Goal: Task Accomplishment & Management: Manage account settings

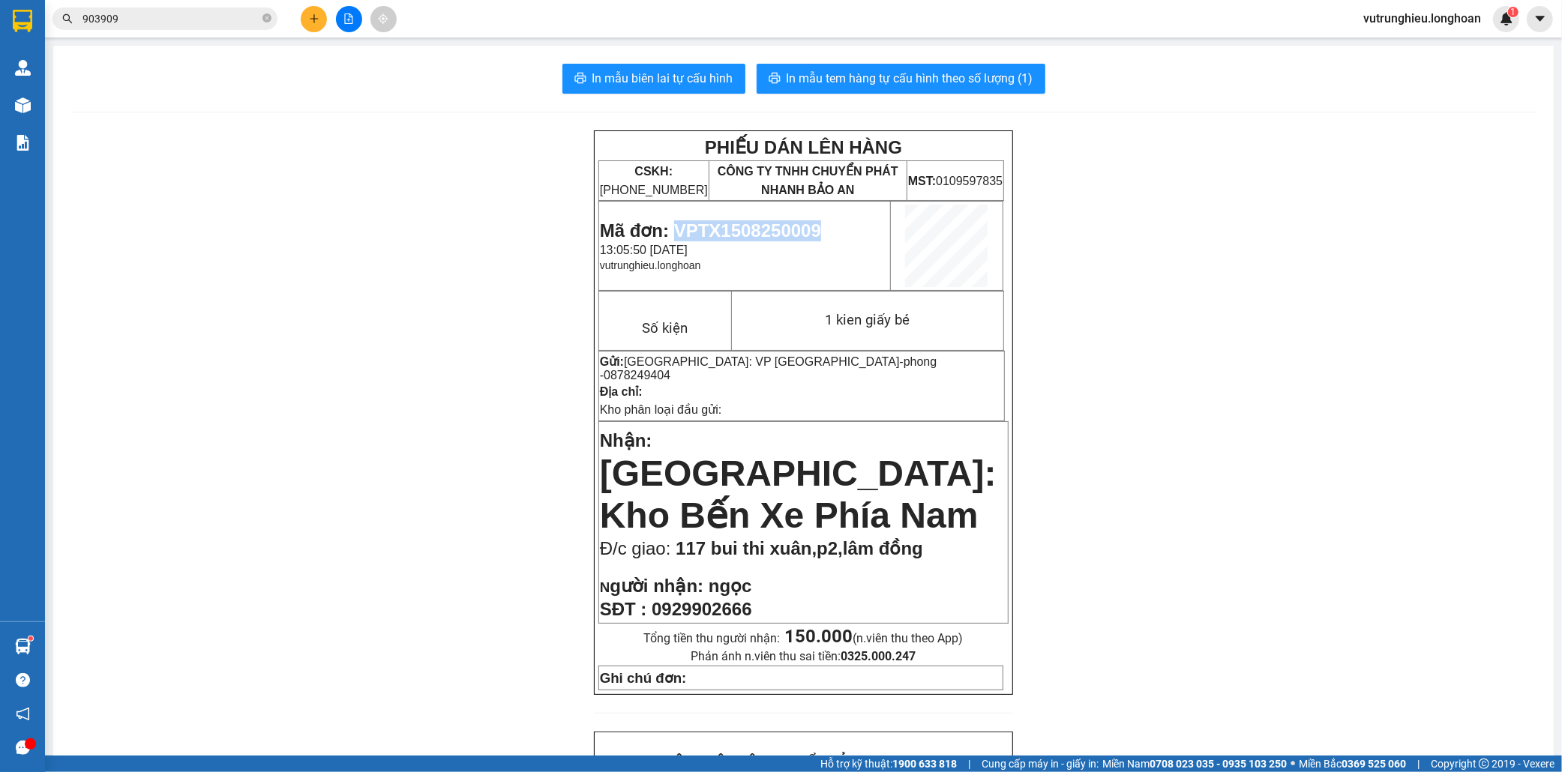
click at [316, 23] on icon "plus" at bounding box center [314, 18] width 10 height 10
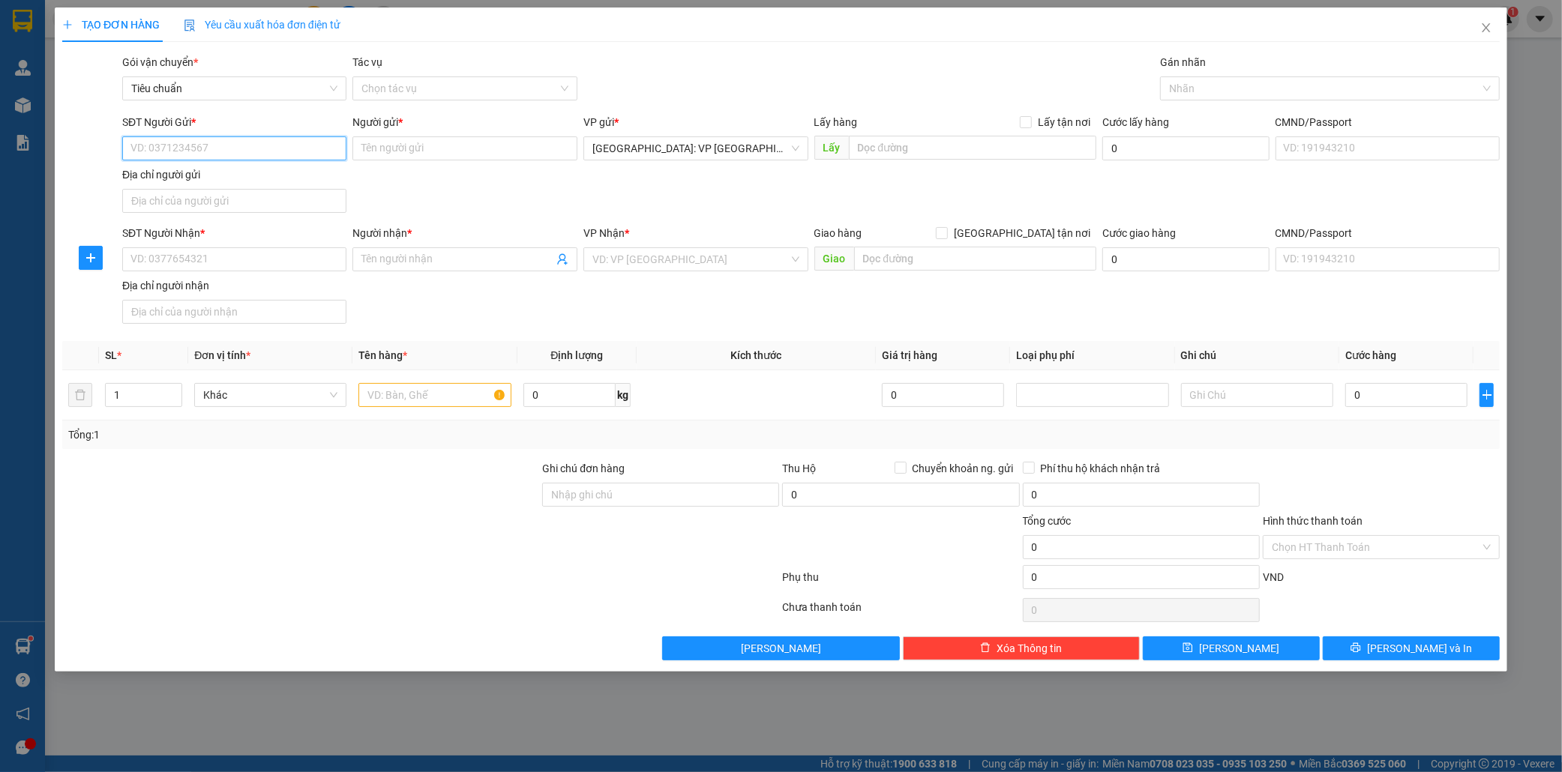
click at [223, 153] on input "SĐT Người Gửi *" at bounding box center [234, 148] width 225 height 24
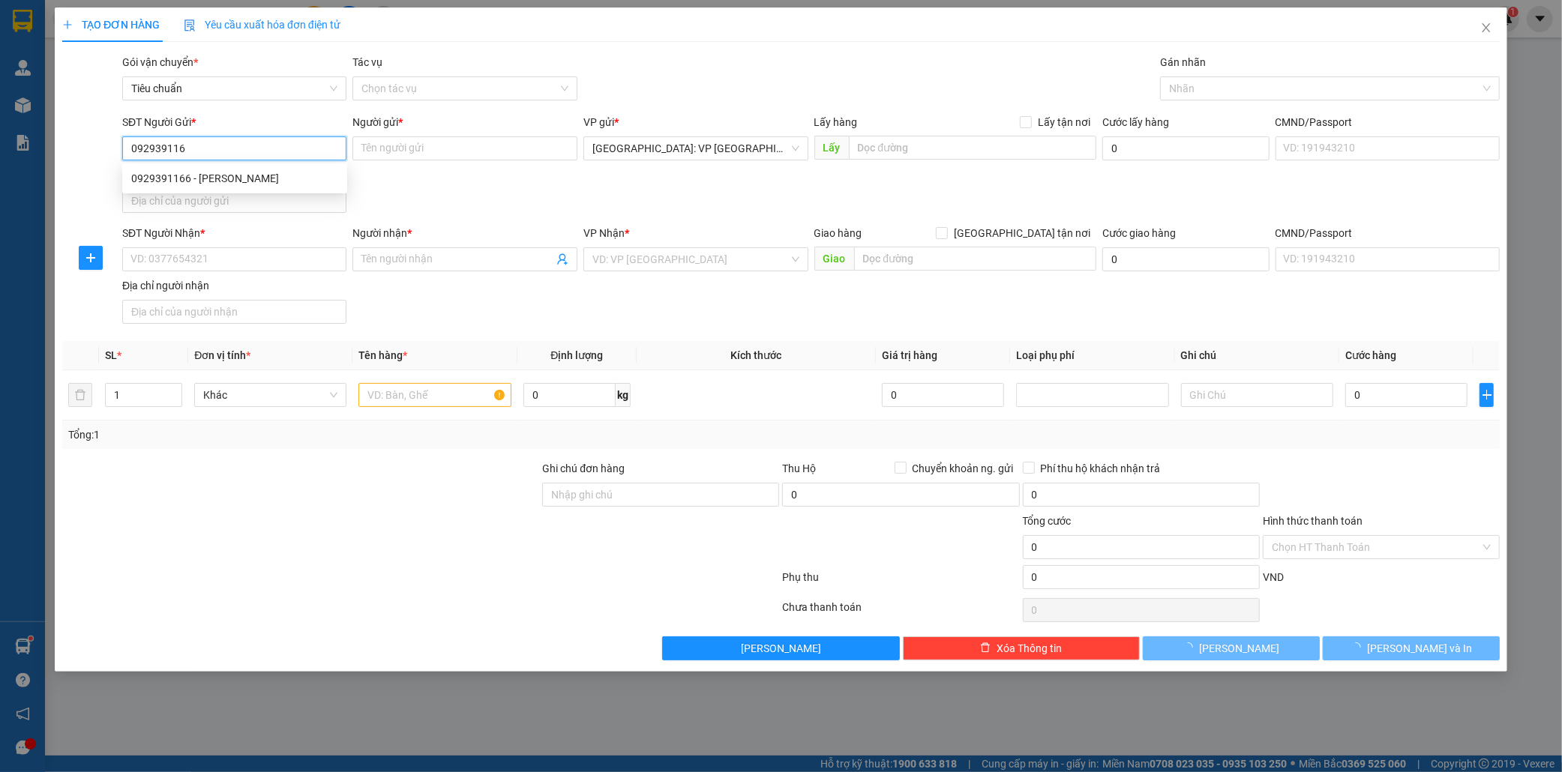
type input "0929391166"
click at [220, 178] on div "0929391166 - lâm anh" at bounding box center [234, 178] width 207 height 16
type input "lâm anh"
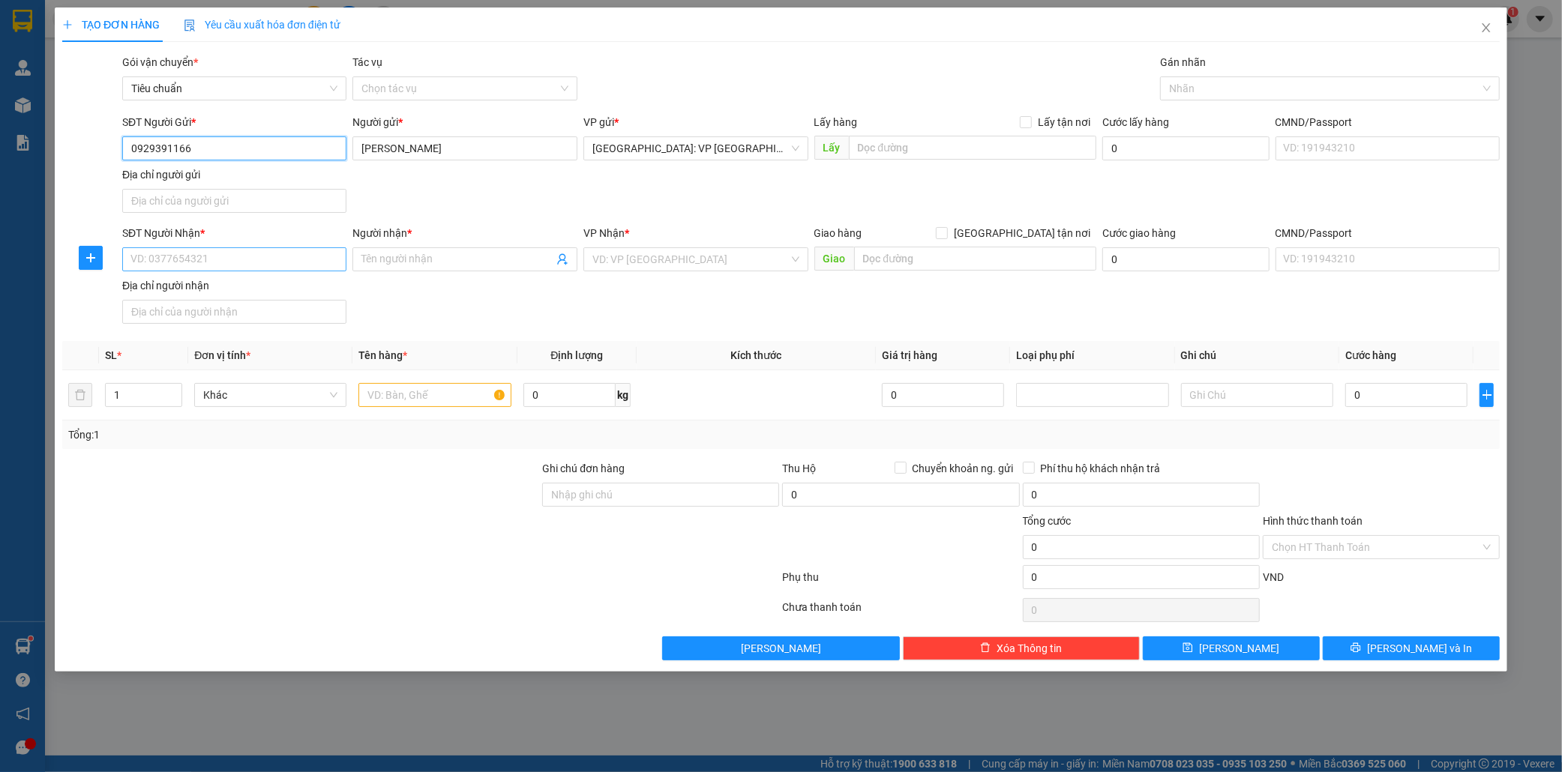
type input "0929391166"
click at [199, 260] on input "SĐT Người Nhận *" at bounding box center [234, 259] width 225 height 24
type input "0396714369"
click at [373, 255] on input "Người nhận *" at bounding box center [457, 259] width 192 height 16
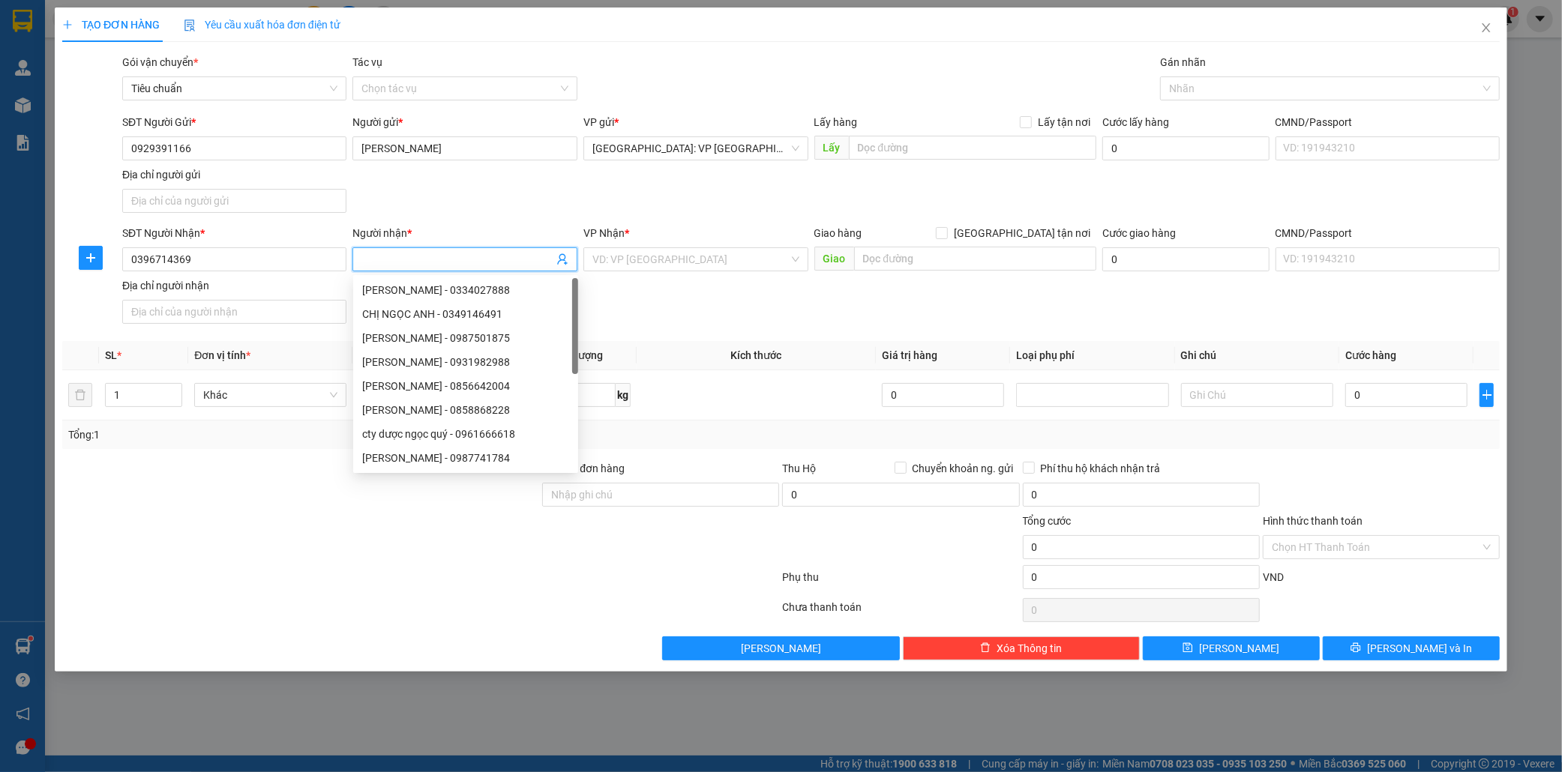
click at [376, 258] on input "Người nhận *" at bounding box center [457, 259] width 192 height 16
type input "anh a"
click at [916, 253] on input "text" at bounding box center [975, 259] width 242 height 24
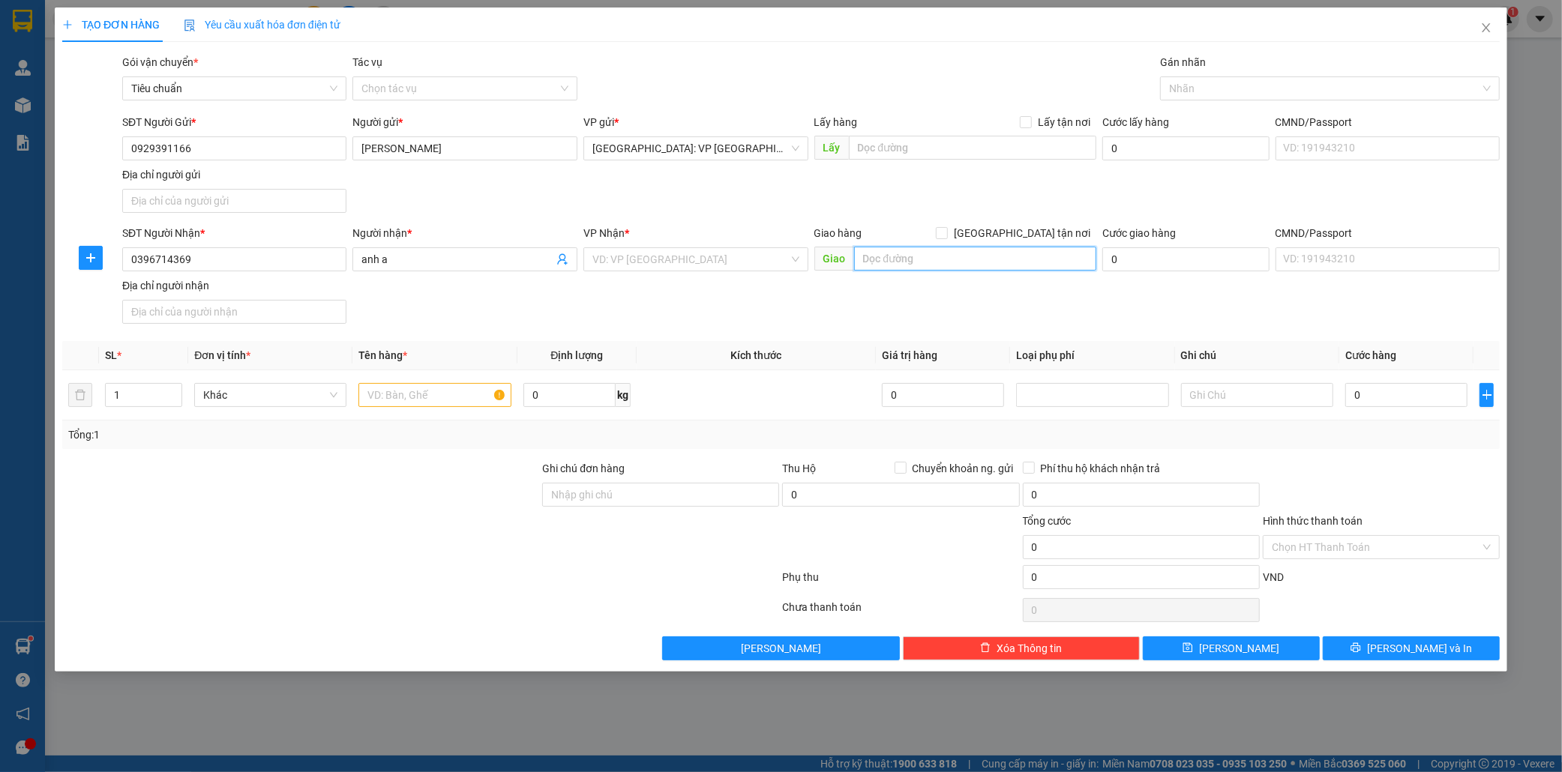
click at [913, 264] on input "text" at bounding box center [975, 259] width 242 height 24
type input "hẻm 45 phạm ngũ lão,dĩ an,bình dương"
click at [692, 264] on input "search" at bounding box center [690, 259] width 196 height 22
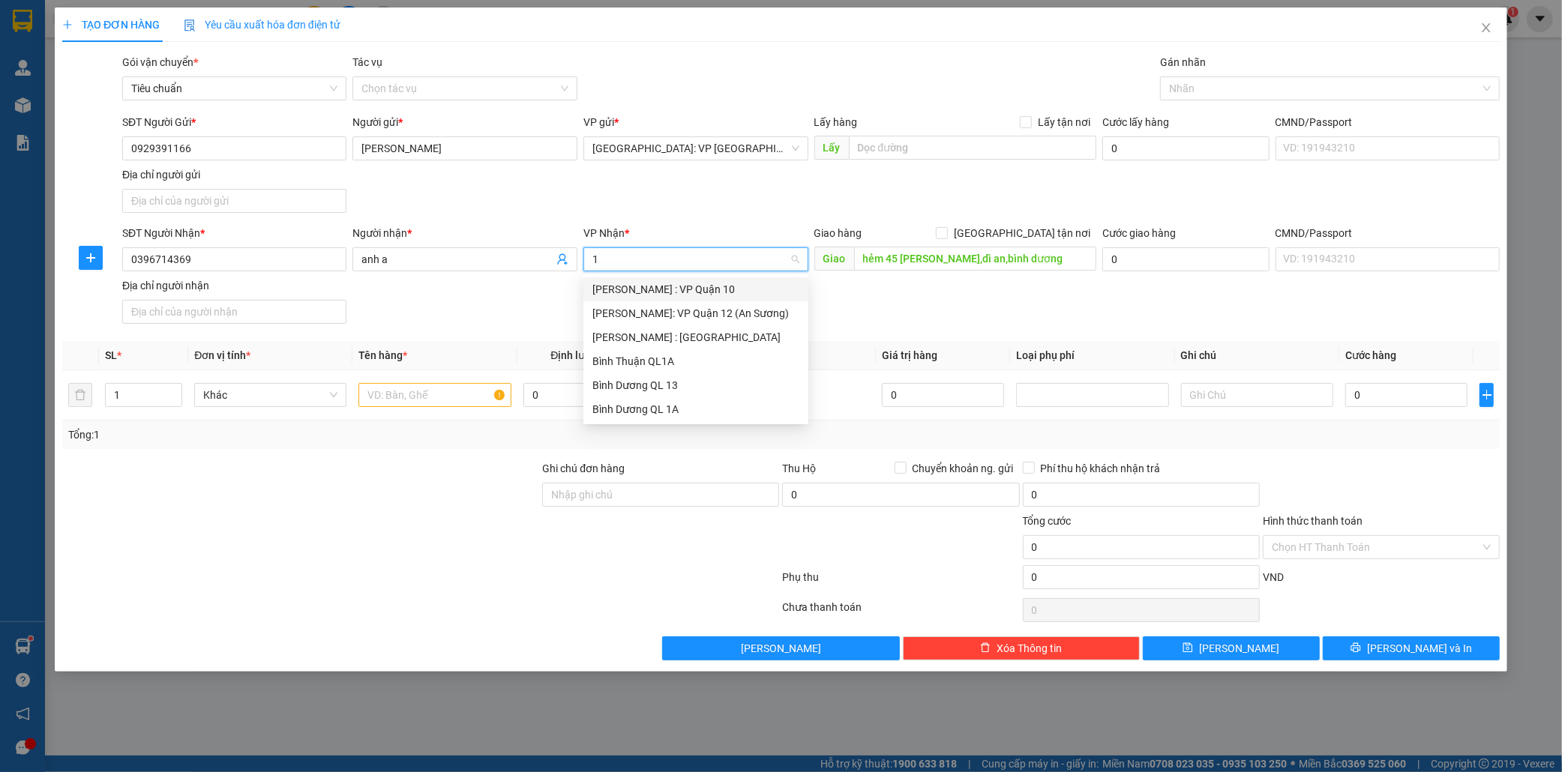
type input "12"
click at [716, 310] on div "[PERSON_NAME] : [GEOGRAPHIC_DATA]" at bounding box center [695, 313] width 207 height 16
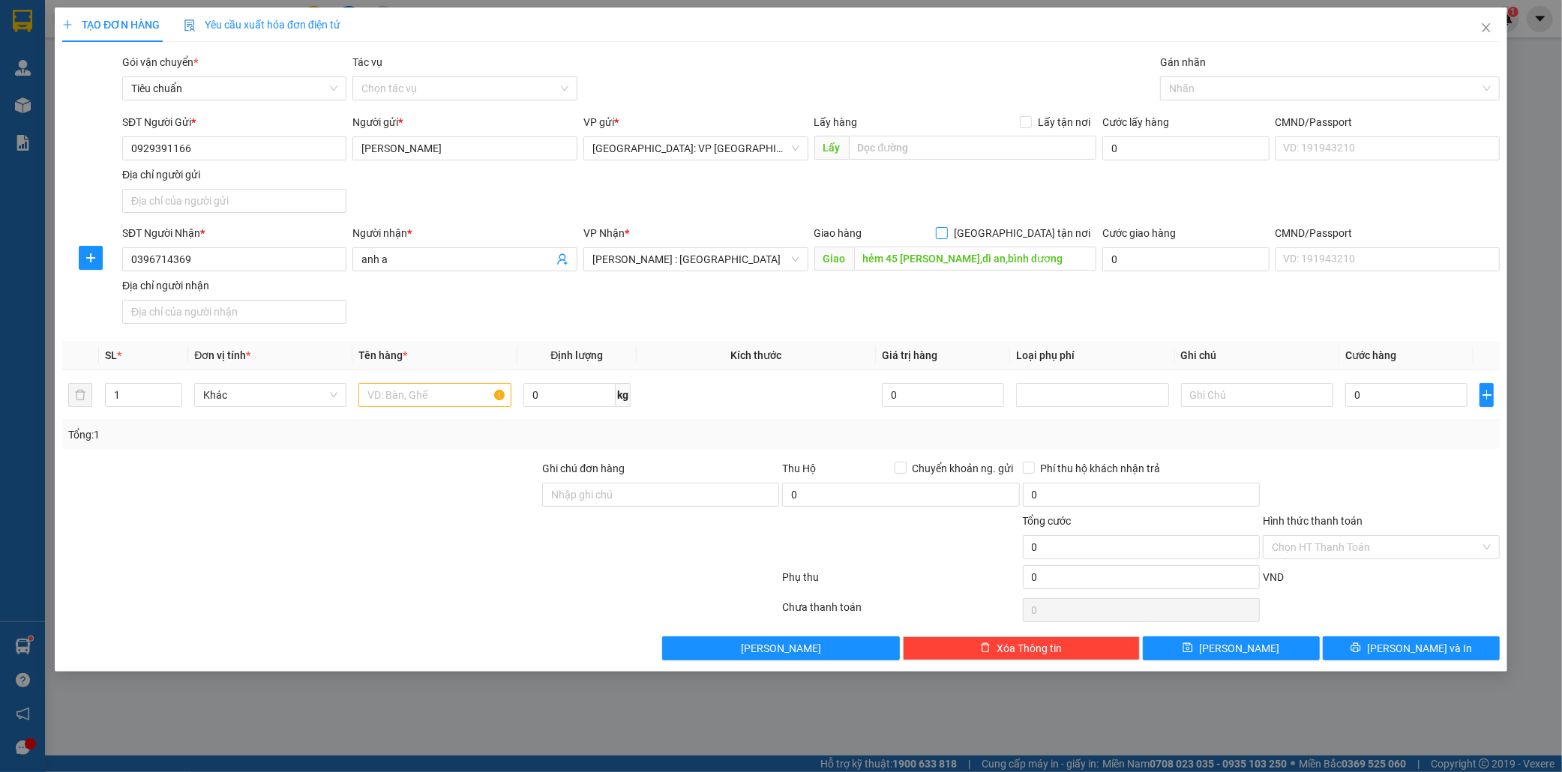
click at [946, 232] on input "[GEOGRAPHIC_DATA] tận nơi" at bounding box center [941, 232] width 10 height 10
checkbox input "true"
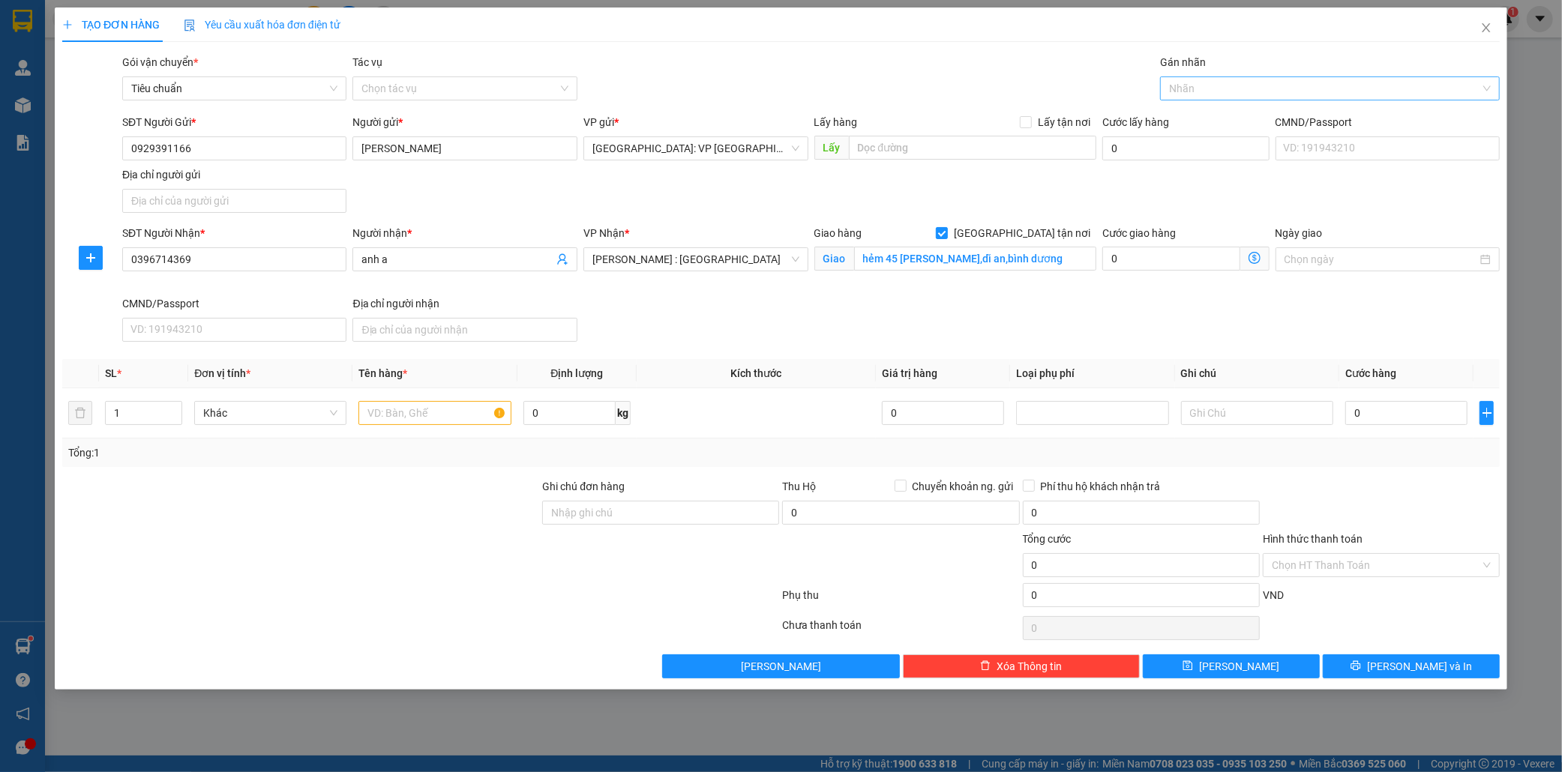
click at [1240, 91] on div at bounding box center [1322, 88] width 317 height 18
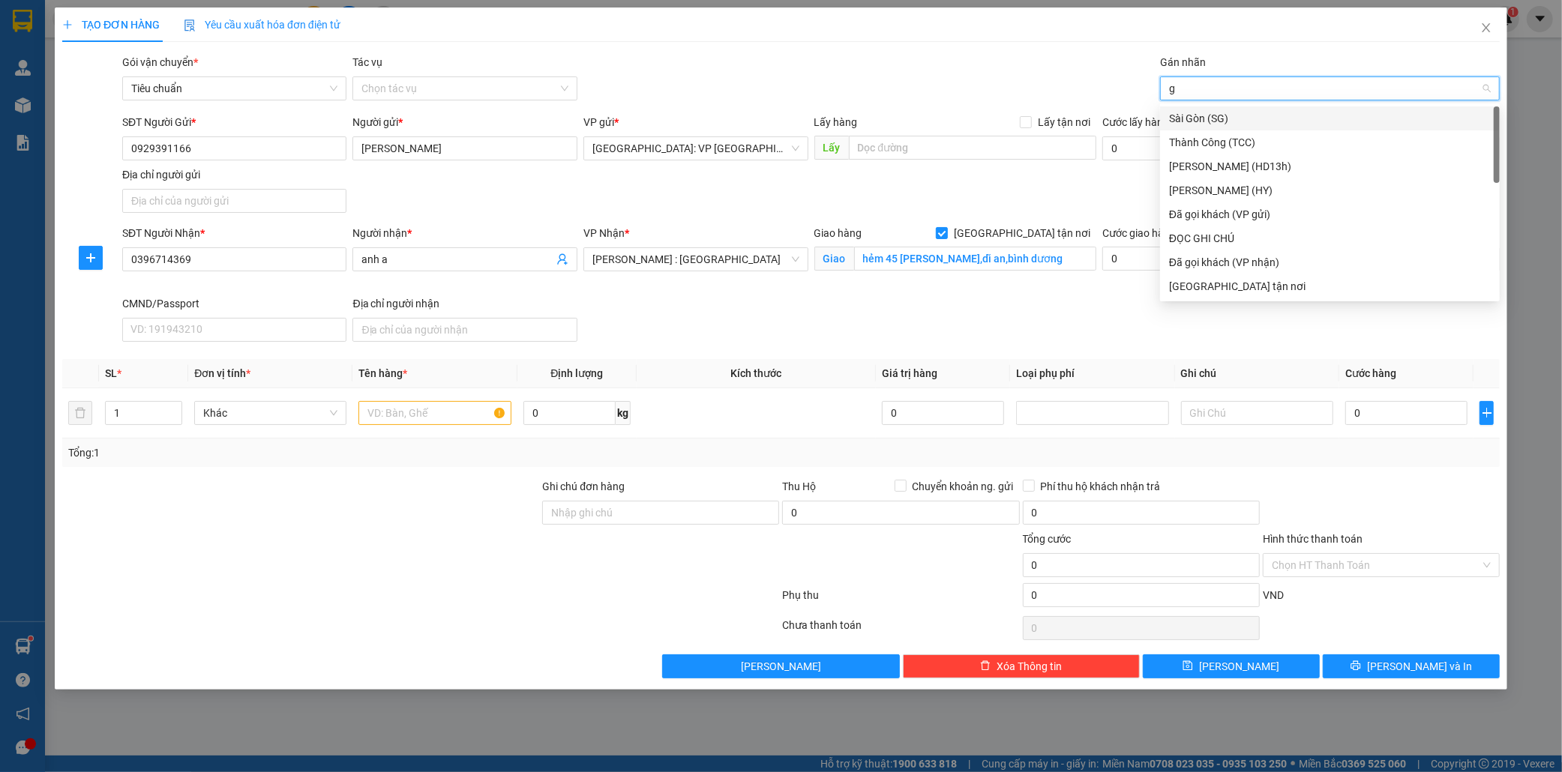
type input "gi"
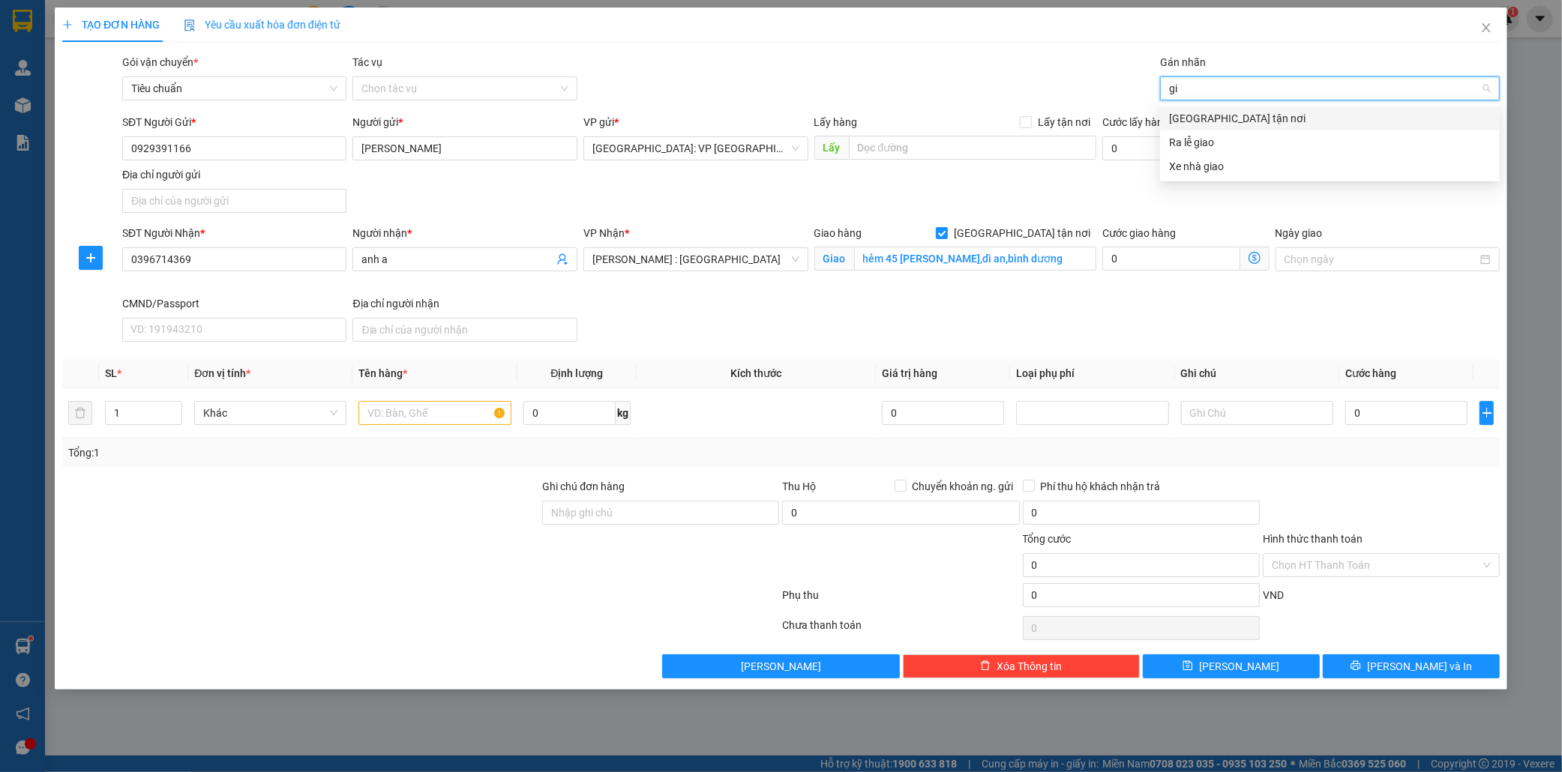
click at [1231, 113] on div "[GEOGRAPHIC_DATA] tận nơi" at bounding box center [1330, 118] width 322 height 16
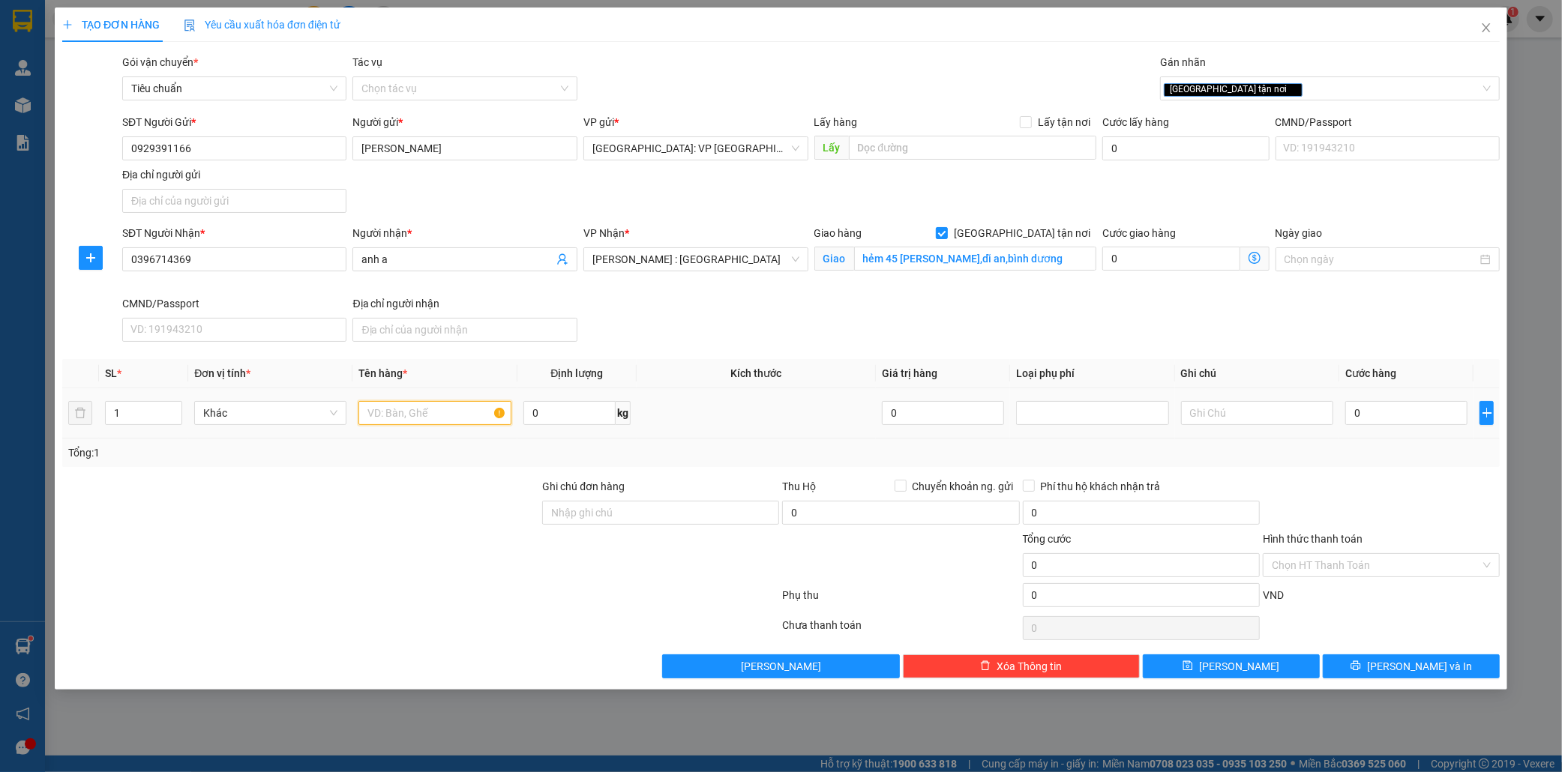
click at [423, 413] on input "text" at bounding box center [434, 413] width 152 height 24
type input "1 kien giấy"
click at [1407, 418] on input "0" at bounding box center [1406, 413] width 122 height 24
type input "2"
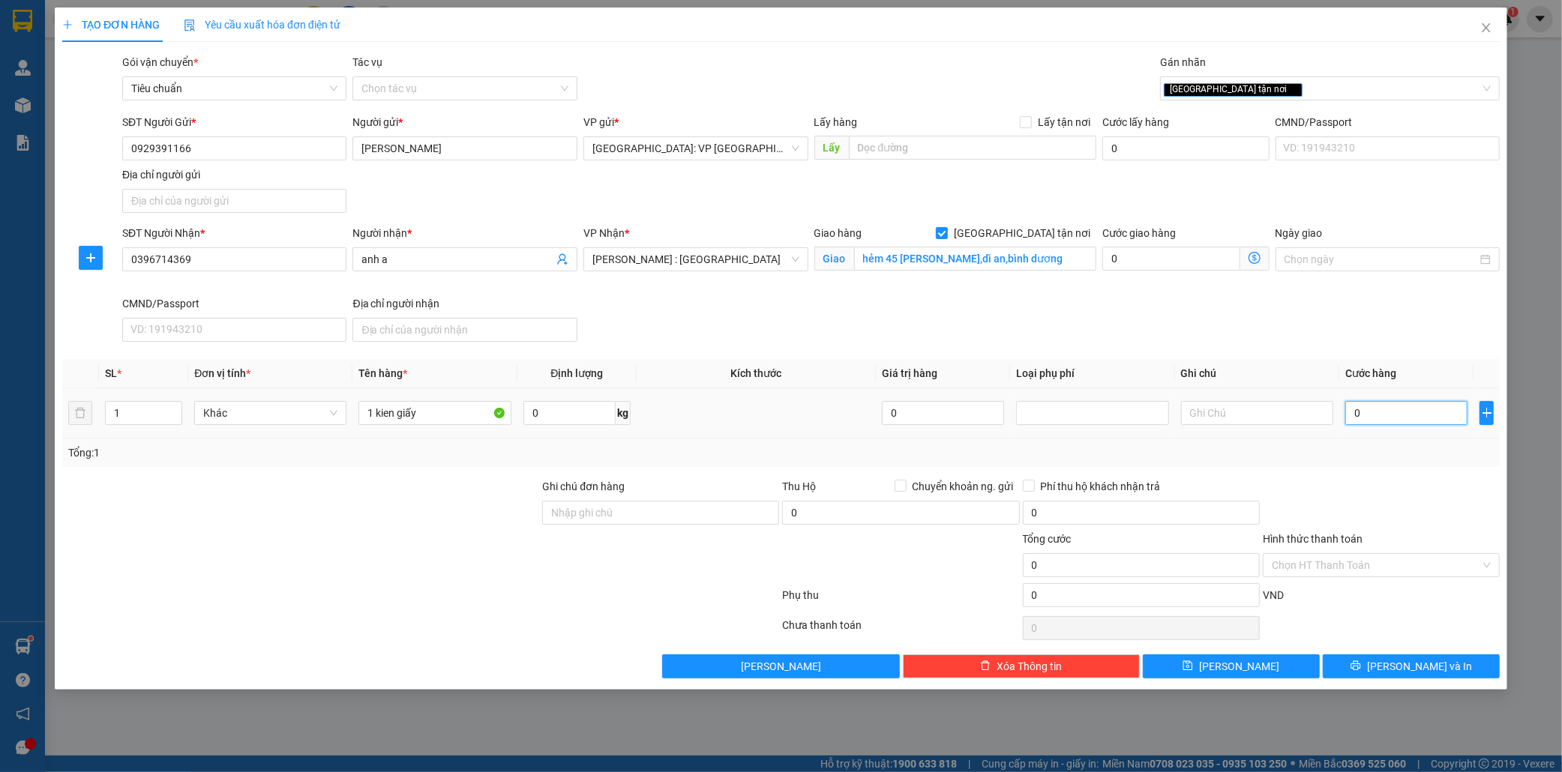
type input "2"
type input "25"
type input "250"
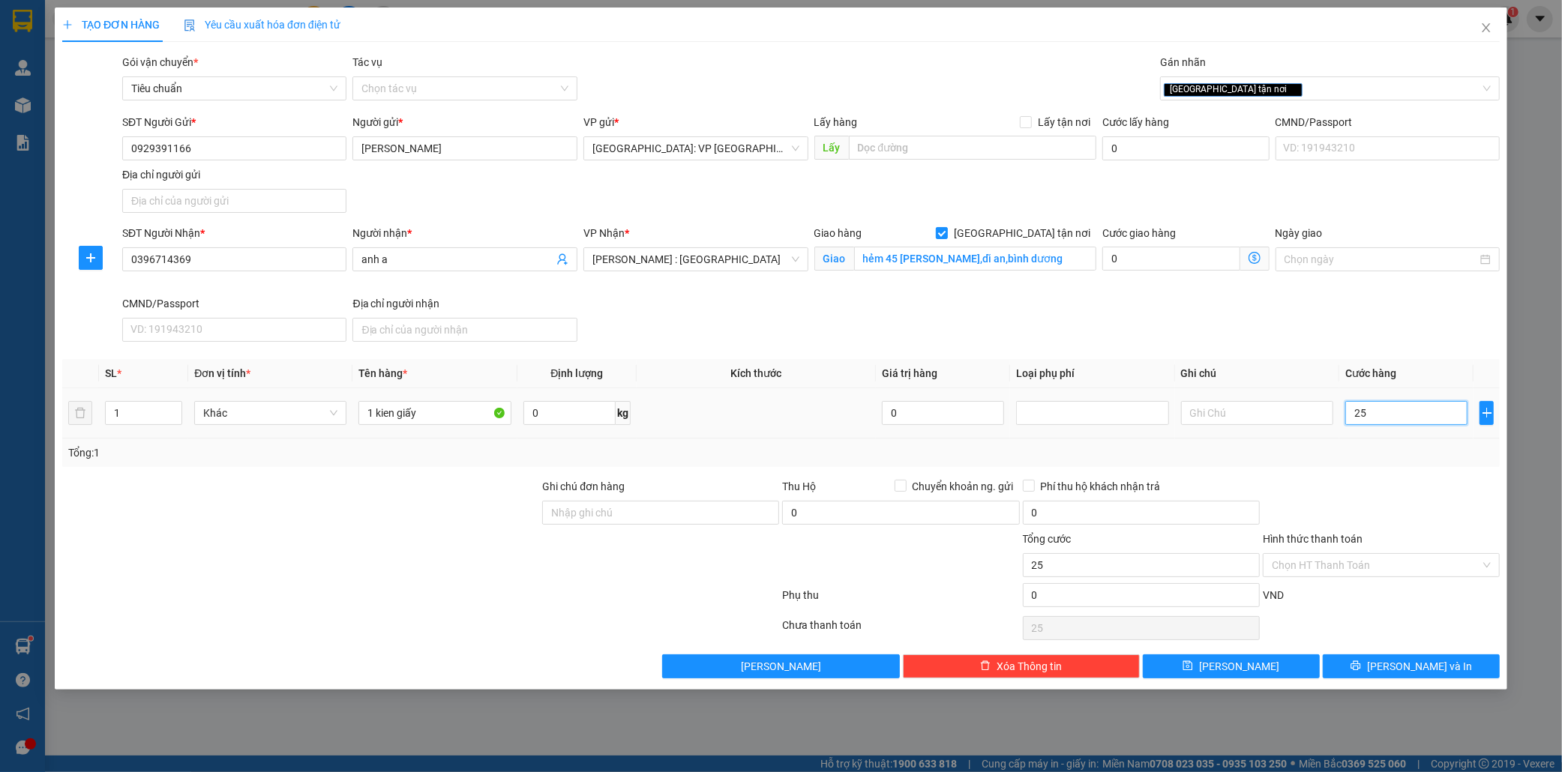
type input "250"
type input "2.500"
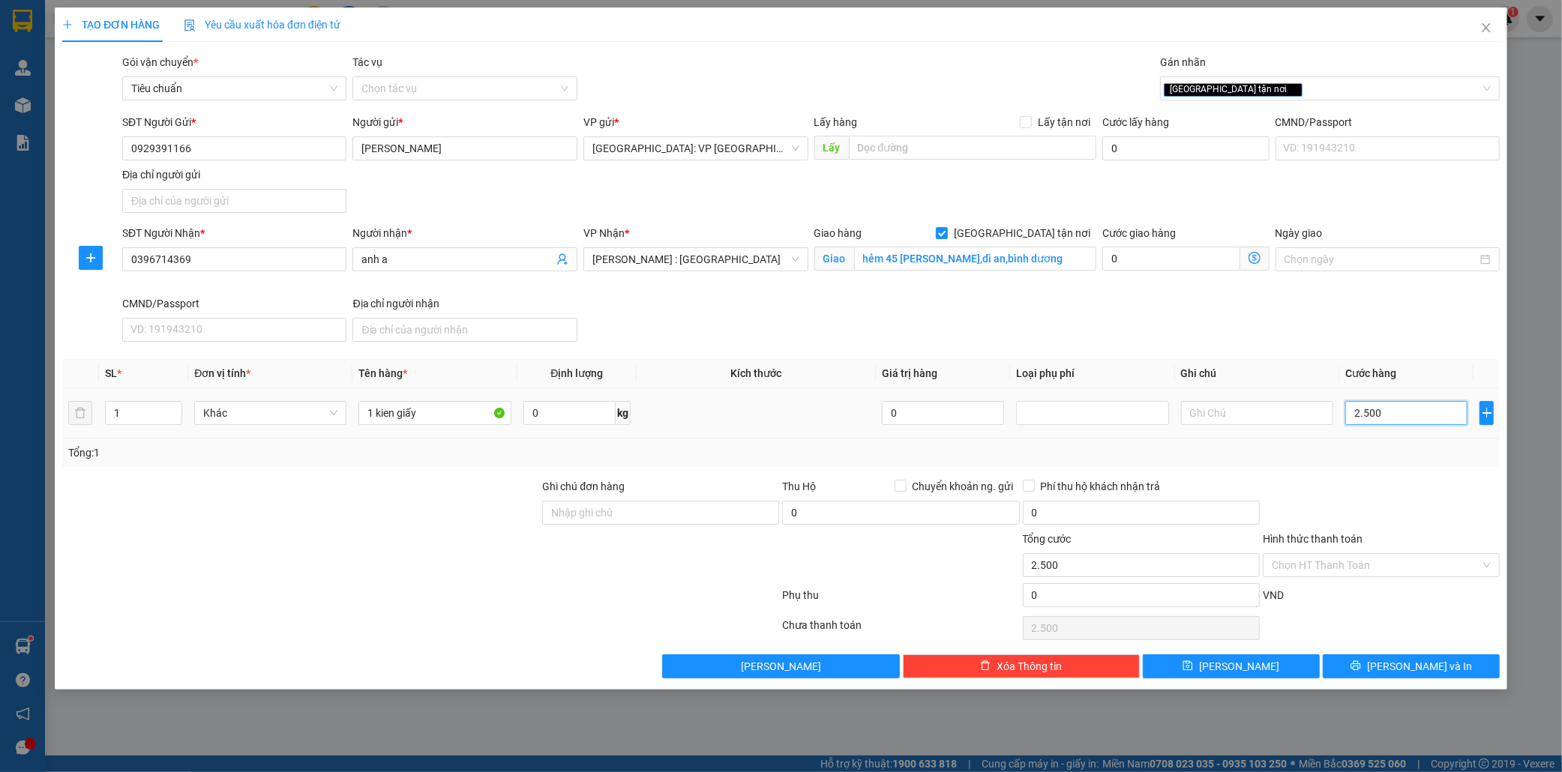
type input "25.000"
type input "250.000"
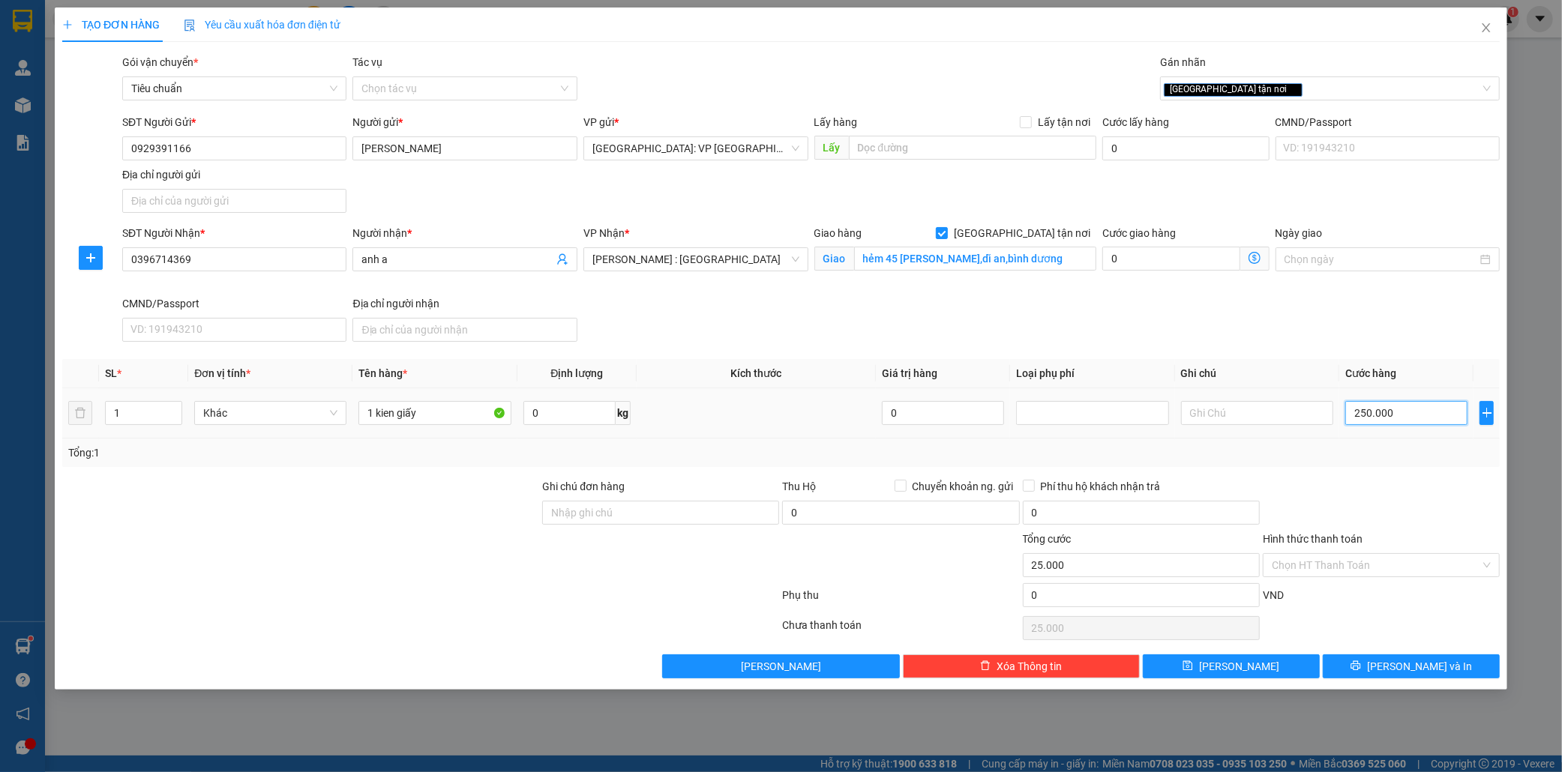
type input "250.000"
click at [1404, 550] on div "Hình thức thanh toán" at bounding box center [1381, 542] width 237 height 22
click at [1403, 558] on input "Hình thức thanh toán" at bounding box center [1376, 565] width 208 height 22
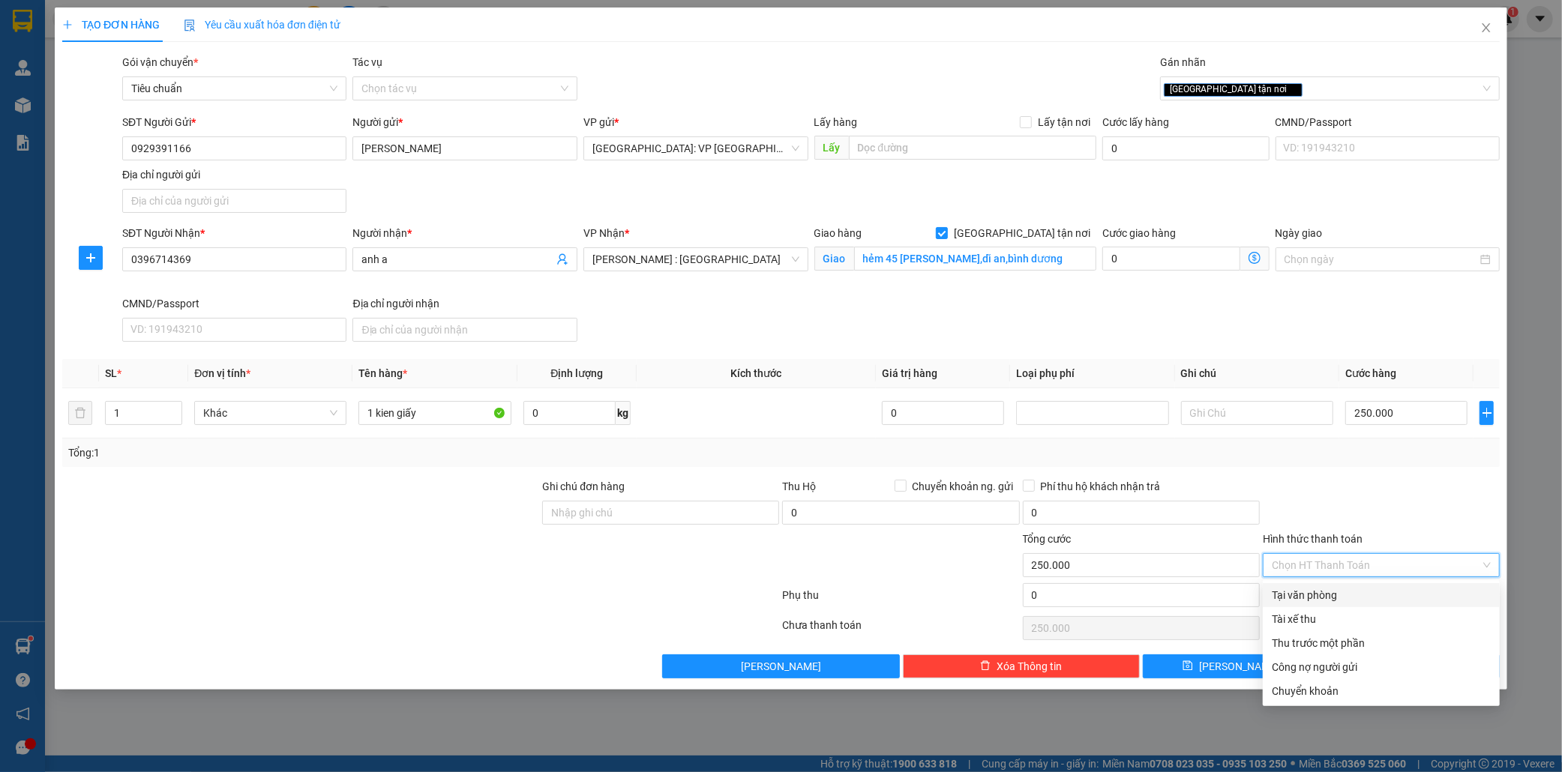
click at [1359, 596] on div "Tại văn phòng" at bounding box center [1381, 595] width 219 height 16
type input "0"
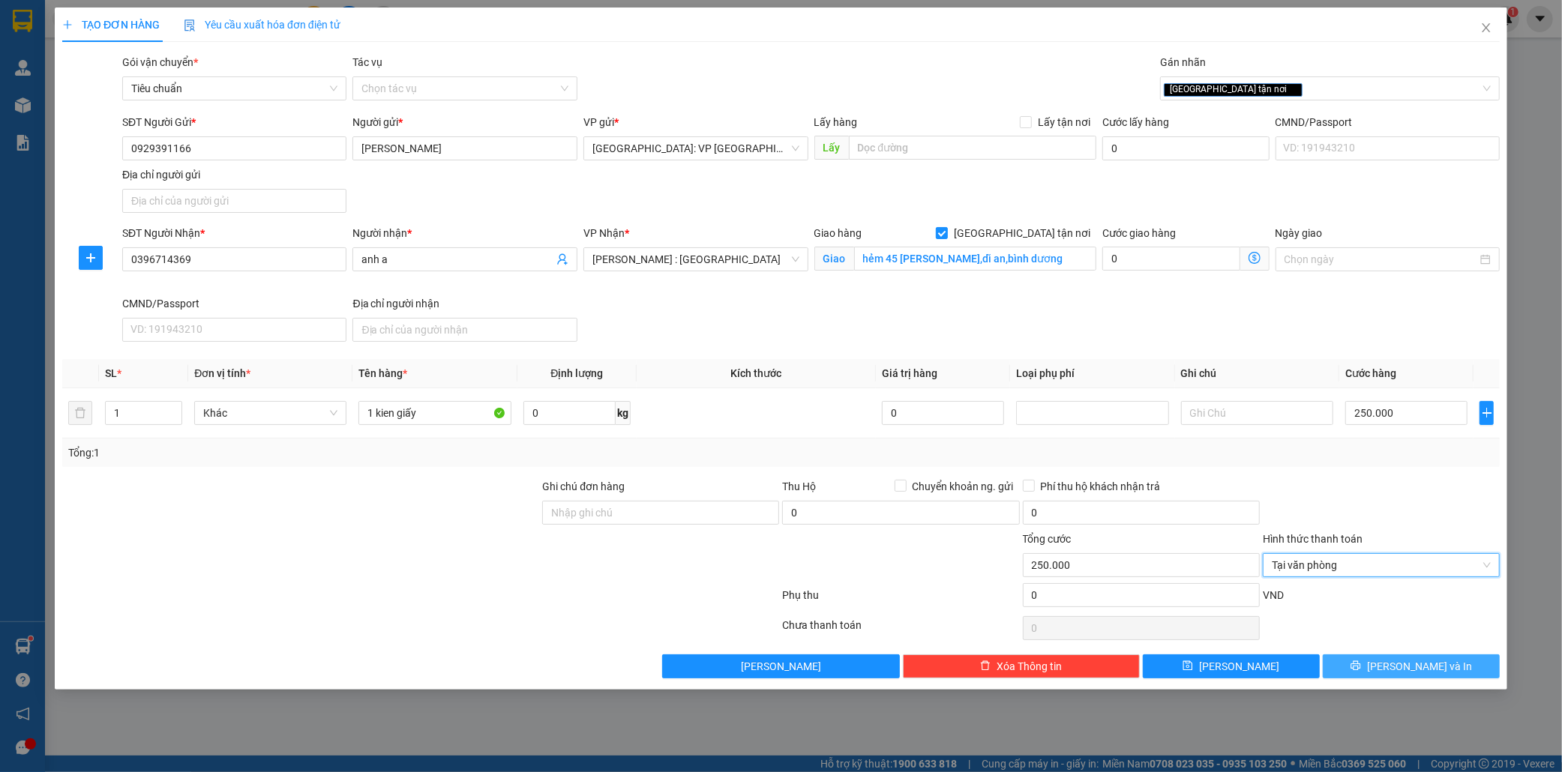
click at [1414, 672] on span "[PERSON_NAME] và In" at bounding box center [1419, 666] width 105 height 16
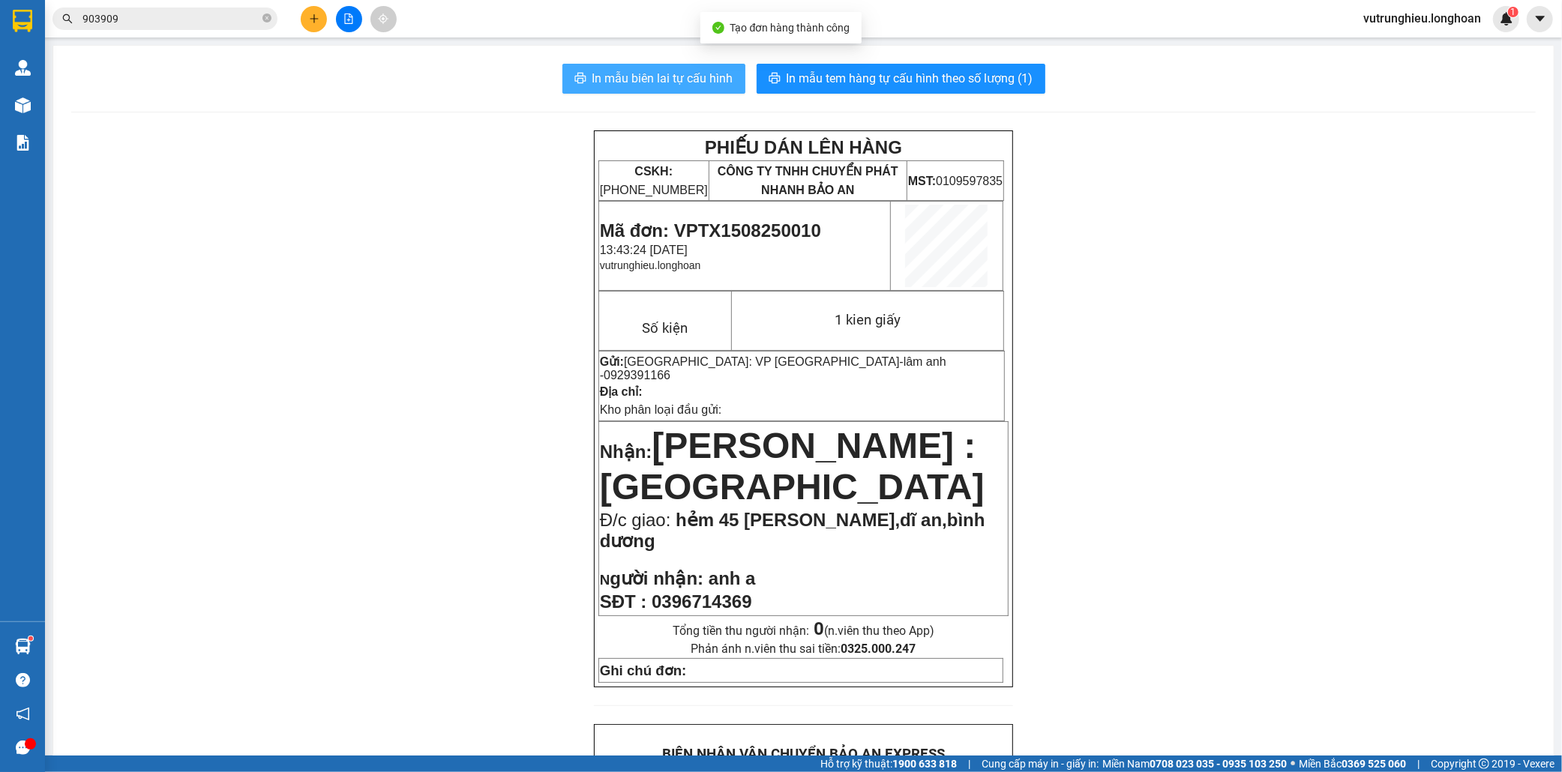
click at [651, 88] on button "In mẫu biên lai tự cấu hình" at bounding box center [653, 79] width 183 height 30
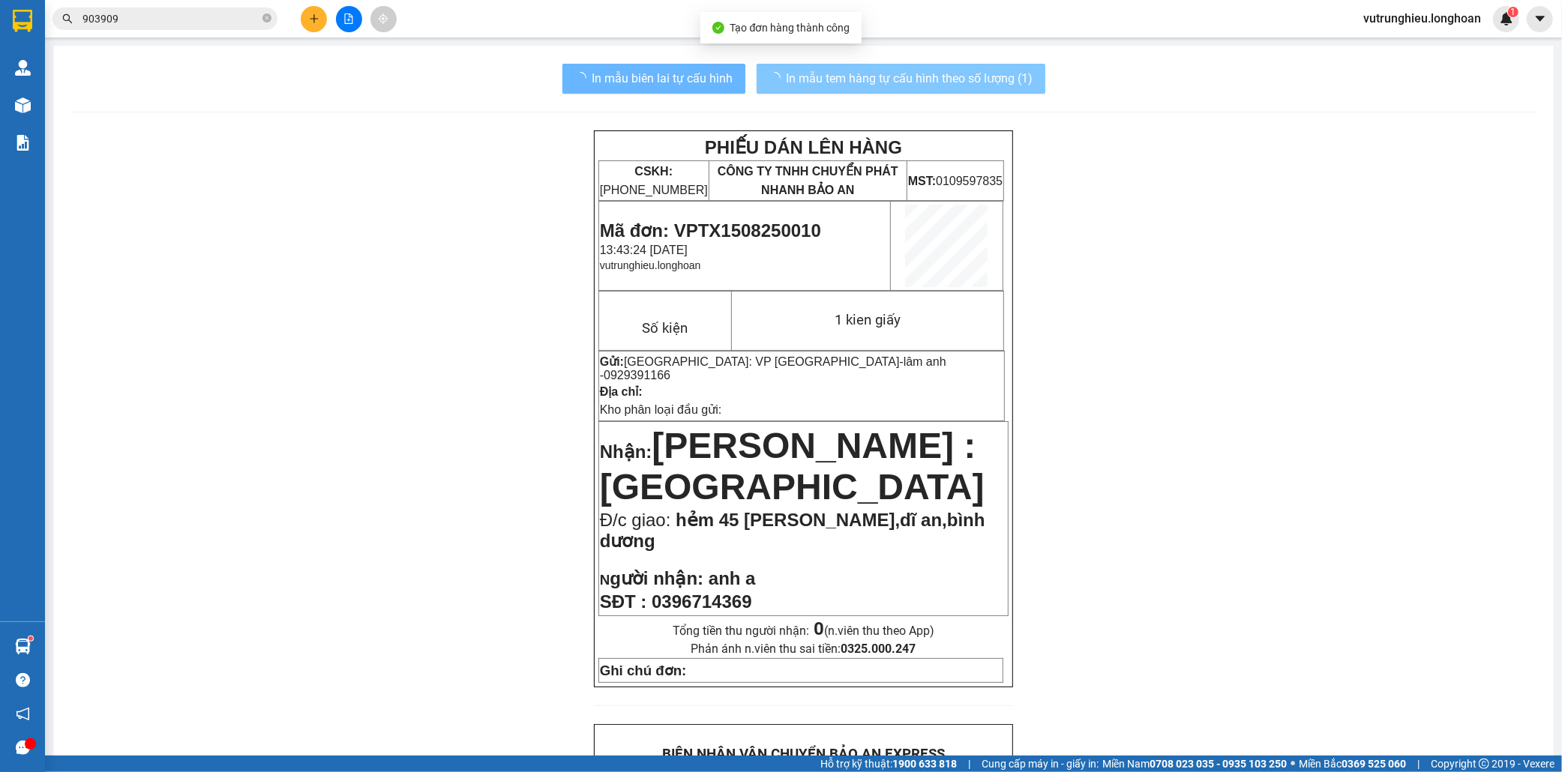
click at [897, 76] on span "In mẫu tem hàng tự cấu hình theo số lượng (1)" at bounding box center [909, 78] width 247 height 19
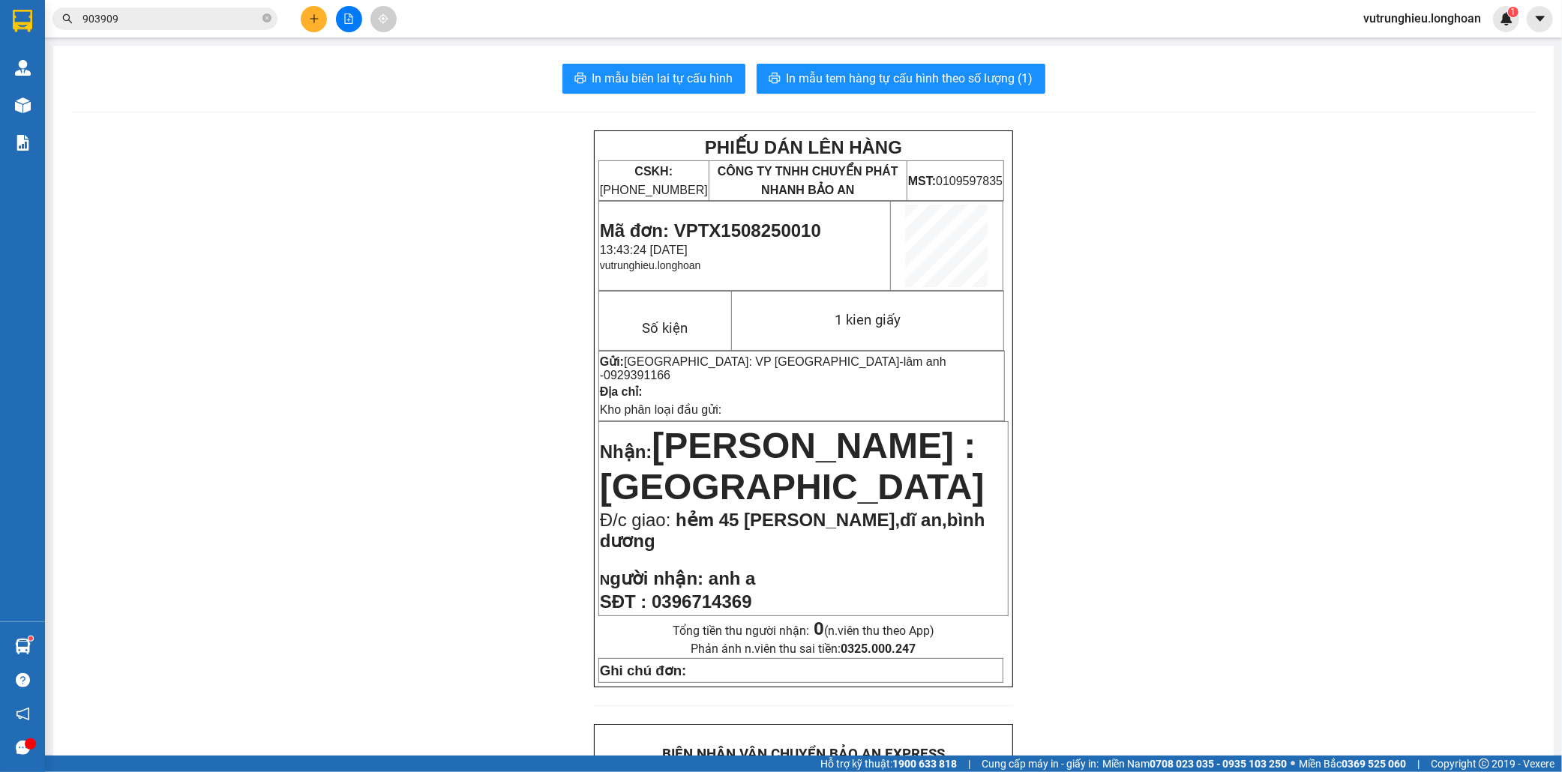
click at [738, 235] on span "Mã đơn: VPTX1508250010" at bounding box center [710, 230] width 221 height 20
copy span "VPTX1508250010"
click at [351, 13] on icon "file-add" at bounding box center [348, 18] width 10 height 10
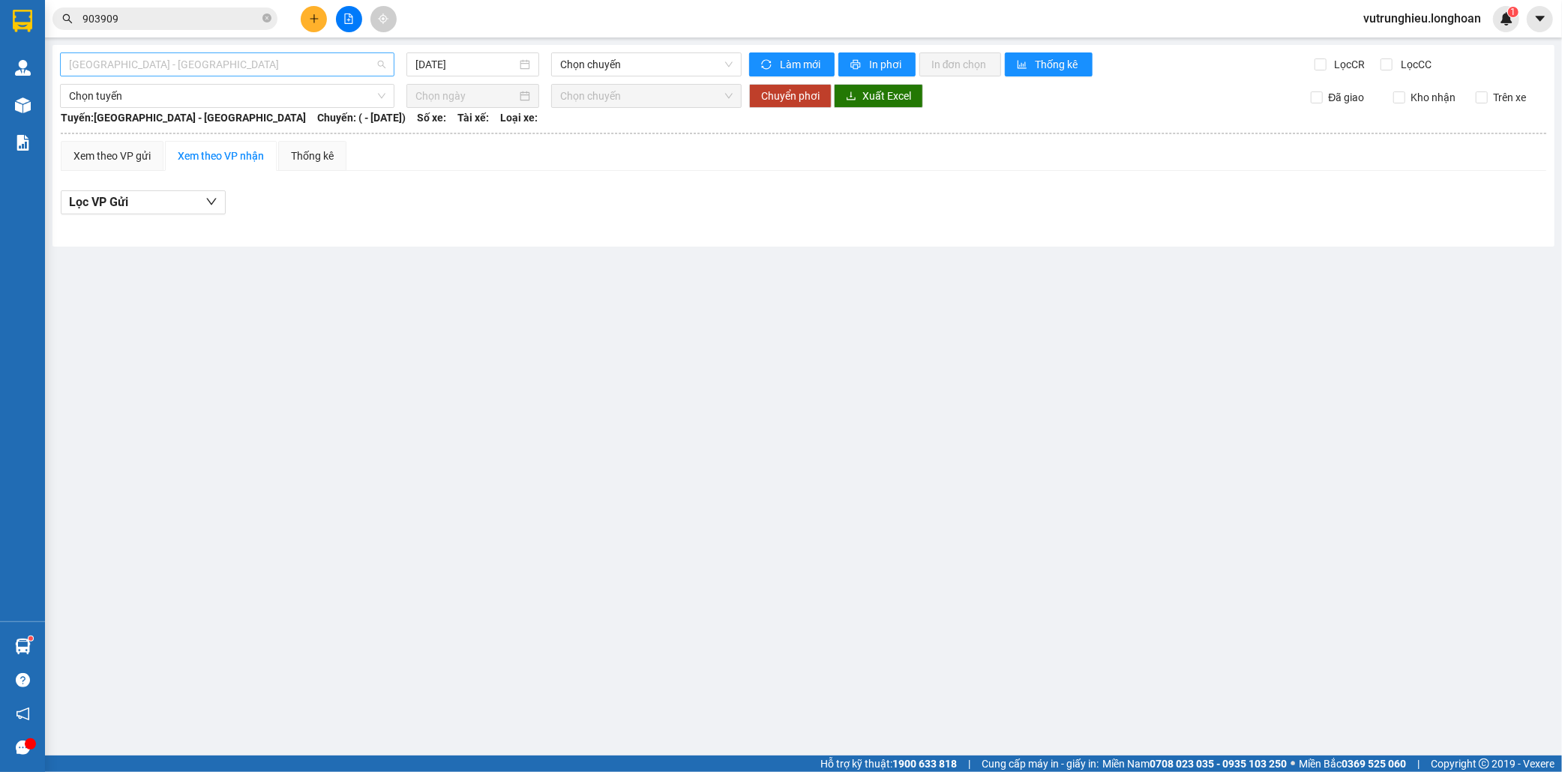
click at [230, 68] on span "[GEOGRAPHIC_DATA] - [GEOGRAPHIC_DATA]" at bounding box center [227, 64] width 316 height 22
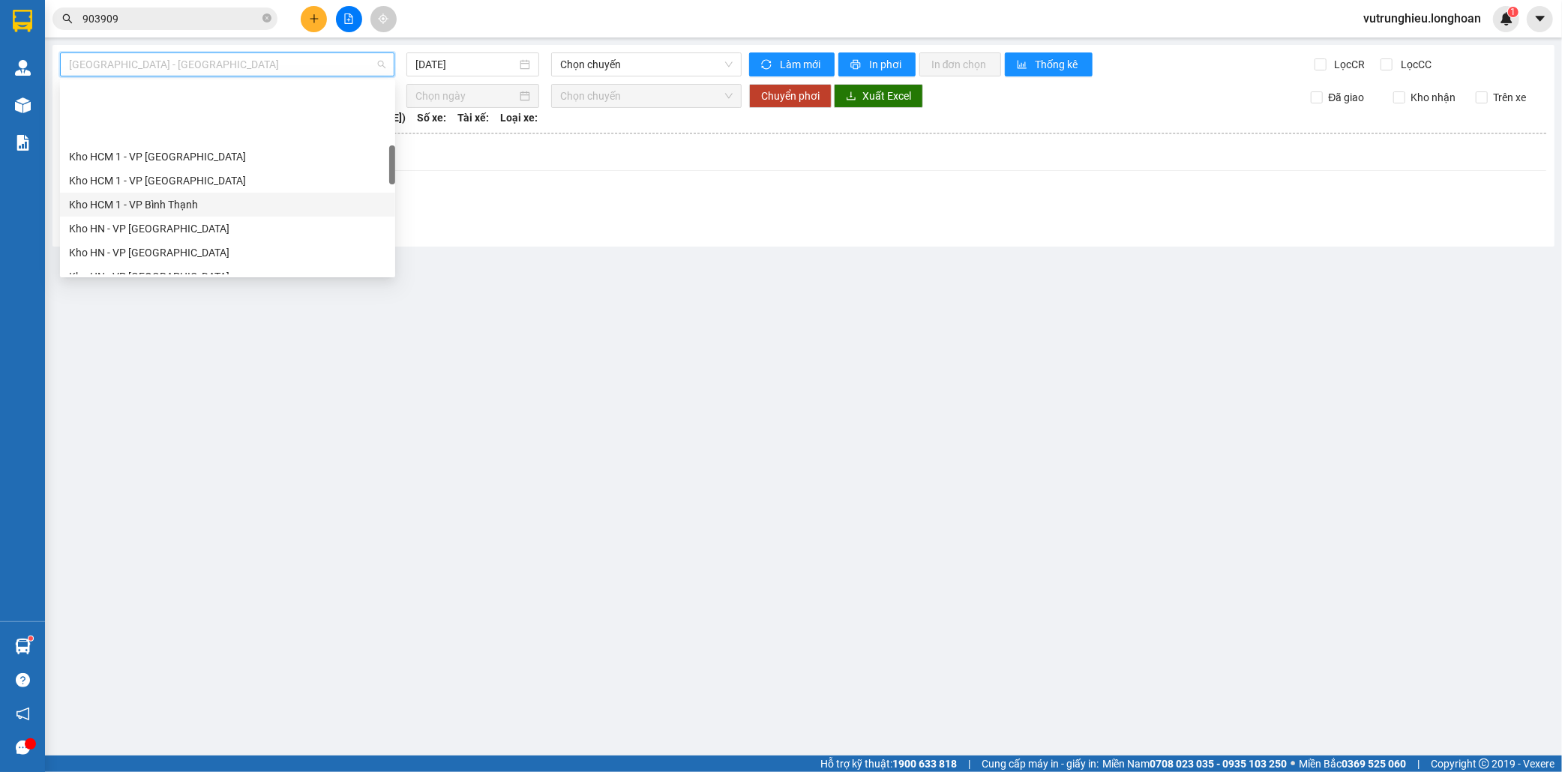
scroll to position [333, 0]
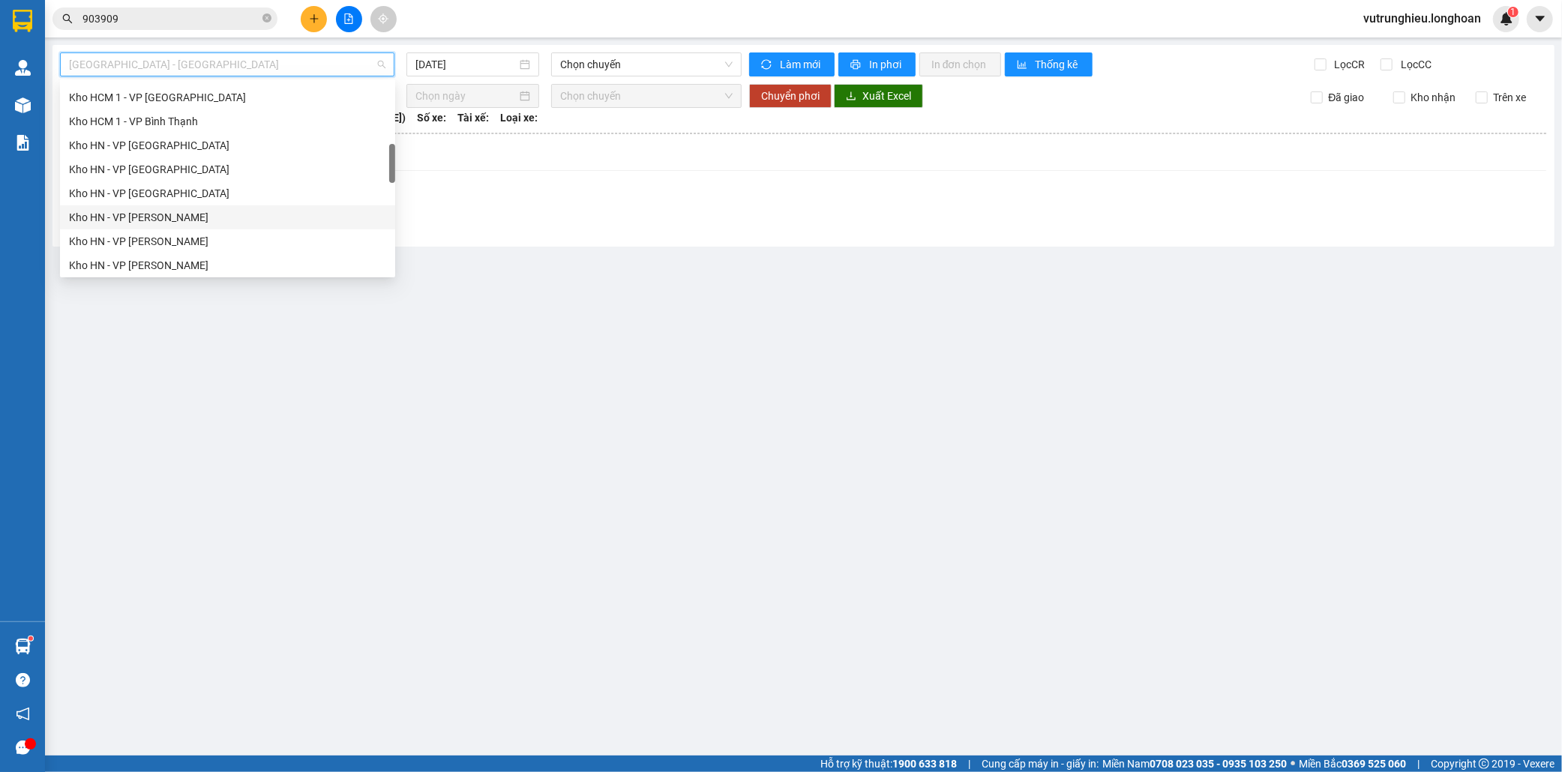
click at [160, 217] on div "Kho HN - VP [PERSON_NAME]" at bounding box center [227, 217] width 317 height 16
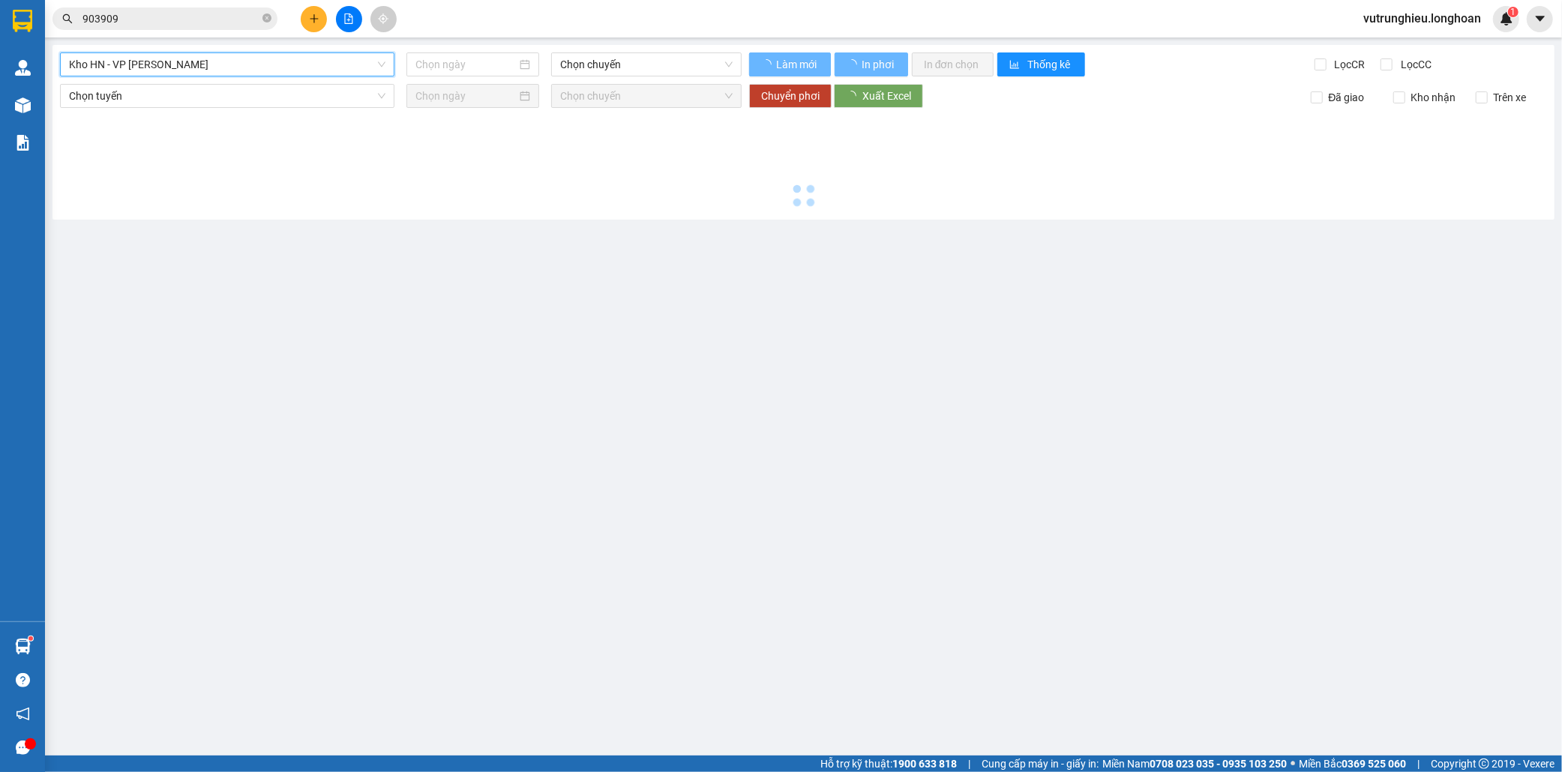
type input "[DATE]"
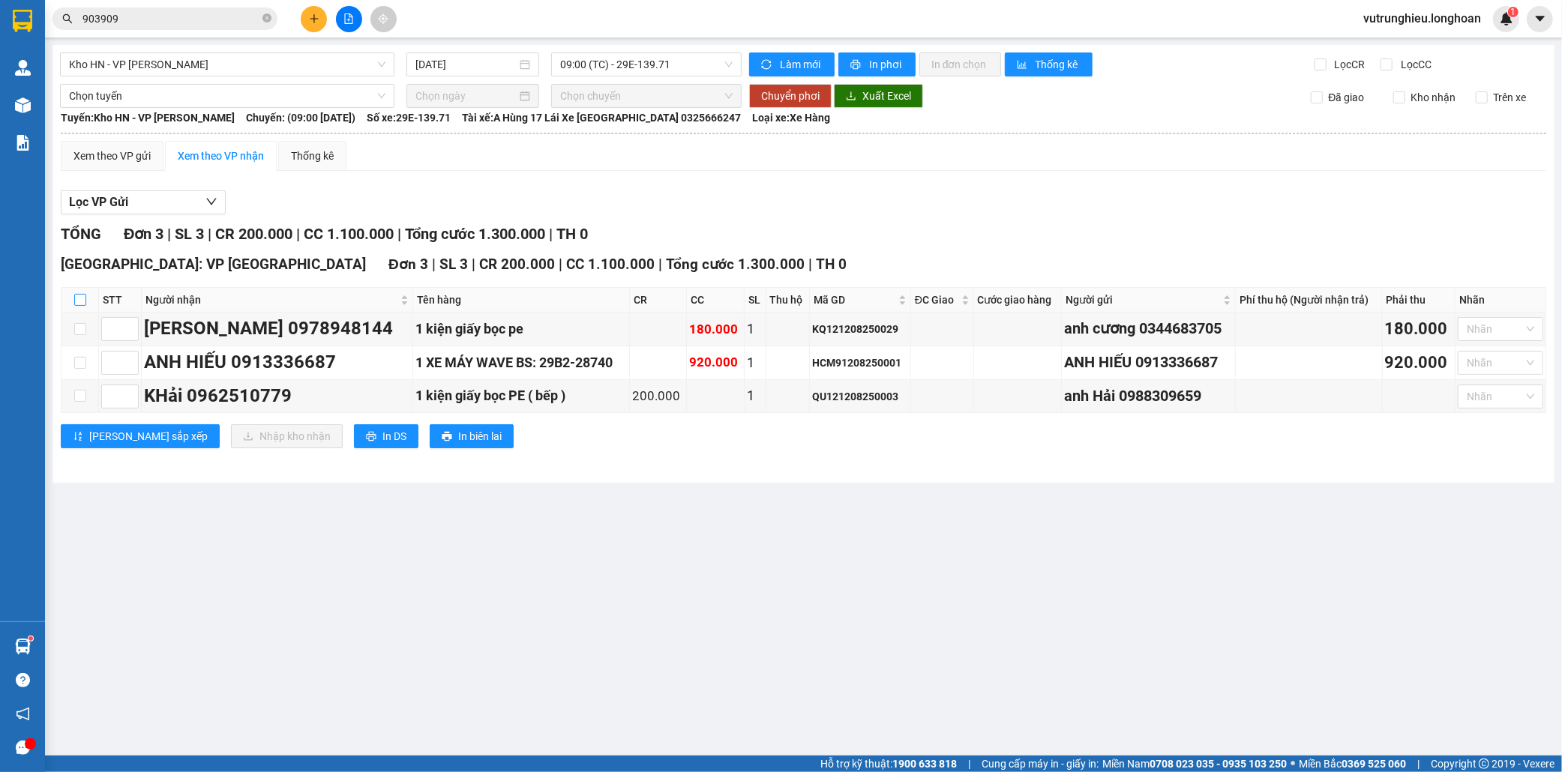
click at [79, 305] on input "checkbox" at bounding box center [80, 300] width 12 height 12
checkbox input "true"
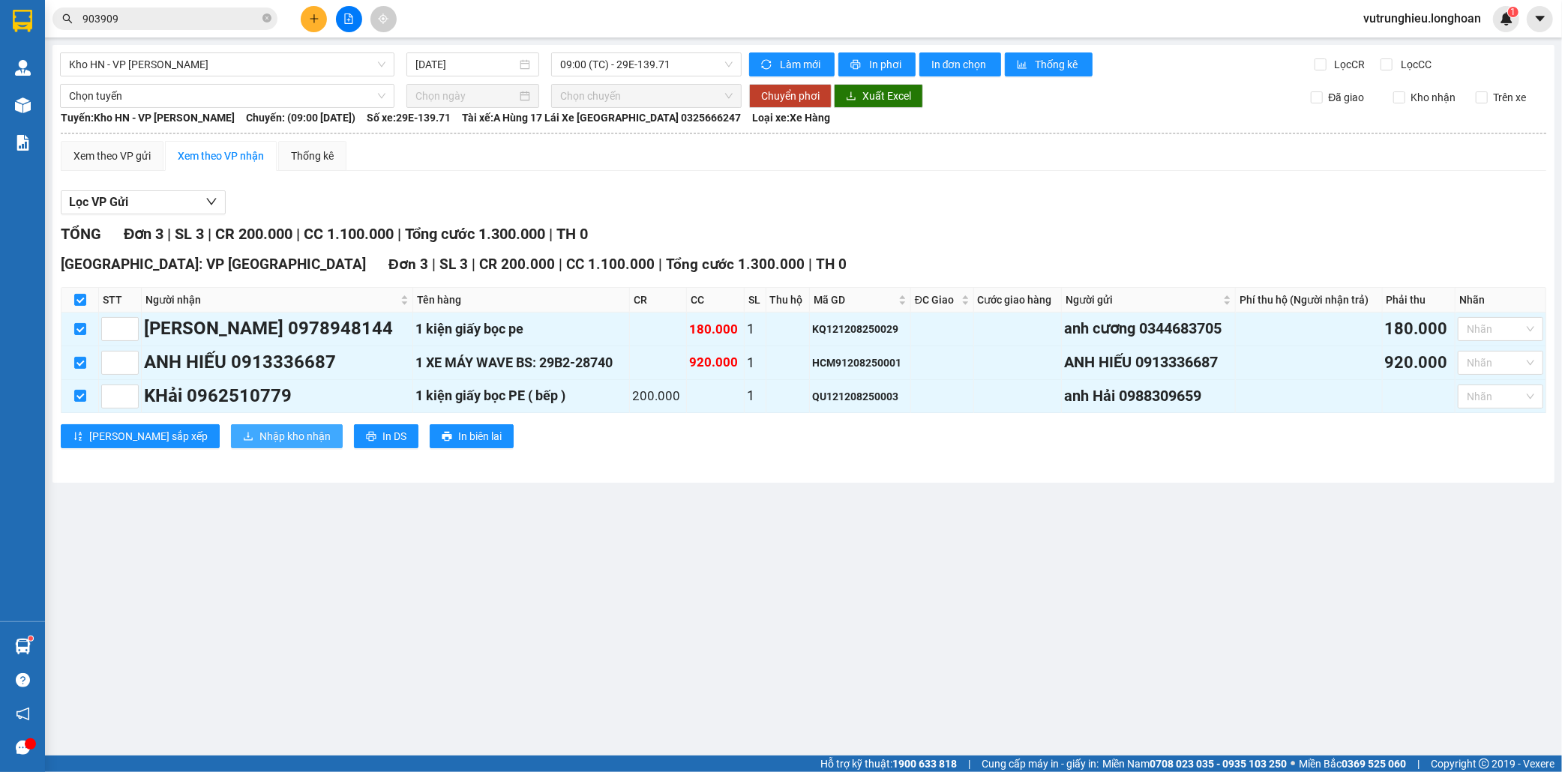
click at [259, 439] on span "Nhập kho nhận" at bounding box center [294, 436] width 71 height 16
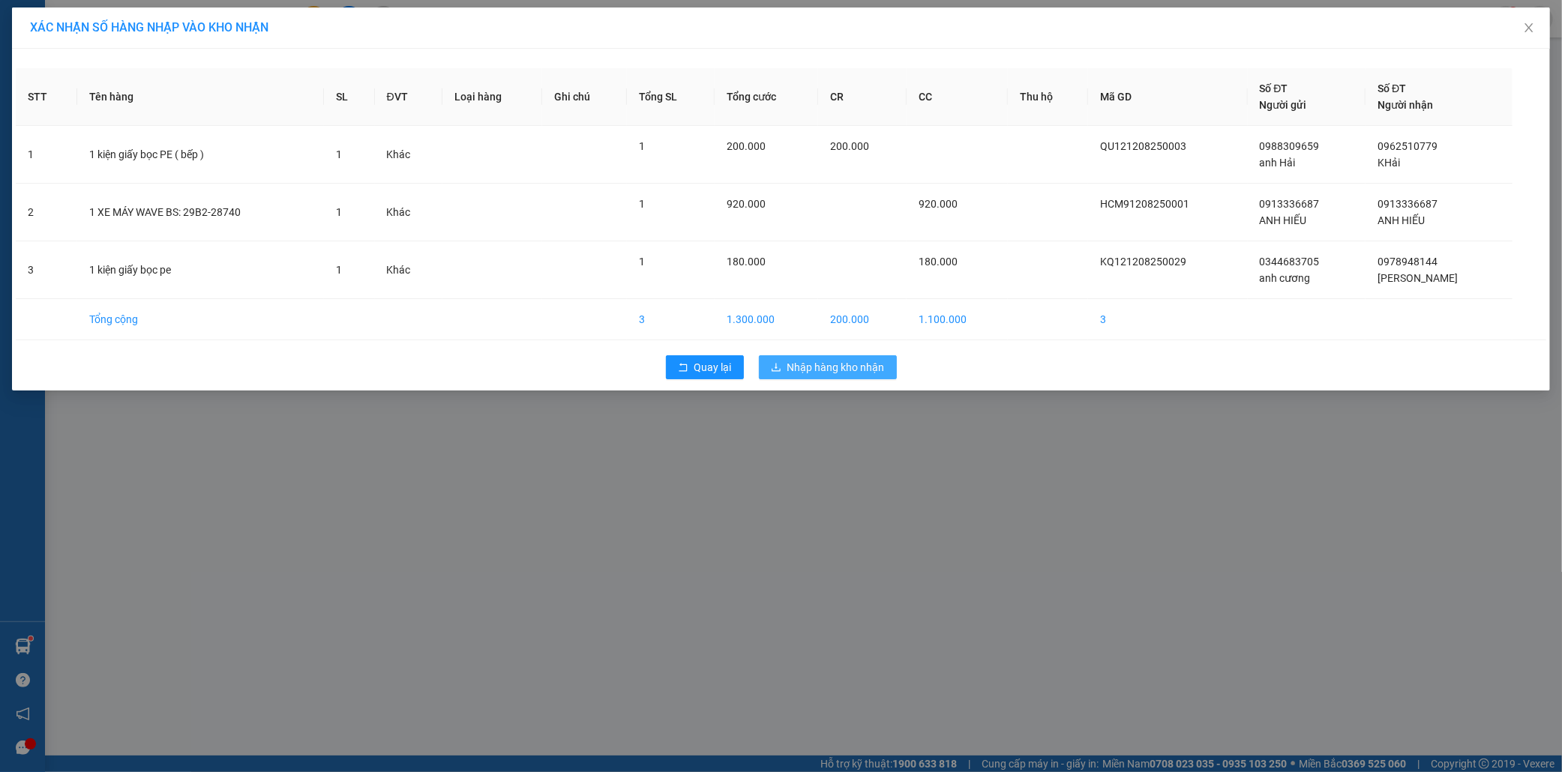
click at [831, 368] on span "Nhập hàng kho nhận" at bounding box center [835, 367] width 97 height 16
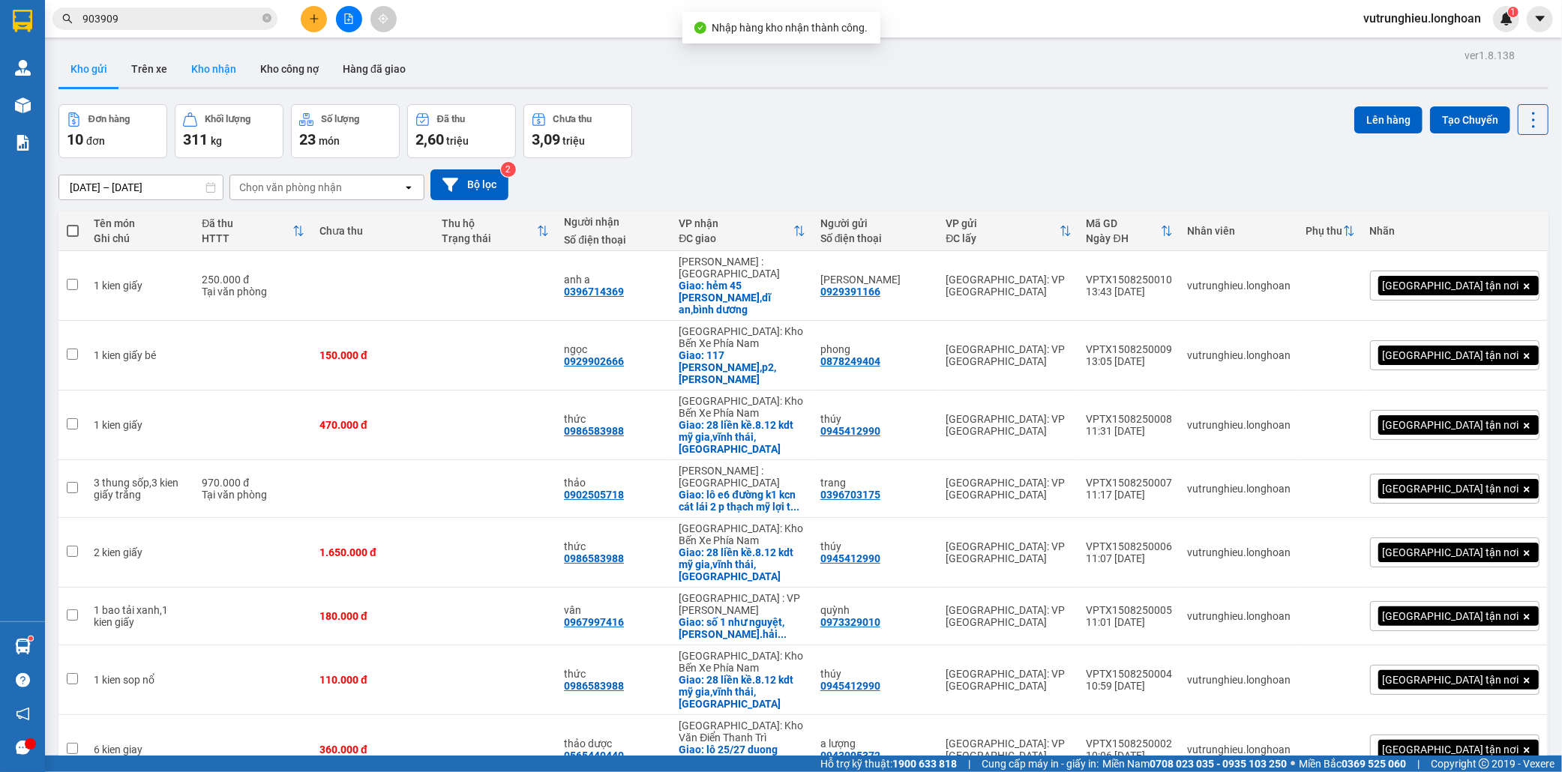
click at [215, 76] on button "Kho nhận" at bounding box center [213, 69] width 69 height 36
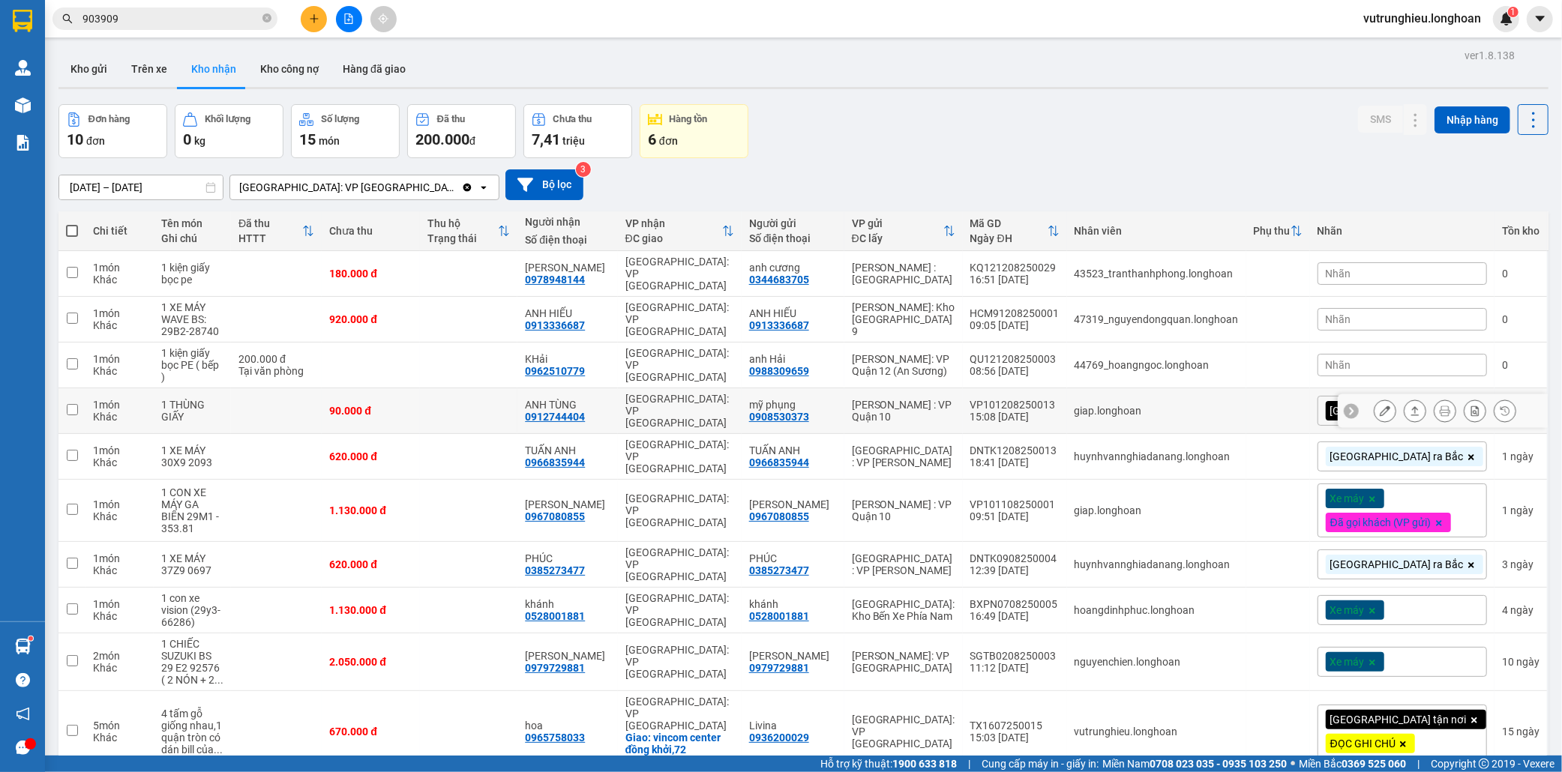
click at [179, 51] on button "Kho nhận" at bounding box center [213, 69] width 69 height 36
click at [96, 68] on button "Kho gửi" at bounding box center [88, 69] width 61 height 36
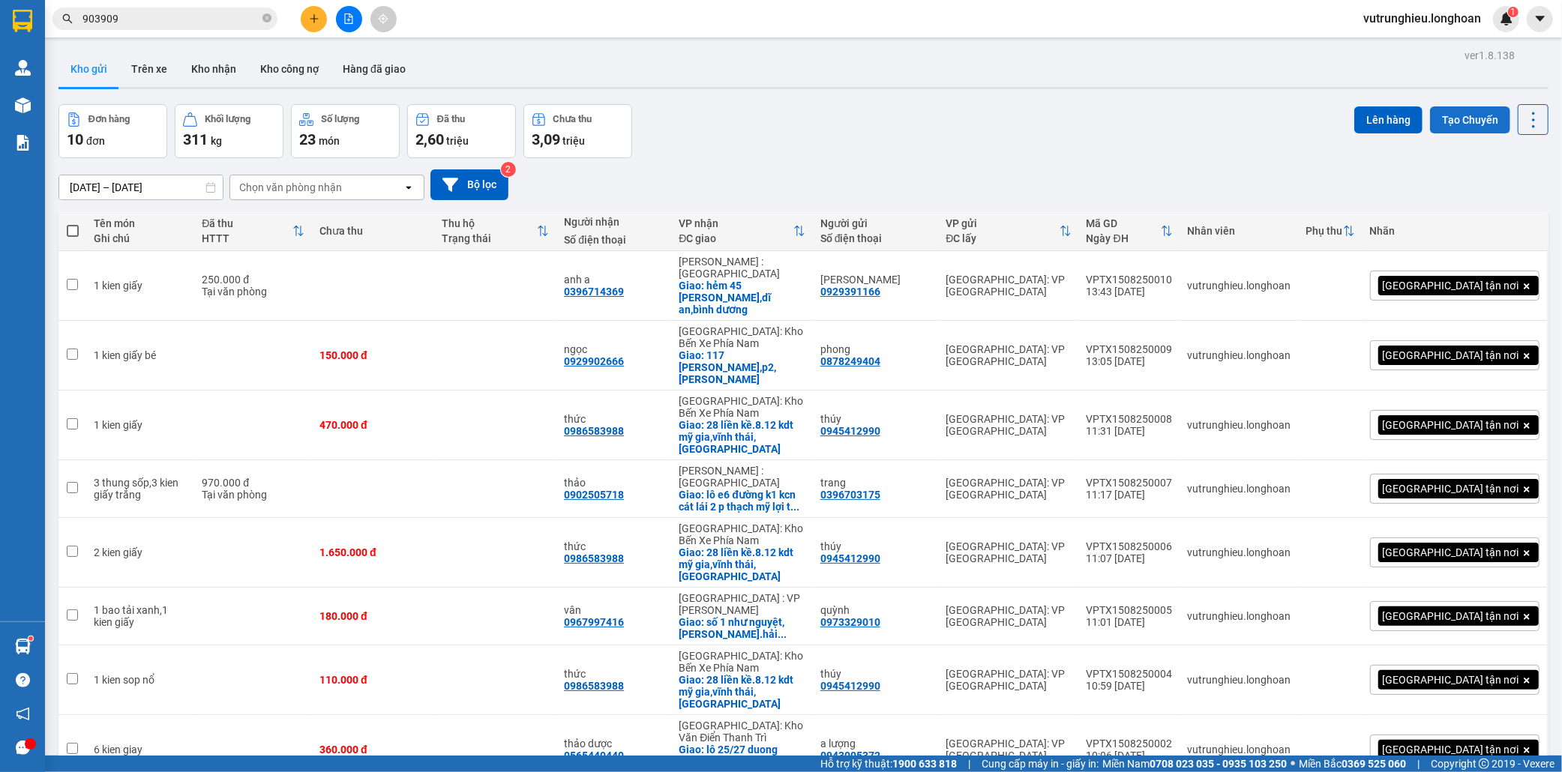
click at [1466, 130] on button "Tạo Chuyến" at bounding box center [1470, 119] width 80 height 27
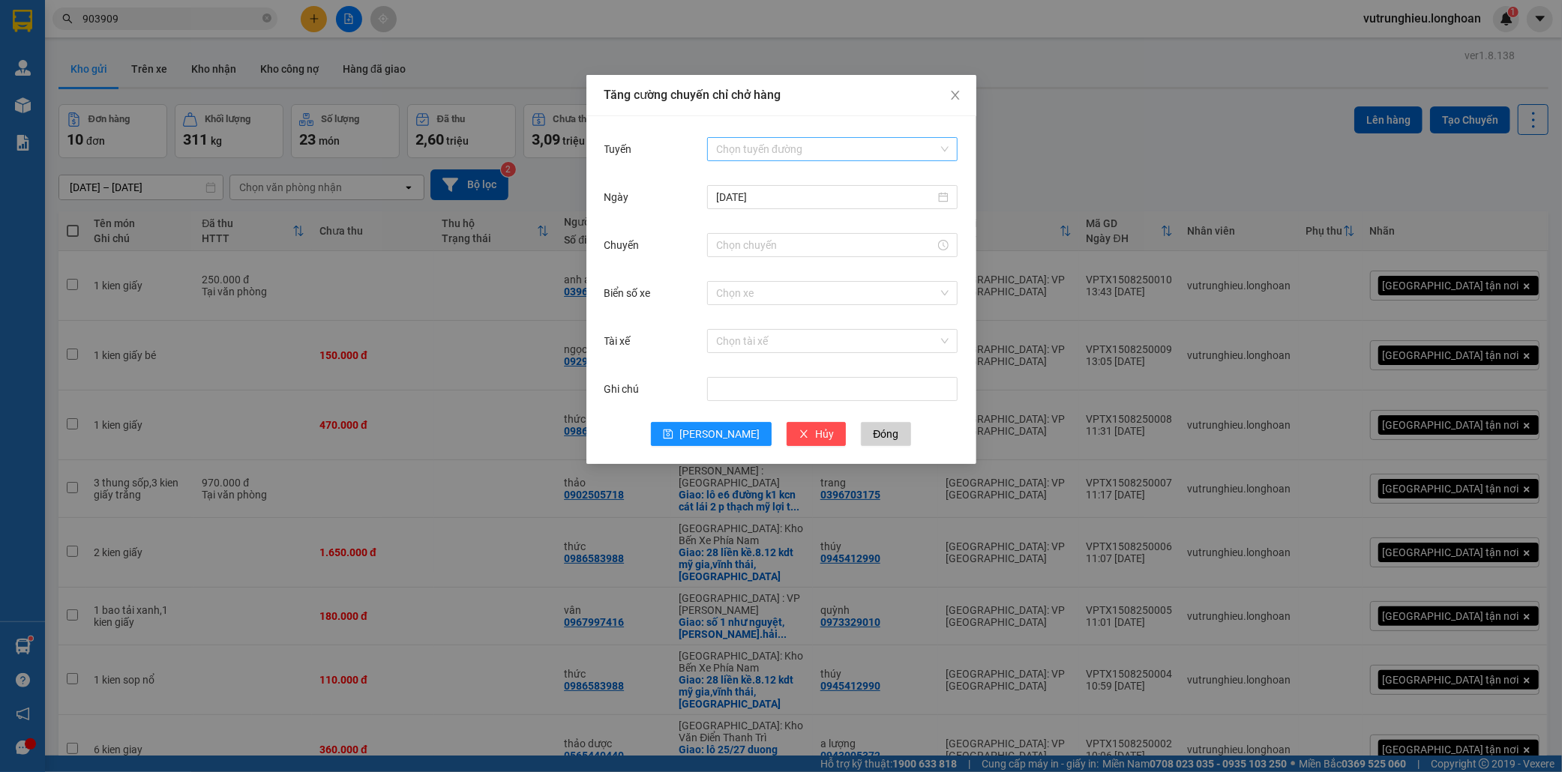
click at [840, 145] on input "Tuyến" at bounding box center [827, 149] width 222 height 22
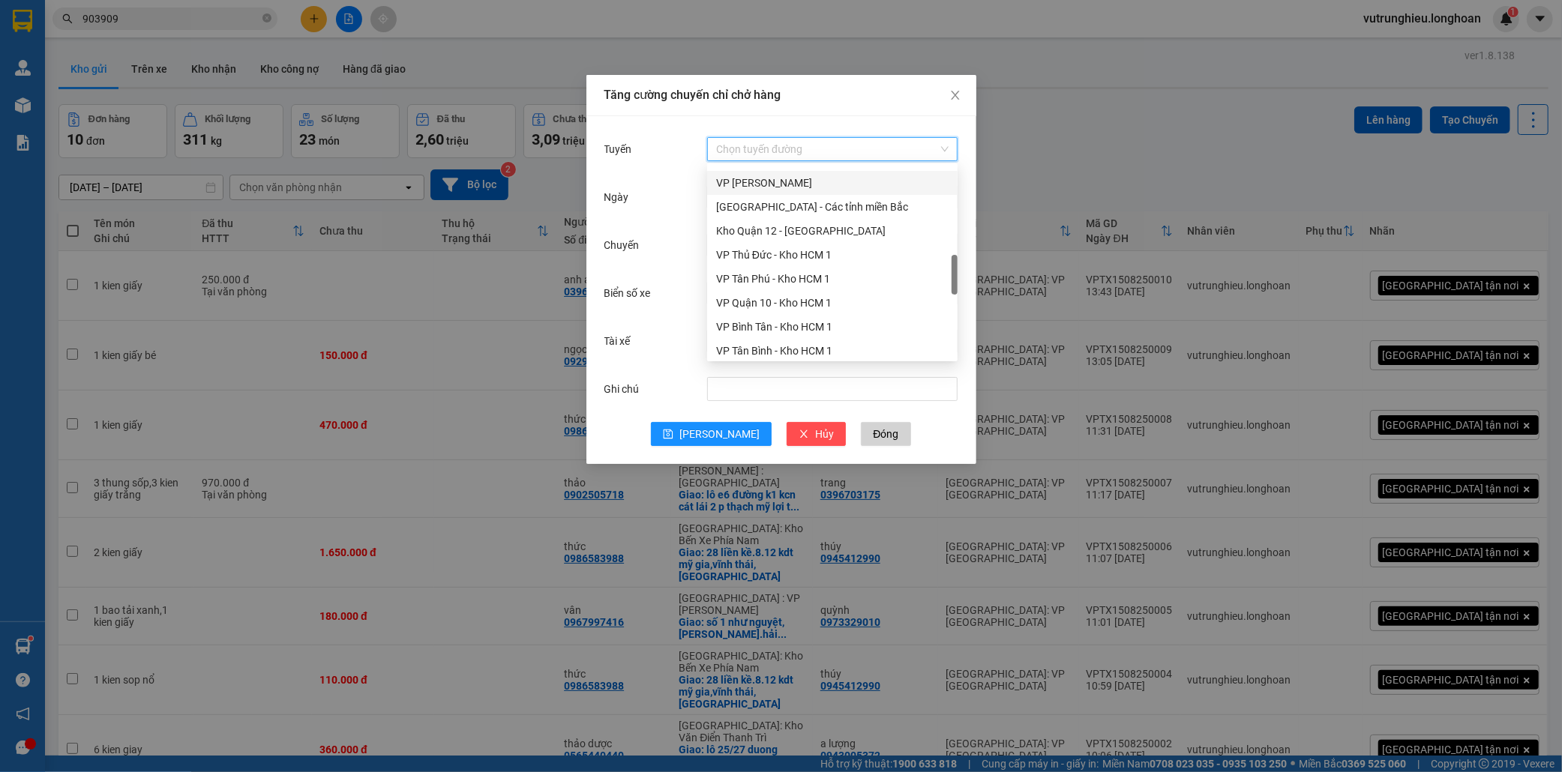
click at [805, 188] on div "VP [PERSON_NAME]" at bounding box center [832, 183] width 232 height 16
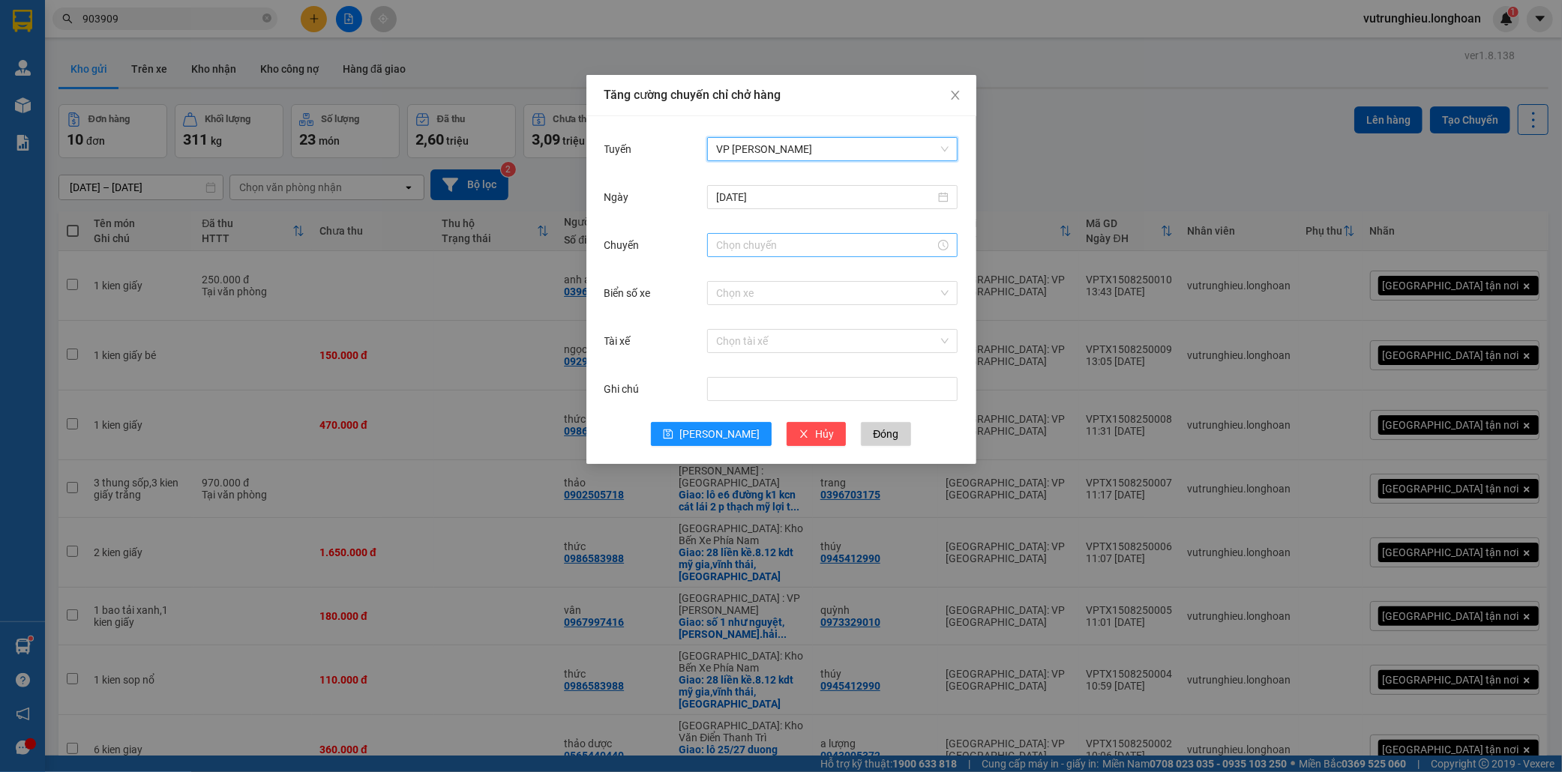
click at [761, 247] on input "Chuyến" at bounding box center [825, 245] width 219 height 16
click at [744, 448] on link "Bây giờ" at bounding box center [733, 448] width 34 height 12
type input "14:15"
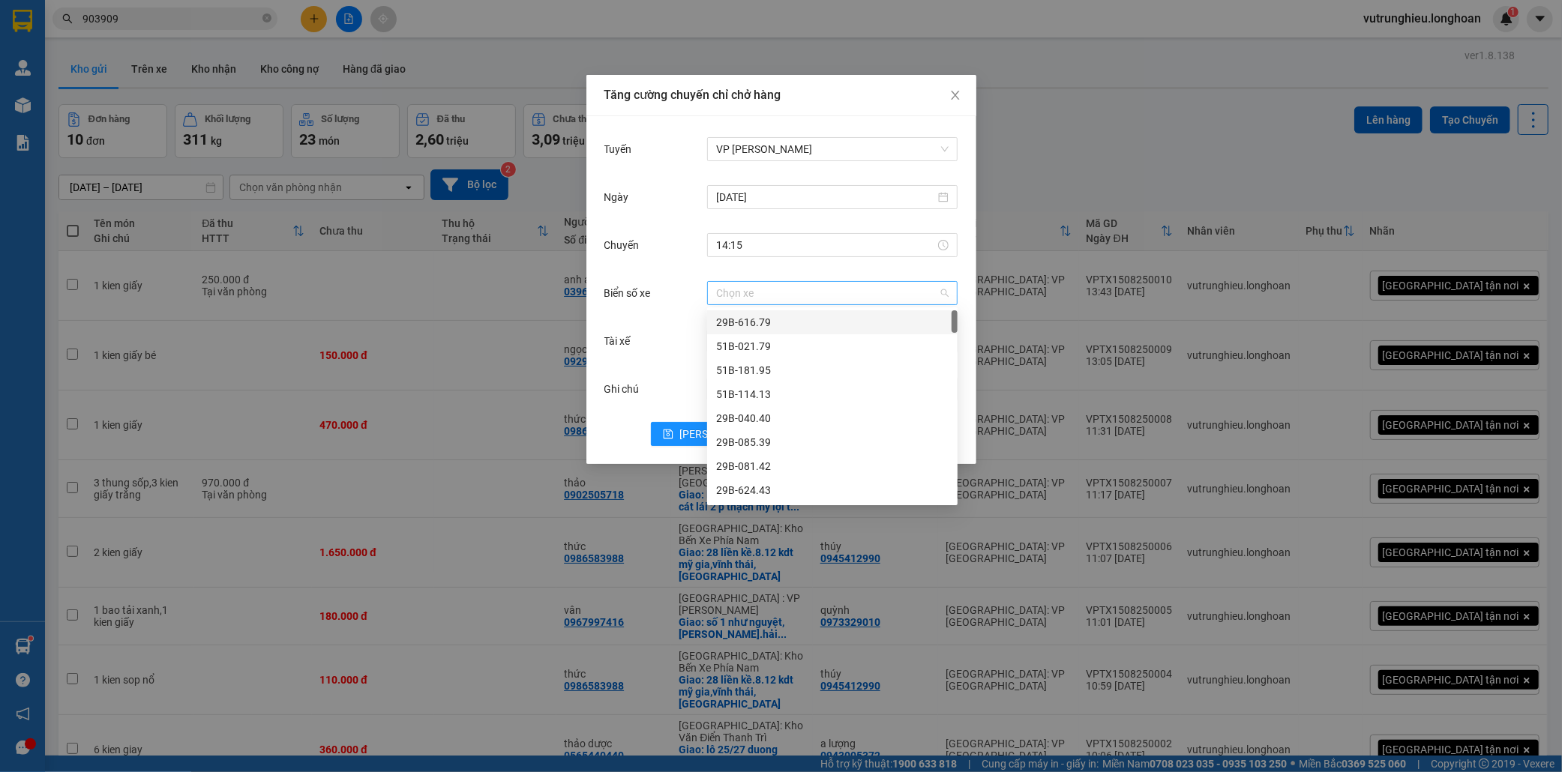
click at [780, 291] on input "Biển số xe" at bounding box center [827, 293] width 222 height 22
type input "71"
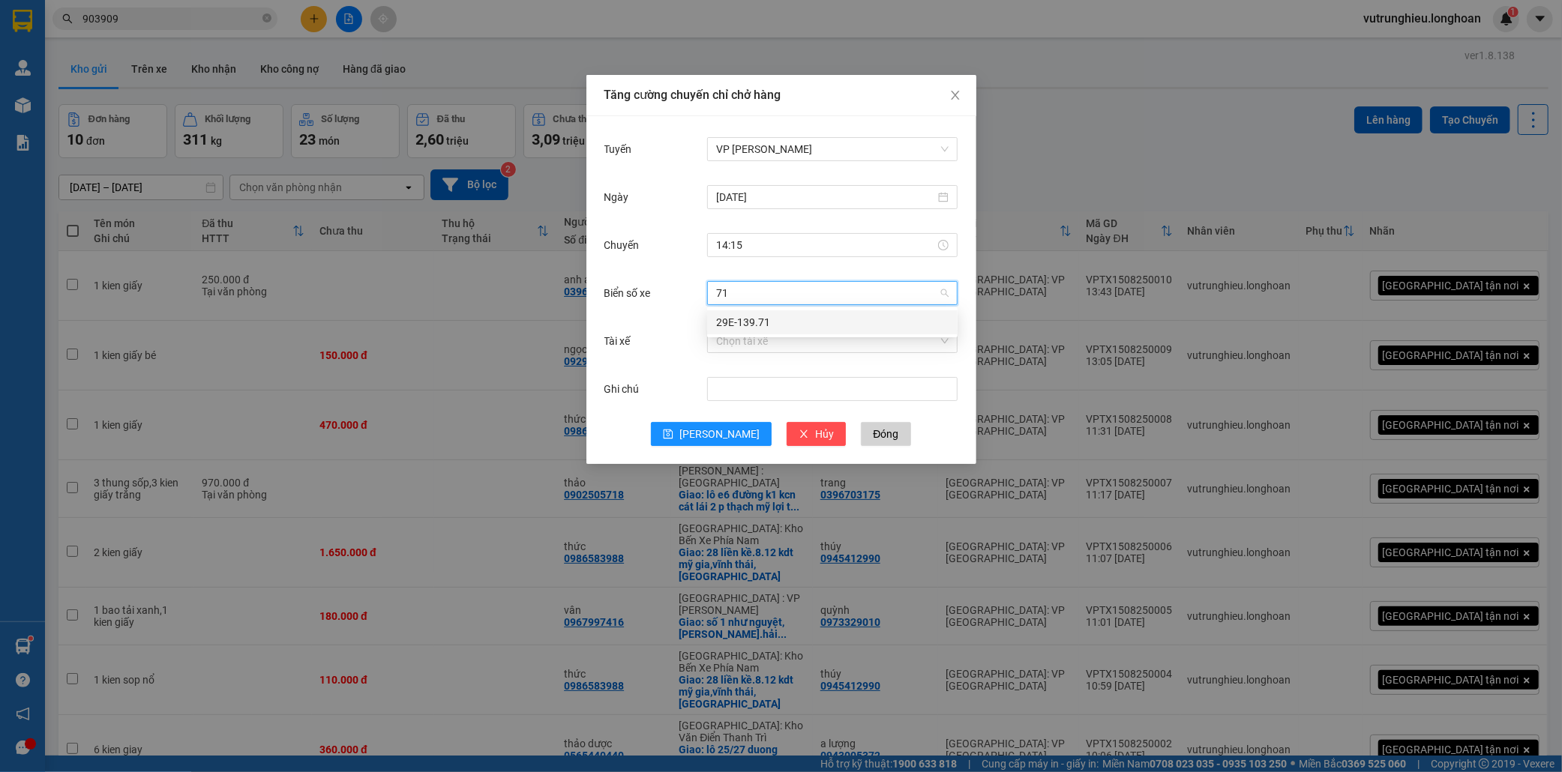
click at [750, 327] on div "29E-139.71" at bounding box center [832, 322] width 232 height 16
click at [739, 339] on input "Tài xế" at bounding box center [827, 341] width 222 height 22
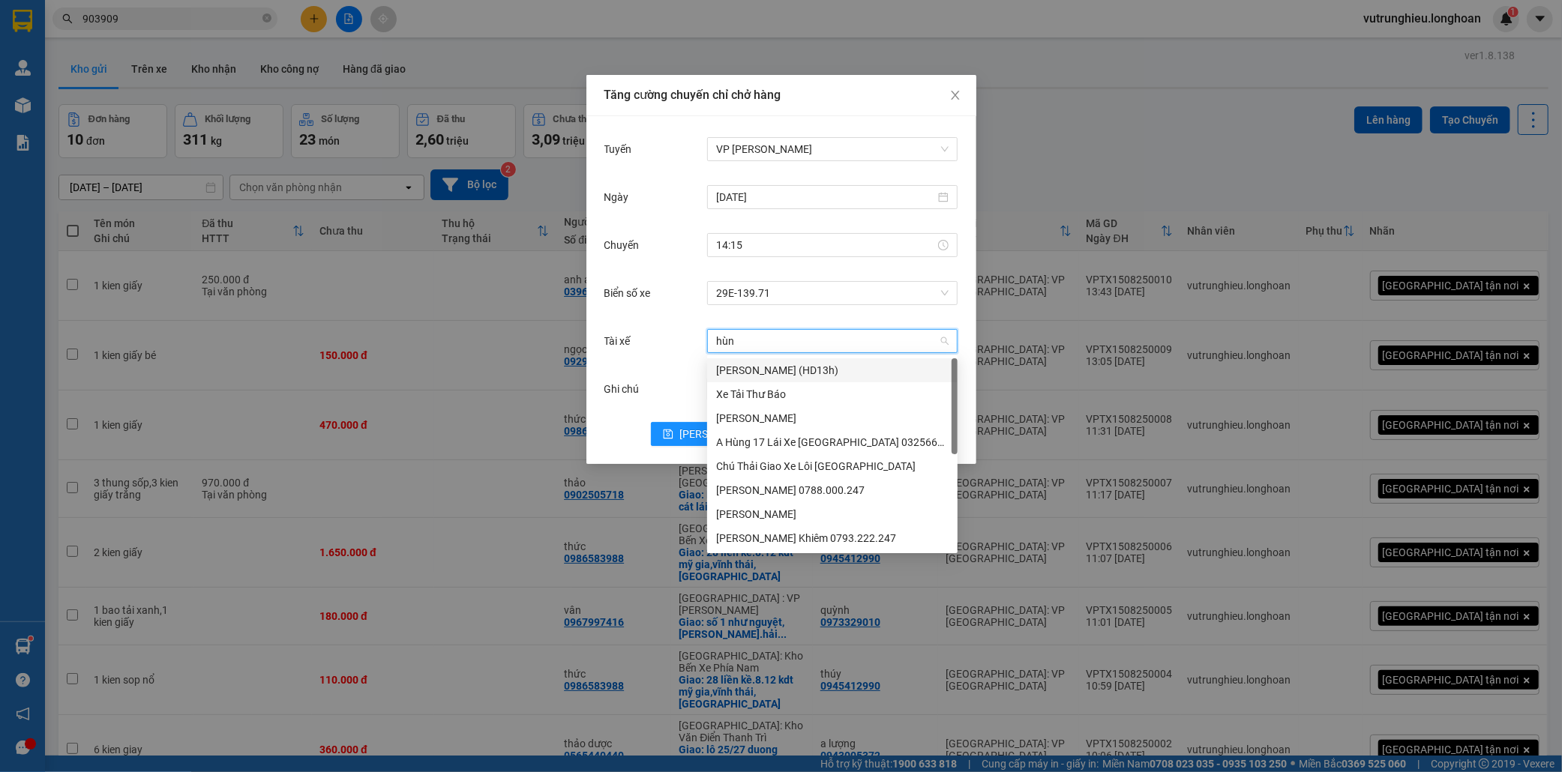
type input "hùng"
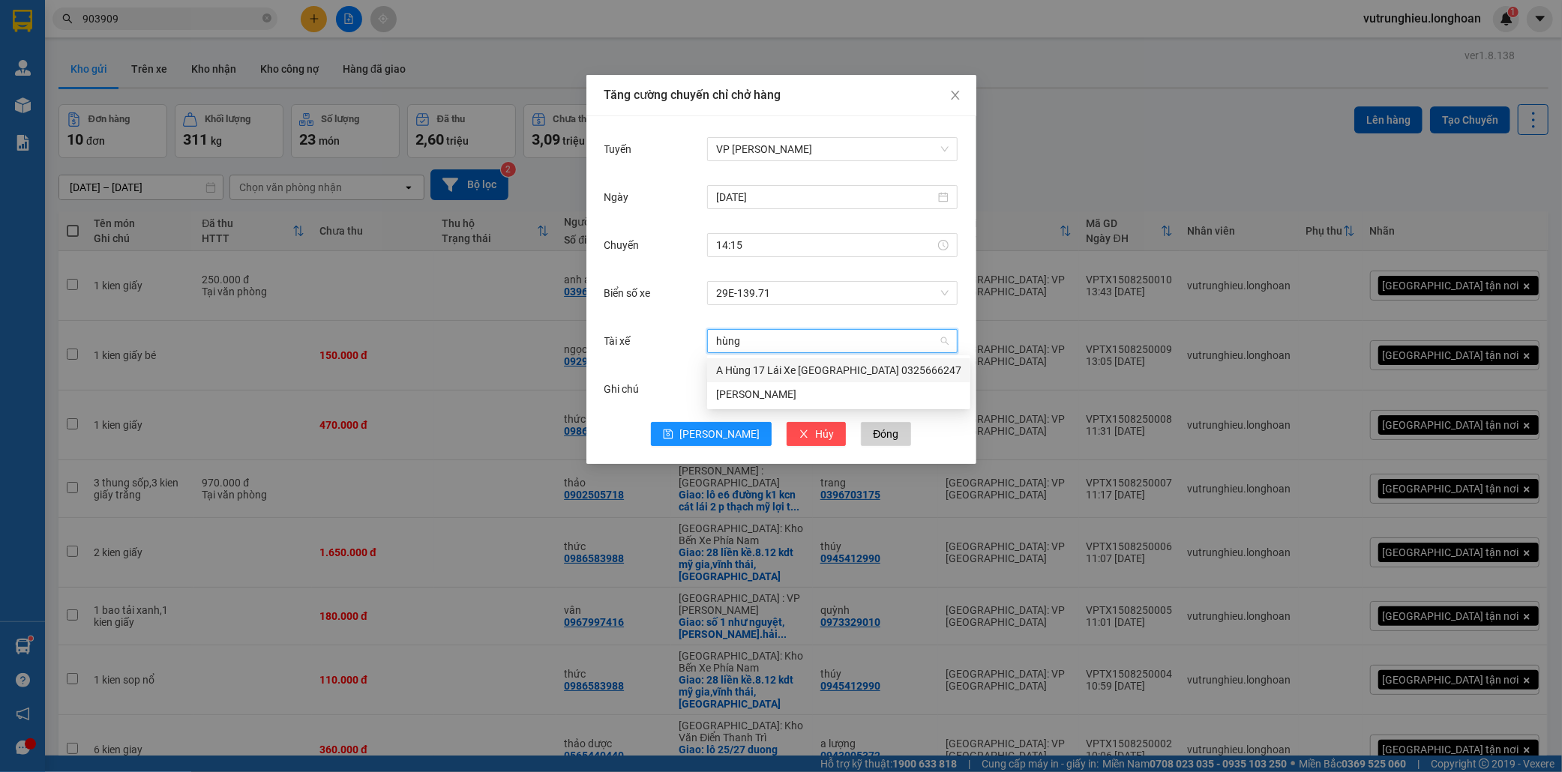
click at [754, 366] on div "A Hùng 17 Lái Xe [GEOGRAPHIC_DATA] 0325666247" at bounding box center [838, 370] width 245 height 16
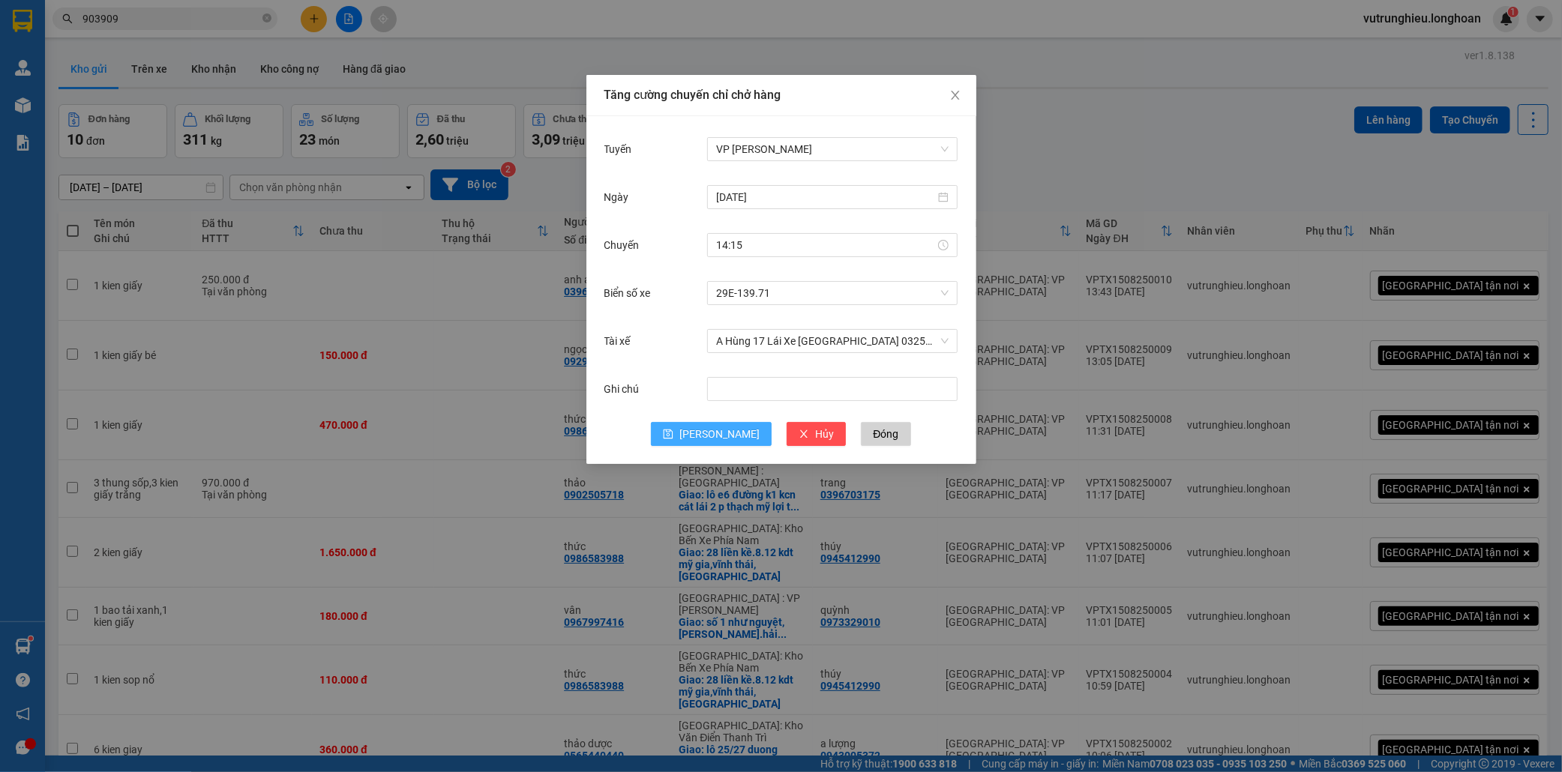
click at [724, 430] on span "[PERSON_NAME]" at bounding box center [719, 434] width 80 height 16
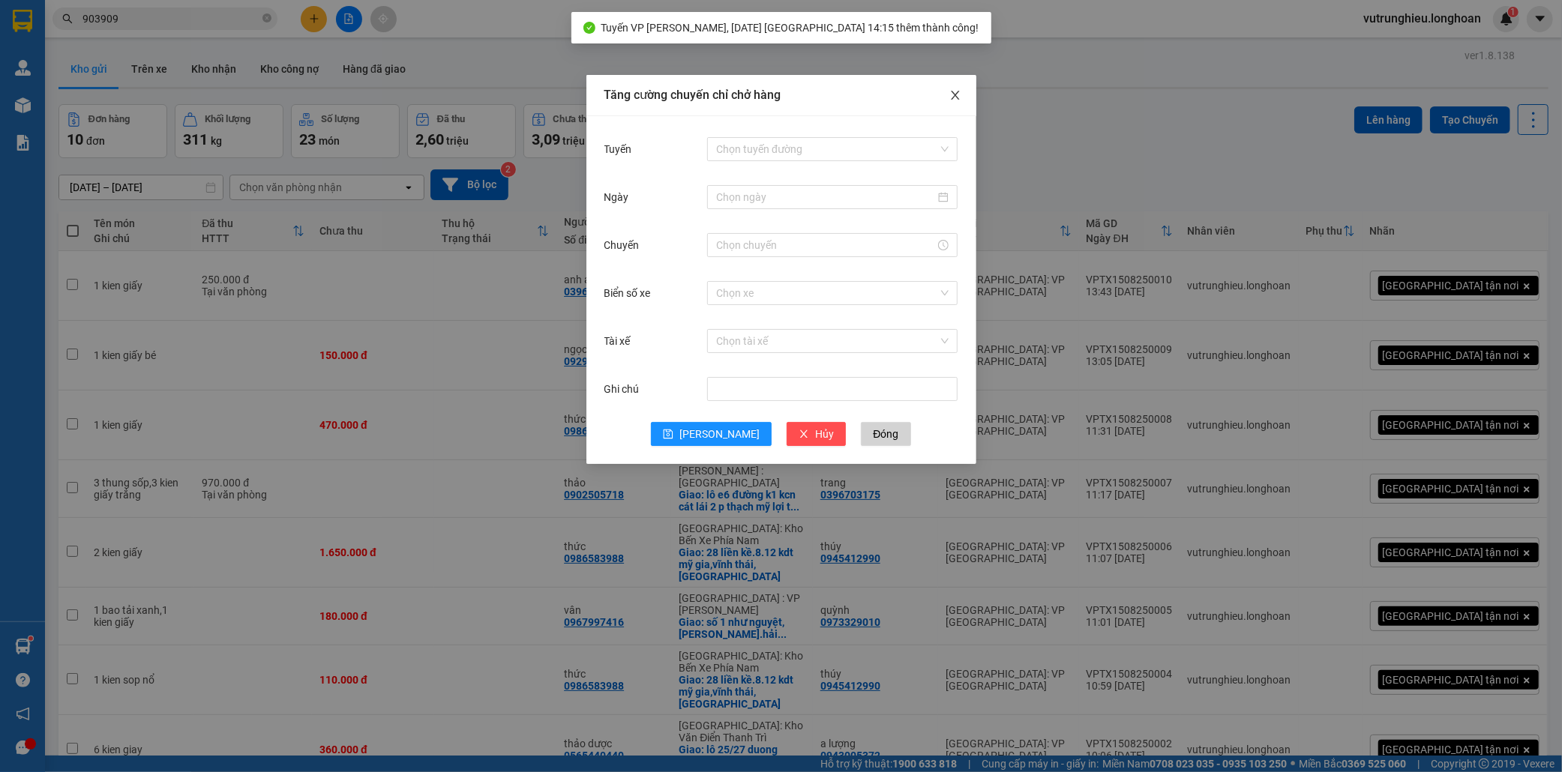
click at [955, 93] on icon "close" at bounding box center [955, 95] width 12 height 12
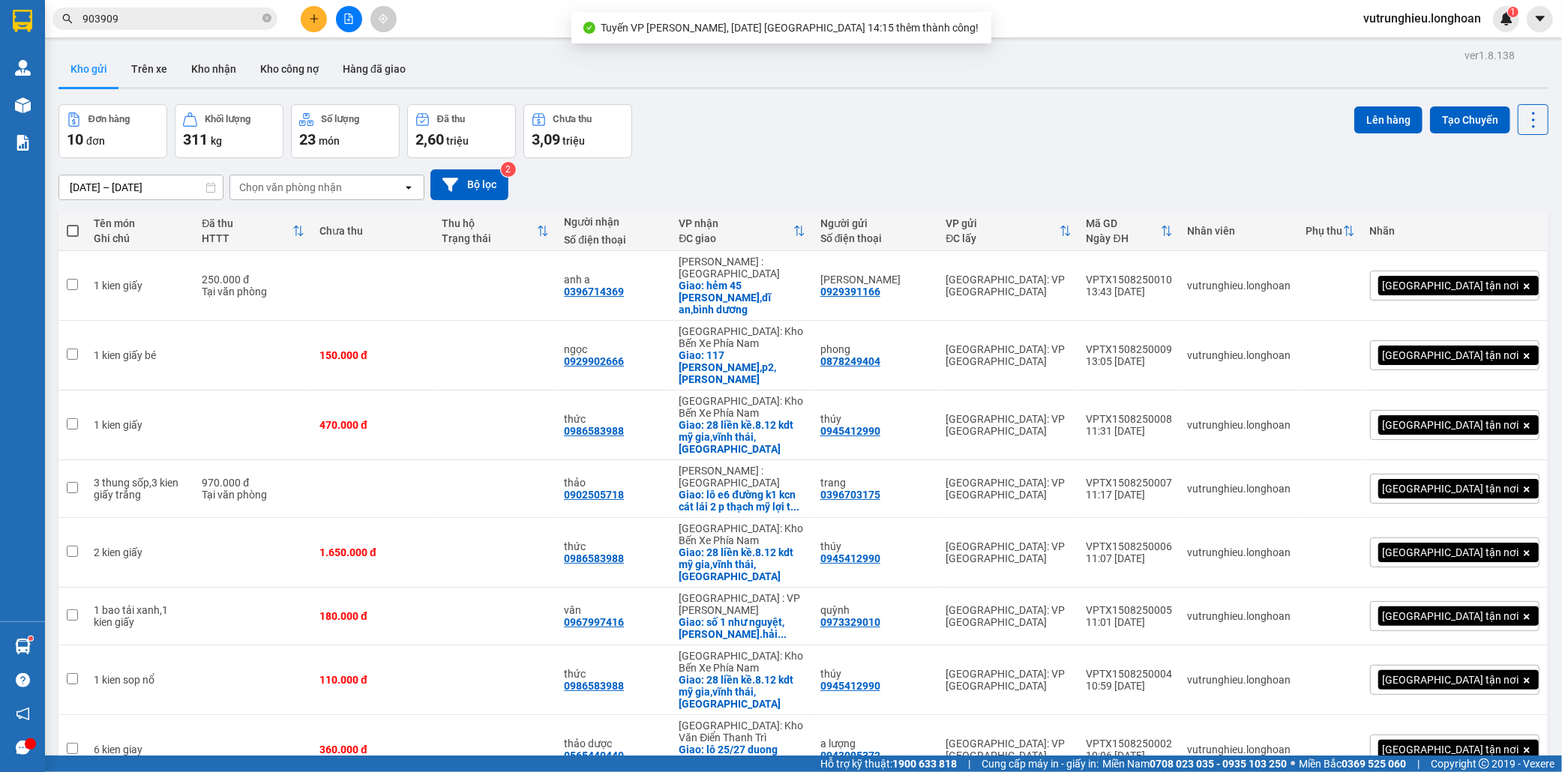
click at [73, 225] on span at bounding box center [73, 231] width 12 height 12
click at [73, 223] on input "checkbox" at bounding box center [73, 223] width 0 height 0
checkbox input "true"
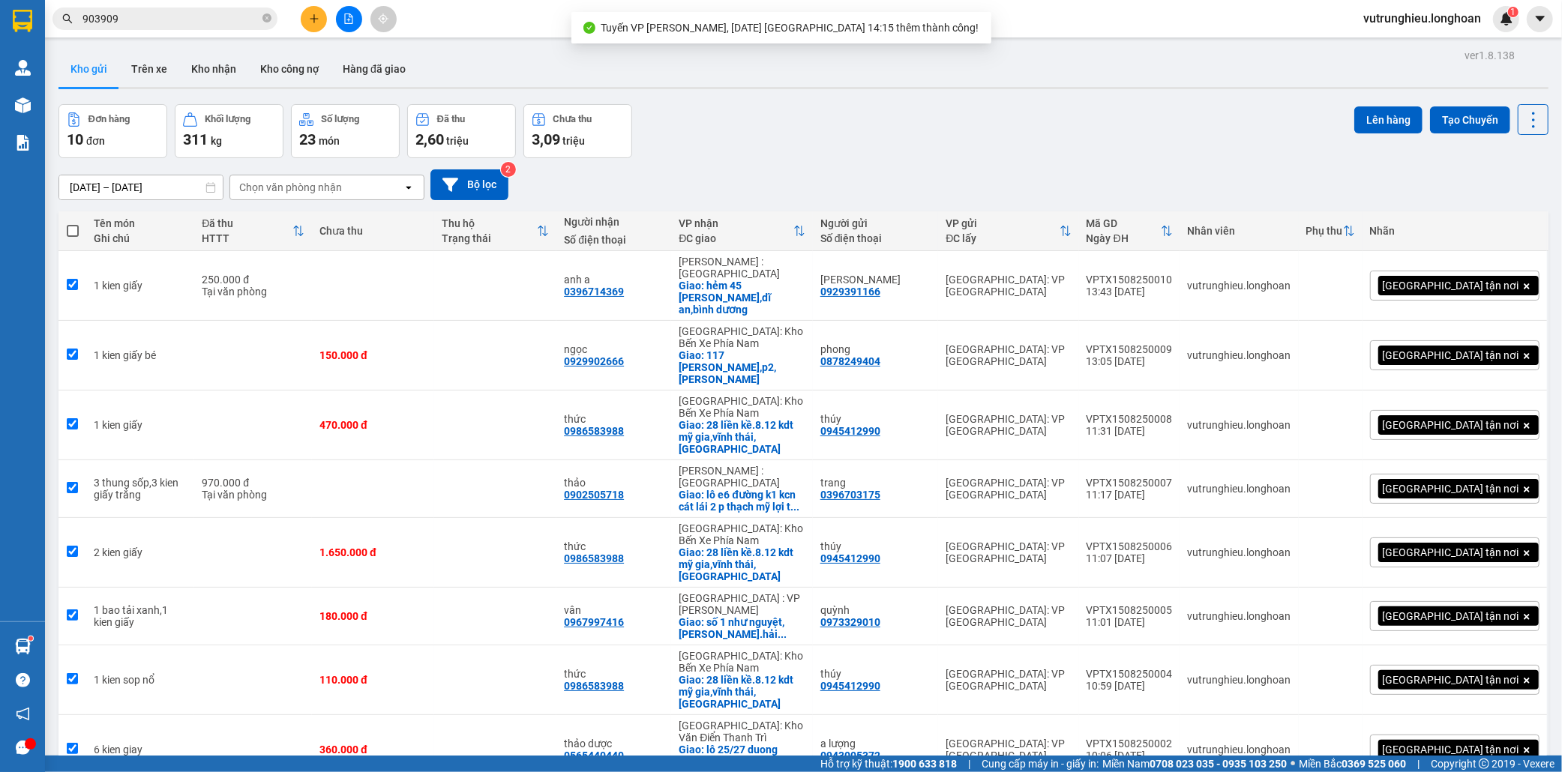
checkbox input "true"
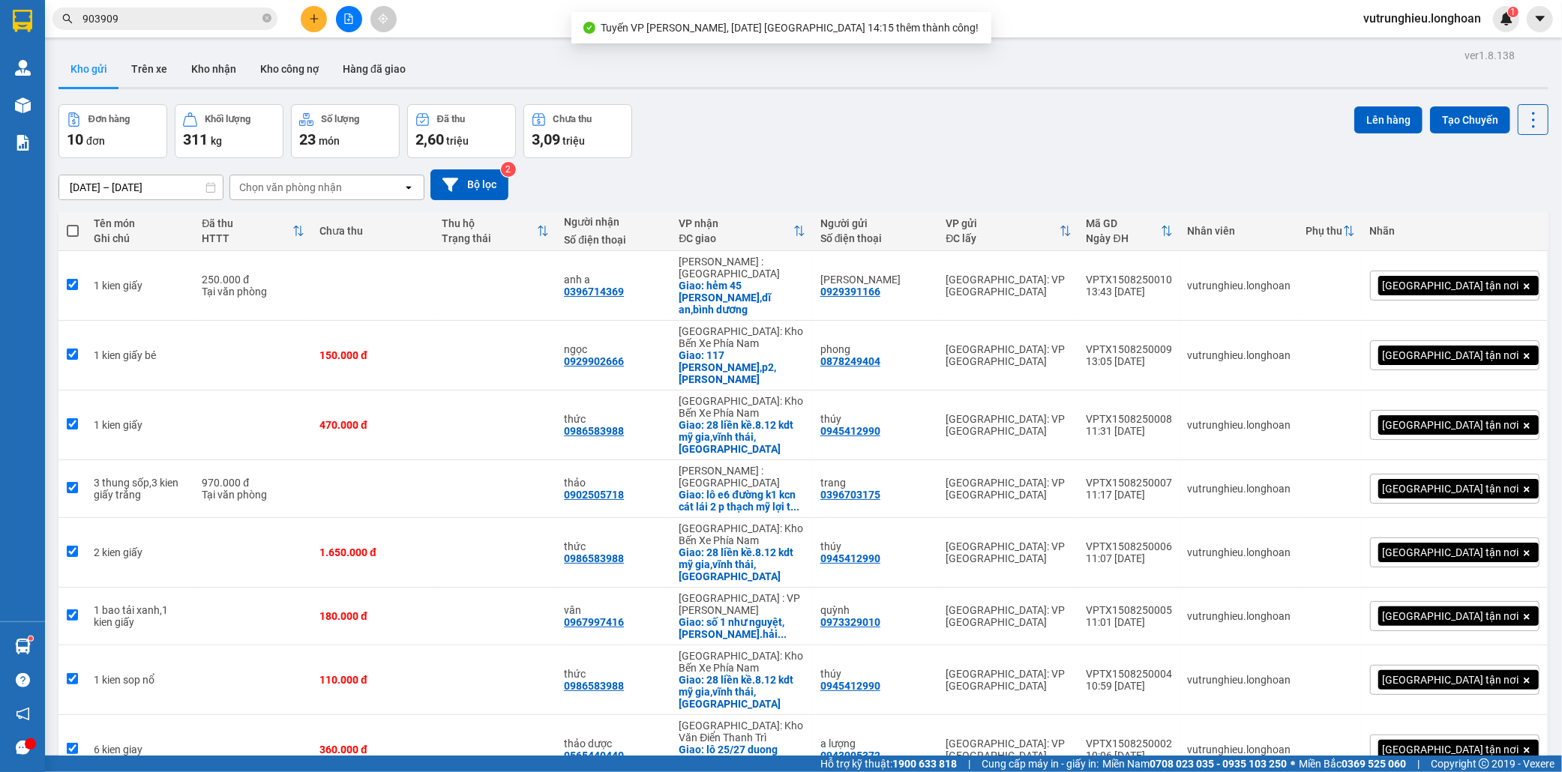
checkbox input "true"
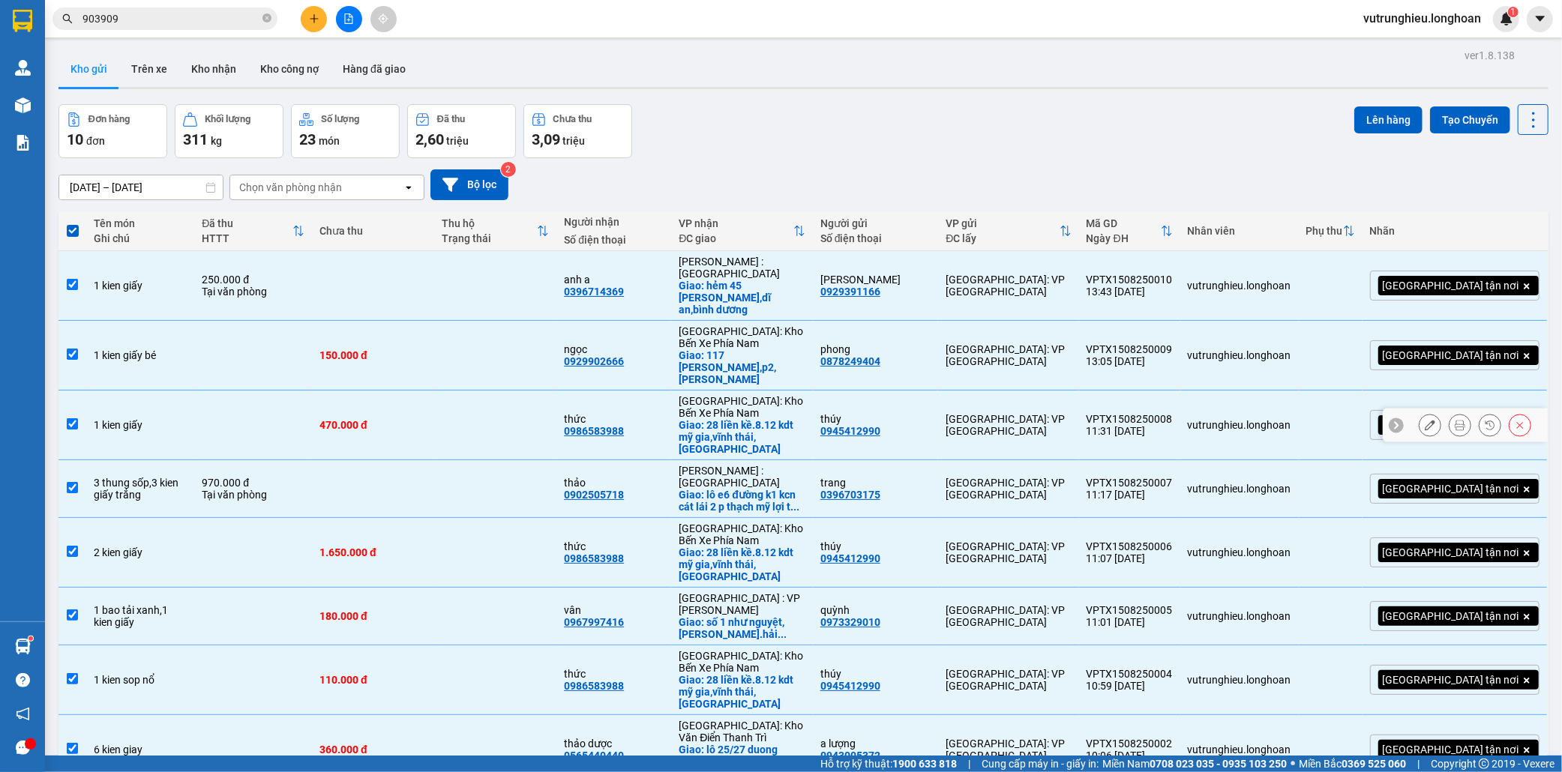
scroll to position [87, 0]
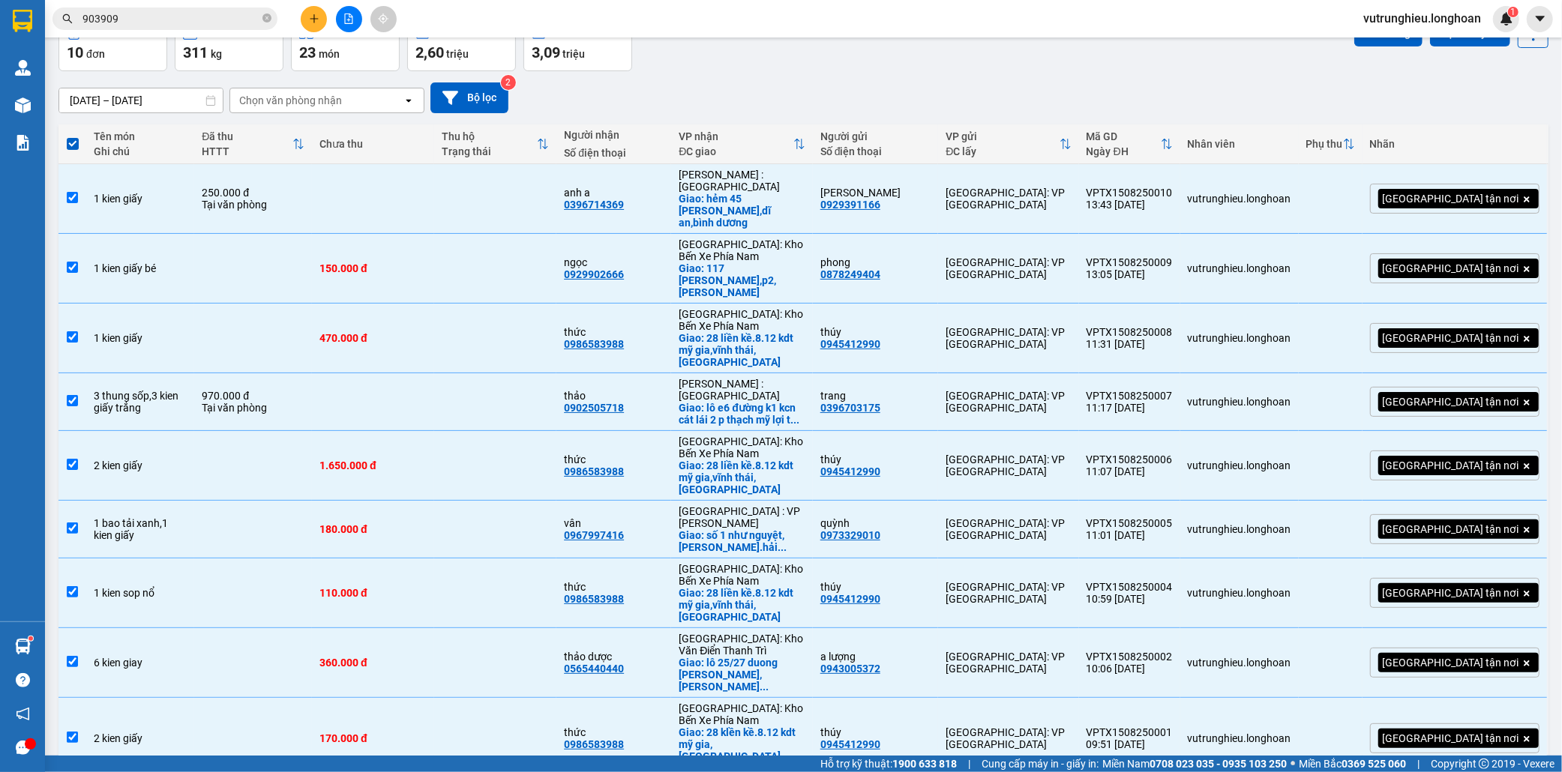
checkbox input "false"
click at [70, 459] on input "checkbox" at bounding box center [72, 464] width 11 height 11
checkbox input "false"
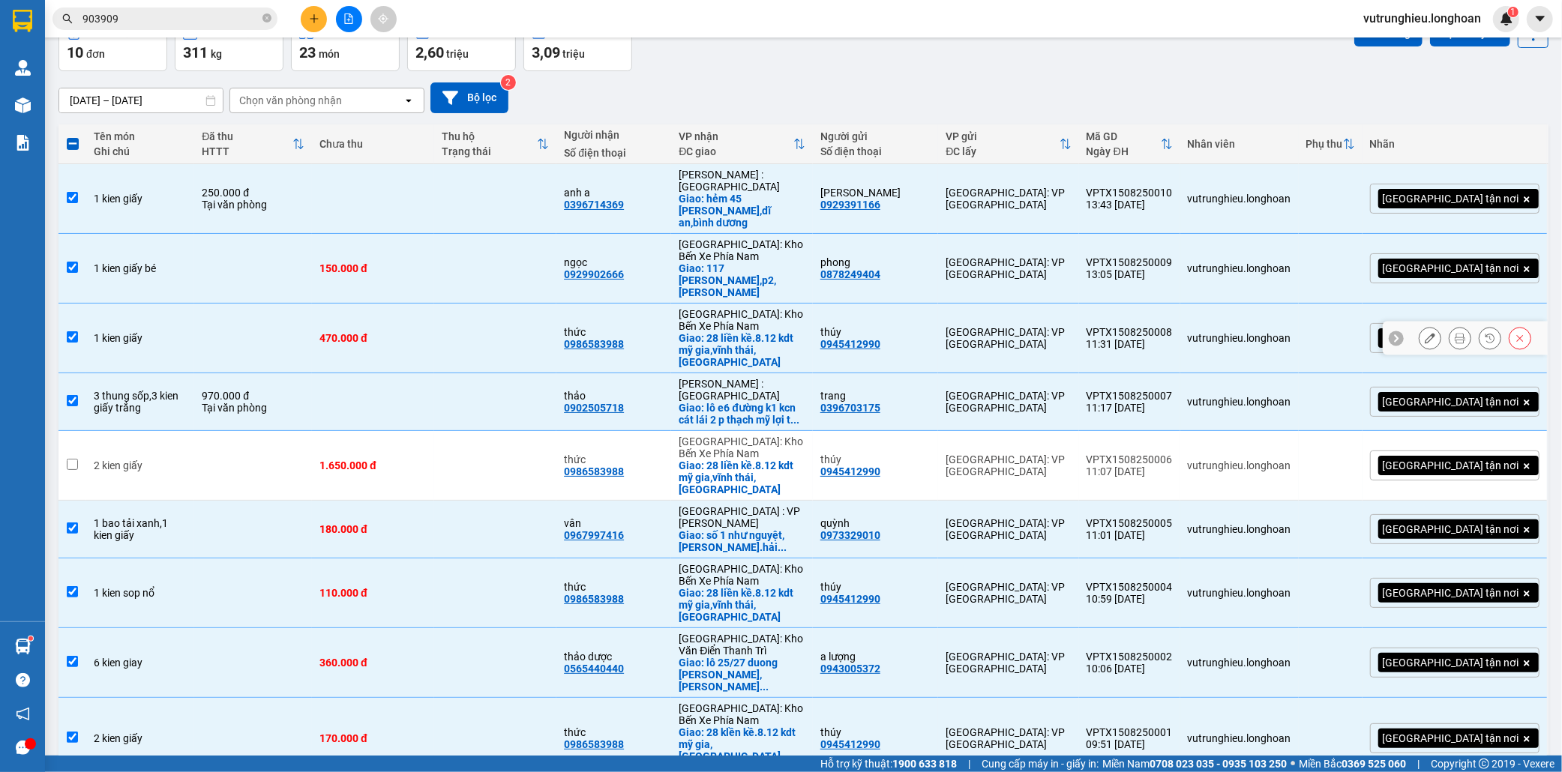
click at [71, 331] on input "checkbox" at bounding box center [72, 336] width 11 height 11
checkbox input "false"
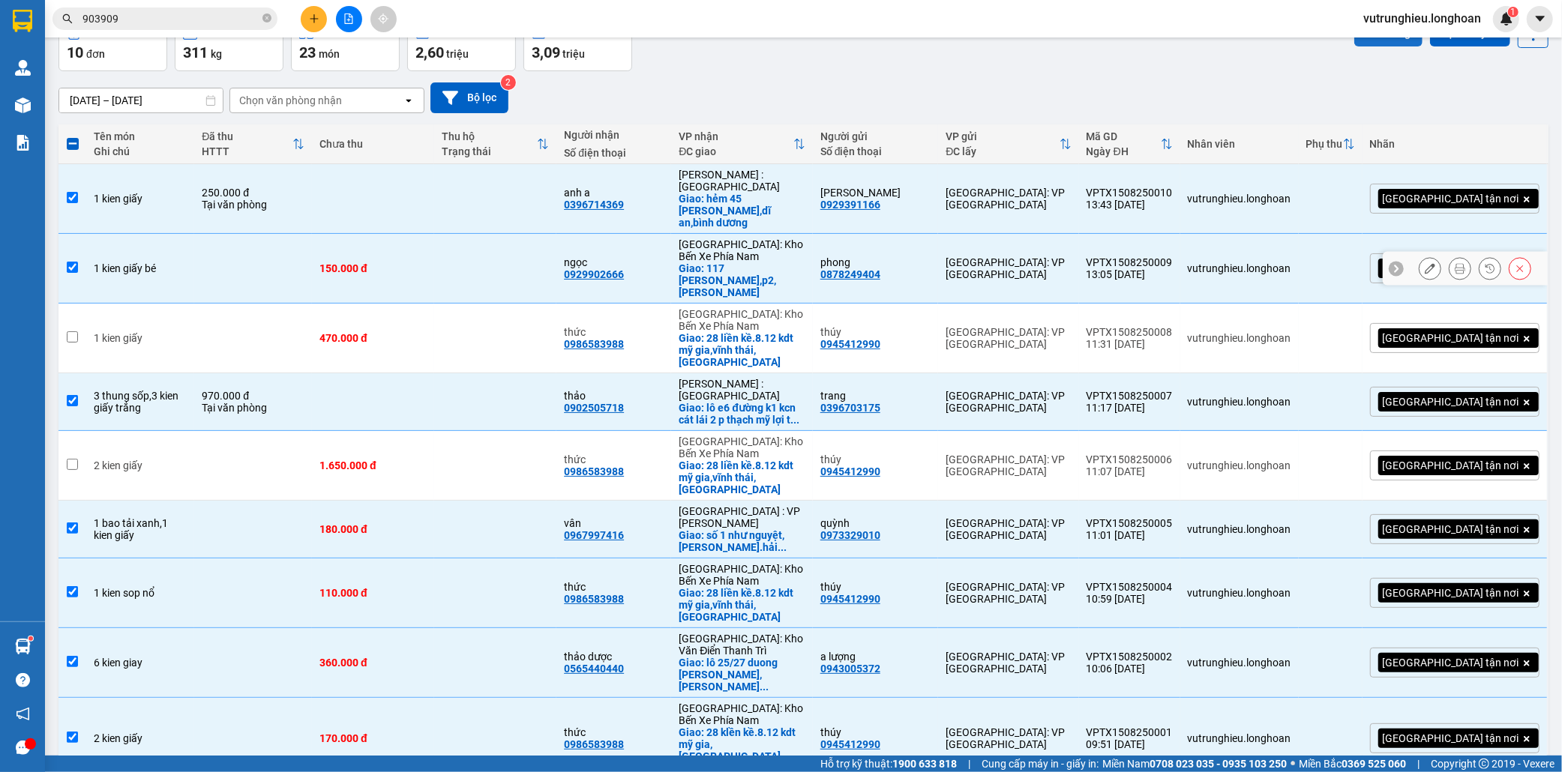
scroll to position [0, 0]
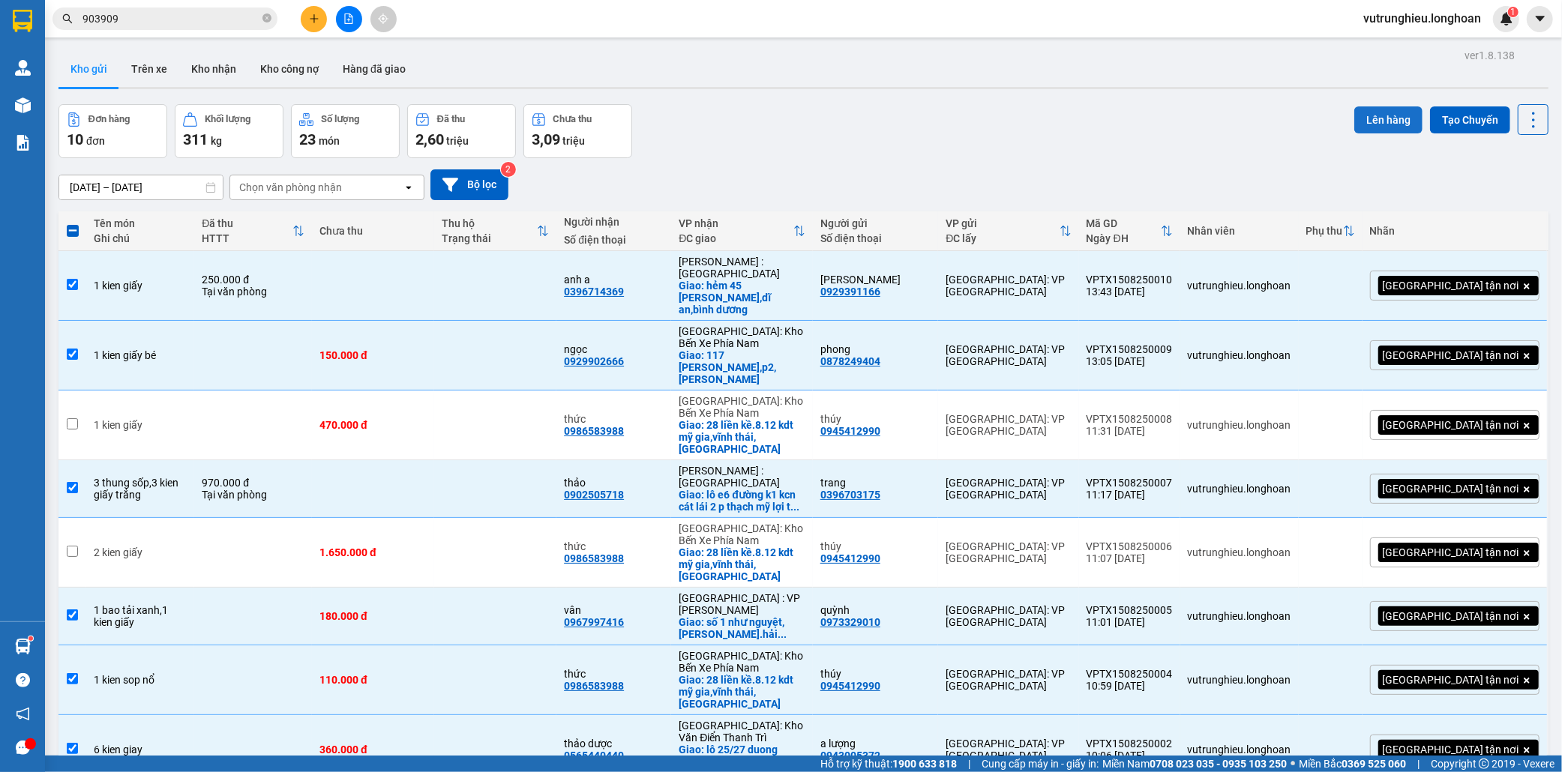
click at [1385, 124] on button "Lên hàng" at bounding box center [1388, 119] width 68 height 27
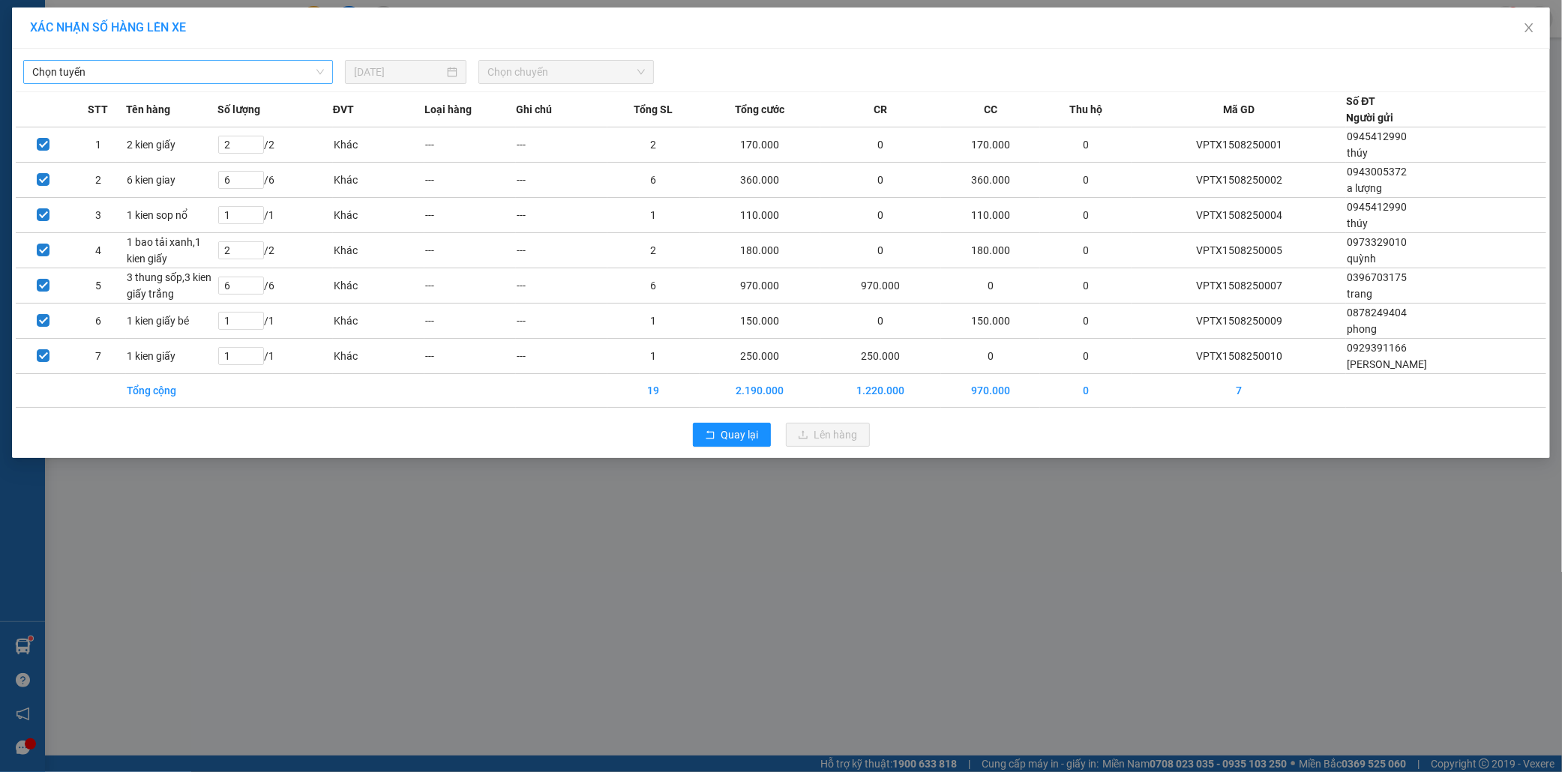
click at [166, 70] on span "Chọn tuyến" at bounding box center [178, 72] width 292 height 22
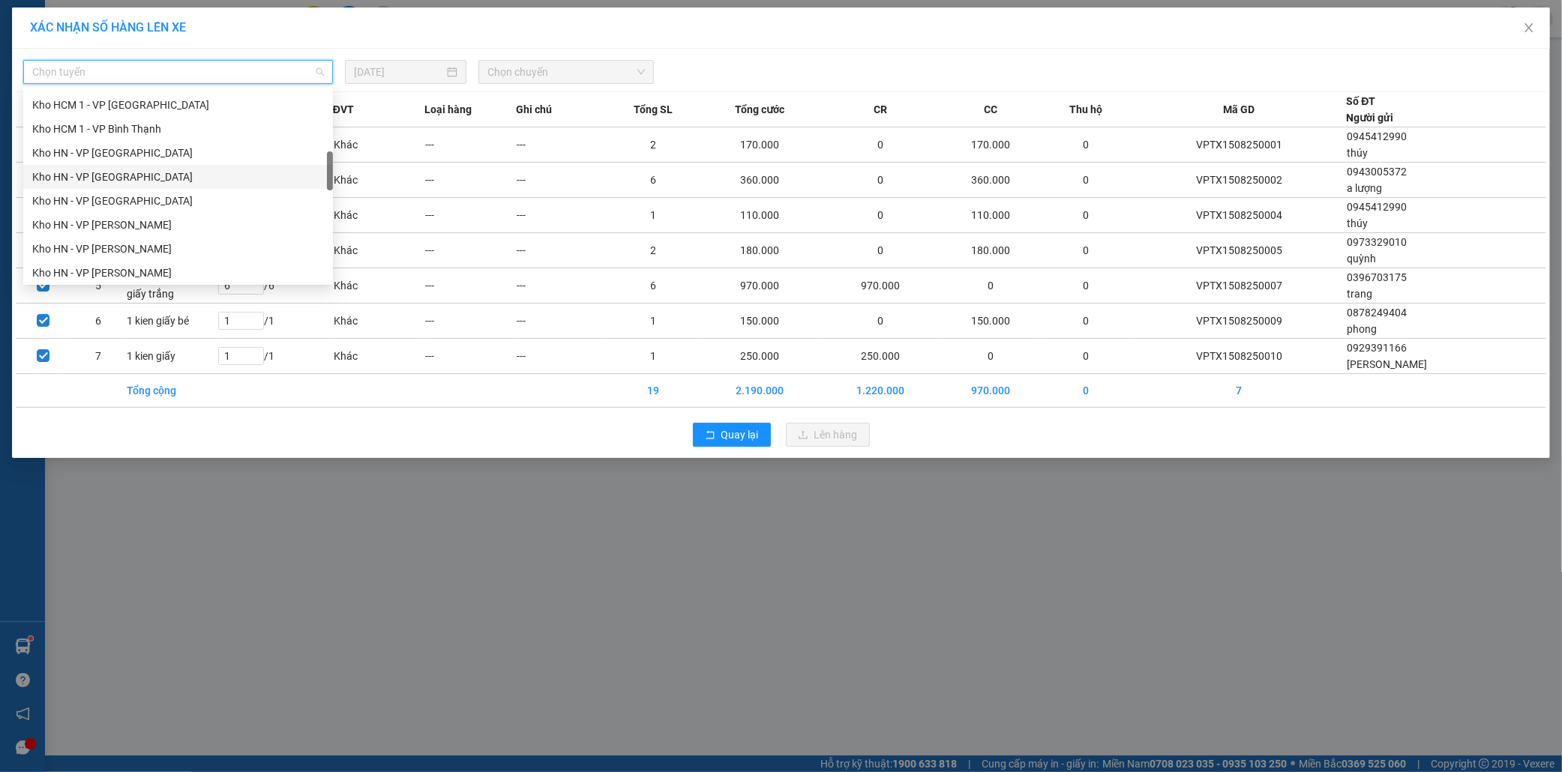
scroll to position [416, 0]
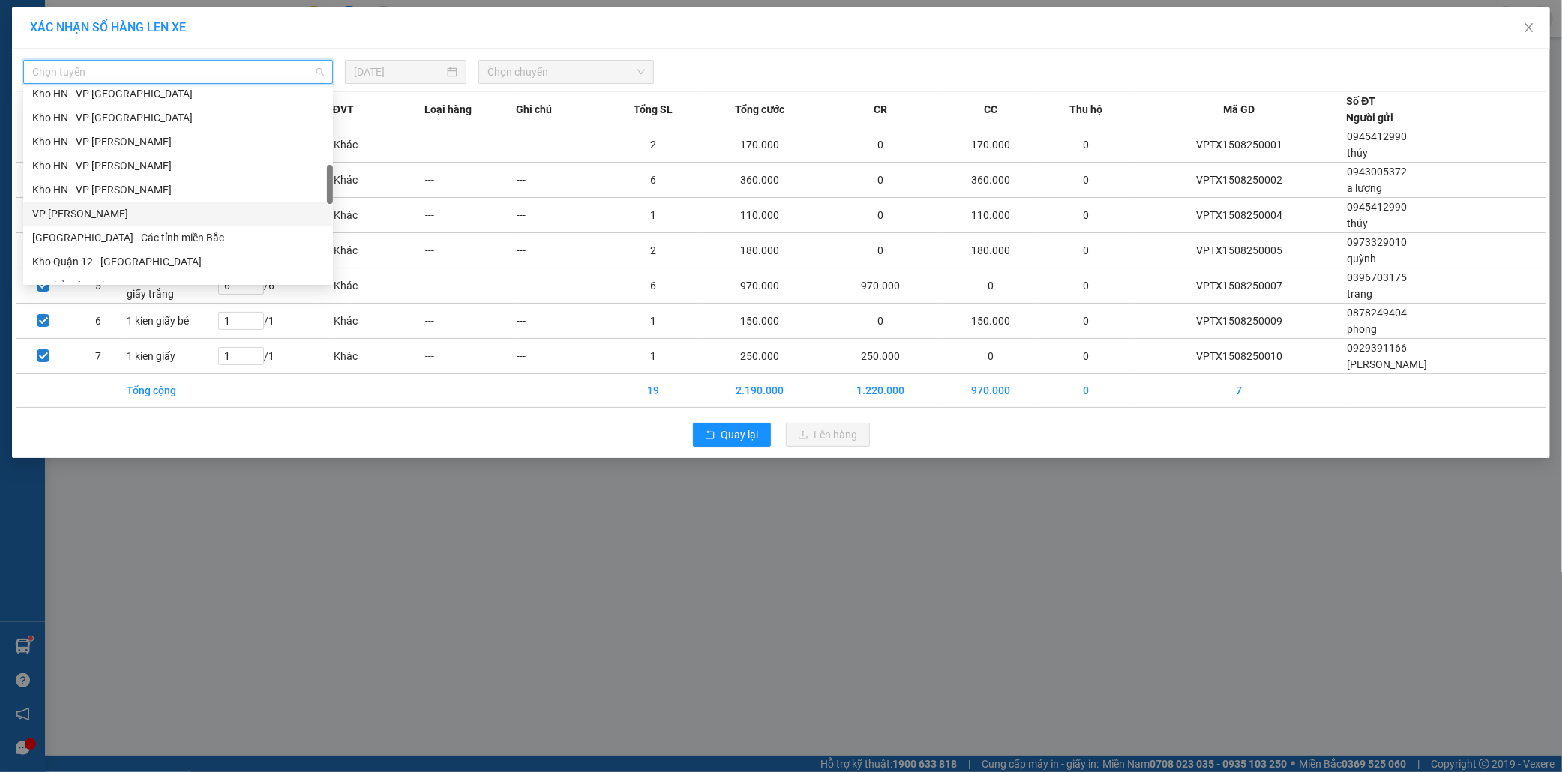
click at [105, 213] on div "VP [PERSON_NAME]" at bounding box center [178, 213] width 292 height 16
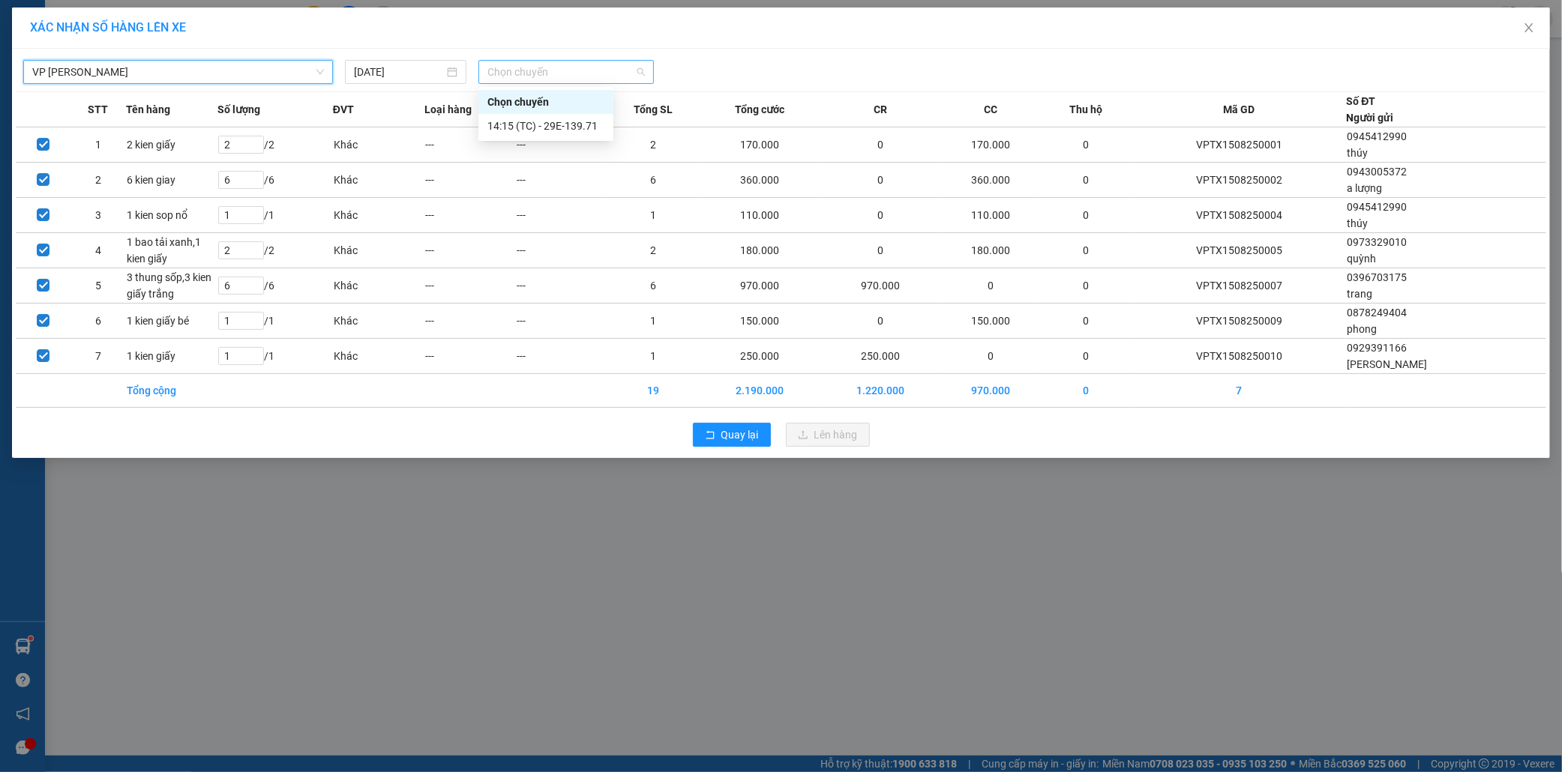
click at [568, 75] on span "Chọn chuyến" at bounding box center [565, 72] width 157 height 22
click at [559, 128] on div "14:15 (TC) - 29E-139.71" at bounding box center [545, 126] width 117 height 16
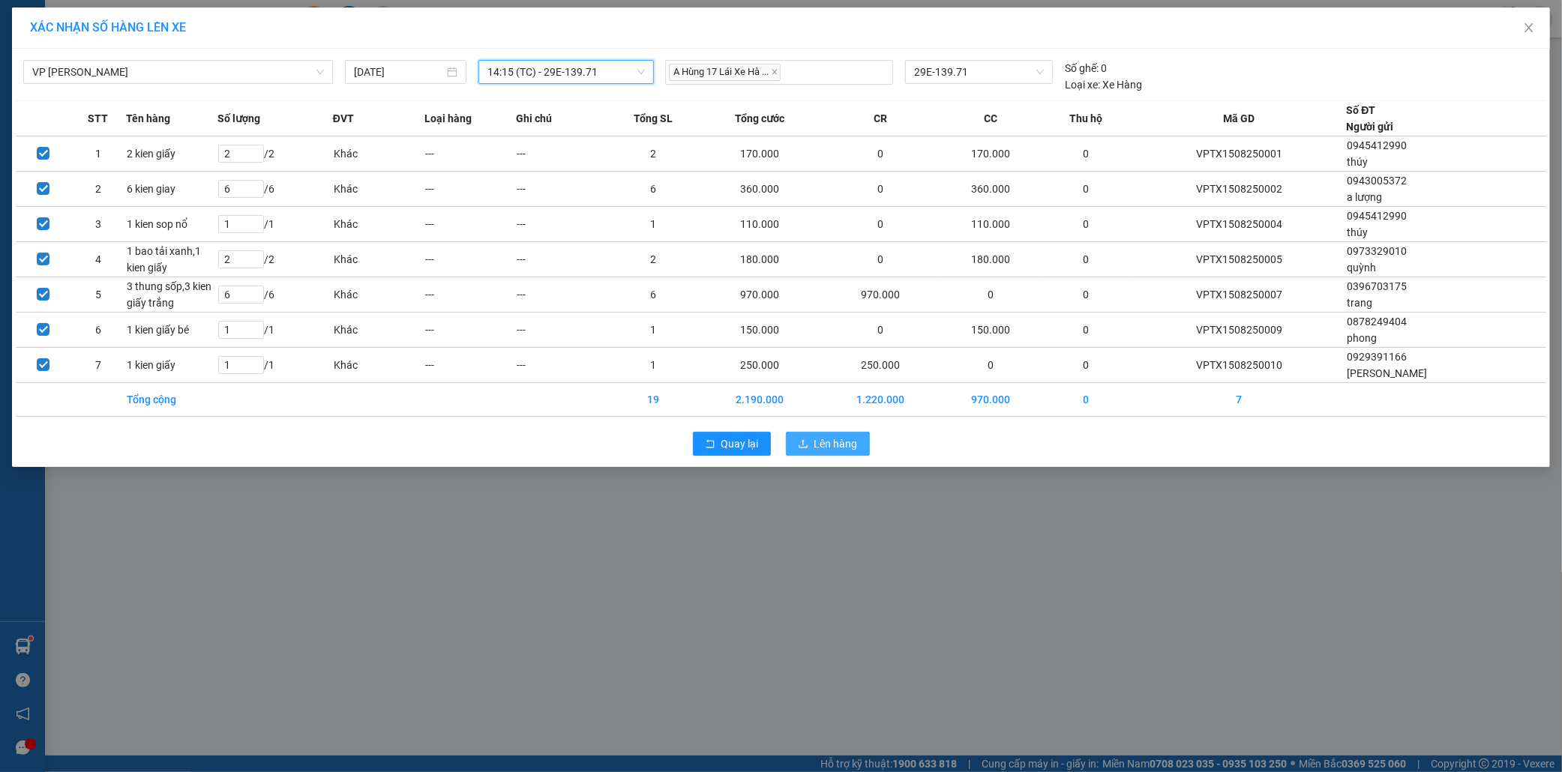
click at [843, 453] on button "Lên hàng" at bounding box center [828, 444] width 84 height 24
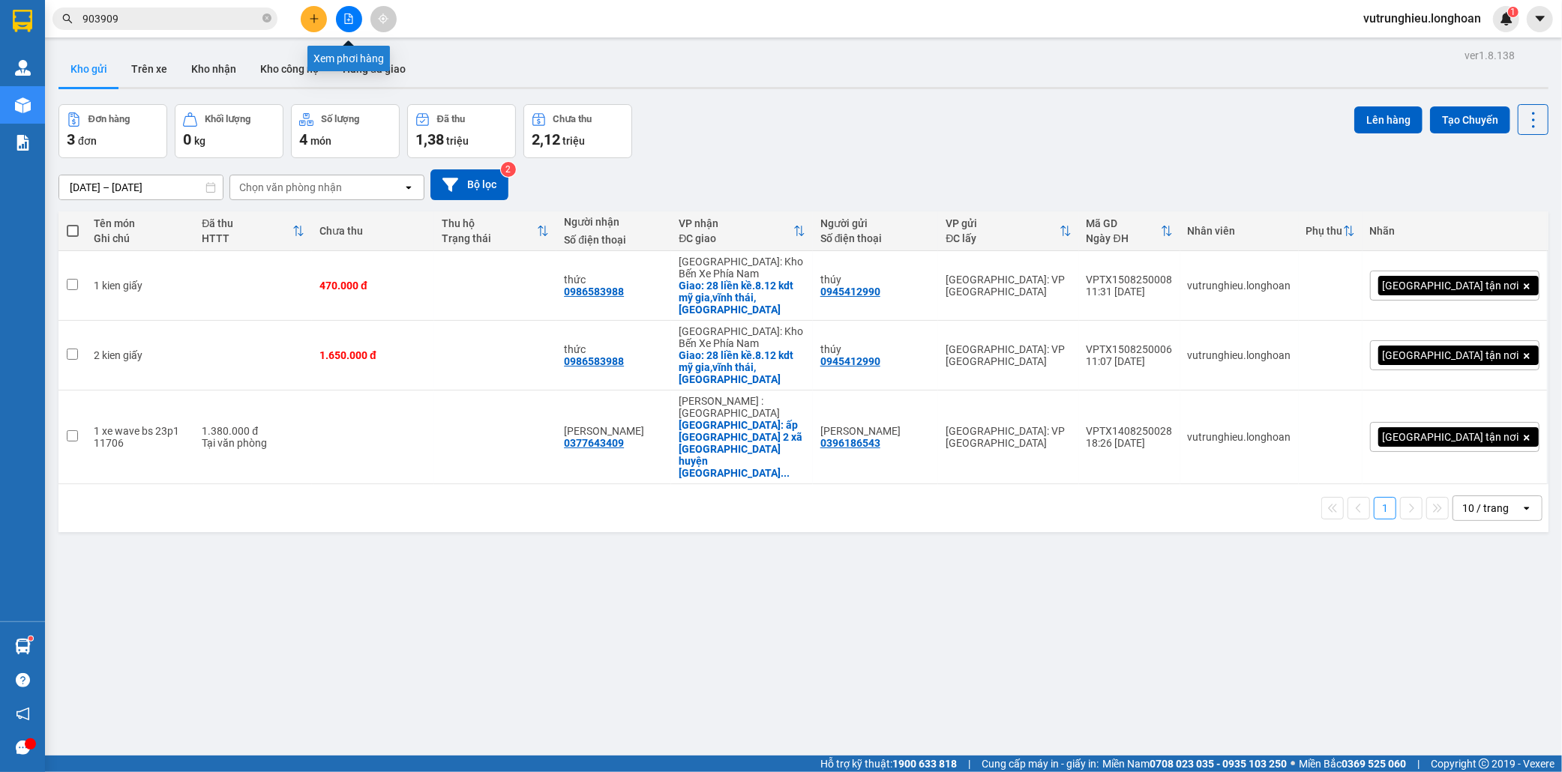
click at [346, 16] on icon "file-add" at bounding box center [348, 18] width 10 height 10
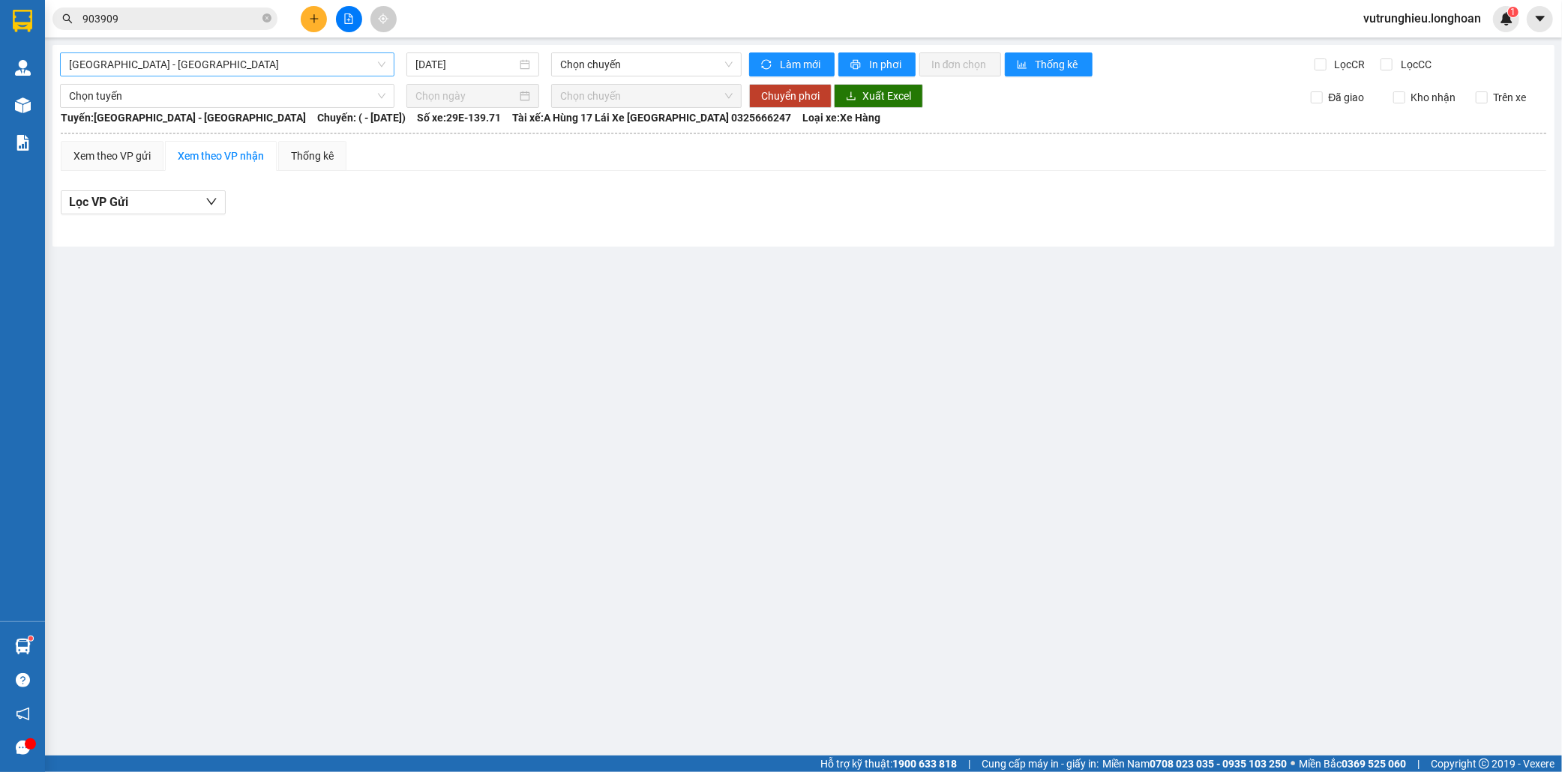
click at [293, 72] on span "[GEOGRAPHIC_DATA] - [GEOGRAPHIC_DATA]" at bounding box center [227, 64] width 316 height 22
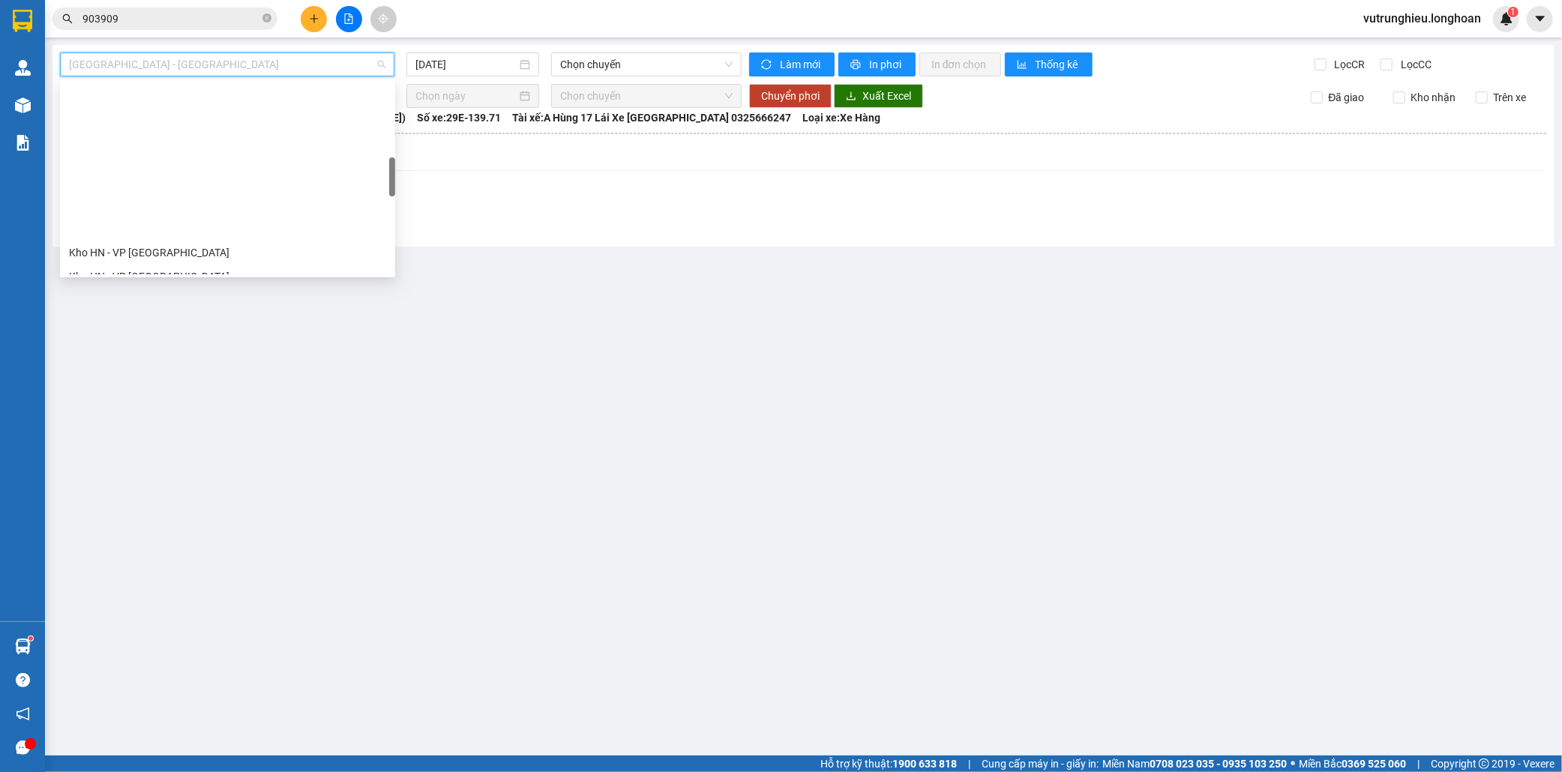
scroll to position [416, 0]
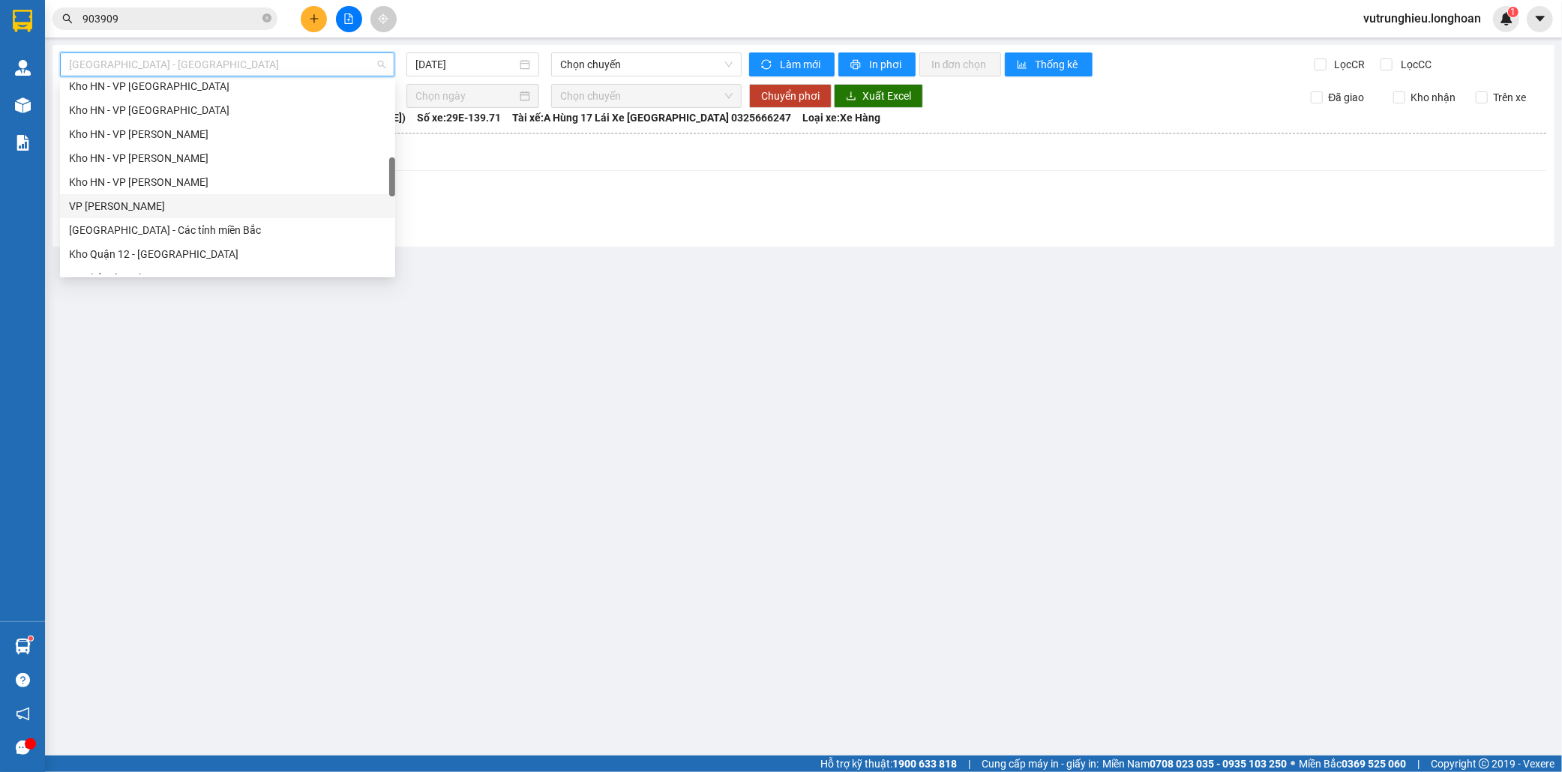
click at [151, 202] on div "VP [PERSON_NAME]" at bounding box center [227, 206] width 317 height 16
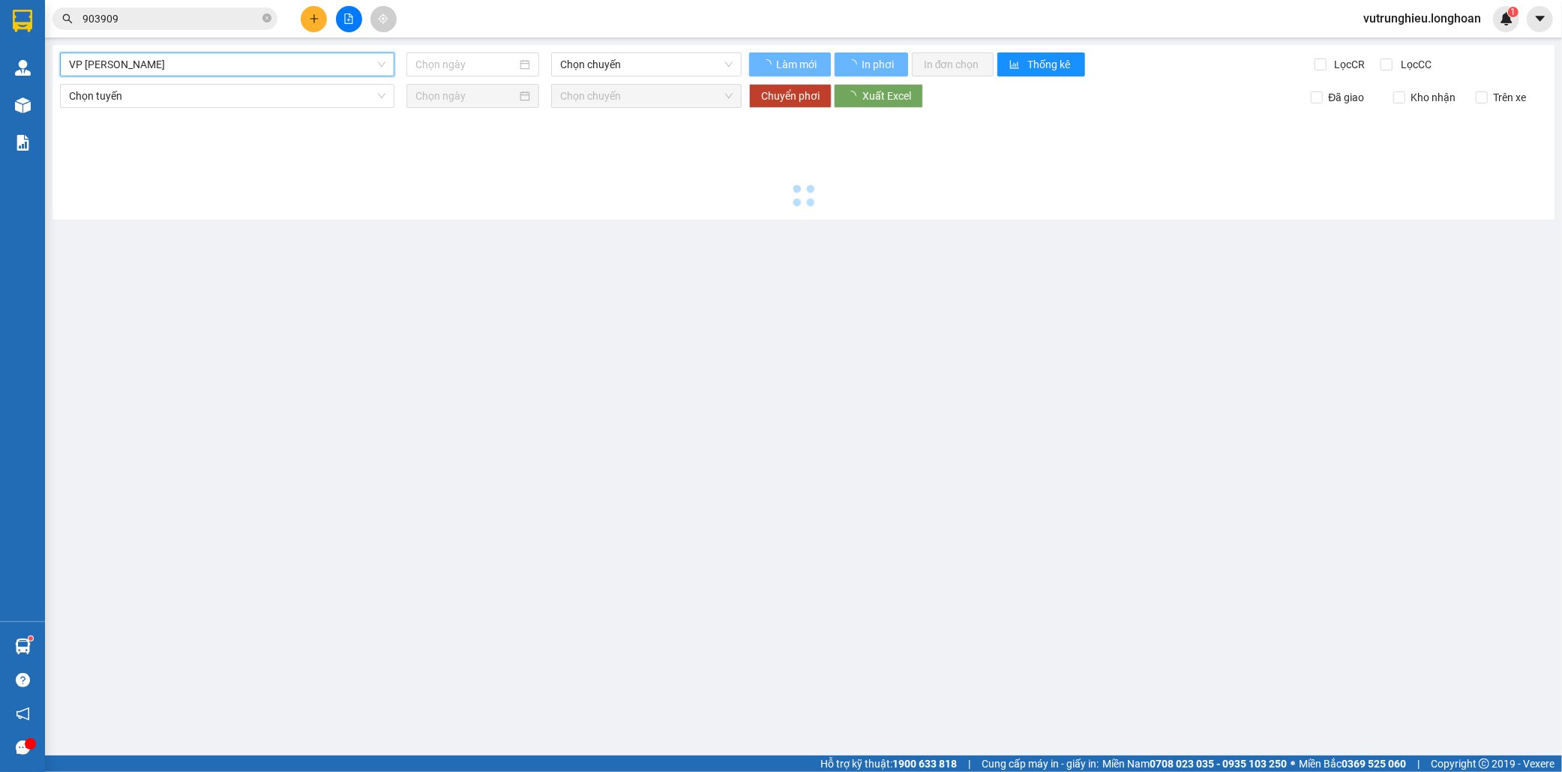
type input "[DATE]"
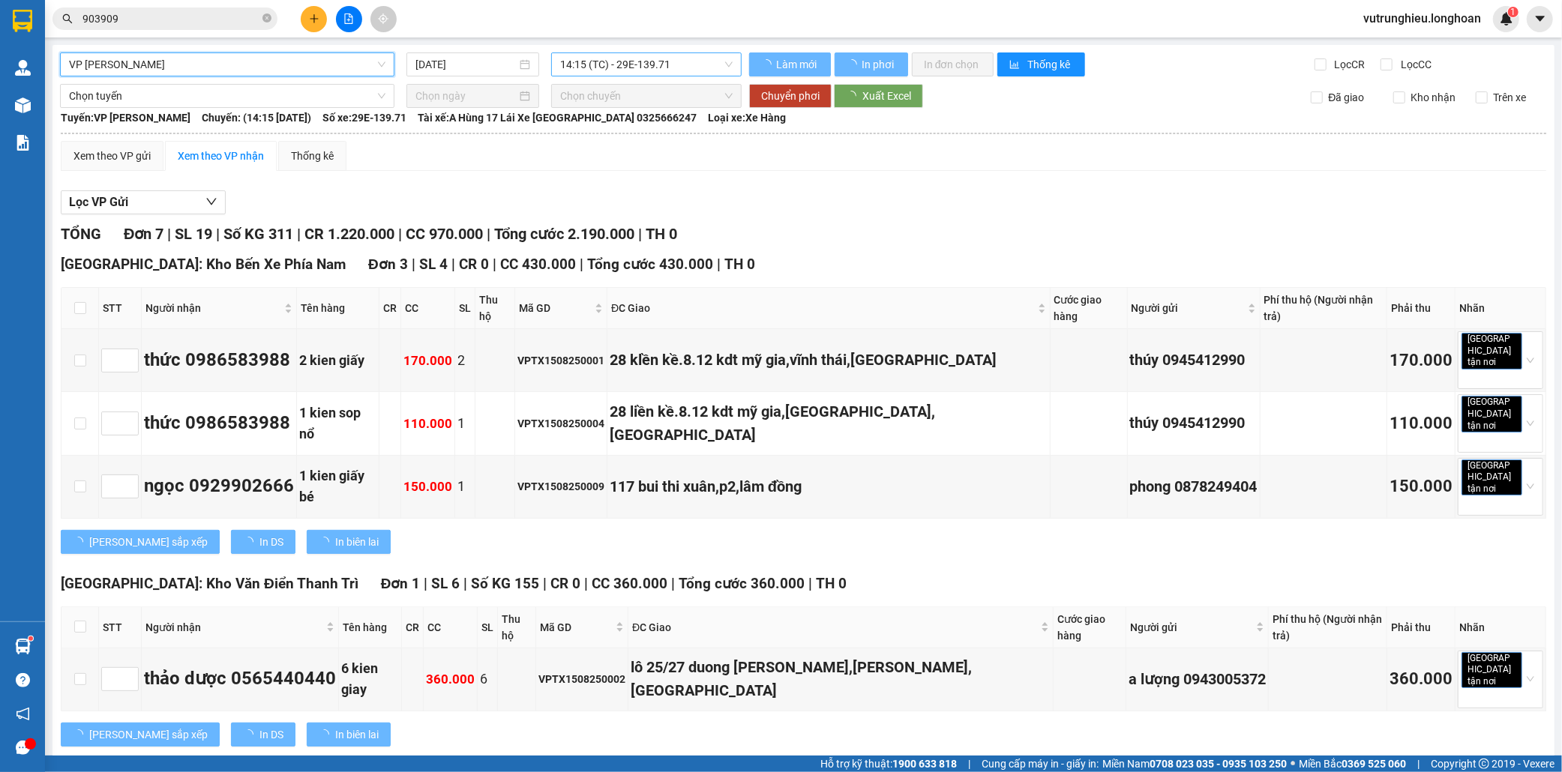
click at [622, 60] on span "14:15 (TC) - 29E-139.71" at bounding box center [646, 64] width 172 height 22
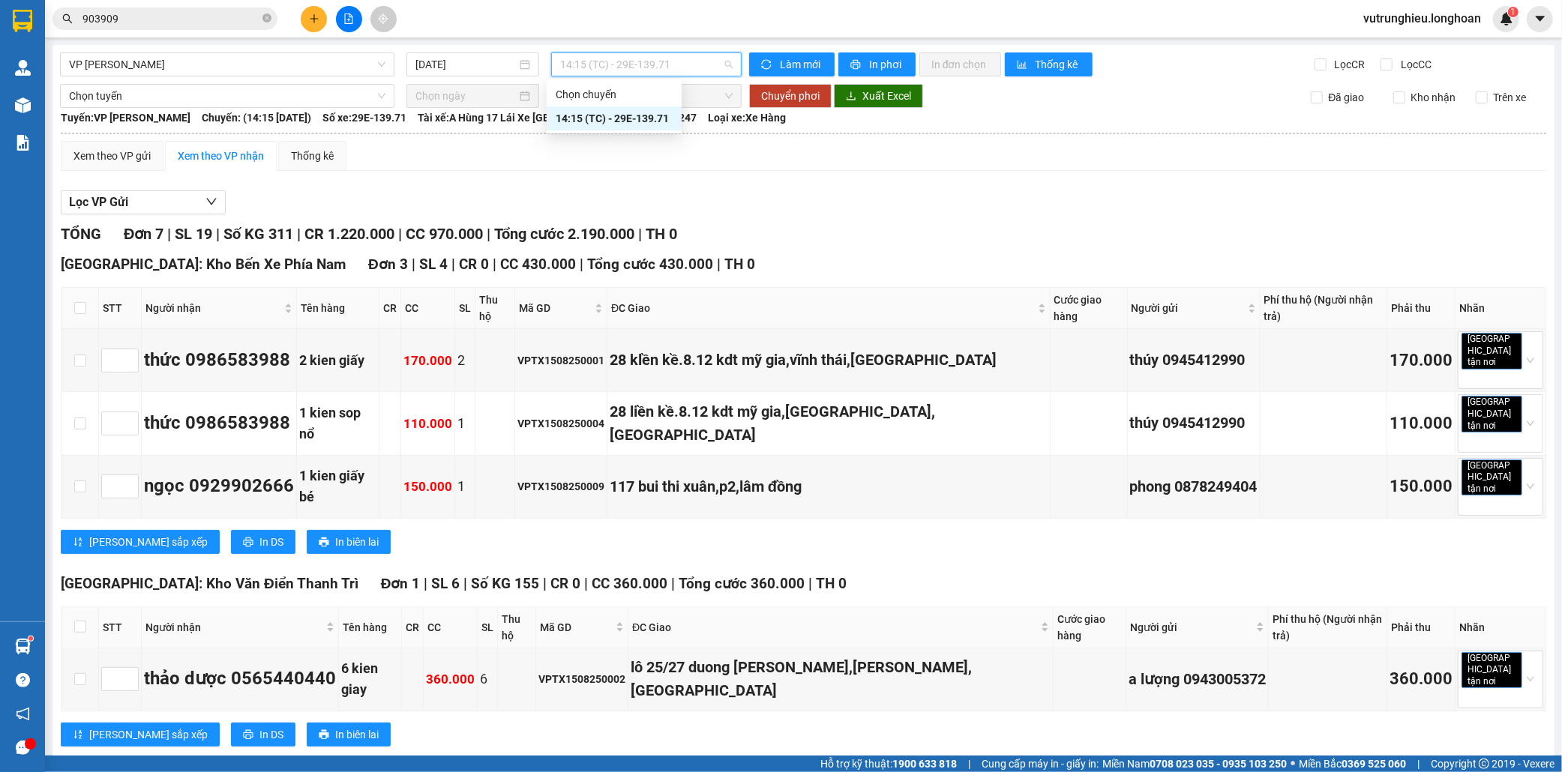
click at [625, 118] on div "14:15 (TC) - 29E-139.71" at bounding box center [614, 118] width 117 height 16
click at [880, 65] on span "In phơi" at bounding box center [886, 64] width 34 height 16
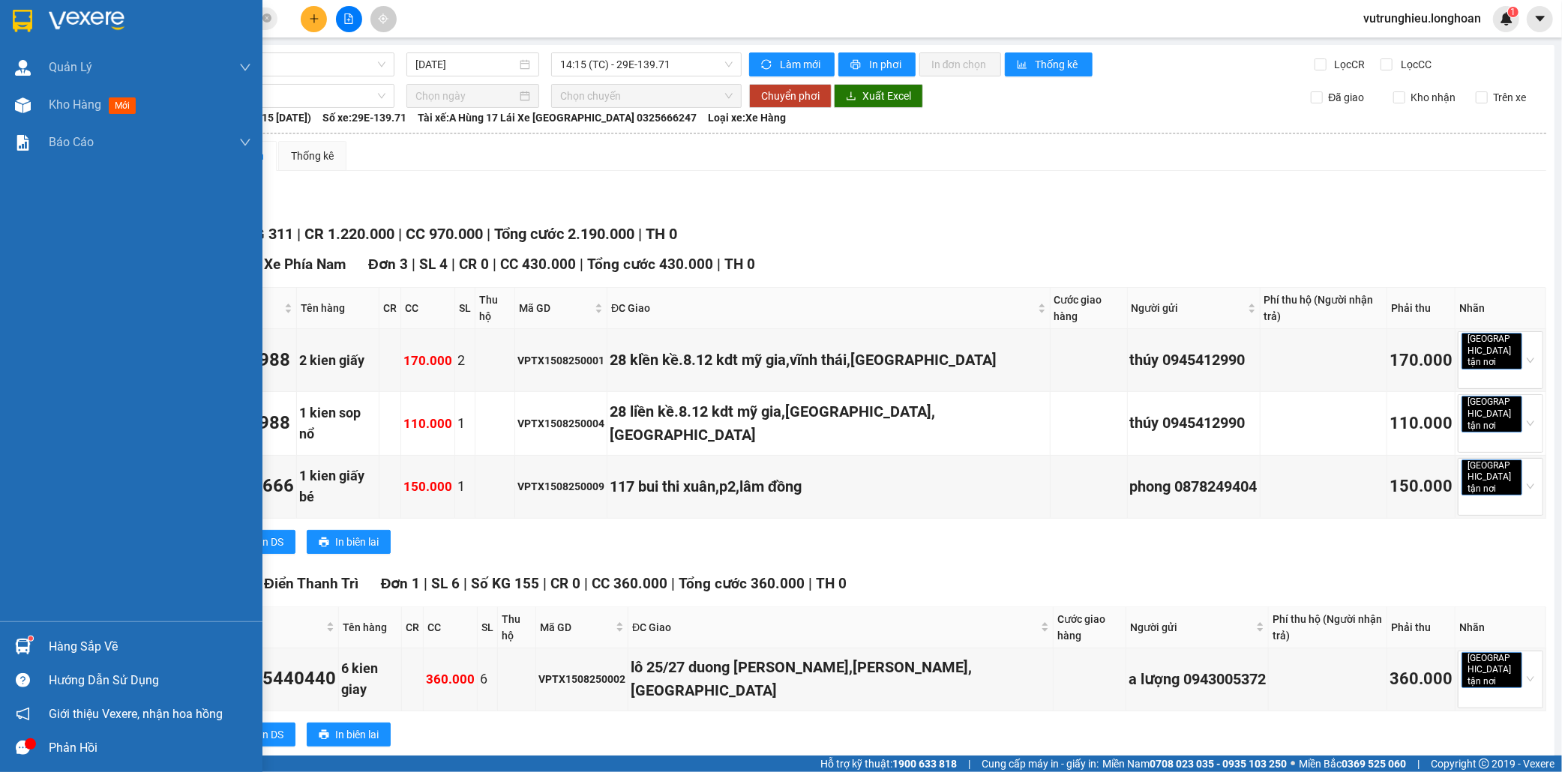
click at [21, 16] on img at bounding box center [22, 21] width 19 height 22
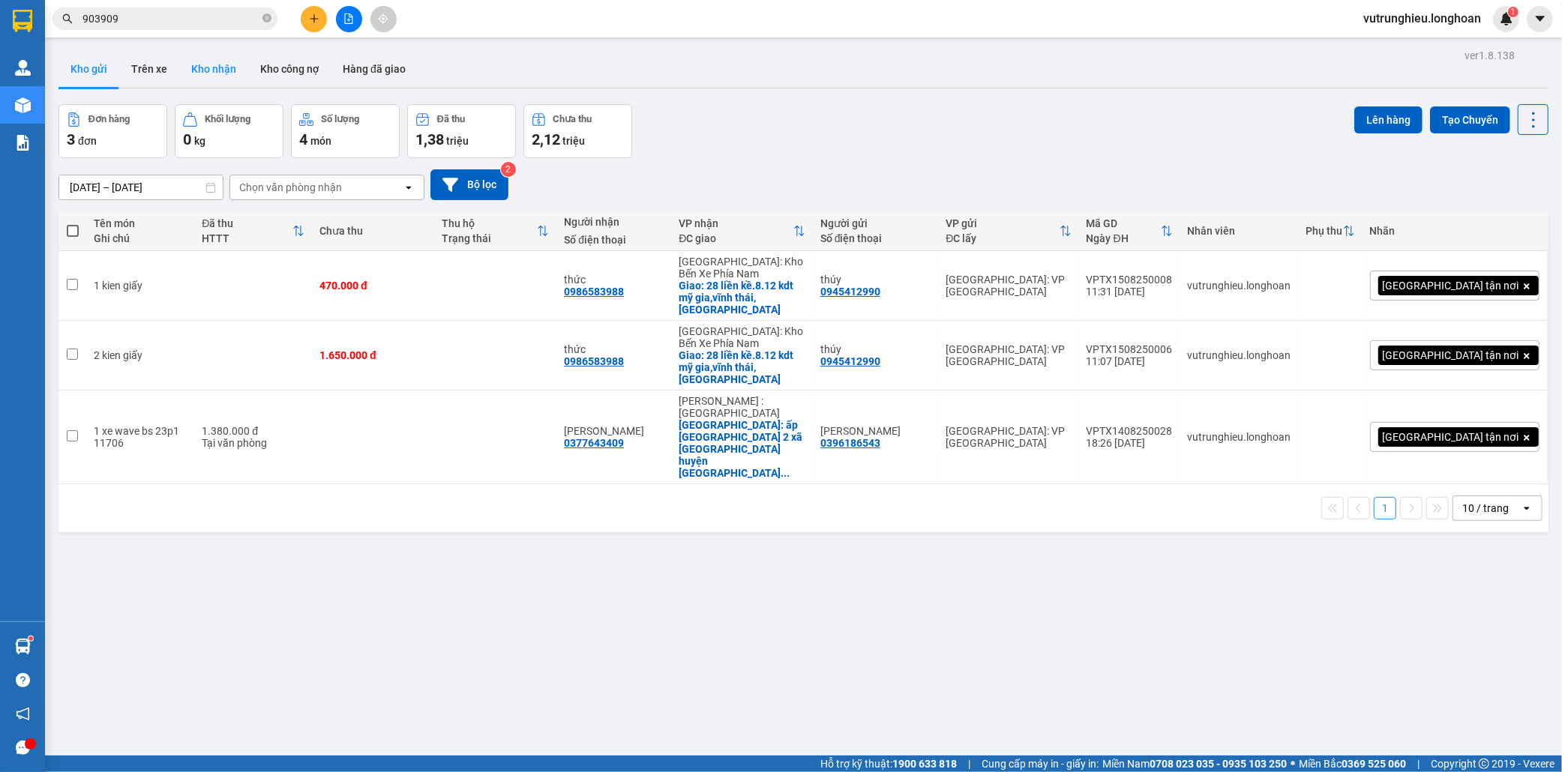
click at [212, 67] on button "Kho nhận" at bounding box center [213, 69] width 69 height 36
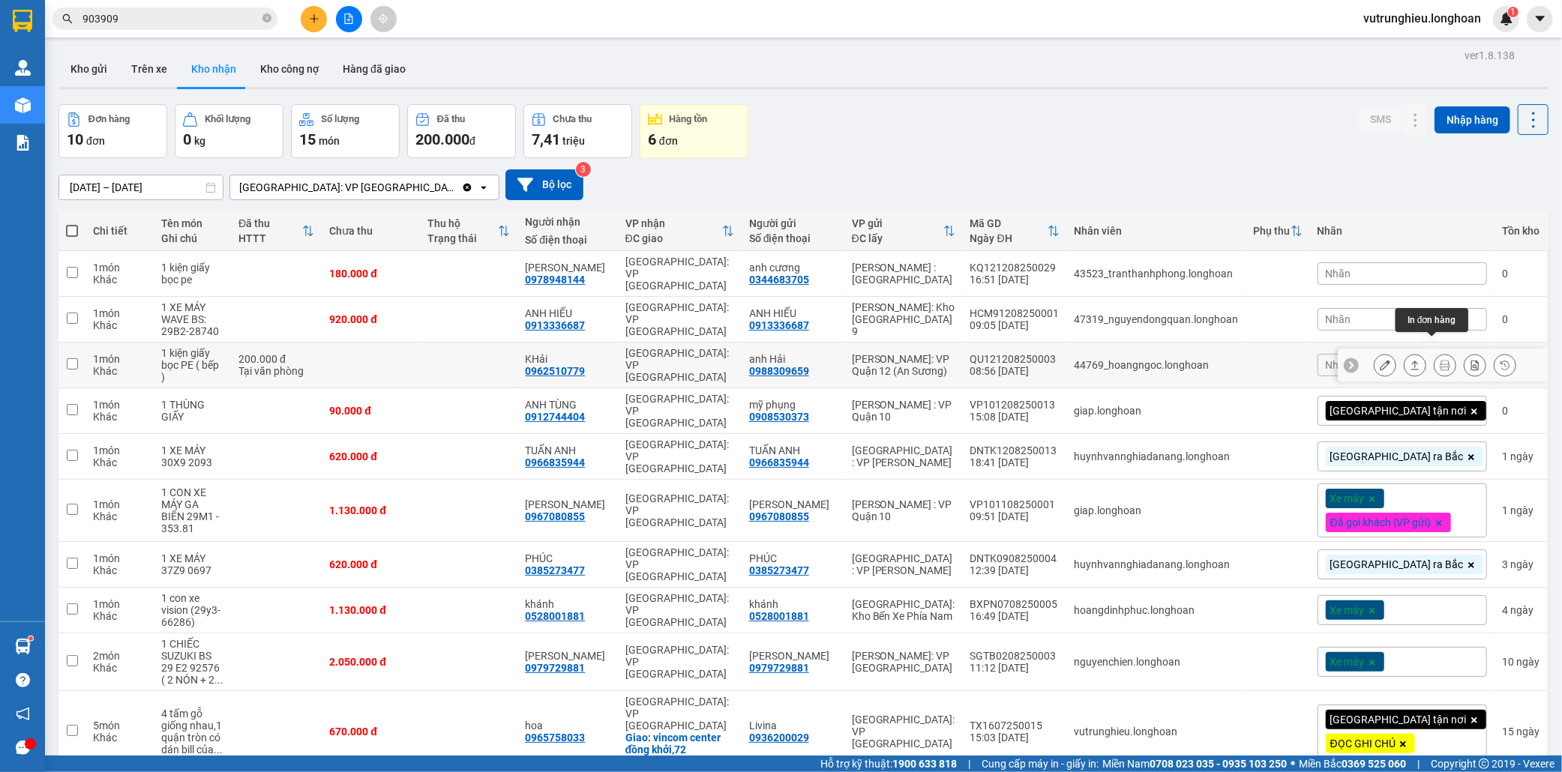
click at [1440, 360] on icon at bounding box center [1445, 365] width 10 height 10
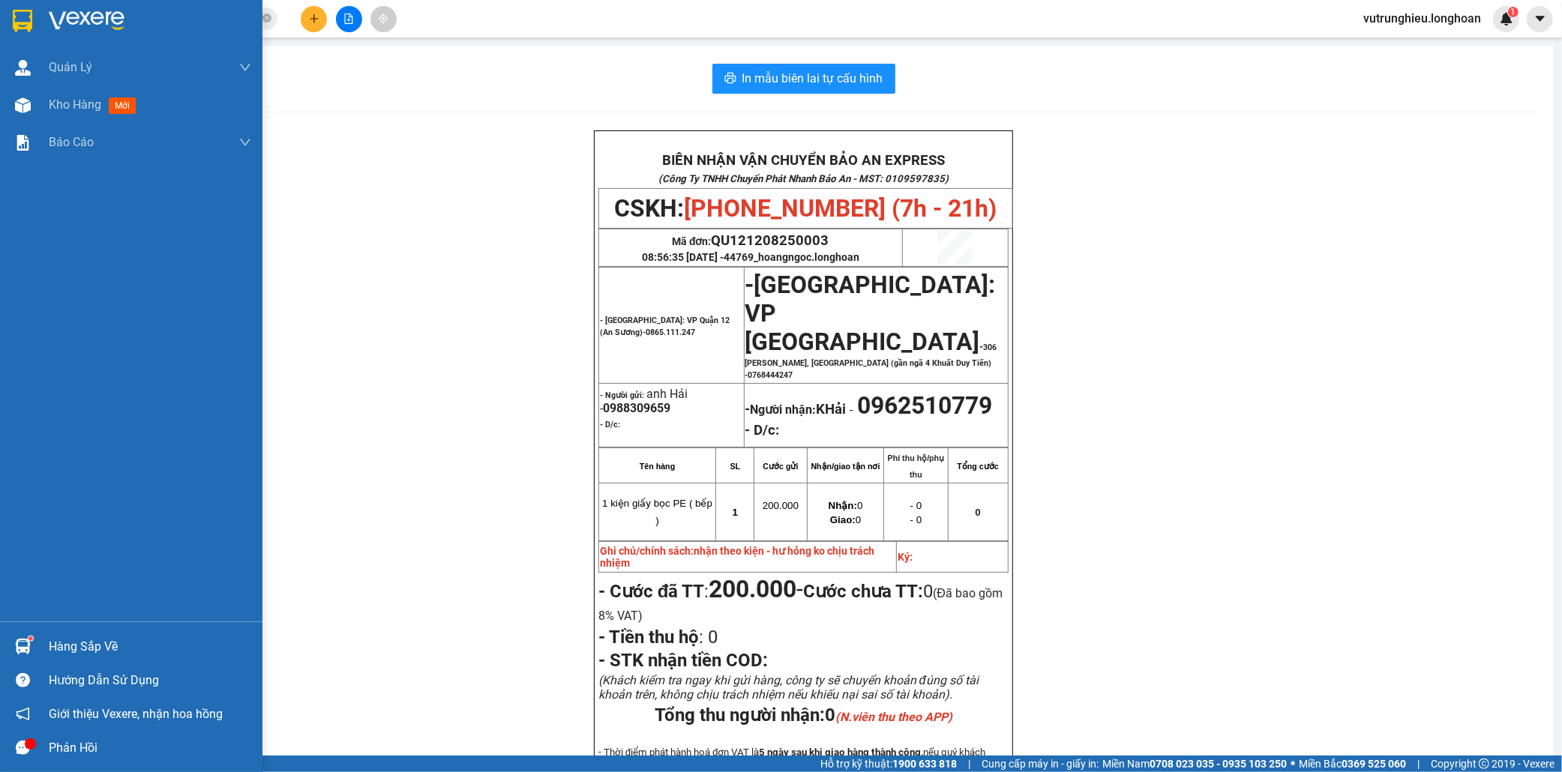
click at [19, 18] on img at bounding box center [22, 21] width 19 height 22
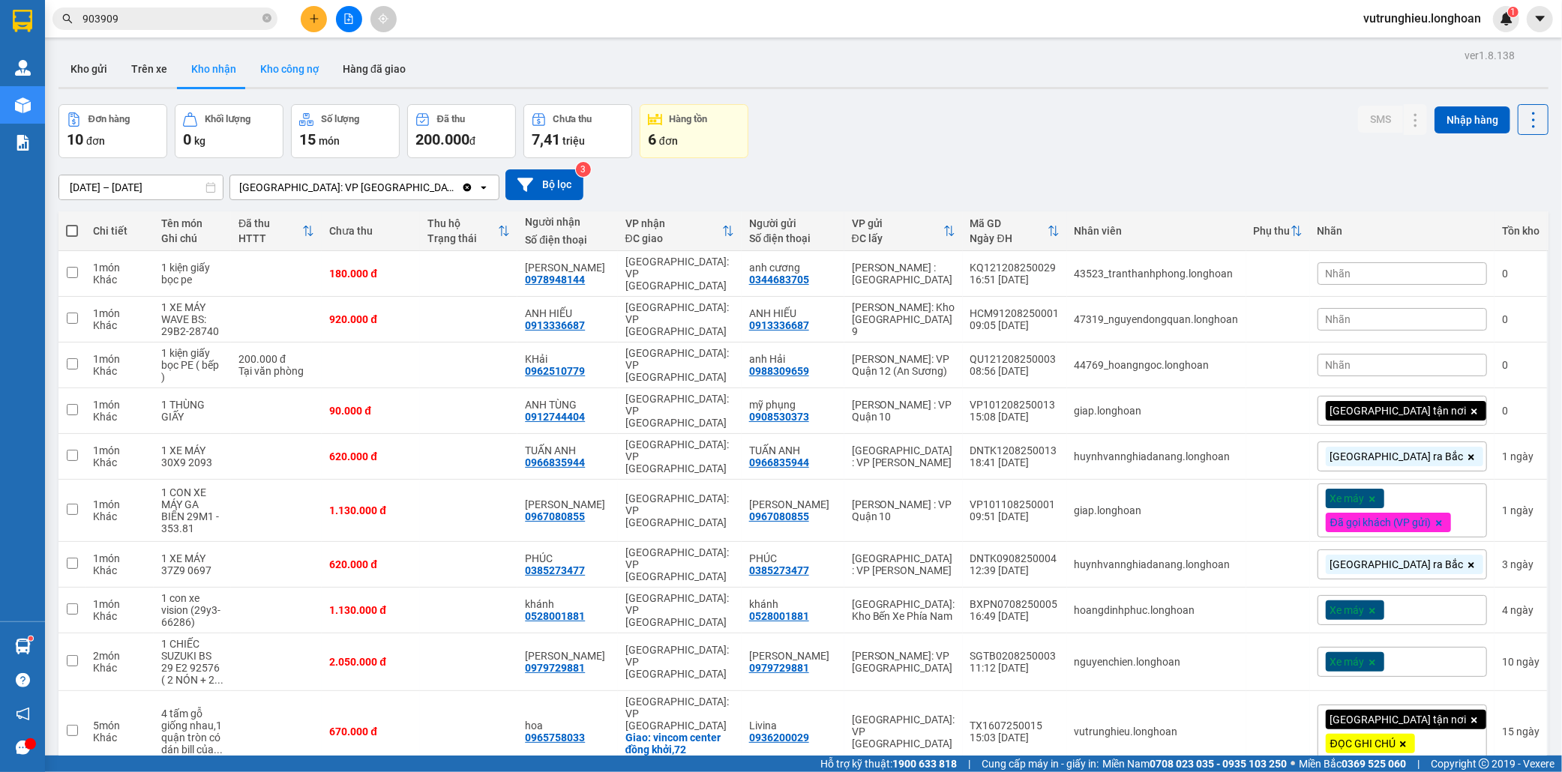
click at [274, 68] on button "Kho công nợ" at bounding box center [289, 69] width 82 height 36
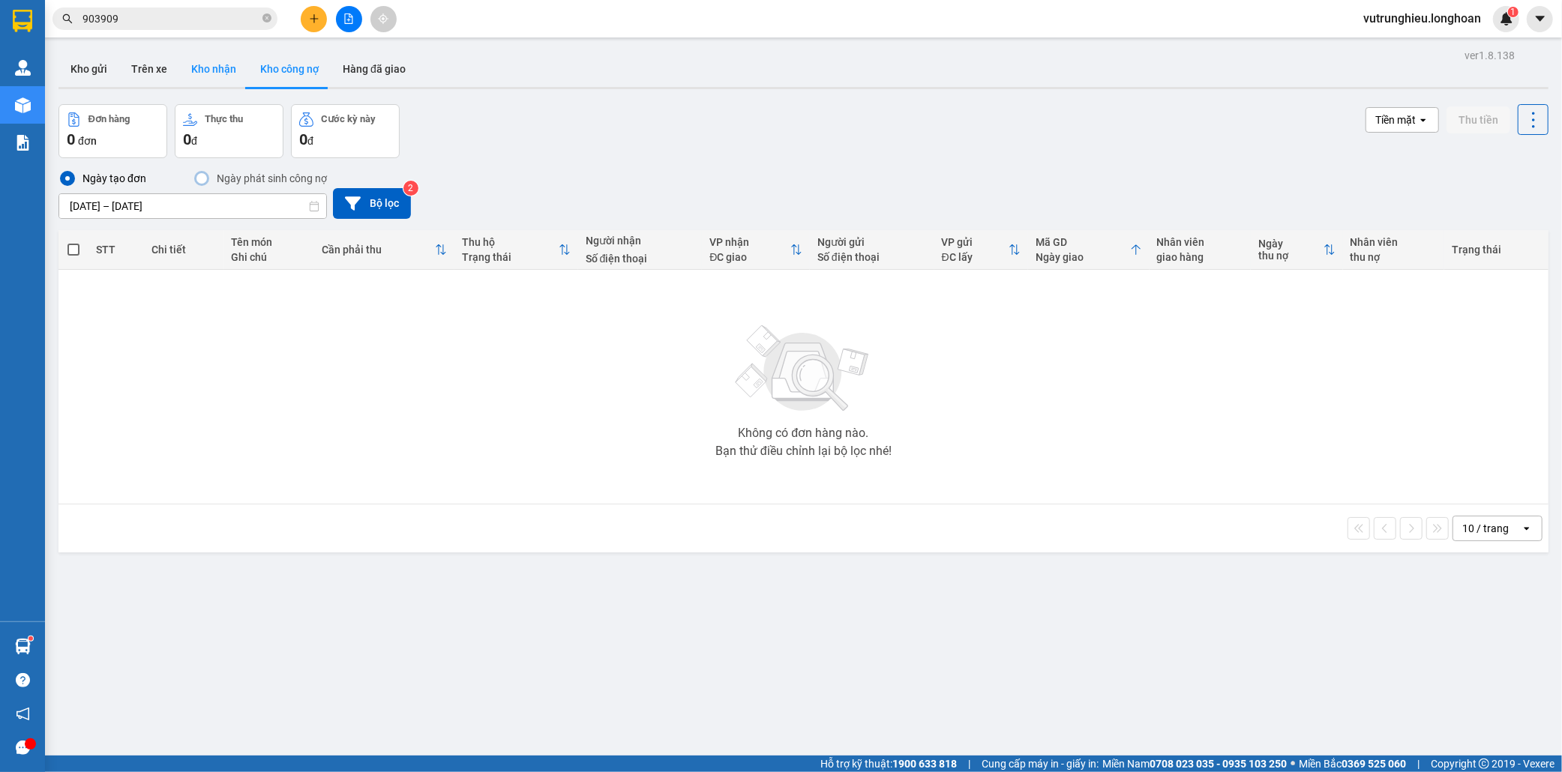
click at [204, 67] on button "Kho nhận" at bounding box center [213, 69] width 69 height 36
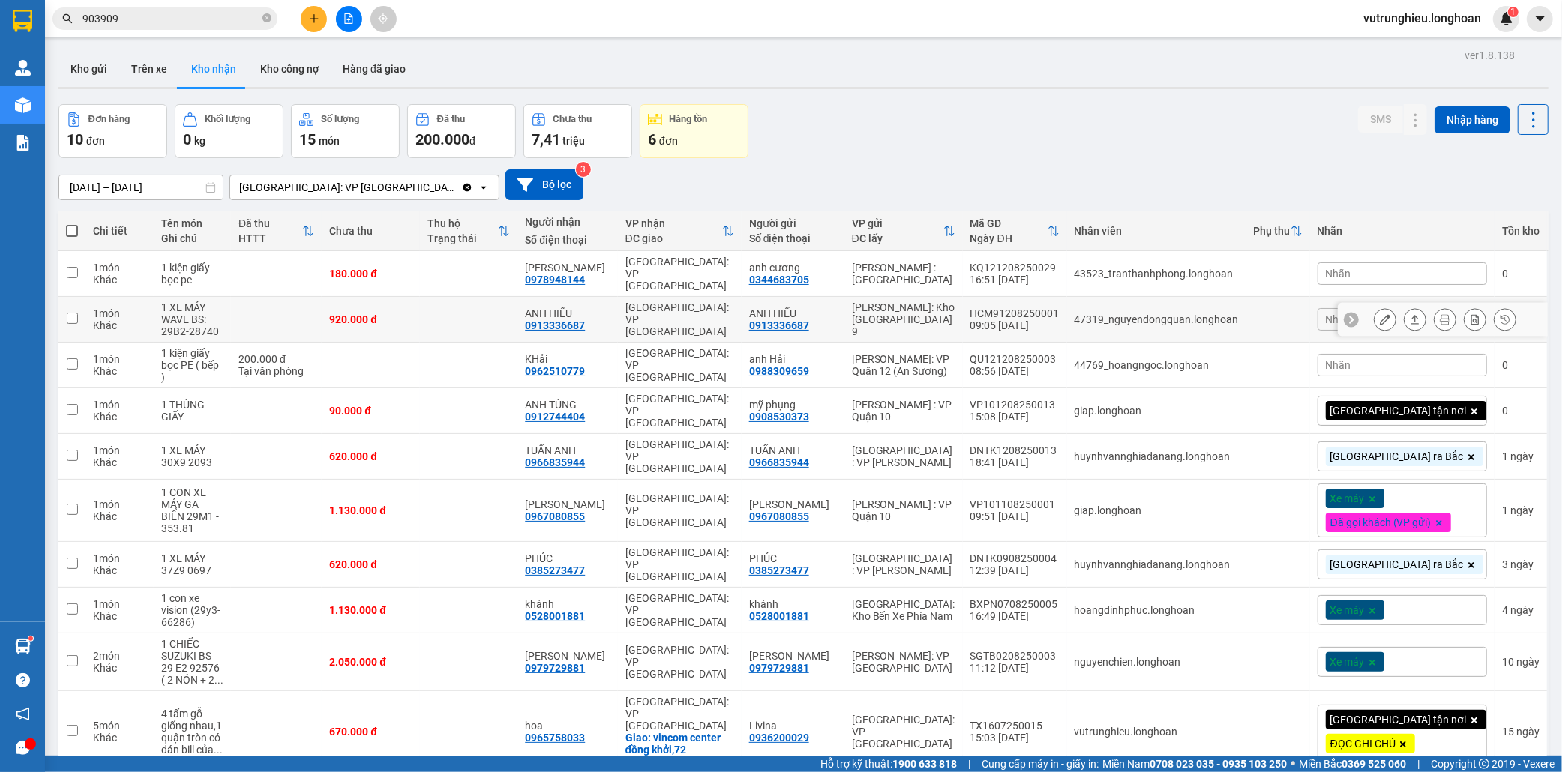
click at [179, 51] on button "Kho nhận" at bounding box center [213, 69] width 69 height 36
click at [661, 283] on tbody "1 món Khác 1 kiện giấy bọc pe 180.000 đ Minh Đức 0978948144 Hà Nội: VP Quận Tha…" at bounding box center [803, 512] width 1490 height 522
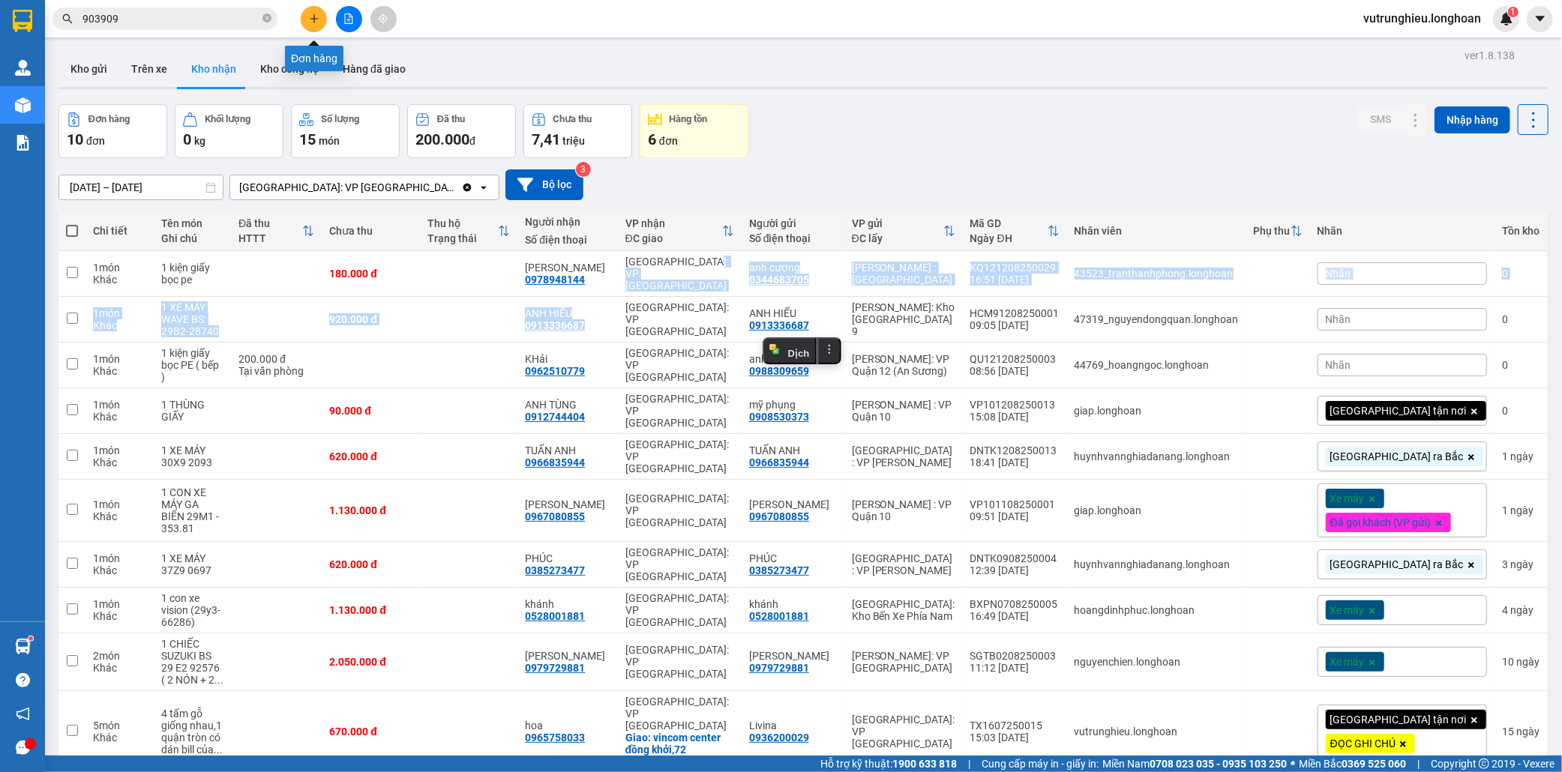
click at [313, 16] on icon "plus" at bounding box center [314, 18] width 10 height 10
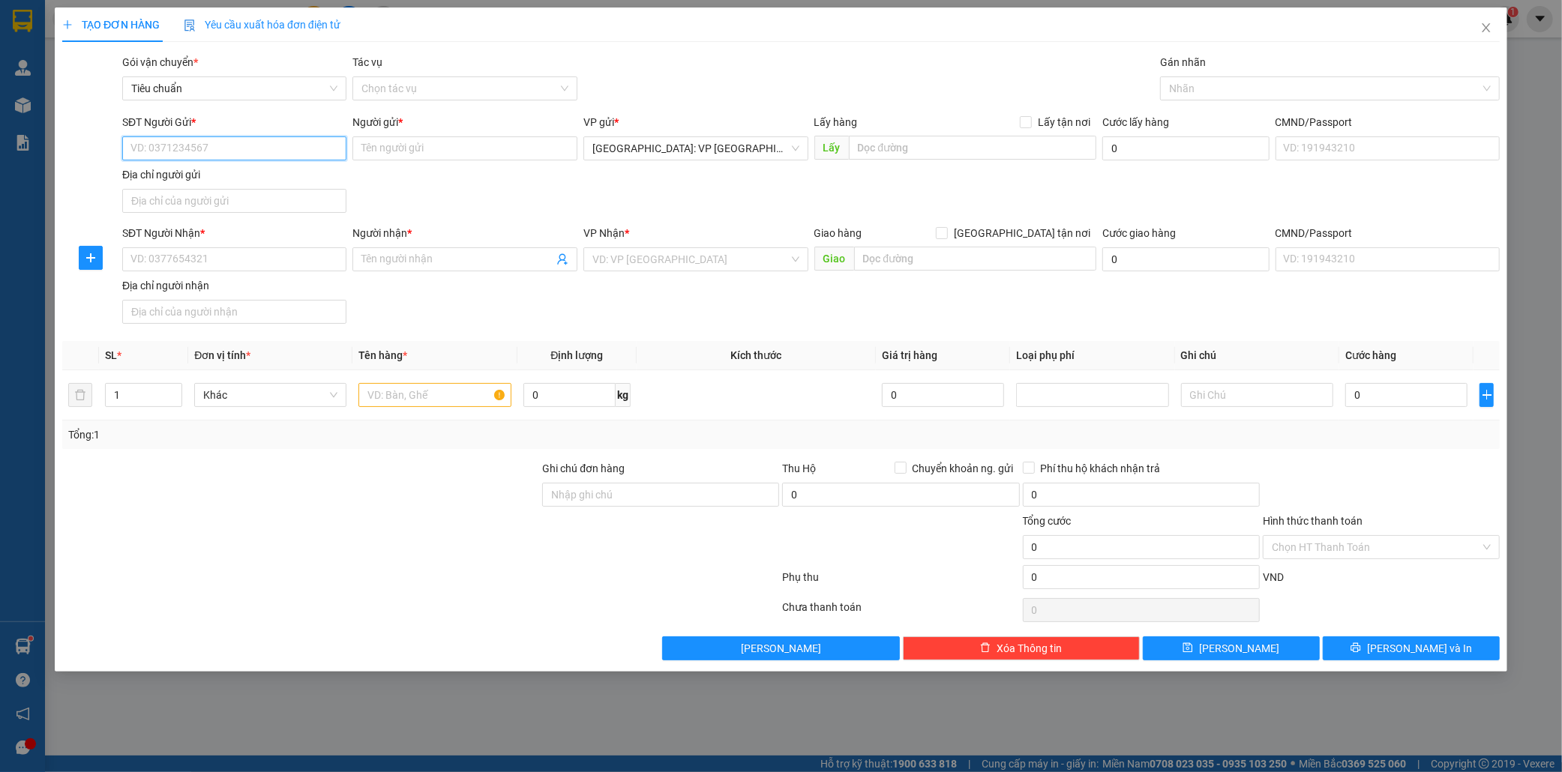
click at [245, 148] on input "SĐT Người Gửi *" at bounding box center [234, 148] width 225 height 24
click at [170, 160] on input "SĐT Người Gửi *" at bounding box center [234, 148] width 225 height 24
click at [173, 154] on input "SĐT Người Gửi *" at bounding box center [234, 148] width 225 height 24
click at [196, 178] on div "0968811486 - A THÀNH" at bounding box center [234, 178] width 207 height 16
type input "0968811486"
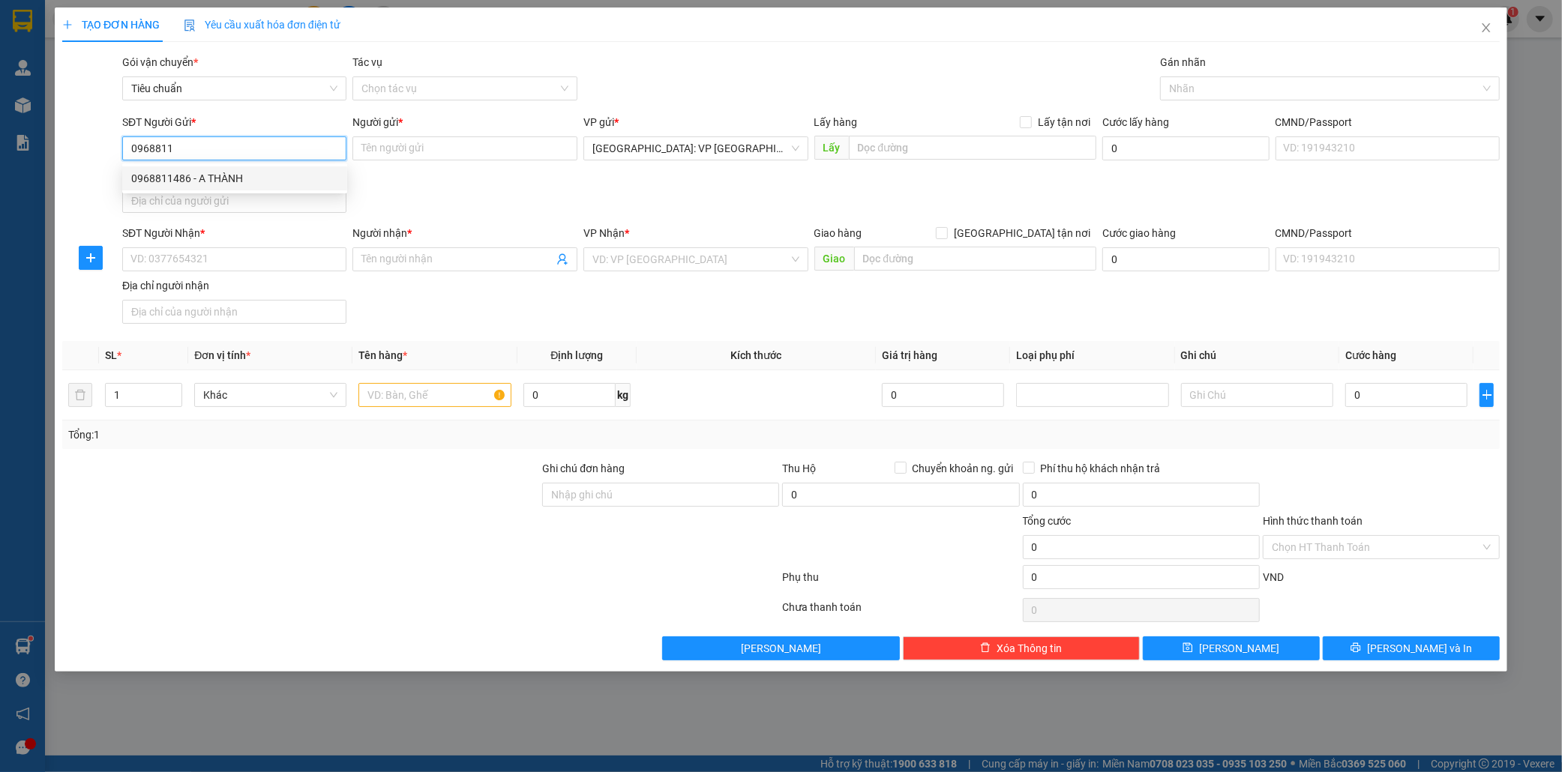
type input "A THÀNH"
type input "kđt phùng khoang tố huu trung văn hn"
type input "0968811486"
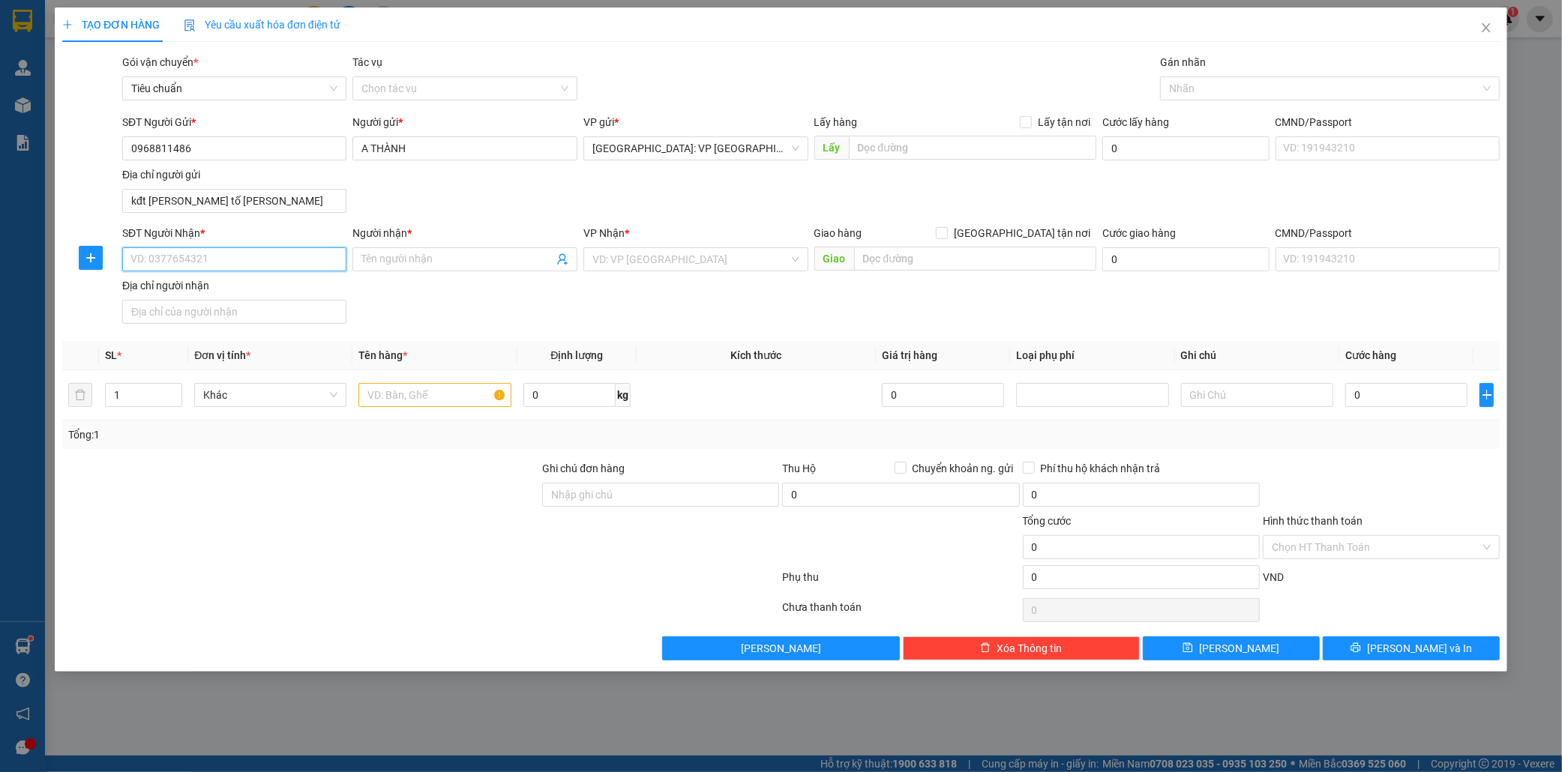
click at [196, 271] on input "SĐT Người Nhận *" at bounding box center [234, 259] width 225 height 24
click at [204, 291] on div "0919243265 - A Khanh" at bounding box center [234, 290] width 207 height 16
type input "0919243265"
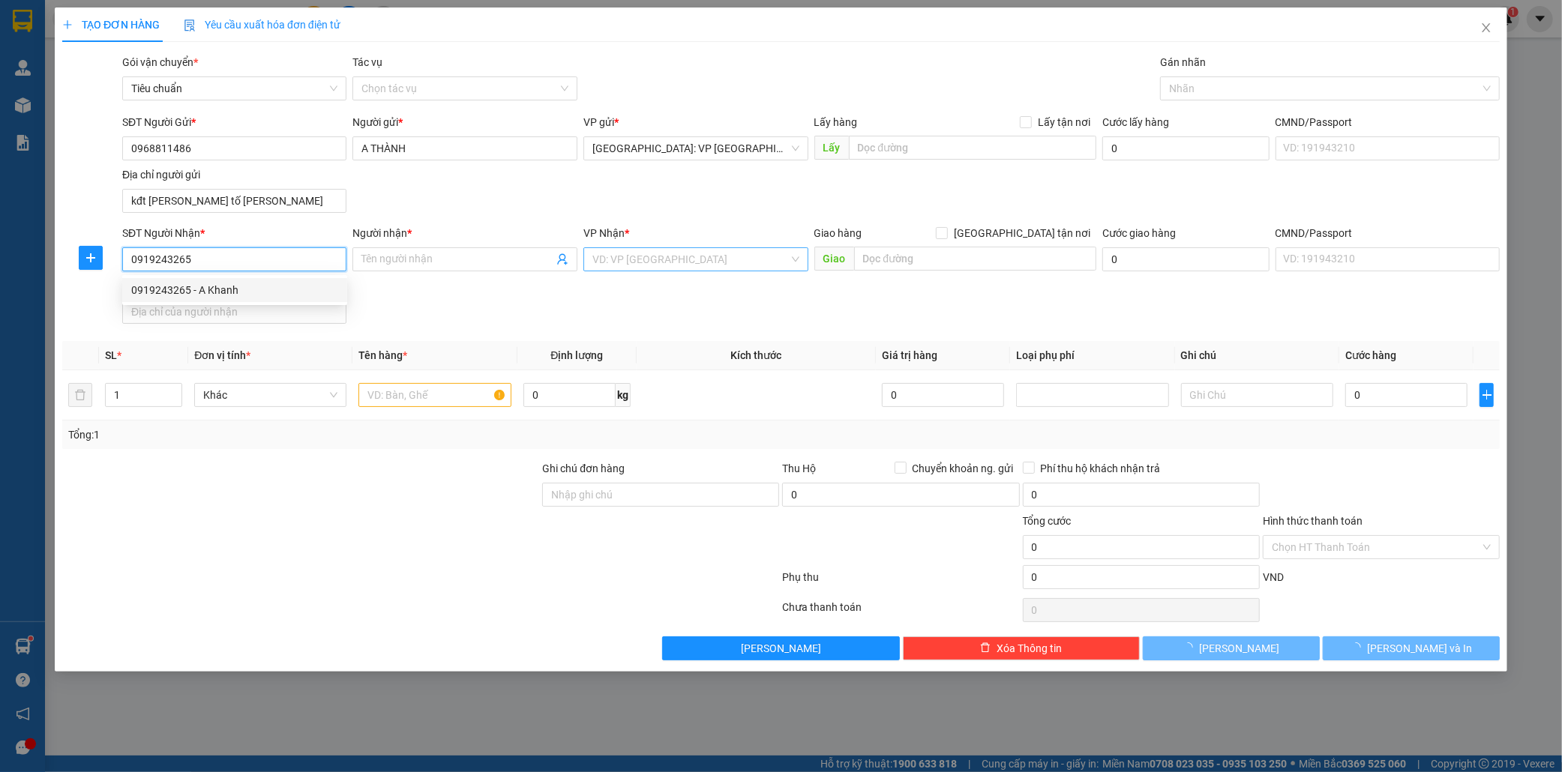
type input "A Khanh"
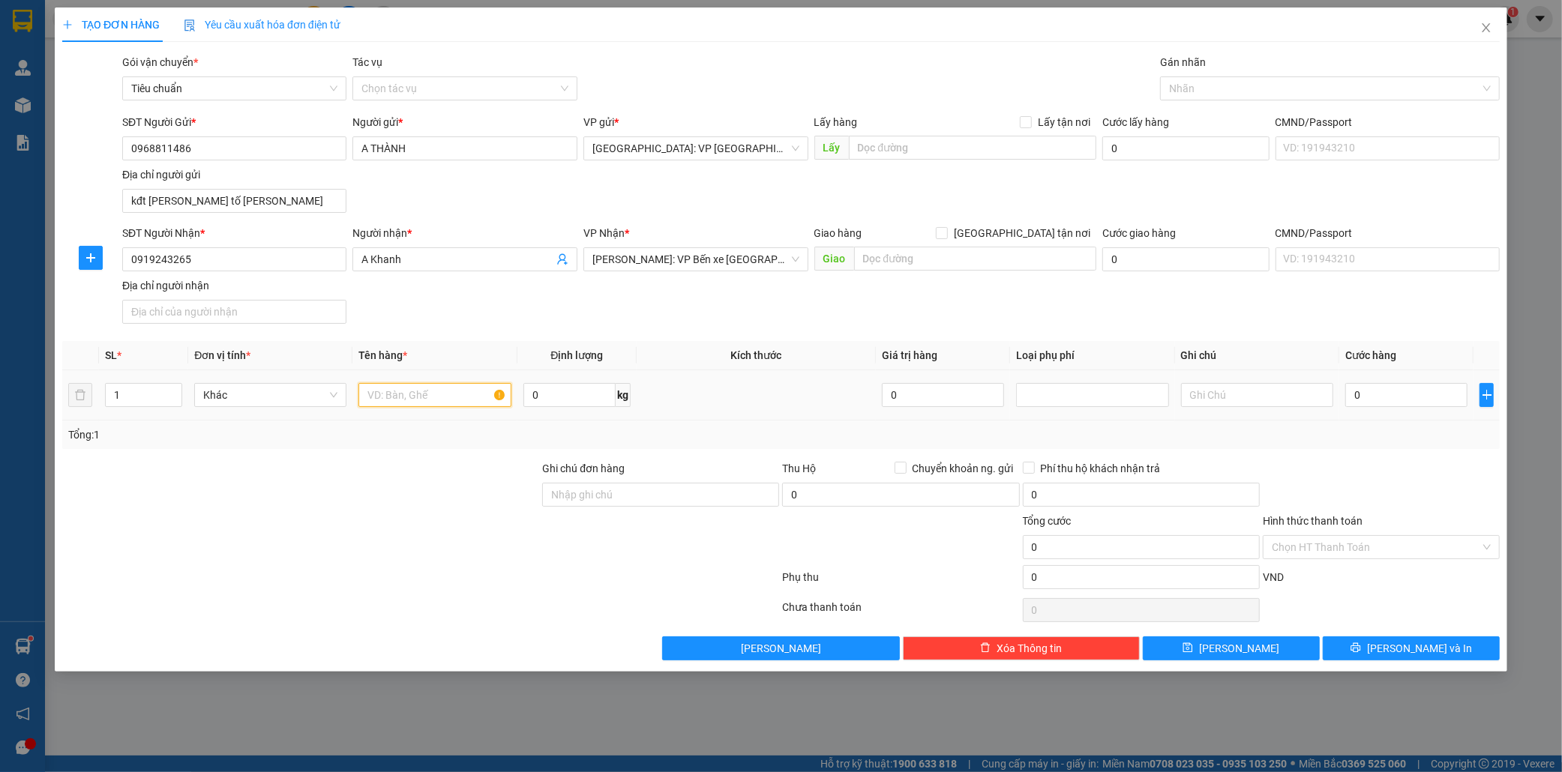
click at [391, 403] on input "text" at bounding box center [434, 395] width 152 height 24
type input "1 kiên giay"
click at [1382, 402] on input "0" at bounding box center [1406, 395] width 122 height 24
type input "1"
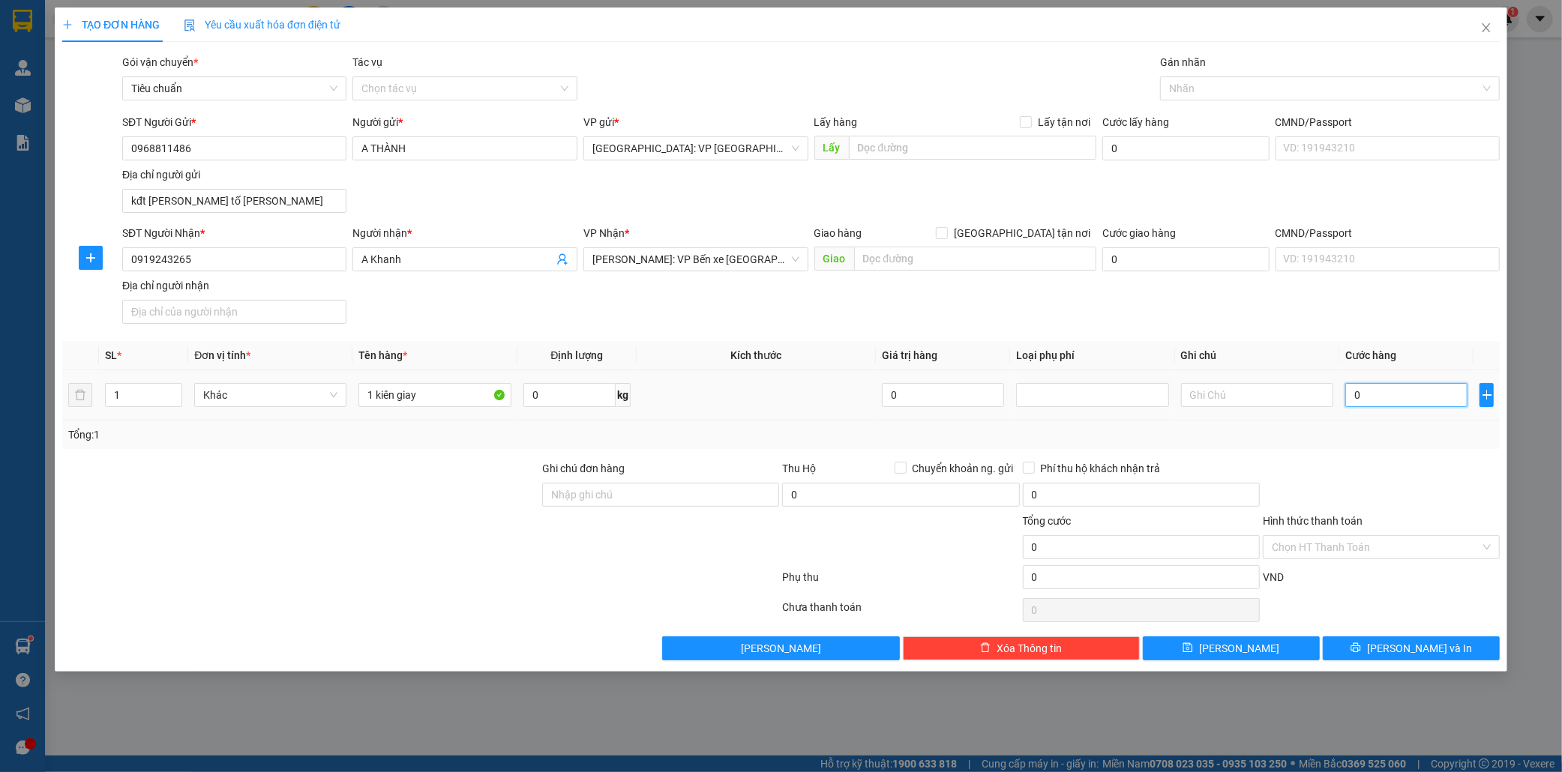
type input "1"
type input "12"
type input "120"
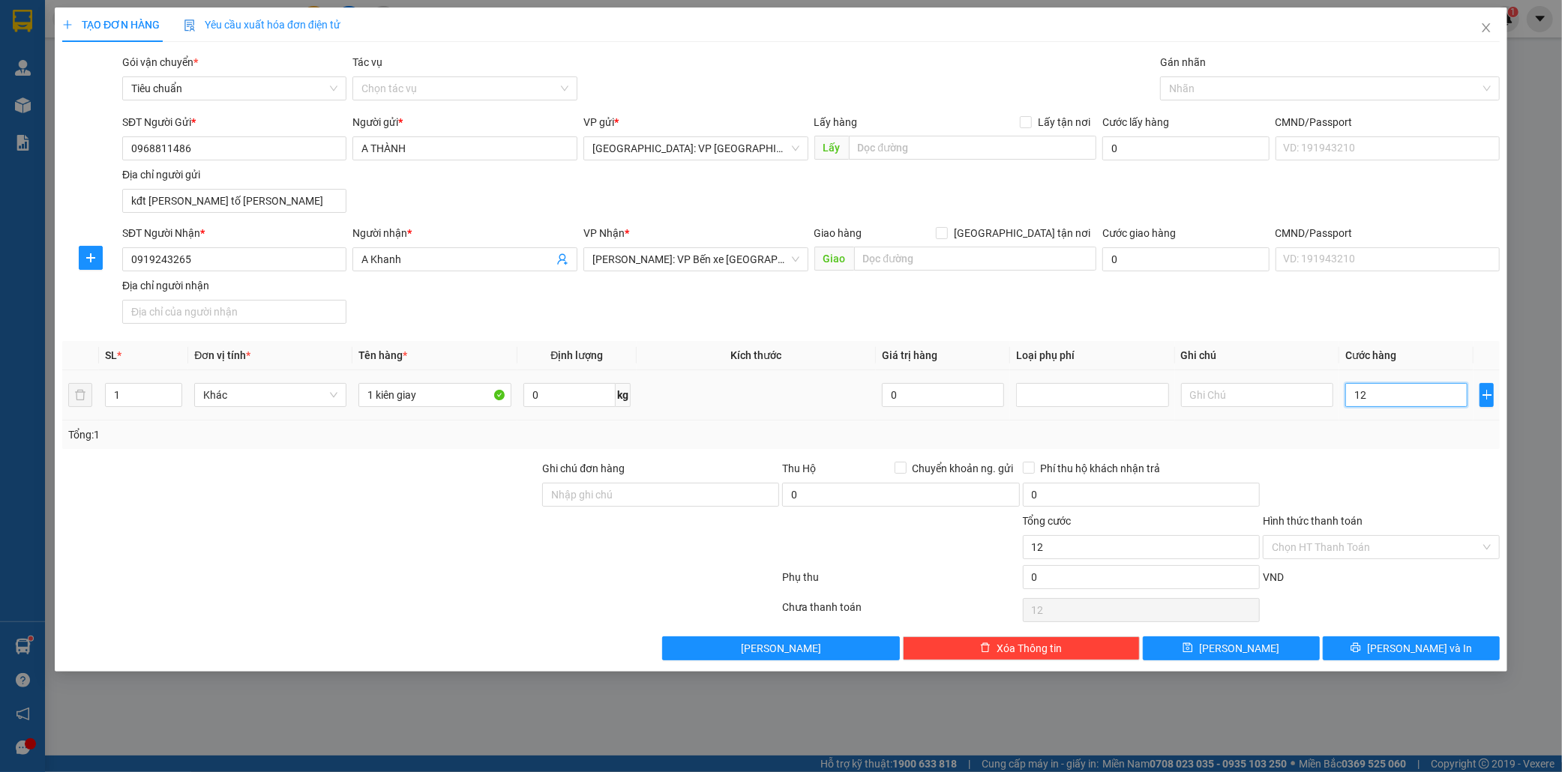
type input "120"
type input "1.200"
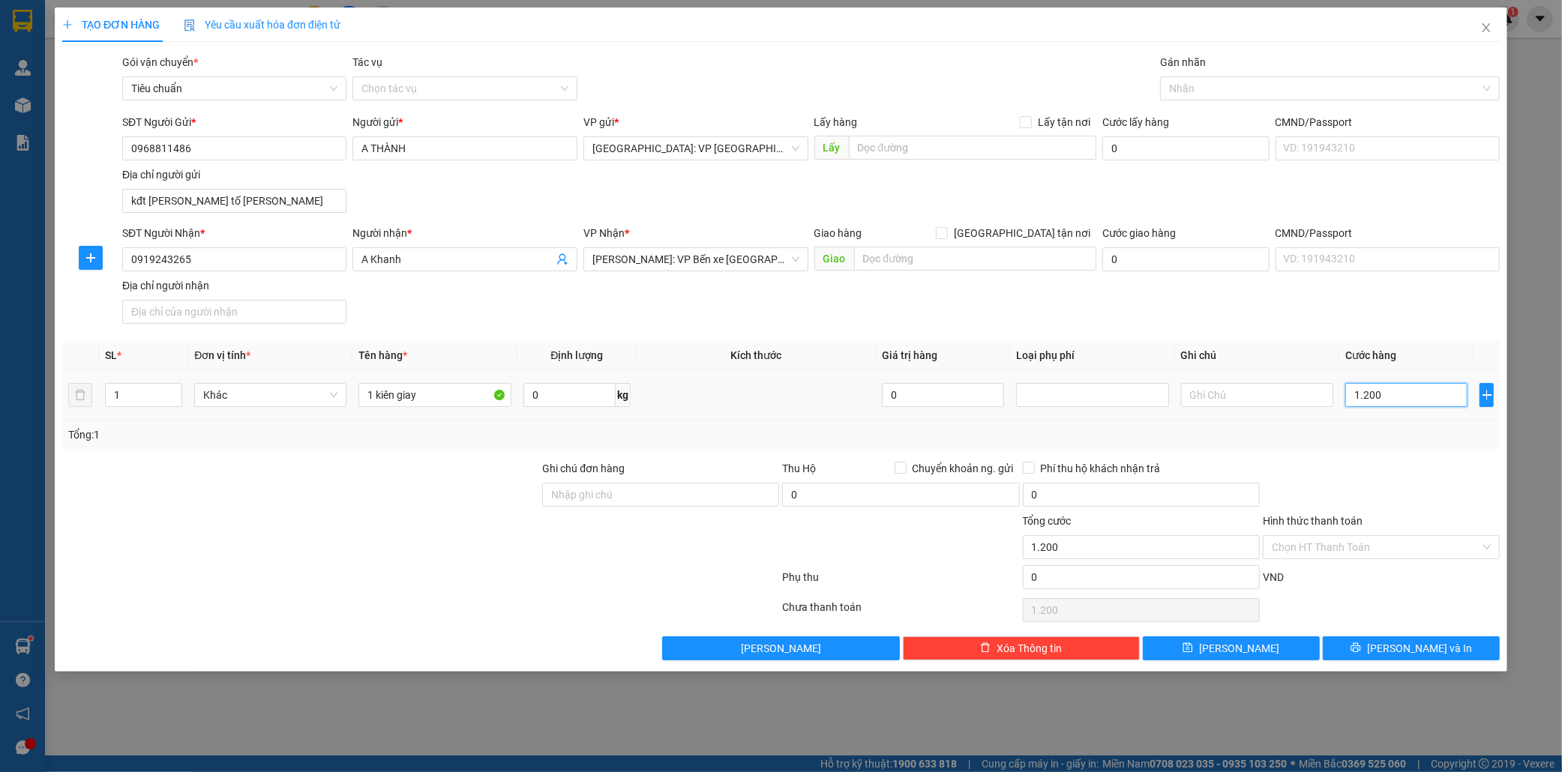
type input "12.000"
type input "120.000"
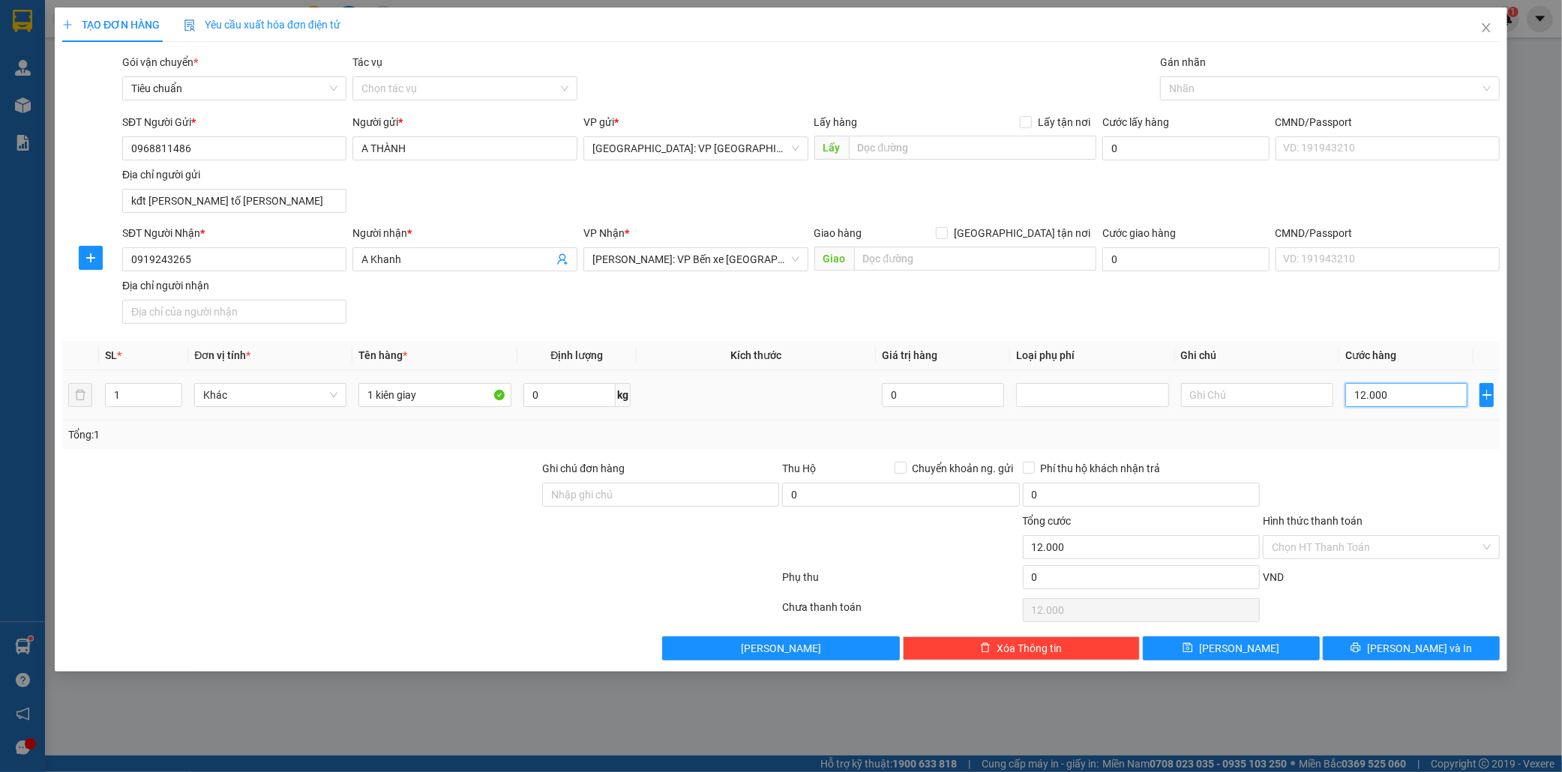
type input "120.000"
click at [1387, 544] on input "Hình thức thanh toán" at bounding box center [1376, 547] width 208 height 22
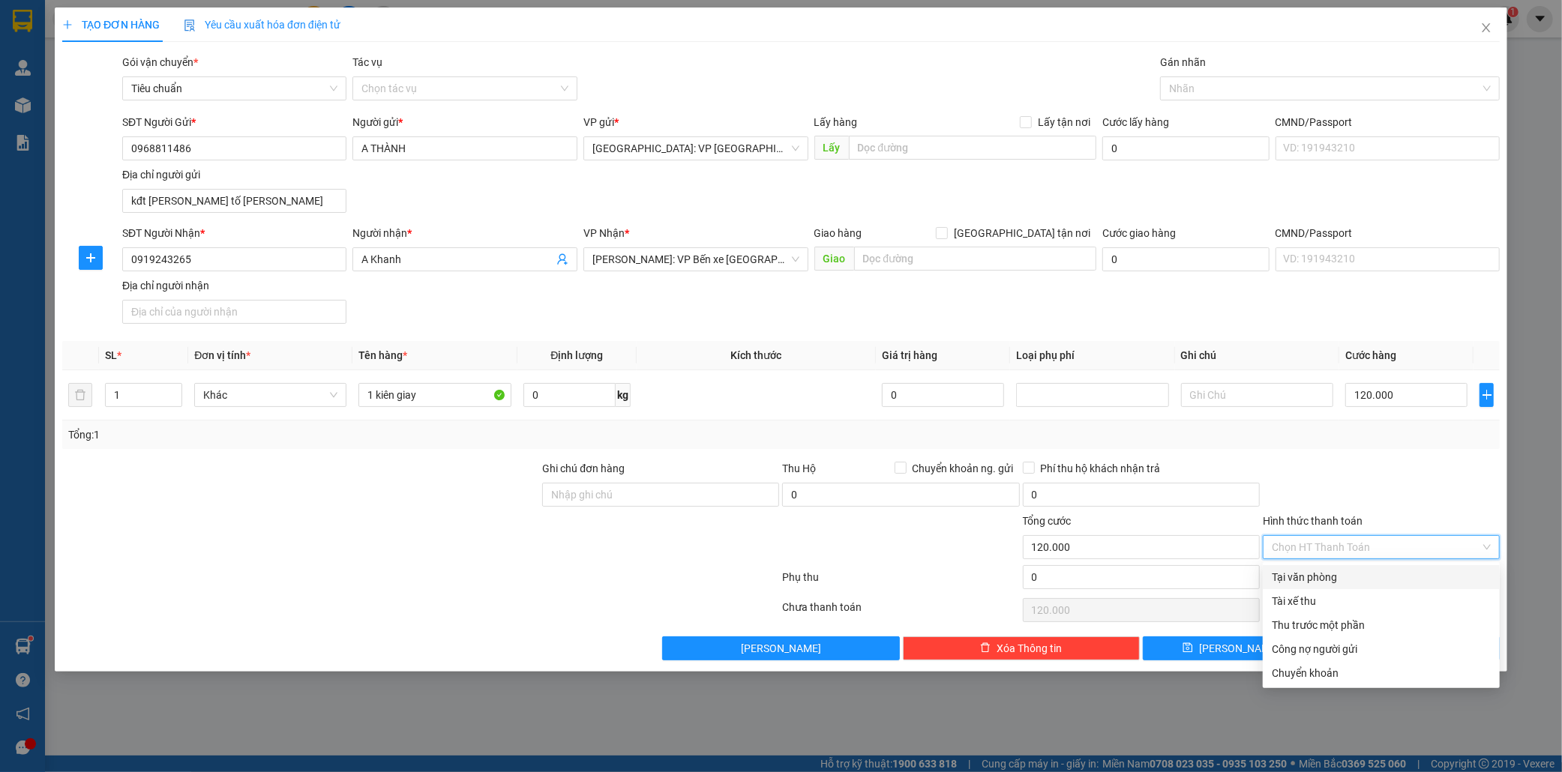
click at [1308, 572] on div "Tại văn phòng" at bounding box center [1381, 577] width 219 height 16
type input "0"
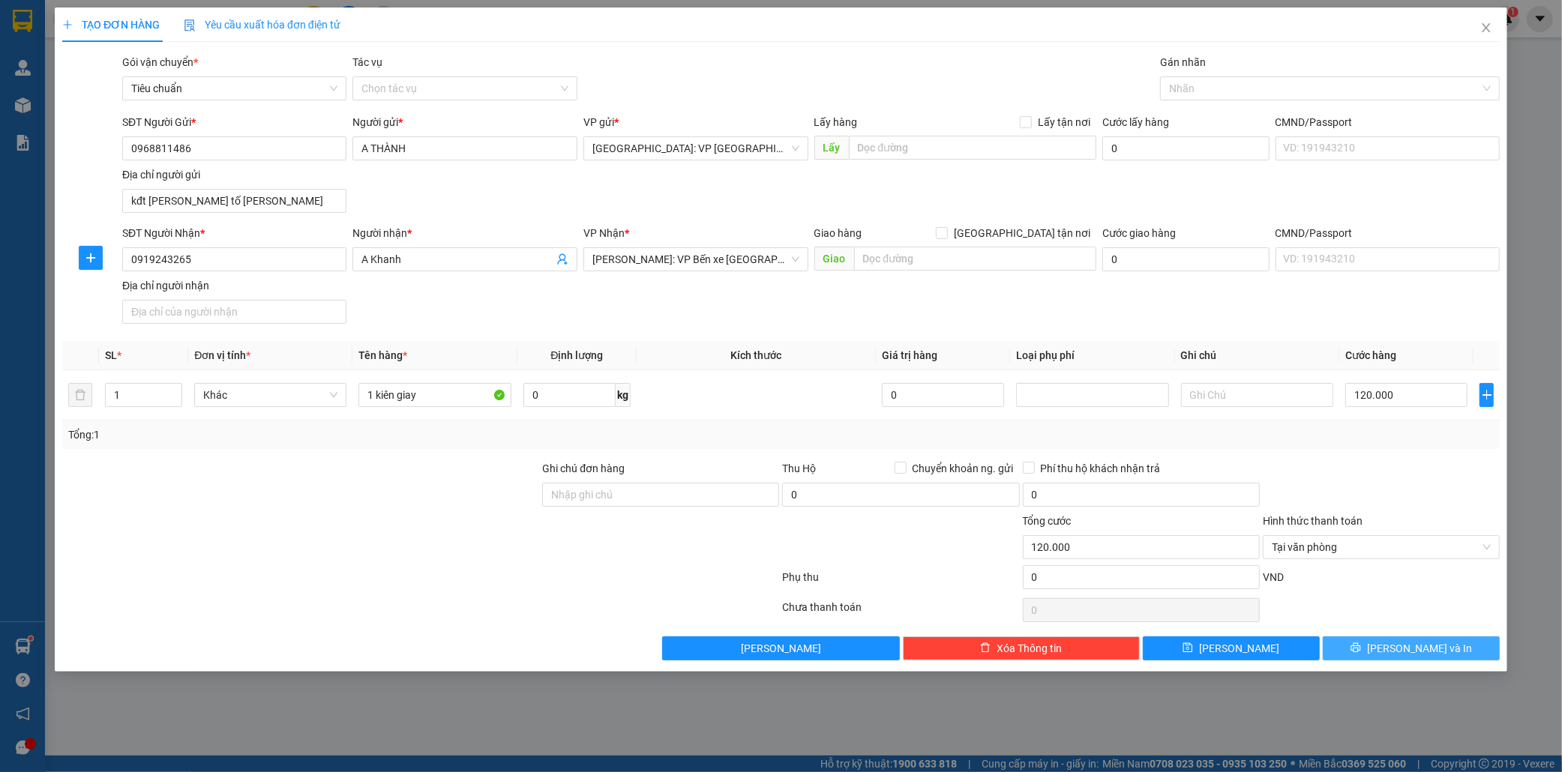
click at [1437, 655] on span "[PERSON_NAME] và In" at bounding box center [1419, 648] width 105 height 16
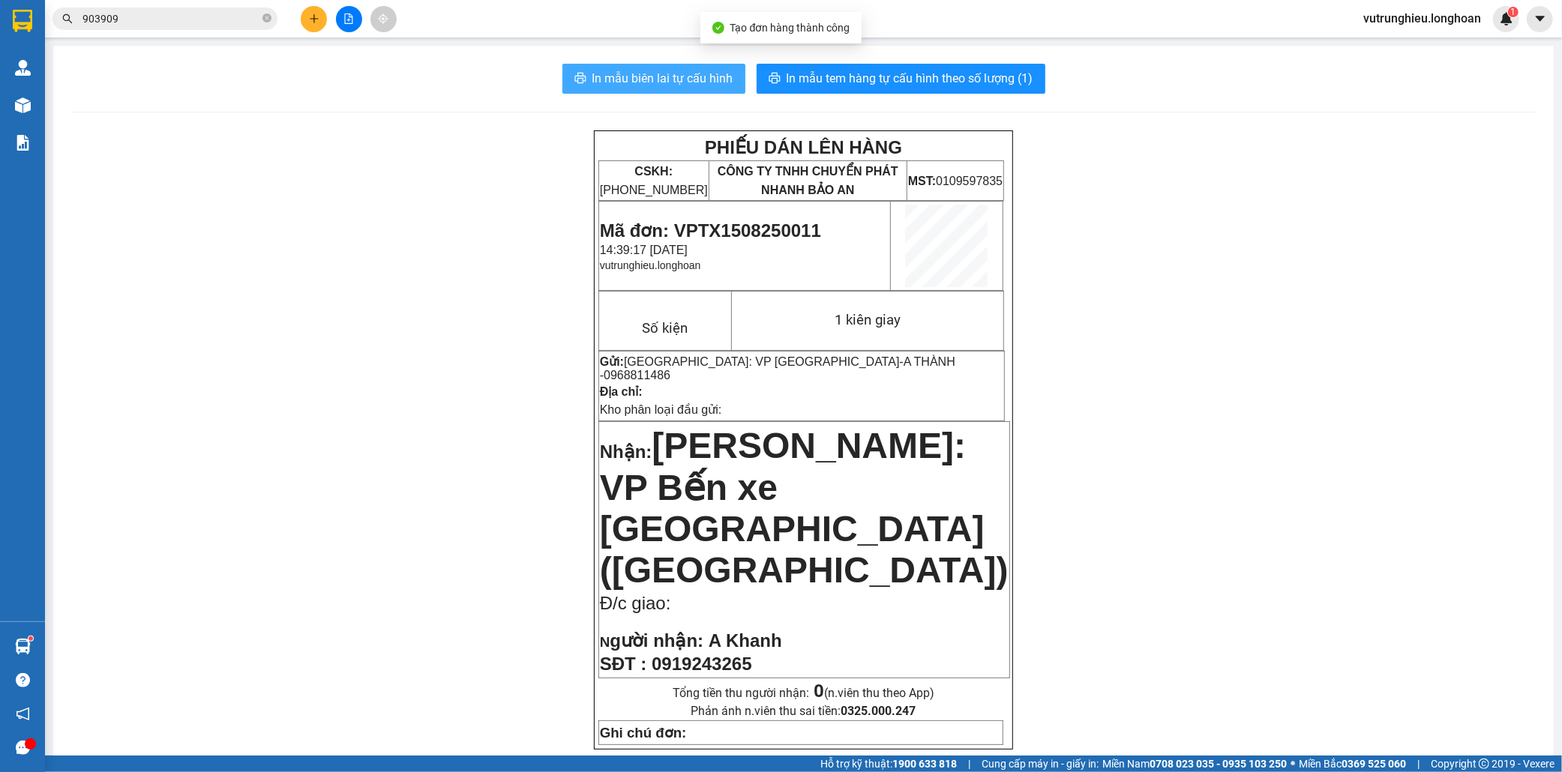
click at [618, 73] on span "In mẫu biên lai tự cấu hình" at bounding box center [662, 78] width 141 height 19
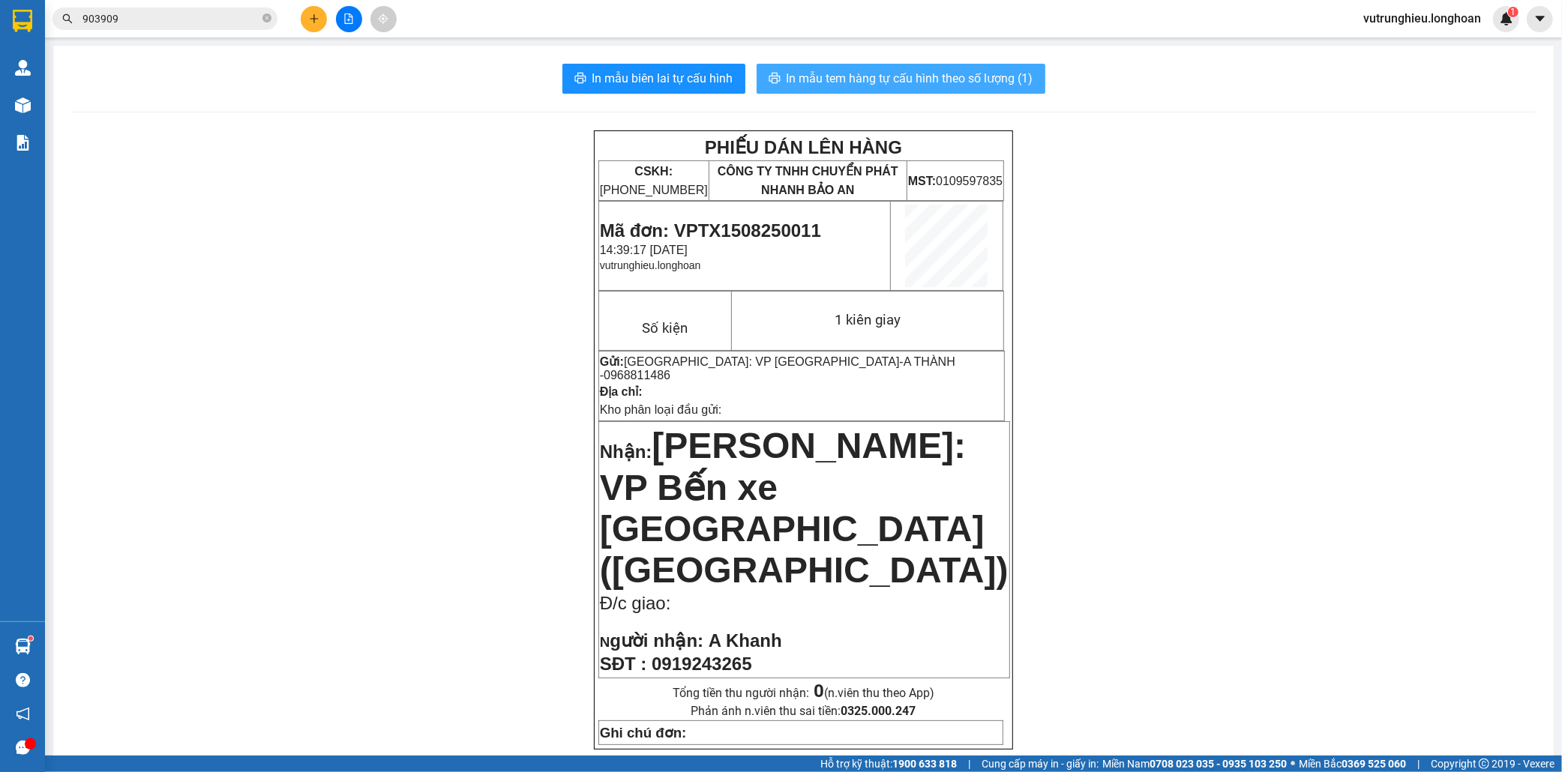
click at [942, 79] on span "In mẫu tem hàng tự cấu hình theo số lượng (1)" at bounding box center [909, 78] width 247 height 19
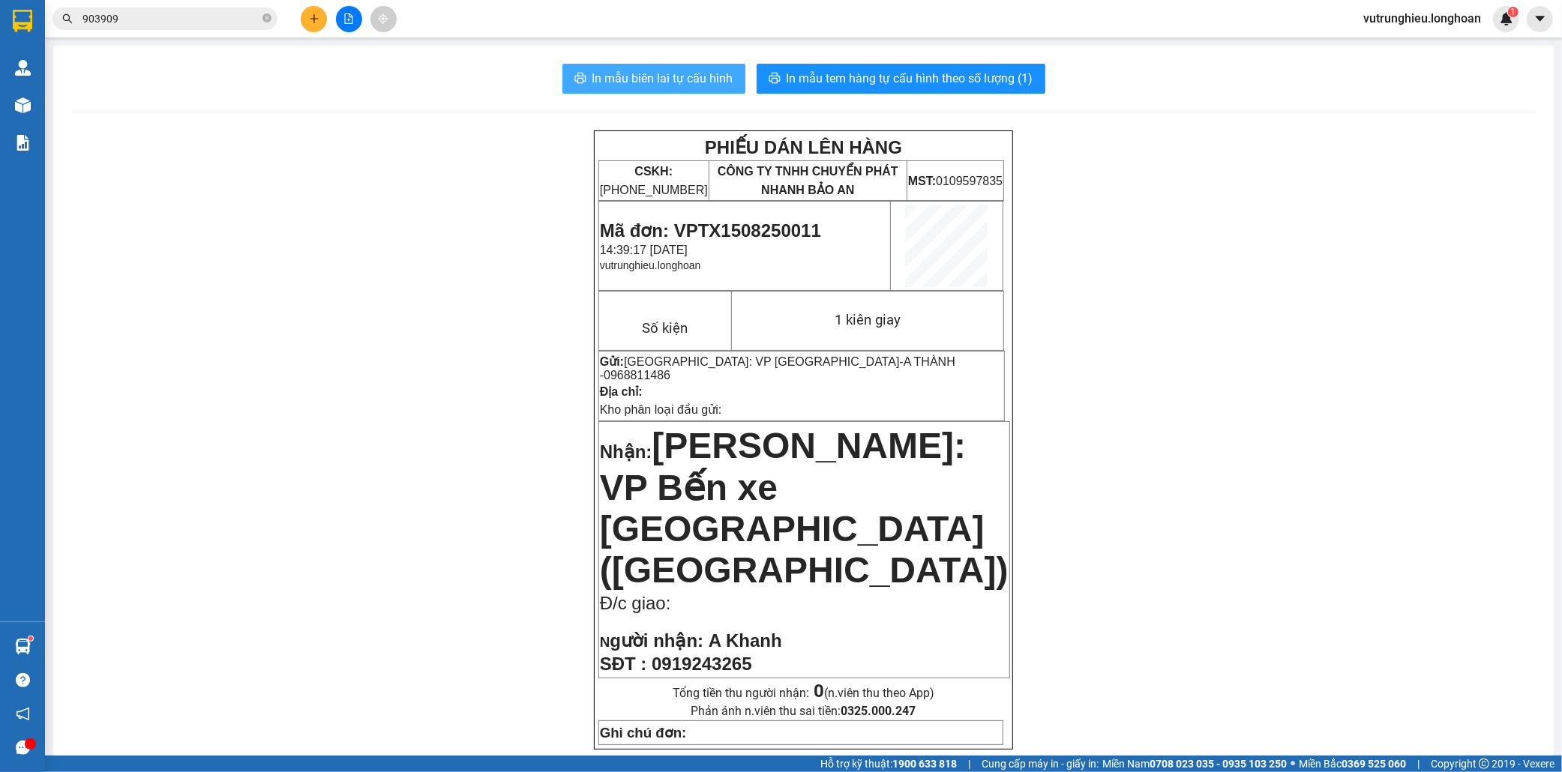
click at [677, 78] on span "In mẫu biên lai tự cấu hình" at bounding box center [662, 78] width 141 height 19
click at [665, 68] on button "In mẫu biên lai tự cấu hình" at bounding box center [653, 79] width 183 height 30
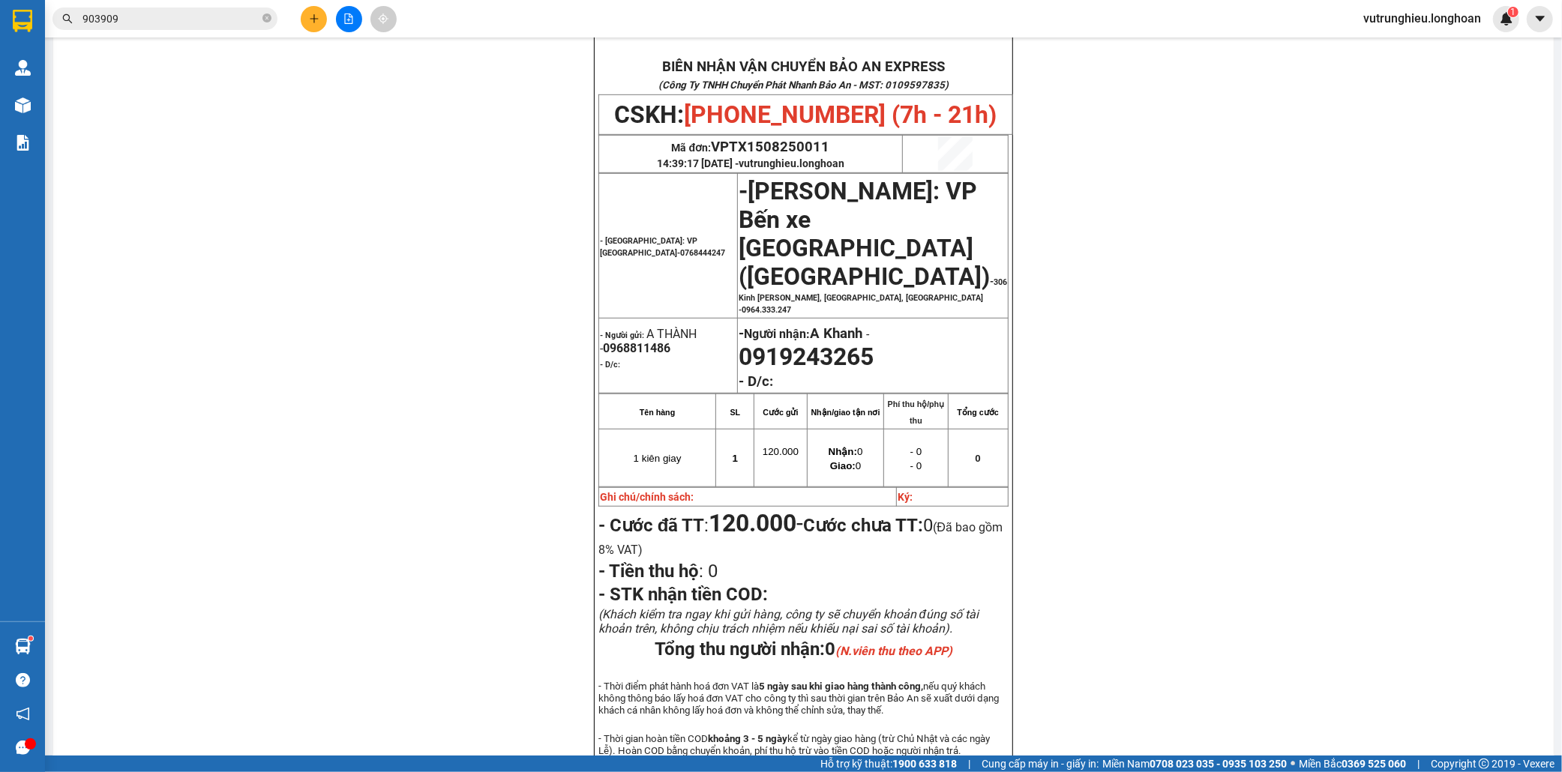
scroll to position [825, 0]
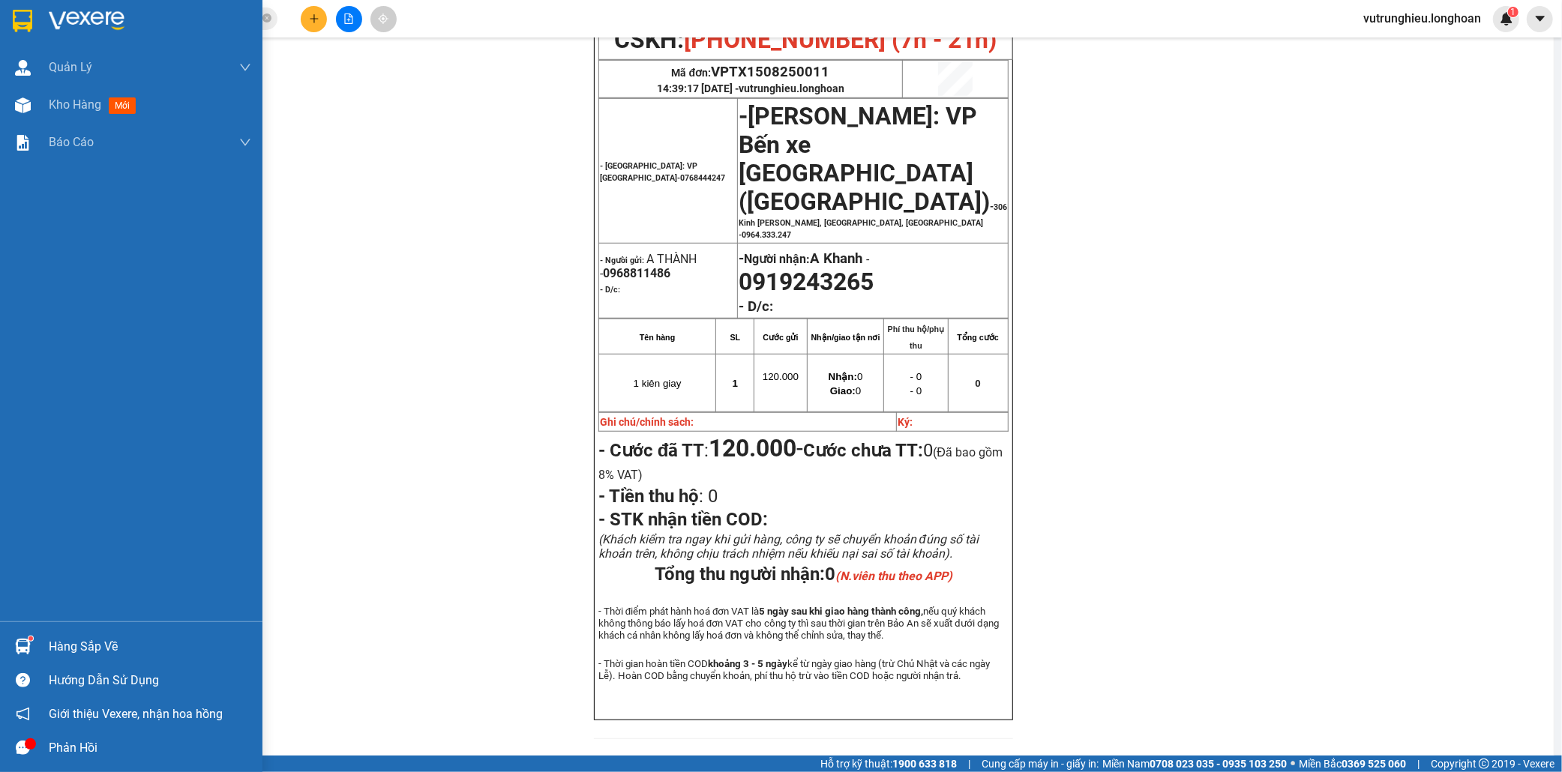
click at [23, 28] on img at bounding box center [22, 21] width 19 height 22
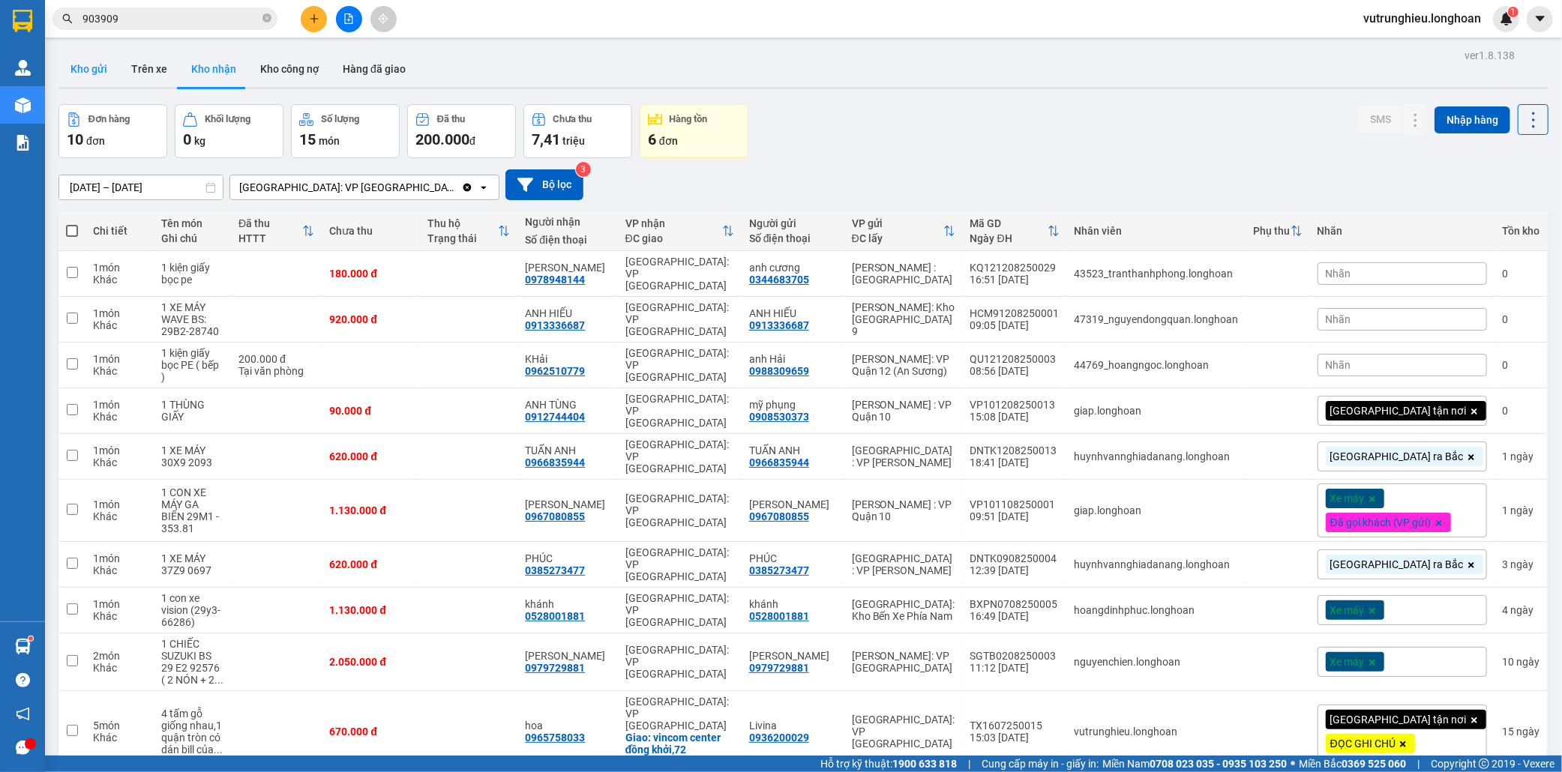
click at [85, 76] on button "Kho gửi" at bounding box center [88, 69] width 61 height 36
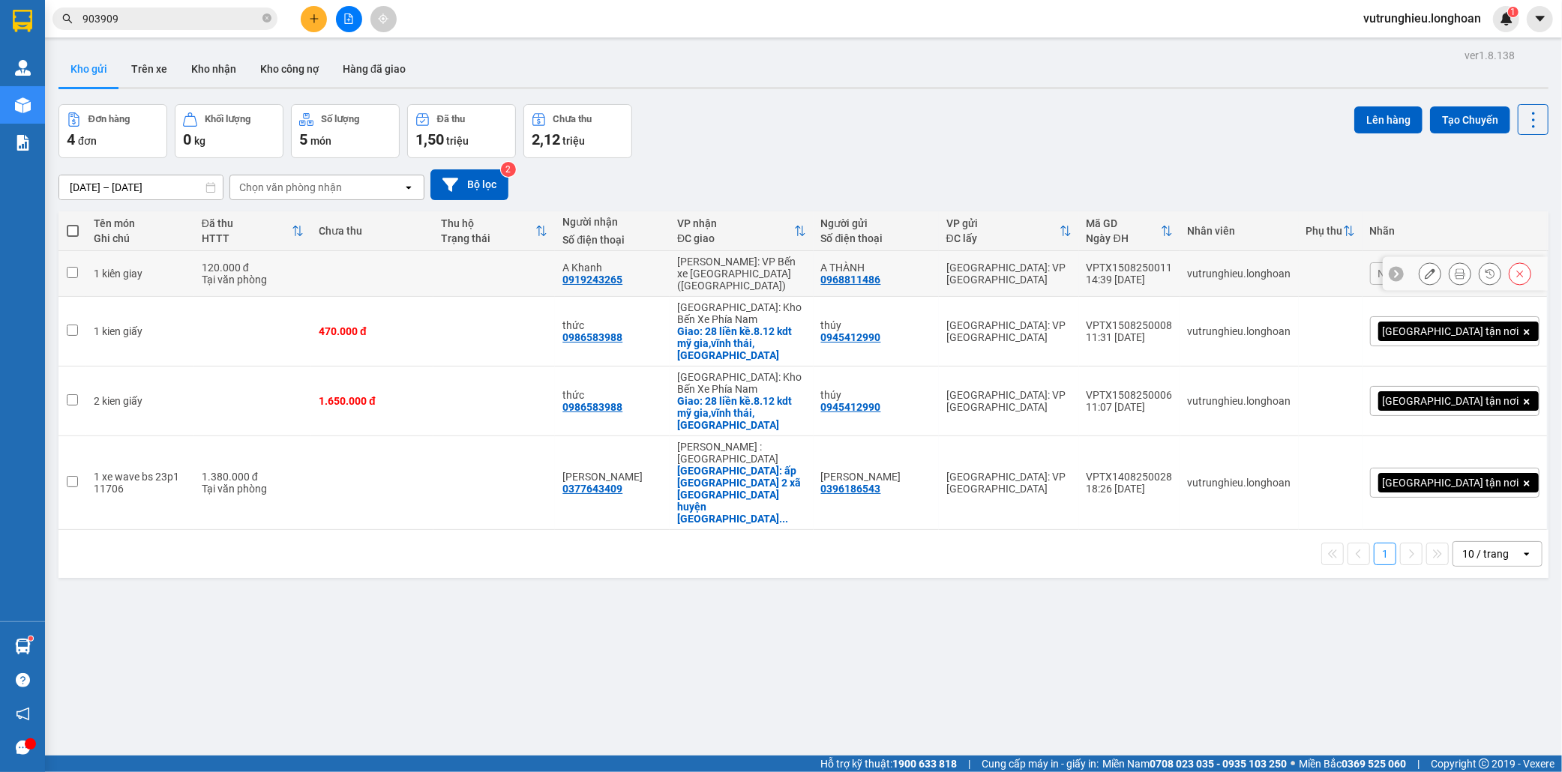
click at [1173, 262] on div "VPTX1508250011" at bounding box center [1129, 268] width 86 height 12
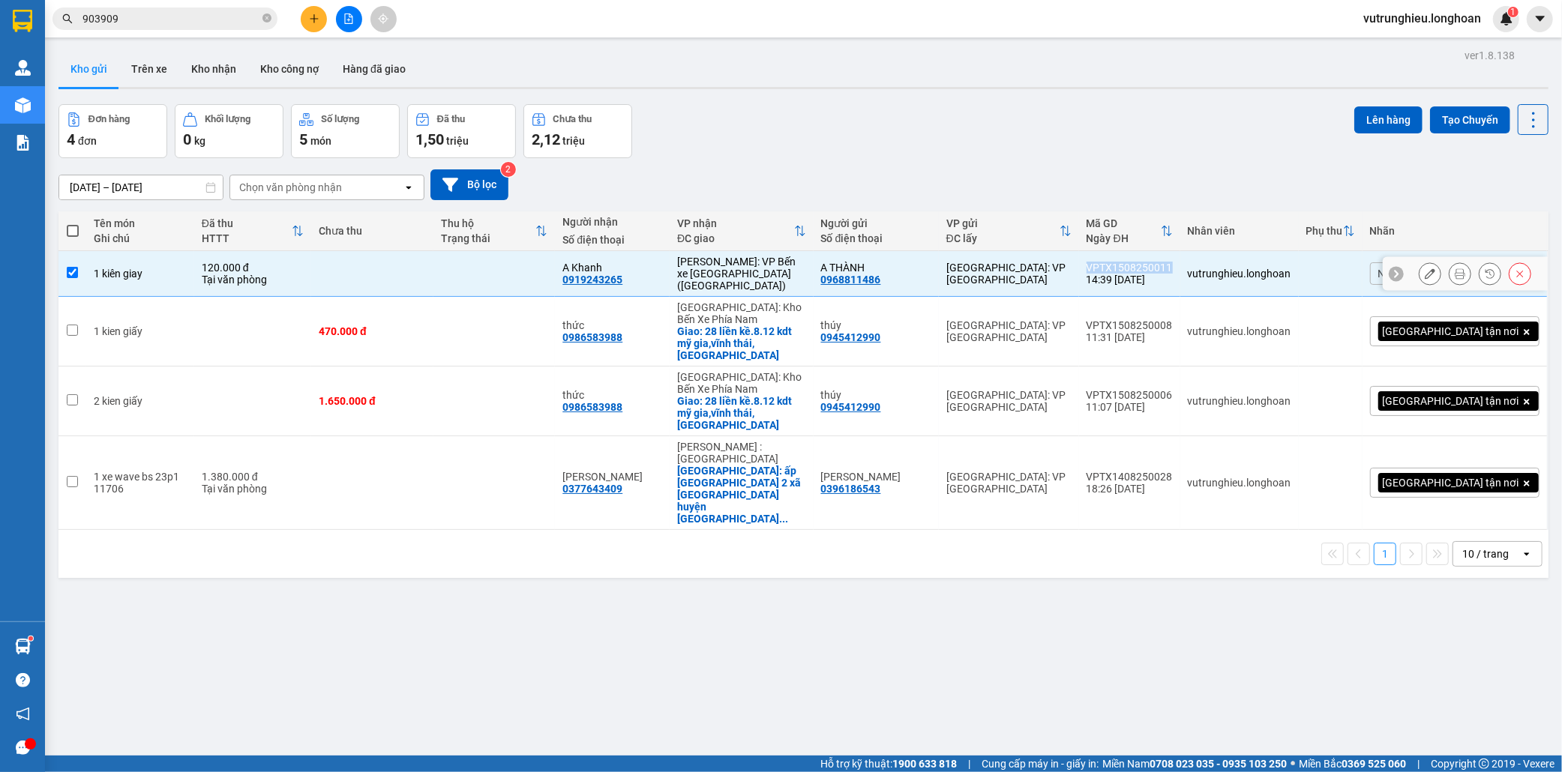
click at [1173, 262] on div "VPTX1508250011" at bounding box center [1129, 268] width 86 height 12
checkbox input "false"
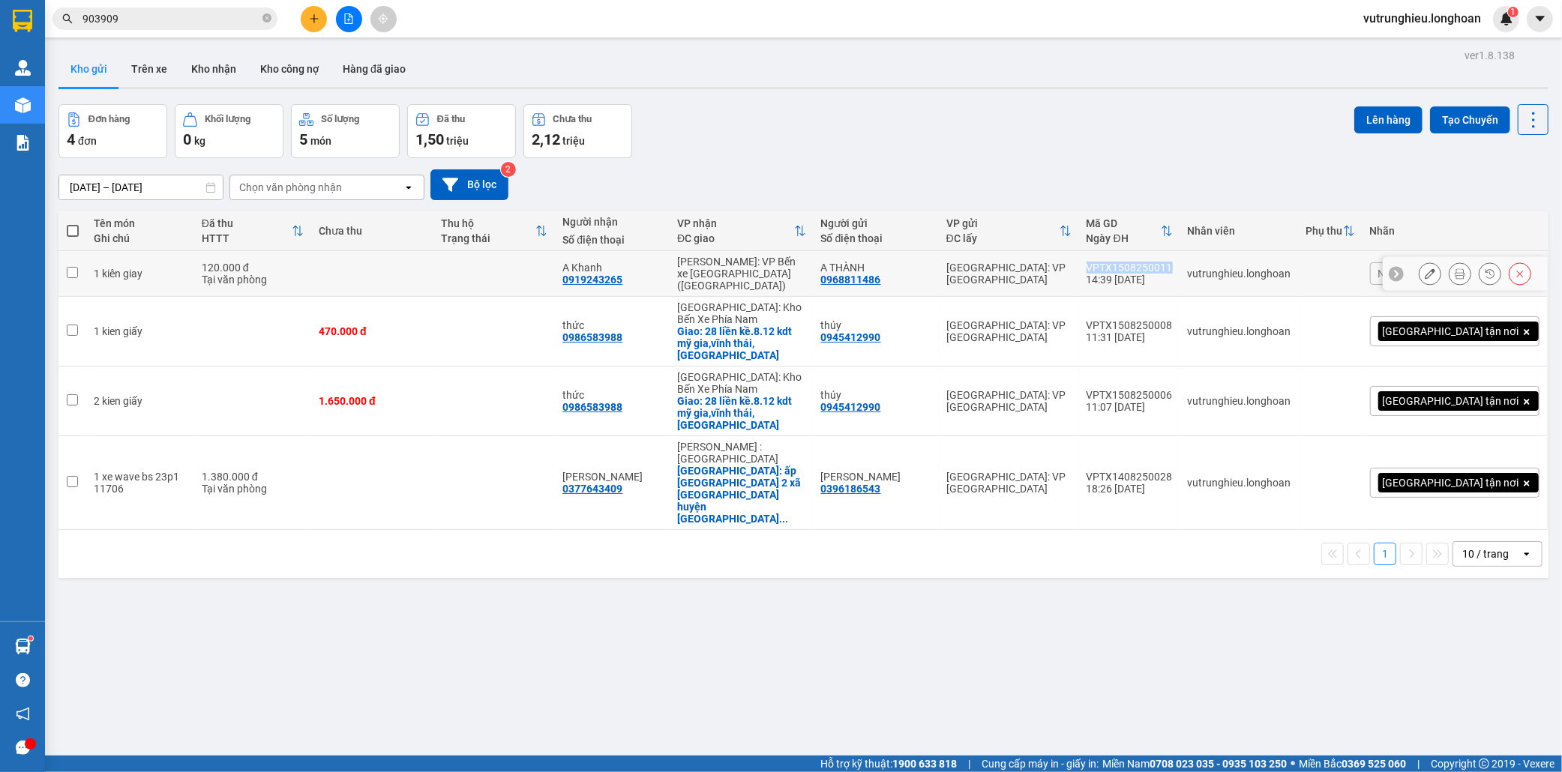
copy div "VPTX1508250011"
click at [215, 70] on button "Kho nhận" at bounding box center [213, 69] width 69 height 36
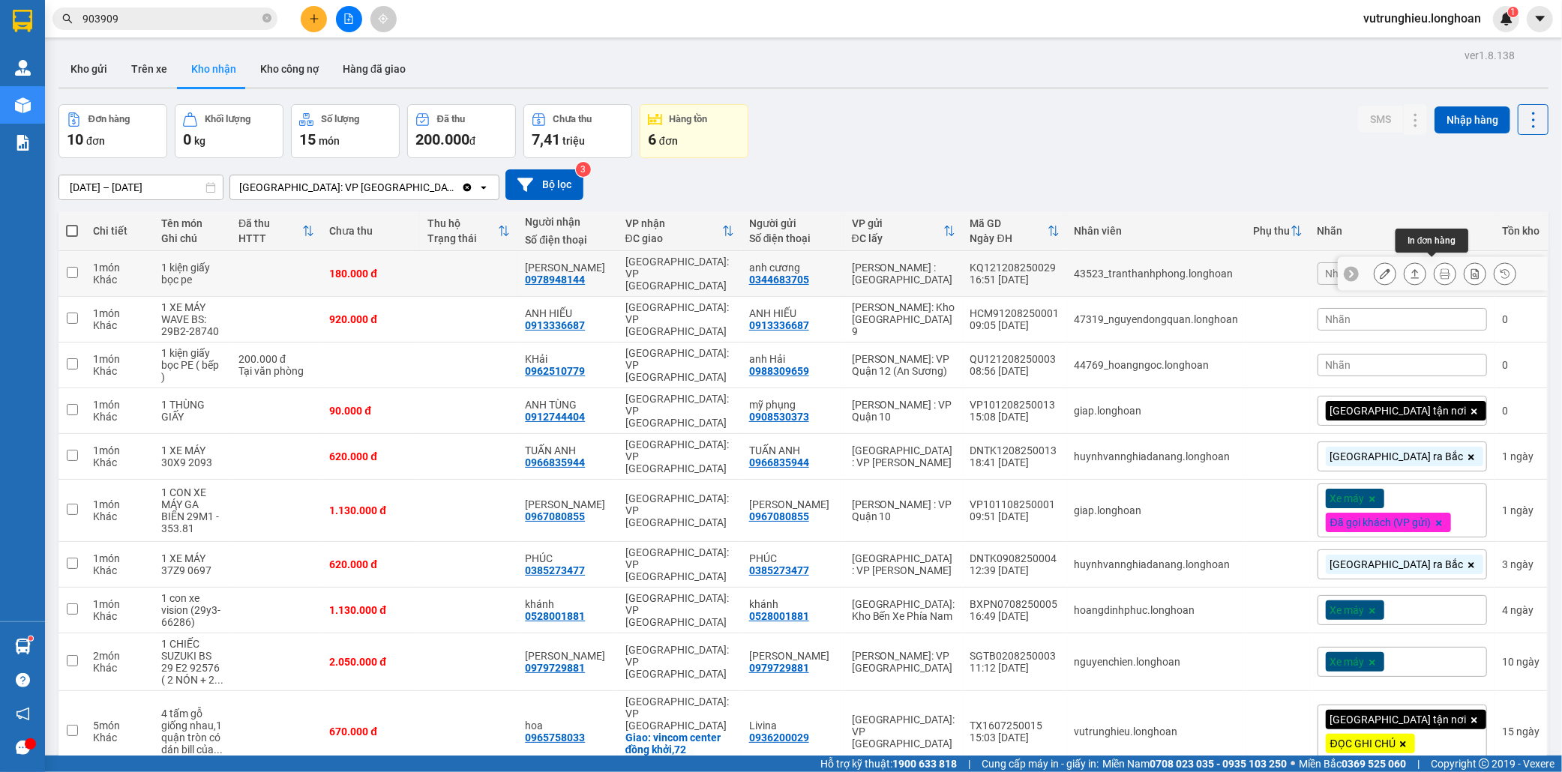
click at [1440, 268] on icon at bounding box center [1445, 273] width 10 height 10
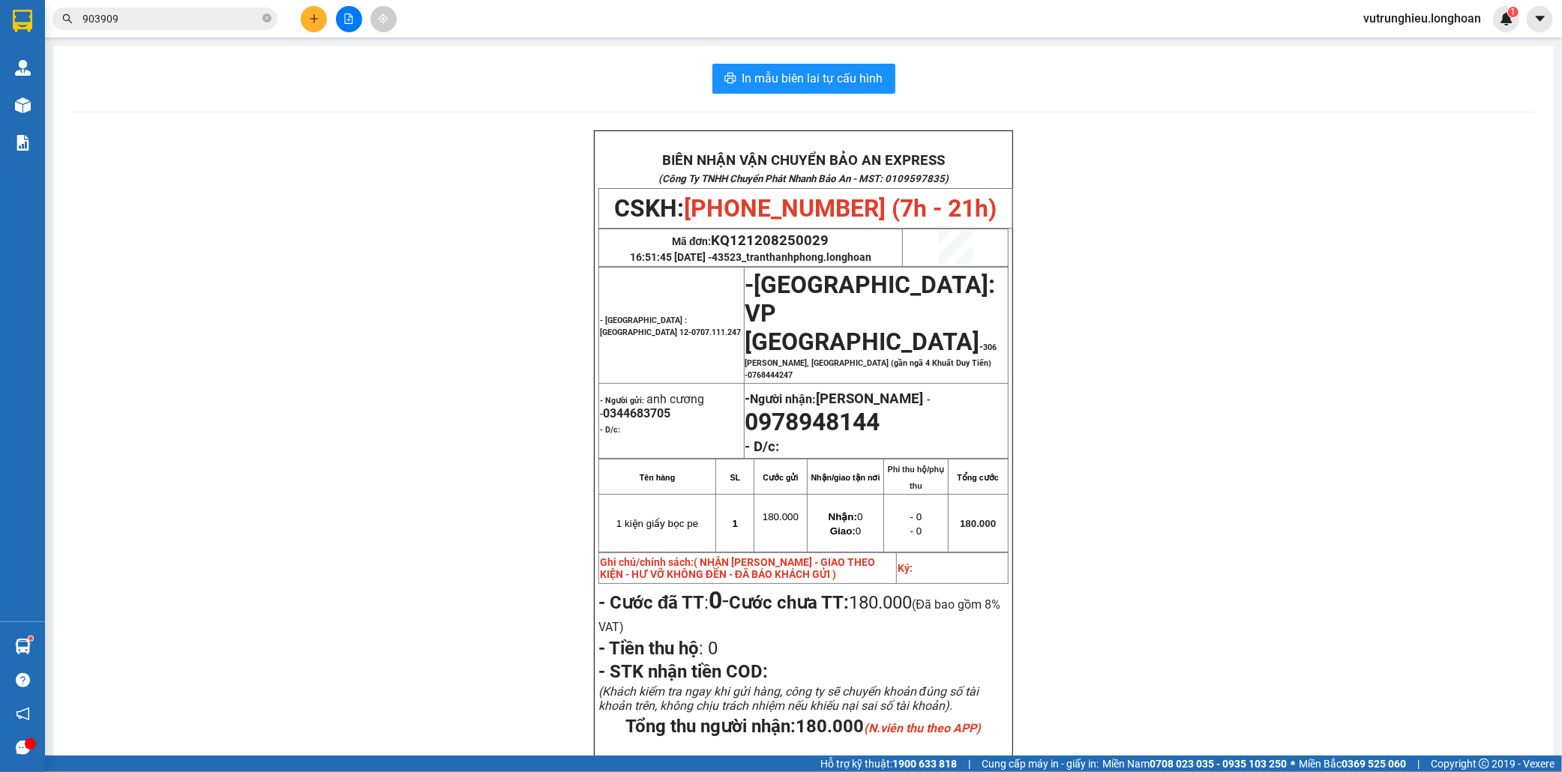
scroll to position [83, 0]
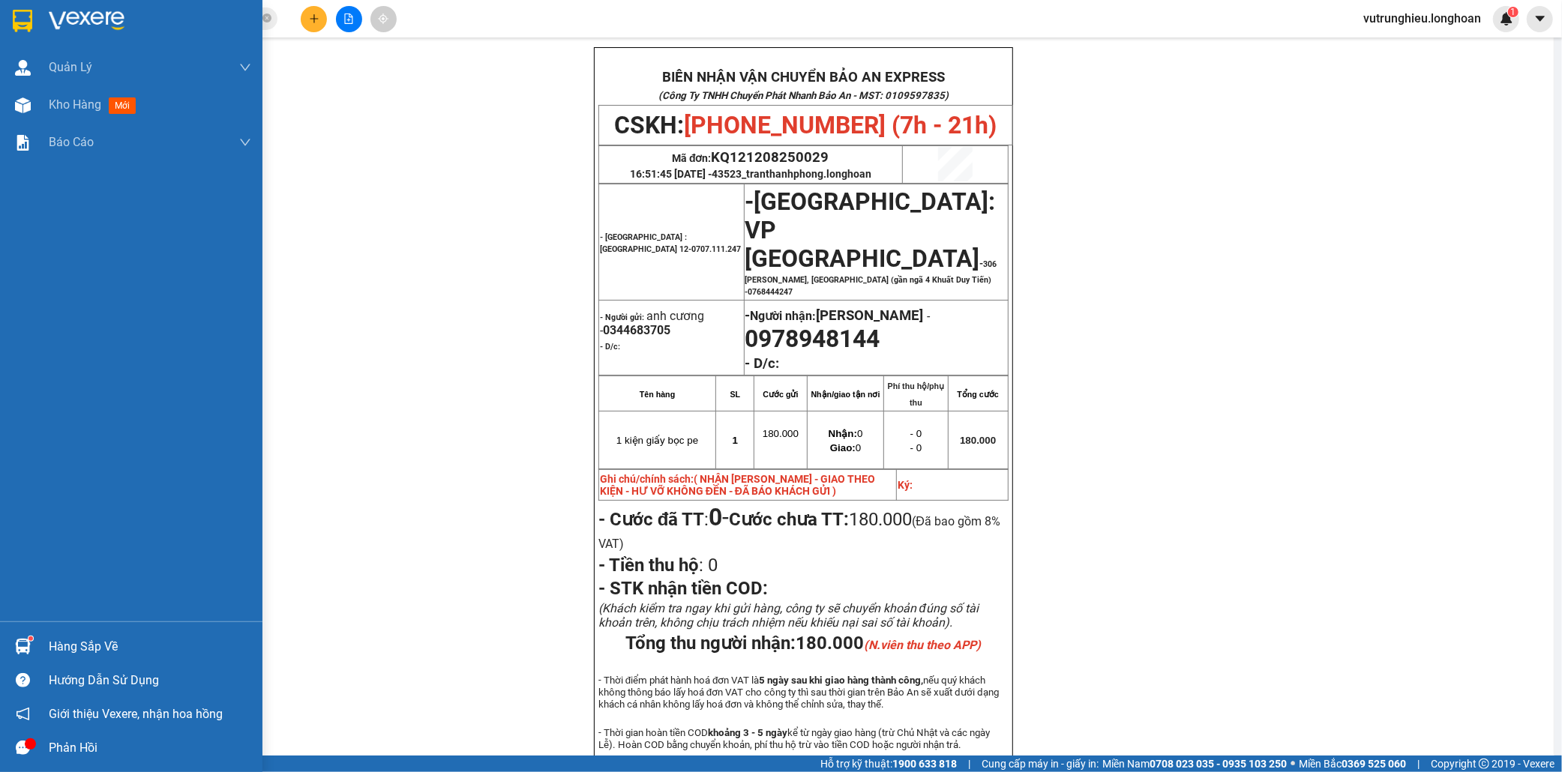
click at [19, 25] on img at bounding box center [22, 21] width 19 height 22
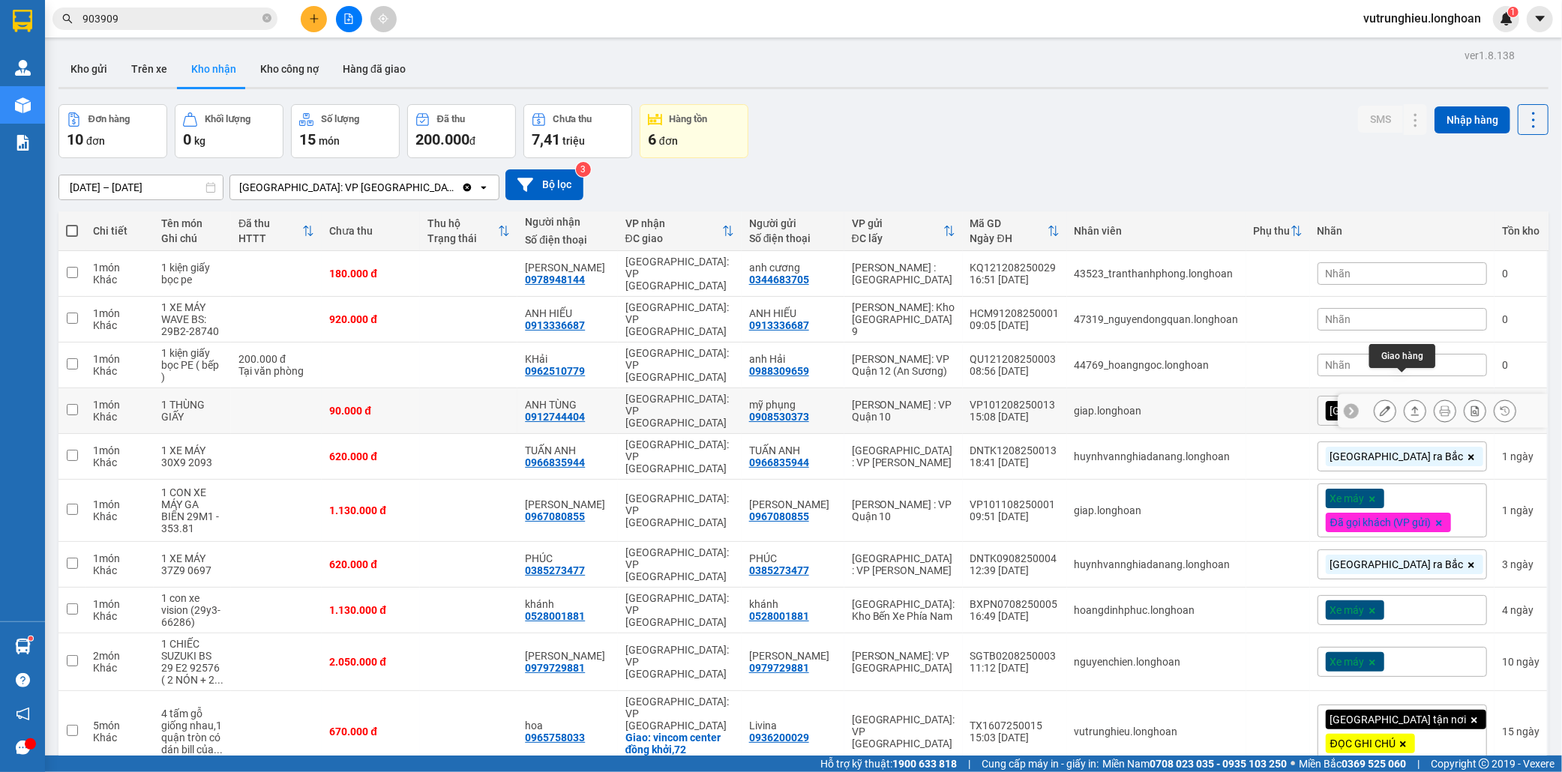
click at [1411, 406] on icon at bounding box center [1415, 410] width 8 height 9
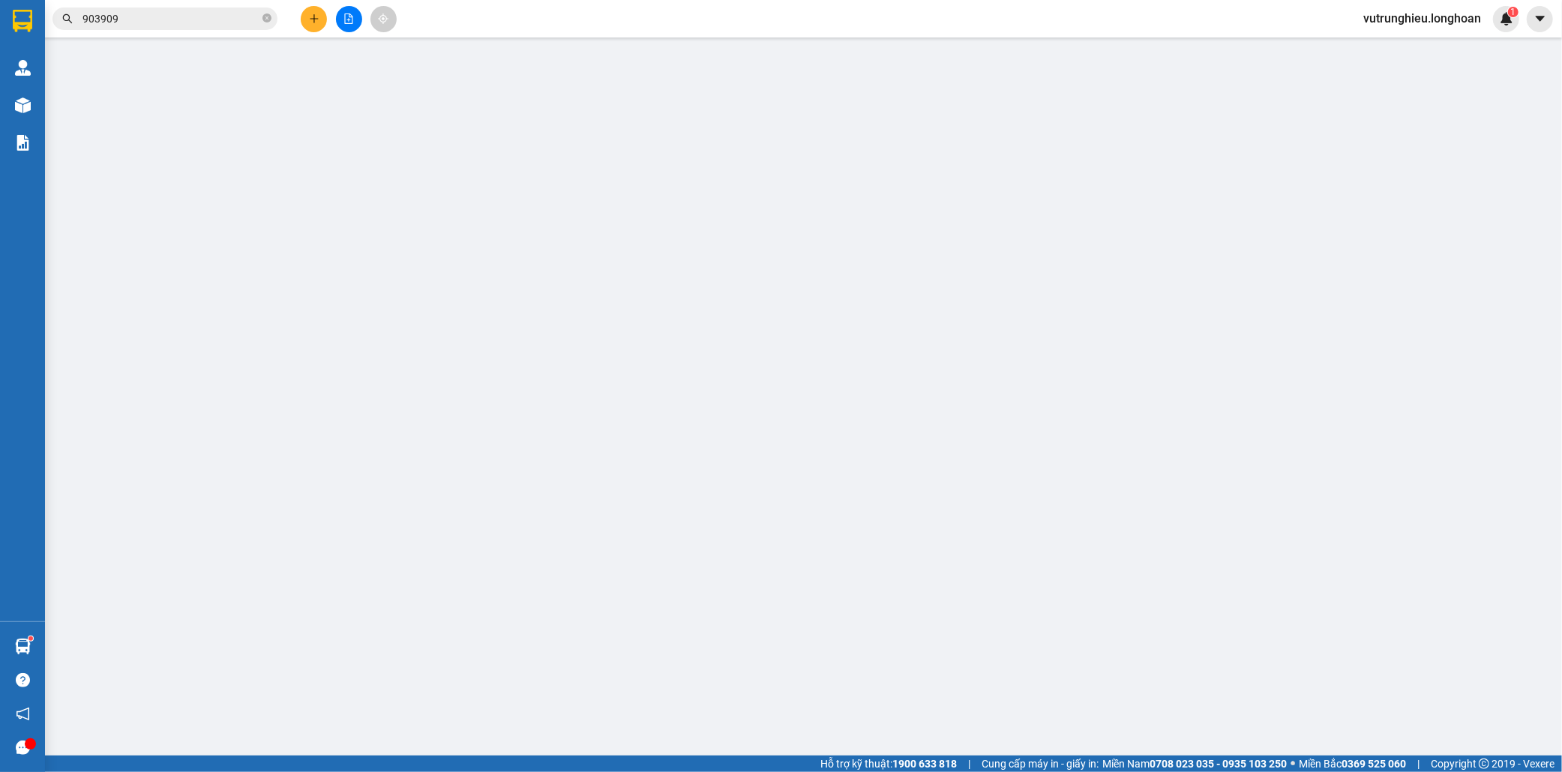
type input "0908530373"
type input "mỹ phụng"
type input "0912744404"
type input "ANH TÙNG"
type input "hàng k bao bể vỡ hư hỏng"
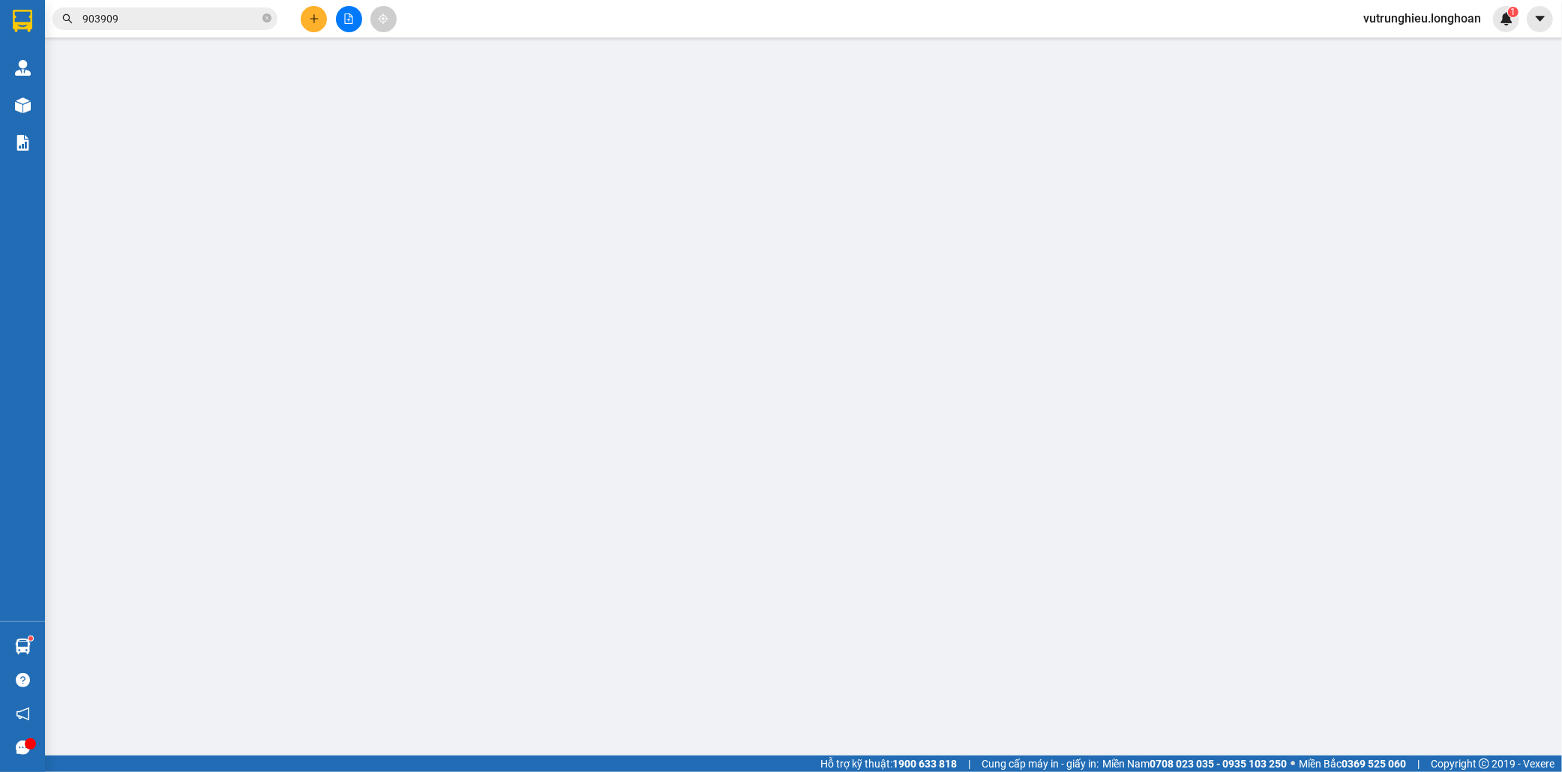
type input "90.000"
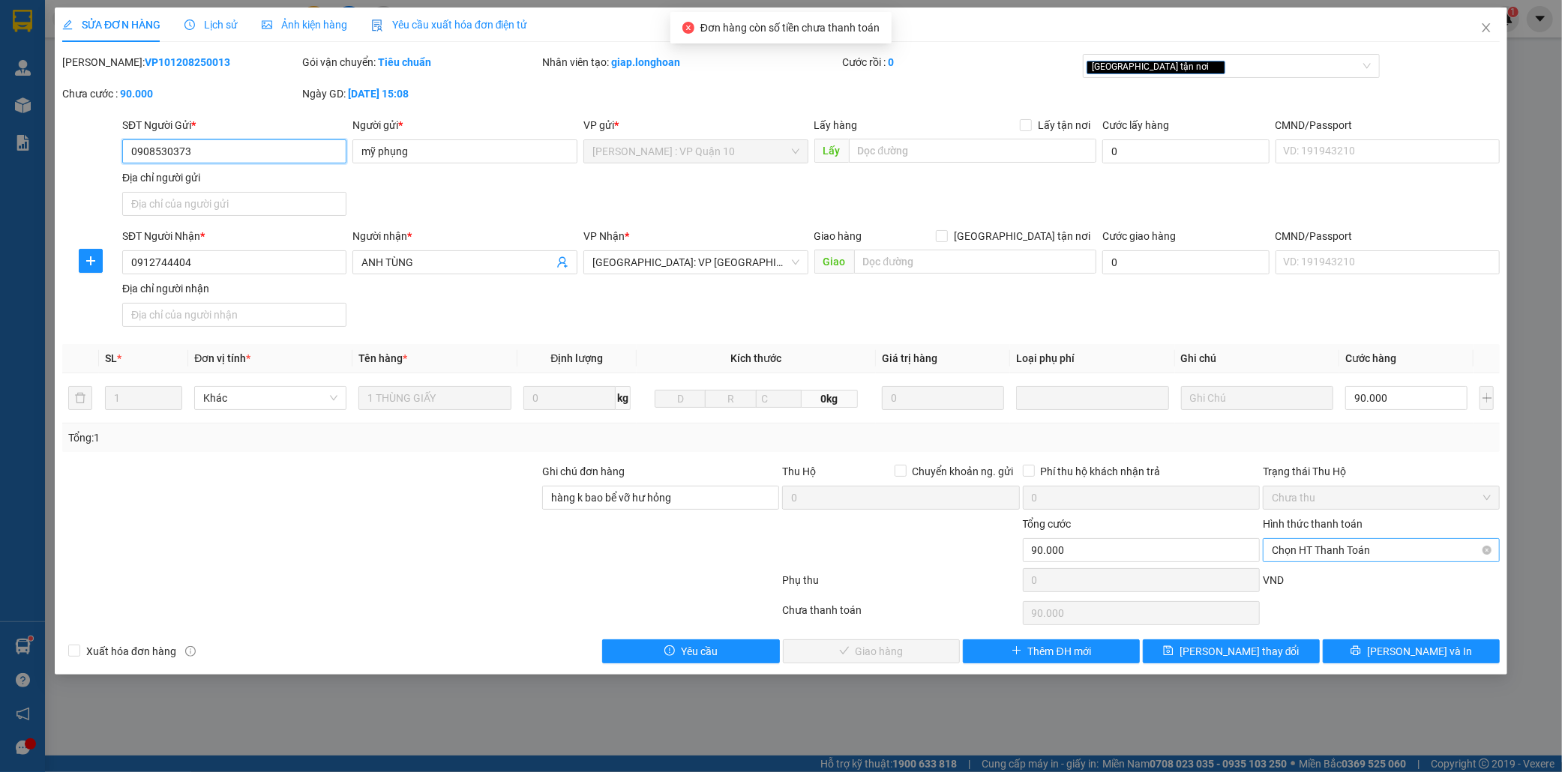
click at [1380, 556] on span "Chọn HT Thanh Toán" at bounding box center [1381, 550] width 219 height 22
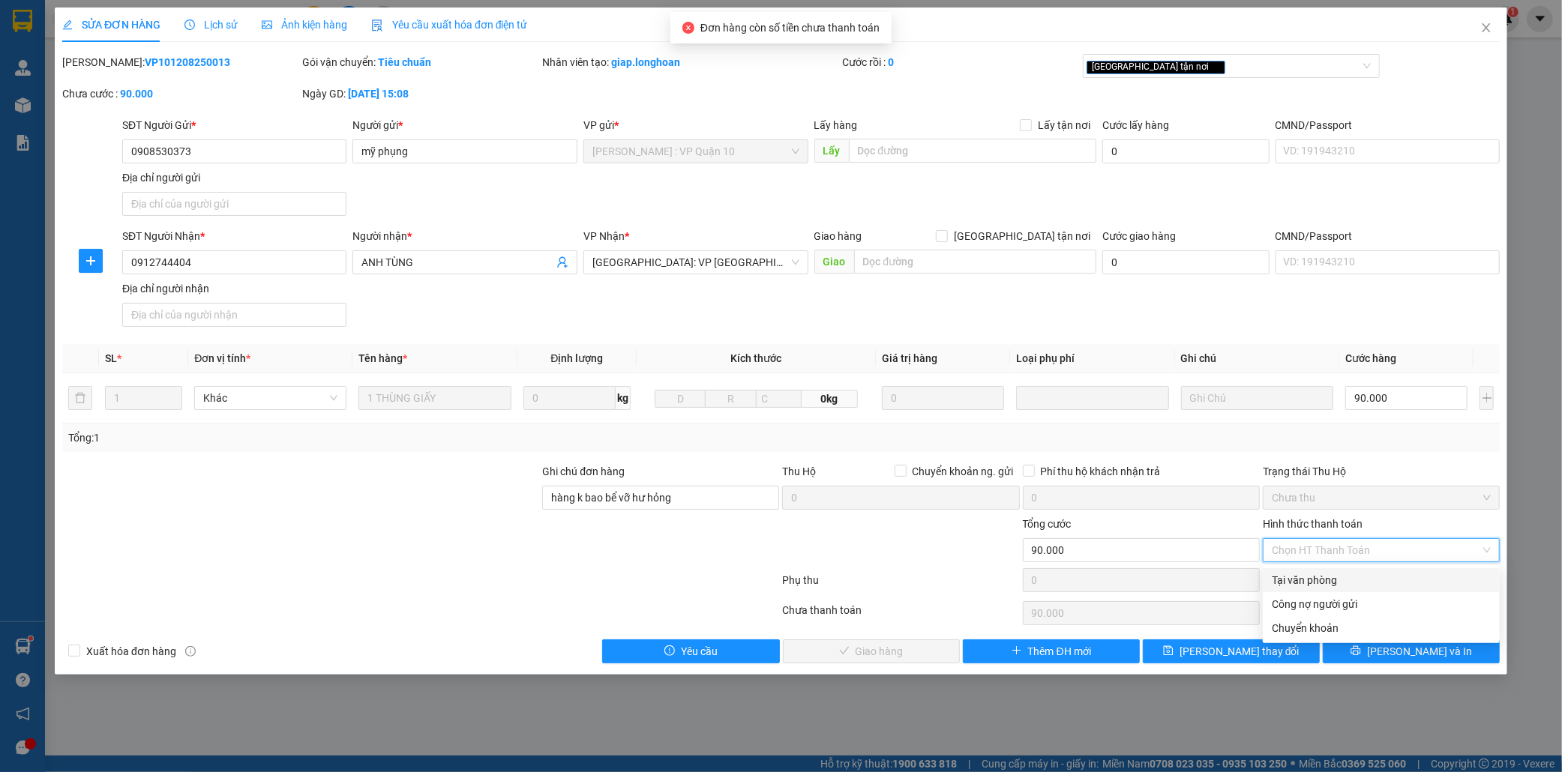
click at [1318, 581] on div "Tại văn phòng" at bounding box center [1381, 580] width 219 height 16
type input "0"
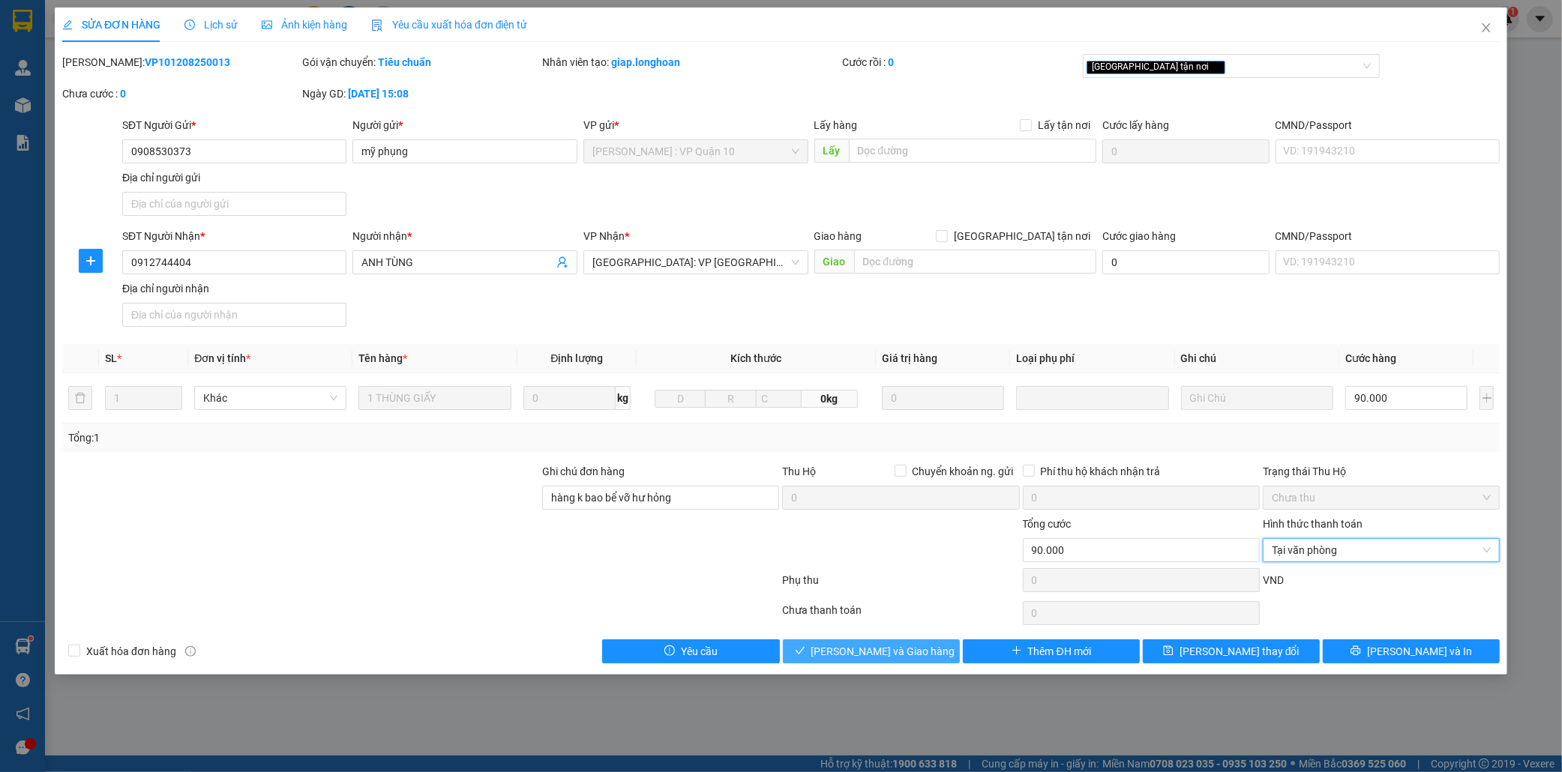
click at [882, 655] on span "Lưu và Giao hàng" at bounding box center [883, 651] width 144 height 16
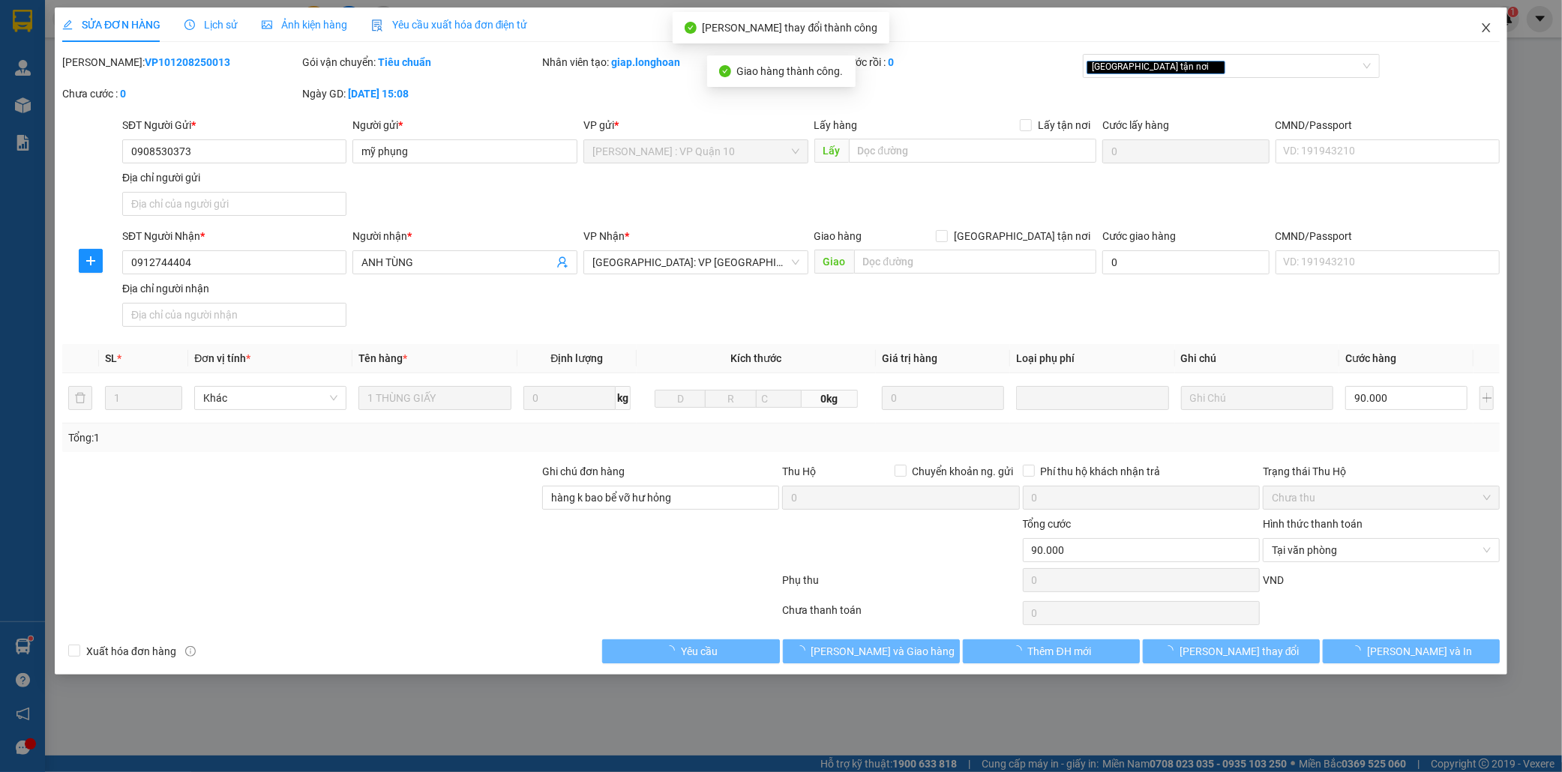
click at [1483, 25] on icon "close" at bounding box center [1485, 27] width 8 height 9
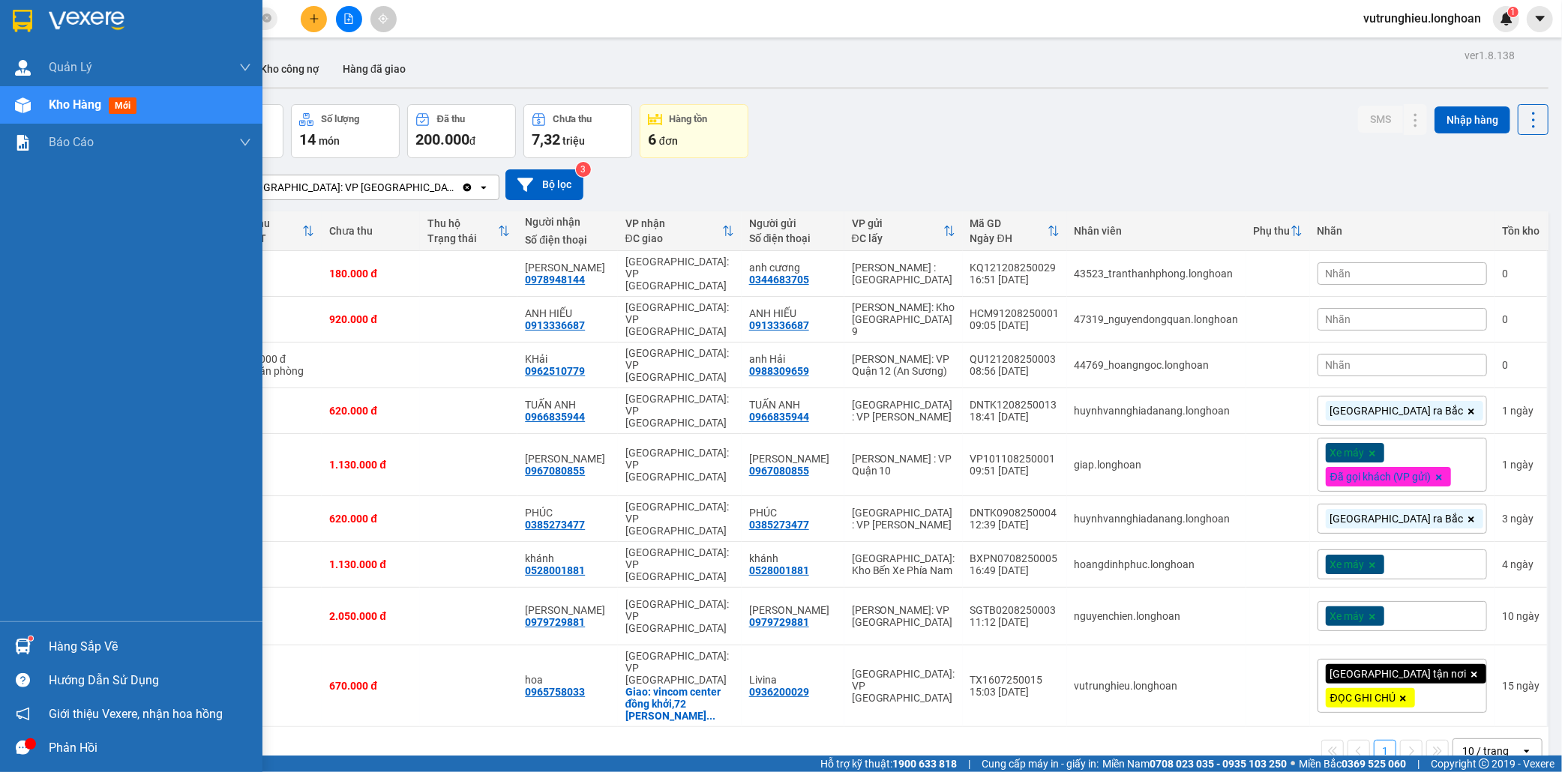
click at [13, 15] on img at bounding box center [22, 21] width 19 height 22
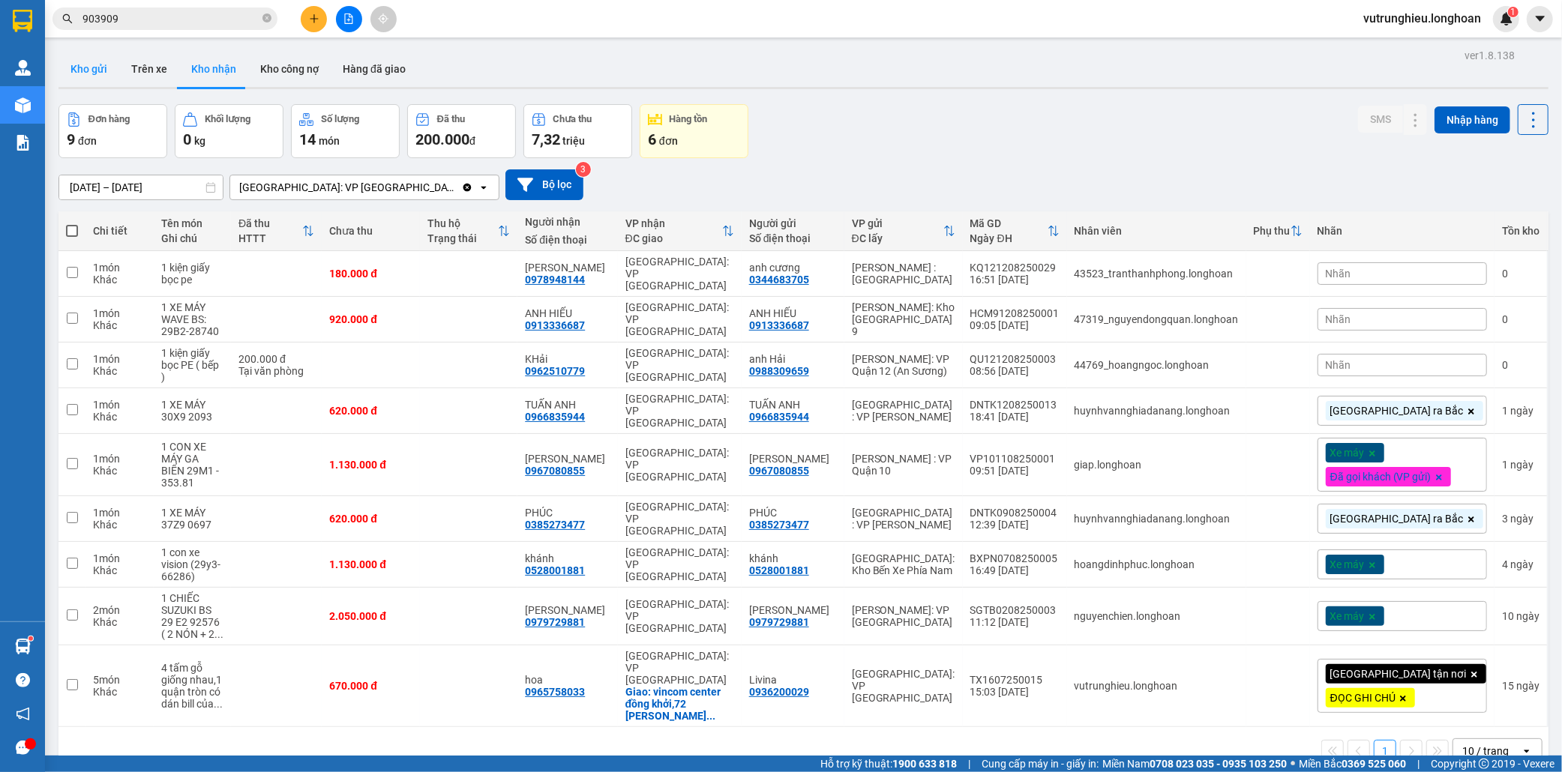
drag, startPoint x: 94, startPoint y: 68, endPoint x: 79, endPoint y: 67, distance: 15.0
click at [90, 67] on button "Kho gửi" at bounding box center [88, 69] width 61 height 36
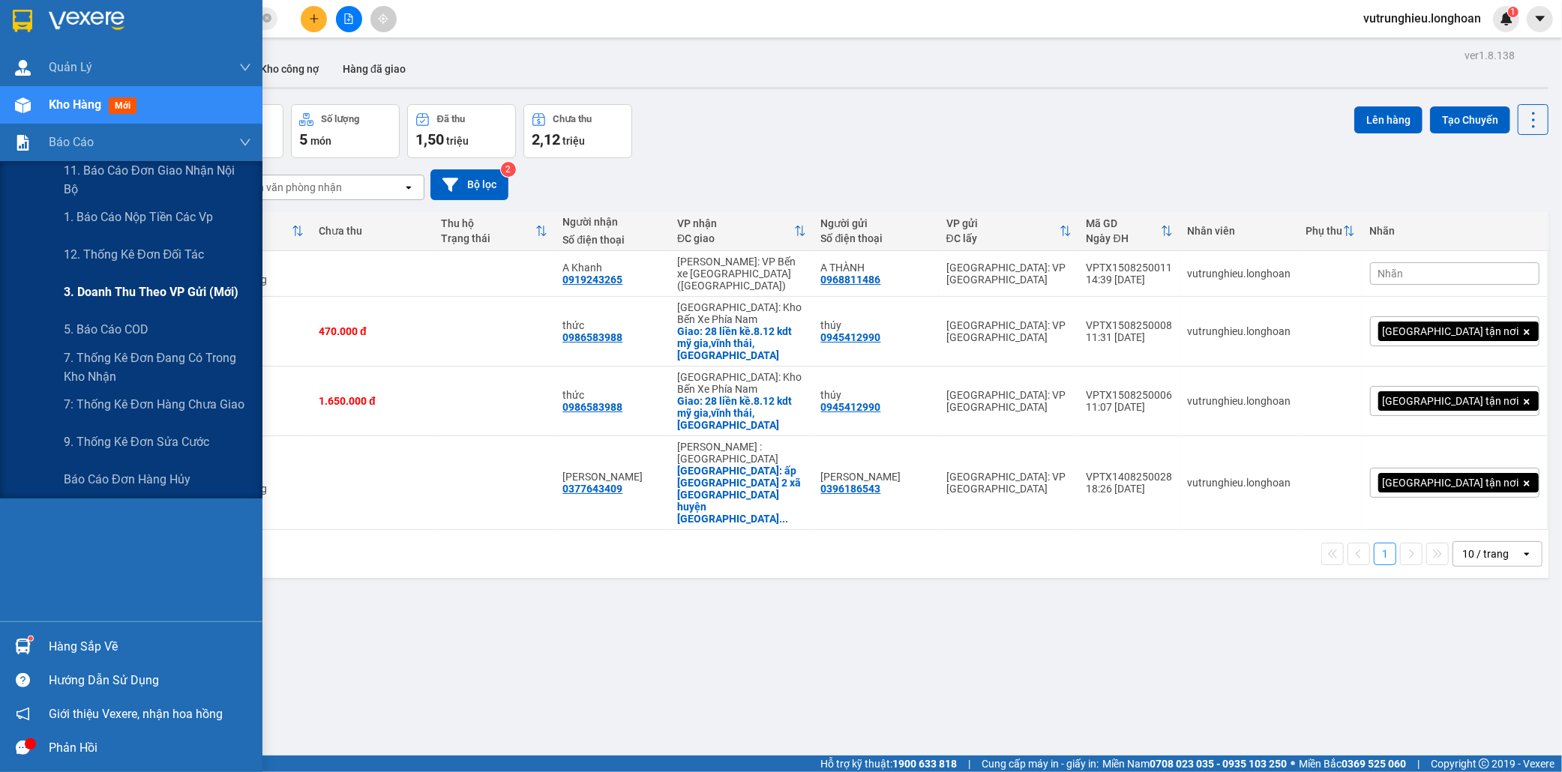
click at [131, 292] on span "3. Doanh Thu theo VP Gửi (mới)" at bounding box center [151, 292] width 175 height 19
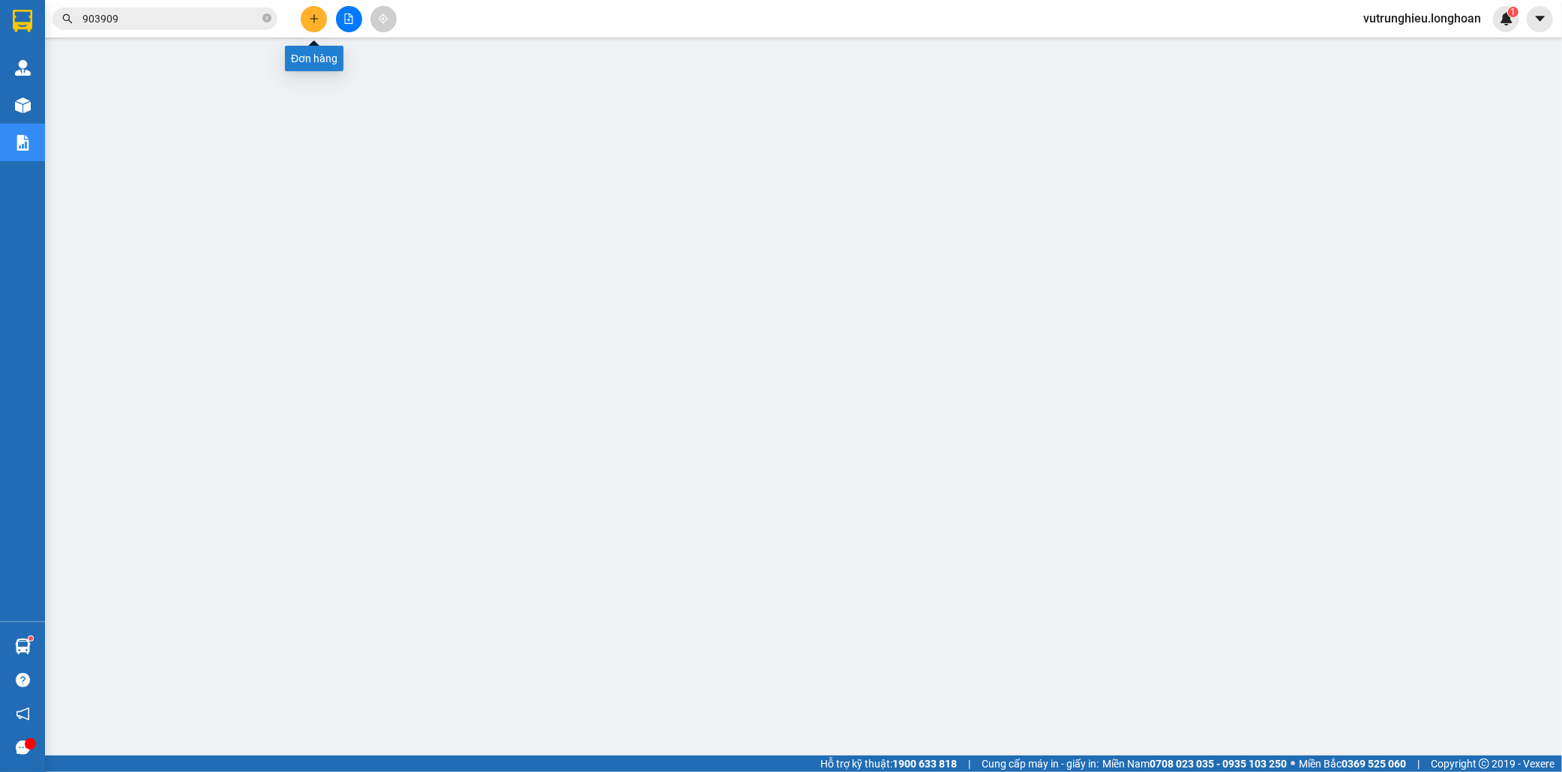
click at [318, 20] on icon "plus" at bounding box center [314, 18] width 10 height 10
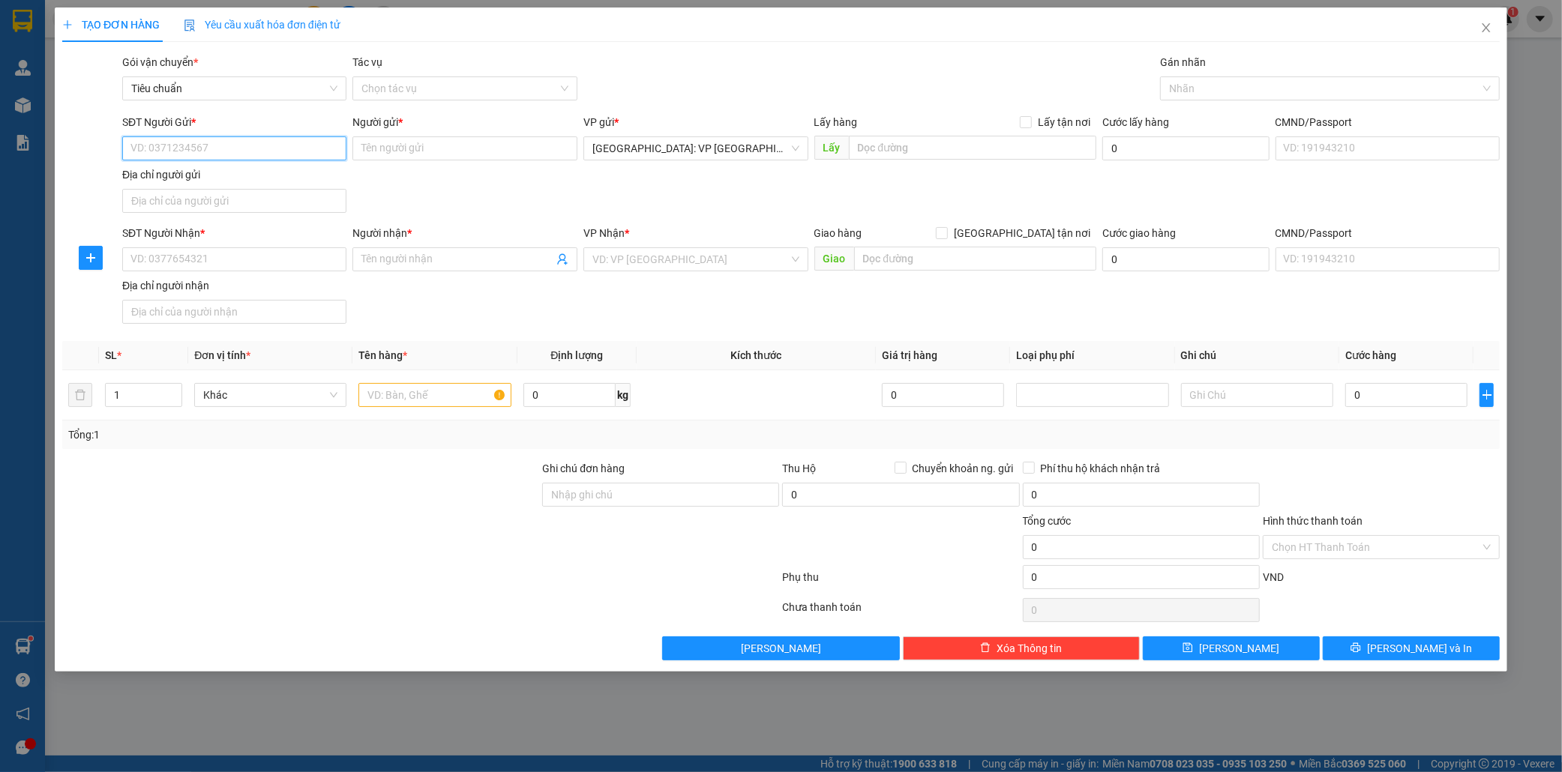
click at [216, 152] on input "SĐT Người Gửi *" at bounding box center [234, 148] width 225 height 24
click at [153, 151] on input "03696186543" at bounding box center [234, 148] width 225 height 24
click at [220, 152] on input "03696186543" at bounding box center [234, 148] width 225 height 24
click at [233, 181] on div "0396186543 - Anh Hoàng" at bounding box center [234, 178] width 207 height 16
type input "0396186543"
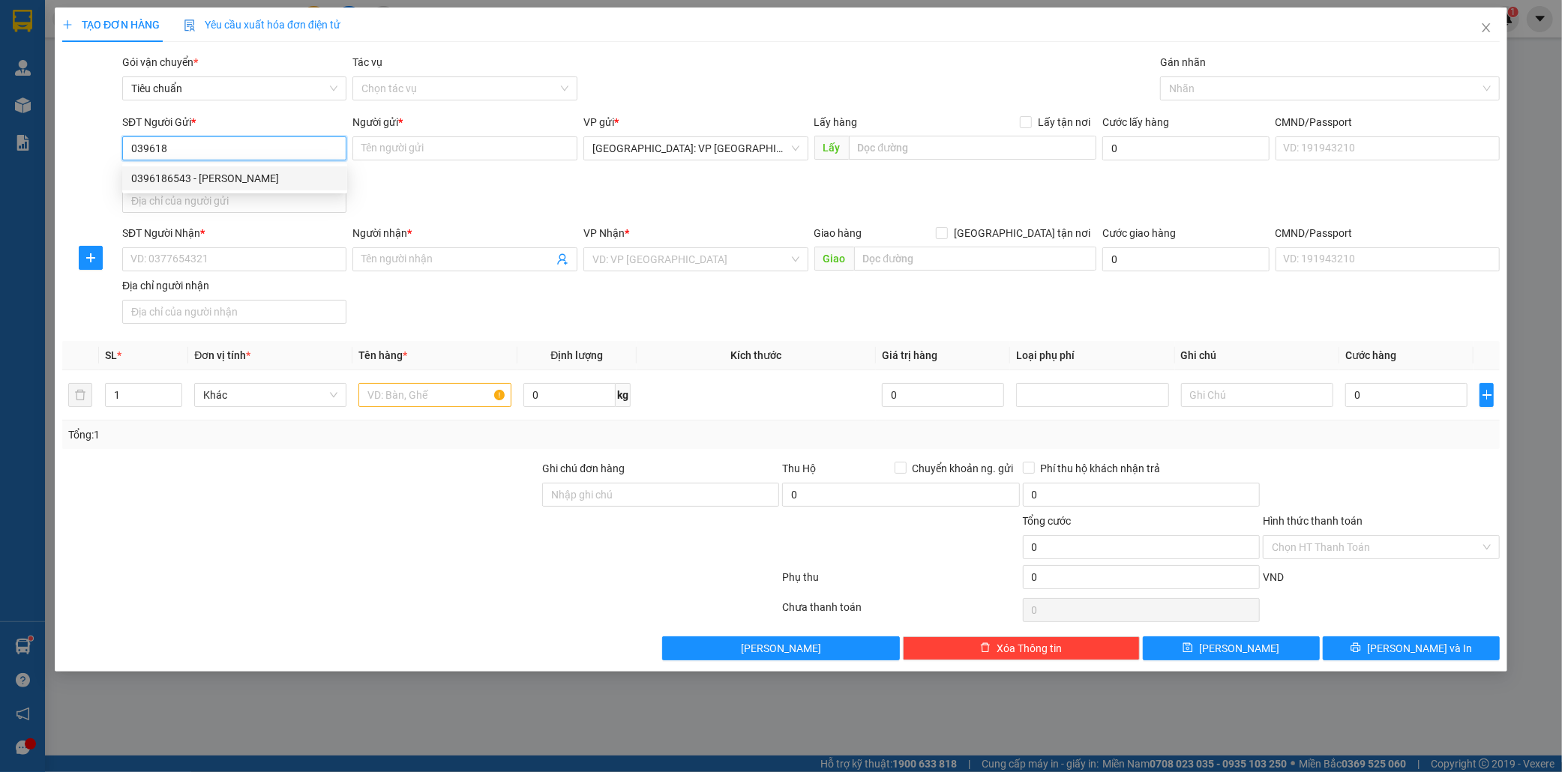
type input "[PERSON_NAME]"
type input "0396186543"
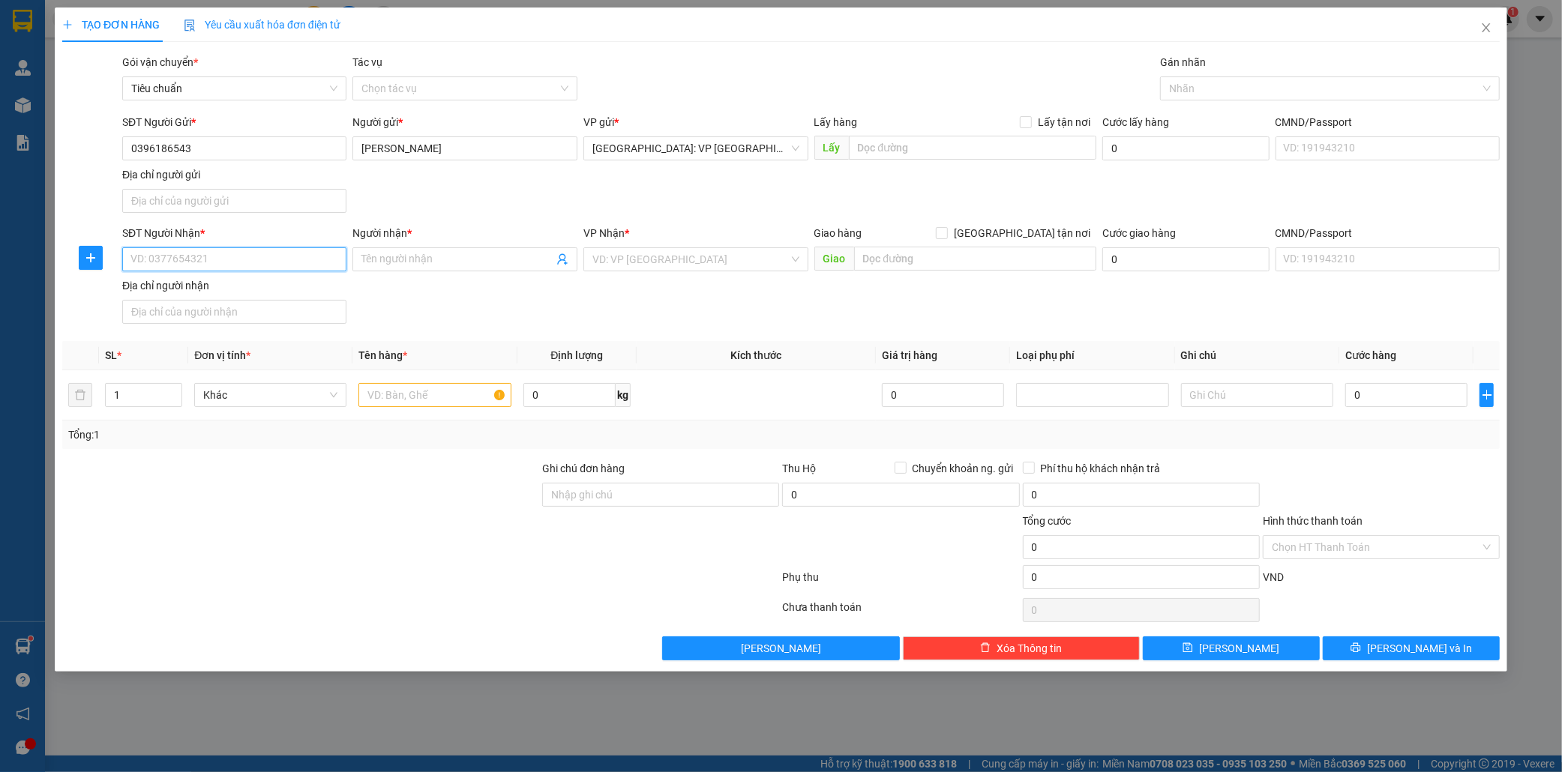
click at [205, 259] on input "SĐT Người Nhận *" at bounding box center [234, 259] width 225 height 24
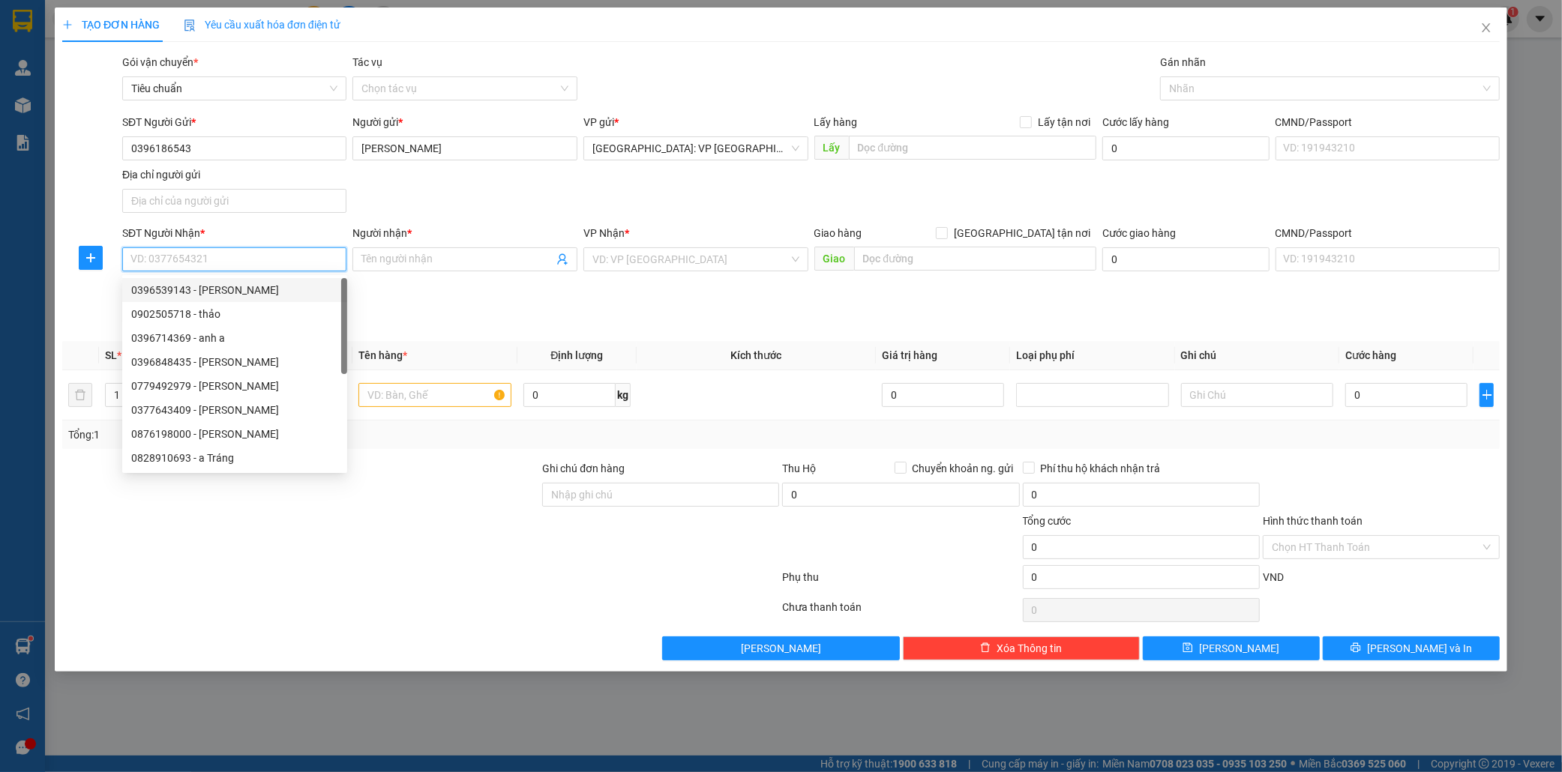
click at [242, 259] on input "SĐT Người Nhận *" at bounding box center [234, 259] width 225 height 24
click at [265, 261] on input "SĐT Người Nhận *" at bounding box center [234, 259] width 225 height 24
click at [225, 411] on div "0377643409 - Thanh Tuấn" at bounding box center [234, 410] width 207 height 16
type input "0377643409"
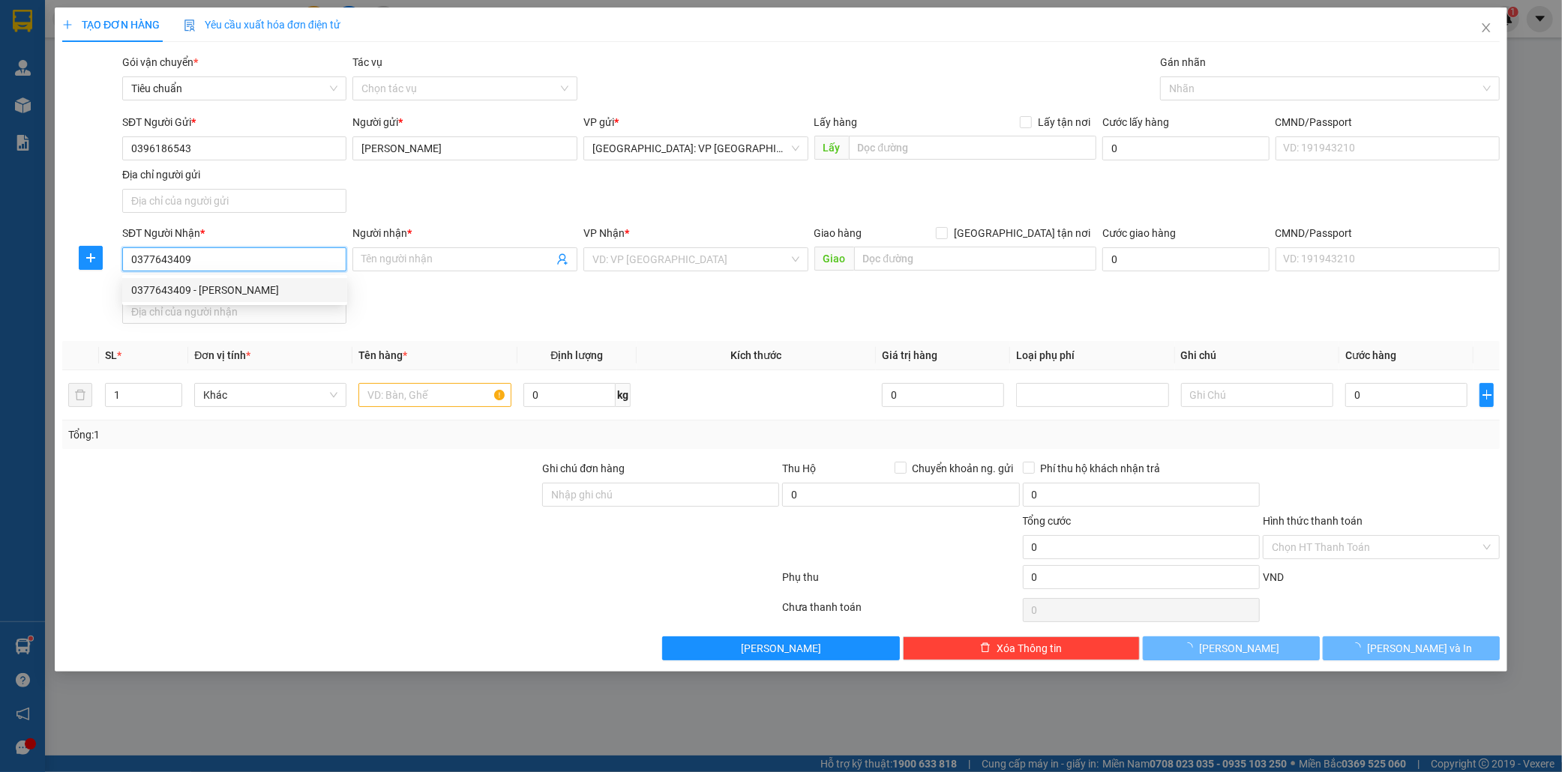
type input "[PERSON_NAME]"
checkbox input "true"
type input "ấp [GEOGRAPHIC_DATA] 2 xã [GEOGRAPHIC_DATA] lập huyện [GEOGRAPHIC_DATA]"
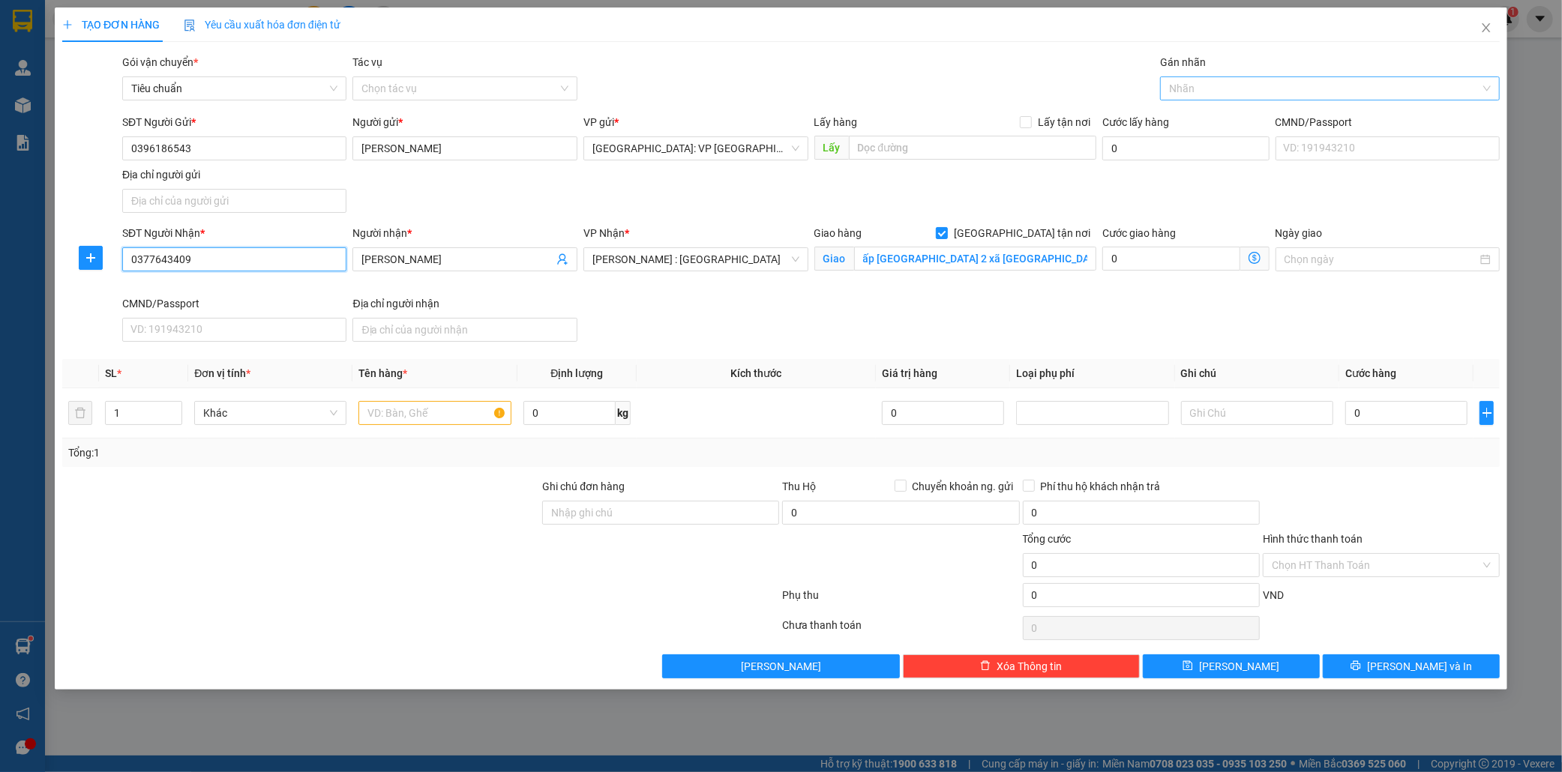
click at [1197, 85] on div at bounding box center [1322, 88] width 317 height 18
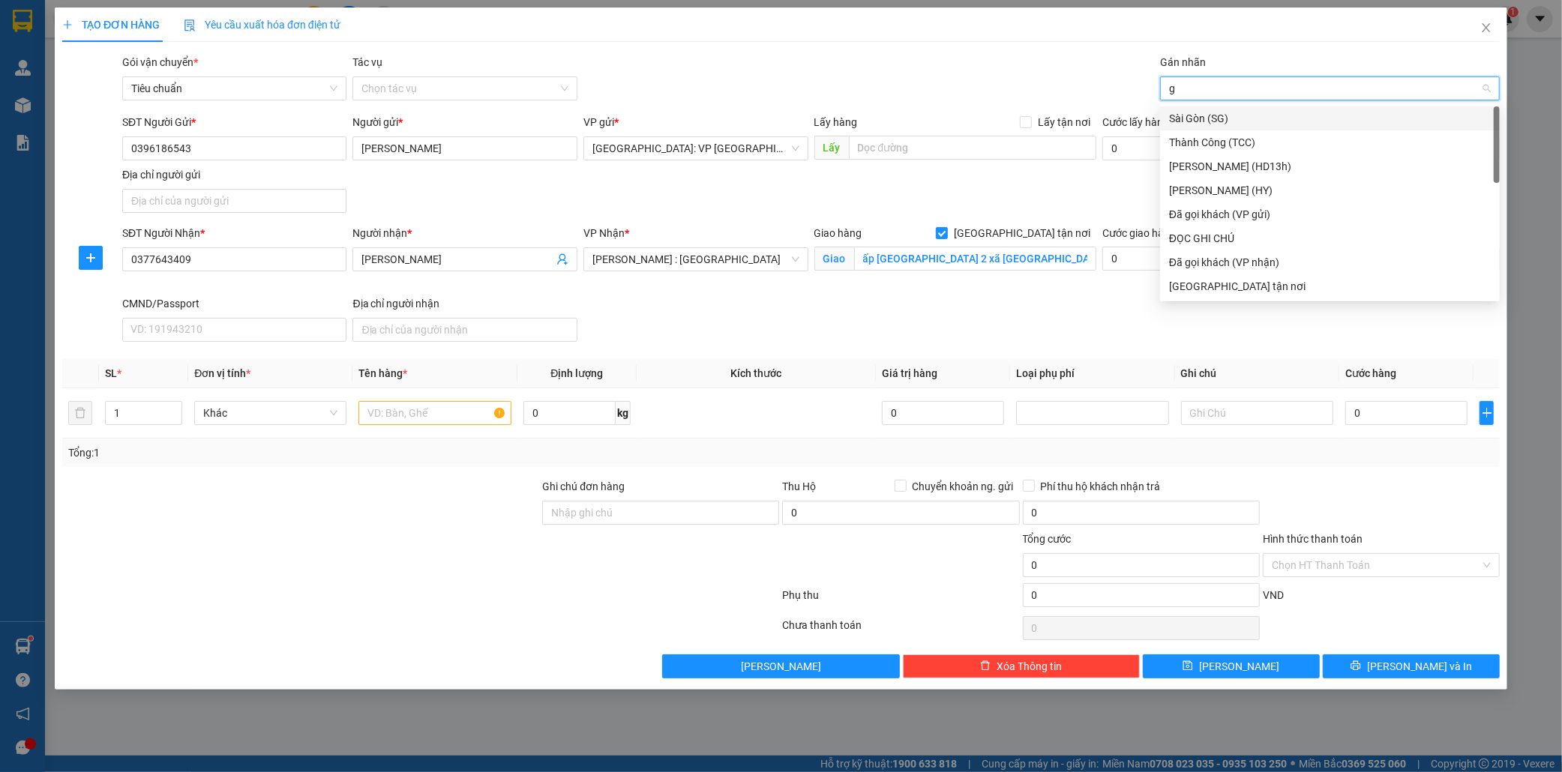
type input "gi"
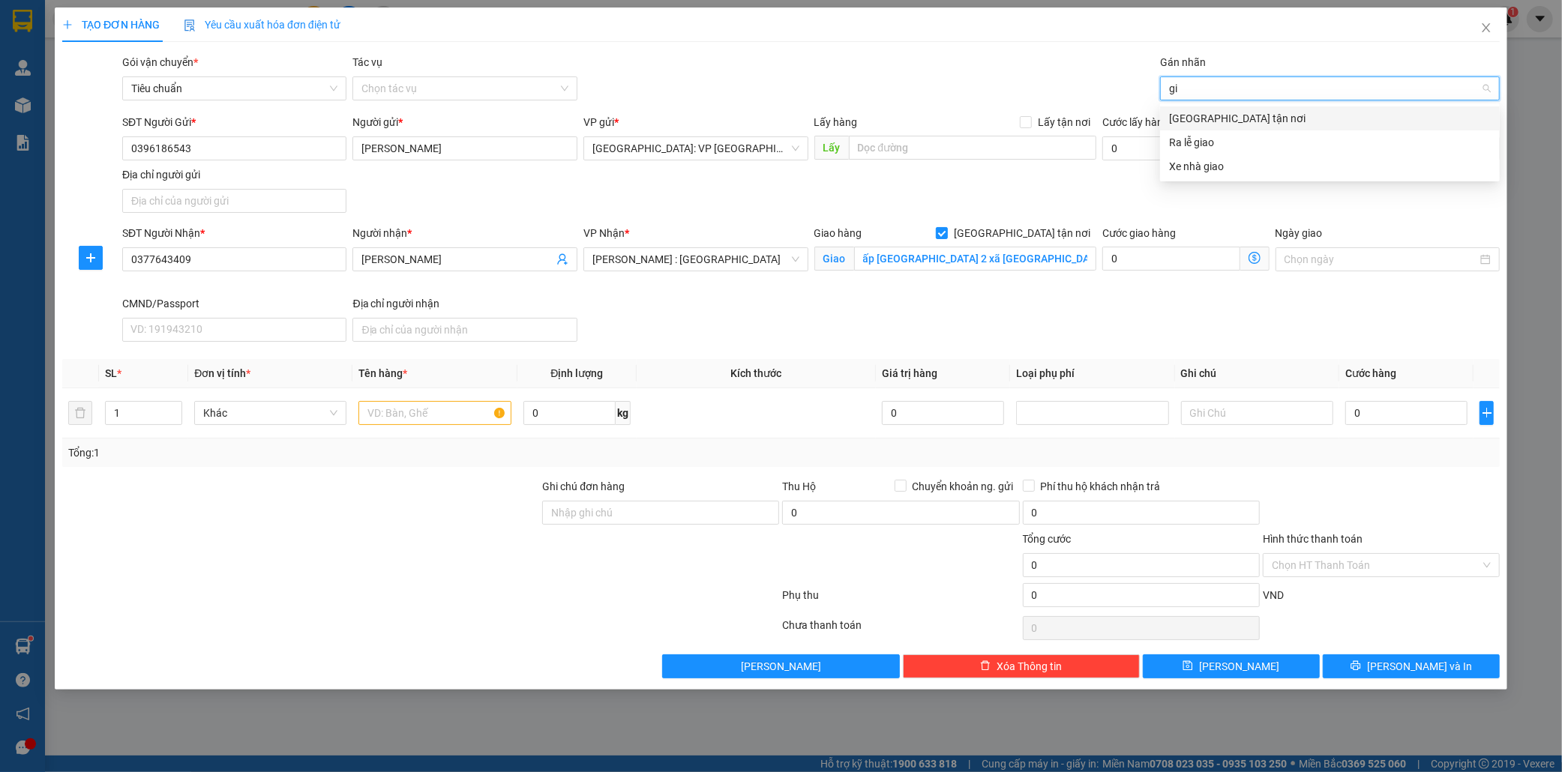
click at [1203, 118] on div "[GEOGRAPHIC_DATA] tận nơi" at bounding box center [1330, 118] width 322 height 16
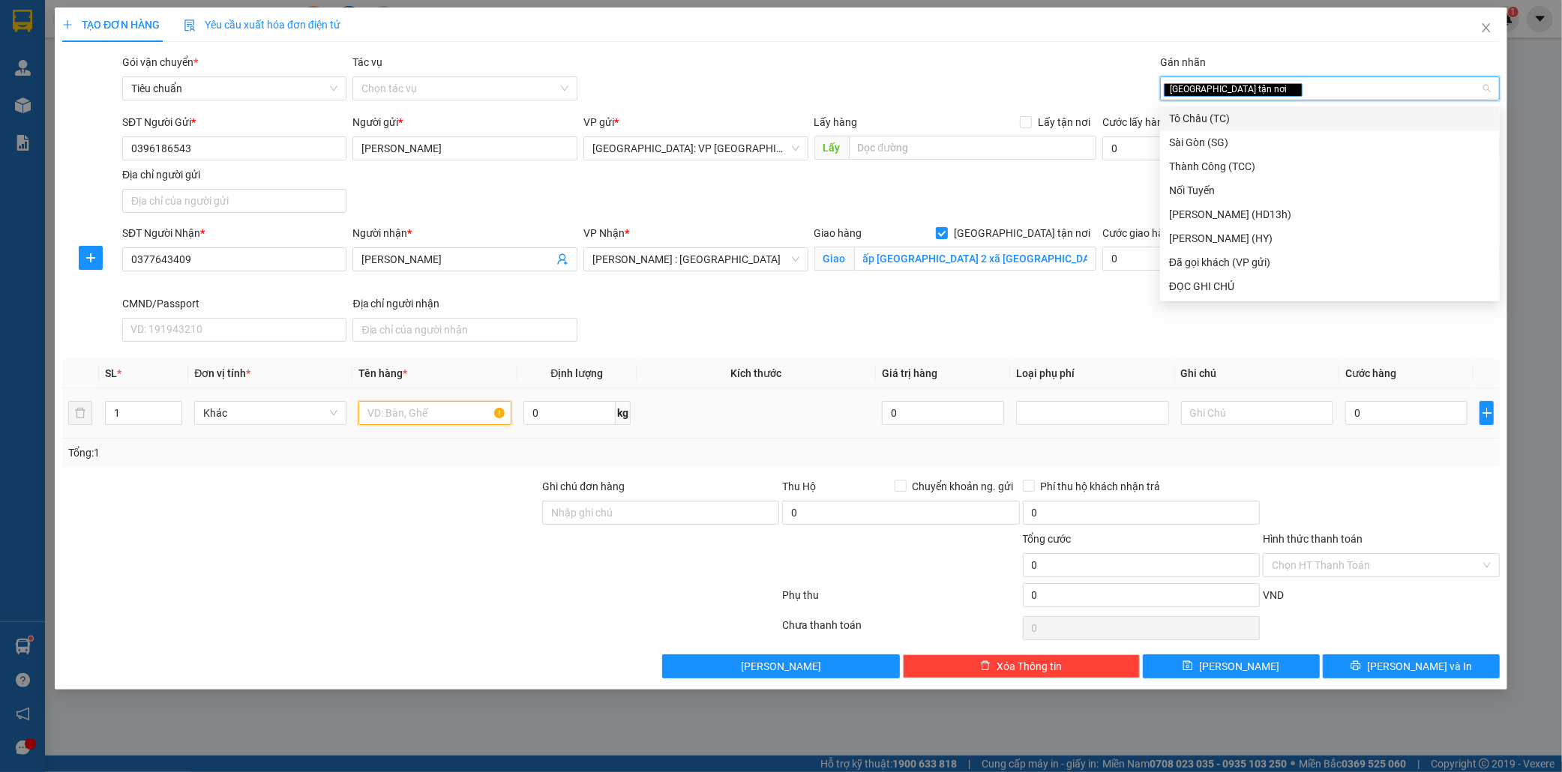
click at [407, 415] on input "text" at bounding box center [434, 413] width 152 height 24
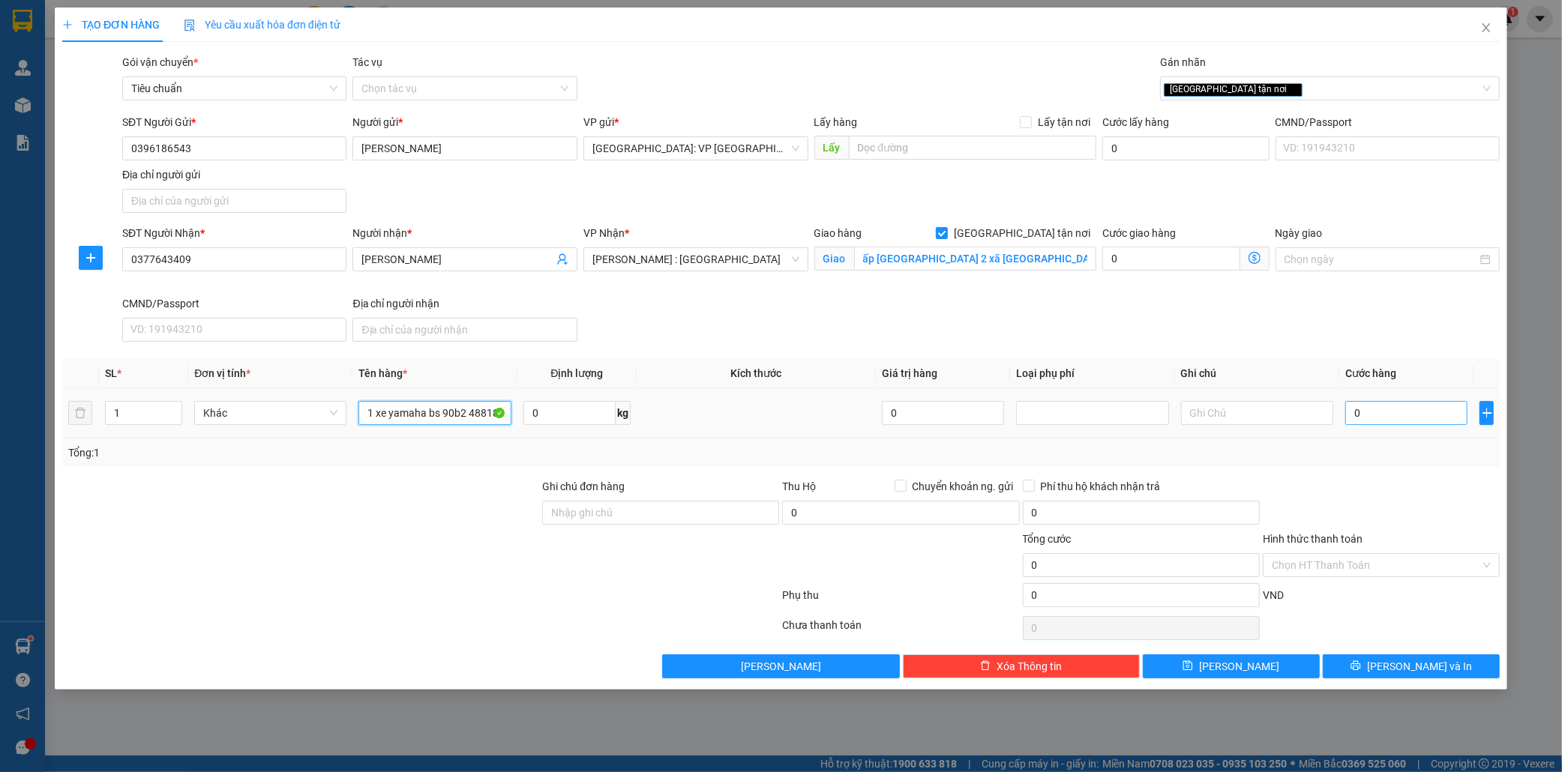
type input "1 xe yamaha bs 90b2 48818"
click at [1395, 422] on input "0" at bounding box center [1406, 413] width 122 height 24
click at [610, 518] on input "Ghi chú đơn hàng" at bounding box center [660, 513] width 237 height 24
type input "kem 1 chìa khóa tay lái"
click at [1365, 418] on input "0" at bounding box center [1406, 413] width 122 height 24
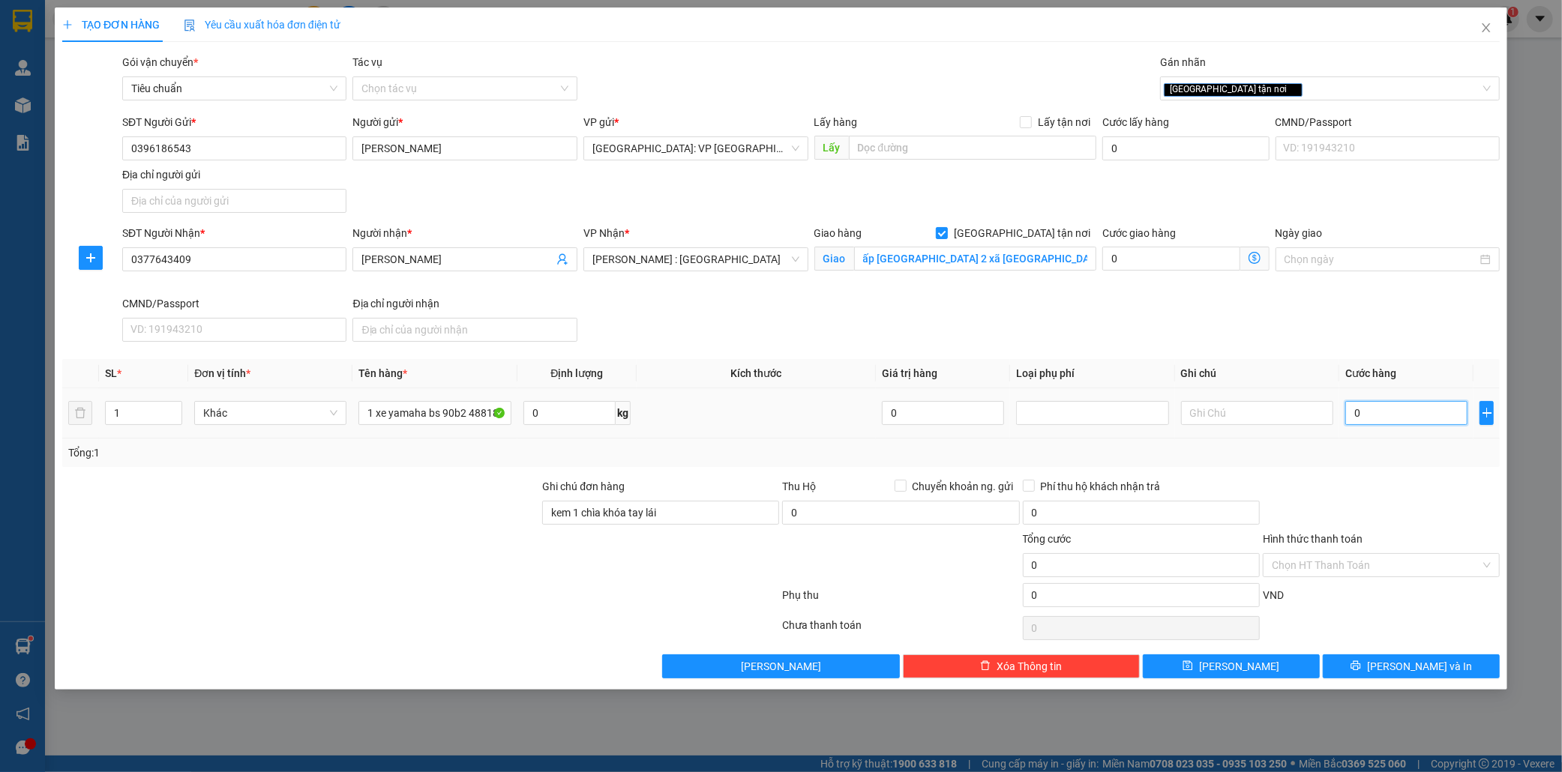
type input "1"
type input "13"
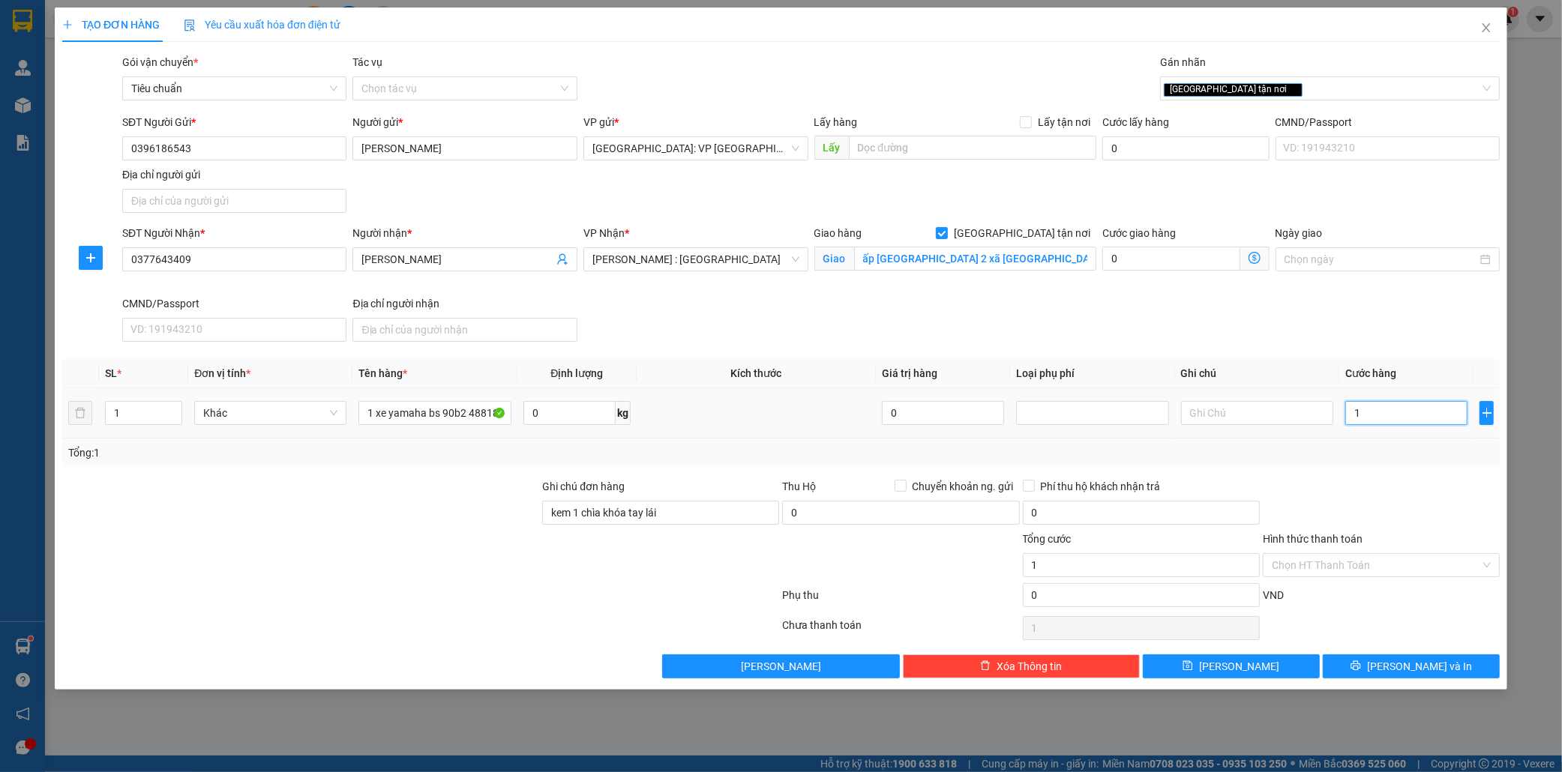
type input "13"
type input "138"
type input "1.380"
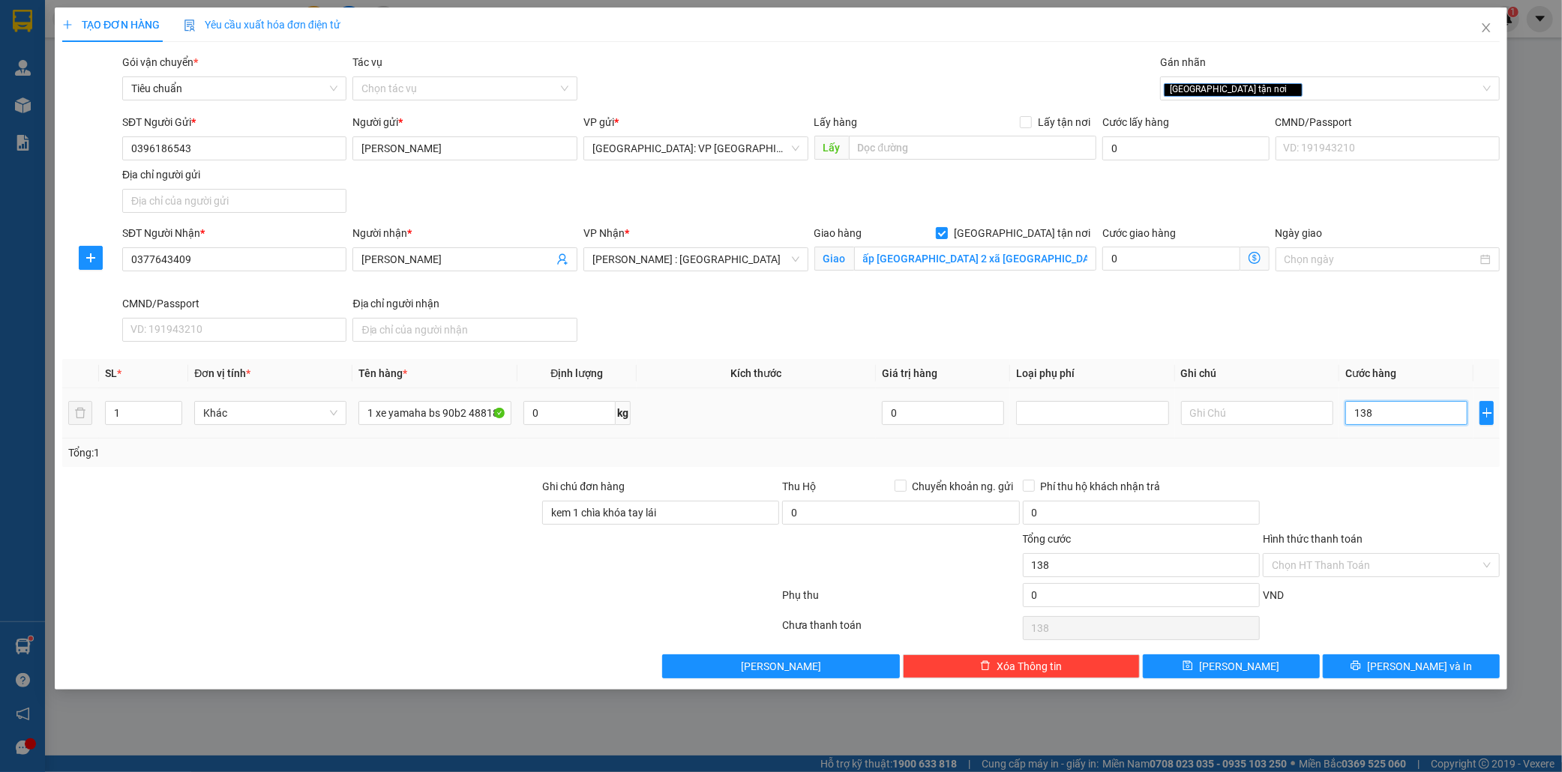
type input "1.380"
type input "13.800"
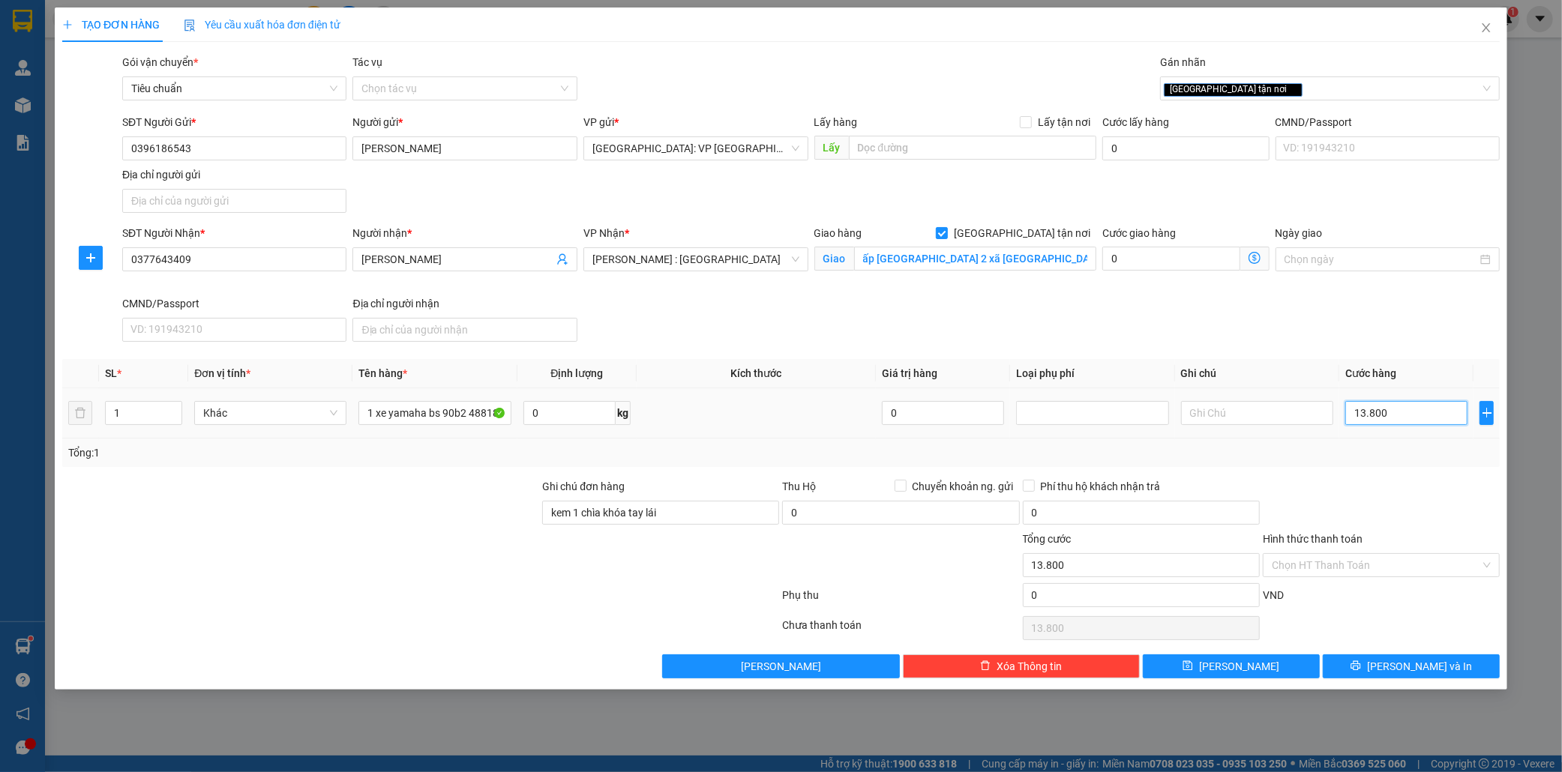
type input "138.000"
type input "1.380.000"
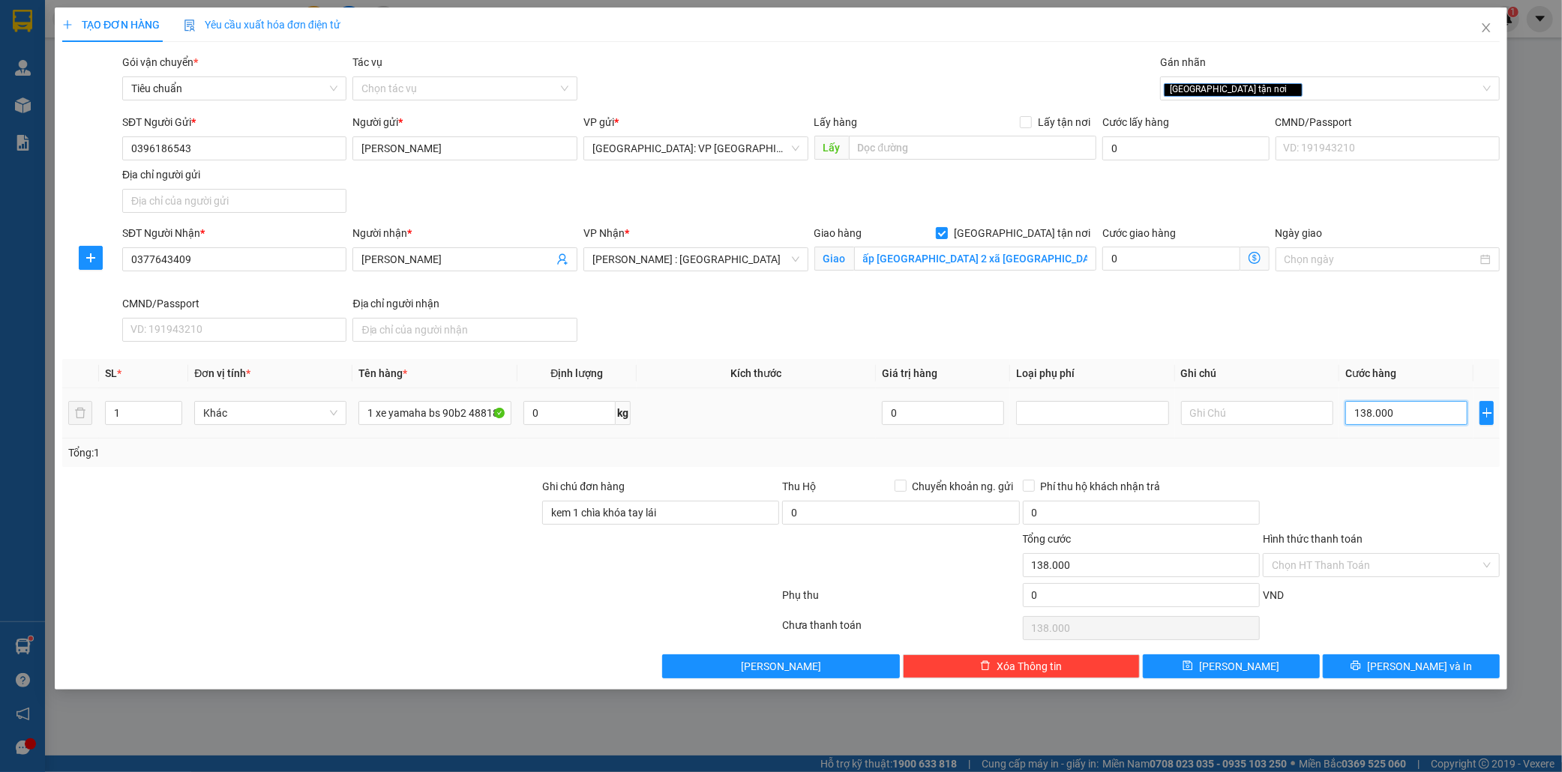
type input "1.380.000"
click at [1354, 559] on input "Hình thức thanh toán" at bounding box center [1376, 565] width 208 height 22
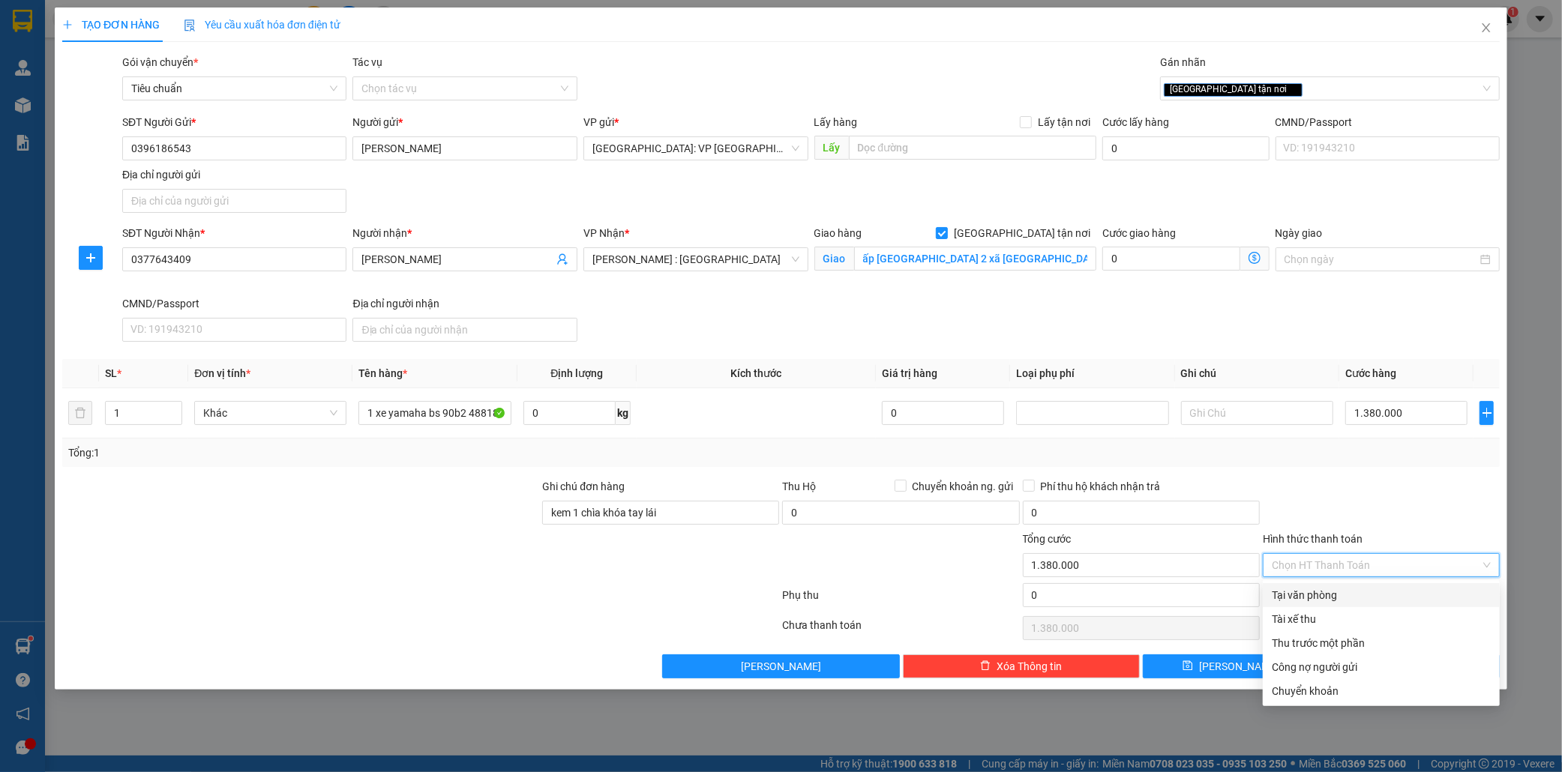
click at [1338, 590] on div "Tại văn phòng" at bounding box center [1381, 595] width 219 height 16
type input "0"
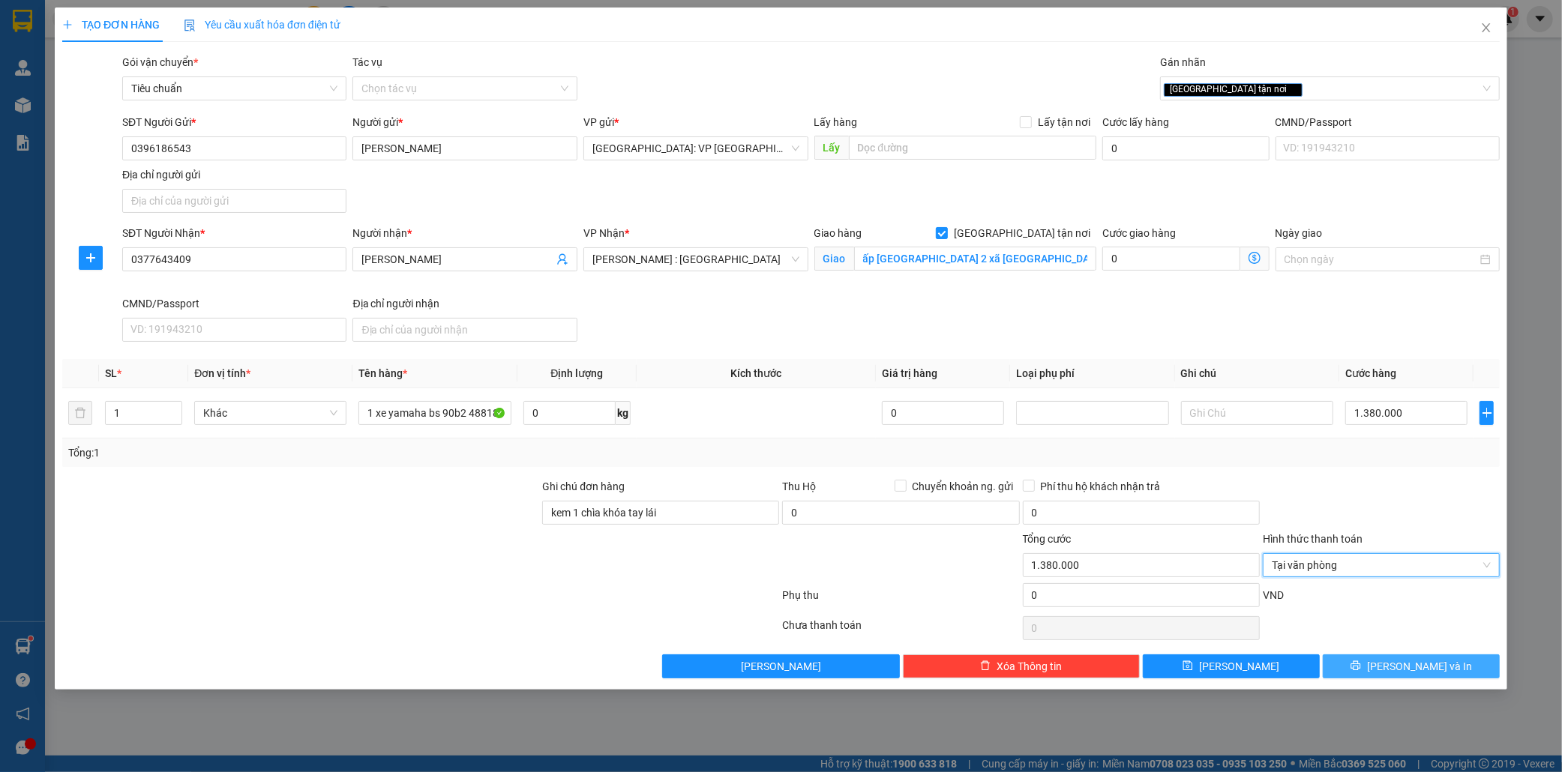
click at [1422, 667] on span "[PERSON_NAME] và In" at bounding box center [1419, 666] width 105 height 16
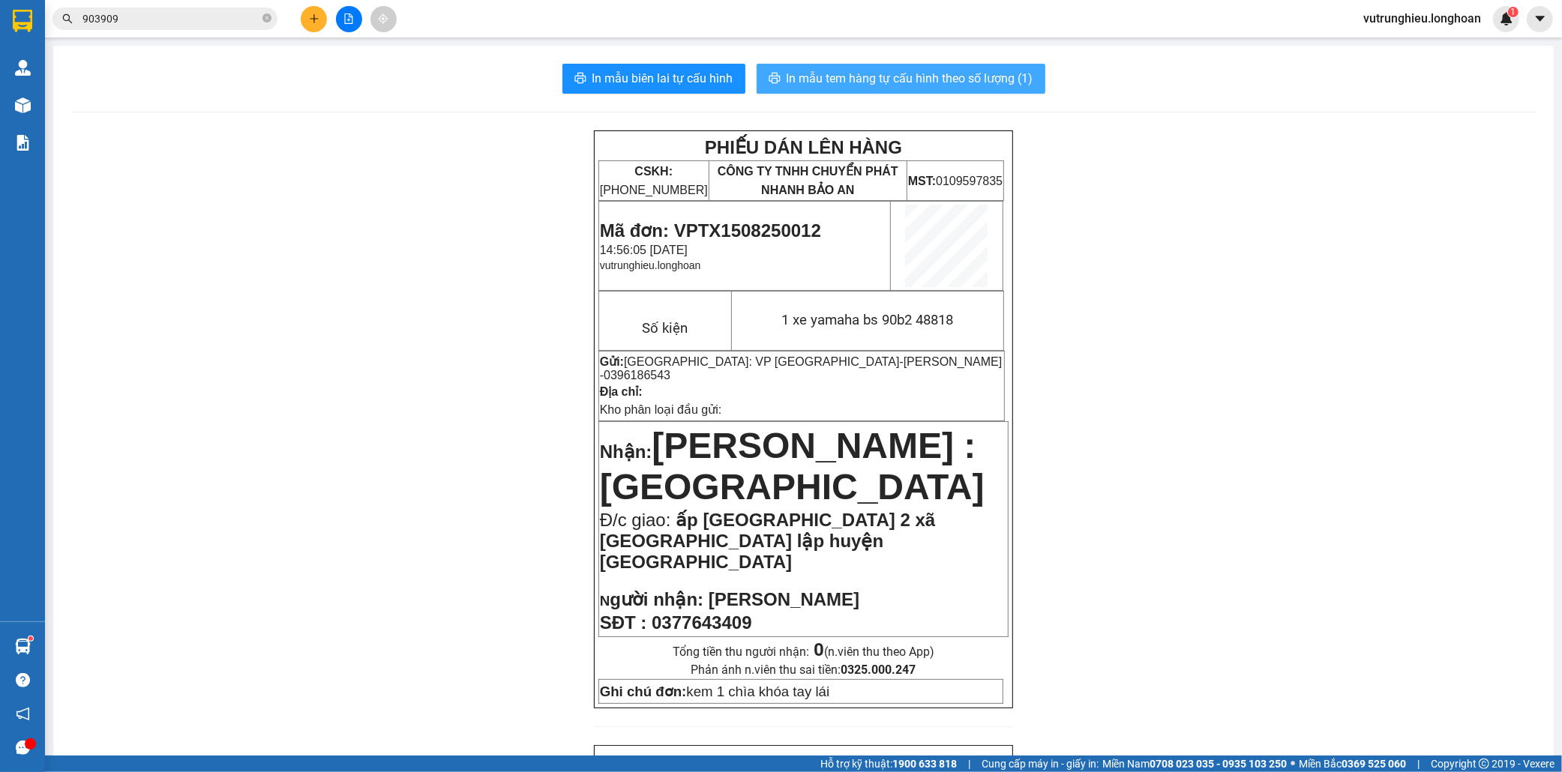
click at [907, 79] on span "In mẫu tem hàng tự cấu hình theo số lượng (1)" at bounding box center [909, 78] width 247 height 19
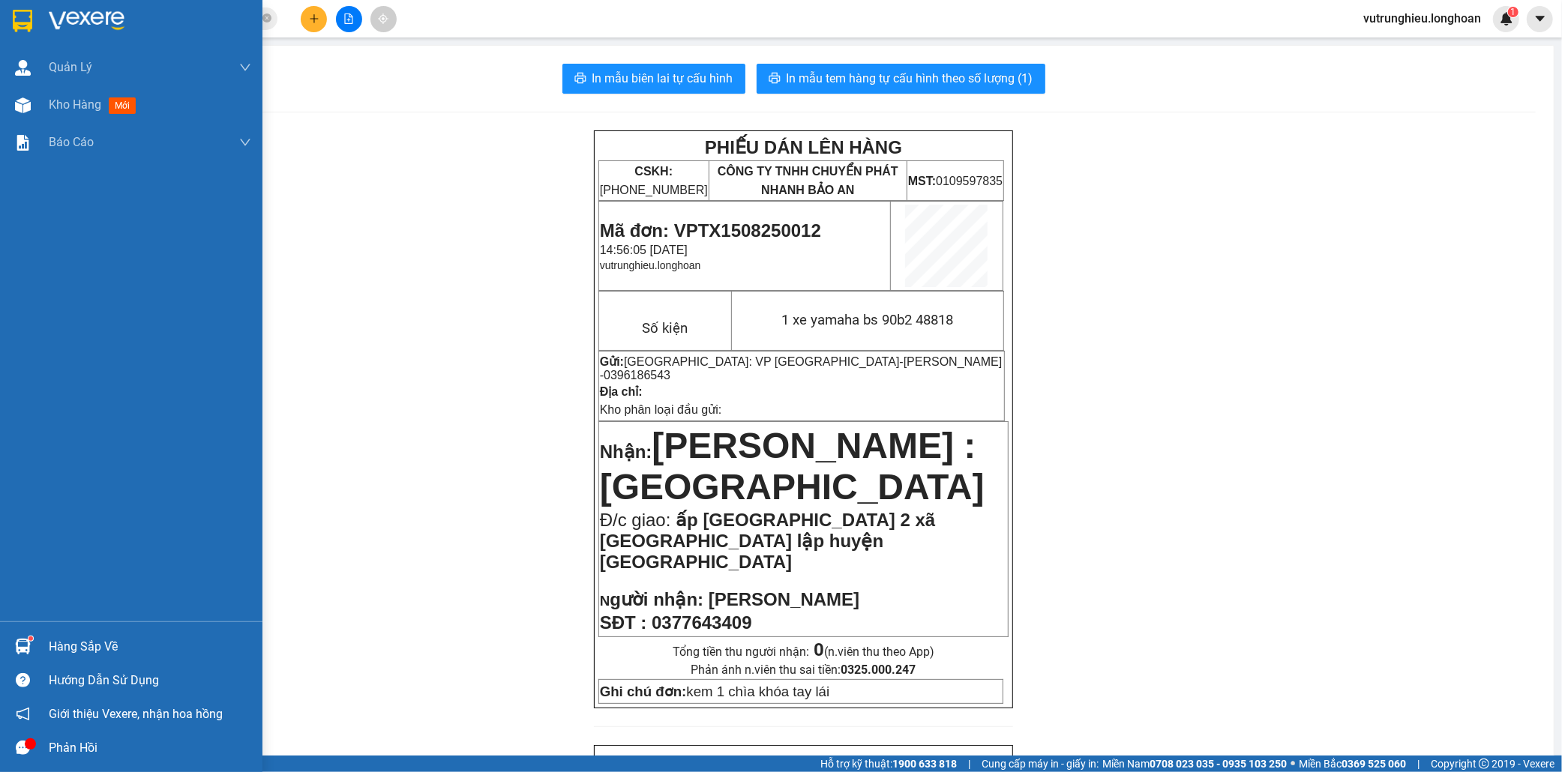
click at [25, 19] on img at bounding box center [22, 21] width 19 height 22
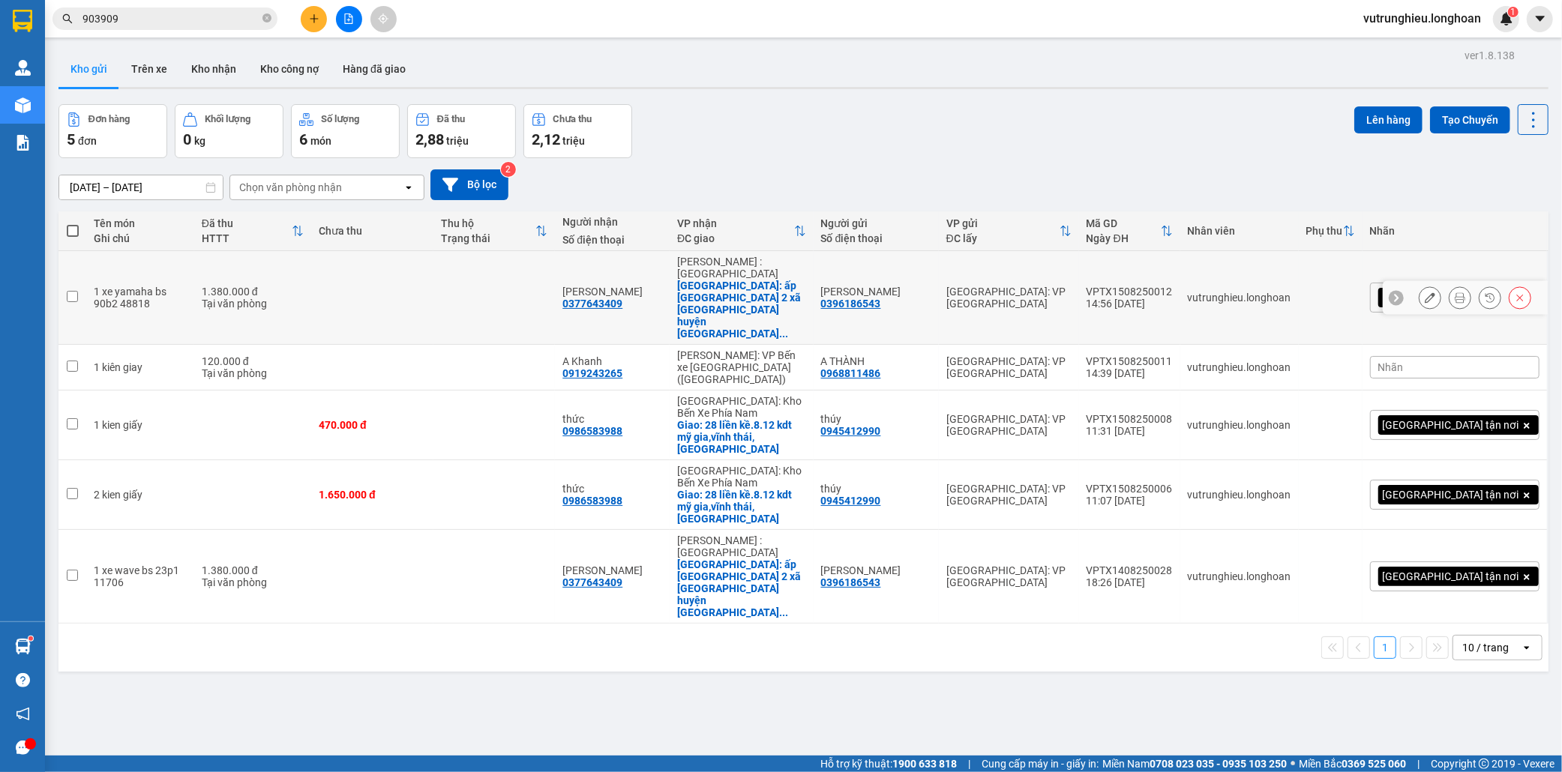
click at [1173, 286] on div "VPTX1508250012" at bounding box center [1129, 292] width 86 height 12
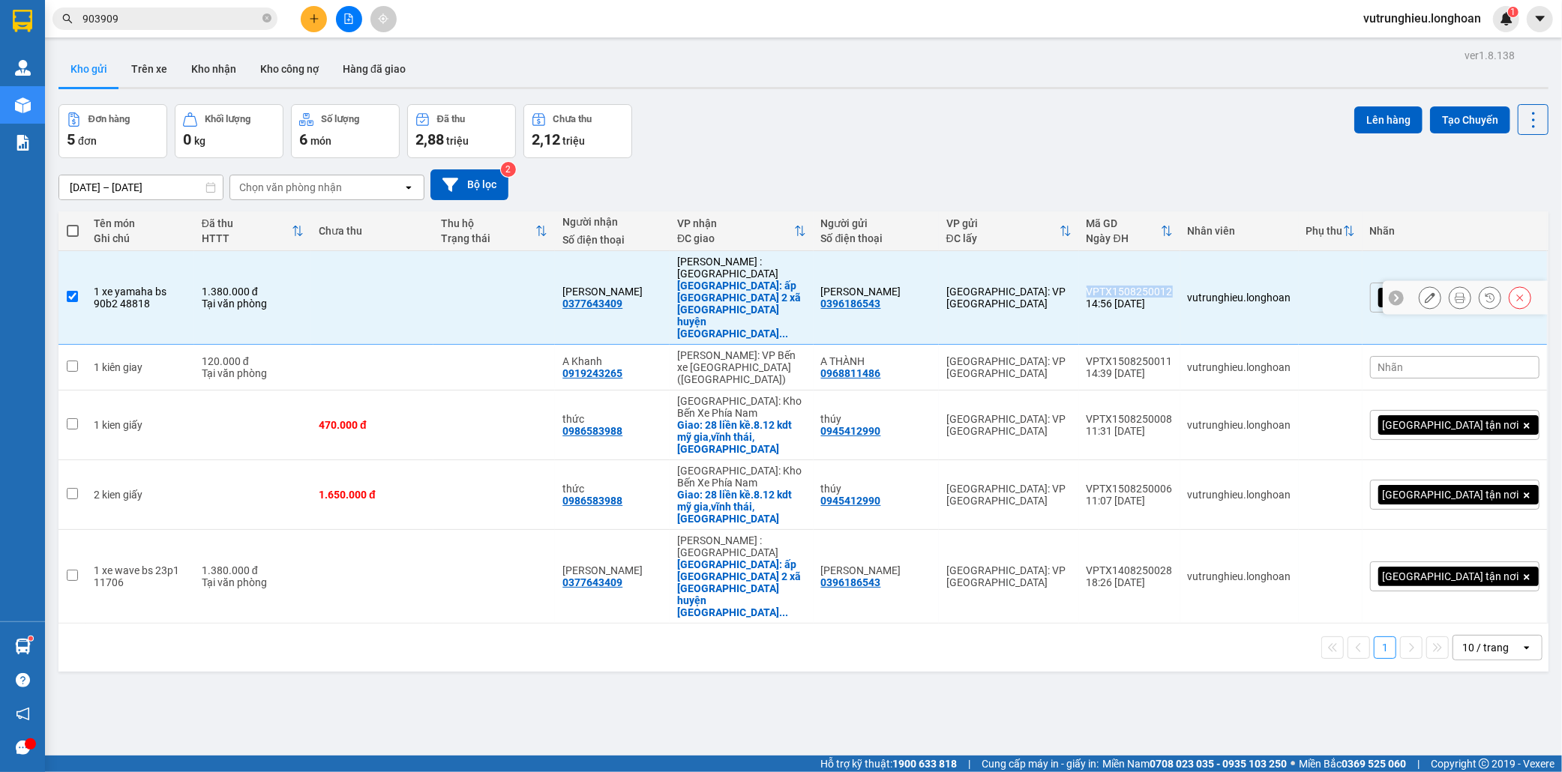
click at [1173, 286] on div "VPTX1508250012" at bounding box center [1129, 292] width 86 height 12
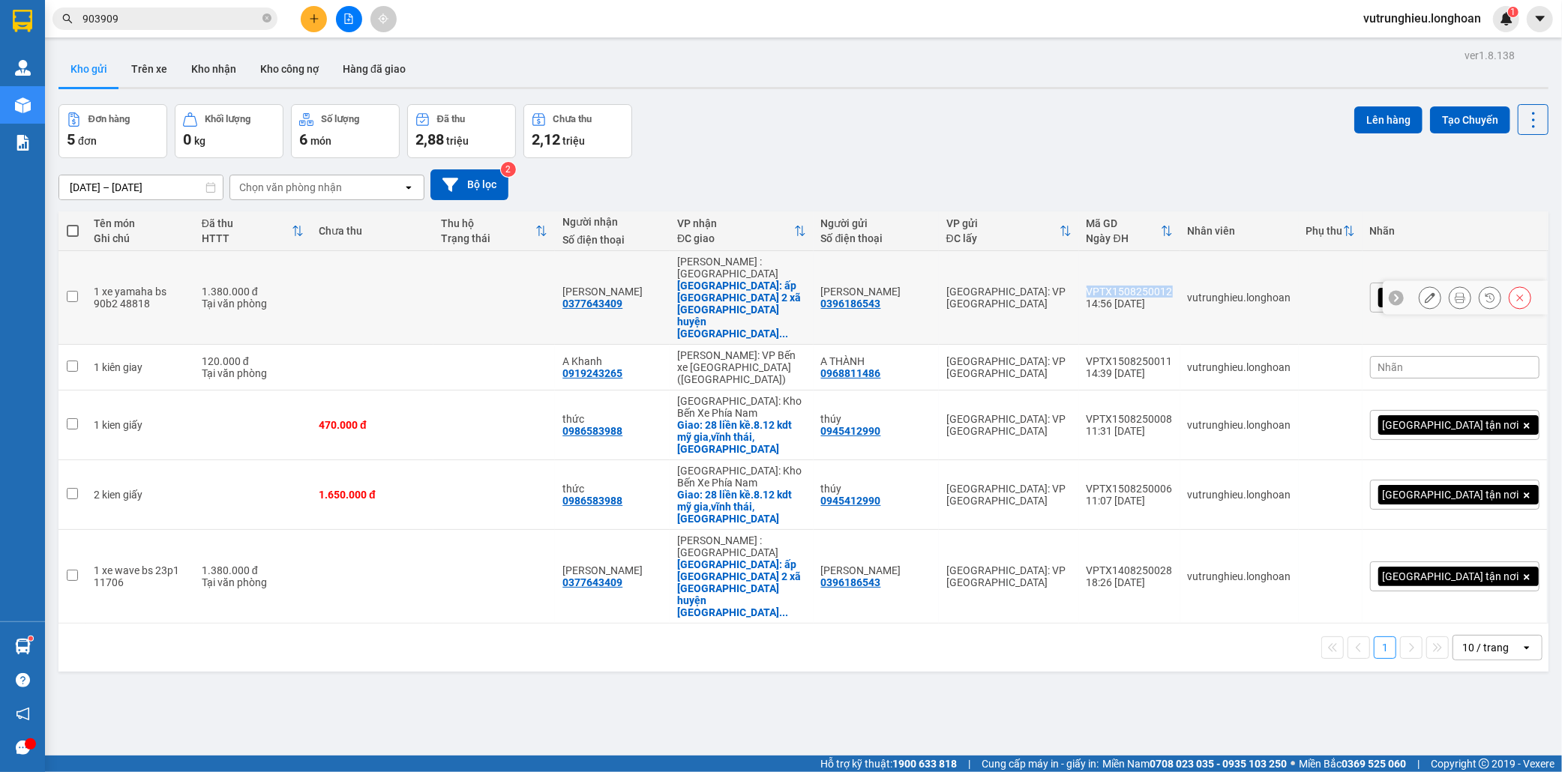
copy div "VPTX1508250012"
click at [1173, 286] on div "VPTX1508250012" at bounding box center [1129, 292] width 86 height 12
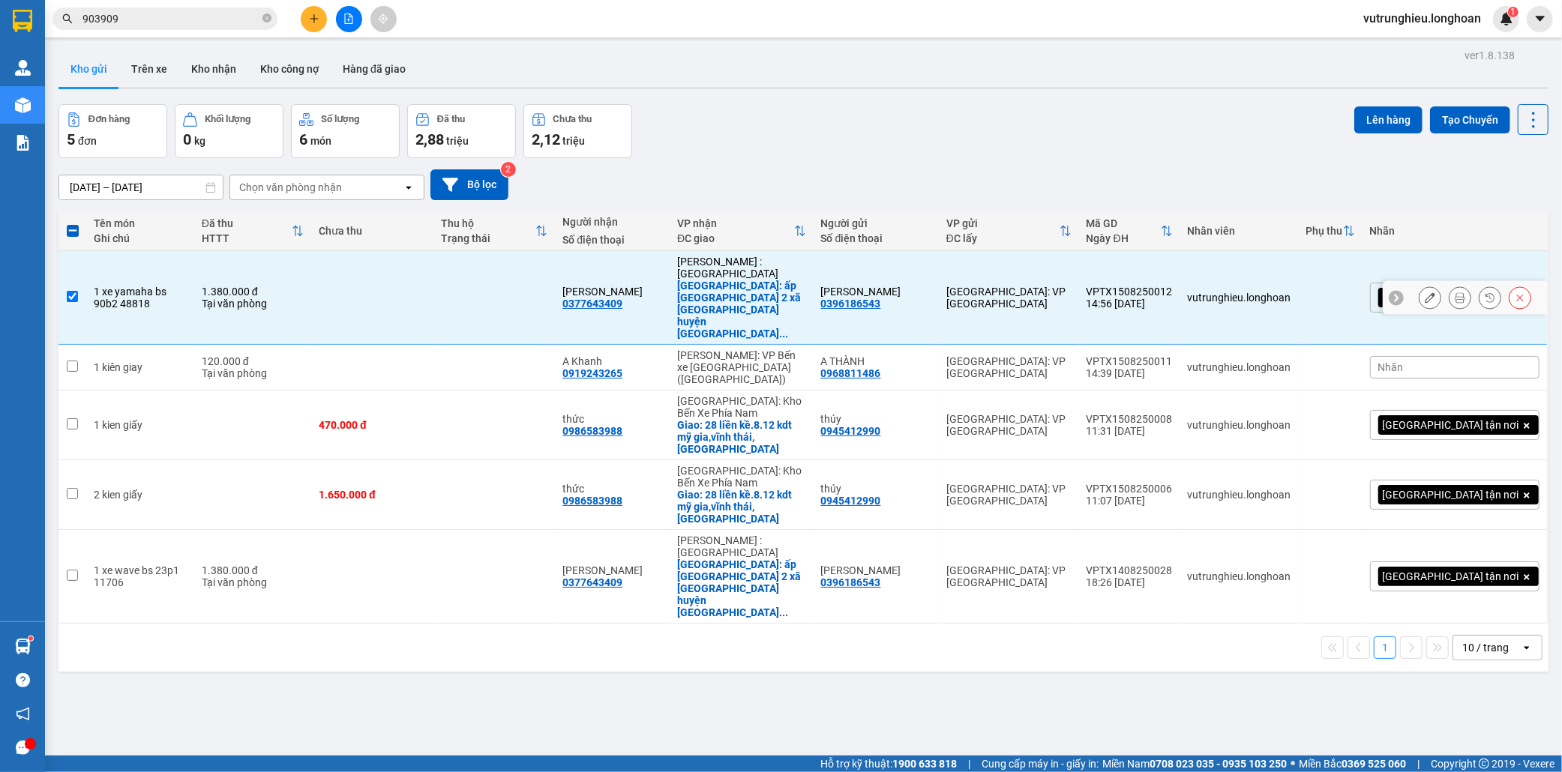
click at [1173, 286] on div "VPTX1508250012" at bounding box center [1129, 292] width 86 height 12
checkbox input "true"
copy div "VPTX1508250012"
click at [298, 16] on div at bounding box center [348, 19] width 112 height 26
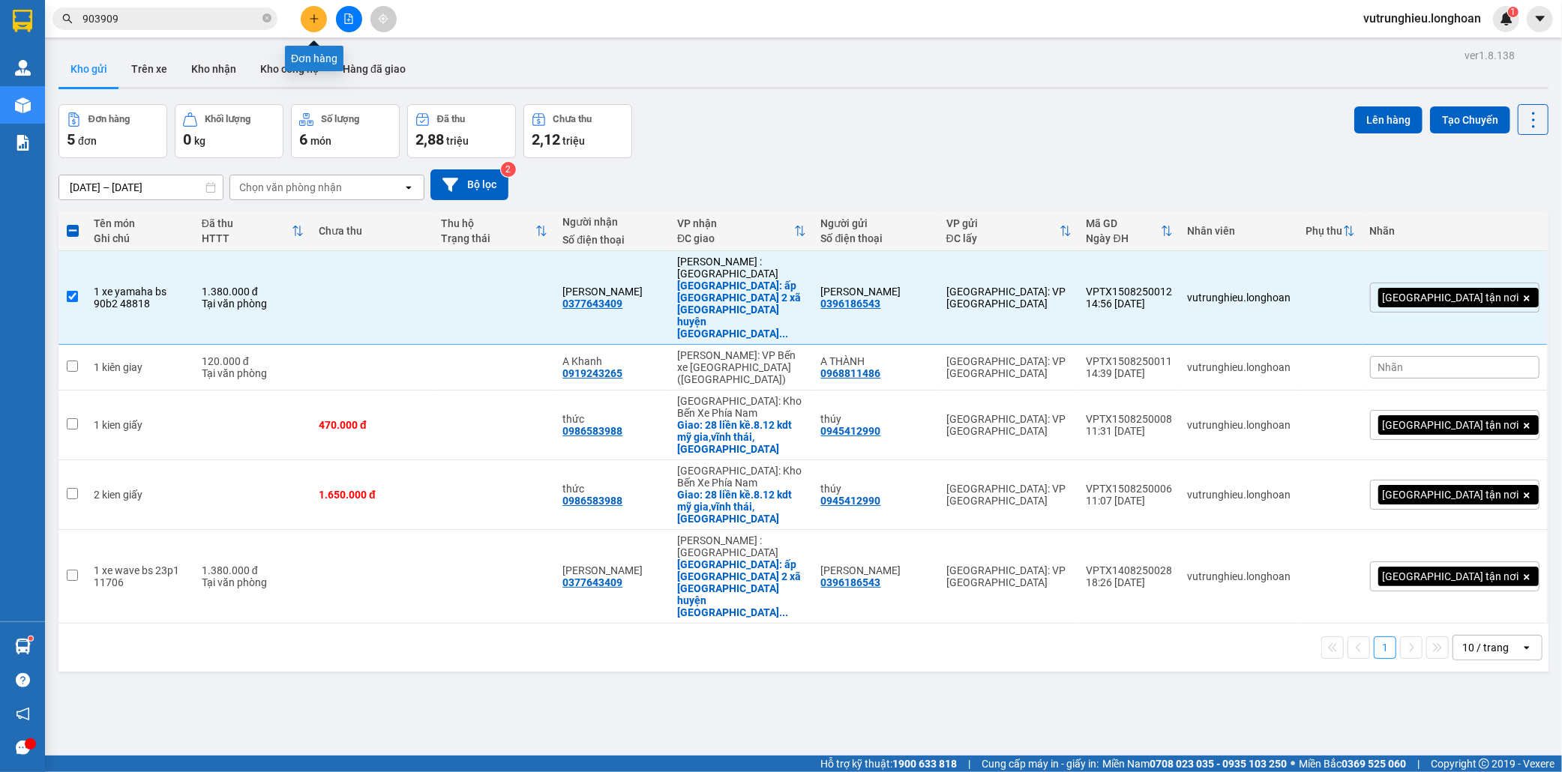
click at [315, 21] on icon "plus" at bounding box center [314, 18] width 10 height 10
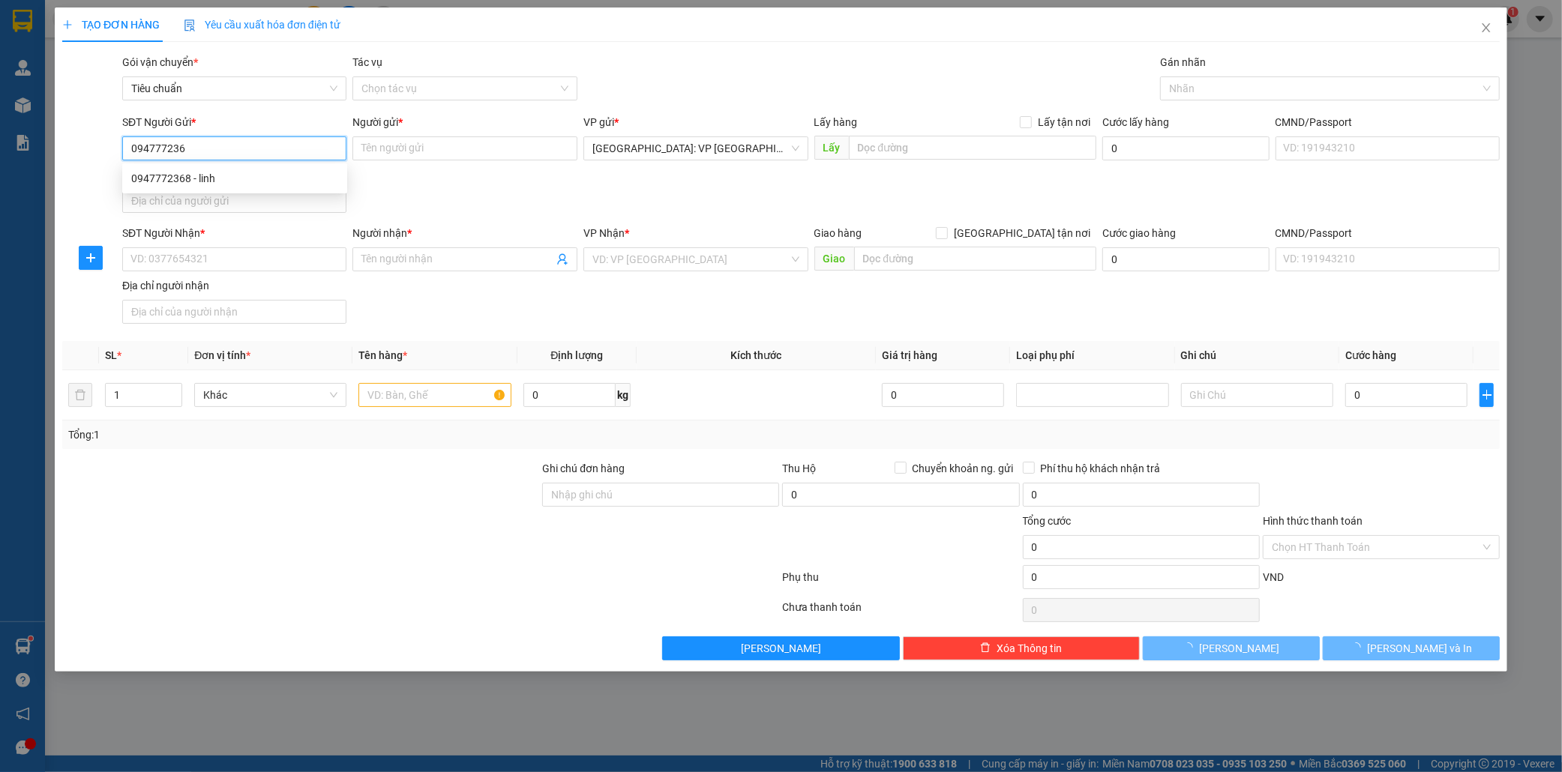
type input "0947772368"
click at [198, 181] on div "0947772368 - linh" at bounding box center [234, 178] width 207 height 16
type input "linh"
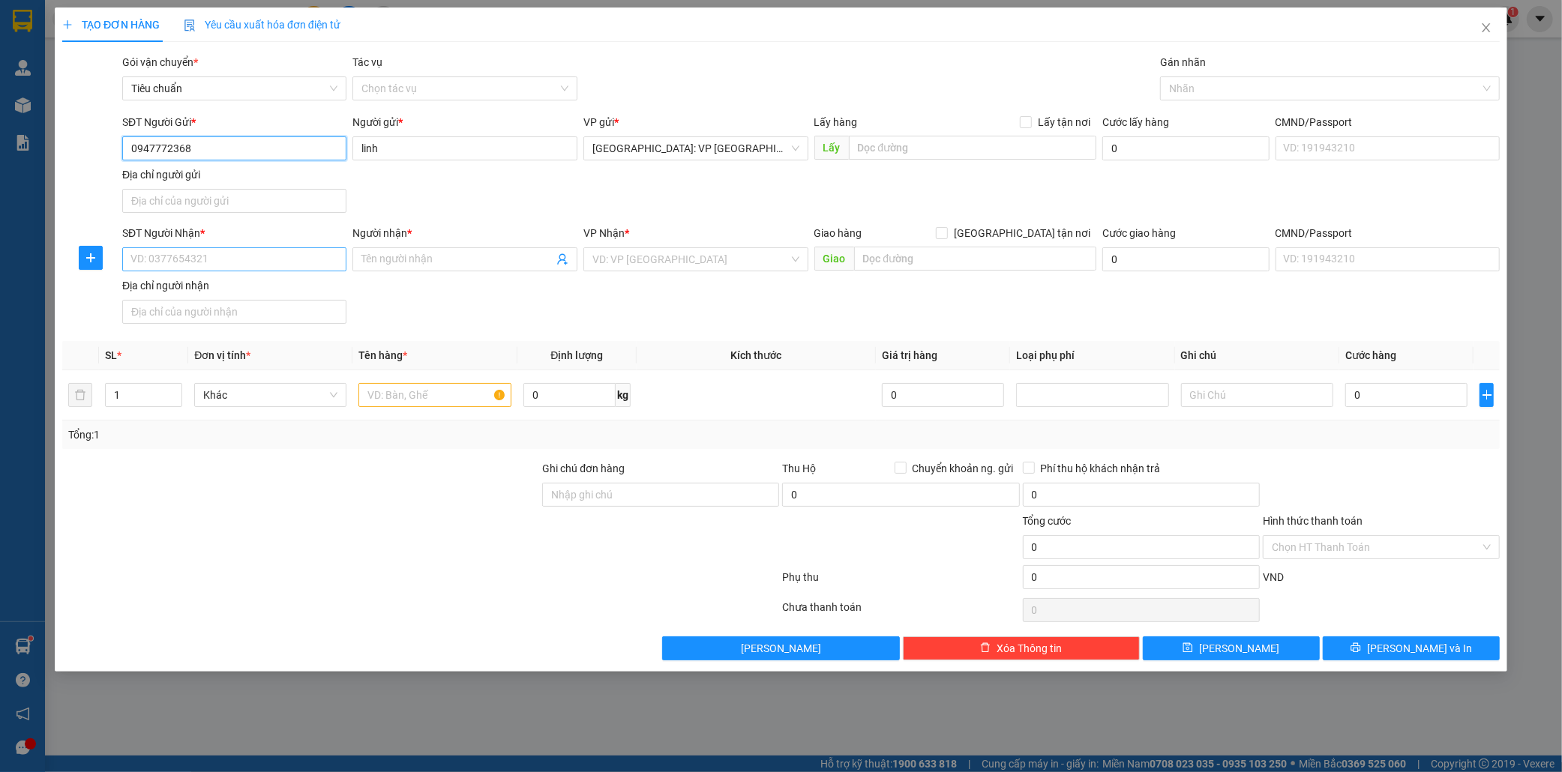
type input "0947772368"
click at [211, 259] on input "SĐT Người Nhận *" at bounding box center [234, 259] width 225 height 24
click at [210, 294] on div "0982474587 - thời" at bounding box center [234, 290] width 207 height 16
type input "0982474587"
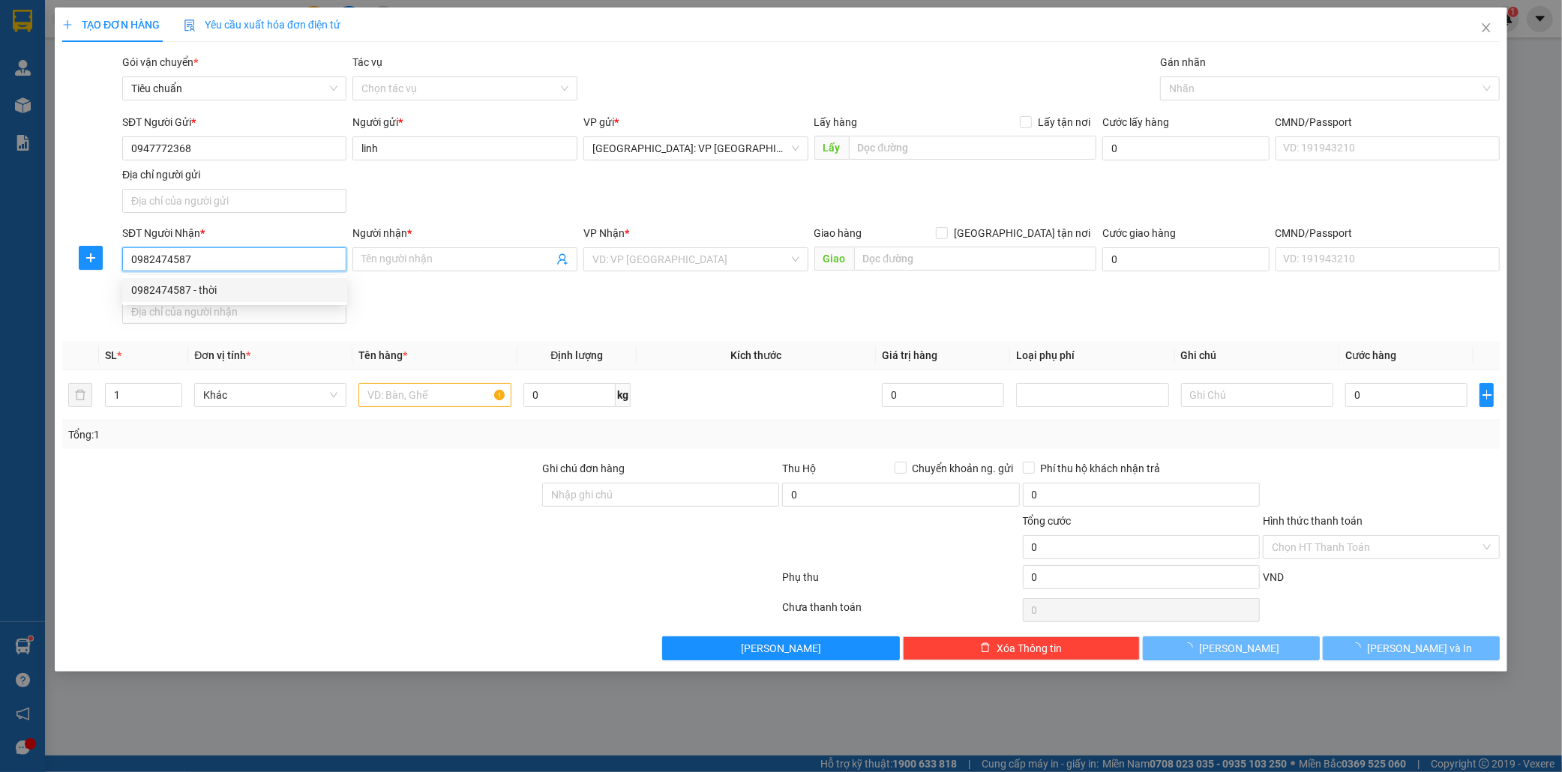
type input "thời"
checkbox input "true"
type input "khu đắt công nghiệp 4.1 kcn đình vũ p đông hải 2 hải an [GEOGRAPHIC_DATA]"
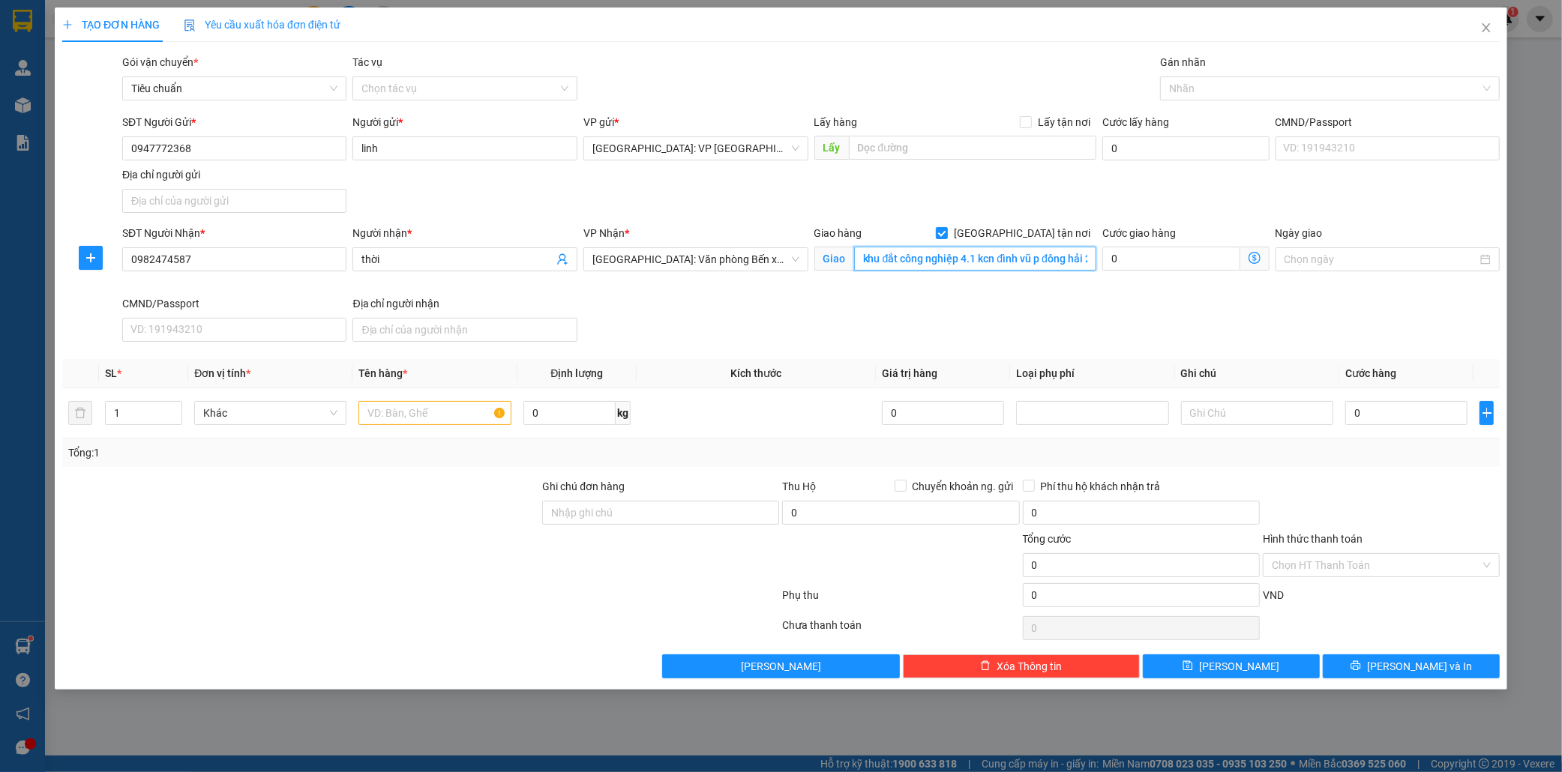
click at [1002, 259] on input "khu đắt công nghiệp 4.1 kcn đình vũ p đông hải 2 hải an [GEOGRAPHIC_DATA]" at bounding box center [975, 259] width 242 height 24
click at [1189, 91] on div at bounding box center [1322, 88] width 317 height 18
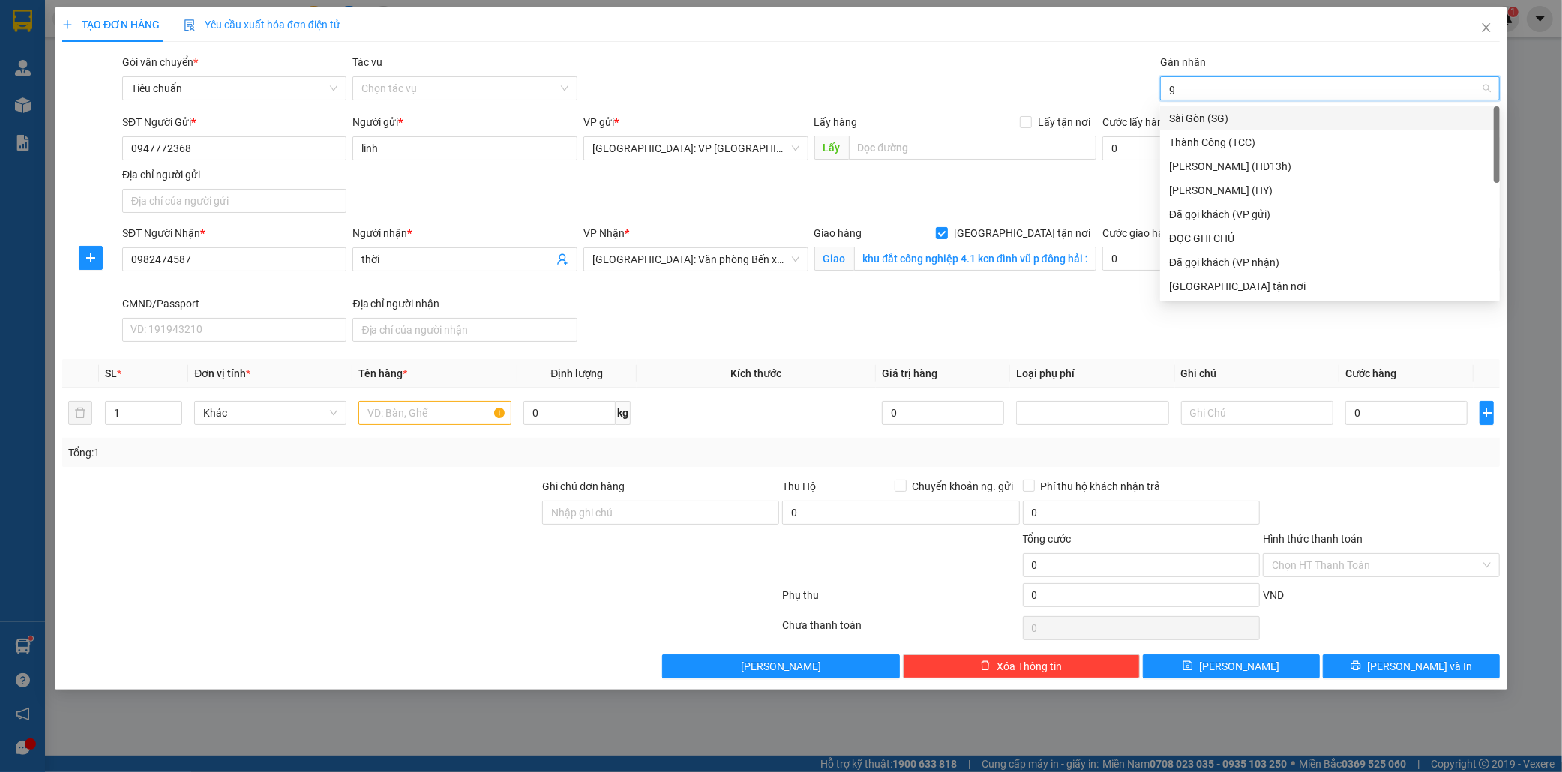
type input "gi"
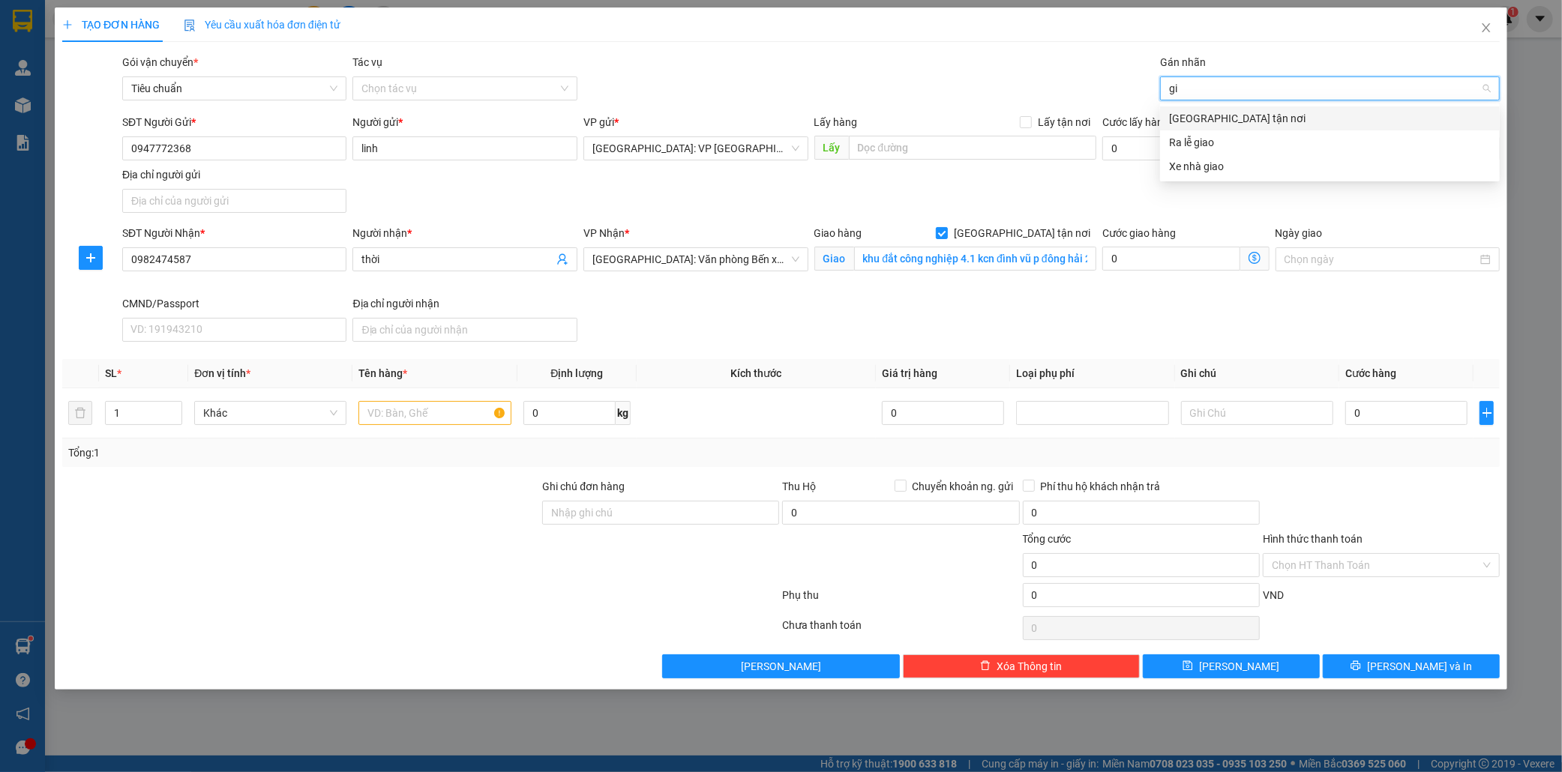
click at [1208, 121] on div "[GEOGRAPHIC_DATA] tận nơi" at bounding box center [1330, 118] width 322 height 16
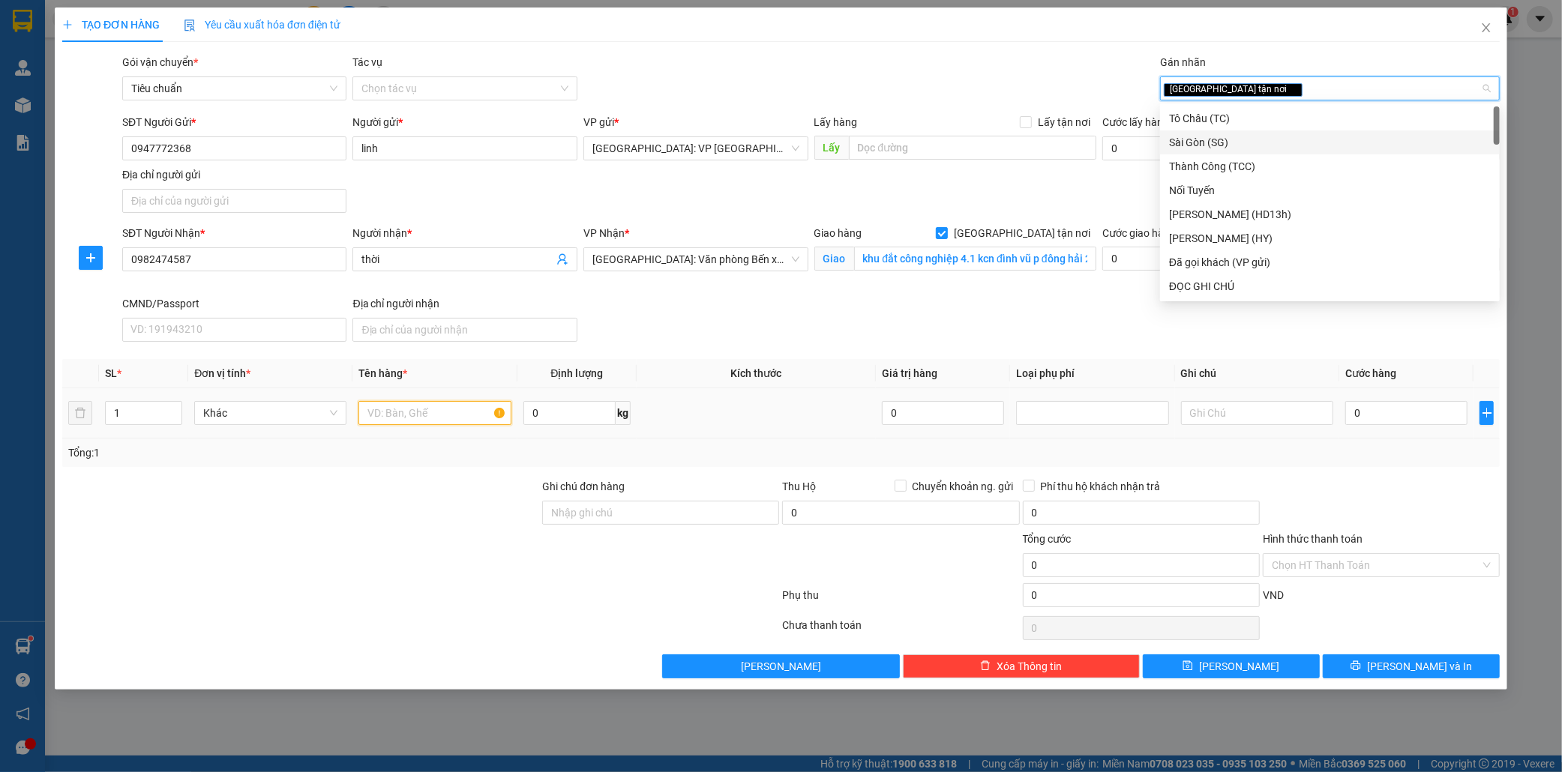
click at [388, 420] on input "text" at bounding box center [434, 413] width 152 height 24
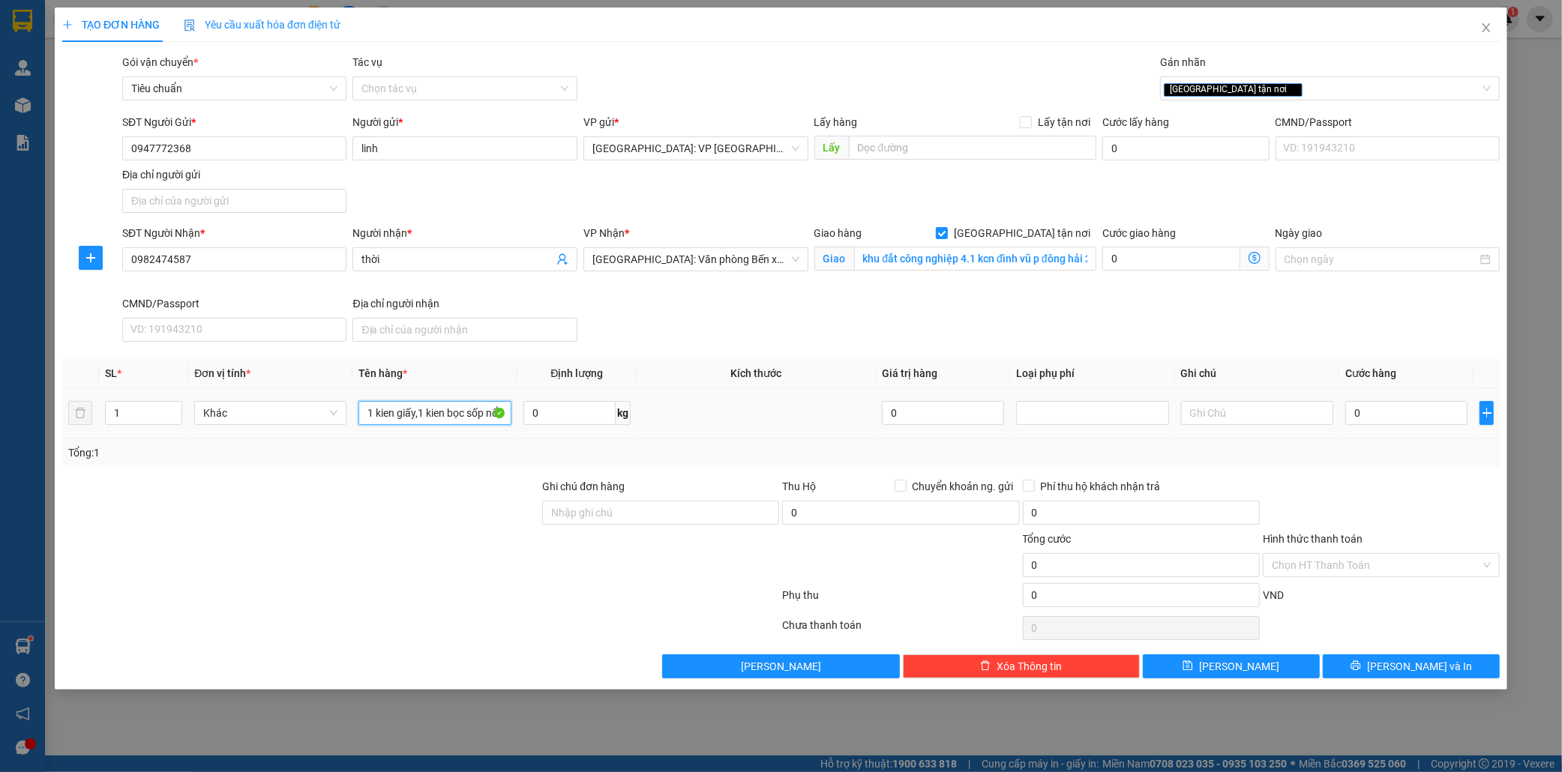
scroll to position [0, 2]
type input "1 kien giấy,1 kien bọc sốp nổ"
click at [1397, 410] on input "0" at bounding box center [1406, 413] width 122 height 24
type input "9"
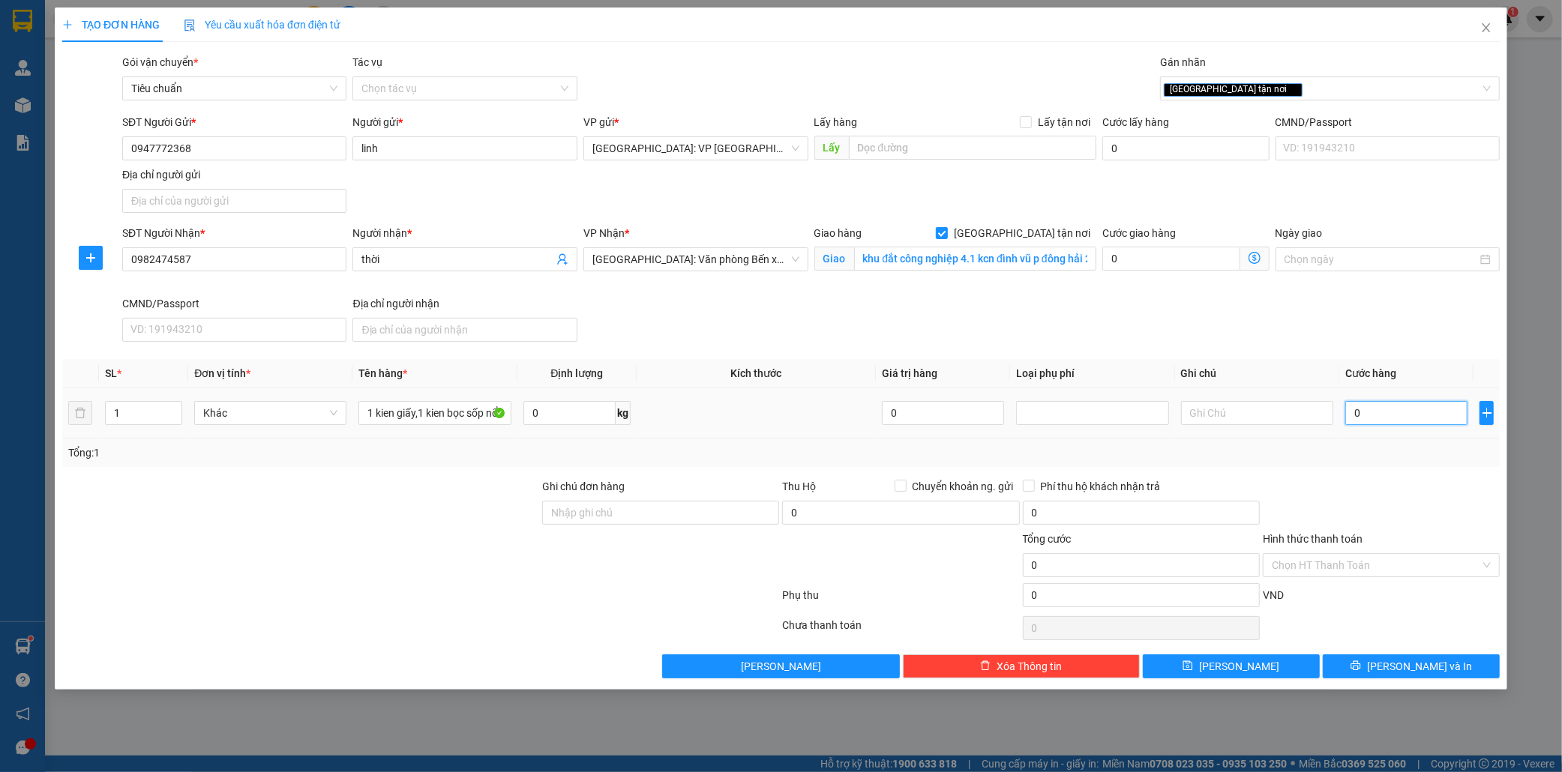
type input "9"
type input "90"
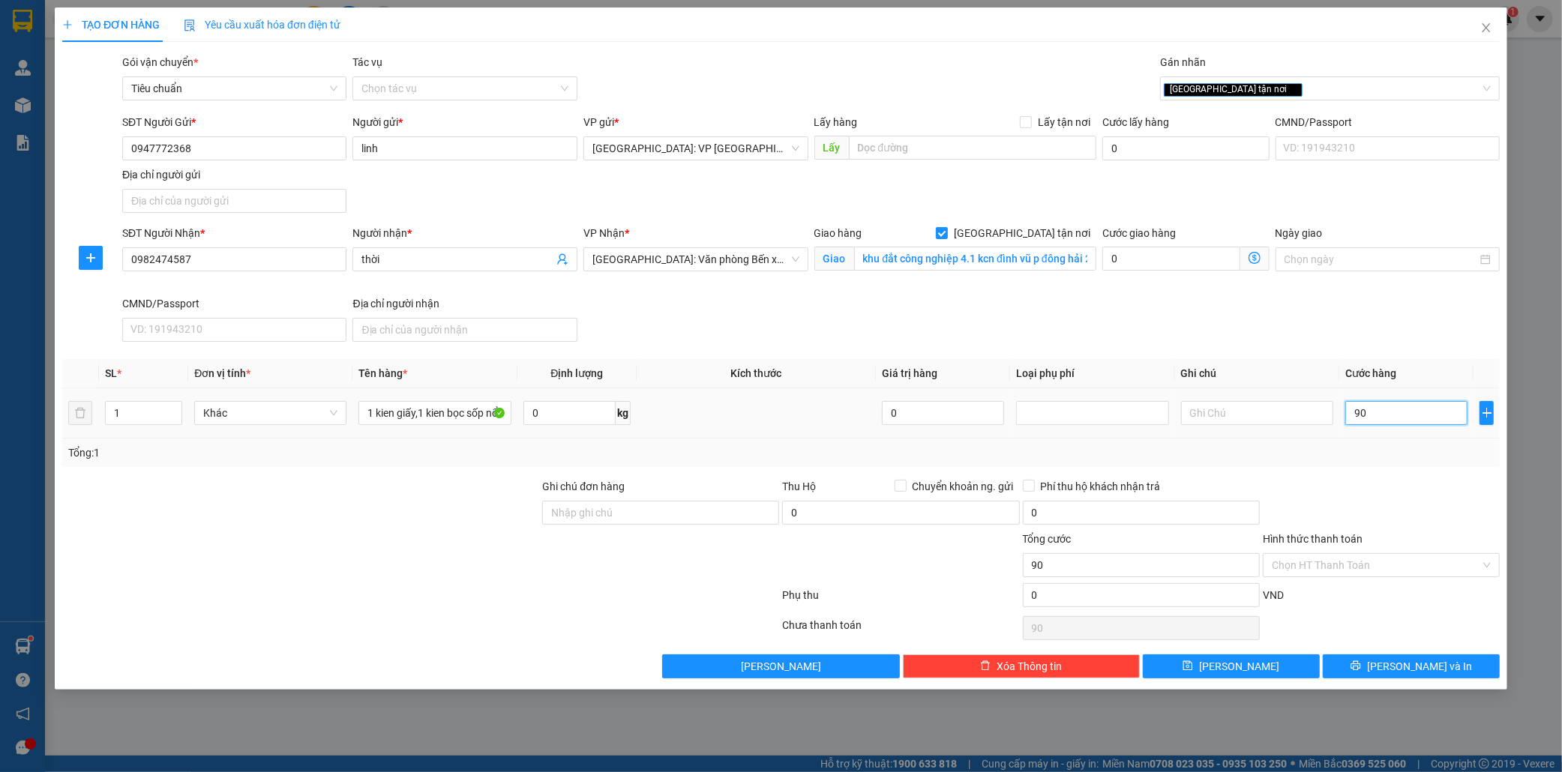
type input "900"
type input "9.000"
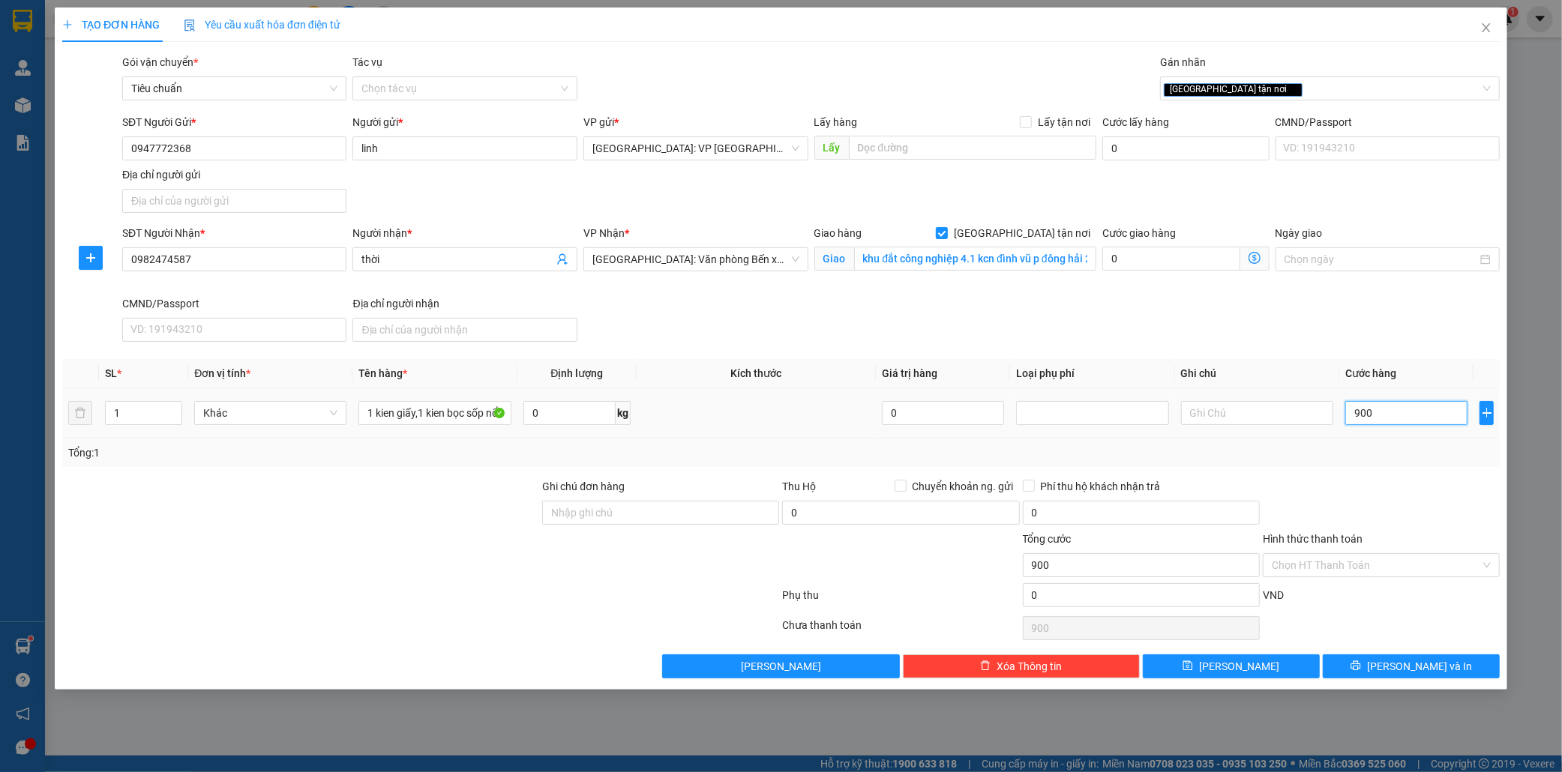
type input "9.000"
type input "90.000"
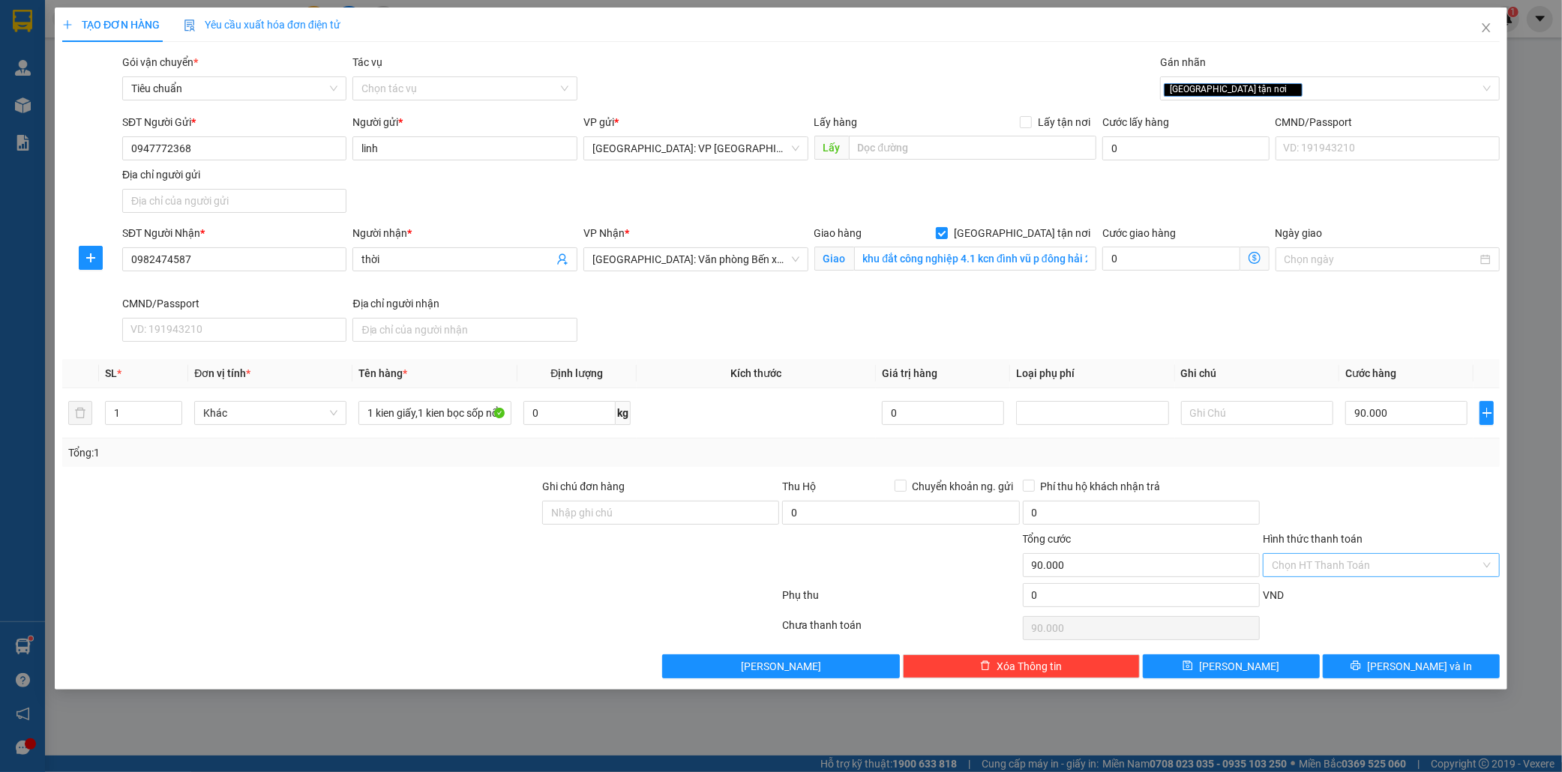
click at [1340, 568] on input "Hình thức thanh toán" at bounding box center [1376, 565] width 208 height 22
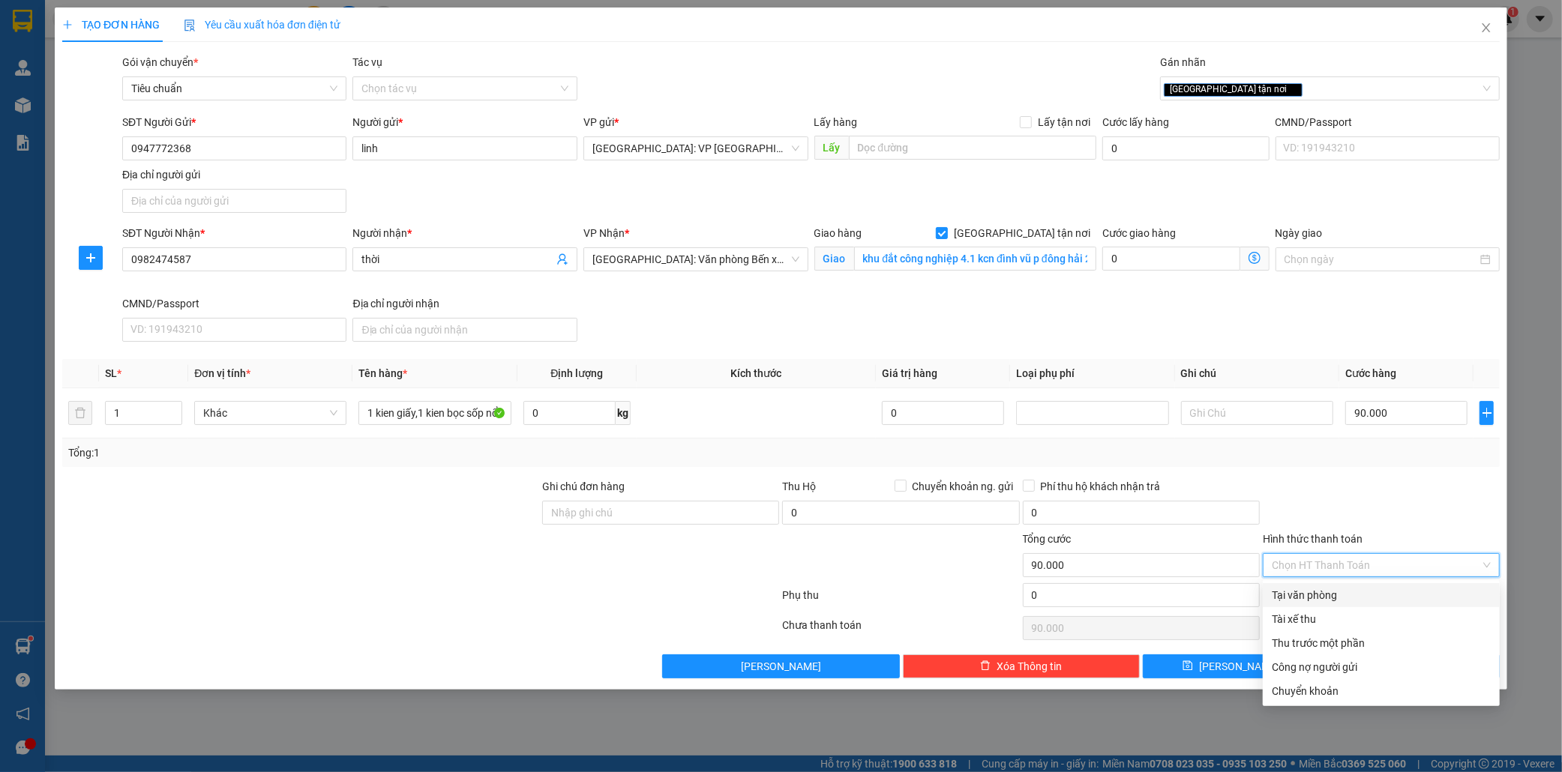
click at [1336, 597] on div "Tại văn phòng" at bounding box center [1381, 595] width 219 height 16
type input "0"
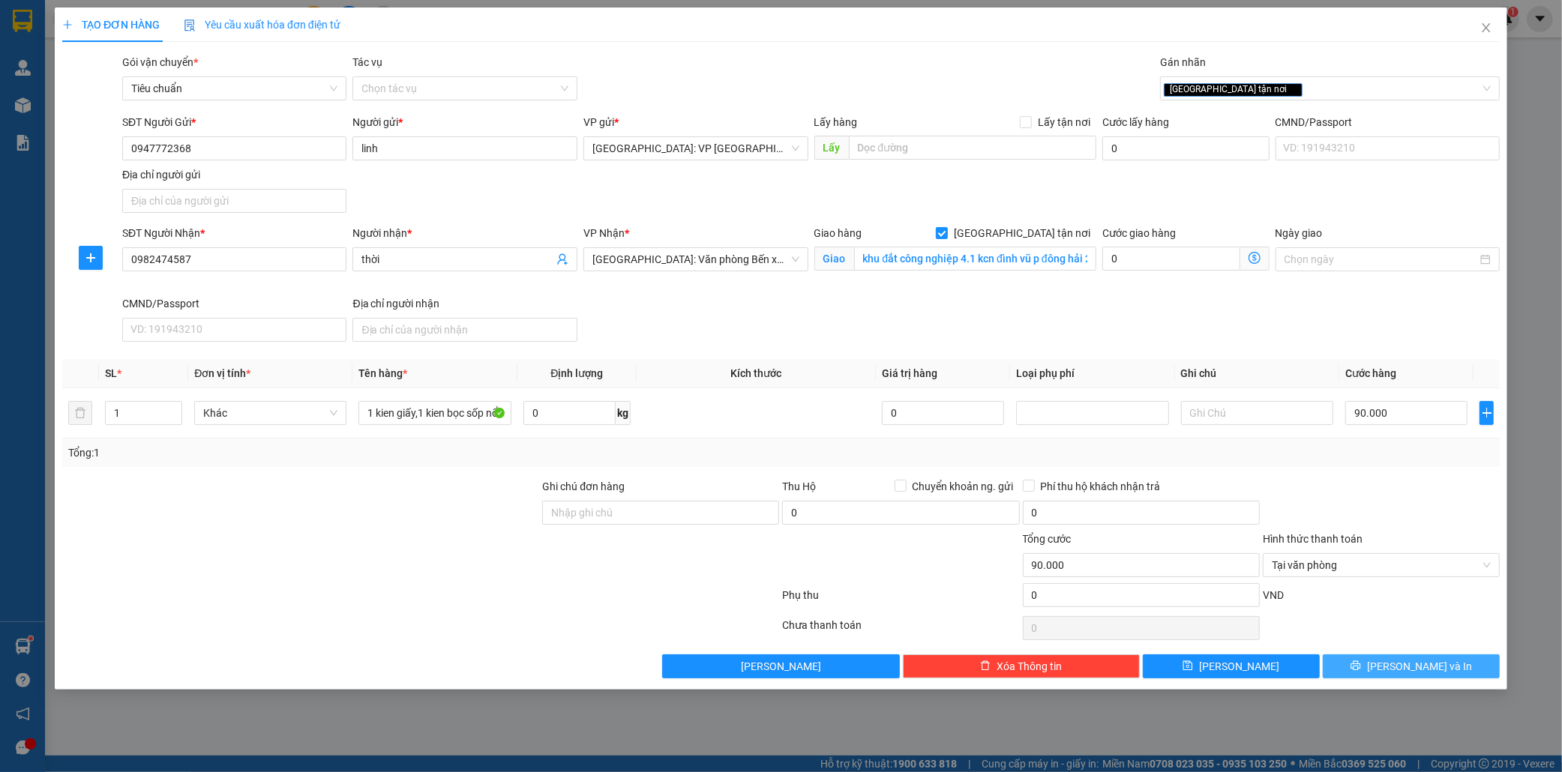
click at [1443, 670] on button "[PERSON_NAME] và In" at bounding box center [1411, 667] width 177 height 24
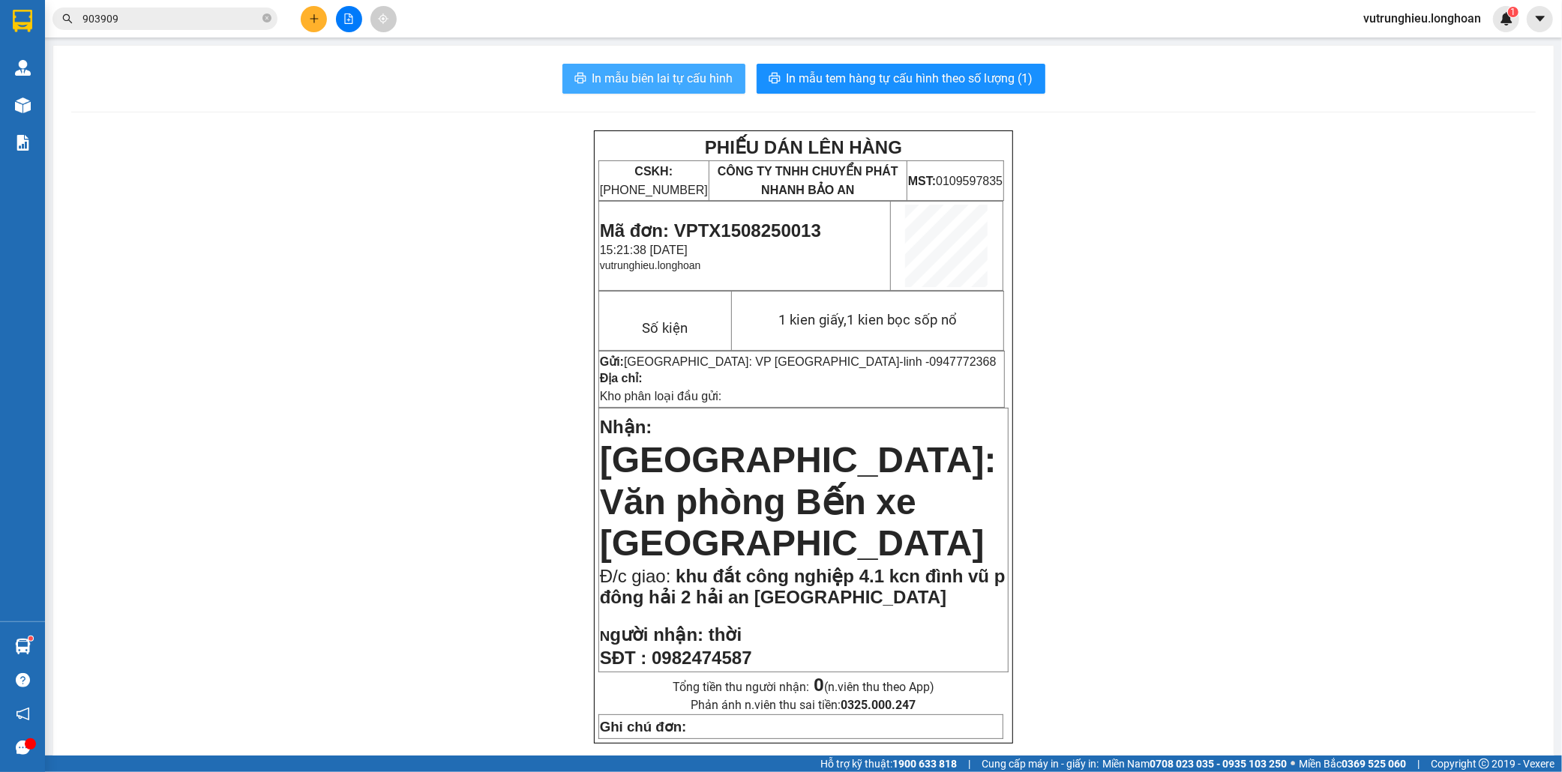
click at [650, 78] on span "In mẫu biên lai tự cấu hình" at bounding box center [662, 78] width 141 height 19
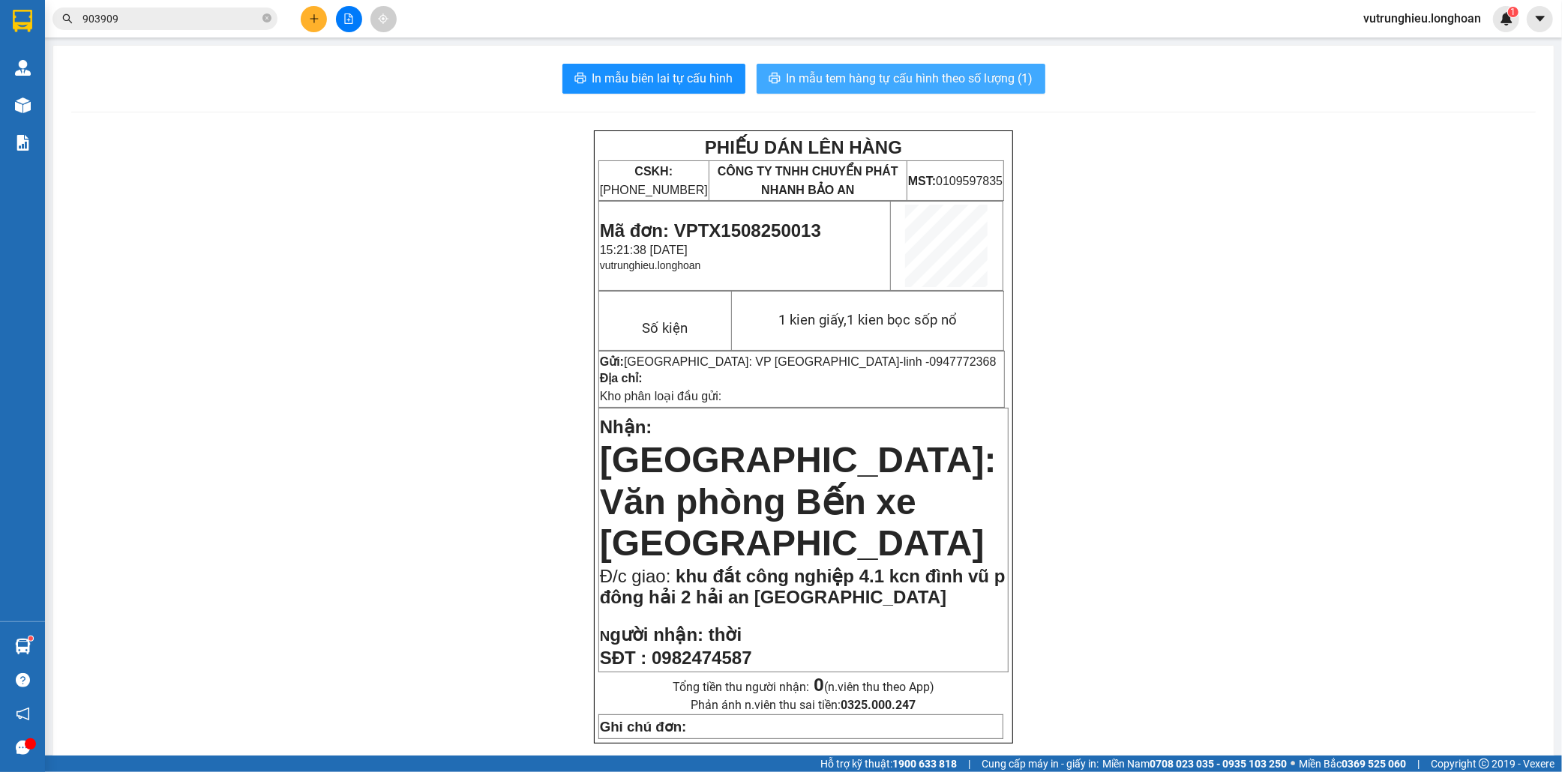
click at [900, 85] on span "In mẫu tem hàng tự cấu hình theo số lượng (1)" at bounding box center [909, 78] width 247 height 19
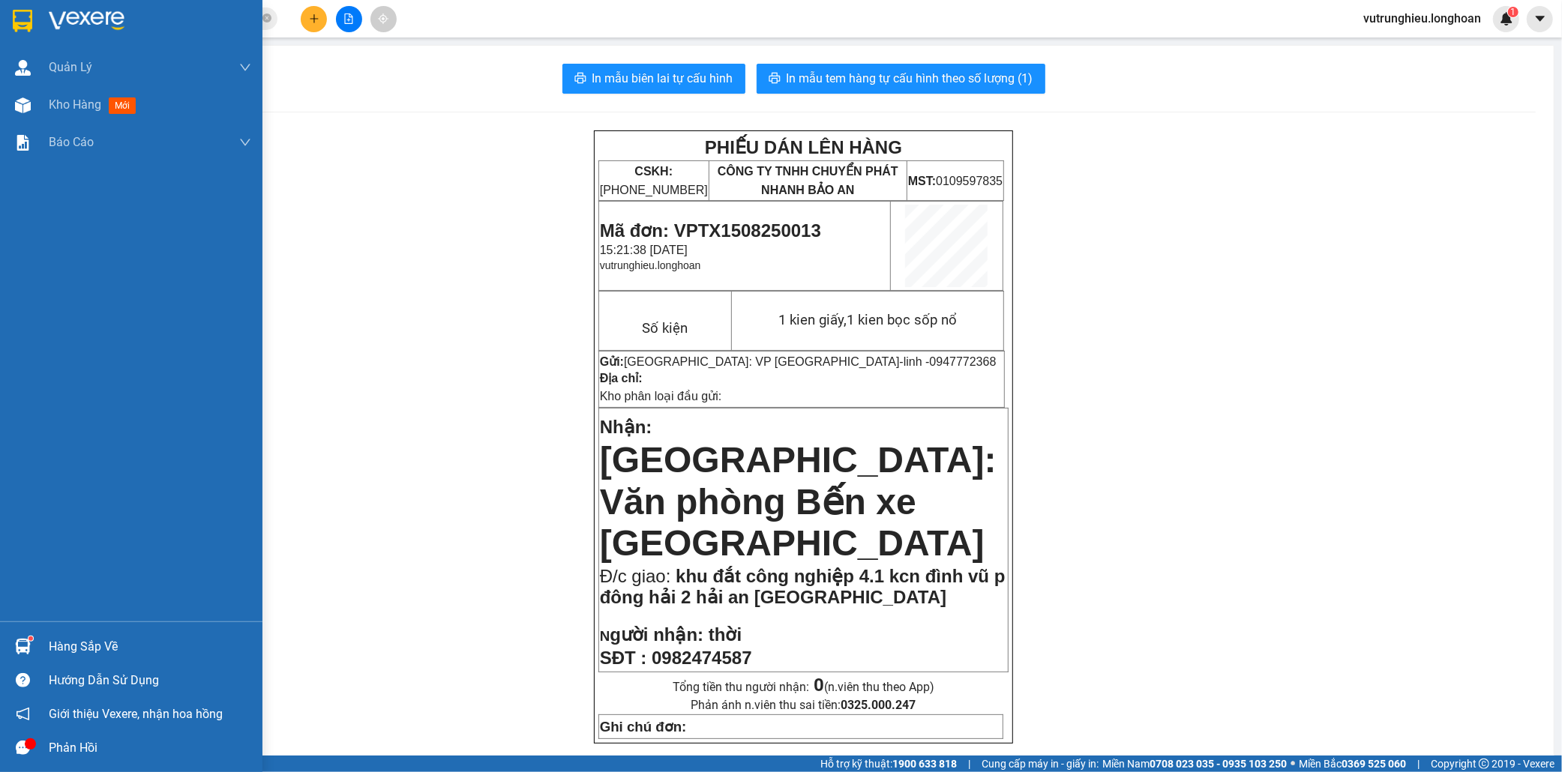
click at [10, 19] on div at bounding box center [23, 20] width 26 height 26
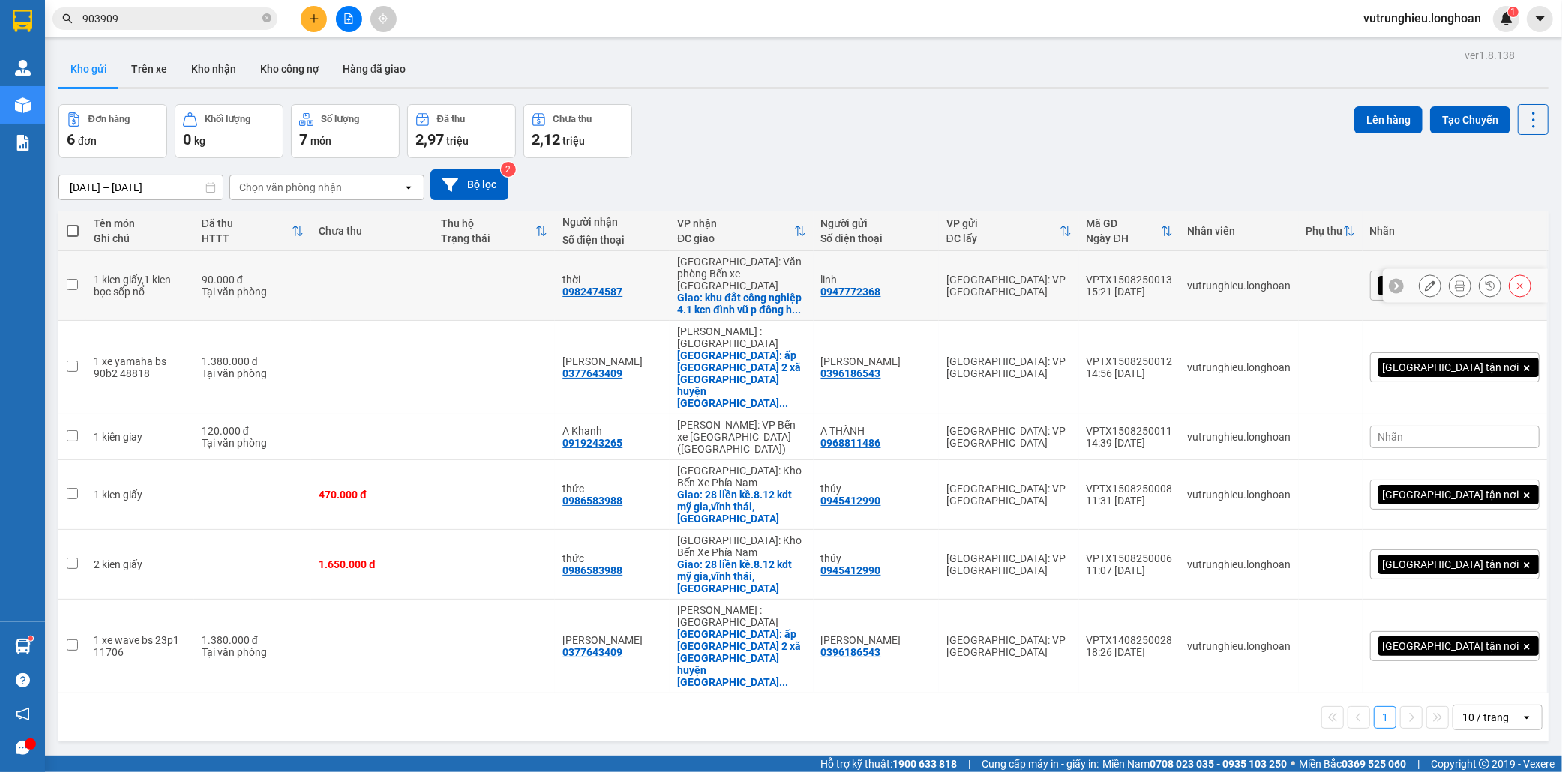
click at [1173, 279] on div "VPTX1508250013" at bounding box center [1129, 280] width 86 height 12
checkbox input "false"
click at [1425, 280] on icon at bounding box center [1430, 285] width 10 height 10
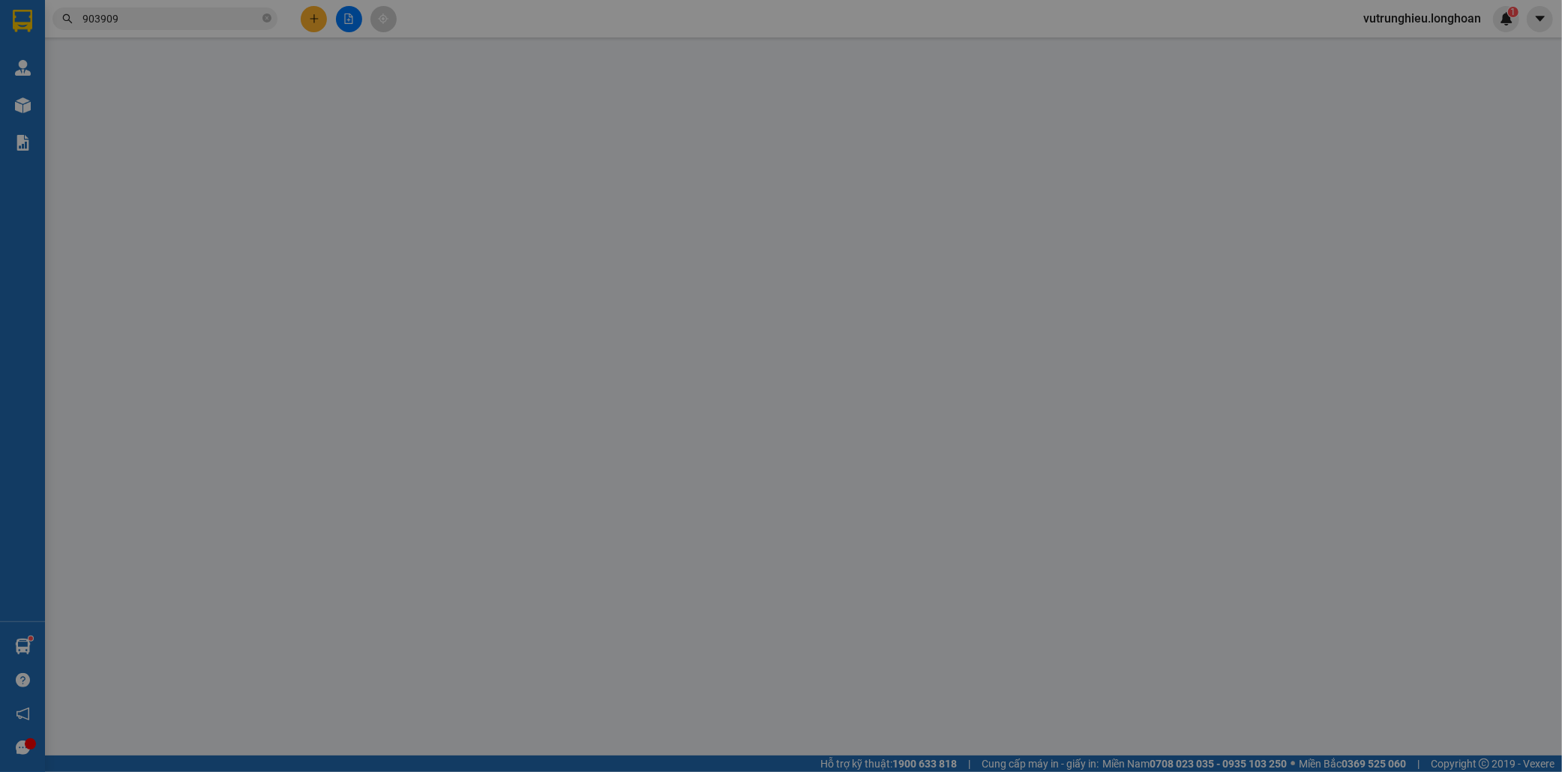
type input "0947772368"
type input "linh"
type input "0982474587"
type input "thời"
checkbox input "true"
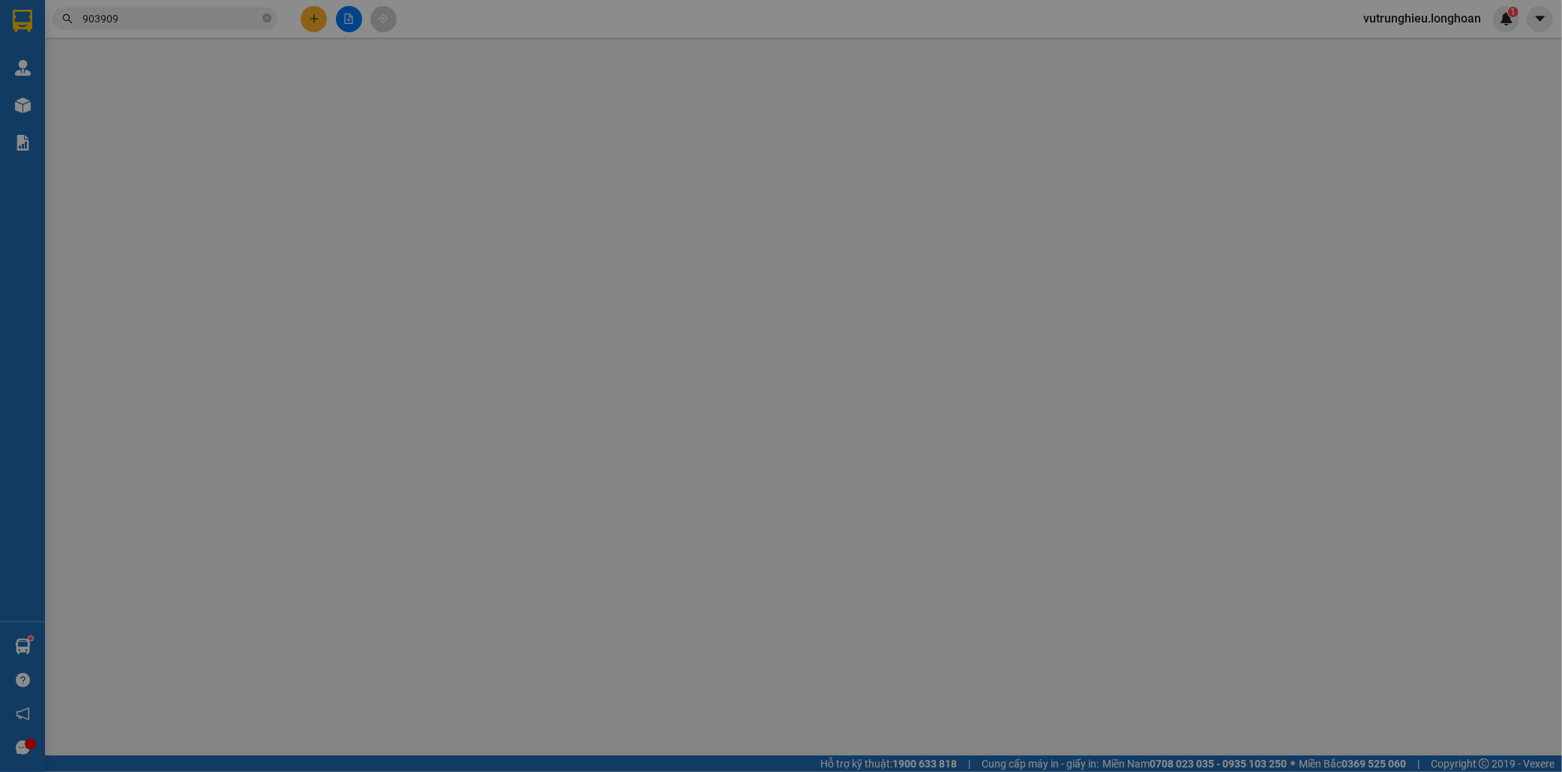
type input "khu đắt công nghiệp 4.1 kcn đình vũ p đông hải 2 hải an hải phòng"
type input "90.000"
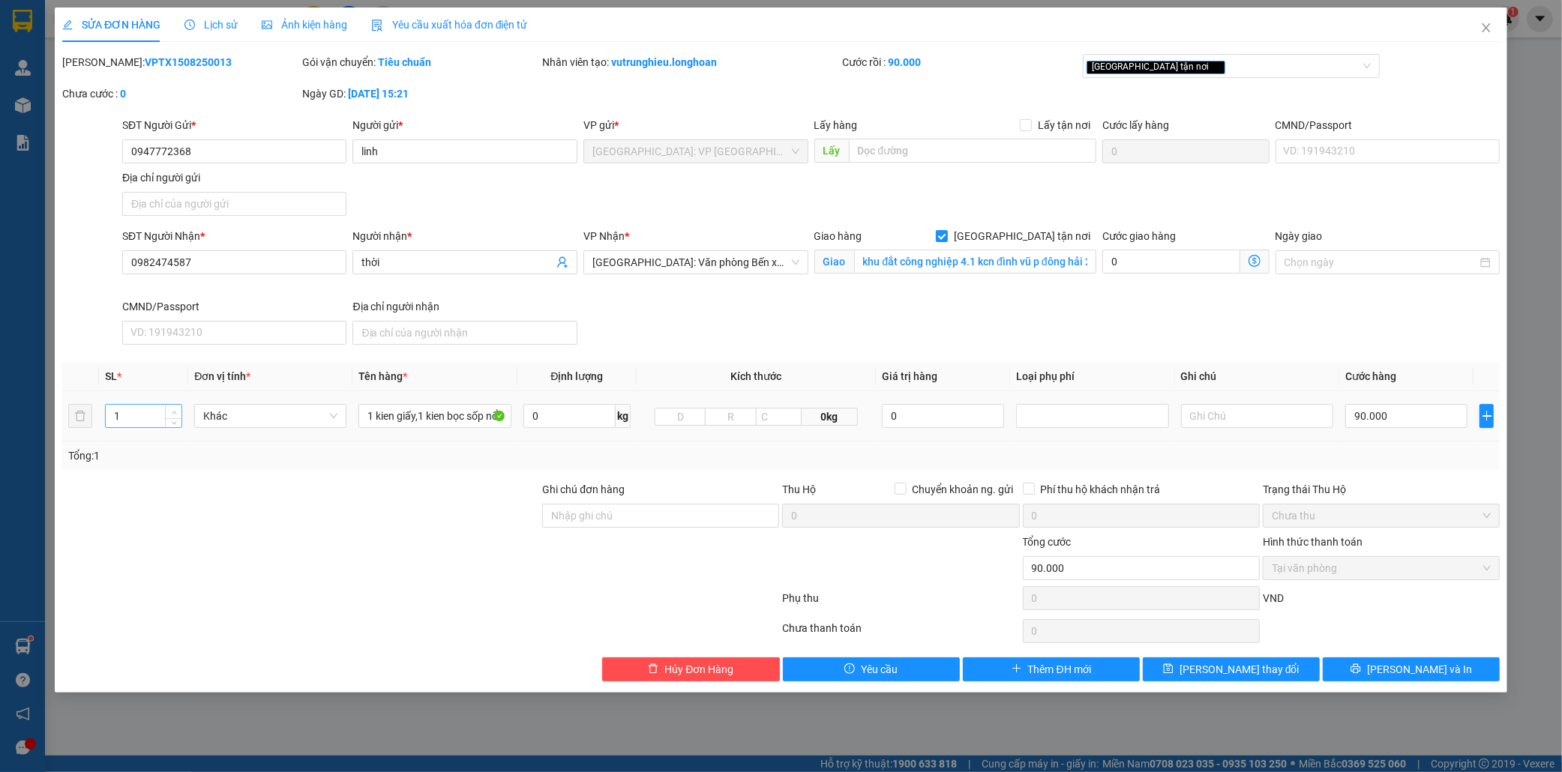
type input "2"
click at [175, 408] on span "up" at bounding box center [173, 412] width 9 height 9
click at [1225, 668] on span "Lưu thay đổi" at bounding box center [1239, 669] width 120 height 16
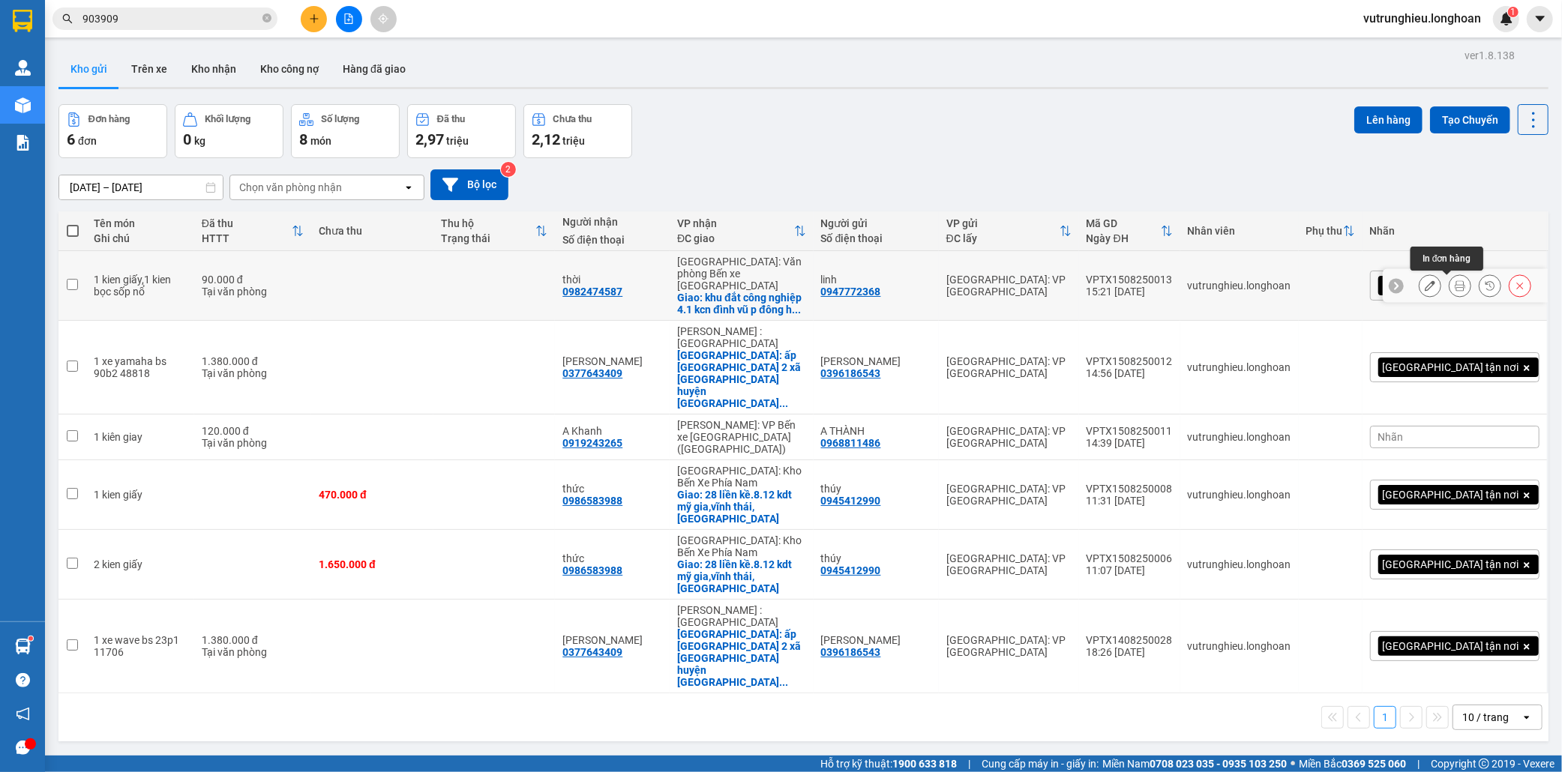
click at [1452, 283] on button at bounding box center [1459, 286] width 21 height 26
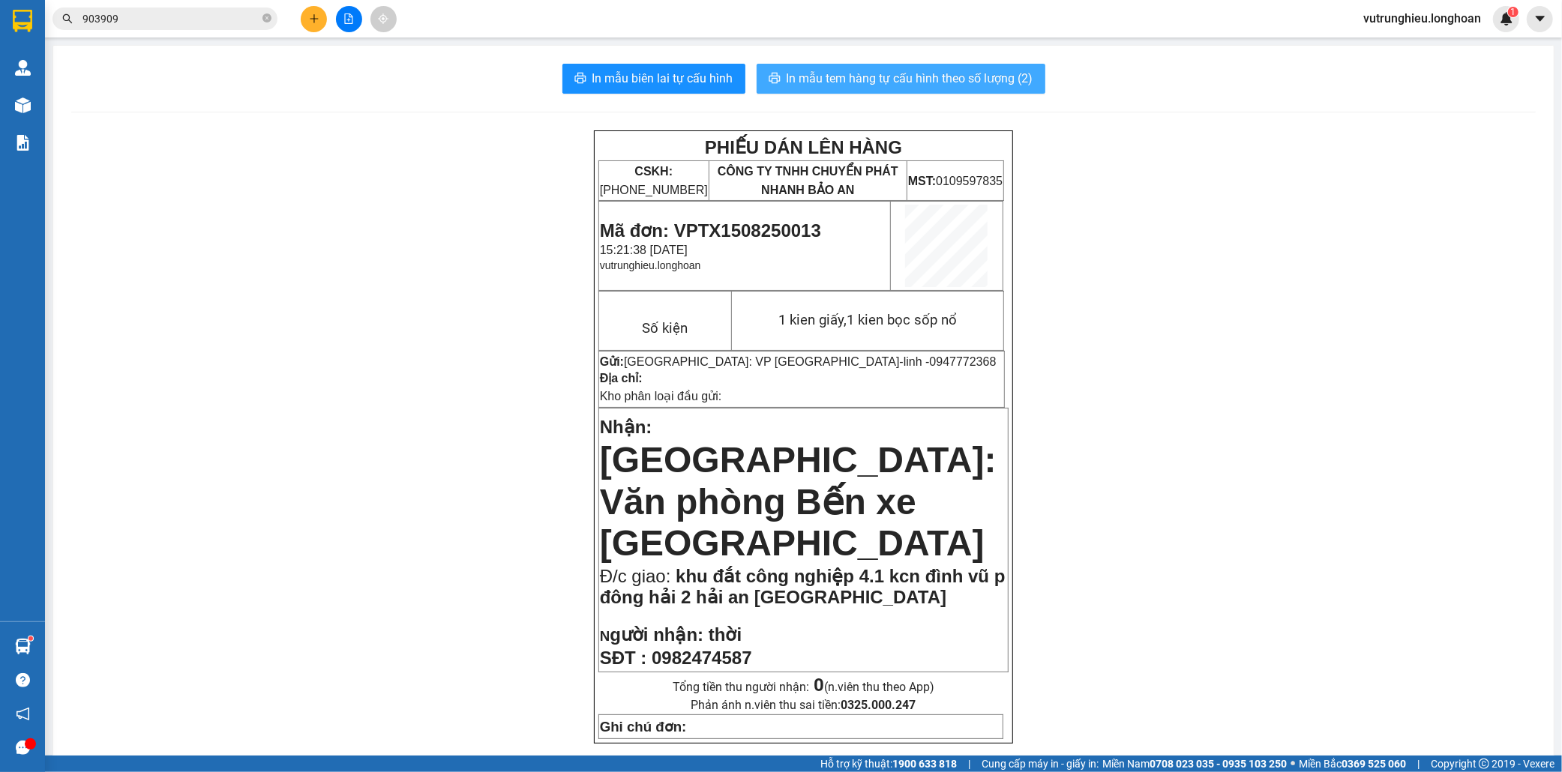
click at [844, 70] on span "In mẫu tem hàng tự cấu hình theo số lượng (2)" at bounding box center [909, 78] width 247 height 19
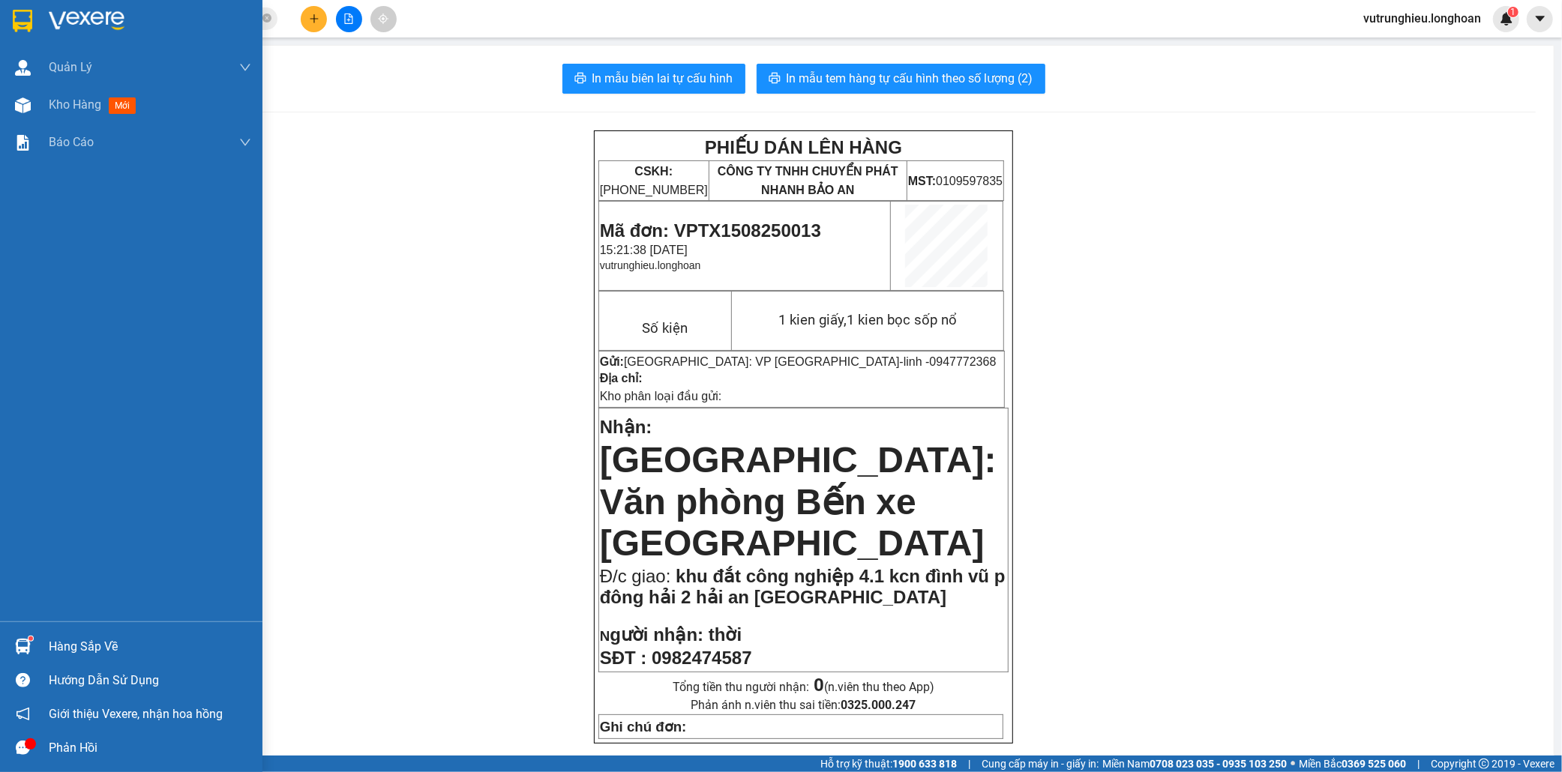
click at [18, 19] on img at bounding box center [22, 21] width 19 height 22
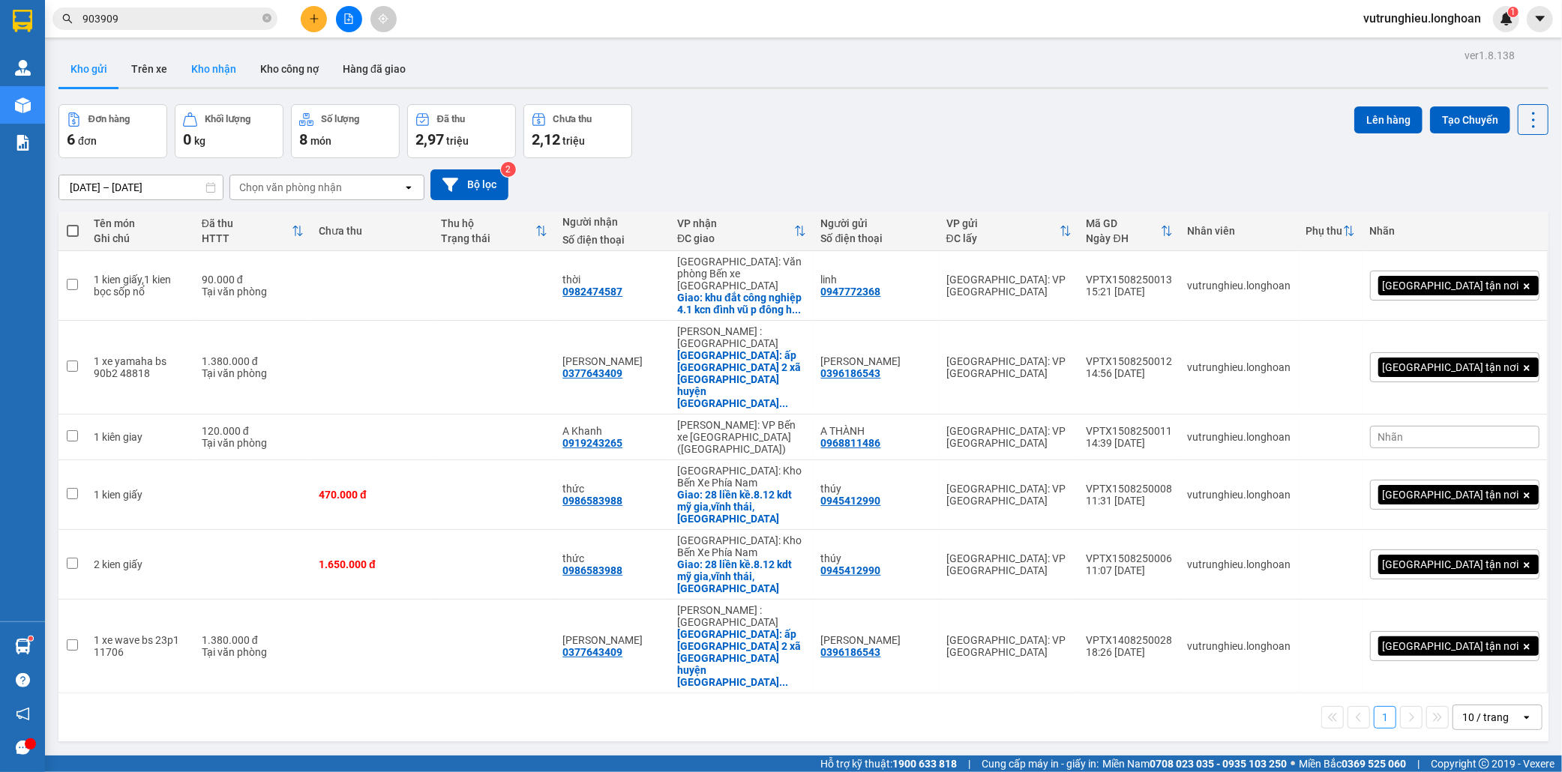
click at [213, 70] on button "Kho nhận" at bounding box center [213, 69] width 69 height 36
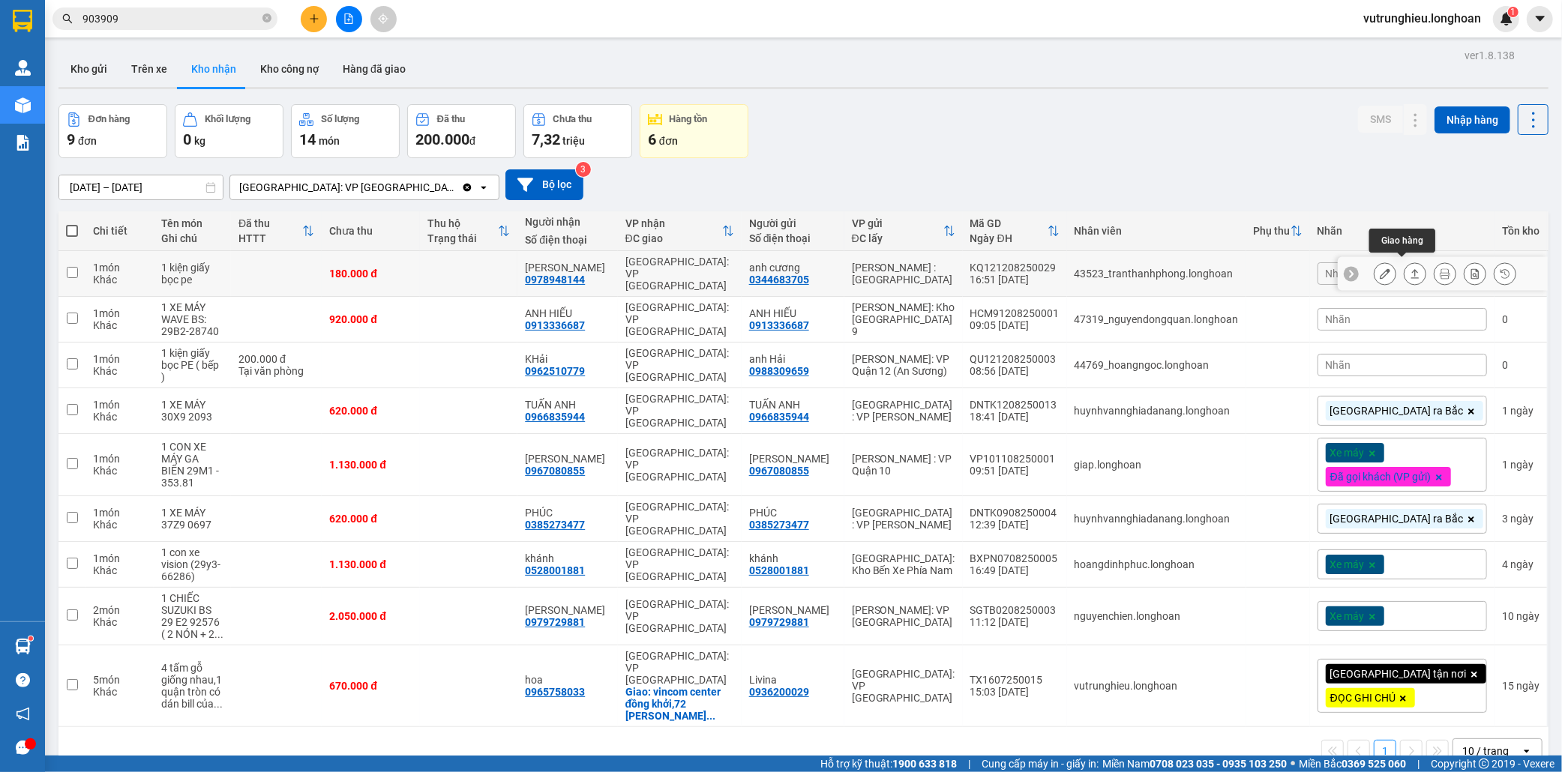
click at [1410, 270] on icon at bounding box center [1415, 273] width 10 height 10
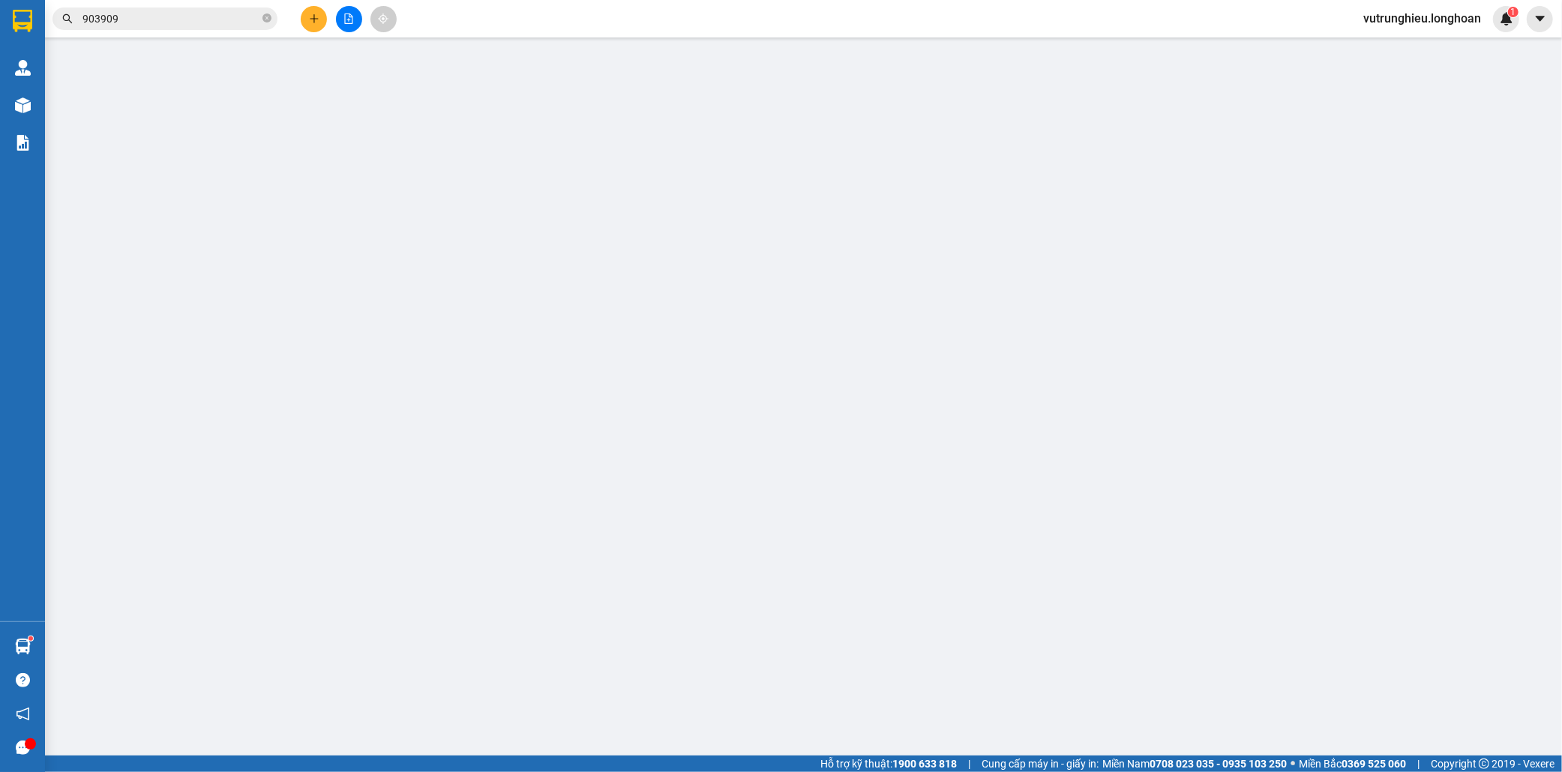
type input "0344683705"
type input "anh cương"
type input "0978948144"
type input "Minh Đức"
type input "( NHẬN THEO KIỆN - GIAO THEO KIỆN - HƯ VỠ KHÔNG ĐỀN - ĐÃ BÁO KHÁCH GỬI )"
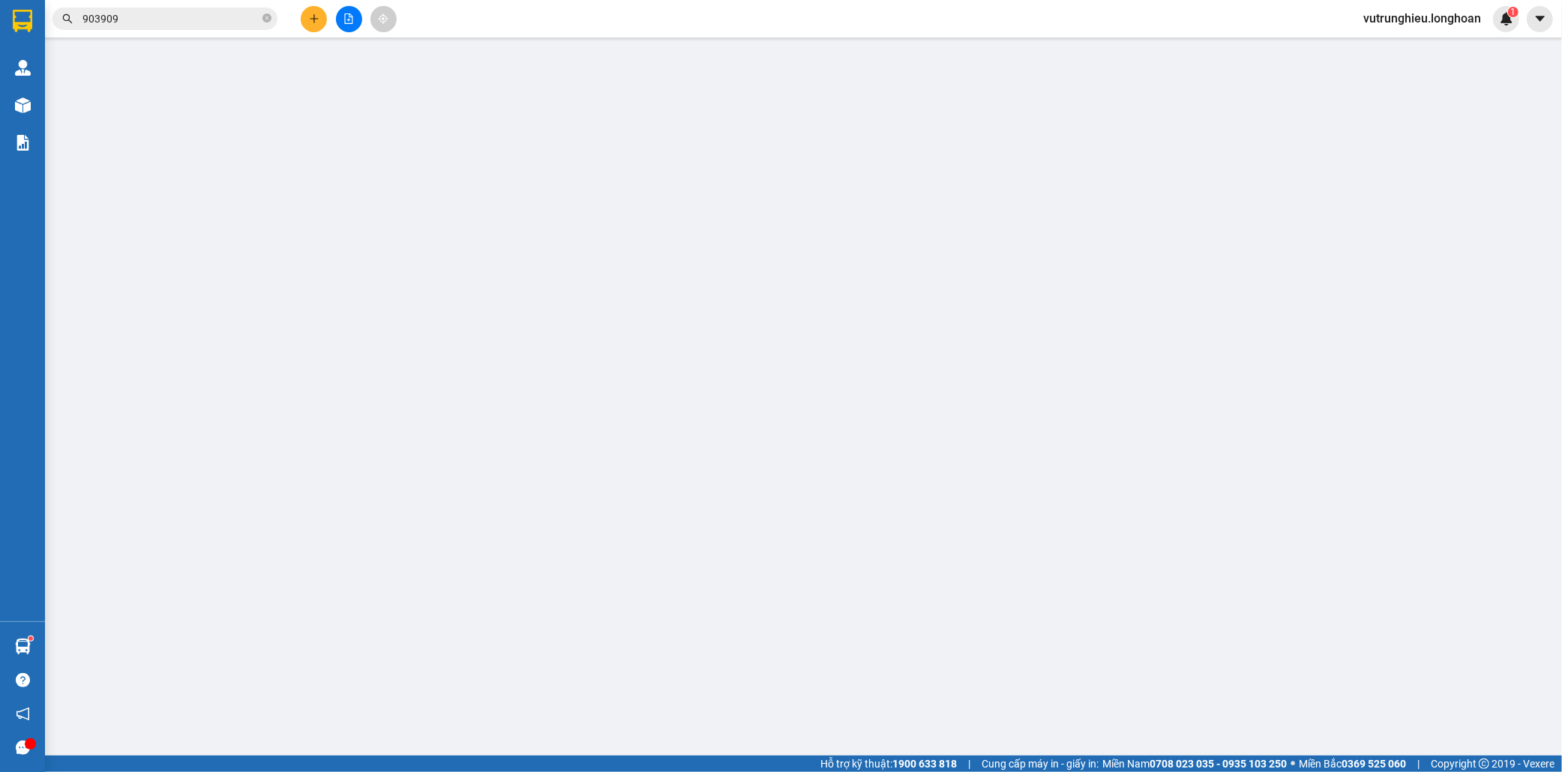
type input "180.000"
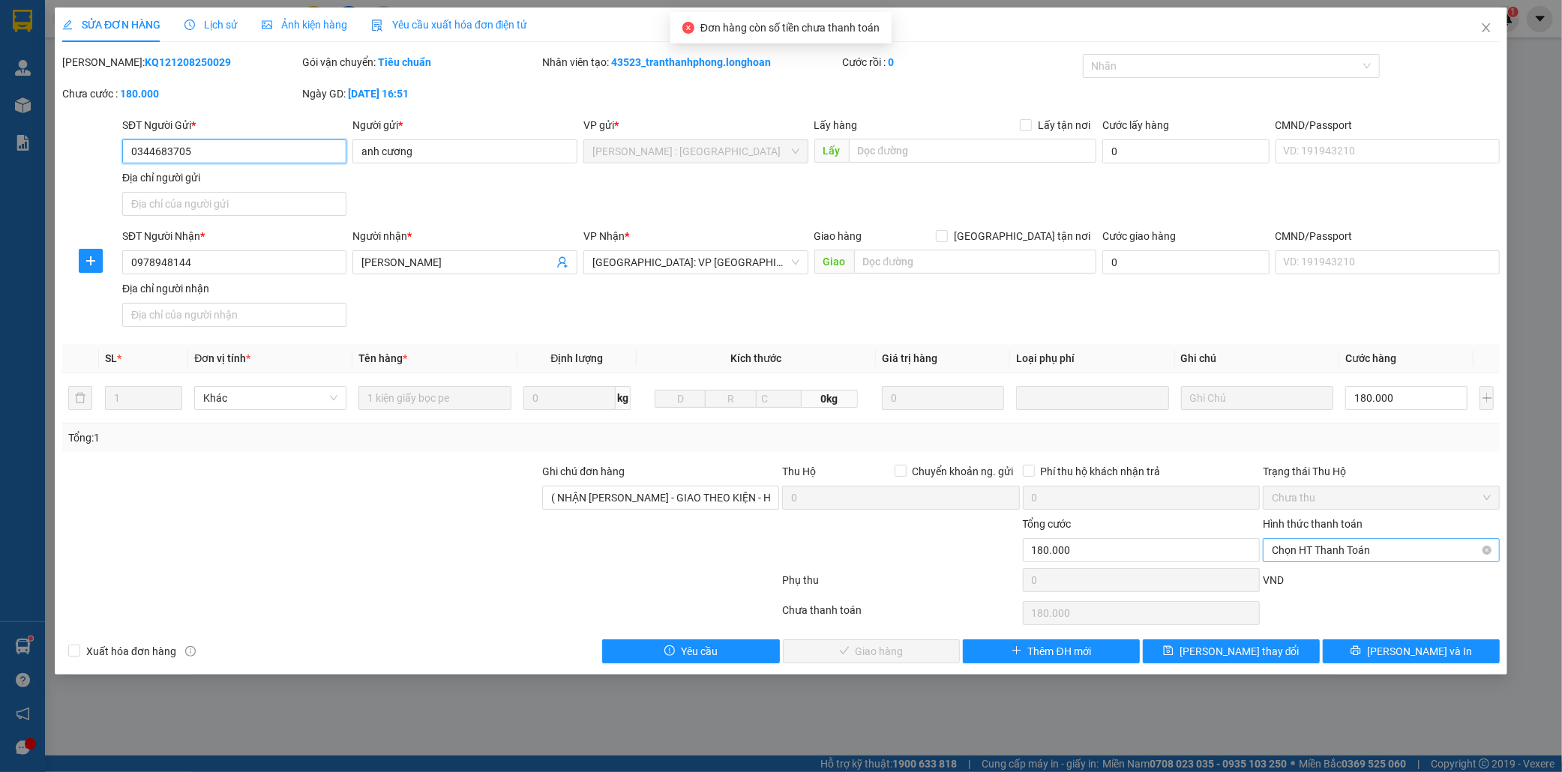
click at [1317, 552] on span "Chọn HT Thanh Toán" at bounding box center [1381, 550] width 219 height 22
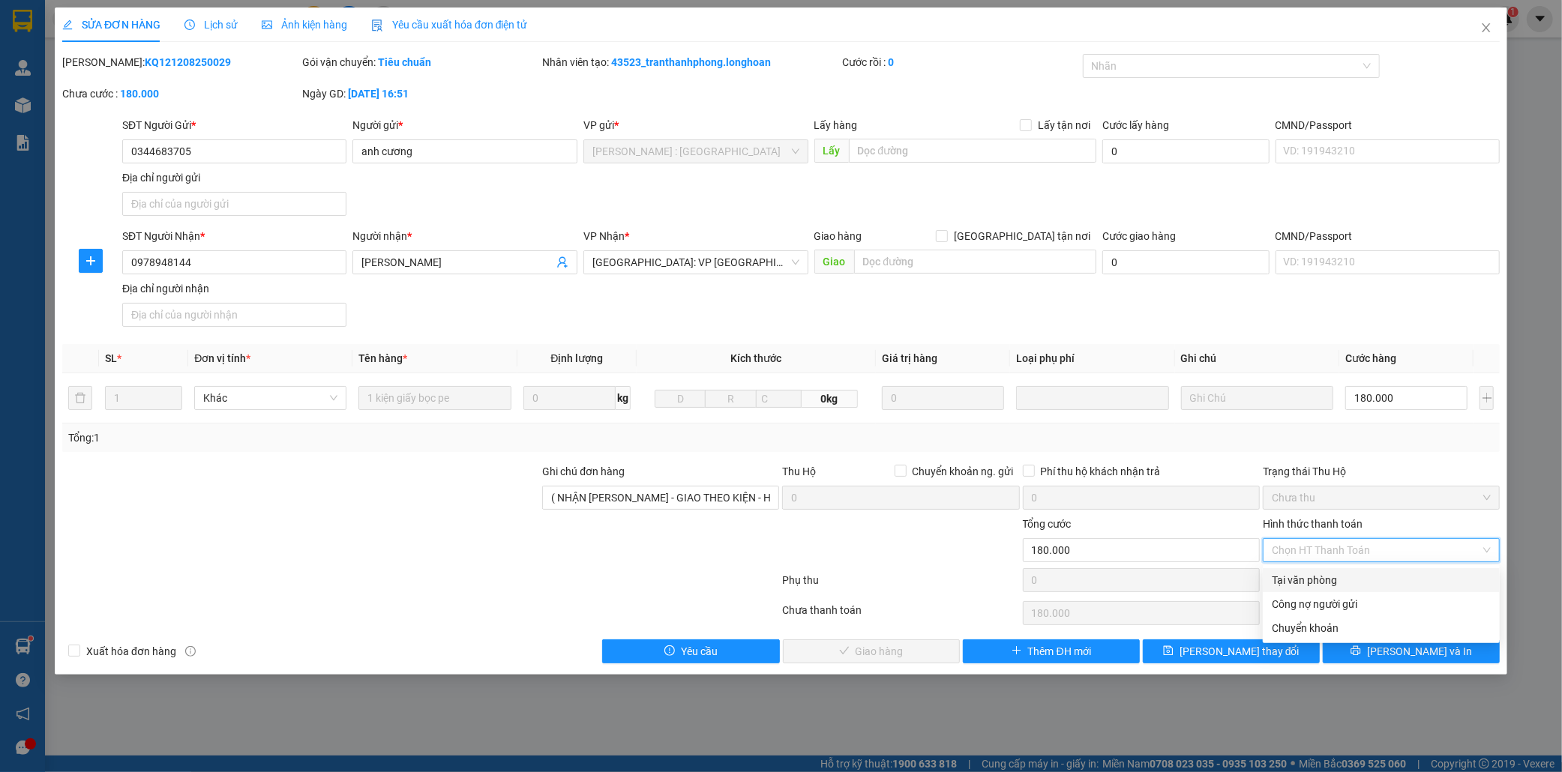
click at [1318, 580] on div "Tại văn phòng" at bounding box center [1381, 580] width 219 height 16
type input "0"
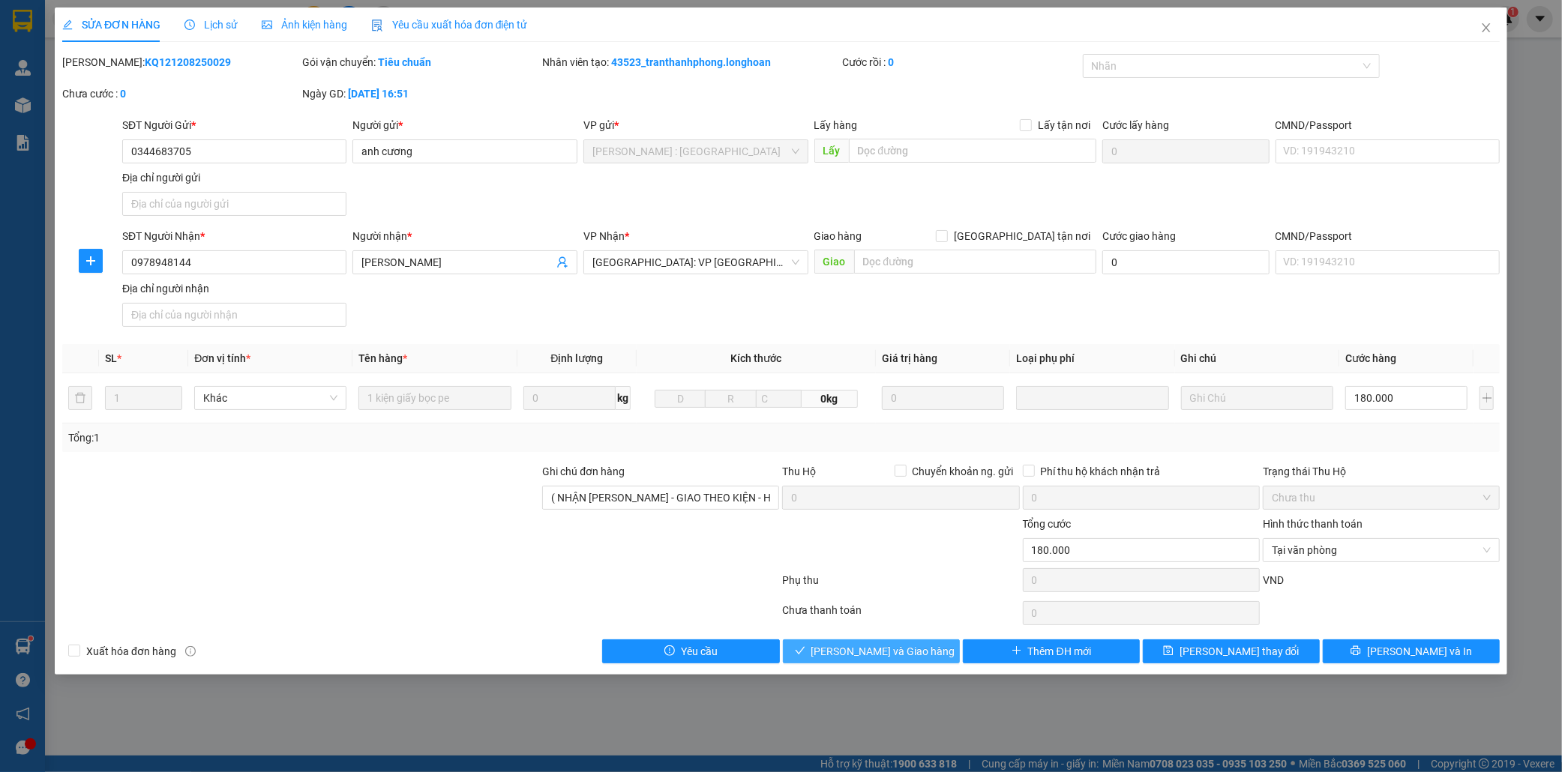
click at [915, 655] on span "Lưu và Giao hàng" at bounding box center [883, 651] width 144 height 16
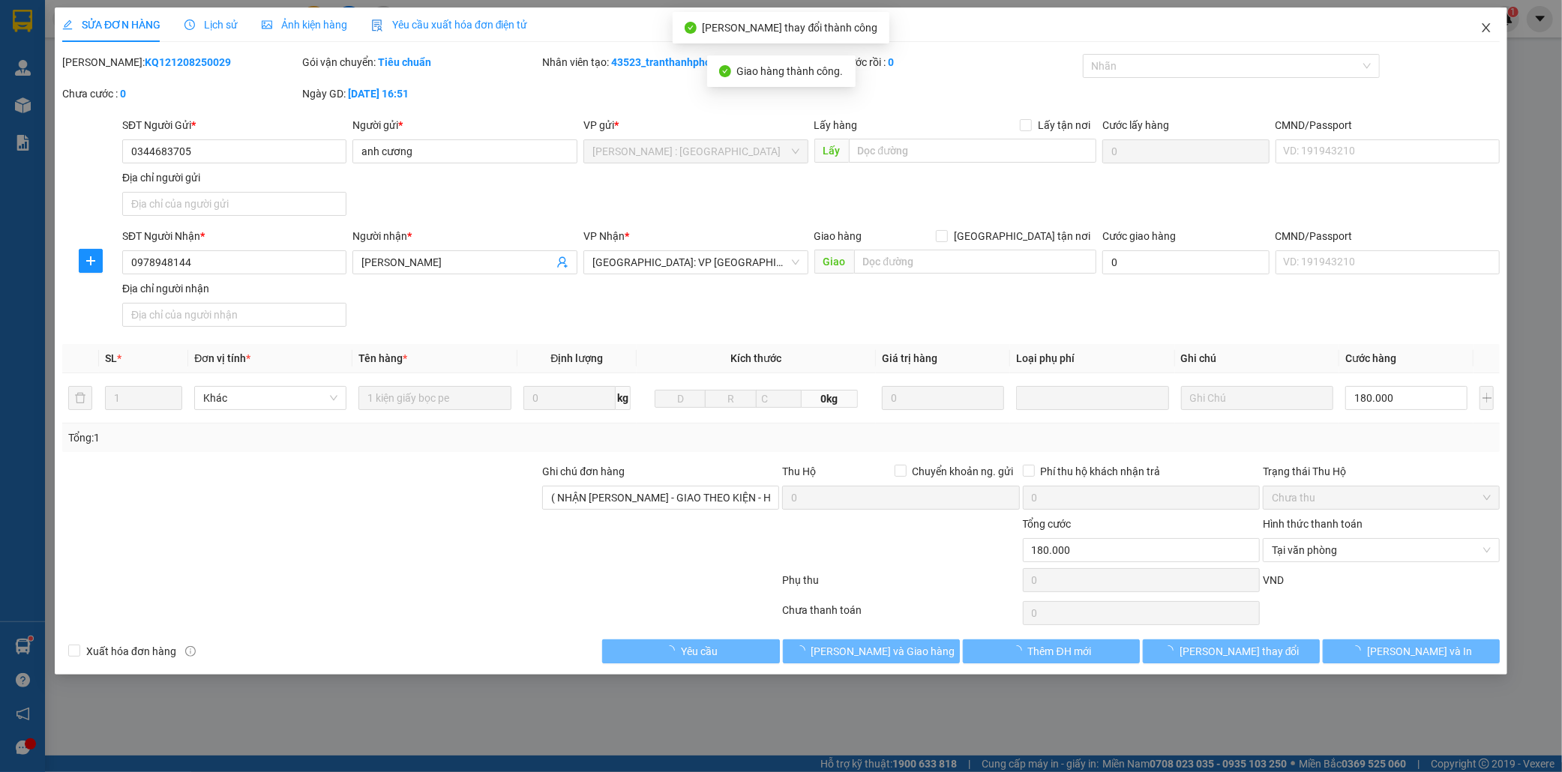
click at [1481, 25] on icon "close" at bounding box center [1486, 28] width 12 height 12
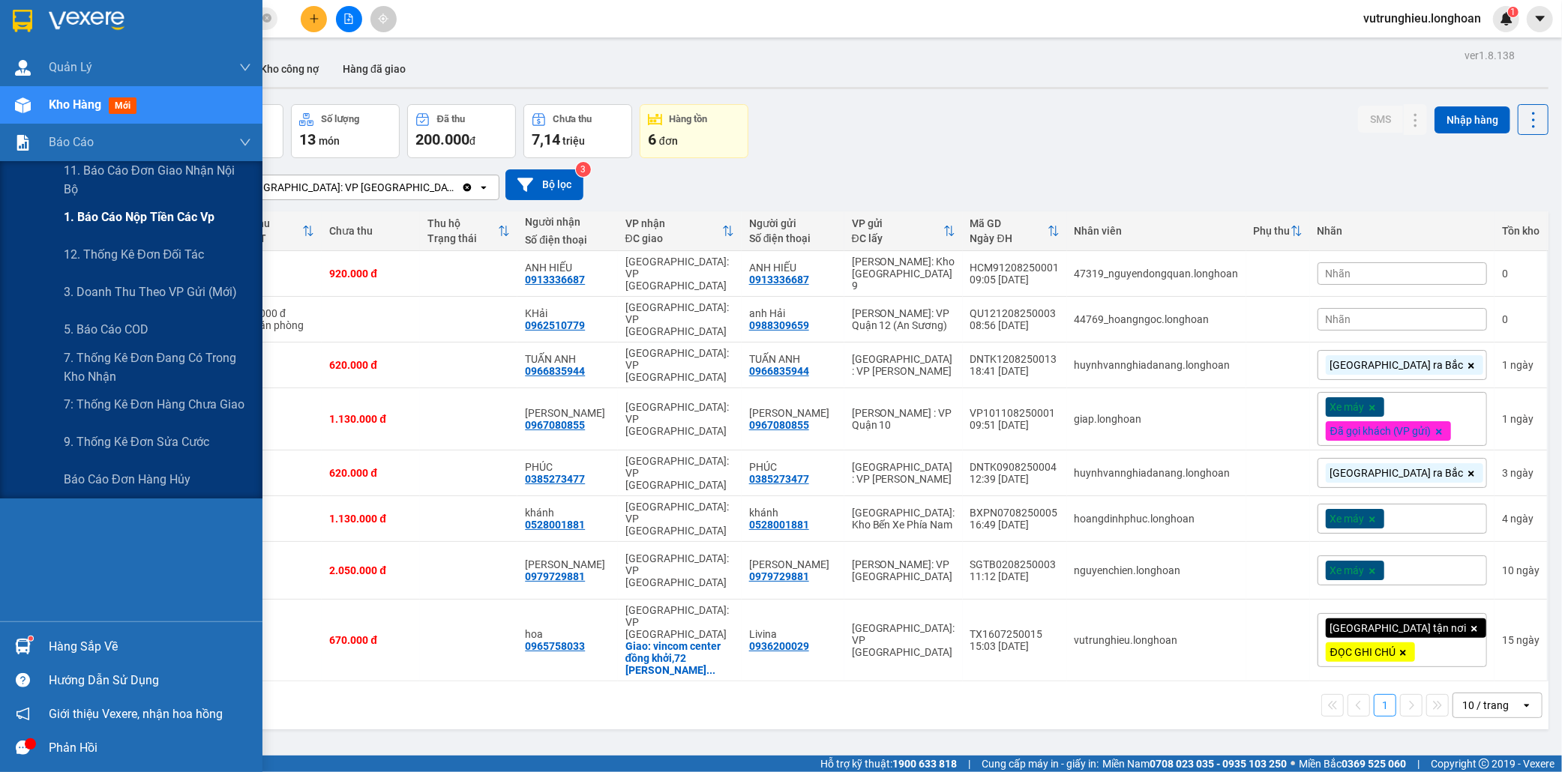
click at [111, 226] on span "1. Báo cáo nộp tiền các vp" at bounding box center [139, 217] width 151 height 19
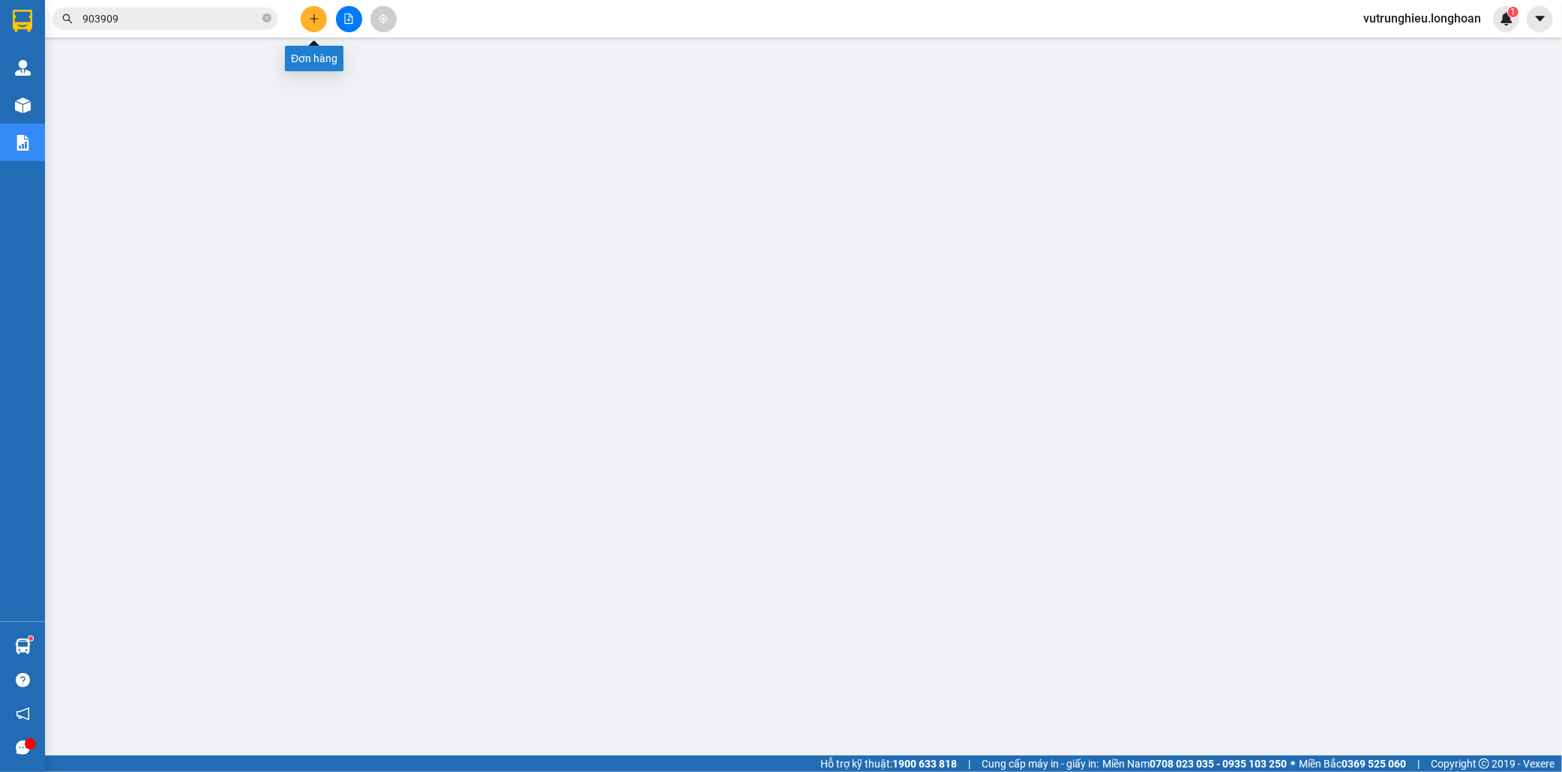
click at [317, 22] on icon "plus" at bounding box center [314, 18] width 10 height 10
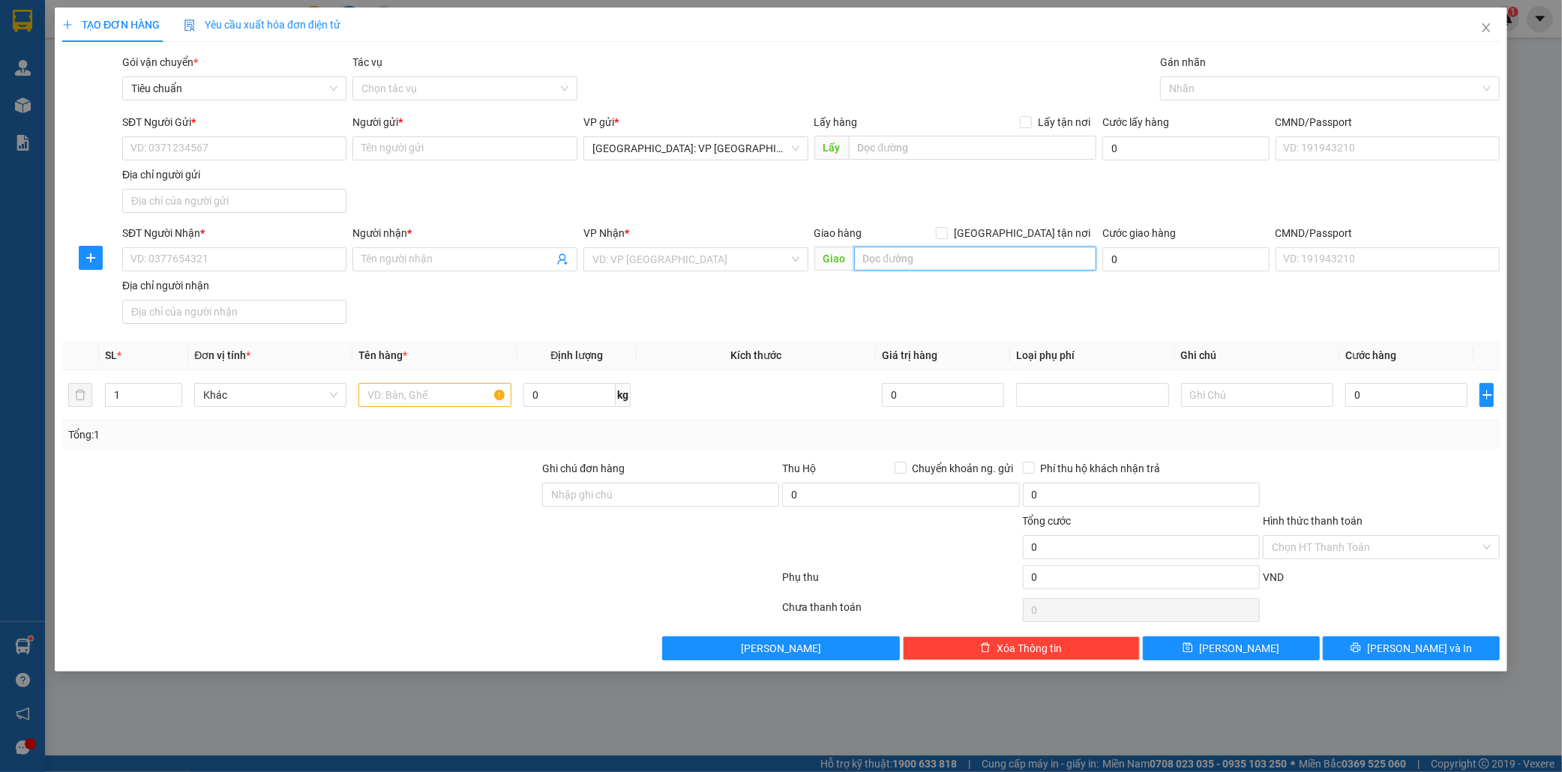
click at [943, 262] on input "text" at bounding box center [975, 259] width 242 height 24
paste input "Bãi xe T1 kế bên cổng Welcome khu vực [GEOGRAPHIC_DATA] [GEOGRAPHIC_DATA], t…"
type input "Bãi xe T1 kế bên cổng Welcome khu vực [GEOGRAPHIC_DATA] [GEOGRAPHIC_DATA], t…"
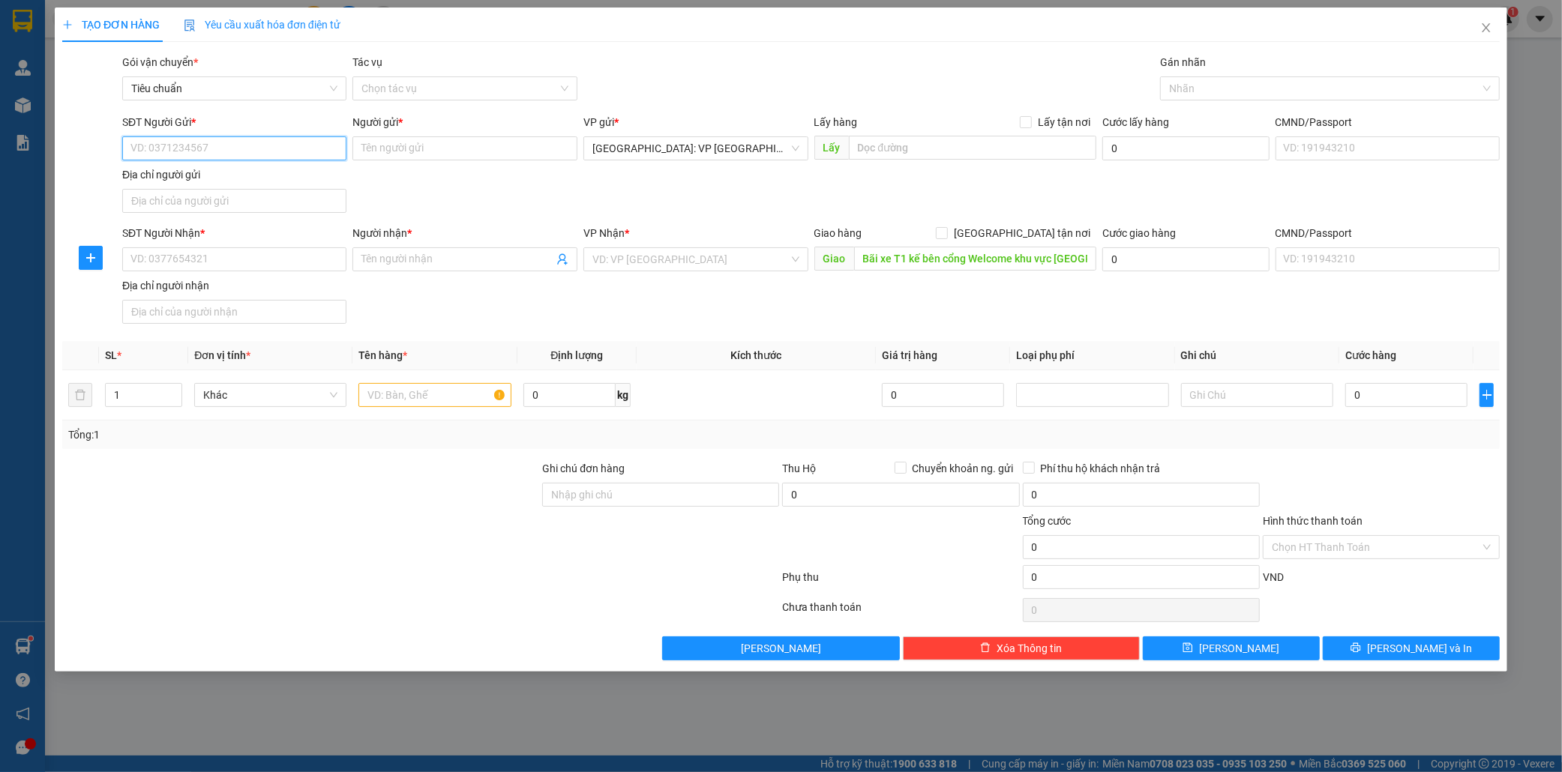
click at [195, 146] on input "SĐT Người Gửi *" at bounding box center [234, 148] width 225 height 24
paste input "0985547965"
type input "0985547965"
click at [238, 177] on div "0985547965 - dũng" at bounding box center [234, 178] width 207 height 16
type input "dũng"
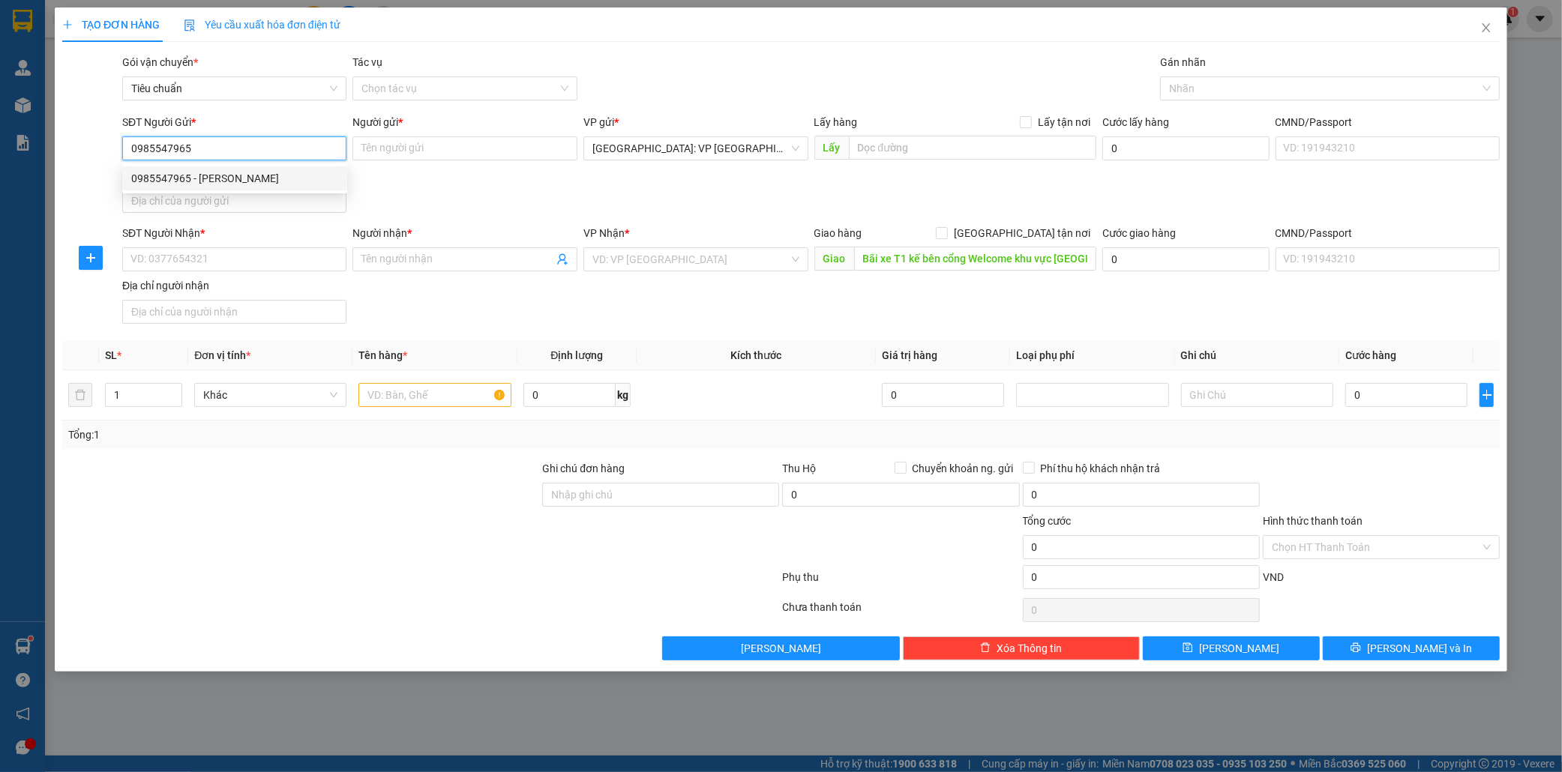
checkbox input "true"
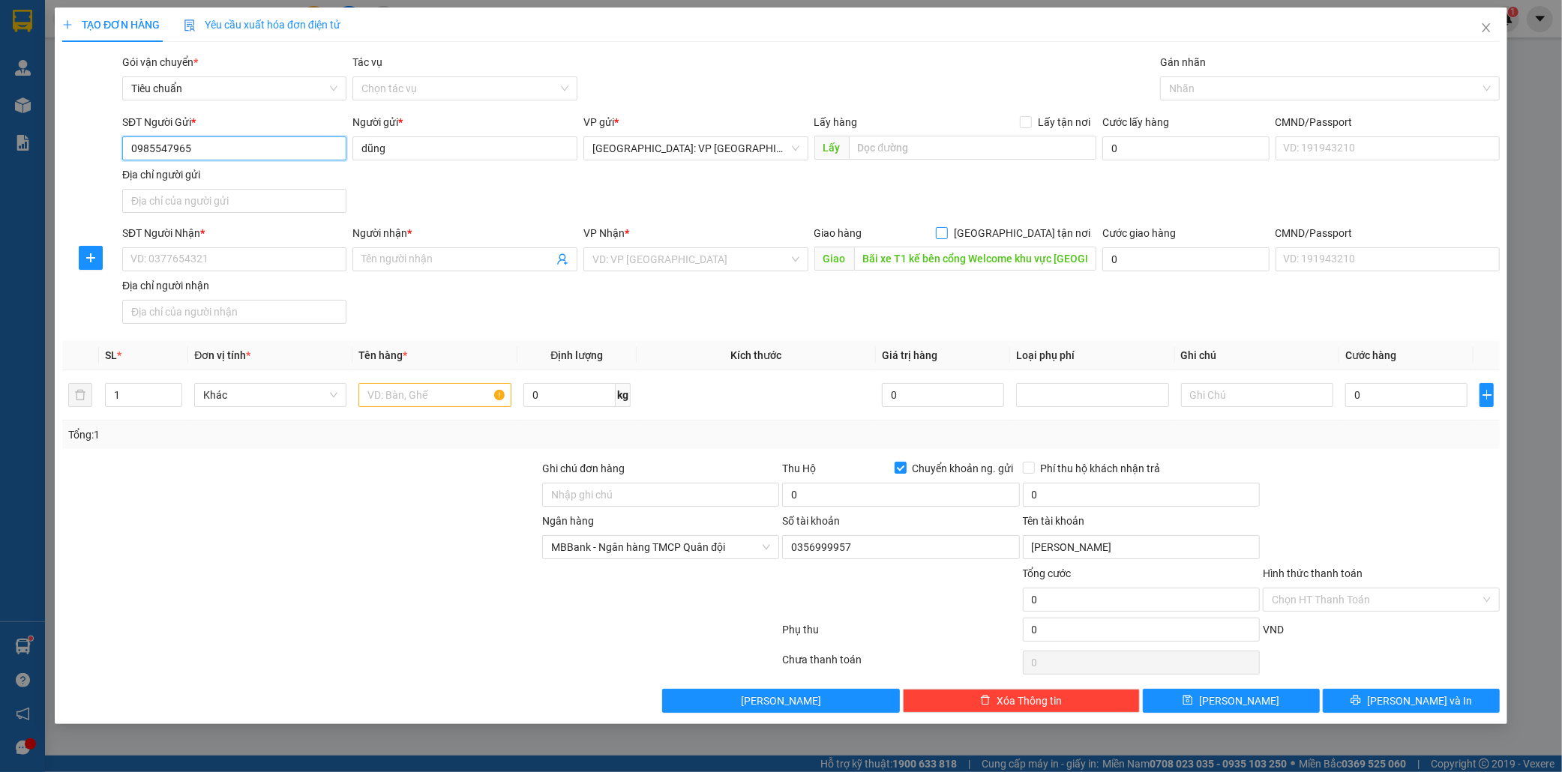
type input "0985547965"
click at [946, 231] on input "[GEOGRAPHIC_DATA] tận nơi" at bounding box center [941, 232] width 10 height 10
checkbox input "true"
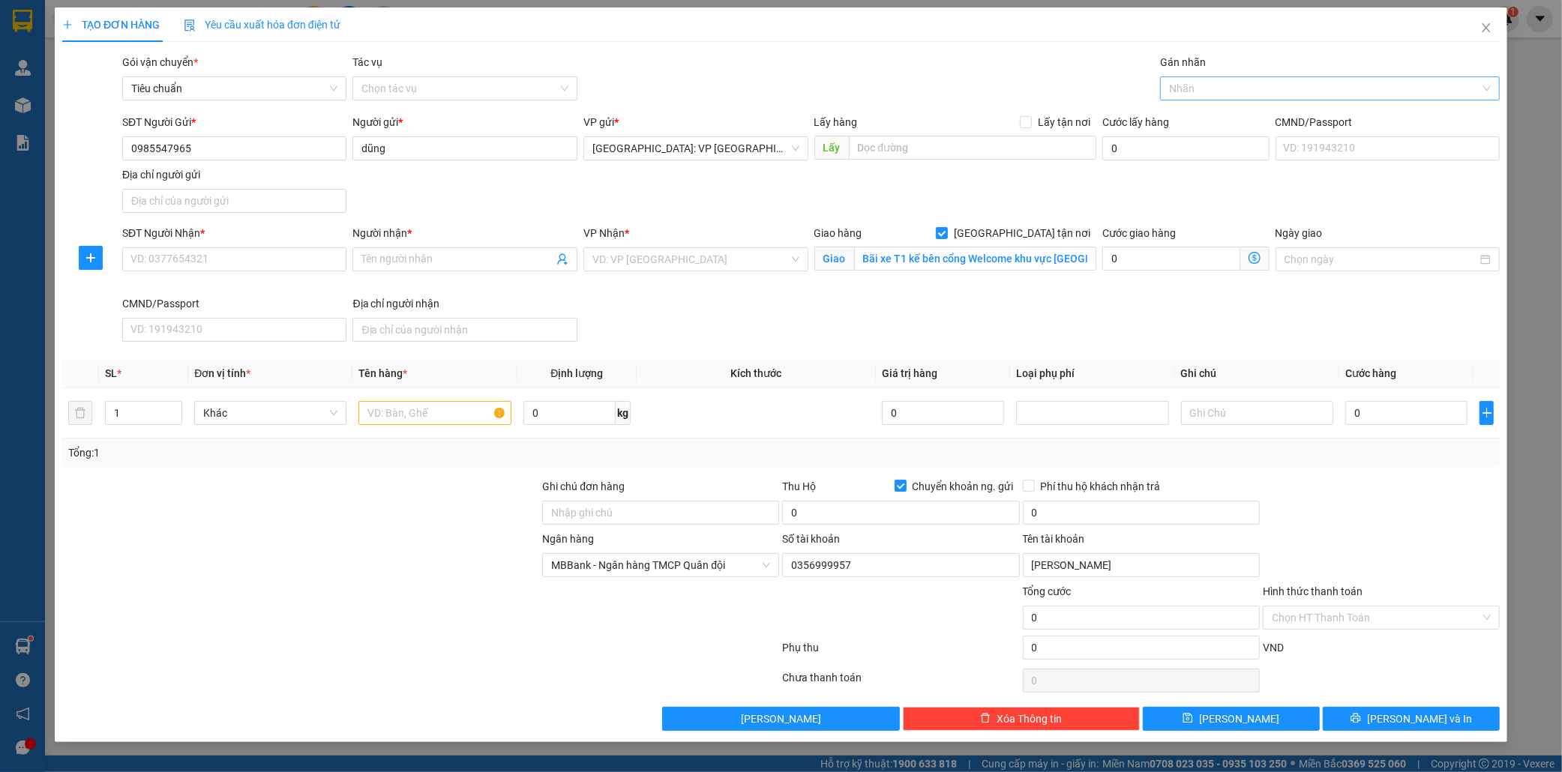
click at [1254, 88] on div at bounding box center [1322, 88] width 317 height 18
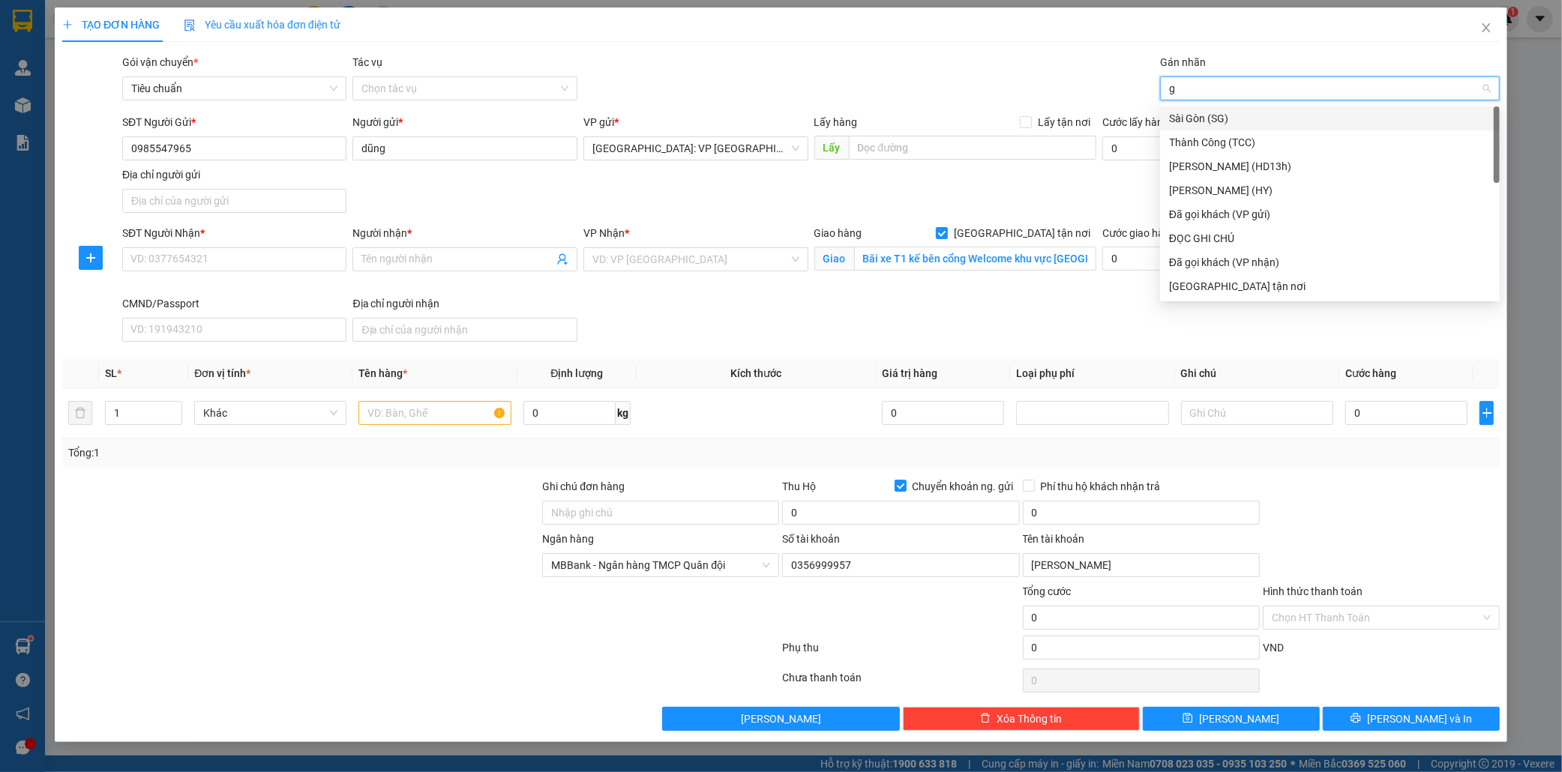
type input "gi"
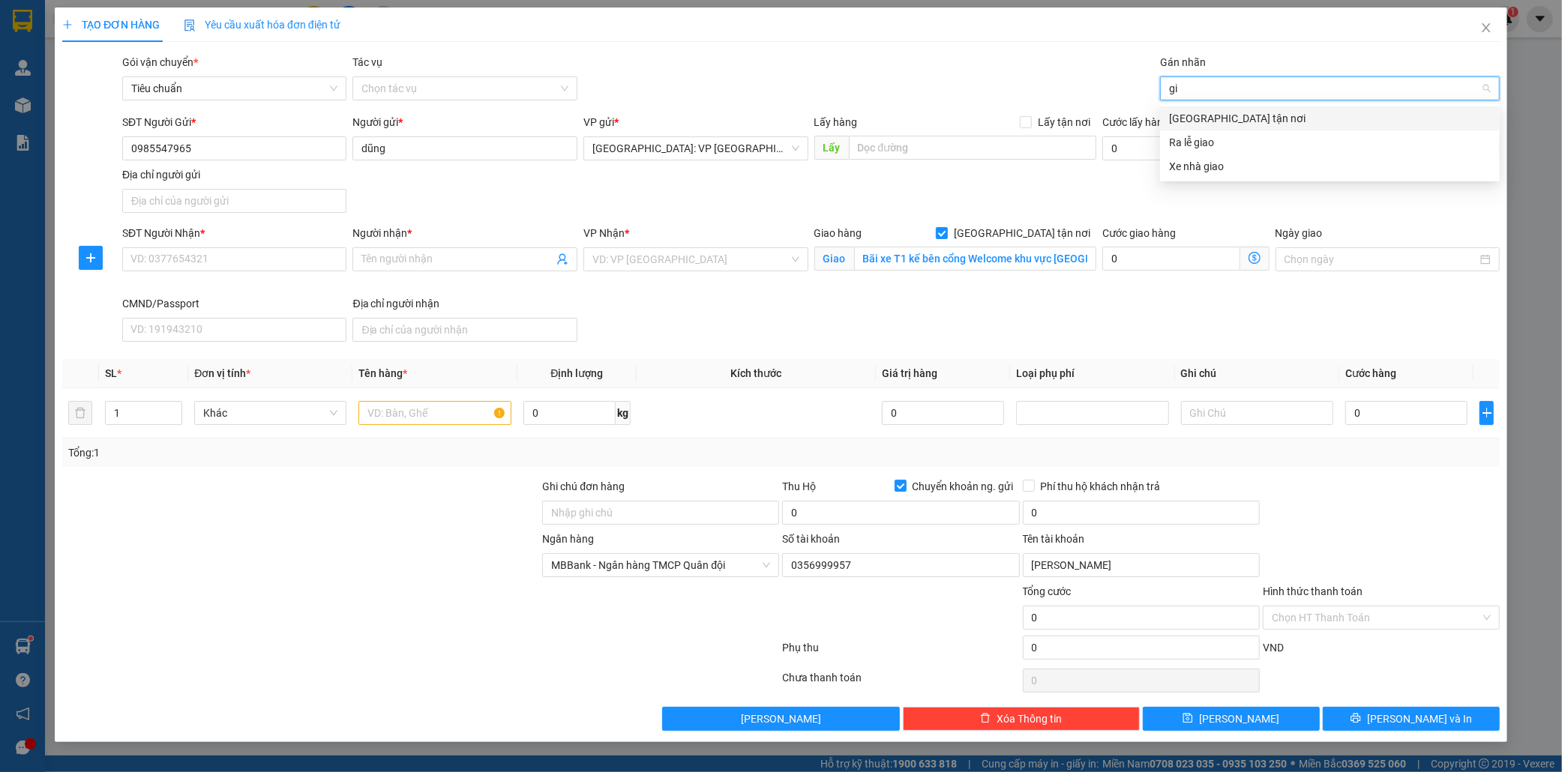
click at [1248, 120] on div "[GEOGRAPHIC_DATA] tận nơi" at bounding box center [1330, 118] width 322 height 16
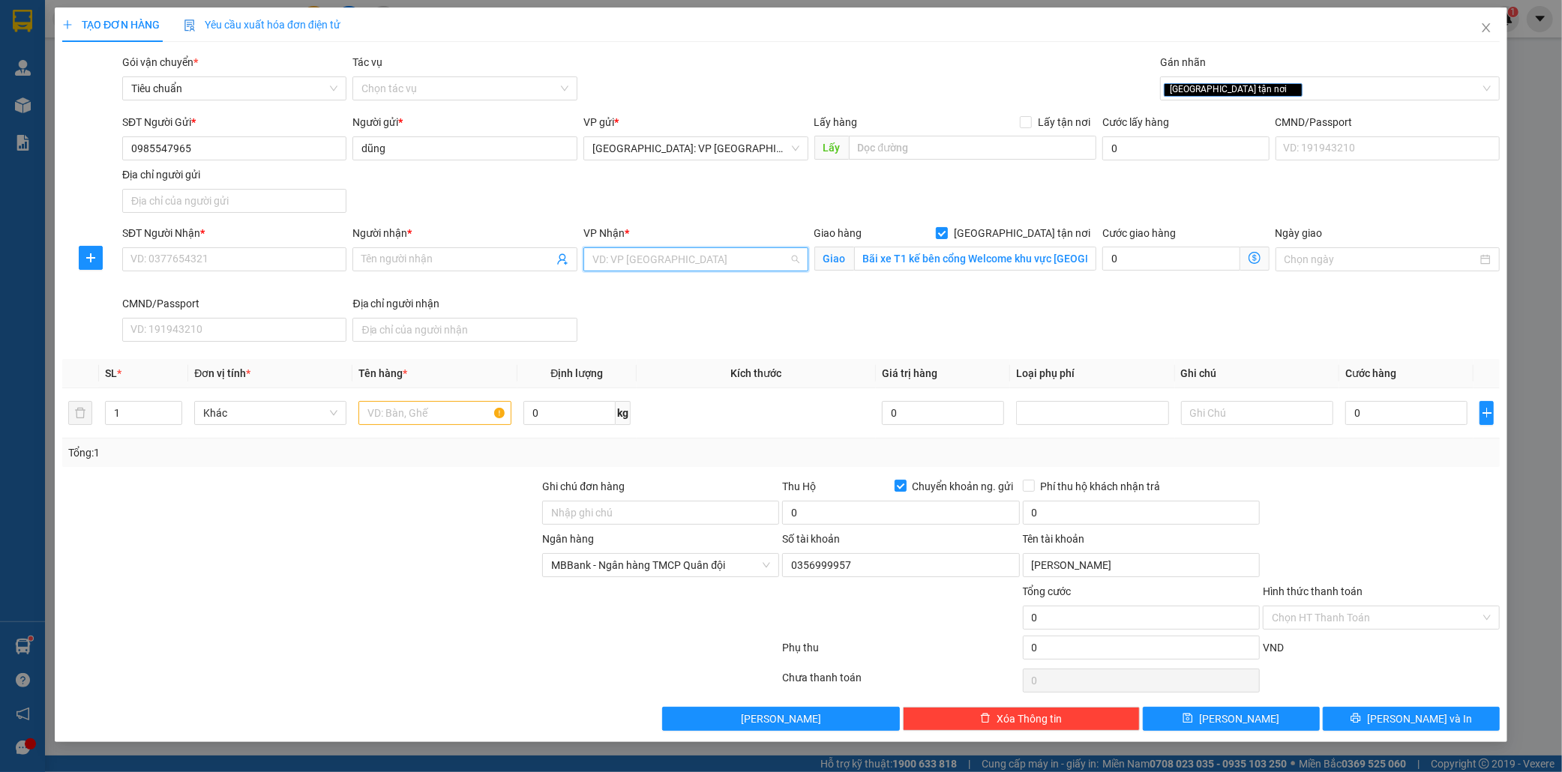
click at [646, 265] on input "search" at bounding box center [690, 259] width 196 height 22
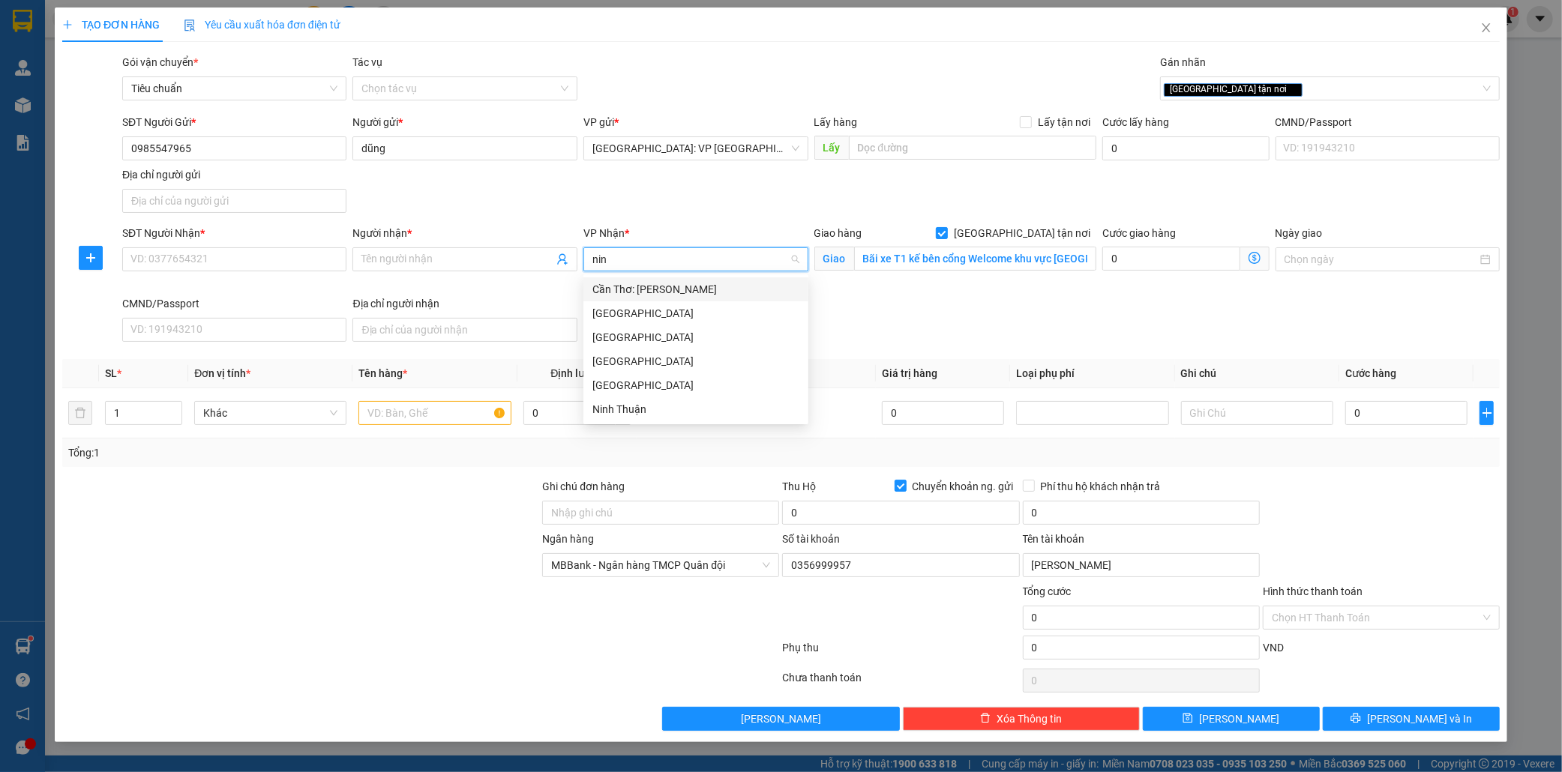
type input "ninh"
click at [645, 292] on div "Cần Thơ: [PERSON_NAME]" at bounding box center [695, 289] width 207 height 16
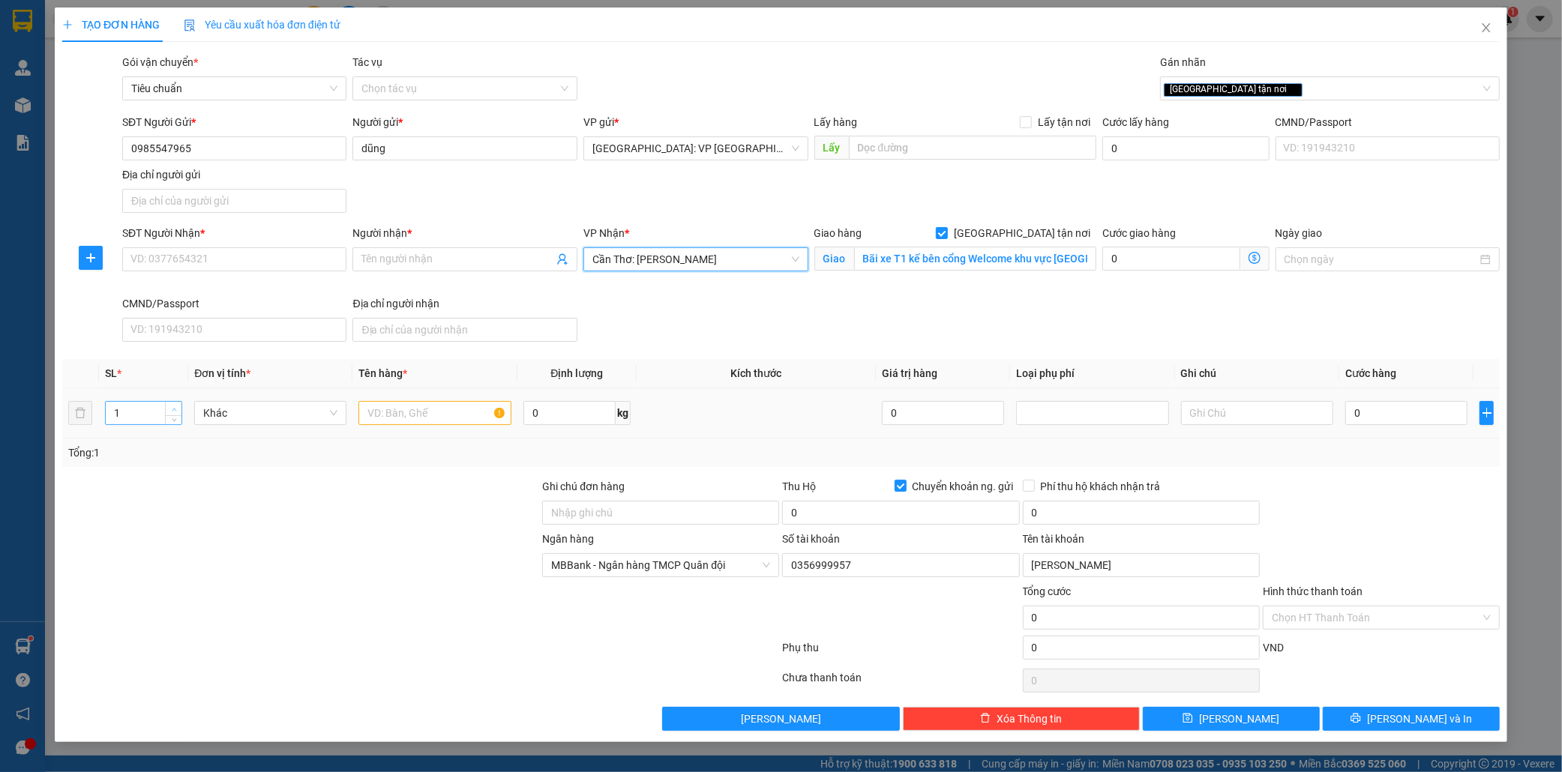
type input "2"
click at [174, 403] on span "Increase Value" at bounding box center [173, 408] width 16 height 13
click at [381, 415] on input "text" at bounding box center [434, 413] width 152 height 24
type input "2 kien giấy"
click at [1407, 415] on input "0" at bounding box center [1406, 413] width 122 height 24
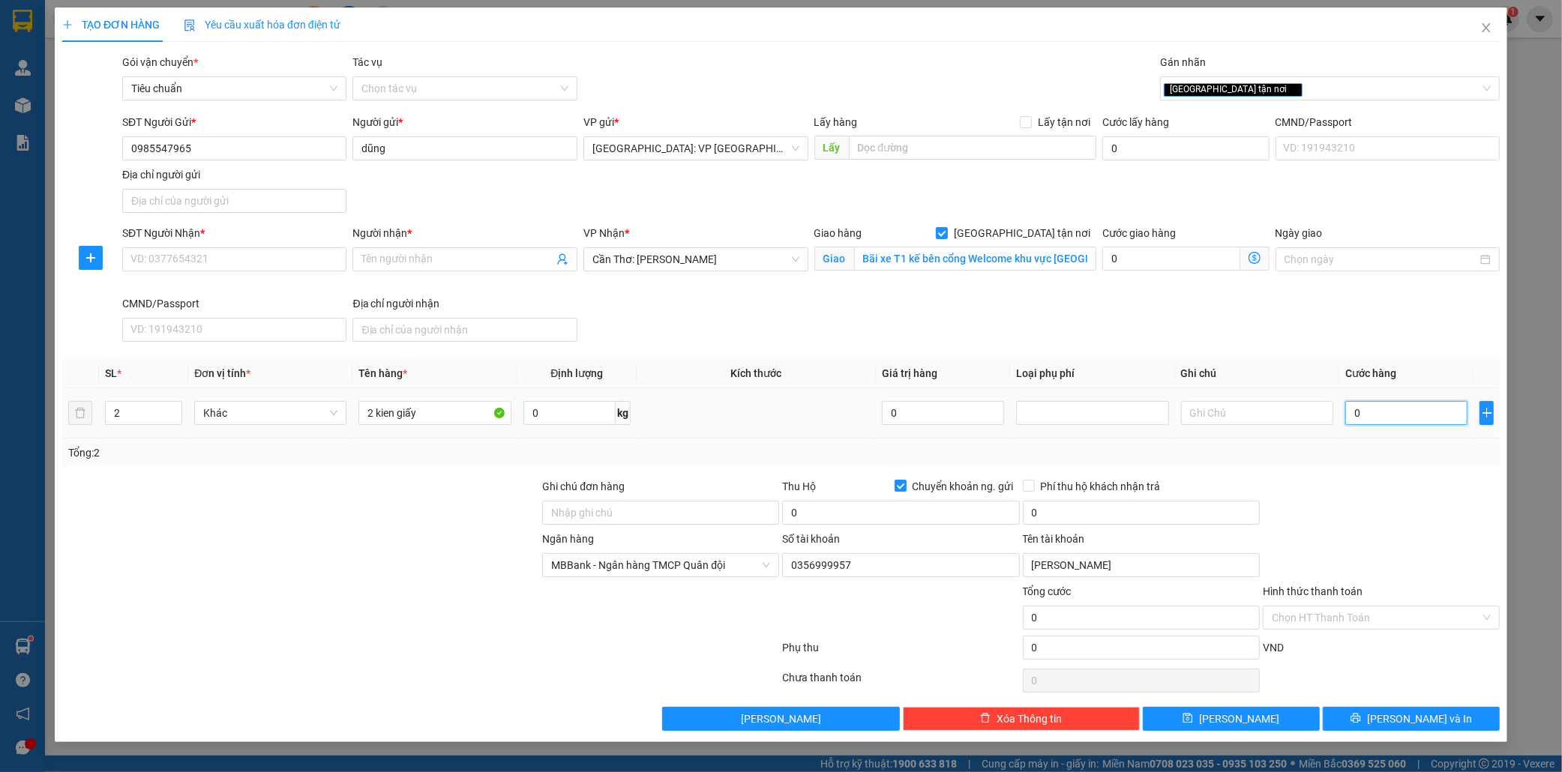
type input "3"
type input "32"
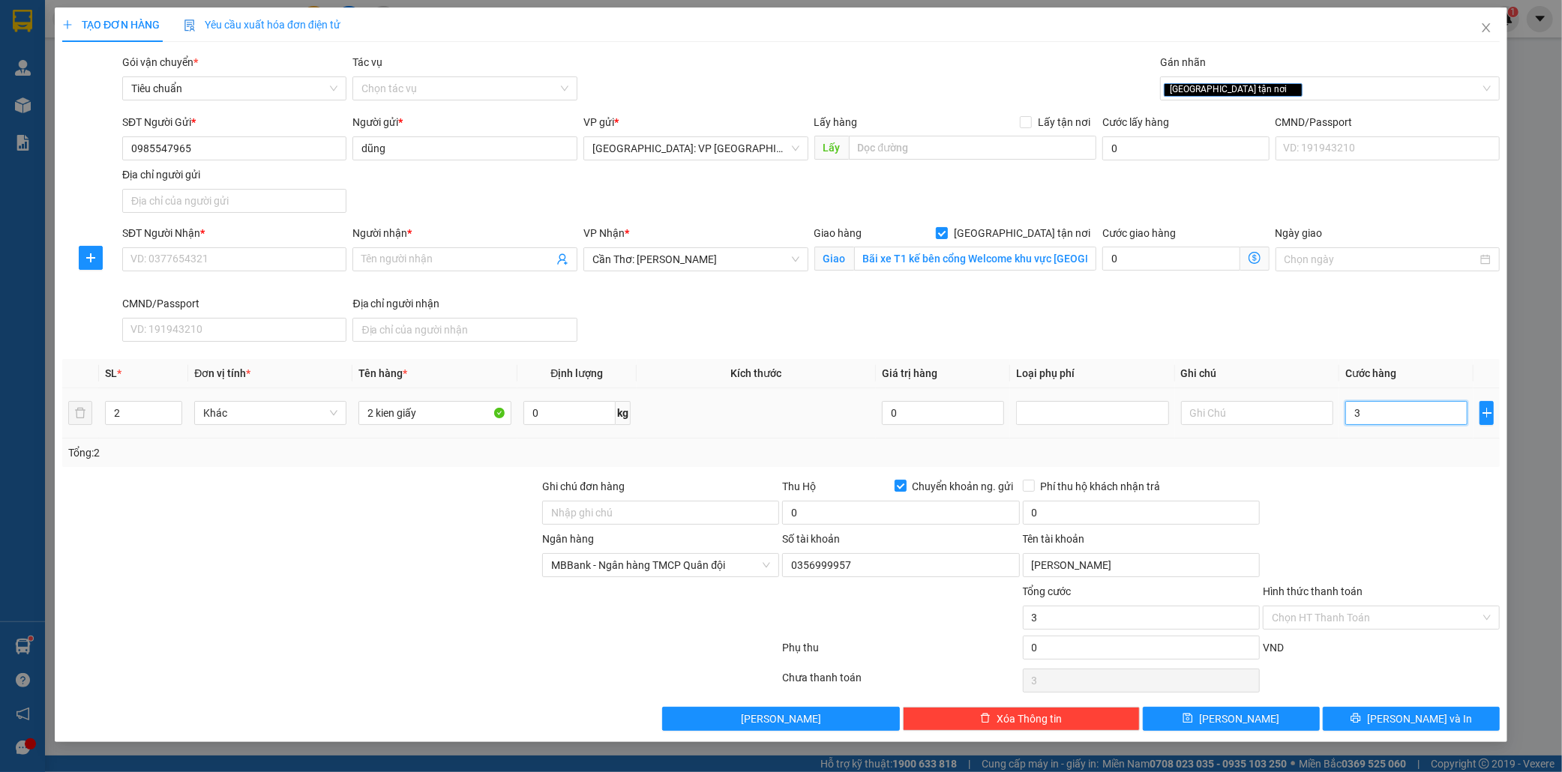
type input "32"
type input "320"
type input "3.200"
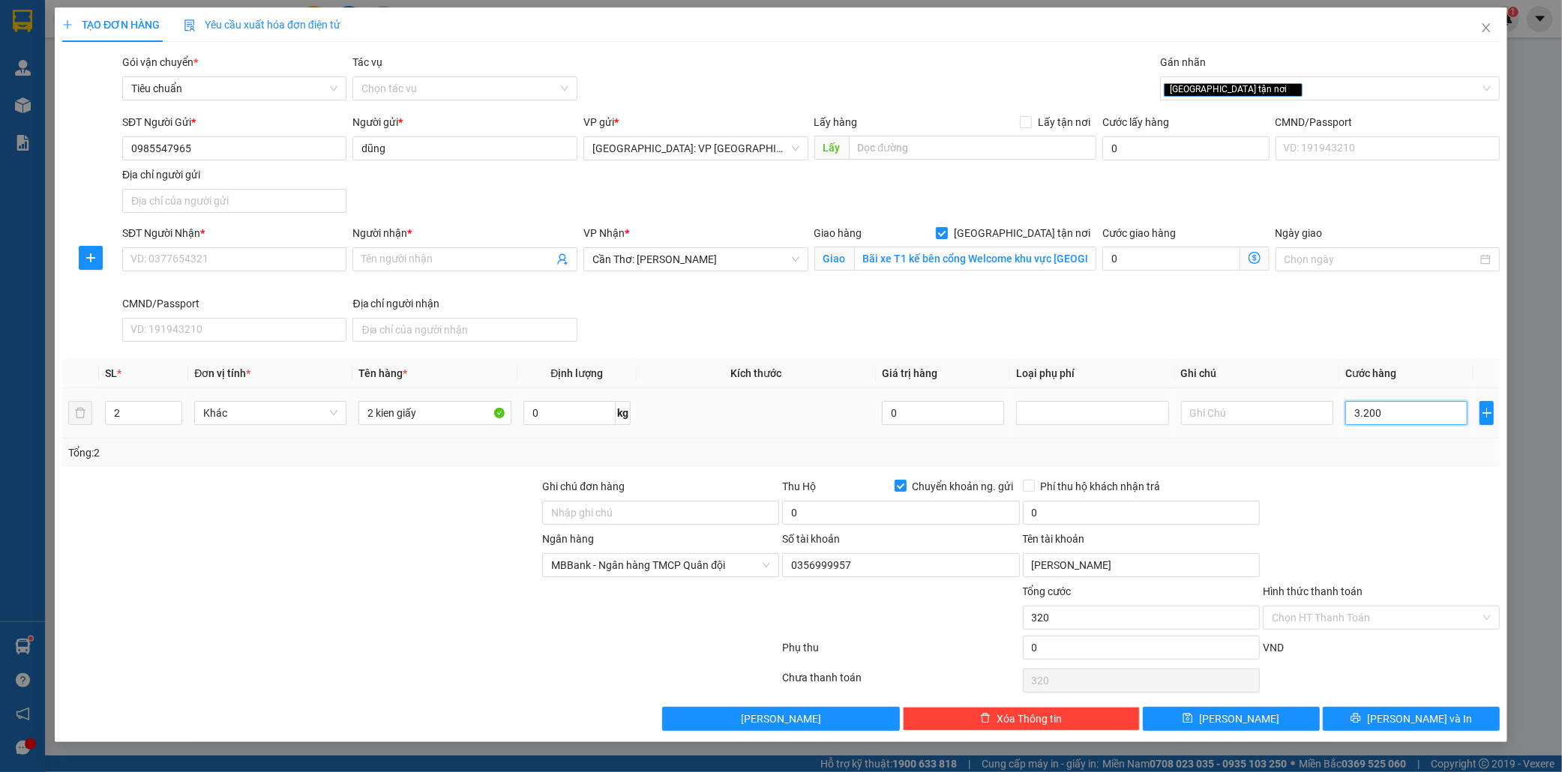
type input "3.200"
type input "32.000"
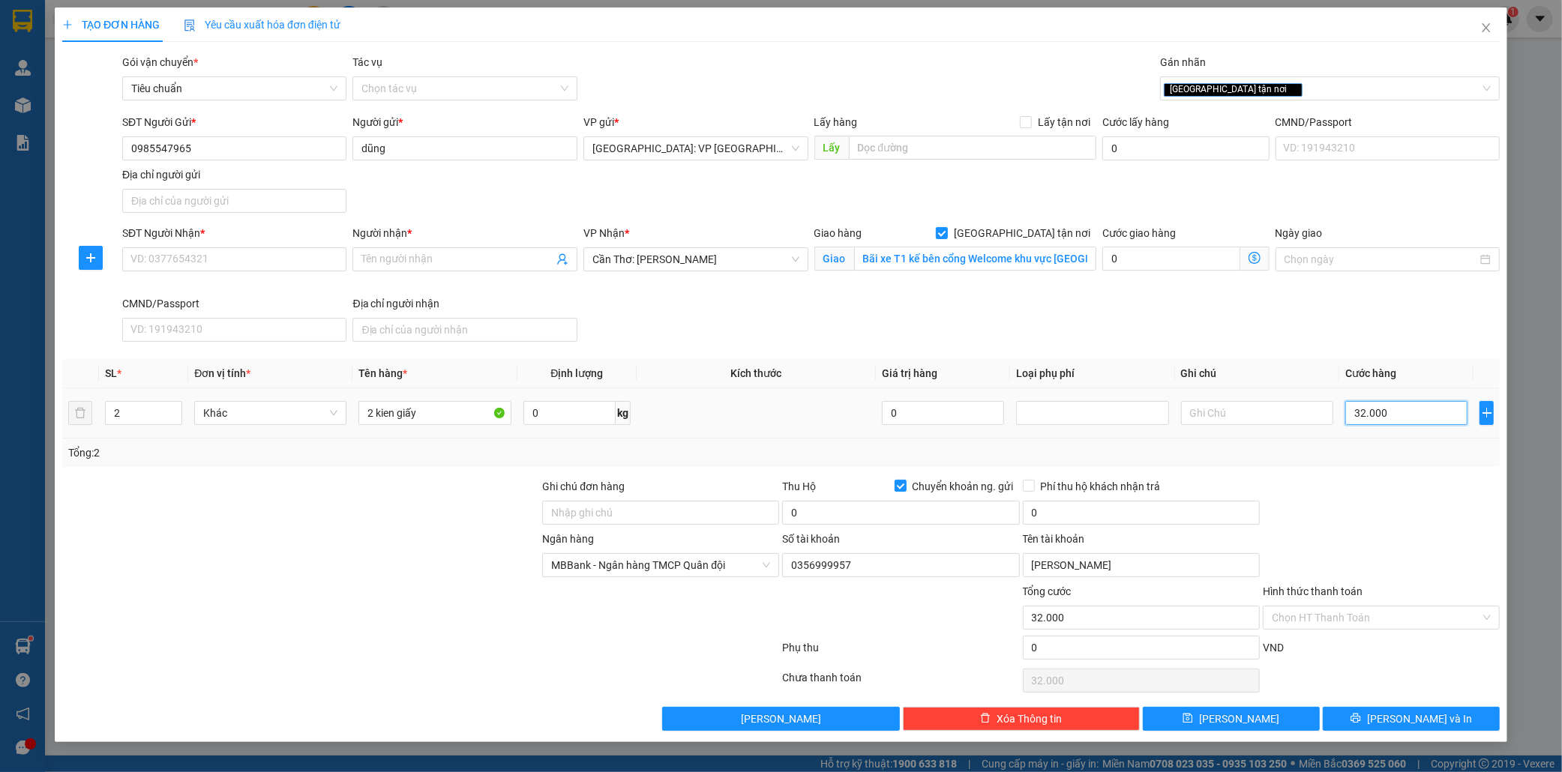
type input "320.000"
click at [161, 257] on input "SĐT Người Nhận *" at bounding box center [234, 259] width 225 height 24
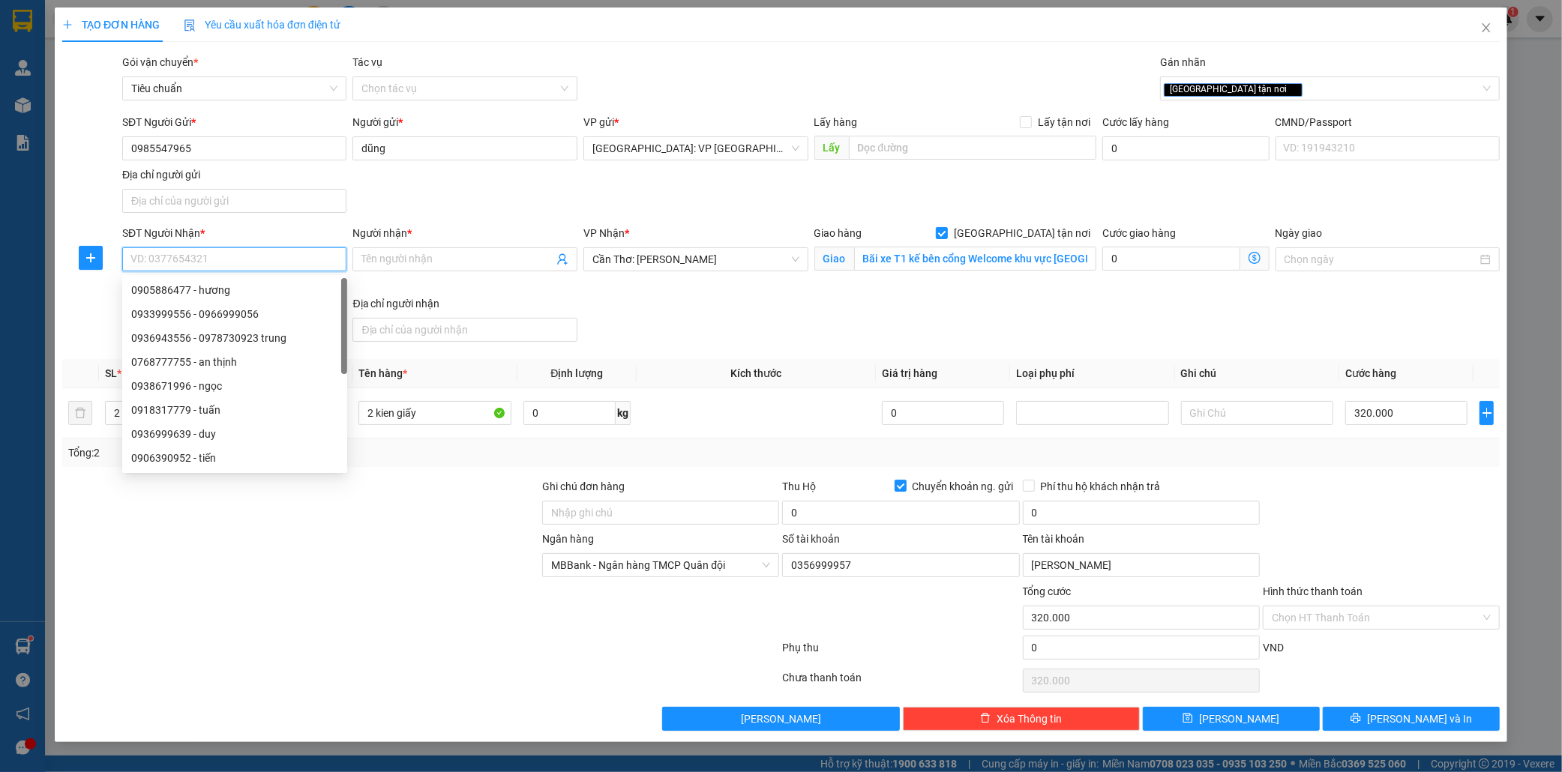
paste input "0978.730.923"
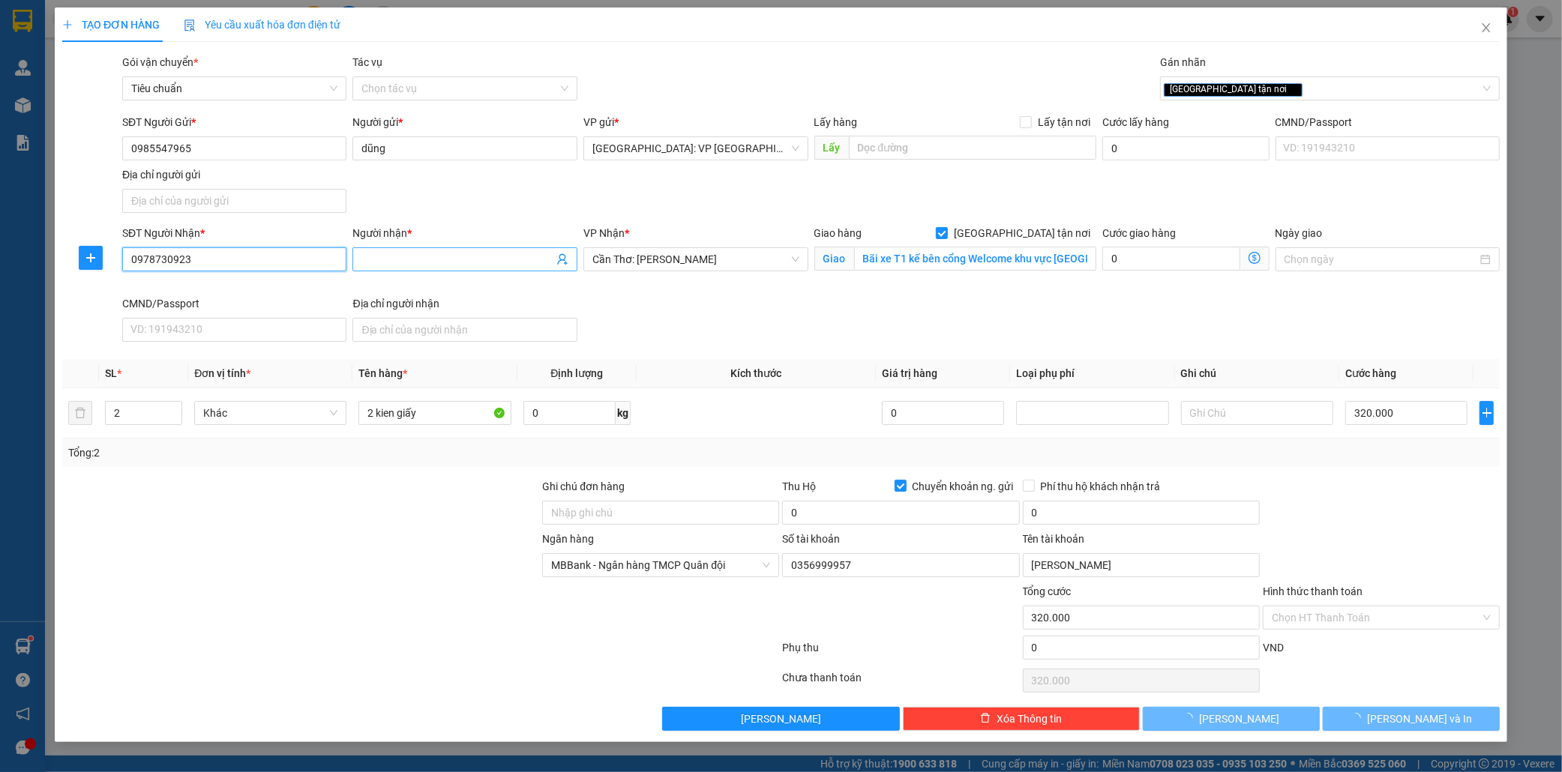
type input "0978730923"
click at [384, 259] on input "Người nhận *" at bounding box center [457, 259] width 192 height 16
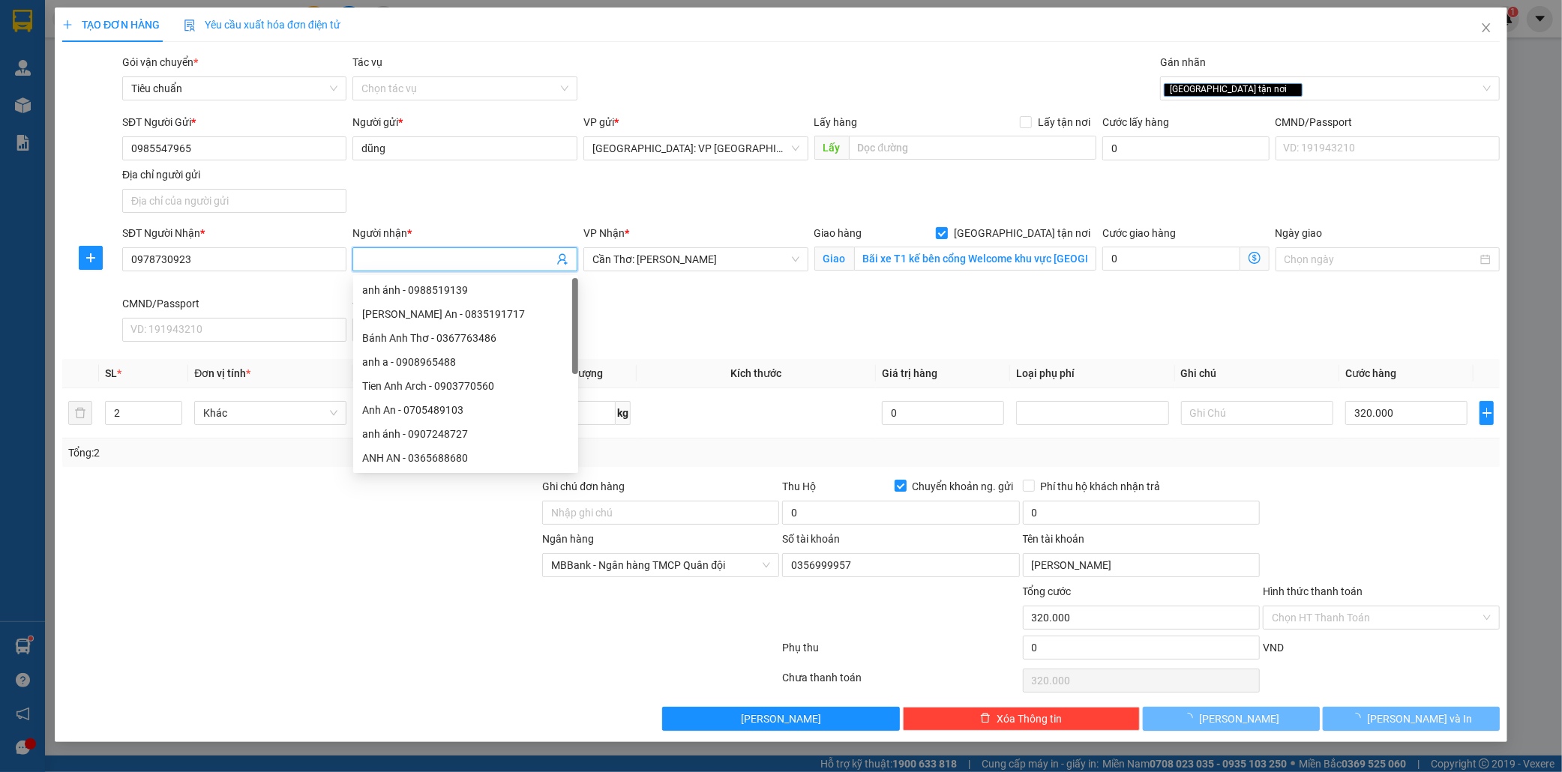
type input "d"
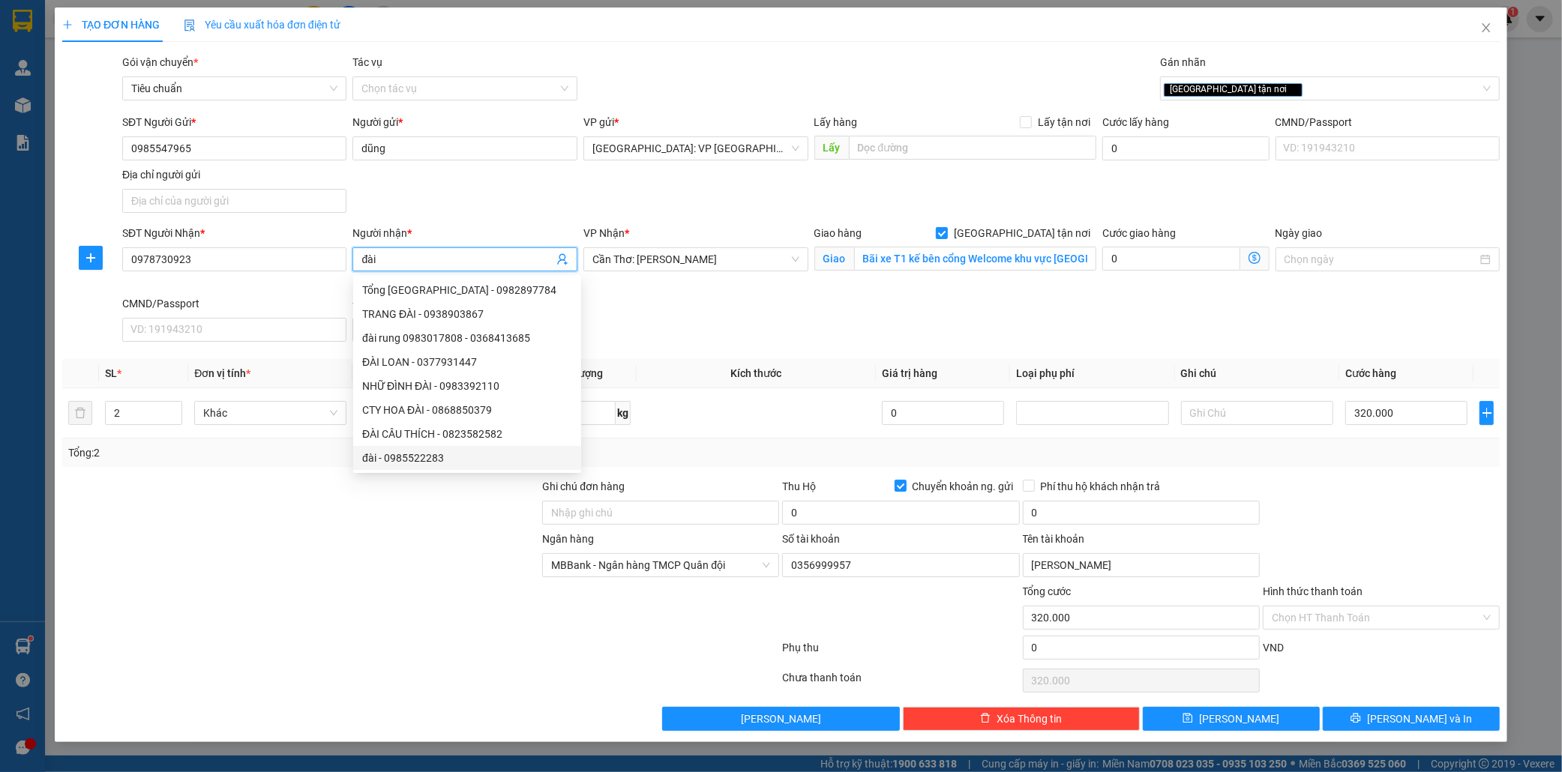
type input "đài"
click at [304, 520] on div at bounding box center [301, 504] width 480 height 52
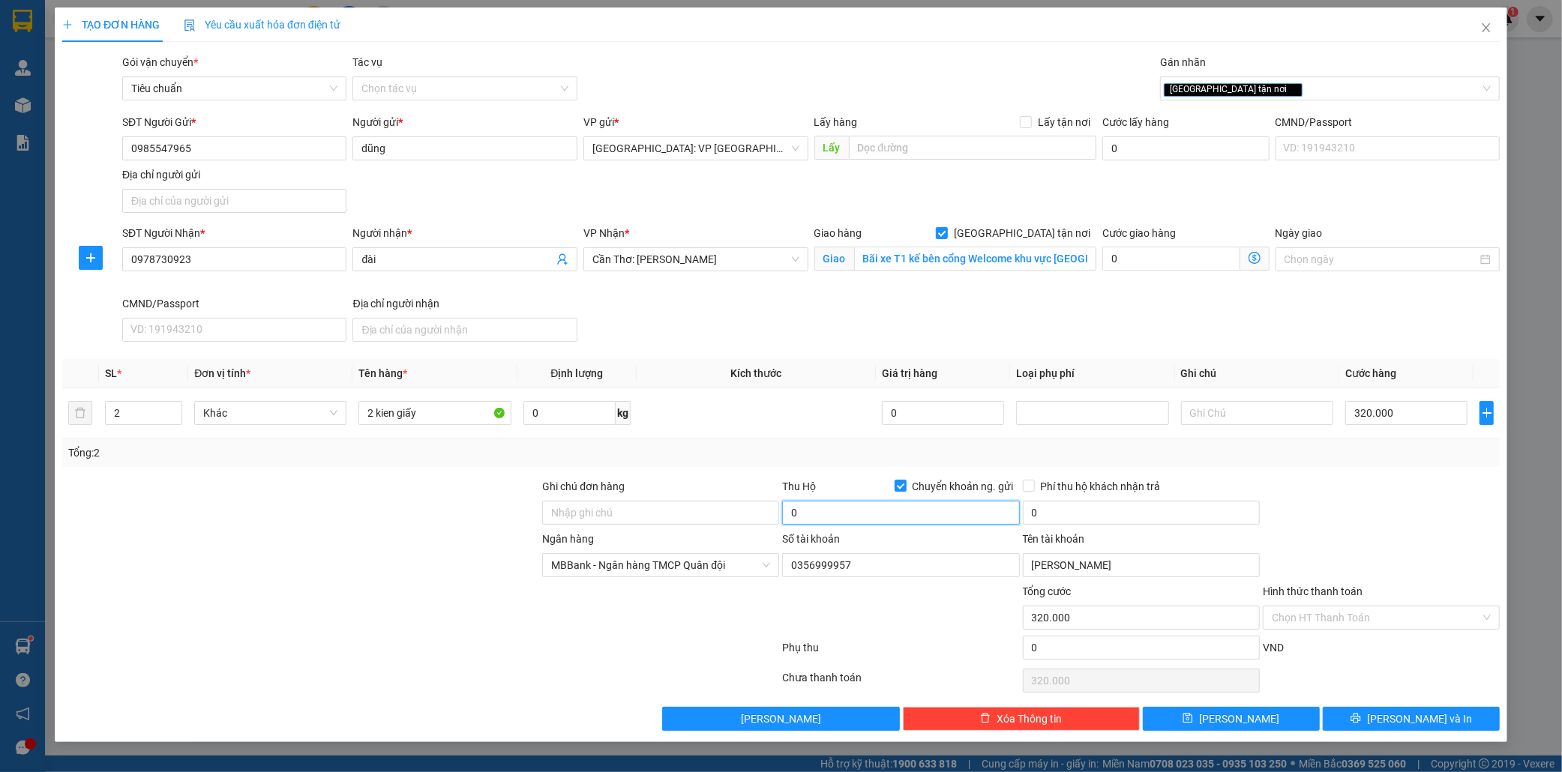
click at [837, 505] on input "0" at bounding box center [900, 513] width 237 height 24
type input "3.630.000"
click at [1082, 518] on input "0" at bounding box center [1141, 513] width 237 height 24
type input "25.000"
click at [1120, 517] on input "25.000" at bounding box center [1141, 513] width 237 height 24
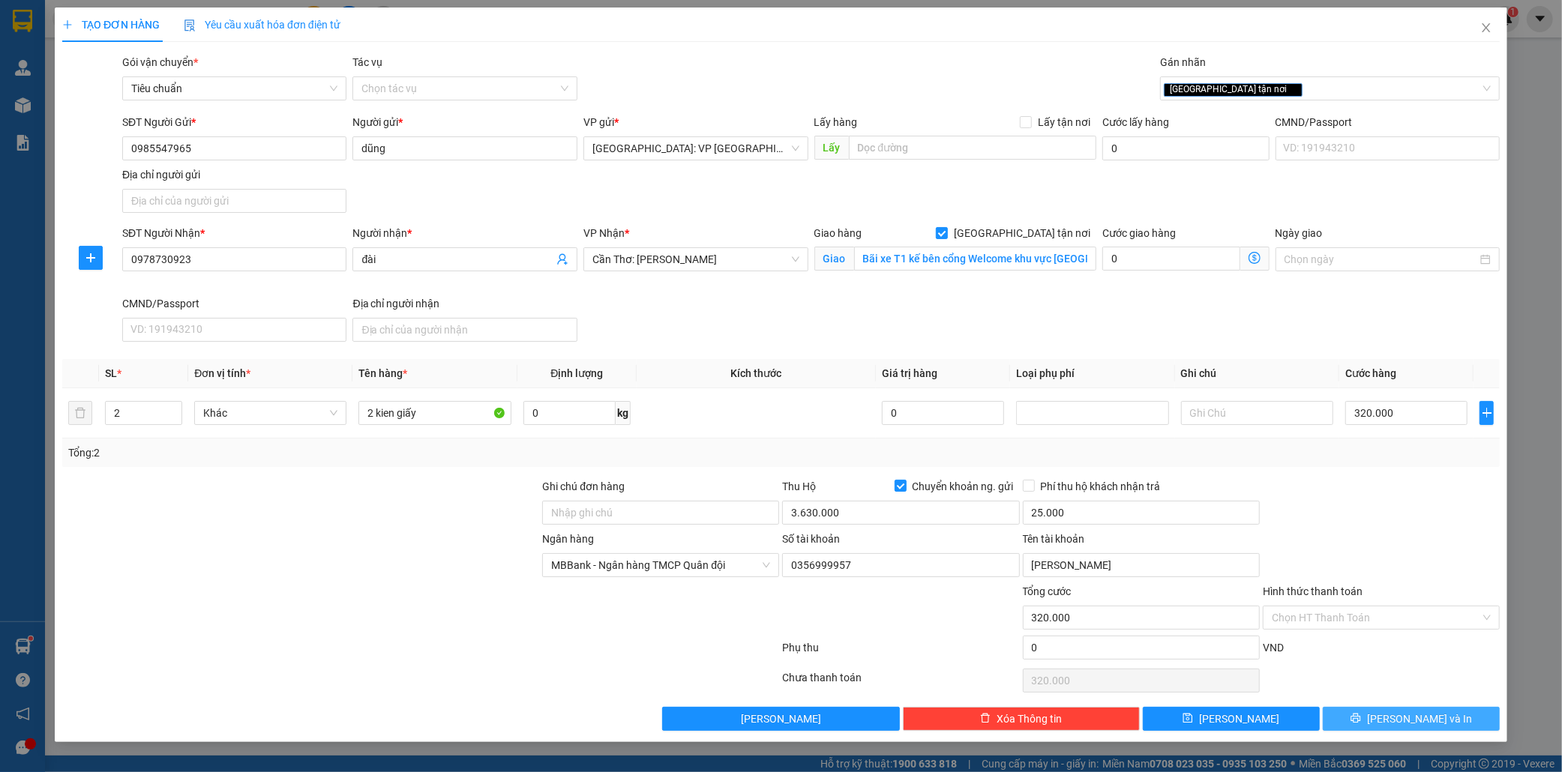
click at [1449, 720] on button "[PERSON_NAME] và In" at bounding box center [1411, 719] width 177 height 24
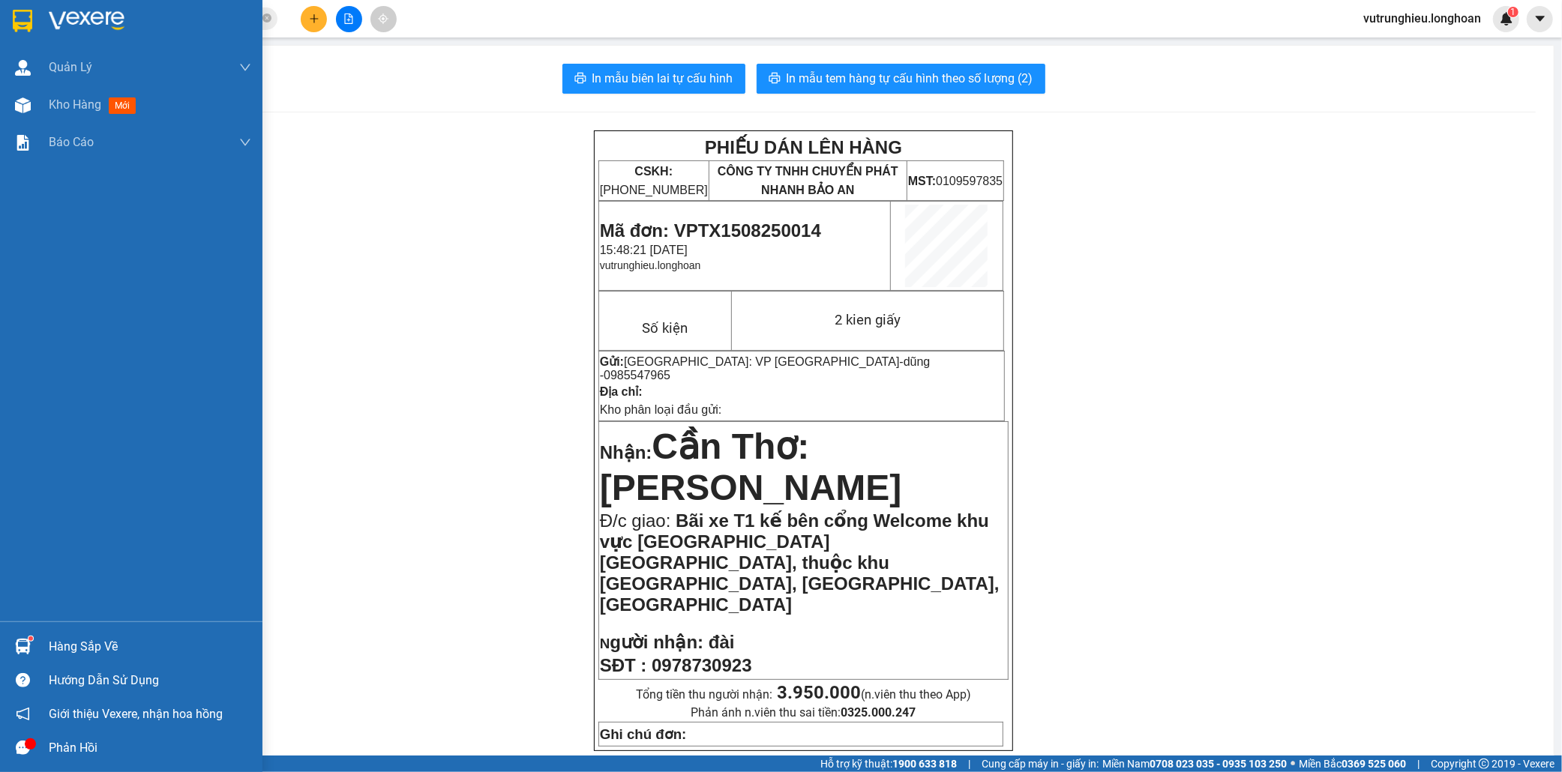
click at [23, 12] on img at bounding box center [22, 21] width 19 height 22
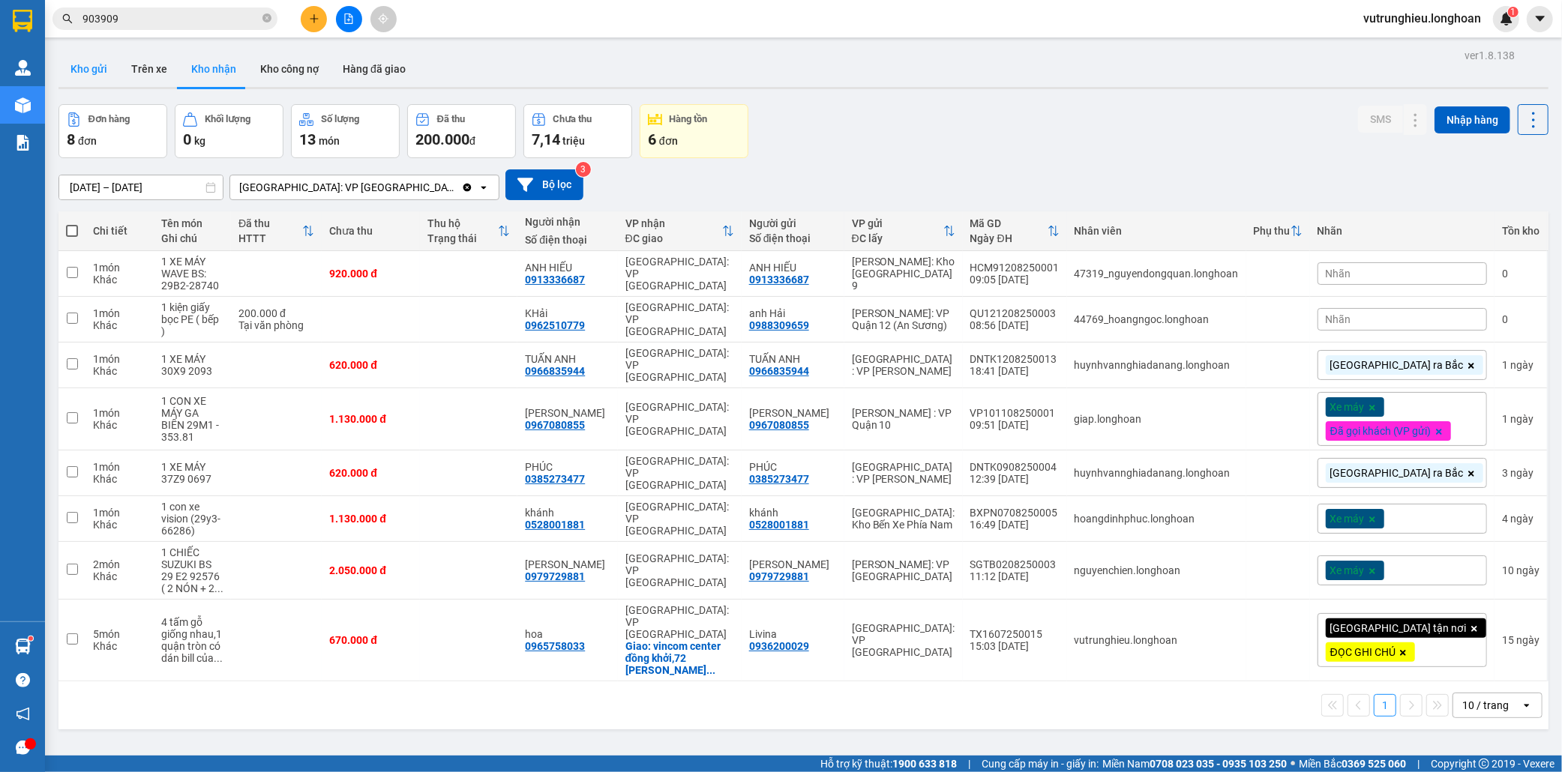
click at [83, 68] on button "Kho gửi" at bounding box center [88, 69] width 61 height 36
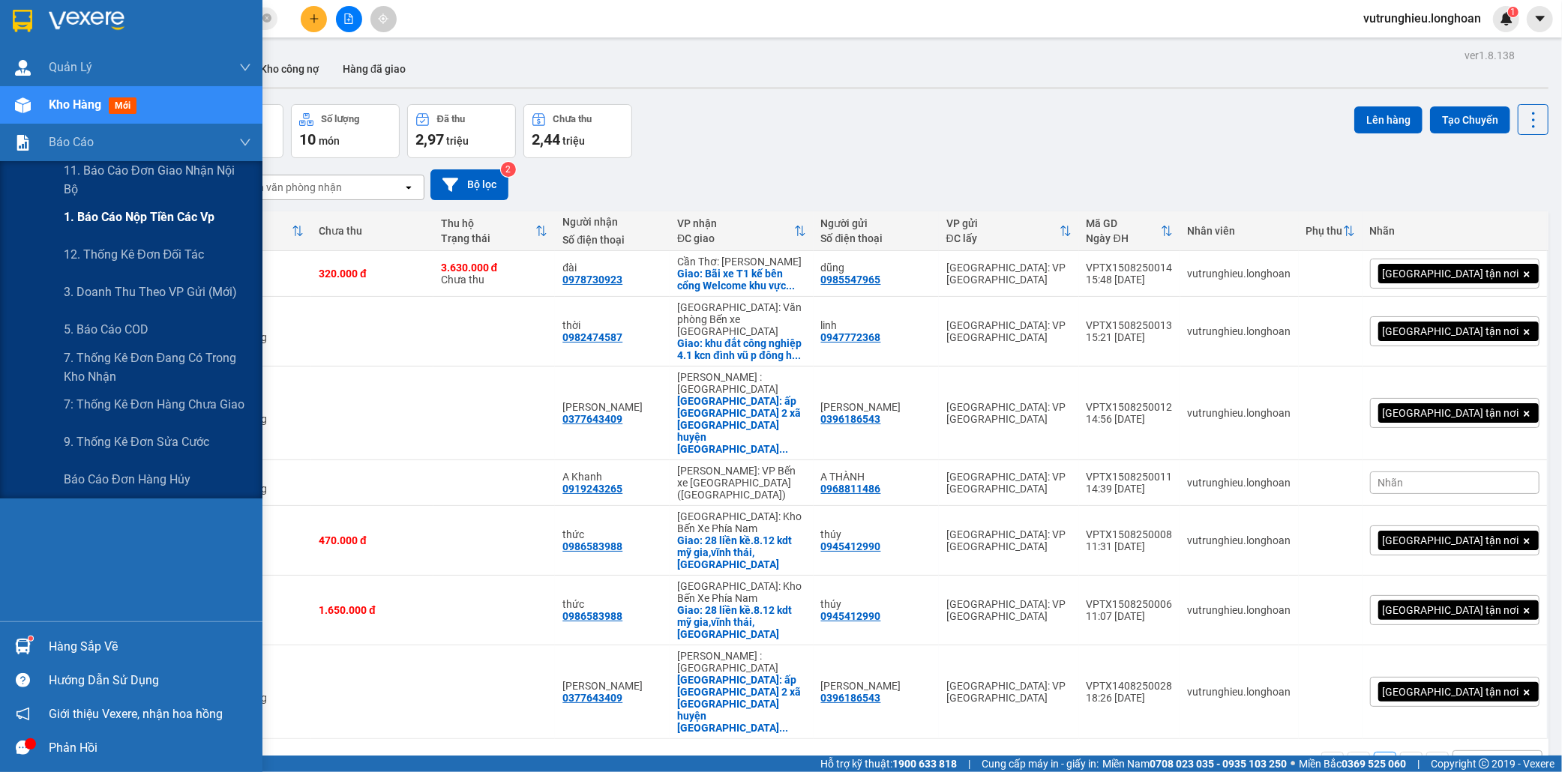
click at [150, 219] on span "1. Báo cáo nộp tiền các vp" at bounding box center [139, 217] width 151 height 19
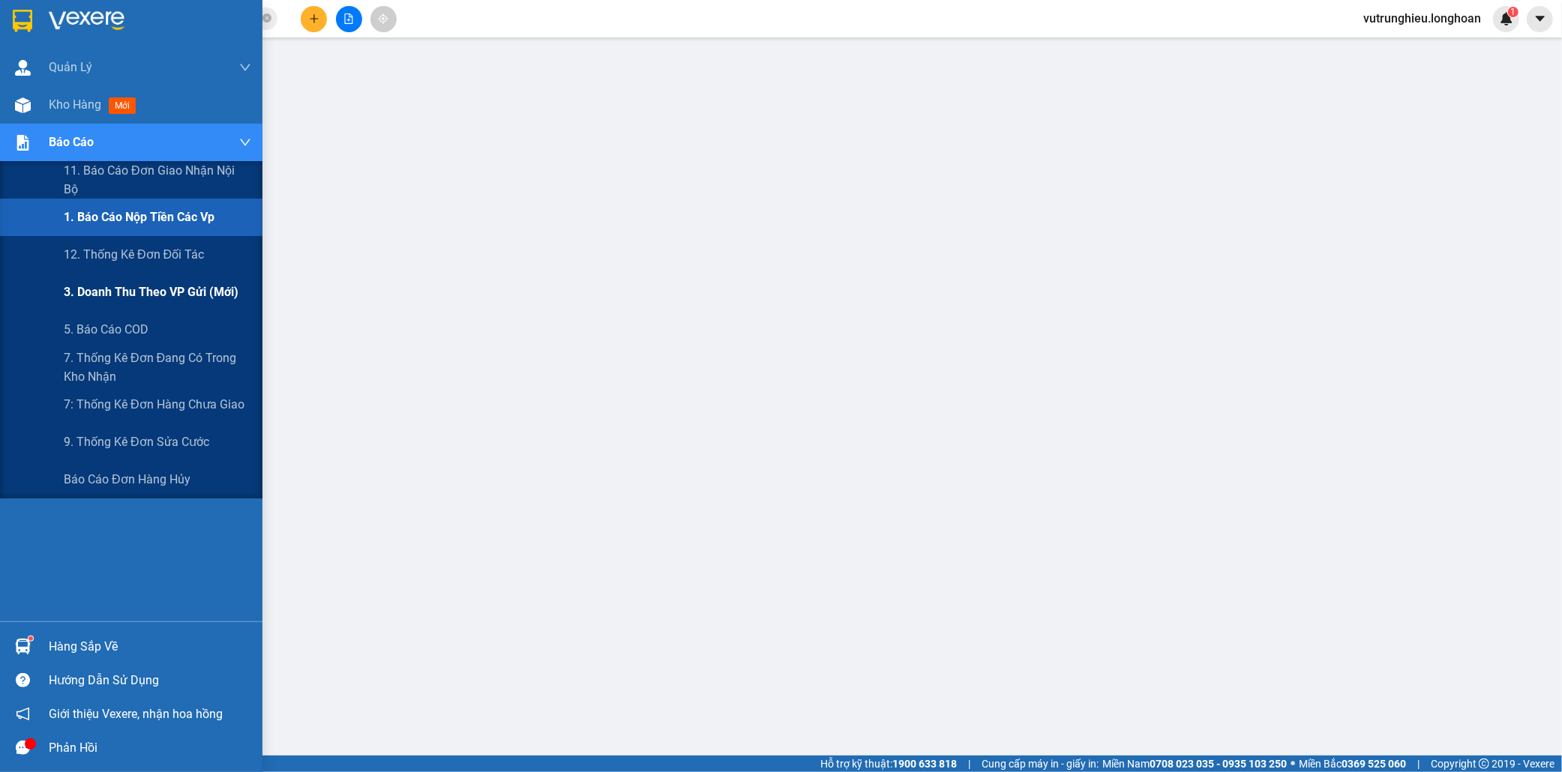
click at [160, 295] on span "3. Doanh Thu theo VP Gửi (mới)" at bounding box center [151, 292] width 175 height 19
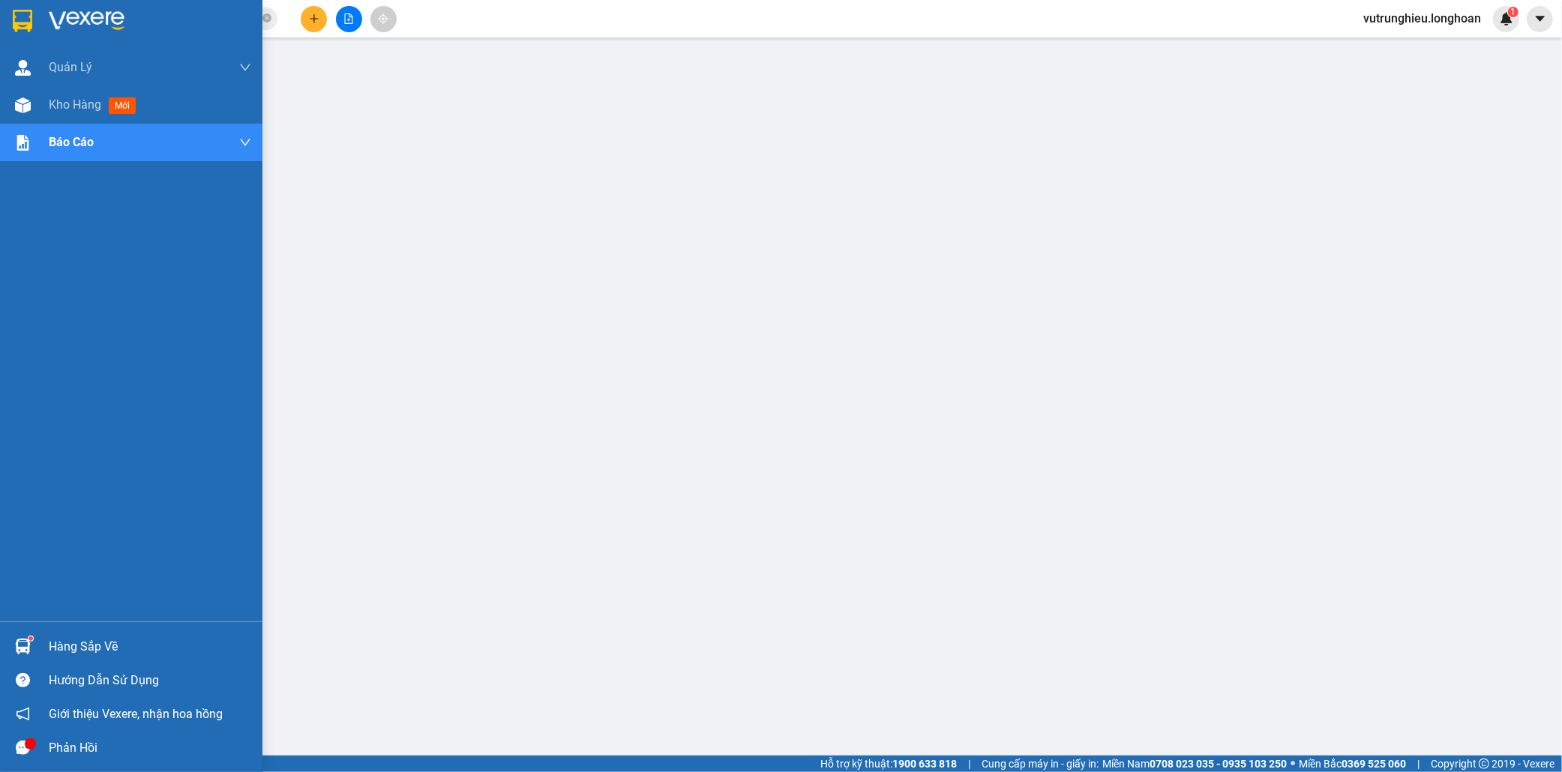
drag, startPoint x: 19, startPoint y: 11, endPoint x: 298, endPoint y: 769, distance: 807.7
click at [19, 11] on img at bounding box center [22, 21] width 19 height 22
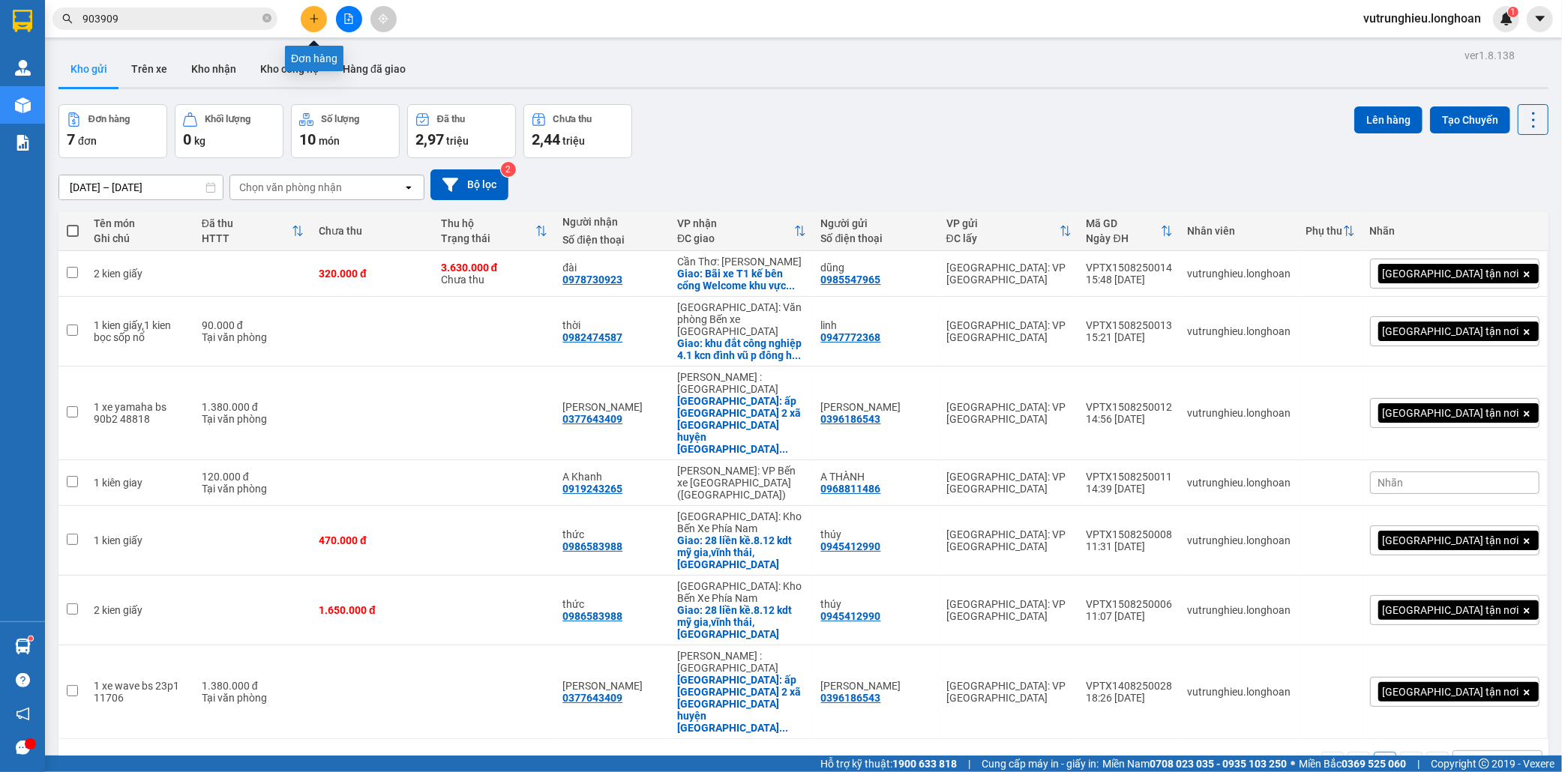
click at [316, 13] on icon "plus" at bounding box center [314, 18] width 10 height 10
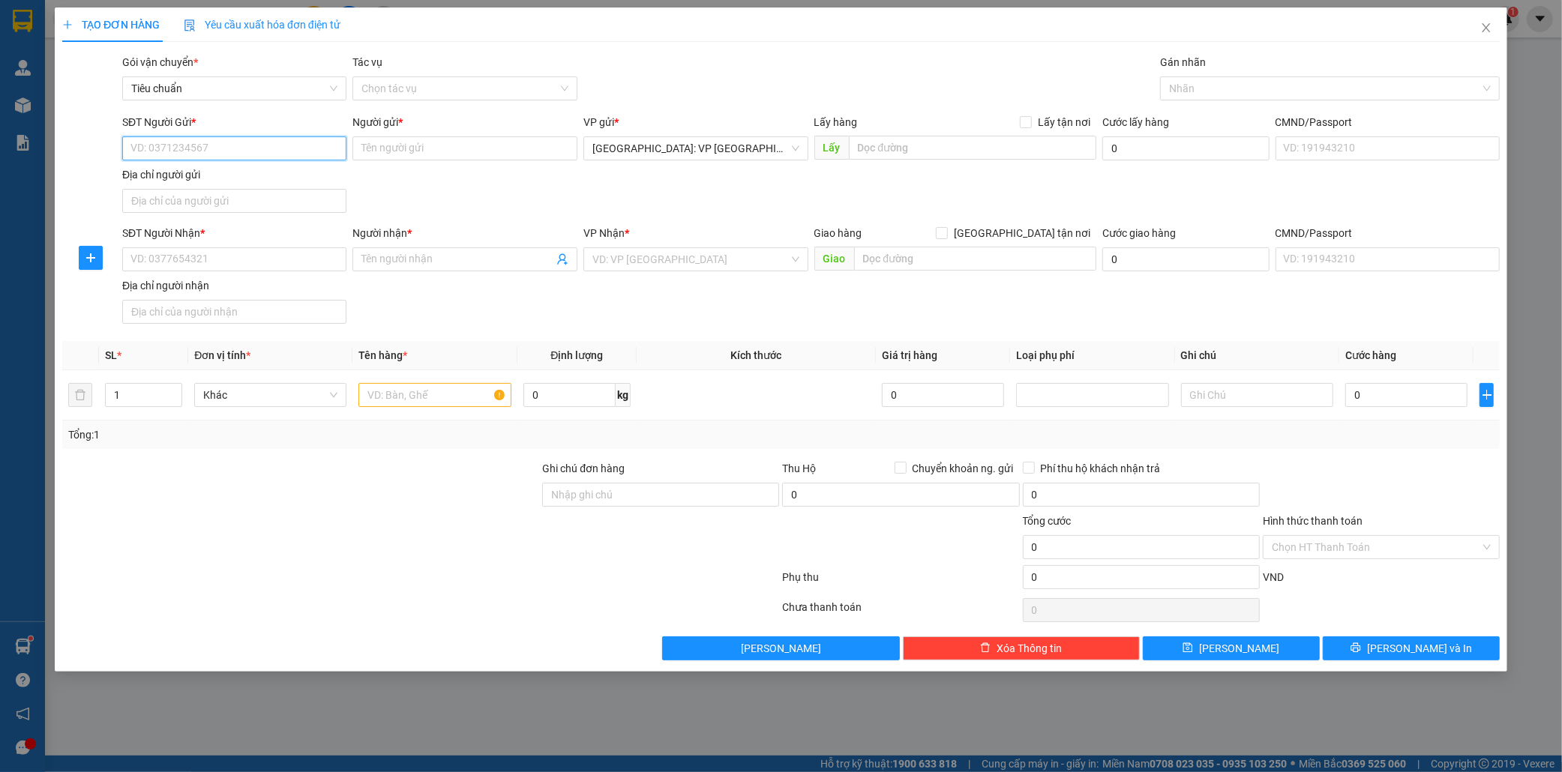
click at [225, 145] on input "SĐT Người Gửi *" at bounding box center [234, 148] width 225 height 24
click at [403, 398] on input "text" at bounding box center [434, 395] width 152 height 24
click at [395, 394] on input "1 thufg sốp trắng" at bounding box center [434, 395] width 152 height 24
type input "1 thug sốp trắng"
click at [210, 151] on input "SĐT Người Gửi *" at bounding box center [234, 148] width 225 height 24
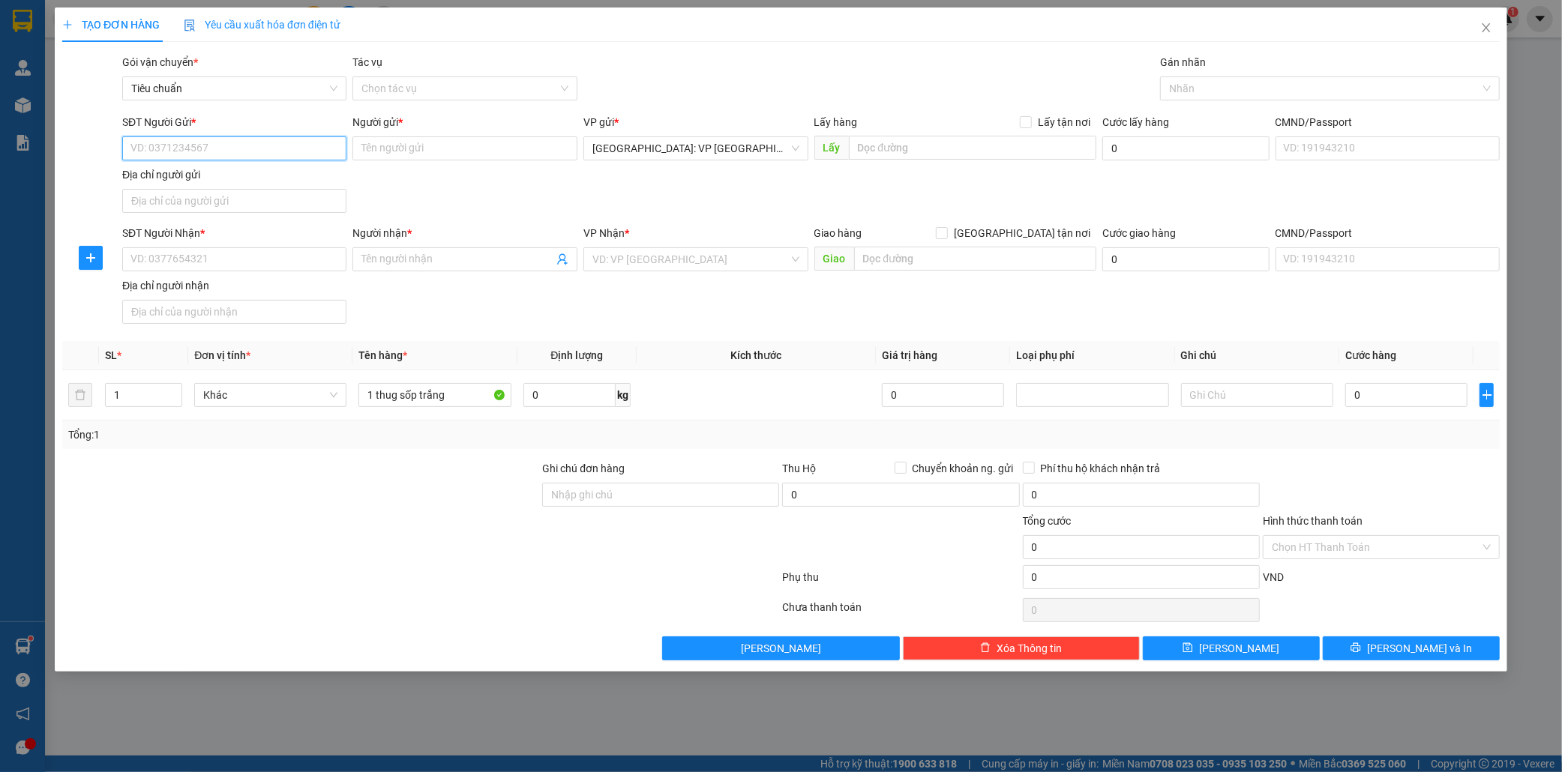
click at [210, 151] on input "SĐT Người Gửi *" at bounding box center [234, 148] width 225 height 24
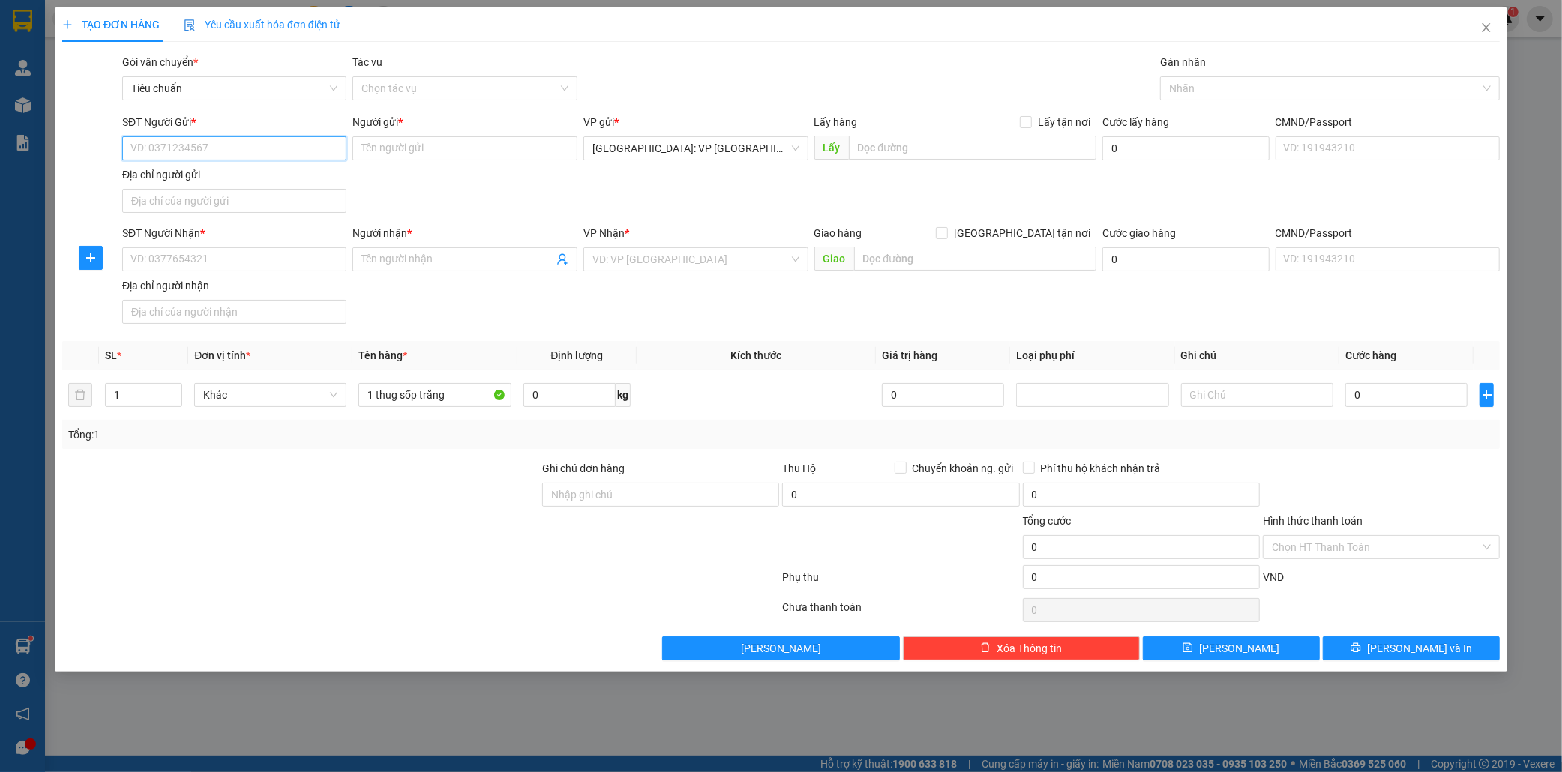
click at [210, 151] on input "SĐT Người Gửi *" at bounding box center [234, 148] width 225 height 24
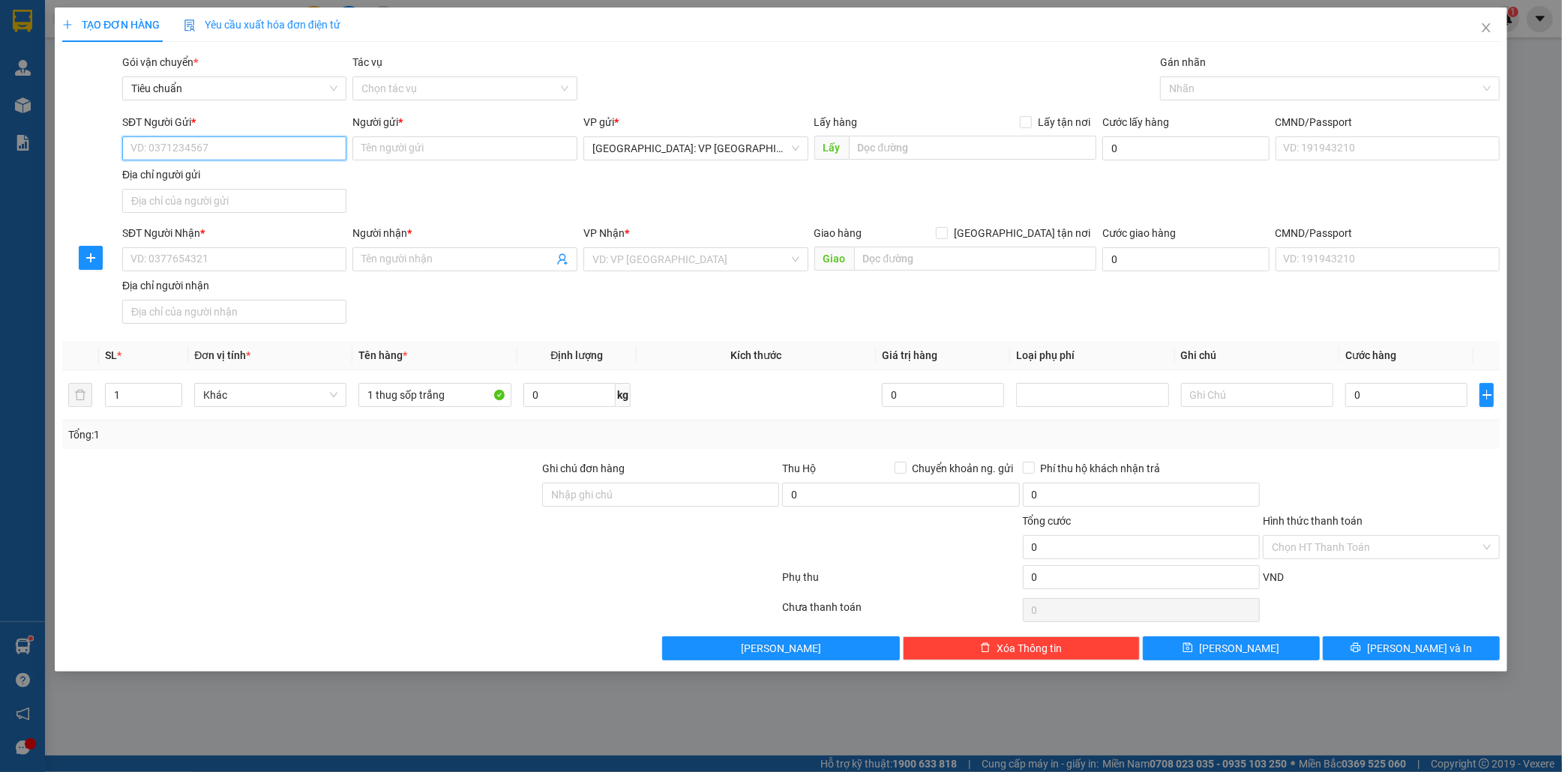
click at [210, 151] on input "SĐT Người Gửi *" at bounding box center [234, 148] width 225 height 24
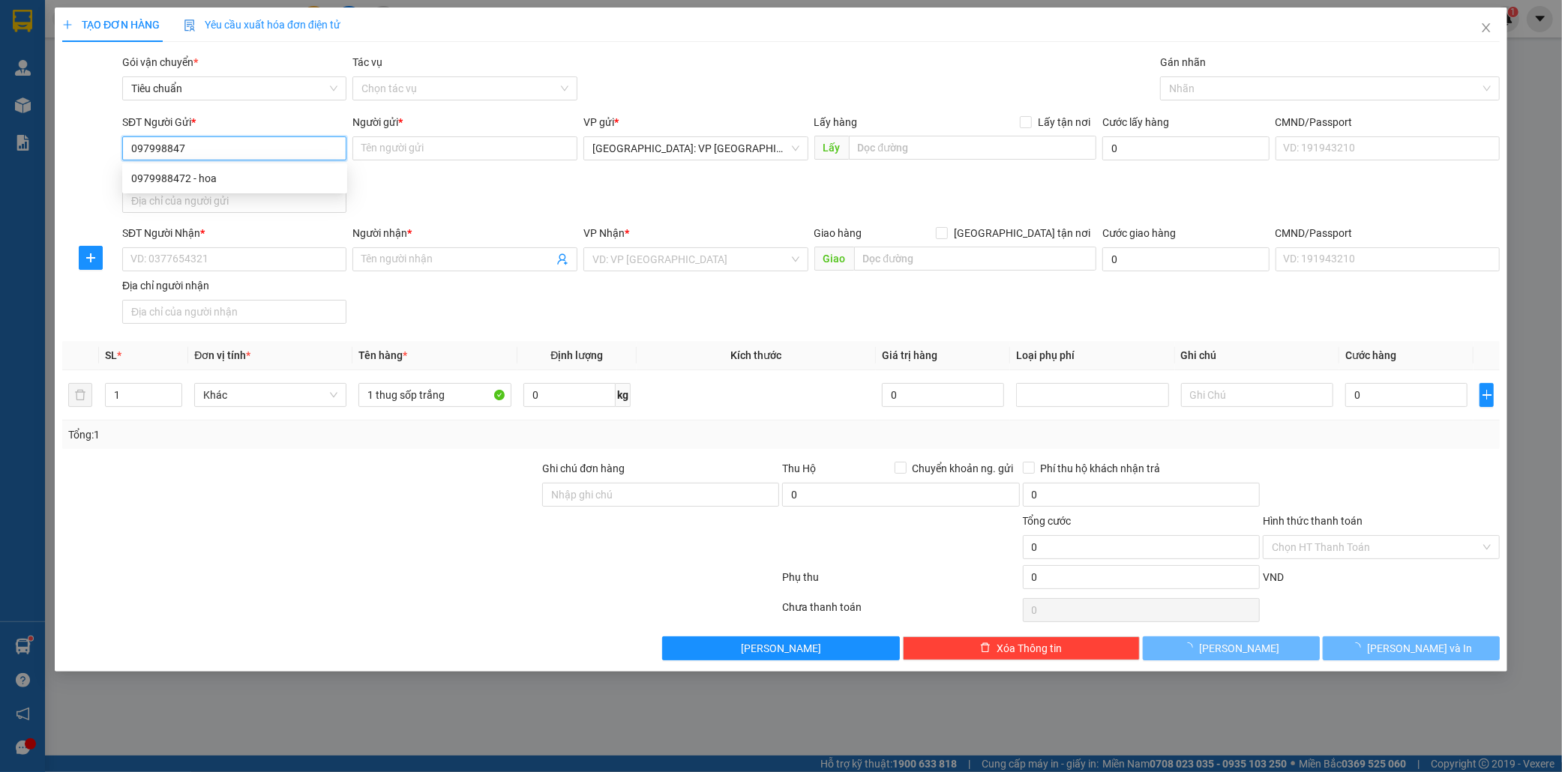
type input "0979988472"
click at [220, 176] on div "0979988472 - hoa" at bounding box center [234, 178] width 207 height 16
type input "hoa"
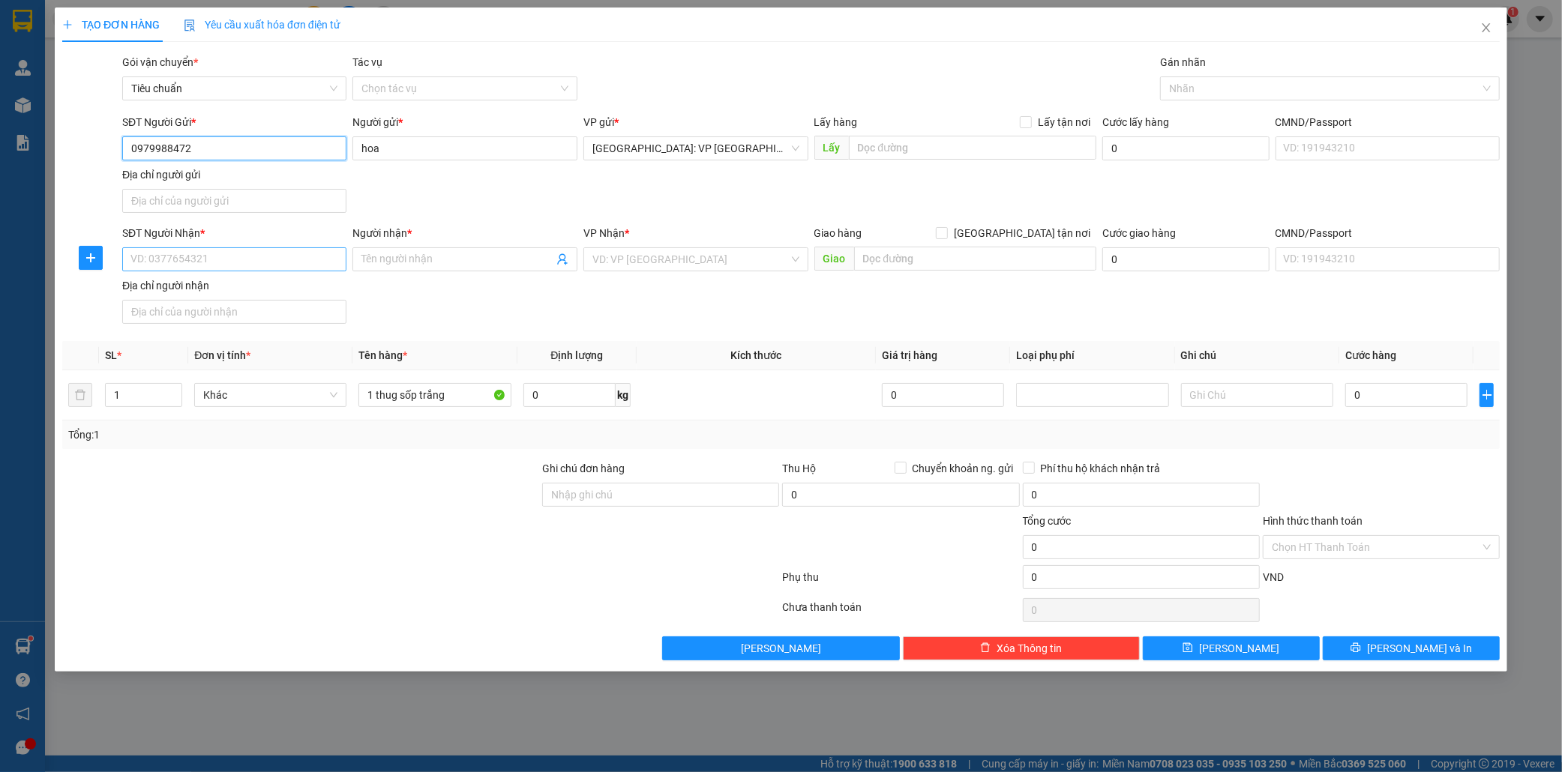
type input "0979988472"
click at [220, 264] on input "SĐT Người Nhận *" at bounding box center [234, 259] width 225 height 24
click at [220, 286] on div "0868585808 - lê" at bounding box center [234, 290] width 207 height 16
type input "0868585808"
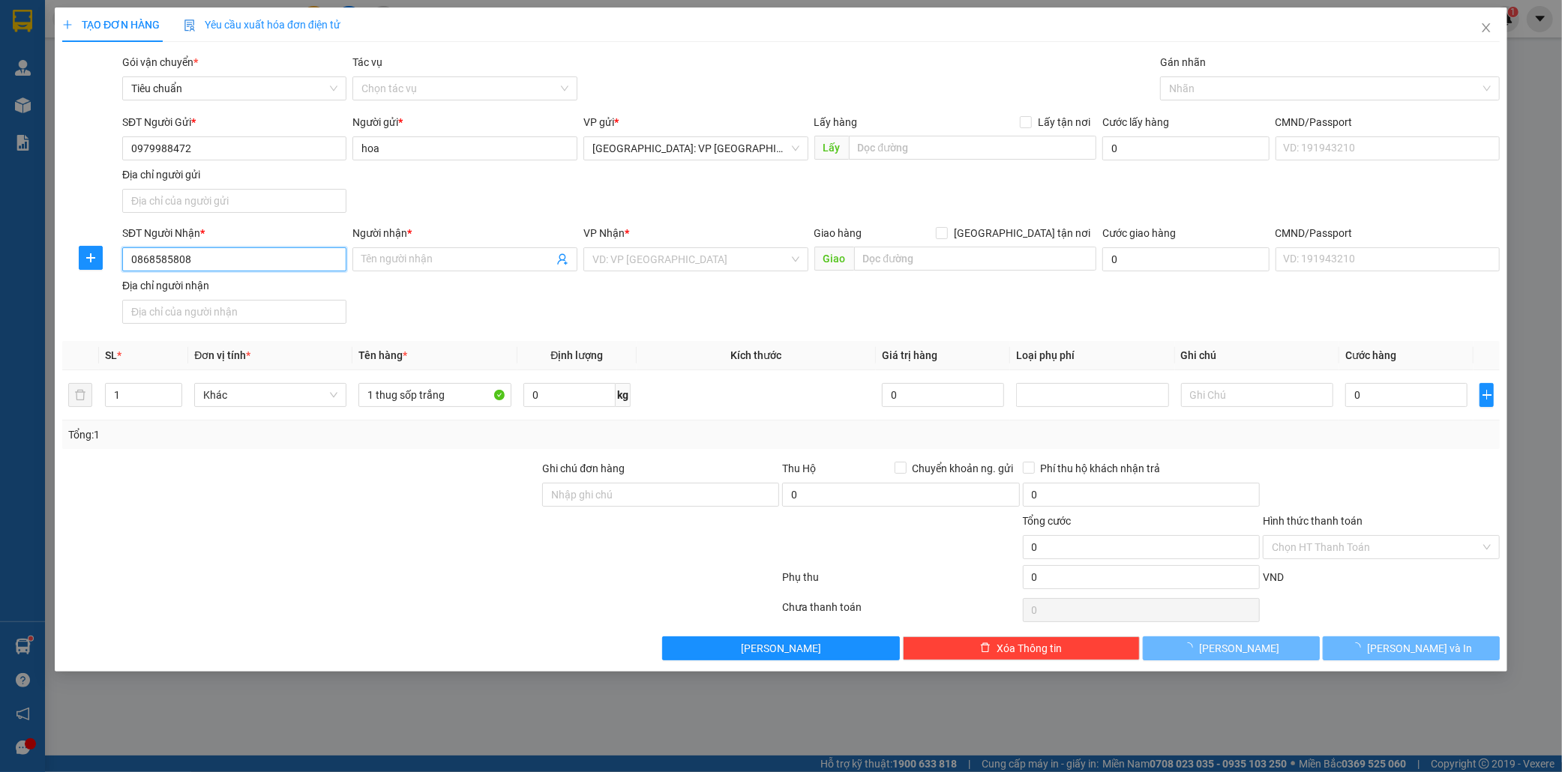
type input "lê"
checkbox input "true"
type input "r2 -33 [PERSON_NAME],p tân phong,q7,hcm"
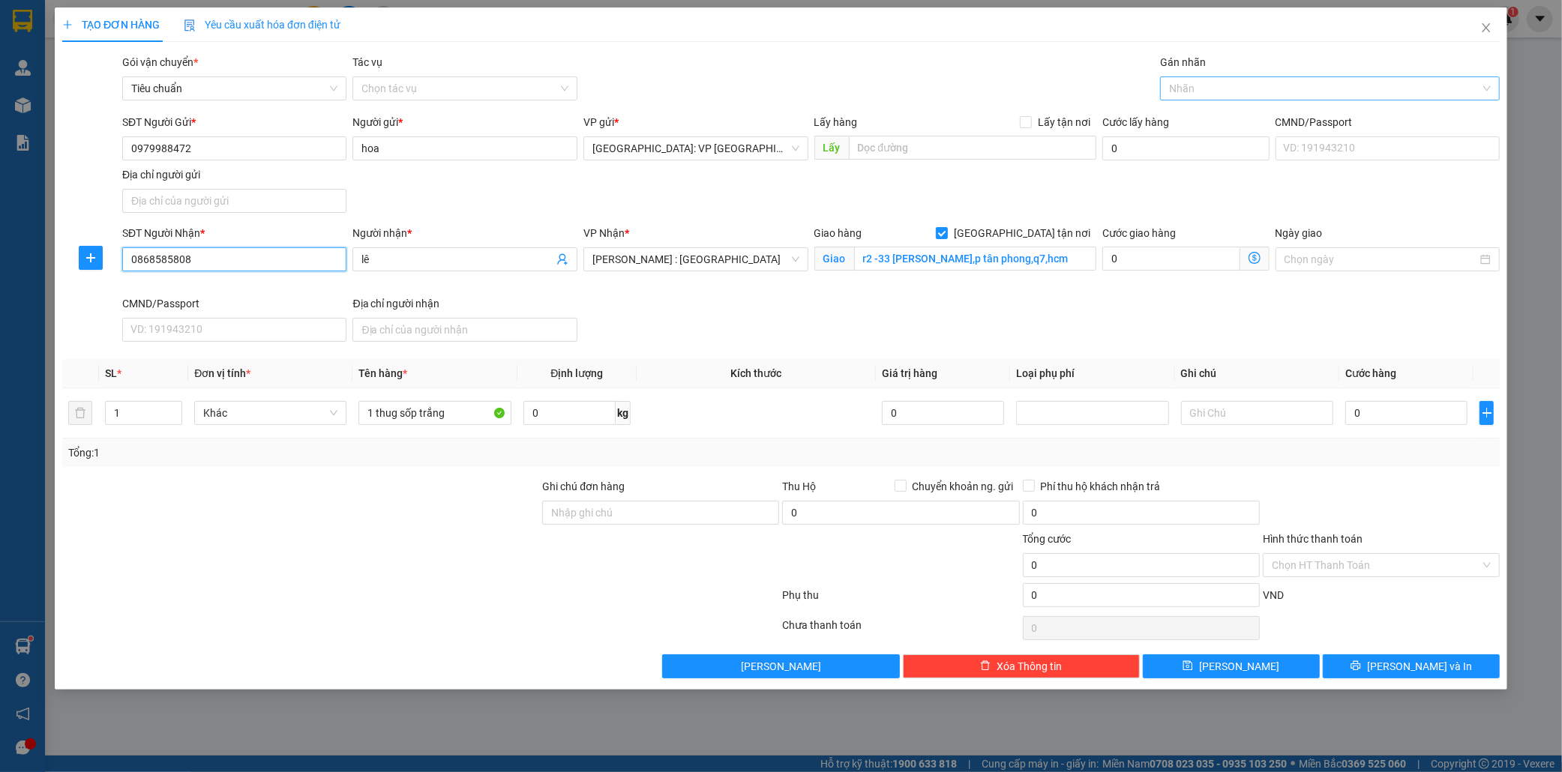
click at [1204, 87] on div at bounding box center [1322, 88] width 317 height 18
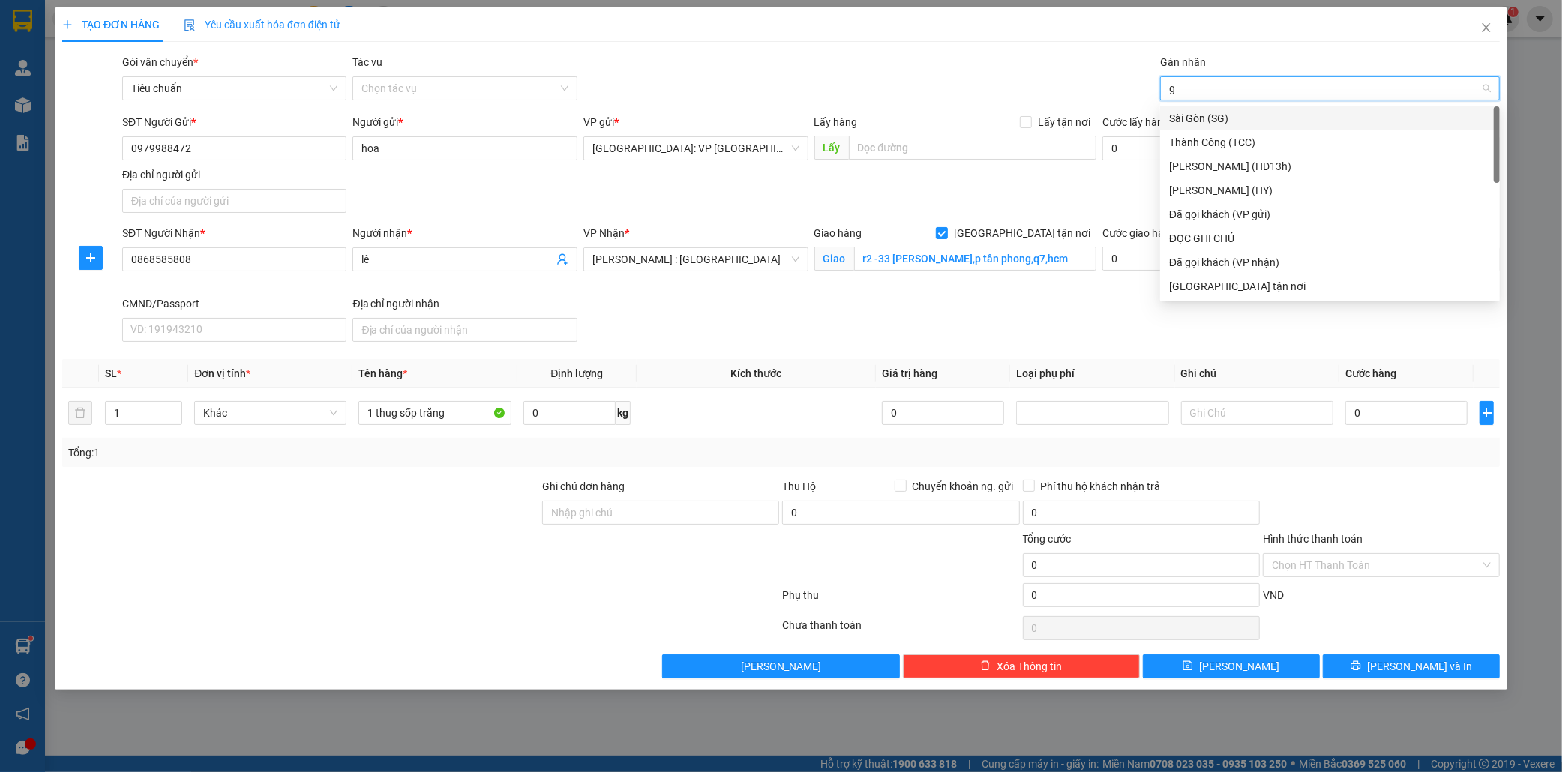
type input "gi"
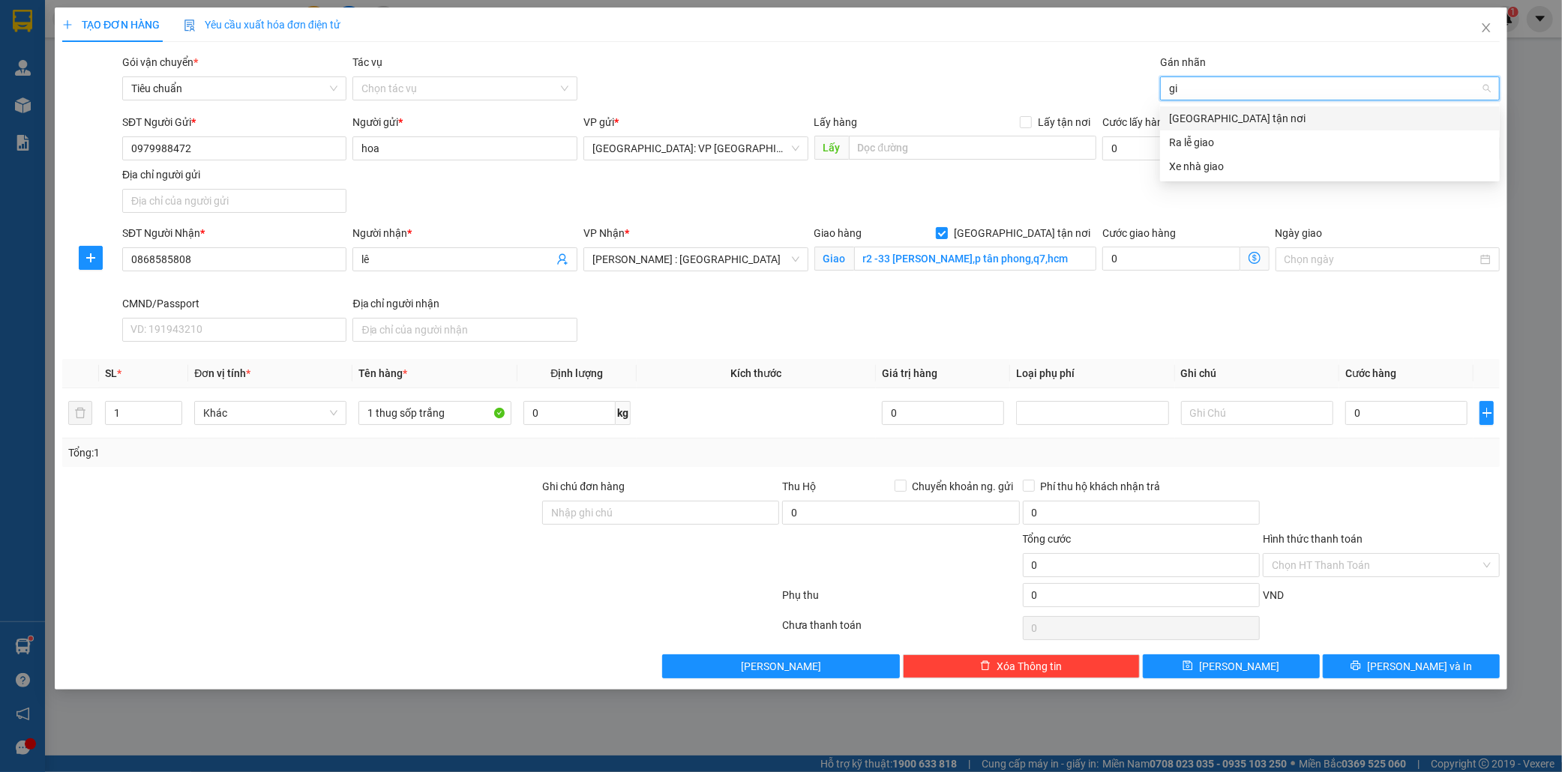
click at [1210, 118] on div "[GEOGRAPHIC_DATA] tận nơi" at bounding box center [1330, 118] width 322 height 16
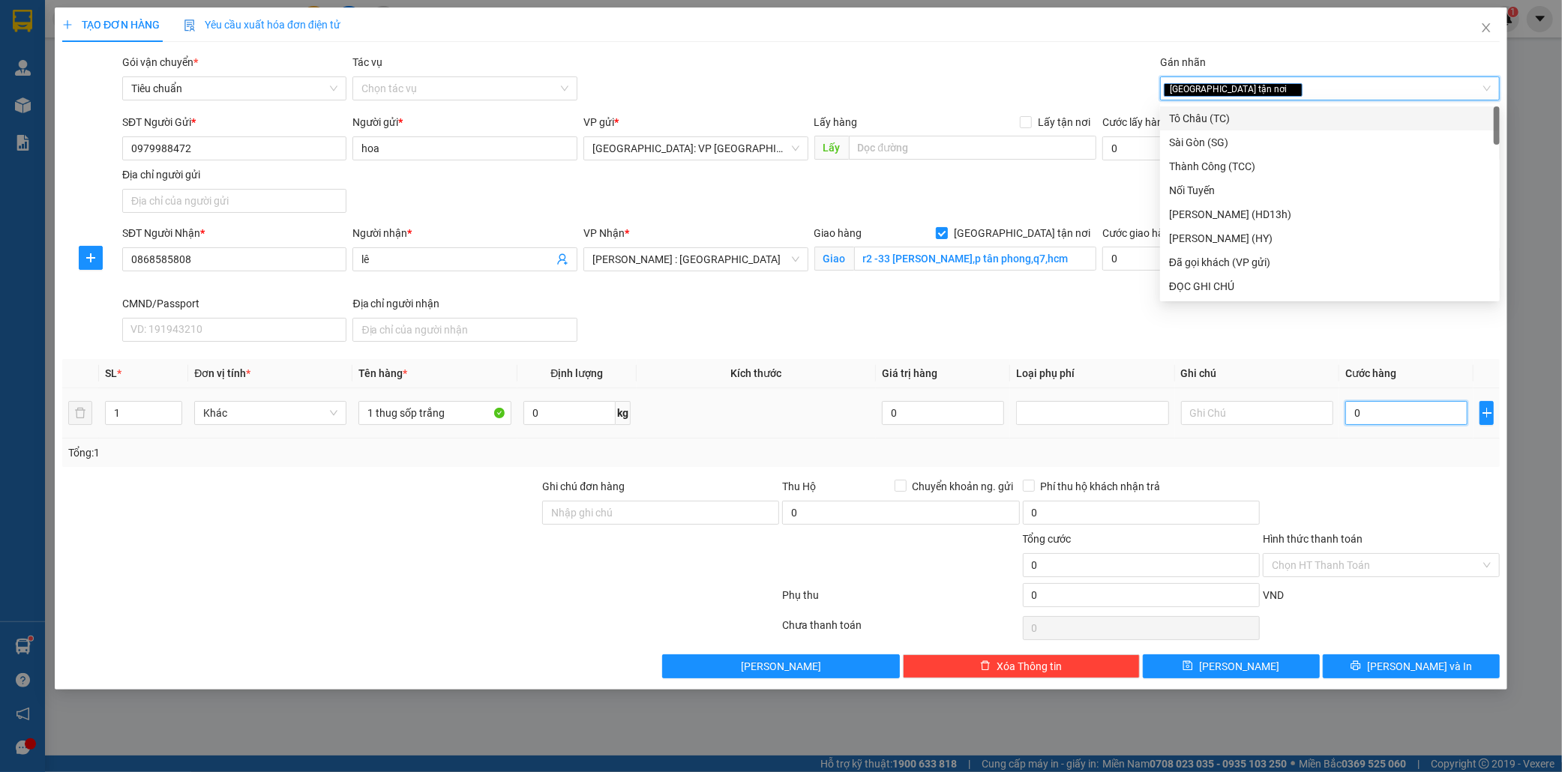
click at [1392, 417] on input "0" at bounding box center [1406, 413] width 122 height 24
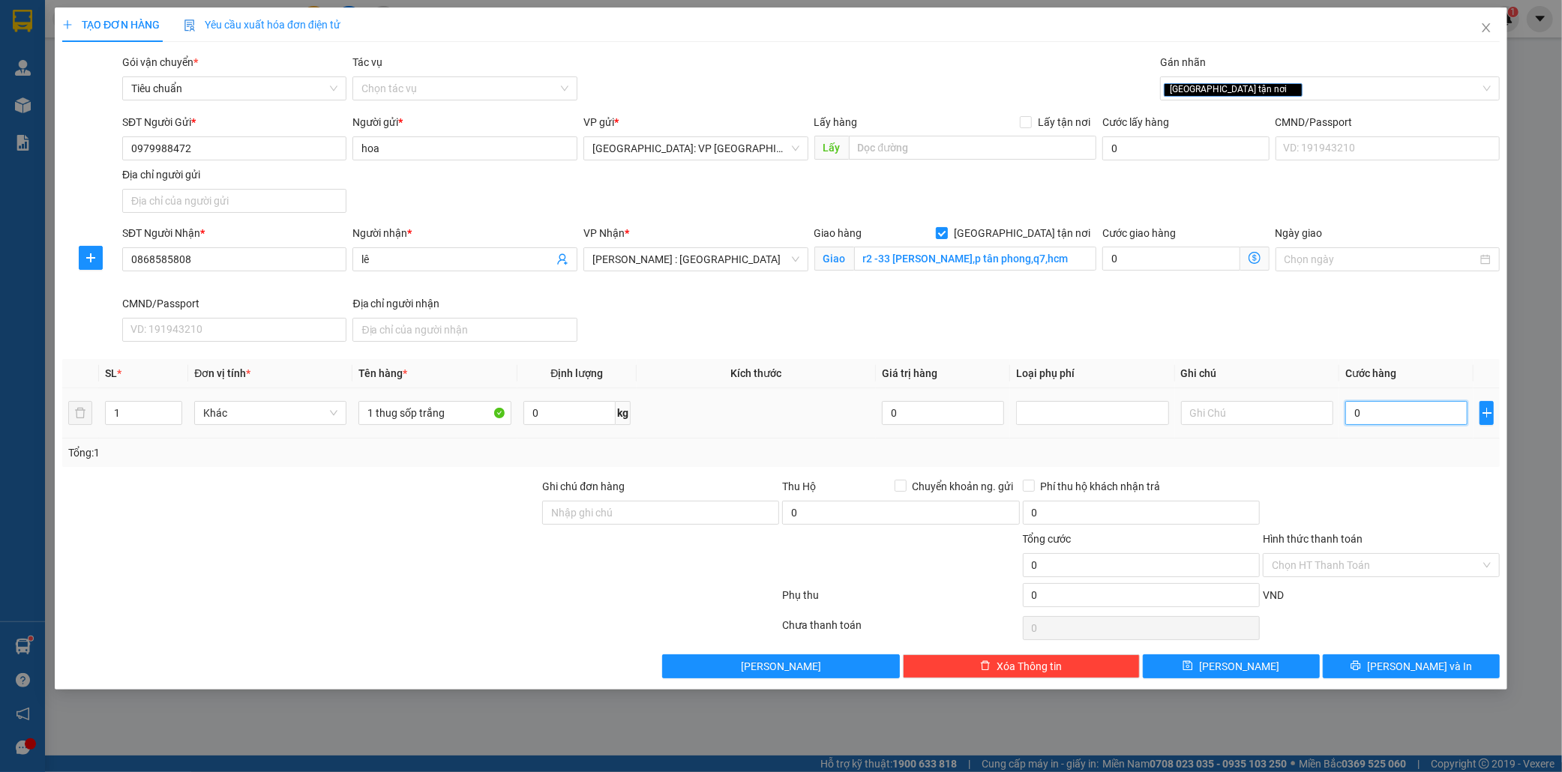
type input "1"
type input "12"
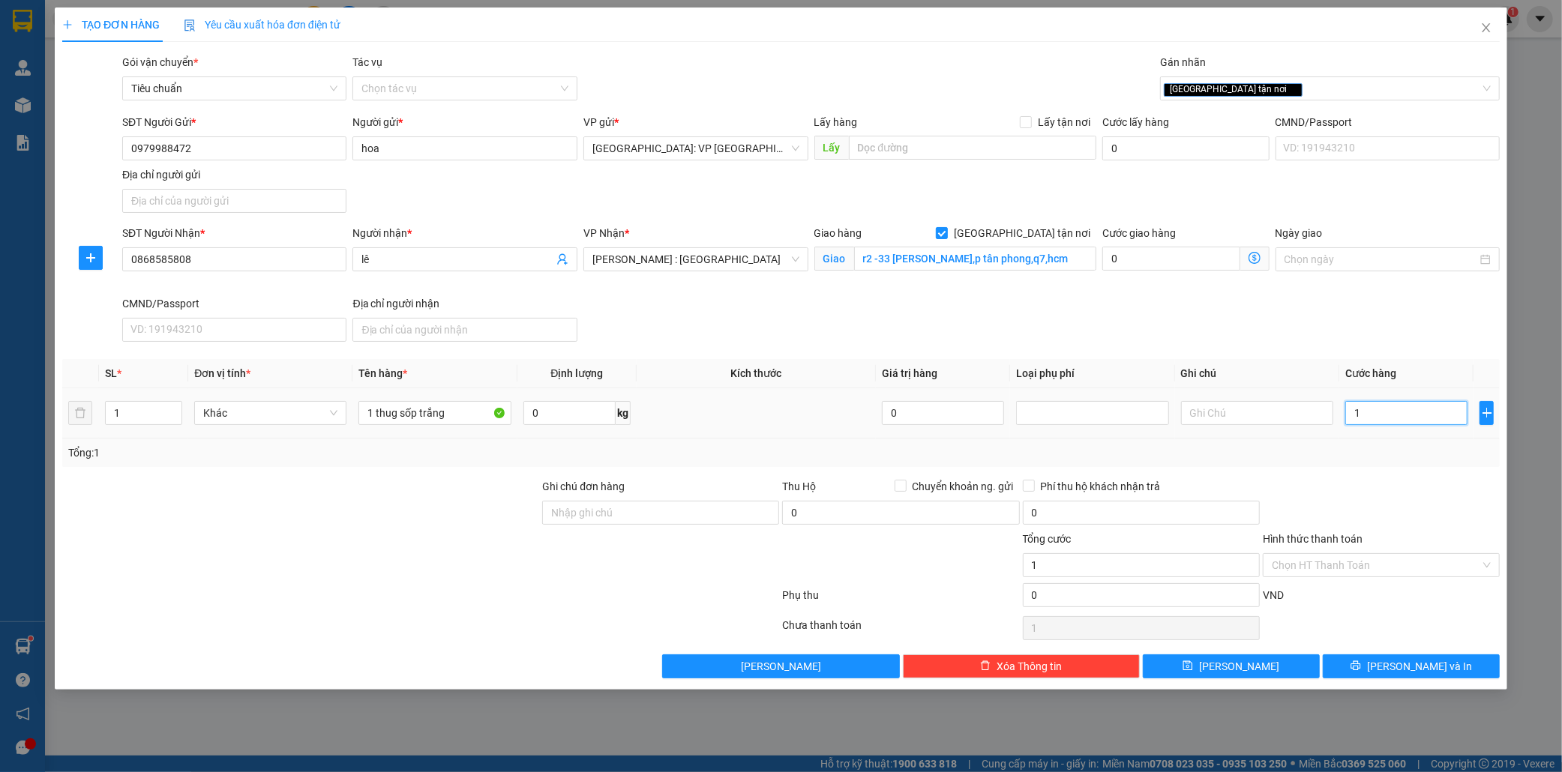
type input "12"
type input "120"
type input "1.200"
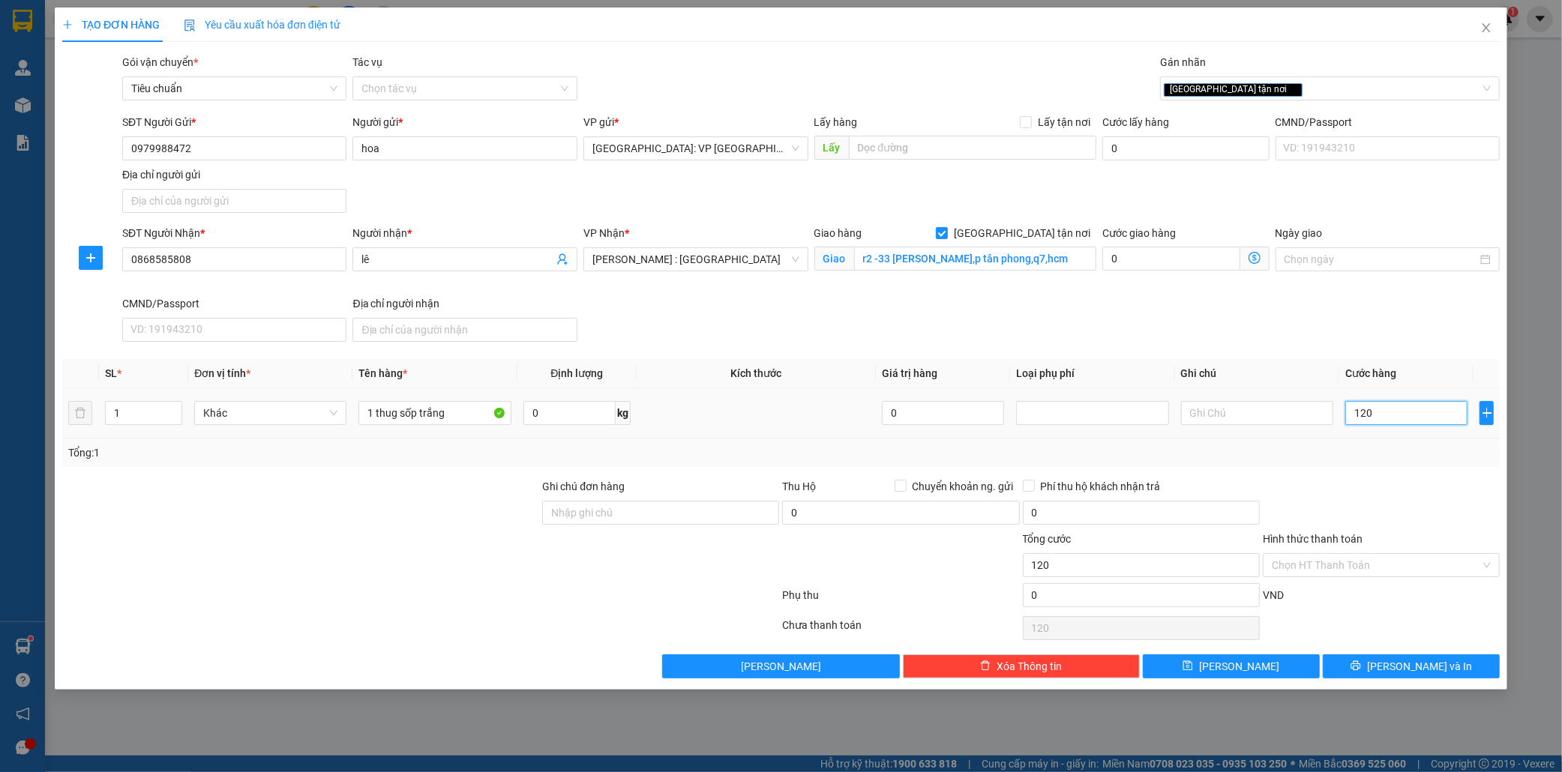
type input "1.200"
type input "12.000"
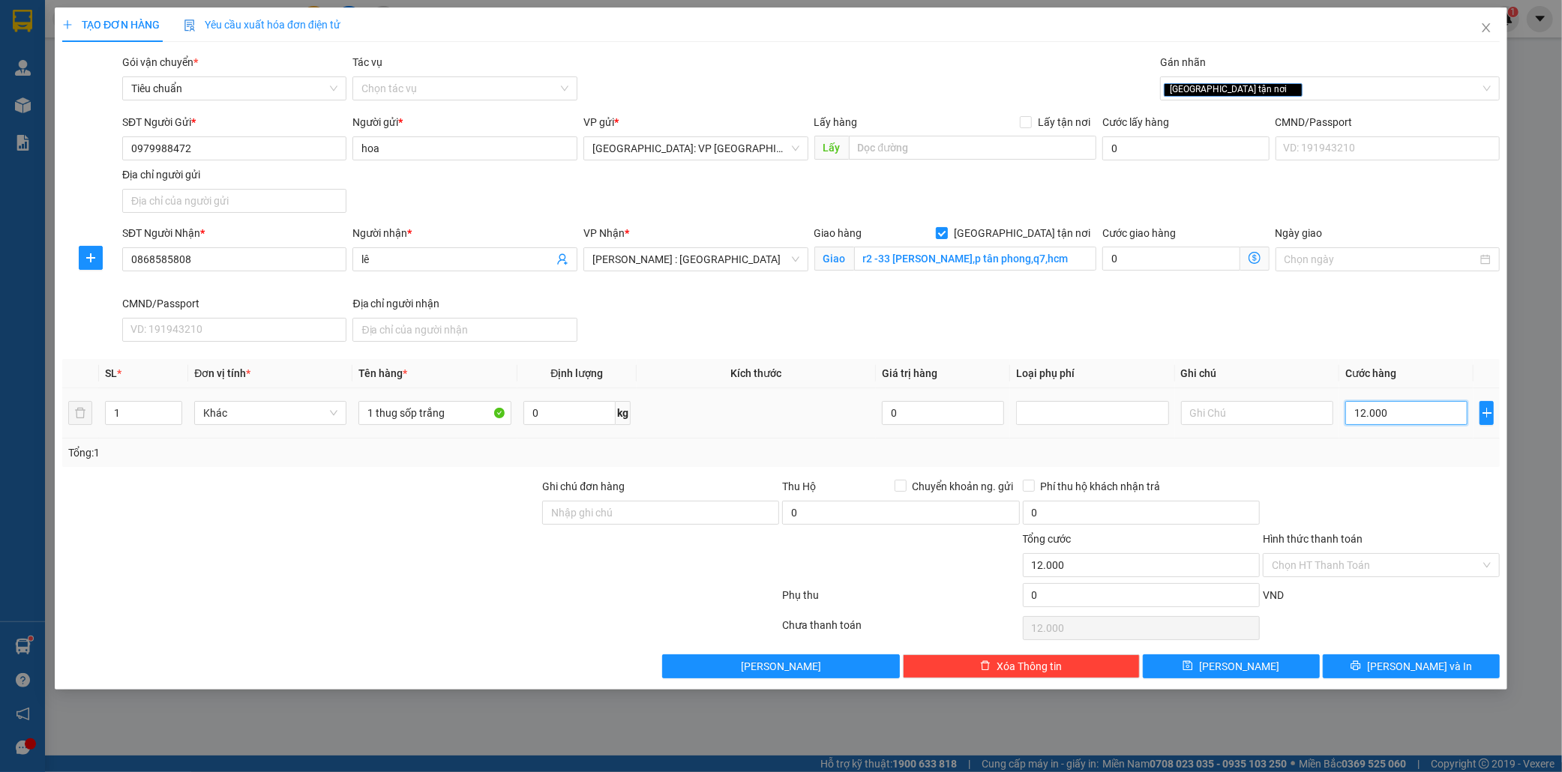
type input "120.000"
click at [1388, 567] on input "Hình thức thanh toán" at bounding box center [1376, 565] width 208 height 22
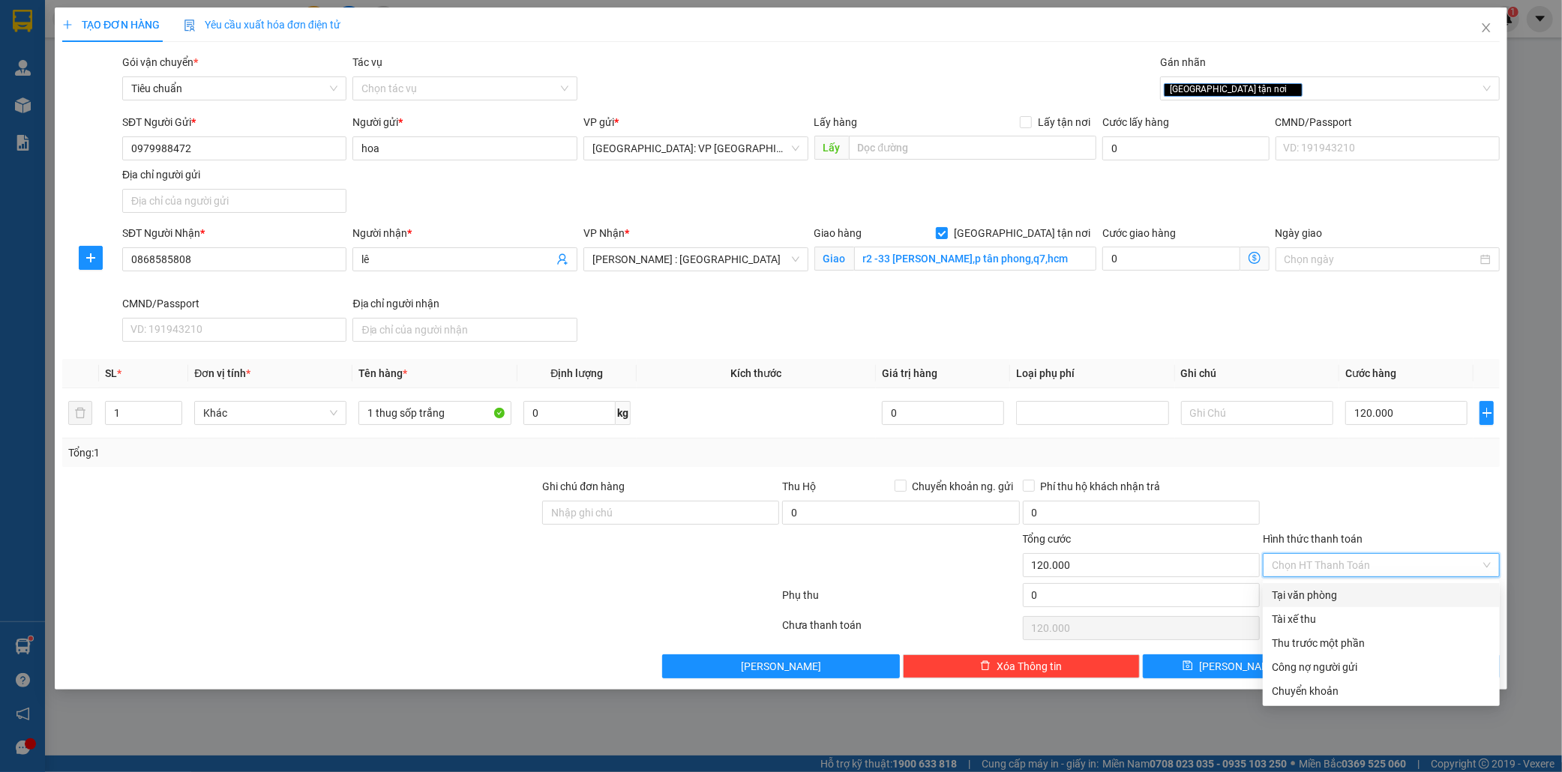
click at [1344, 589] on div "Tại văn phòng" at bounding box center [1381, 595] width 219 height 16
type input "0"
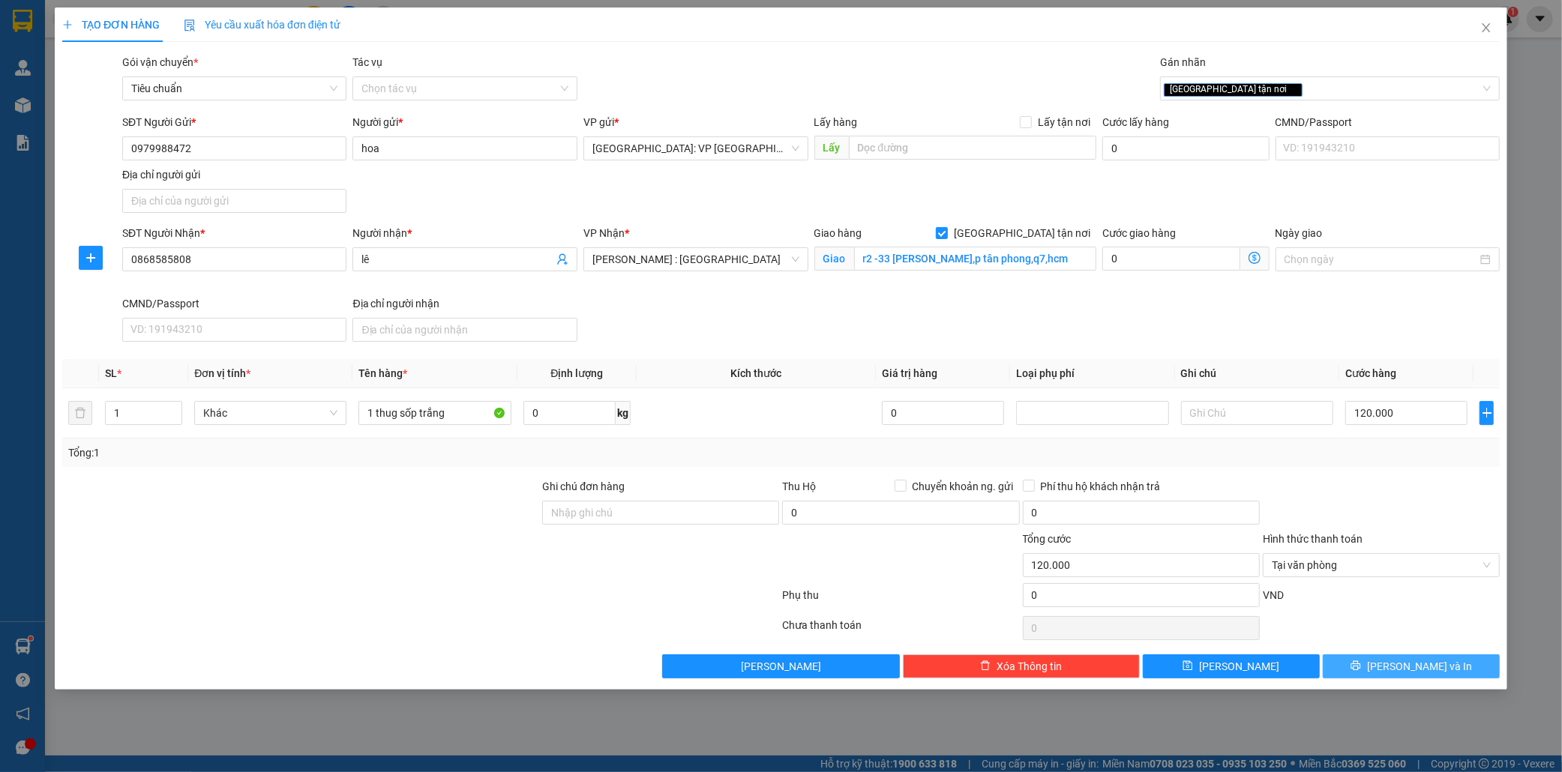
click at [1437, 664] on span "[PERSON_NAME] và In" at bounding box center [1419, 666] width 105 height 16
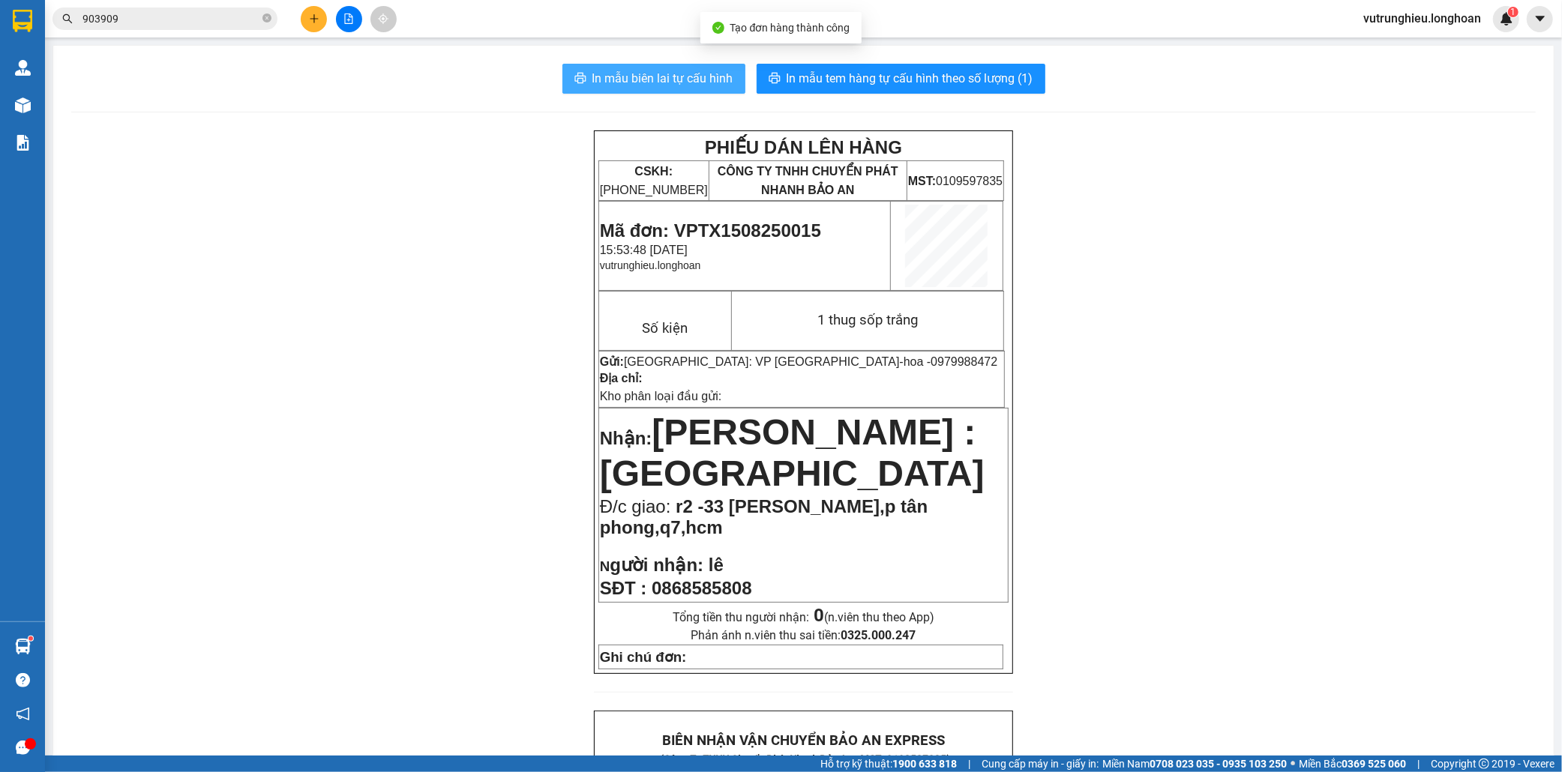
click at [683, 78] on span "In mẫu biên lai tự cấu hình" at bounding box center [662, 78] width 141 height 19
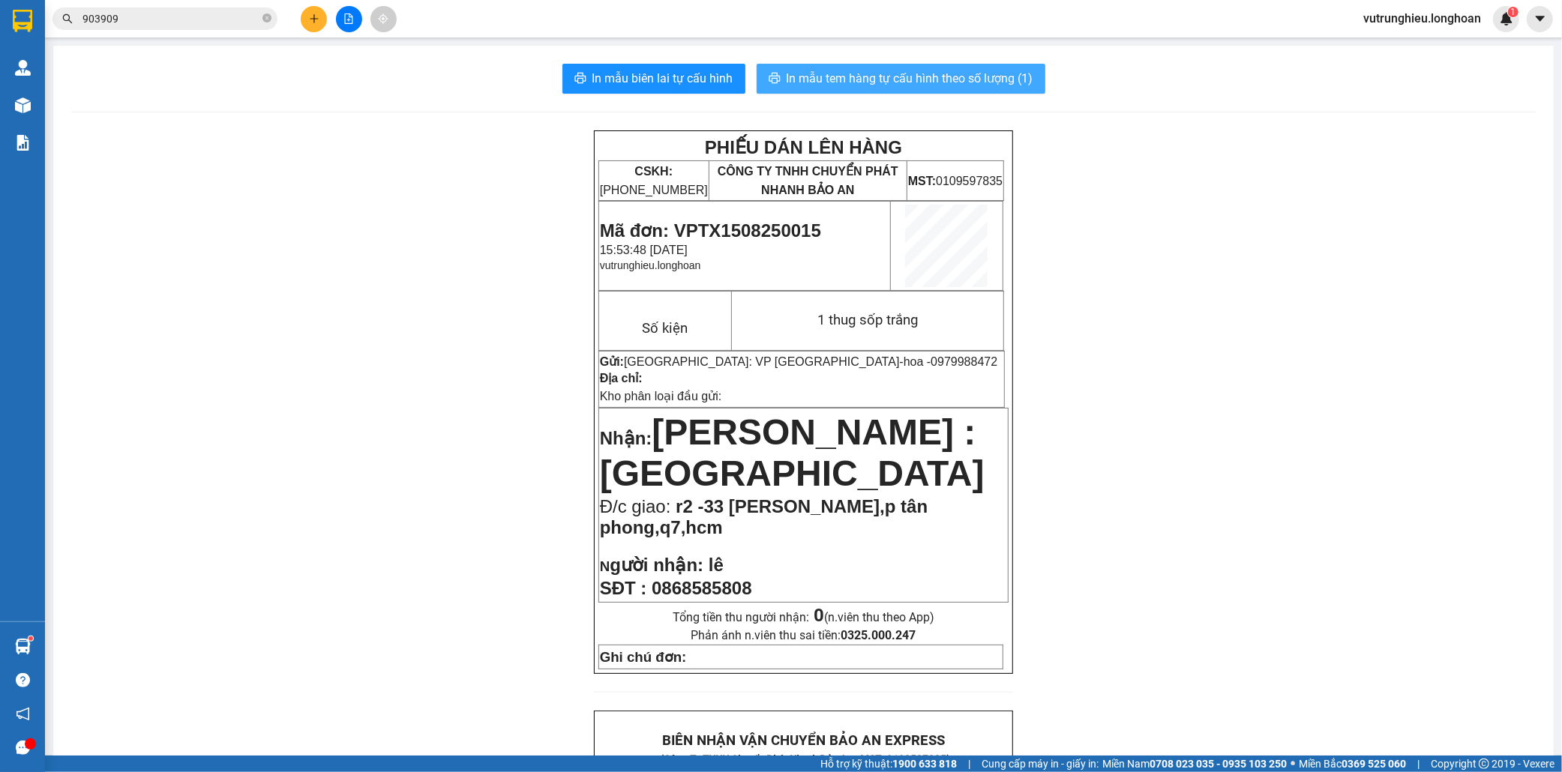
click at [904, 80] on span "In mẫu tem hàng tự cấu hình theo số lượng (1)" at bounding box center [909, 78] width 247 height 19
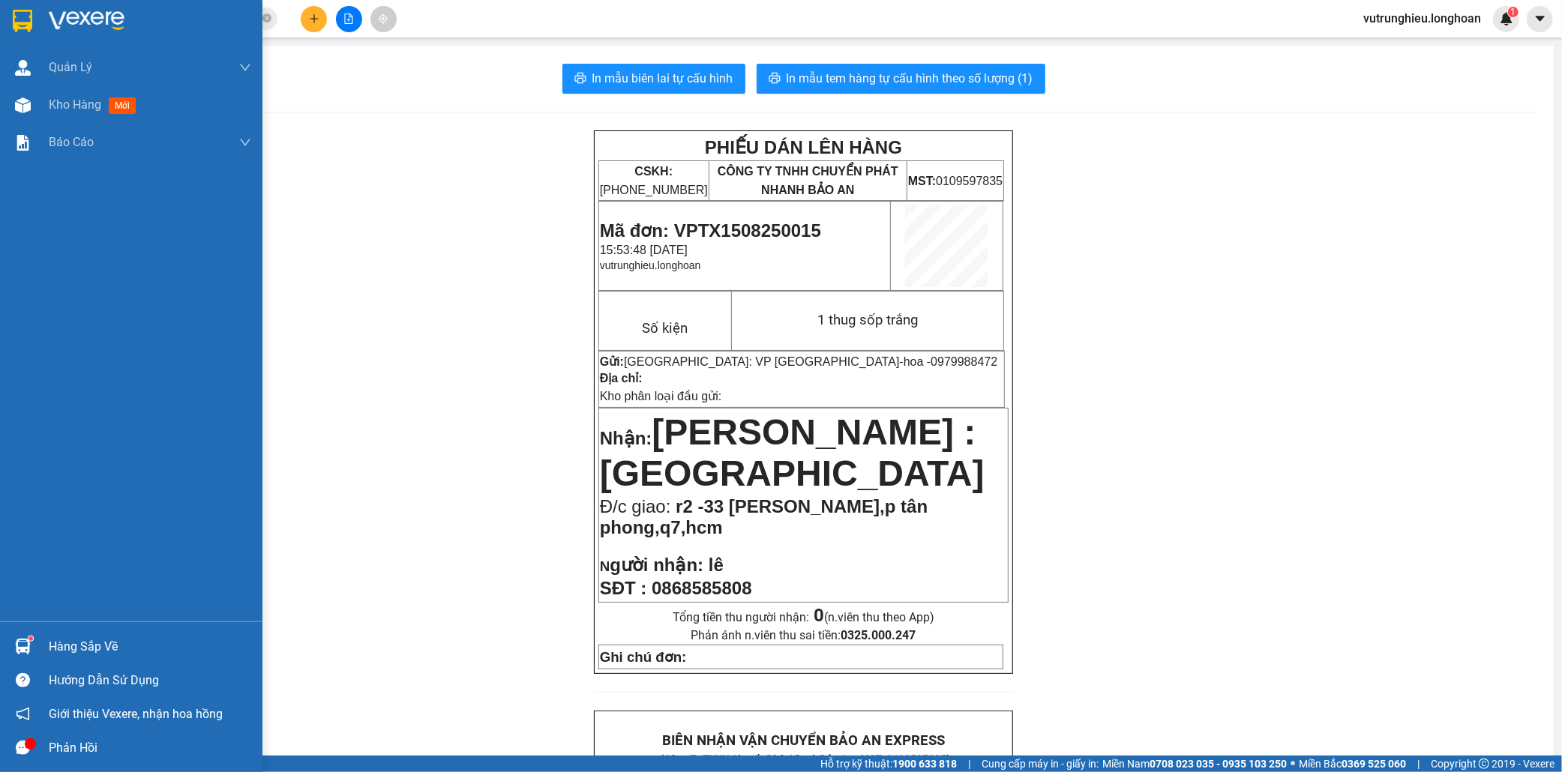
click at [20, 17] on img at bounding box center [22, 21] width 19 height 22
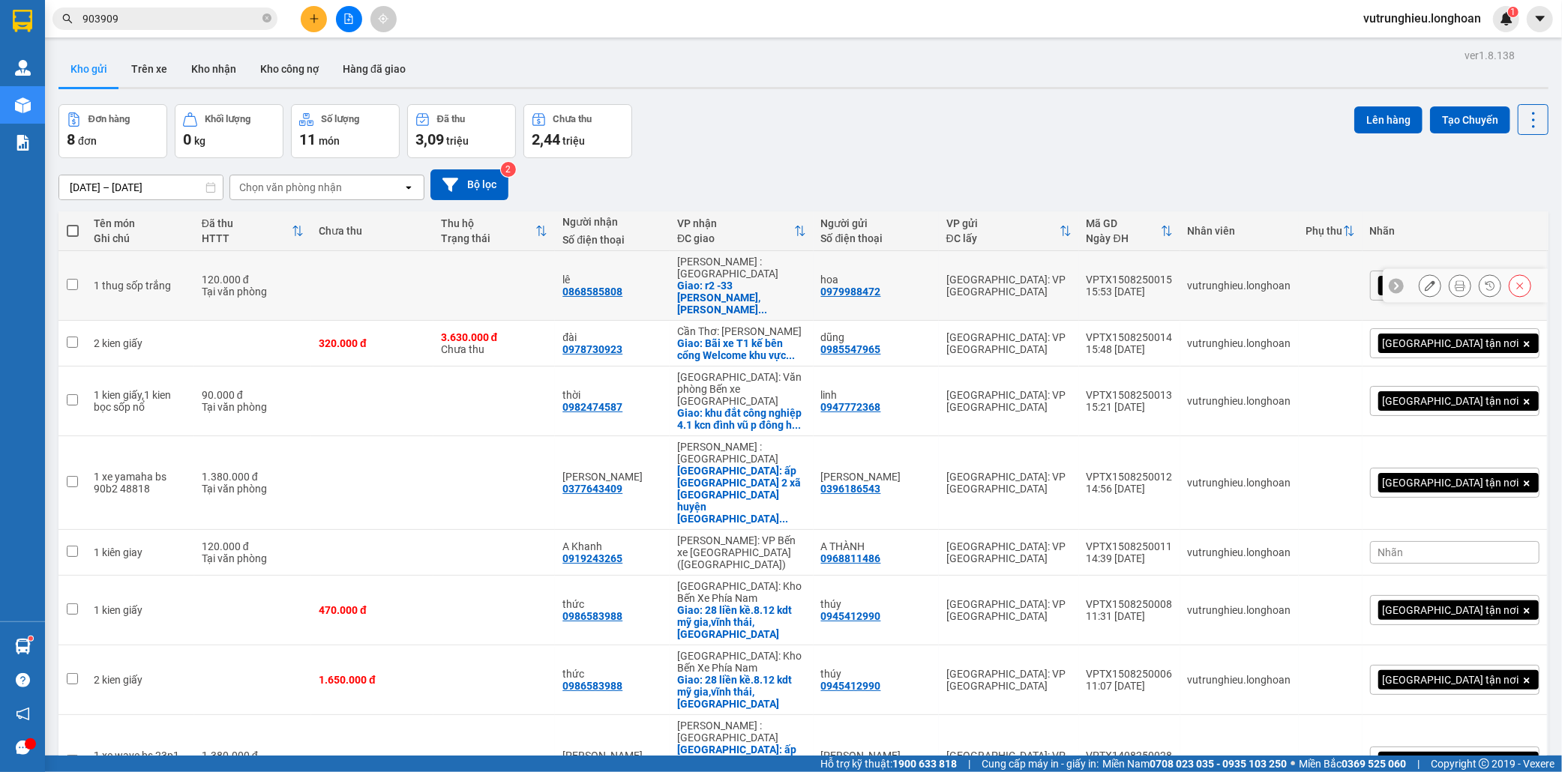
click at [1173, 274] on div "VPTX1508250015" at bounding box center [1129, 280] width 86 height 12
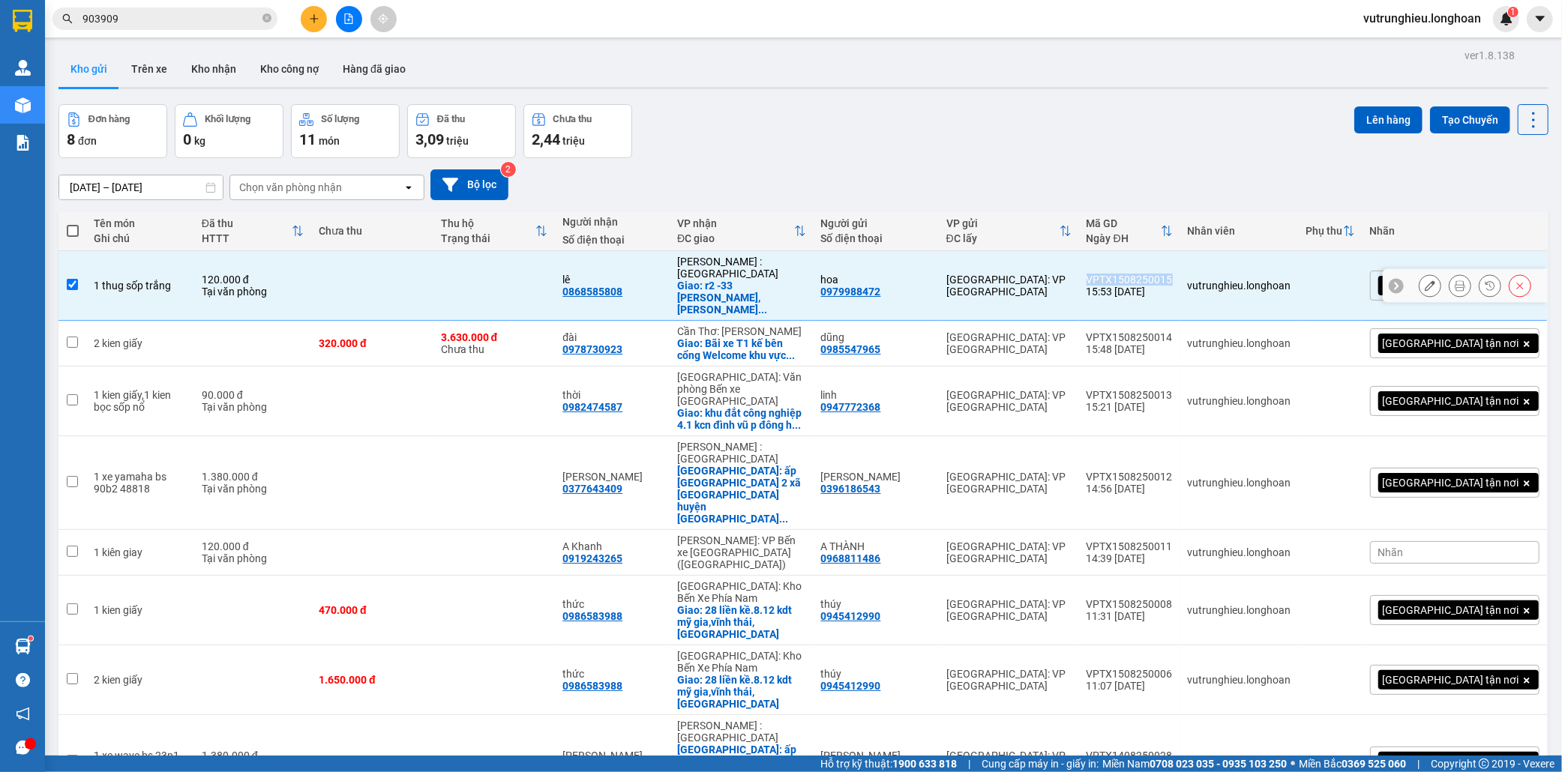
click at [1173, 274] on div "VPTX1508250015" at bounding box center [1129, 280] width 86 height 12
checkbox input "false"
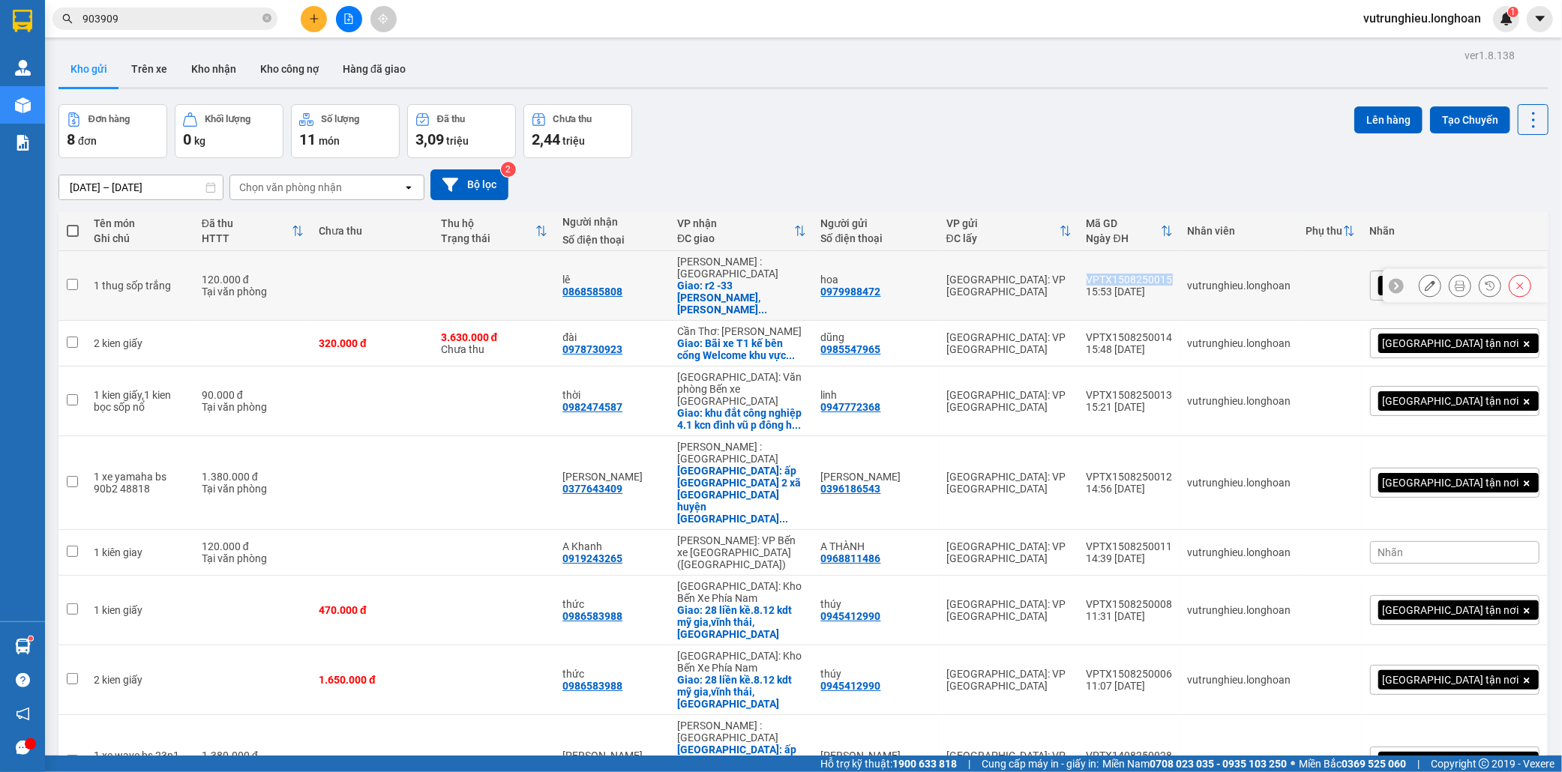
copy div "VPTX1508250015"
click at [312, 16] on icon "plus" at bounding box center [314, 18] width 10 height 10
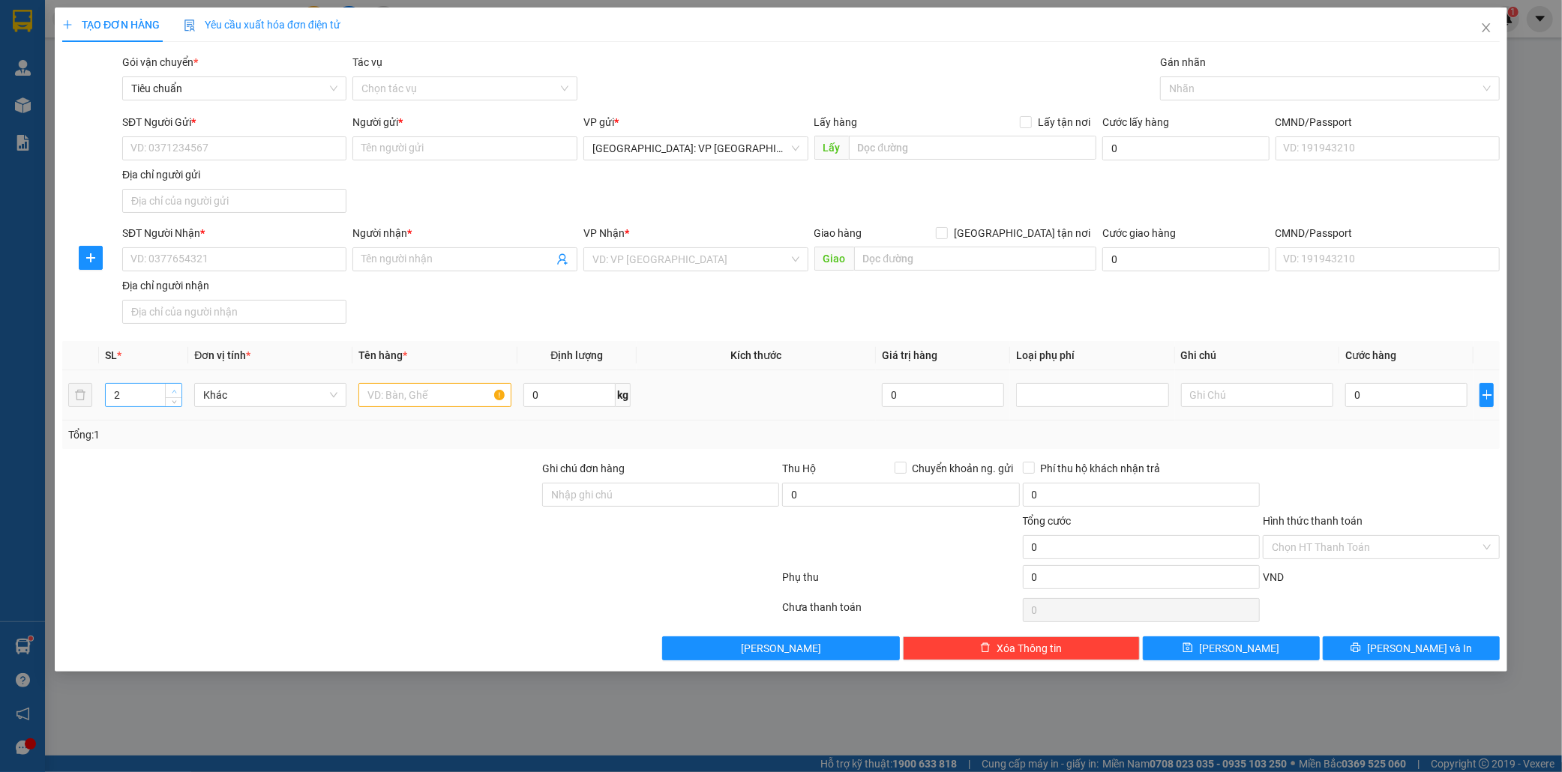
click at [170, 387] on span "up" at bounding box center [173, 391] width 9 height 9
type input "3"
click at [171, 385] on span "Increase Value" at bounding box center [173, 390] width 16 height 13
click at [413, 388] on input "text" at bounding box center [434, 395] width 152 height 24
type input "3 kien giấy"
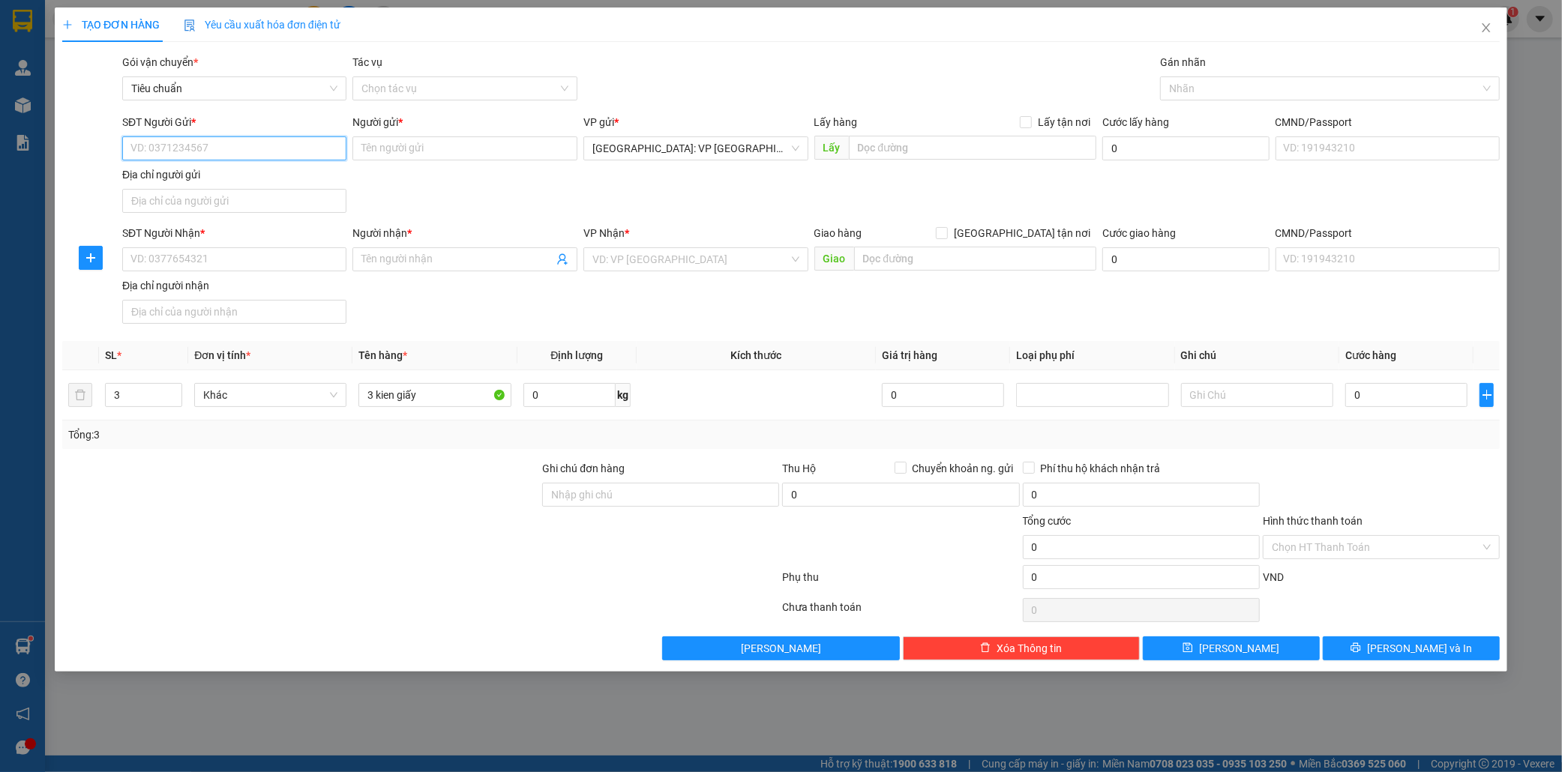
click at [168, 148] on input "SĐT Người Gửi *" at bounding box center [234, 148] width 225 height 24
click at [169, 145] on input "SĐT Người Gửi *" at bounding box center [234, 148] width 225 height 24
type input "0839971996"
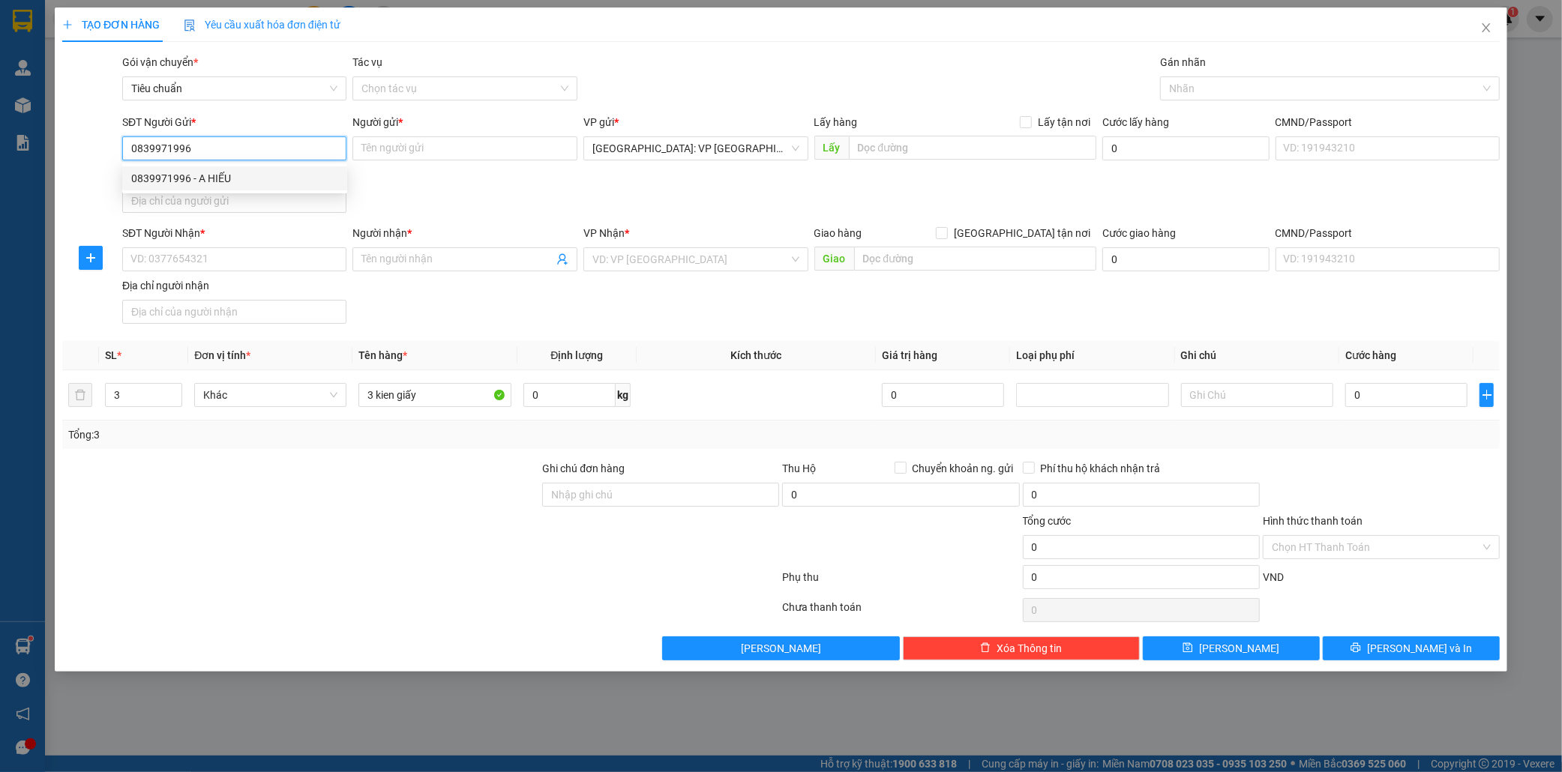
click at [217, 176] on div "0839971996 - A HIẾU" at bounding box center [234, 178] width 207 height 16
type input "A HIẾU"
type input "15 tố huu hn"
type input "0839971996"
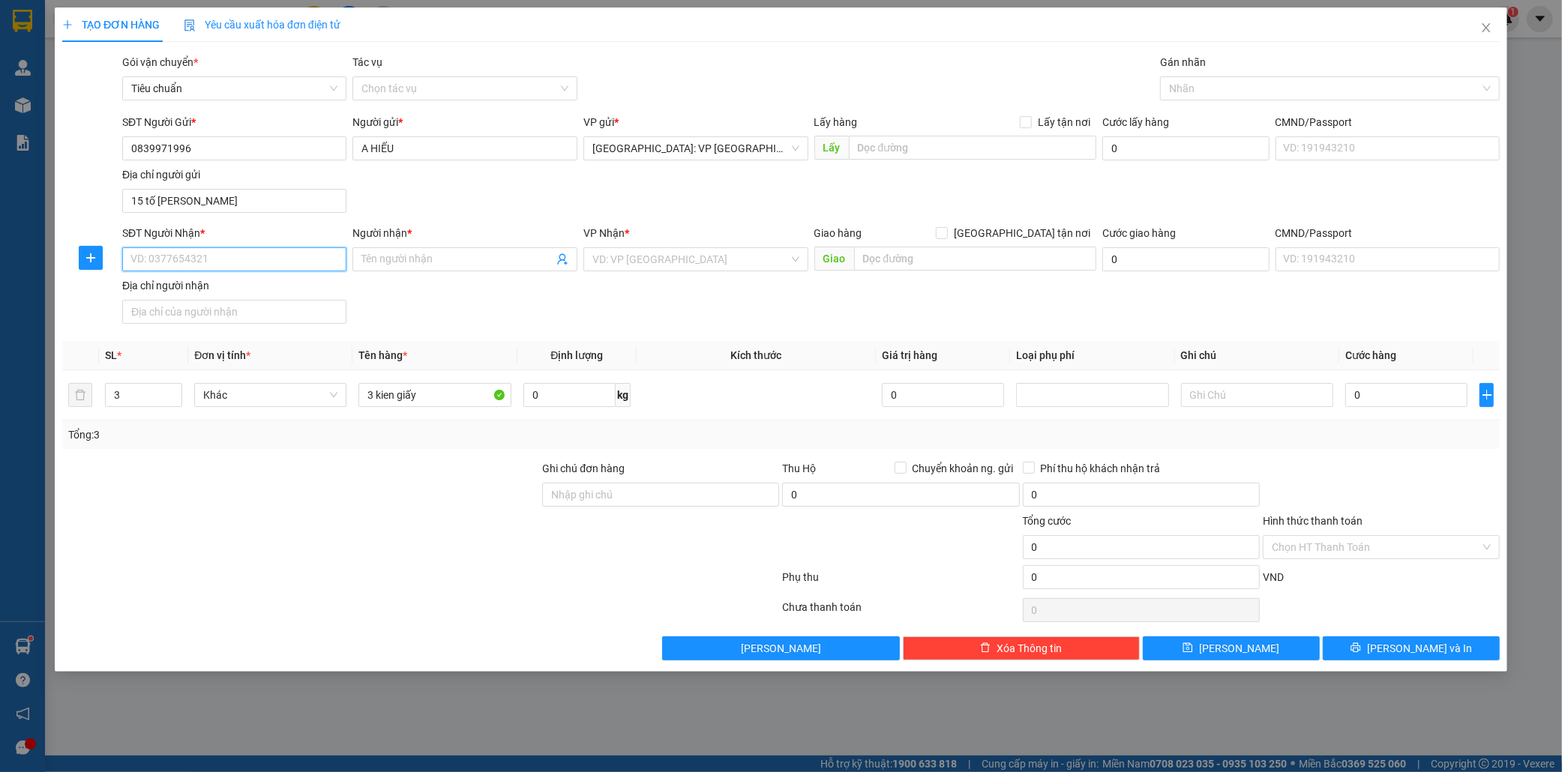
click at [205, 259] on input "SĐT Người Nhận *" at bounding box center [234, 259] width 225 height 24
click at [236, 292] on div "0973856868 - Huyen Pham" at bounding box center [234, 290] width 207 height 16
type input "0973856868"
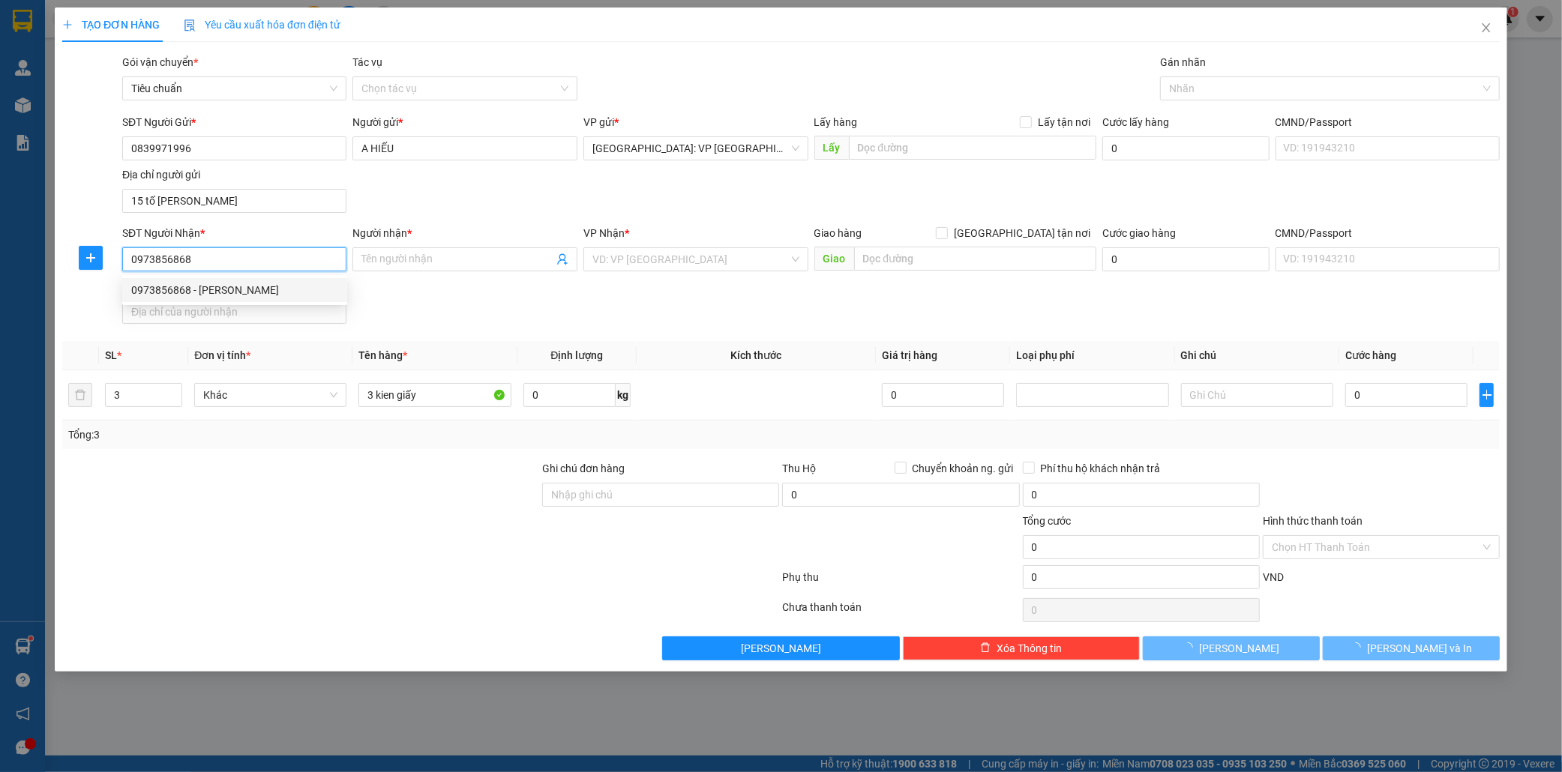
type input "Huyen Pham"
checkbox input "true"
type input "78 [GEOGRAPHIC_DATA], [GEOGRAPHIC_DATA], [GEOGRAPHIC_DATA], [GEOGRAPHIC_DATA]"
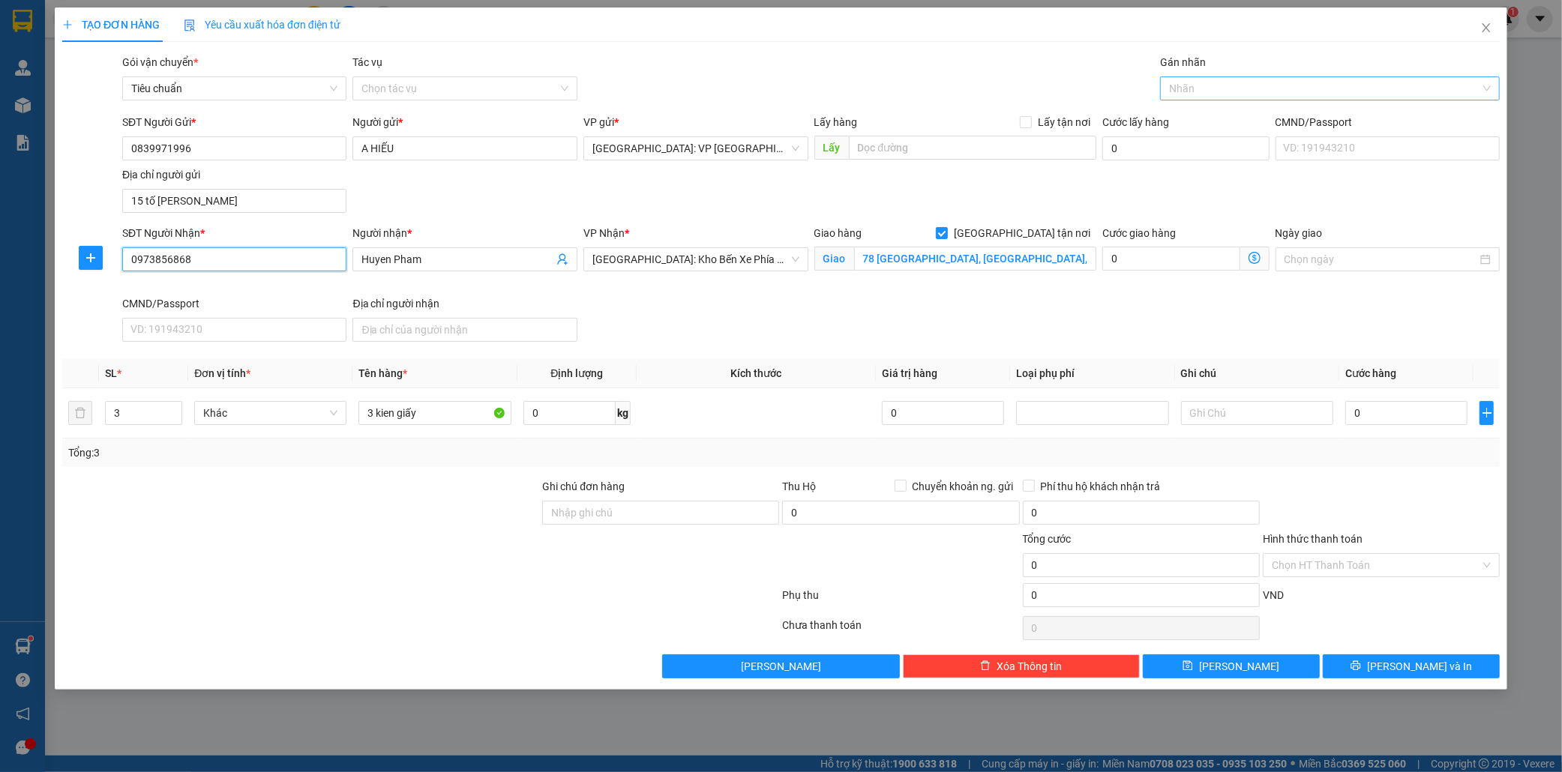
click at [1200, 91] on div at bounding box center [1322, 88] width 317 height 18
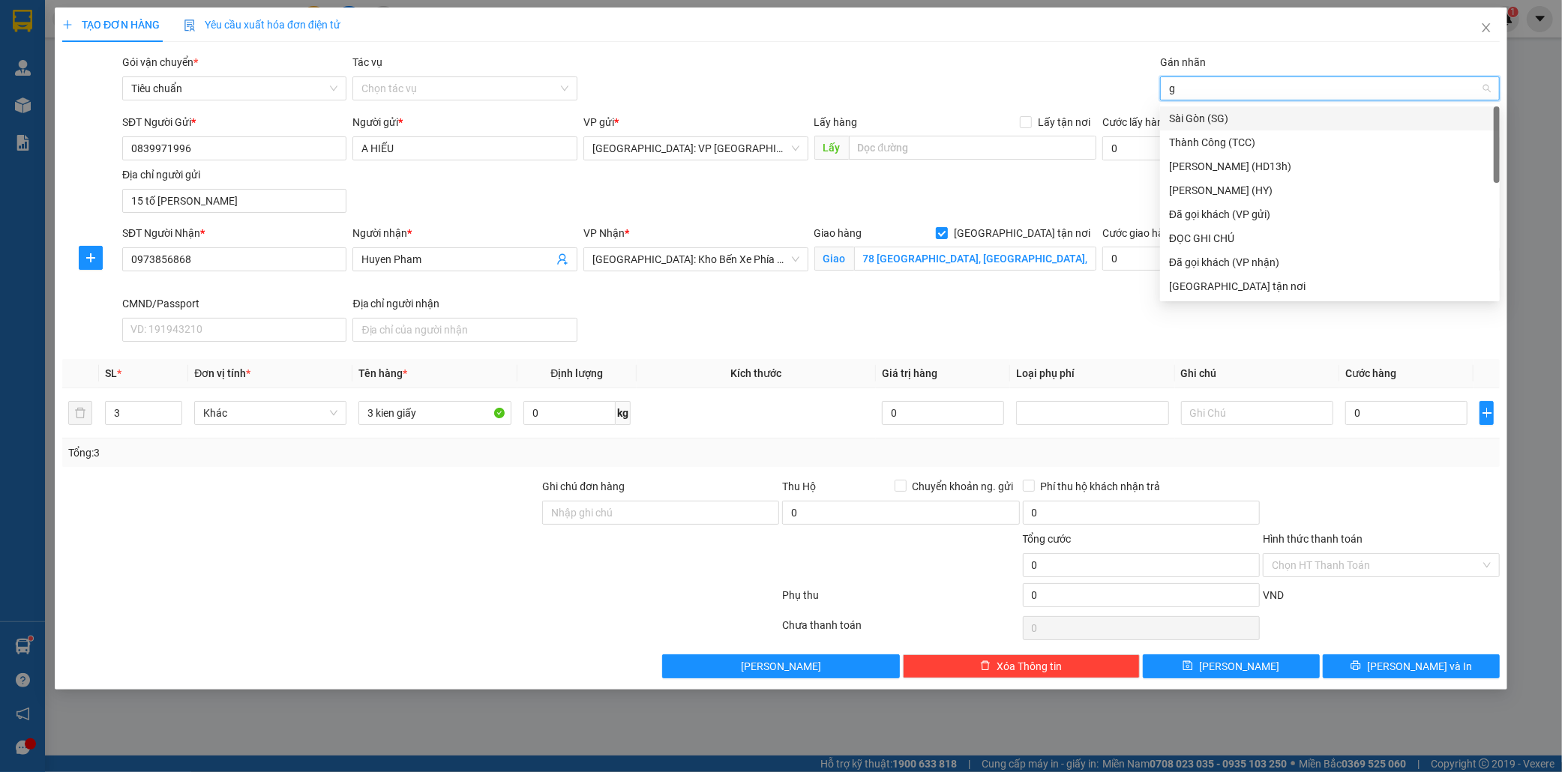
type input "gi"
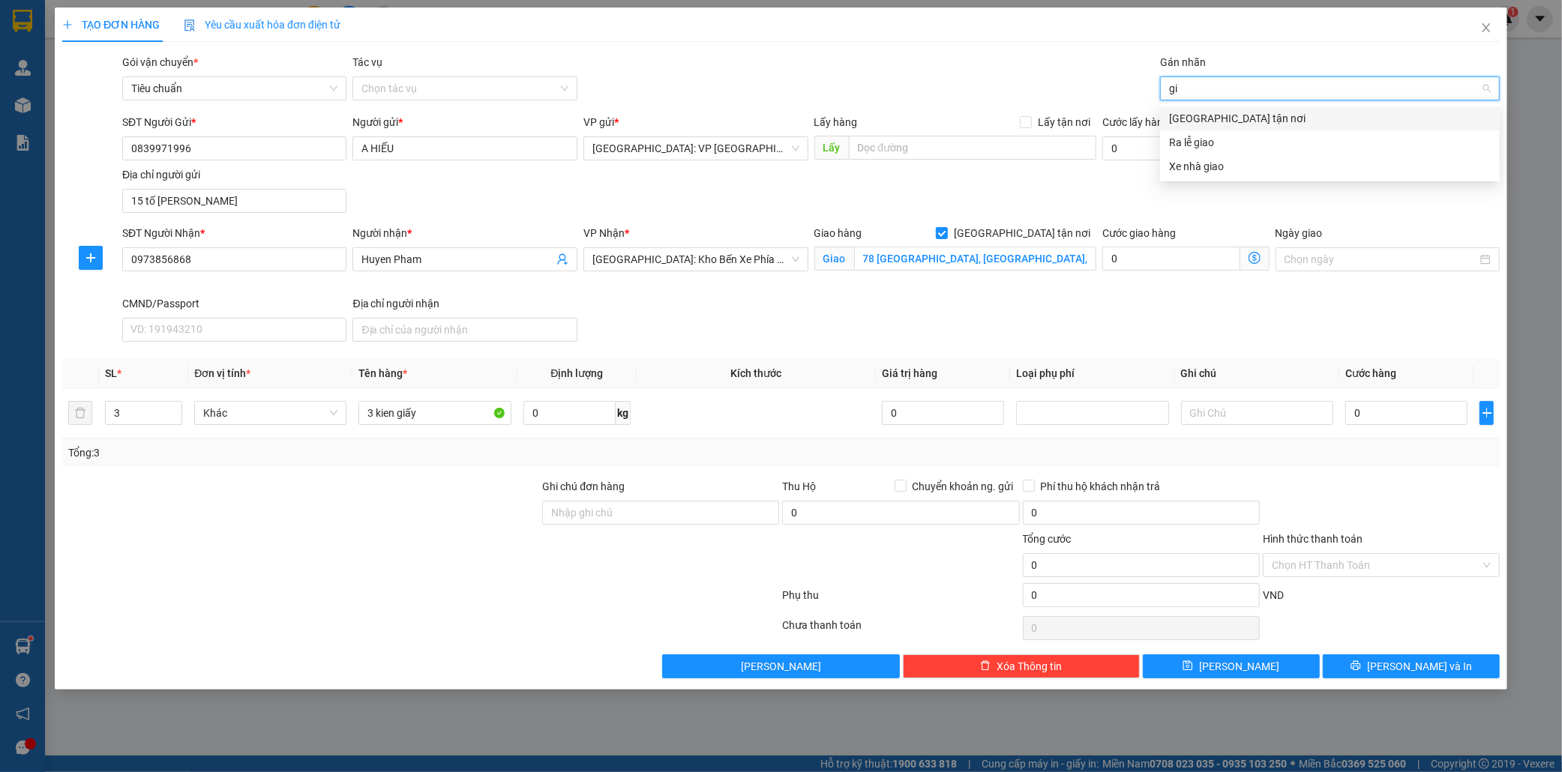
click at [1209, 118] on div "[GEOGRAPHIC_DATA] tận nơi" at bounding box center [1330, 118] width 322 height 16
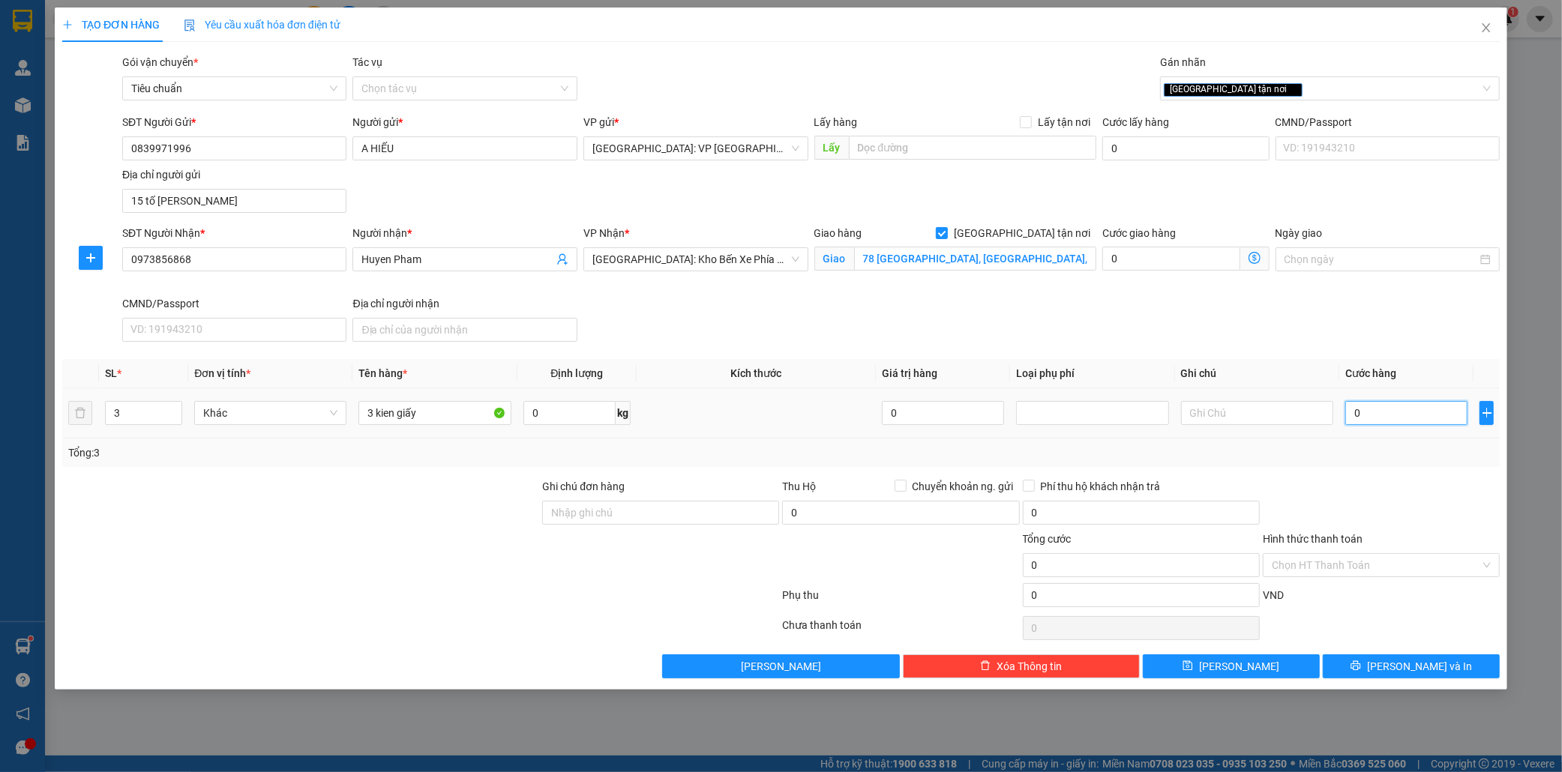
click at [1400, 416] on input "0" at bounding box center [1406, 413] width 122 height 24
type input "2"
type input "20"
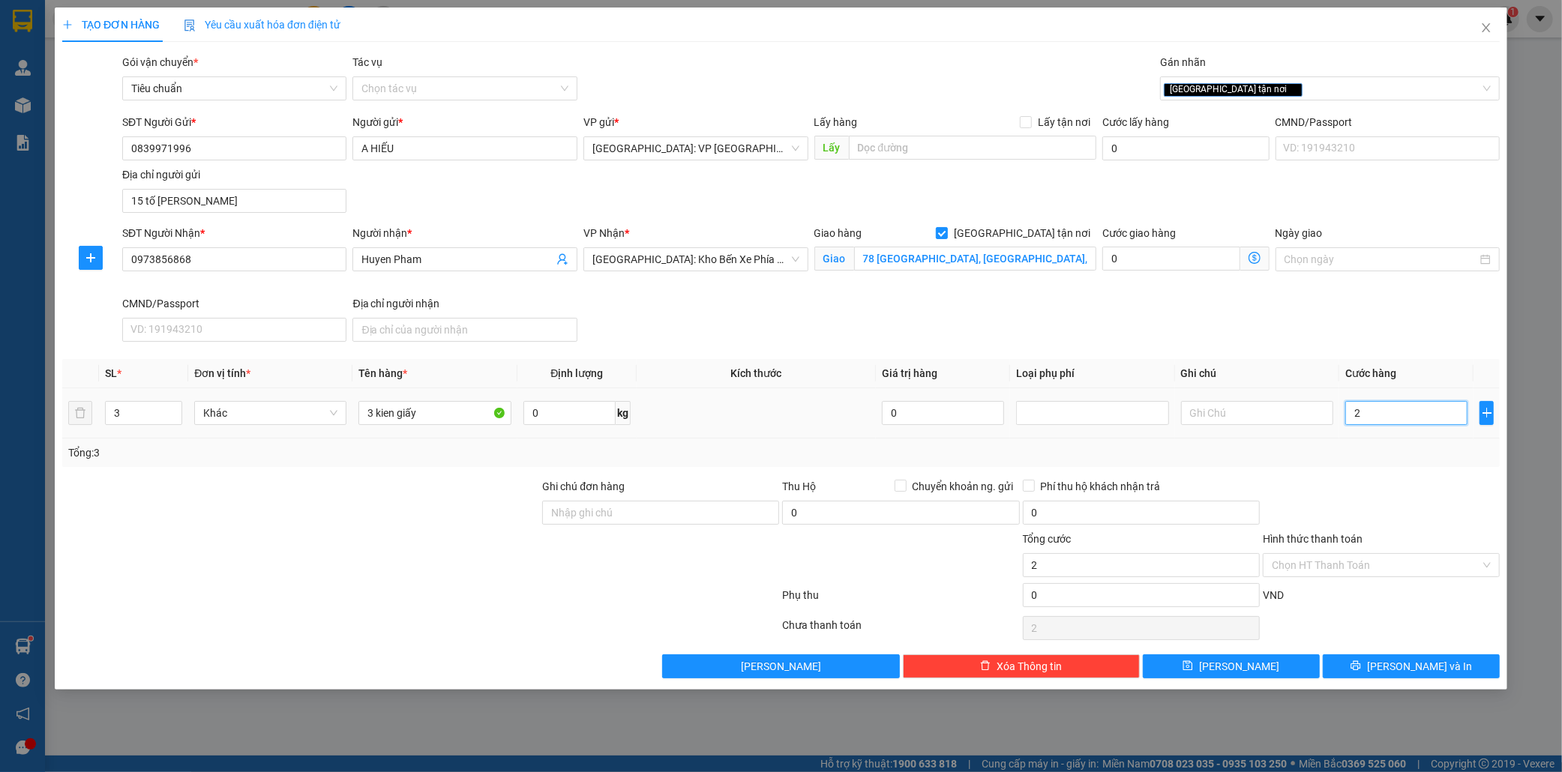
type input "20"
type input "200"
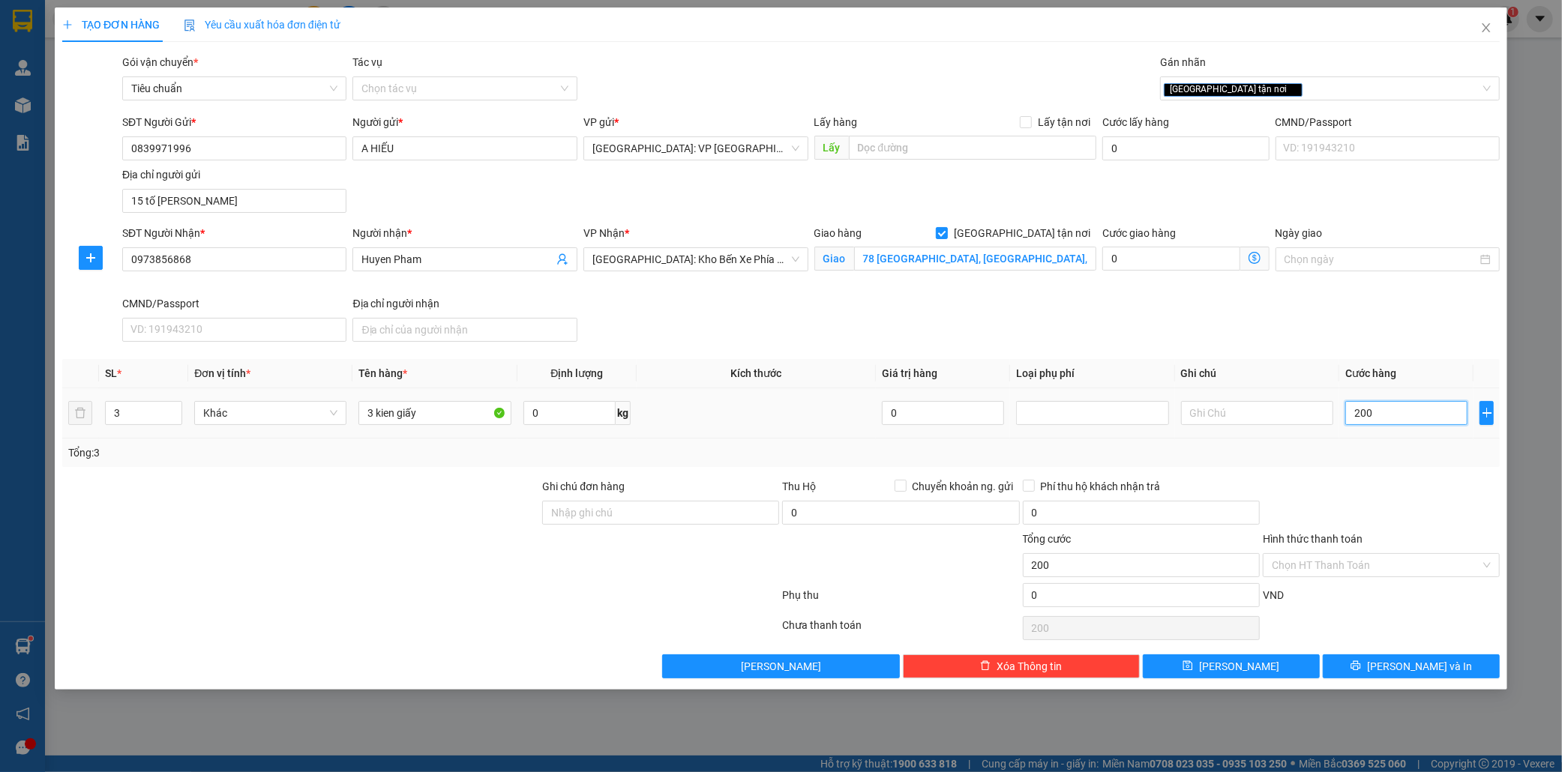
type input "2.000"
type input "20.000"
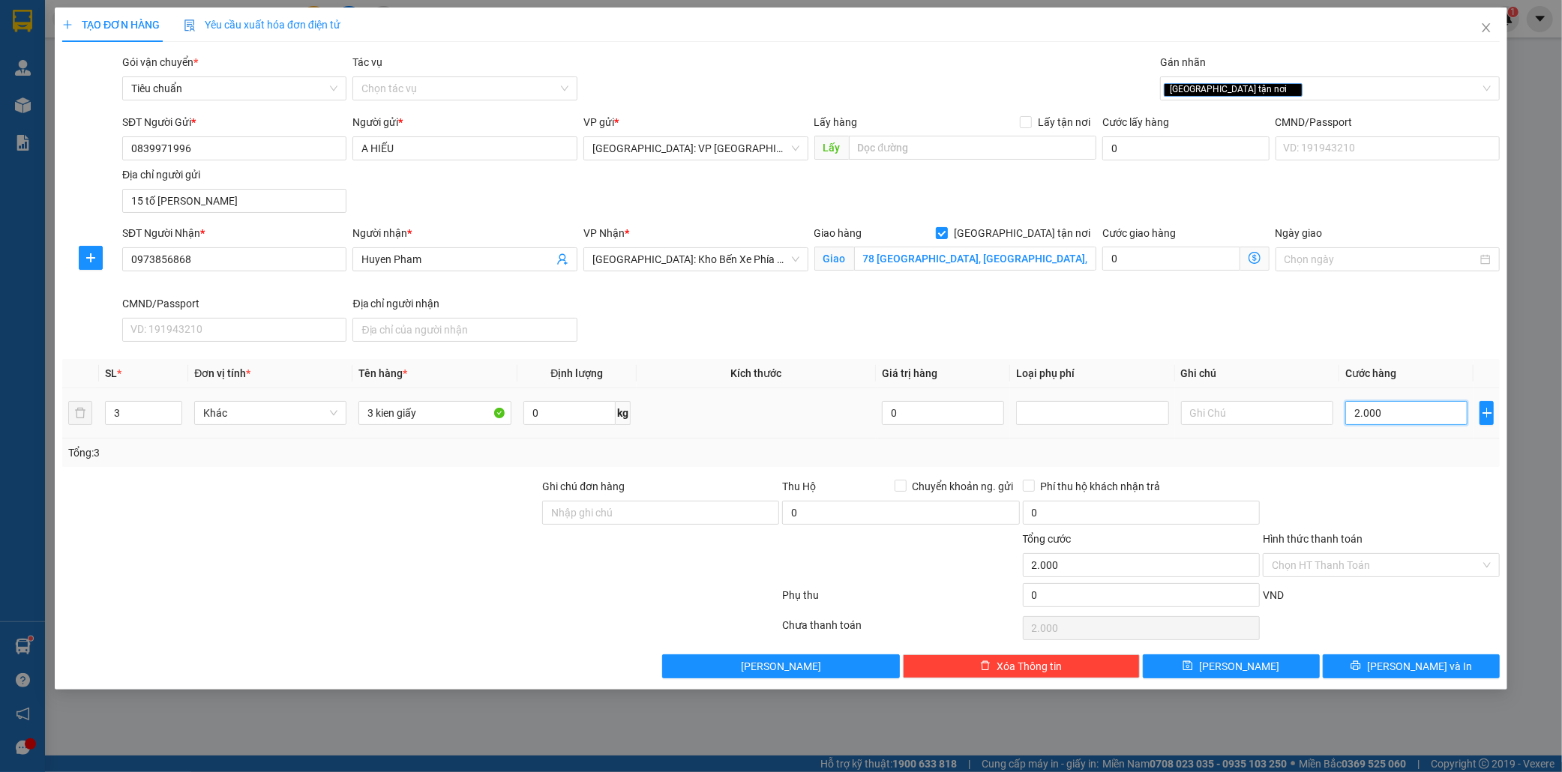
type input "20.000"
type input "200.000"
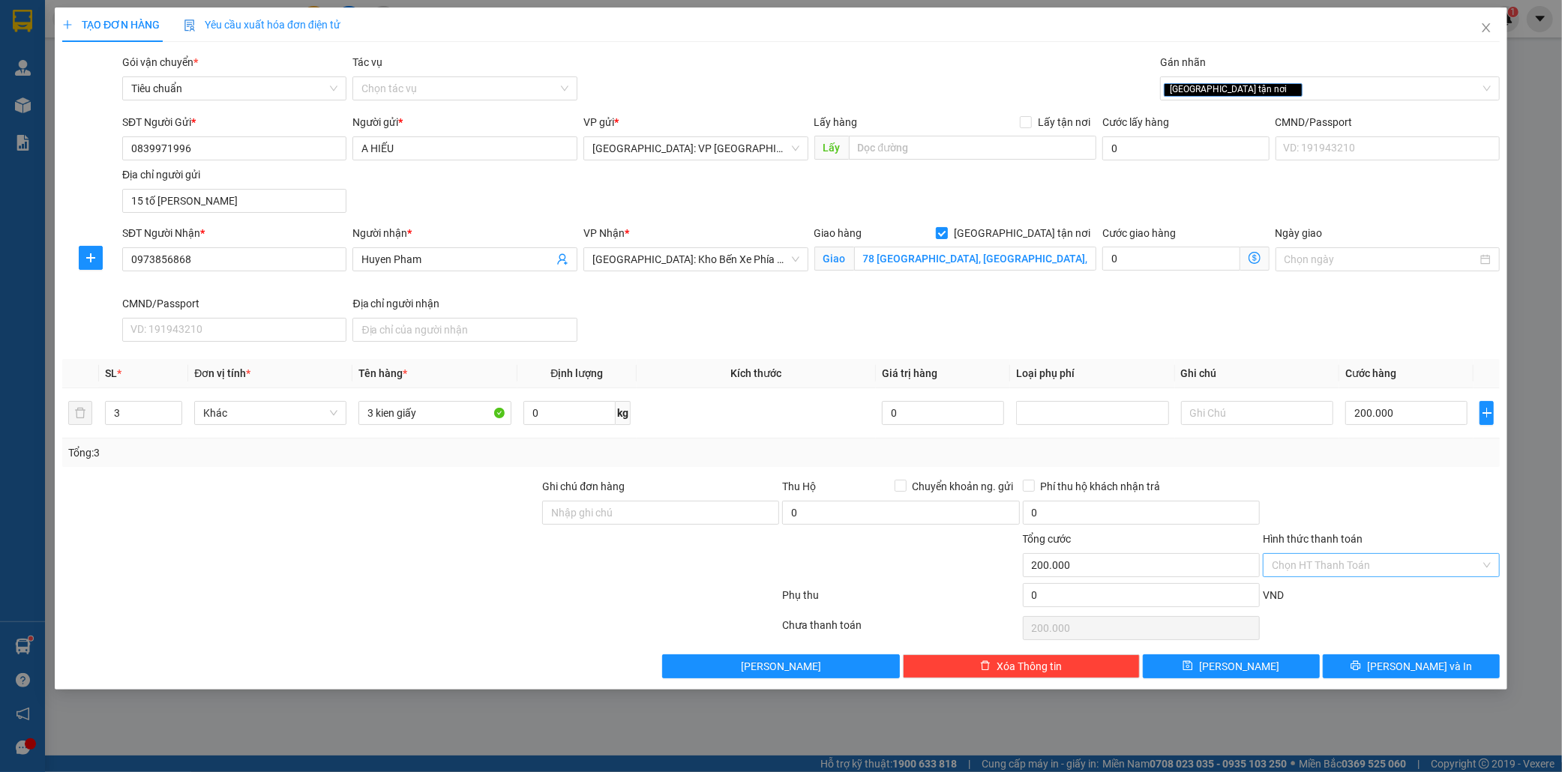
click at [1361, 567] on input "Hình thức thanh toán" at bounding box center [1376, 565] width 208 height 22
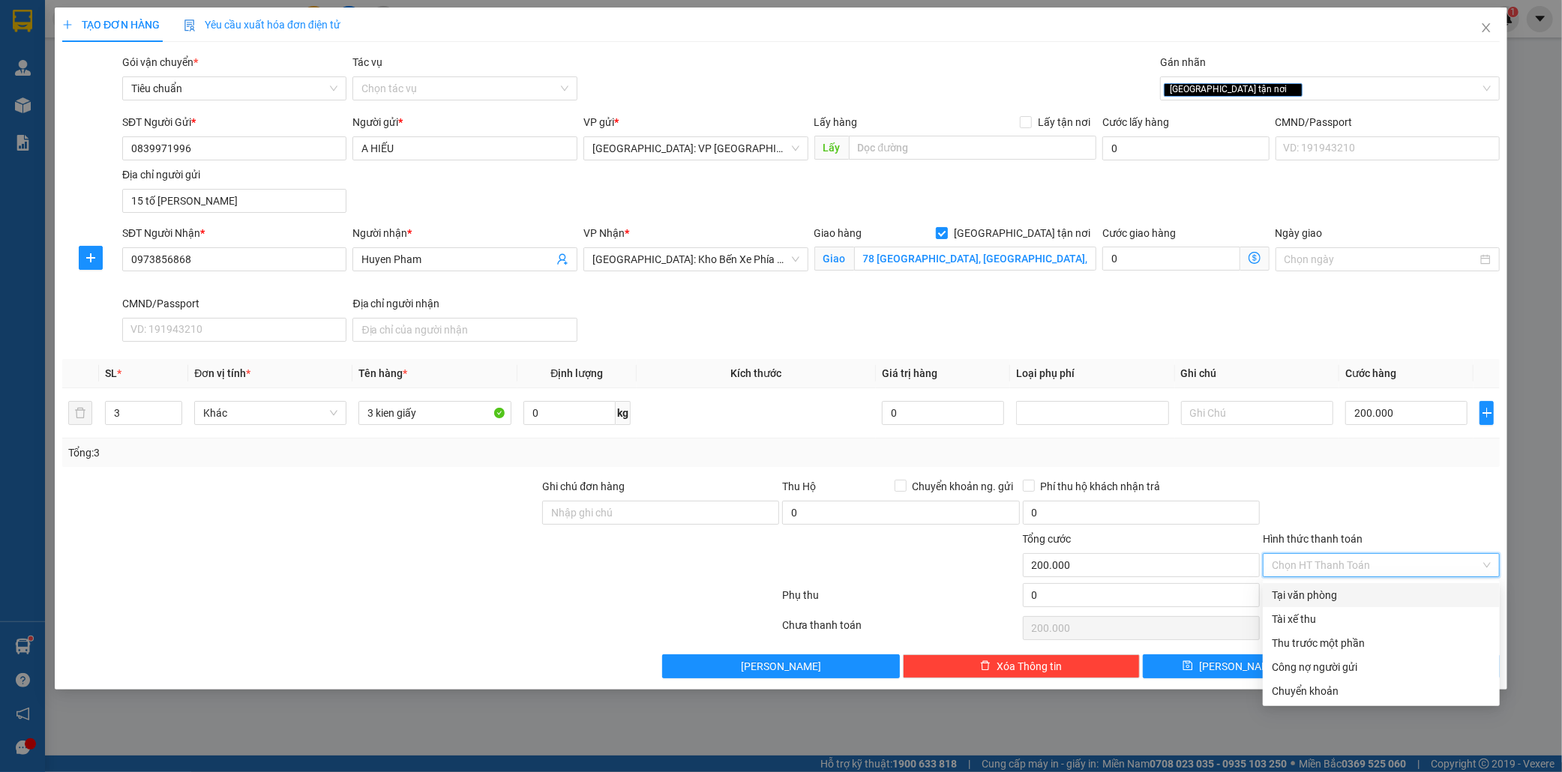
click at [1338, 598] on div "Tại văn phòng" at bounding box center [1381, 595] width 219 height 16
type input "0"
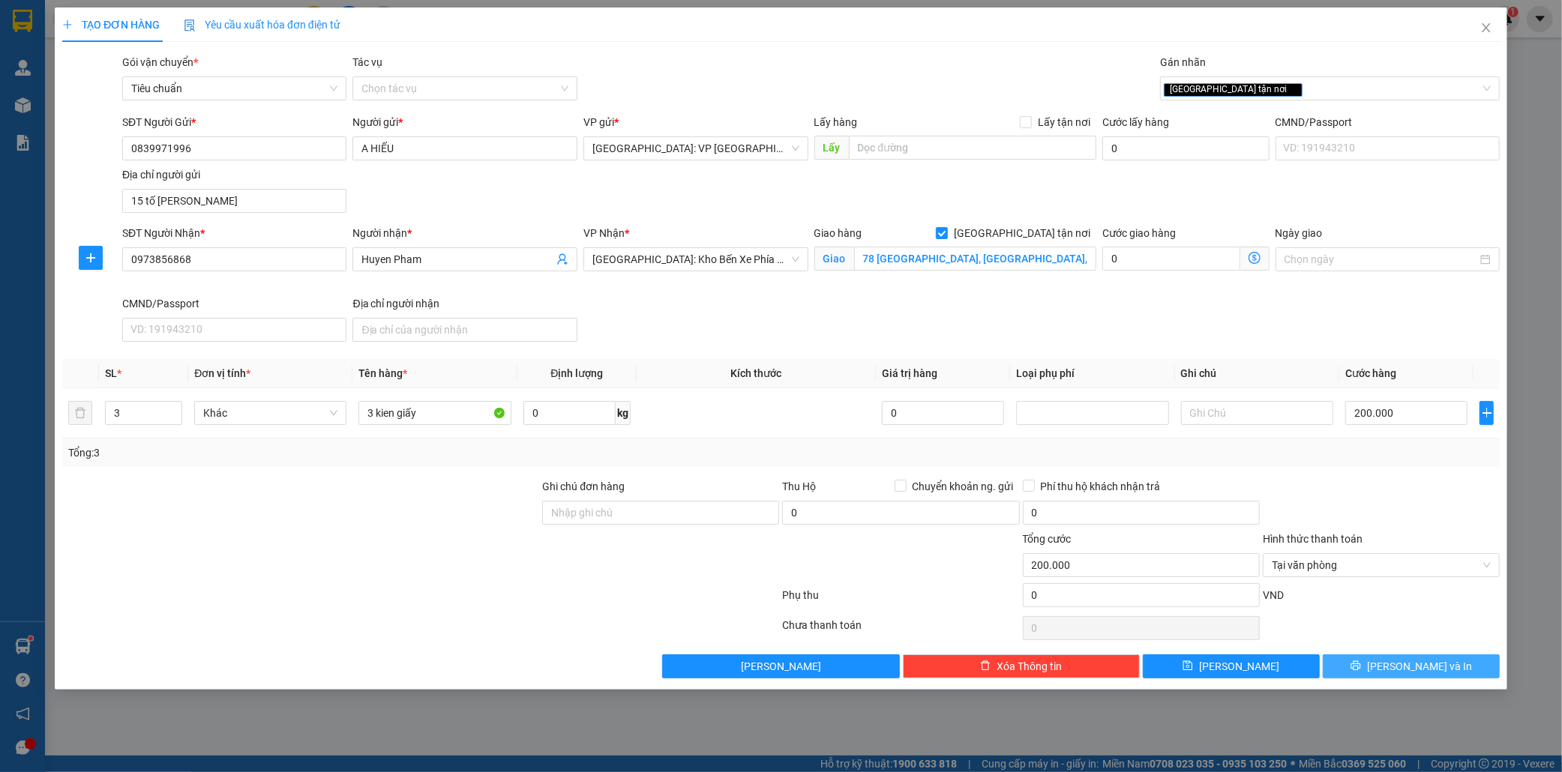
click at [1431, 670] on span "[PERSON_NAME] và In" at bounding box center [1419, 666] width 105 height 16
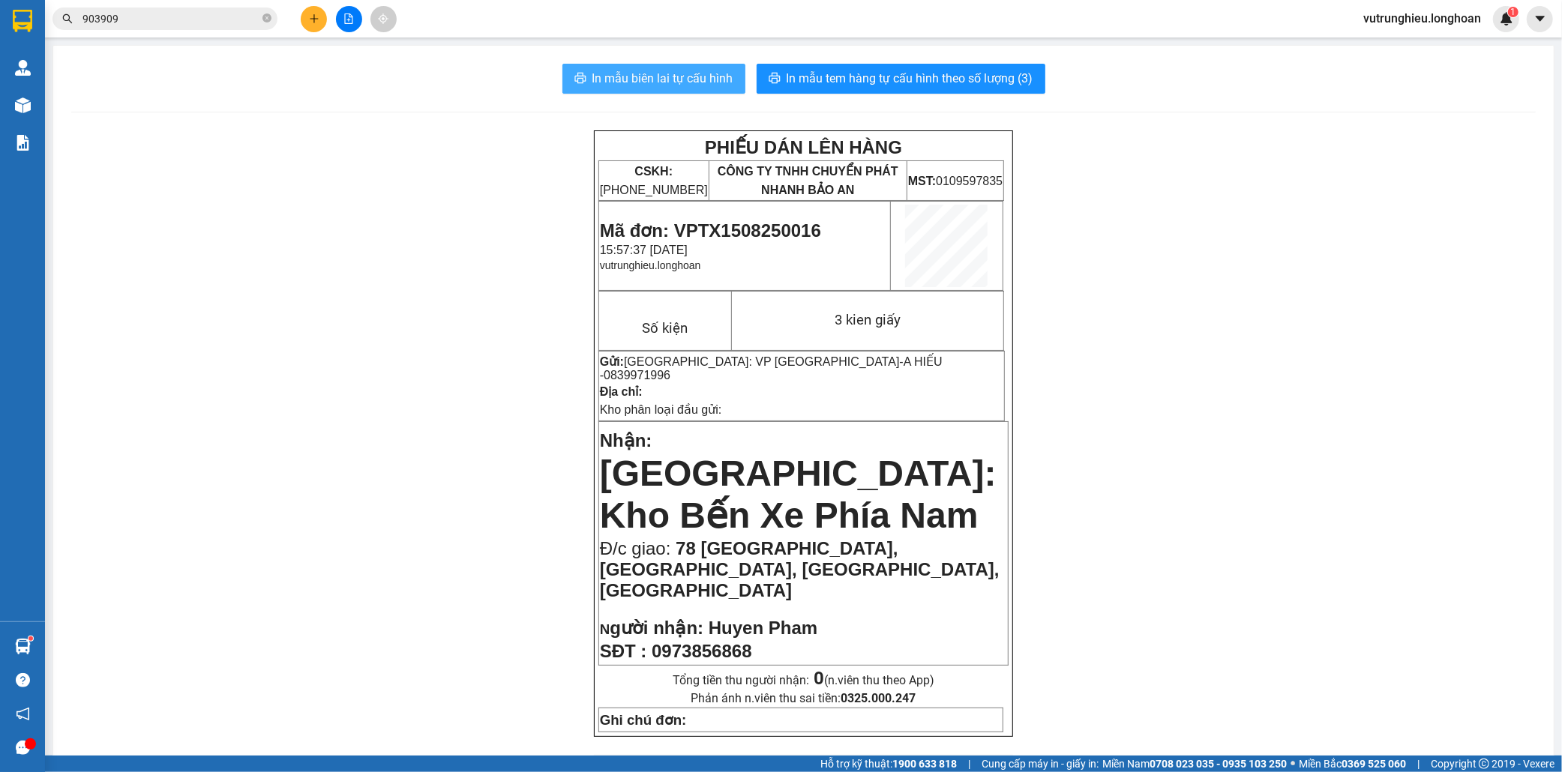
click at [675, 85] on span "In mẫu biên lai tự cấu hình" at bounding box center [662, 78] width 141 height 19
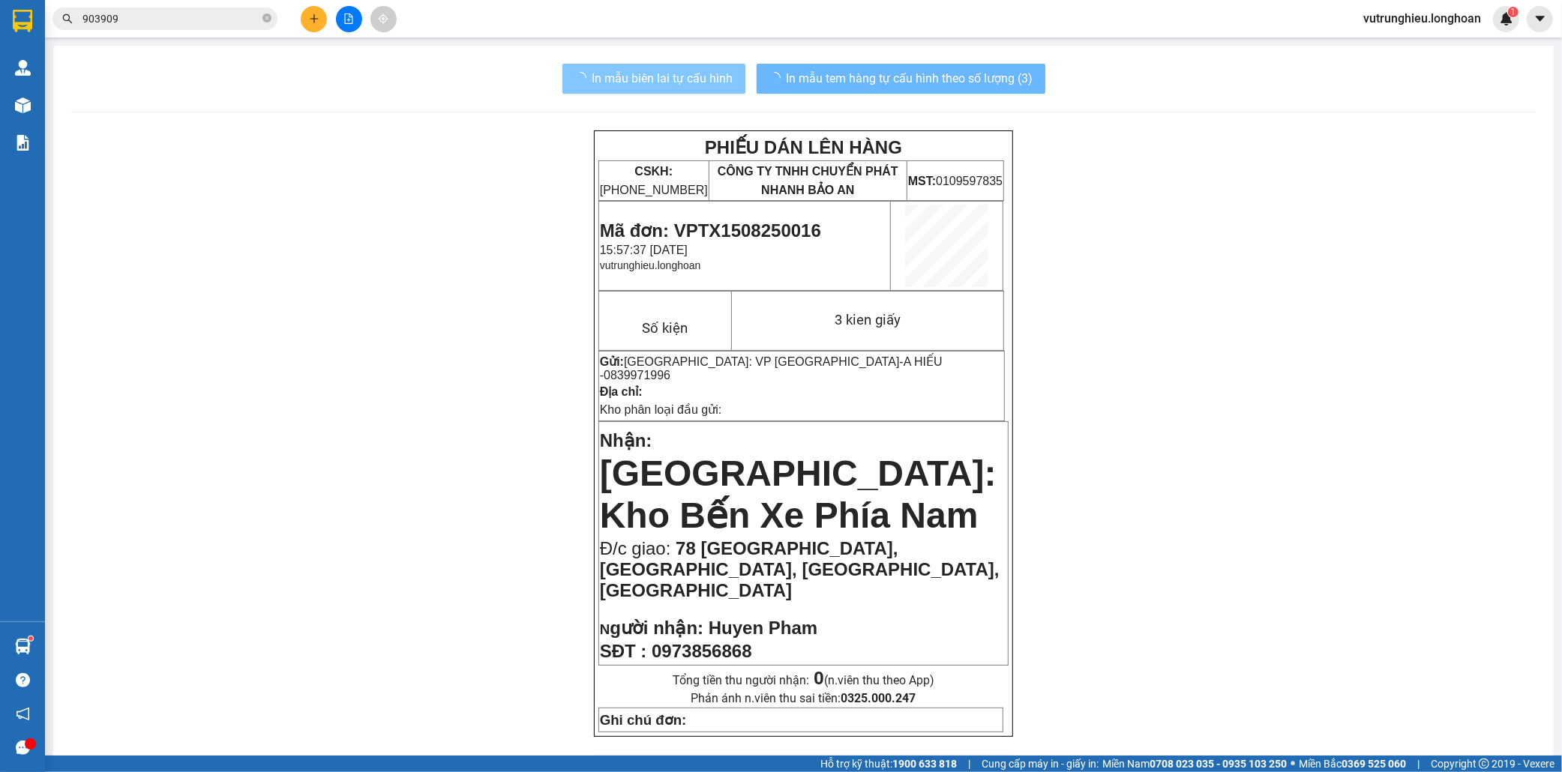
click at [951, 79] on span "In mẫu tem hàng tự cấu hình theo số lượng (3)" at bounding box center [909, 78] width 247 height 19
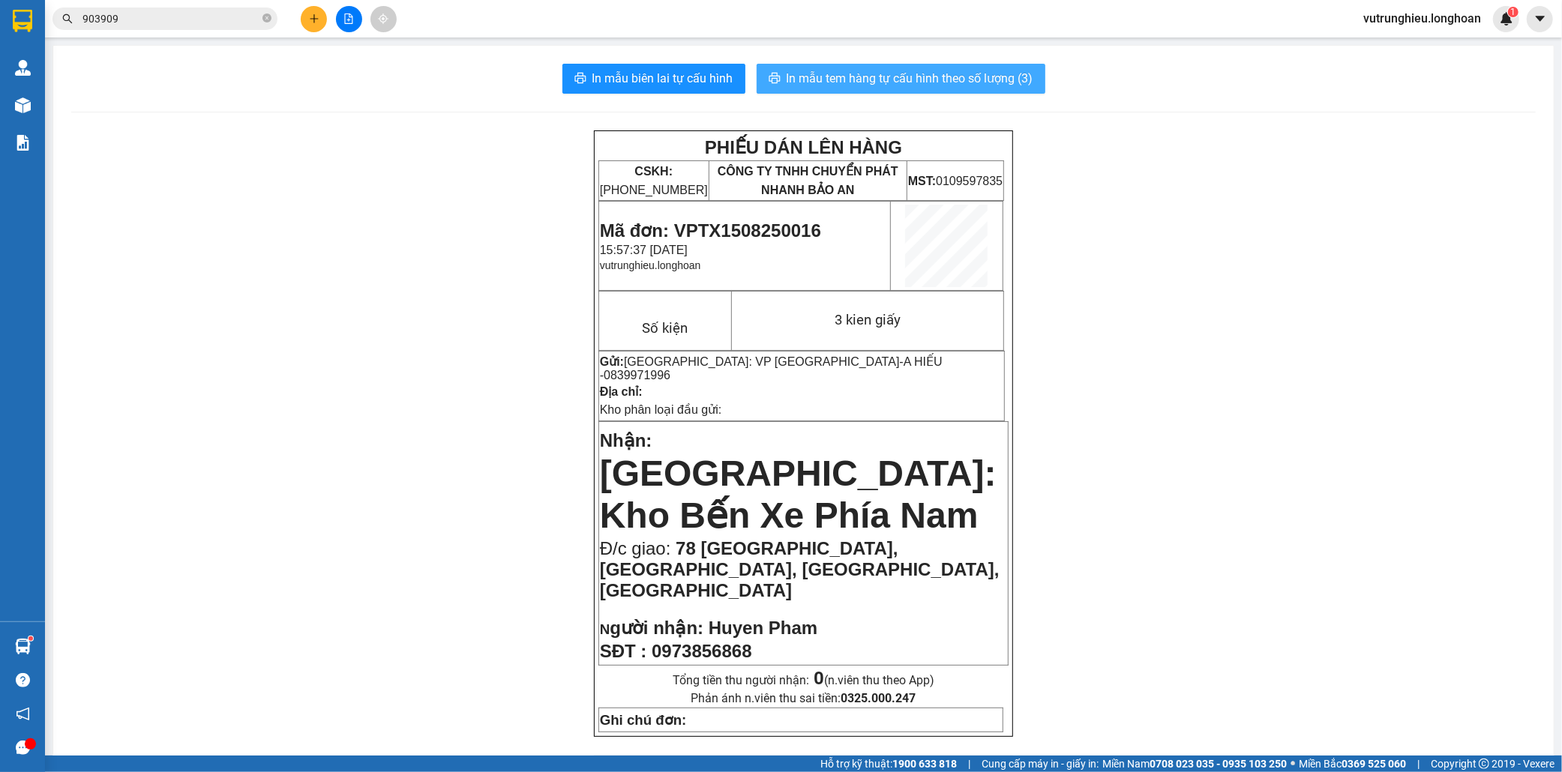
drag, startPoint x: 675, startPoint y: 85, endPoint x: 951, endPoint y: 79, distance: 276.0
click at [951, 79] on span "In mẫu tem hàng tự cấu hình theo số lượng (3)" at bounding box center [909, 78] width 247 height 19
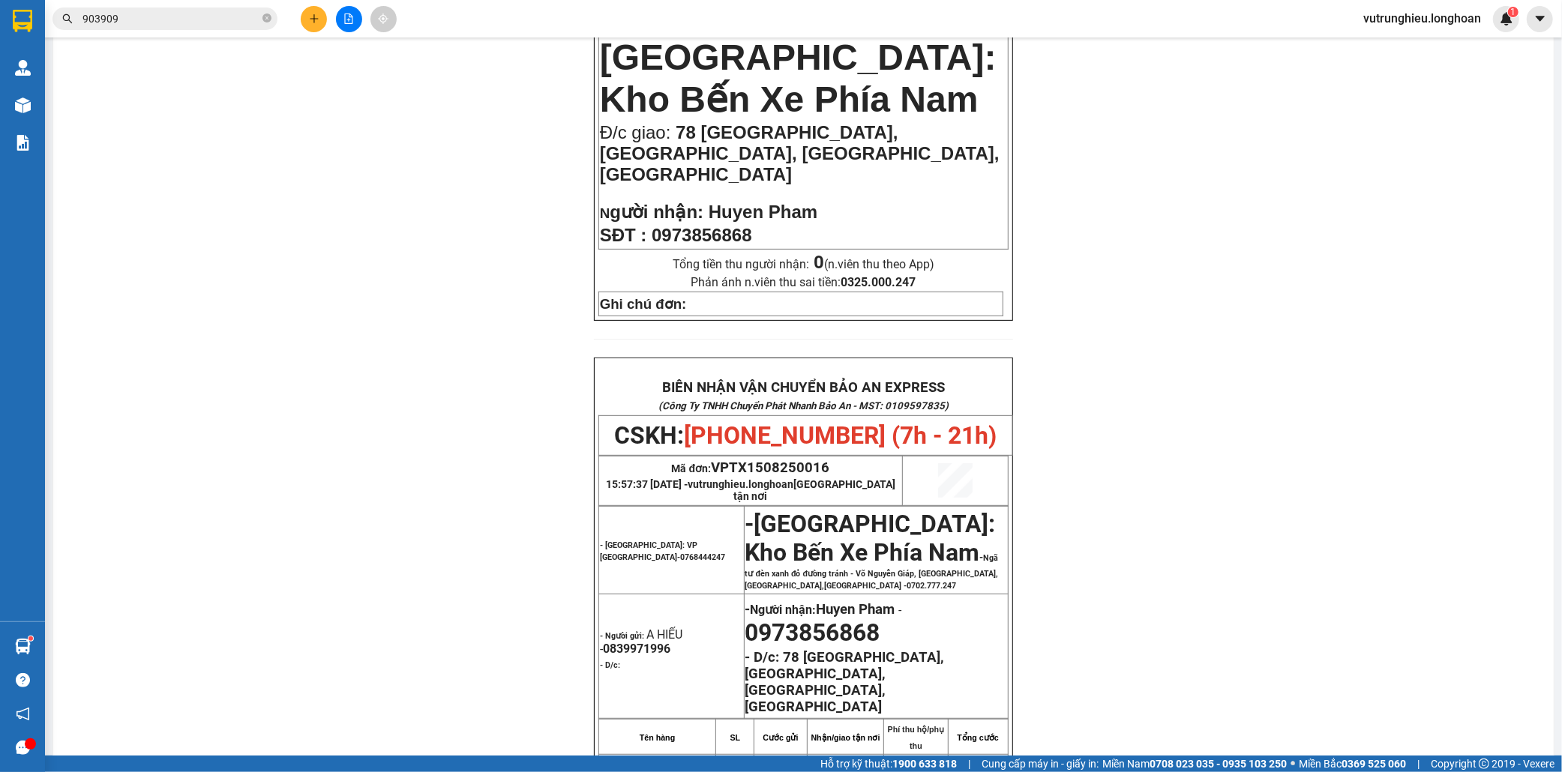
scroll to position [499, 0]
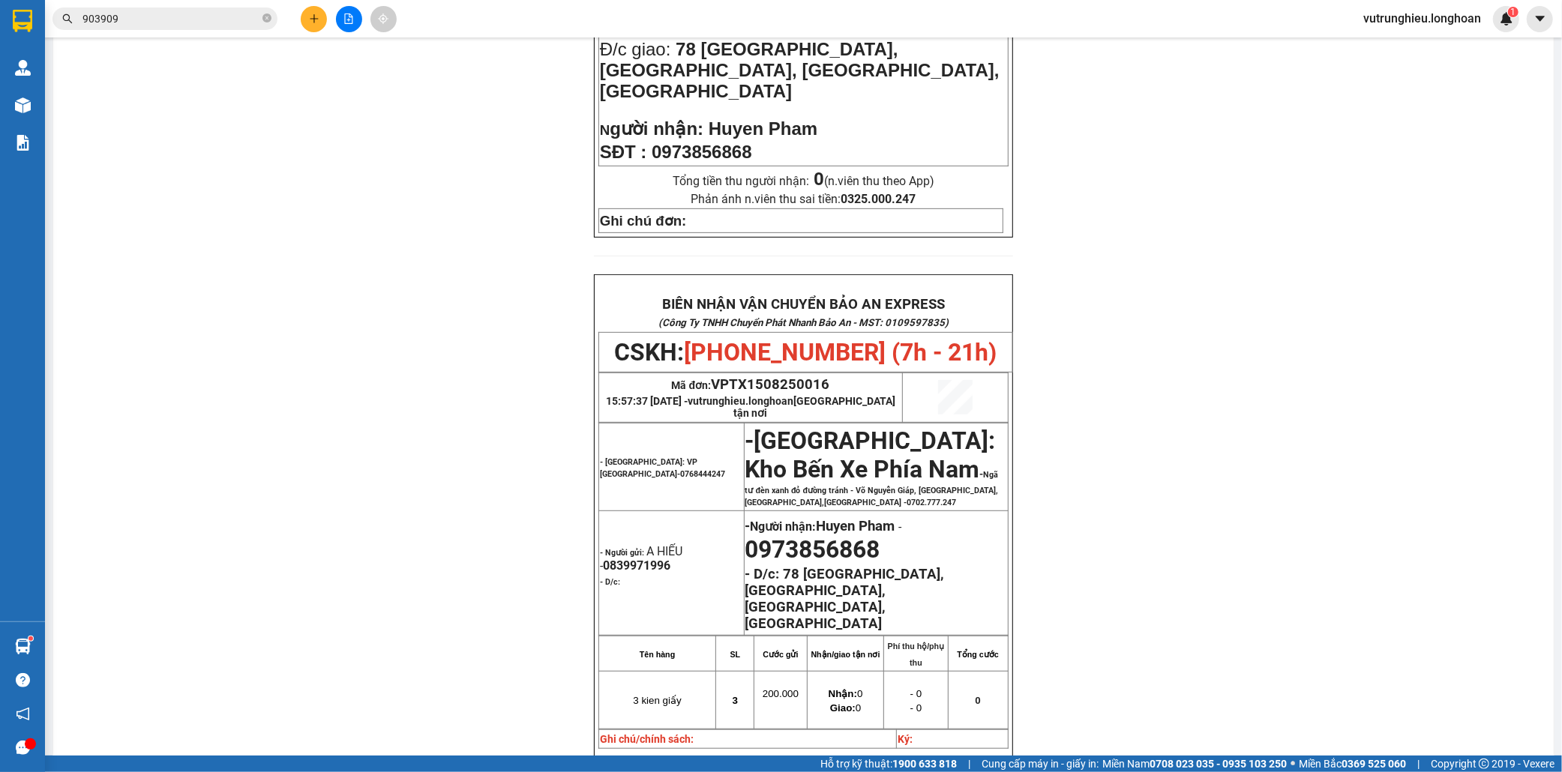
click at [768, 376] on span "VPTX1508250016" at bounding box center [770, 384] width 118 height 16
copy span "VPTX1508250016"
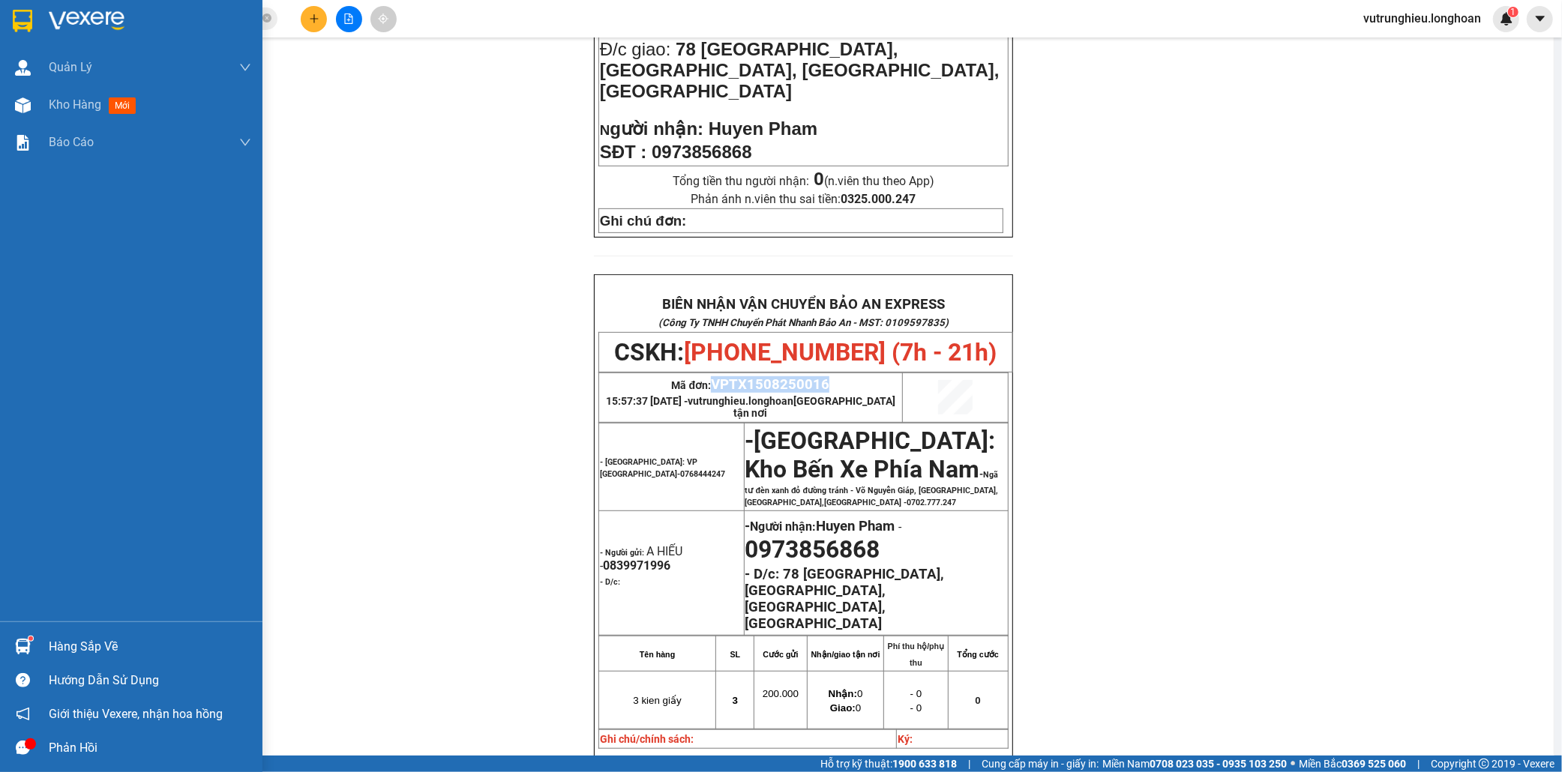
click at [19, 13] on img at bounding box center [22, 21] width 19 height 22
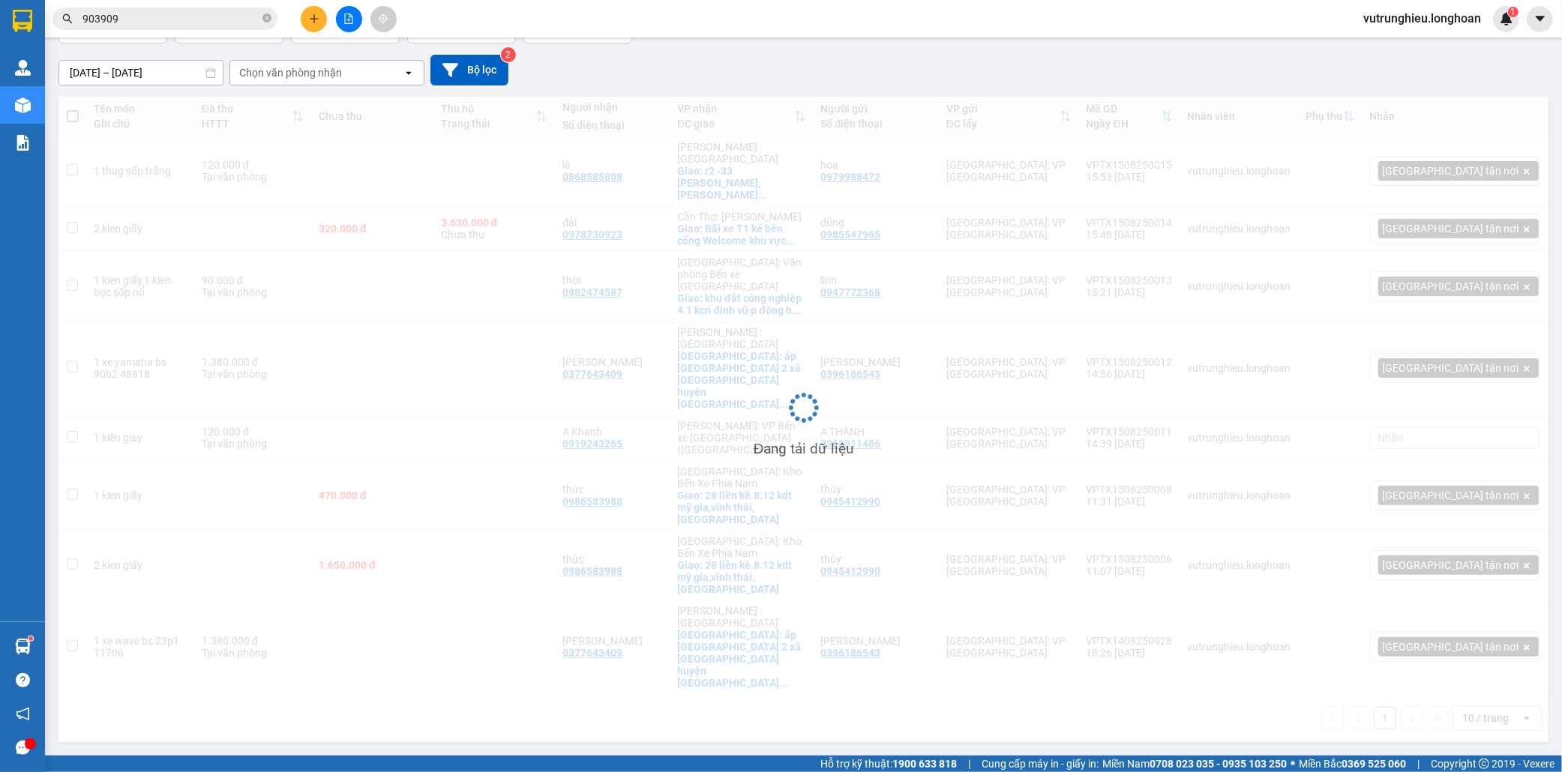
scroll to position [69, 0]
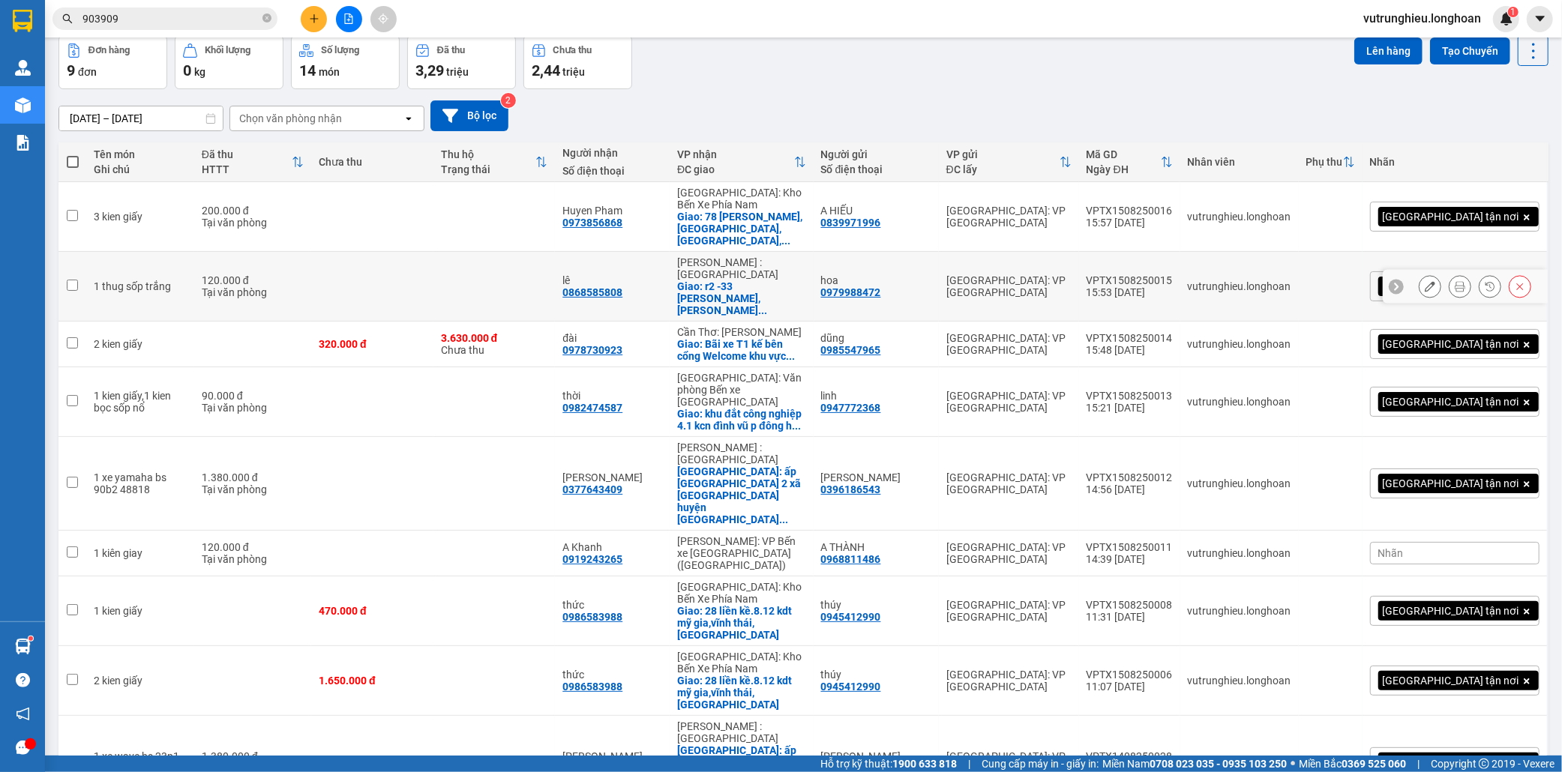
click at [1071, 274] on div "[GEOGRAPHIC_DATA]: VP [GEOGRAPHIC_DATA]" at bounding box center [1008, 286] width 125 height 24
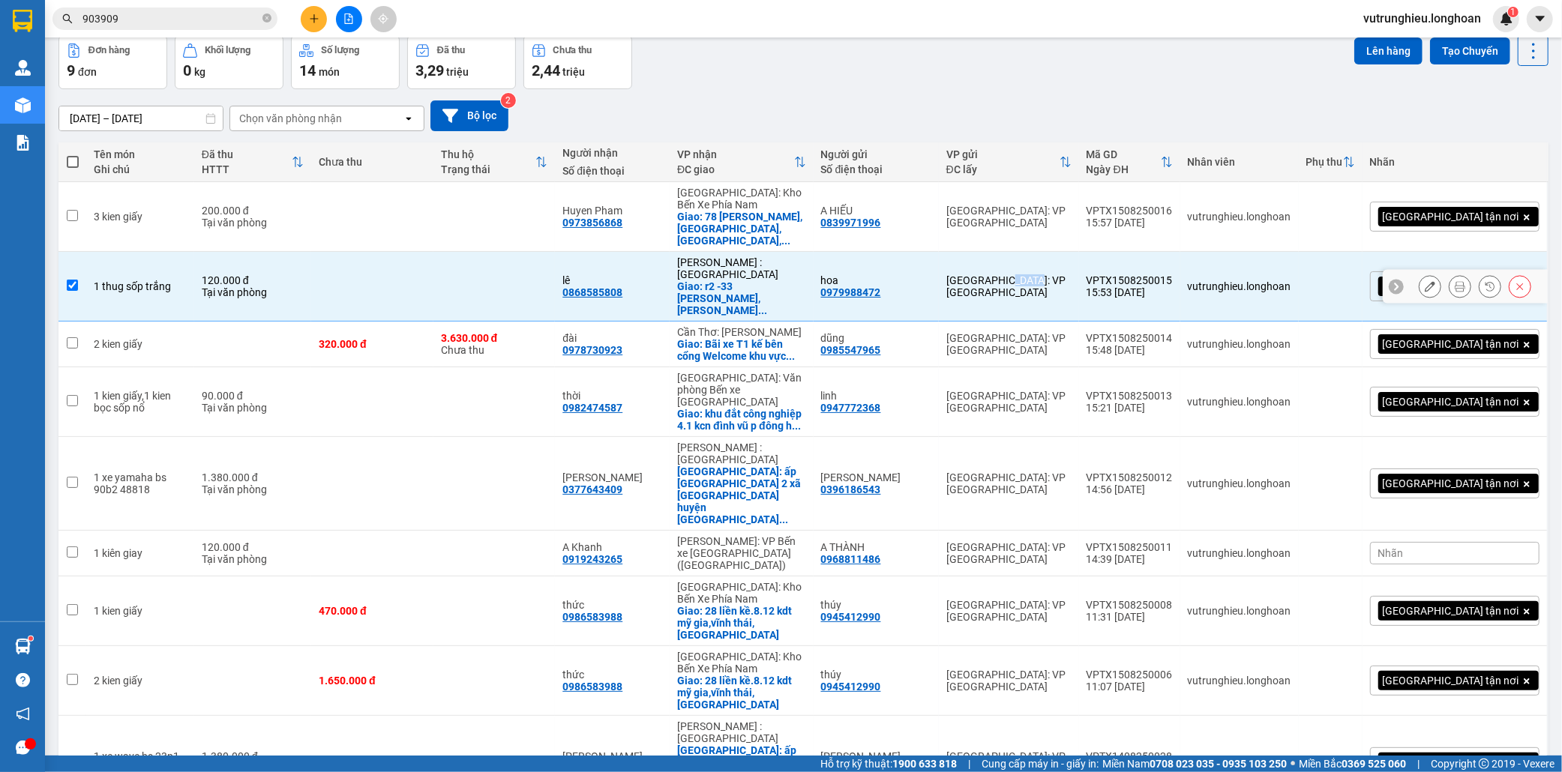
click at [1071, 274] on div "[GEOGRAPHIC_DATA]: VP [GEOGRAPHIC_DATA]" at bounding box center [1008, 286] width 125 height 24
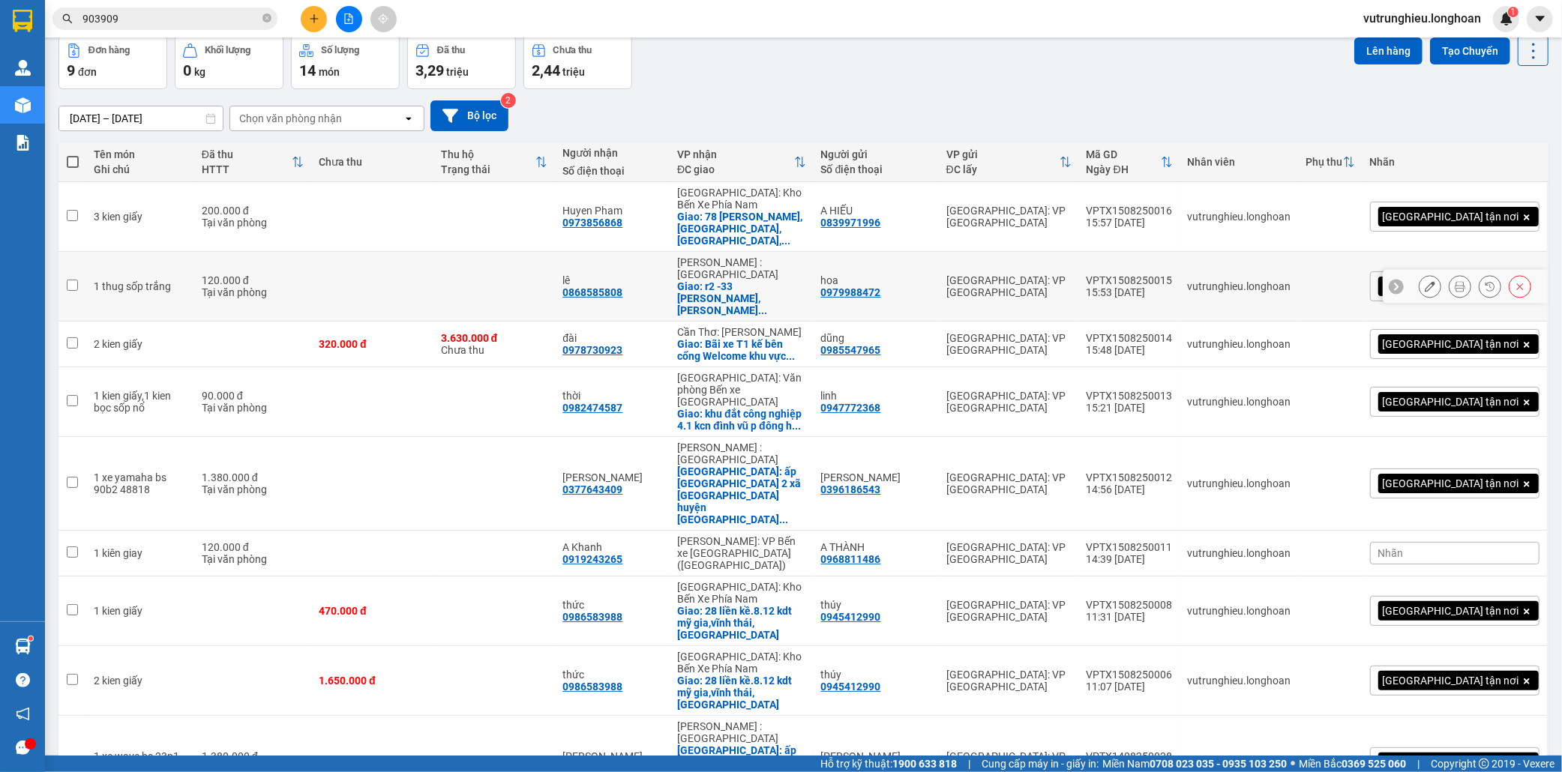
click at [1173, 274] on div "VPTX1508250015" at bounding box center [1129, 280] width 86 height 12
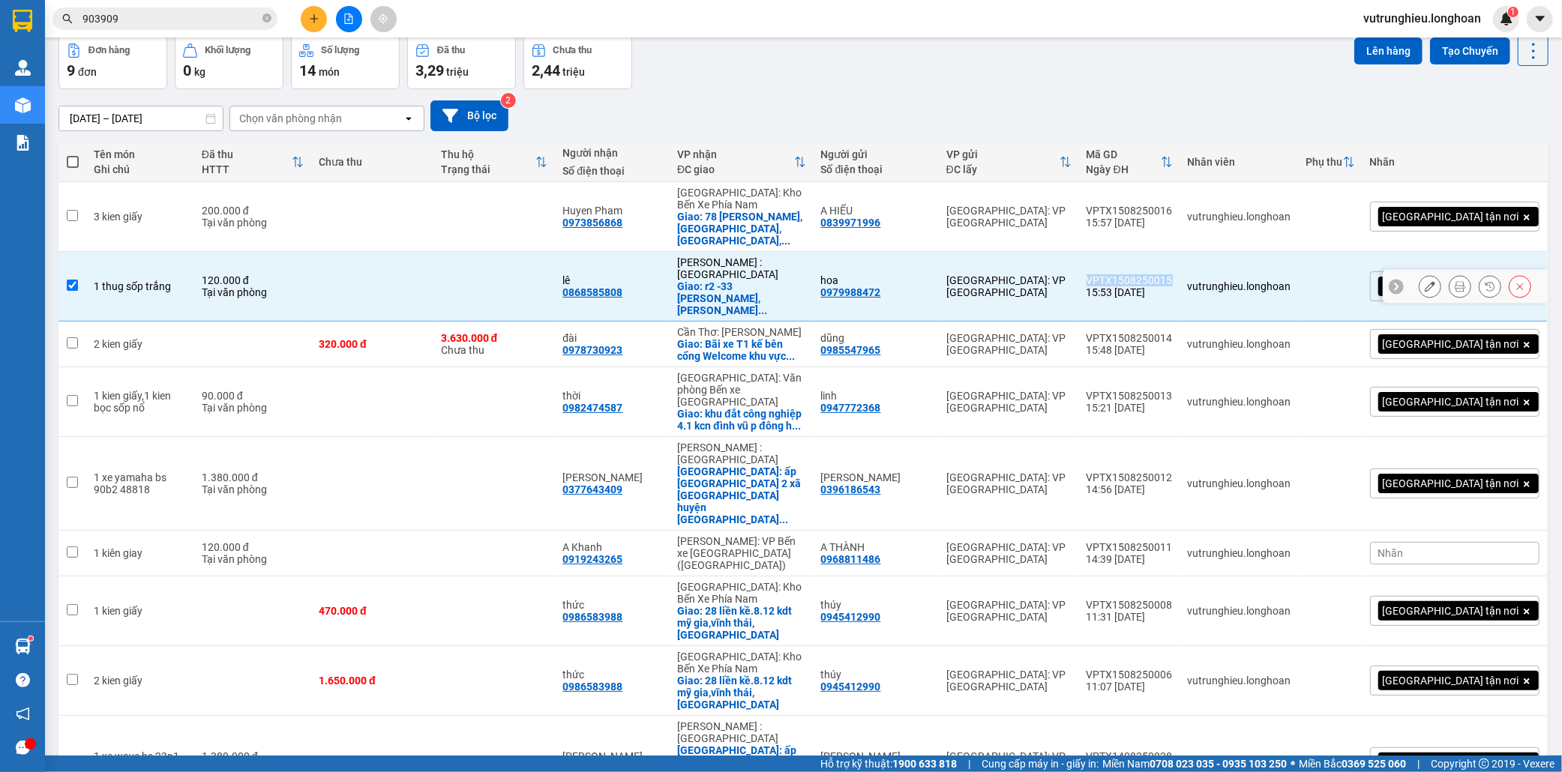
click at [1173, 274] on div "VPTX1508250015" at bounding box center [1129, 280] width 86 height 12
checkbox input "false"
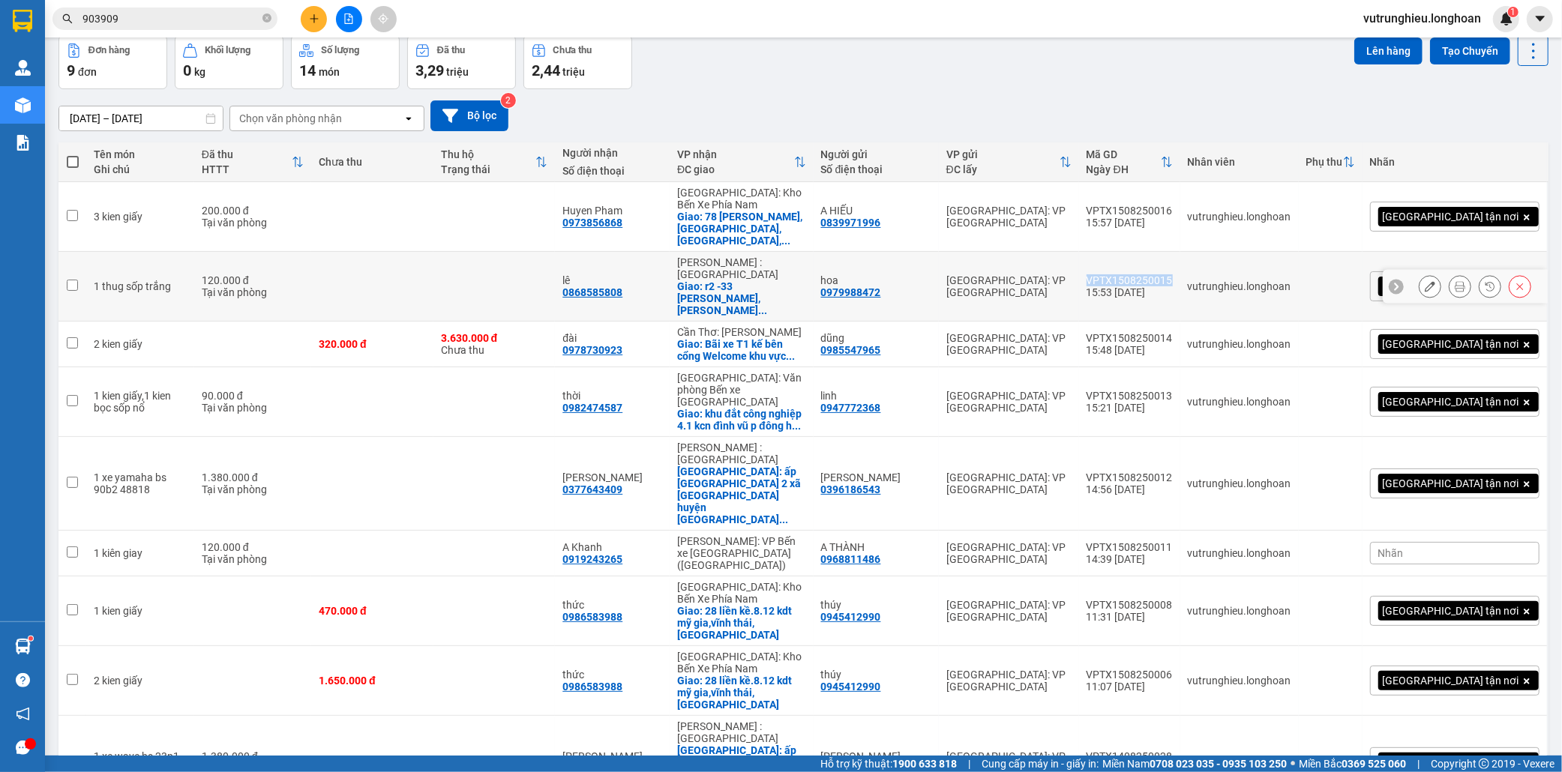
copy div "VPTX1508250015"
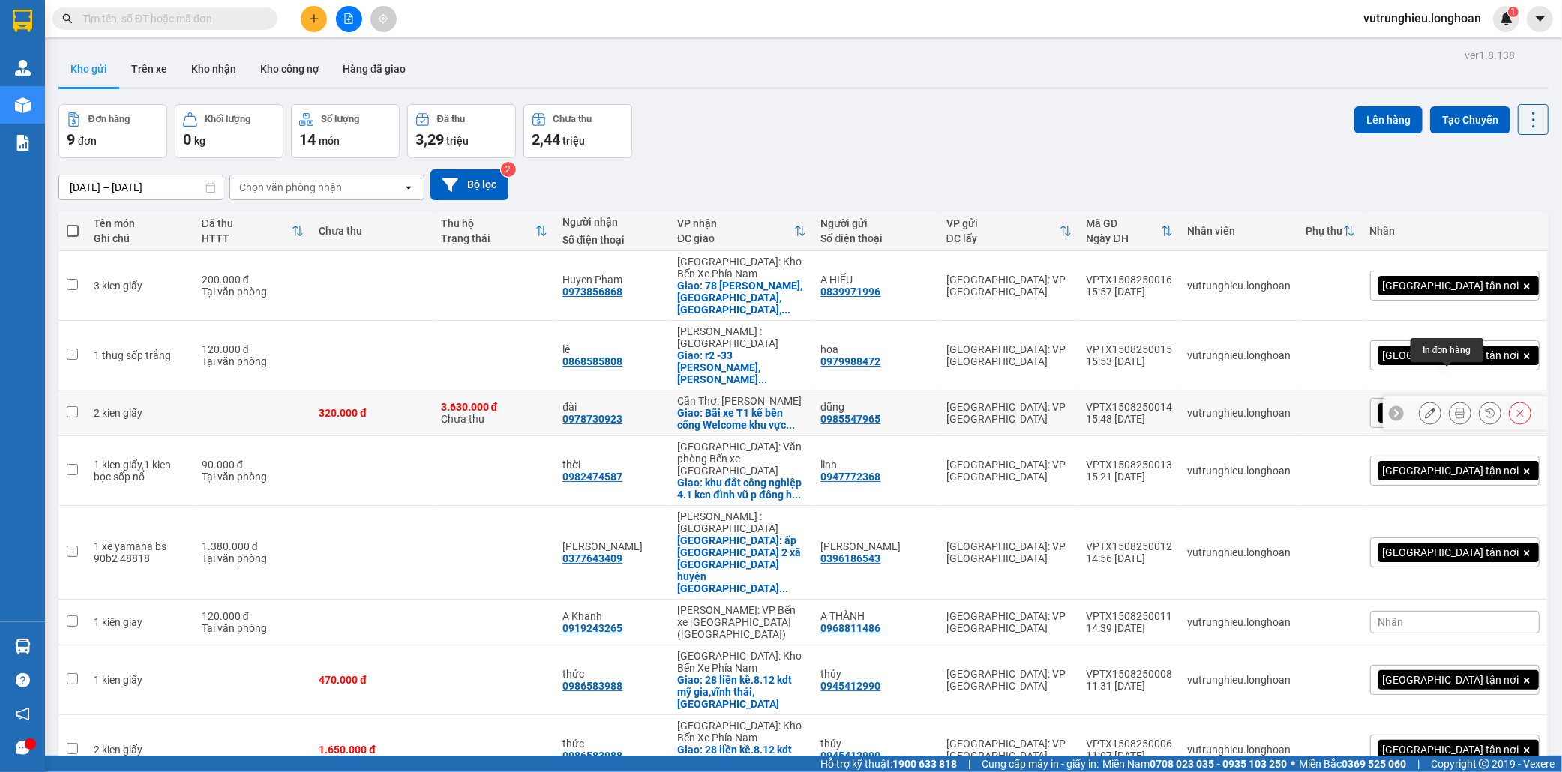
click at [1455, 408] on icon at bounding box center [1460, 413] width 10 height 10
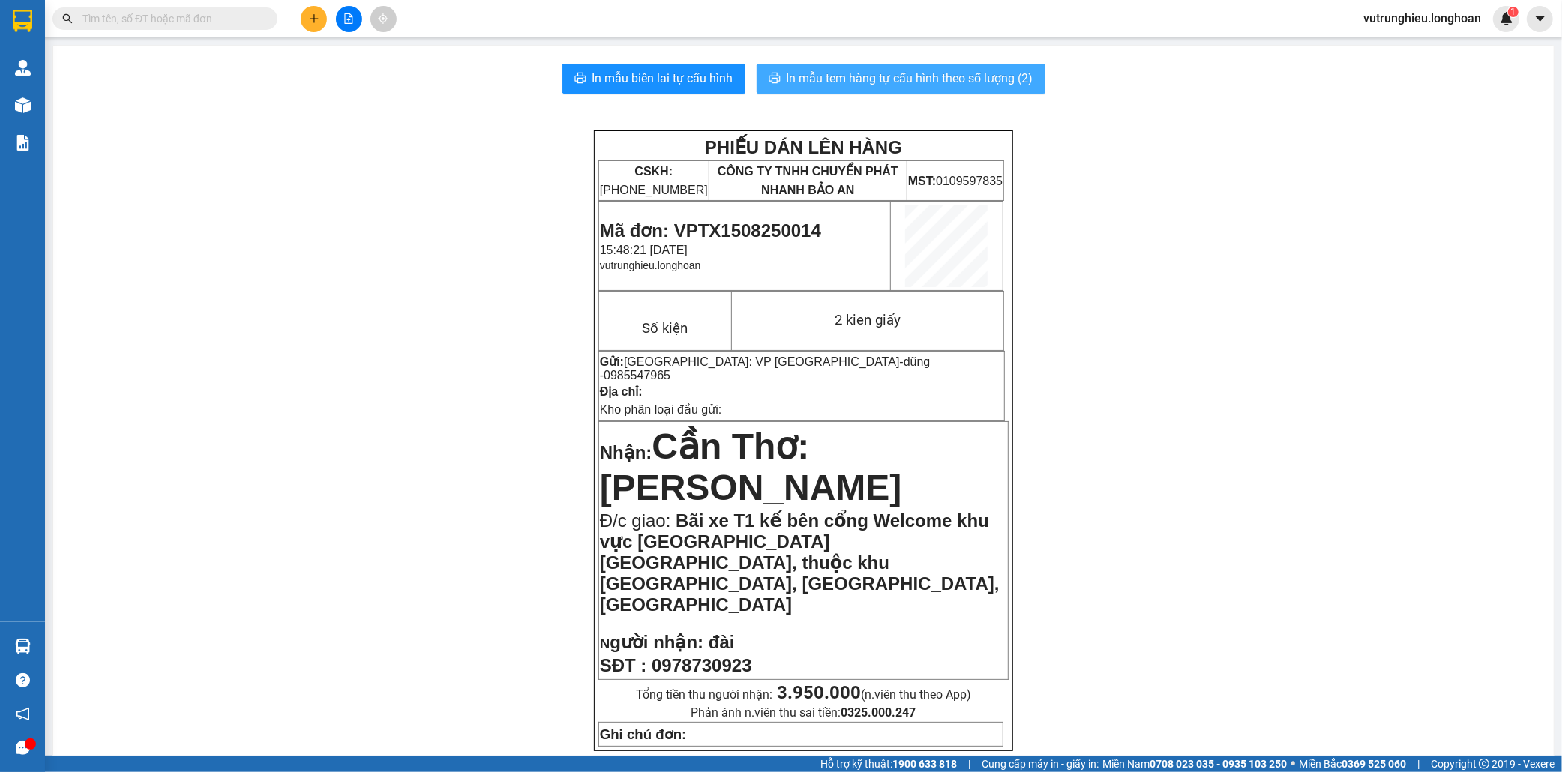
click at [946, 77] on span "In mẫu tem hàng tự cấu hình theo số lượng (2)" at bounding box center [909, 78] width 247 height 19
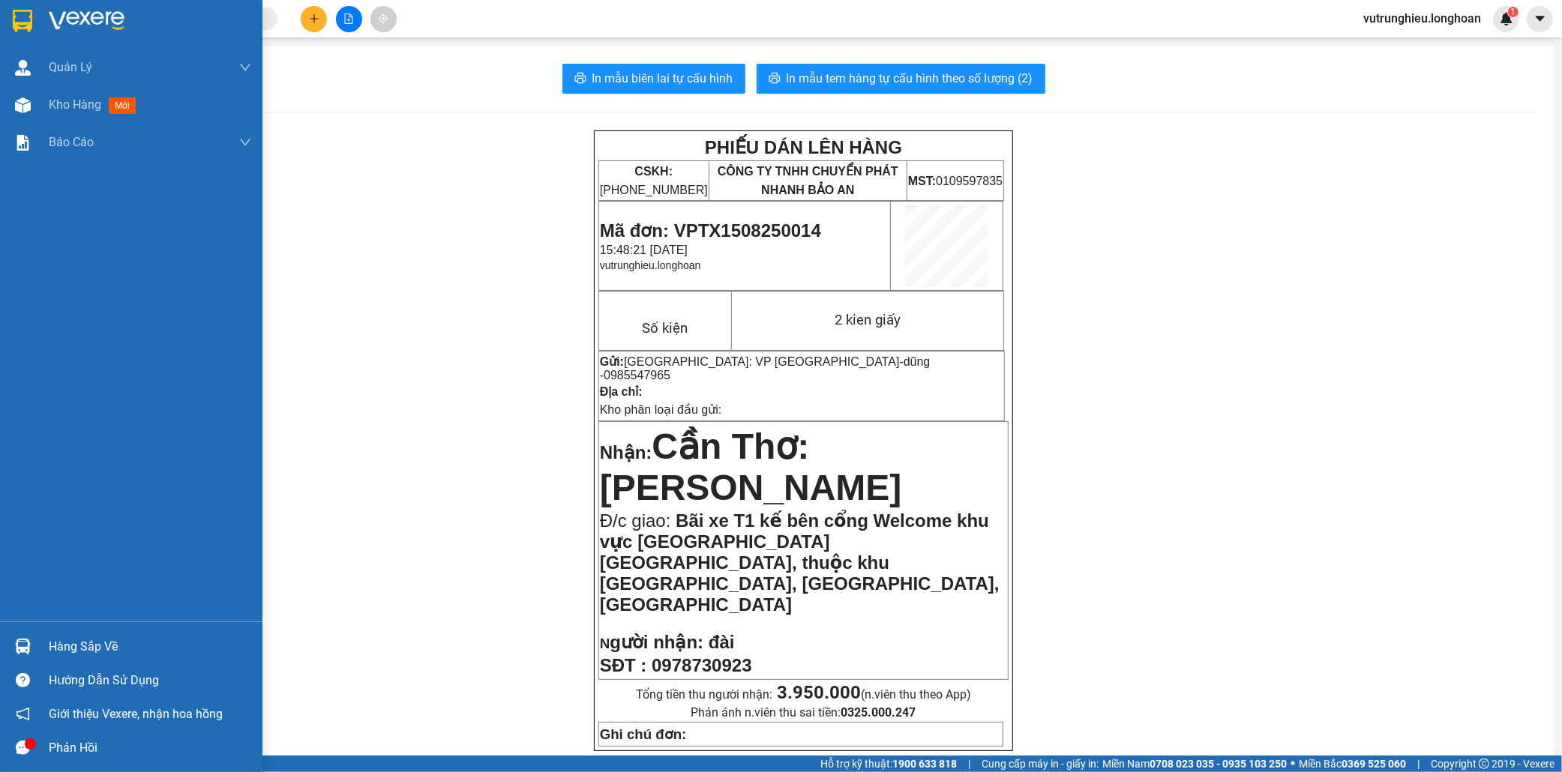
click at [4, 19] on div at bounding box center [131, 24] width 262 height 49
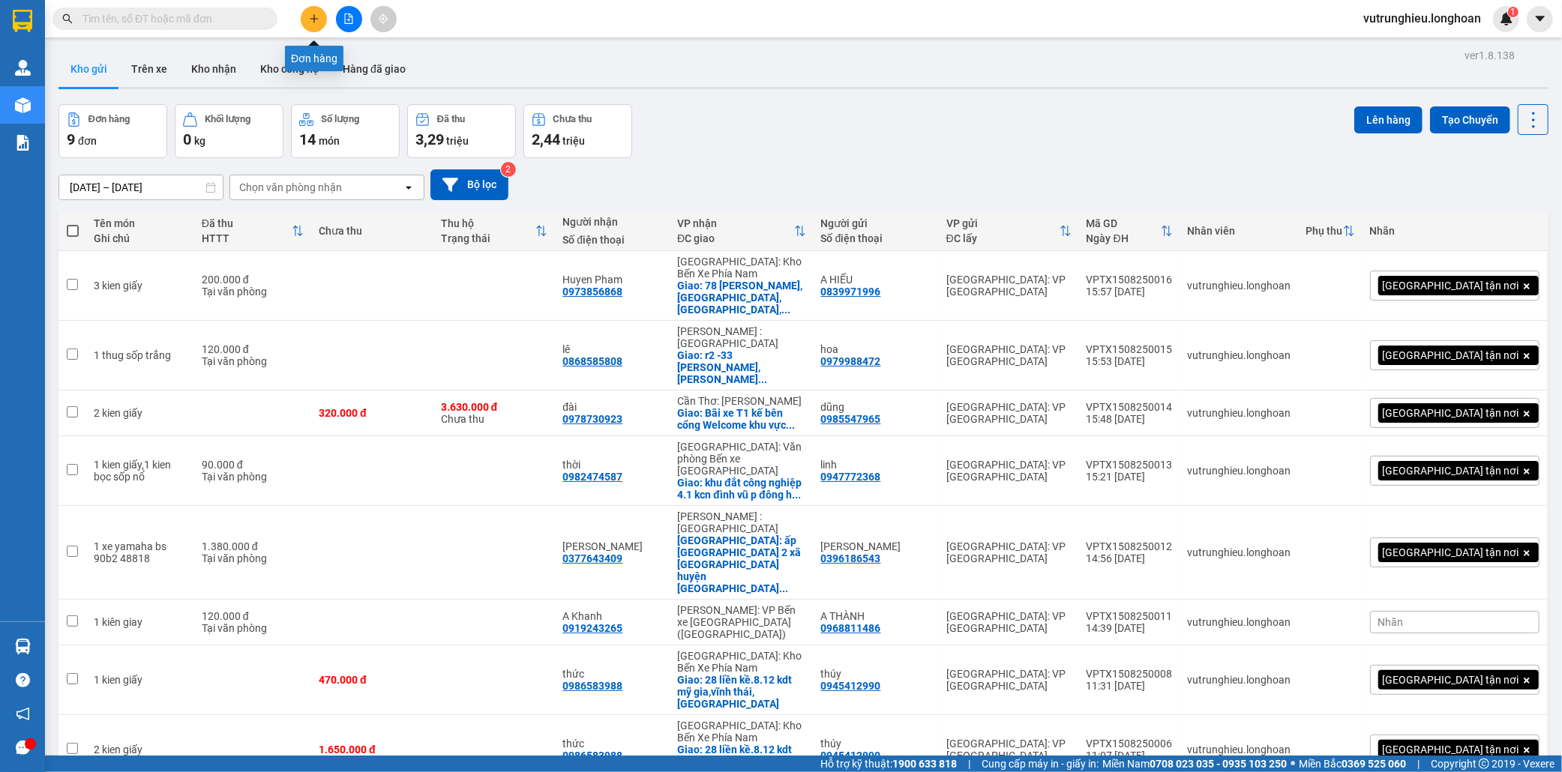
click at [305, 16] on button at bounding box center [314, 19] width 26 height 26
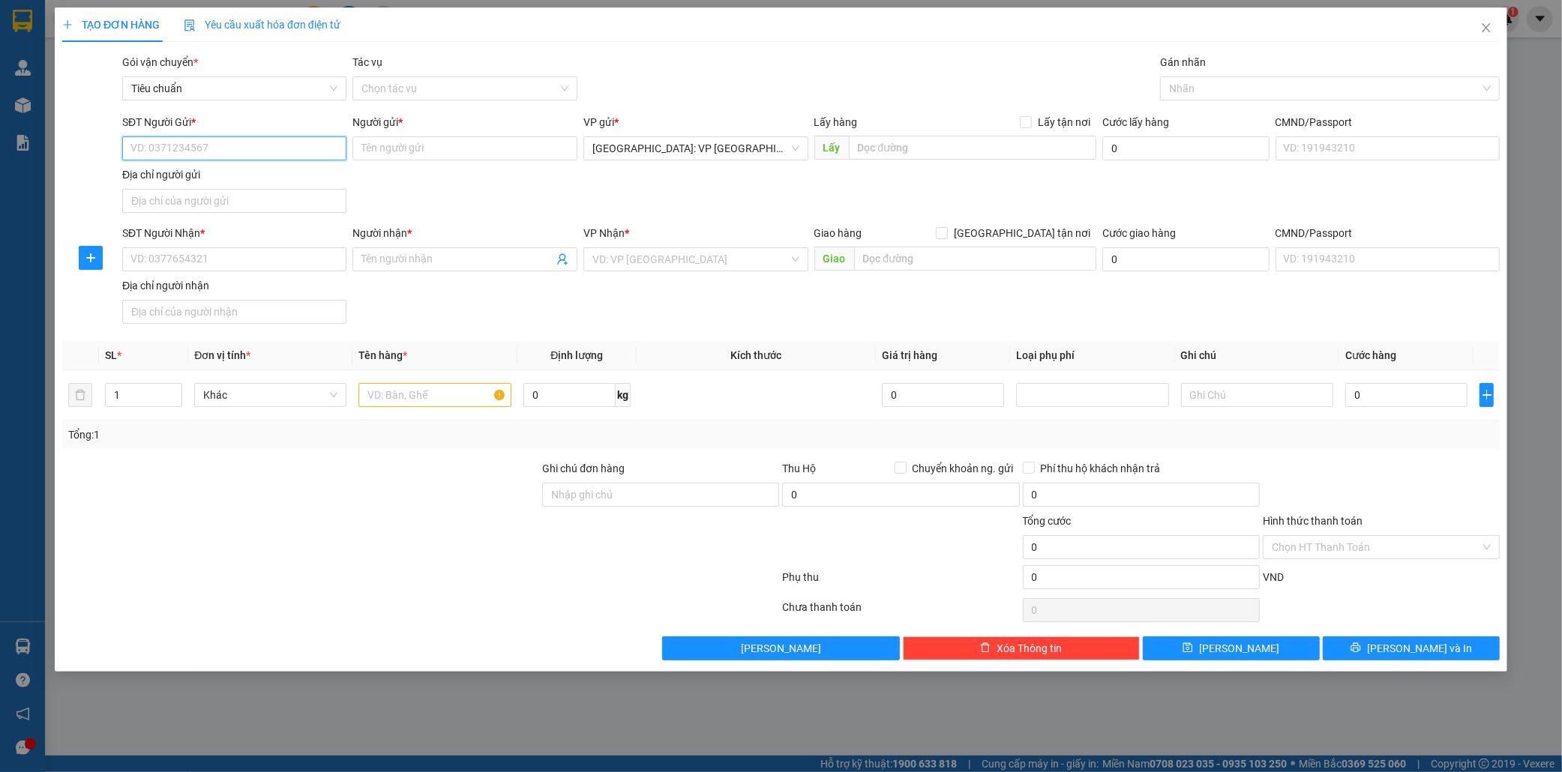
click at [211, 153] on input "SĐT Người Gửi *" at bounding box center [234, 148] width 225 height 24
type input "0947286123"
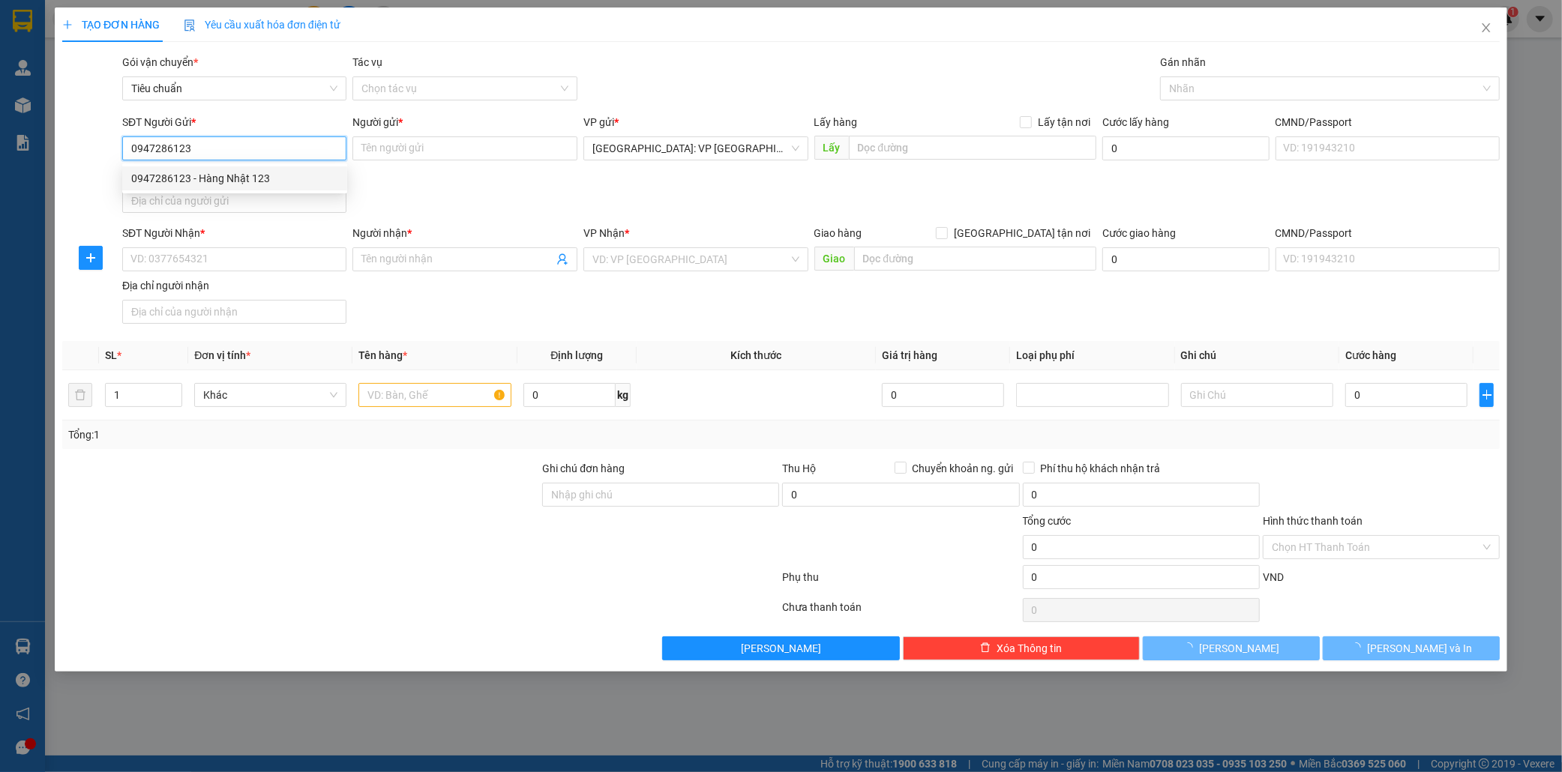
click at [244, 176] on div "0947286123 - Hàng Nhật 123" at bounding box center [234, 178] width 207 height 16
type input "Hàng Nhật 123"
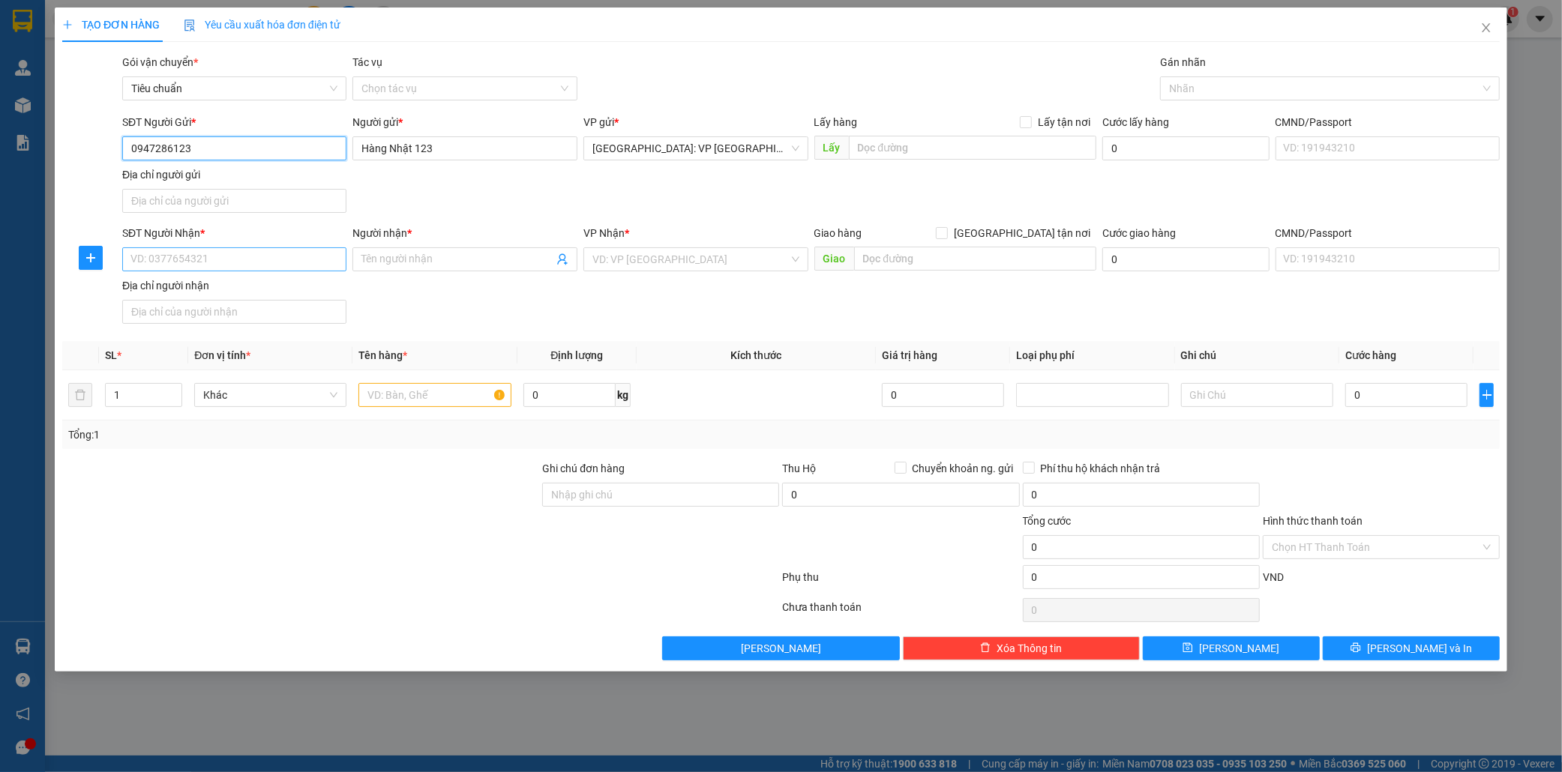
type input "0947286123"
click at [177, 253] on input "SĐT Người Nhận *" at bounding box center [234, 259] width 225 height 24
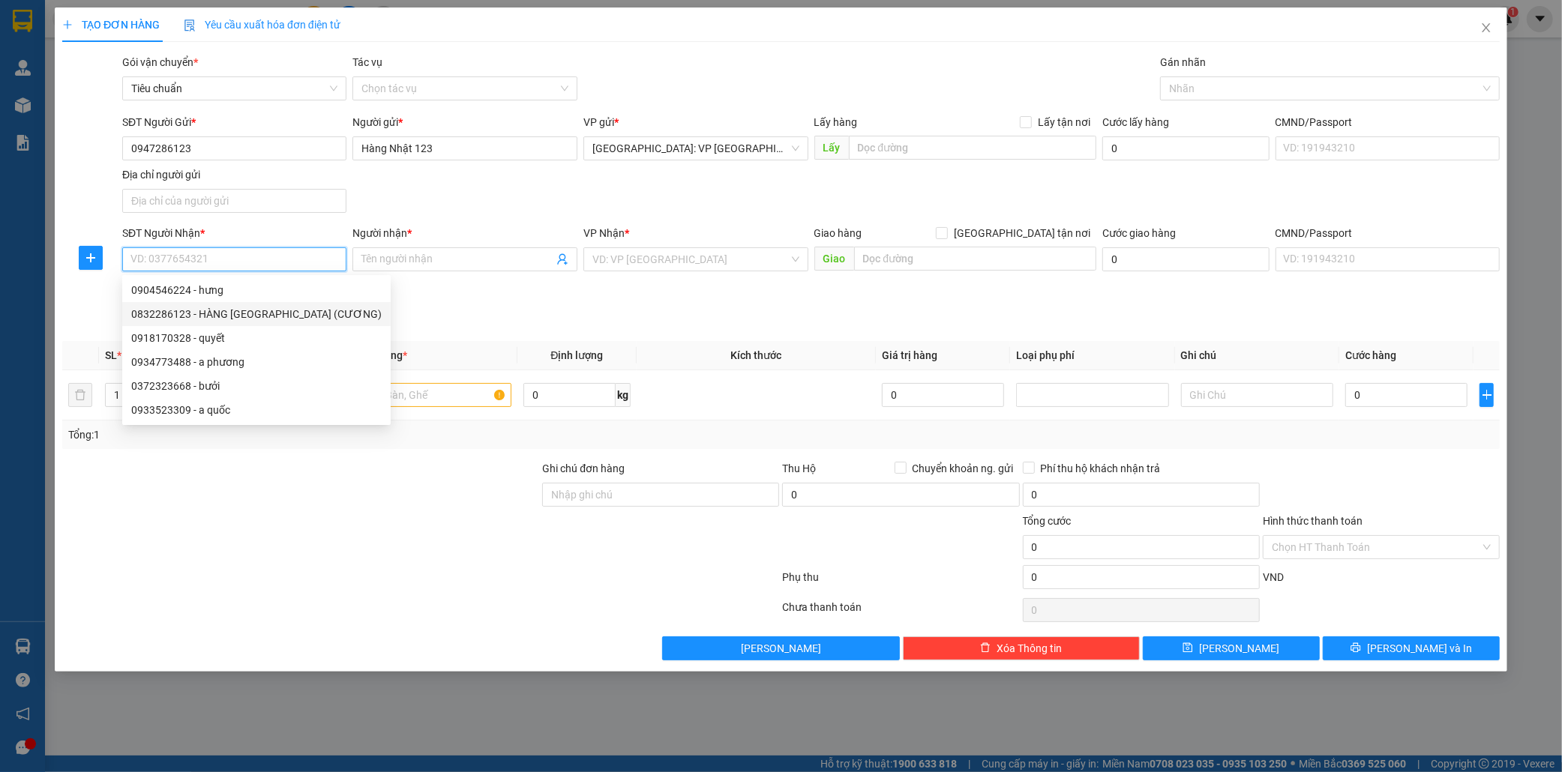
click at [250, 318] on div "0832286123 - HÀNG NHẬT SG (CƯƠNG)" at bounding box center [256, 314] width 250 height 16
type input "0832286123"
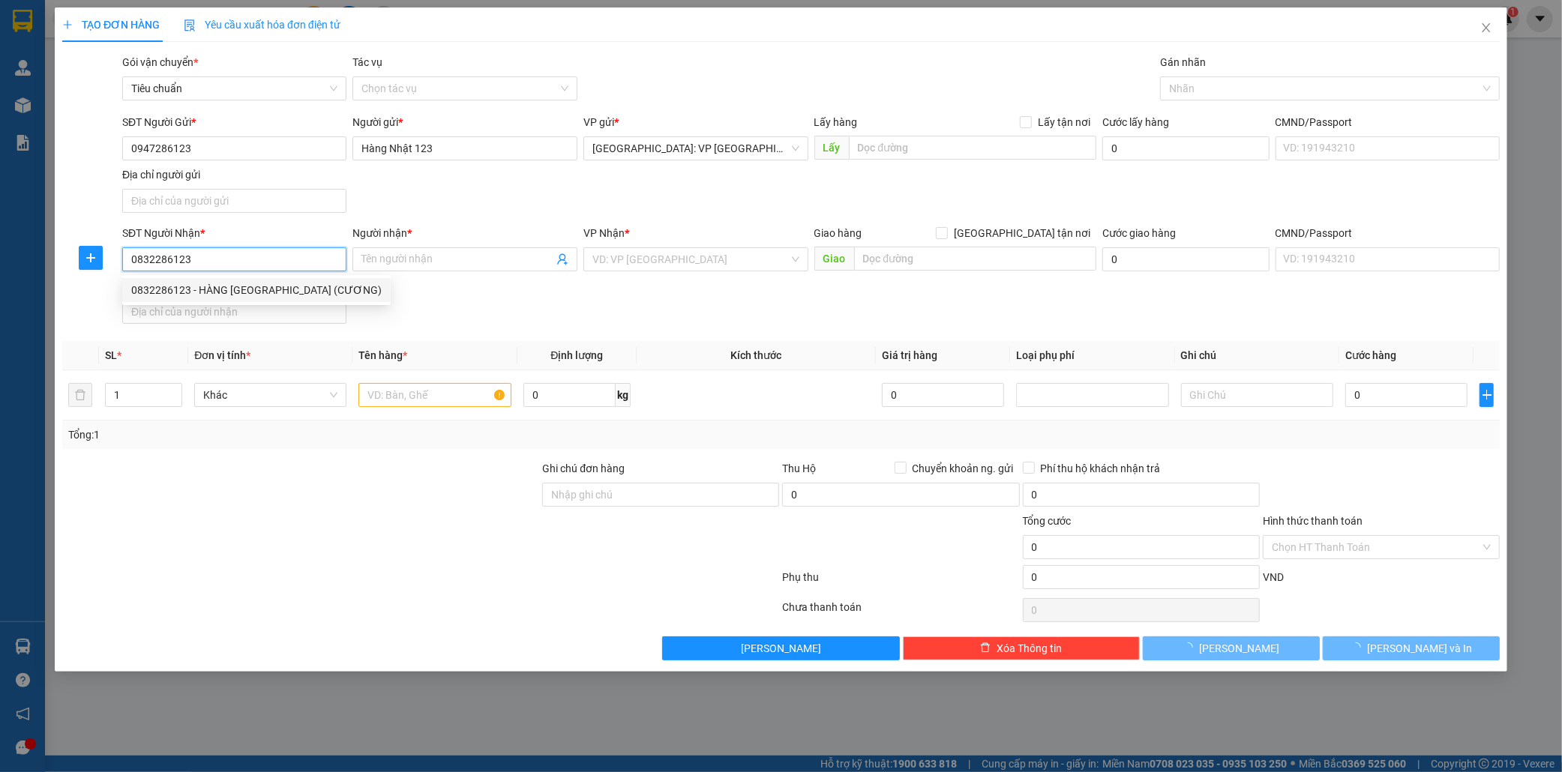
type input "HÀNG NHẬT SG (CƯƠNG)"
checkbox input "true"
type input "số 6 cao đức ngân,an phú quận 2.hcm"
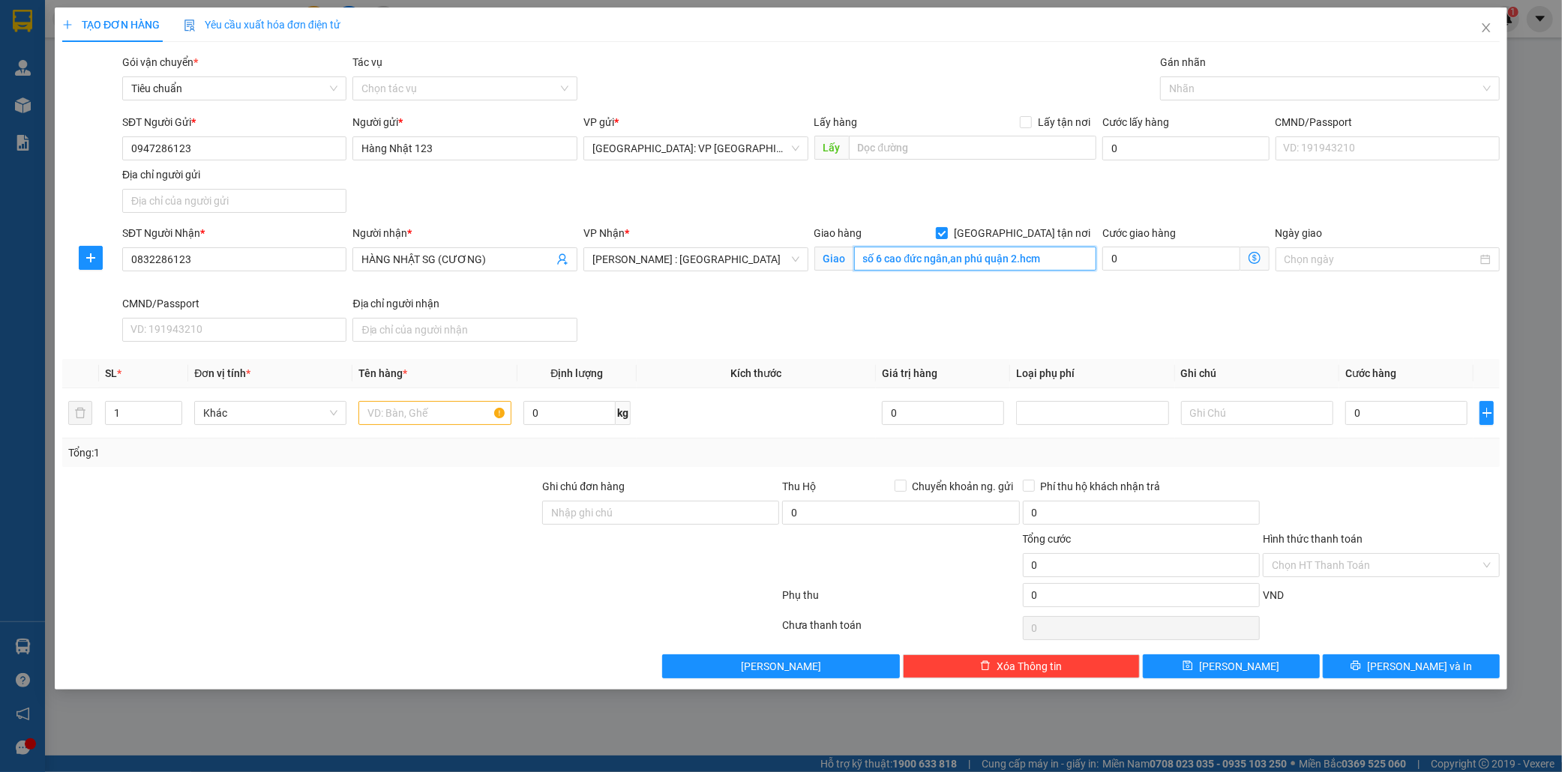
click at [1002, 259] on input "số 6 cao đức ngân,an phú quận 2.hcm" at bounding box center [975, 259] width 242 height 24
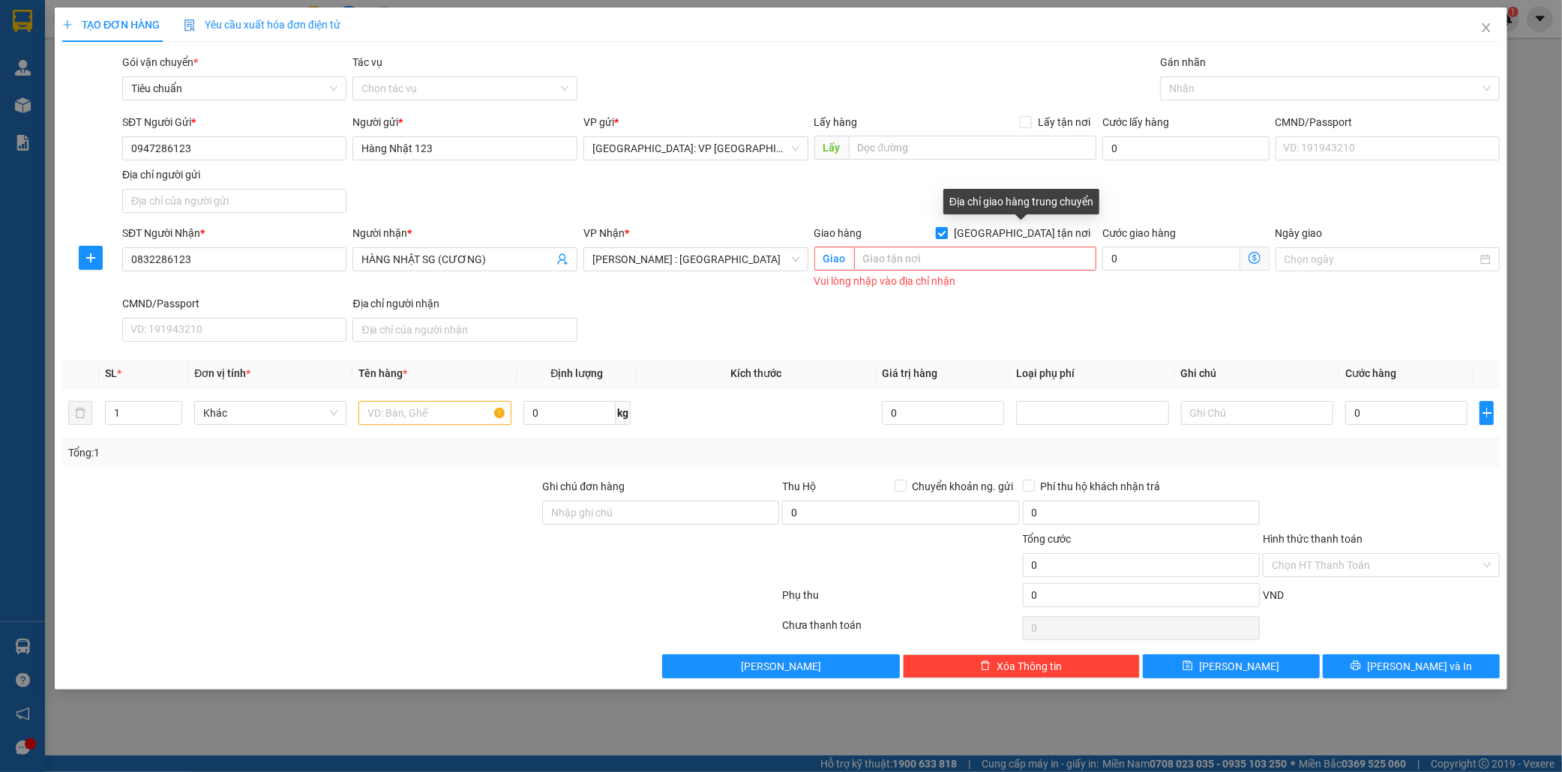
click at [946, 228] on input "[GEOGRAPHIC_DATA] tận nơi" at bounding box center [941, 232] width 10 height 10
checkbox input "false"
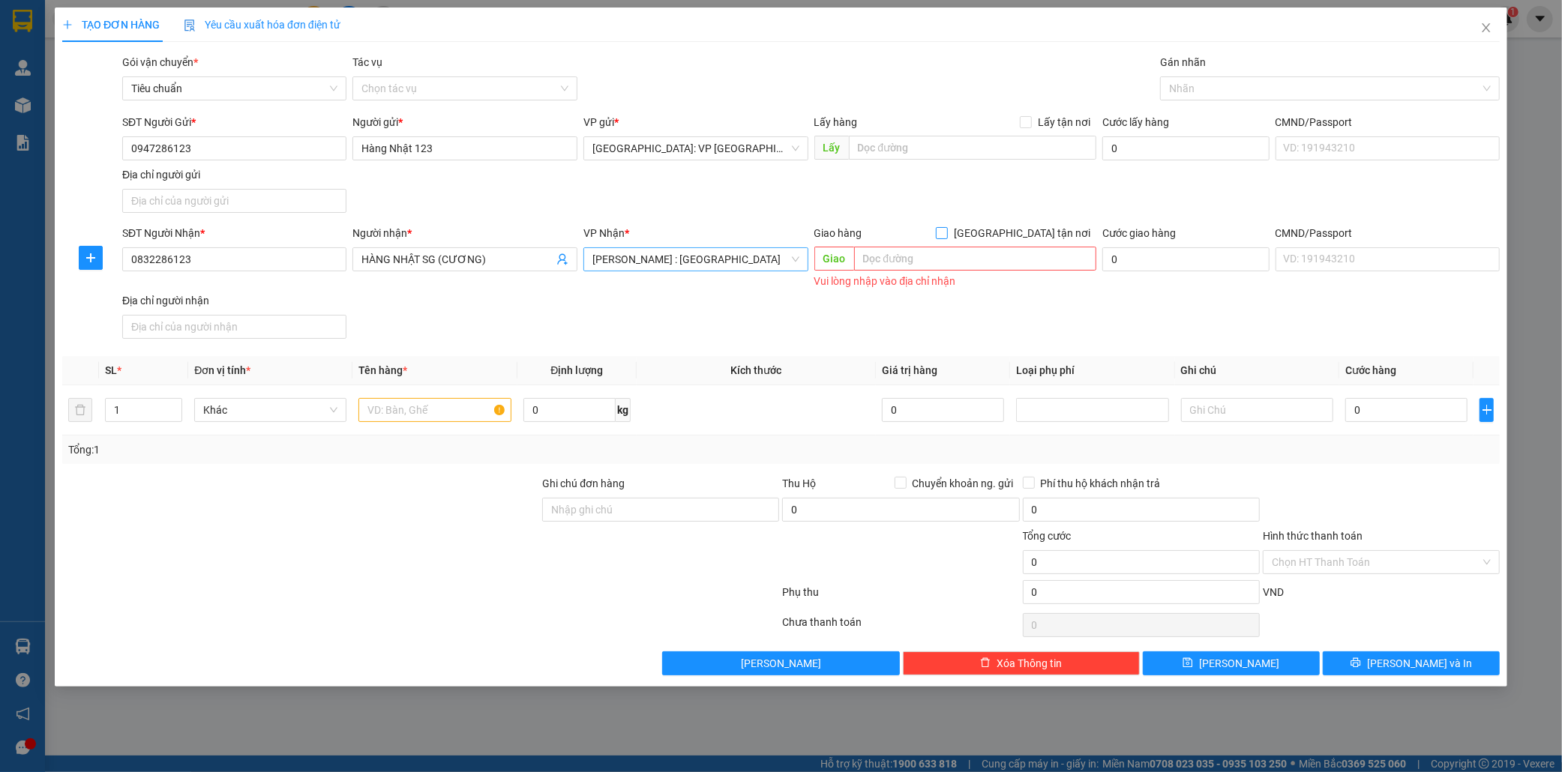
click at [688, 253] on span "[PERSON_NAME] : [GEOGRAPHIC_DATA]" at bounding box center [695, 259] width 207 height 22
type input "bình tha"
click at [684, 281] on div "[PERSON_NAME]: VP [PERSON_NAME]" at bounding box center [695, 289] width 207 height 16
click at [175, 404] on icon "up" at bounding box center [174, 406] width 5 height 5
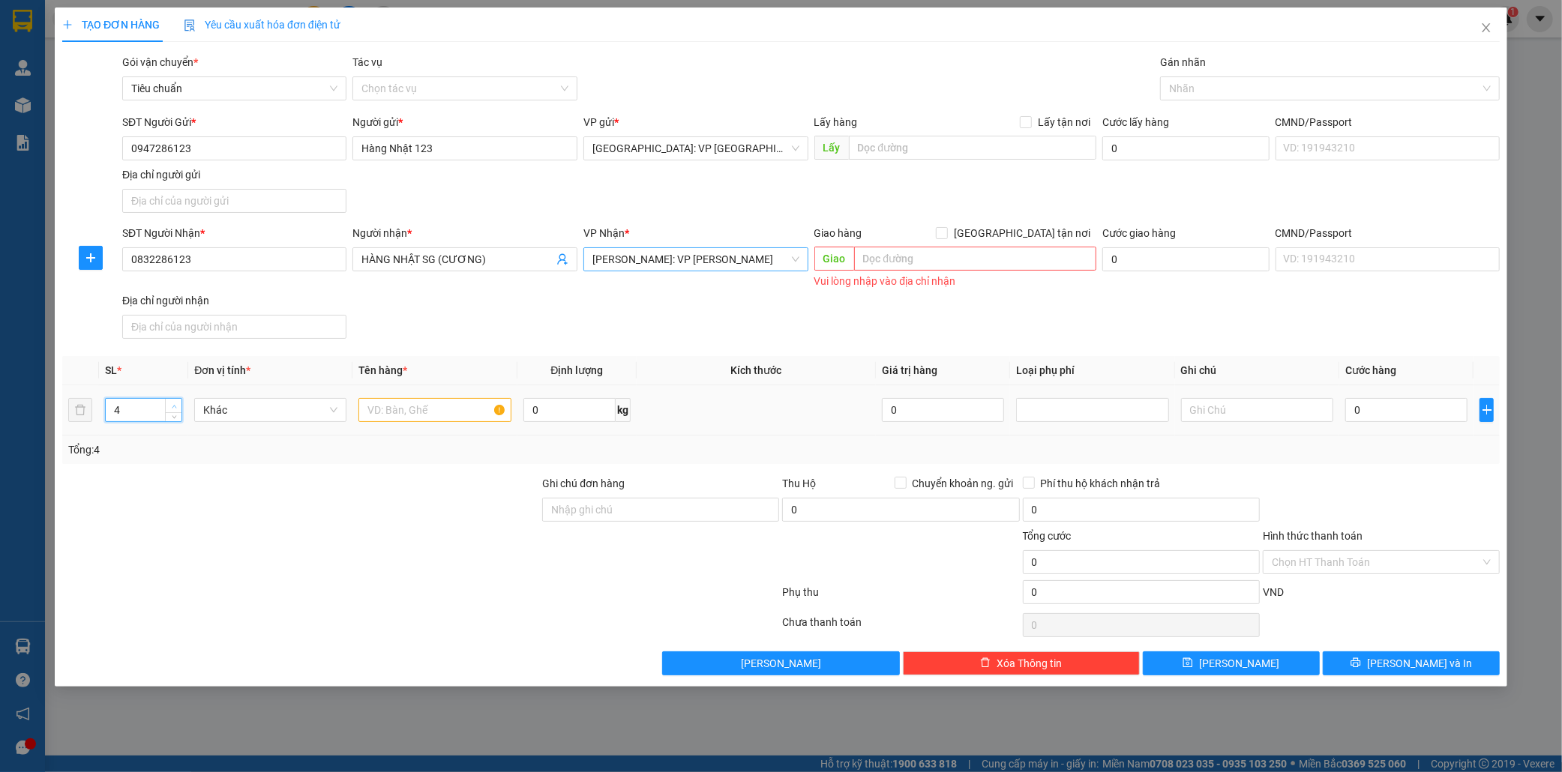
click at [175, 404] on icon "up" at bounding box center [174, 406] width 5 height 5
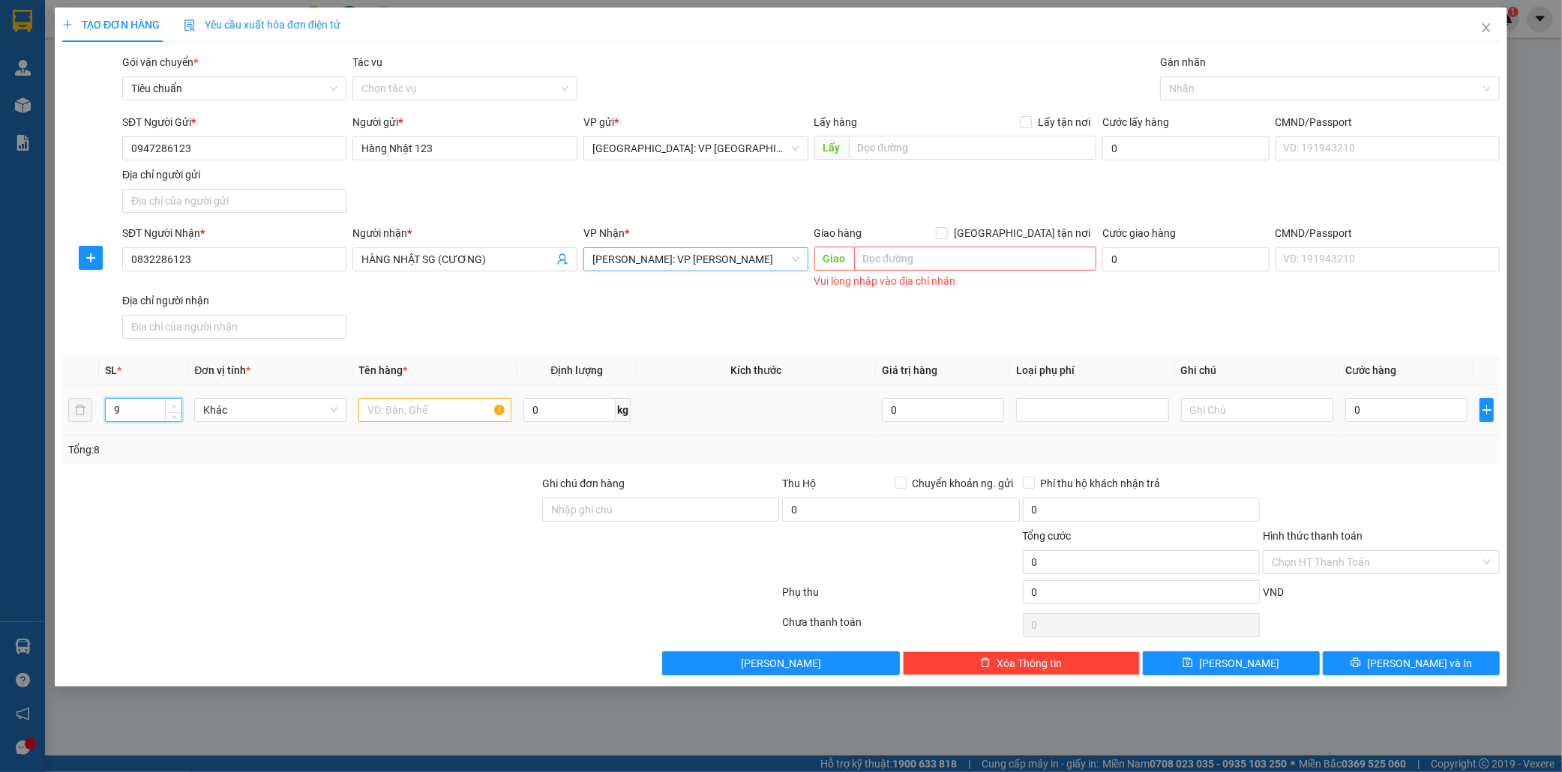
click at [175, 404] on icon "up" at bounding box center [174, 406] width 5 height 5
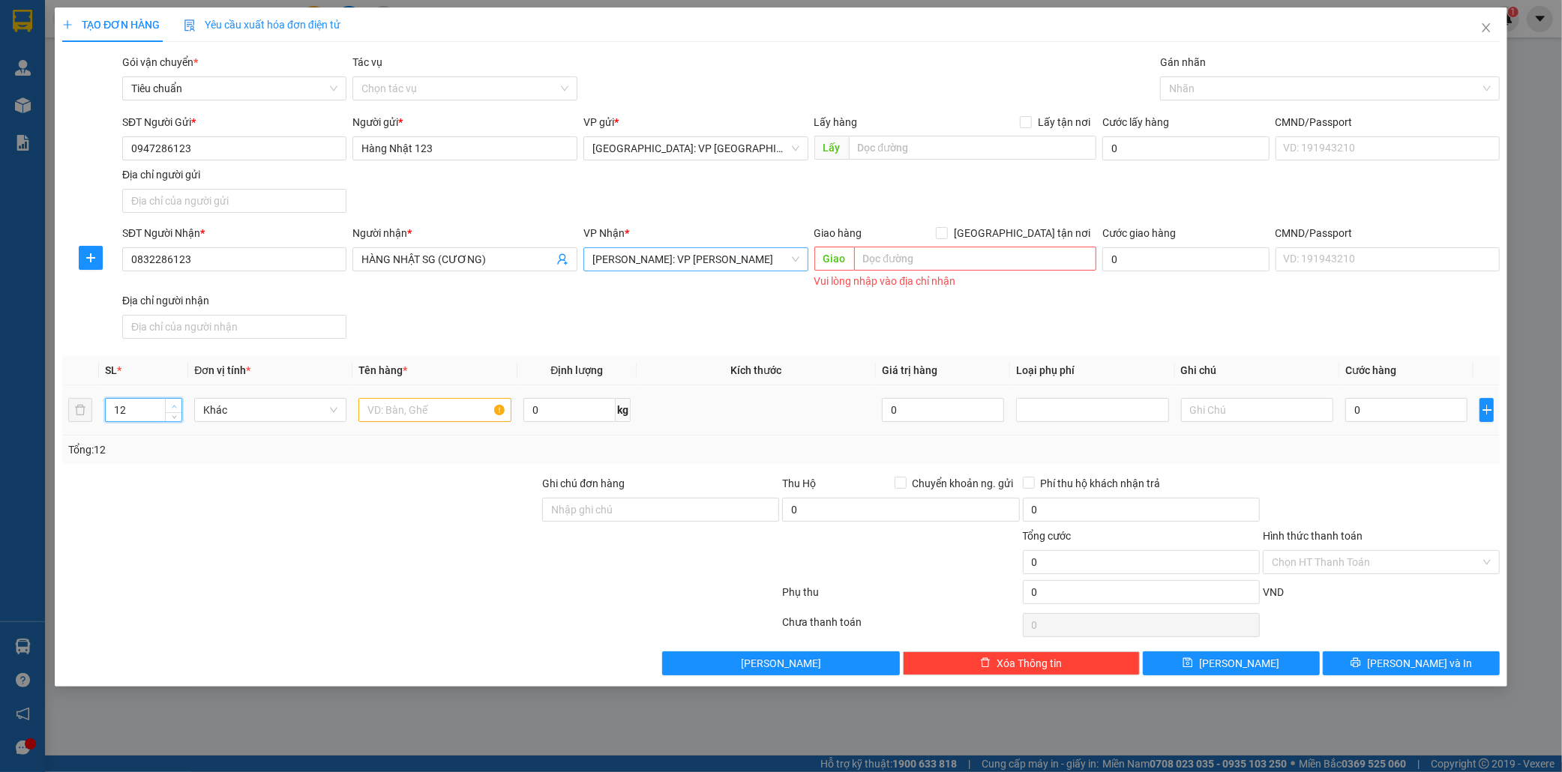
type input "13"
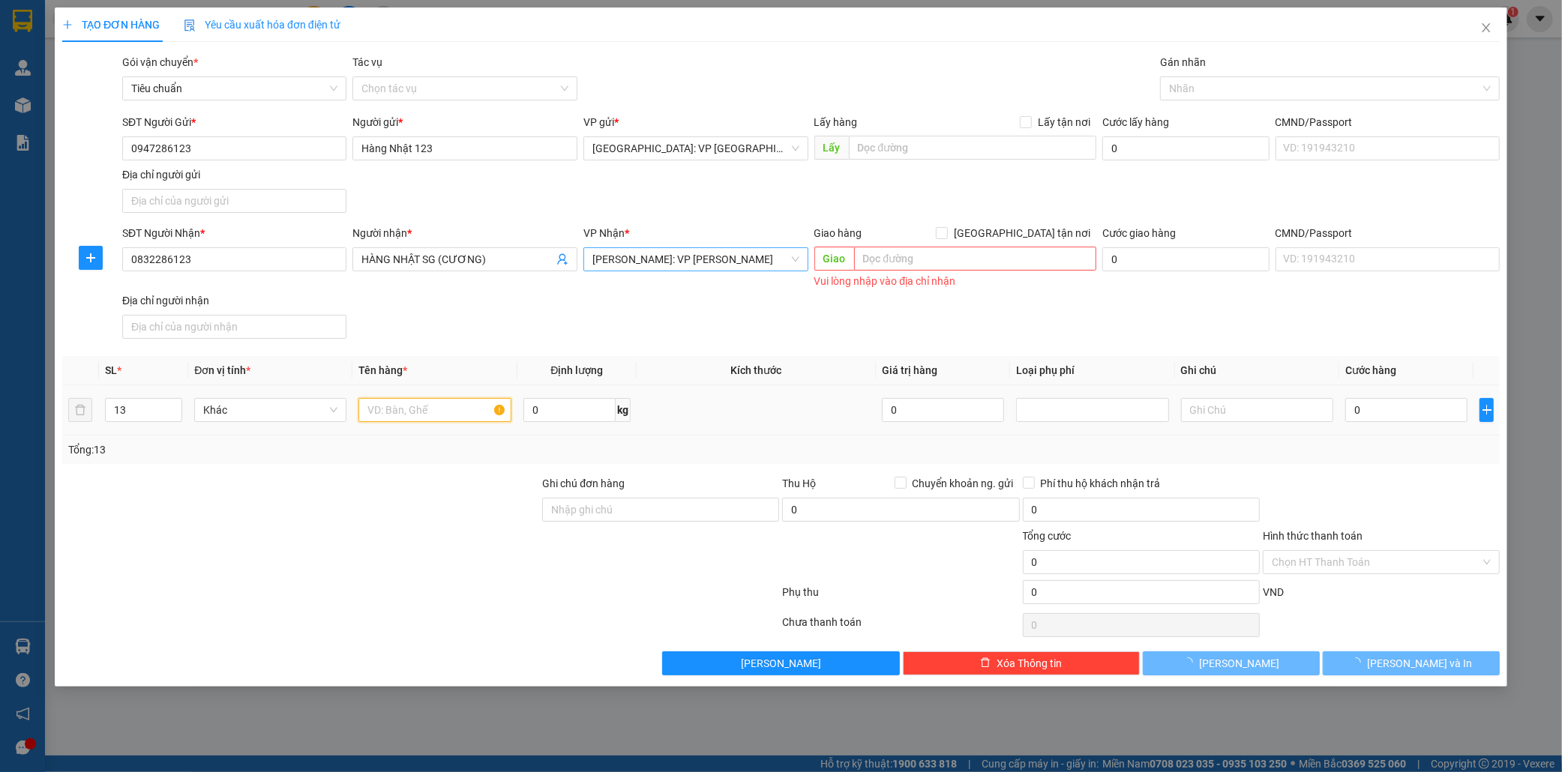
click at [396, 403] on input "text" at bounding box center [434, 410] width 152 height 24
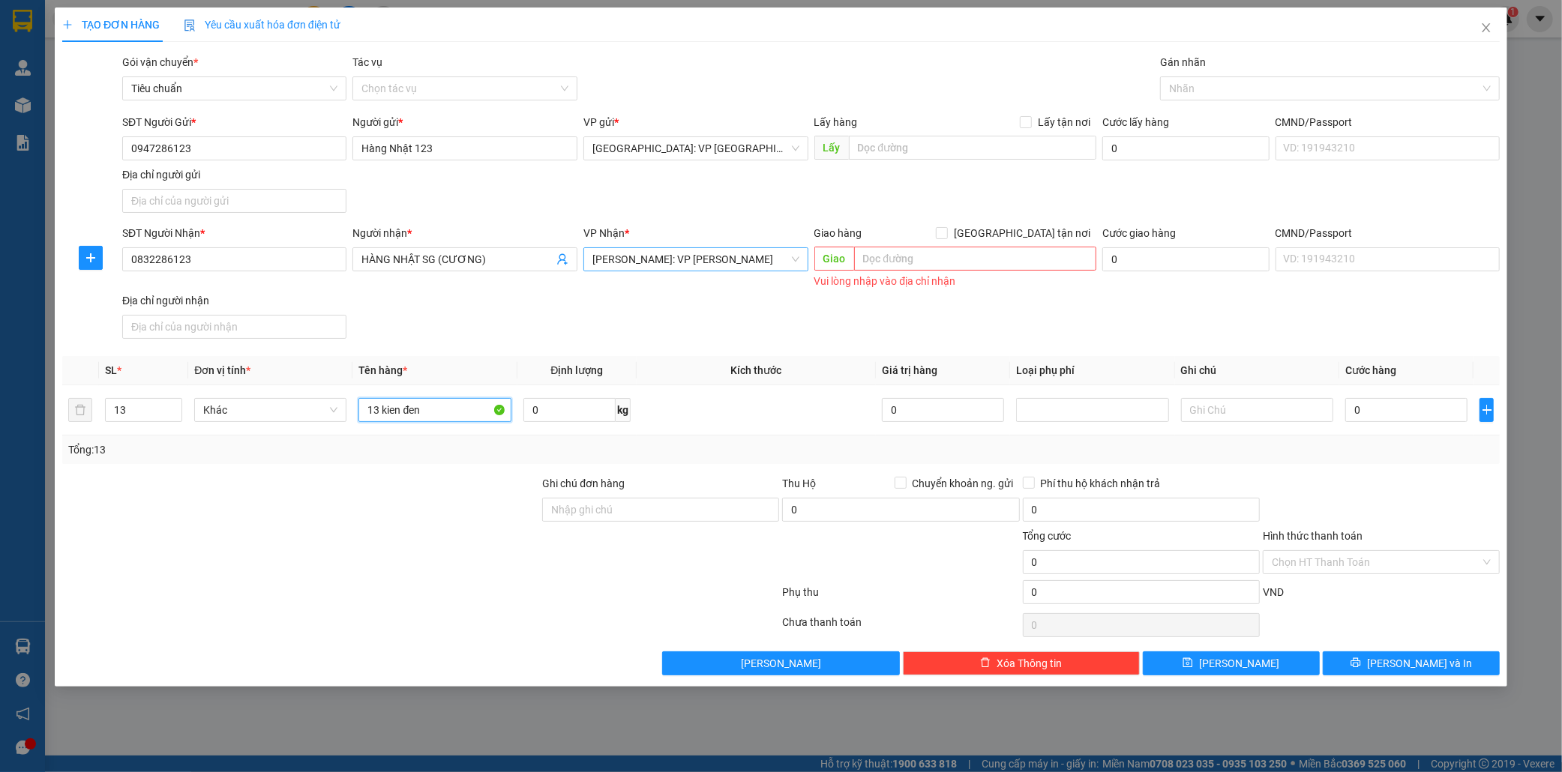
type input "13 kien đen"
click at [1390, 413] on input "0" at bounding box center [1406, 410] width 122 height 24
type input "01"
type input "1"
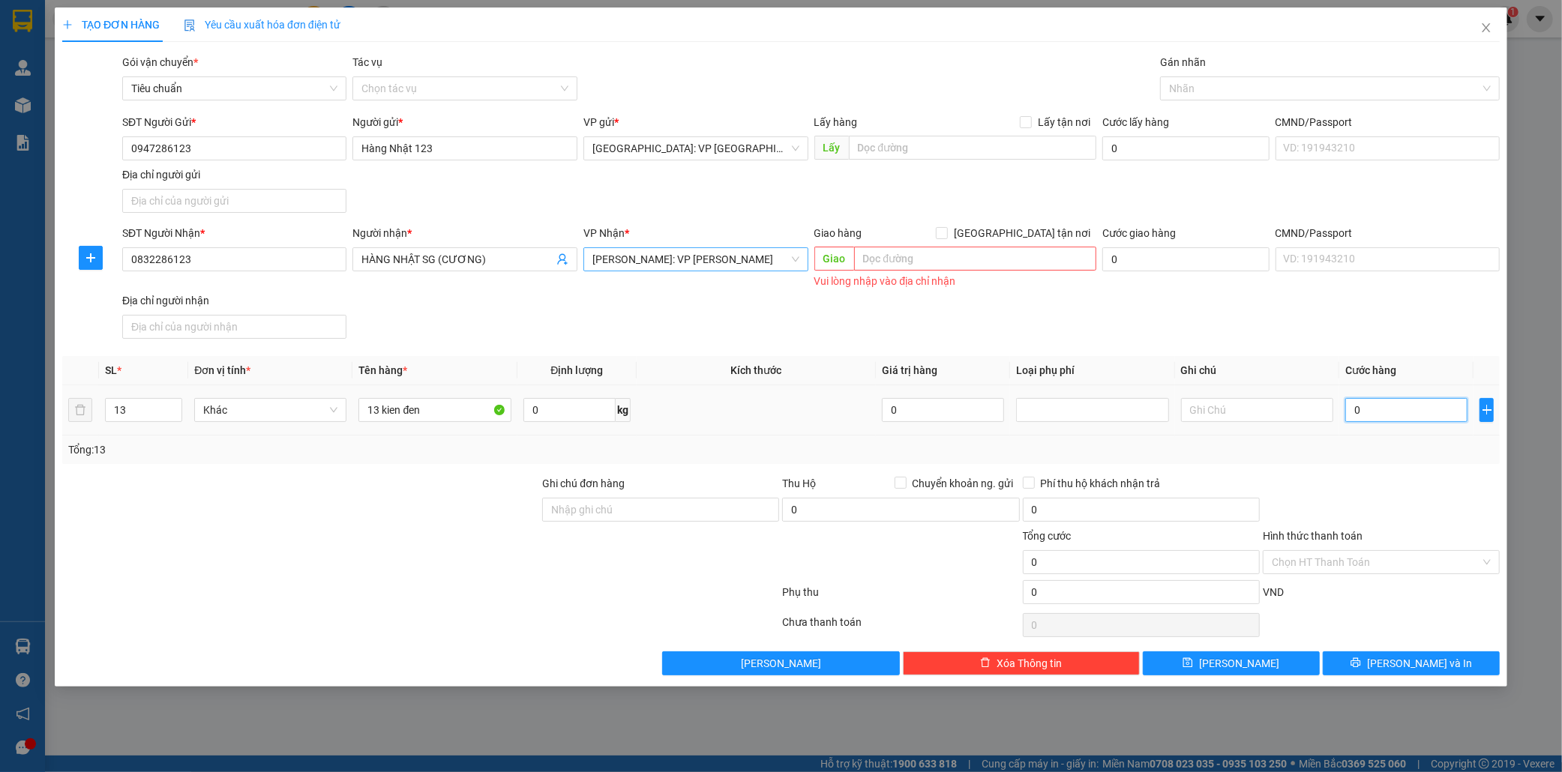
type input "1"
type input "018"
type input "18"
type input "0.182"
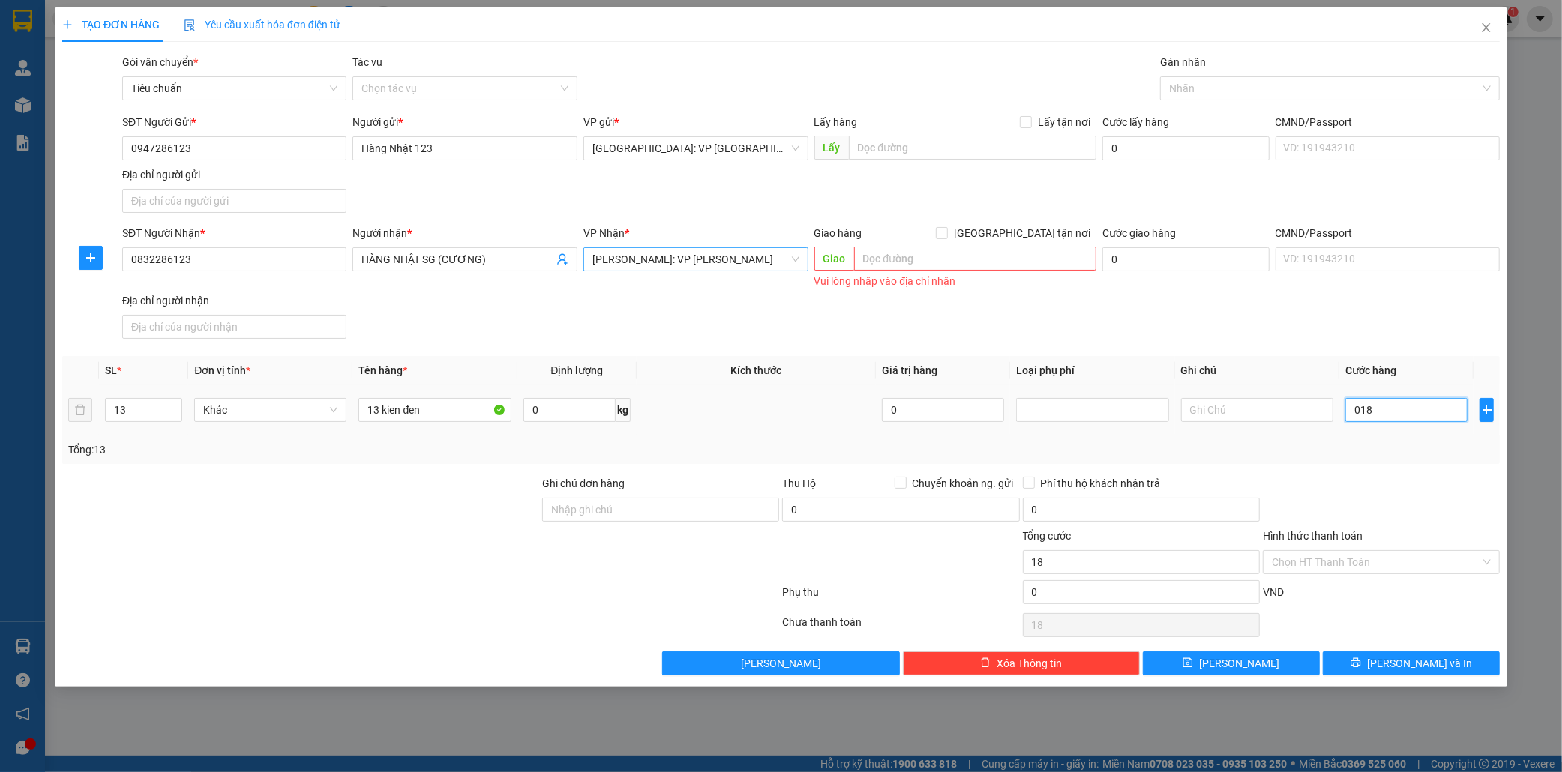
type input "182"
type input "01.820"
type input "1.820"
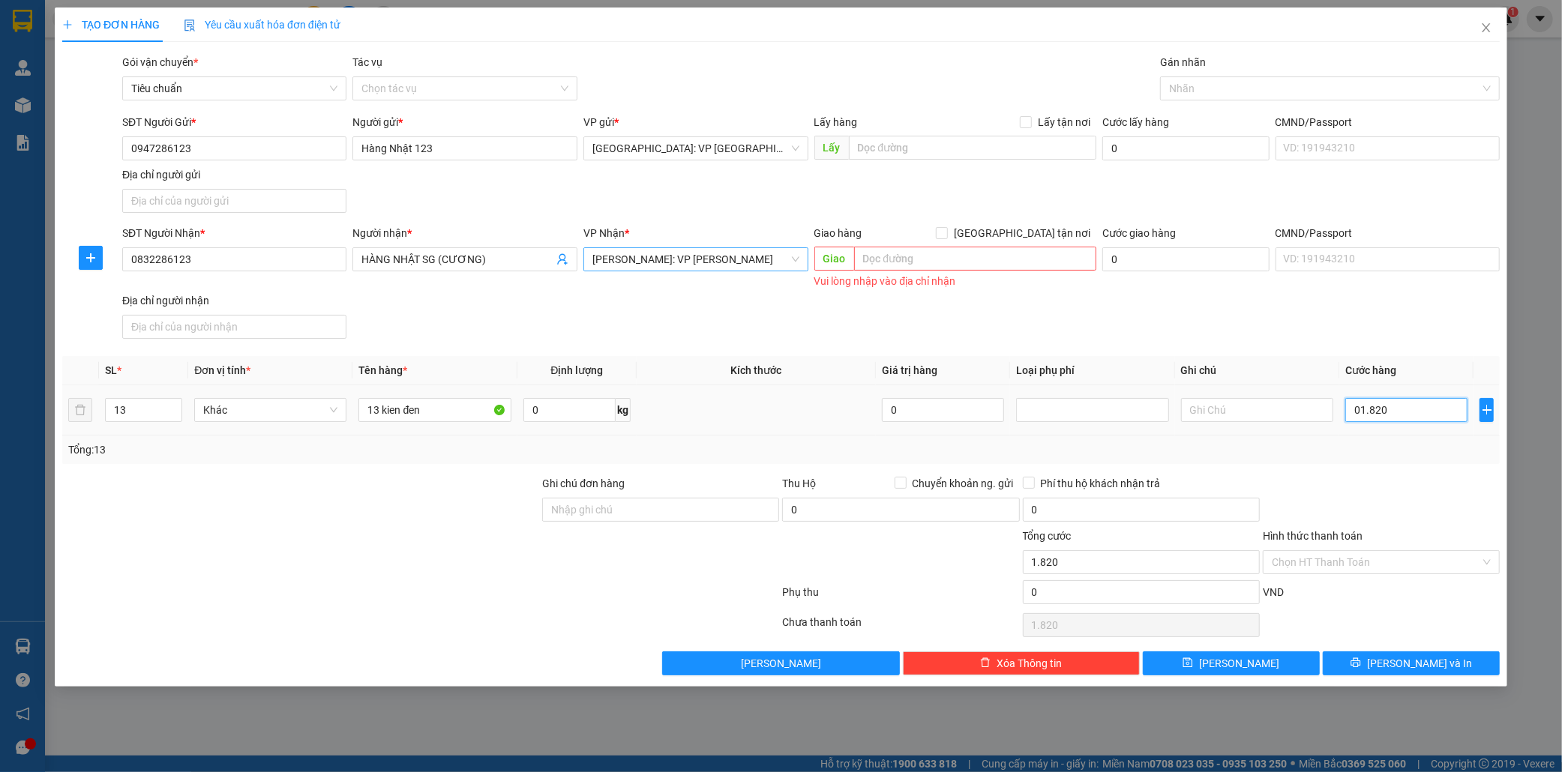
type input "018.200"
type input "18.200"
type input "0.182.000"
type input "182.000"
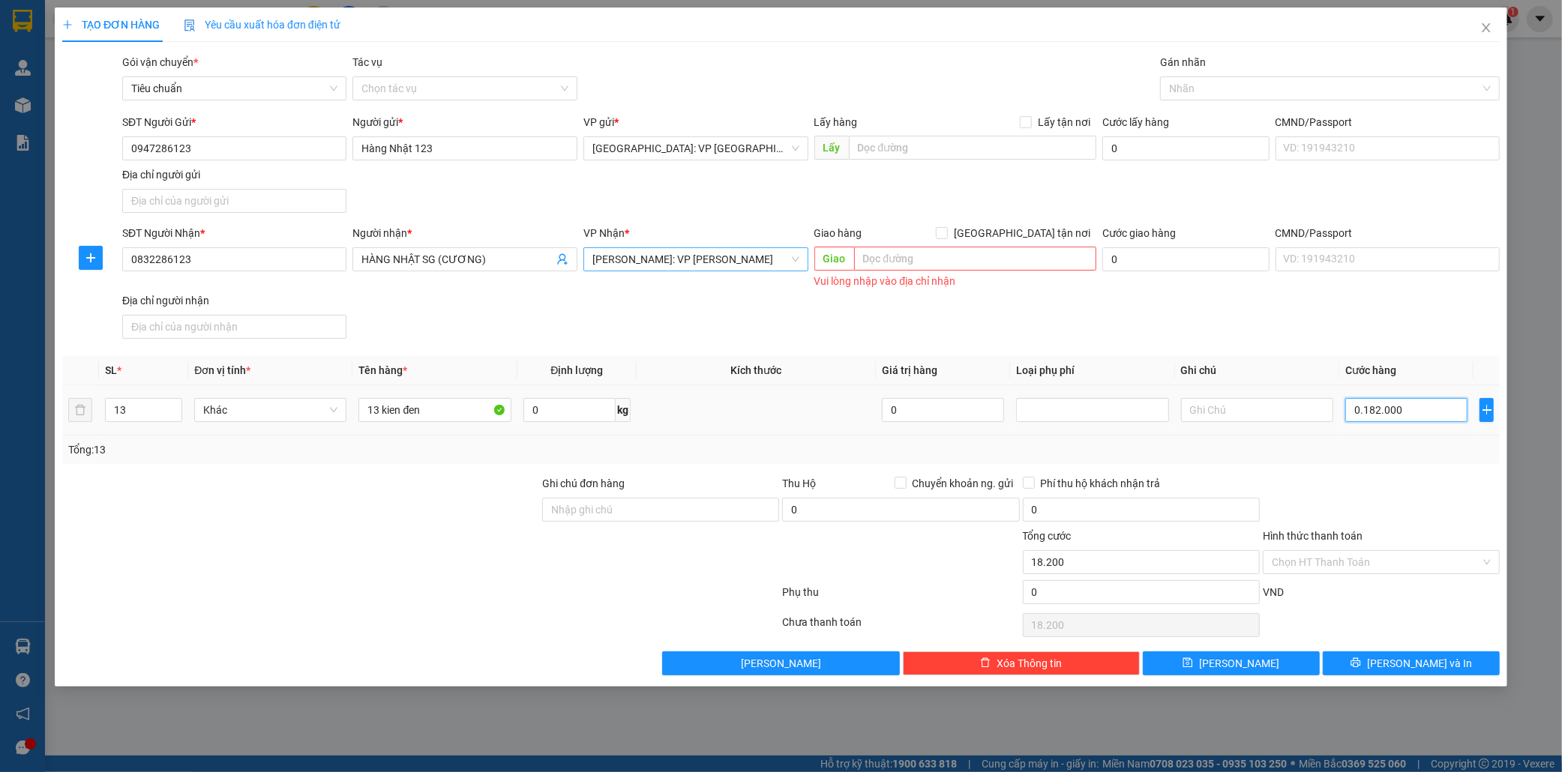
type input "182.000"
type input "01.820.000"
type input "1.820.000"
click at [1321, 566] on input "Hình thức thanh toán" at bounding box center [1376, 562] width 208 height 22
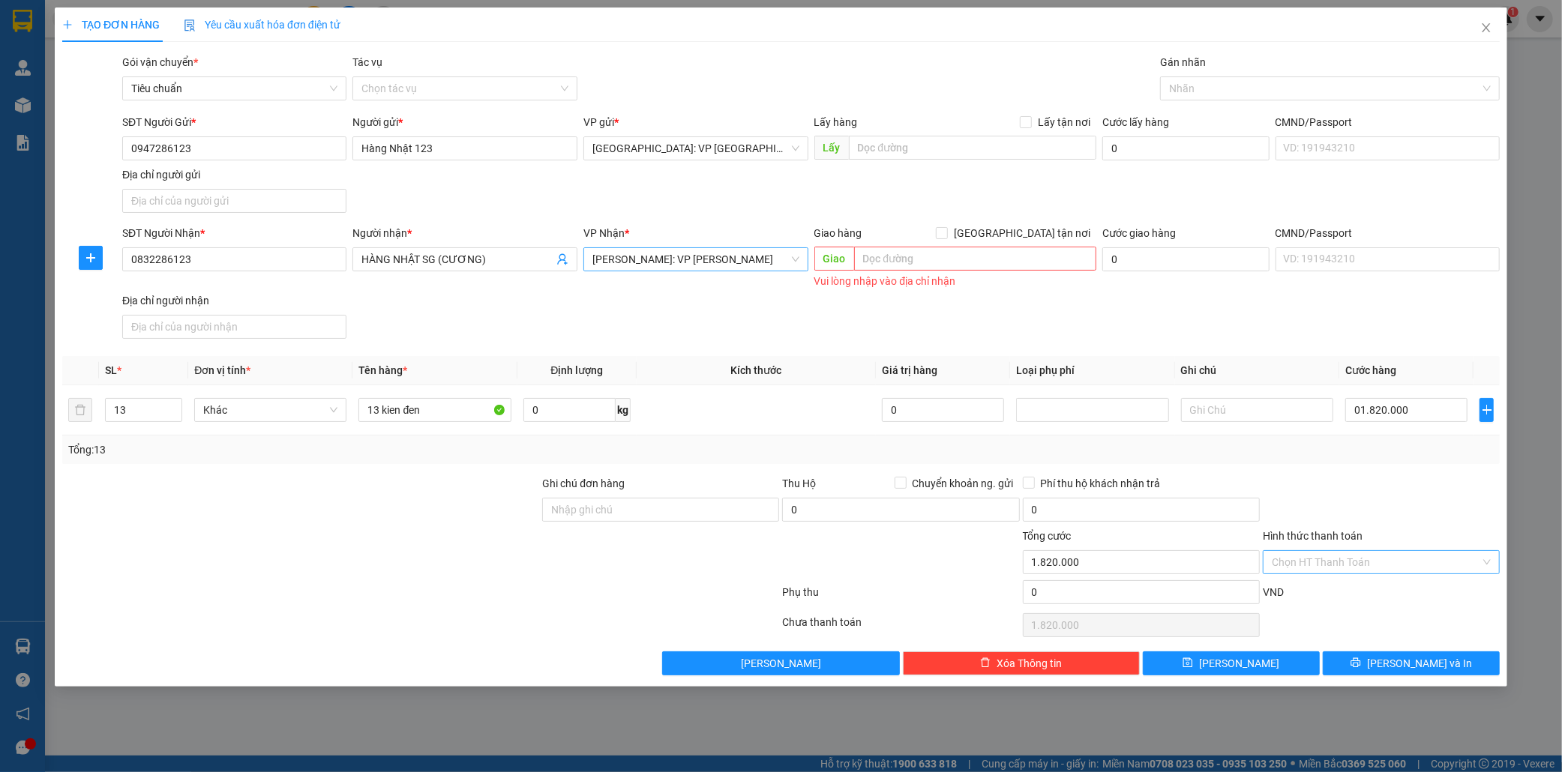
type input "1.820.000"
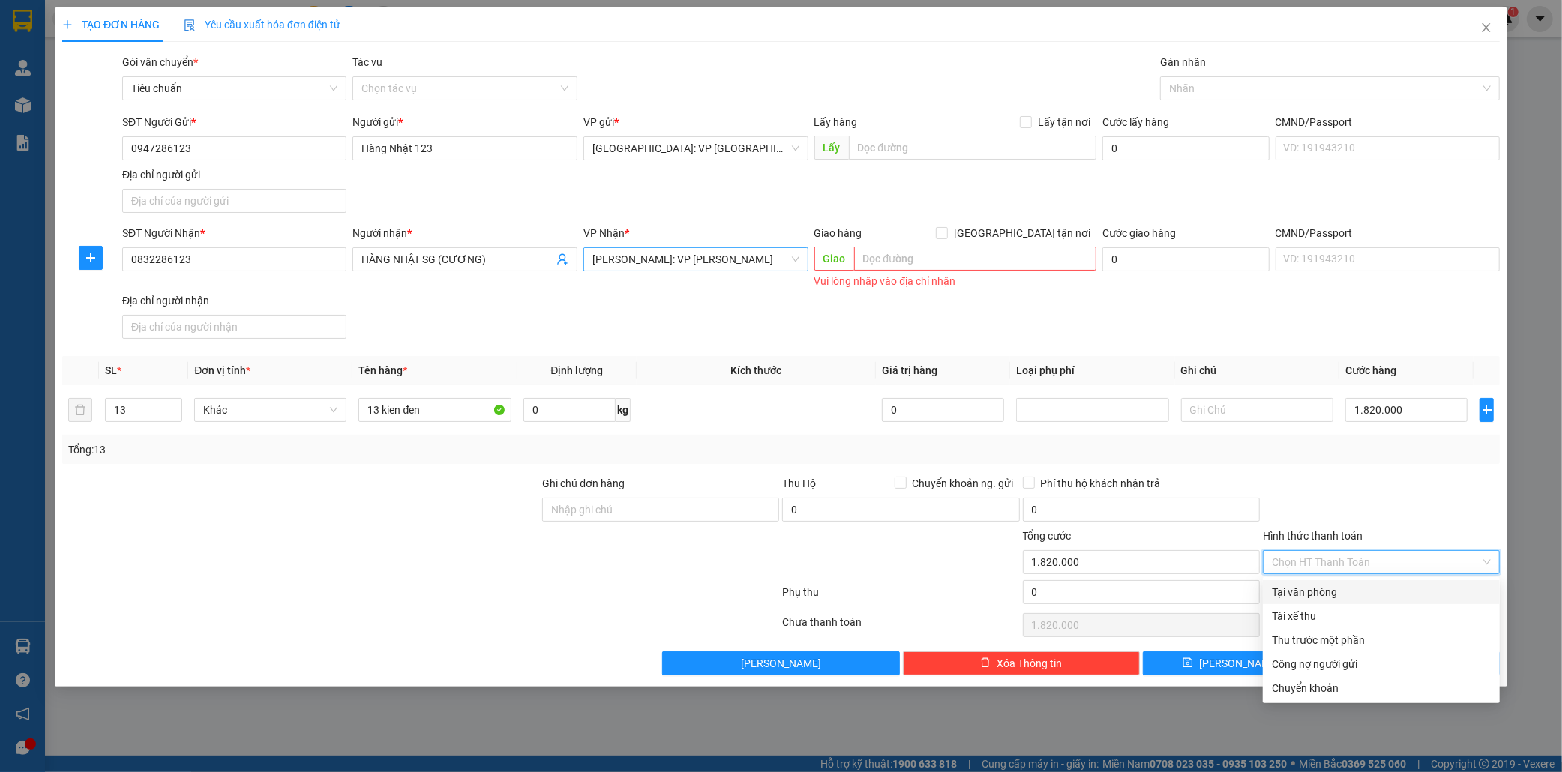
click at [1316, 587] on div "Tại văn phòng" at bounding box center [1381, 592] width 219 height 16
type input "0"
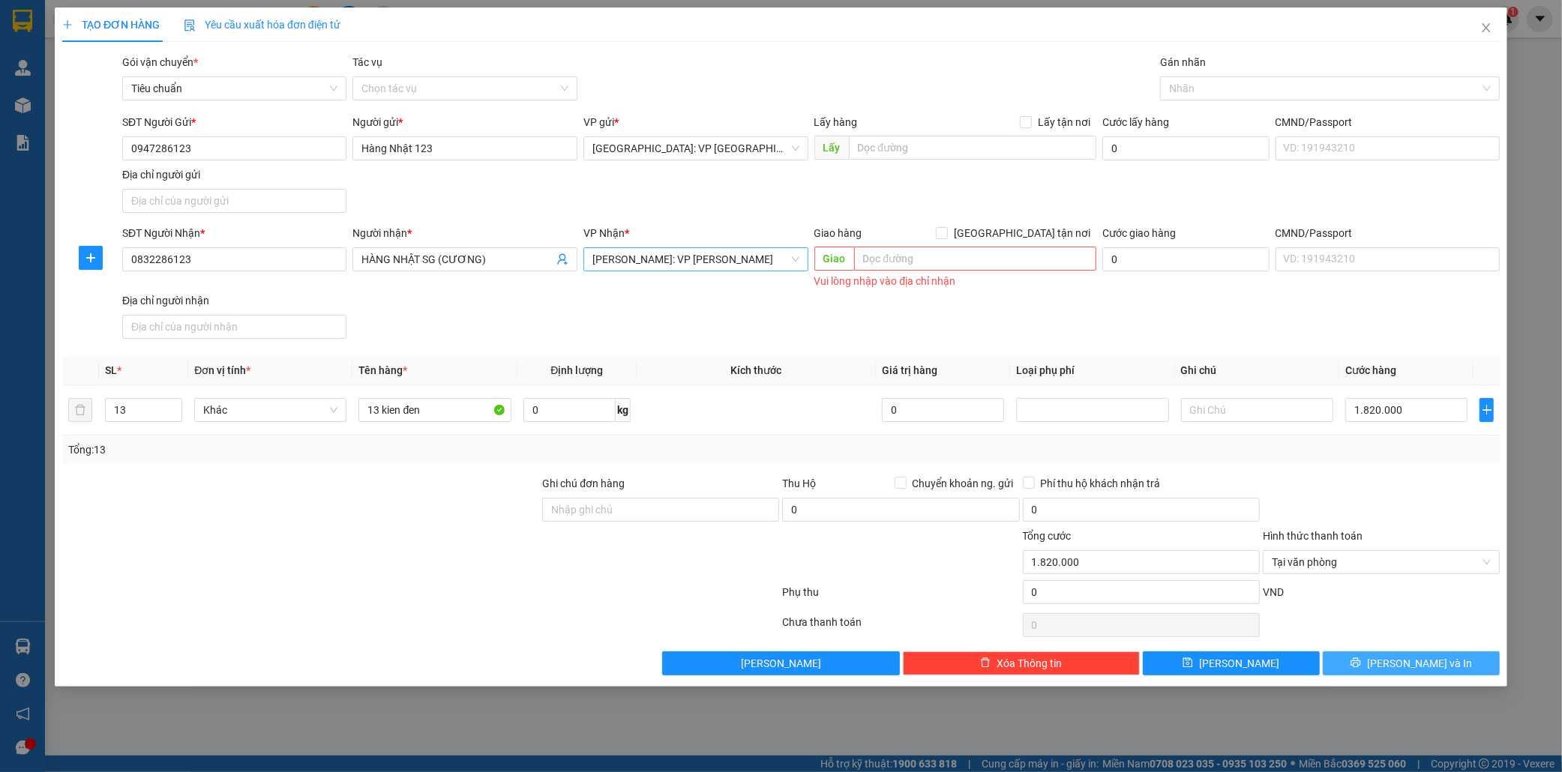
click at [1428, 664] on span "[PERSON_NAME] và In" at bounding box center [1419, 663] width 105 height 16
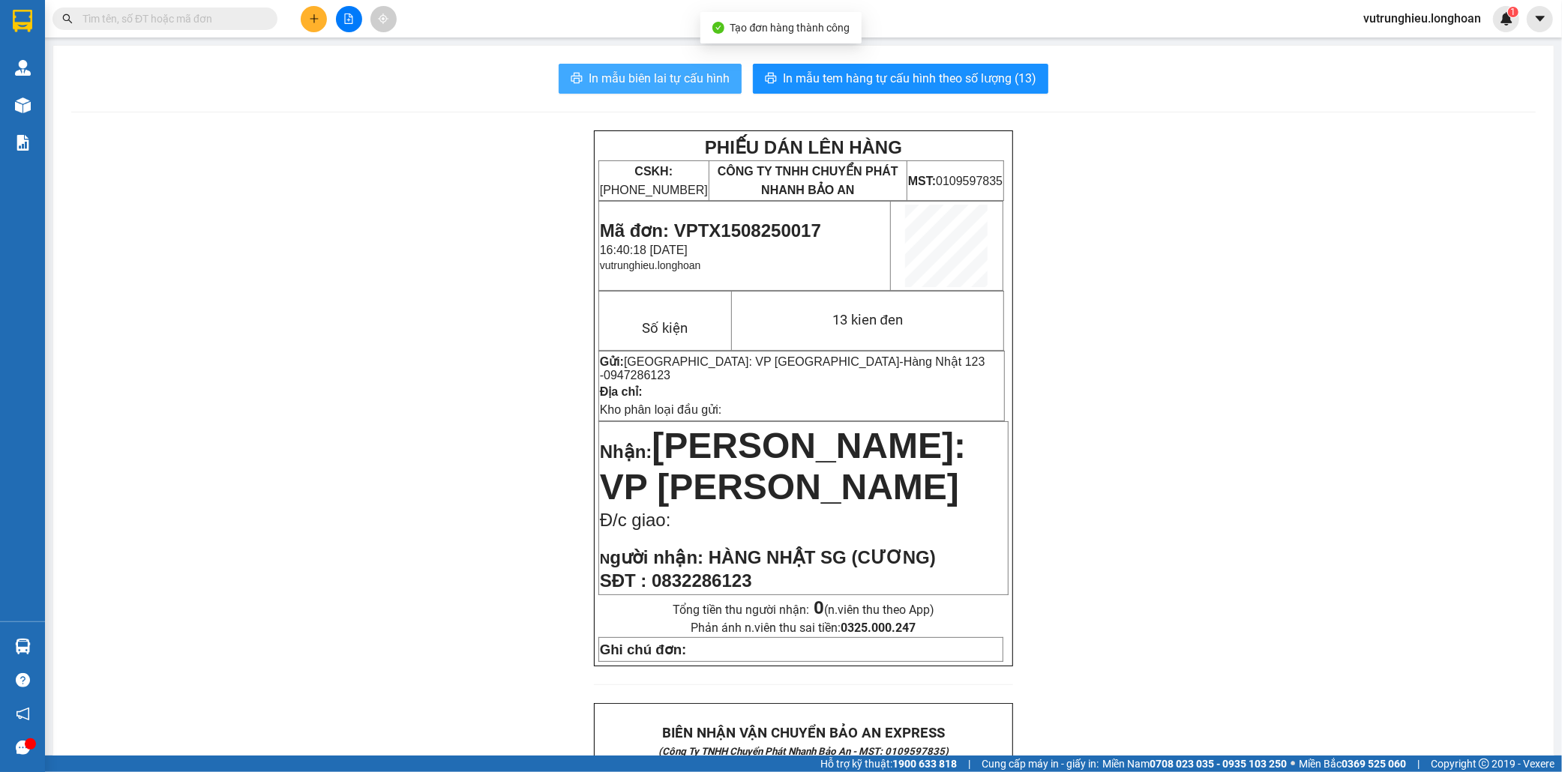
click at [669, 81] on span "In mẫu biên lai tự cấu hình" at bounding box center [659, 78] width 141 height 19
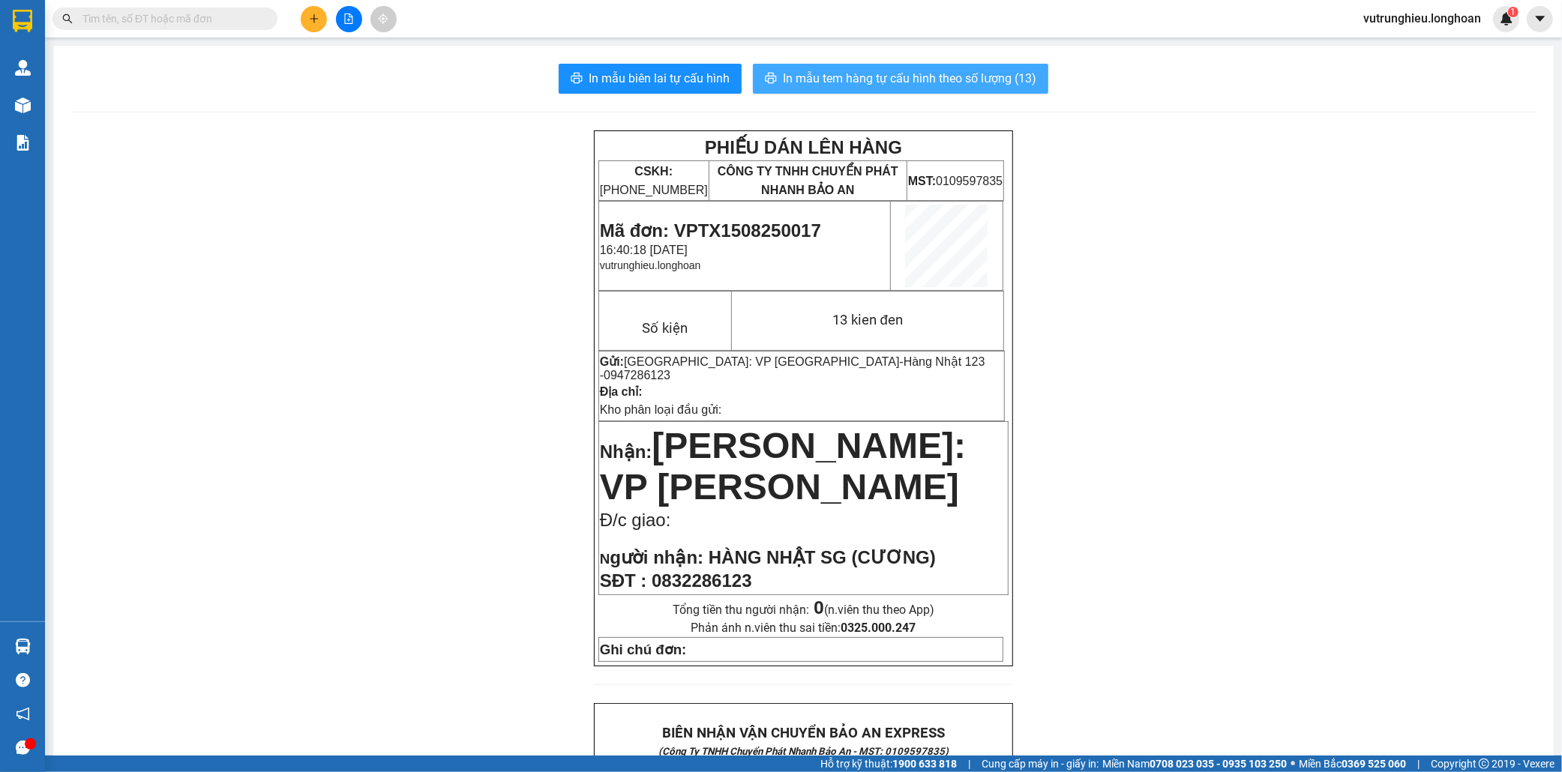
click at [948, 83] on span "In mẫu tem hàng tự cấu hình theo số lượng (13)" at bounding box center [909, 78] width 253 height 19
click at [745, 225] on span "Mã đơn: VPTX1508250017" at bounding box center [710, 230] width 221 height 20
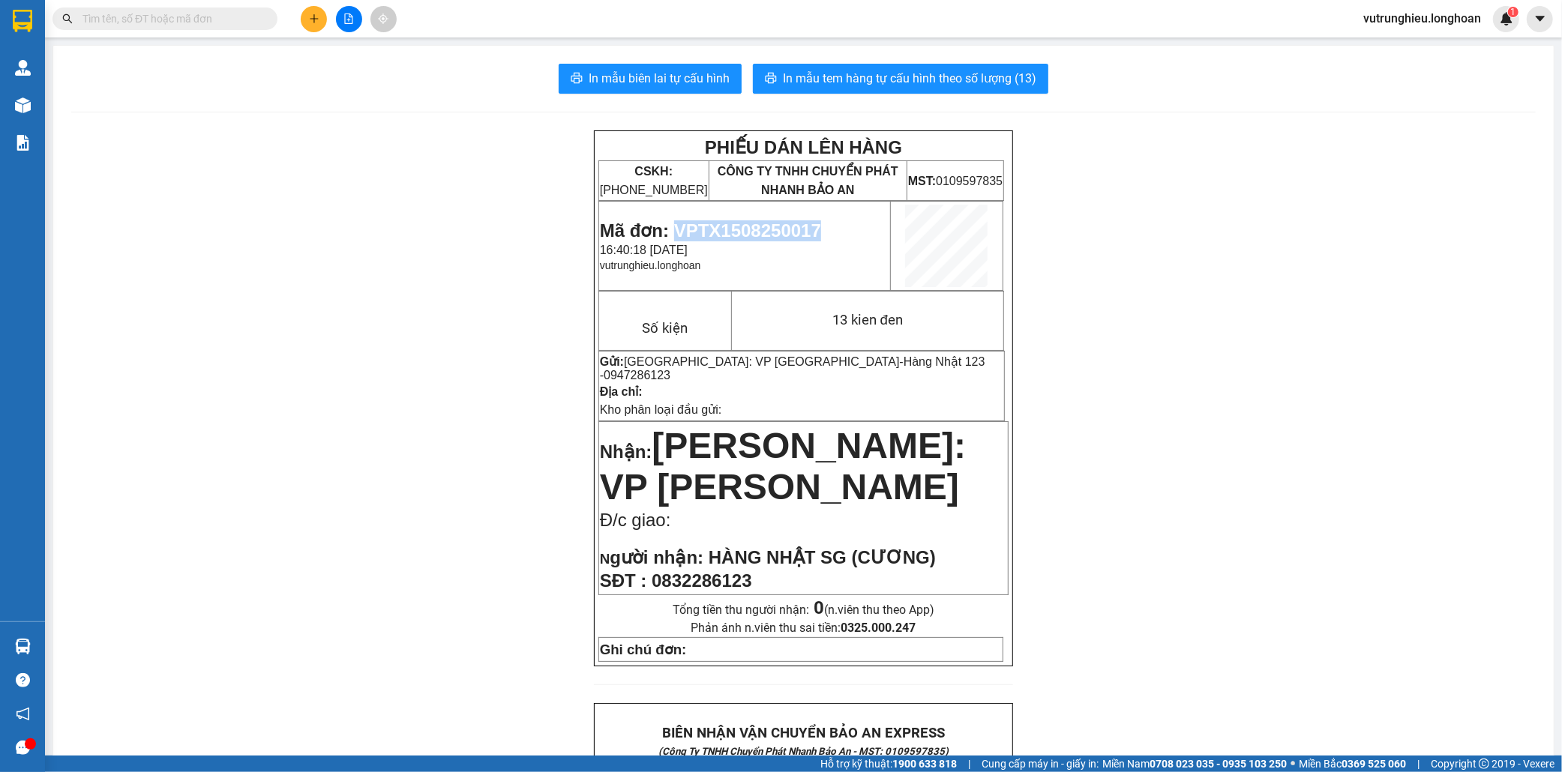
click at [745, 225] on span "Mã đơn: VPTX1508250017" at bounding box center [710, 230] width 221 height 20
copy span "VPTX1508250017"
click at [320, 23] on button at bounding box center [314, 19] width 26 height 26
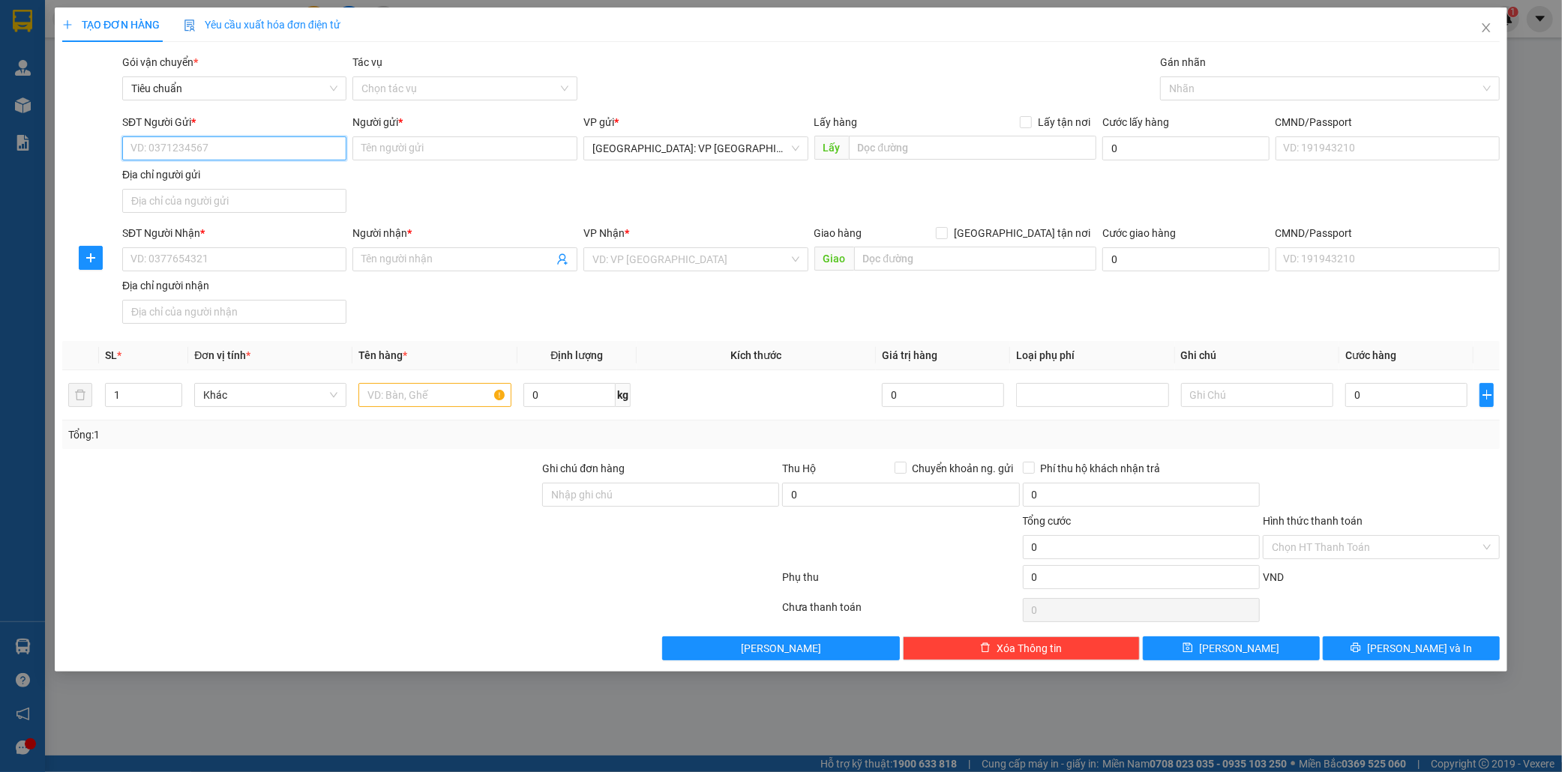
click at [150, 139] on input "SĐT Người Gửi *" at bounding box center [234, 148] width 225 height 24
click at [181, 178] on div "0848512198 - Em NGuyệt" at bounding box center [234, 178] width 207 height 16
type input "0848512198"
type input "Em NGuyệt"
type input "0848512198"
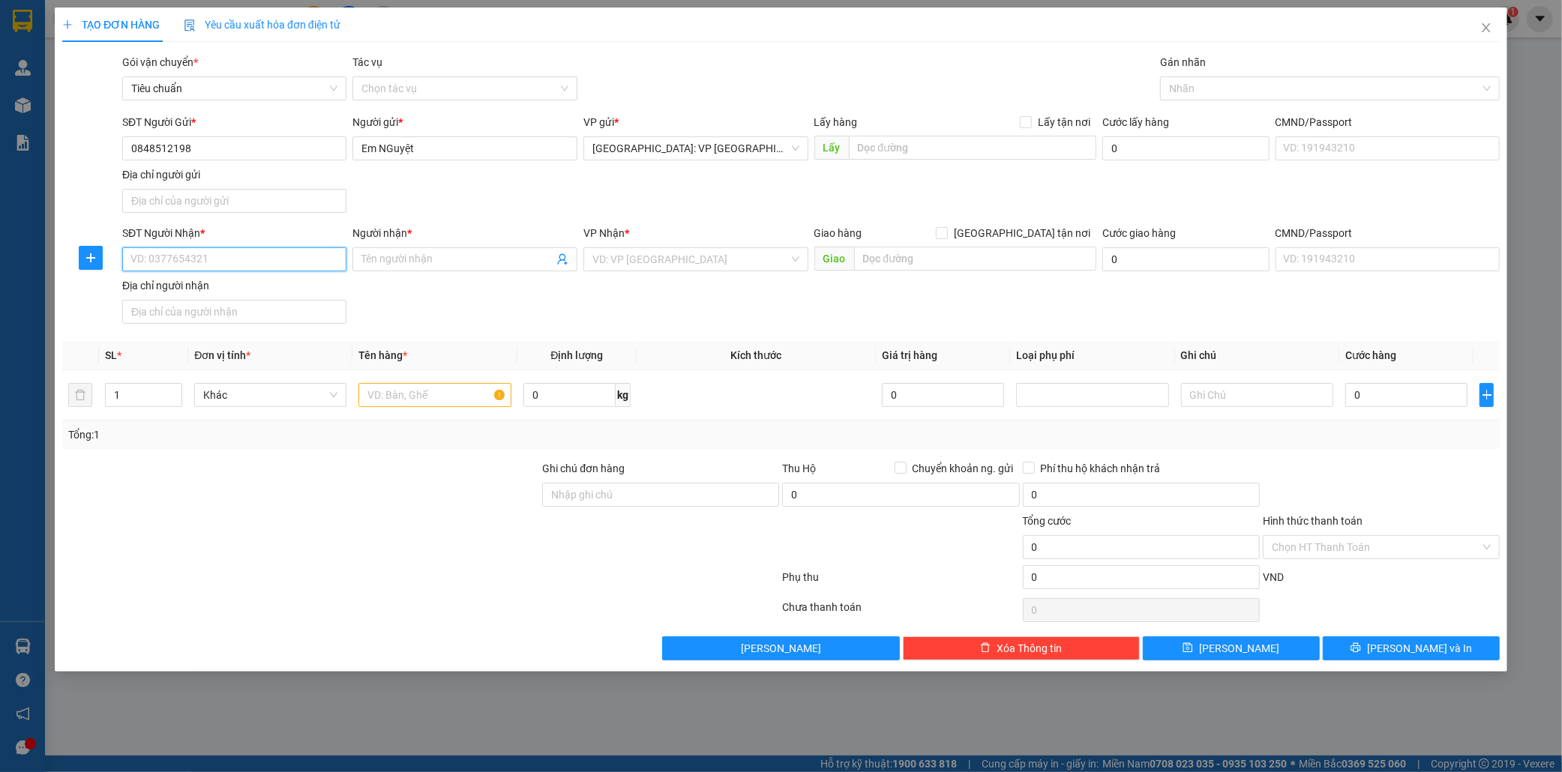
click at [204, 264] on input "SĐT Người Nhận *" at bounding box center [234, 259] width 225 height 24
click at [228, 293] on div "0332976848 - A Thông" at bounding box center [234, 290] width 207 height 16
type input "0332976848"
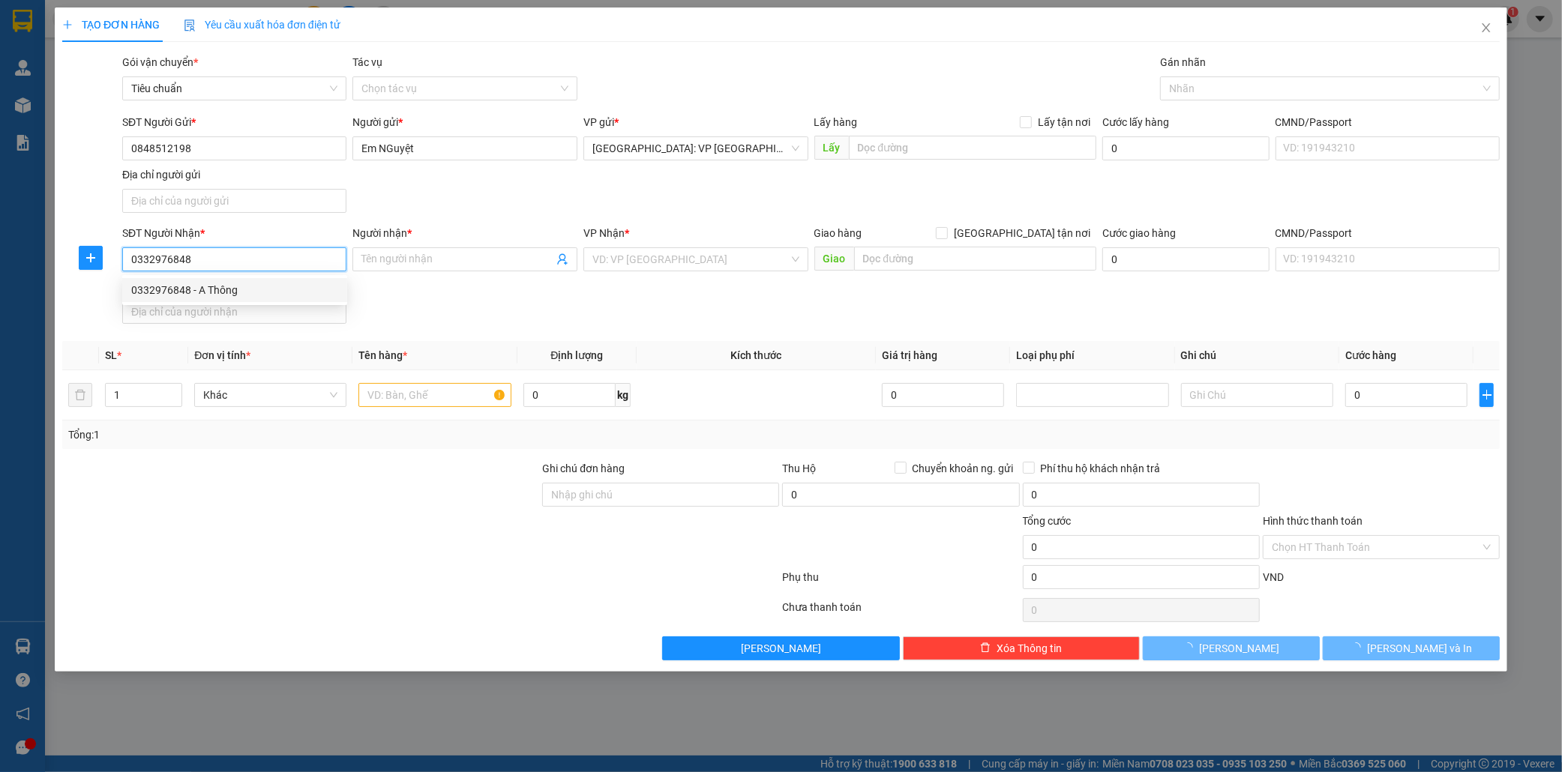
type input "A Thông"
checkbox input "true"
type input "so 2 Đ S3, [GEOGRAPHIC_DATA], [GEOGRAPHIC_DATA], [GEOGRAPHIC_DATA]"
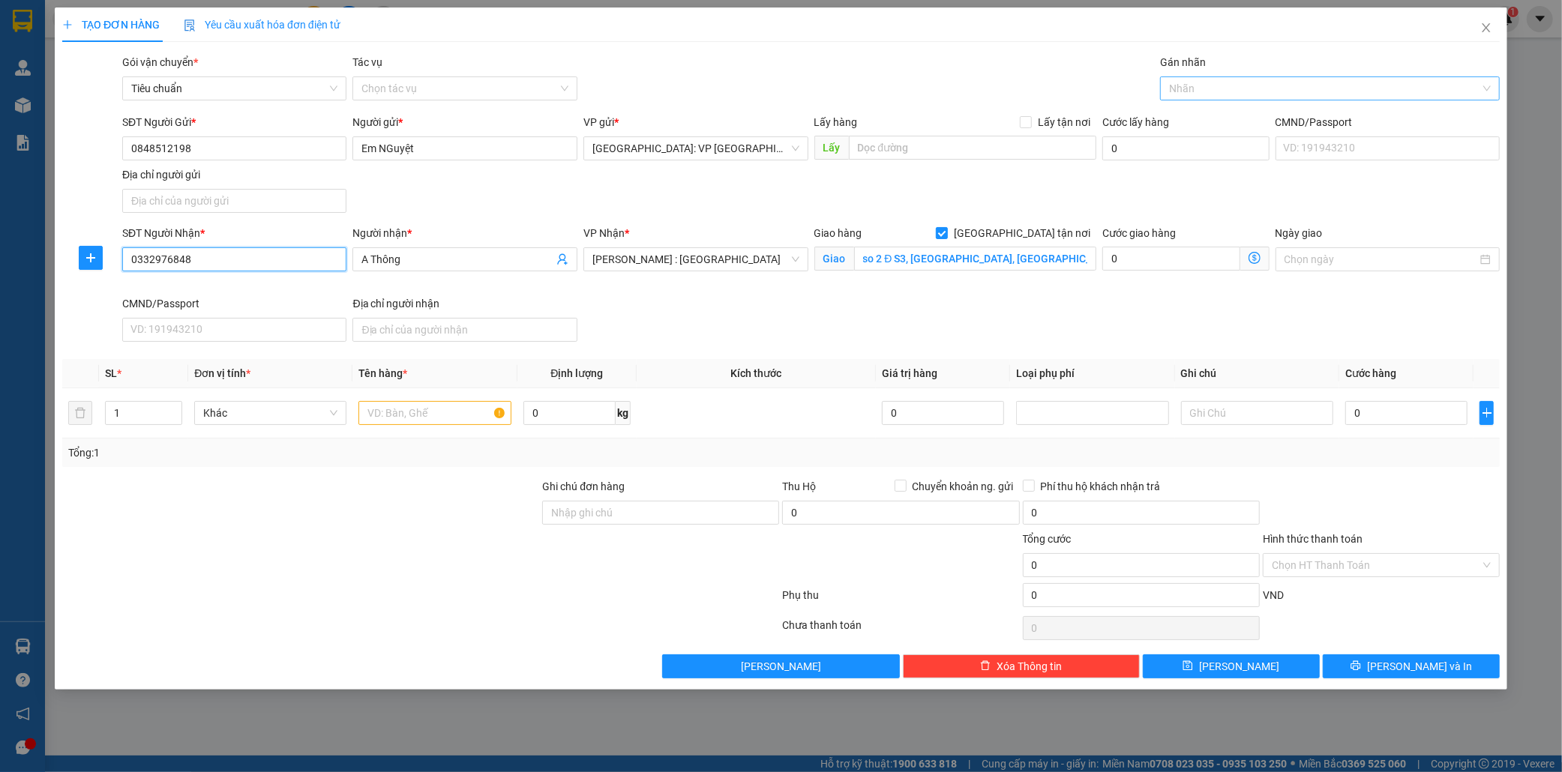
click at [1200, 84] on div at bounding box center [1322, 88] width 317 height 18
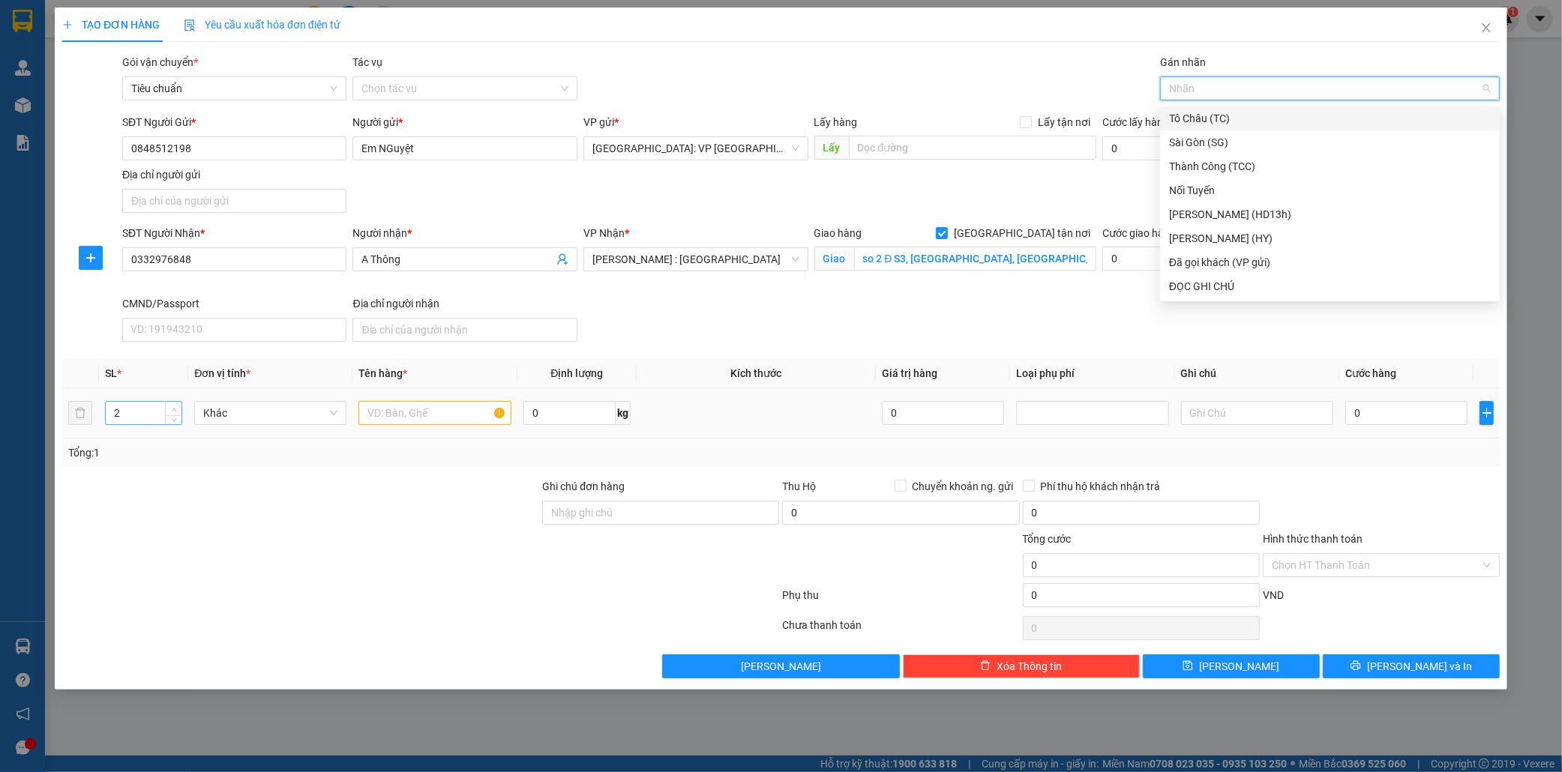
click at [175, 402] on span "Increase Value" at bounding box center [173, 408] width 16 height 13
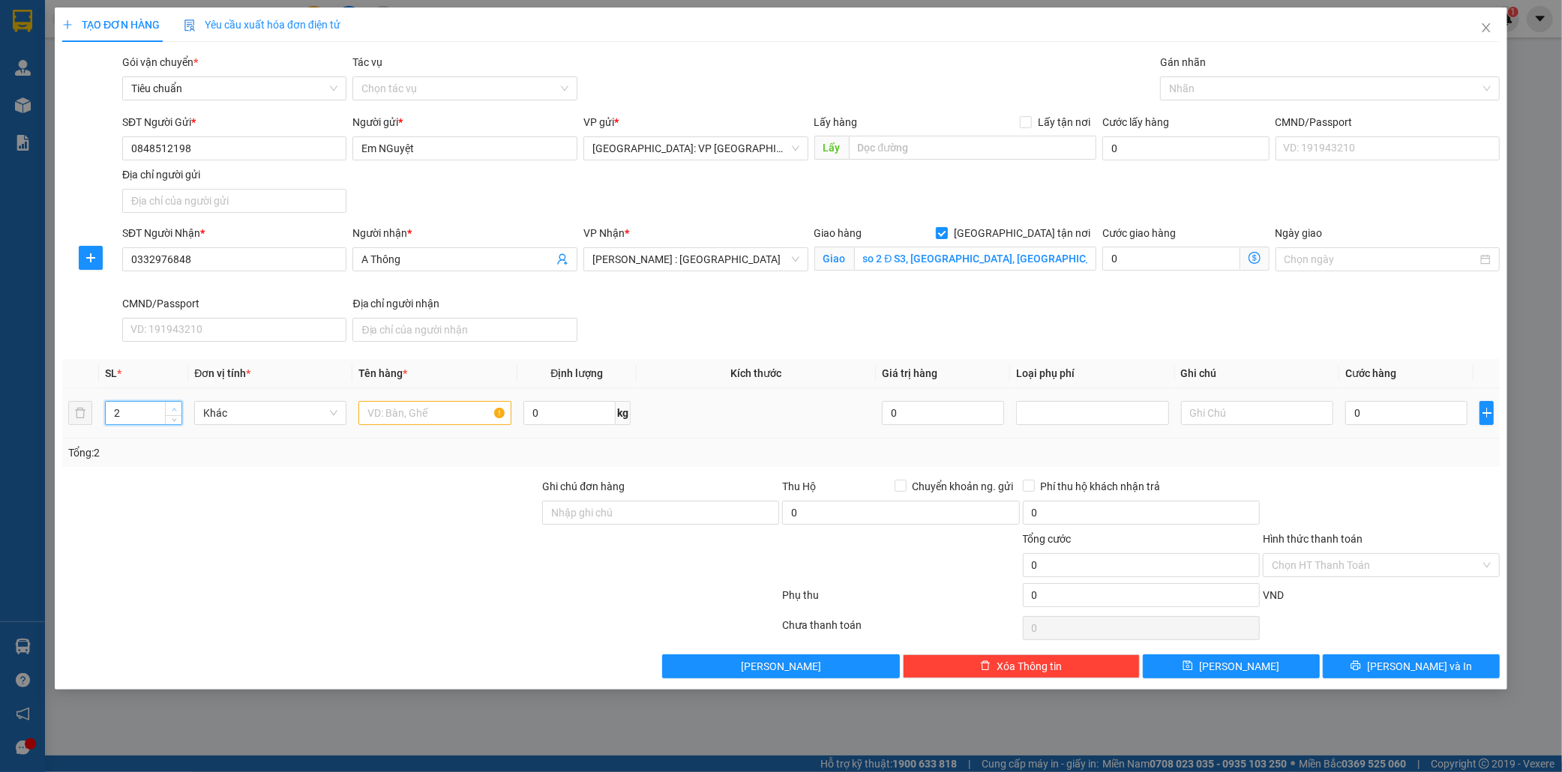
type input "3"
click at [175, 402] on span "Increase Value" at bounding box center [173, 408] width 16 height 13
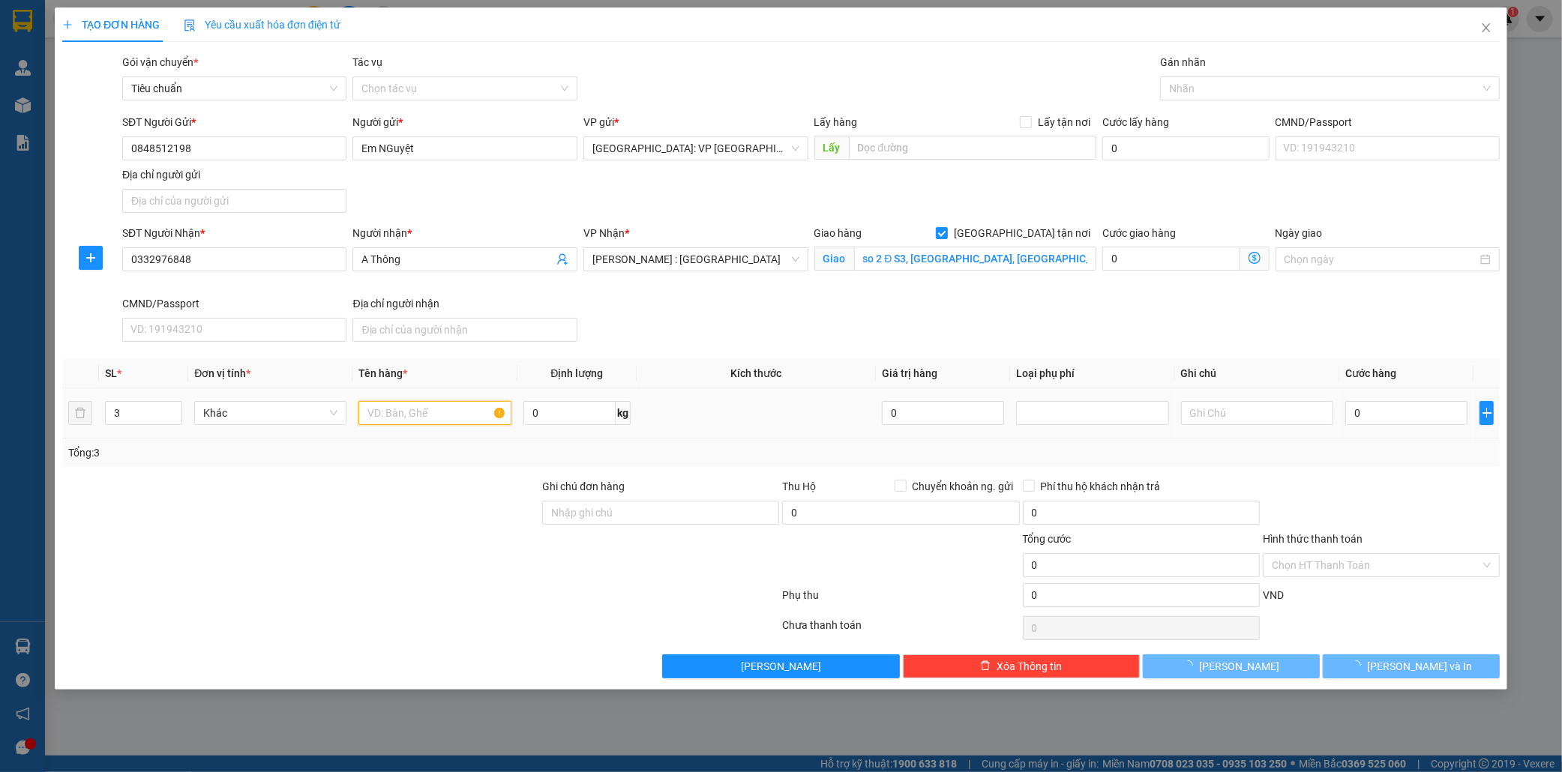
click at [401, 412] on input "text" at bounding box center [434, 413] width 152 height 24
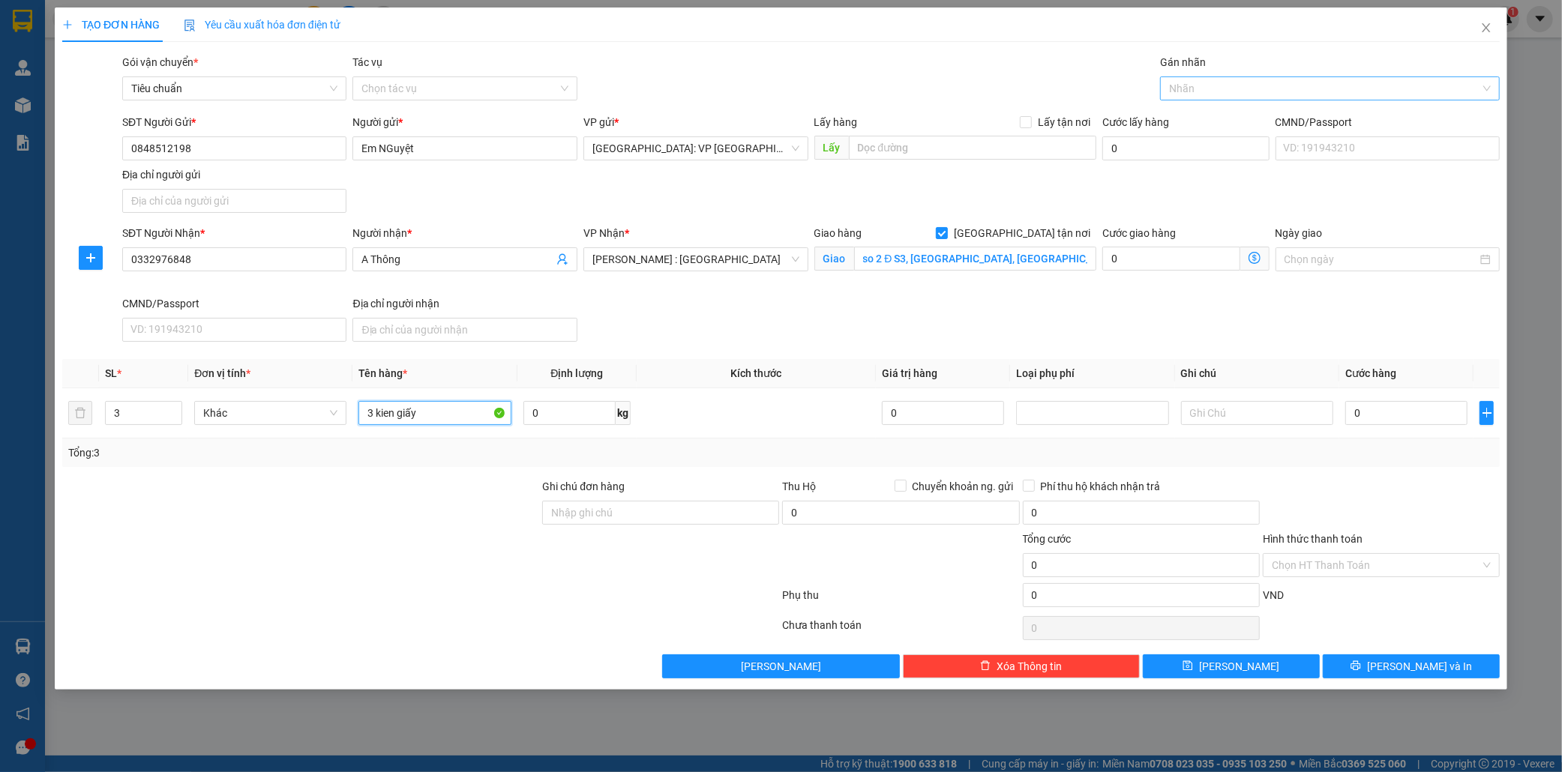
click at [1201, 88] on div at bounding box center [1322, 88] width 317 height 18
type input "3 kien giấy"
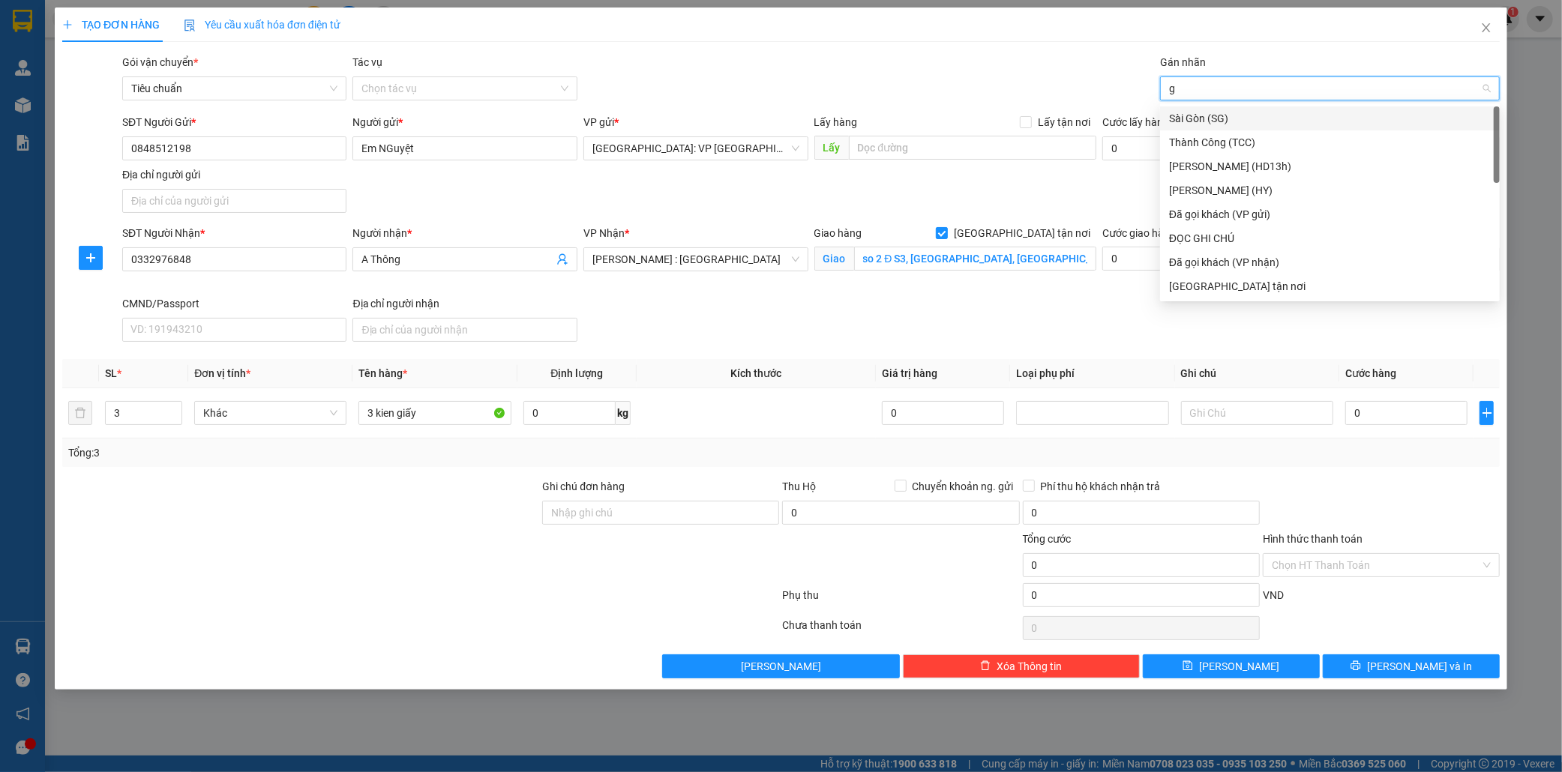
type input "gi"
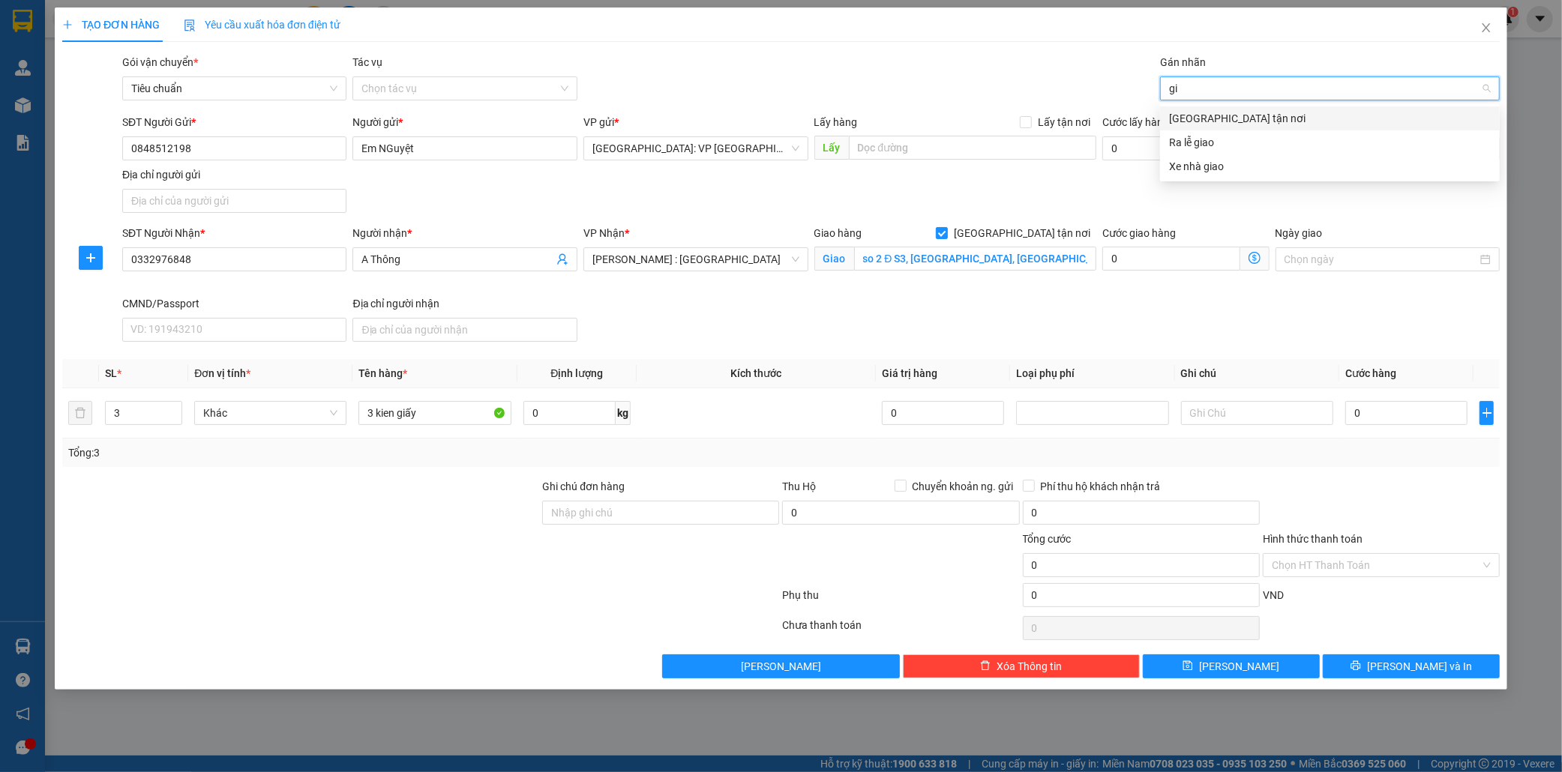
click at [1218, 122] on div "[GEOGRAPHIC_DATA] tận nơi" at bounding box center [1330, 118] width 322 height 16
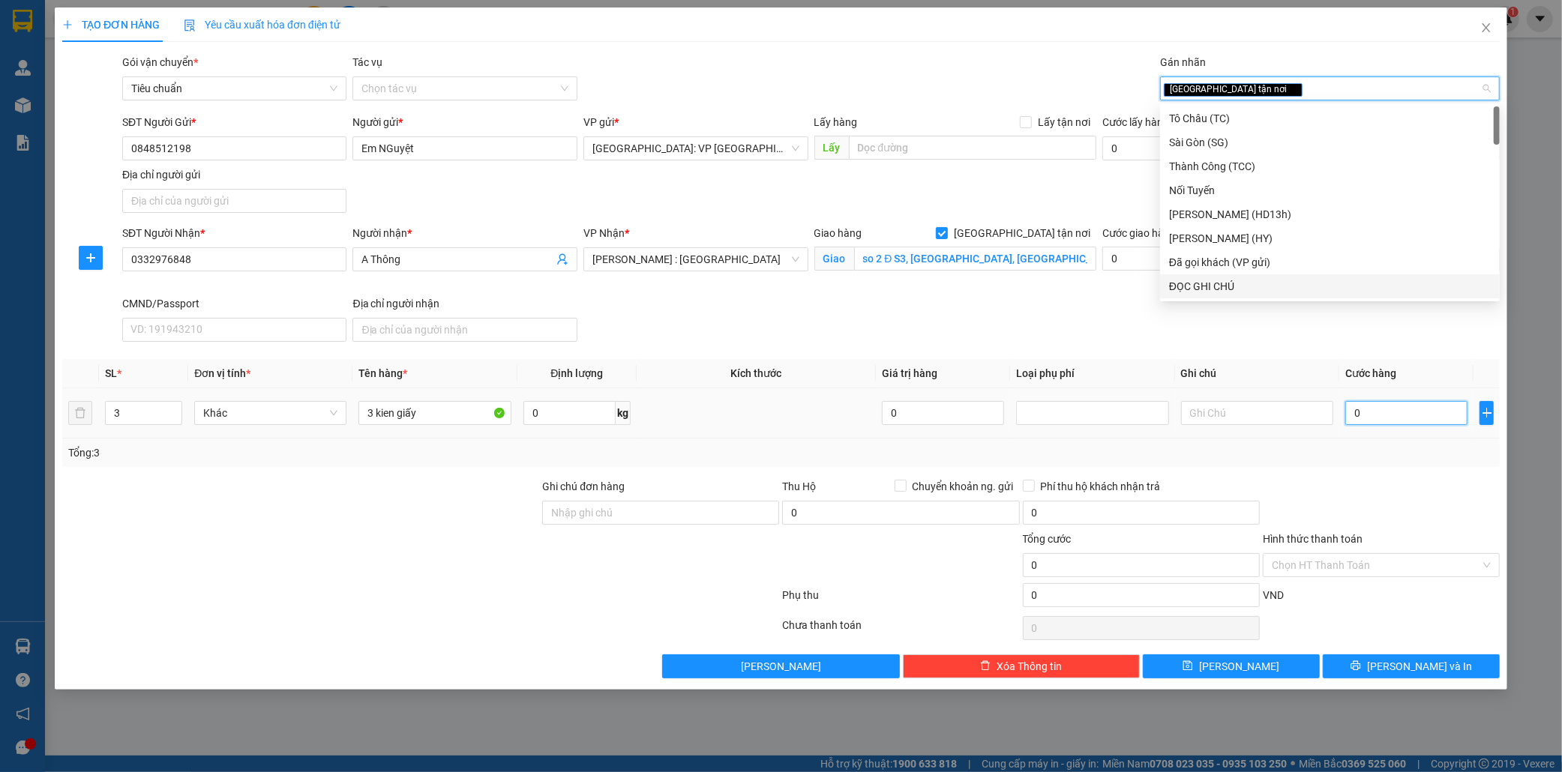
click at [1377, 415] on input "0" at bounding box center [1406, 413] width 122 height 24
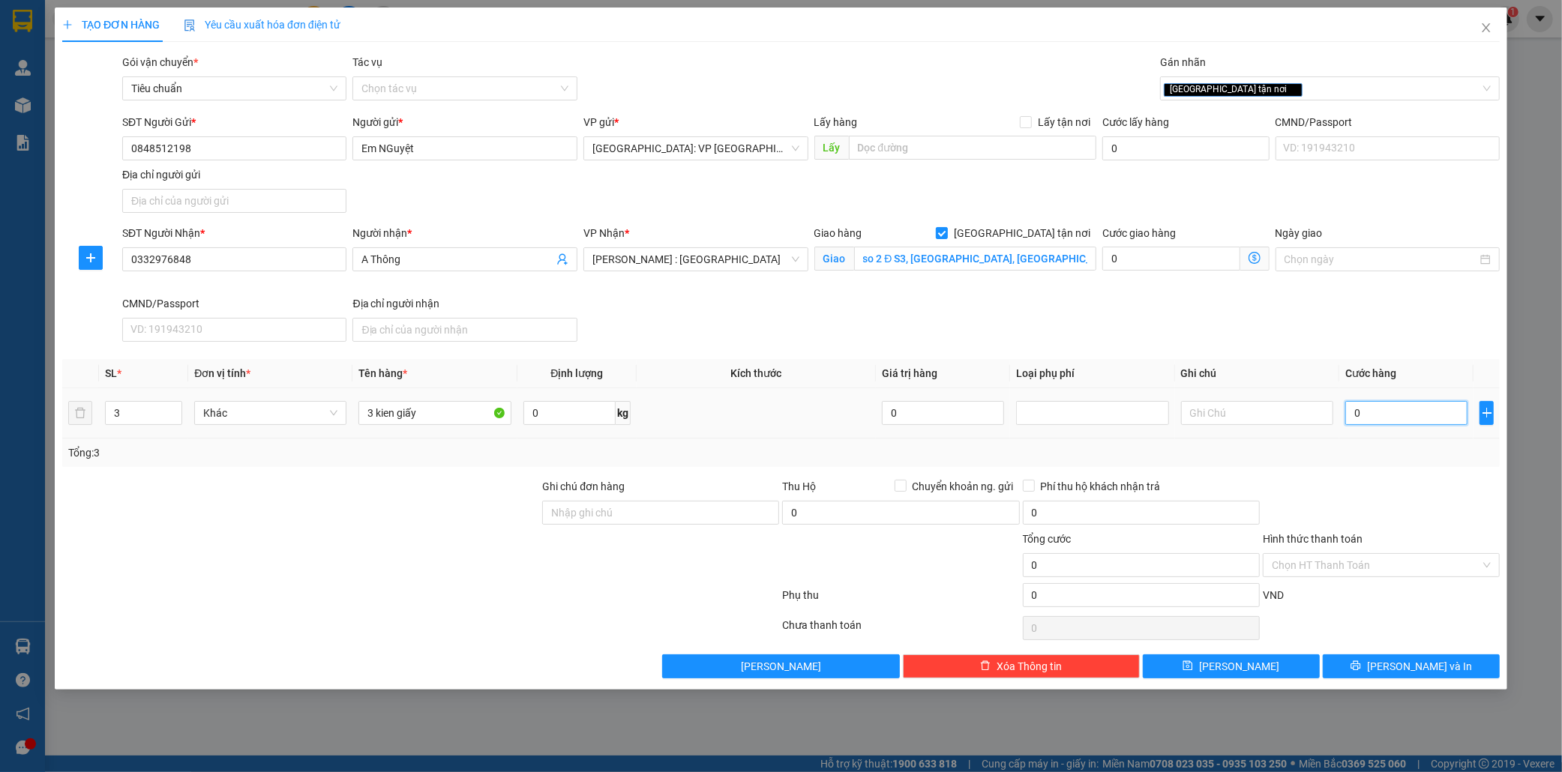
type input "2"
type input "20"
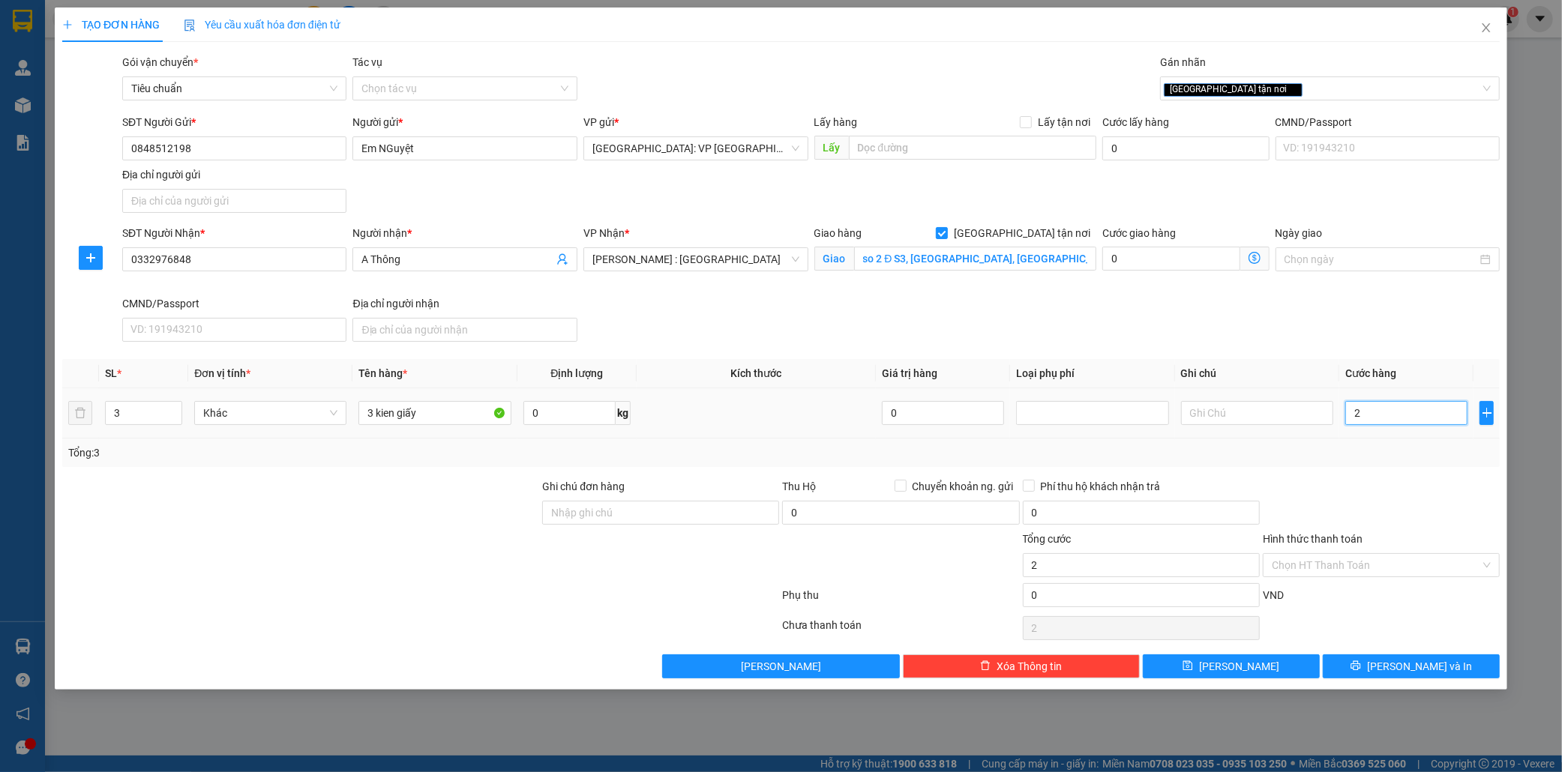
type input "20"
type input "200"
type input "2.000"
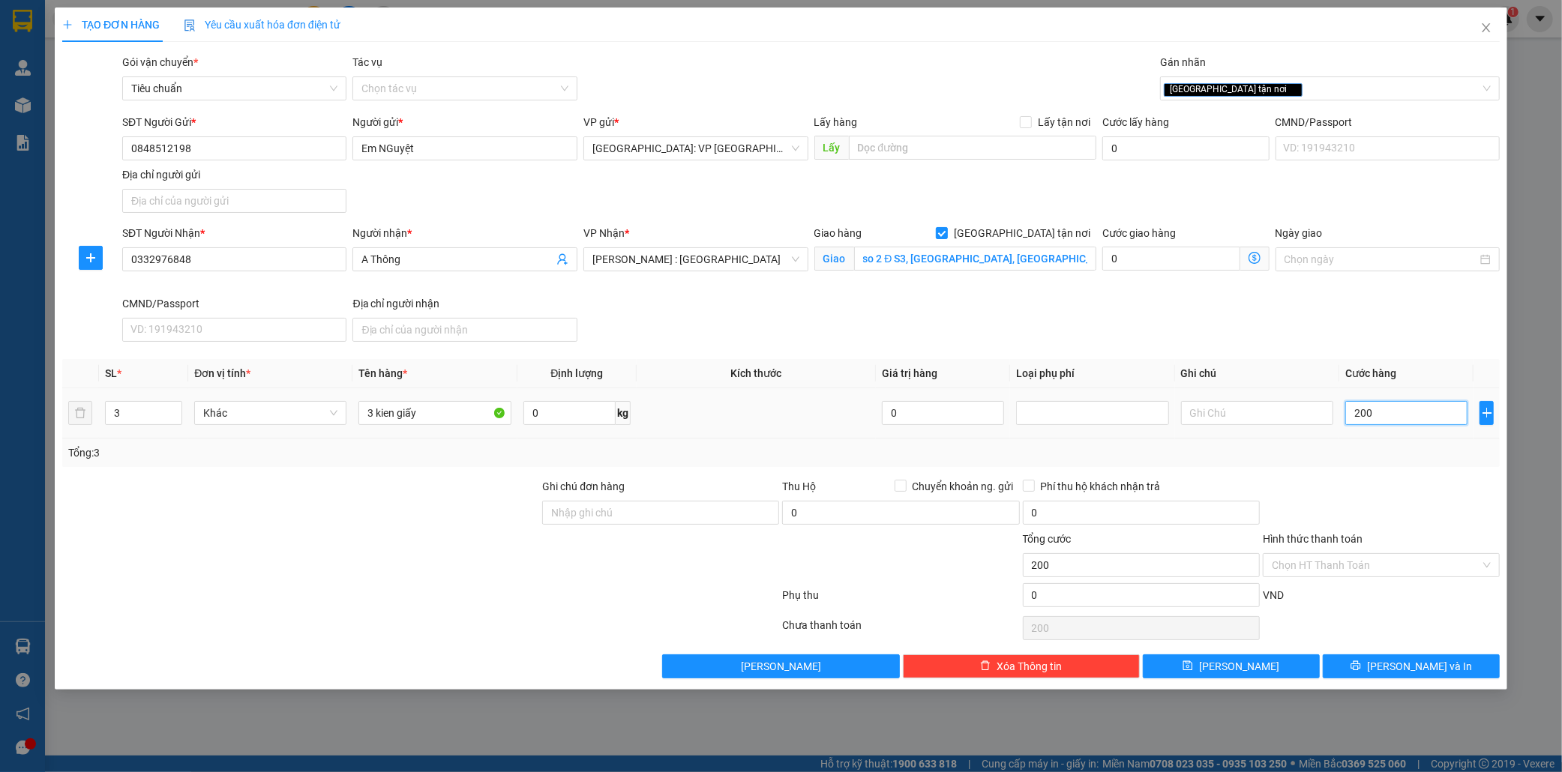
type input "2.000"
type input "20.000"
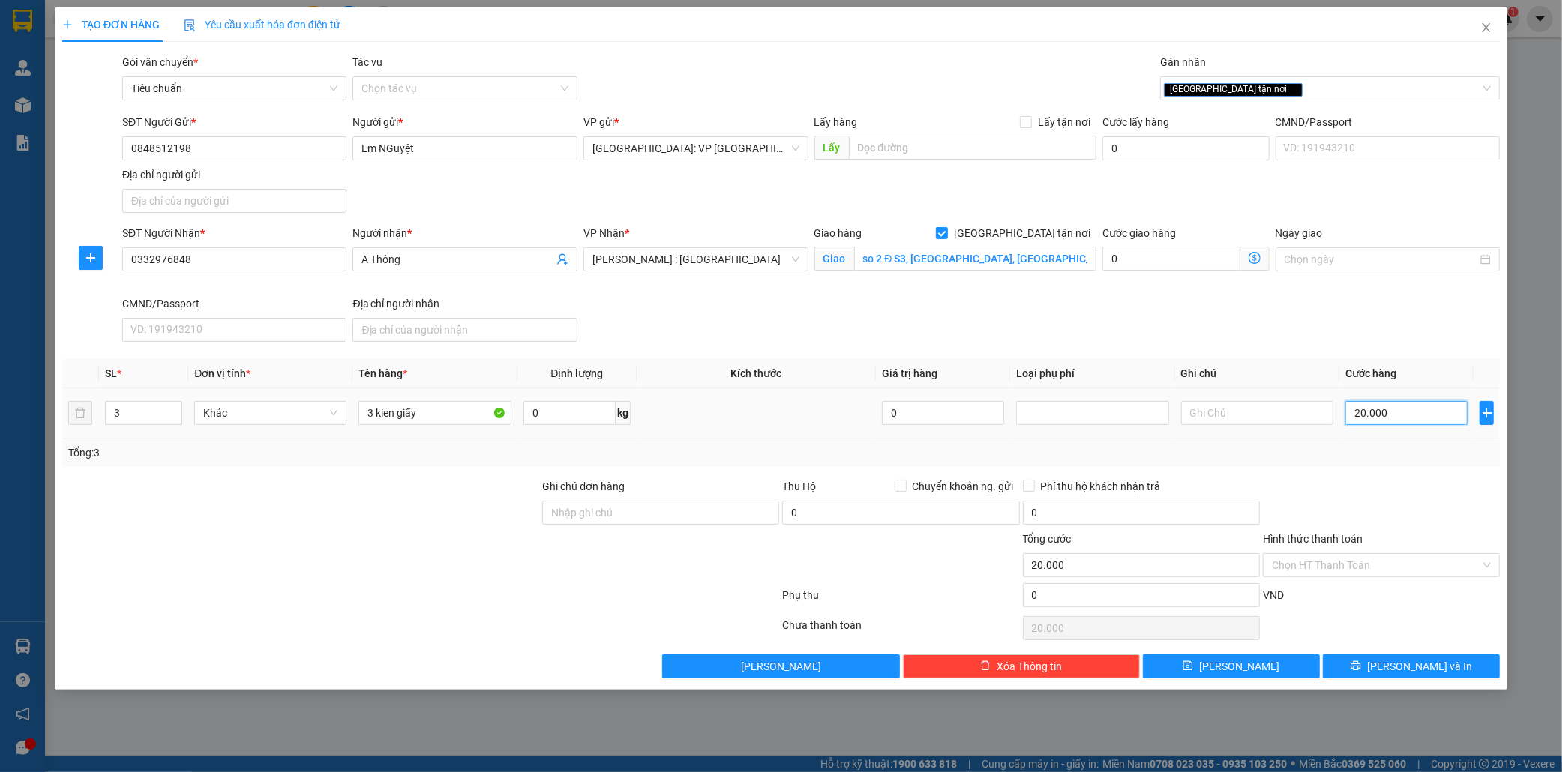
type input "200.000"
click at [1449, 664] on button "[PERSON_NAME] và In" at bounding box center [1411, 667] width 177 height 24
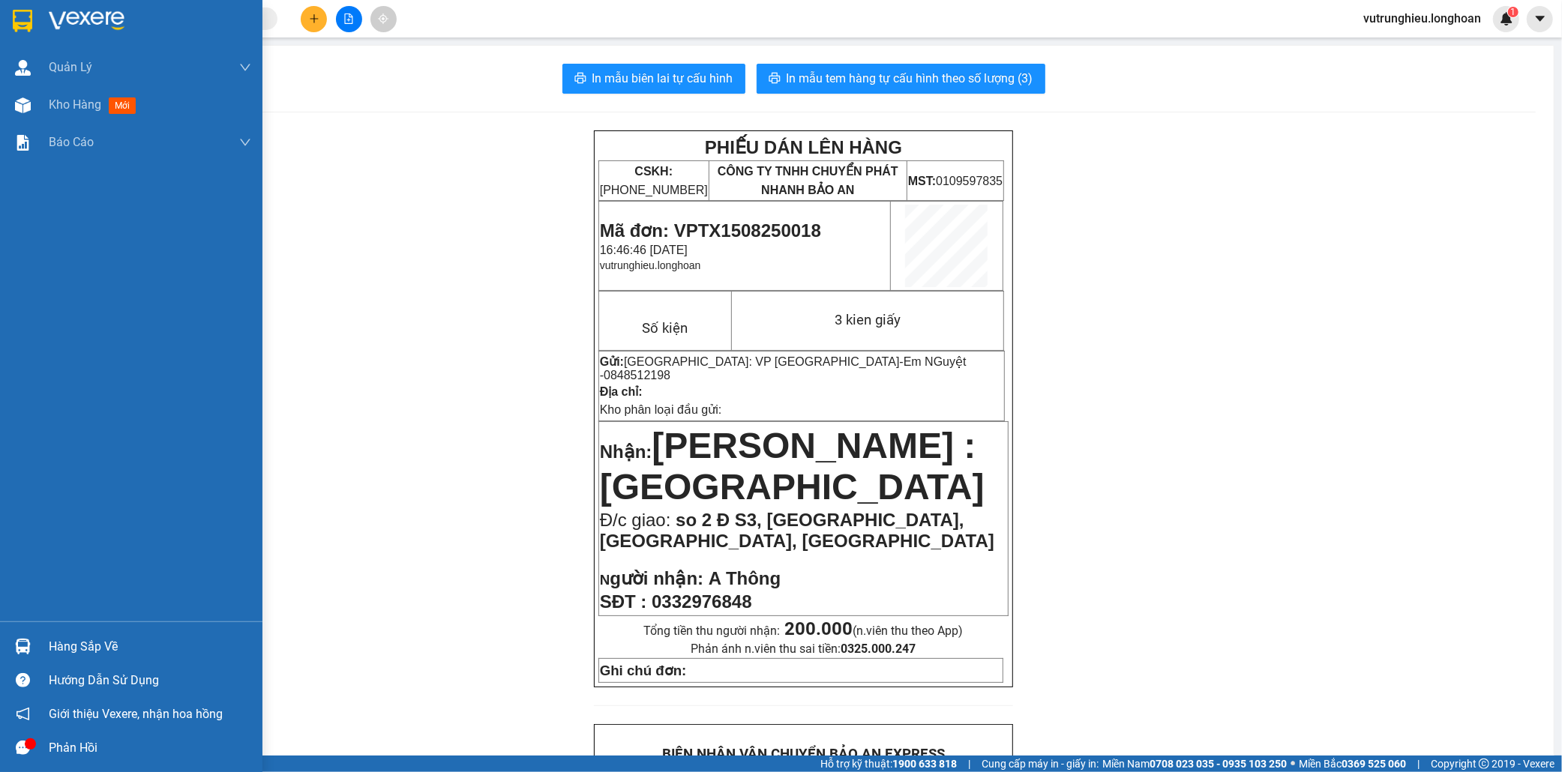
click at [16, 18] on img at bounding box center [22, 21] width 19 height 22
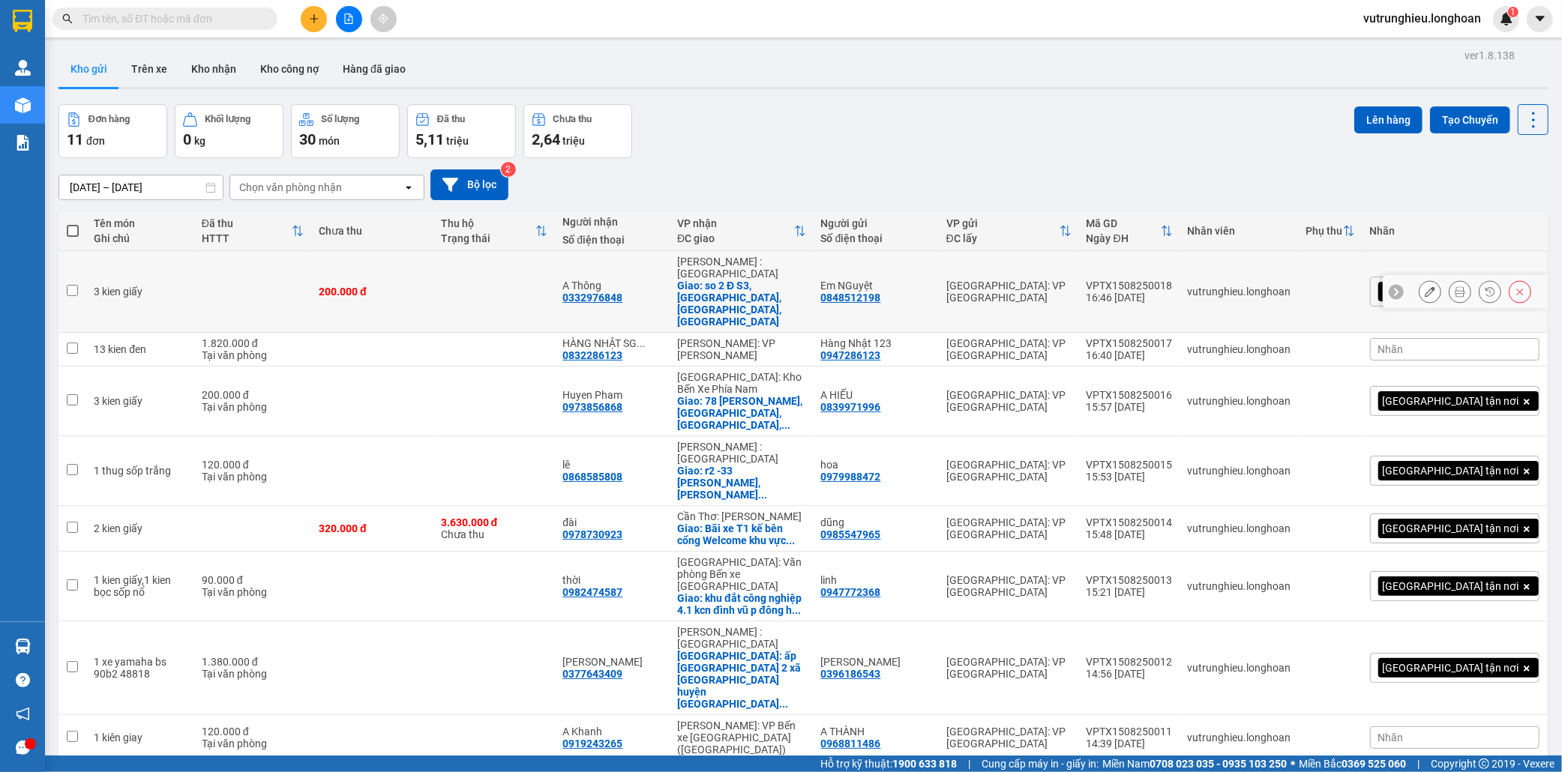
click at [1425, 286] on icon at bounding box center [1430, 291] width 10 height 10
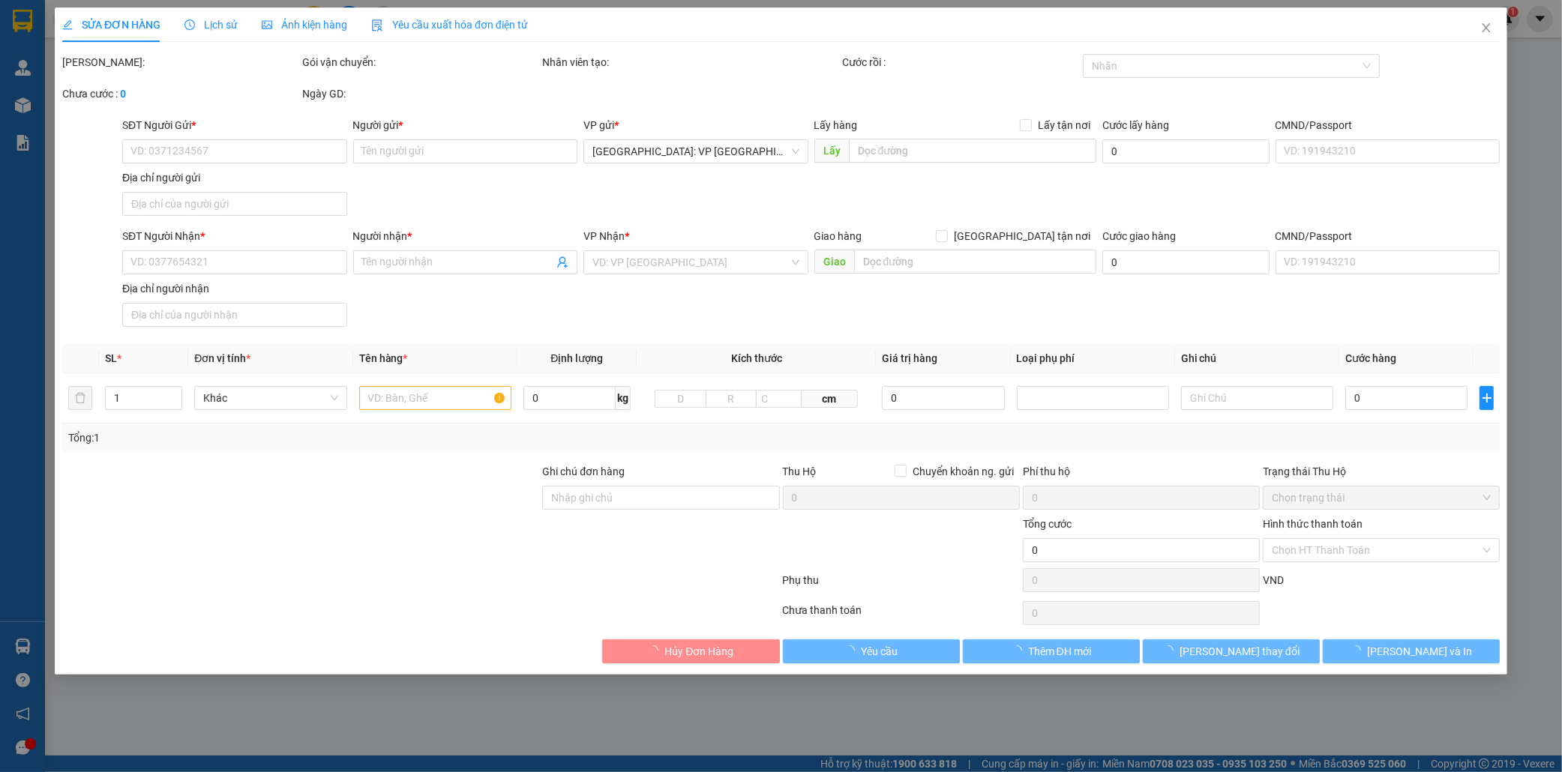
type input "0848512198"
type input "Em NGuyệt"
type input "0332976848"
type input "A Thông"
checkbox input "true"
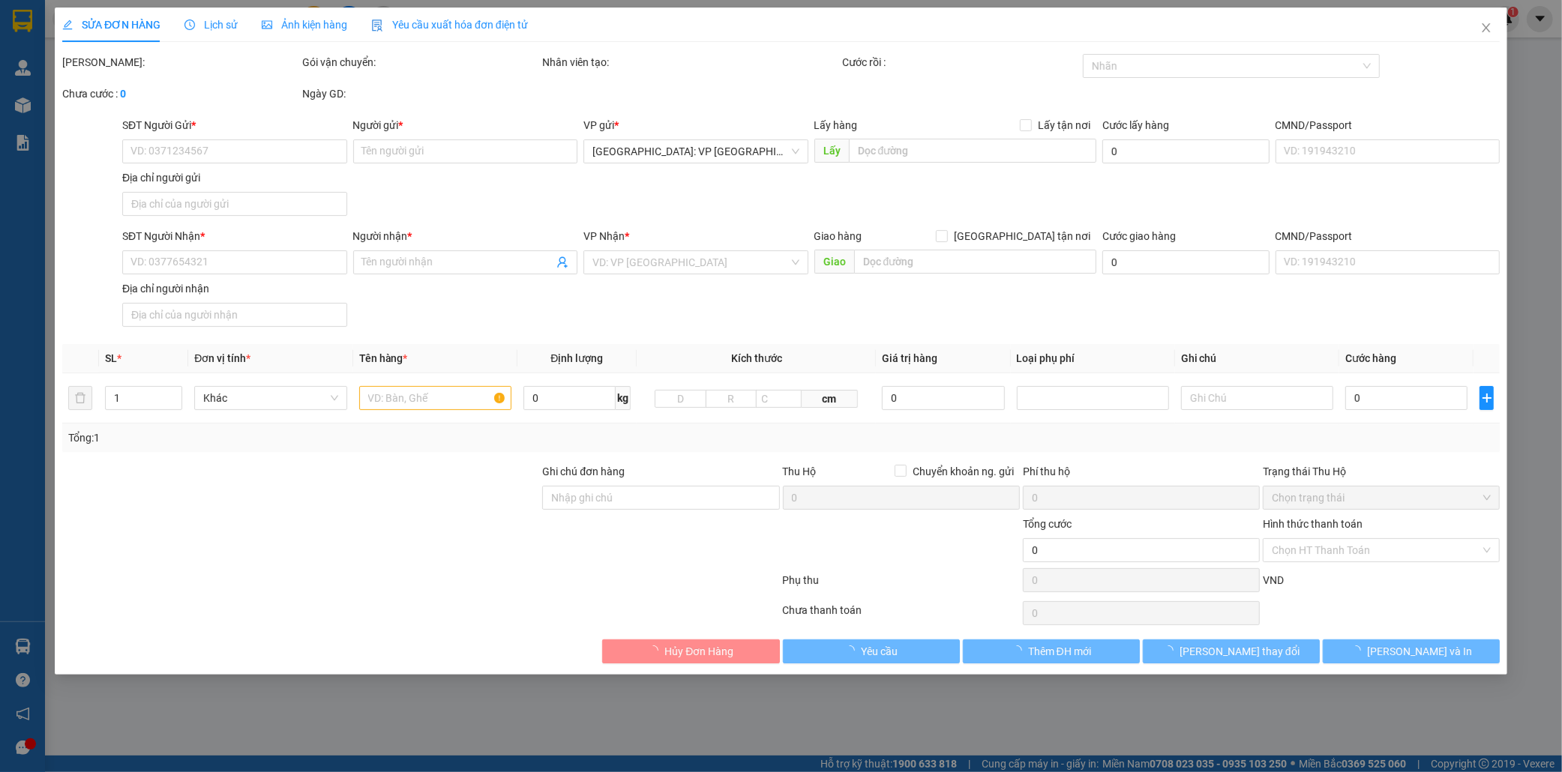
type input "so 2 Đ S3, [GEOGRAPHIC_DATA], [GEOGRAPHIC_DATA], [GEOGRAPHIC_DATA]"
type input "200.000"
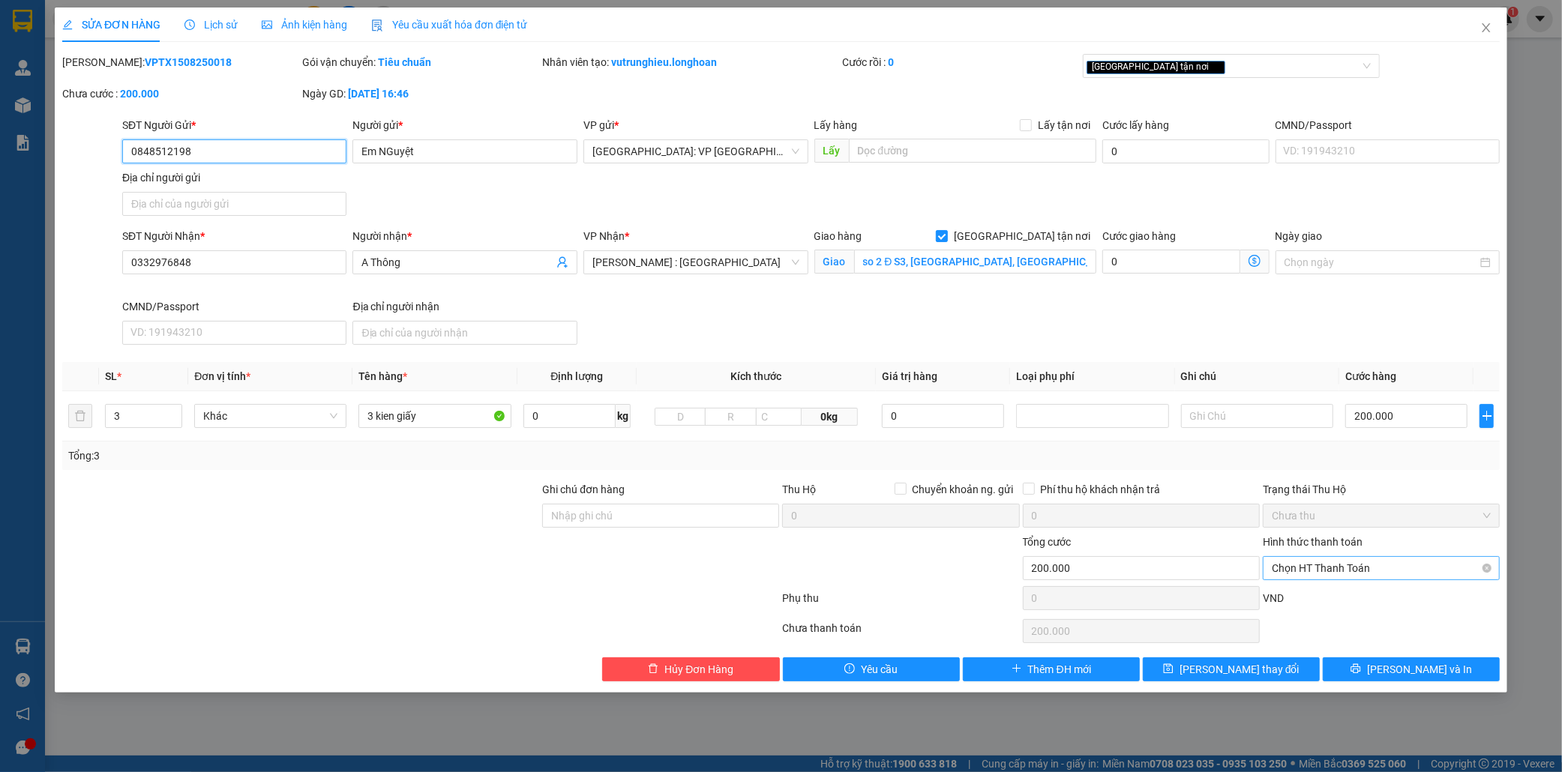
click at [1336, 570] on span "Chọn HT Thanh Toán" at bounding box center [1381, 568] width 219 height 22
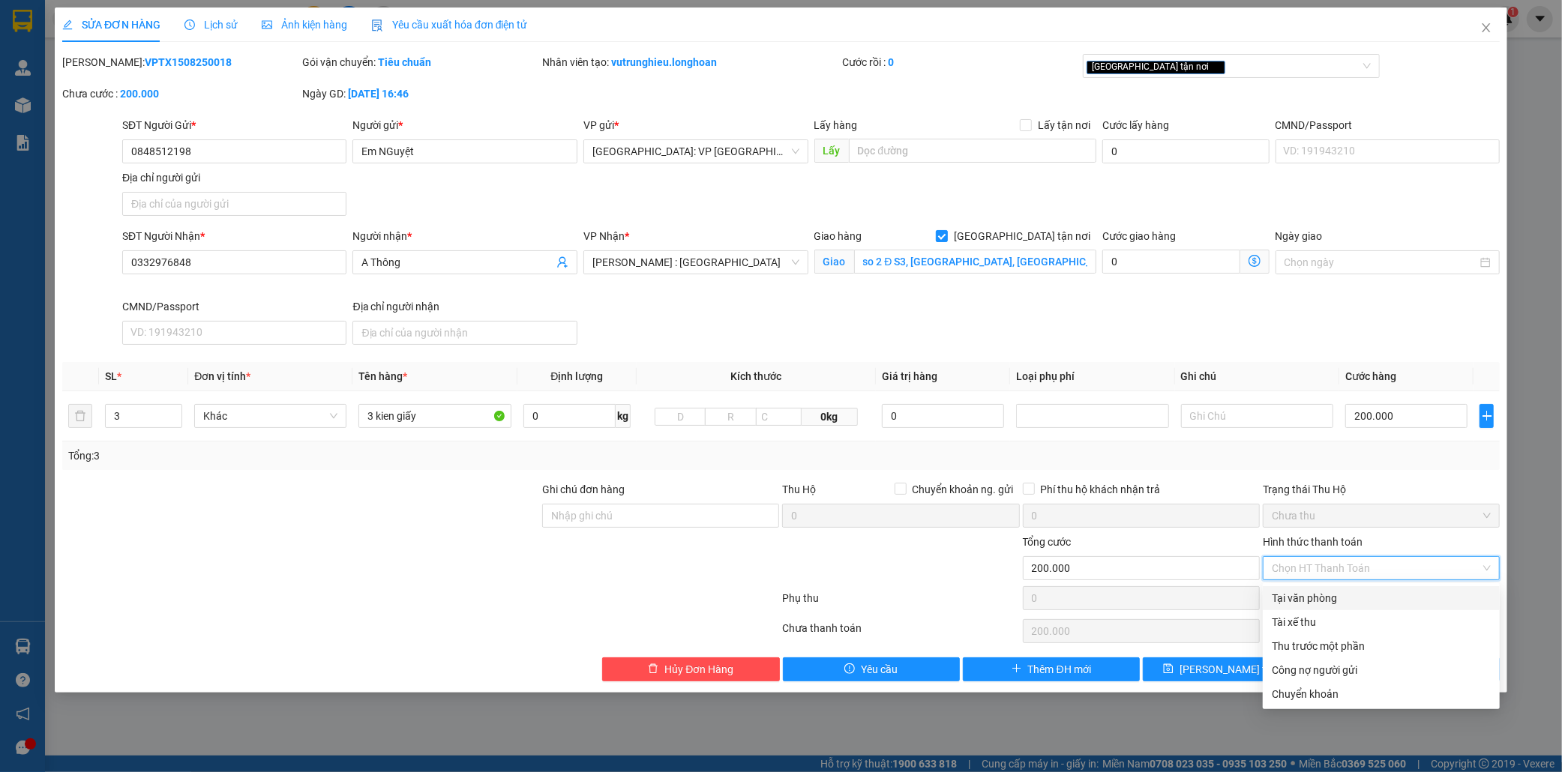
click at [1328, 595] on div "Tại văn phòng" at bounding box center [1381, 598] width 219 height 16
type input "0"
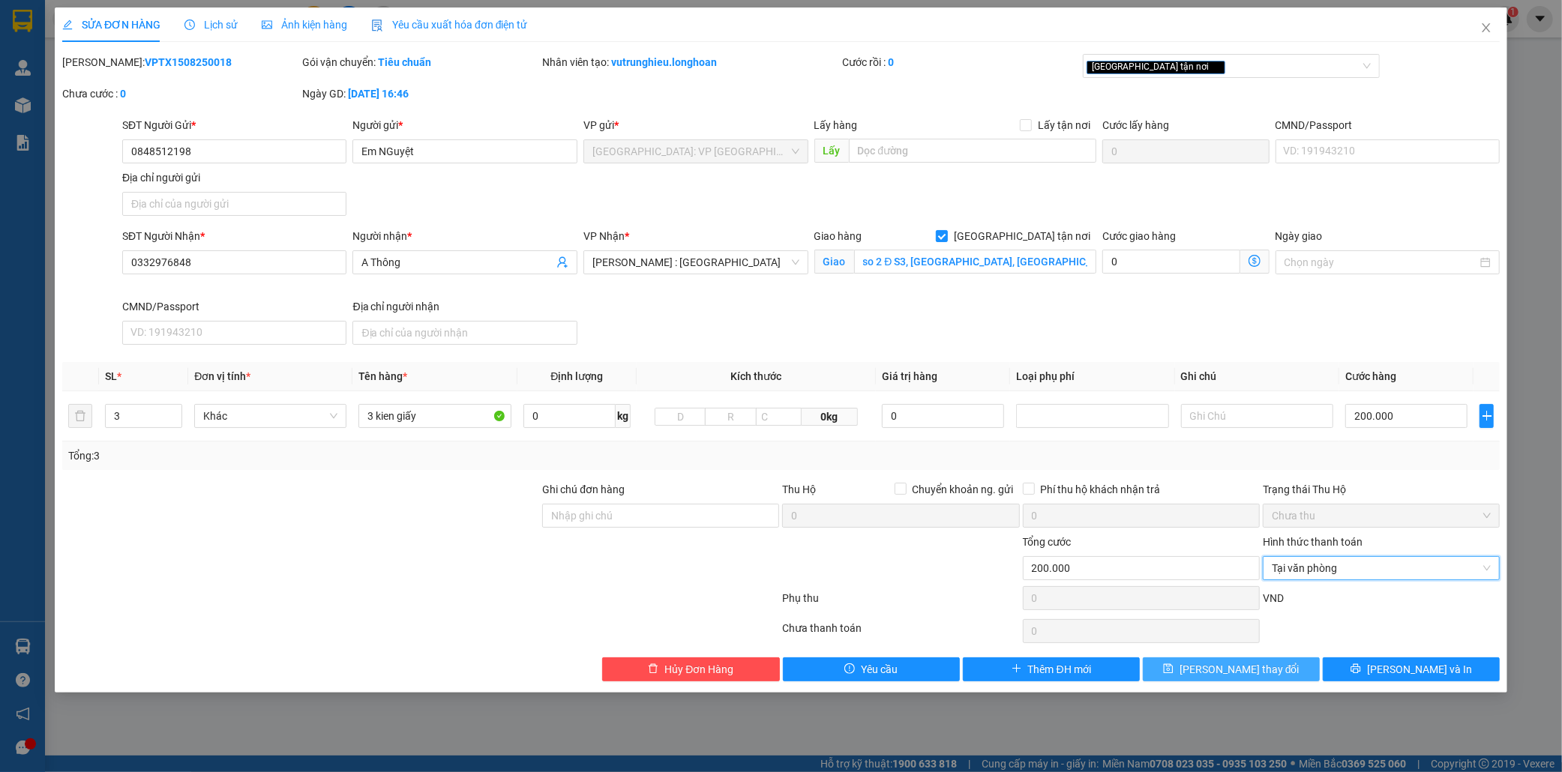
drag, startPoint x: 1241, startPoint y: 673, endPoint x: 1256, endPoint y: 625, distance: 50.3
click at [1242, 673] on span "Lưu thay đổi" at bounding box center [1239, 669] width 120 height 16
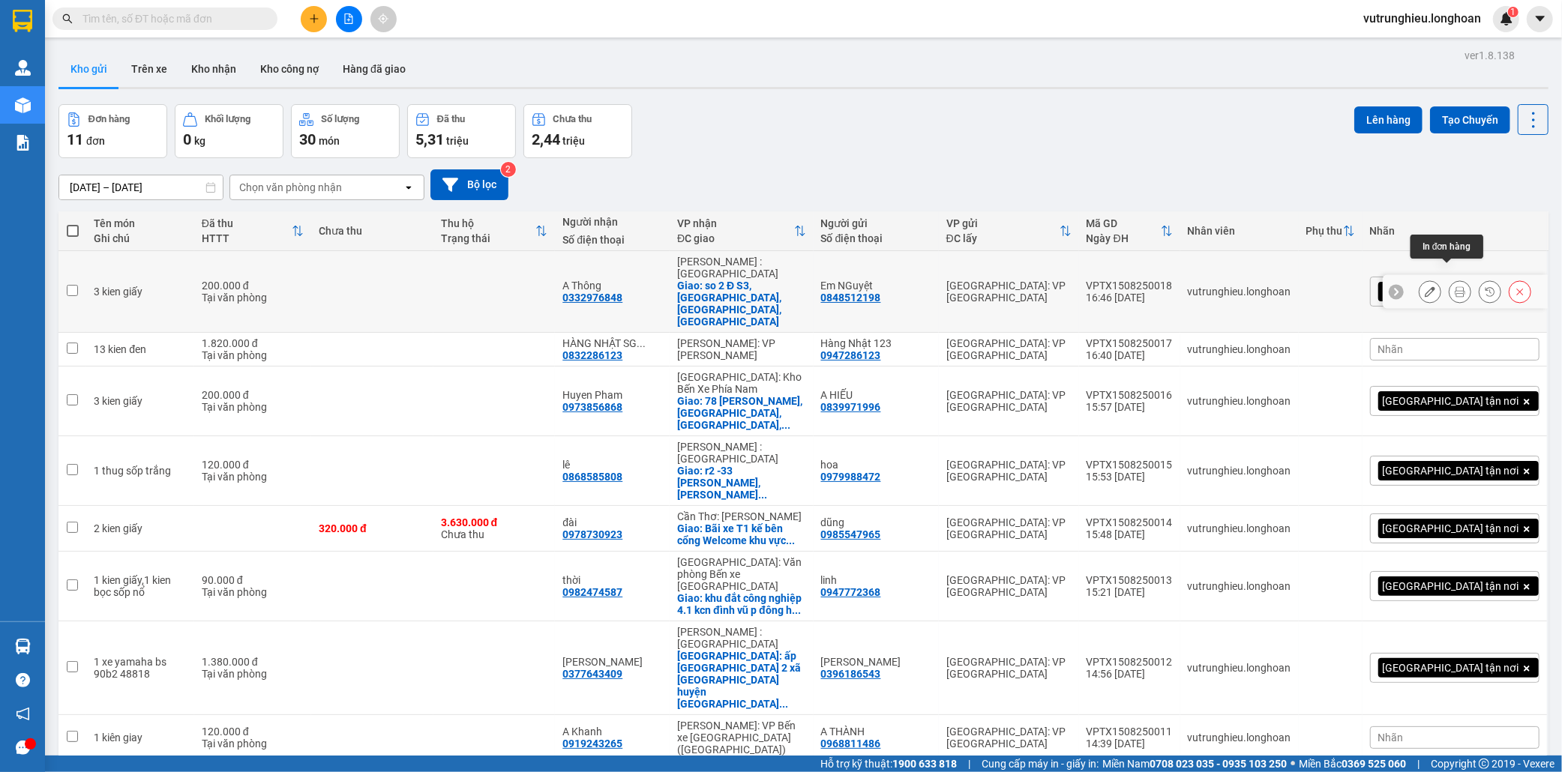
click at [1453, 279] on button at bounding box center [1459, 292] width 21 height 26
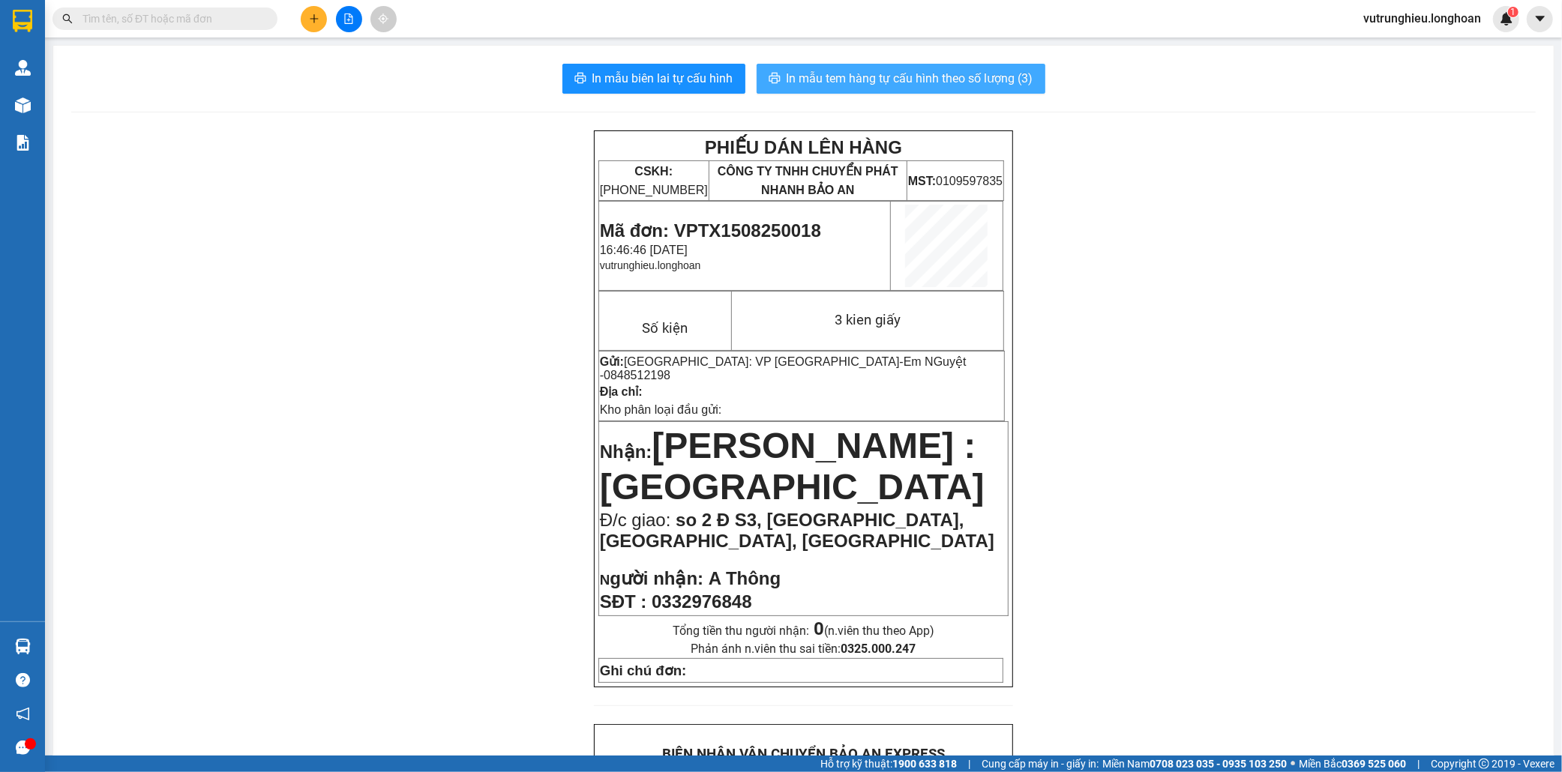
click at [888, 79] on span "In mẫu tem hàng tự cấu hình theo số lượng (3)" at bounding box center [909, 78] width 247 height 19
click at [744, 229] on span "Mã đơn: VPTX1508250018" at bounding box center [710, 230] width 221 height 20
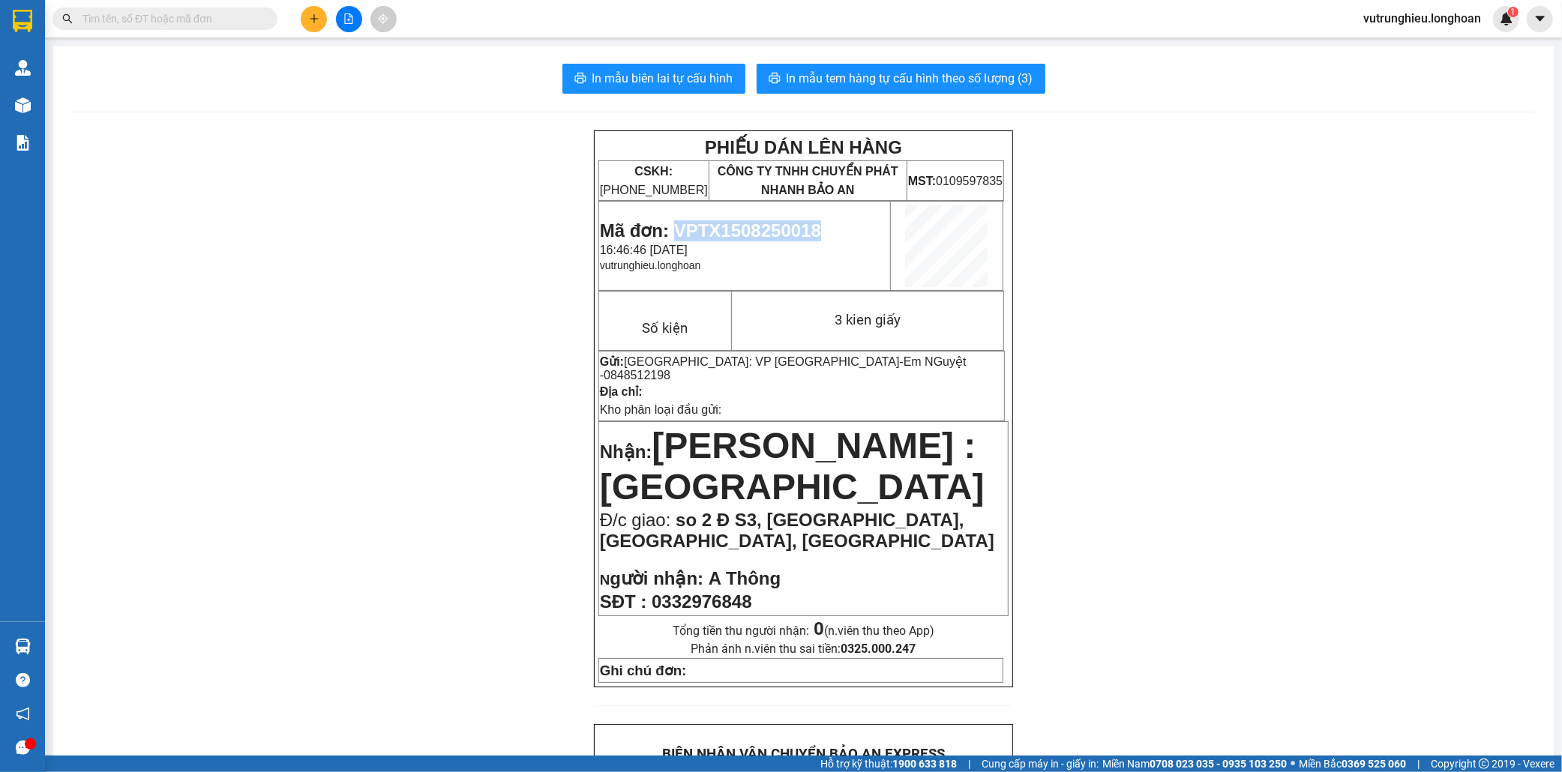
click at [744, 229] on span "Mã đơn: VPTX1508250018" at bounding box center [710, 230] width 221 height 20
copy span "VPTX1508250018"
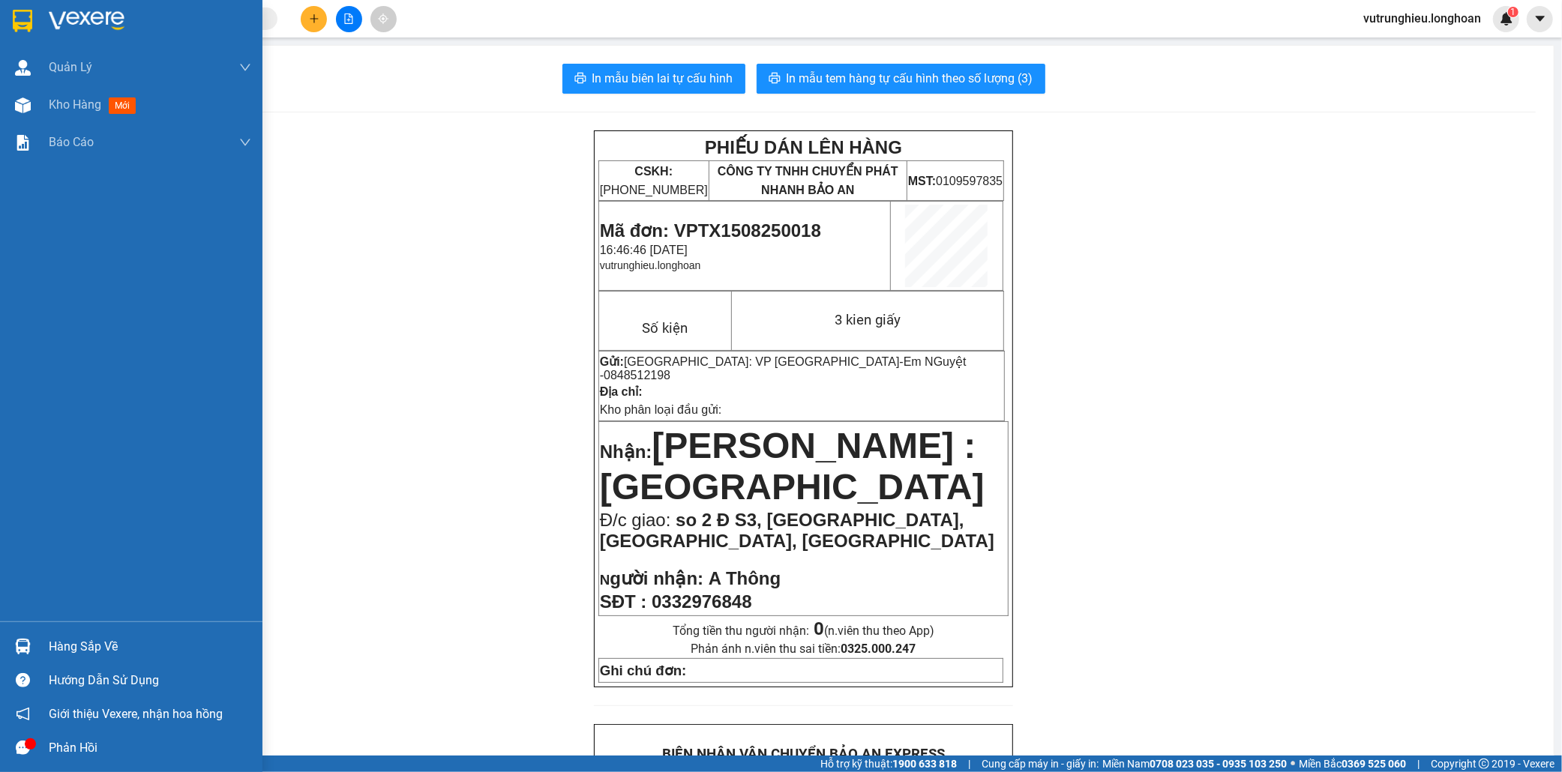
click at [8, 17] on div at bounding box center [131, 24] width 262 height 49
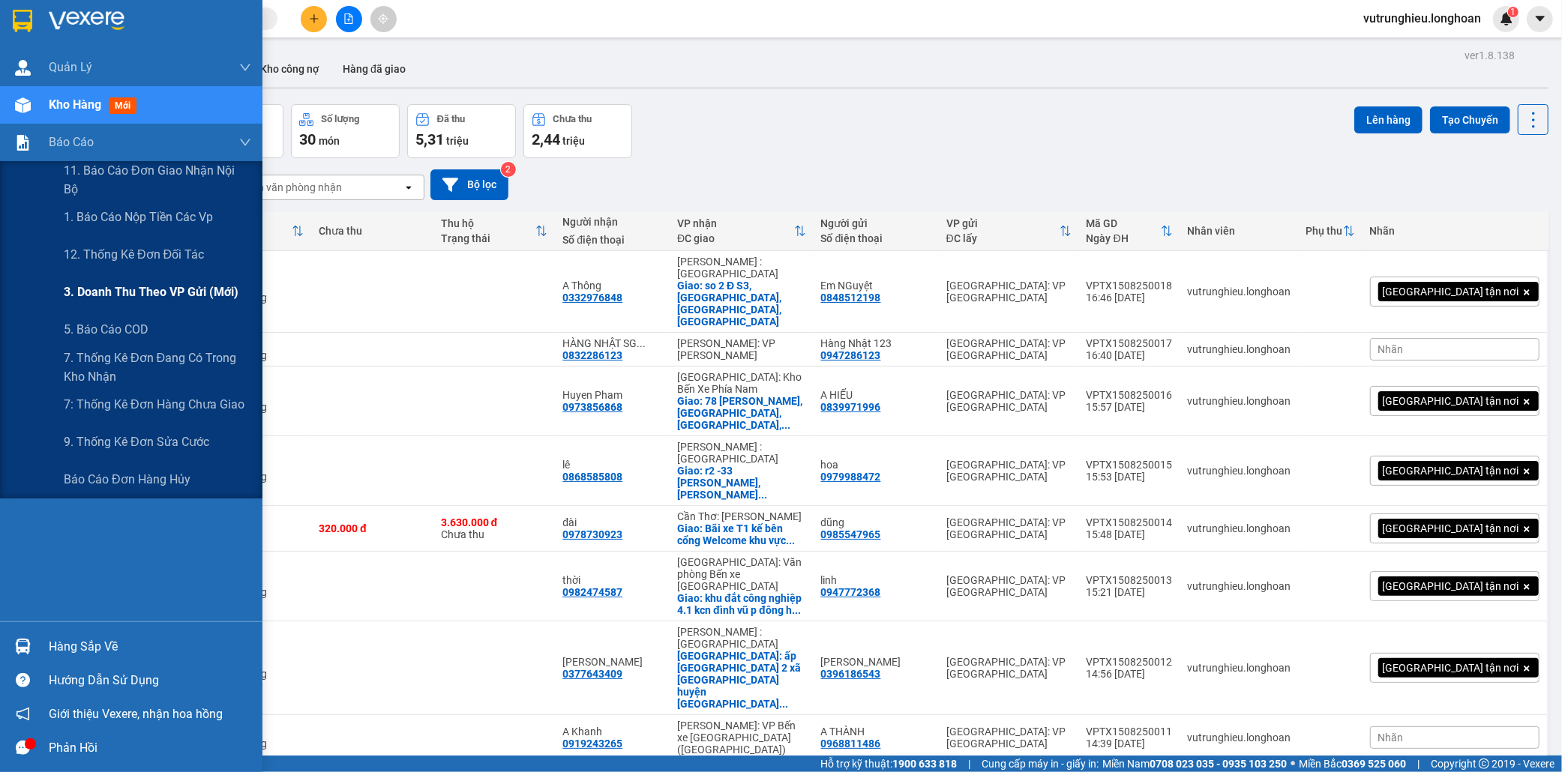
drag, startPoint x: 118, startPoint y: 290, endPoint x: 259, endPoint y: 271, distance: 142.2
click at [118, 292] on span "3. Doanh Thu theo VP Gửi (mới)" at bounding box center [150, 292] width 173 height 19
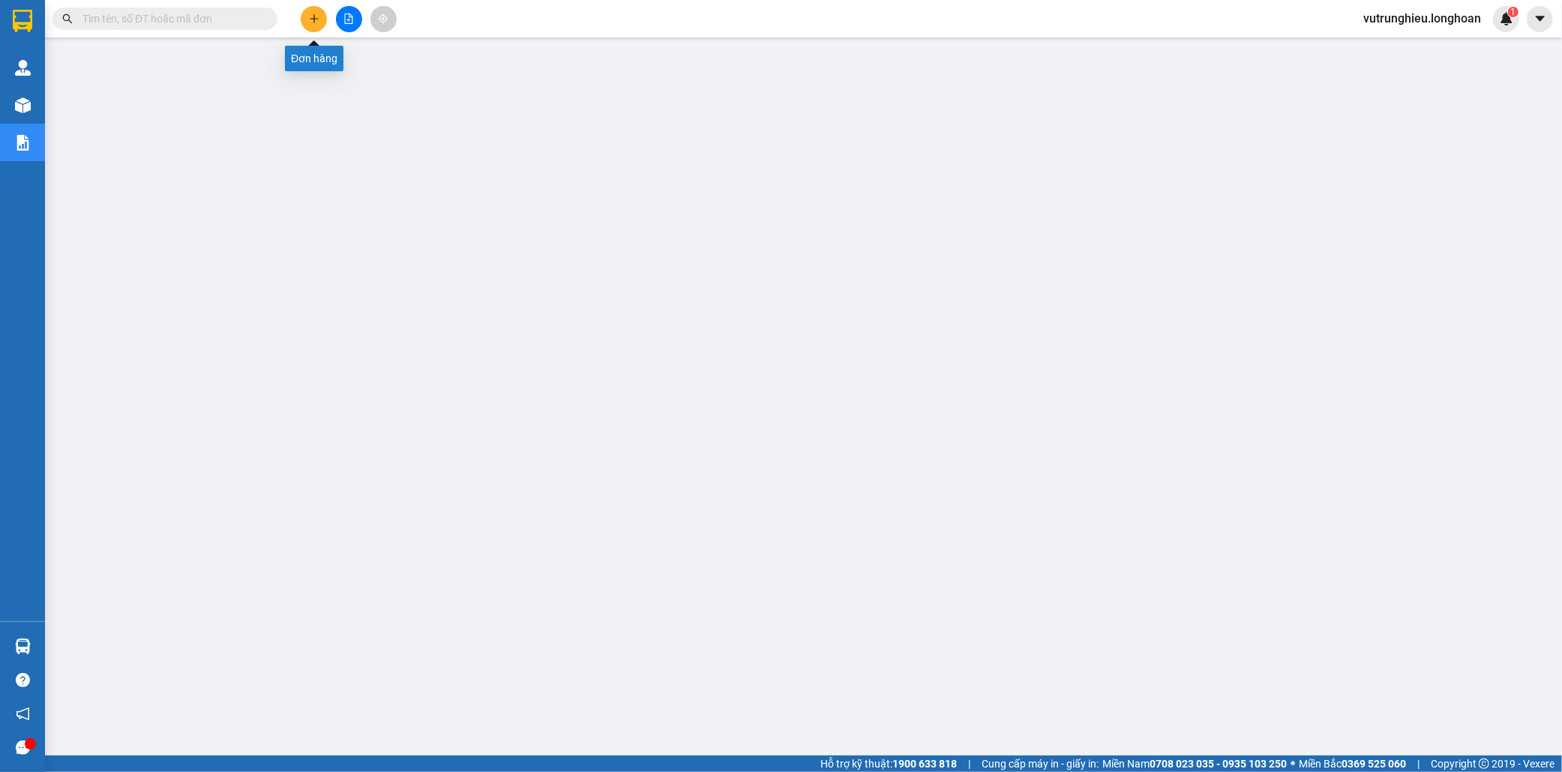
click at [318, 18] on icon "plus" at bounding box center [314, 18] width 10 height 10
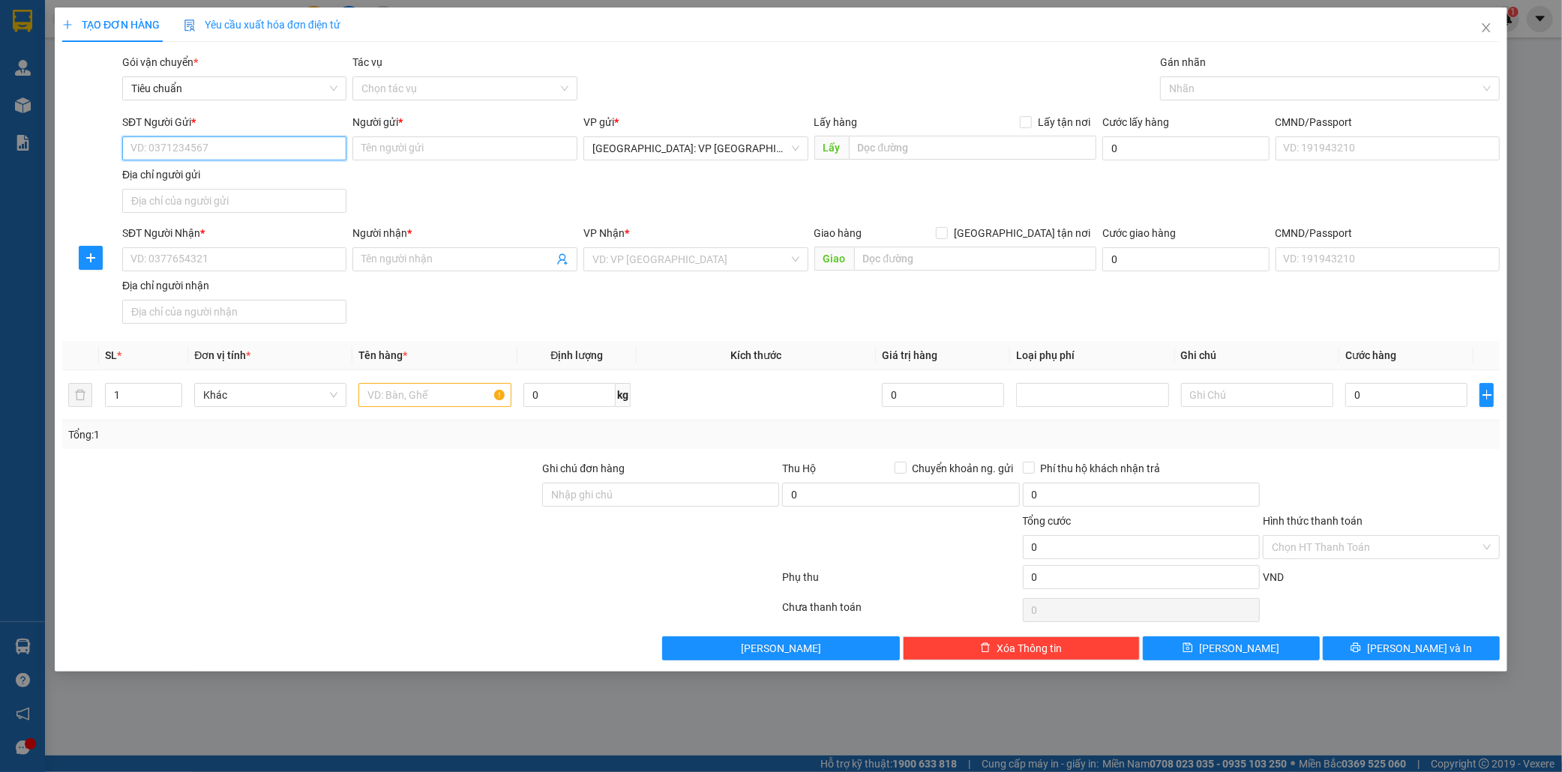
click at [214, 143] on input "SĐT Người Gửi *" at bounding box center [234, 148] width 225 height 24
click at [213, 160] on input "SĐT Người Gửi *" at bounding box center [234, 148] width 225 height 24
click at [217, 151] on input "SĐT Người Gửi *" at bounding box center [234, 148] width 225 height 24
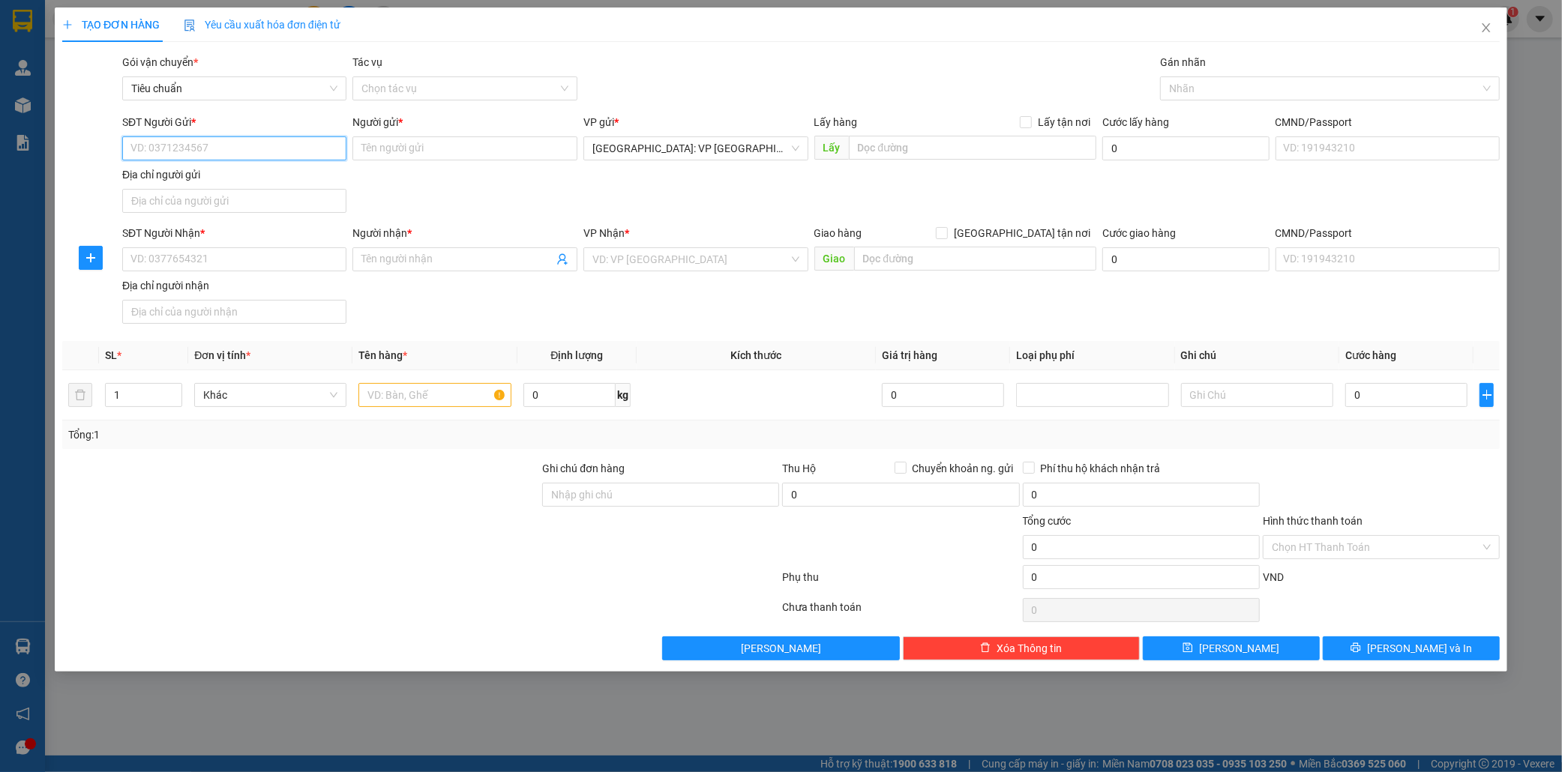
click at [217, 151] on input "SĐT Người Gửi *" at bounding box center [234, 148] width 225 height 24
type input "0388279110"
click at [444, 154] on input "Người gửi *" at bounding box center [464, 148] width 225 height 24
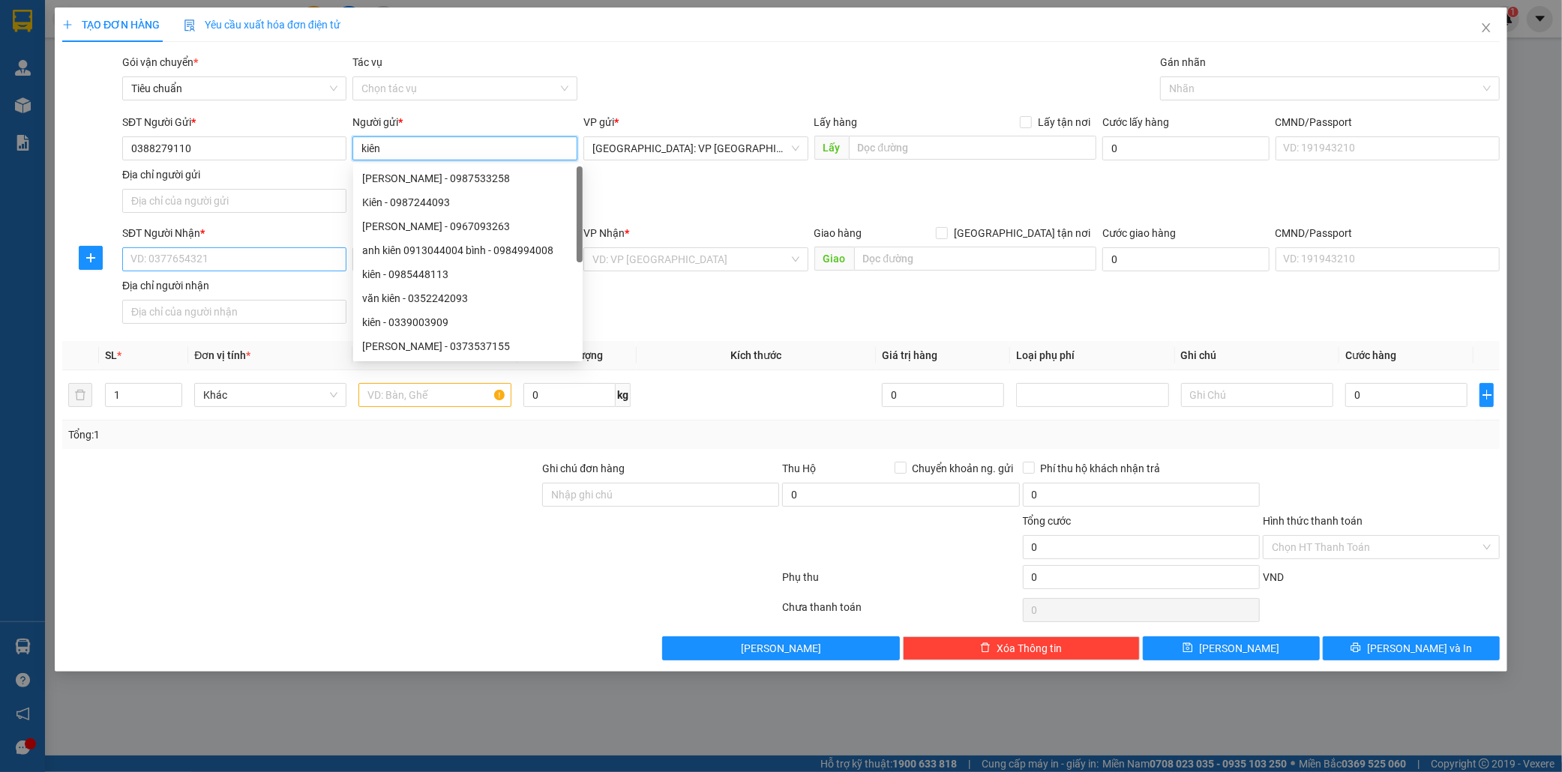
type input "kiên"
click at [191, 262] on input "SĐT Người Nhận *" at bounding box center [234, 259] width 225 height 24
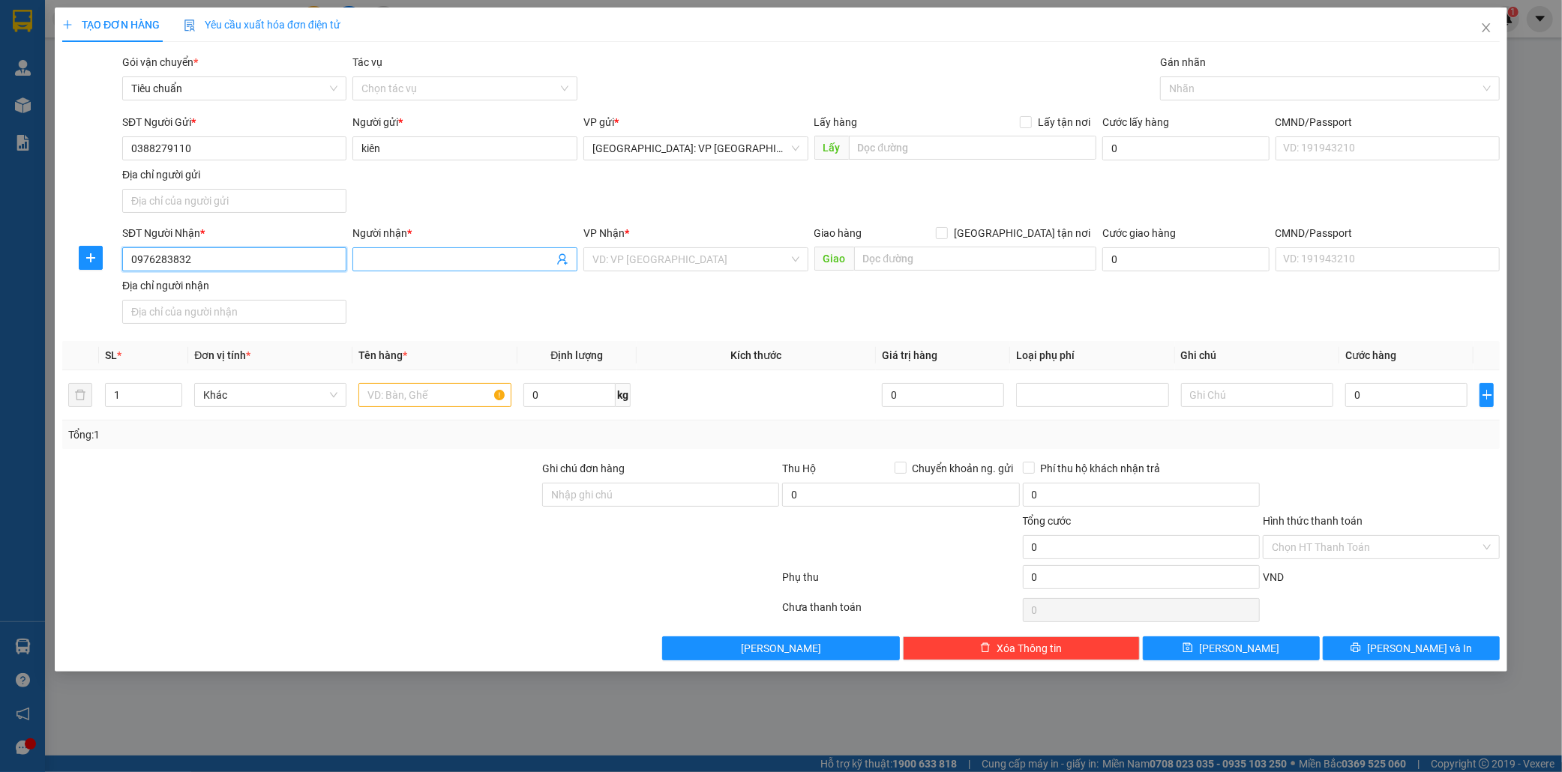
type input "0976283832"
click at [376, 265] on input "Người nhận *" at bounding box center [457, 259] width 192 height 16
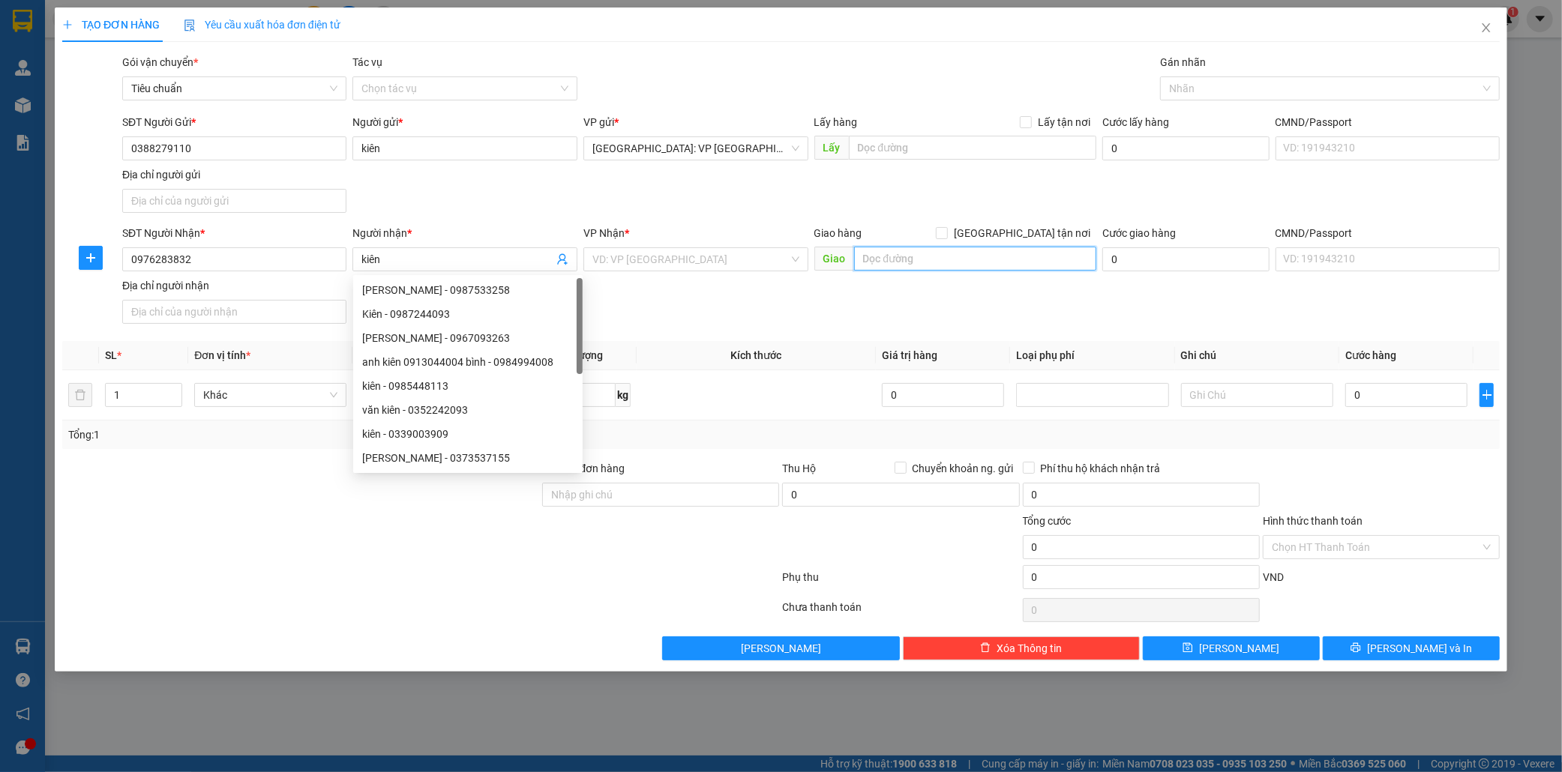
click at [897, 253] on input "text" at bounding box center [975, 259] width 242 height 24
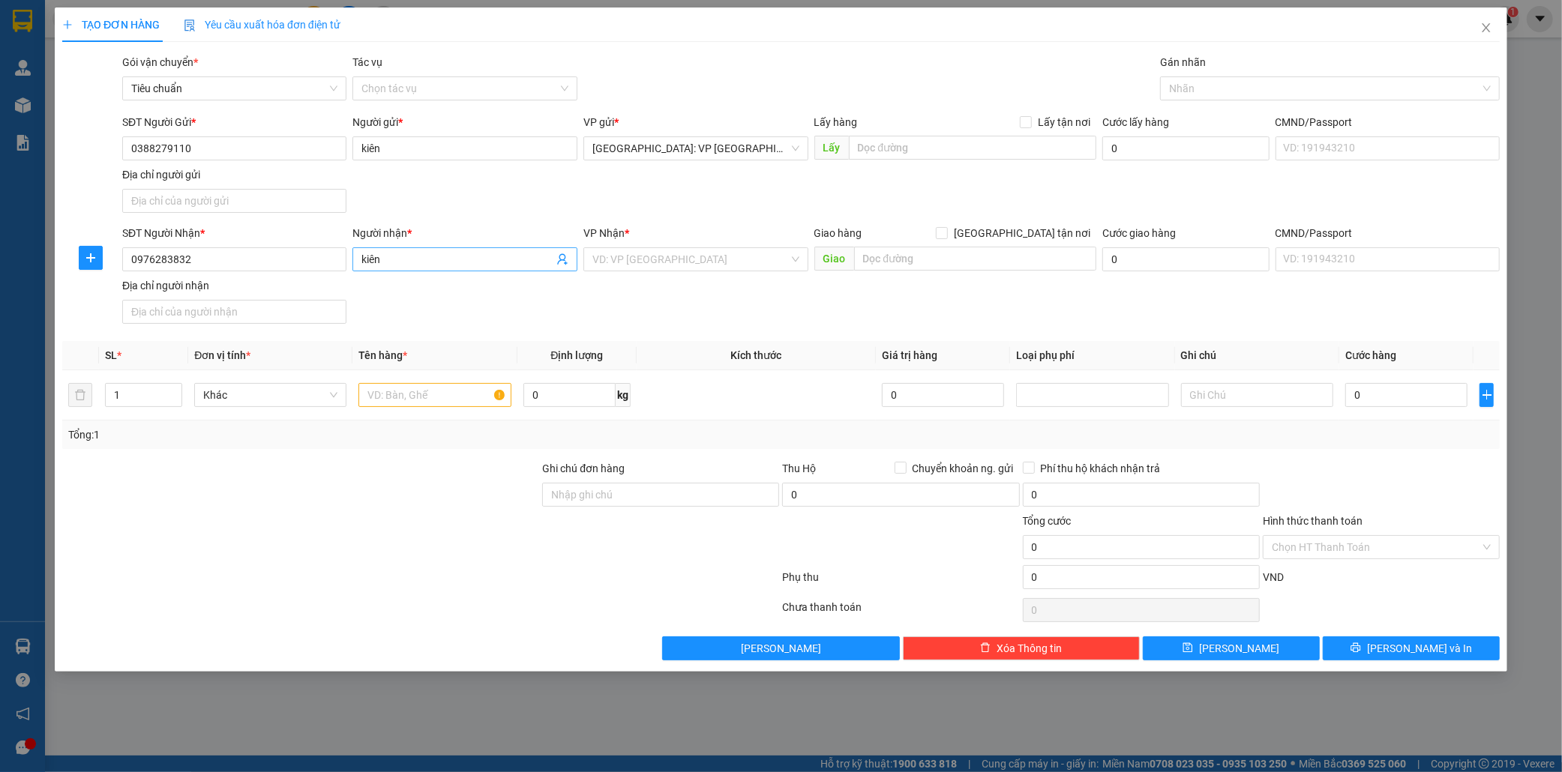
click at [405, 258] on input "kiên" at bounding box center [457, 259] width 192 height 16
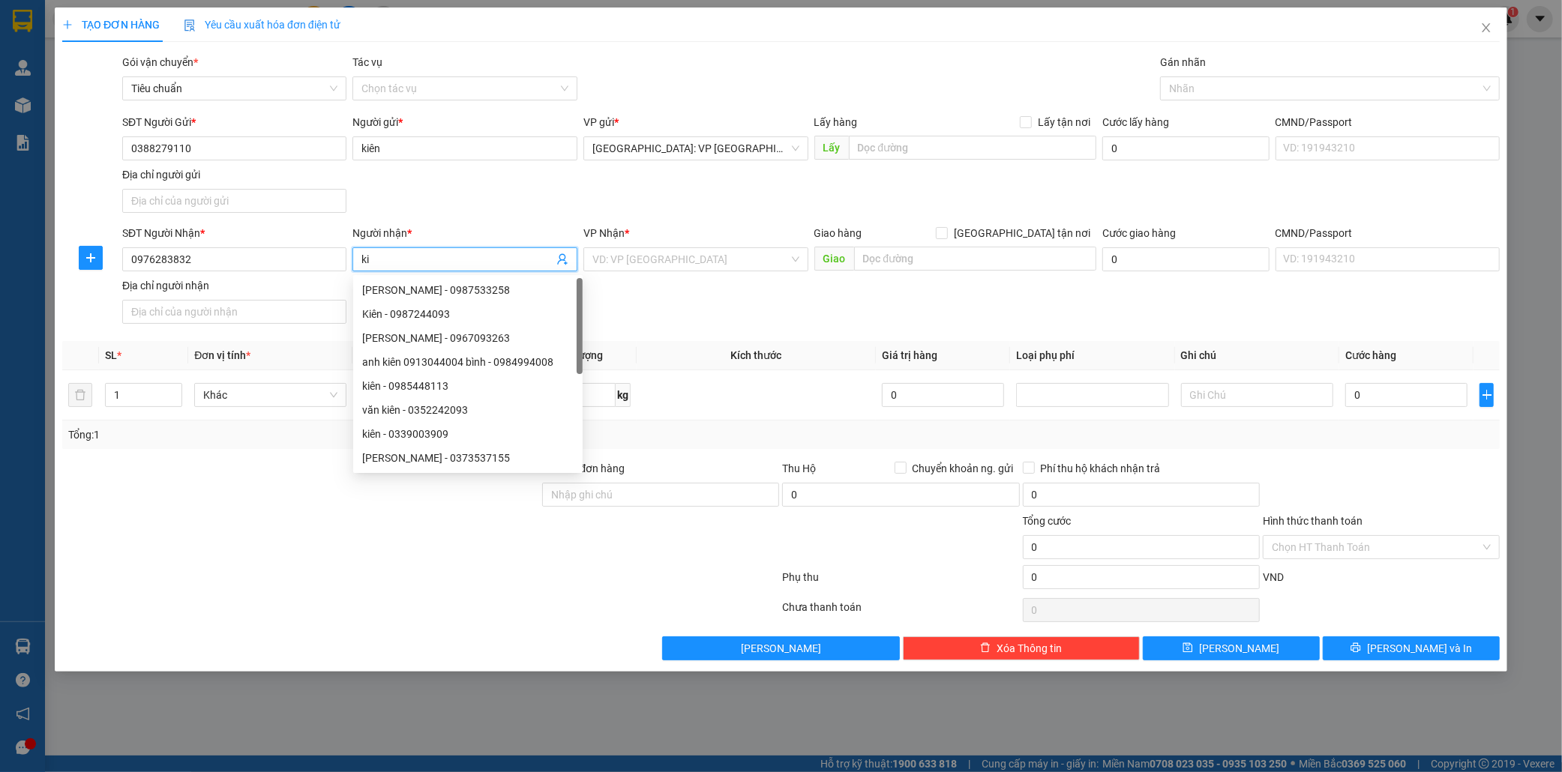
type input "k"
type input "vũ"
click at [888, 263] on input "text" at bounding box center [975, 259] width 242 height 24
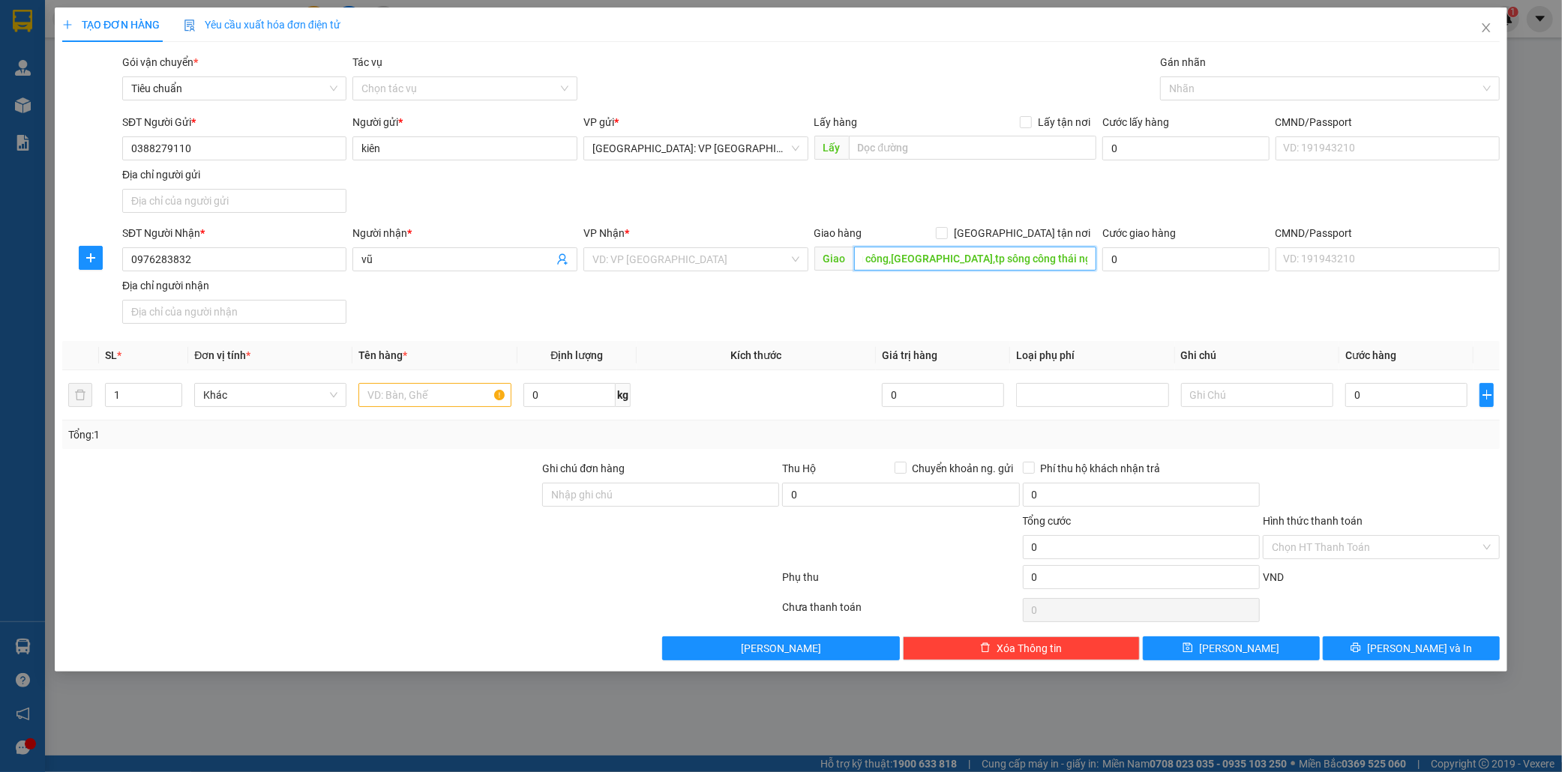
scroll to position [0, 160]
type input "cty cổ phần cp tori khu b kcn sông công,[GEOGRAPHIC_DATA],tp sông công thái ngu…"
click at [695, 265] on input "search" at bounding box center [690, 259] width 196 height 22
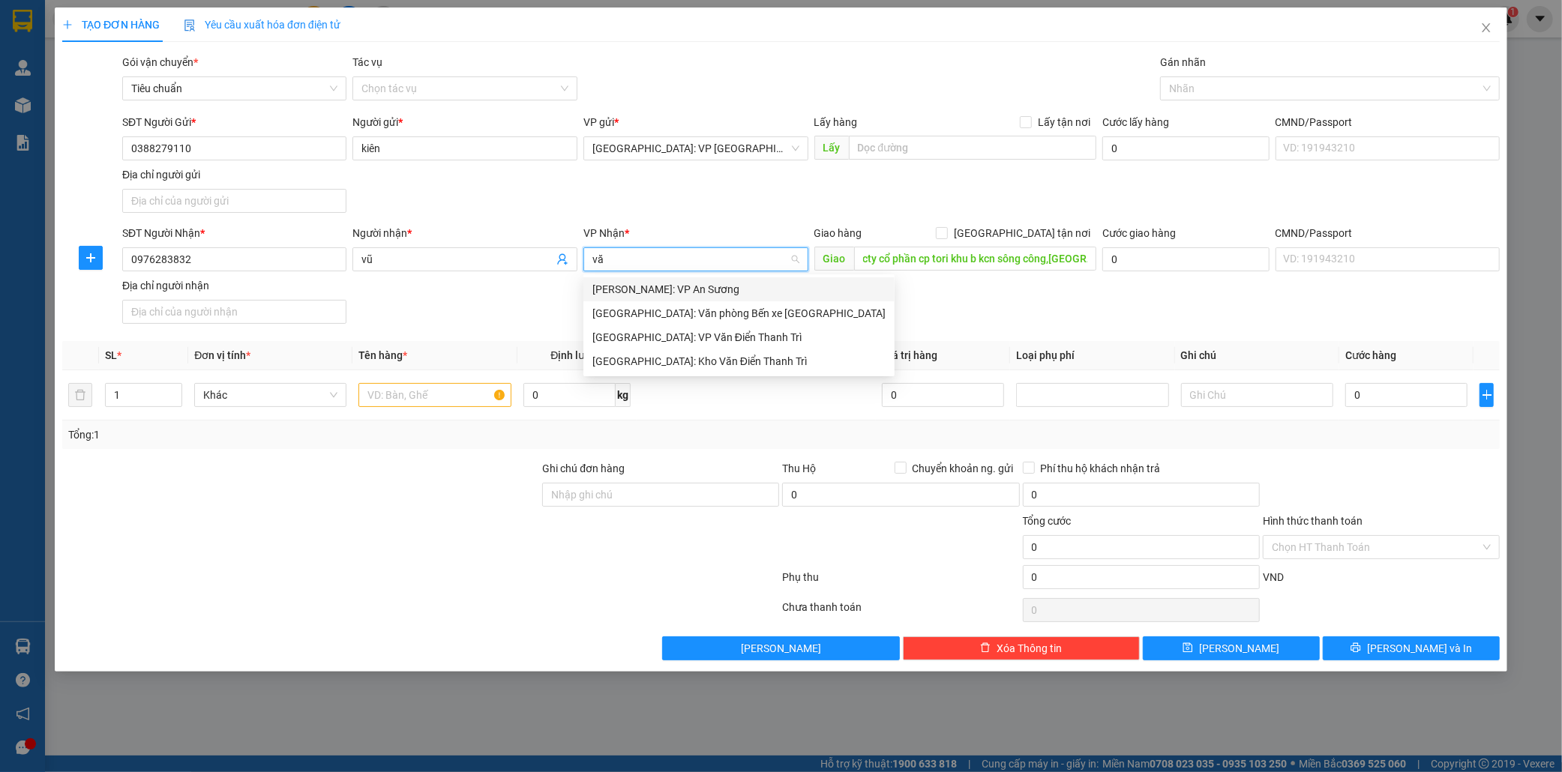
type input "văn"
click at [694, 304] on div "Hà Nội: VP Văn Điển Thanh Trì" at bounding box center [738, 313] width 311 height 24
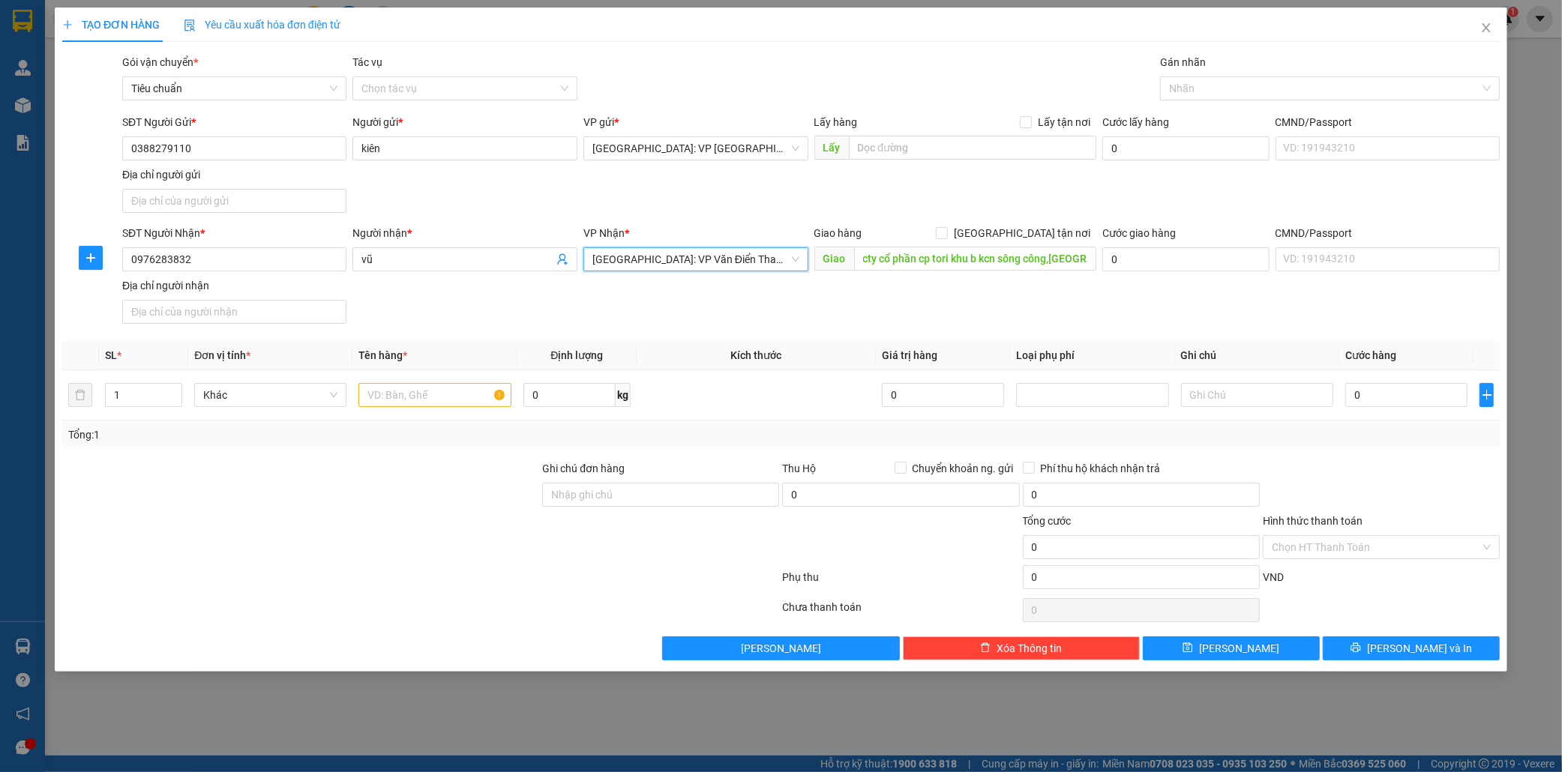
click at [730, 261] on span "Hà Nội: VP Văn Điển Thanh Trì" at bounding box center [695, 259] width 207 height 22
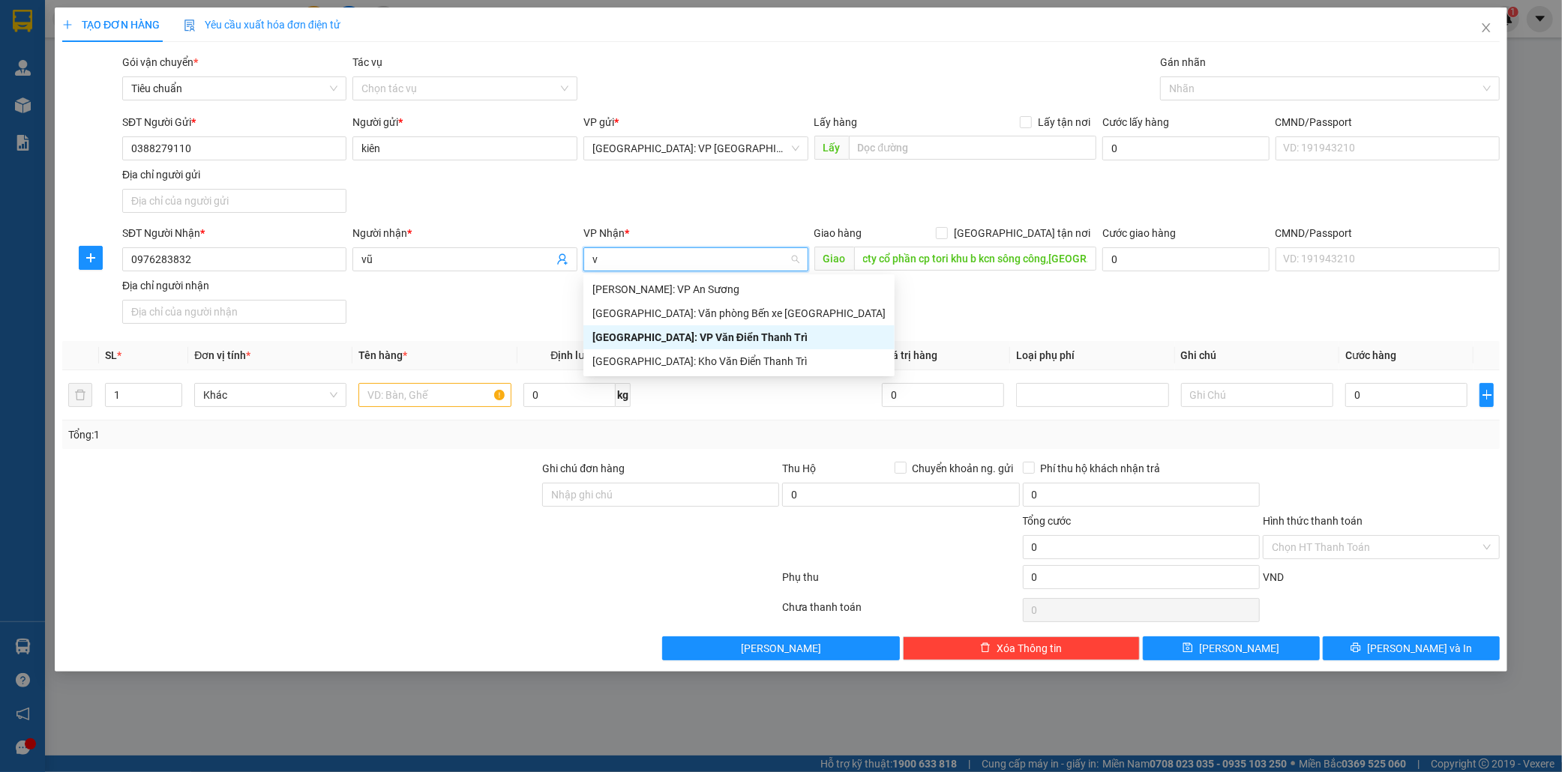
type input "vă"
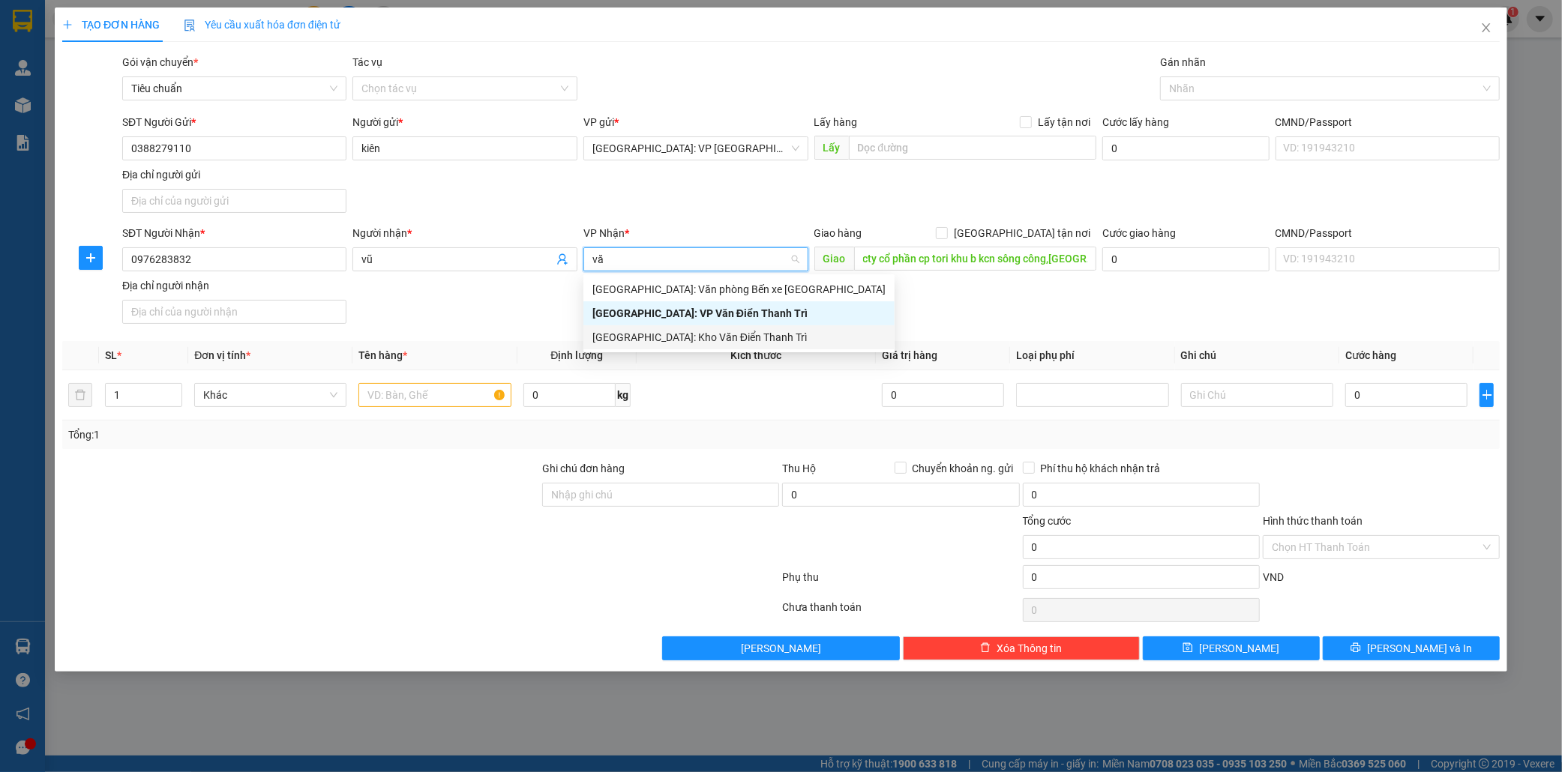
click at [699, 334] on div "[GEOGRAPHIC_DATA]: Kho Văn Điển Thanh Trì" at bounding box center [738, 337] width 293 height 16
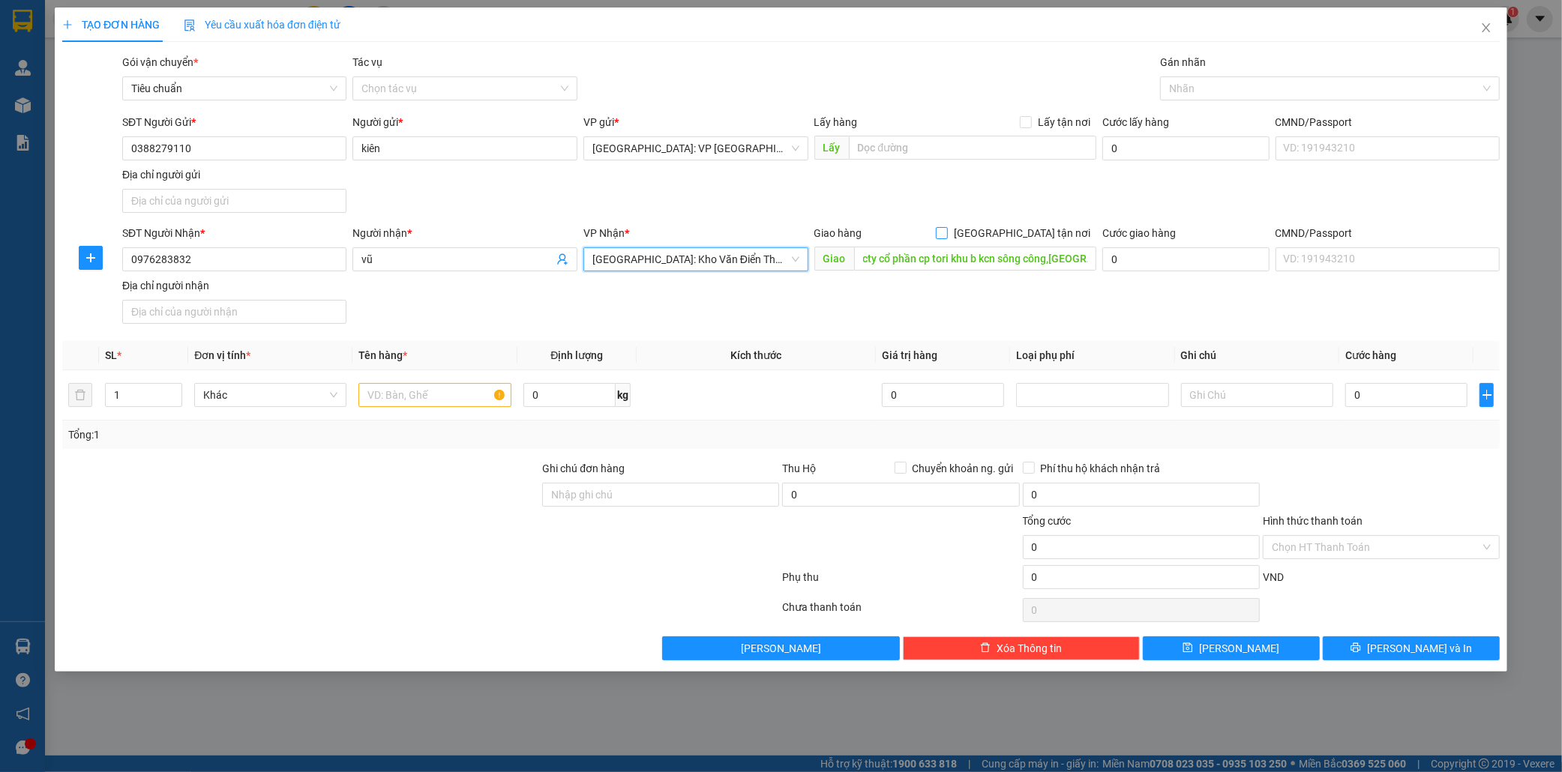
click at [946, 235] on input "[GEOGRAPHIC_DATA] tận nơi" at bounding box center [941, 232] width 10 height 10
checkbox input "true"
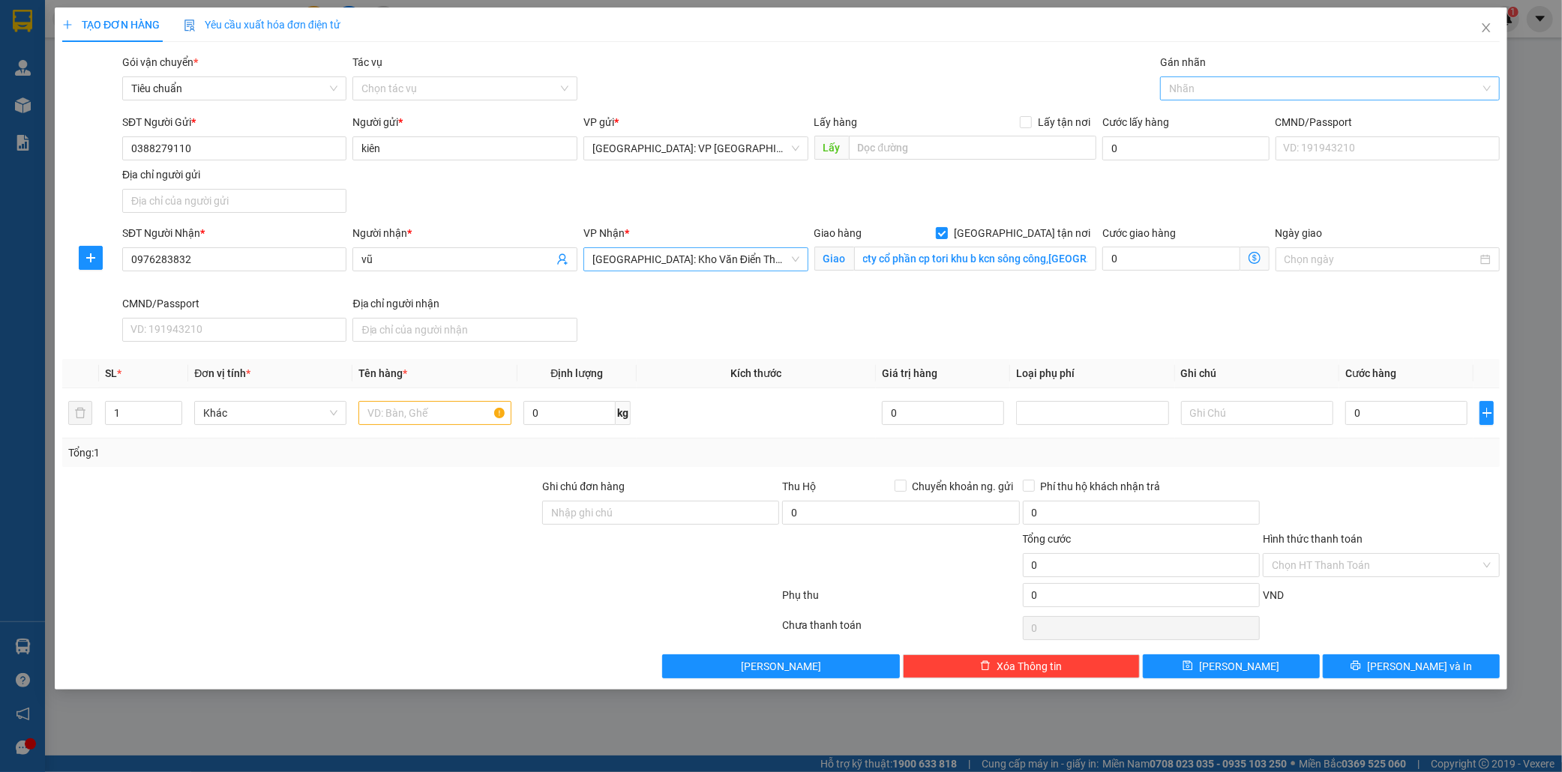
click at [1192, 85] on div at bounding box center [1322, 88] width 317 height 18
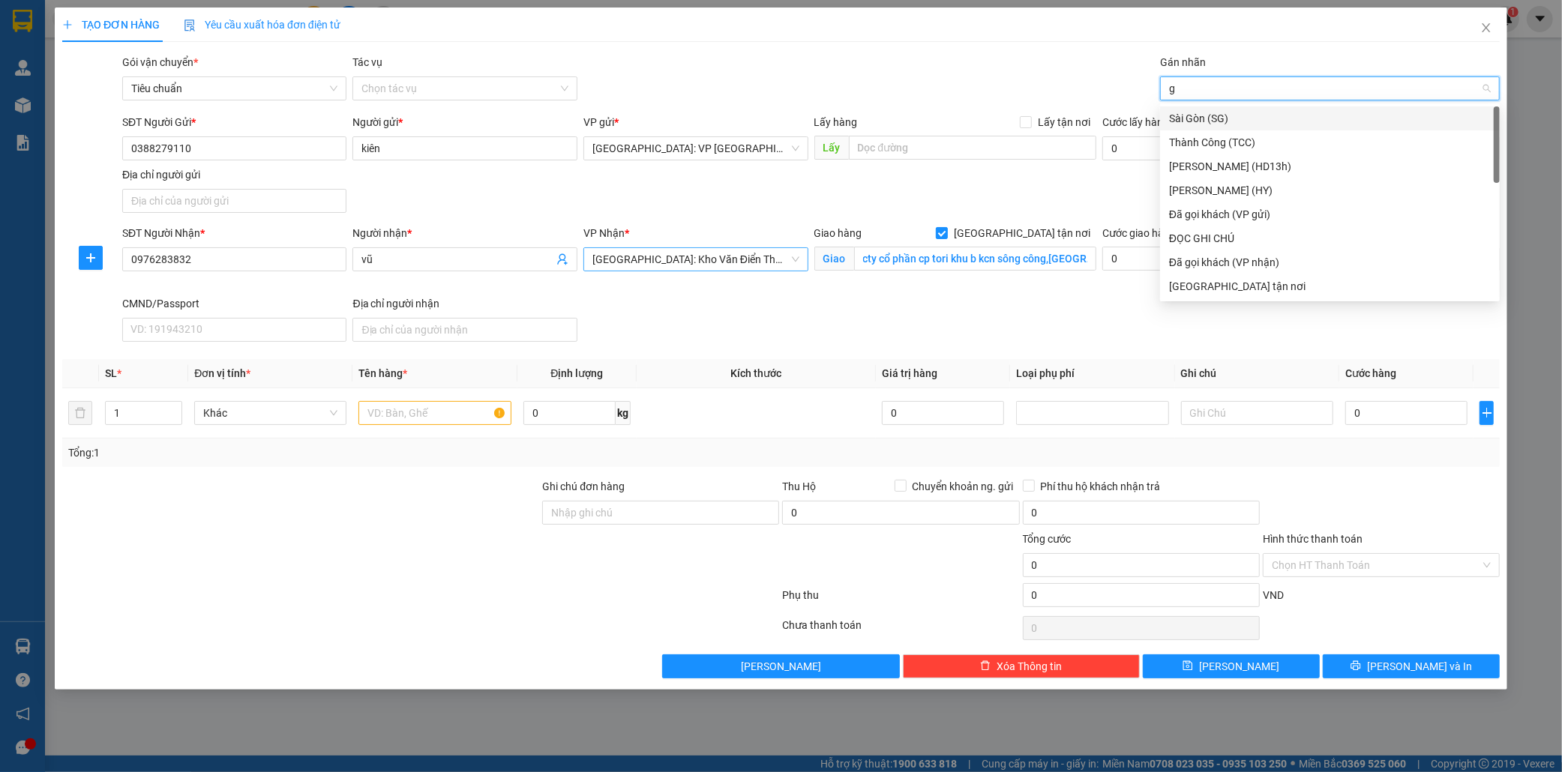
type input "gi"
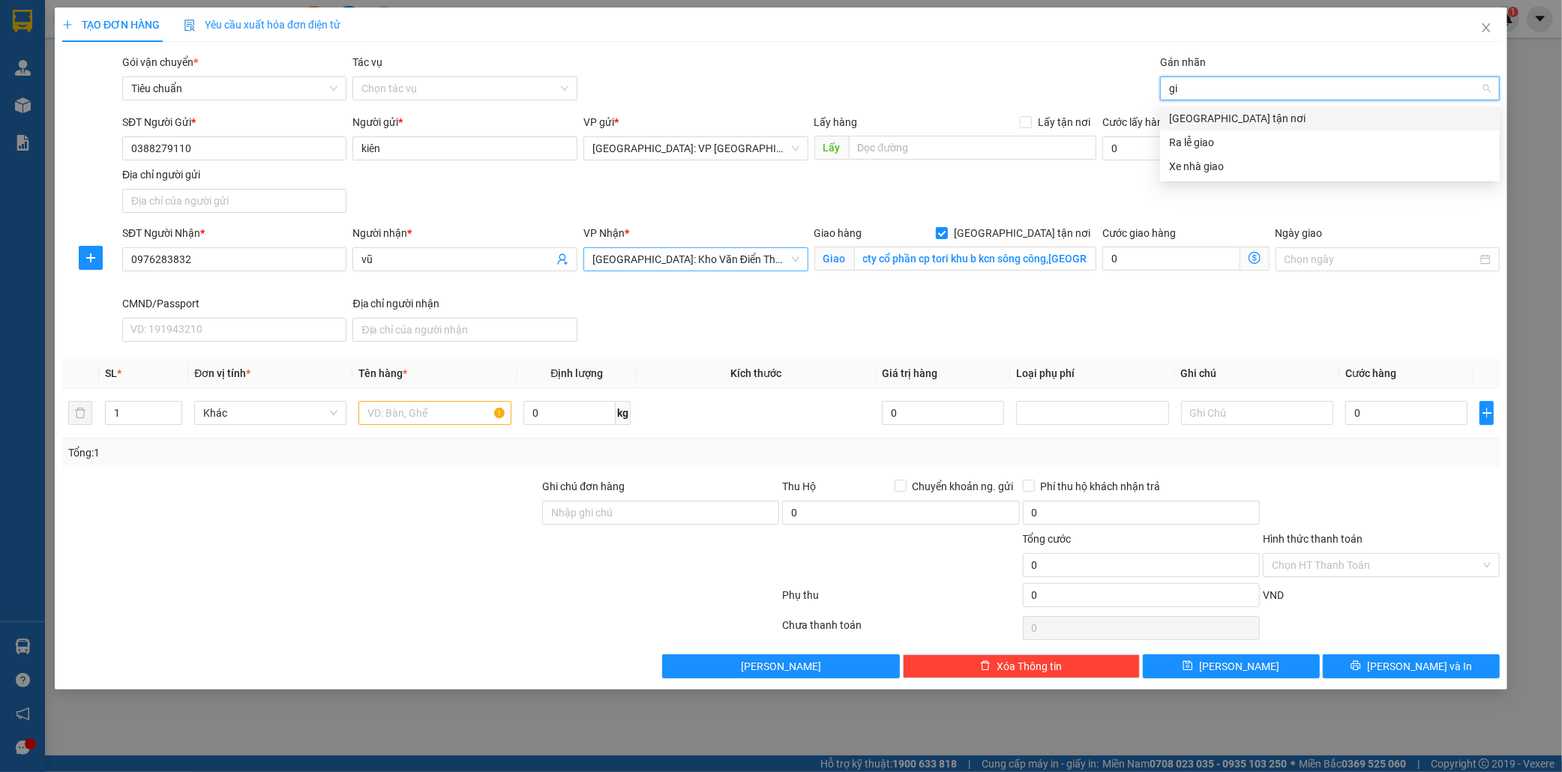
click at [1194, 122] on div "[GEOGRAPHIC_DATA] tận nơi" at bounding box center [1330, 118] width 322 height 16
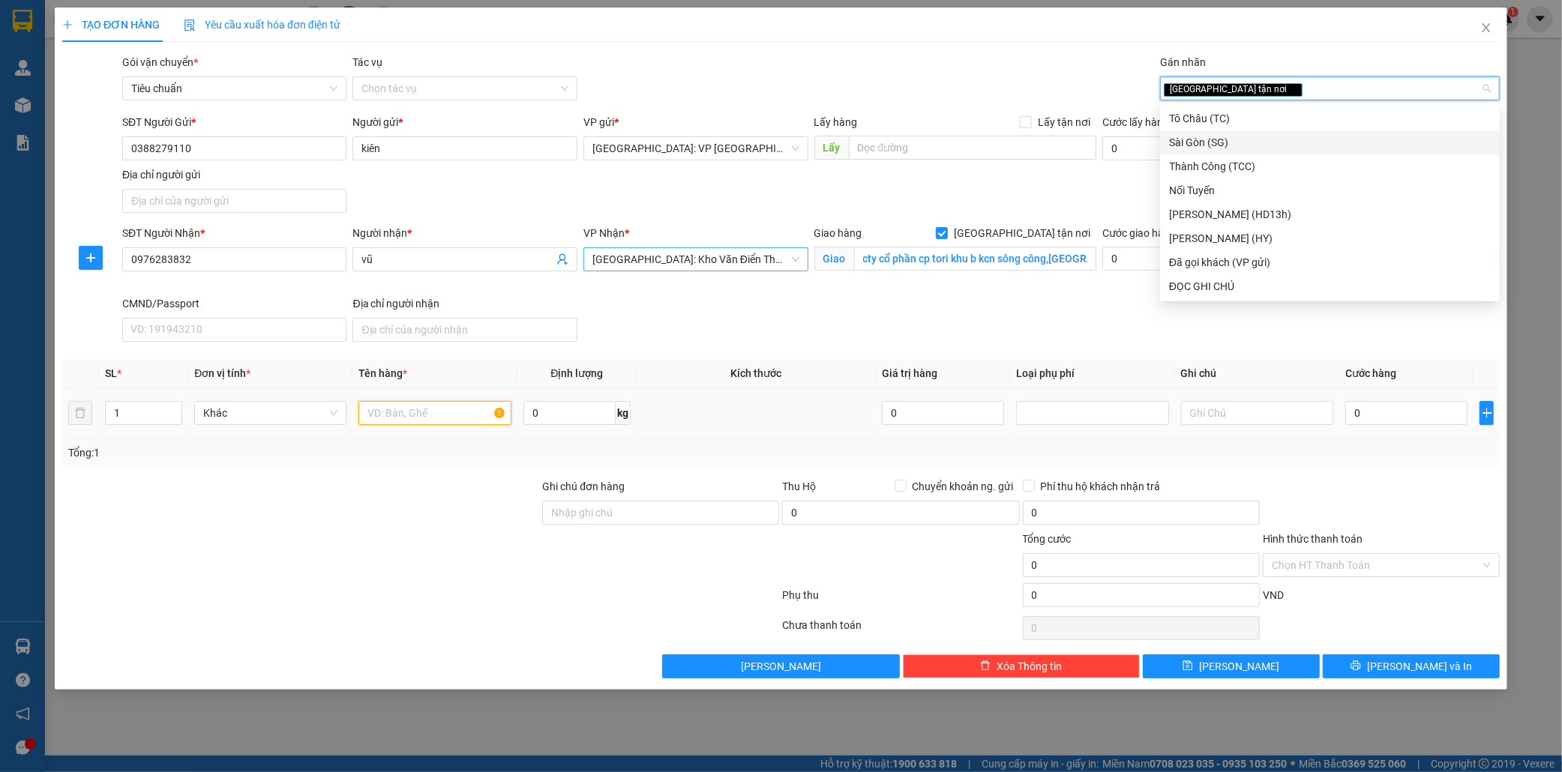
click at [391, 415] on input "text" at bounding box center [434, 413] width 152 height 24
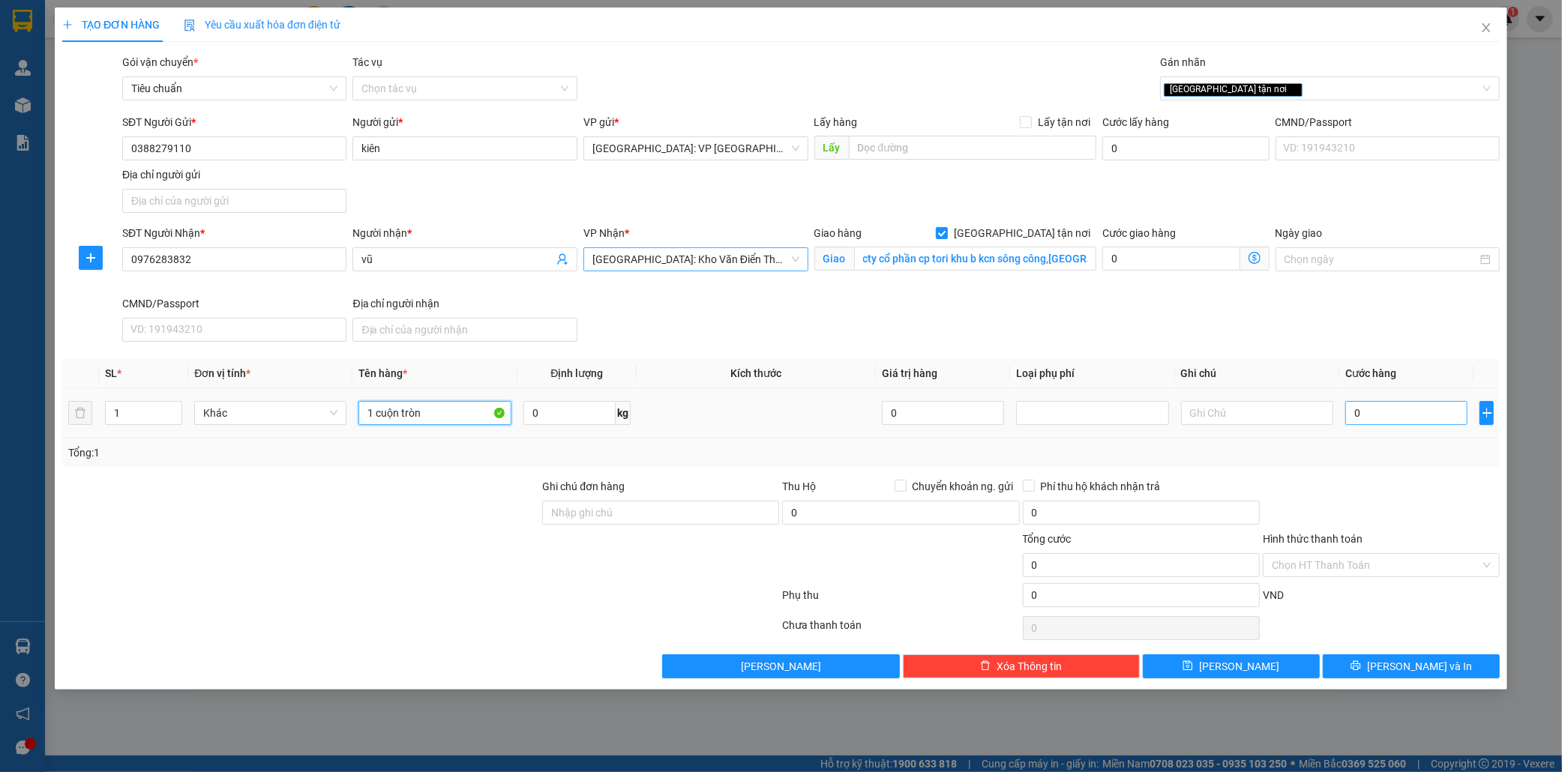
type input "1 cuộn tròn"
click at [1398, 415] on input "0" at bounding box center [1406, 413] width 122 height 24
type input "8"
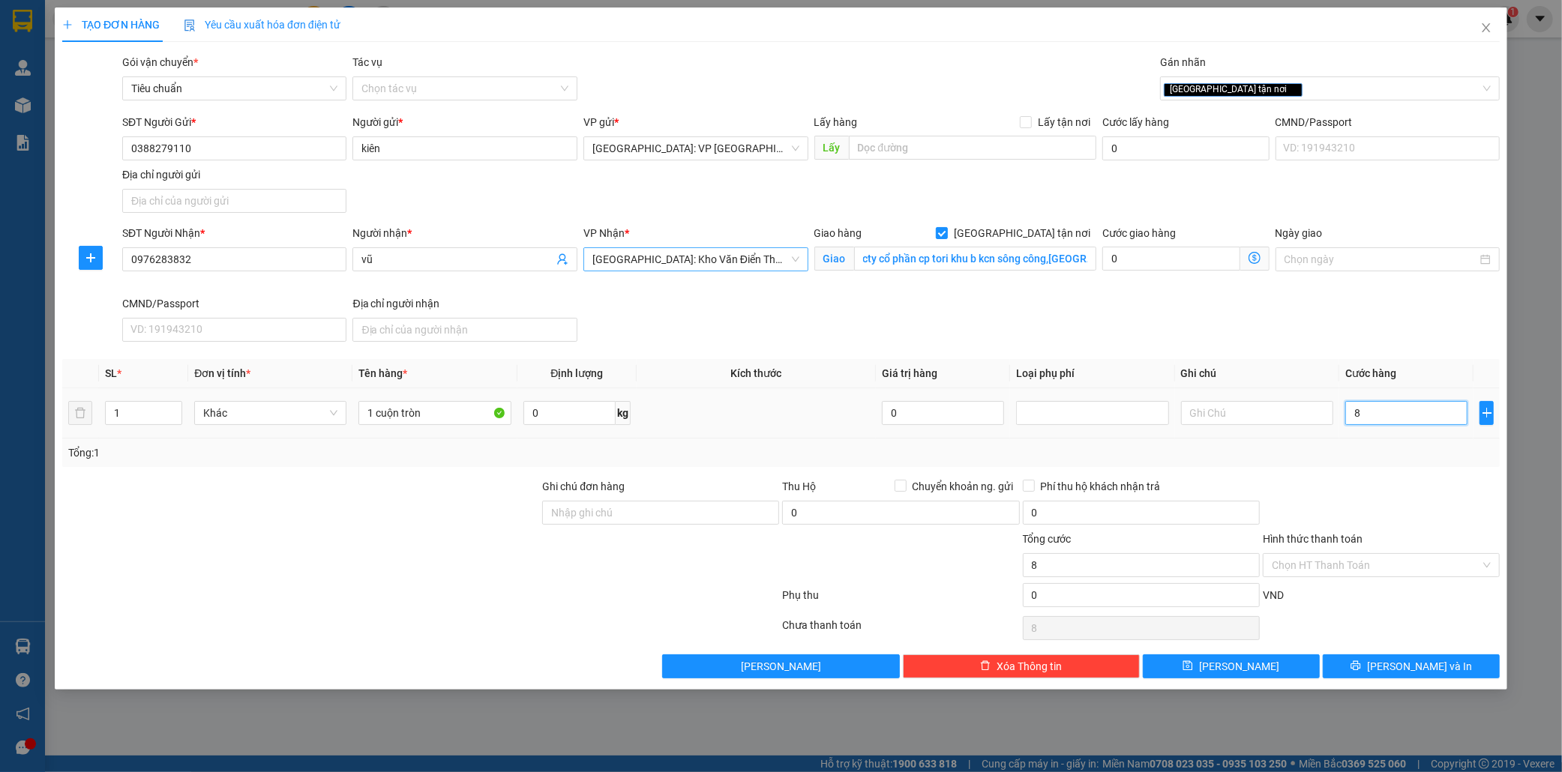
type input "80"
type input "800"
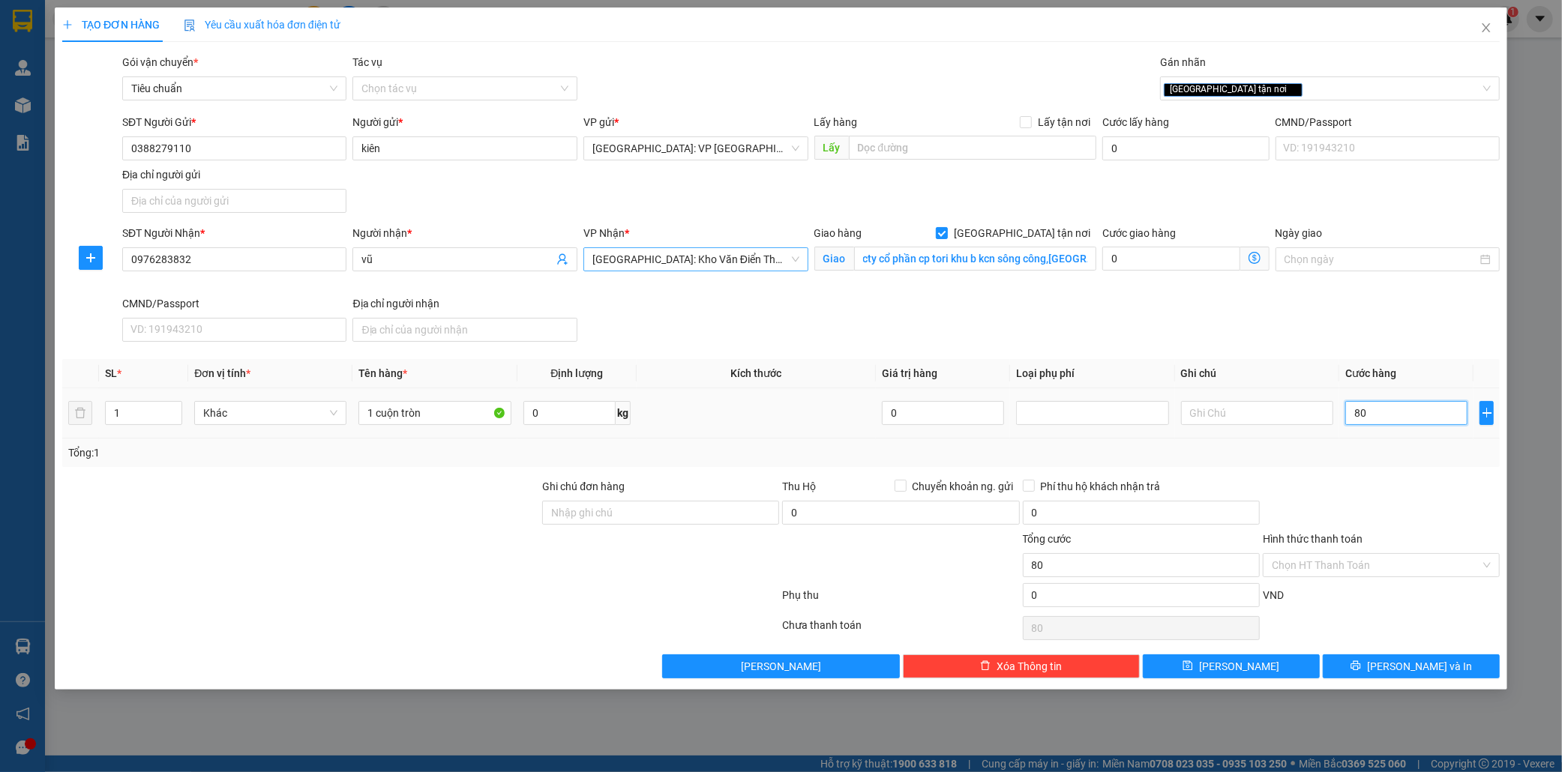
type input "800"
type input "8.000"
type input "80.000"
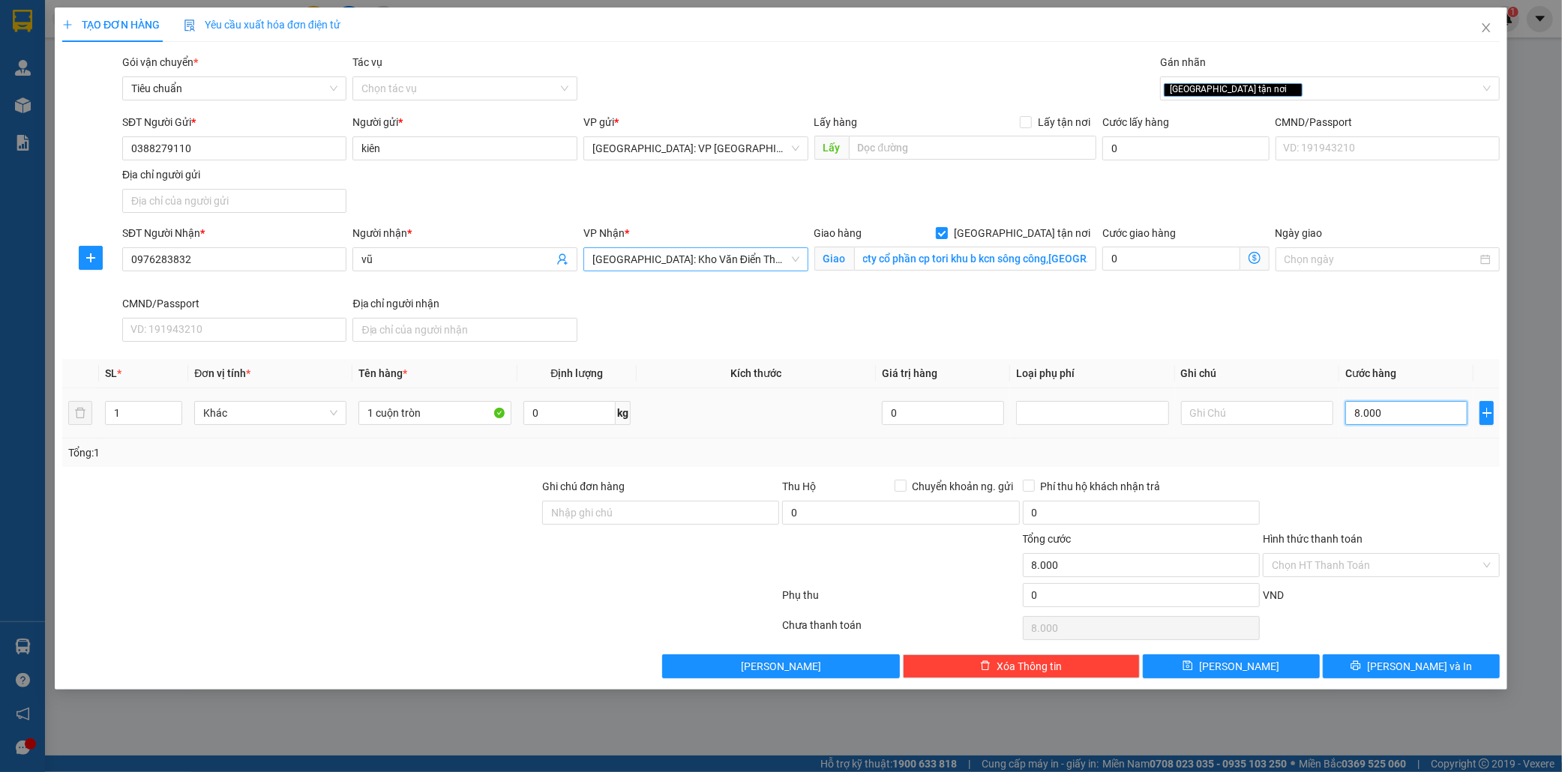
type input "80.000"
click at [1425, 410] on input "80.000" at bounding box center [1406, 413] width 122 height 24
drag, startPoint x: 1436, startPoint y: 664, endPoint x: 1450, endPoint y: 662, distance: 14.3
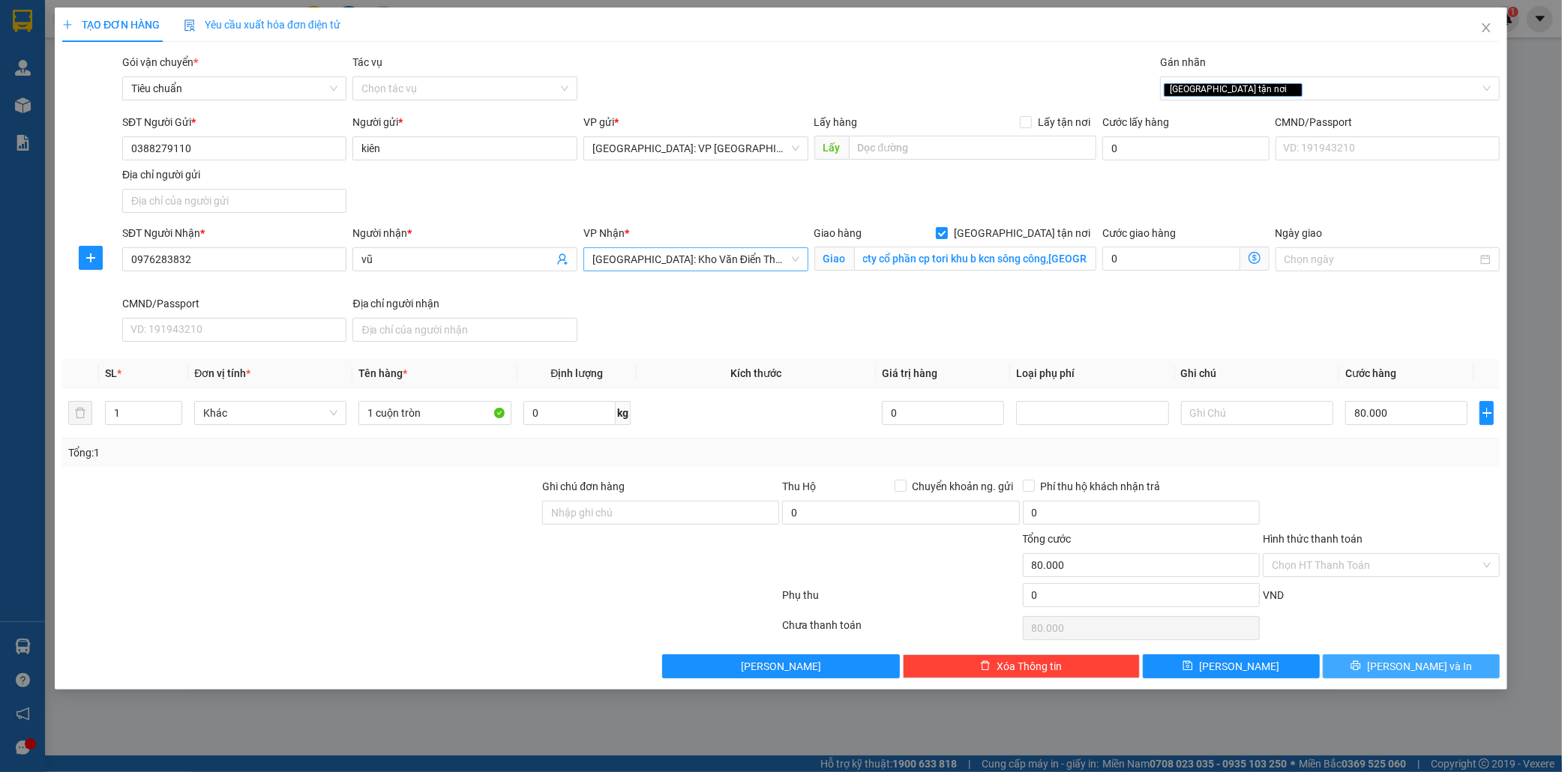
click at [1440, 664] on span "[PERSON_NAME] và In" at bounding box center [1419, 666] width 105 height 16
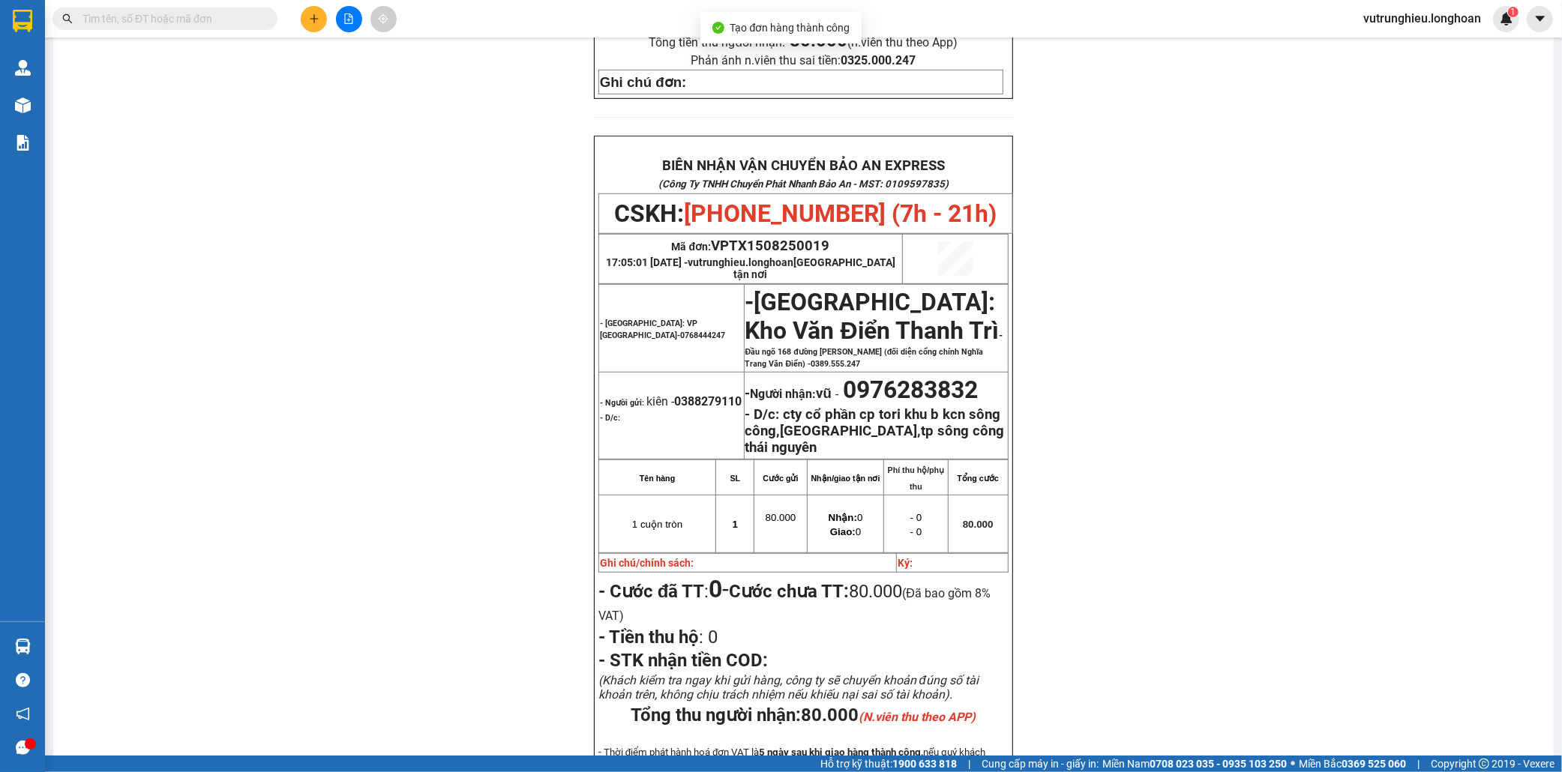
scroll to position [250, 0]
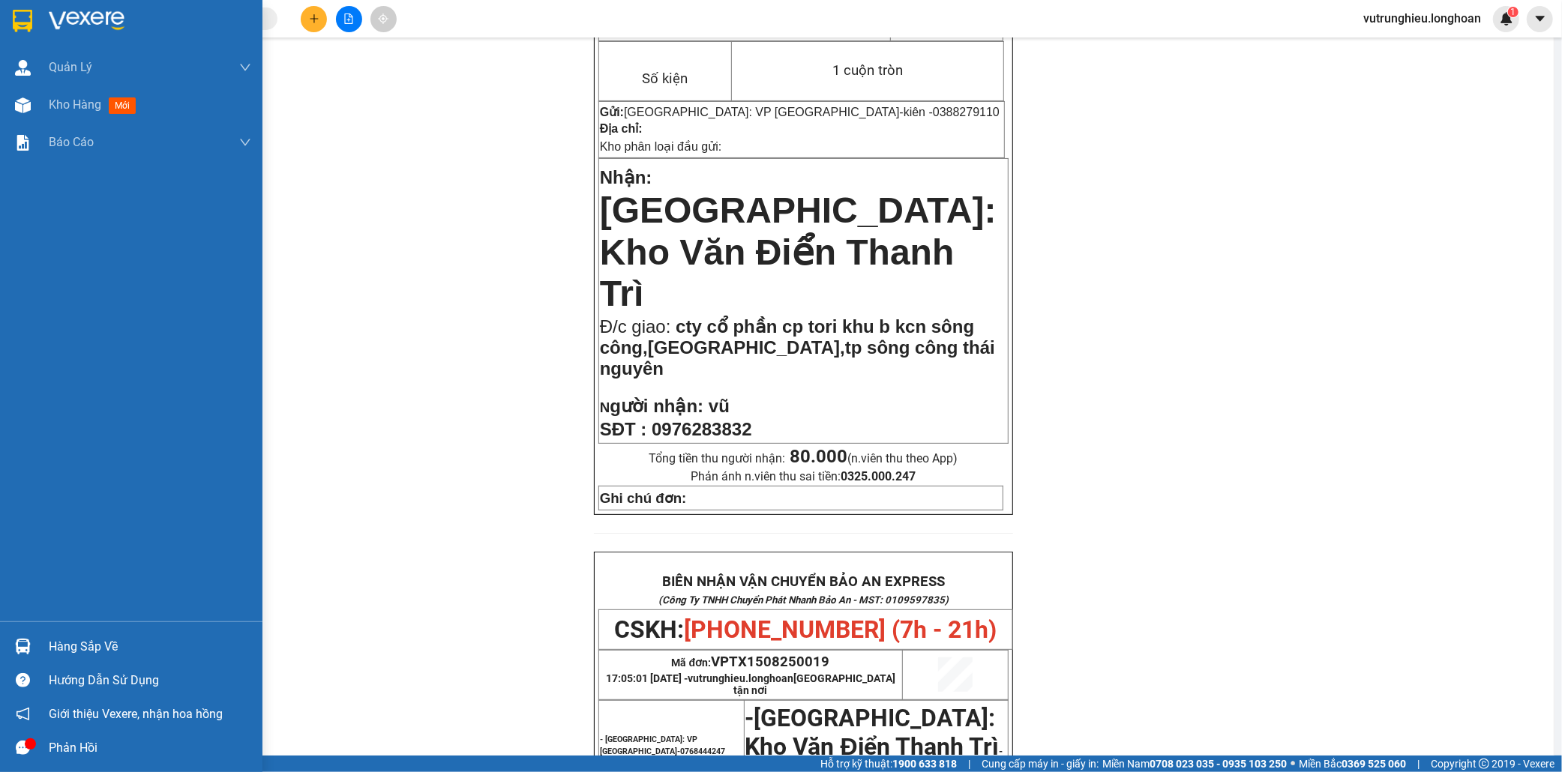
drag, startPoint x: 0, startPoint y: 23, endPoint x: 10, endPoint y: 23, distance: 9.7
click at [3, 23] on div at bounding box center [131, 24] width 262 height 49
click at [10, 23] on div at bounding box center [23, 20] width 26 height 26
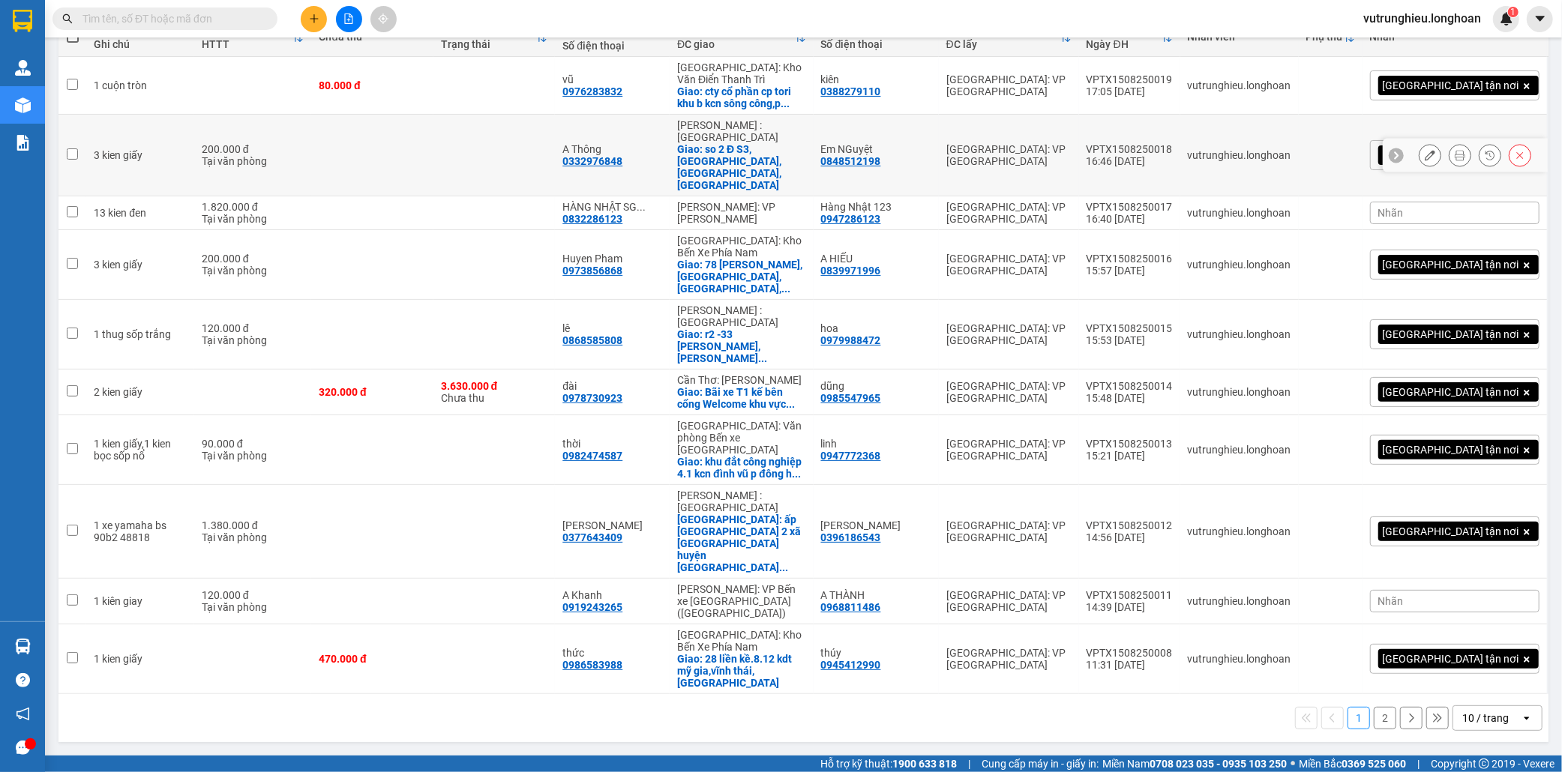
scroll to position [69, 0]
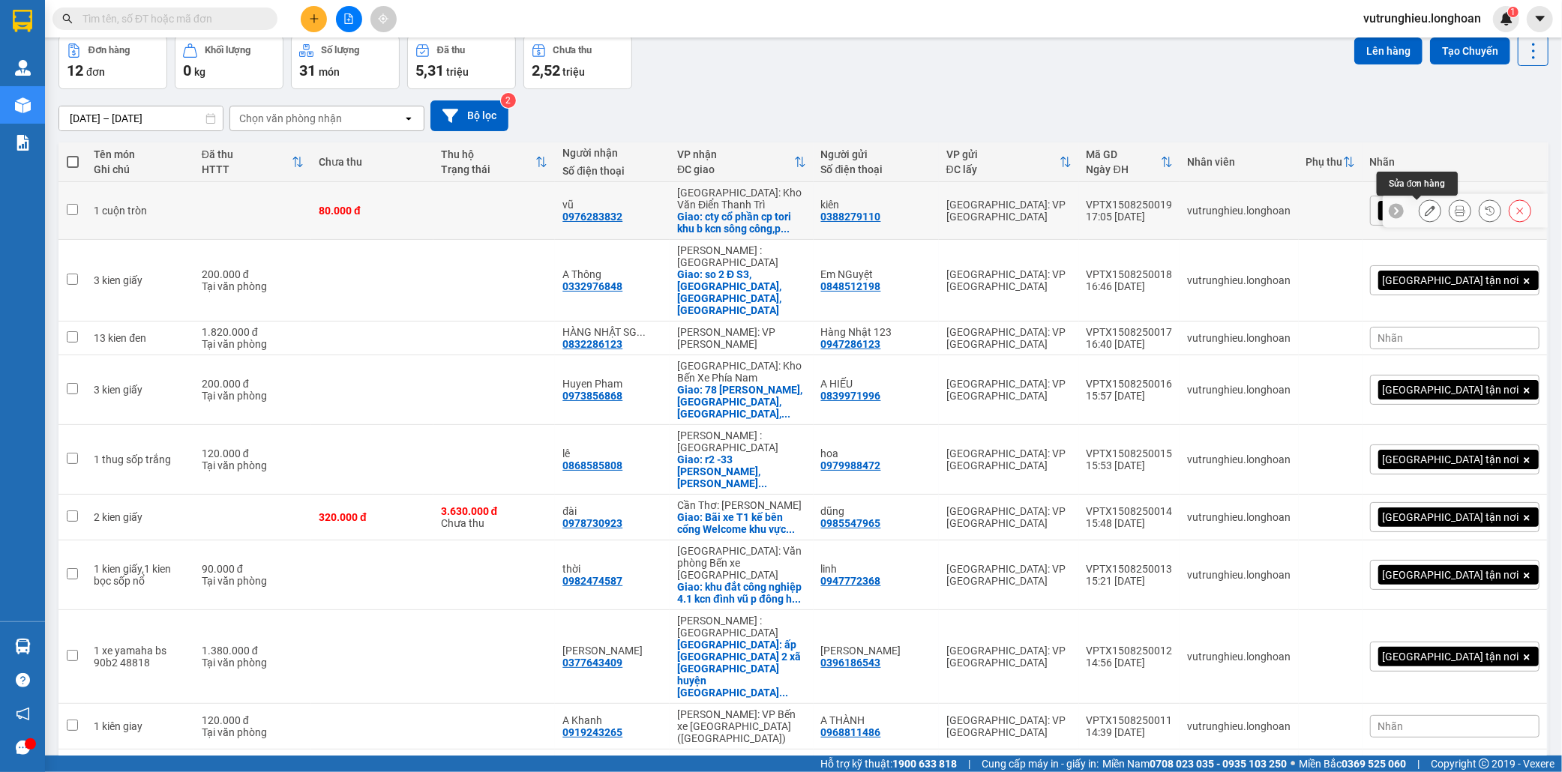
click at [1425, 205] on icon at bounding box center [1430, 210] width 10 height 10
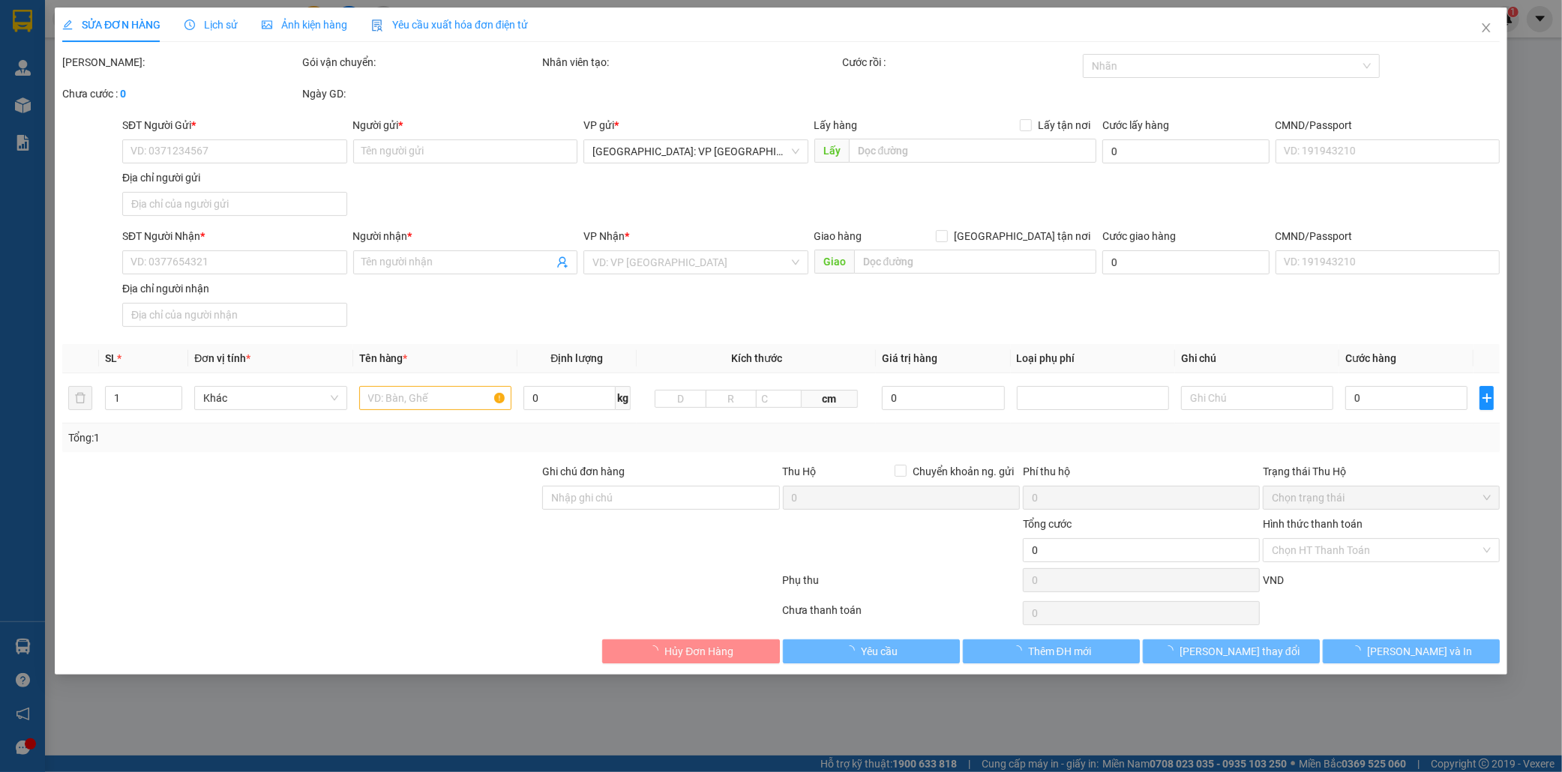
type input "0388279110"
type input "kiên"
type input "0976283832"
type input "vũ"
checkbox input "true"
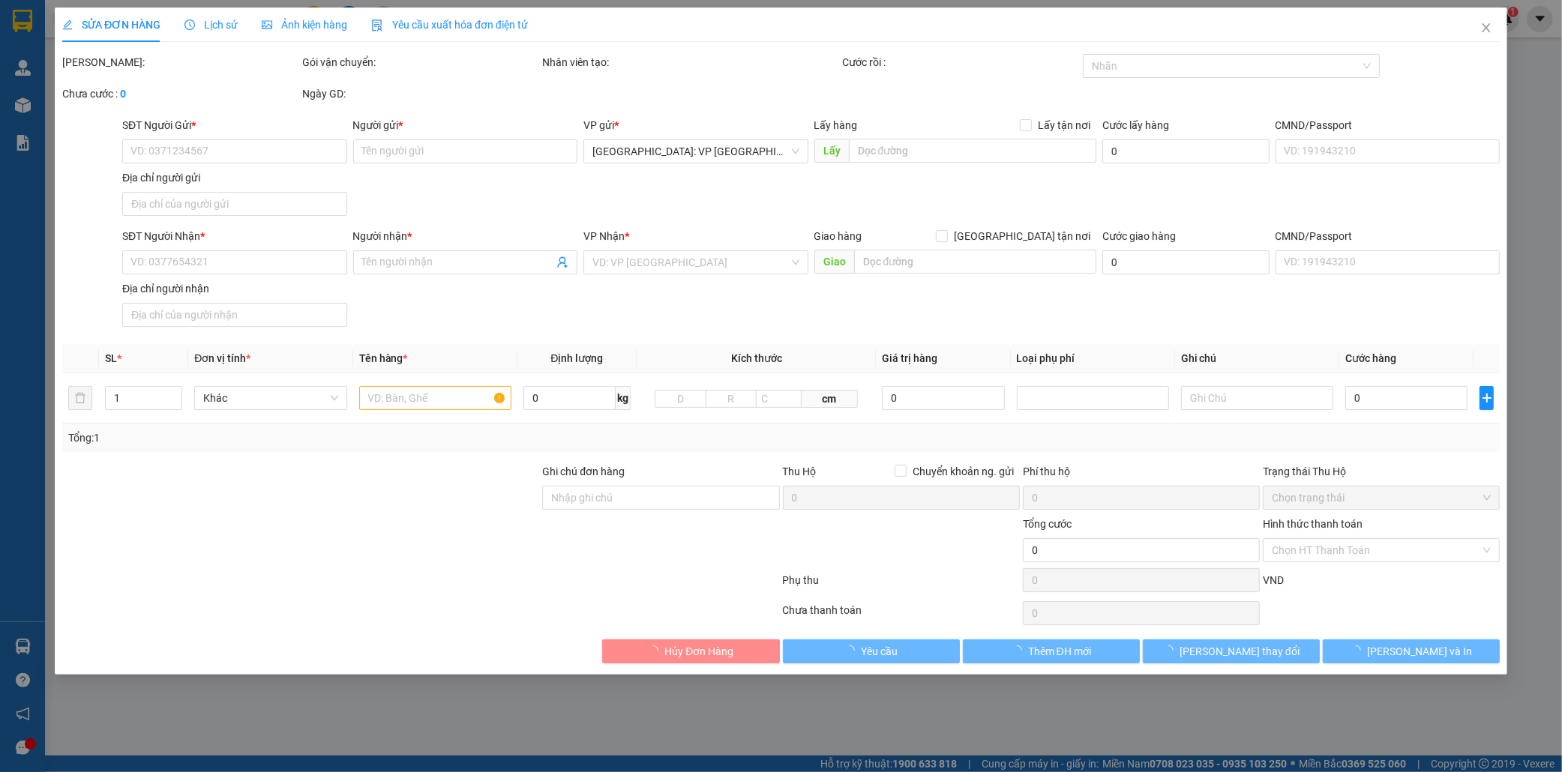
type input "cty cổ phần cp tori khu b kcn sông công,[GEOGRAPHIC_DATA],tp sông công thái ngu…"
type input "80.000"
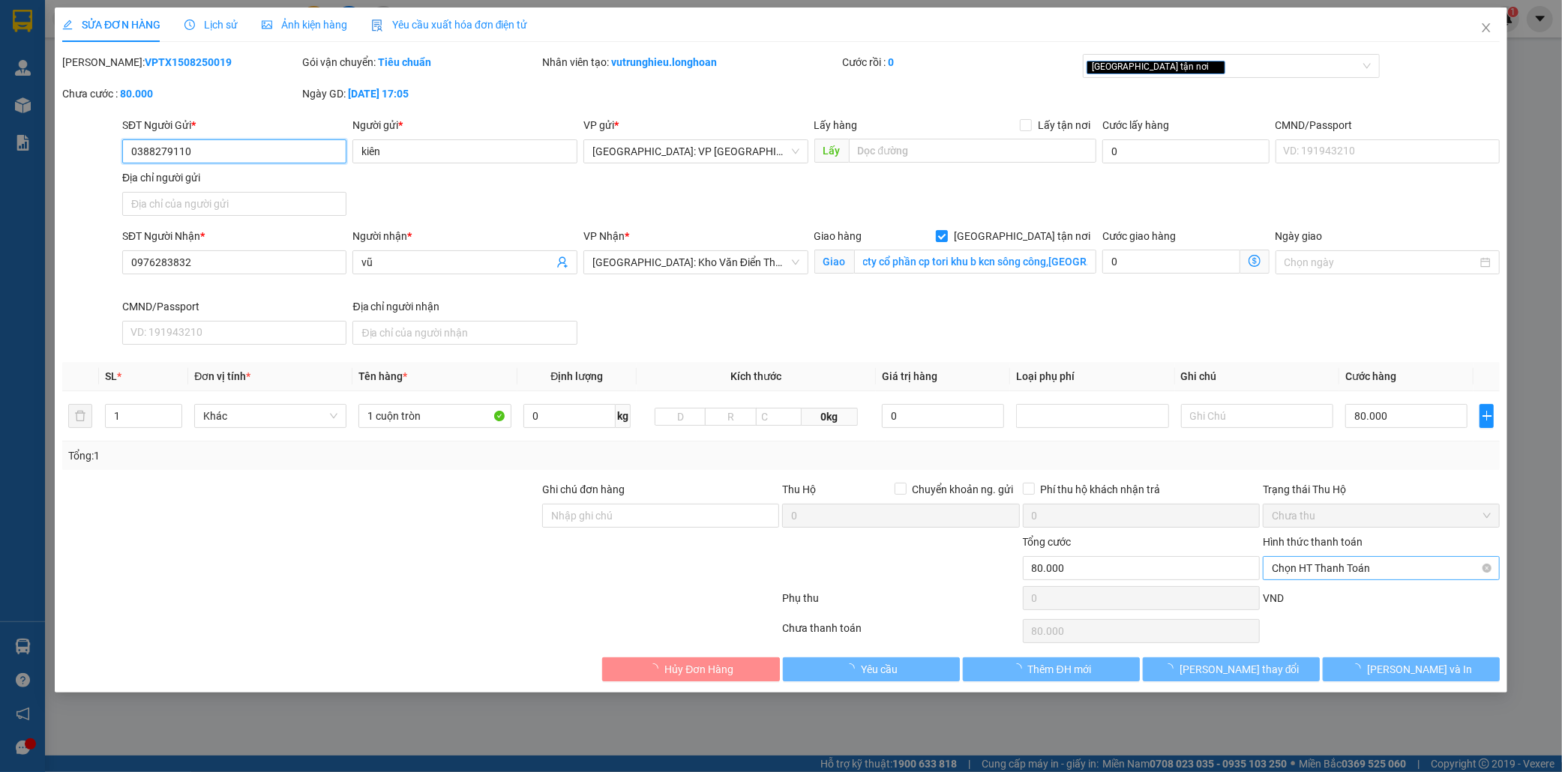
click at [1368, 565] on span "Chọn HT Thanh Toán" at bounding box center [1381, 568] width 219 height 22
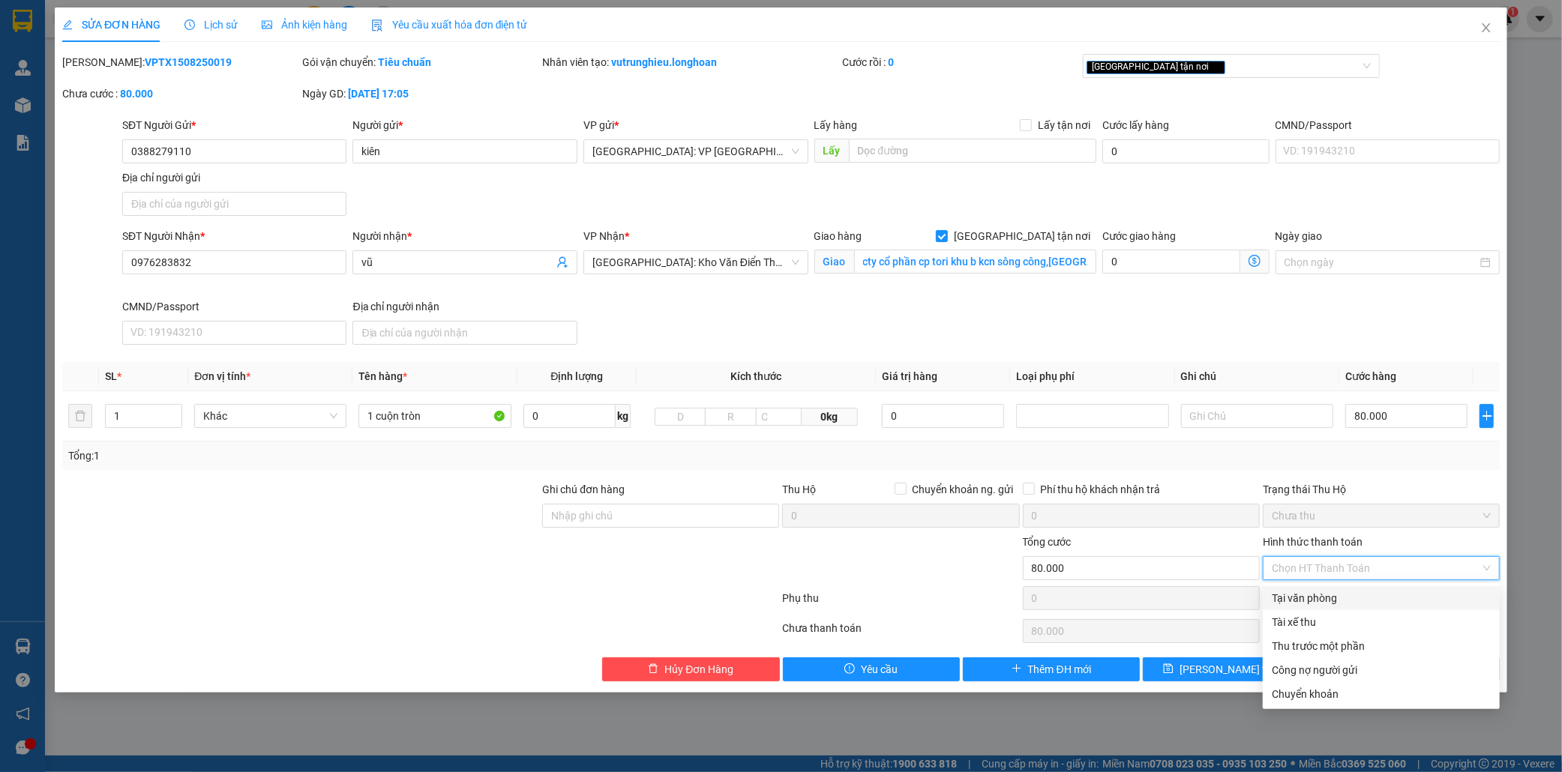
click at [1335, 600] on div "Tại văn phòng" at bounding box center [1381, 598] width 219 height 16
type input "0"
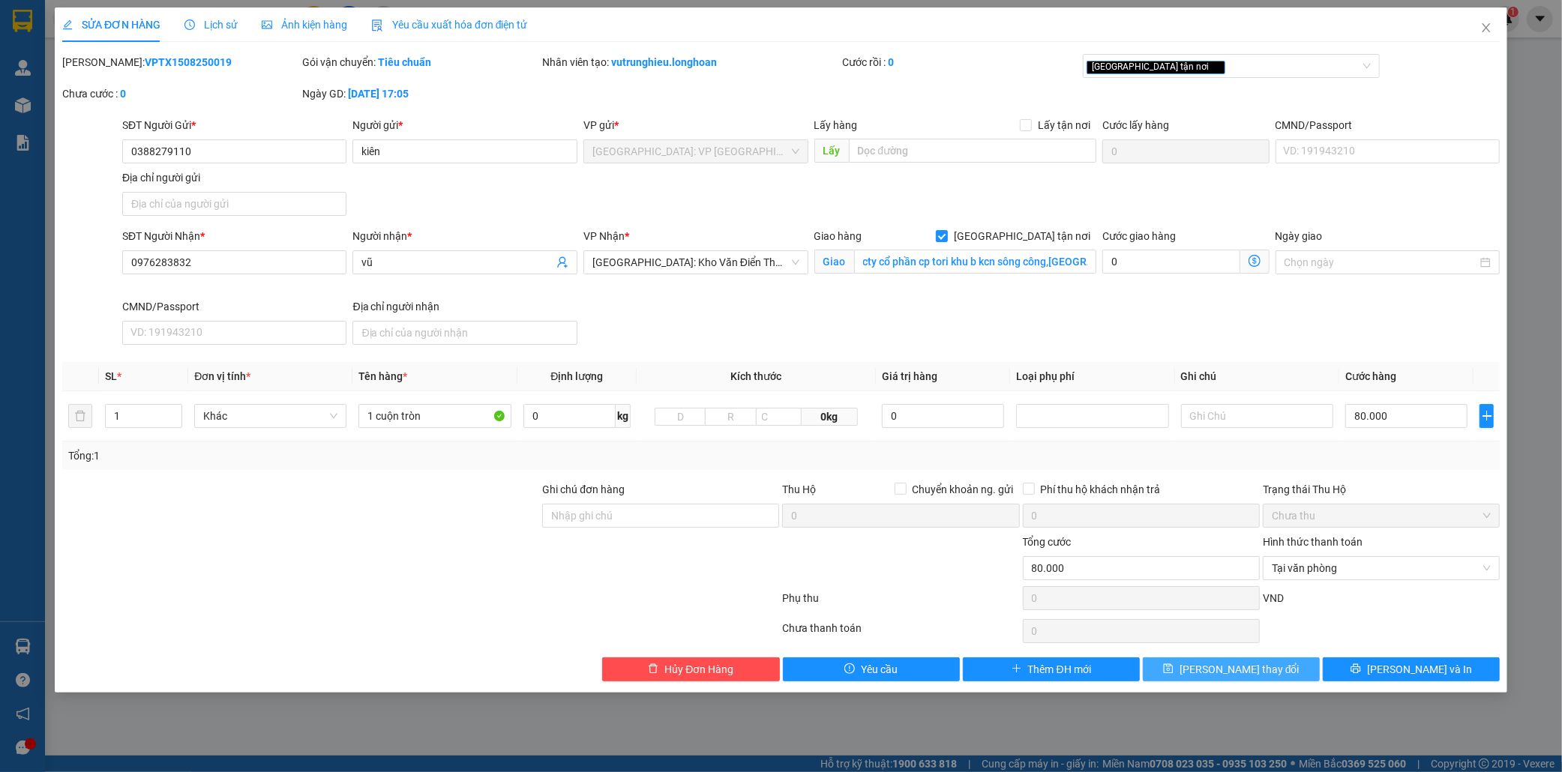
click at [1215, 672] on span "Lưu thay đổi" at bounding box center [1239, 669] width 120 height 16
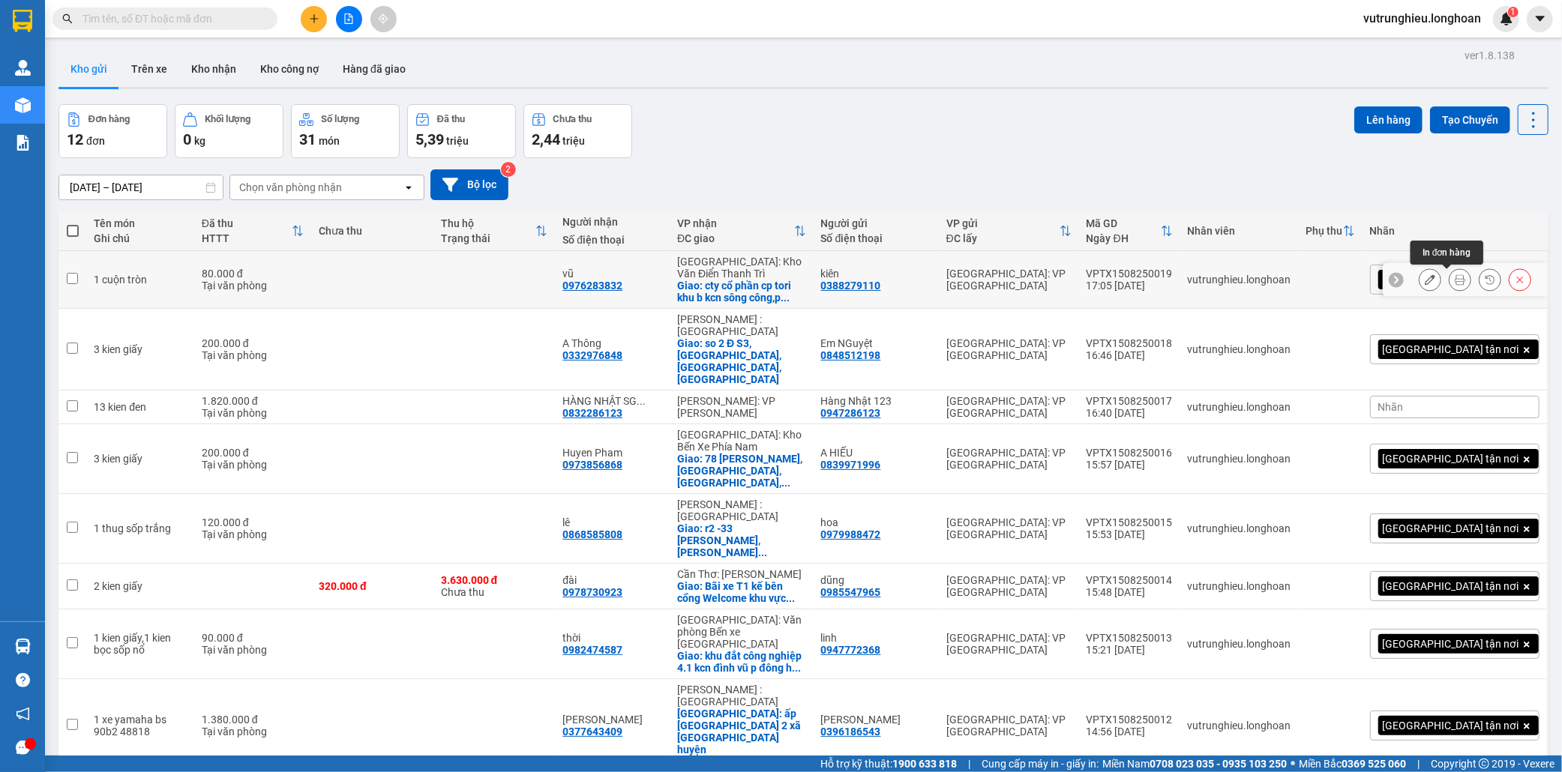
click at [1452, 279] on button at bounding box center [1459, 280] width 21 height 26
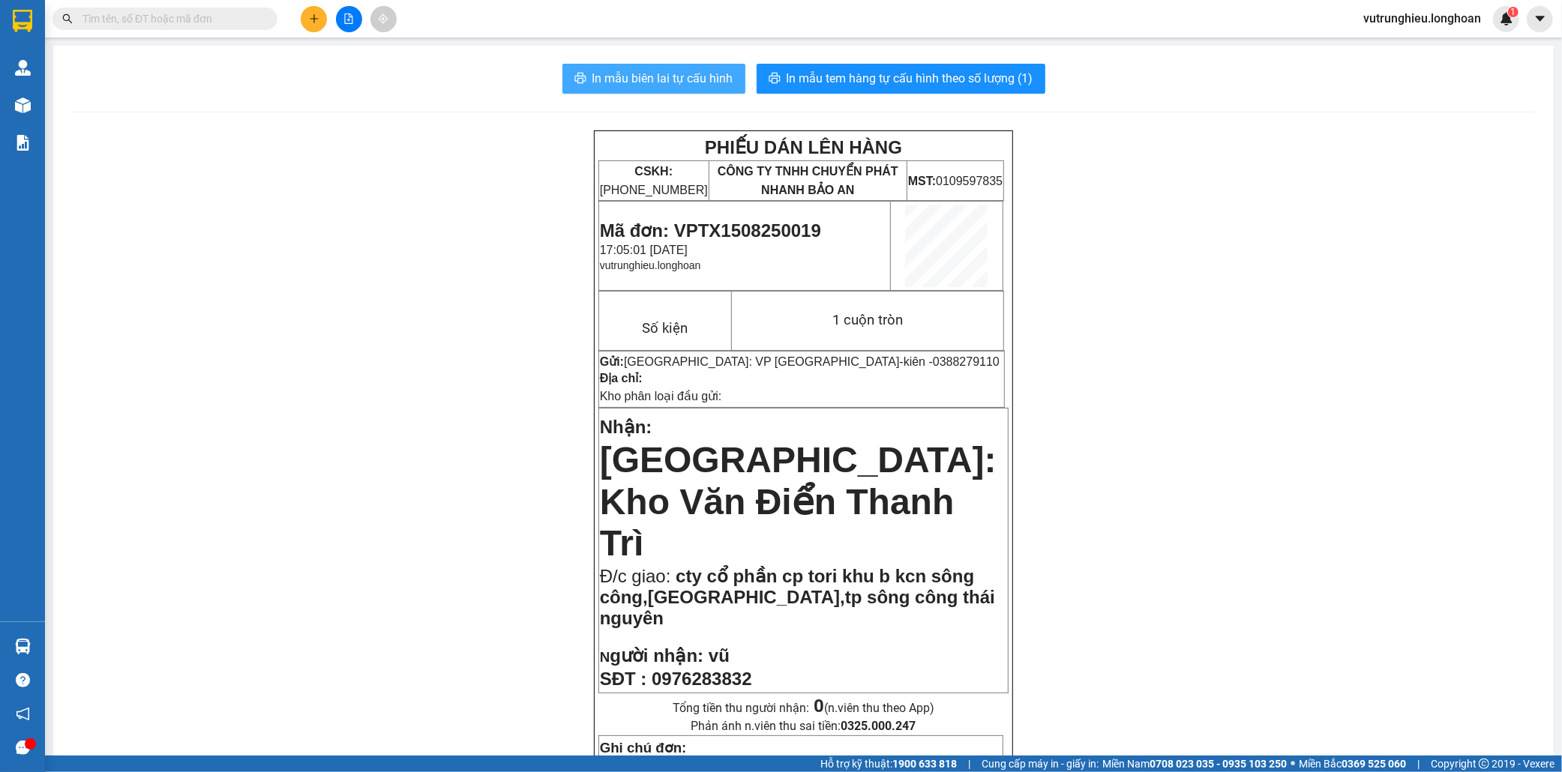
click at [669, 76] on span "In mẫu biên lai tự cấu hình" at bounding box center [662, 78] width 141 height 19
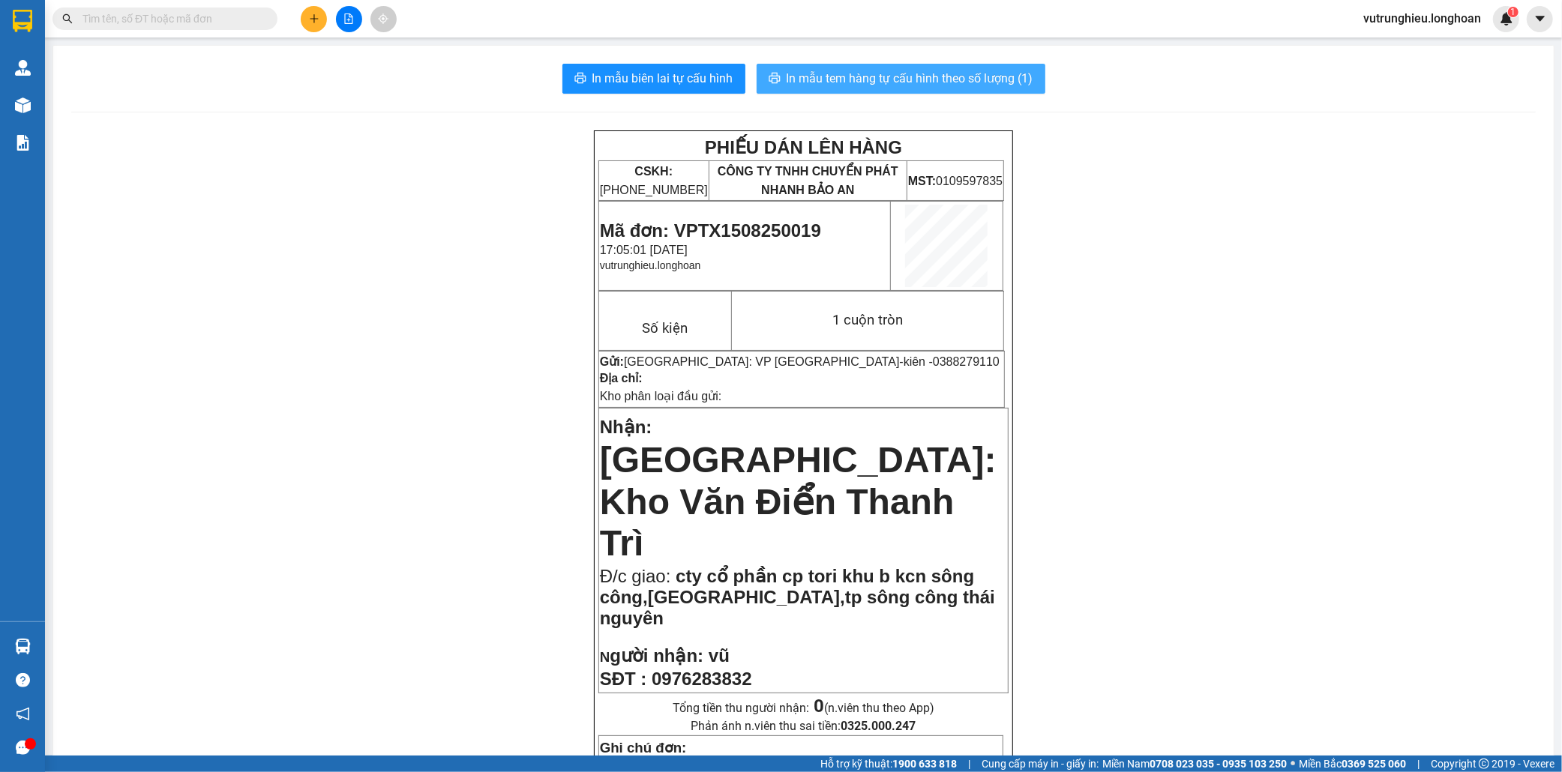
click at [858, 85] on span "In mẫu tem hàng tự cấu hình theo số lượng (1)" at bounding box center [909, 78] width 247 height 19
click at [932, 79] on span "In mẫu tem hàng tự cấu hình theo số lượng (1)" at bounding box center [909, 78] width 247 height 19
click at [729, 226] on span "Mã đơn: VPTX1508250019" at bounding box center [710, 230] width 221 height 20
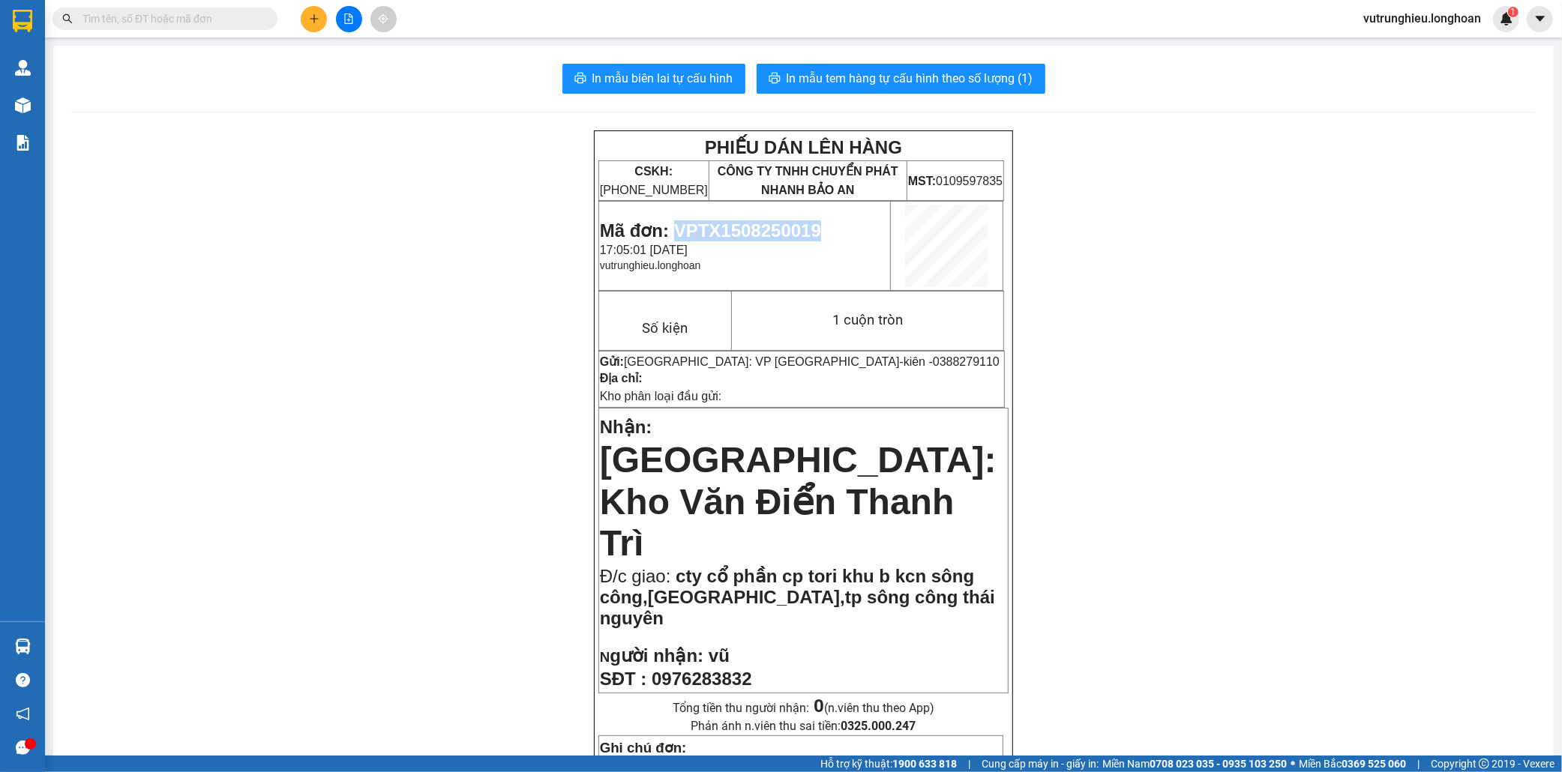
click at [729, 226] on span "Mã đơn: VPTX1508250019" at bounding box center [710, 230] width 221 height 20
copy span "VPTX1508250019"
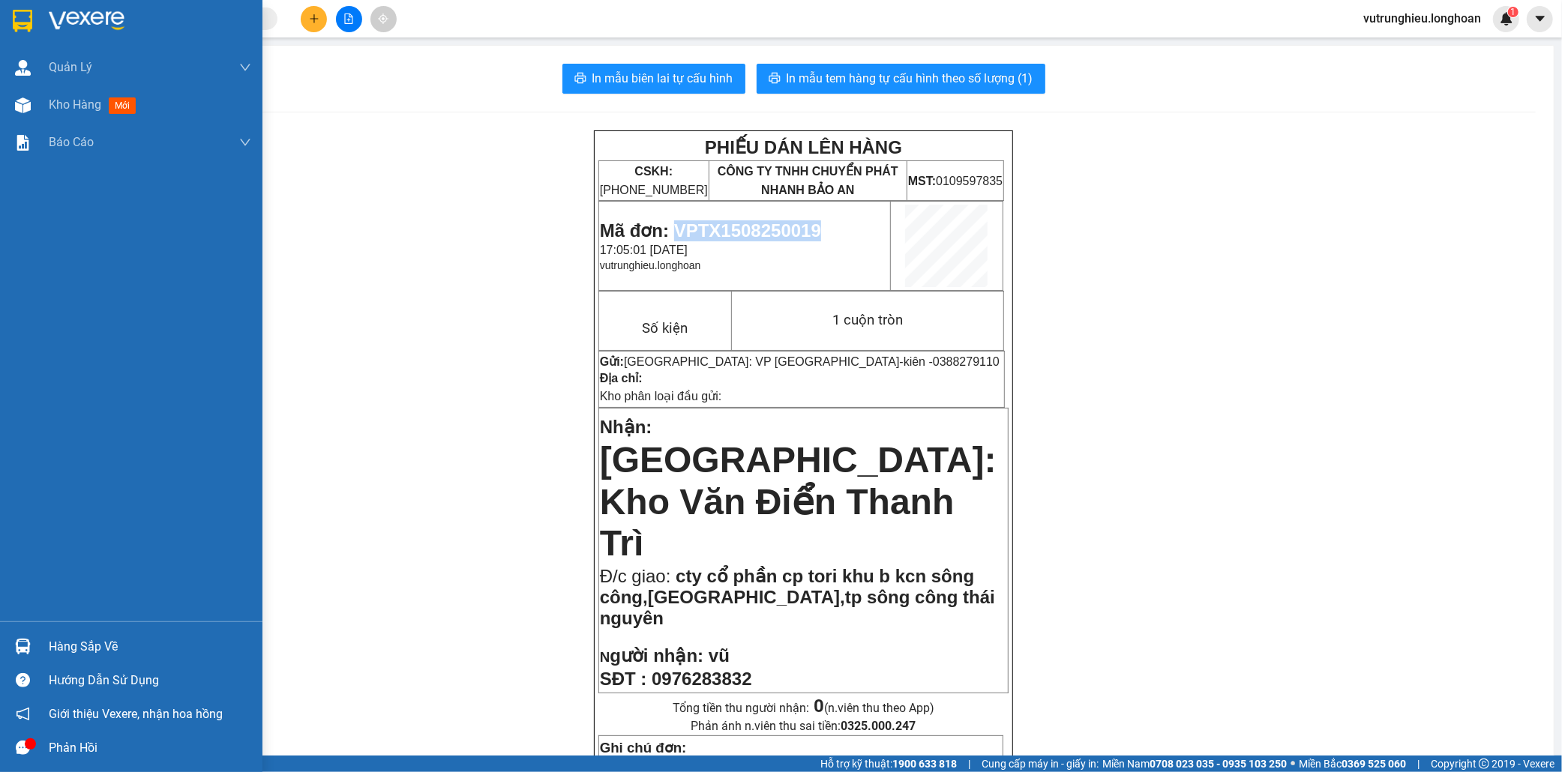
click at [16, 17] on img at bounding box center [22, 21] width 19 height 22
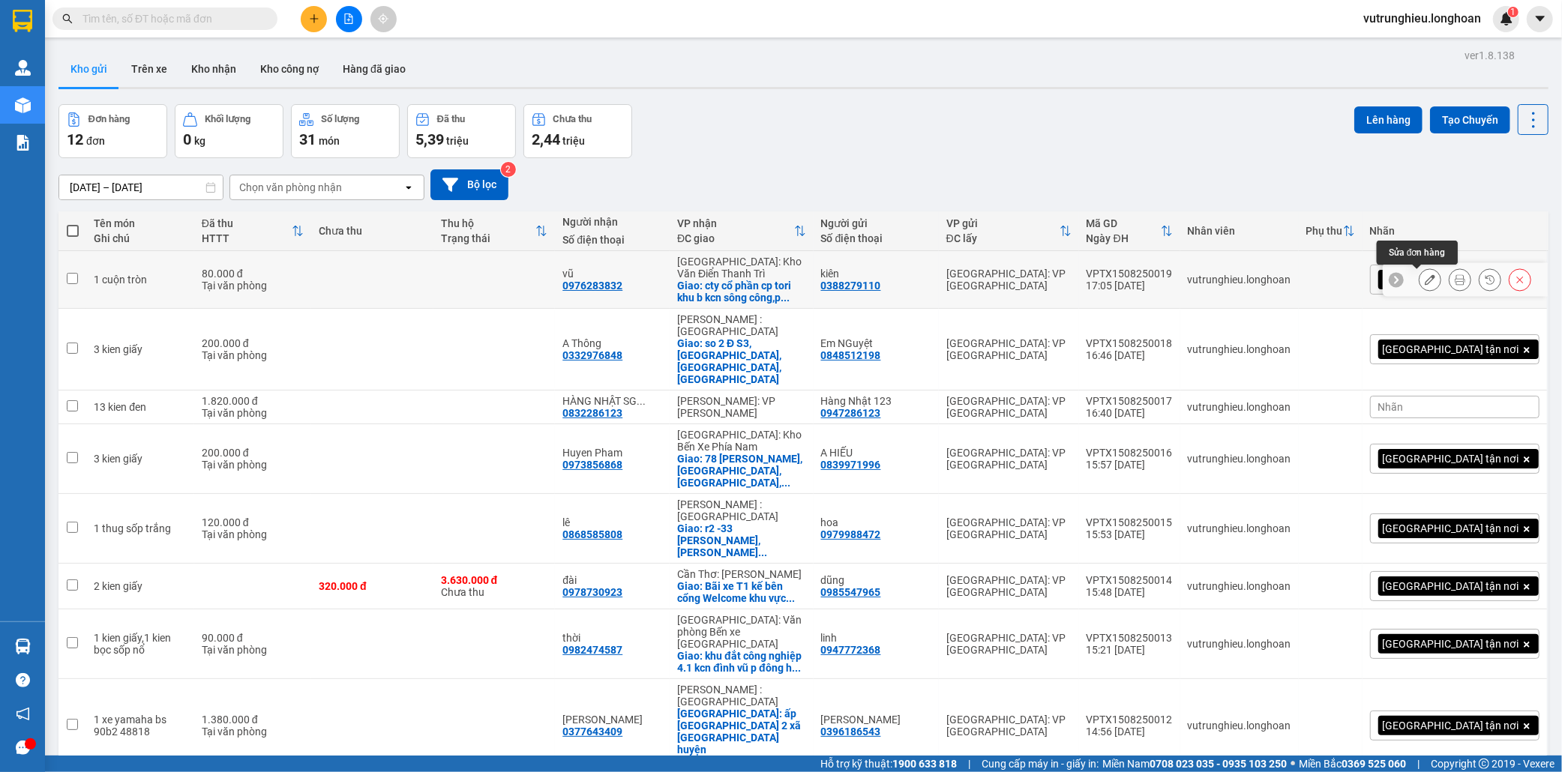
click at [1422, 275] on button at bounding box center [1429, 280] width 21 height 26
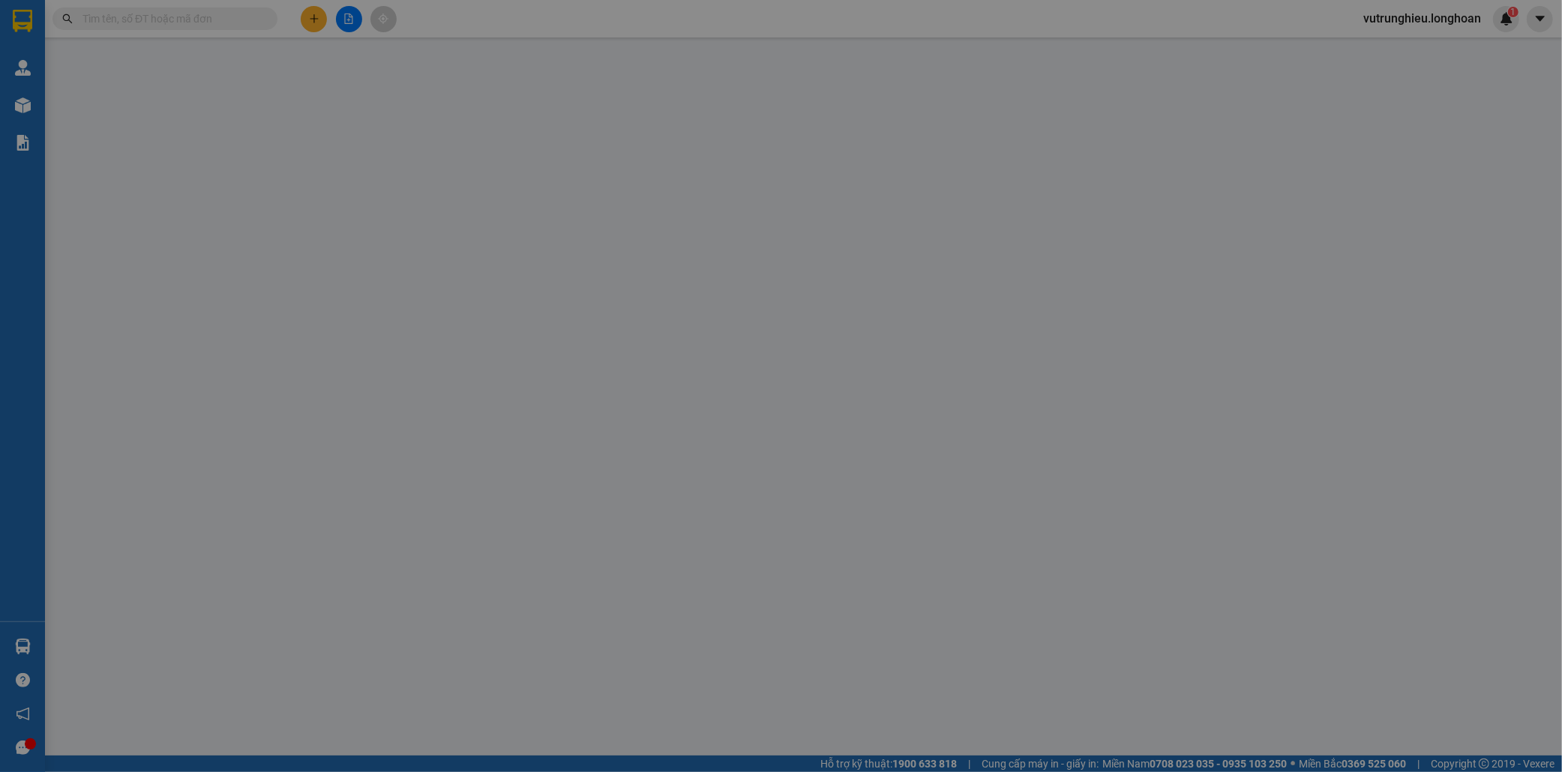
type input "0388279110"
type input "kiên"
type input "0976283832"
type input "vũ"
checkbox input "true"
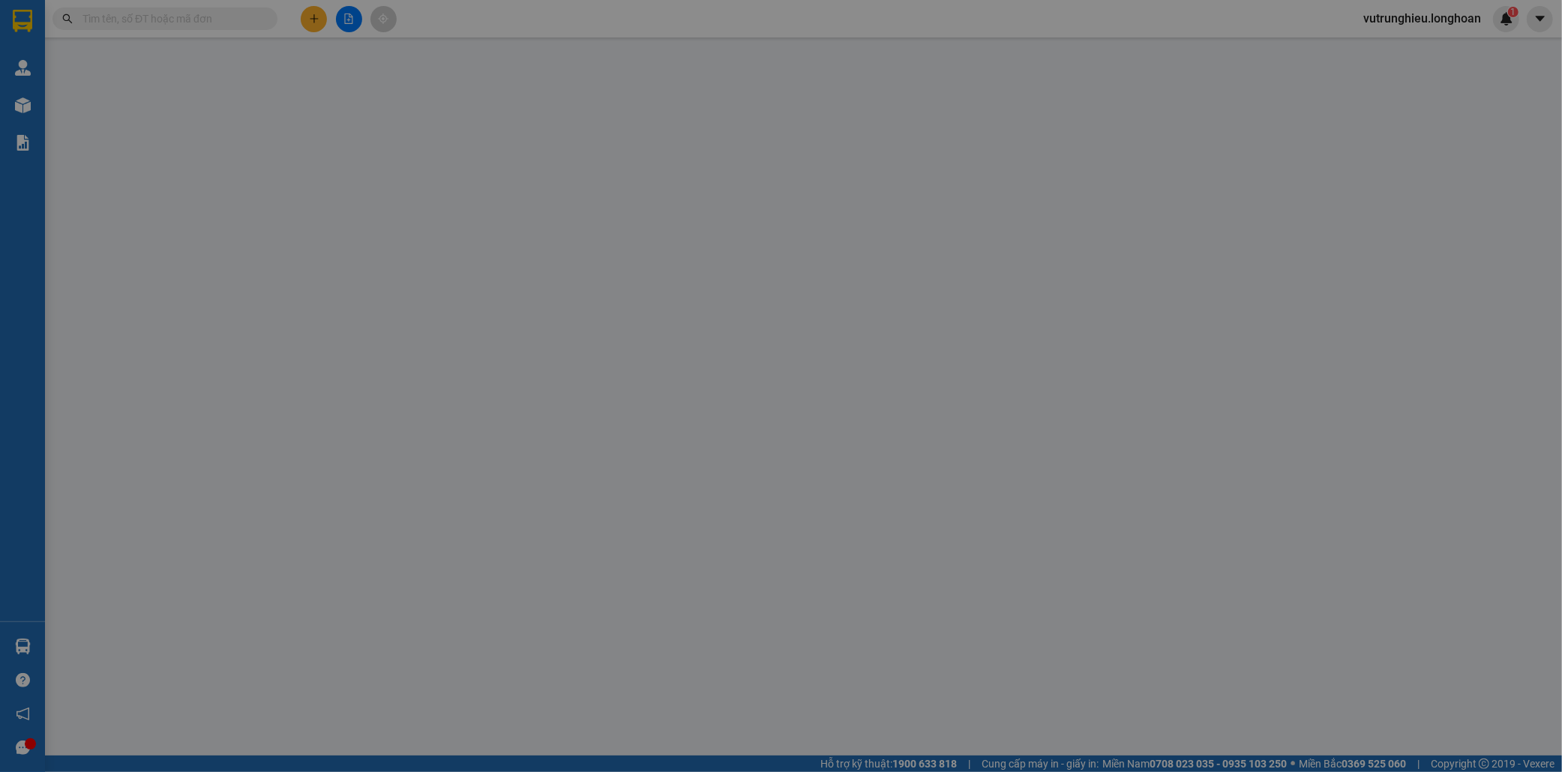
type input "cty cổ phần cp tori khu b kcn sông công,[GEOGRAPHIC_DATA],tp sông công thái ngu…"
type input "80.000"
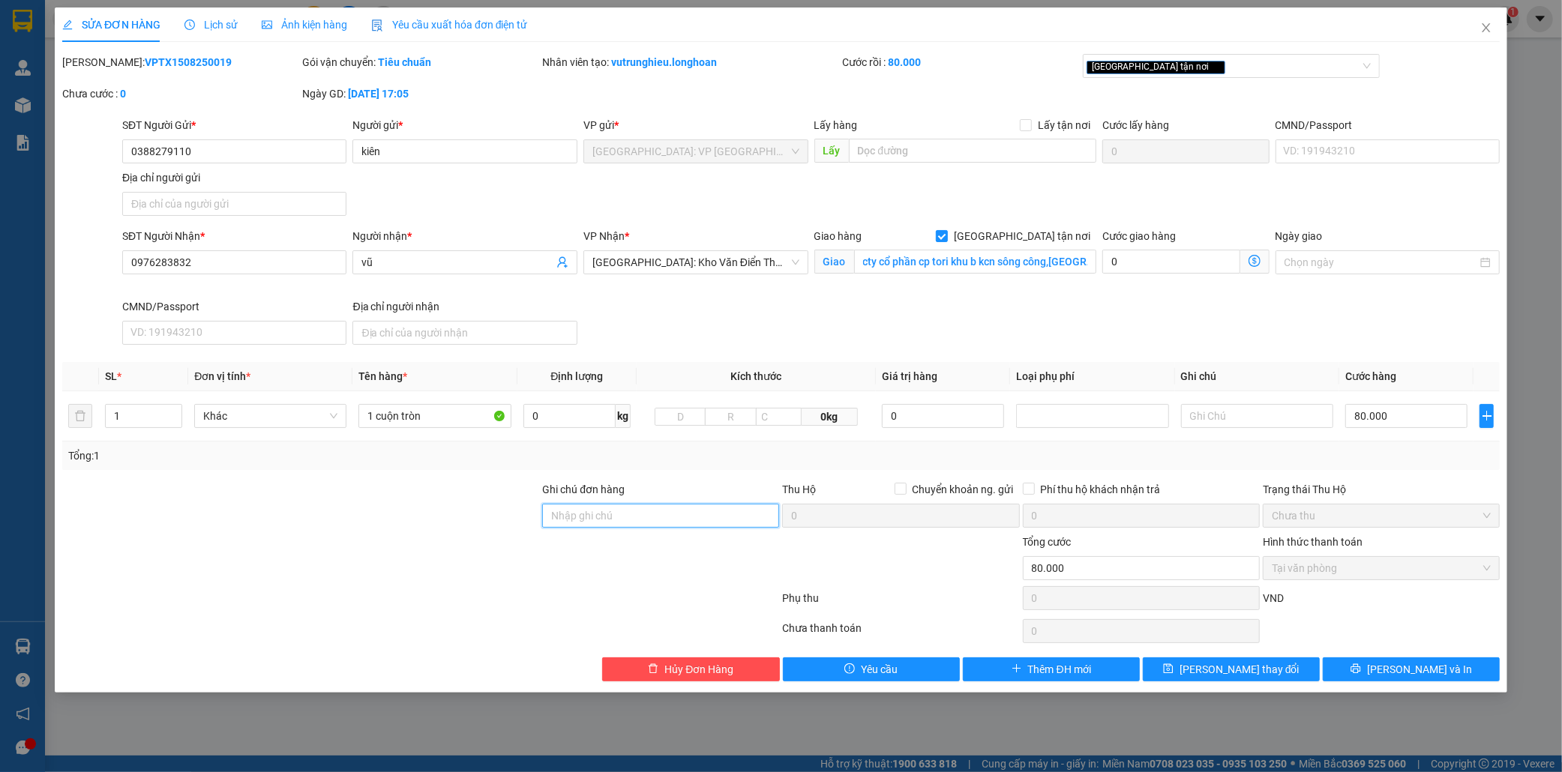
click at [605, 523] on input "Ghi chú đơn hàng" at bounding box center [660, 516] width 237 height 24
click at [567, 511] on input "gioa giờ hành chính" at bounding box center [660, 516] width 237 height 24
type input "giao giờ hành chính"
click at [1240, 668] on span "Lưu thay đổi" at bounding box center [1239, 669] width 120 height 16
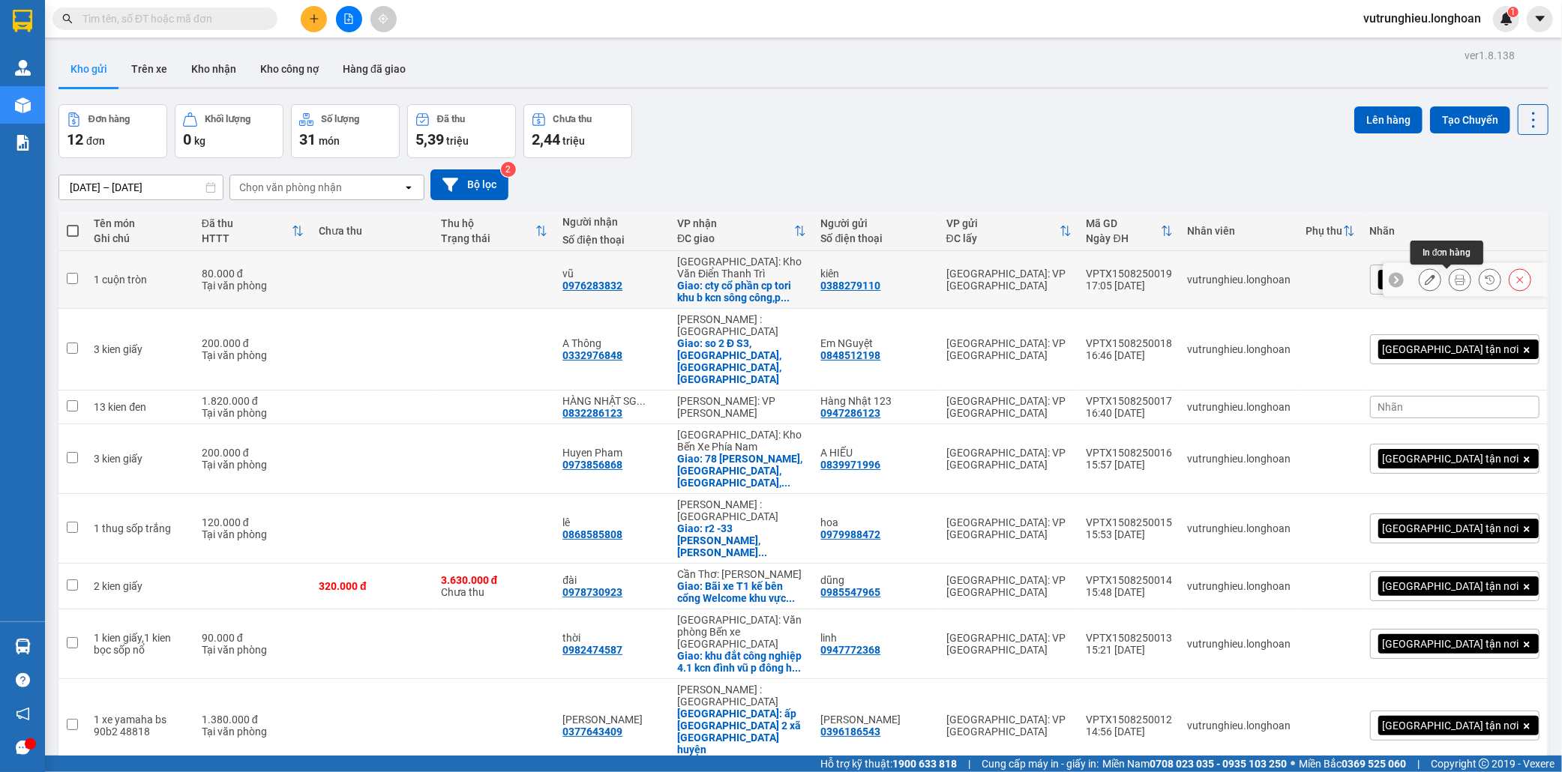
click at [1455, 285] on icon at bounding box center [1460, 279] width 10 height 10
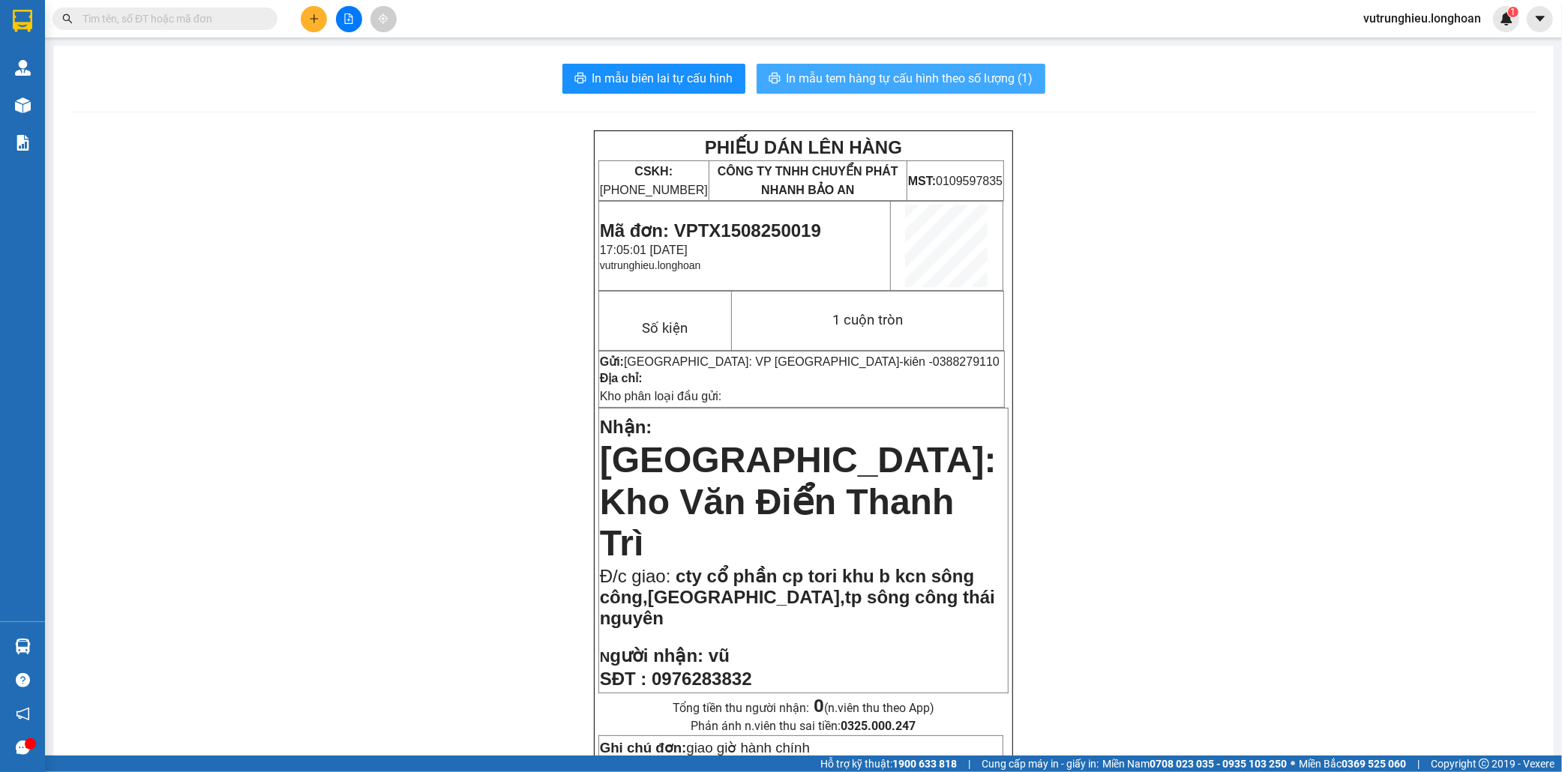
click at [902, 77] on span "In mẫu tem hàng tự cấu hình theo số lượng (1)" at bounding box center [909, 78] width 247 height 19
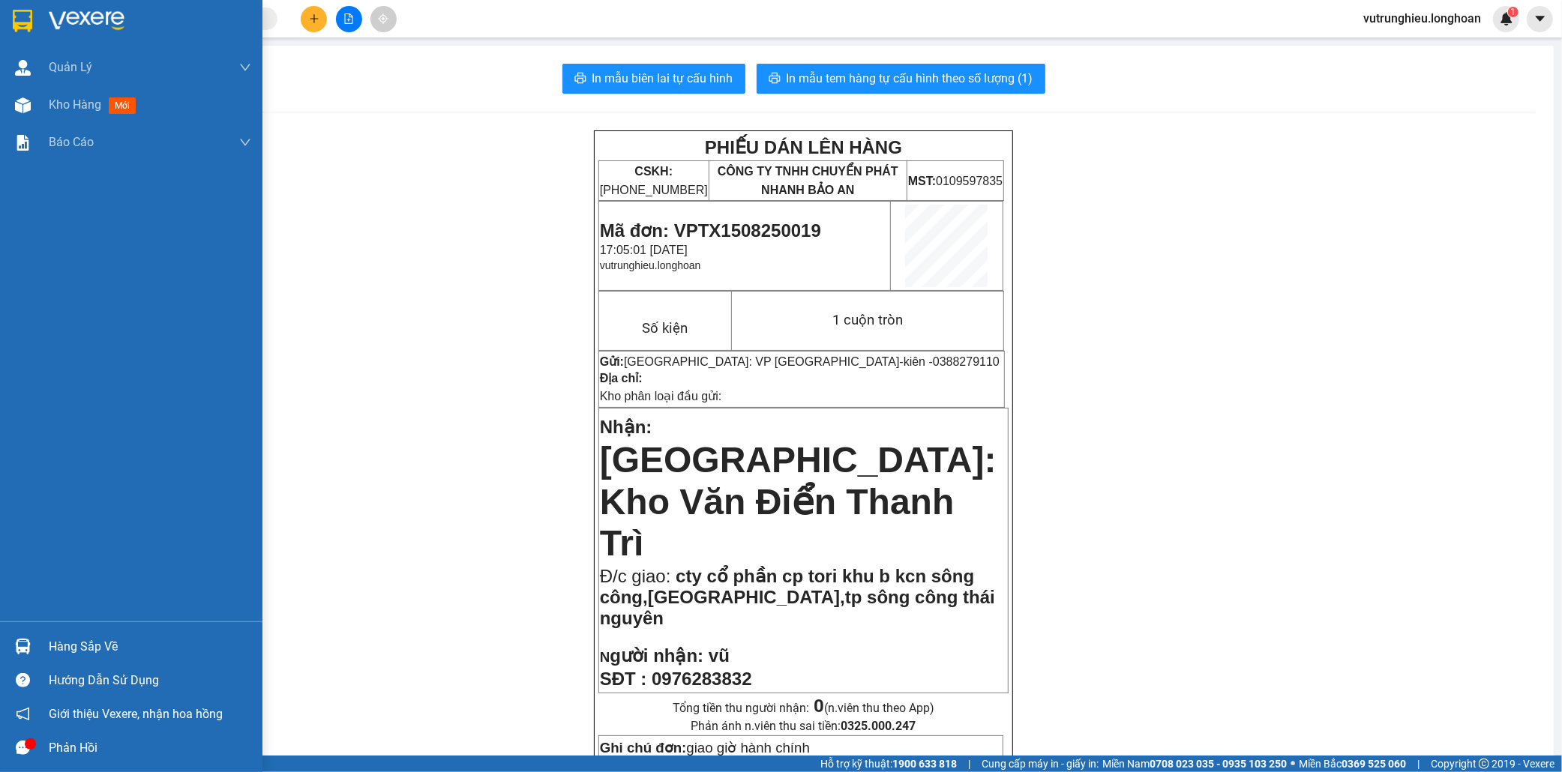
click at [16, 10] on img at bounding box center [22, 21] width 19 height 22
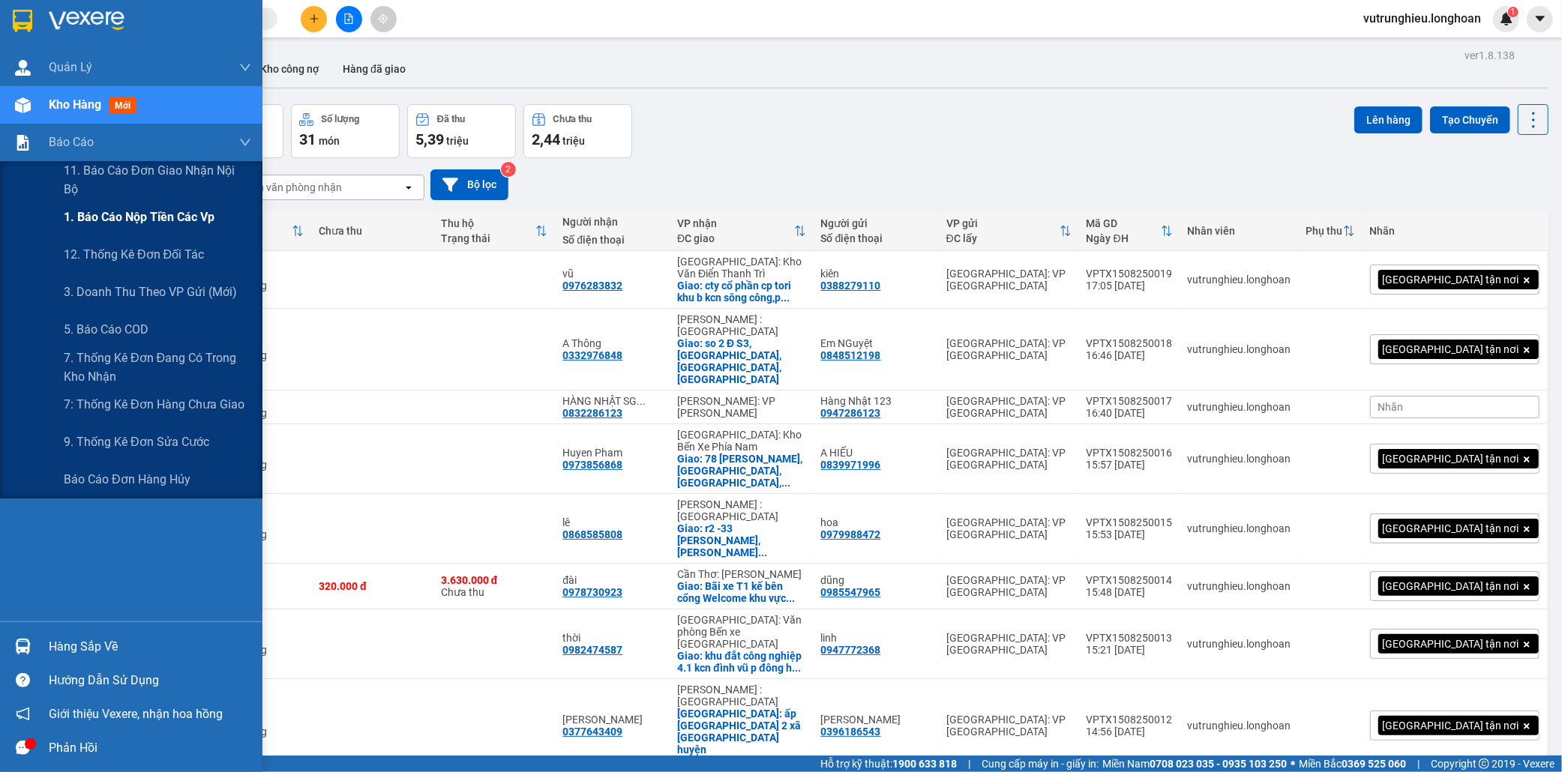
click at [91, 219] on span "1. Báo cáo nộp tiền các vp" at bounding box center [139, 217] width 151 height 19
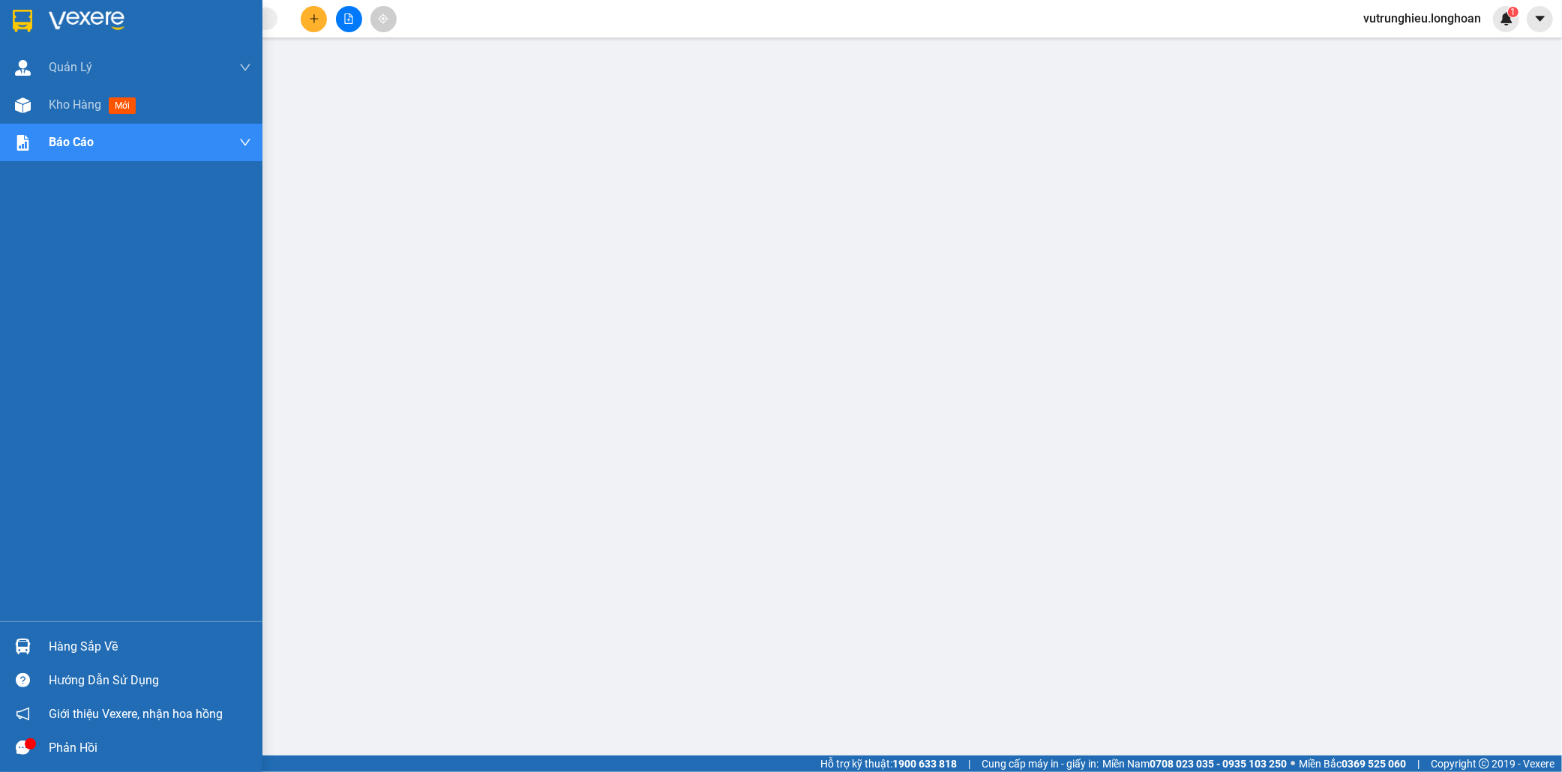
click at [20, 15] on img at bounding box center [22, 21] width 19 height 22
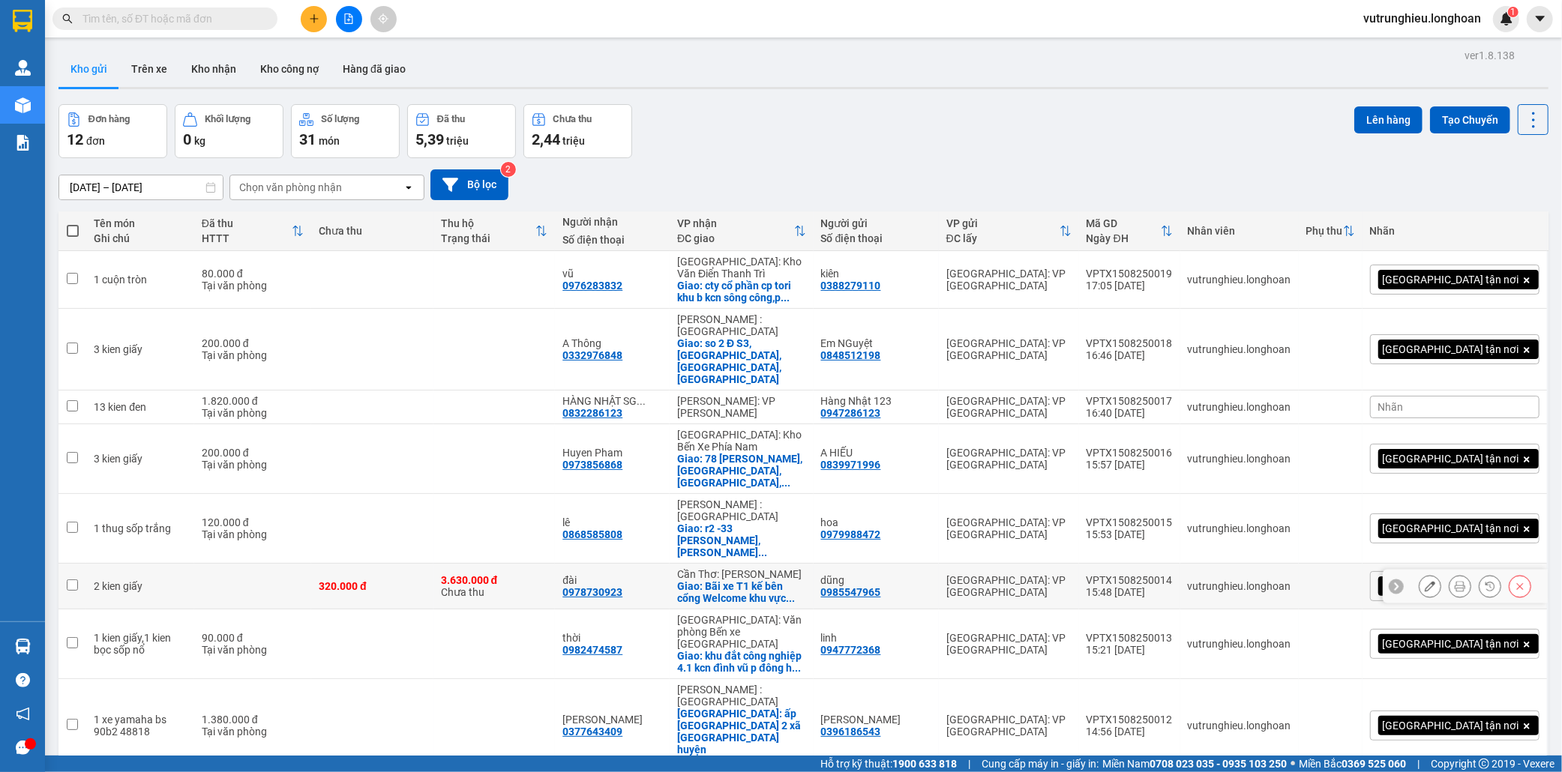
scroll to position [69, 0]
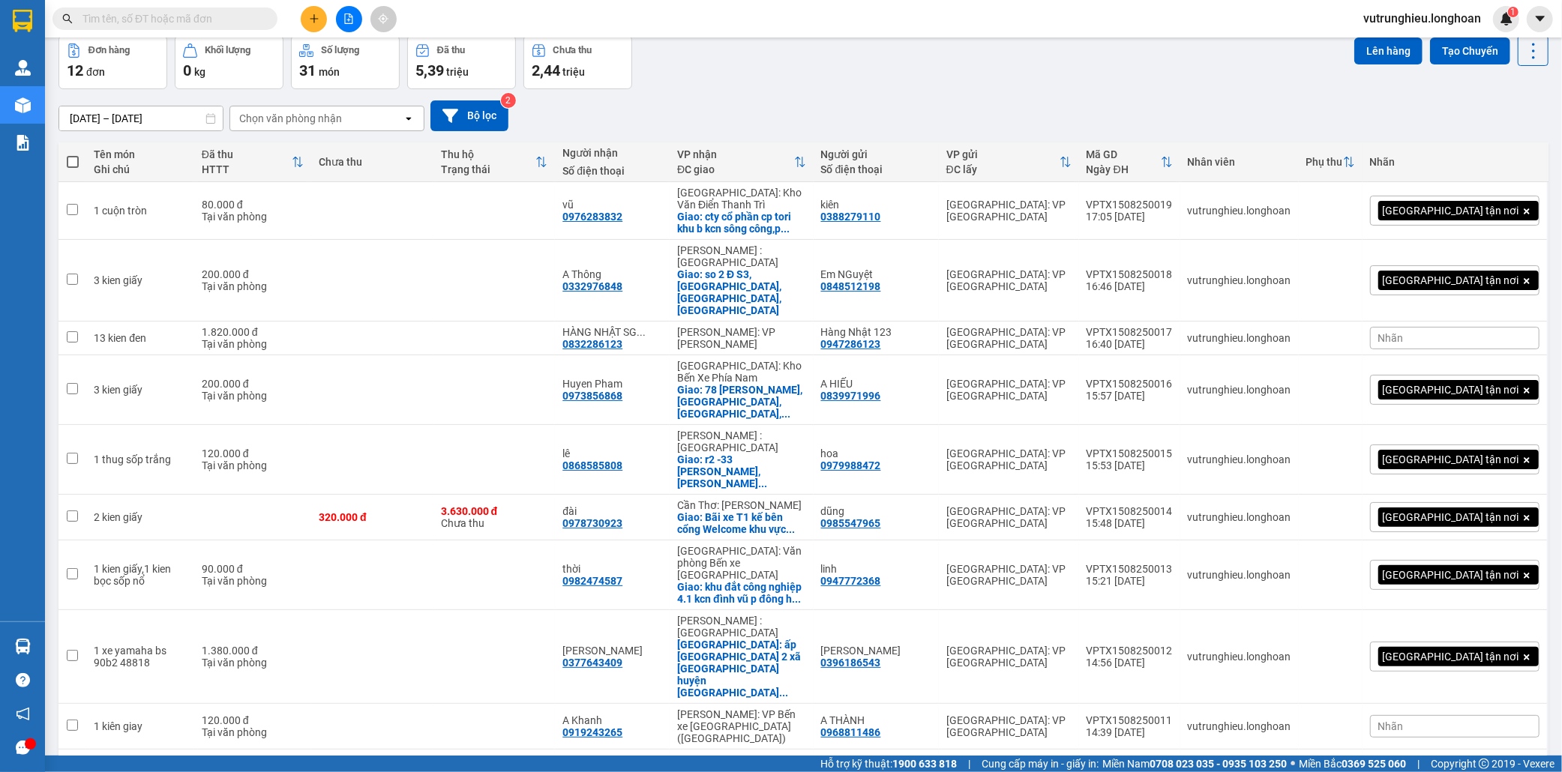
click at [310, 15] on icon "plus" at bounding box center [314, 18] width 10 height 10
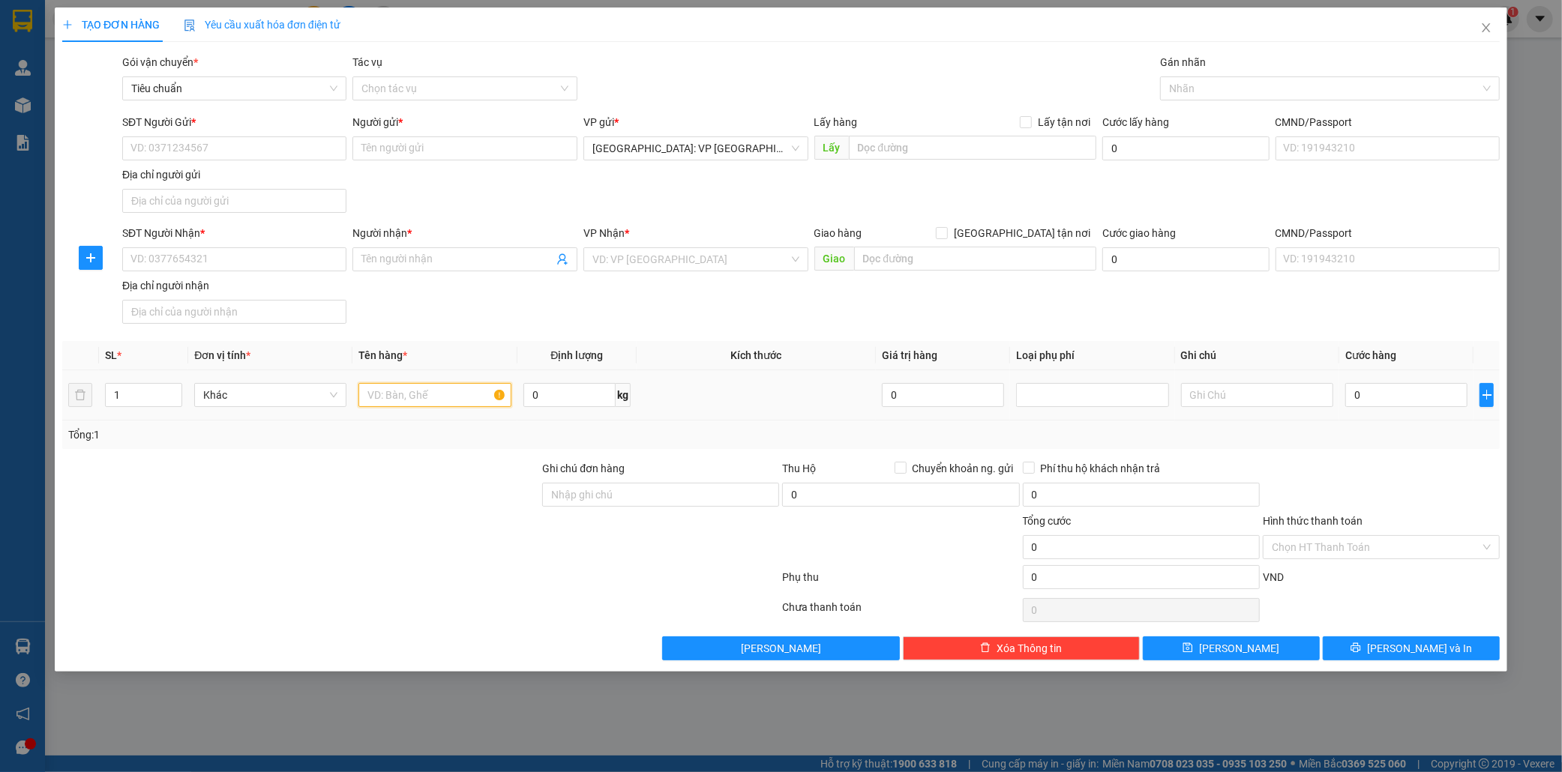
click at [385, 396] on input "text" at bounding box center [434, 395] width 152 height 24
type input "1 kien đen"
click at [193, 148] on input "SĐT Người Gửi *" at bounding box center [234, 148] width 225 height 24
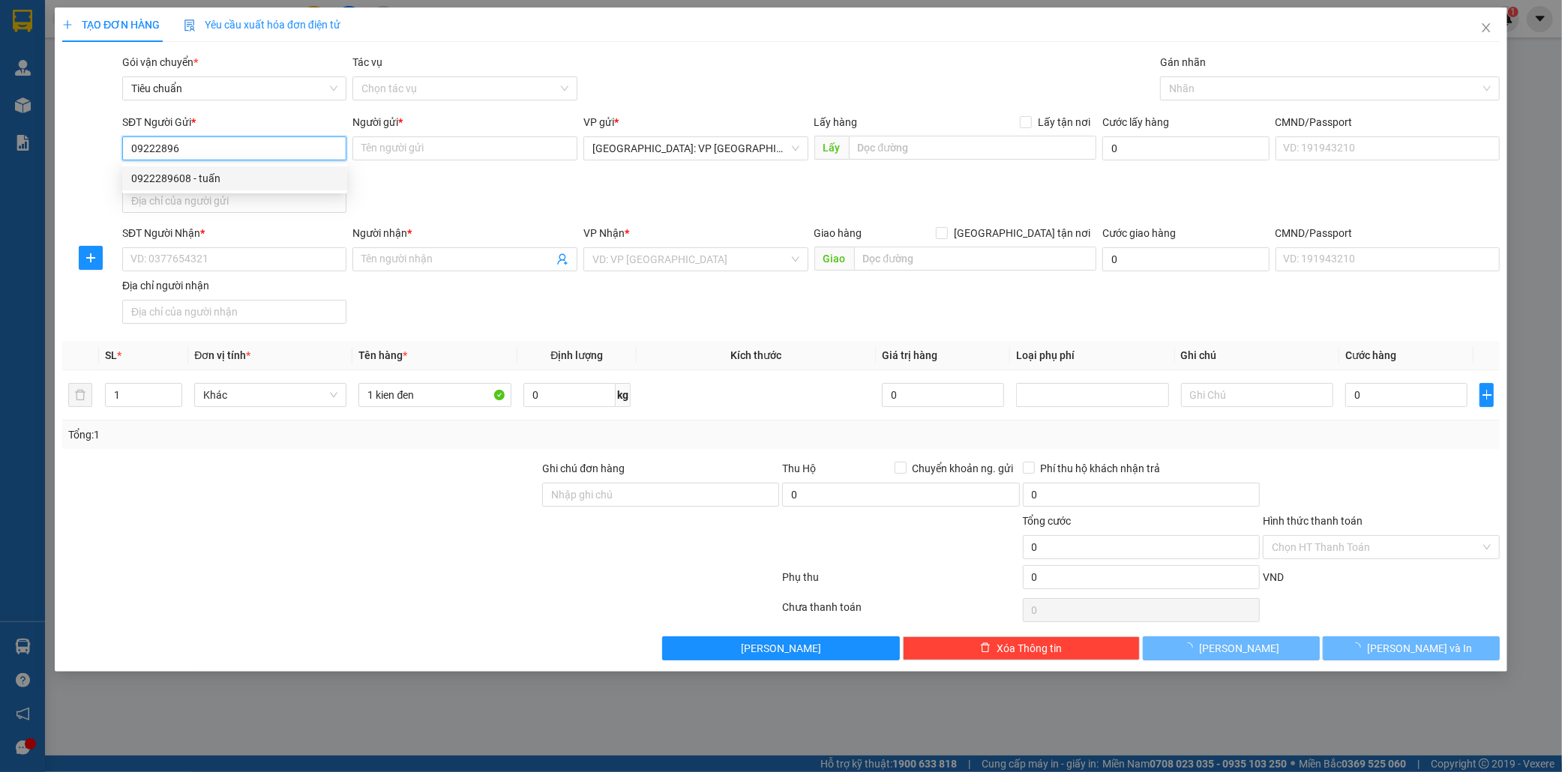
click at [238, 181] on div "0922289608 - tuấn" at bounding box center [234, 178] width 207 height 16
type input "0922289608"
type input "tuấn"
type input "448 khuong đình hn"
checkbox input "true"
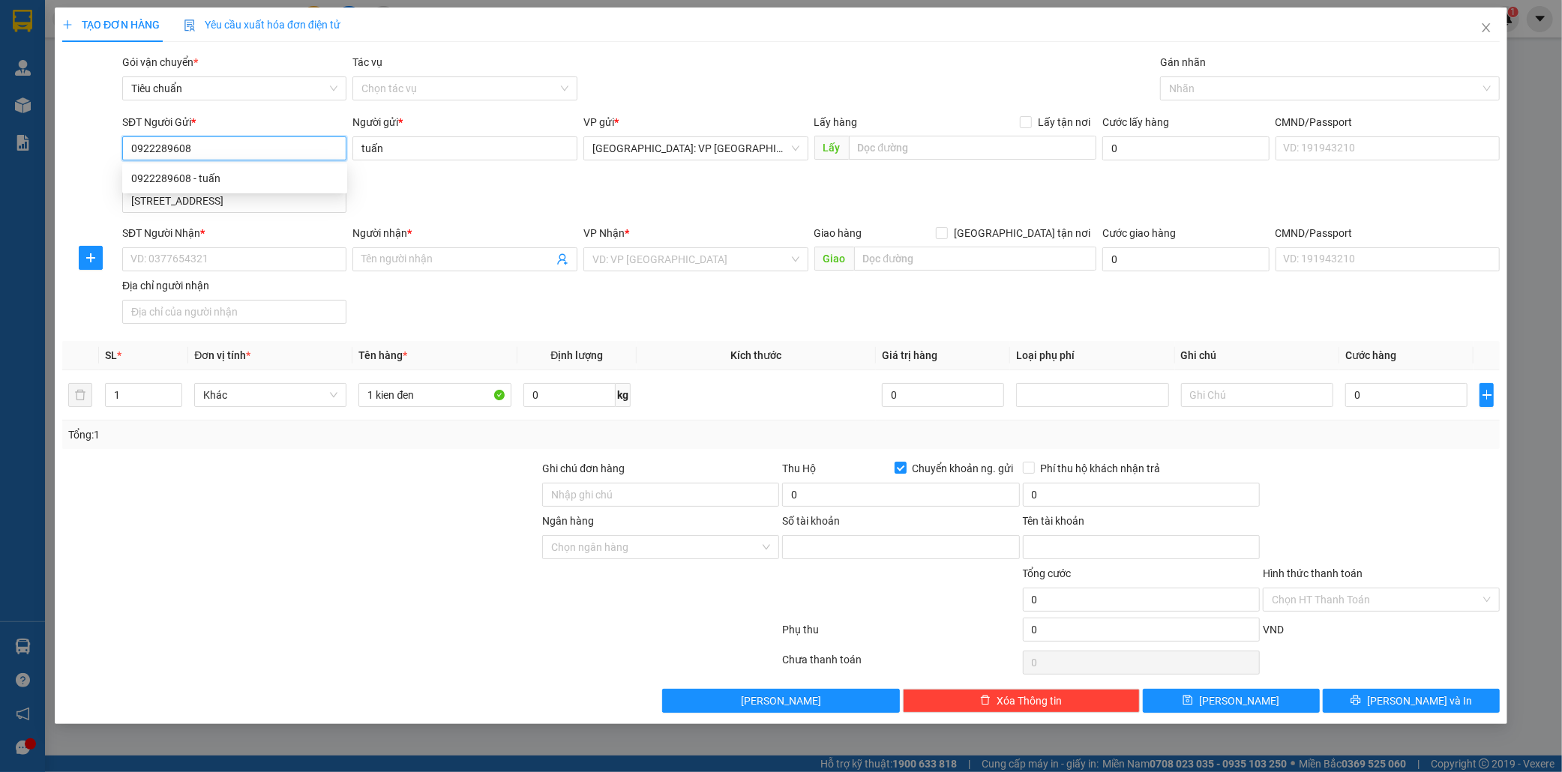
type input "02955507801"
type input "nguyen duc tuan"
type input "0922289608"
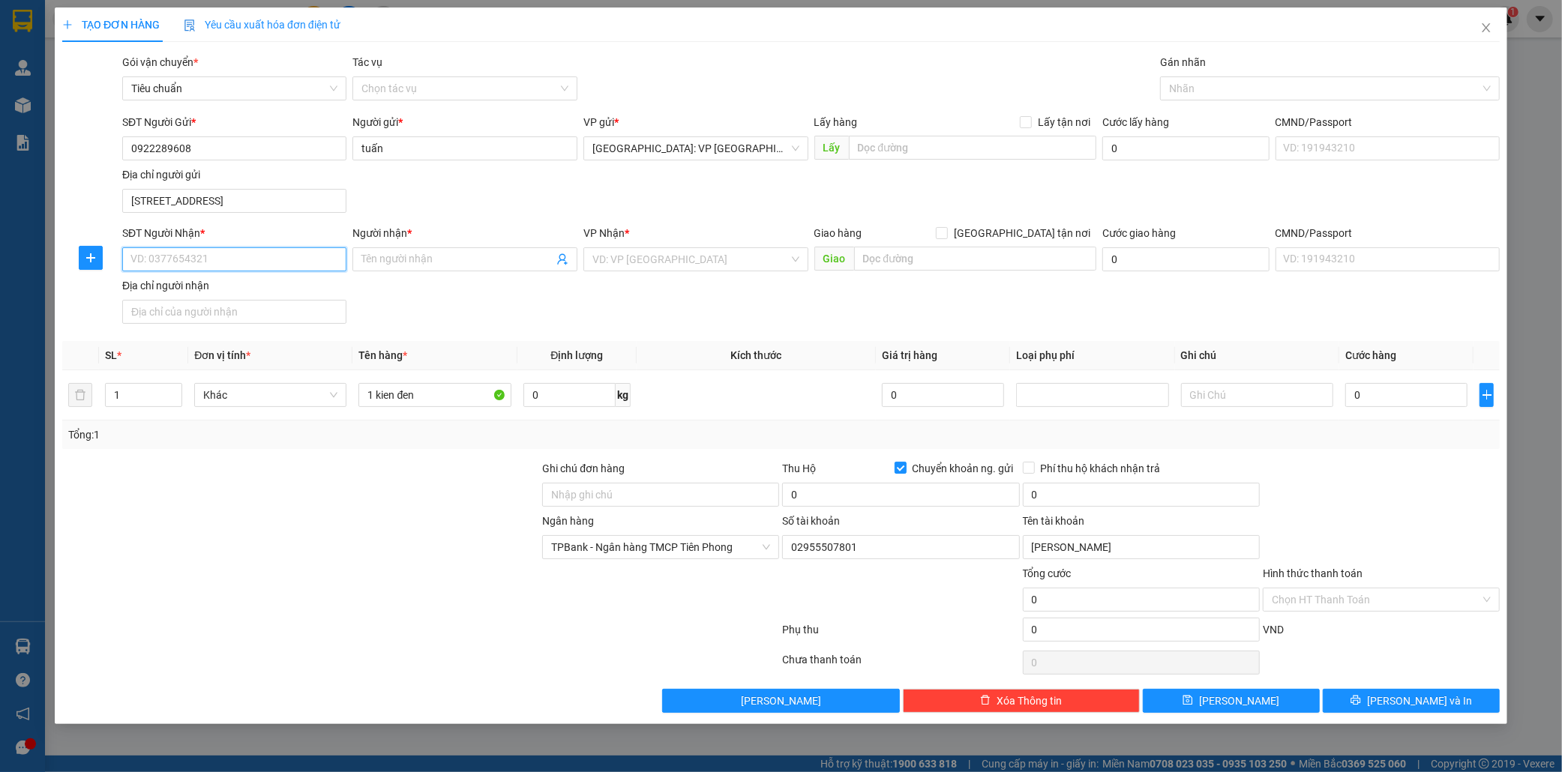
click at [211, 258] on input "SĐT Người Nhận *" at bounding box center [234, 259] width 225 height 24
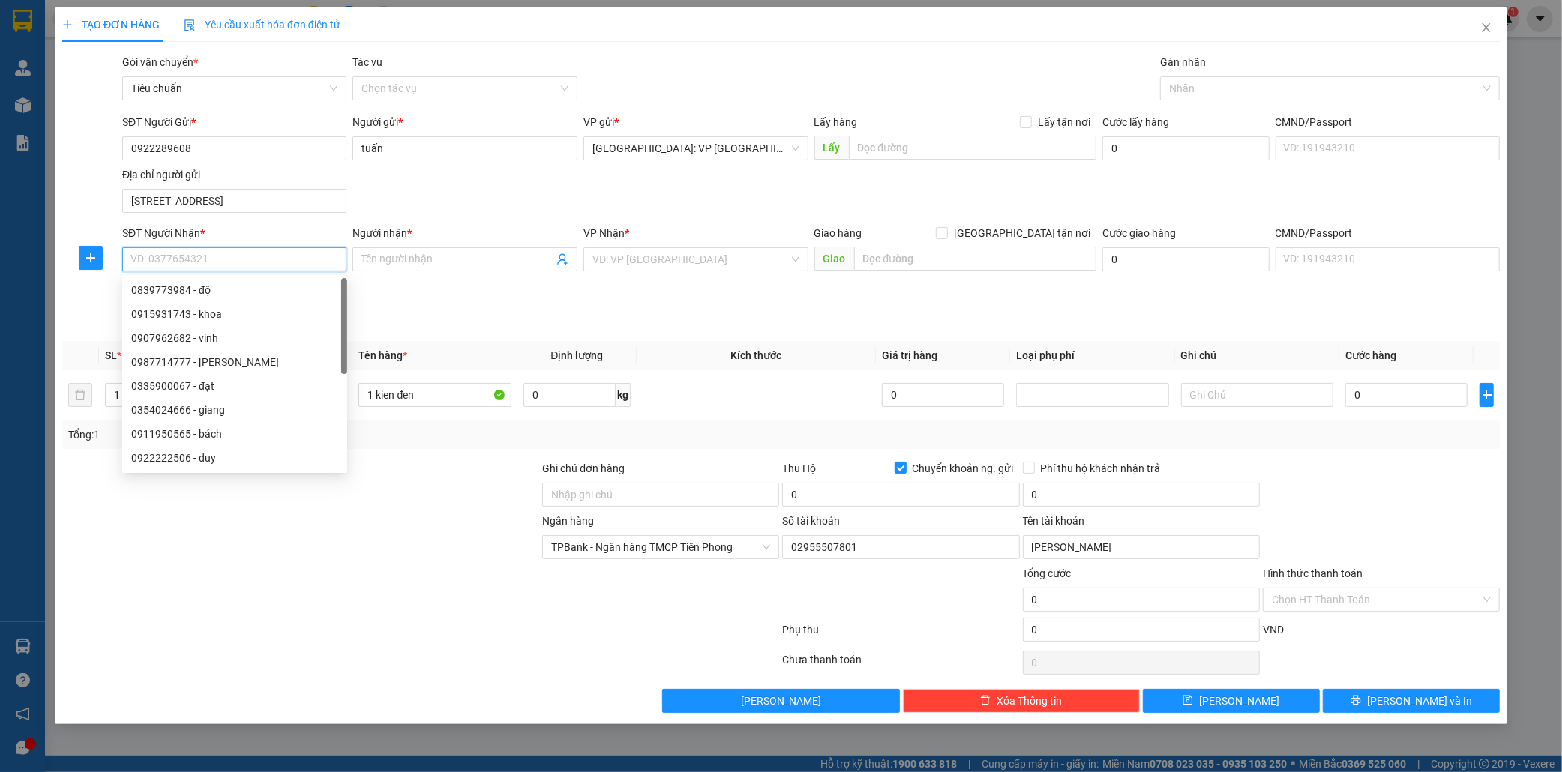
click at [211, 258] on input "SĐT Người Nhận *" at bounding box center [234, 259] width 225 height 24
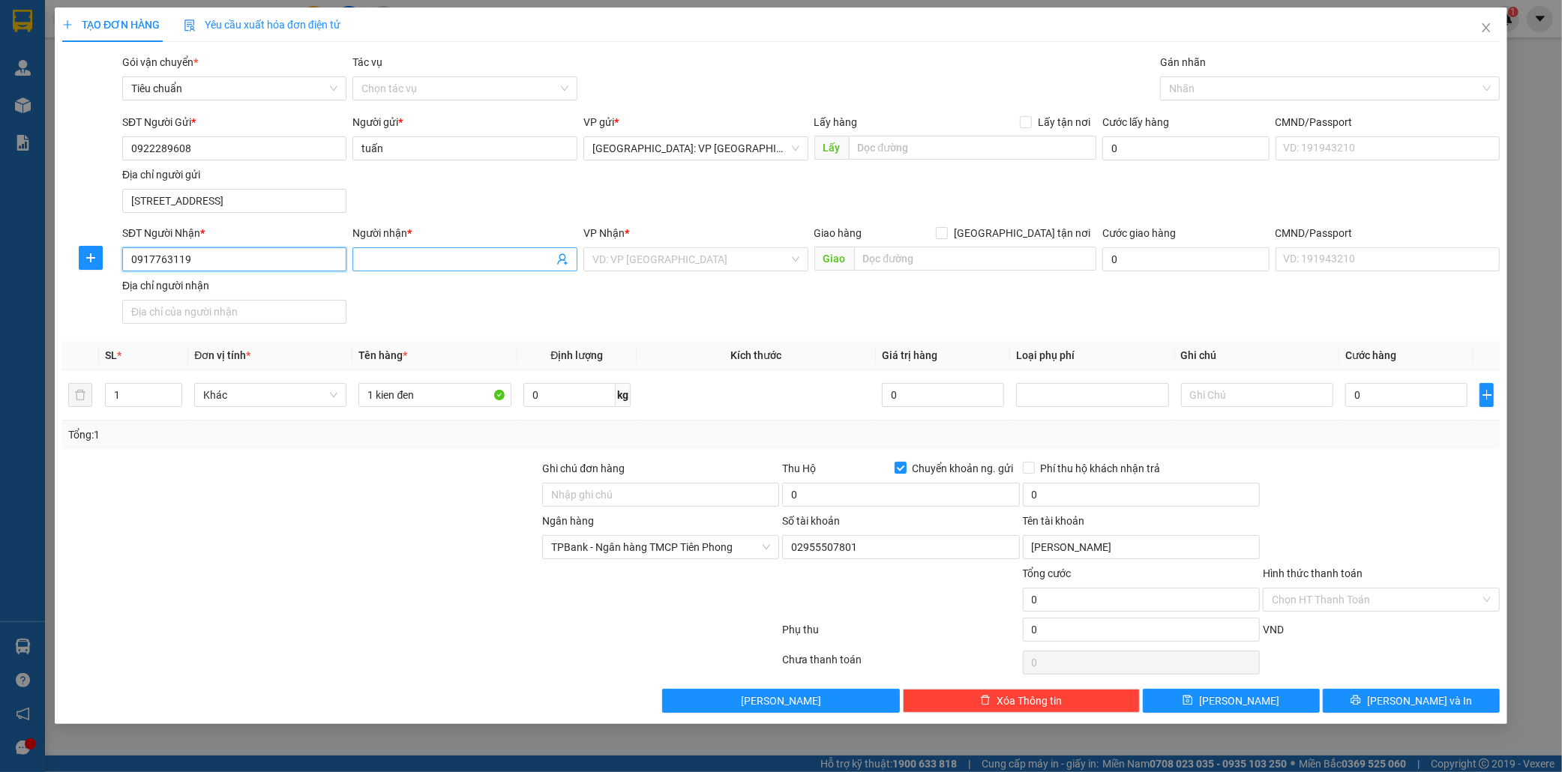
type input "0917763119"
click at [436, 265] on input "Người nhận *" at bounding box center [457, 259] width 192 height 16
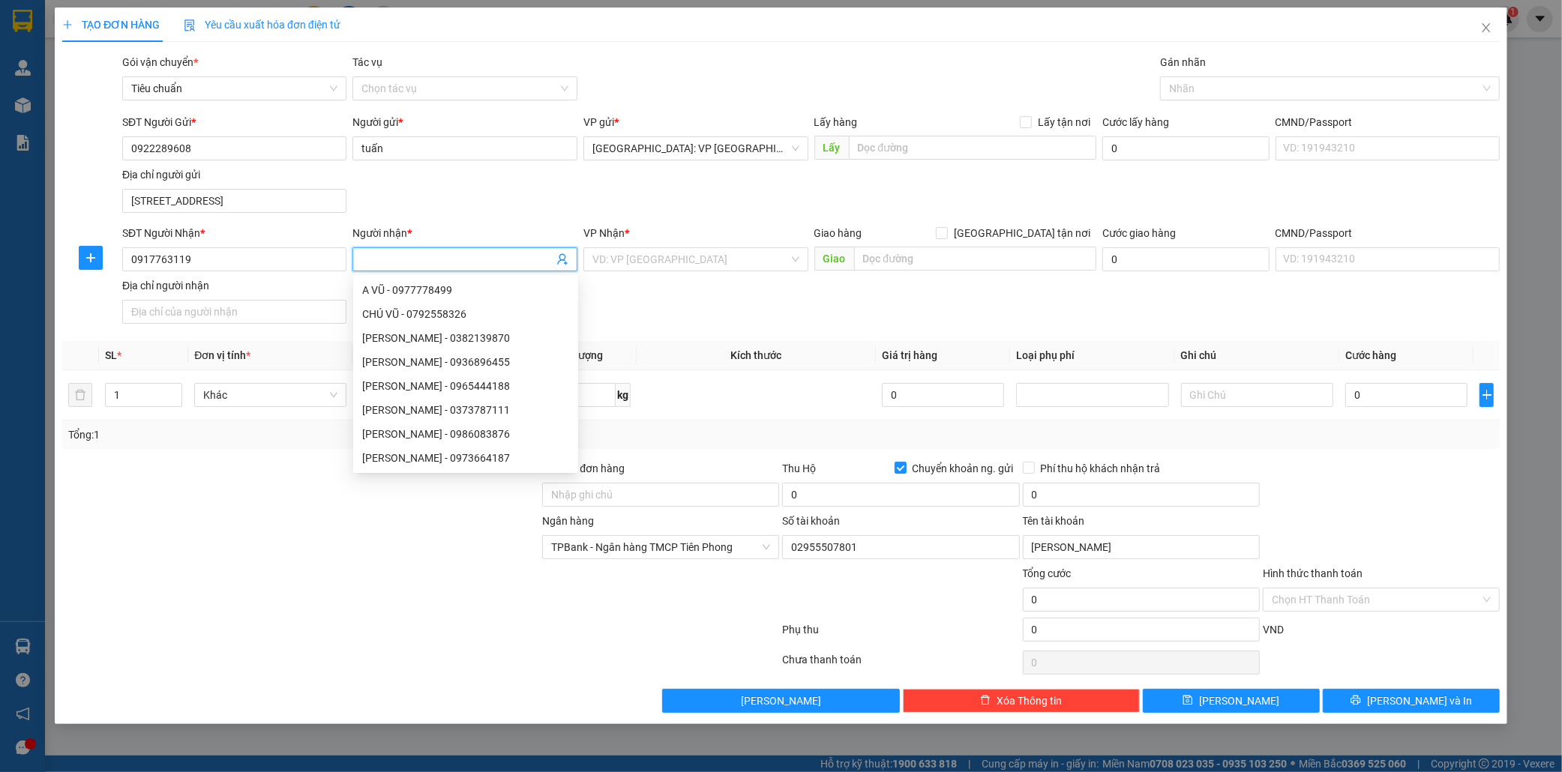
click at [375, 262] on input "Người nhận *" at bounding box center [457, 259] width 192 height 16
type input "vinh"
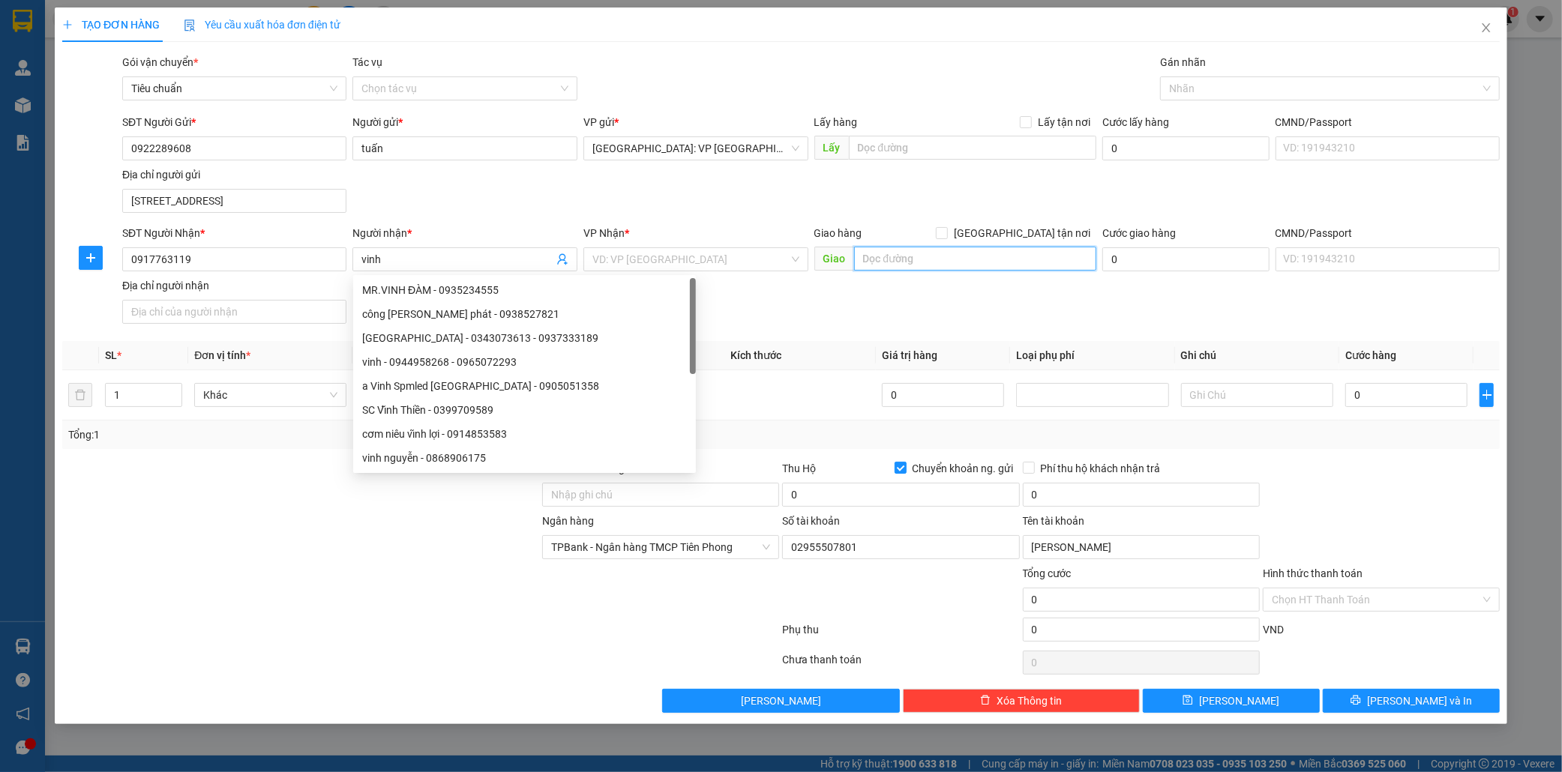
click at [928, 256] on input "text" at bounding box center [975, 259] width 242 height 24
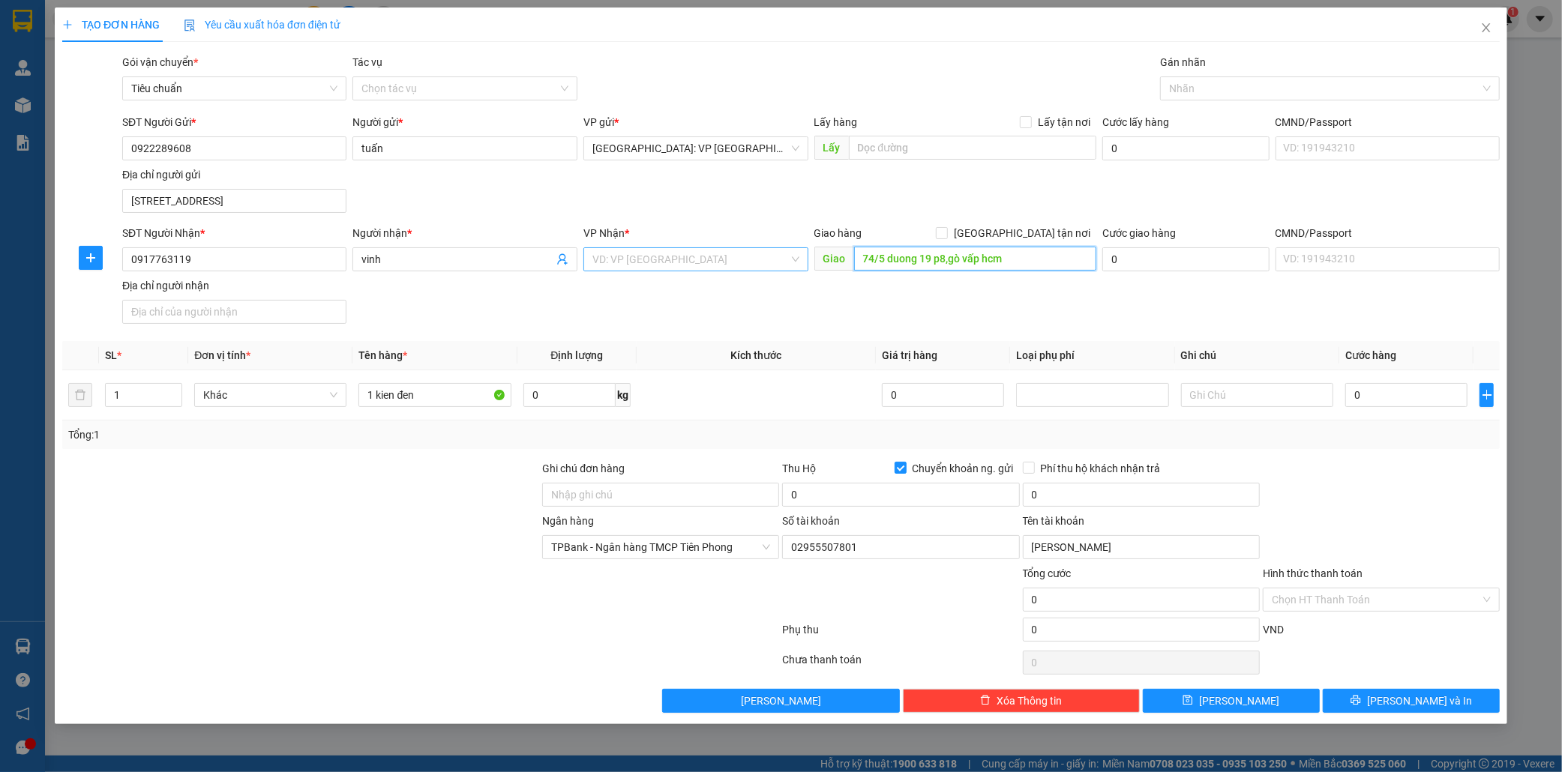
type input "74/5 duong 19 p8,gò vấp hcm"
click at [663, 263] on input "search" at bounding box center [690, 259] width 196 height 22
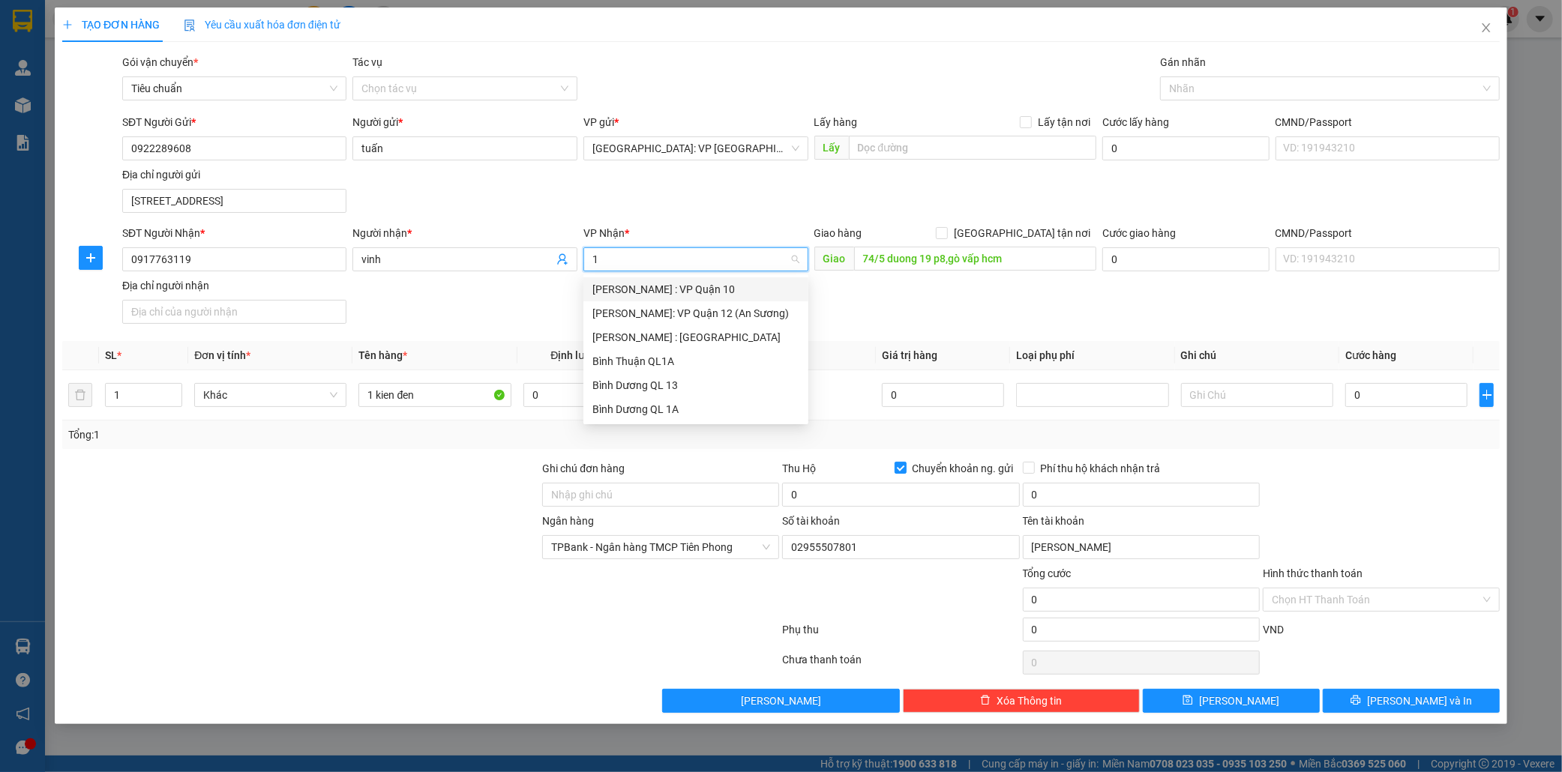
type input "12"
click at [664, 310] on div "[PERSON_NAME] : [GEOGRAPHIC_DATA]" at bounding box center [695, 313] width 207 height 16
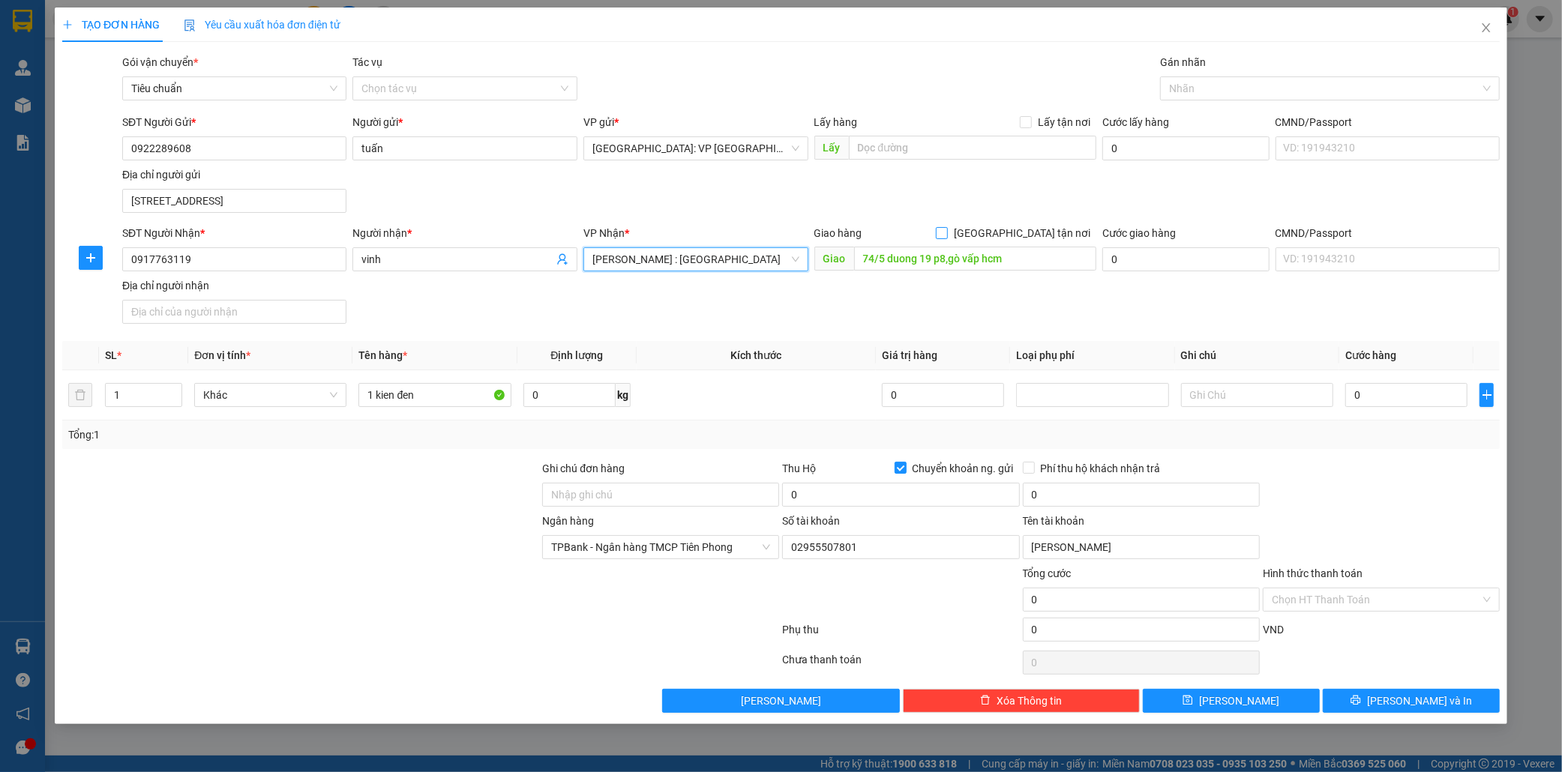
click at [946, 234] on input "[GEOGRAPHIC_DATA] tận nơi" at bounding box center [941, 232] width 10 height 10
checkbox input "true"
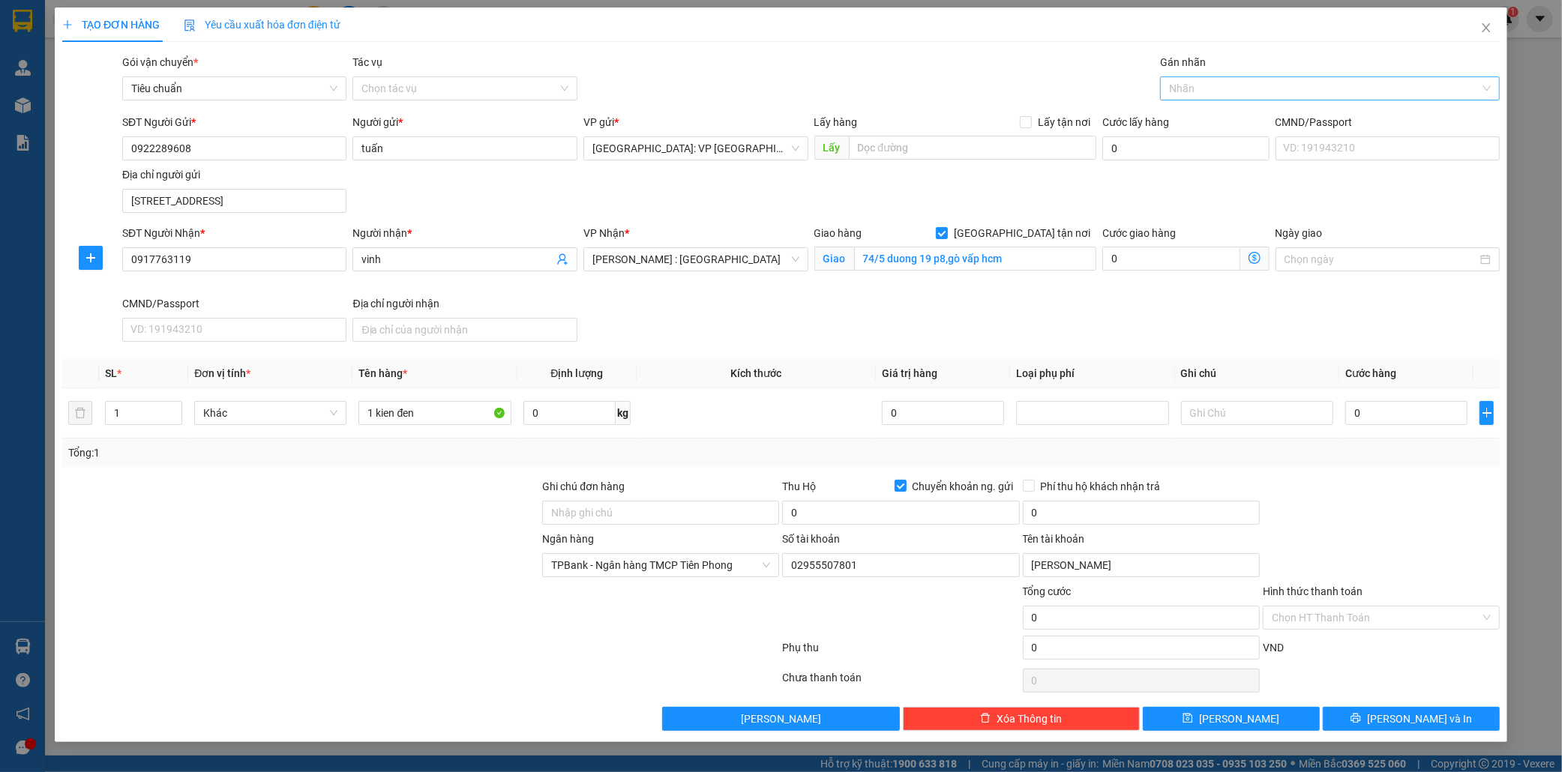
click at [1186, 93] on div at bounding box center [1322, 88] width 317 height 18
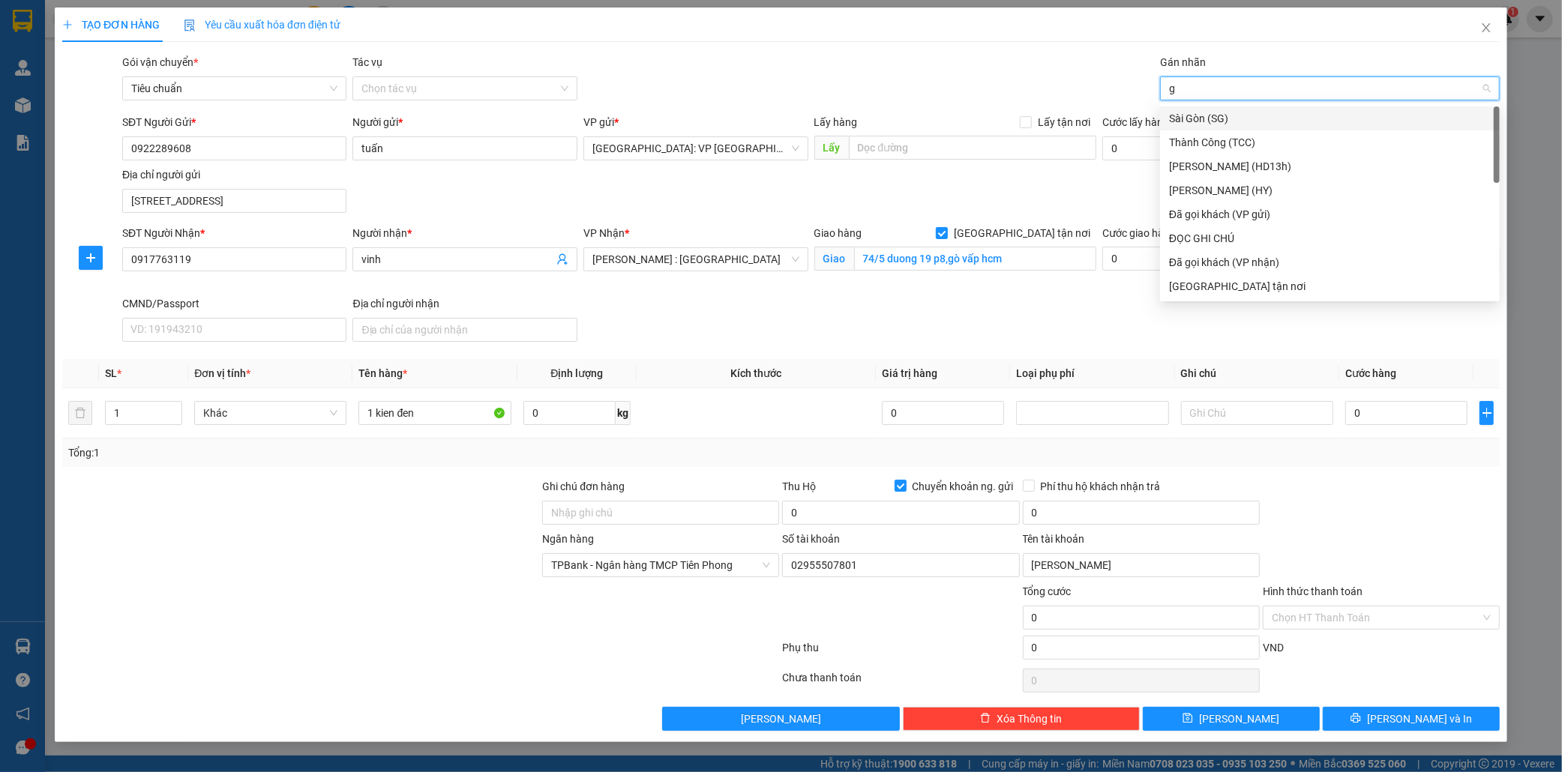
type input "gi"
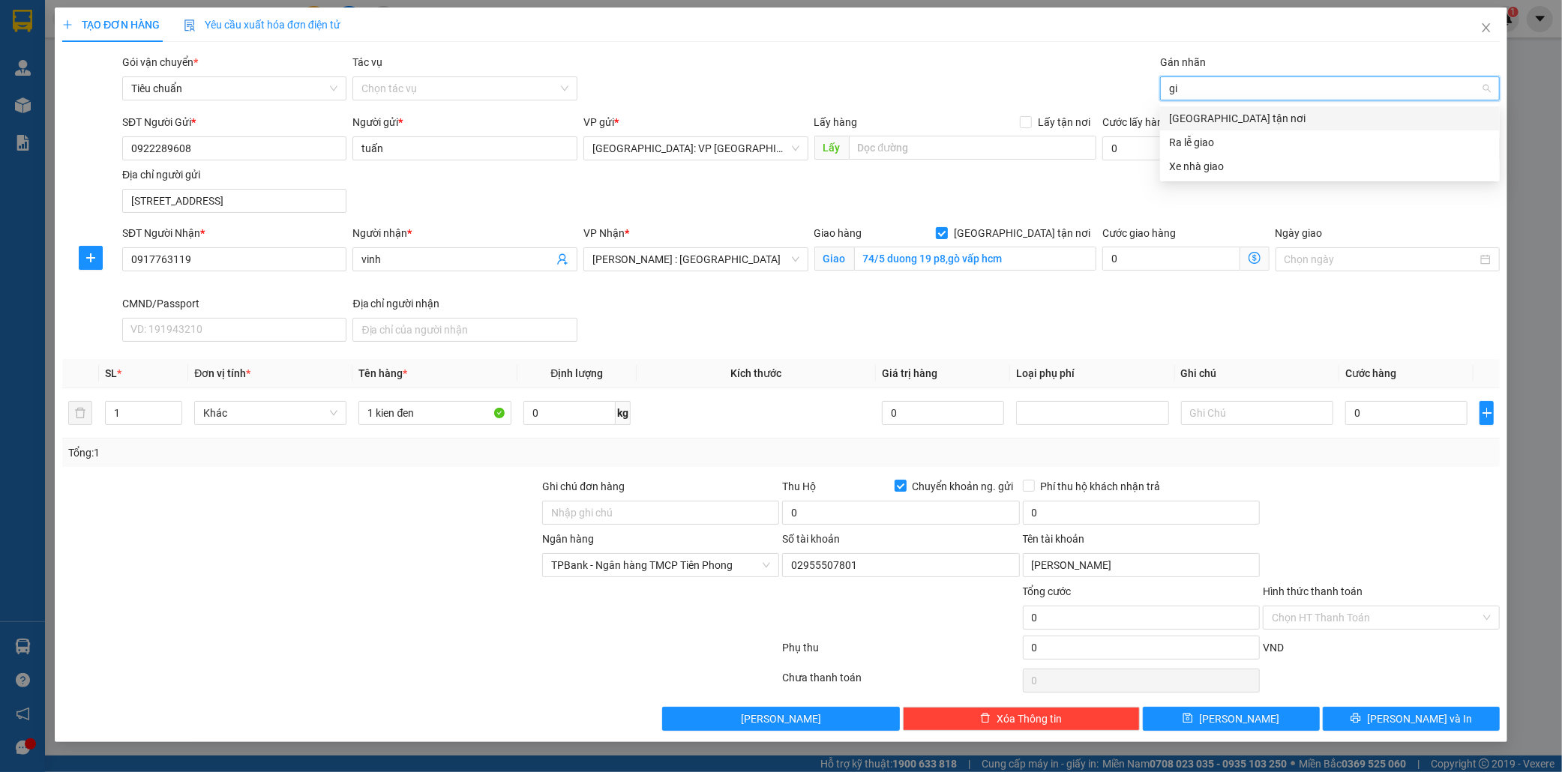
click at [1201, 124] on div "[GEOGRAPHIC_DATA] tận nơi" at bounding box center [1330, 118] width 322 height 16
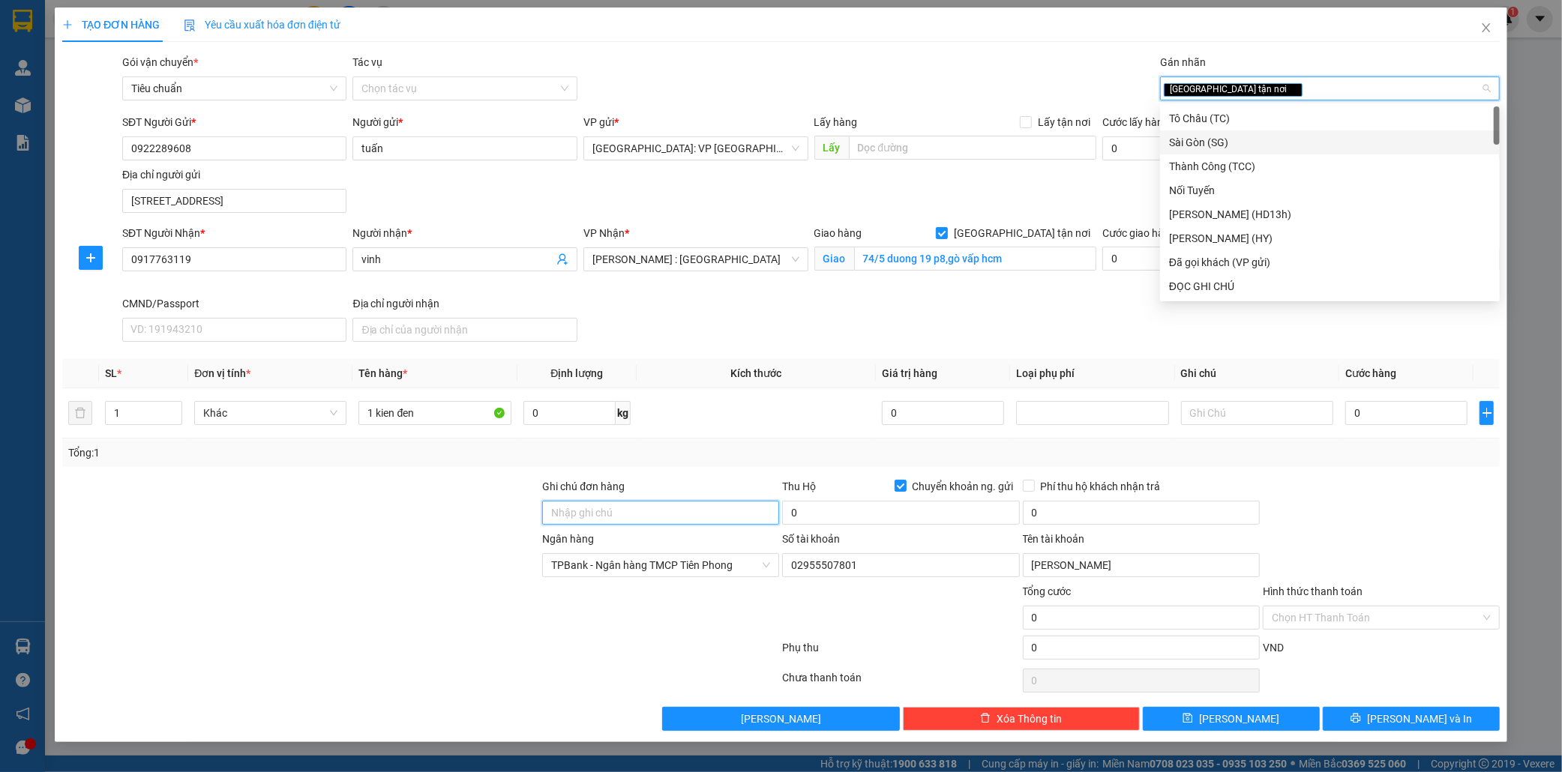
click at [595, 523] on input "Ghi chú đơn hàng" at bounding box center [660, 513] width 237 height 24
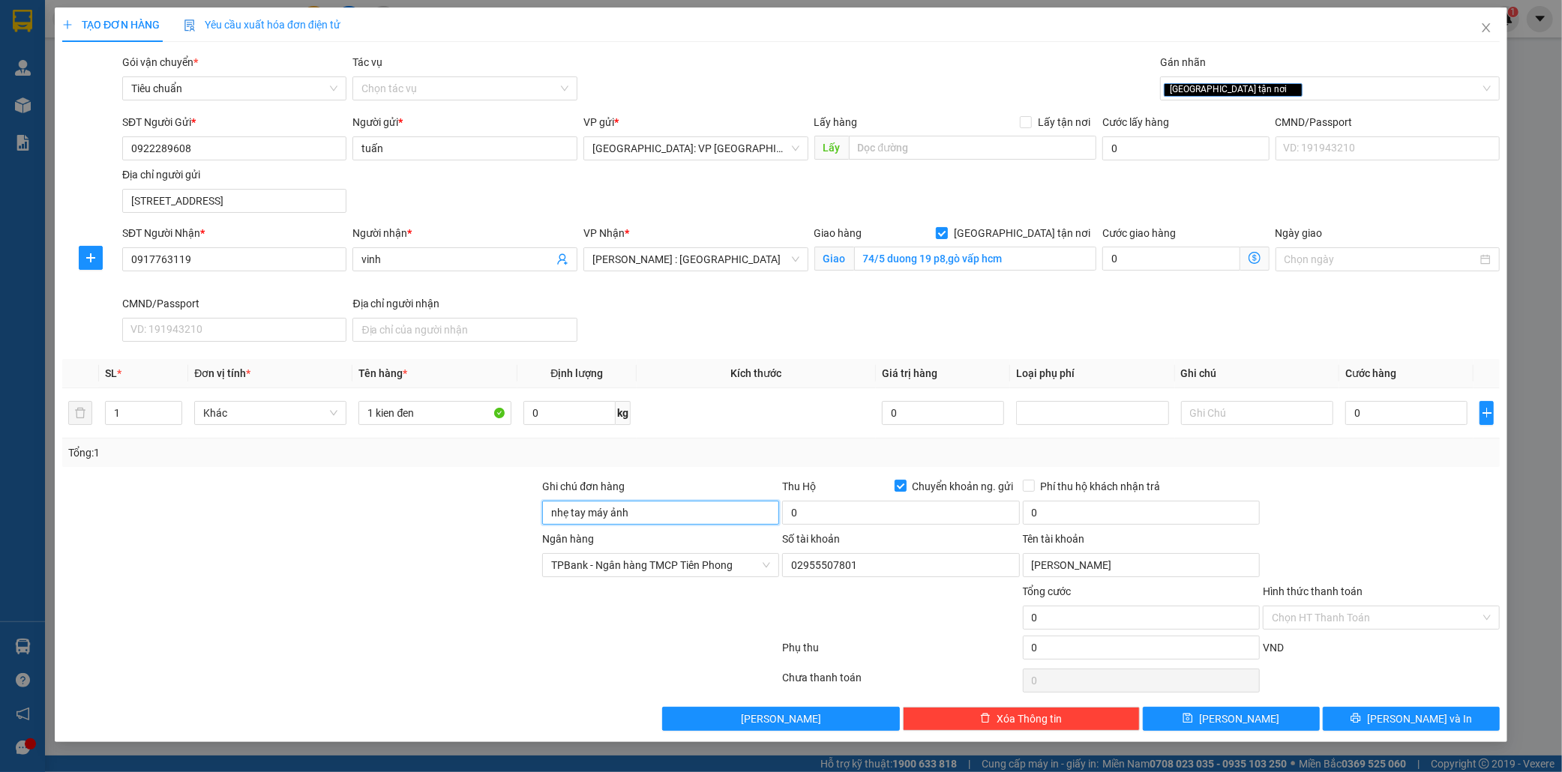
type input "nhẹ tay máy ảnh k vỡ,hư vỡ k đền,đã báo ng gui"
click at [1266, 92] on div "[GEOGRAPHIC_DATA] tận nơi" at bounding box center [1322, 88] width 317 height 18
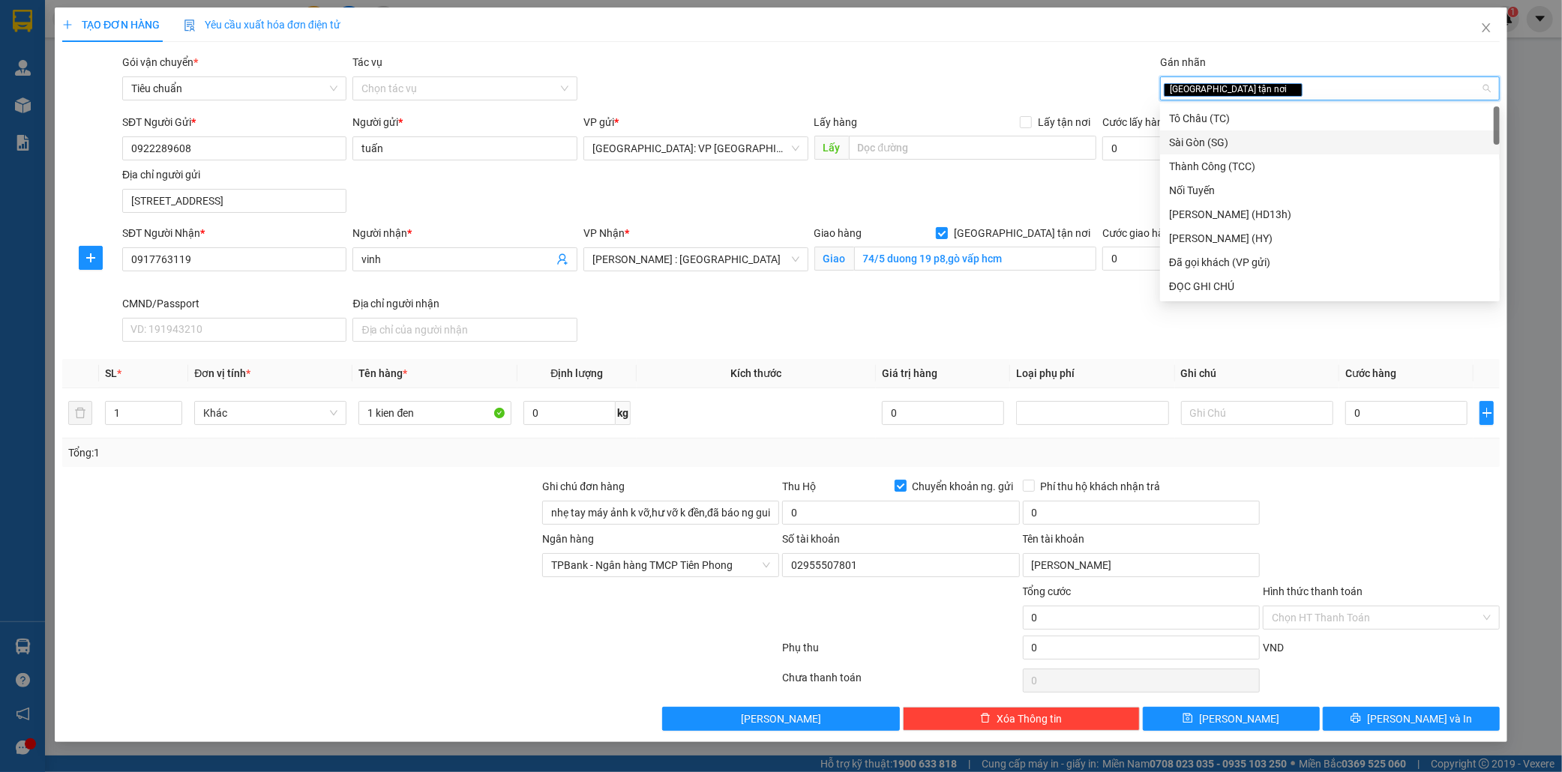
type input "d"
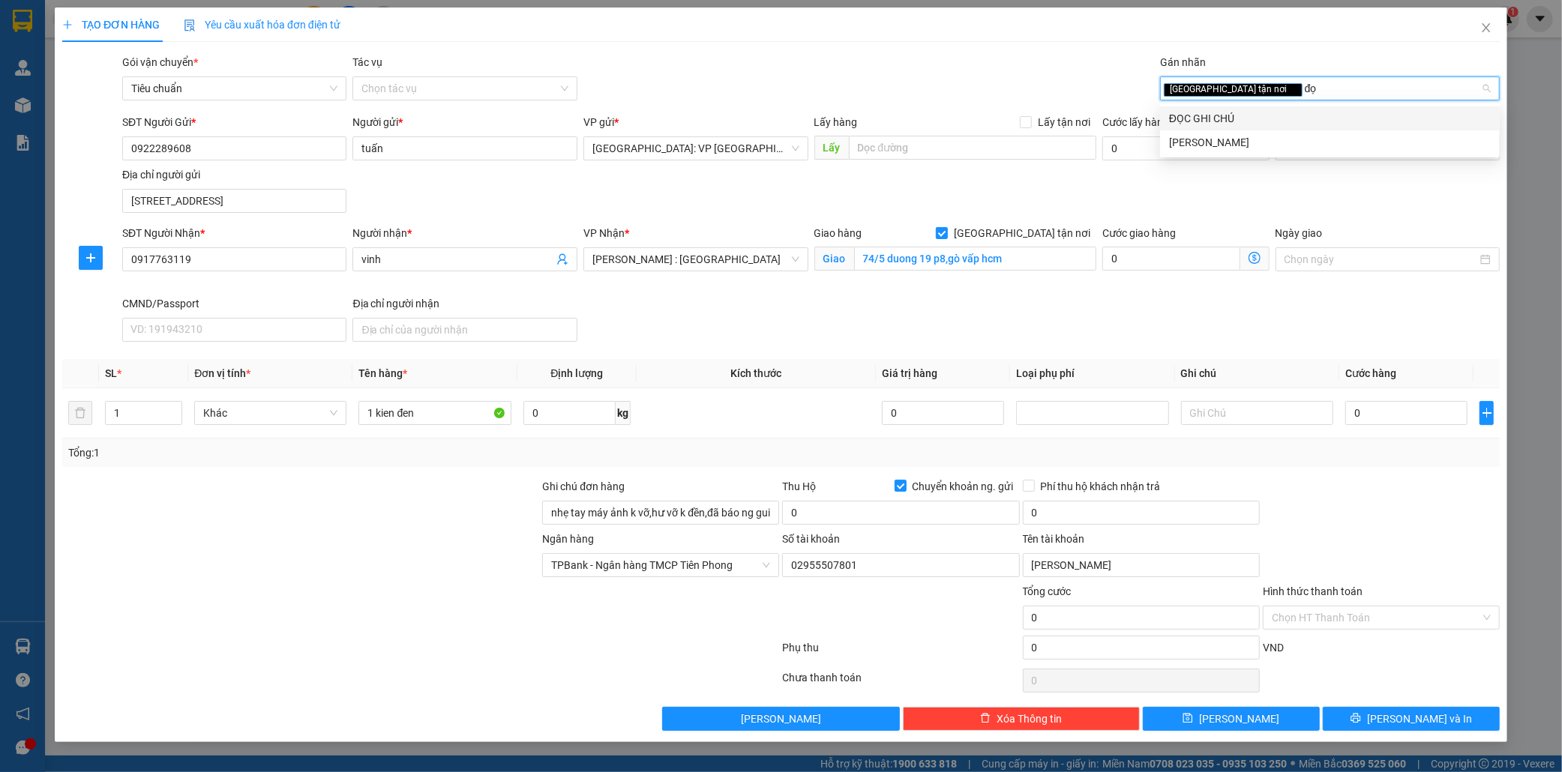
type input "đọc"
click at [1242, 117] on div "ĐỌC GHI CHÚ" at bounding box center [1330, 118] width 322 height 16
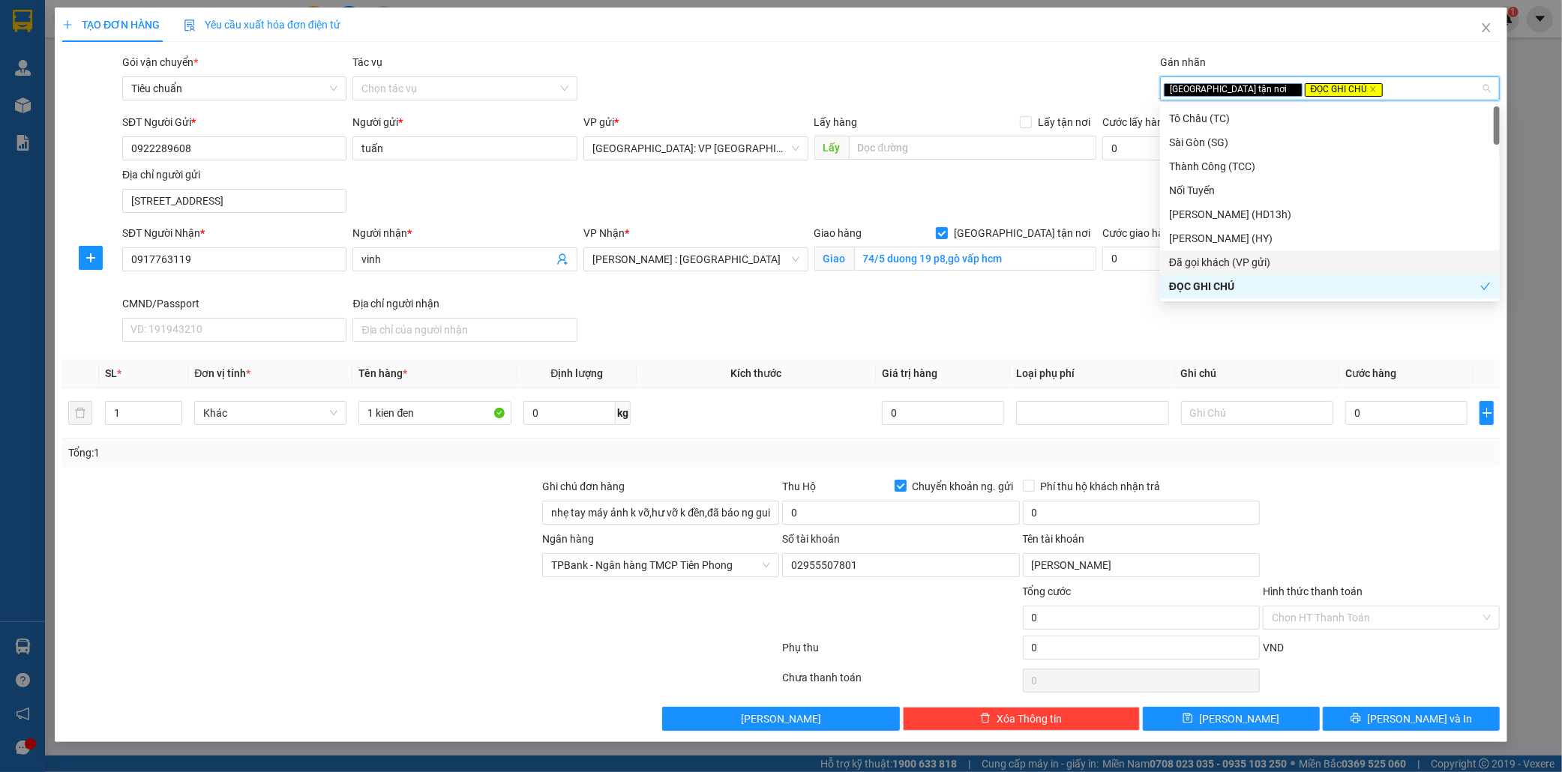
click at [1421, 491] on div at bounding box center [1381, 504] width 240 height 52
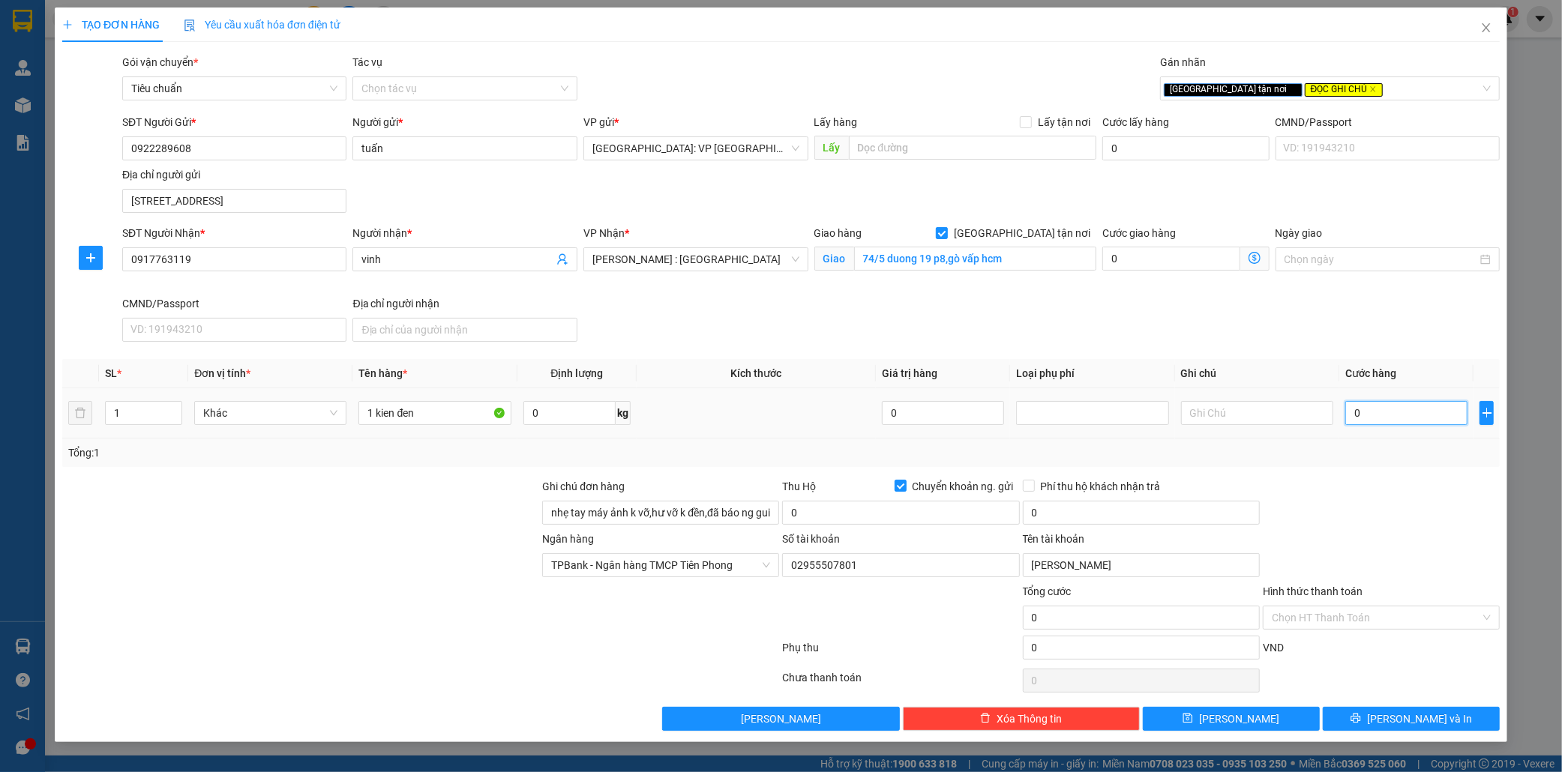
click at [1384, 412] on input "0" at bounding box center [1406, 413] width 122 height 24
type input "1"
type input "10"
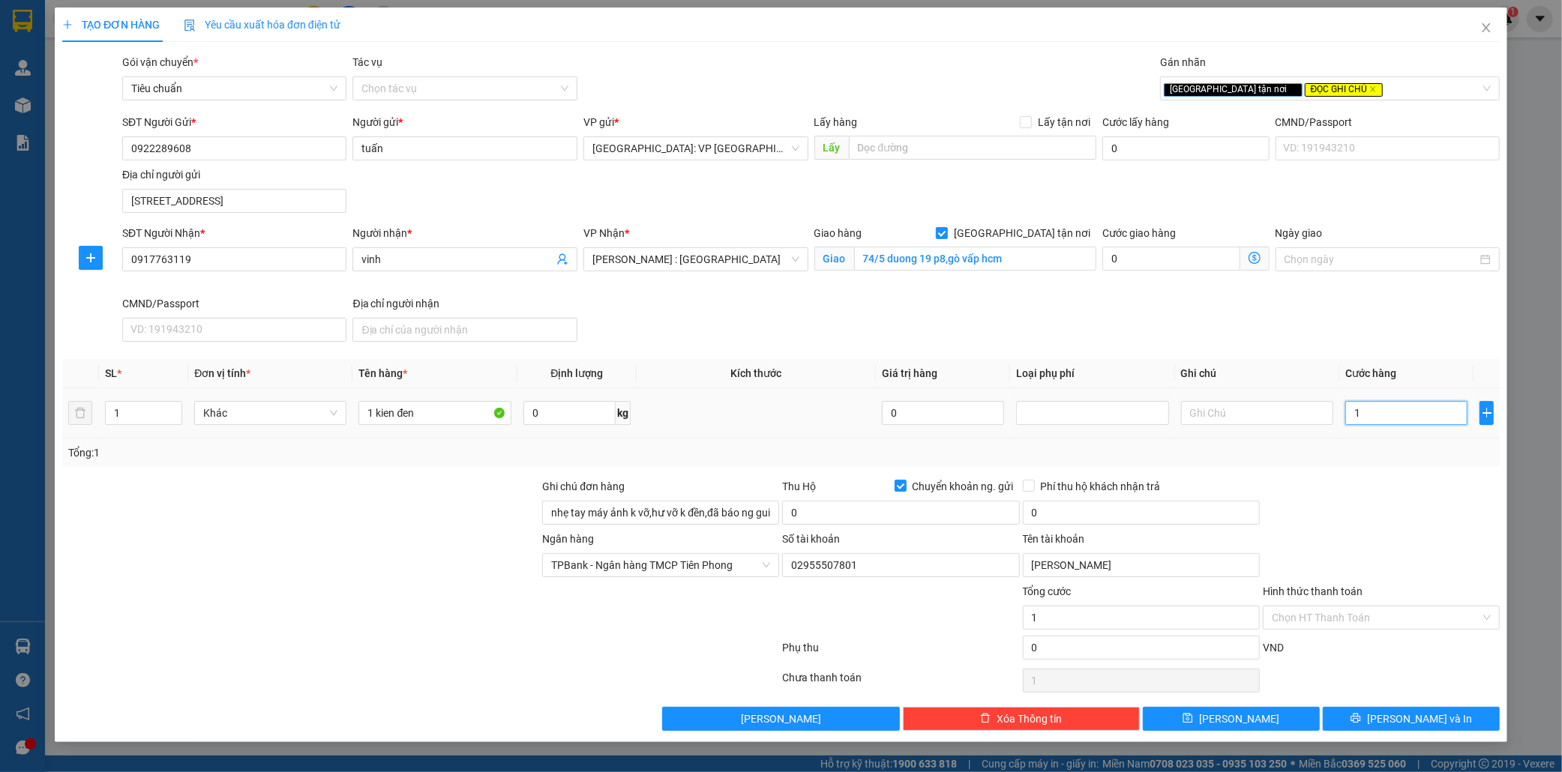
type input "10"
type input "100"
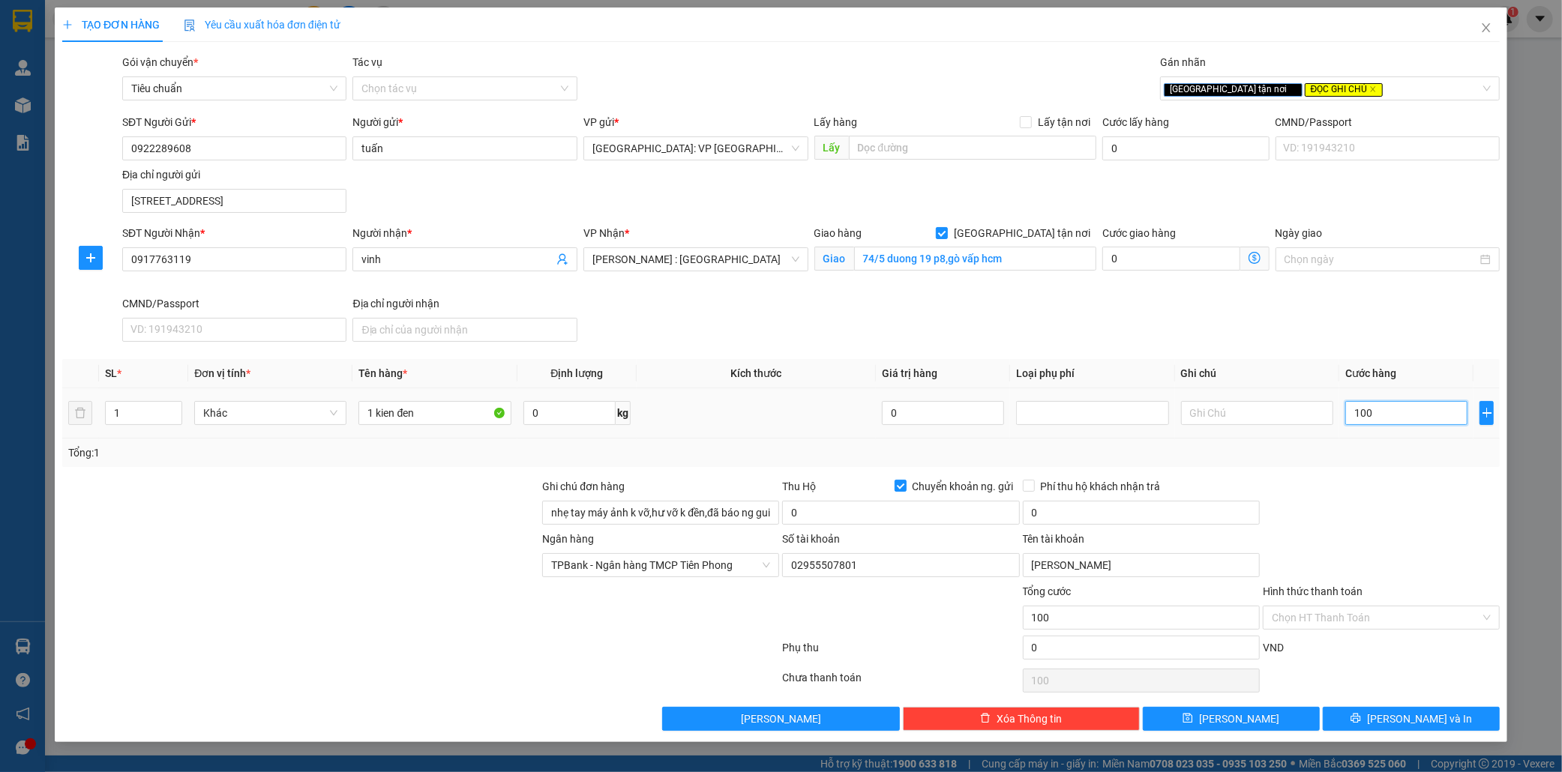
type input "1.000"
type input "10.000"
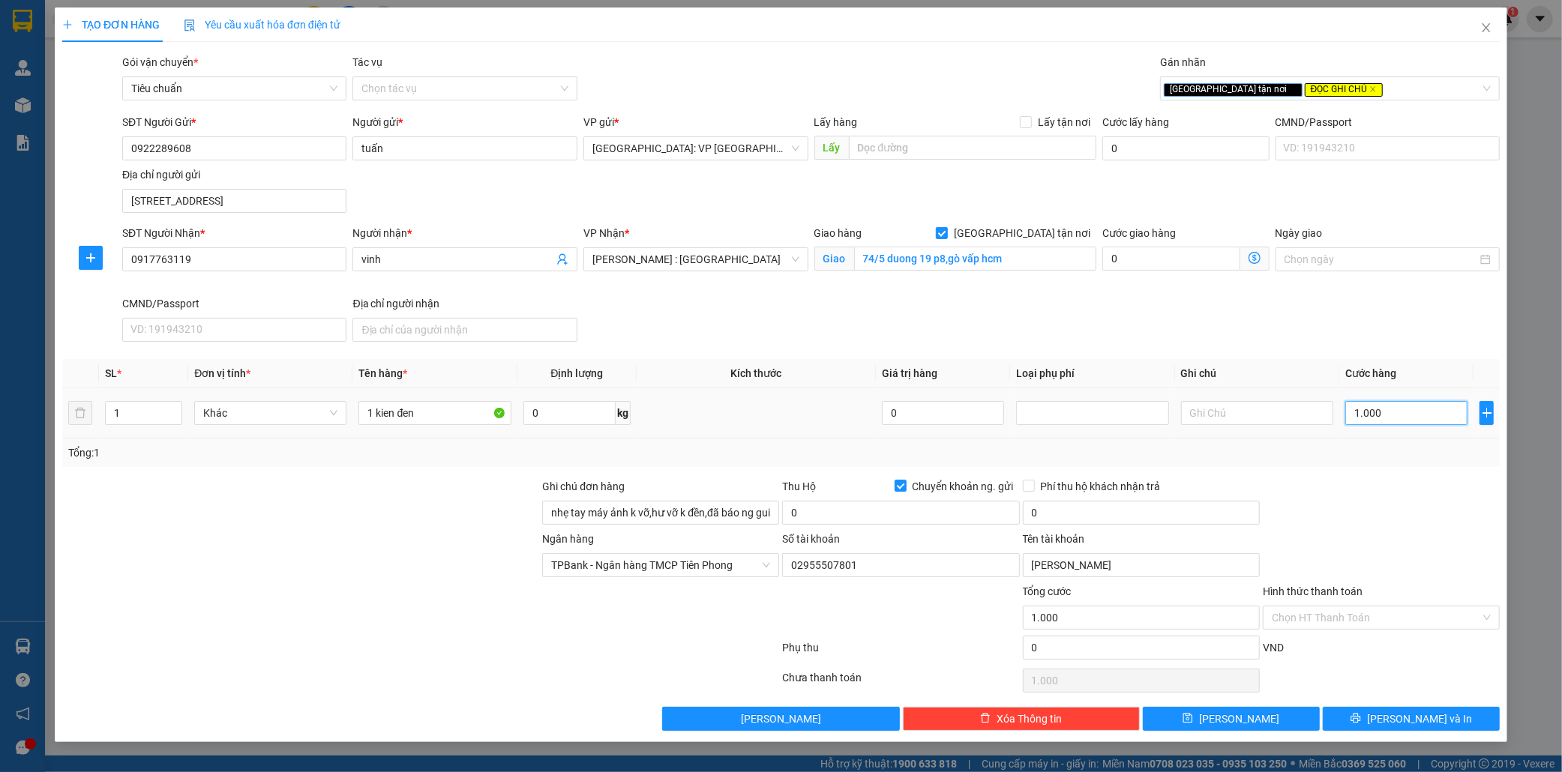
type input "10.000"
type input "100.000"
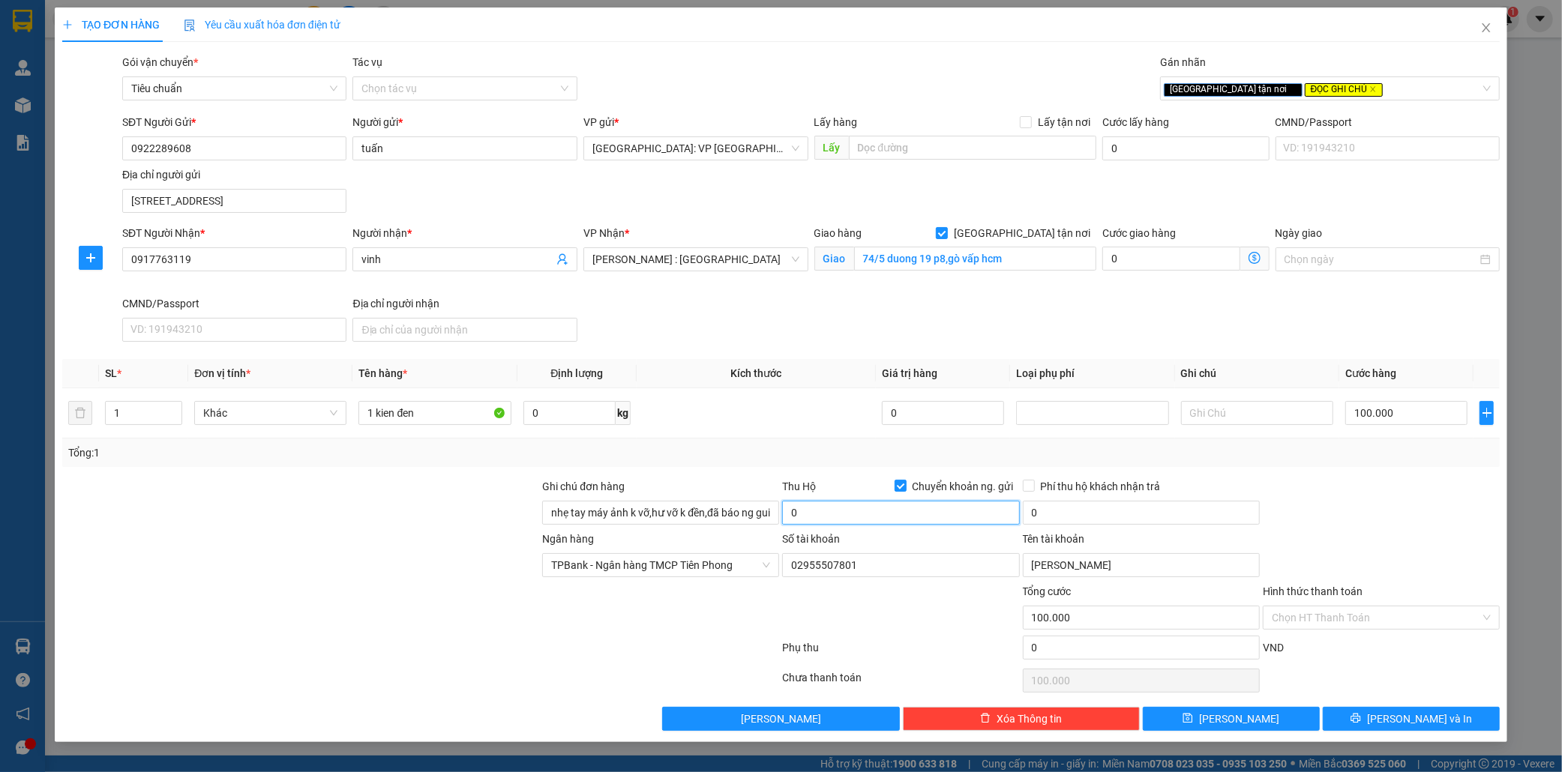
click at [856, 514] on input "0" at bounding box center [900, 513] width 237 height 24
type input "14.000.000"
click at [1086, 511] on input "0" at bounding box center [1141, 513] width 237 height 24
type input "40.000"
drag, startPoint x: 1033, startPoint y: 486, endPoint x: 1231, endPoint y: 526, distance: 202.0
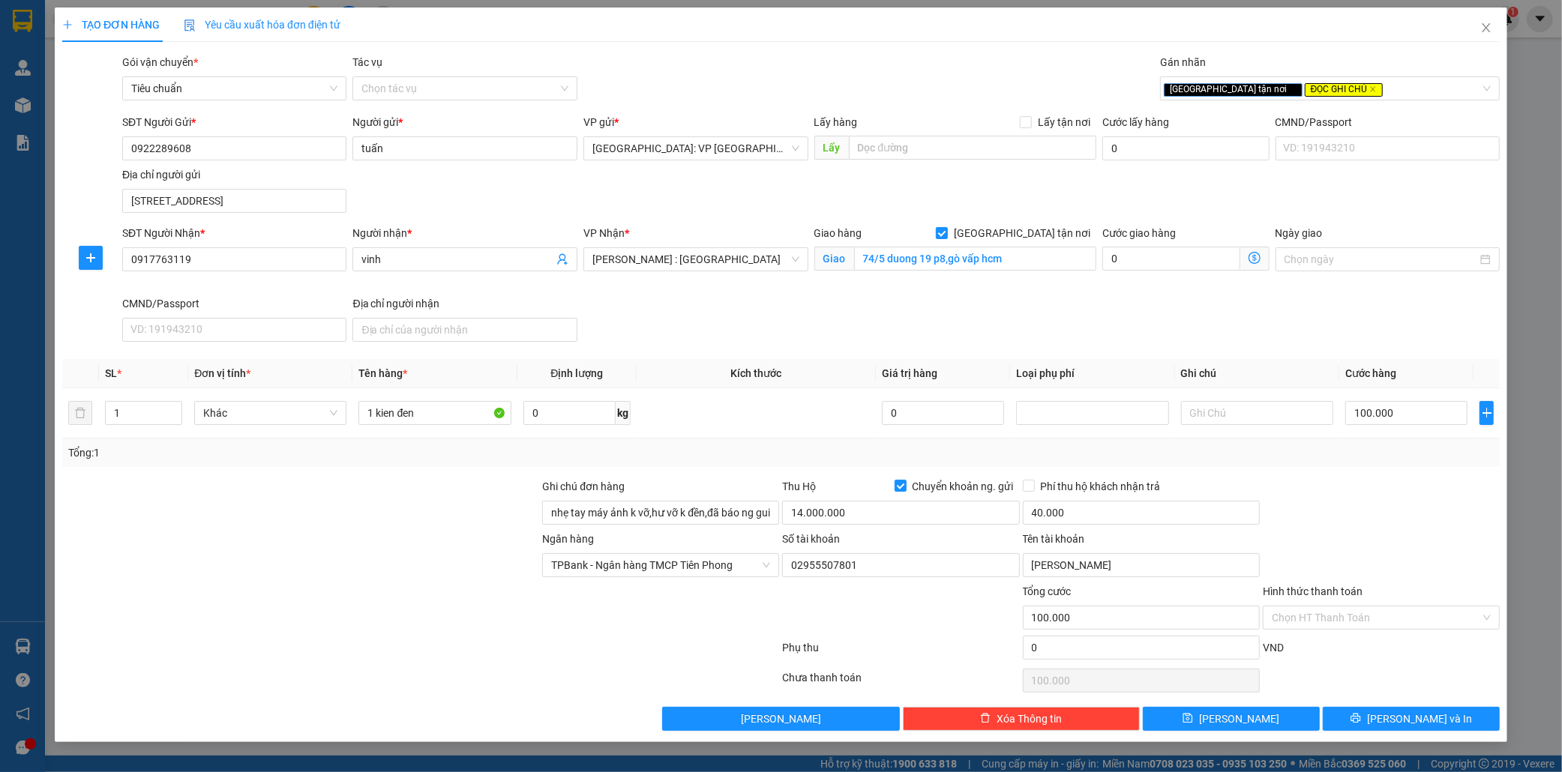
click at [1035, 486] on label "Phí thu hộ khách nhận trả" at bounding box center [1095, 486] width 144 height 16
click at [1030, 488] on input "Phí thu hộ khách nhận trả" at bounding box center [1028, 485] width 10 height 10
checkbox input "true"
click at [1425, 718] on span "[PERSON_NAME] và In" at bounding box center [1419, 719] width 105 height 16
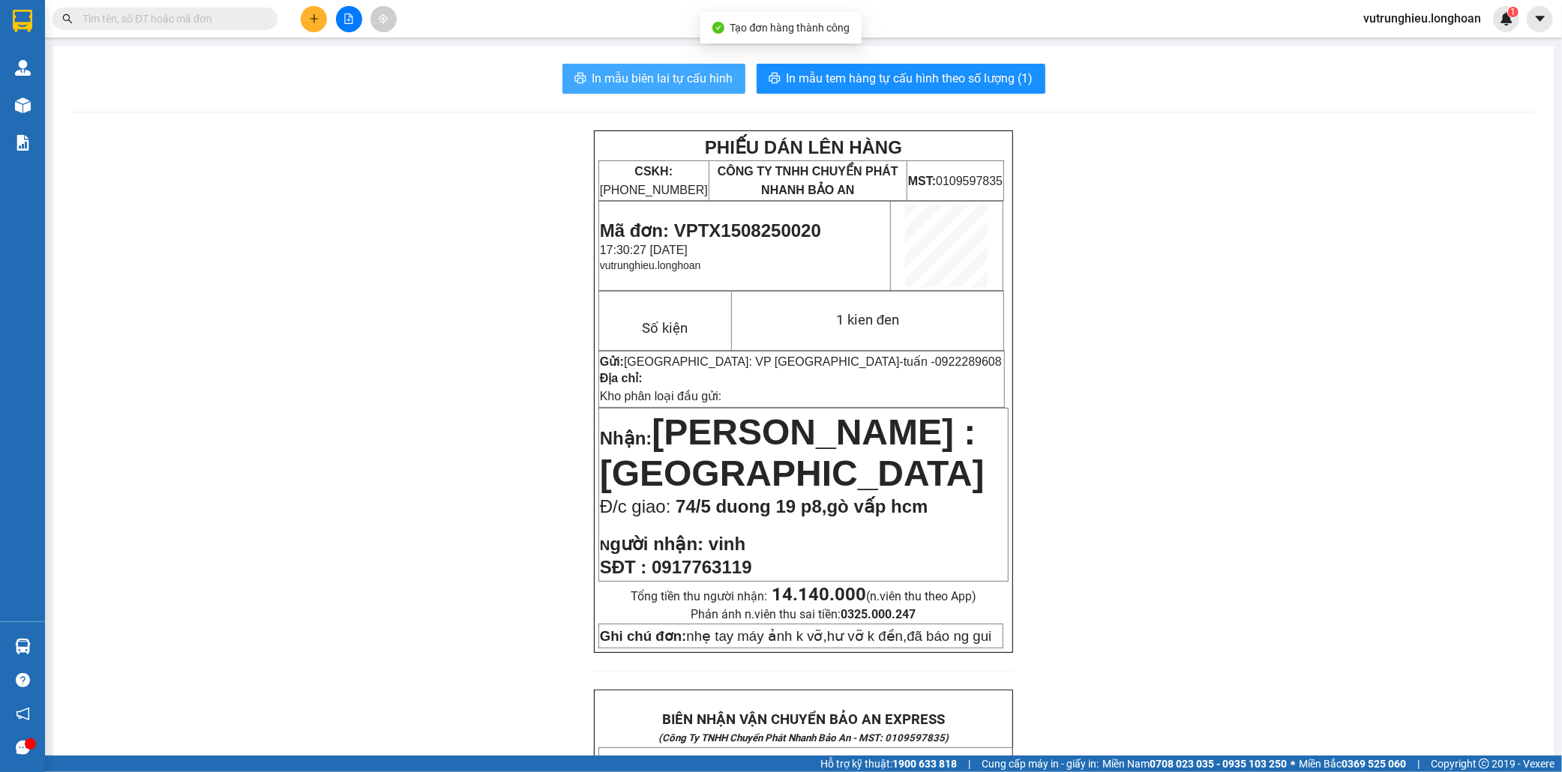
click at [656, 80] on span "In mẫu biên lai tự cấu hình" at bounding box center [662, 78] width 141 height 19
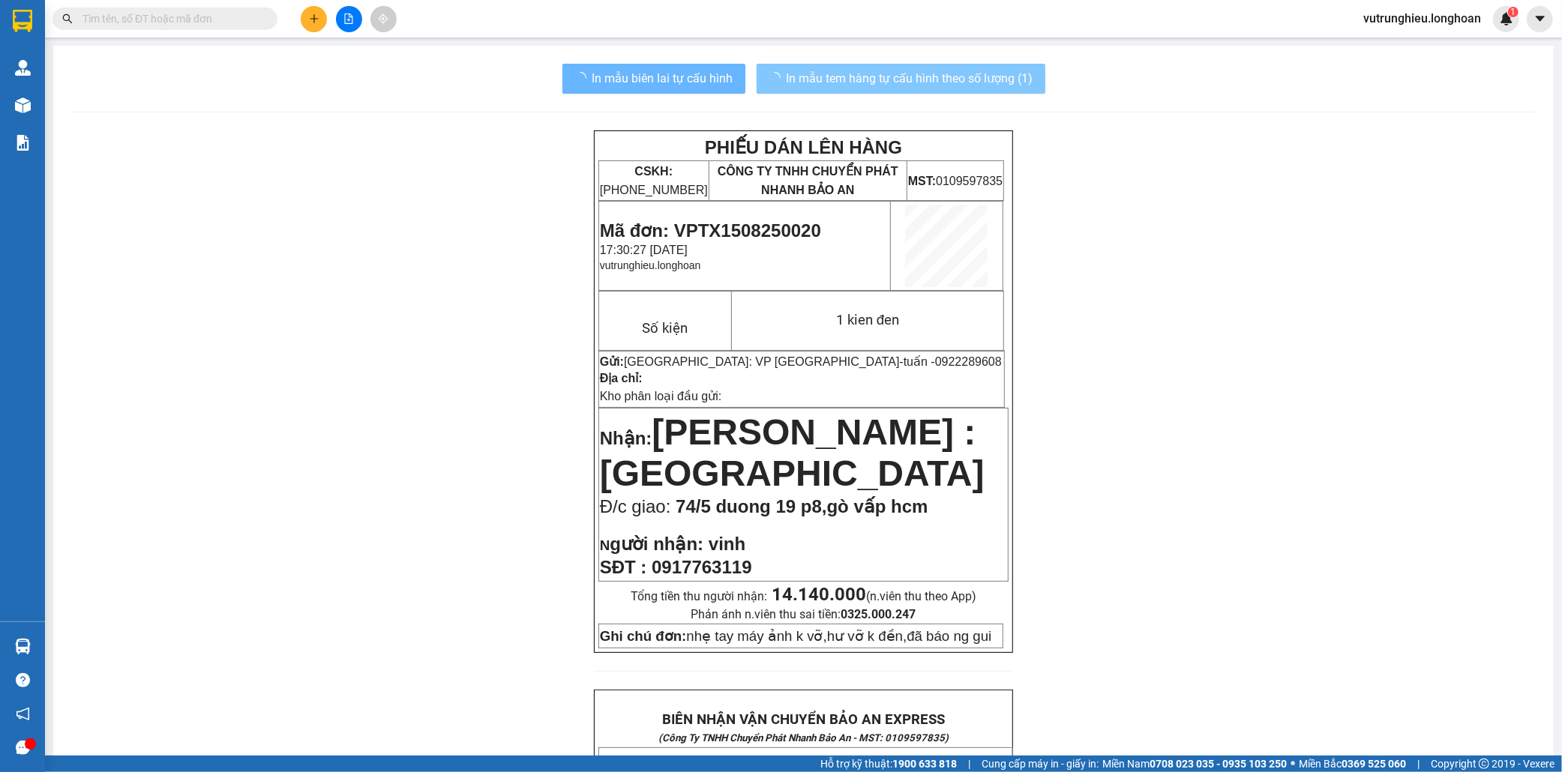
click at [845, 76] on span "In mẫu tem hàng tự cấu hình theo số lượng (1)" at bounding box center [909, 78] width 247 height 19
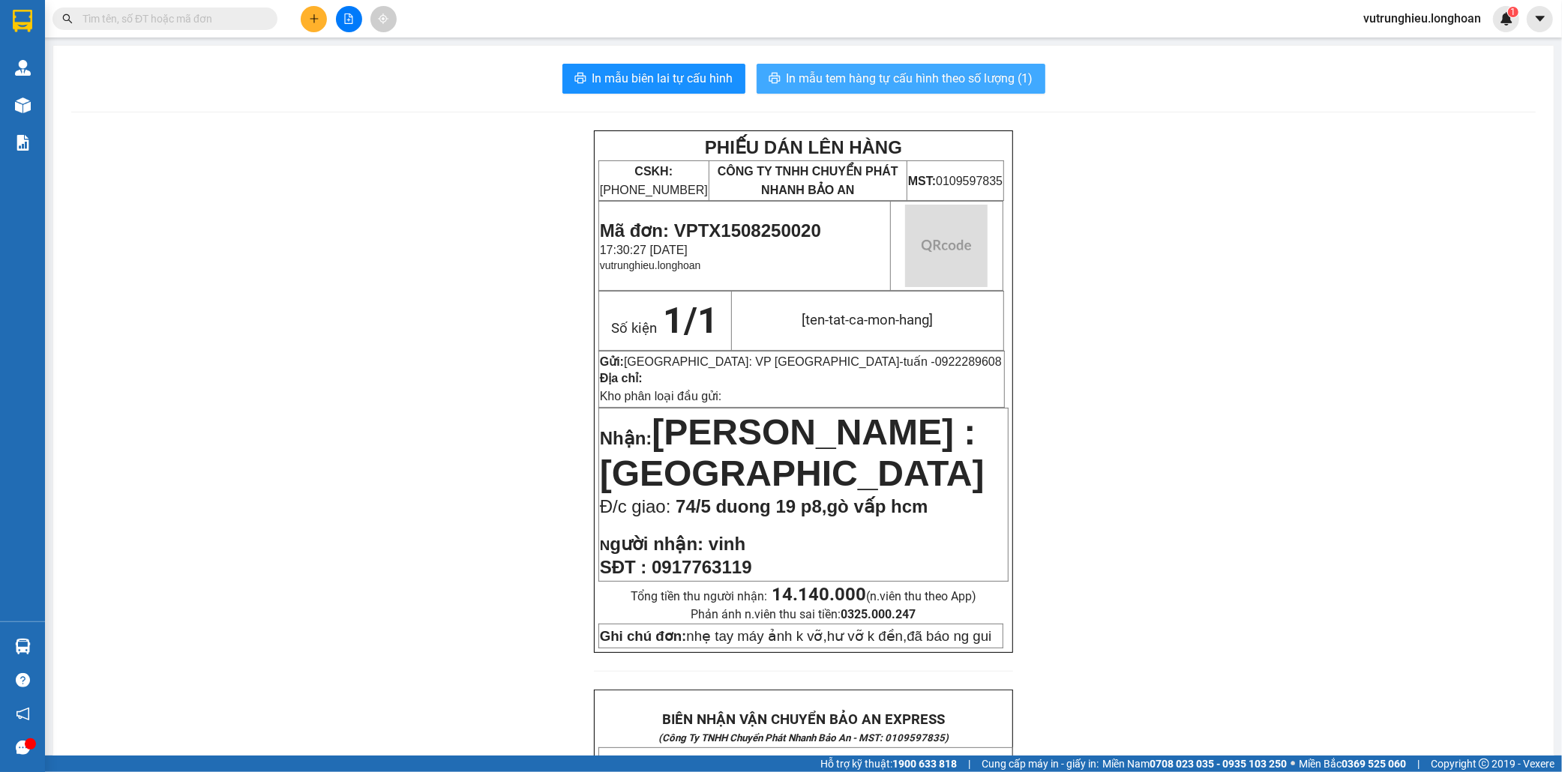
click at [845, 76] on span "In mẫu tem hàng tự cấu hình theo số lượng (1)" at bounding box center [909, 78] width 247 height 19
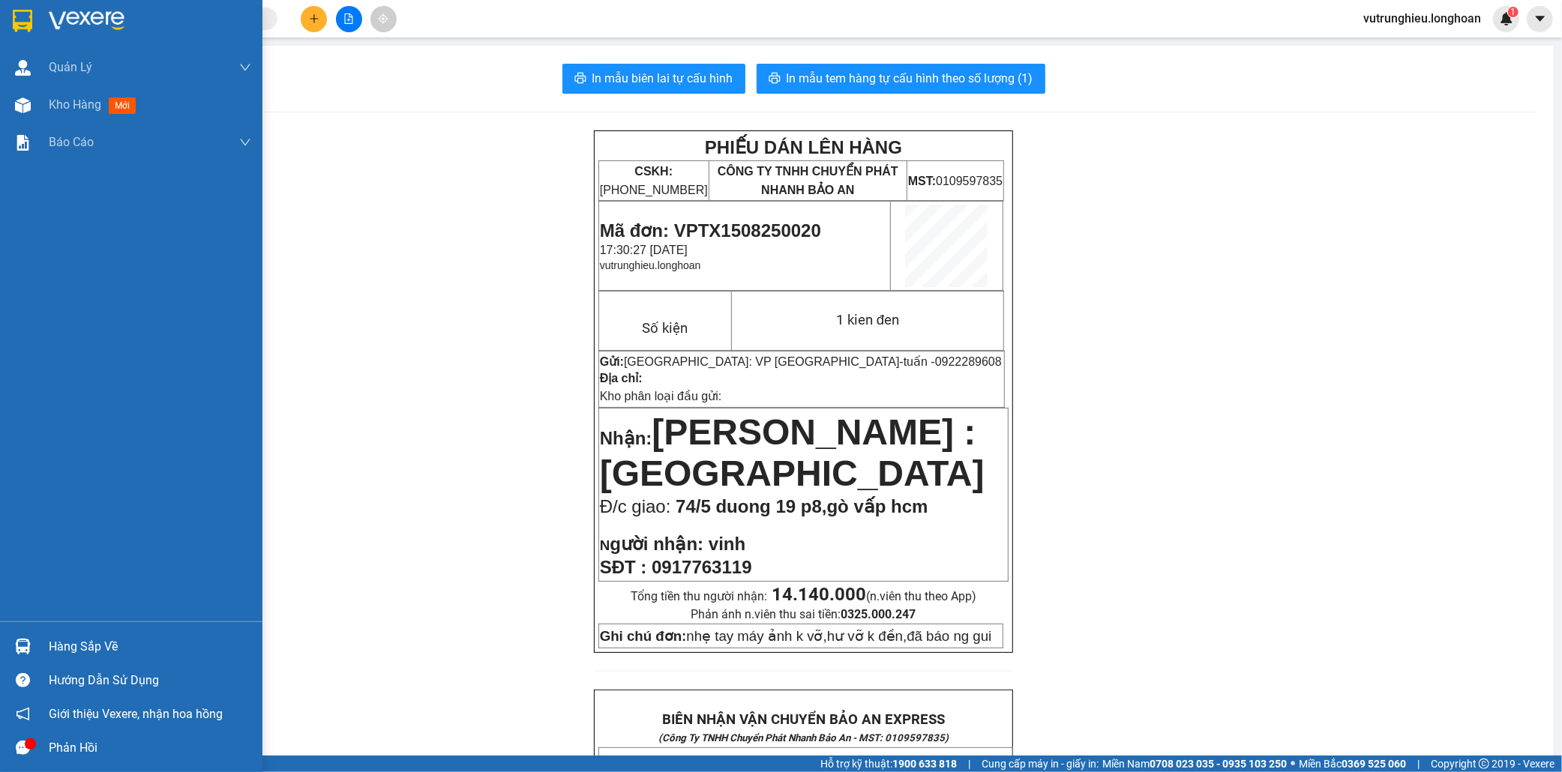
drag, startPoint x: 19, startPoint y: 31, endPoint x: 433, endPoint y: 756, distance: 834.8
click at [20, 28] on img at bounding box center [22, 21] width 19 height 22
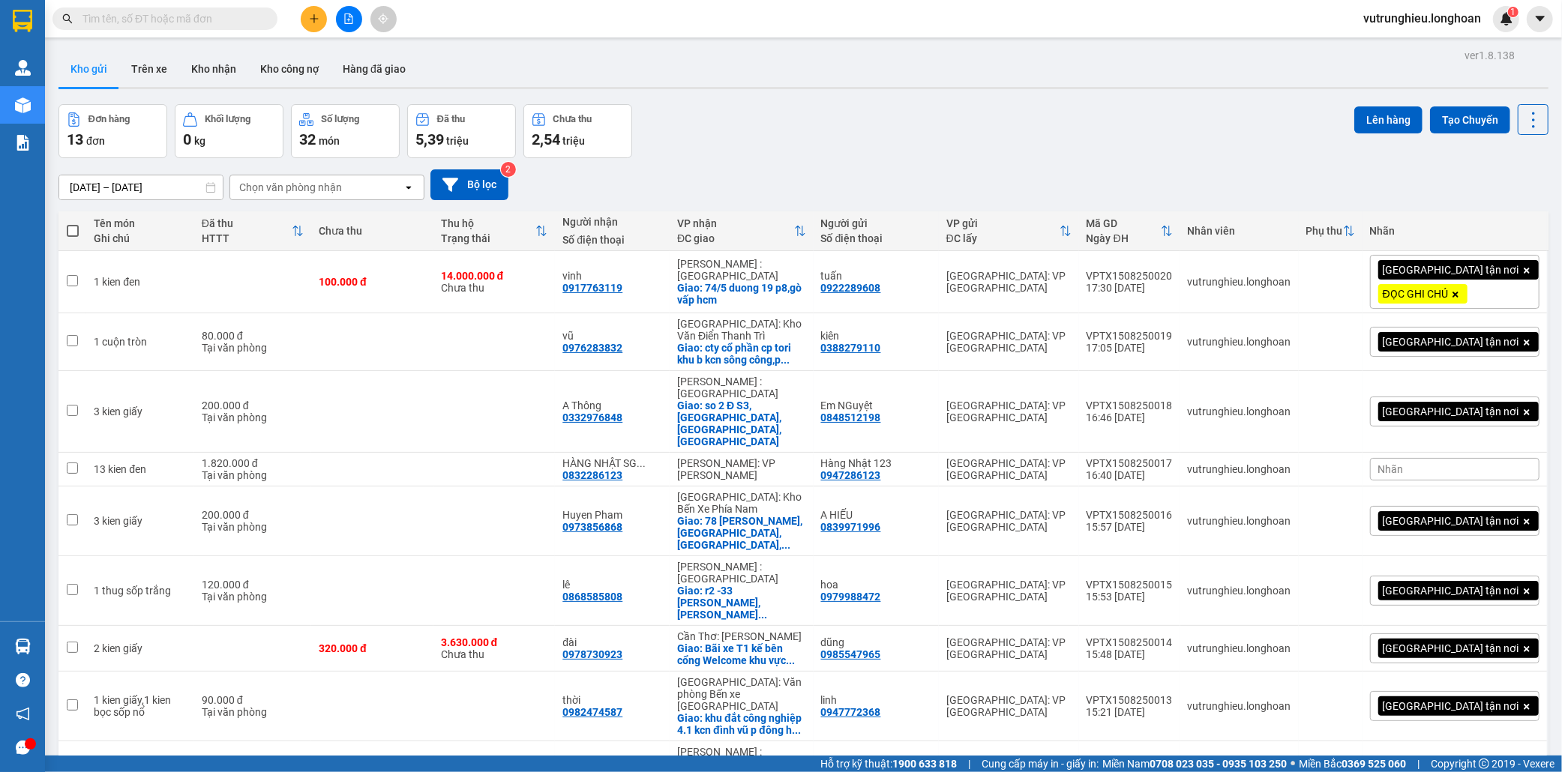
click at [320, 13] on button at bounding box center [314, 19] width 26 height 26
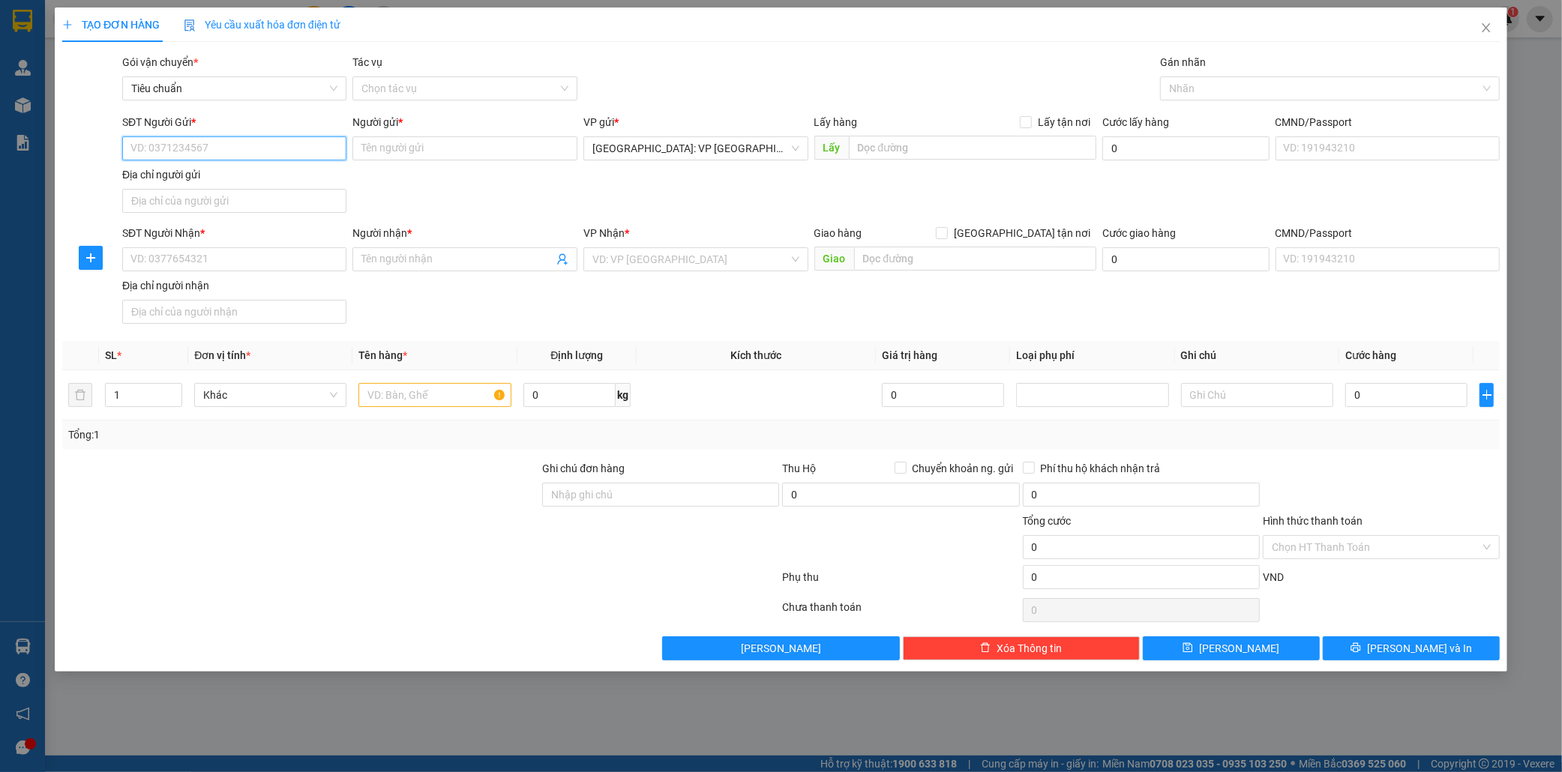
click at [233, 148] on input "SĐT Người Gửi *" at bounding box center [234, 148] width 225 height 24
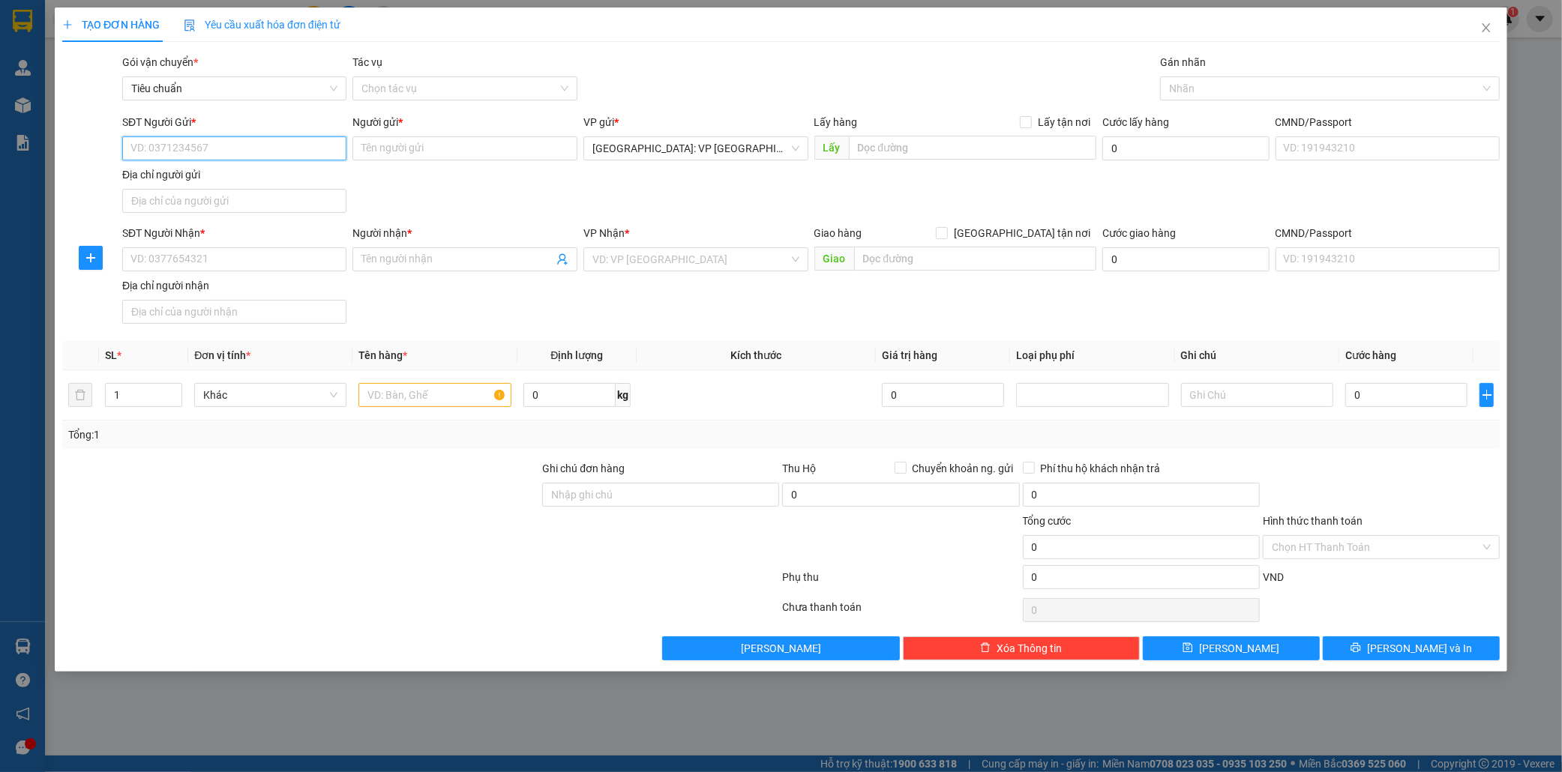
click at [233, 148] on input "SĐT Người Gửi *" at bounding box center [234, 148] width 225 height 24
type input "0983733688"
click at [227, 178] on div "0983733688 - cường" at bounding box center [234, 178] width 207 height 16
type input "cường"
checkbox input "true"
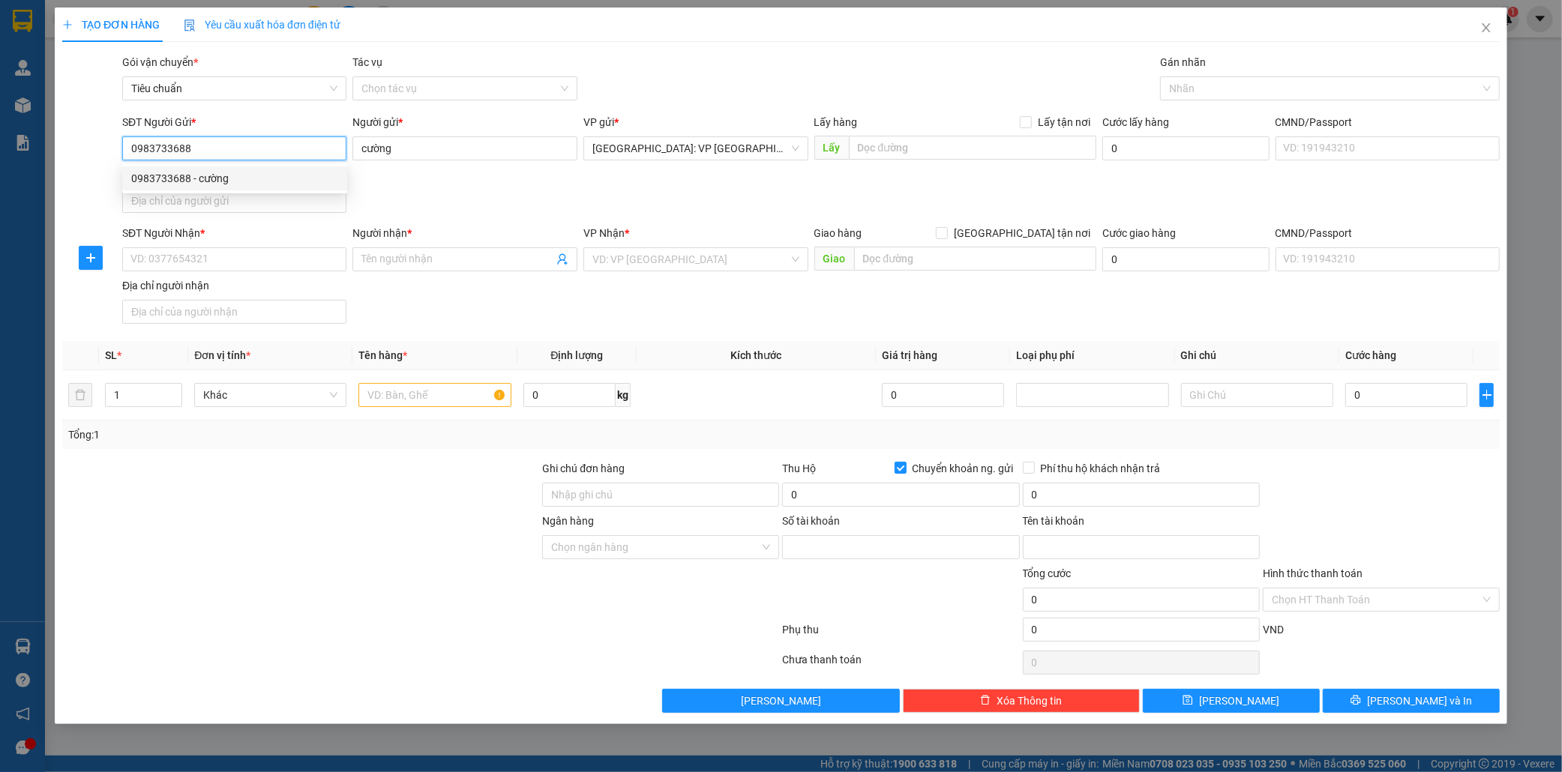
type input "0983733688"
type input "NGUYEN DAC CUONG"
type input "0983733688"
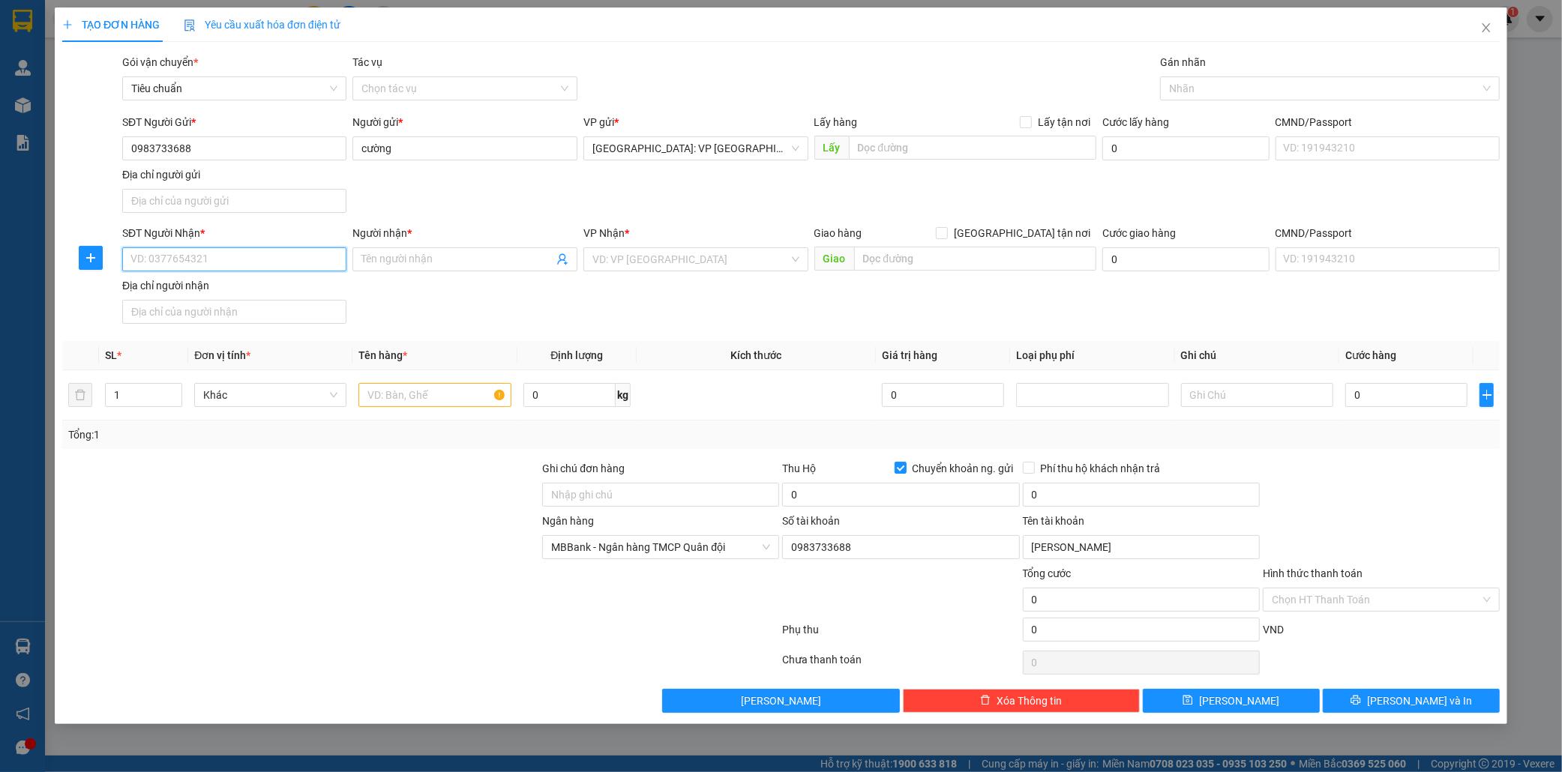
click at [199, 260] on input "SĐT Người Nhận *" at bounding box center [234, 259] width 225 height 24
type input "0976501496"
click at [205, 288] on div "0976501496 - ngọc" at bounding box center [234, 290] width 207 height 16
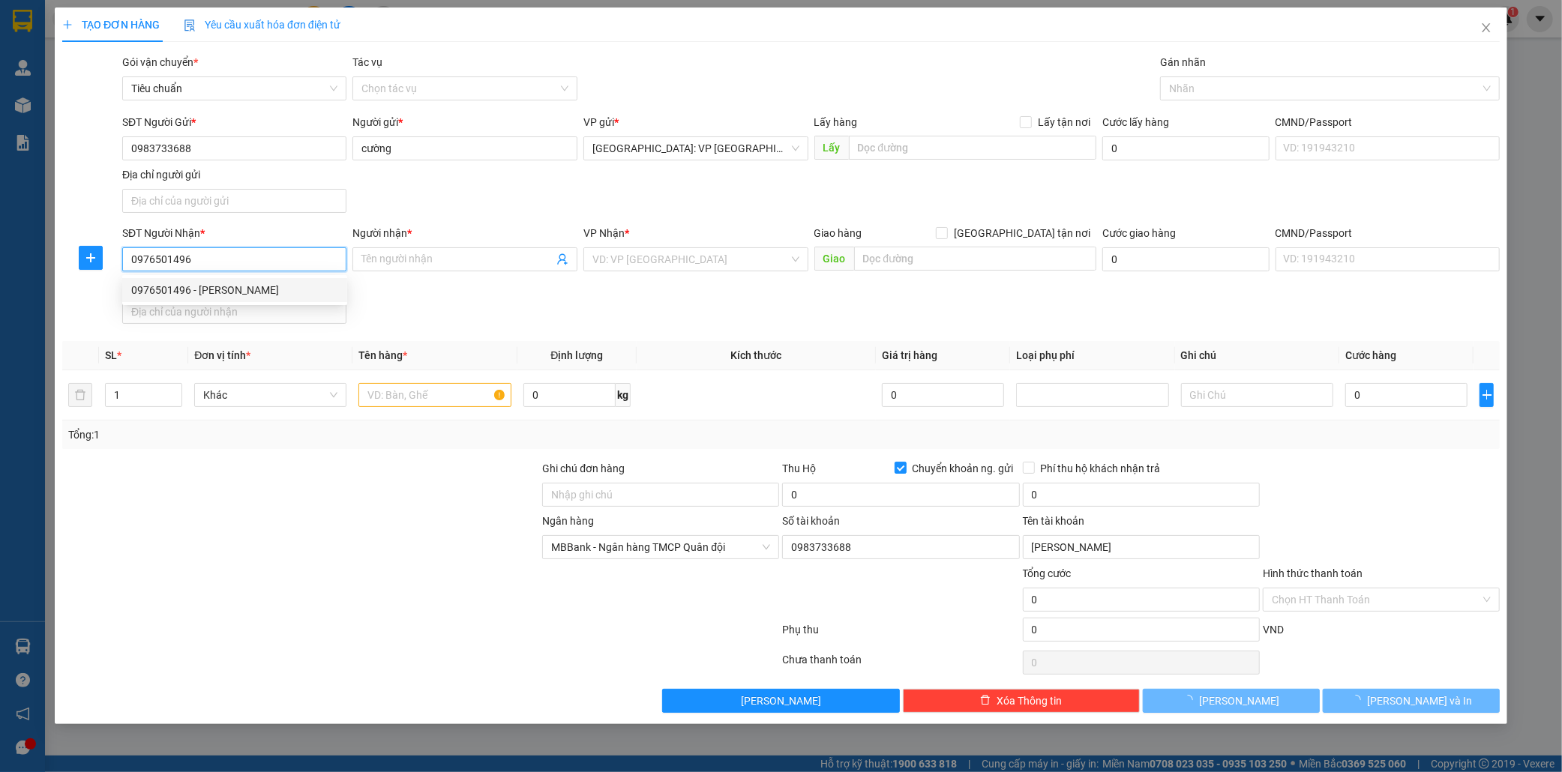
type input "ngọc"
checkbox input "true"
type input "Nhà Văn Hóa [GEOGRAPHIC_DATA], Xã [GEOGRAPHIC_DATA], [GEOGRAPHIC_DATA], [GEOGRA…"
checkbox input "false"
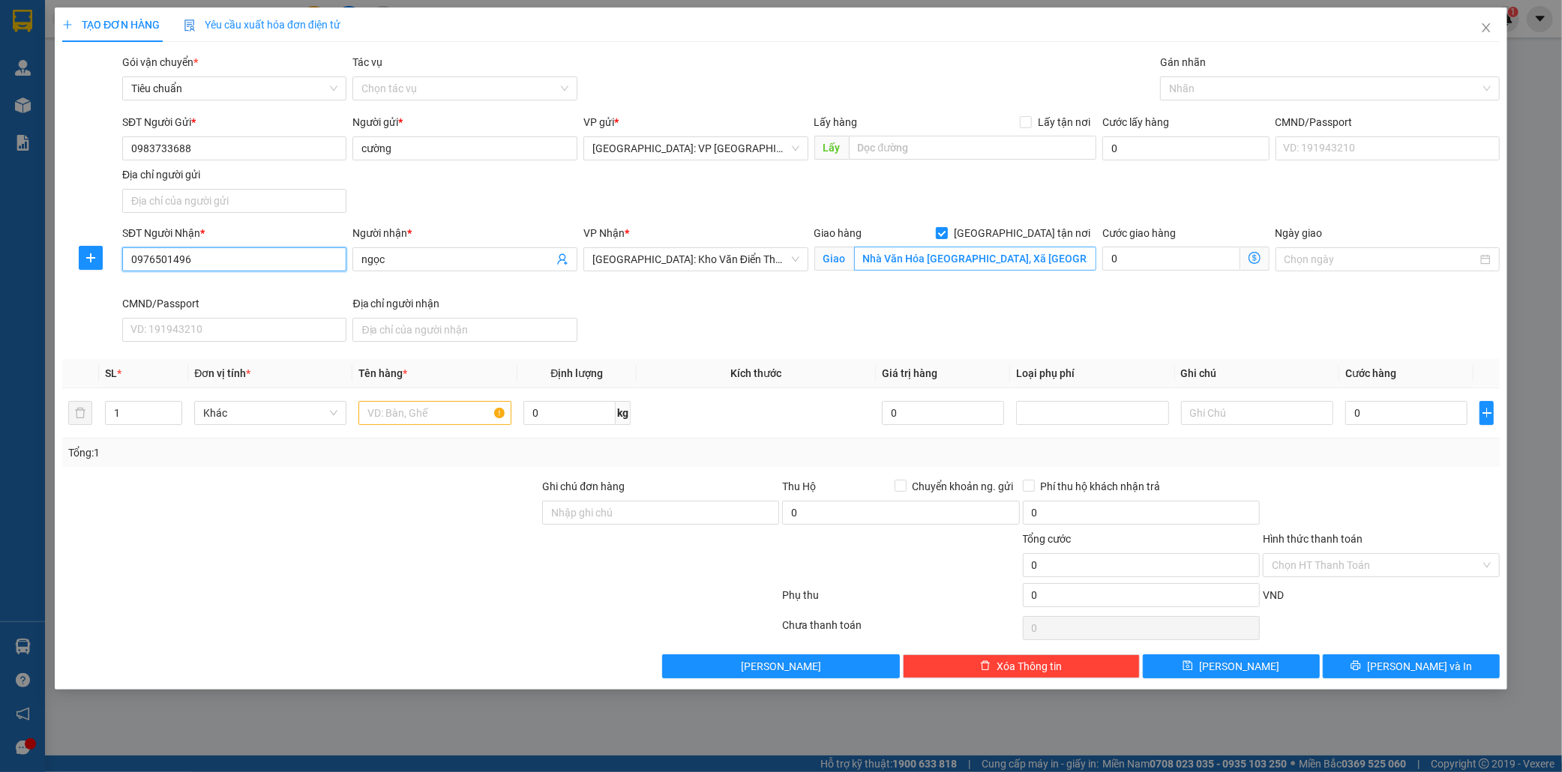
type input "0976501496"
click at [1045, 259] on input "Nhà Văn Hóa [GEOGRAPHIC_DATA], Xã [GEOGRAPHIC_DATA], [GEOGRAPHIC_DATA], [GEOGRA…" at bounding box center [975, 259] width 242 height 24
click at [1044, 259] on input "Nhà Văn Hóa [GEOGRAPHIC_DATA], Xã [GEOGRAPHIC_DATA], [GEOGRAPHIC_DATA], [GEOGRA…" at bounding box center [975, 259] width 242 height 24
click at [1183, 88] on div at bounding box center [1322, 88] width 317 height 18
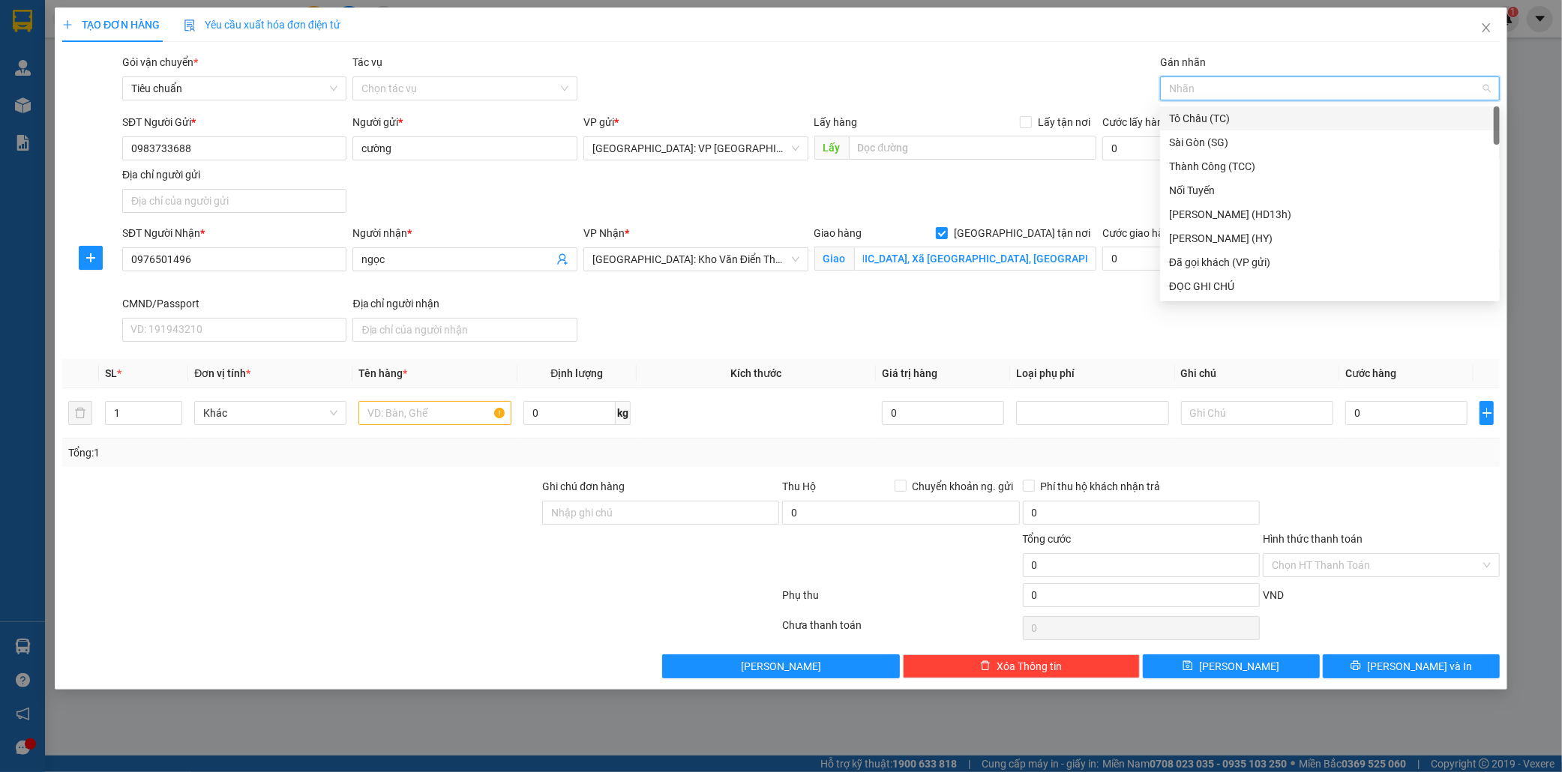
scroll to position [0, 0]
type input "gi"
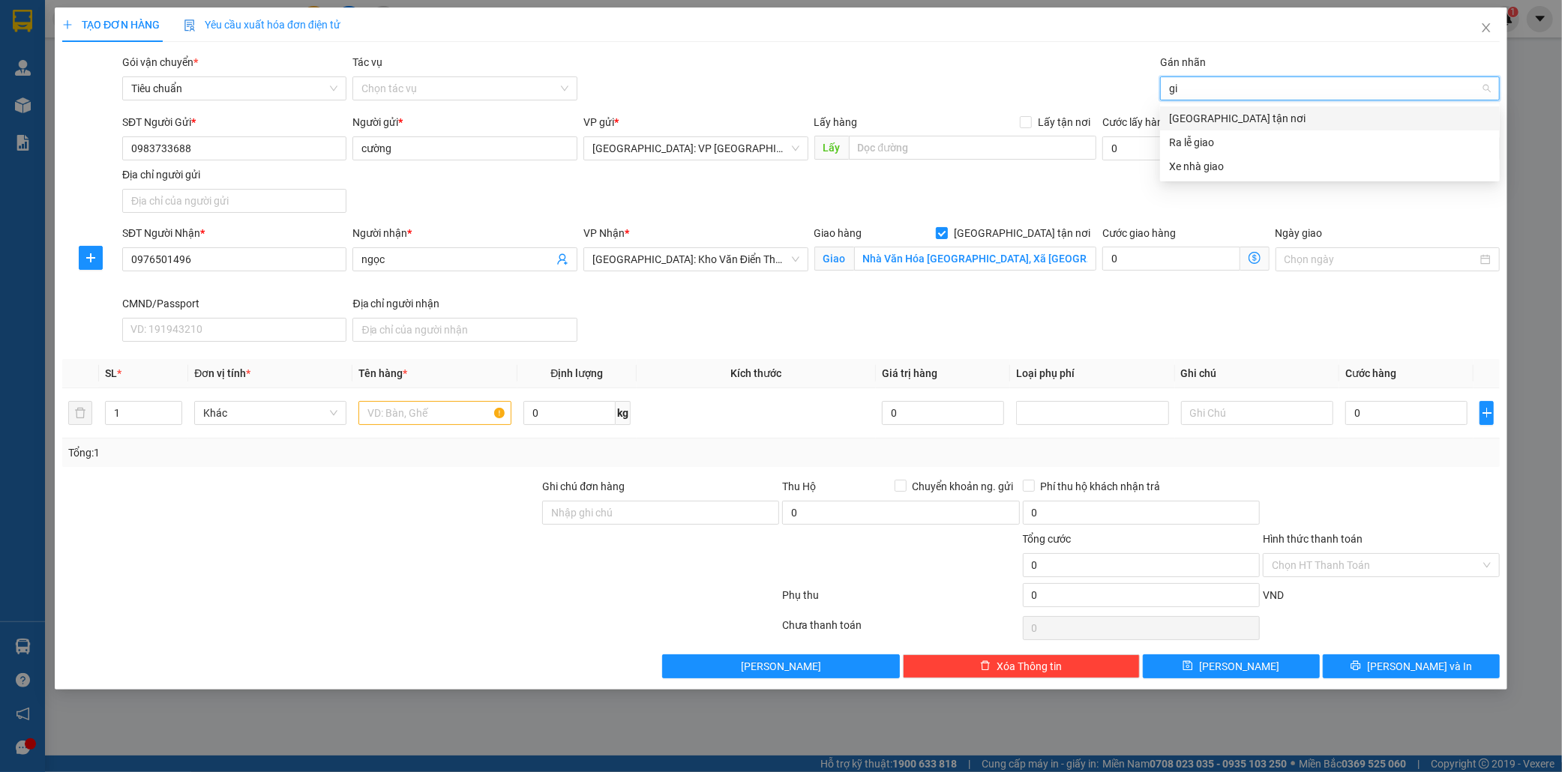
click at [1209, 118] on div "[GEOGRAPHIC_DATA] tận nơi" at bounding box center [1330, 118] width 322 height 16
click at [386, 411] on input "text" at bounding box center [434, 413] width 152 height 24
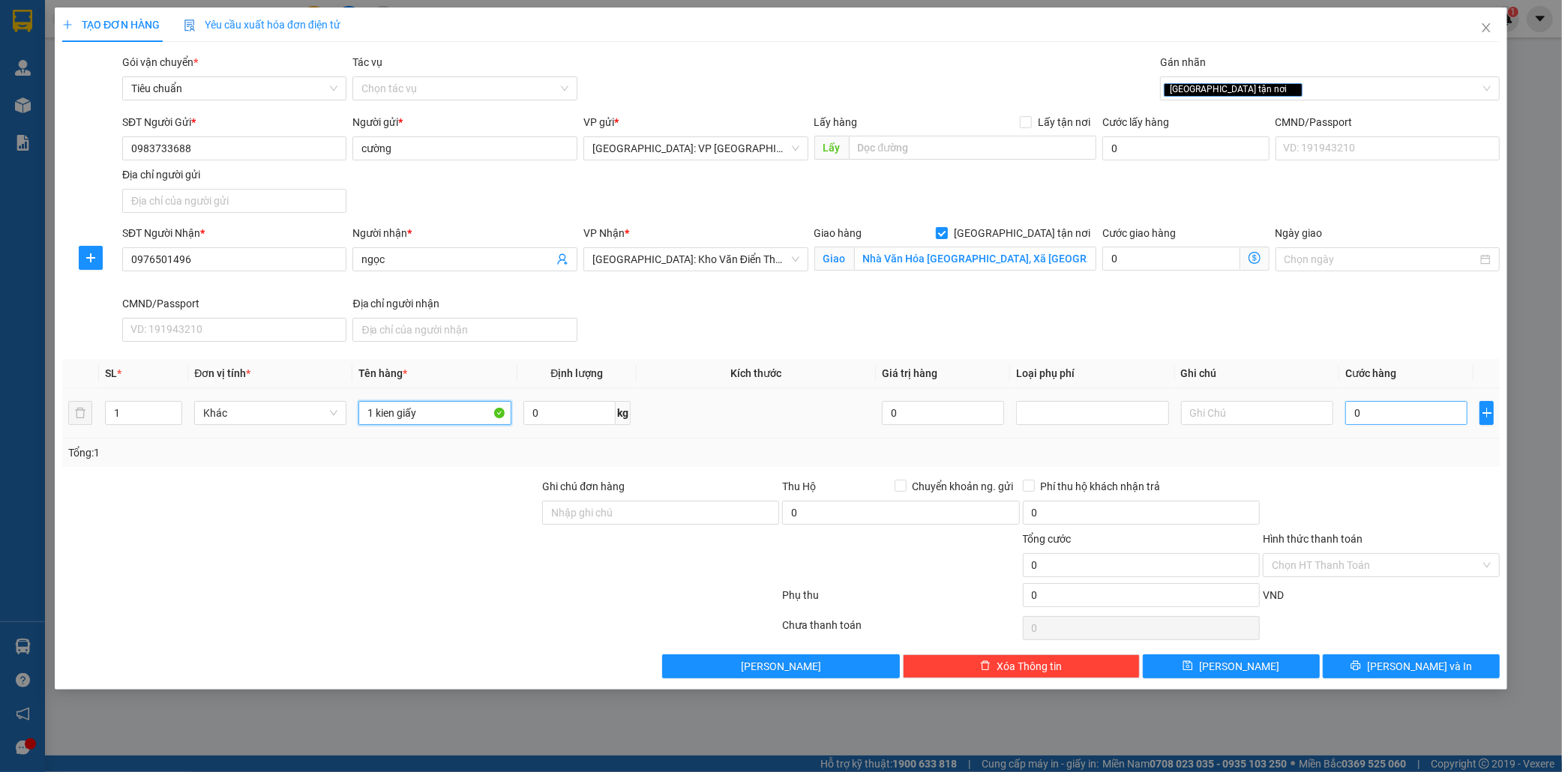
type input "1 kien giấy"
click at [1404, 420] on input "0" at bounding box center [1406, 413] width 122 height 24
type input "9"
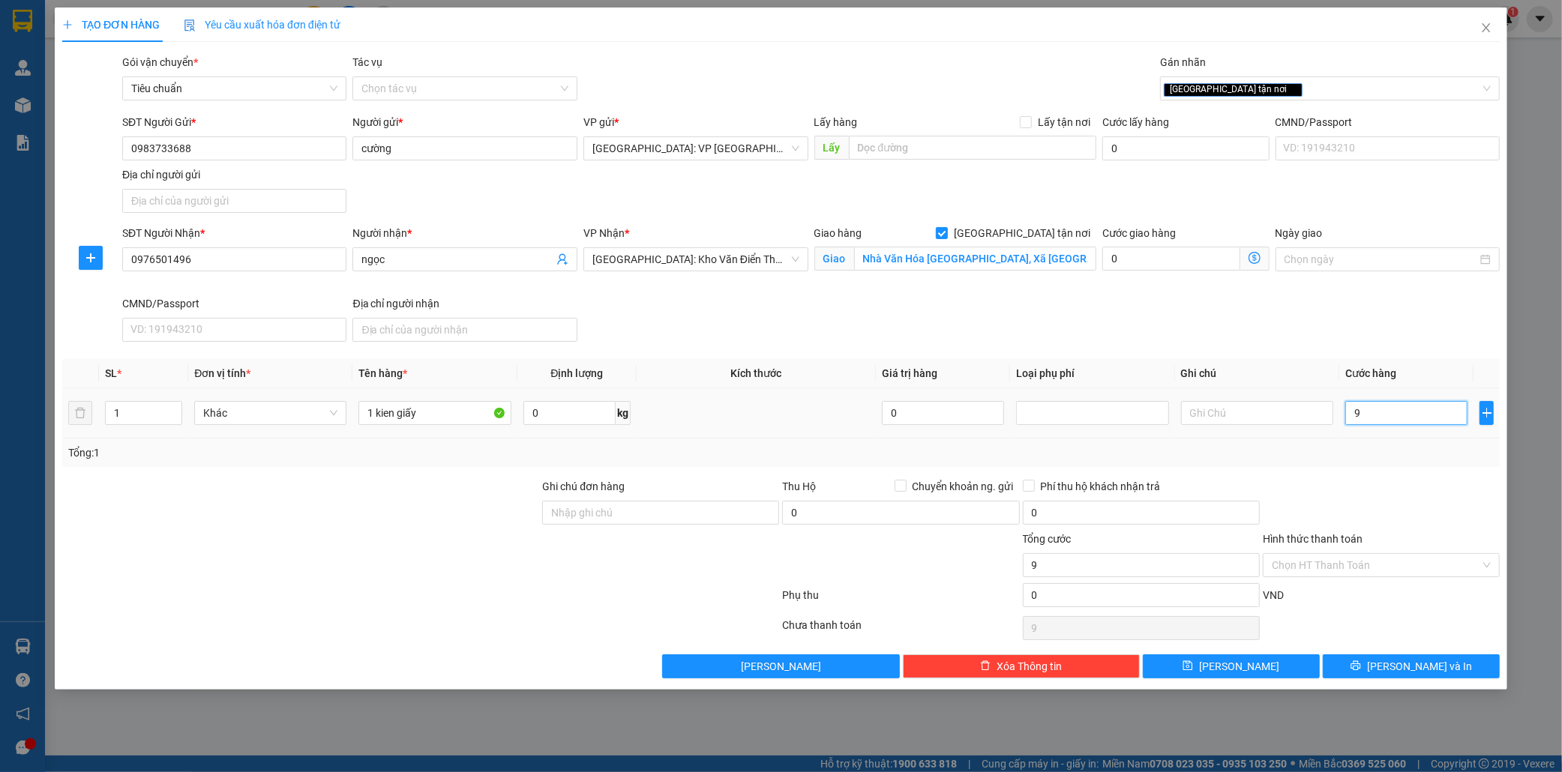
type input "90"
type input "900"
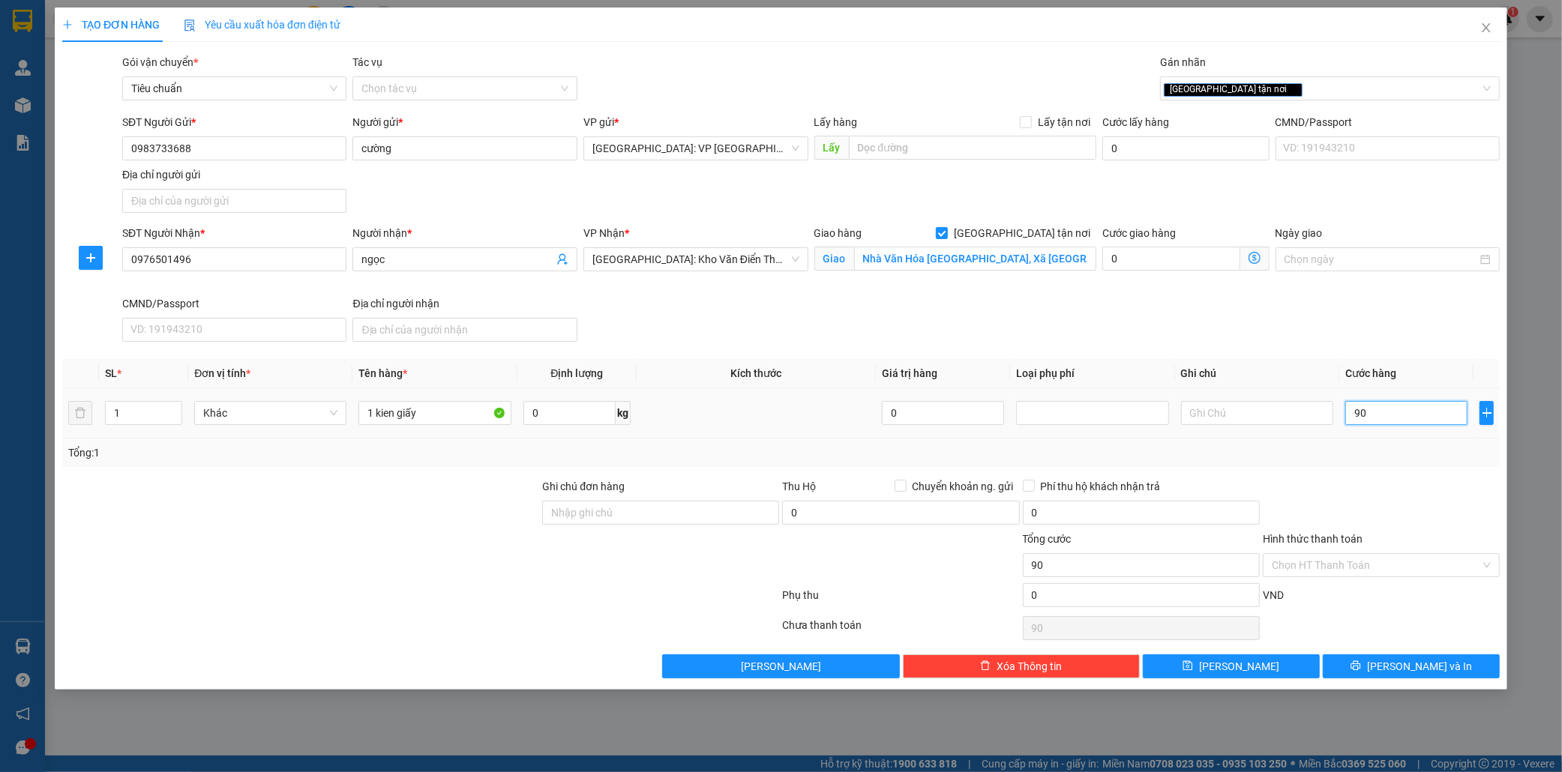
type input "900"
type input "9.000"
type input "90.000"
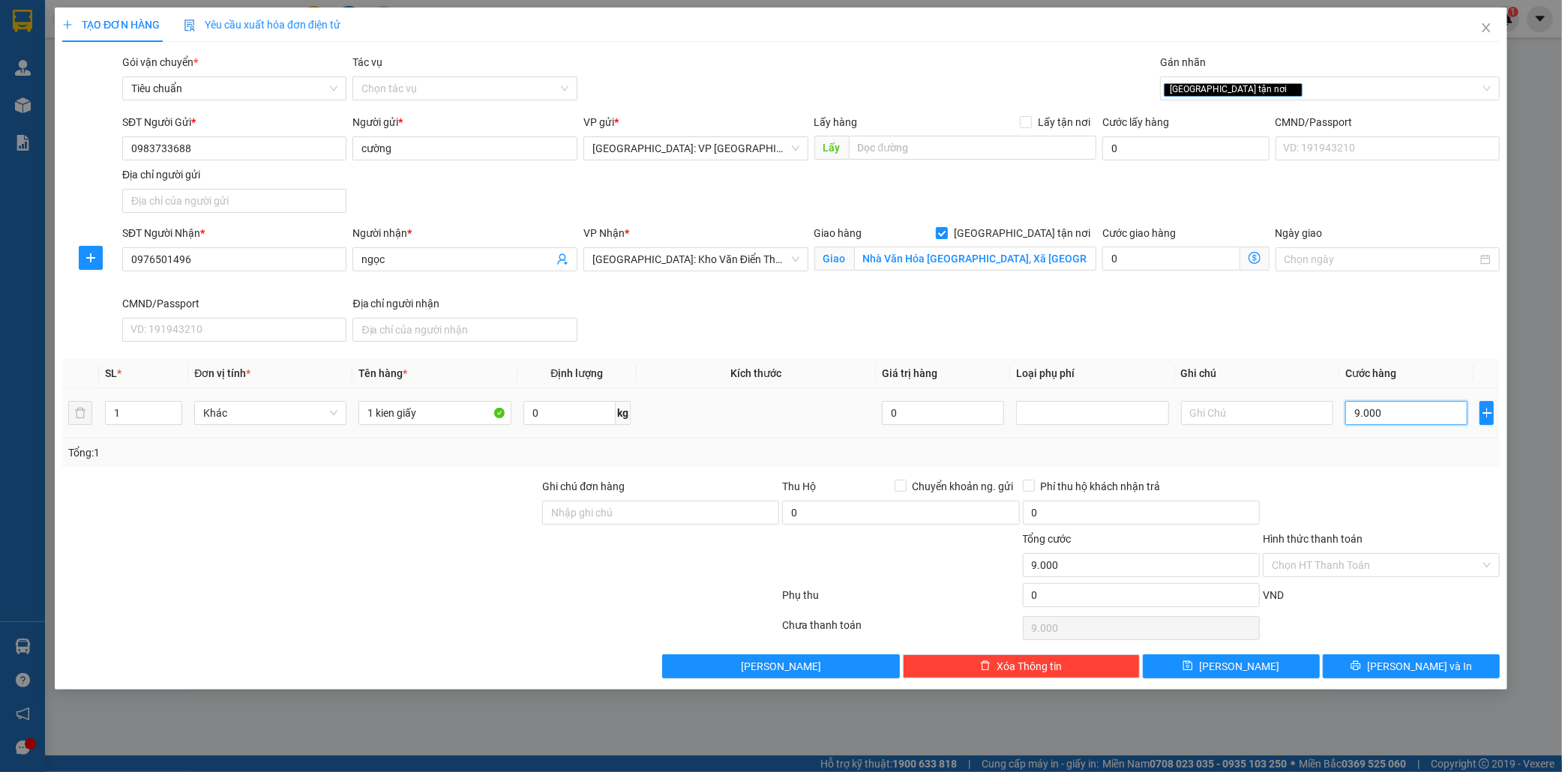
type input "90.000"
click at [1405, 670] on span "[PERSON_NAME] và In" at bounding box center [1419, 666] width 105 height 16
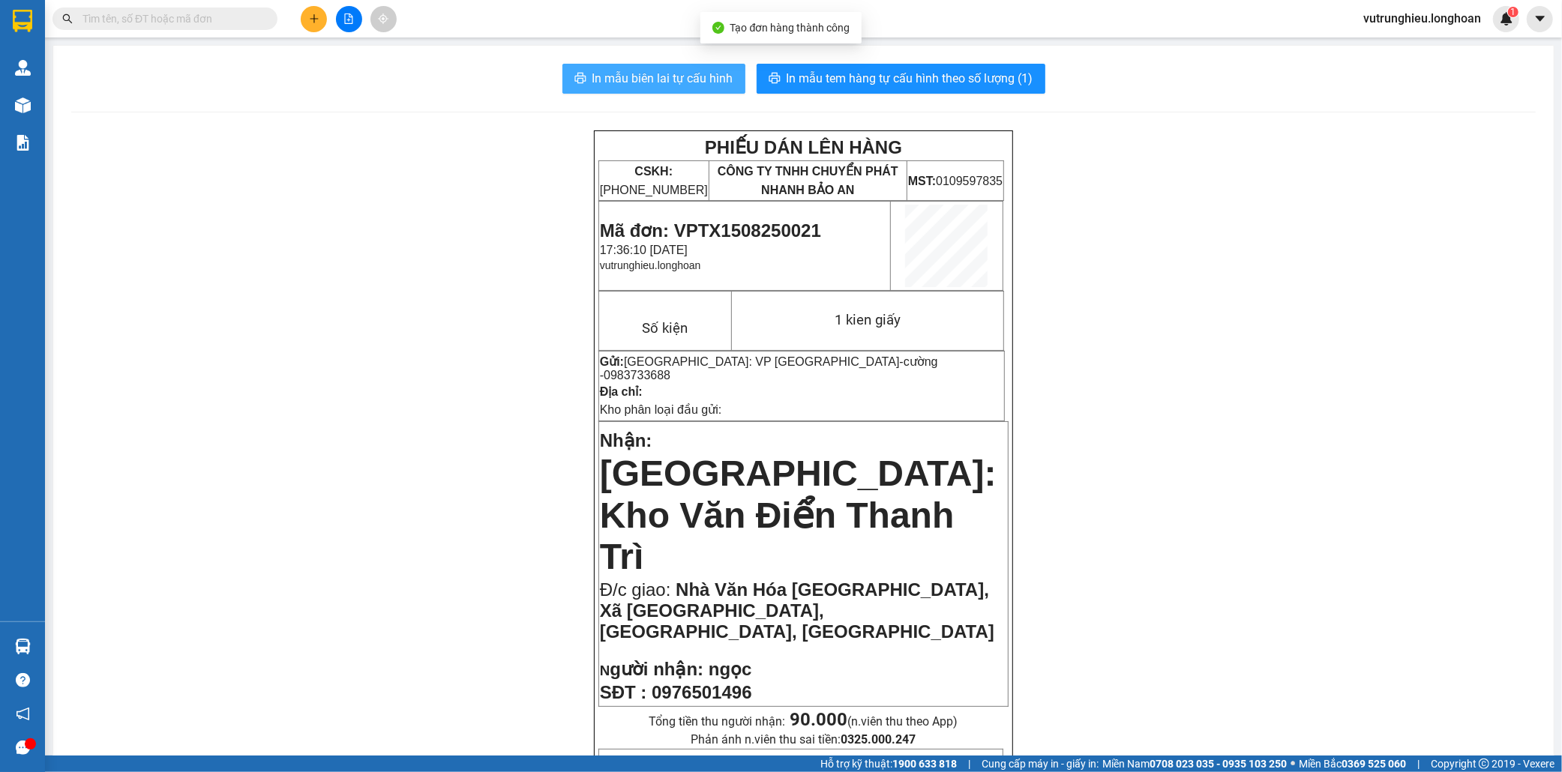
click at [579, 81] on icon "printer" at bounding box center [580, 78] width 12 height 12
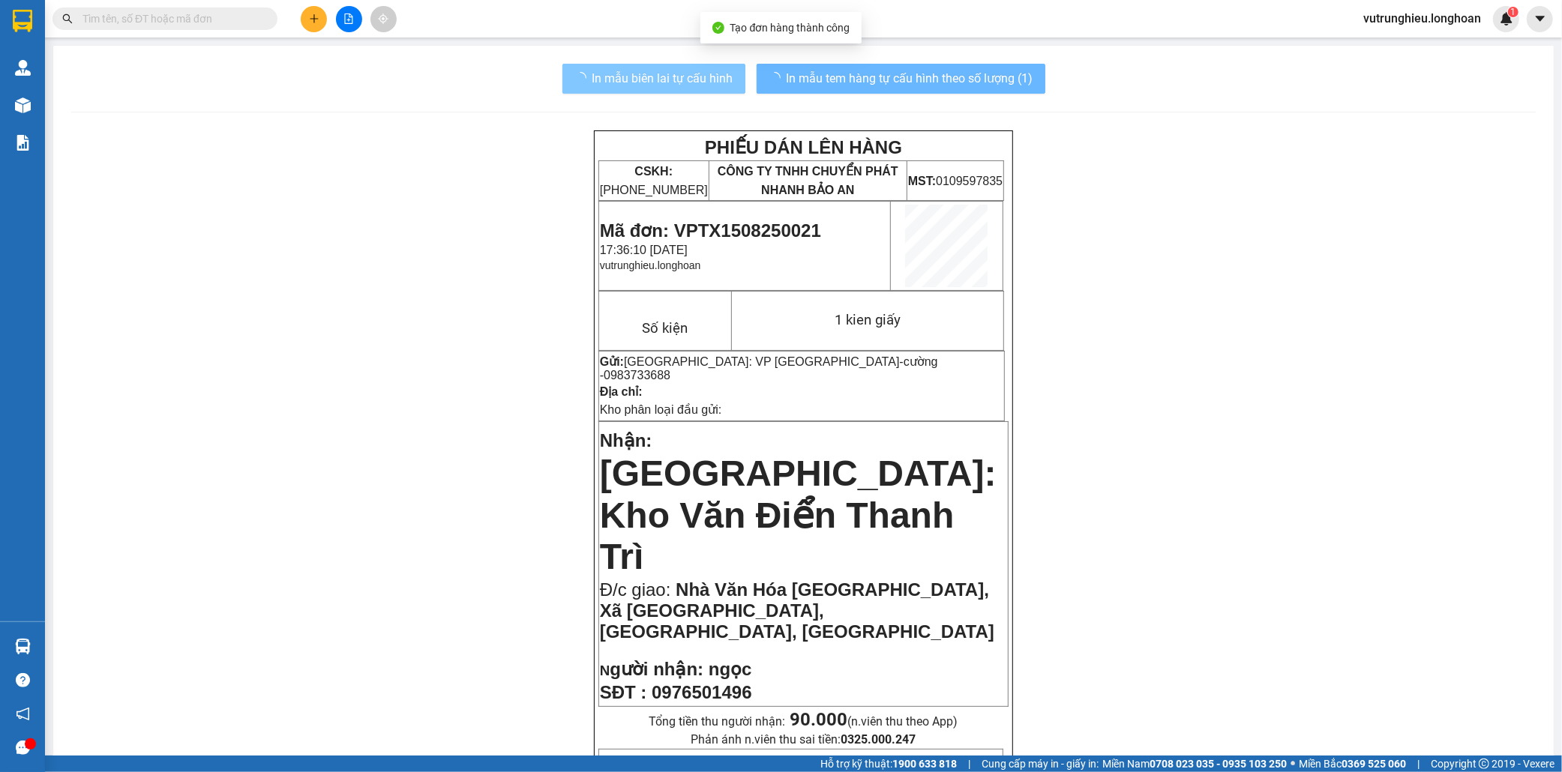
click at [951, 80] on span "In mẫu tem hàng tự cấu hình theo số lượng (1)" at bounding box center [909, 78] width 247 height 19
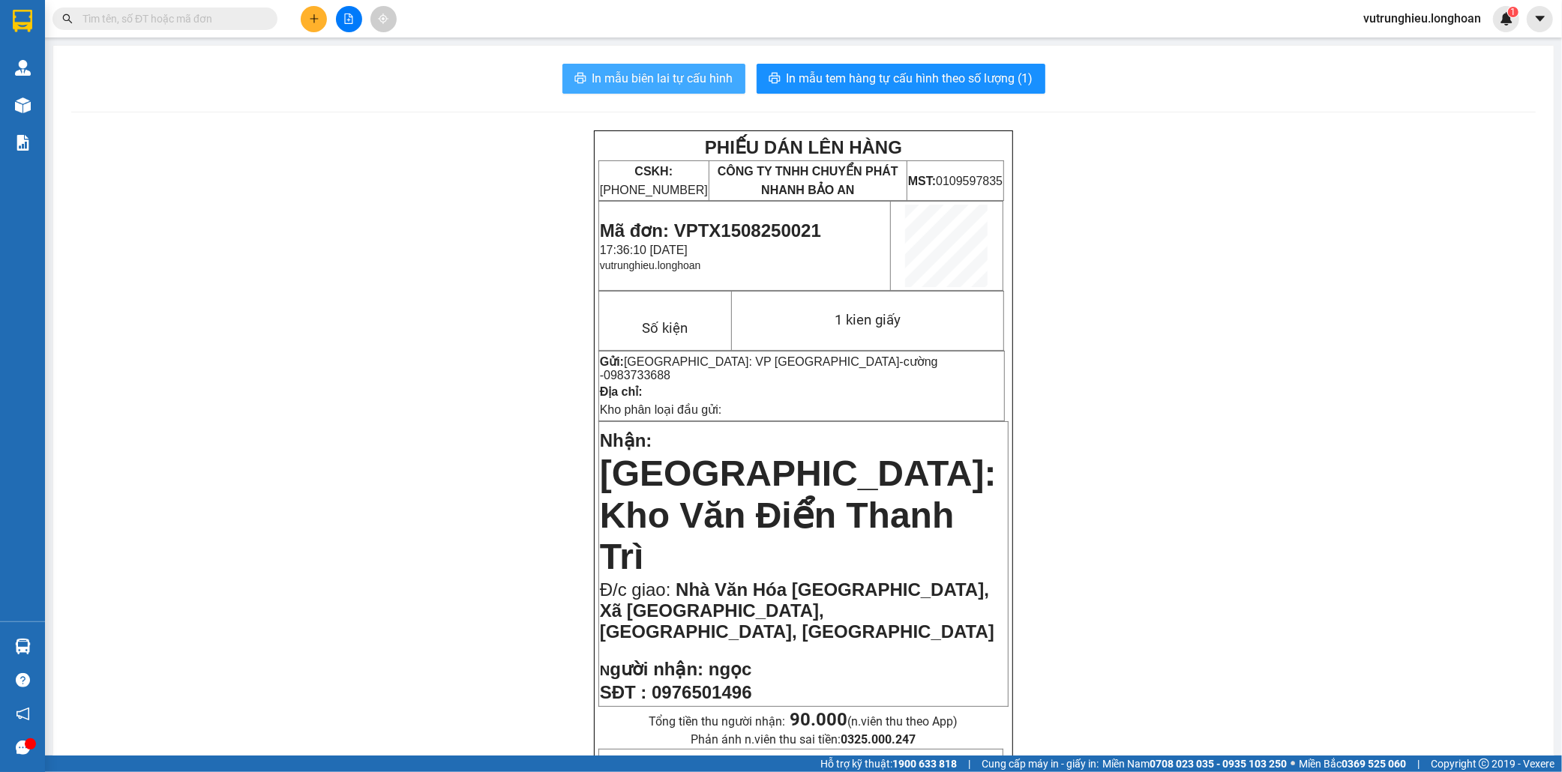
click at [951, 80] on span "In mẫu tem hàng tự cấu hình theo số lượng (1)" at bounding box center [909, 78] width 247 height 19
click at [715, 235] on span "Mã đơn: VPTX1508250021" at bounding box center [710, 230] width 221 height 20
copy span "VPTX1508250021"
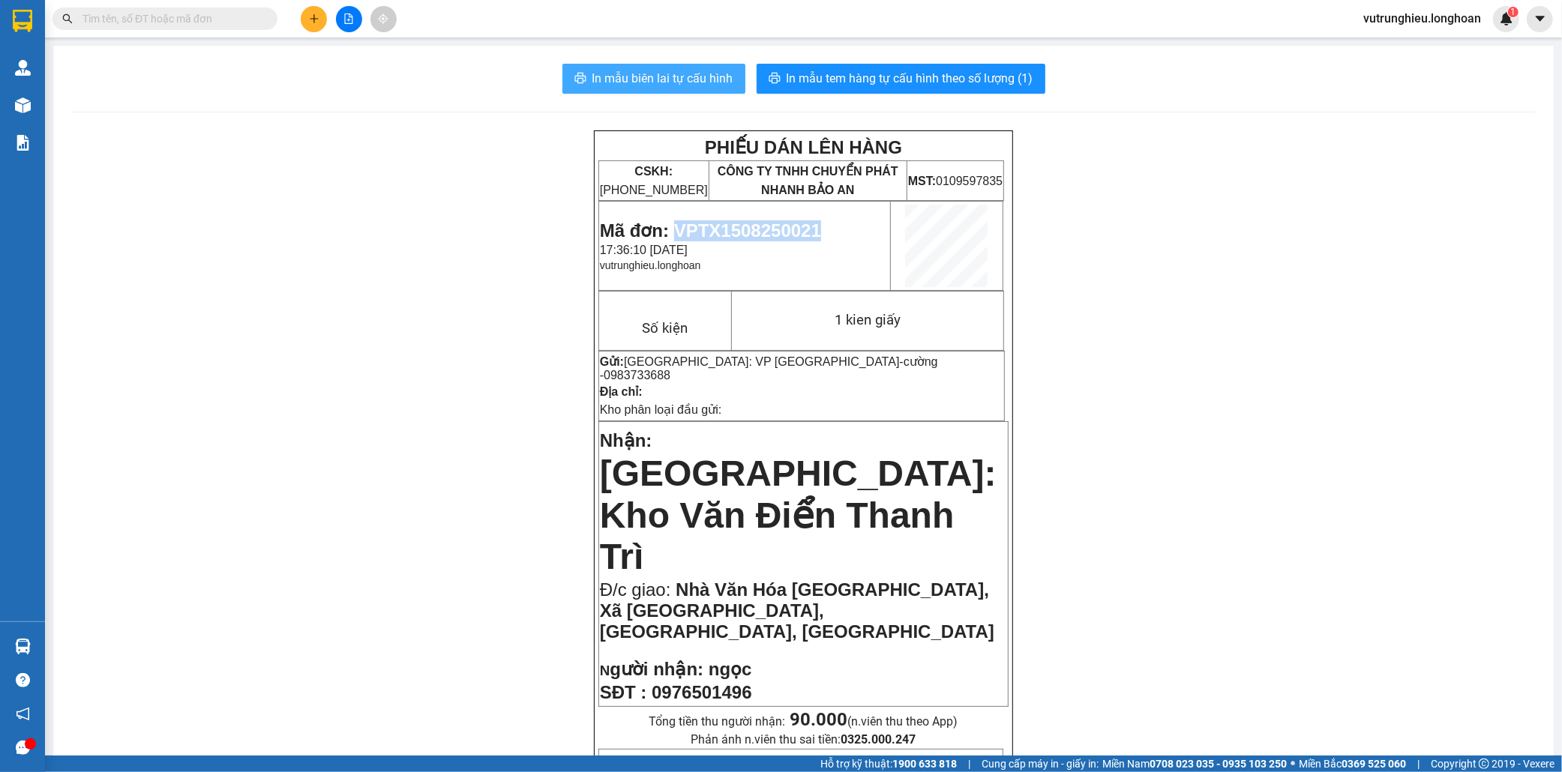
click at [319, 25] on button at bounding box center [314, 19] width 26 height 26
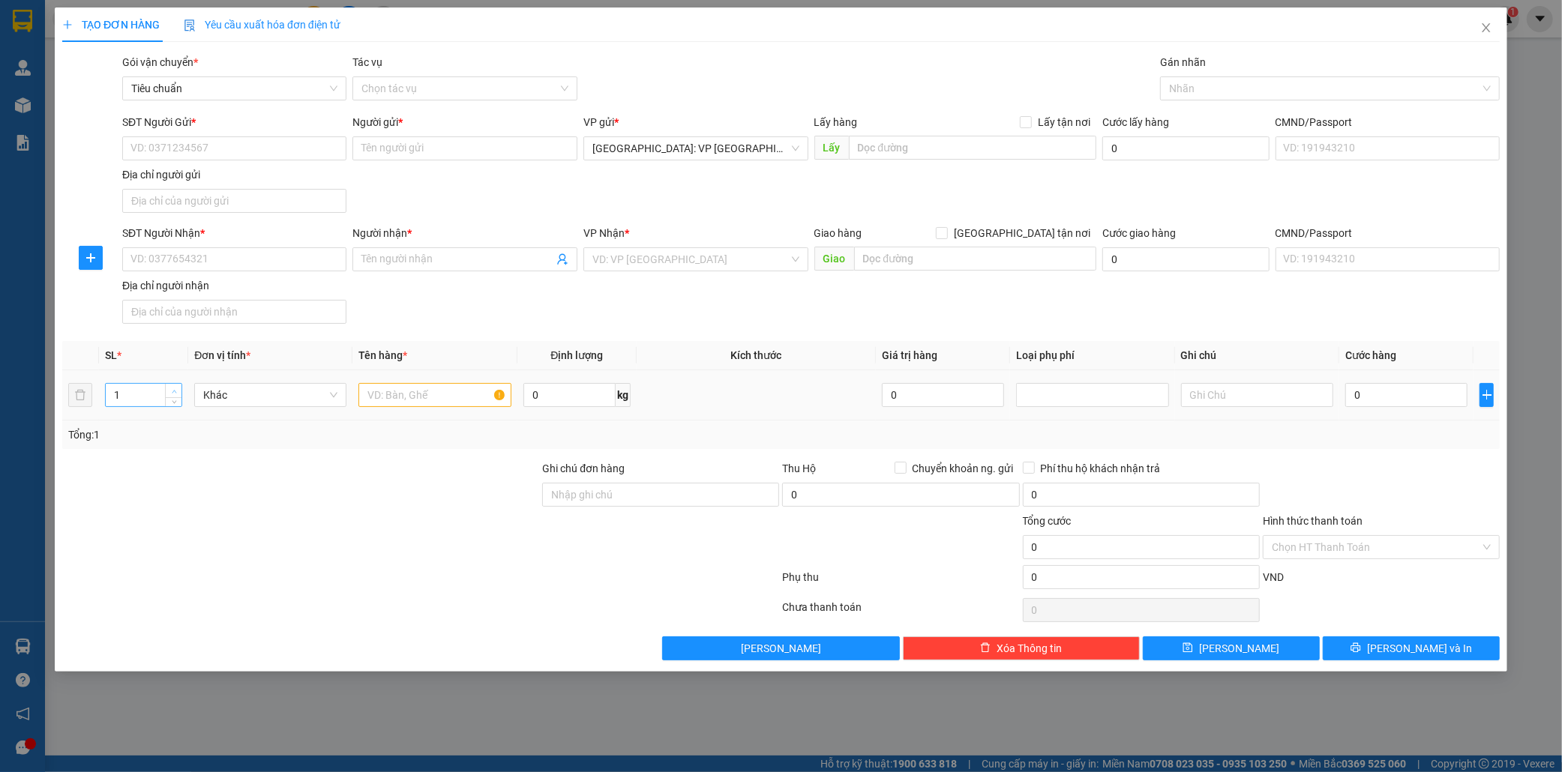
click at [172, 384] on span "Increase Value" at bounding box center [173, 390] width 16 height 13
type input "2"
click at [384, 395] on input "text" at bounding box center [434, 395] width 152 height 24
type input "1 thug sốp,1 kien giấy"
click at [196, 154] on input "SĐT Người Gửi *" at bounding box center [234, 148] width 225 height 24
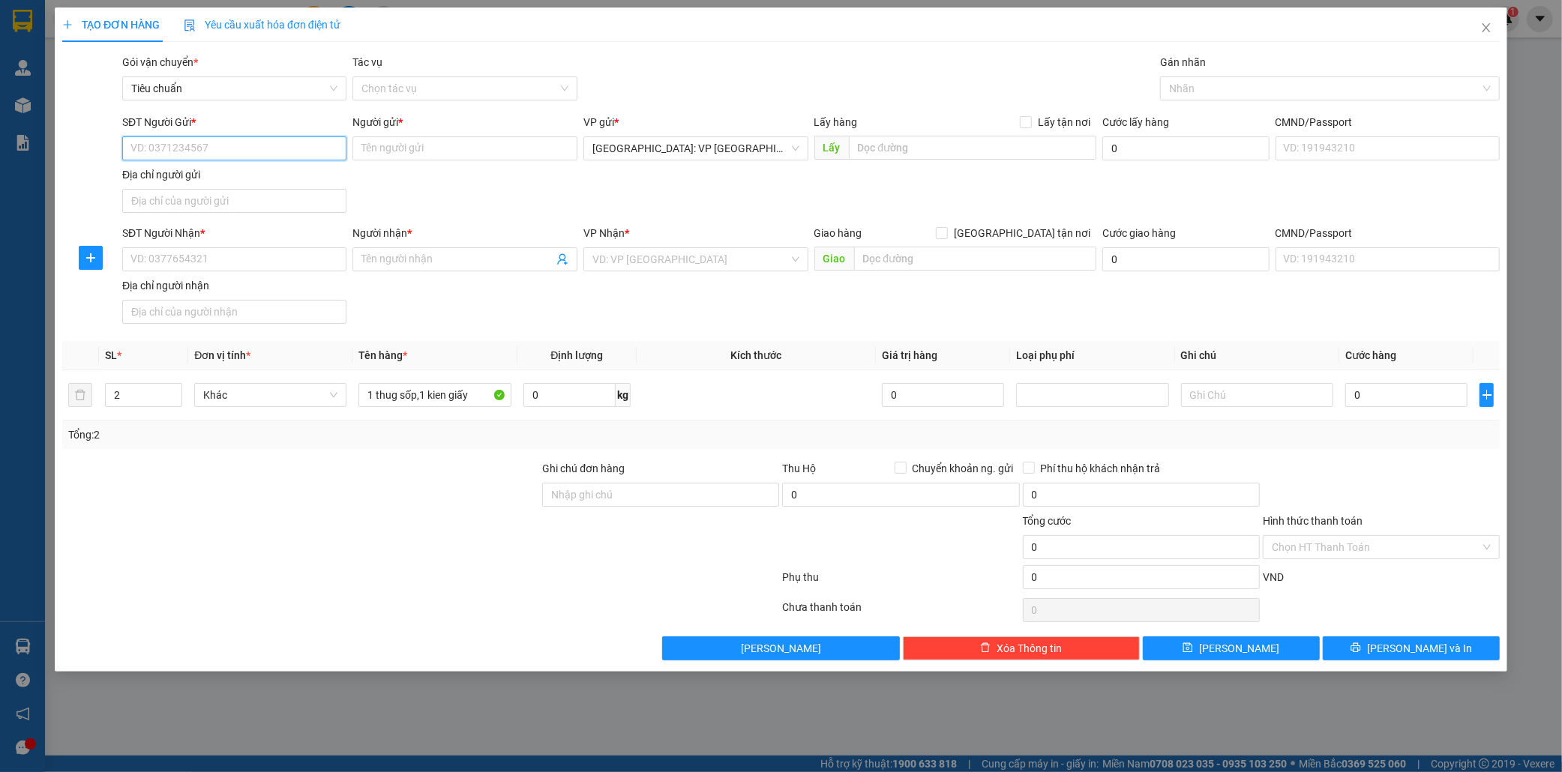
click at [196, 154] on input "SĐT Người Gửi *" at bounding box center [234, 148] width 225 height 24
type input "0961519654"
click at [391, 151] on input "Người gửi *" at bounding box center [464, 148] width 225 height 24
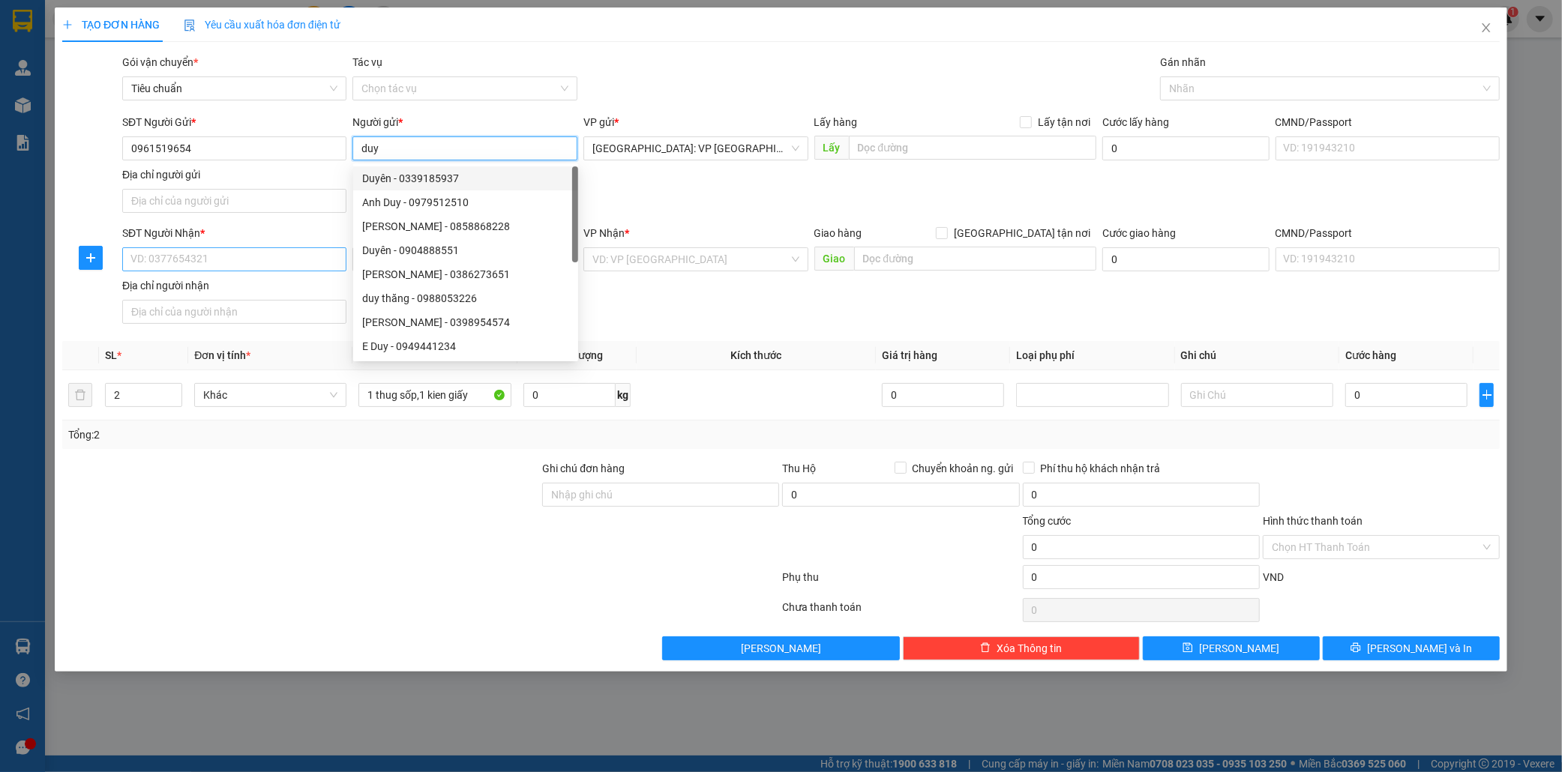
type input "duy"
click at [190, 259] on input "SĐT Người Nhận *" at bounding box center [234, 259] width 225 height 24
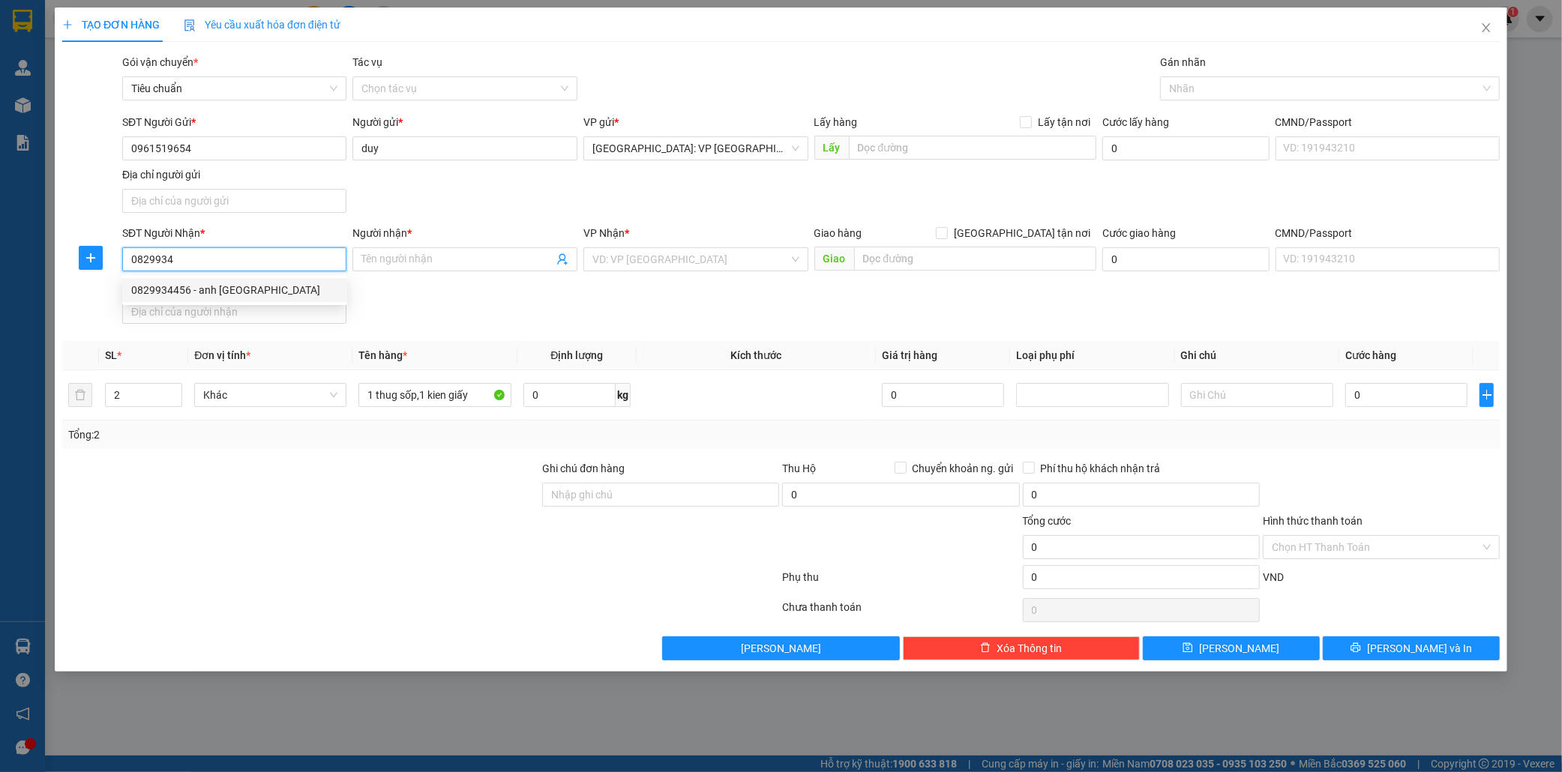
click at [198, 292] on div "0829934456 - anh đức" at bounding box center [234, 290] width 207 height 16
type input "0829934456"
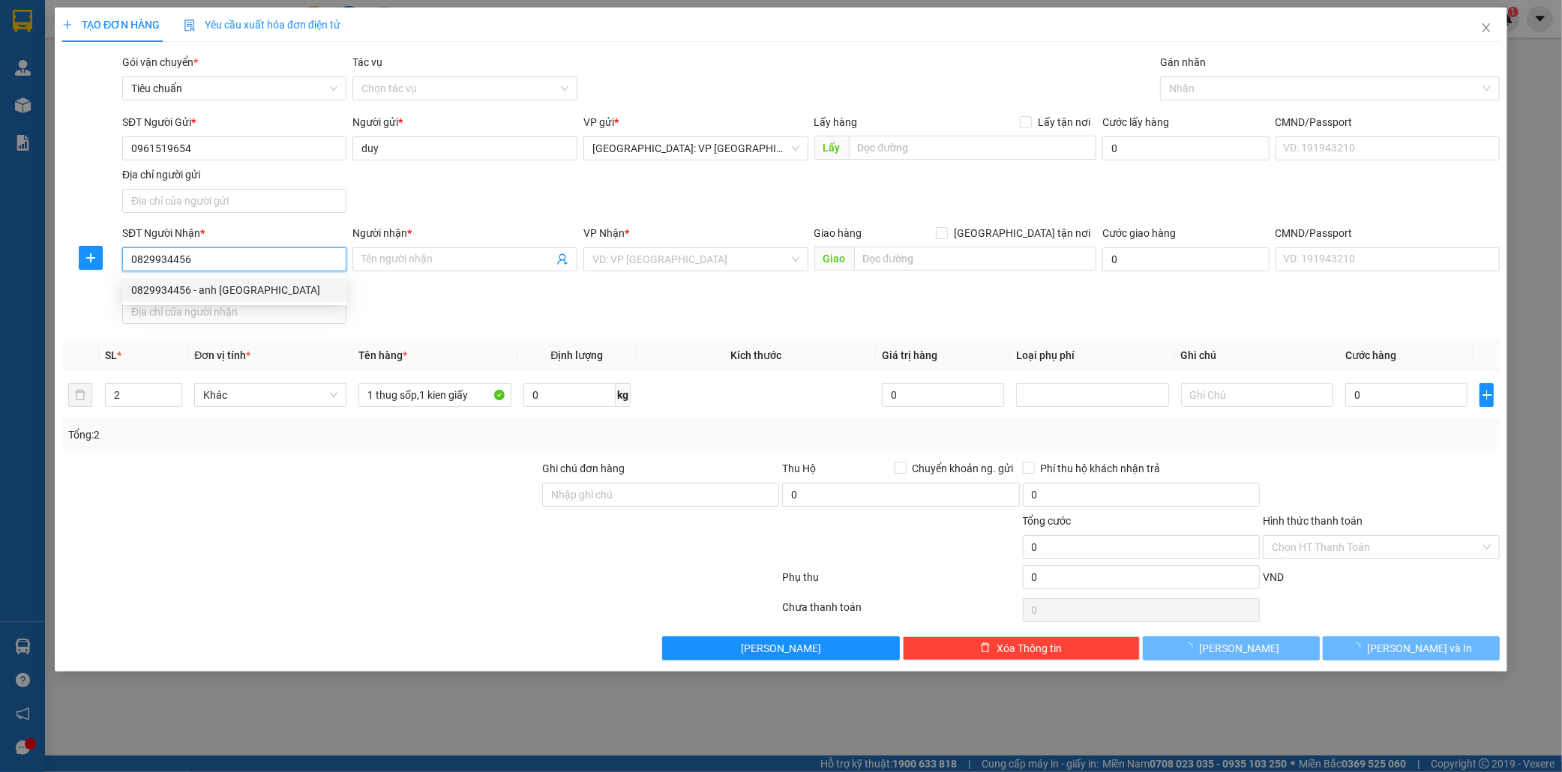
type input "anh đức"
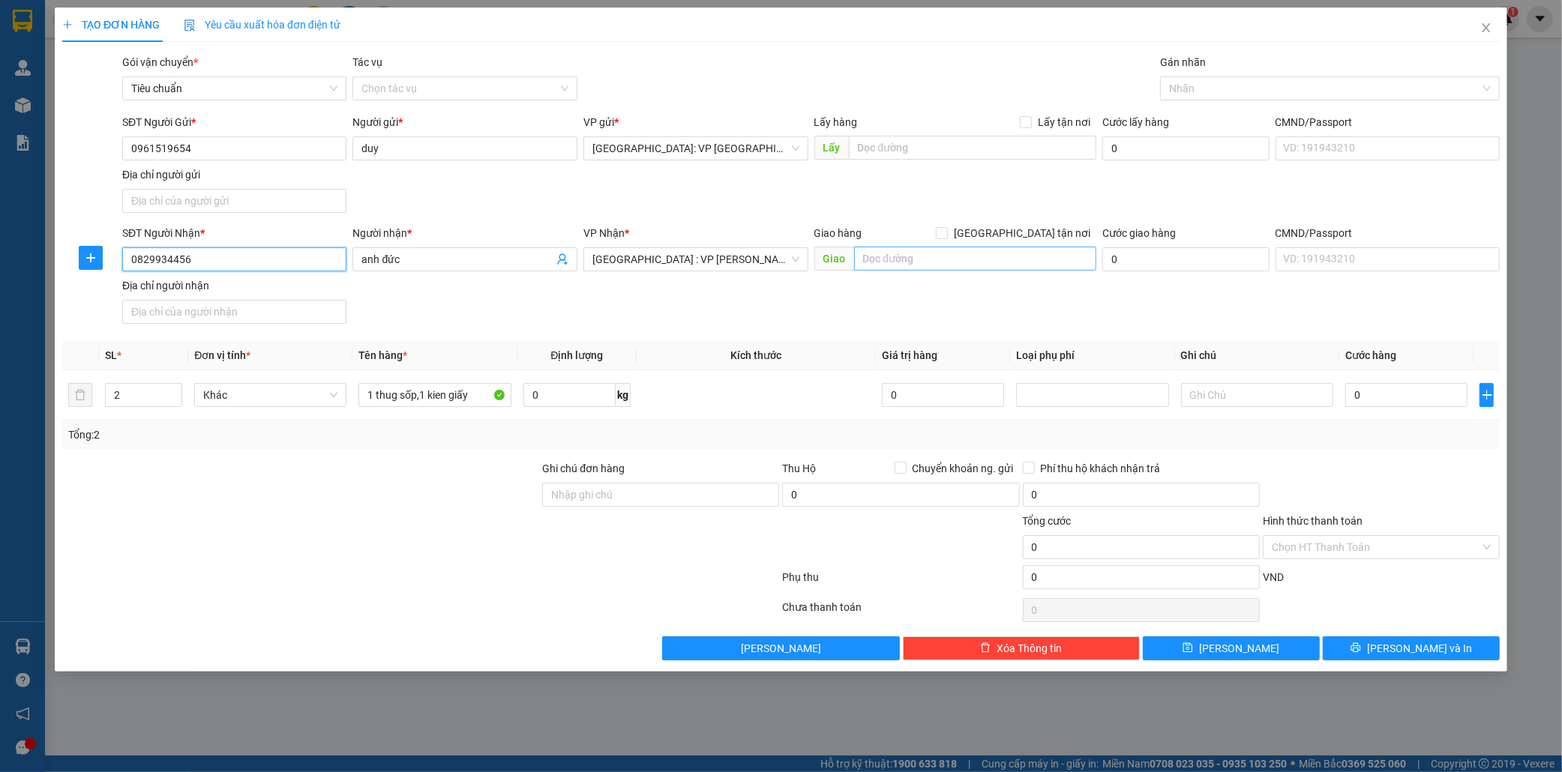
type input "0829934456"
click at [901, 256] on input "text" at bounding box center [975, 259] width 242 height 24
type input "160 [PERSON_NAME],[PERSON_NAME],liên chiểu [GEOGRAPHIC_DATA]"
click at [946, 230] on input "[GEOGRAPHIC_DATA] tận nơi" at bounding box center [941, 232] width 10 height 10
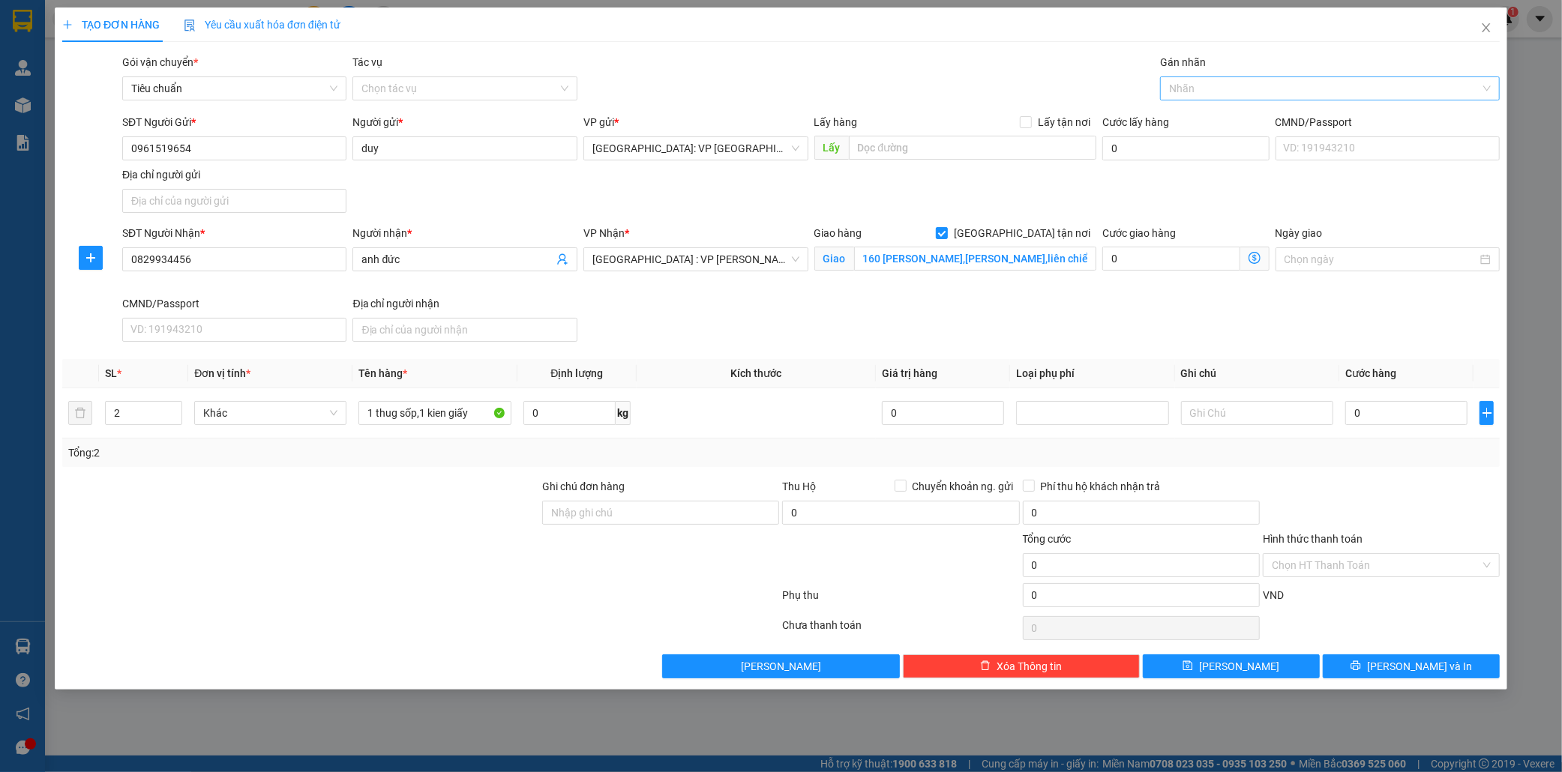
click at [1223, 87] on div at bounding box center [1322, 88] width 317 height 18
click at [1228, 116] on div "[GEOGRAPHIC_DATA] tận nơi" at bounding box center [1330, 118] width 322 height 16
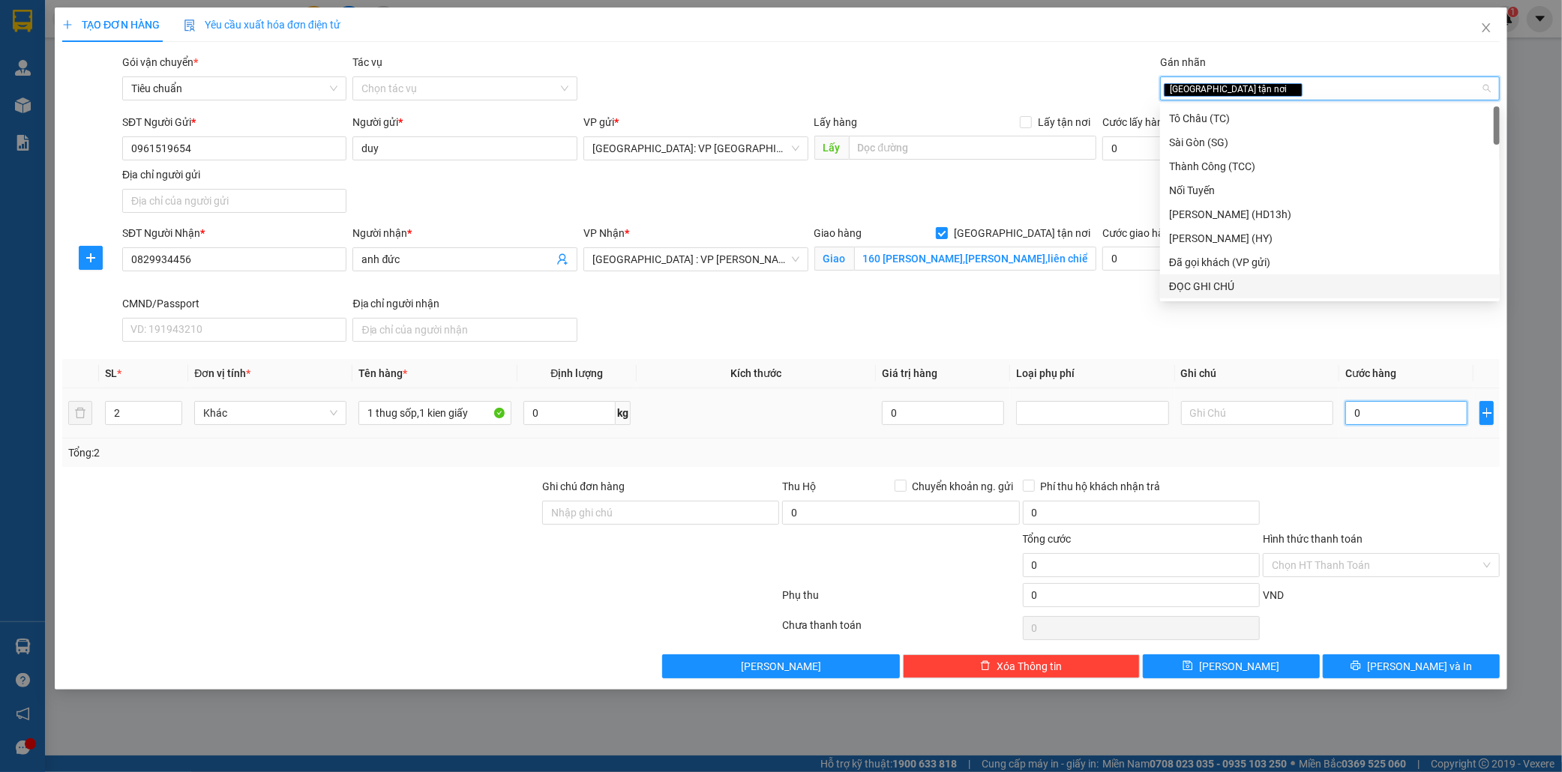
click at [1414, 407] on input "0" at bounding box center [1406, 413] width 122 height 24
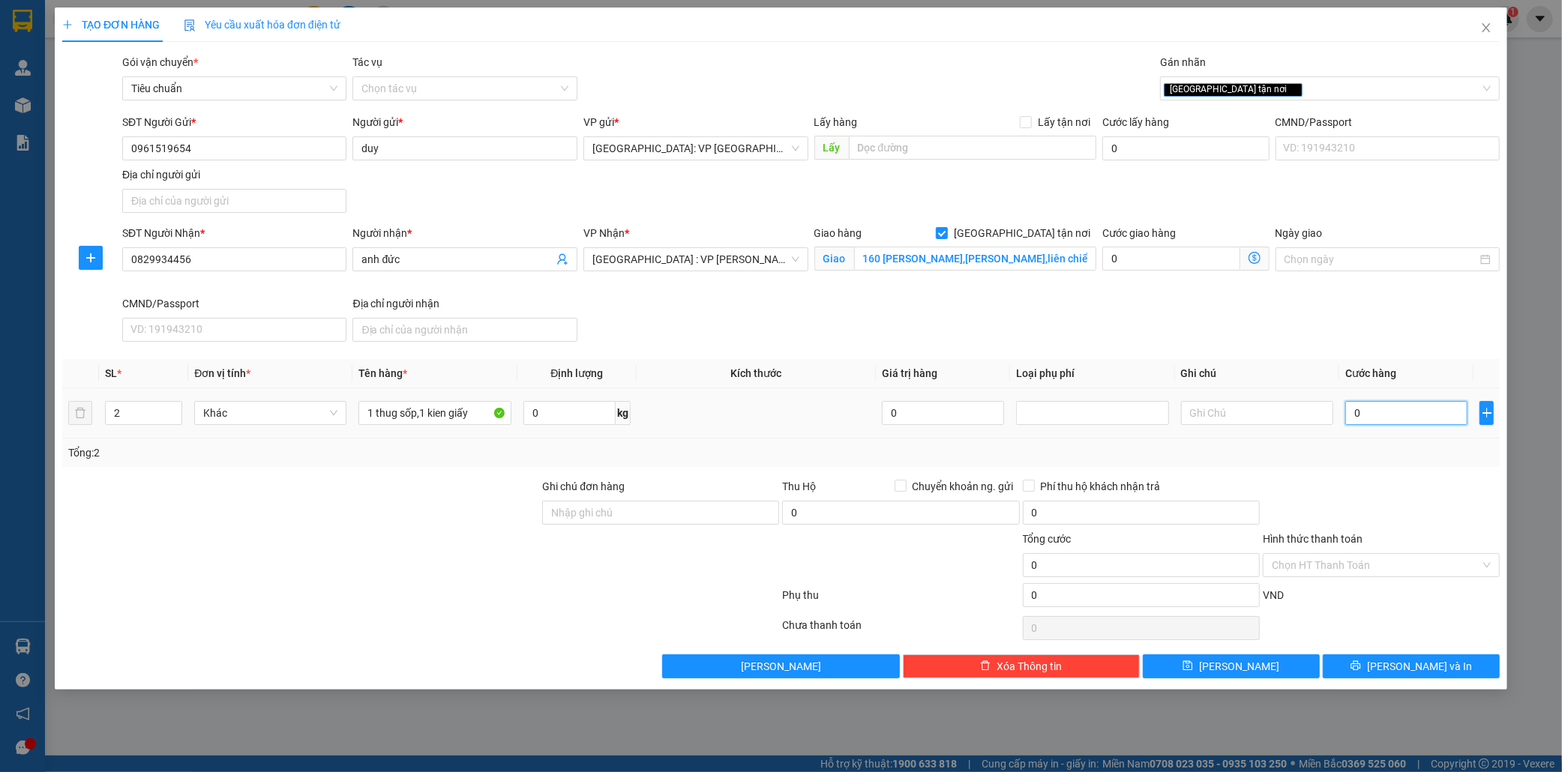
click at [1406, 413] on input "0" at bounding box center [1406, 413] width 122 height 24
click at [1407, 669] on span "[PERSON_NAME] và In" at bounding box center [1419, 666] width 105 height 16
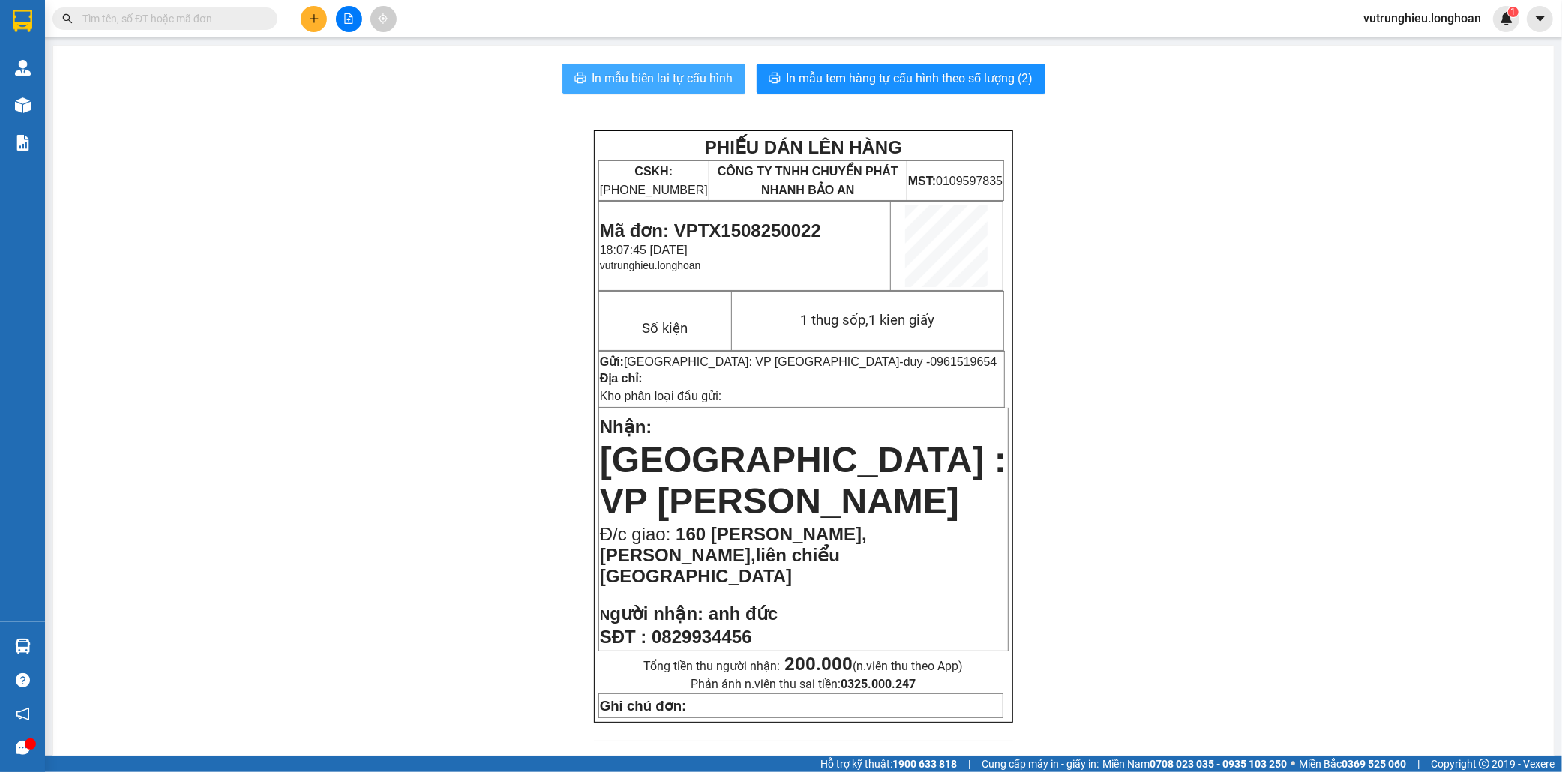
click at [620, 82] on span "In mẫu biên lai tự cấu hình" at bounding box center [662, 78] width 141 height 19
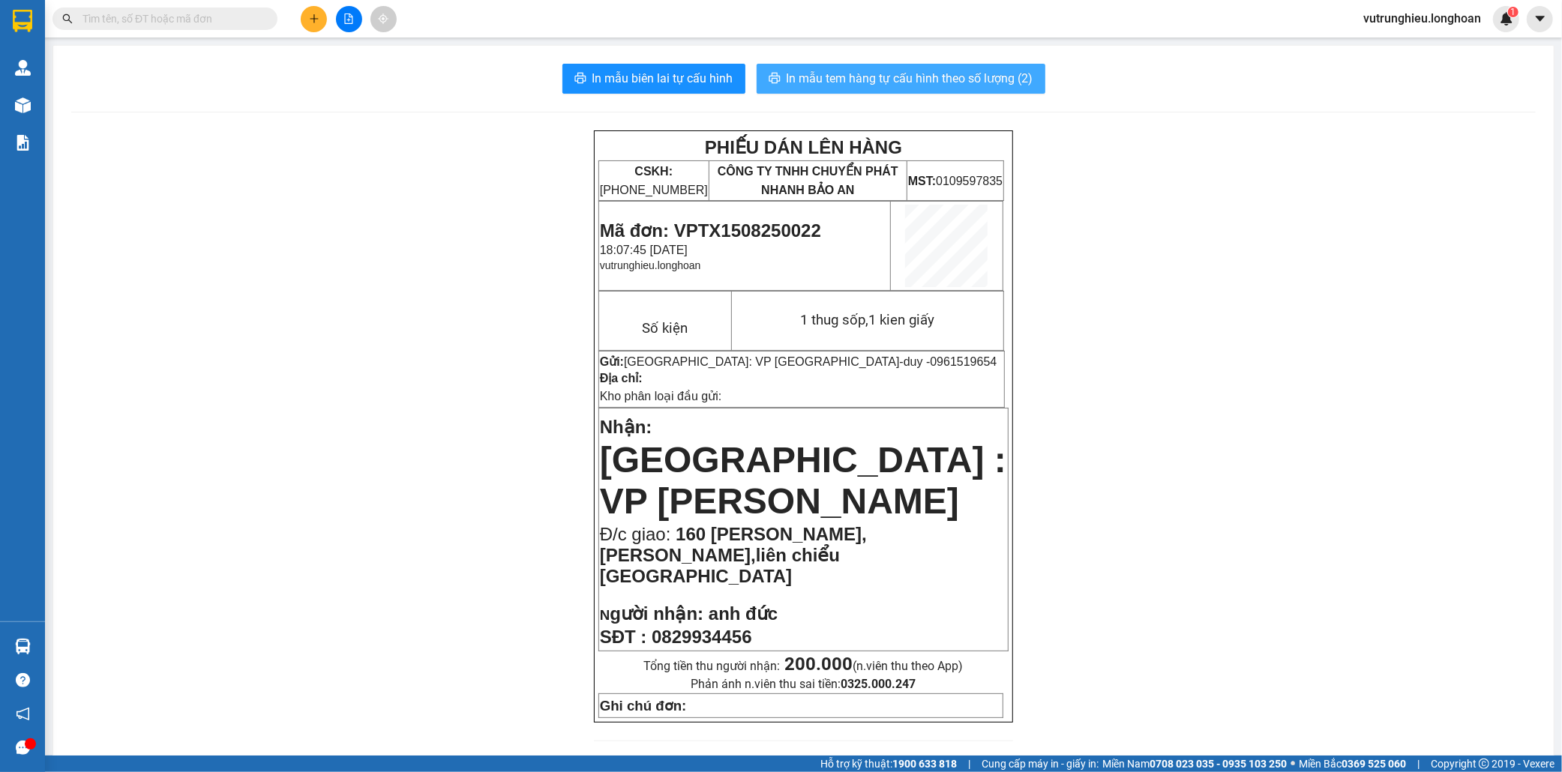
click at [844, 70] on span "In mẫu tem hàng tự cấu hình theo số lượng (2)" at bounding box center [909, 78] width 247 height 19
click at [750, 229] on span "Mã đơn: VPTX1508250022" at bounding box center [710, 230] width 221 height 20
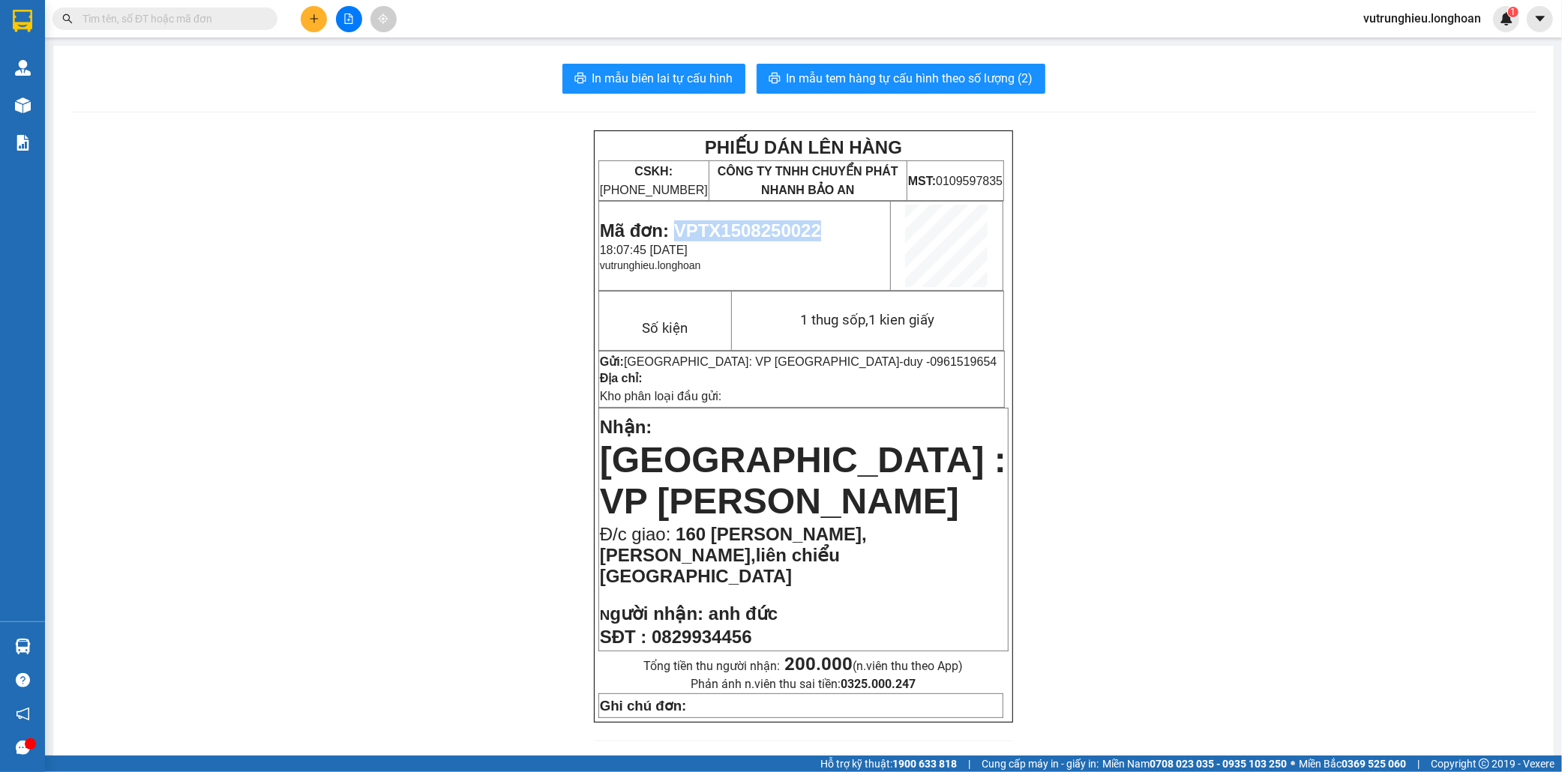
click at [750, 229] on span "Mã đơn: VPTX1508250022" at bounding box center [710, 230] width 221 height 20
copy span "VPTX1508250022"
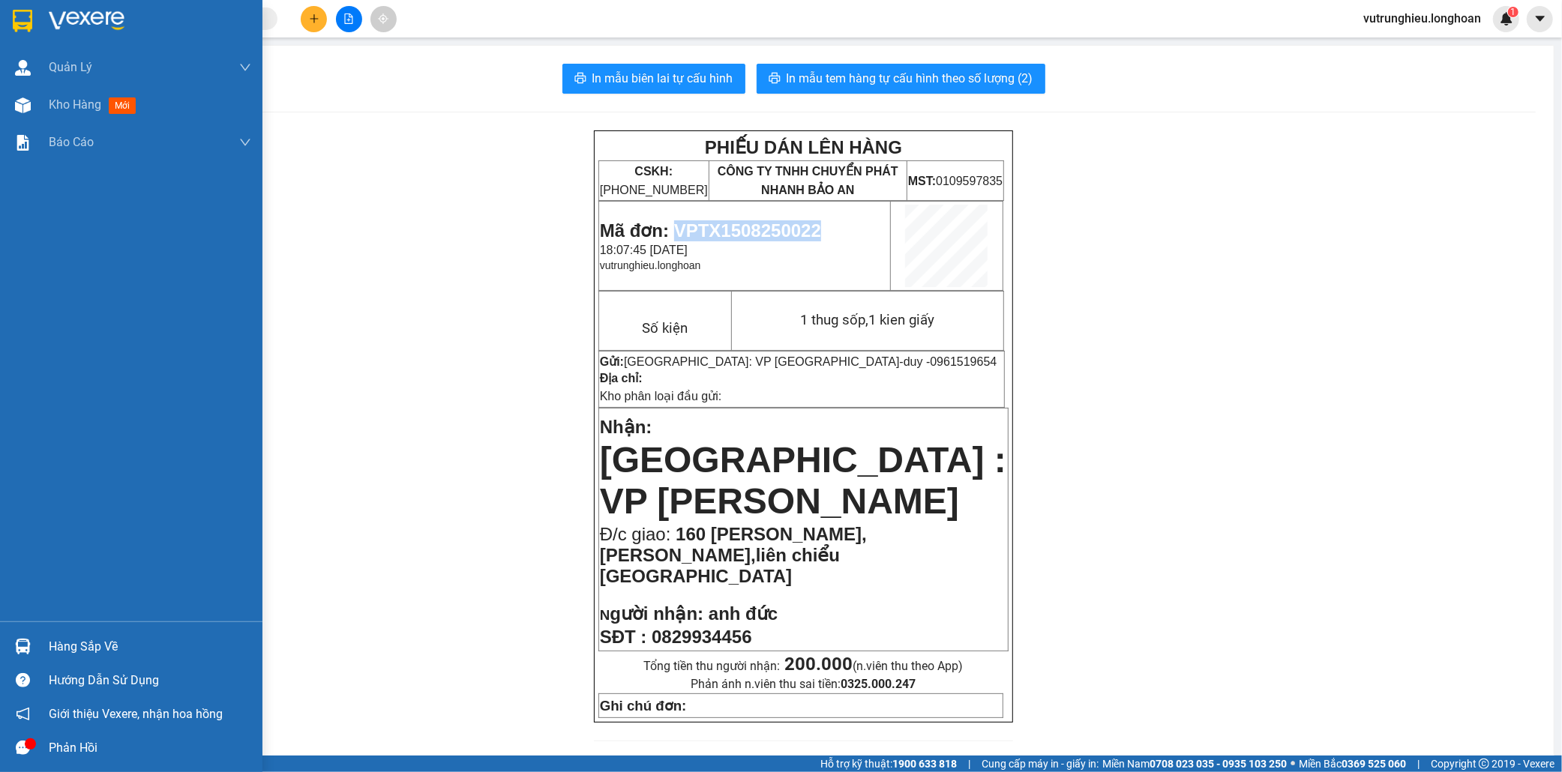
click at [22, 19] on img at bounding box center [22, 21] width 19 height 22
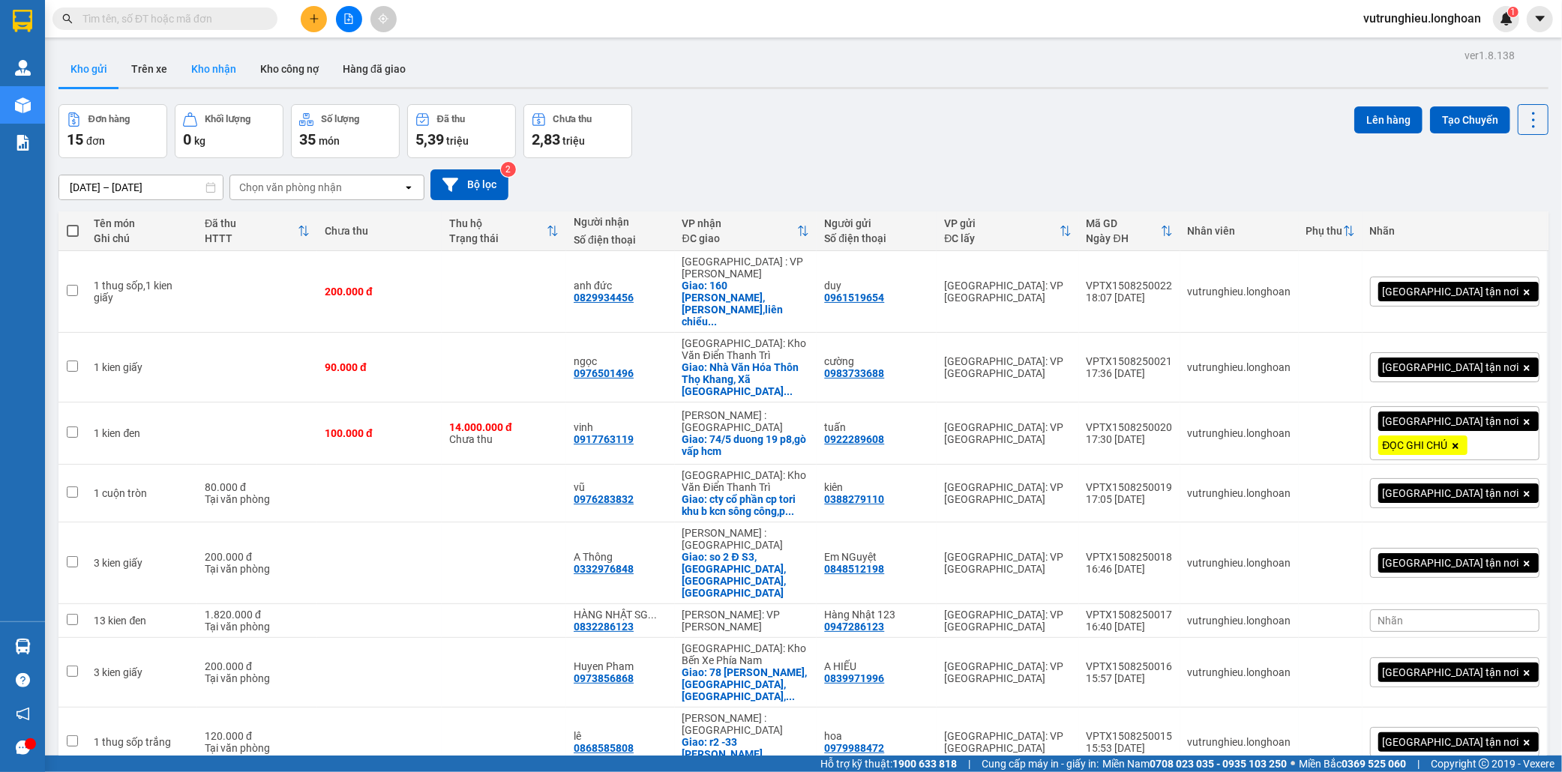
drag, startPoint x: 228, startPoint y: 64, endPoint x: 220, endPoint y: 64, distance: 8.2
click at [222, 65] on button "Kho nhận" at bounding box center [213, 69] width 69 height 36
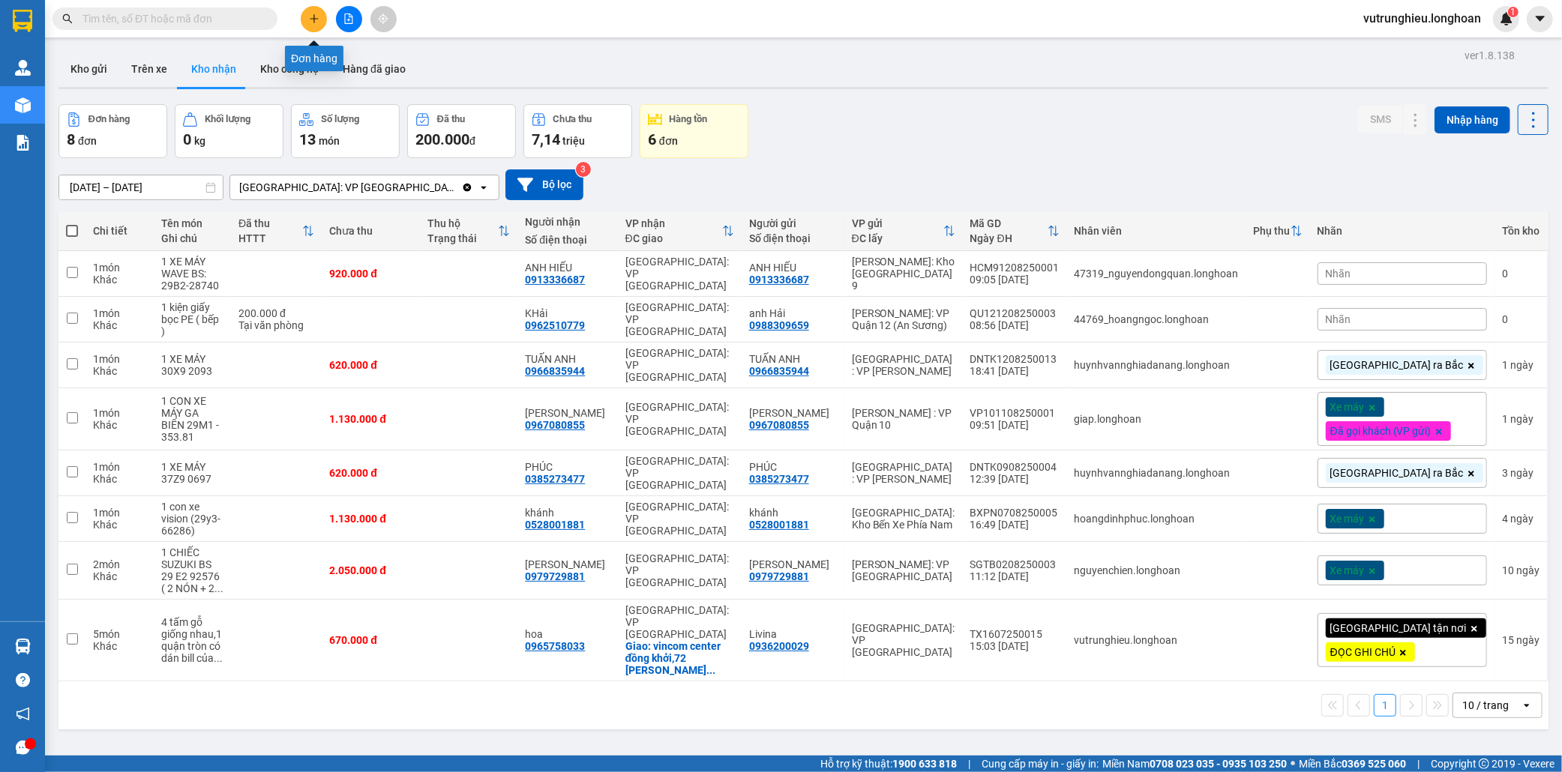
click at [319, 18] on button at bounding box center [314, 19] width 26 height 26
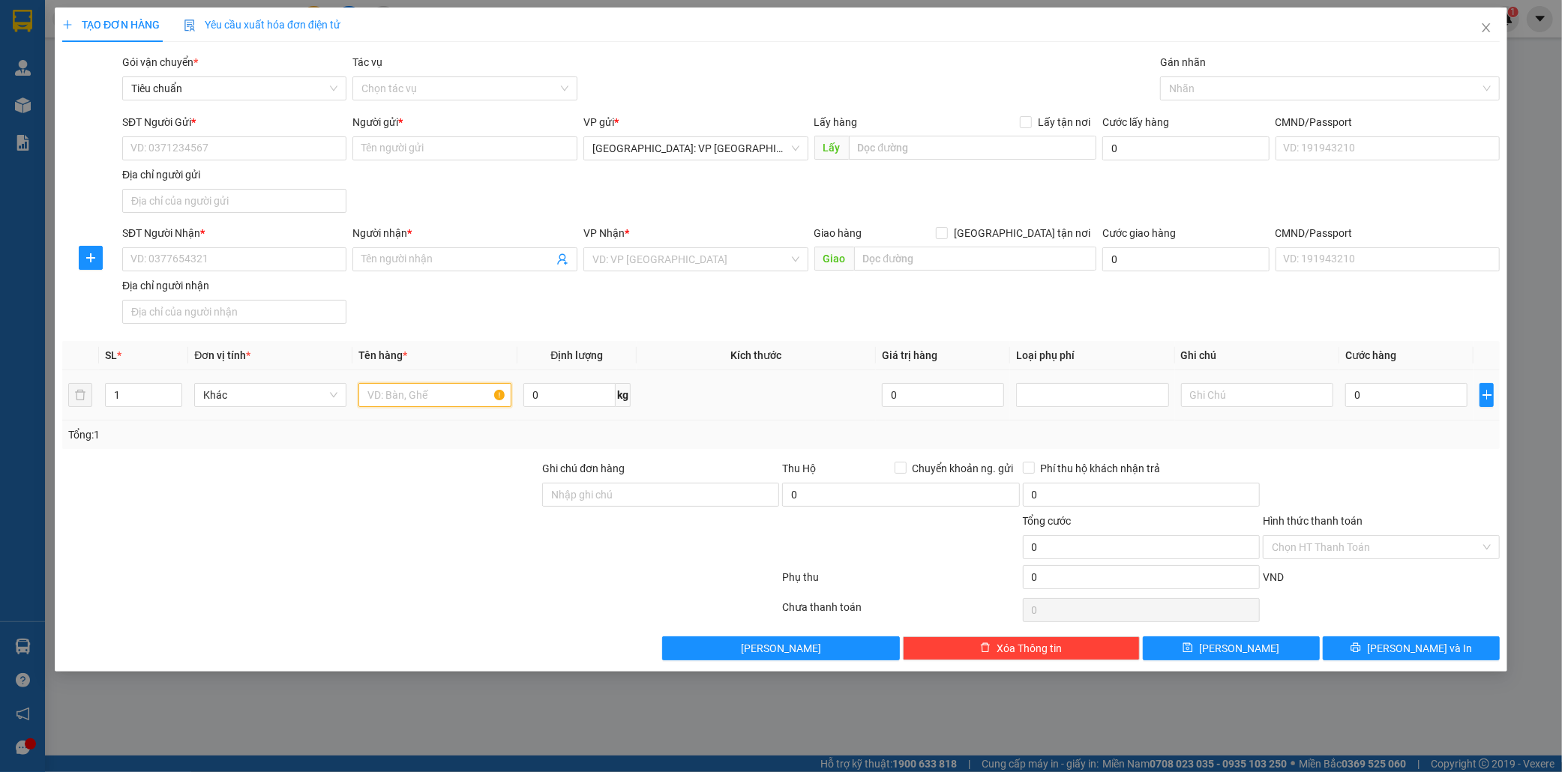
click at [393, 402] on input "text" at bounding box center [434, 395] width 152 height 24
type input "1 kien giấy"
click at [556, 394] on input "0" at bounding box center [569, 395] width 92 height 24
type input "52"
click at [206, 154] on input "SĐT Người Gửi *" at bounding box center [234, 148] width 225 height 24
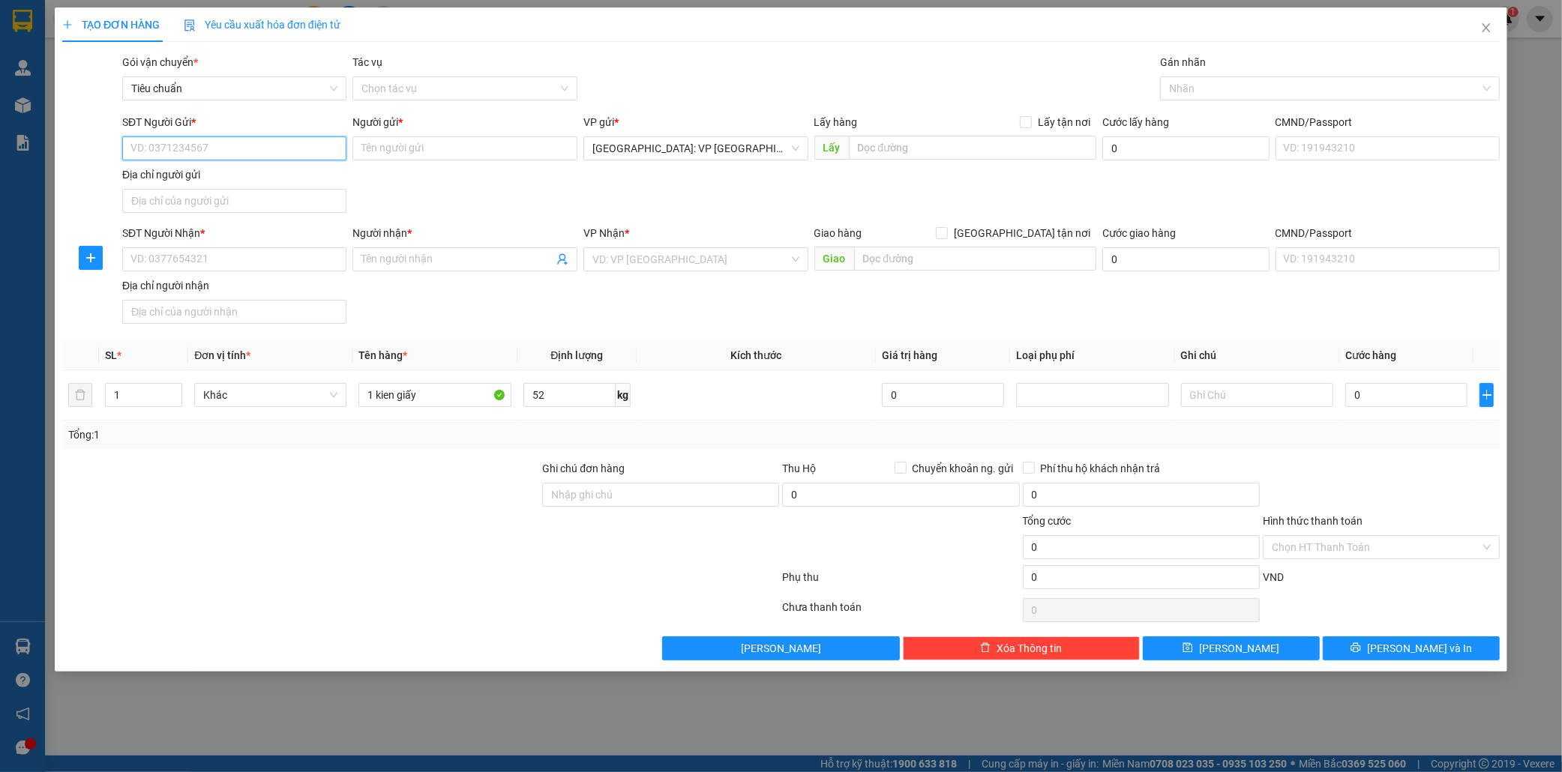
click at [206, 148] on input "SĐT Người Gửi *" at bounding box center [234, 148] width 225 height 24
click at [218, 145] on input "SĐT Người Gửi *" at bounding box center [234, 148] width 225 height 24
type input "0975541185"
click at [436, 154] on input "Người gửi *" at bounding box center [464, 148] width 225 height 24
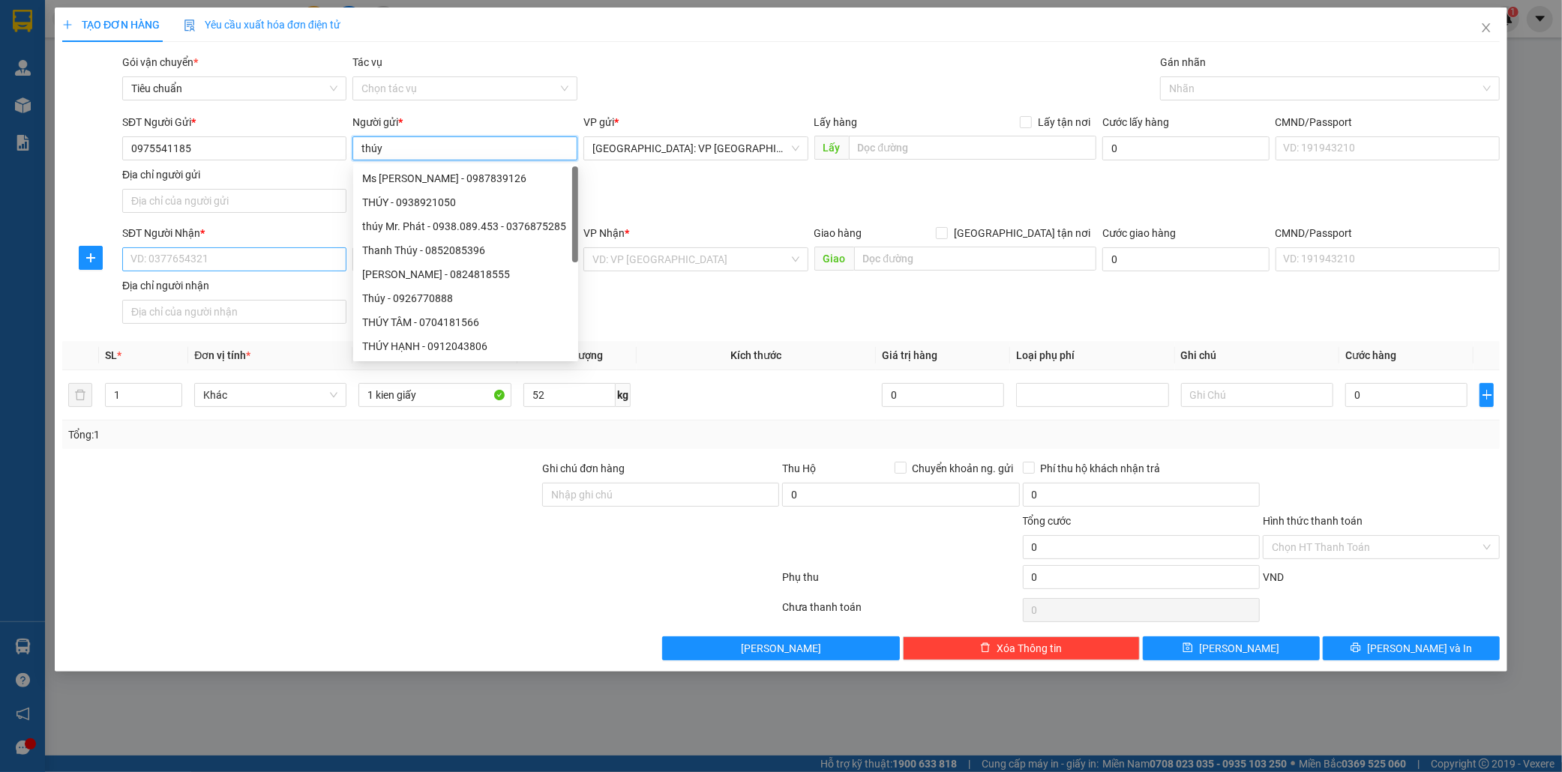
type input "thúy"
click at [182, 261] on input "SĐT Người Nhận *" at bounding box center [234, 259] width 225 height 24
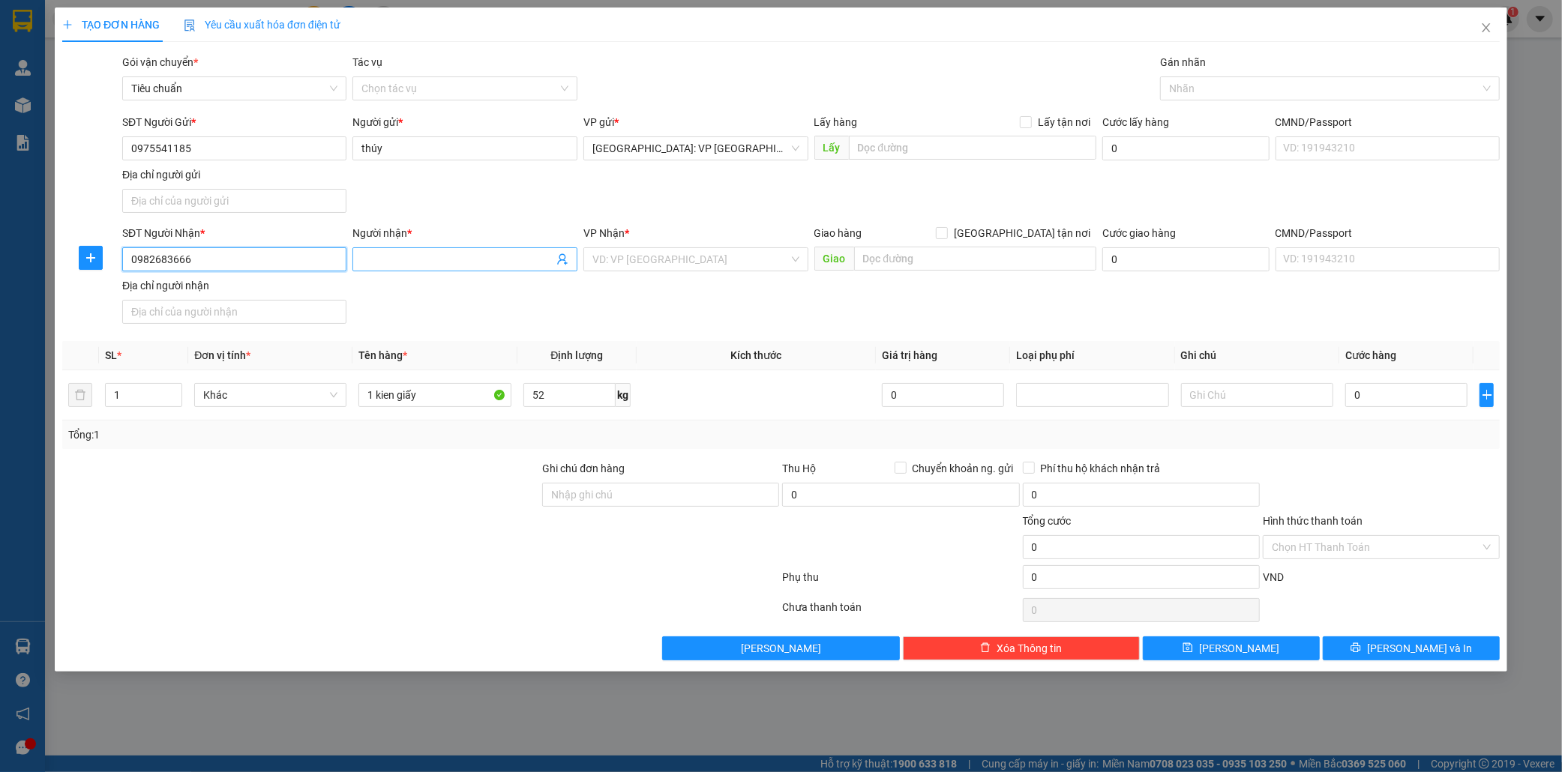
type input "0982683666"
click at [427, 259] on input "Người nhận *" at bounding box center [457, 259] width 192 height 16
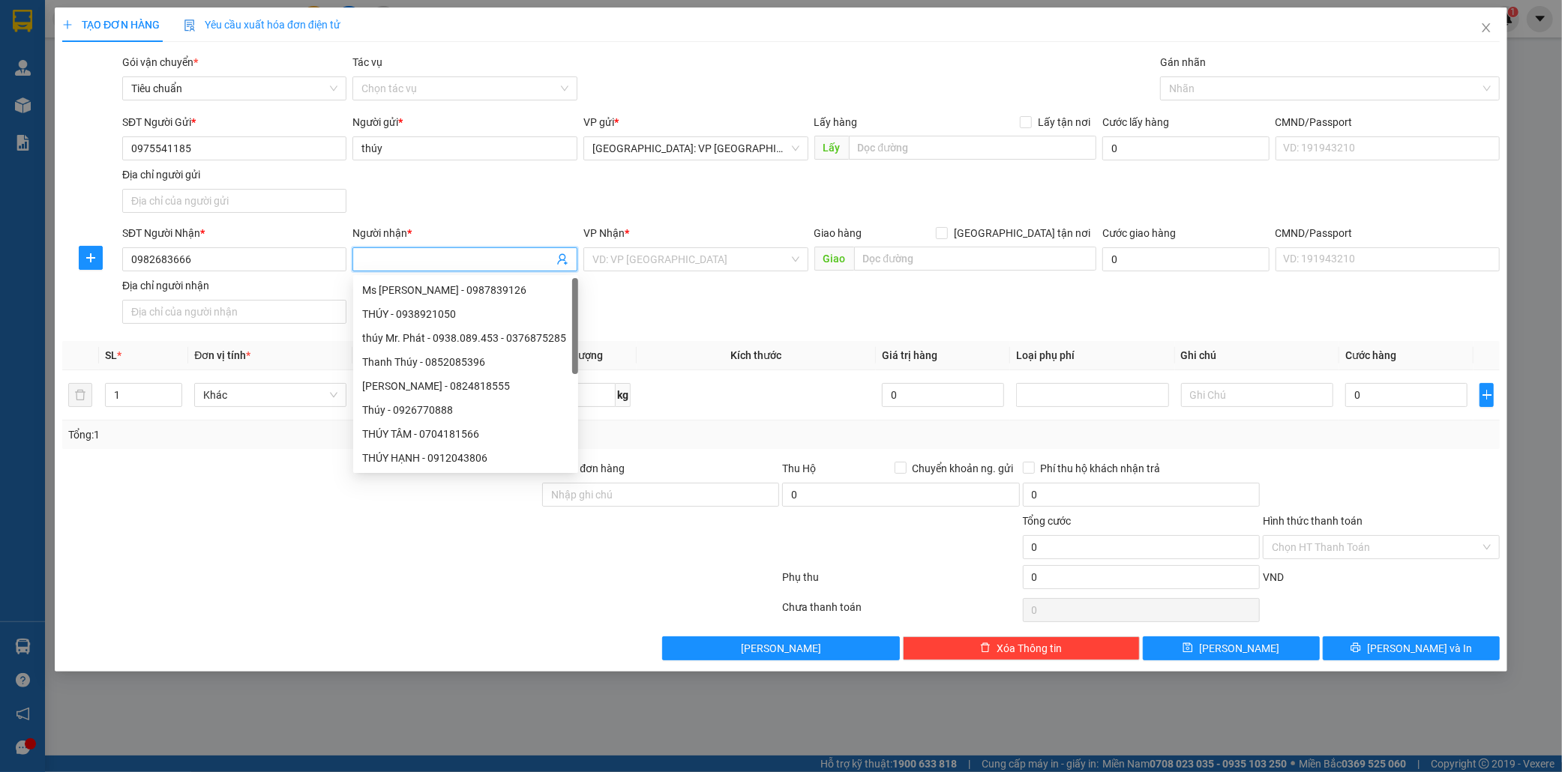
click at [427, 259] on input "Người nhận *" at bounding box center [457, 259] width 192 height 16
type input "khánh"
click at [915, 267] on input "text" at bounding box center [975, 259] width 242 height 24
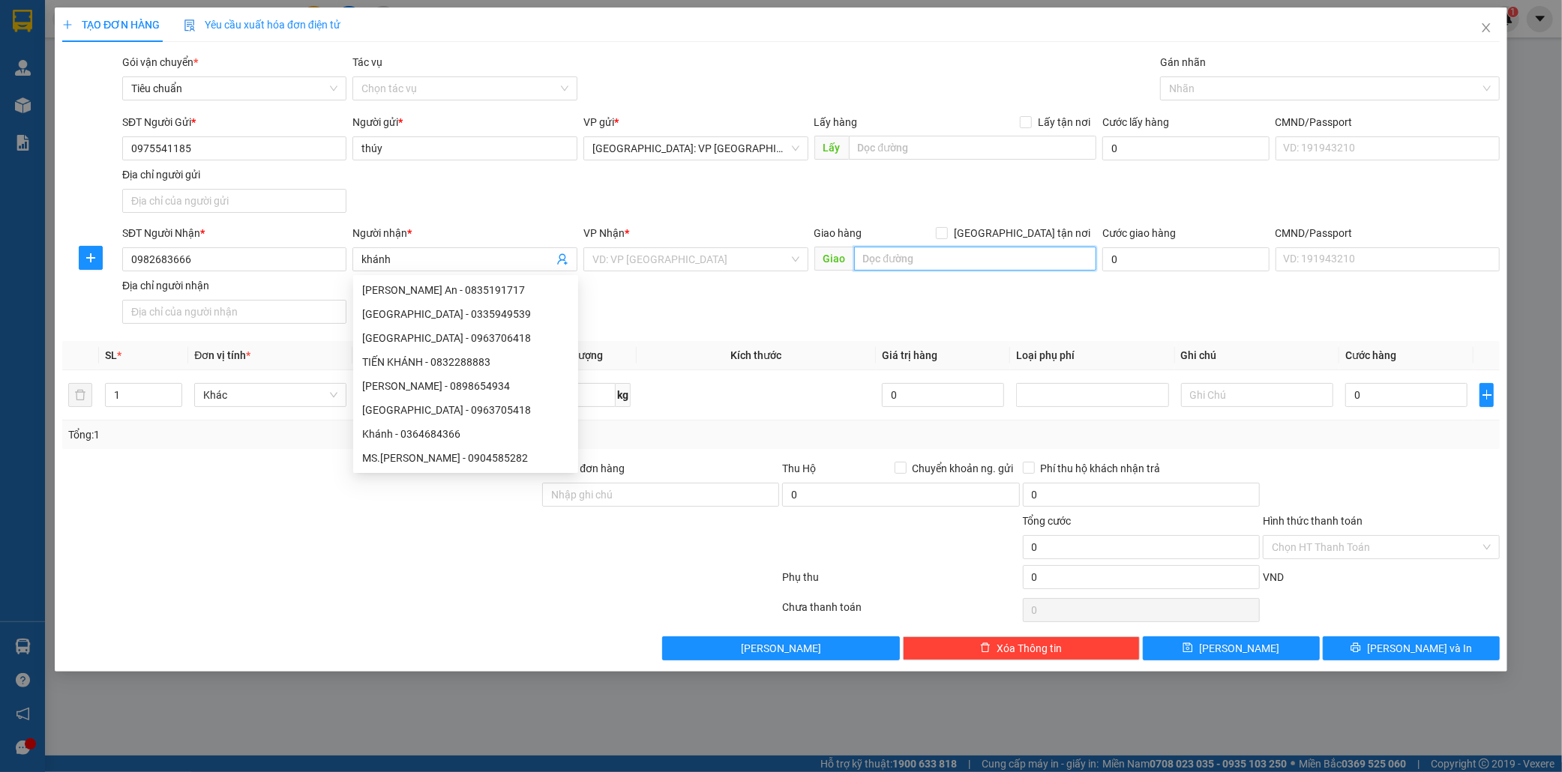
click at [915, 267] on input "text" at bounding box center [975, 259] width 242 height 24
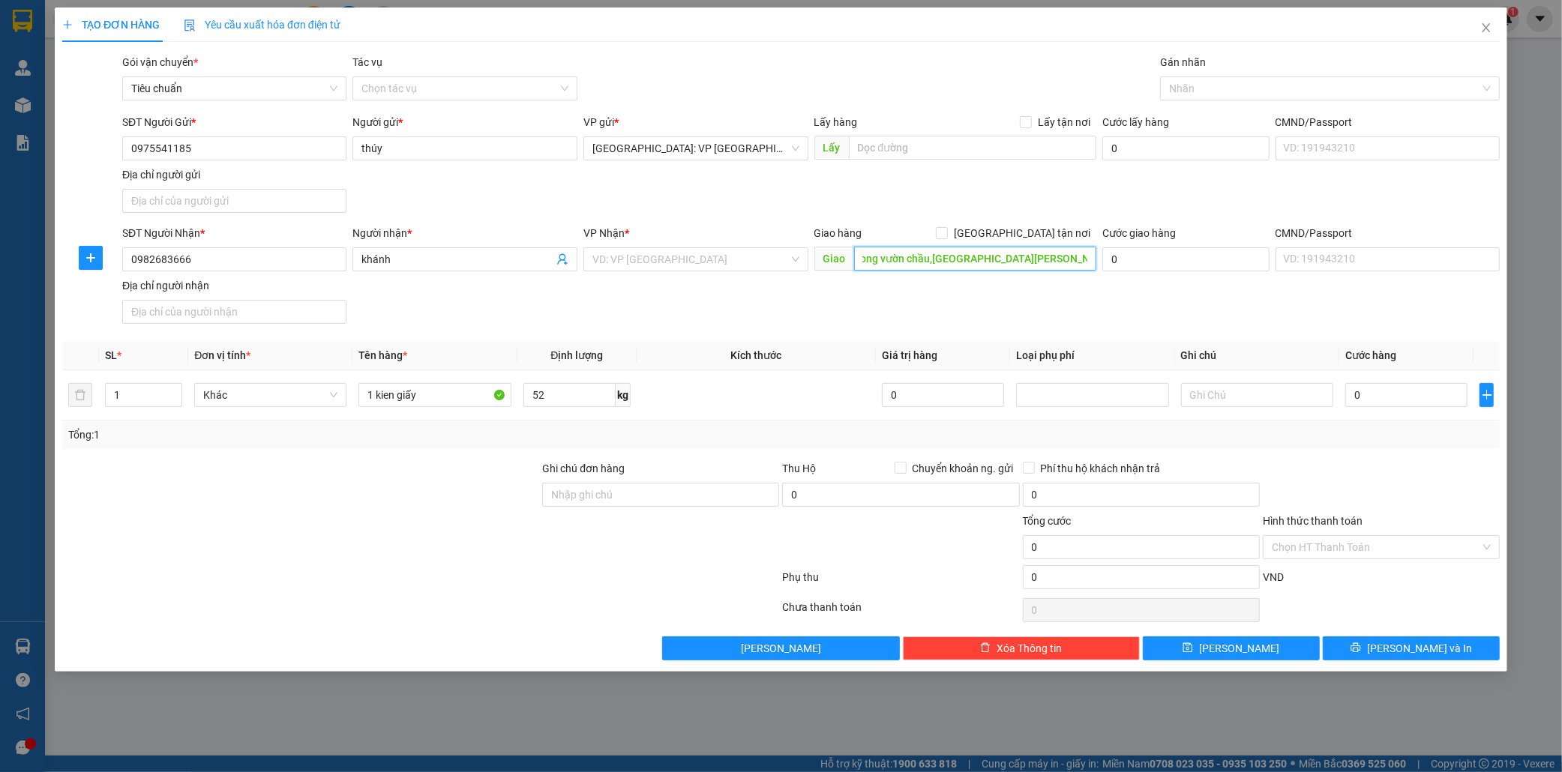
scroll to position [0, 31]
type input "62 duong vườn chầu,[GEOGRAPHIC_DATA][PERSON_NAME],[GEOGRAPHIC_DATA],[GEOGRAPHIC…"
click at [692, 271] on input "search" at bounding box center [690, 259] width 196 height 22
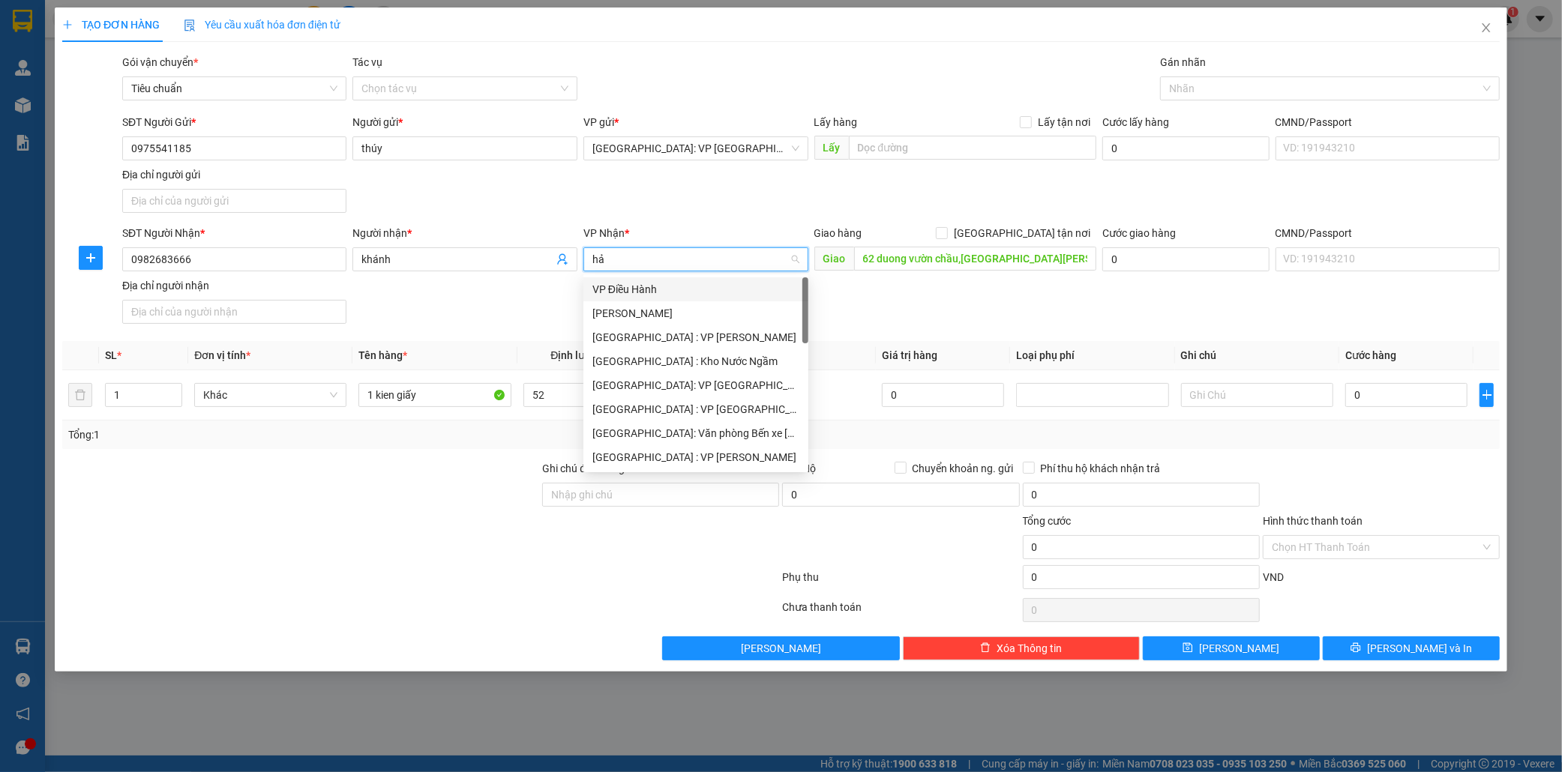
type input "hải"
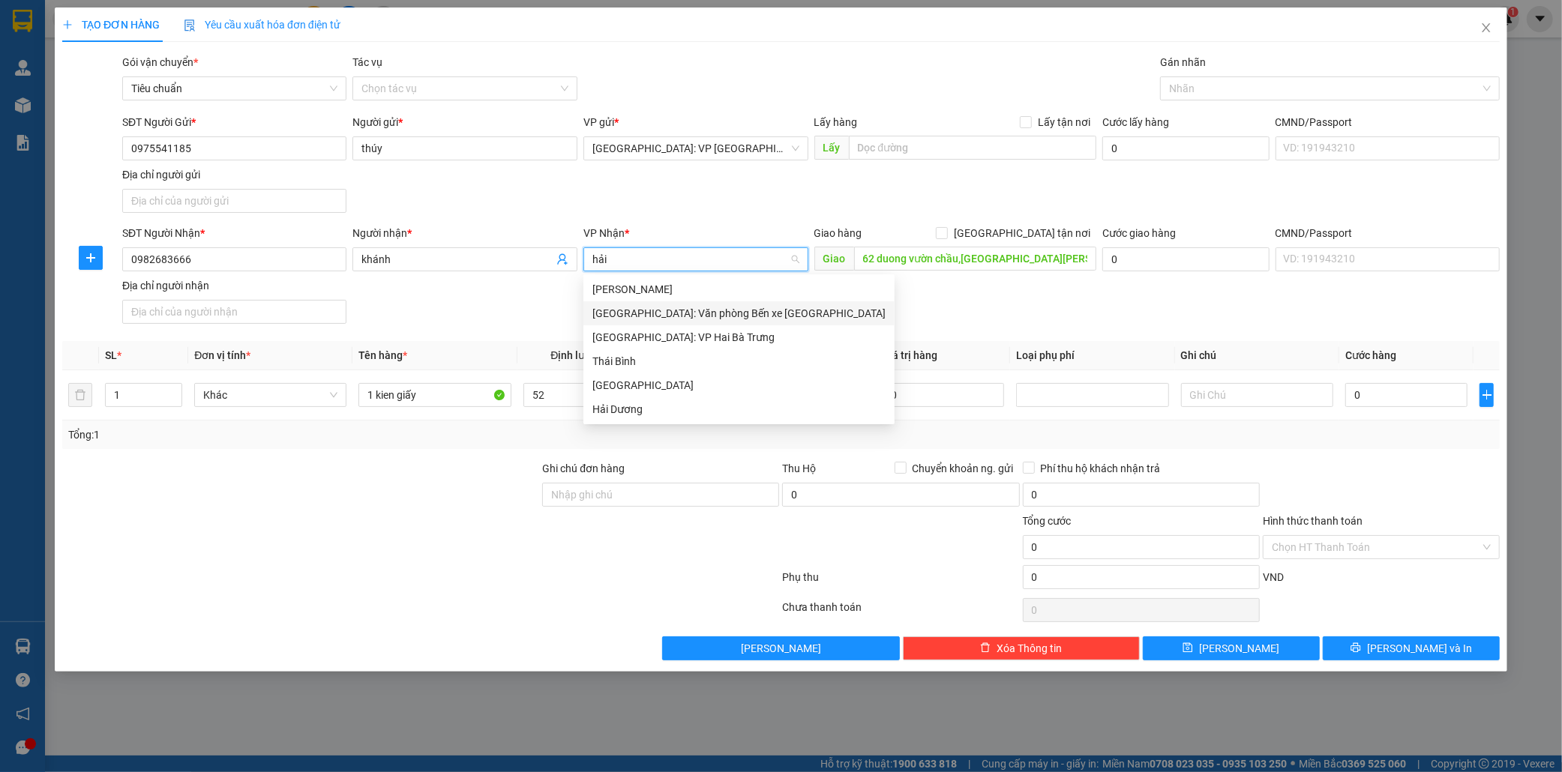
click at [683, 312] on div "[GEOGRAPHIC_DATA]: Văn phòng Bến xe [GEOGRAPHIC_DATA]" at bounding box center [738, 313] width 293 height 16
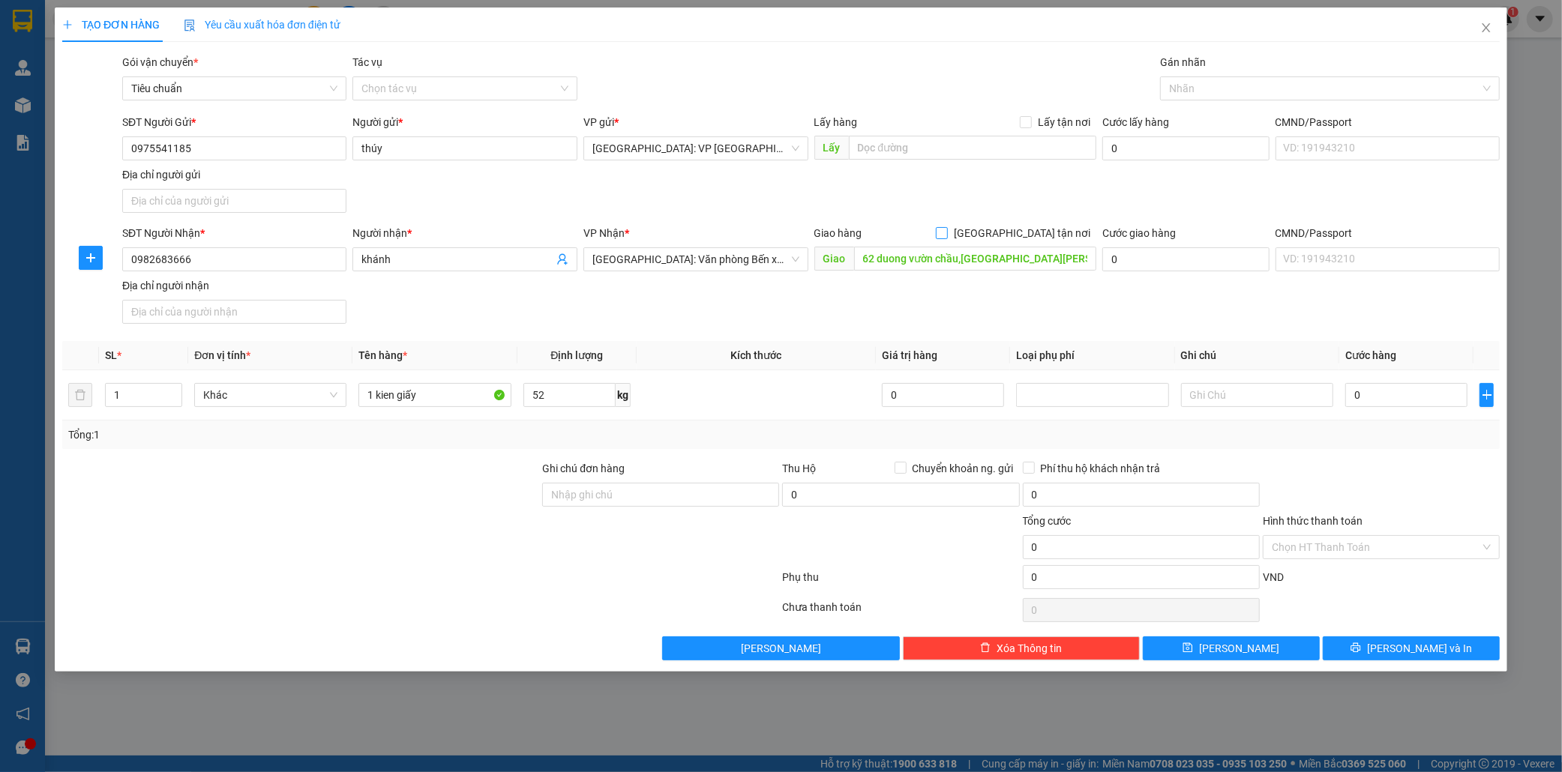
click at [948, 231] on span at bounding box center [942, 233] width 12 height 12
click at [946, 231] on input "[GEOGRAPHIC_DATA] tận nơi" at bounding box center [941, 232] width 10 height 10
checkbox input "true"
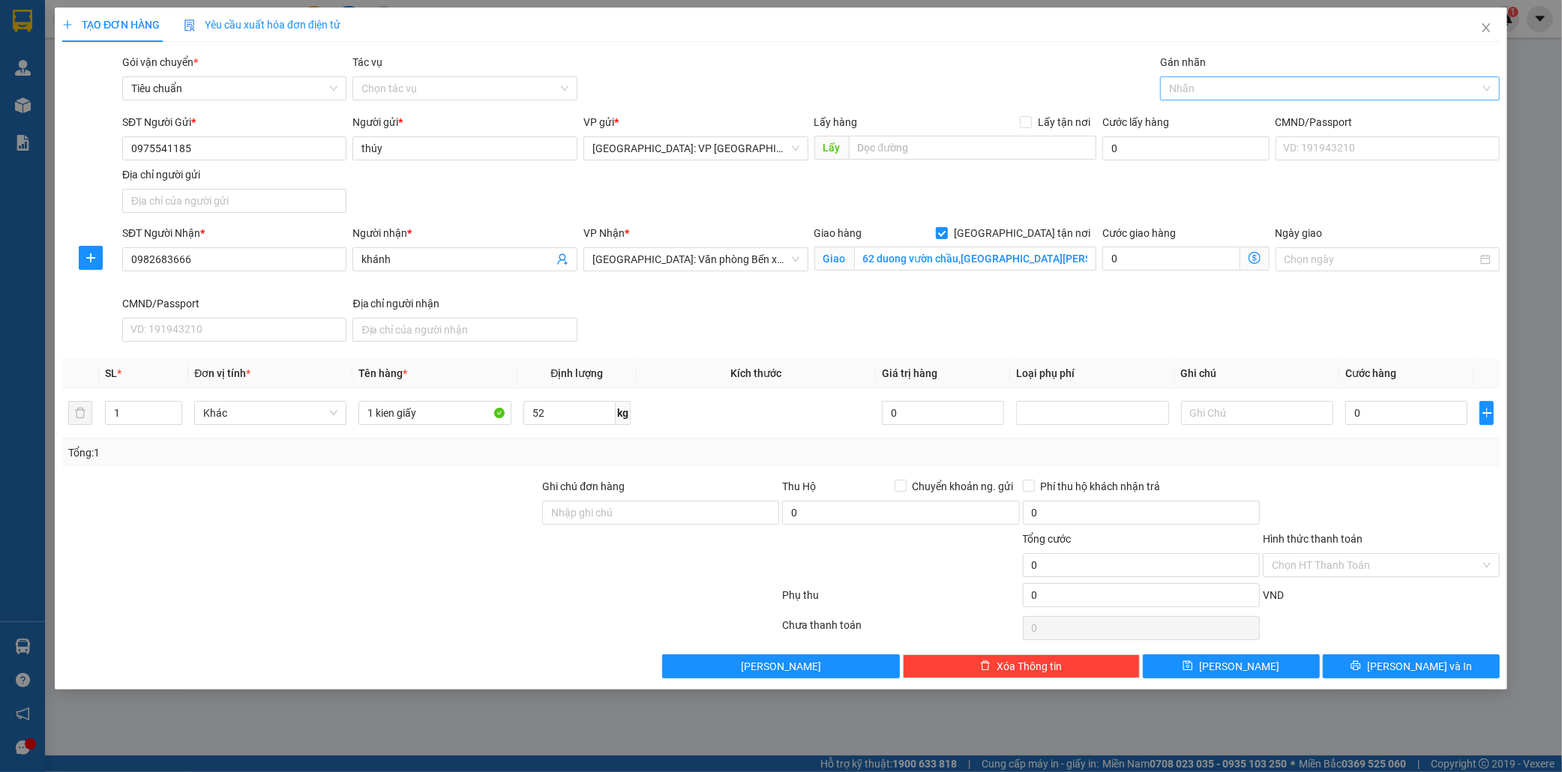
click at [1215, 91] on div at bounding box center [1322, 88] width 317 height 18
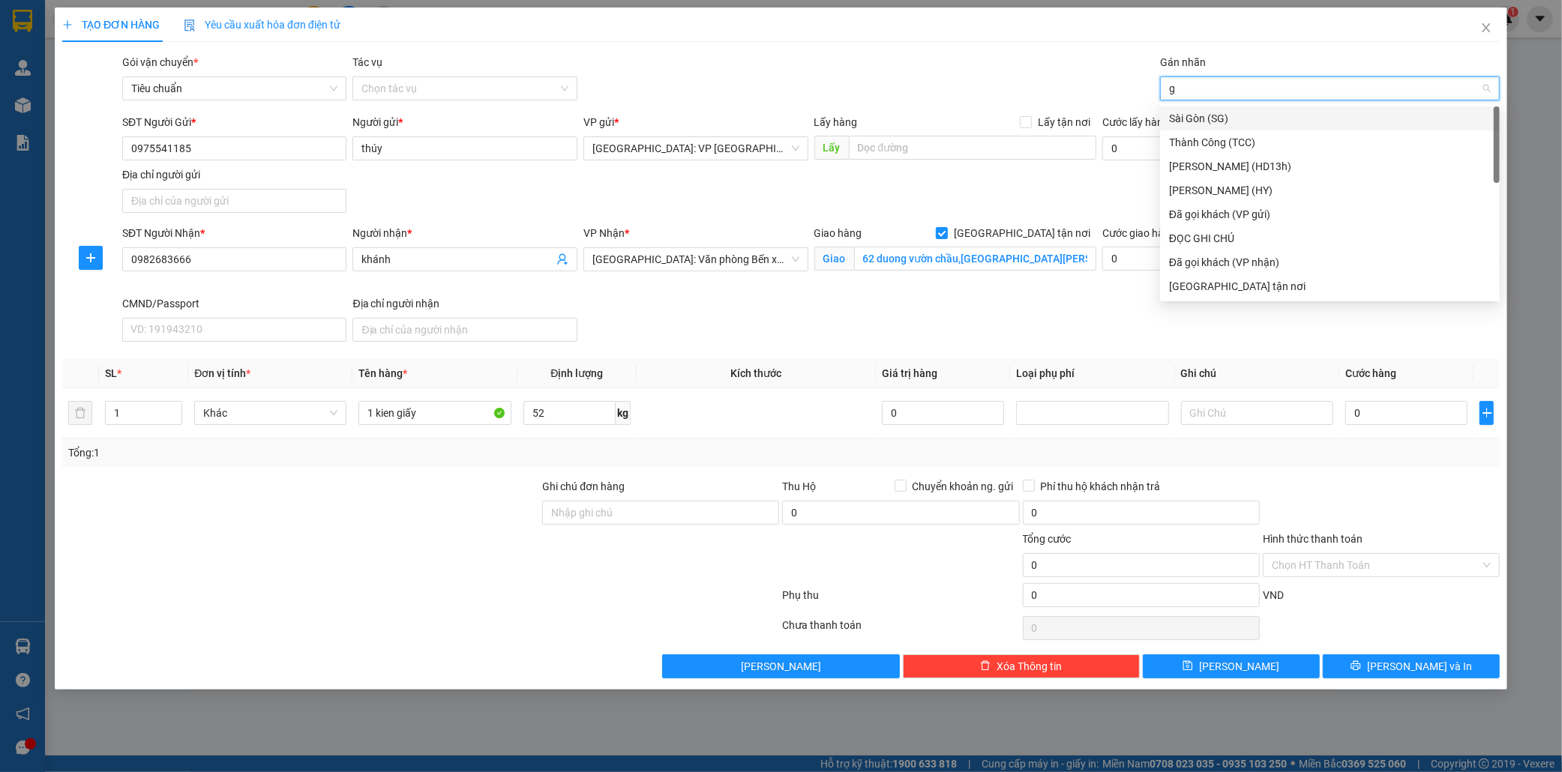
type input "gi"
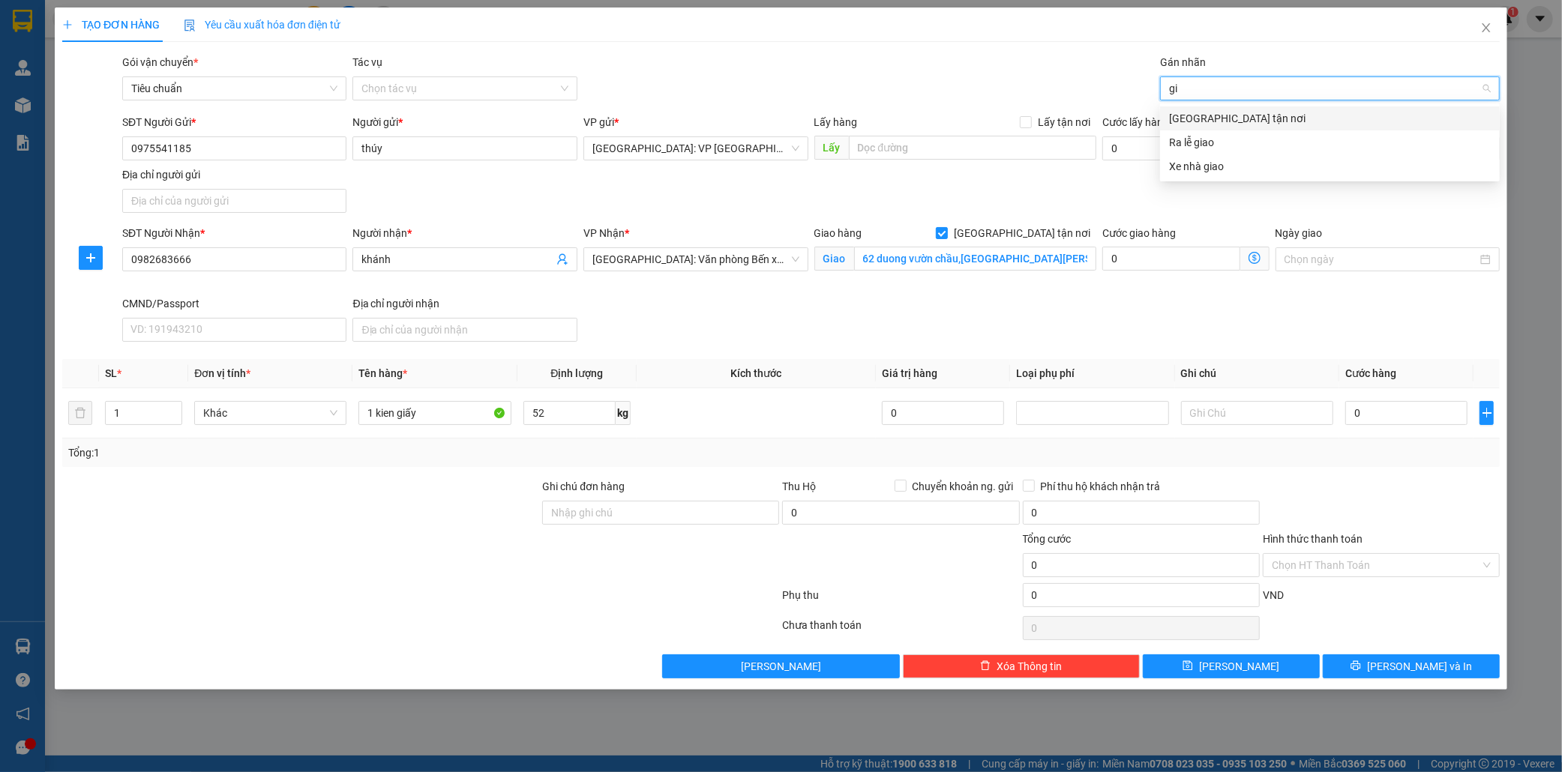
click at [1220, 118] on div "[GEOGRAPHIC_DATA] tận nơi" at bounding box center [1330, 118] width 322 height 16
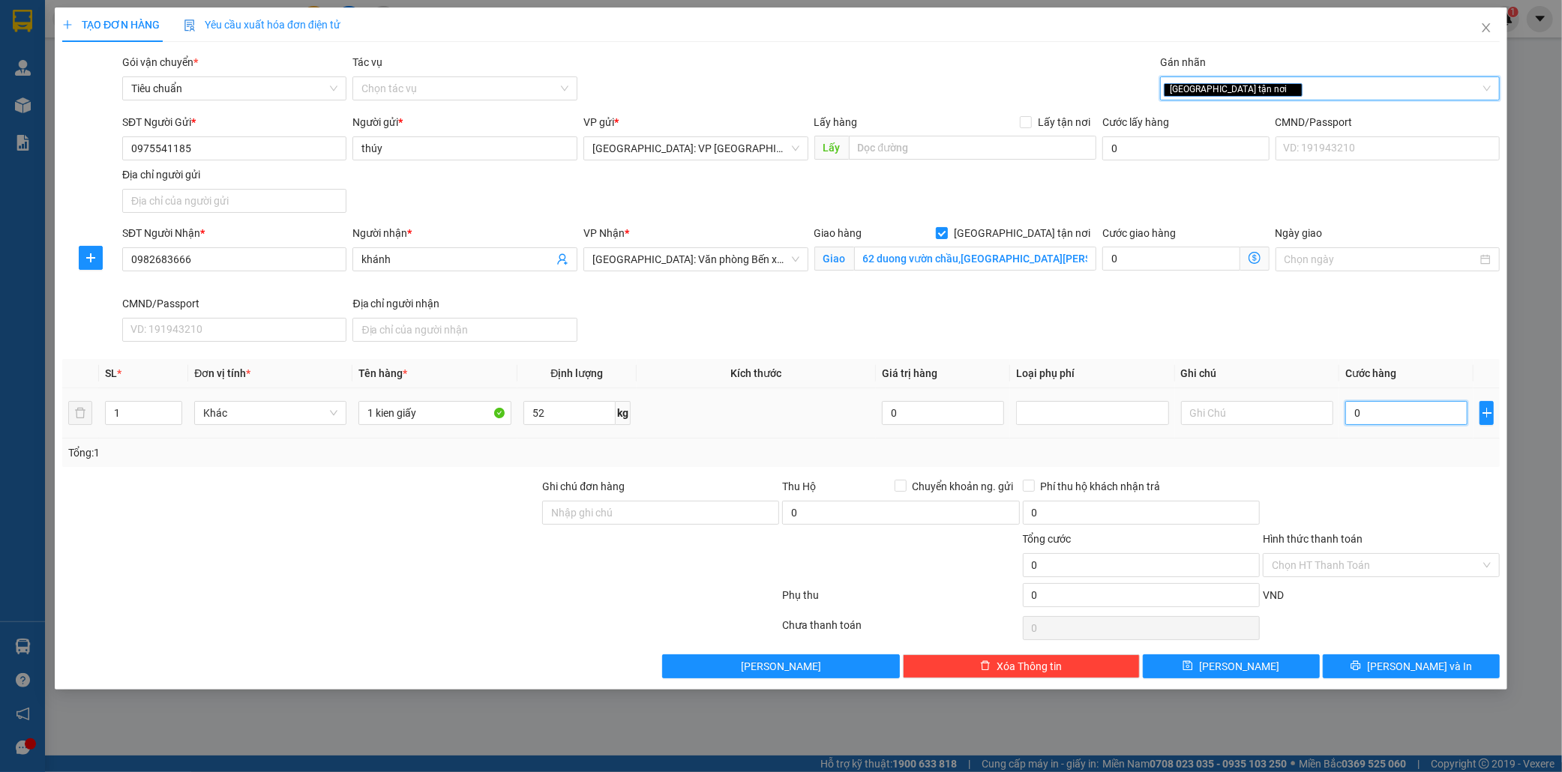
click at [1427, 414] on input "0" at bounding box center [1406, 413] width 122 height 24
type input "1"
type input "18"
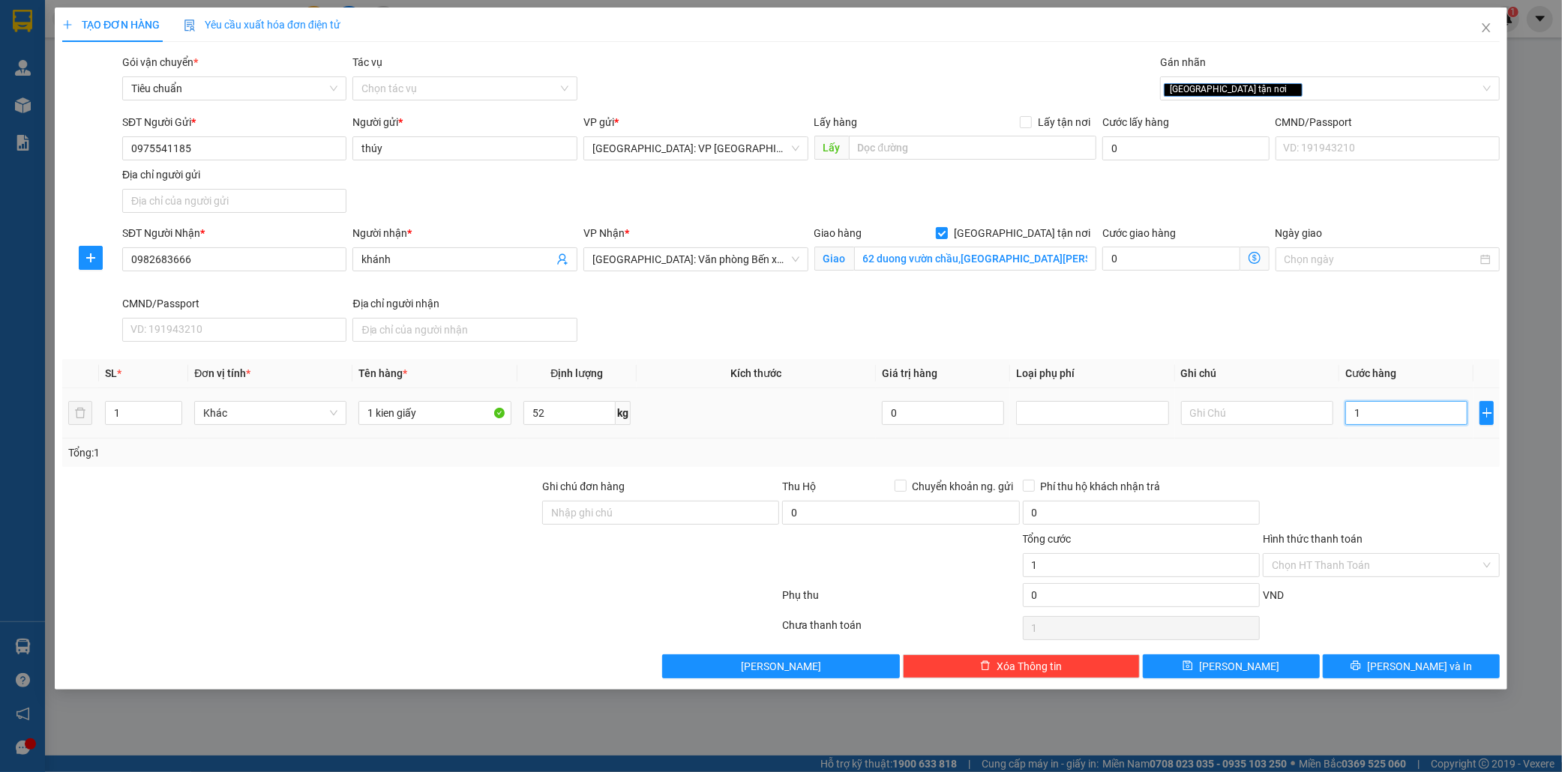
type input "18"
type input "180"
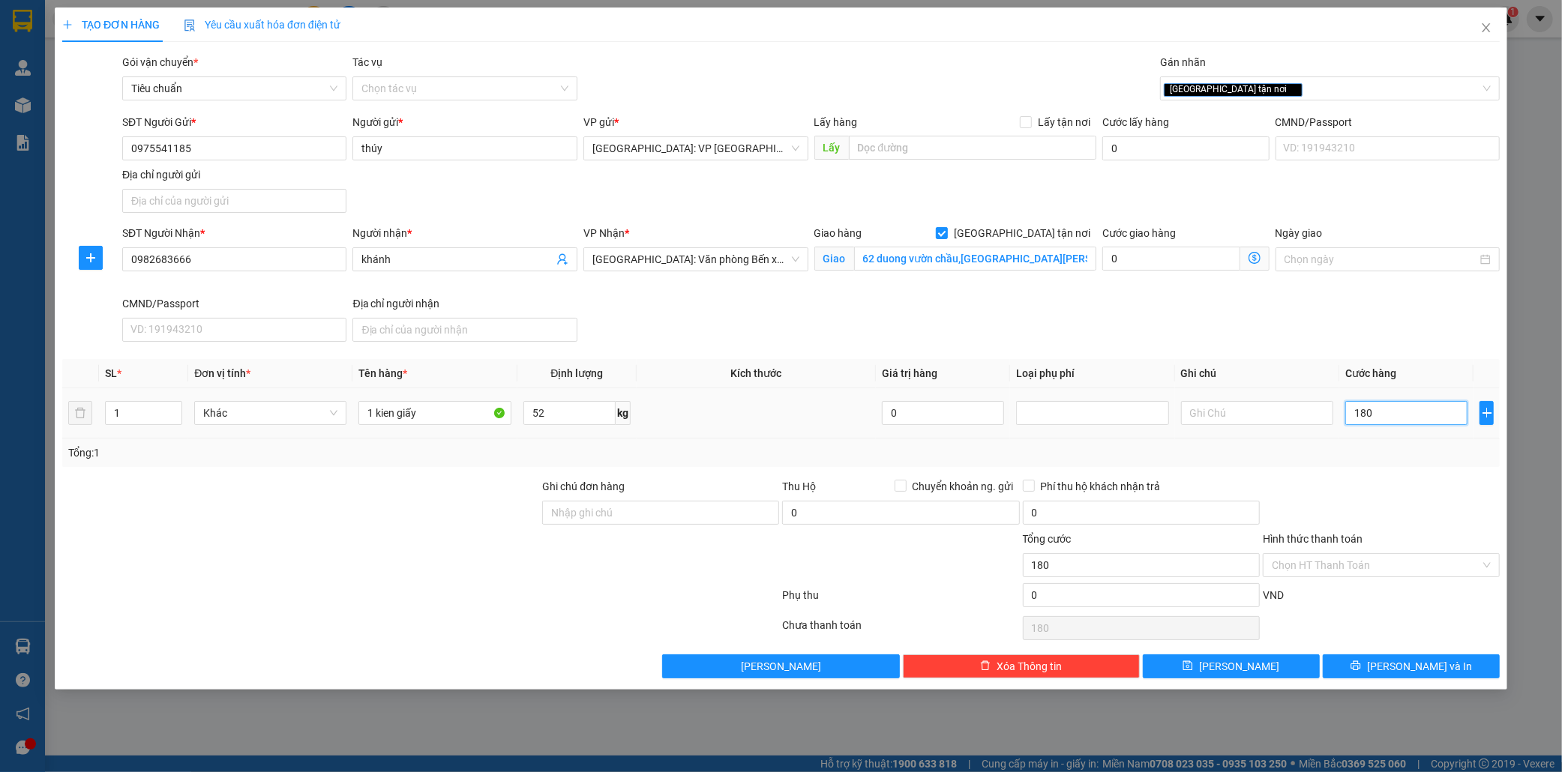
type input "1.800"
type input "18.000"
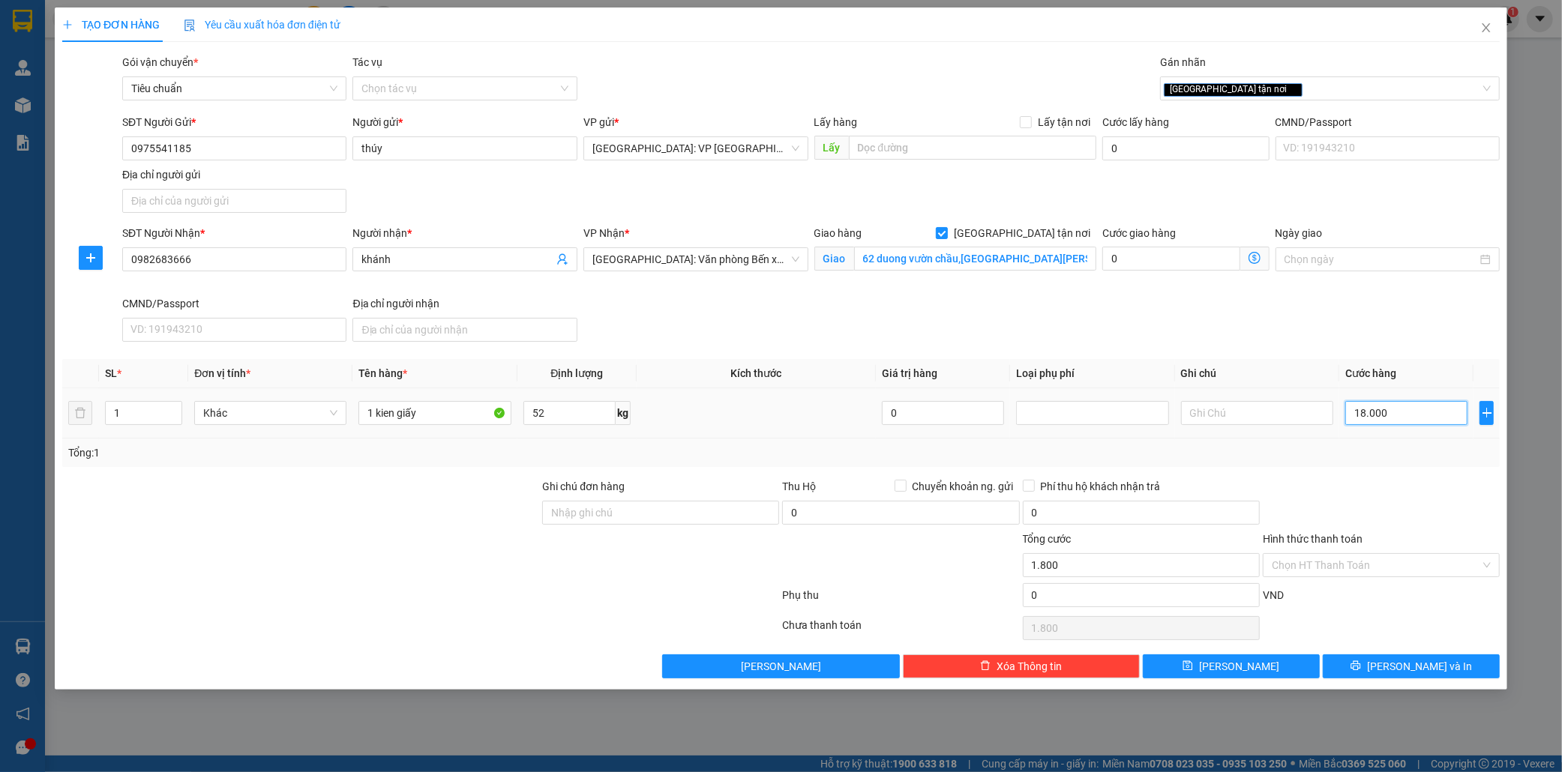
type input "18.000"
type input "180.000"
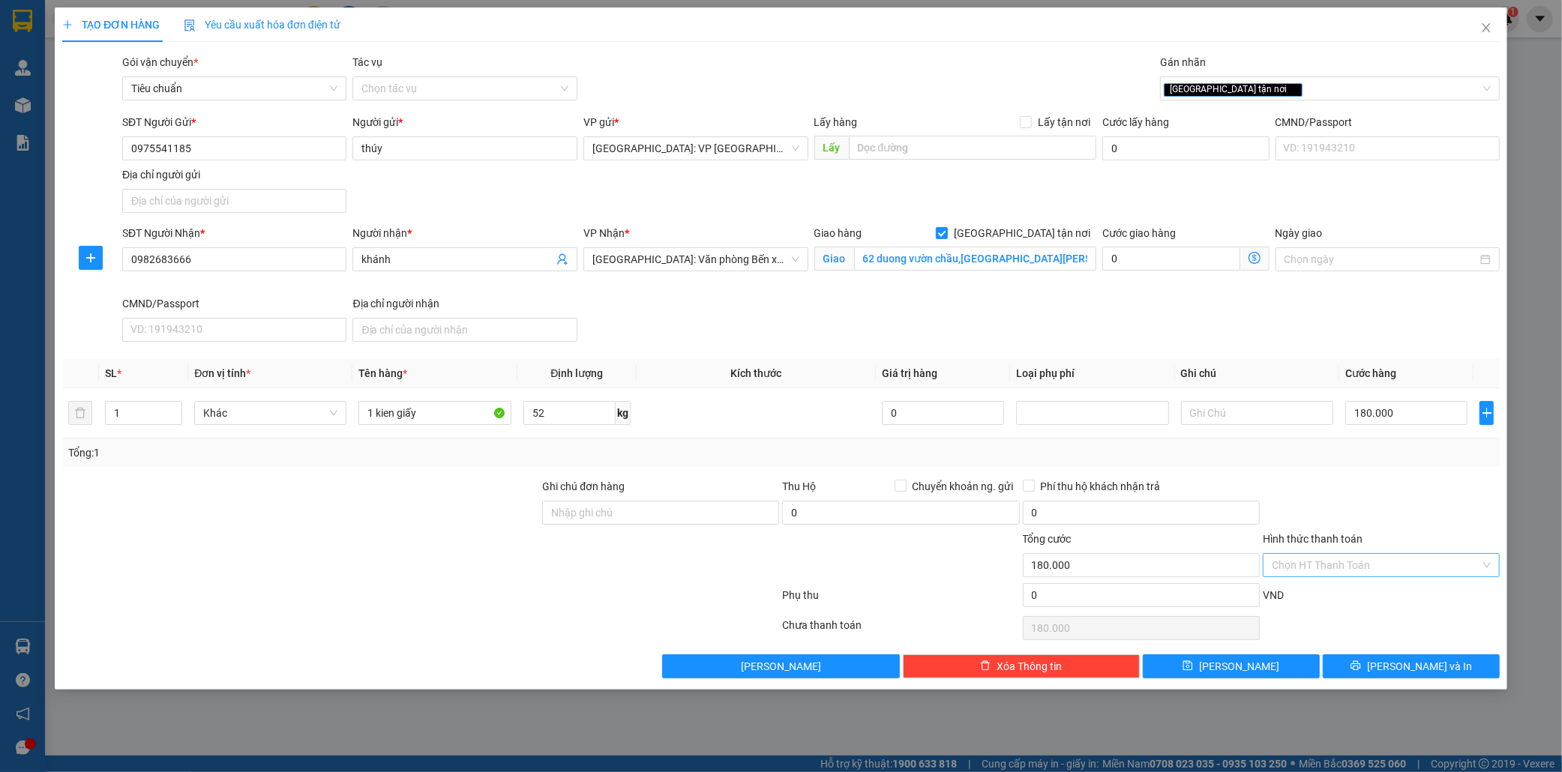
click at [1318, 570] on input "Hình thức thanh toán" at bounding box center [1376, 565] width 208 height 22
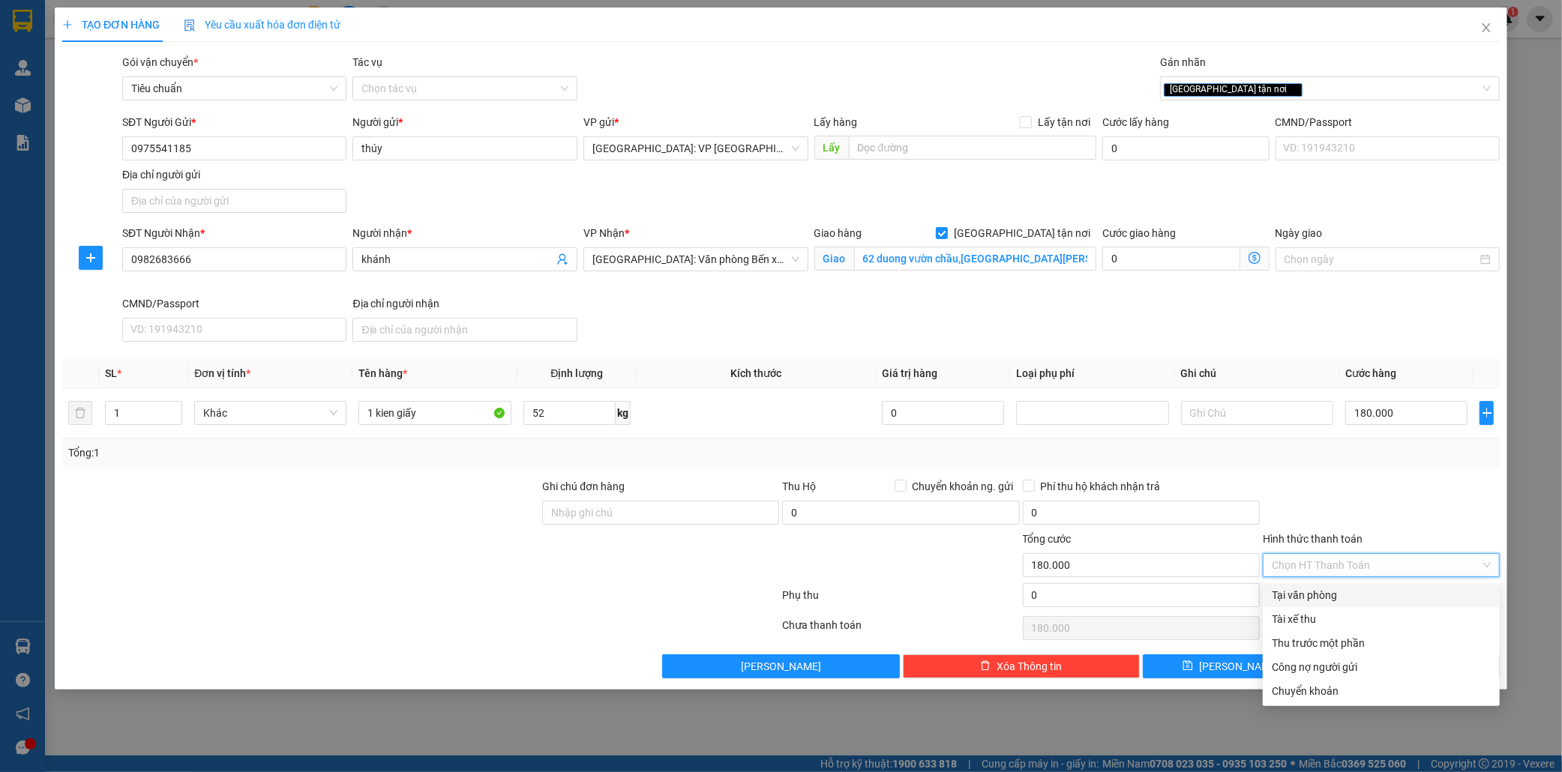
click at [1315, 592] on div "Tại văn phòng" at bounding box center [1381, 595] width 219 height 16
type input "0"
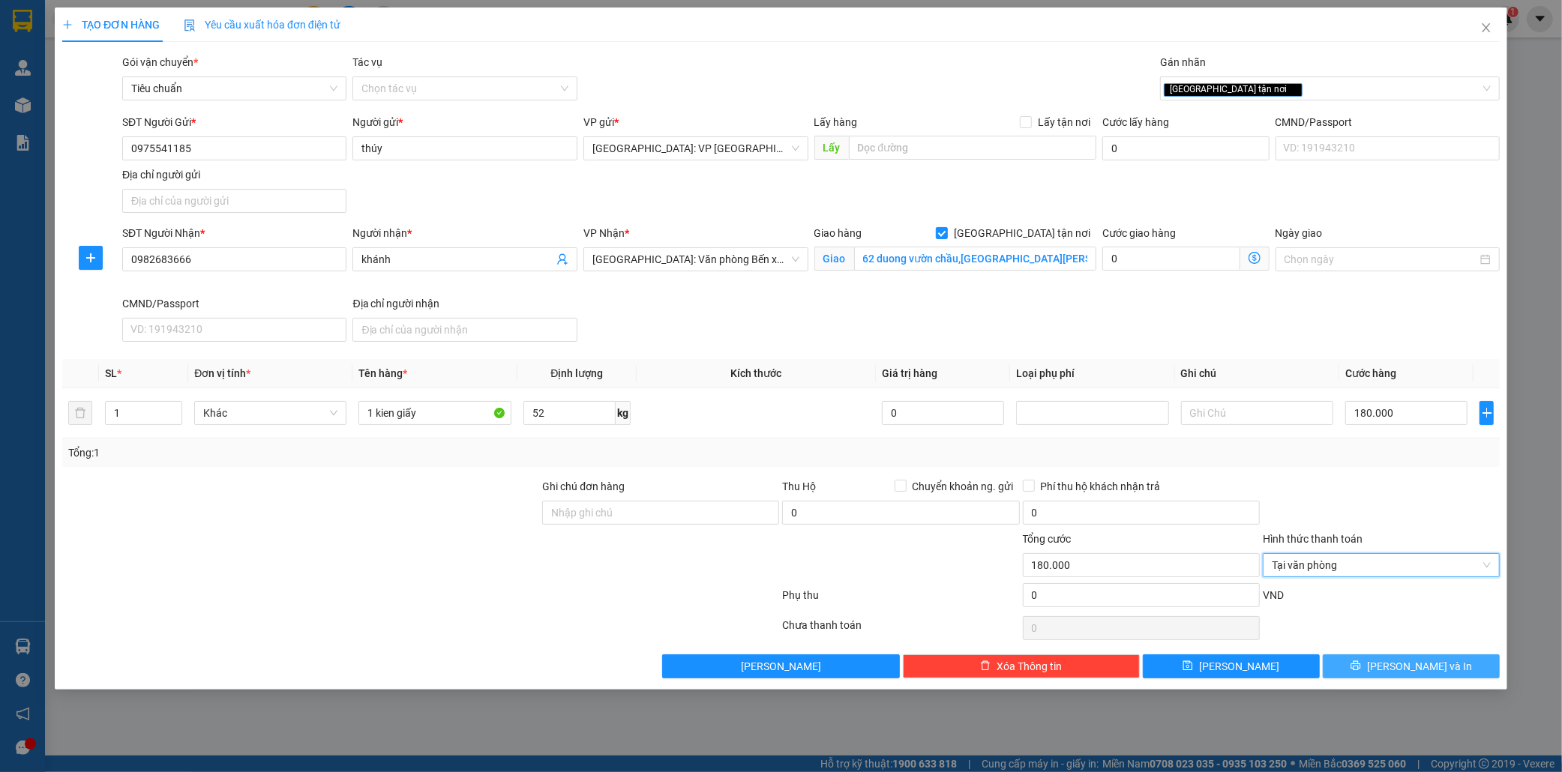
click at [1448, 668] on button "[PERSON_NAME] và In" at bounding box center [1411, 667] width 177 height 24
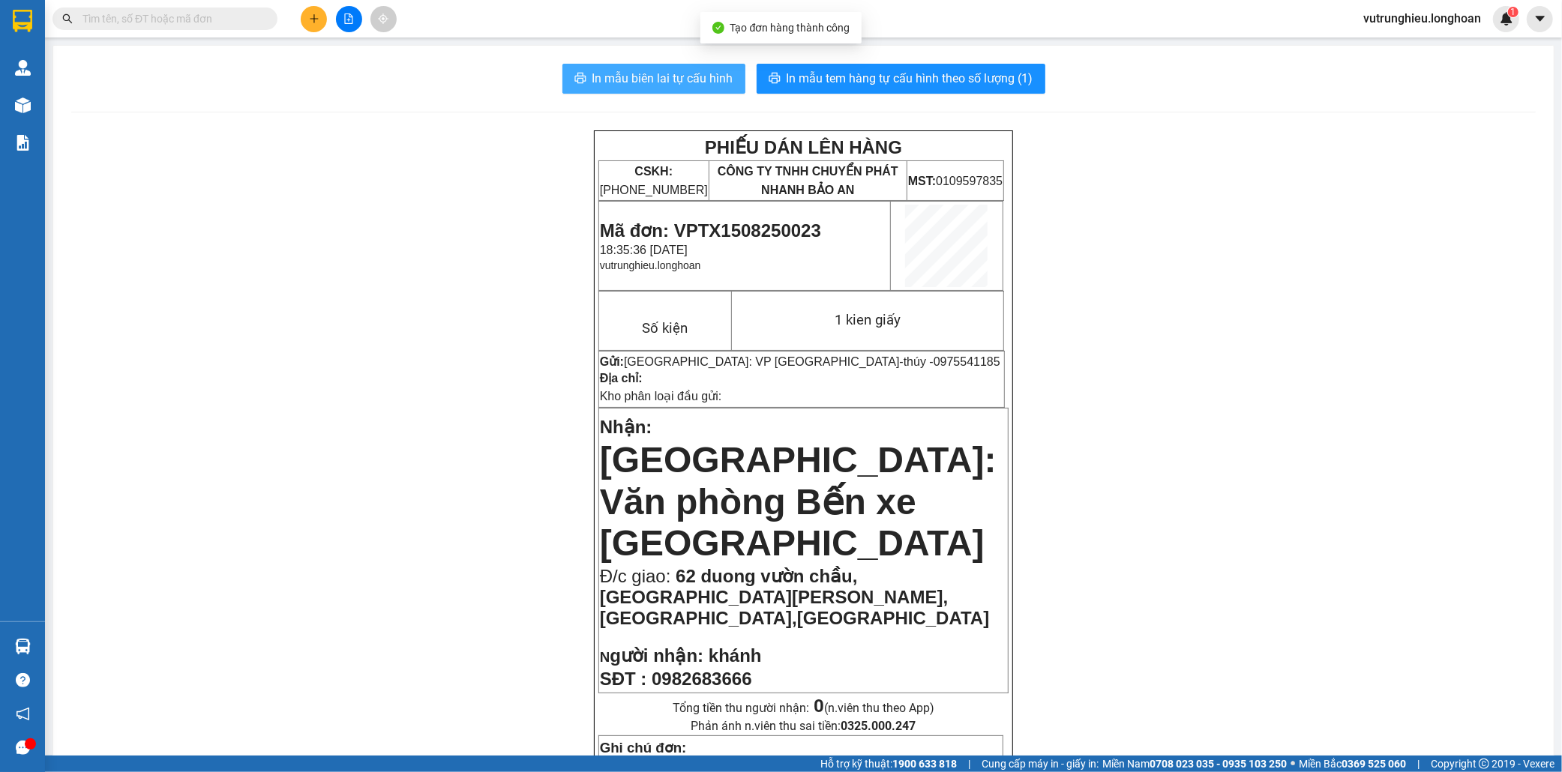
click at [631, 82] on span "In mẫu biên lai tự cấu hình" at bounding box center [662, 78] width 141 height 19
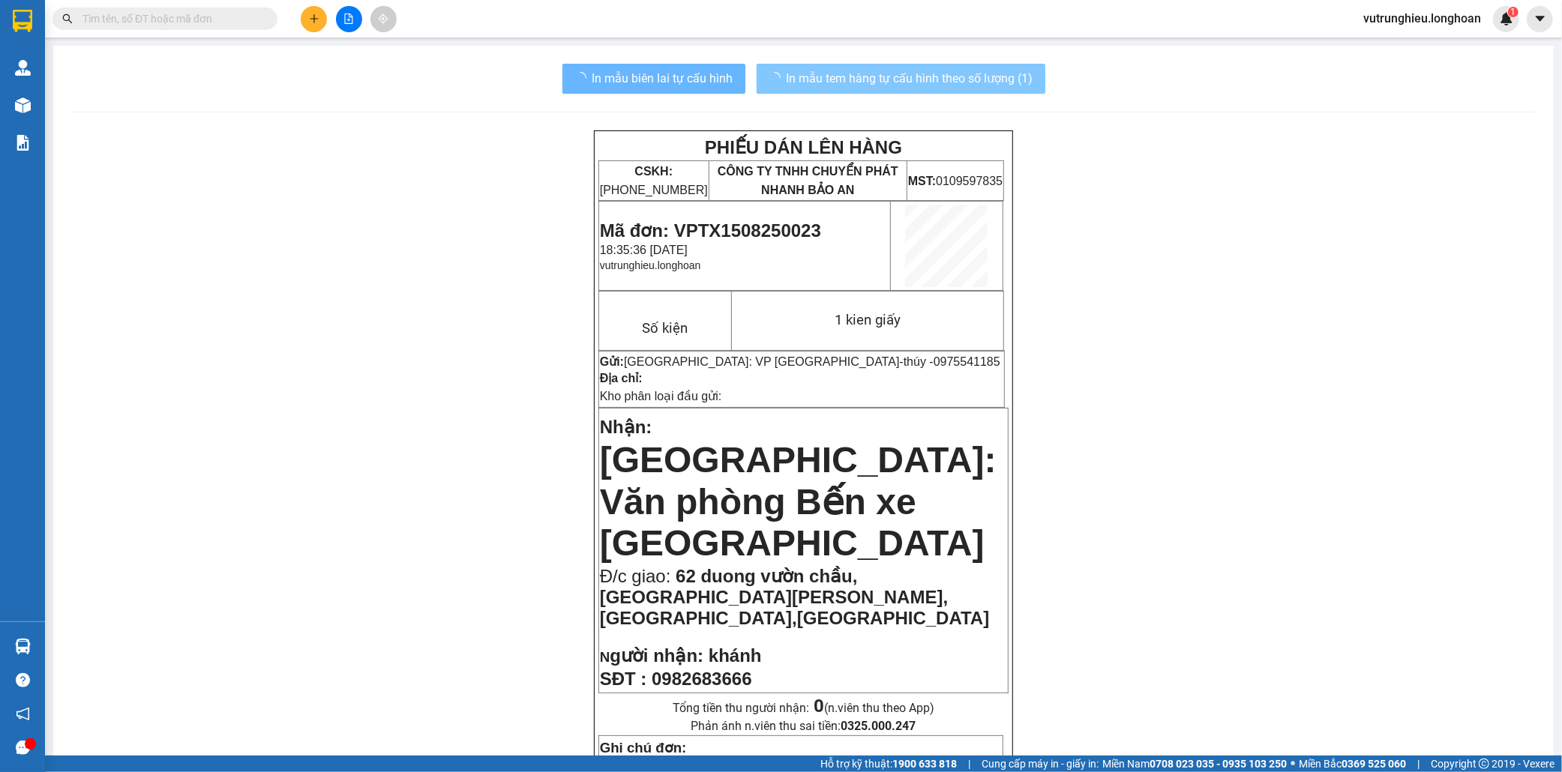
click at [873, 79] on span "In mẫu tem hàng tự cấu hình theo số lượng (1)" at bounding box center [909, 78] width 247 height 19
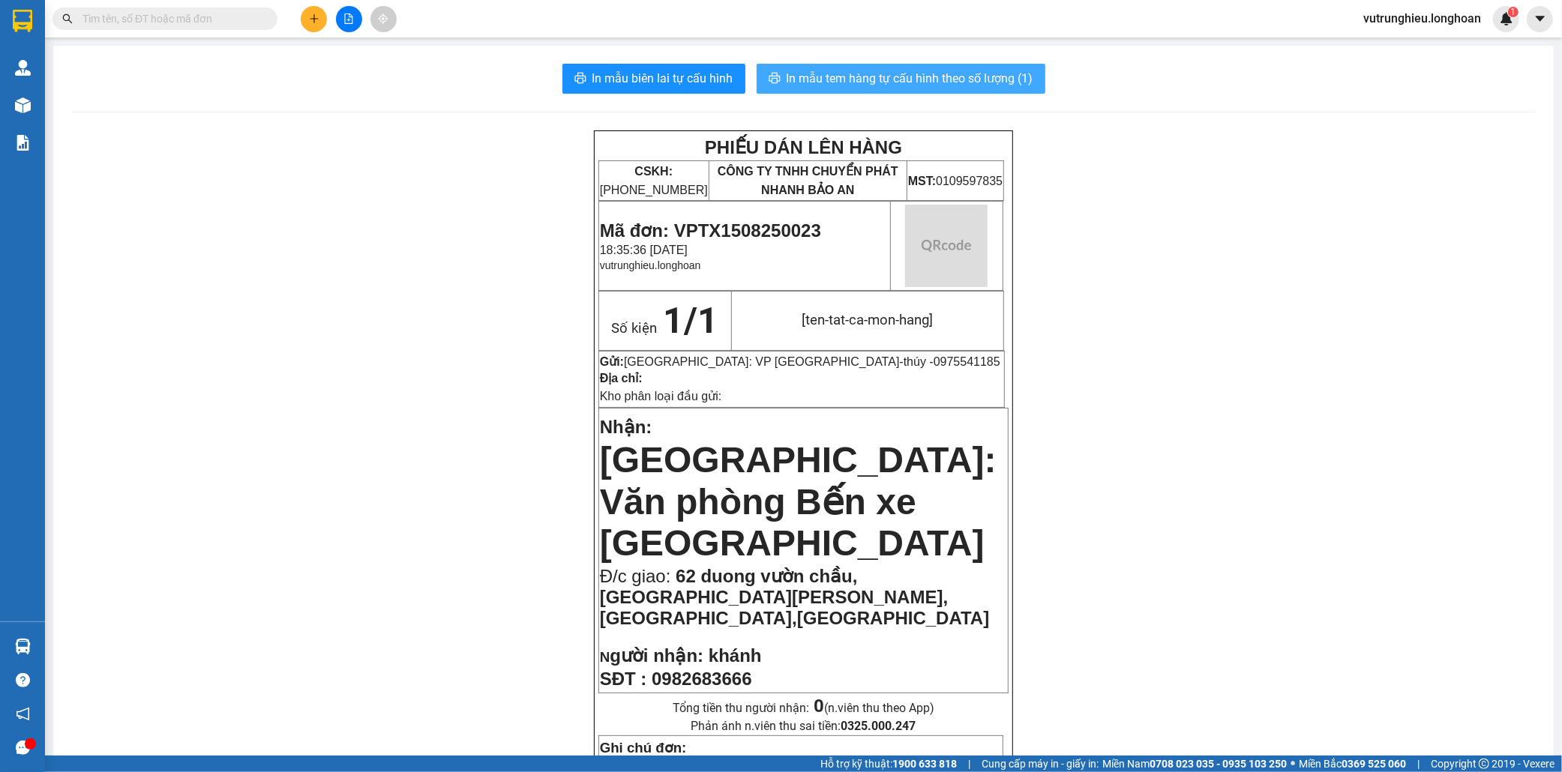
click at [873, 79] on span "In mẫu tem hàng tự cấu hình theo số lượng (1)" at bounding box center [909, 78] width 247 height 19
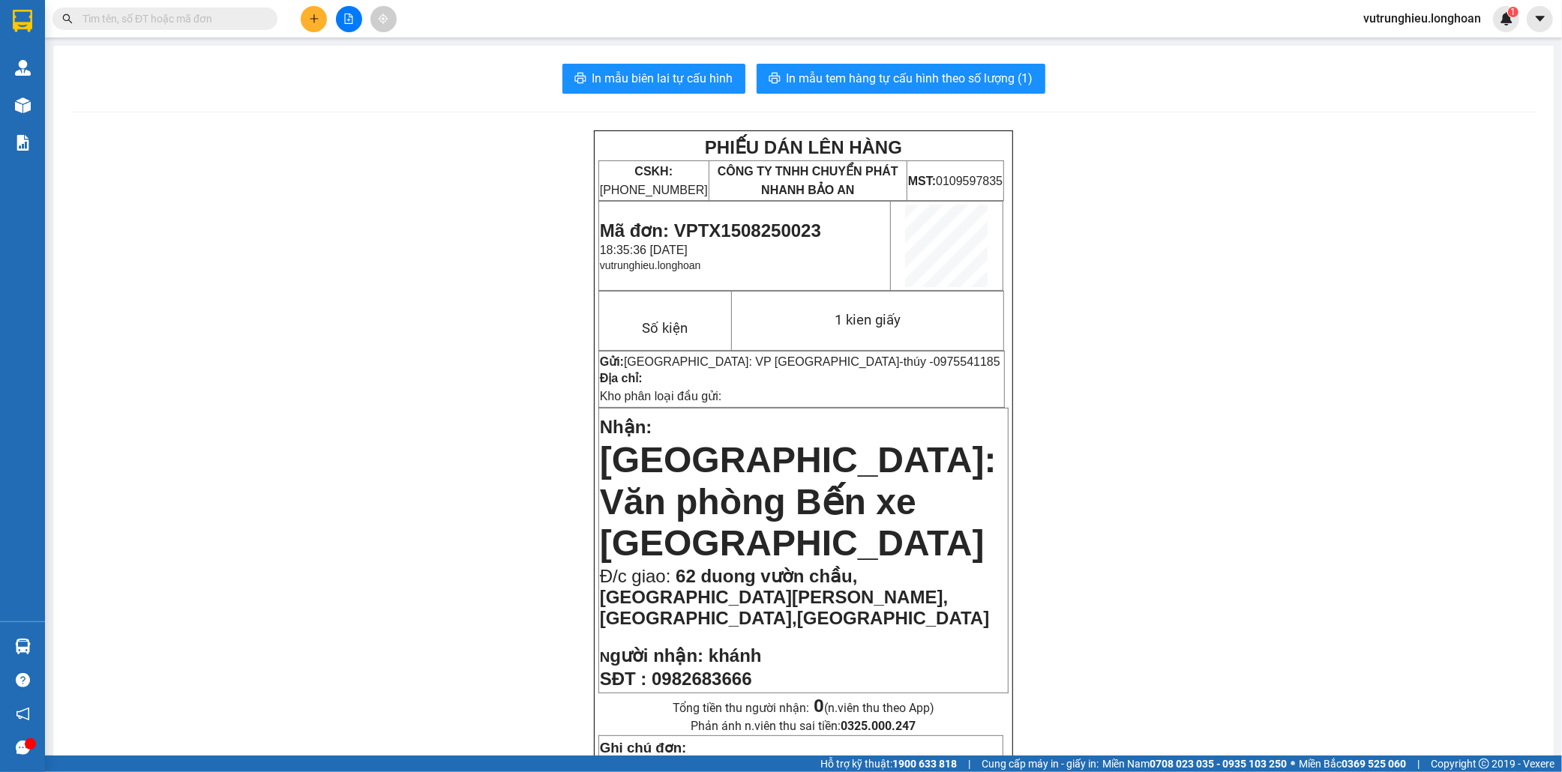
click at [742, 231] on span "Mã đơn: VPTX1508250023" at bounding box center [710, 230] width 221 height 20
copy span "VPTX1508250023"
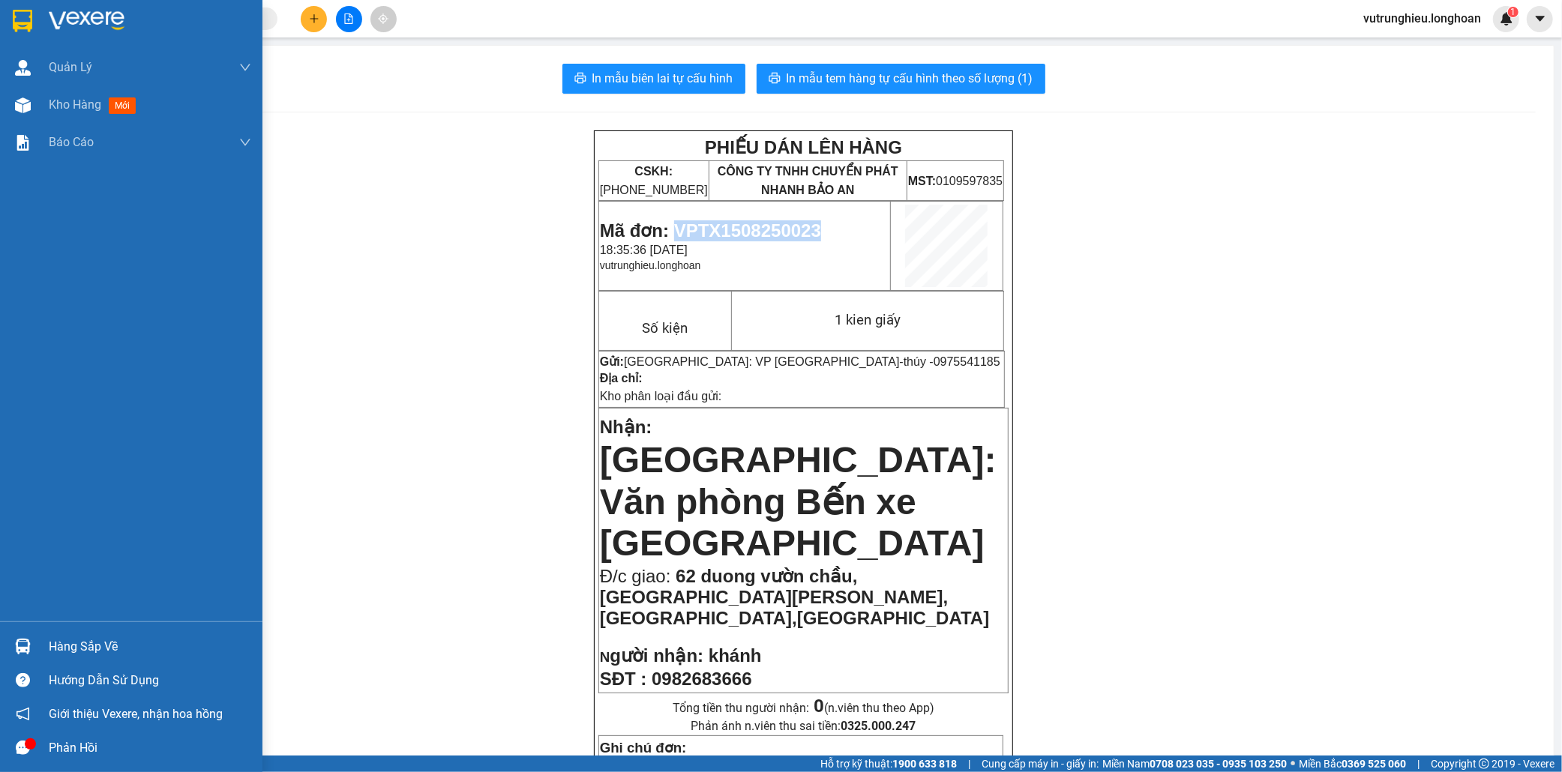
click at [13, 17] on img at bounding box center [22, 21] width 19 height 22
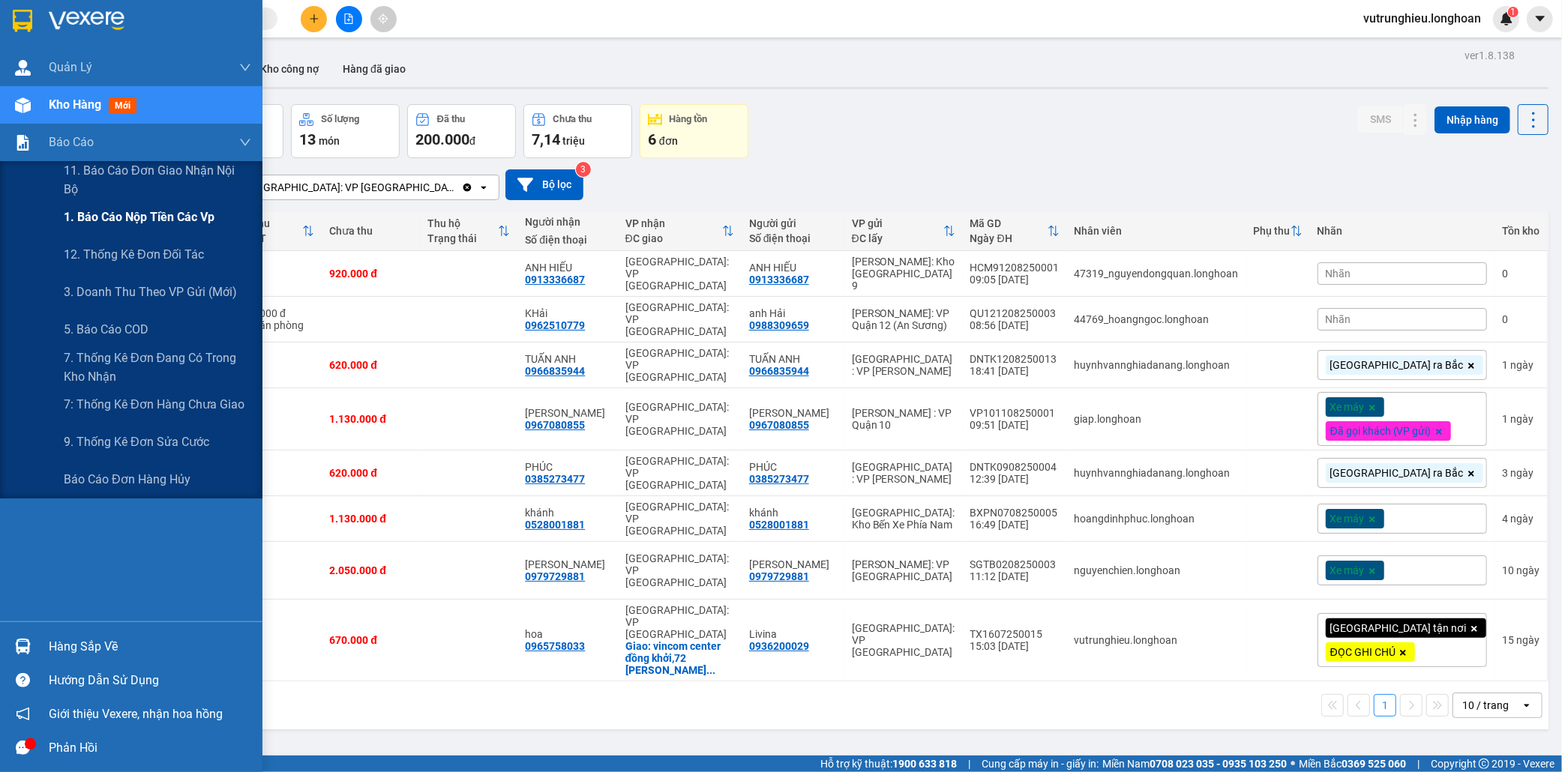
click at [122, 213] on span "1. Báo cáo nộp tiền các vp" at bounding box center [139, 217] width 151 height 19
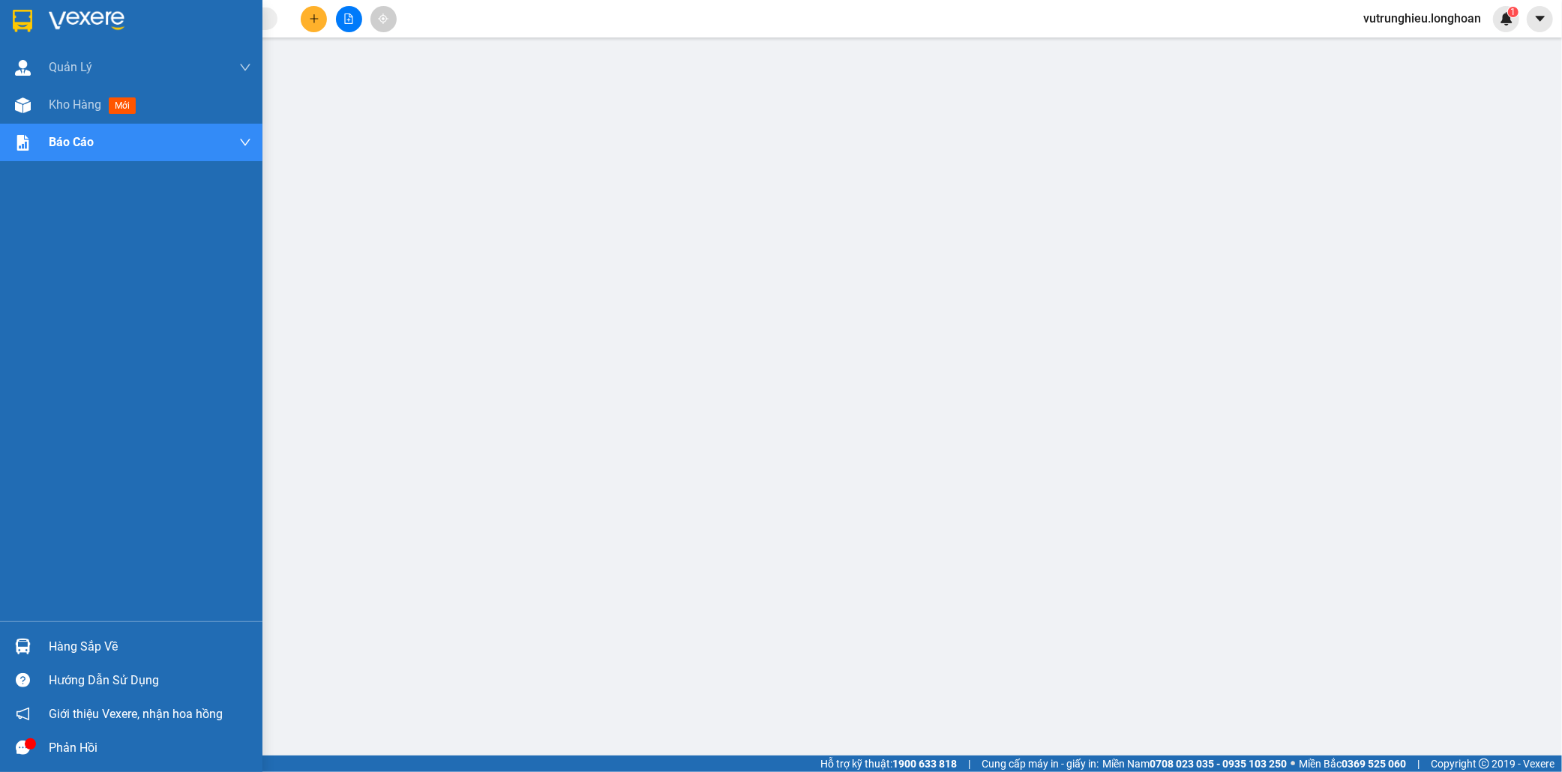
click at [24, 21] on img at bounding box center [22, 21] width 19 height 22
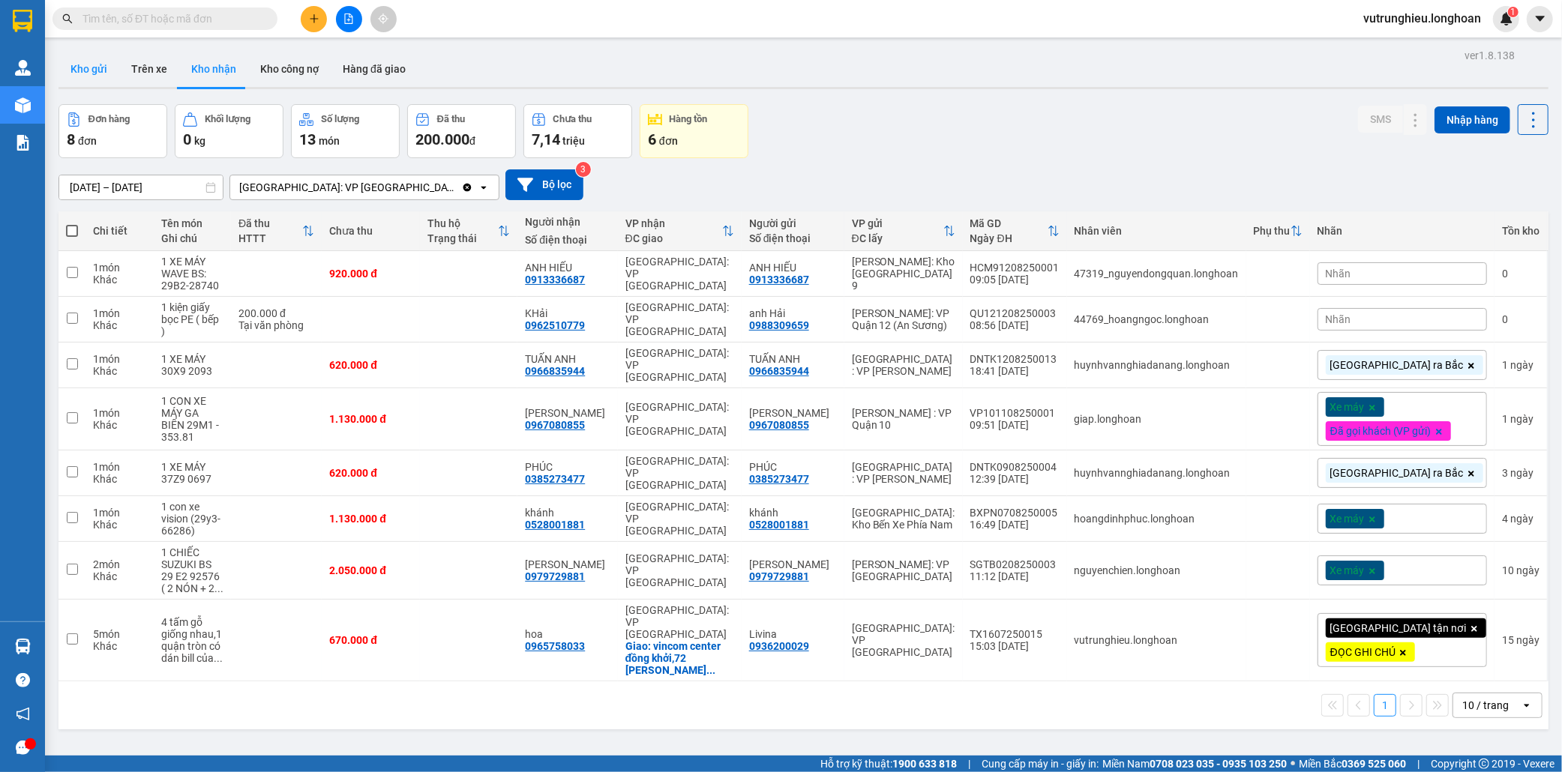
click at [83, 62] on button "Kho gửi" at bounding box center [88, 69] width 61 height 36
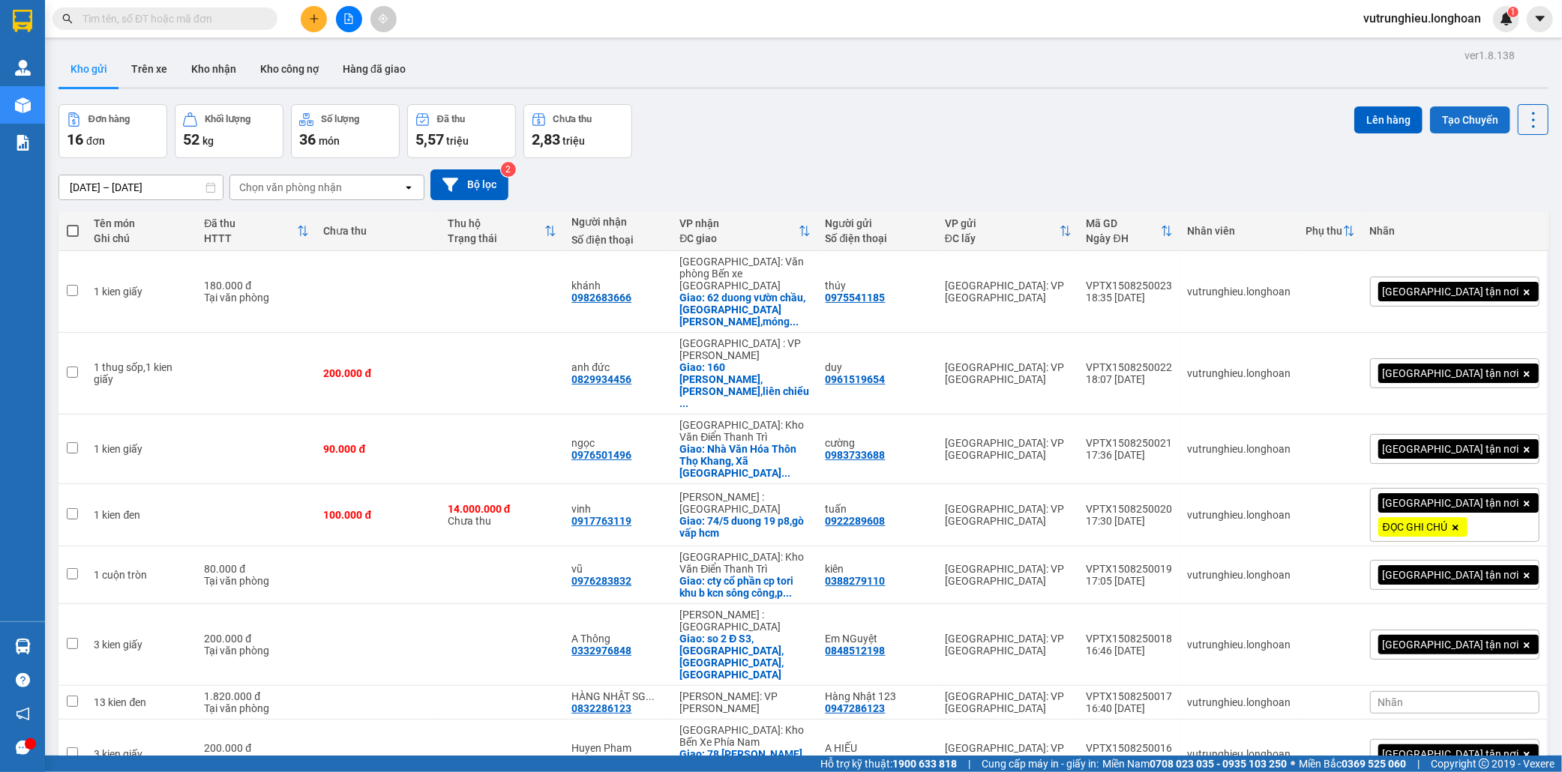
click at [1452, 122] on button "Tạo Chuyến" at bounding box center [1470, 119] width 80 height 27
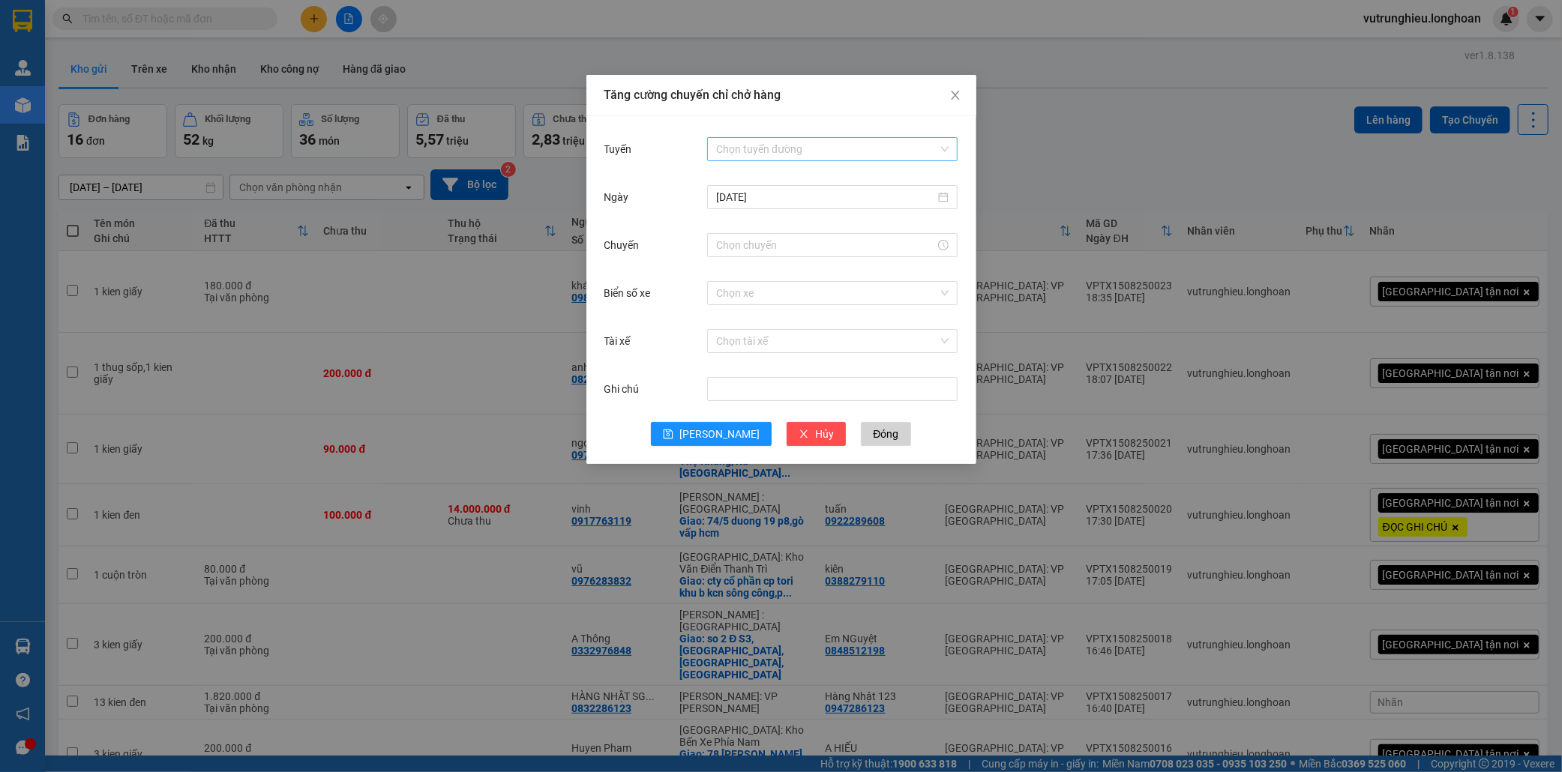
click at [771, 146] on input "Tuyến" at bounding box center [827, 149] width 222 height 22
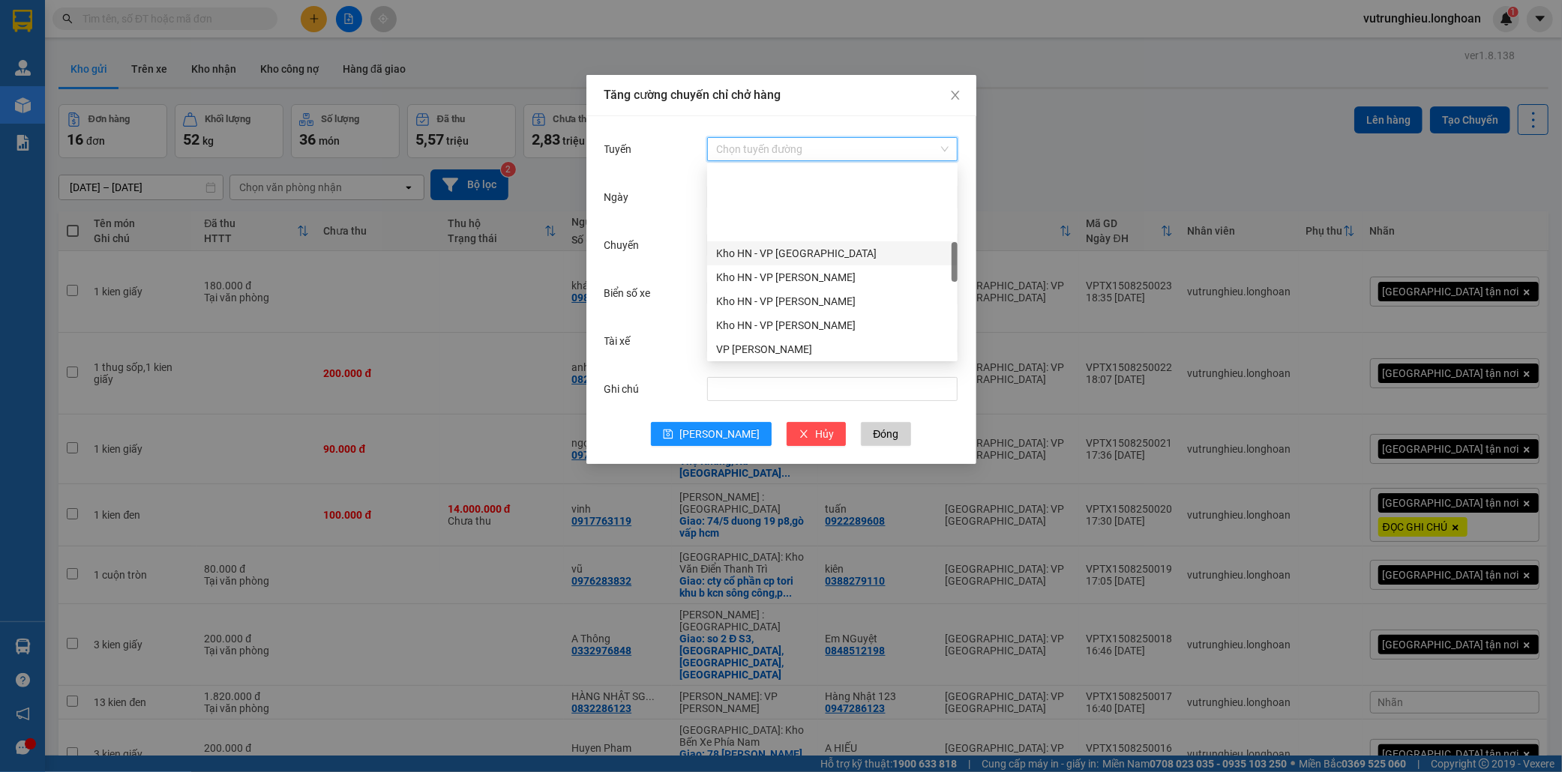
scroll to position [416, 0]
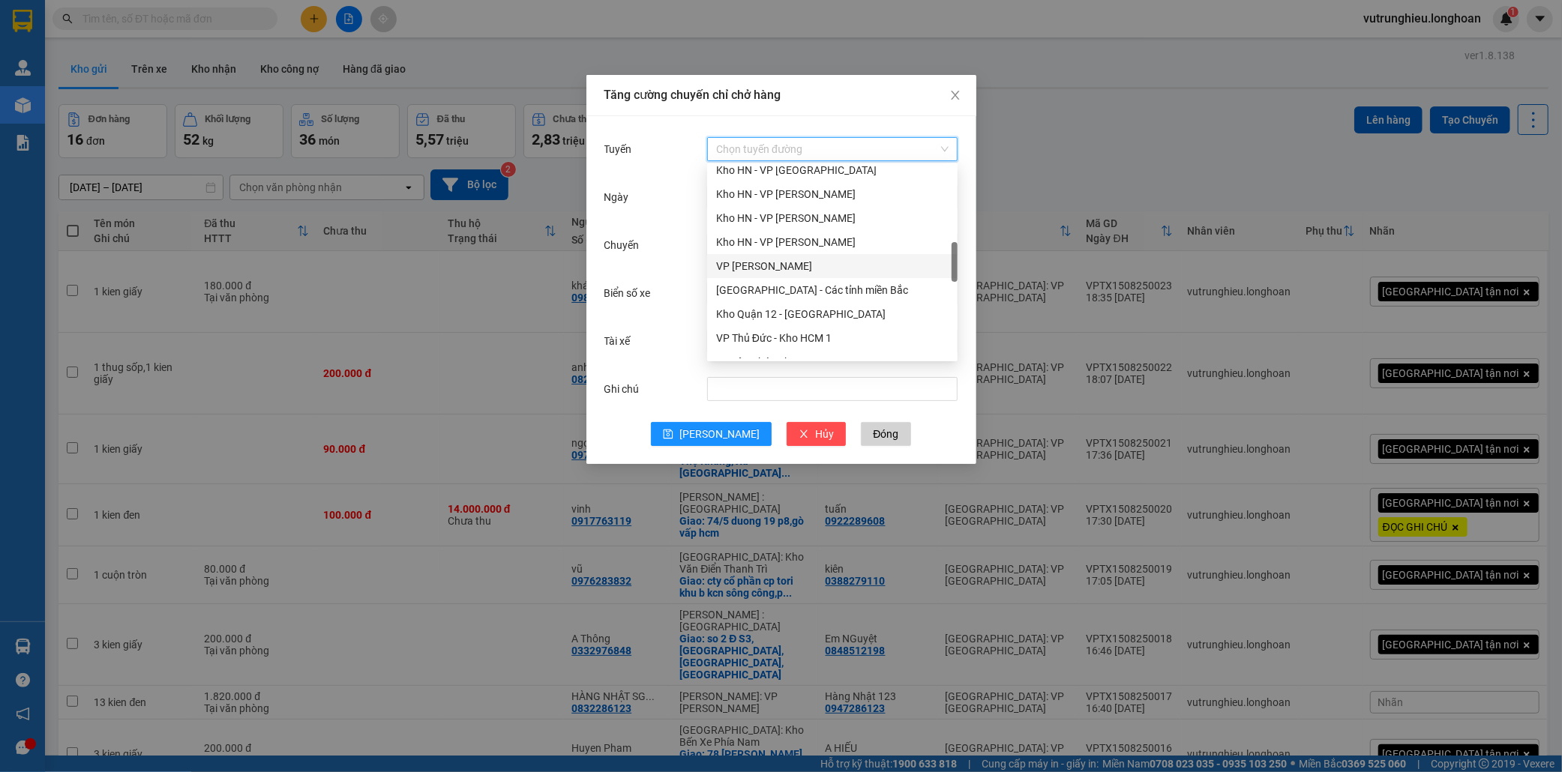
click at [786, 271] on div "VP [PERSON_NAME]" at bounding box center [832, 266] width 232 height 16
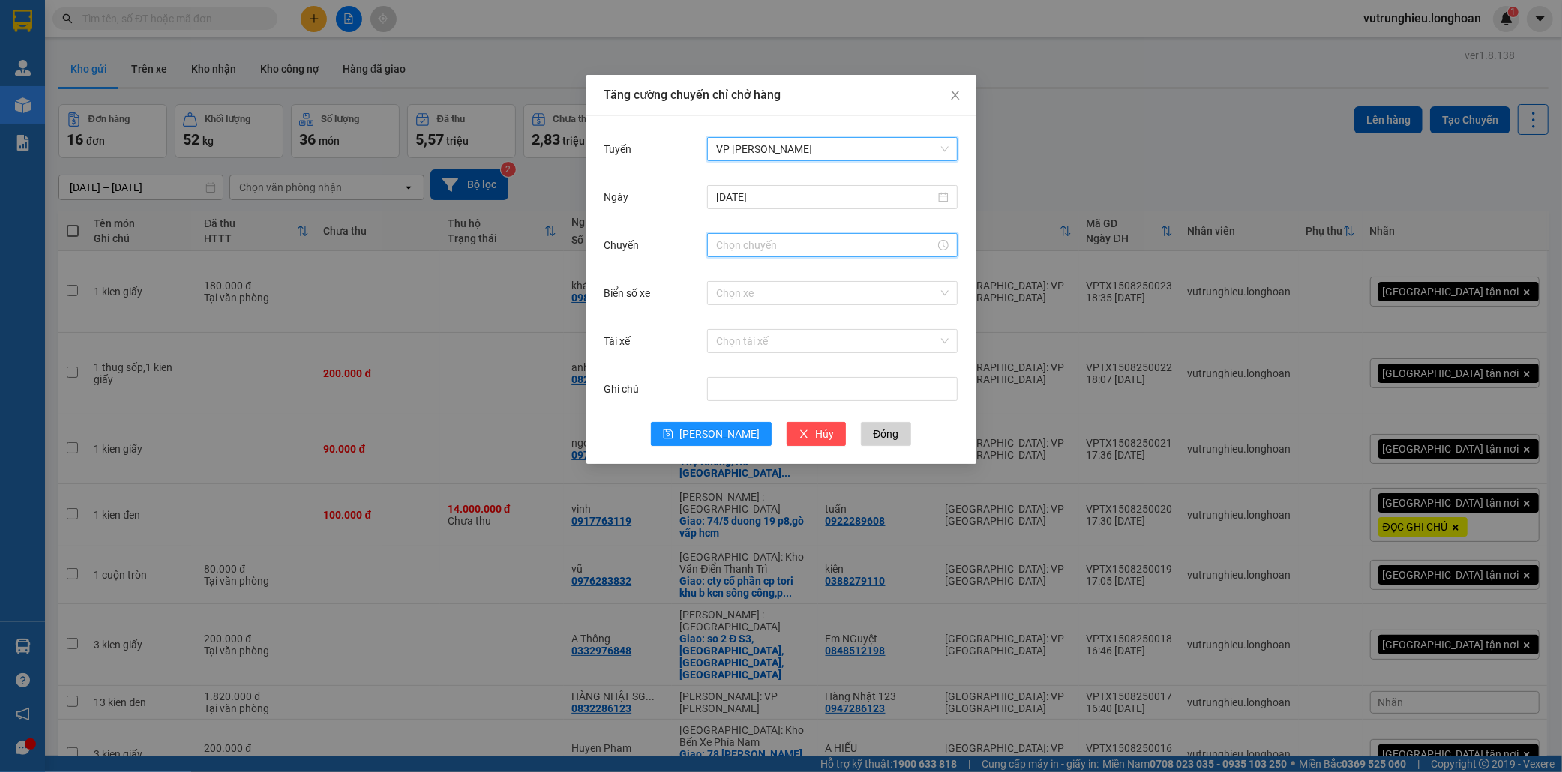
click at [768, 246] on input "Chuyến" at bounding box center [825, 245] width 219 height 16
click at [724, 340] on div "19" at bounding box center [728, 339] width 42 height 21
type input "19:00"
click at [776, 471] on button "OK" at bounding box center [769, 473] width 26 height 18
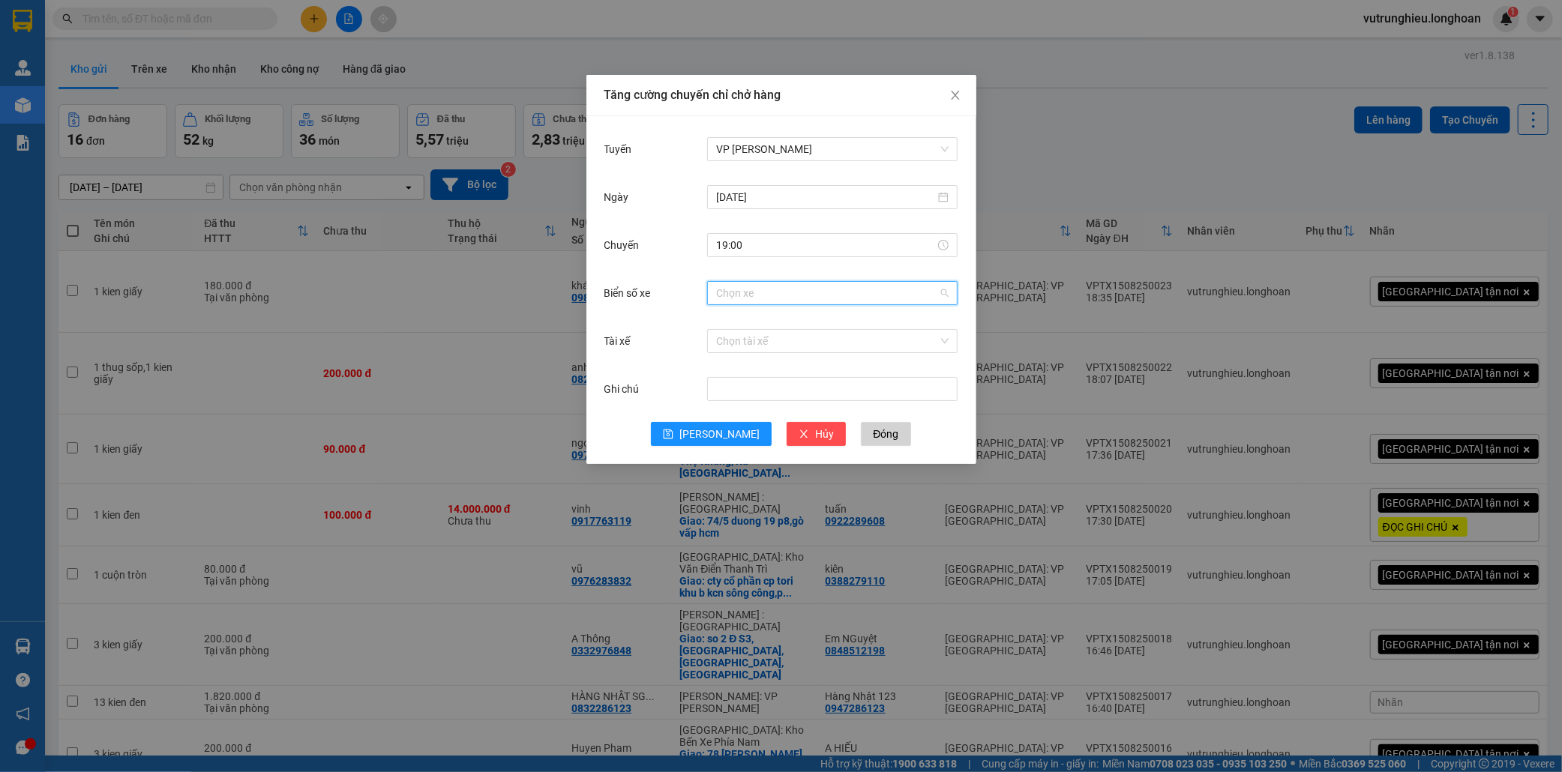
click at [756, 296] on input "Biển số xe" at bounding box center [827, 293] width 222 height 22
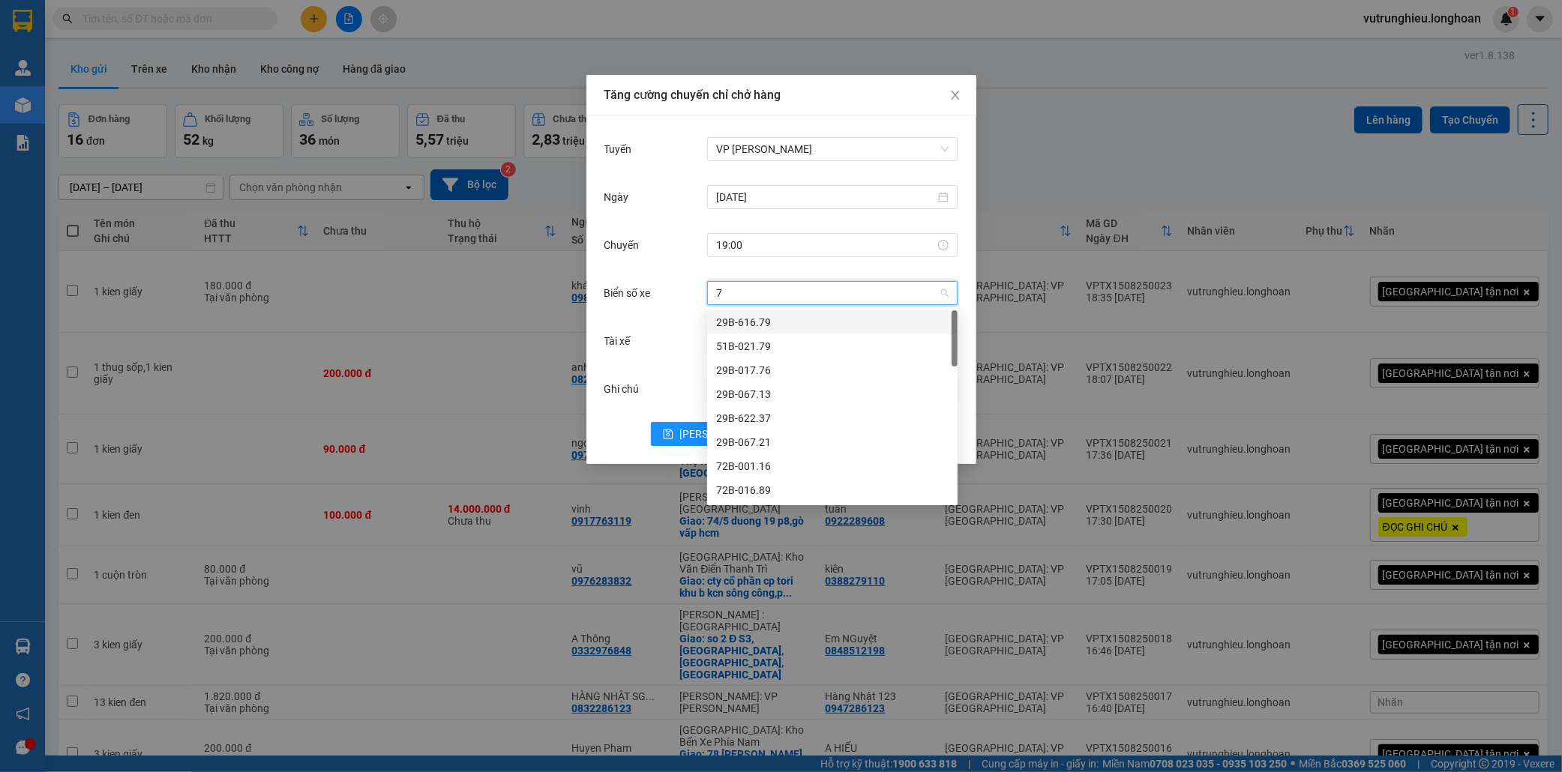
type input "71"
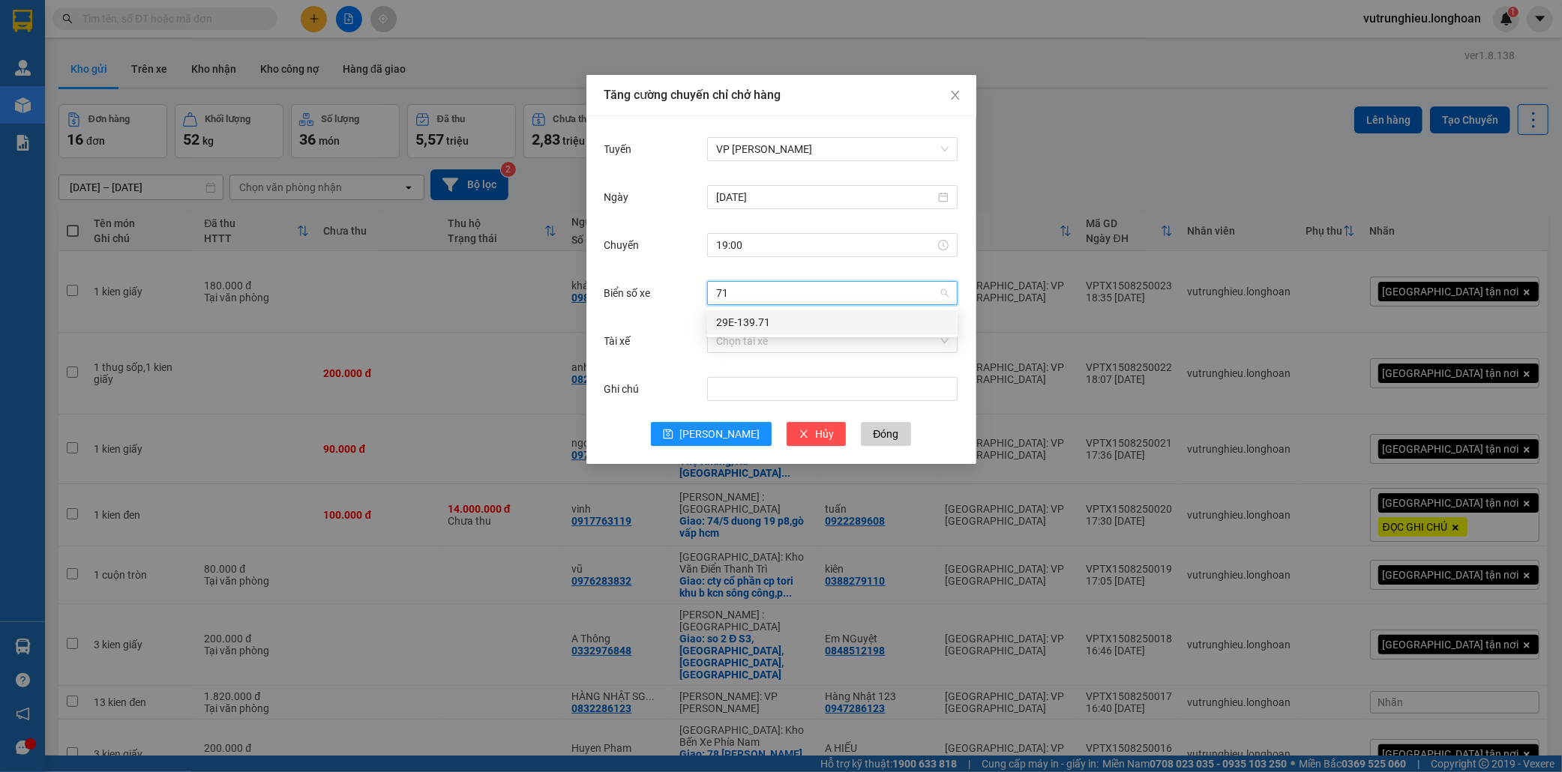
click at [759, 320] on div "29E-139.71" at bounding box center [832, 322] width 232 height 16
click at [873, 439] on span "Đóng" at bounding box center [885, 434] width 25 height 16
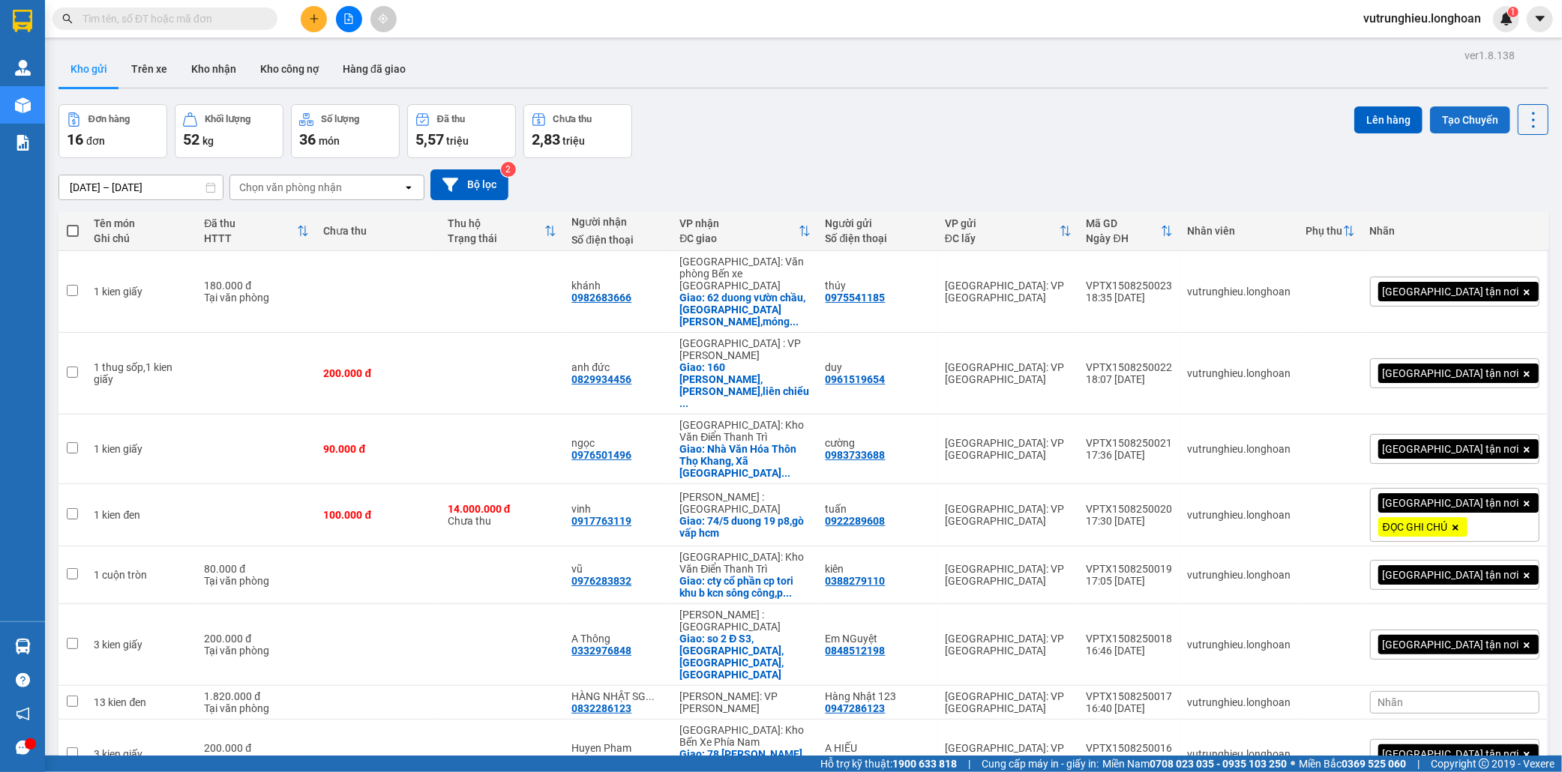
click at [1455, 123] on button "Tạo Chuyến" at bounding box center [1470, 119] width 80 height 27
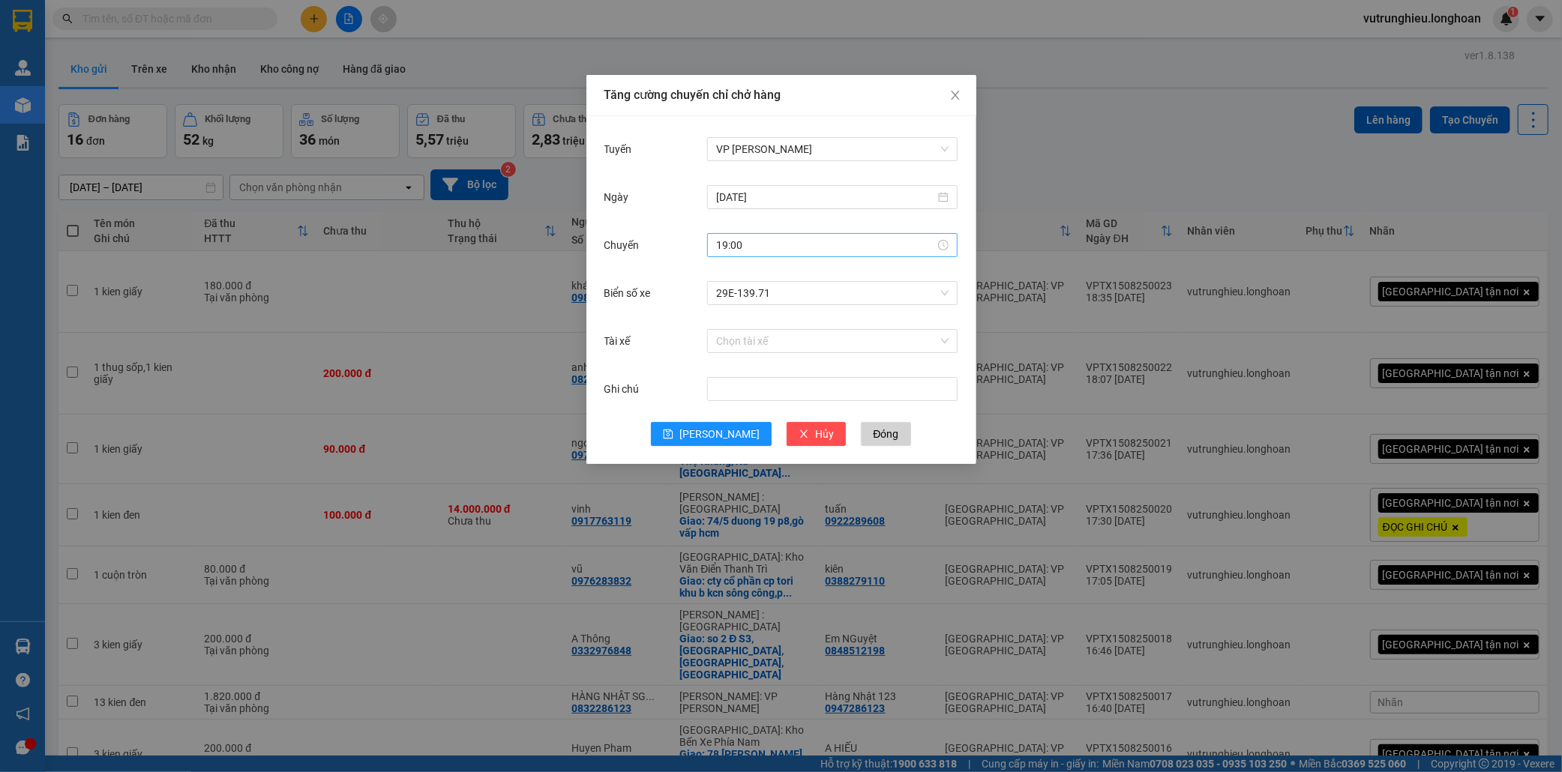
click at [774, 243] on input "19:00" at bounding box center [825, 245] width 219 height 16
click at [768, 277] on div "20" at bounding box center [770, 277] width 41 height 21
type input "19:20"
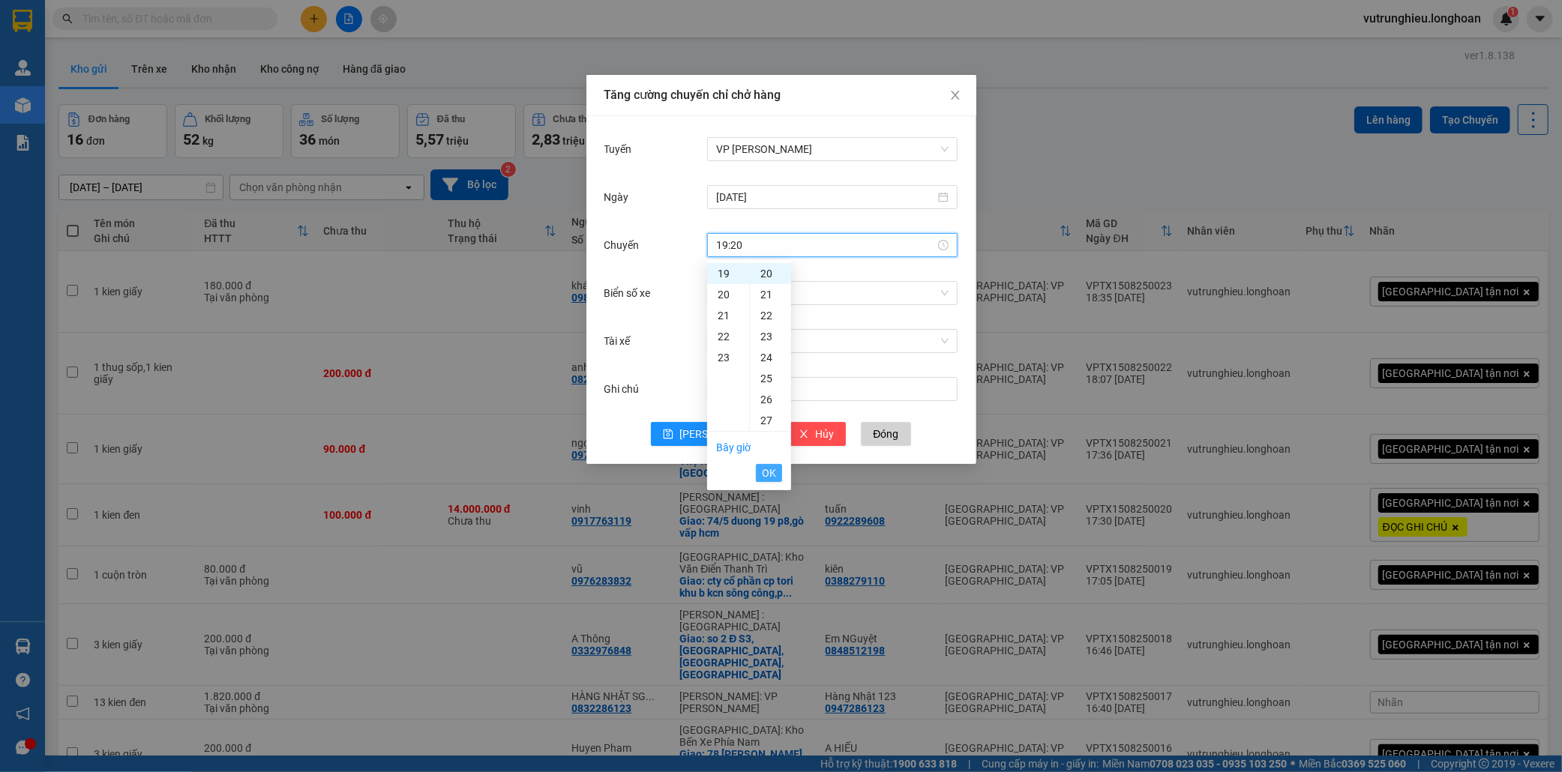
click at [774, 475] on span "OK" at bounding box center [769, 473] width 14 height 16
click at [744, 341] on input "Tài xế" at bounding box center [827, 341] width 222 height 22
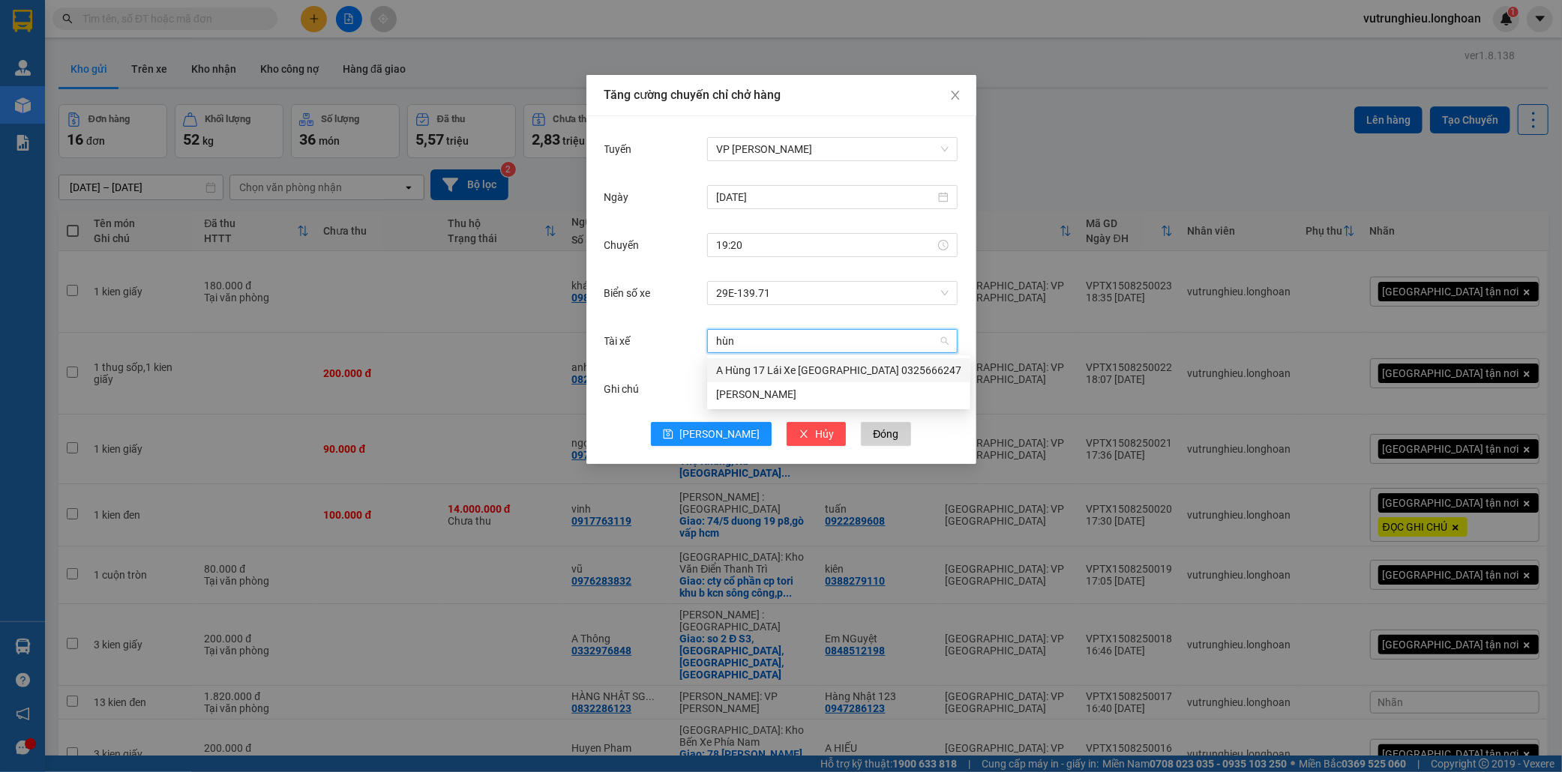
type input "hùng"
click at [755, 364] on div "A Hùng 17 Lái Xe [GEOGRAPHIC_DATA] 0325666247" at bounding box center [838, 370] width 245 height 16
click at [711, 446] on div "Tuyến VP [PERSON_NAME] [DATE] [GEOGRAPHIC_DATA] 19:20 Biển số xe 29E-139.71 Tài…" at bounding box center [781, 290] width 390 height 348
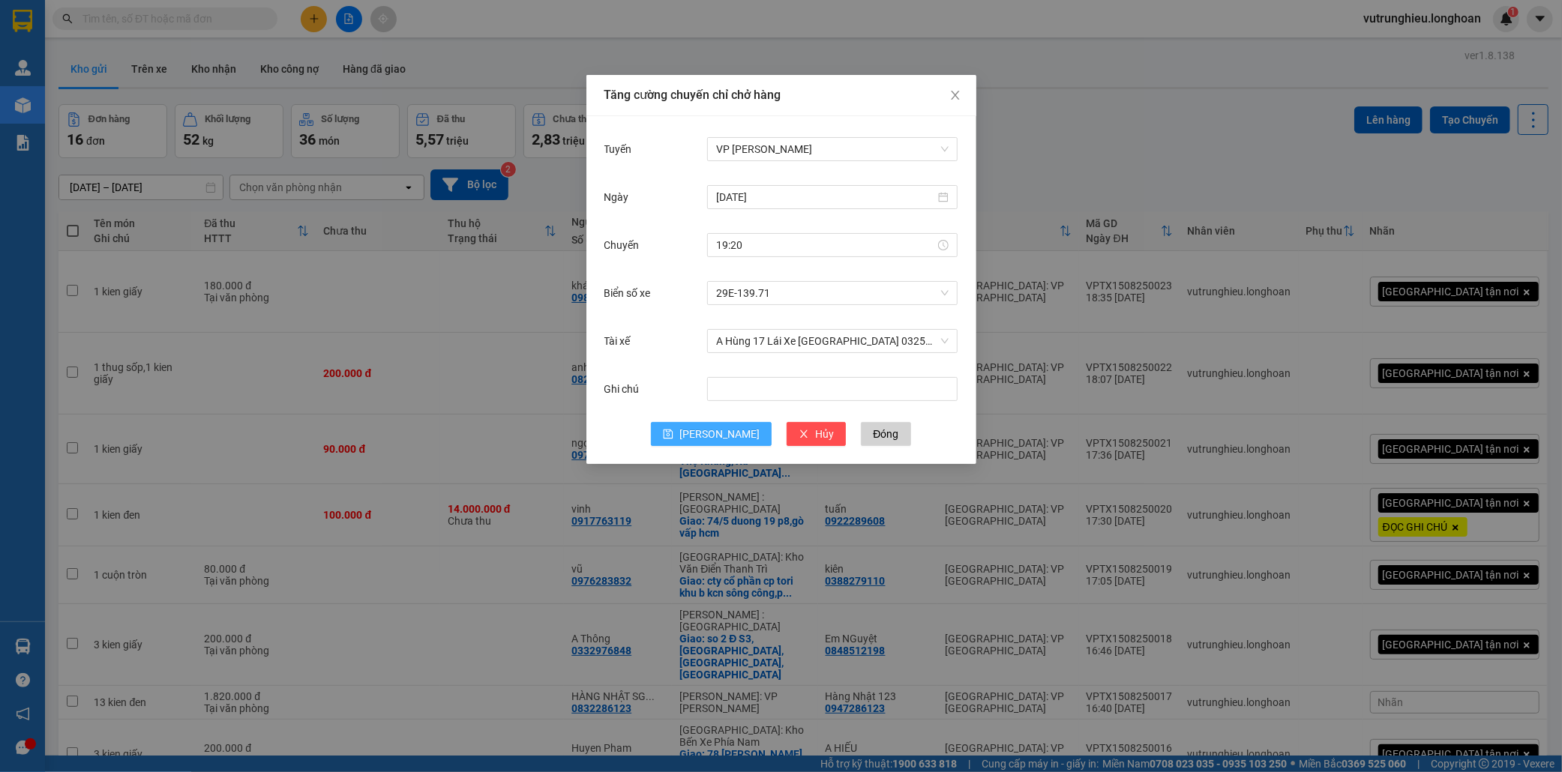
click at [727, 430] on span "[PERSON_NAME]" at bounding box center [719, 434] width 80 height 16
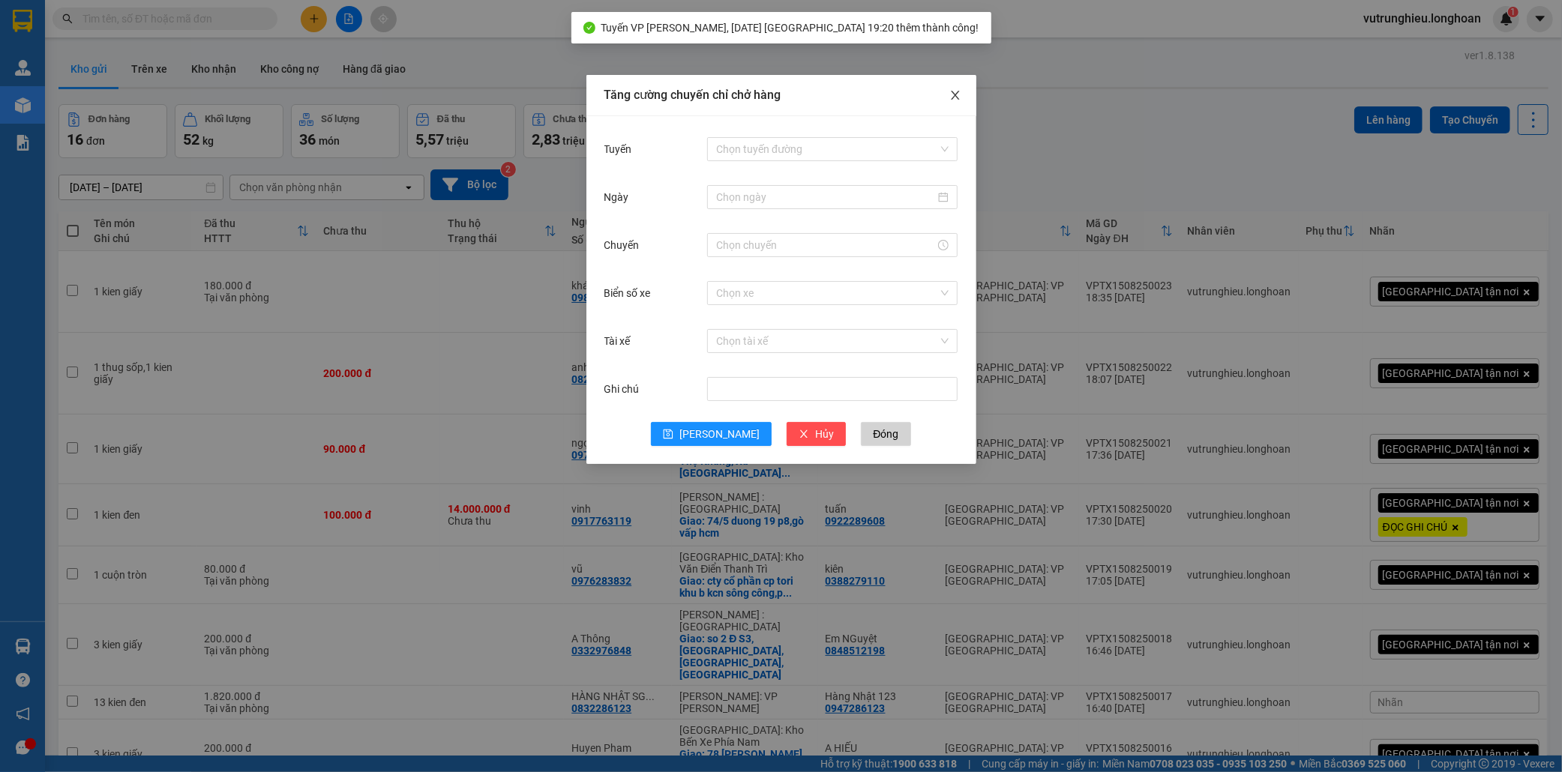
click at [950, 94] on icon "close" at bounding box center [955, 95] width 12 height 12
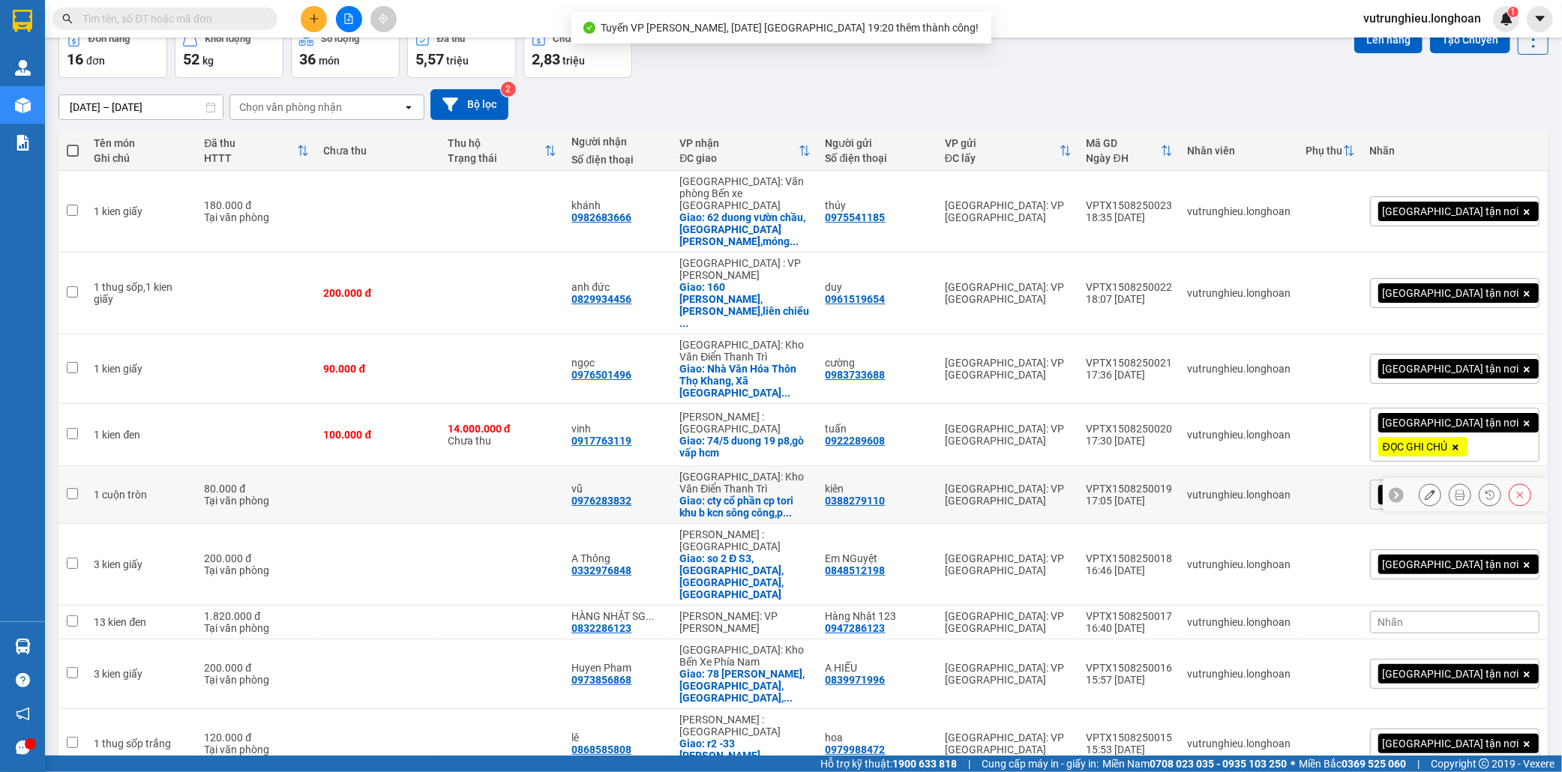
scroll to position [0, 0]
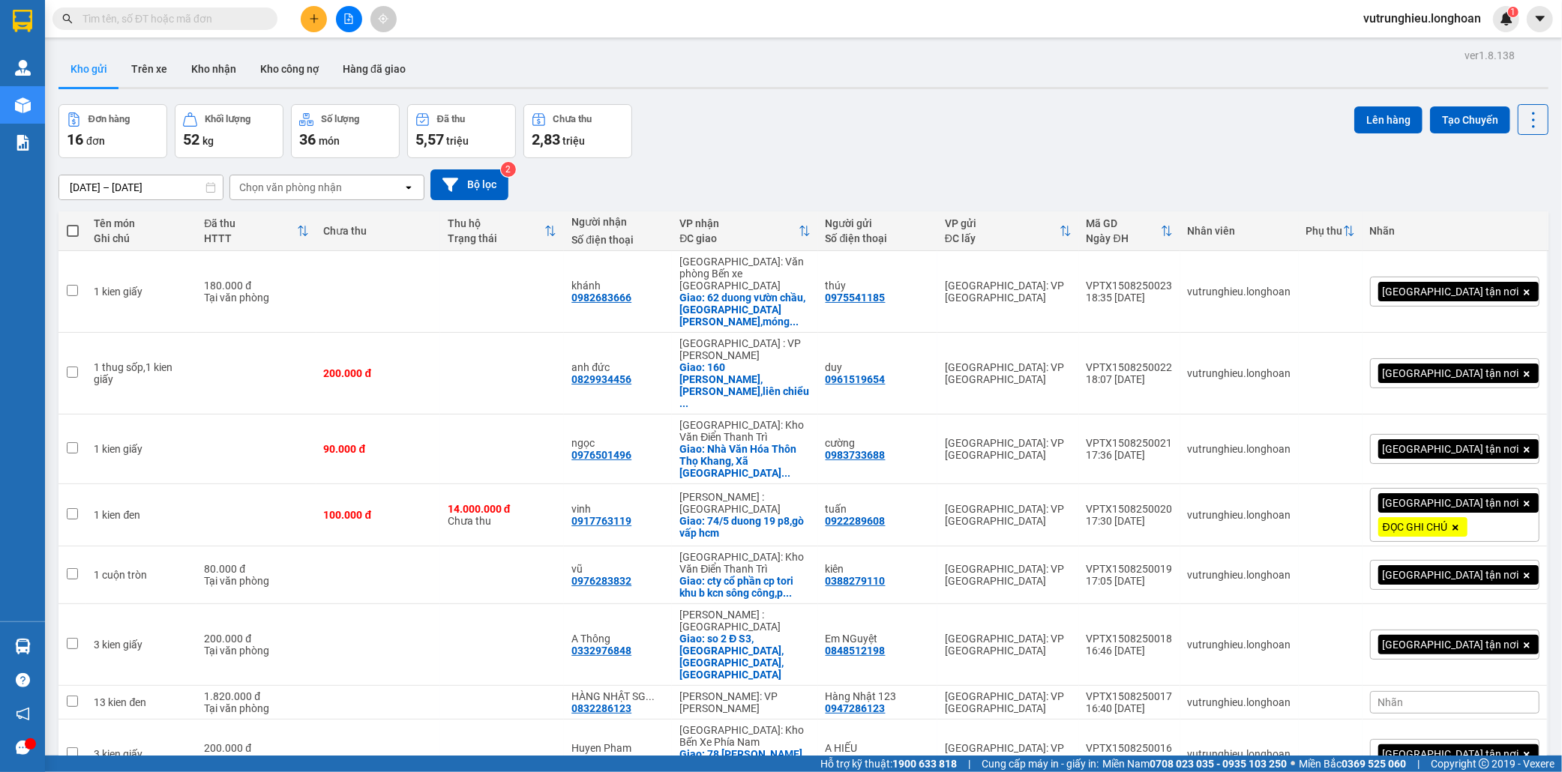
click at [73, 230] on span at bounding box center [73, 231] width 12 height 12
click at [73, 223] on input "checkbox" at bounding box center [73, 223] width 0 height 0
checkbox input "true"
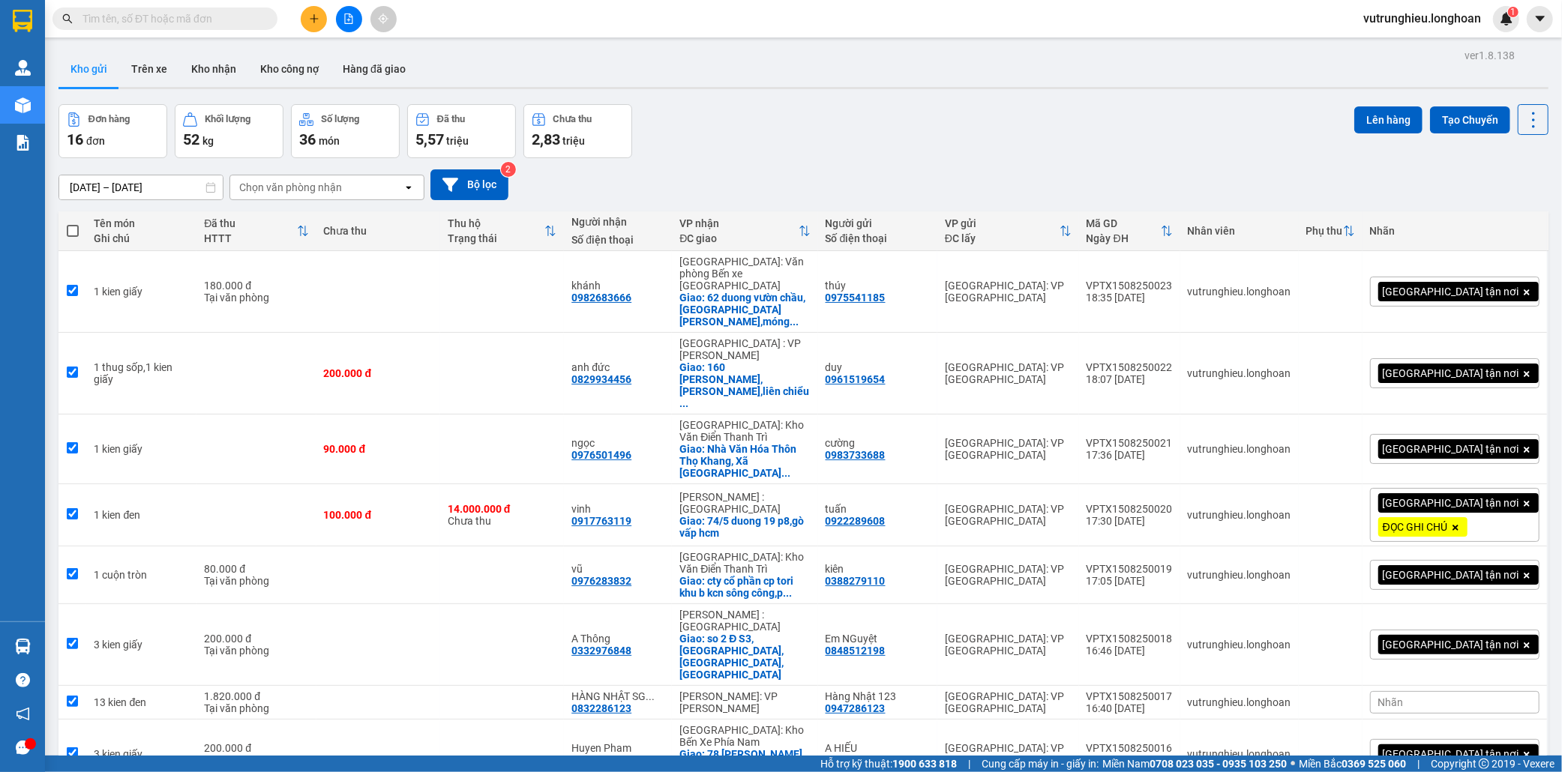
checkbox input "true"
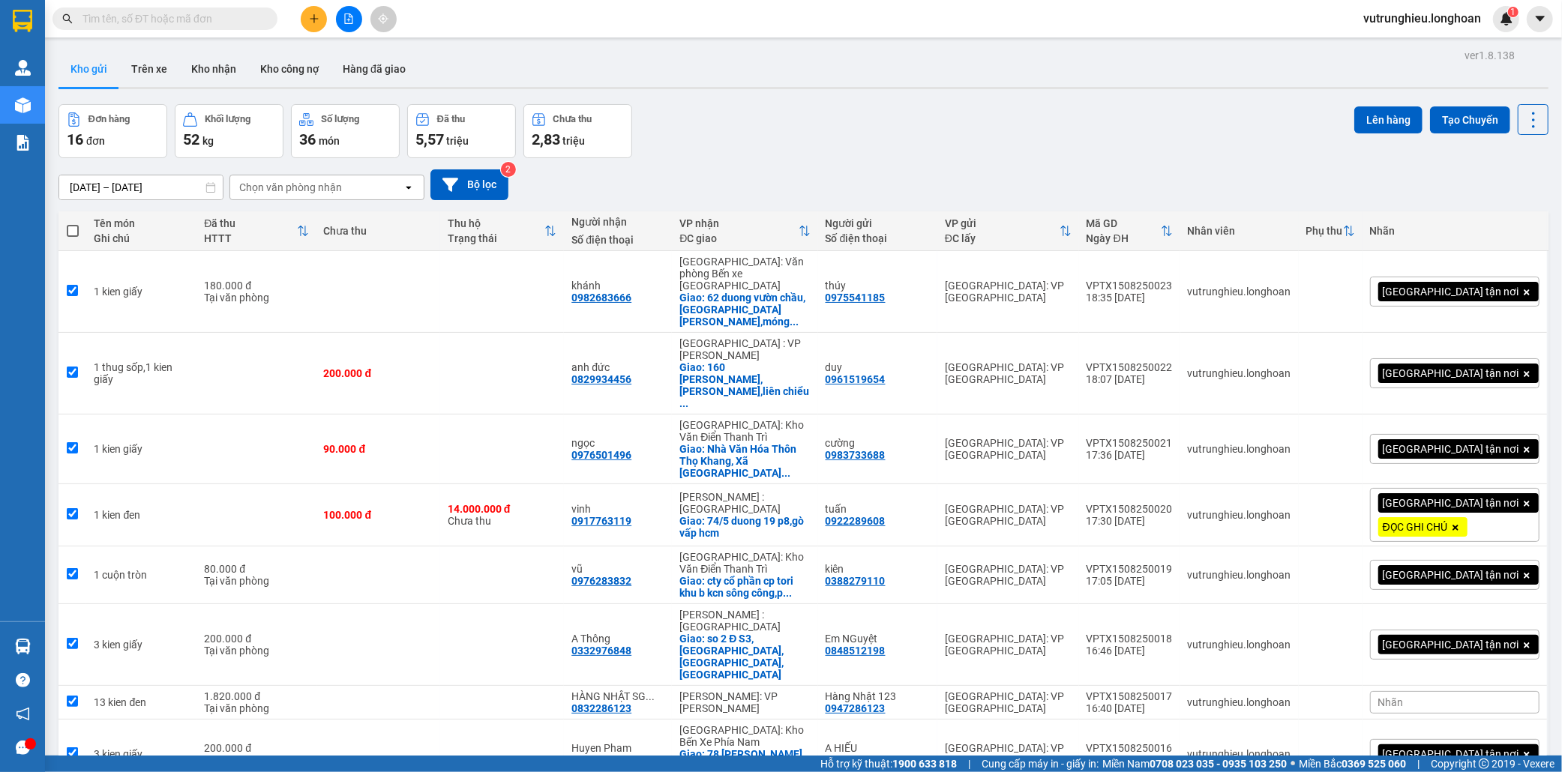
checkbox input "true"
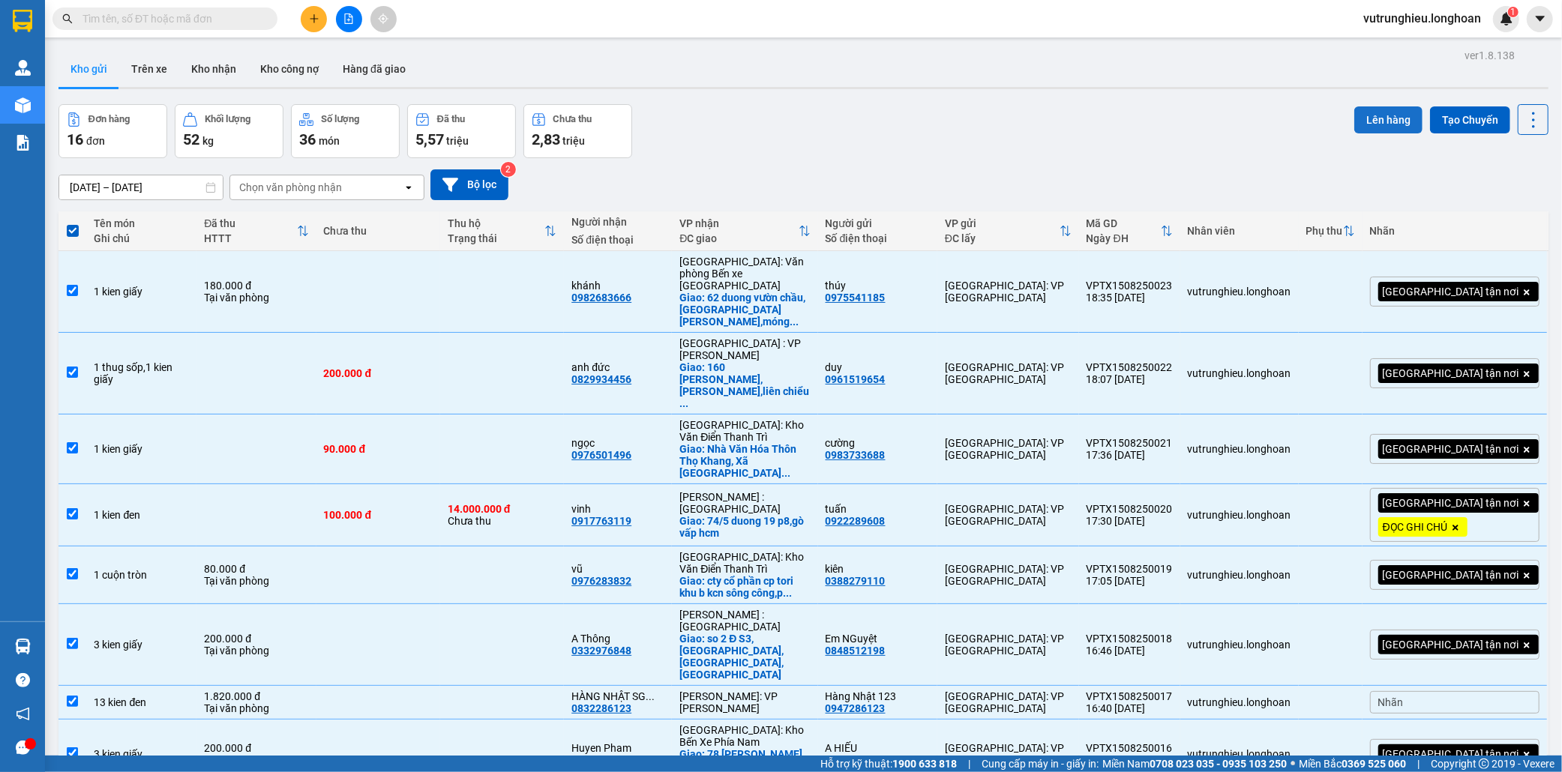
click at [1390, 118] on button "Lên hàng" at bounding box center [1388, 119] width 68 height 27
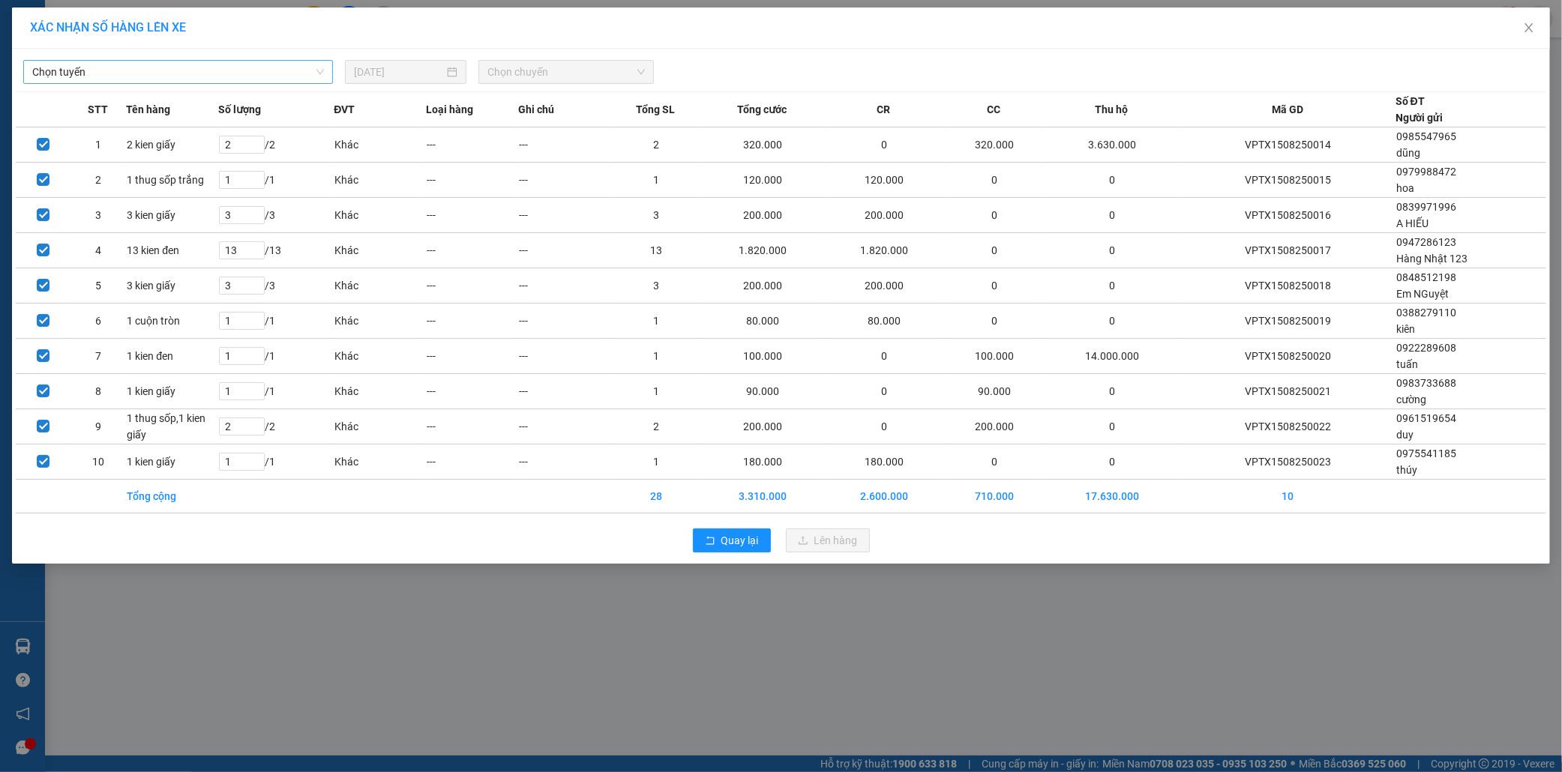
click at [180, 67] on span "Chọn tuyến" at bounding box center [178, 72] width 292 height 22
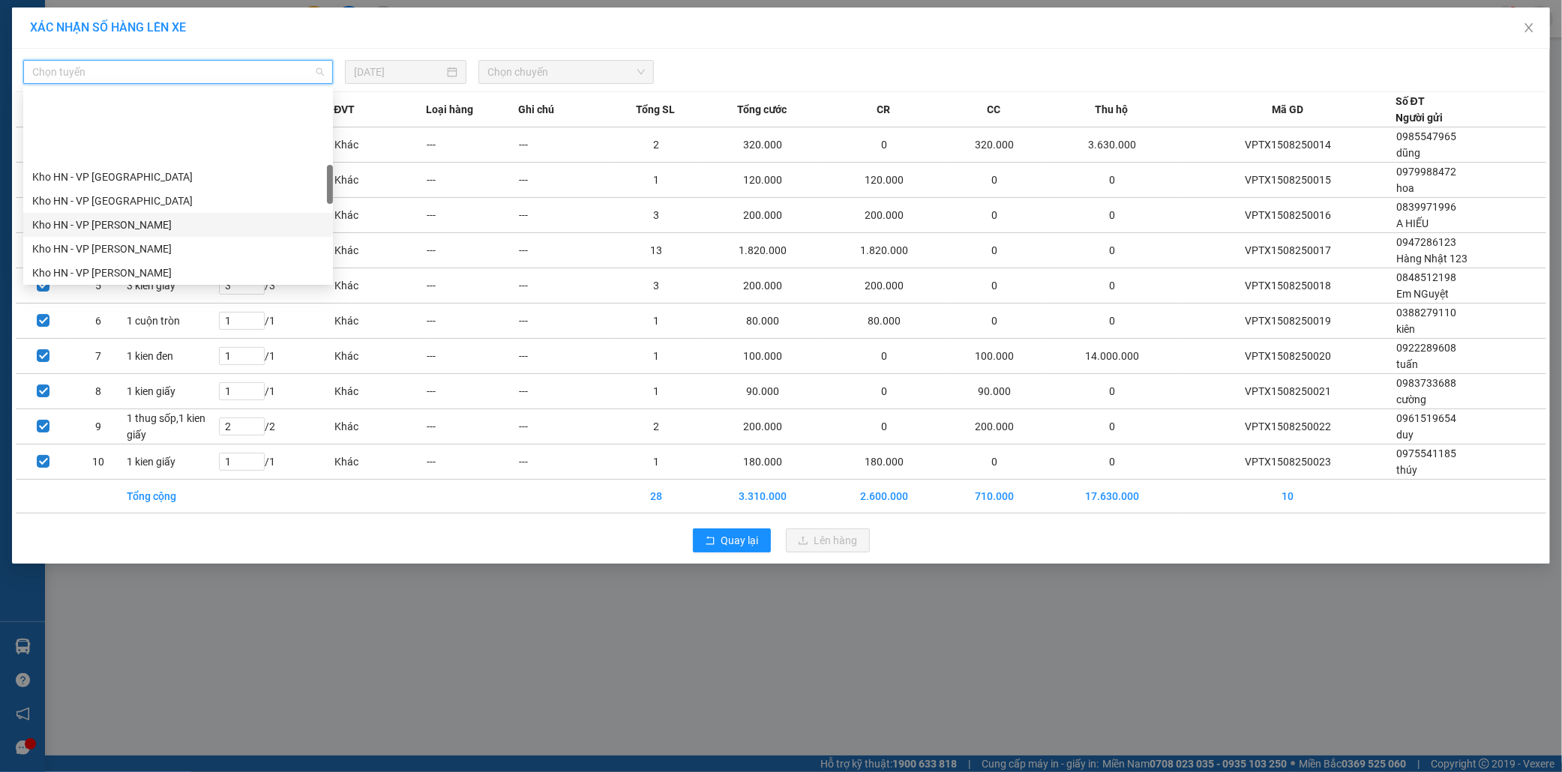
scroll to position [416, 0]
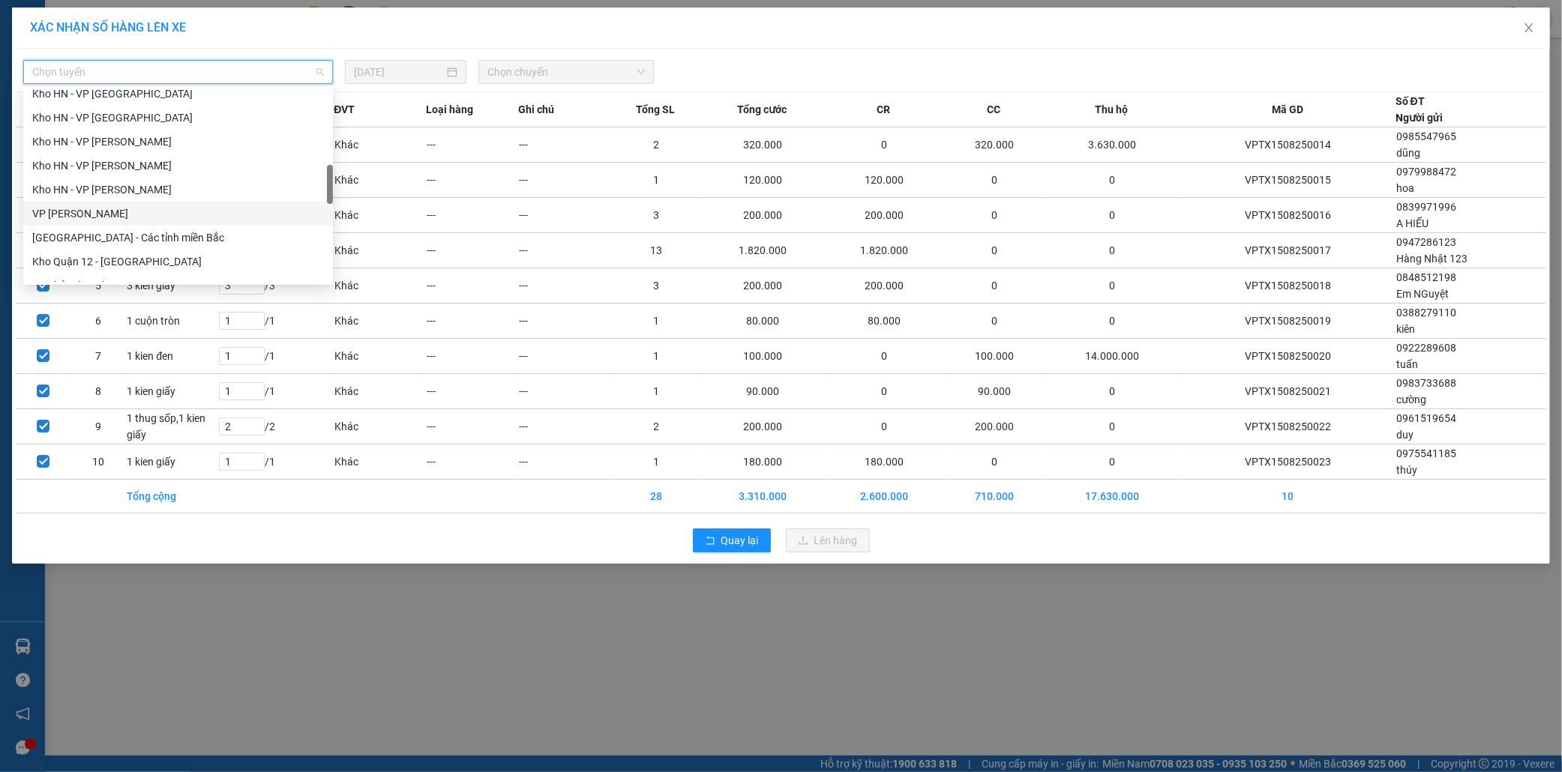
click at [142, 215] on div "VP [PERSON_NAME]" at bounding box center [178, 213] width 292 height 16
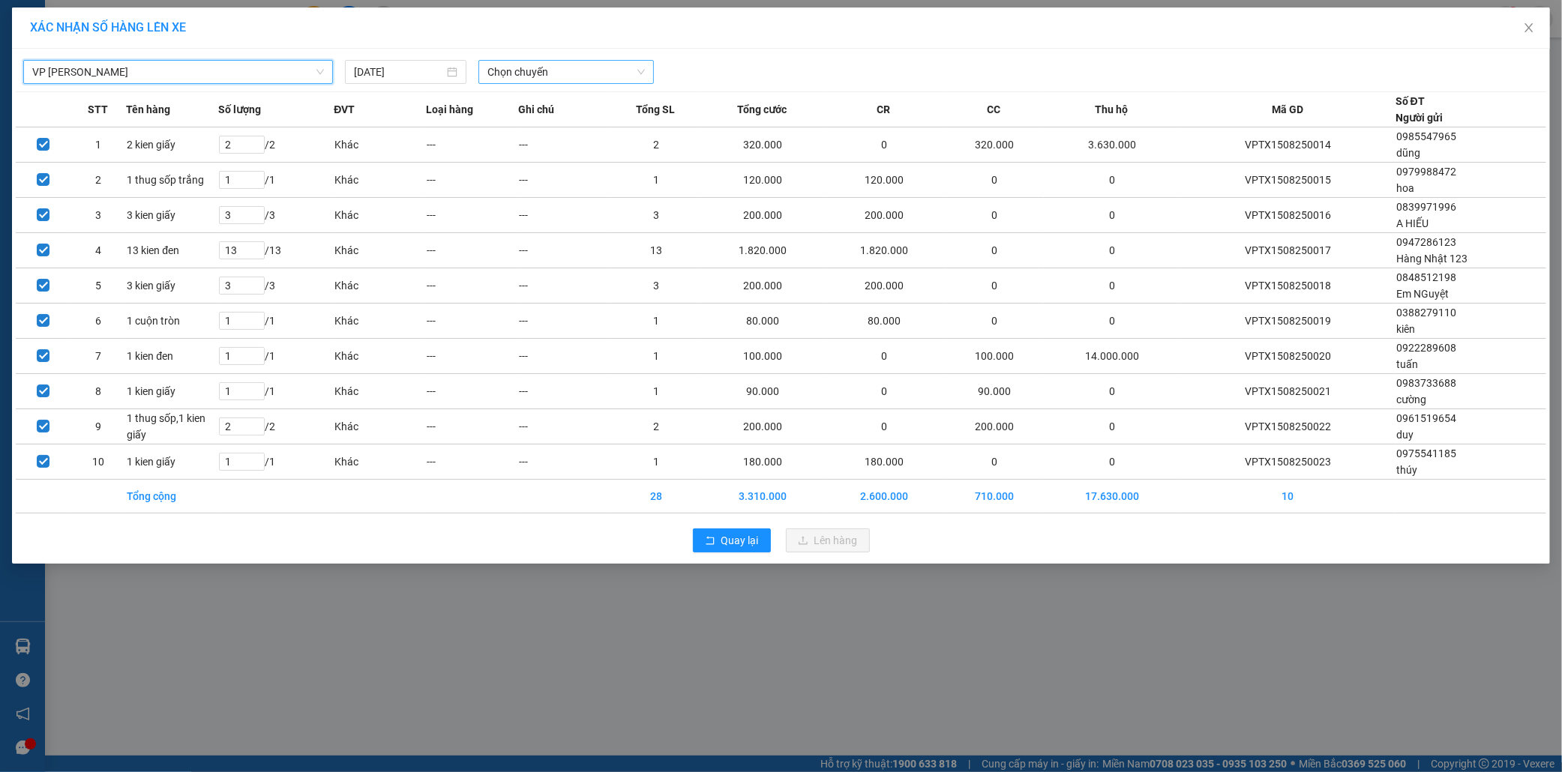
click at [513, 71] on span "Chọn chuyến" at bounding box center [565, 72] width 157 height 22
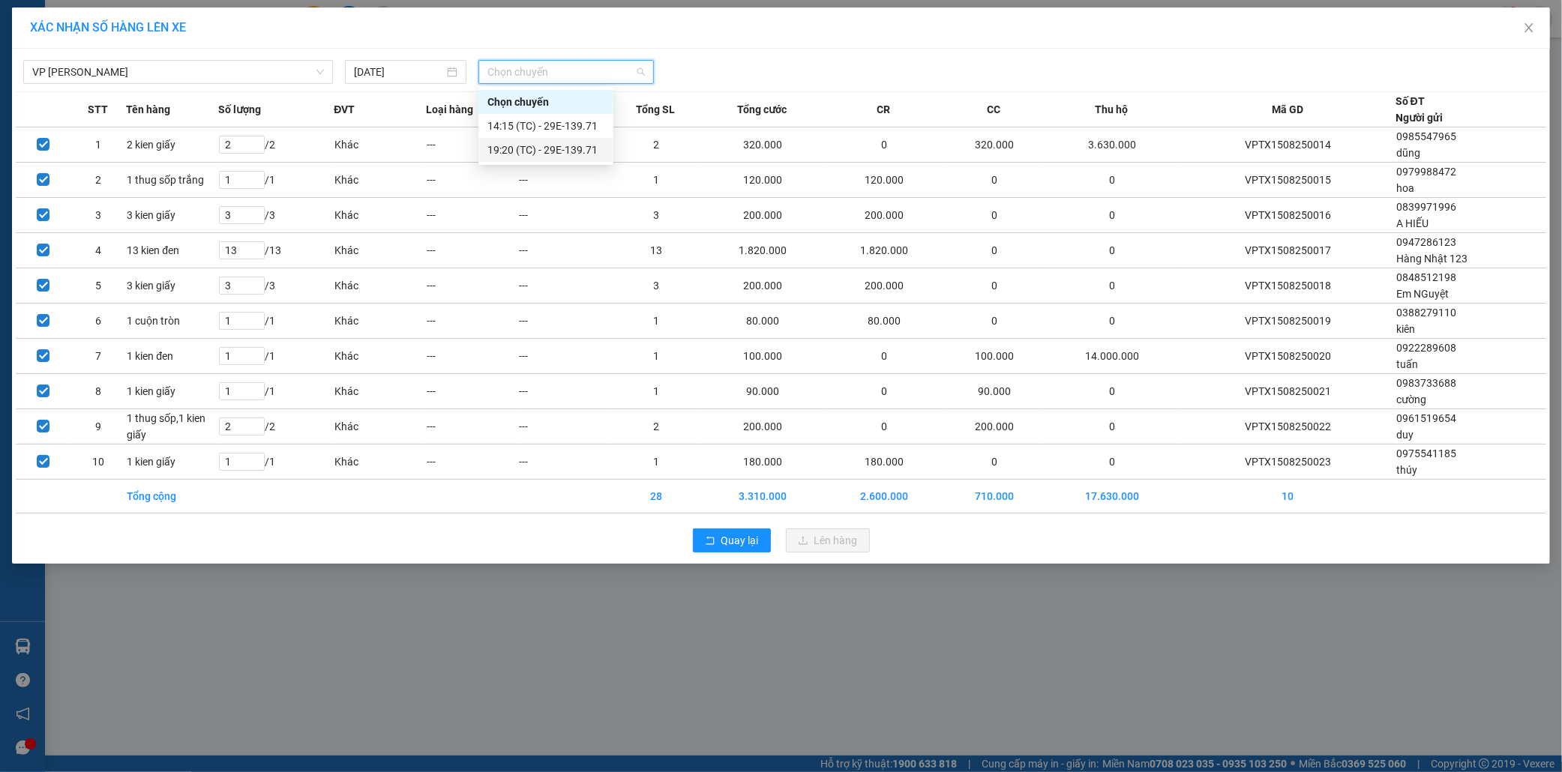
click at [550, 146] on div "19:20 (TC) - 29E-139.71" at bounding box center [545, 150] width 117 height 16
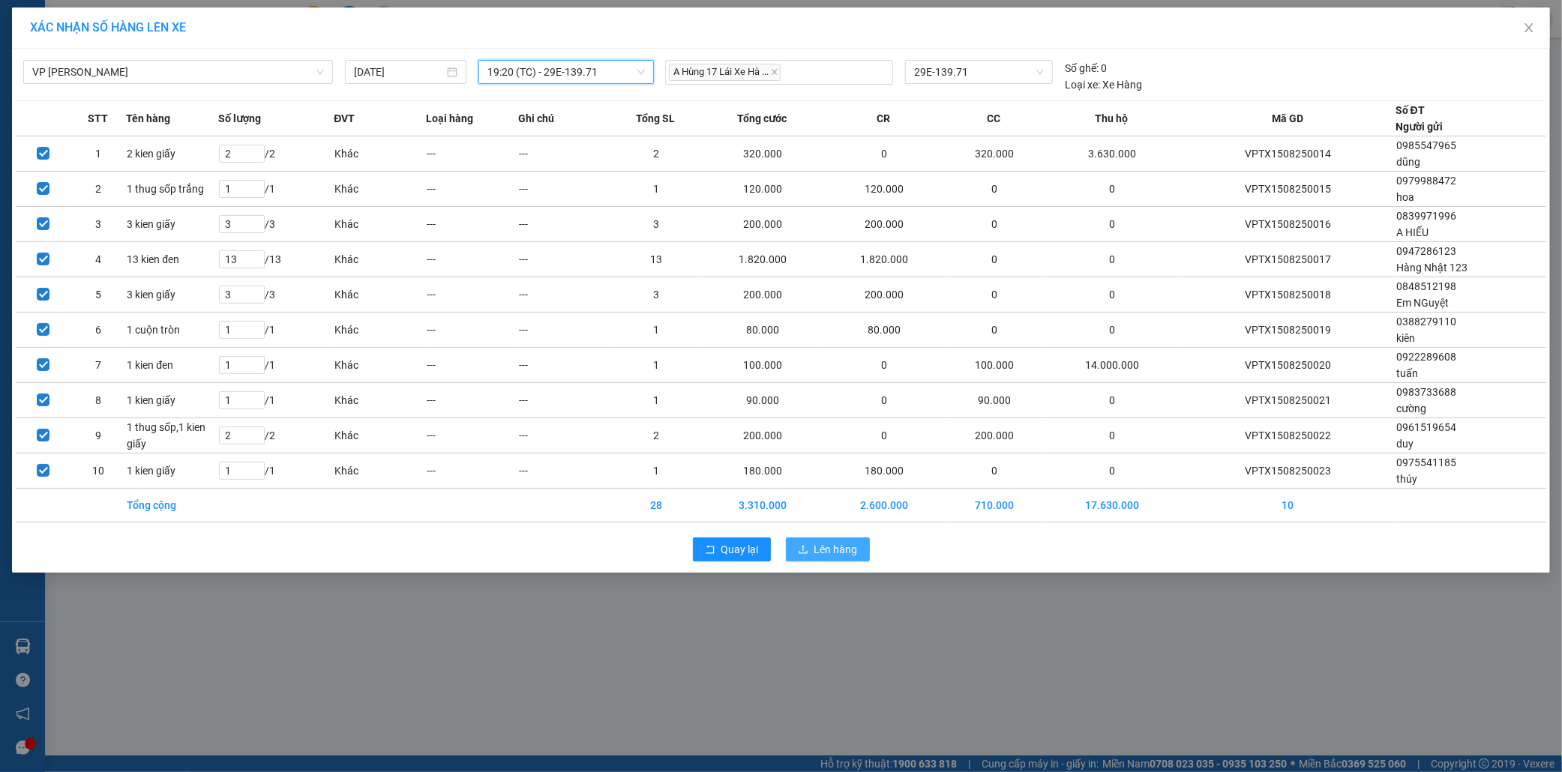
click at [837, 550] on span "Lên hàng" at bounding box center [835, 549] width 43 height 16
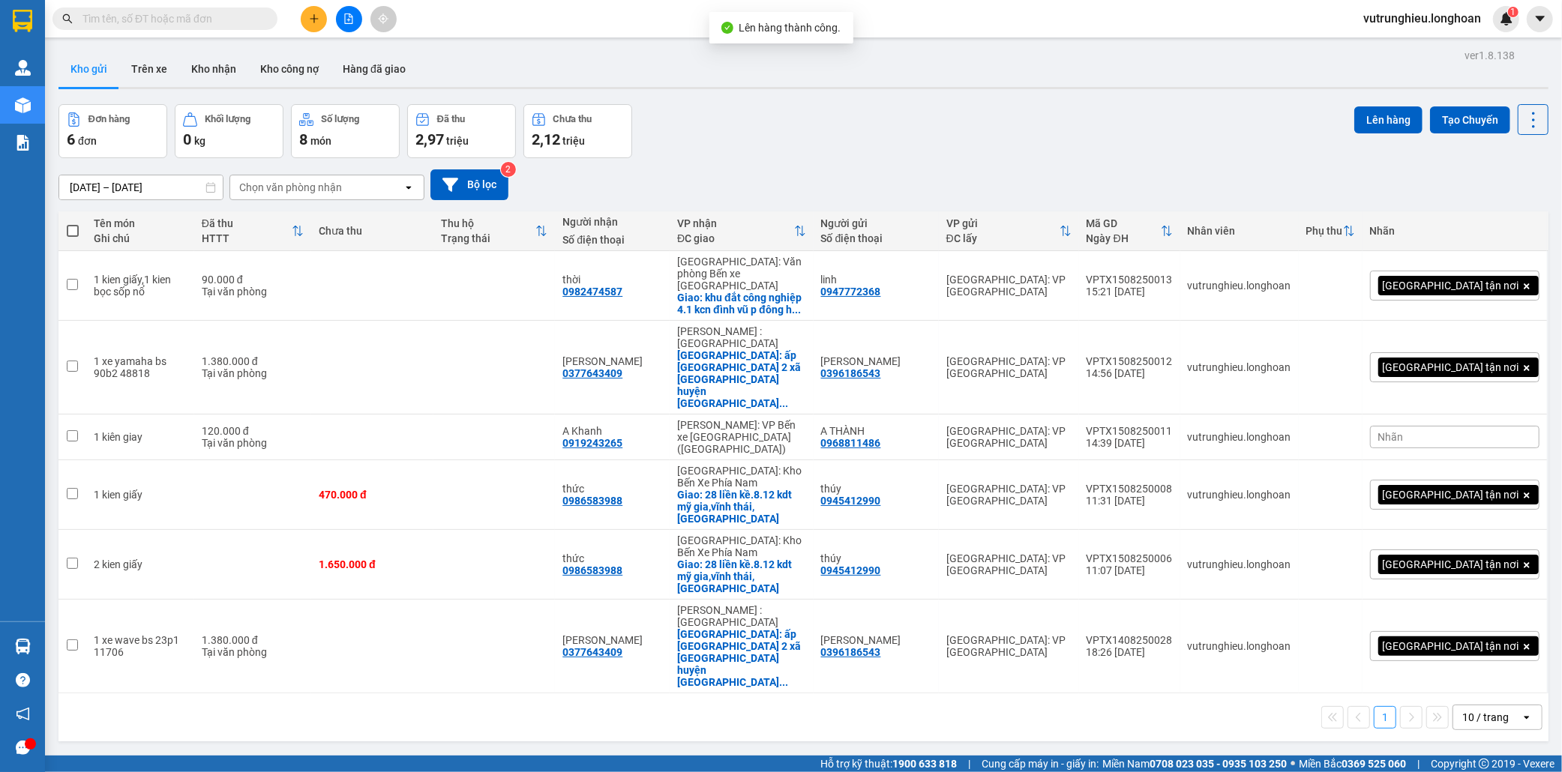
click at [70, 227] on span at bounding box center [73, 231] width 12 height 12
click at [73, 223] on input "checkbox" at bounding box center [73, 223] width 0 height 0
checkbox input "true"
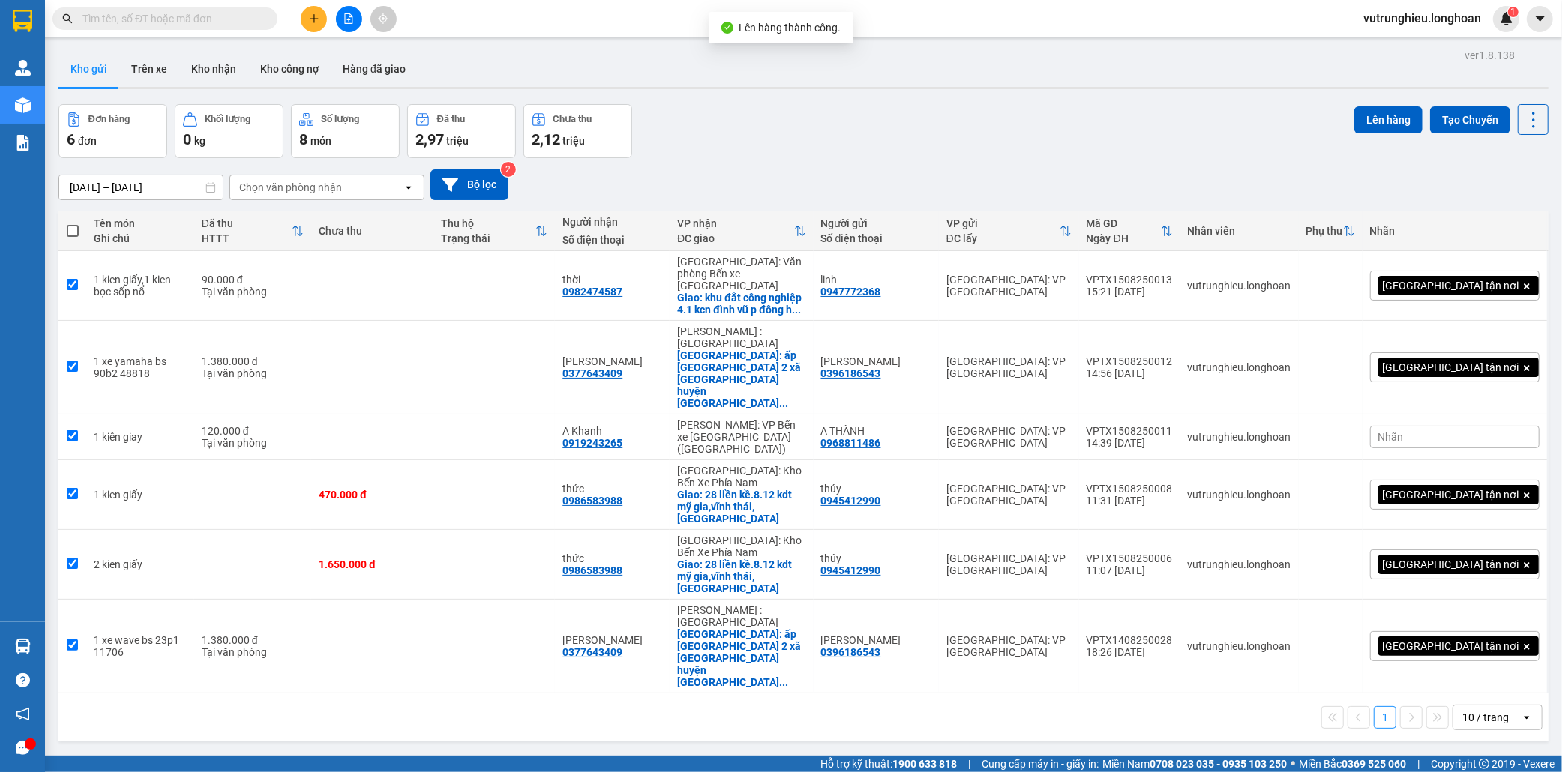
checkbox input "true"
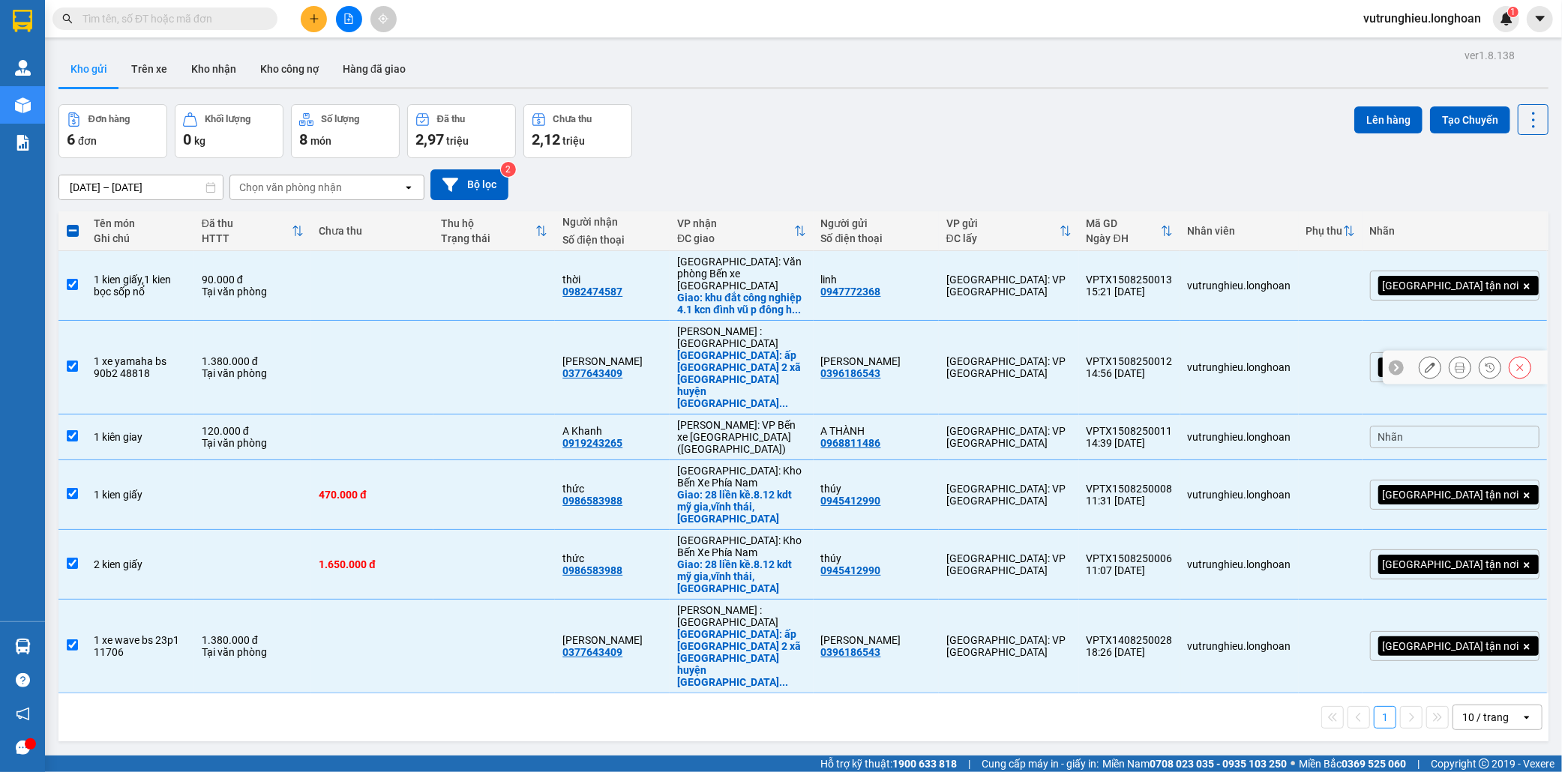
click at [65, 338] on td at bounding box center [72, 368] width 28 height 94
checkbox input "false"
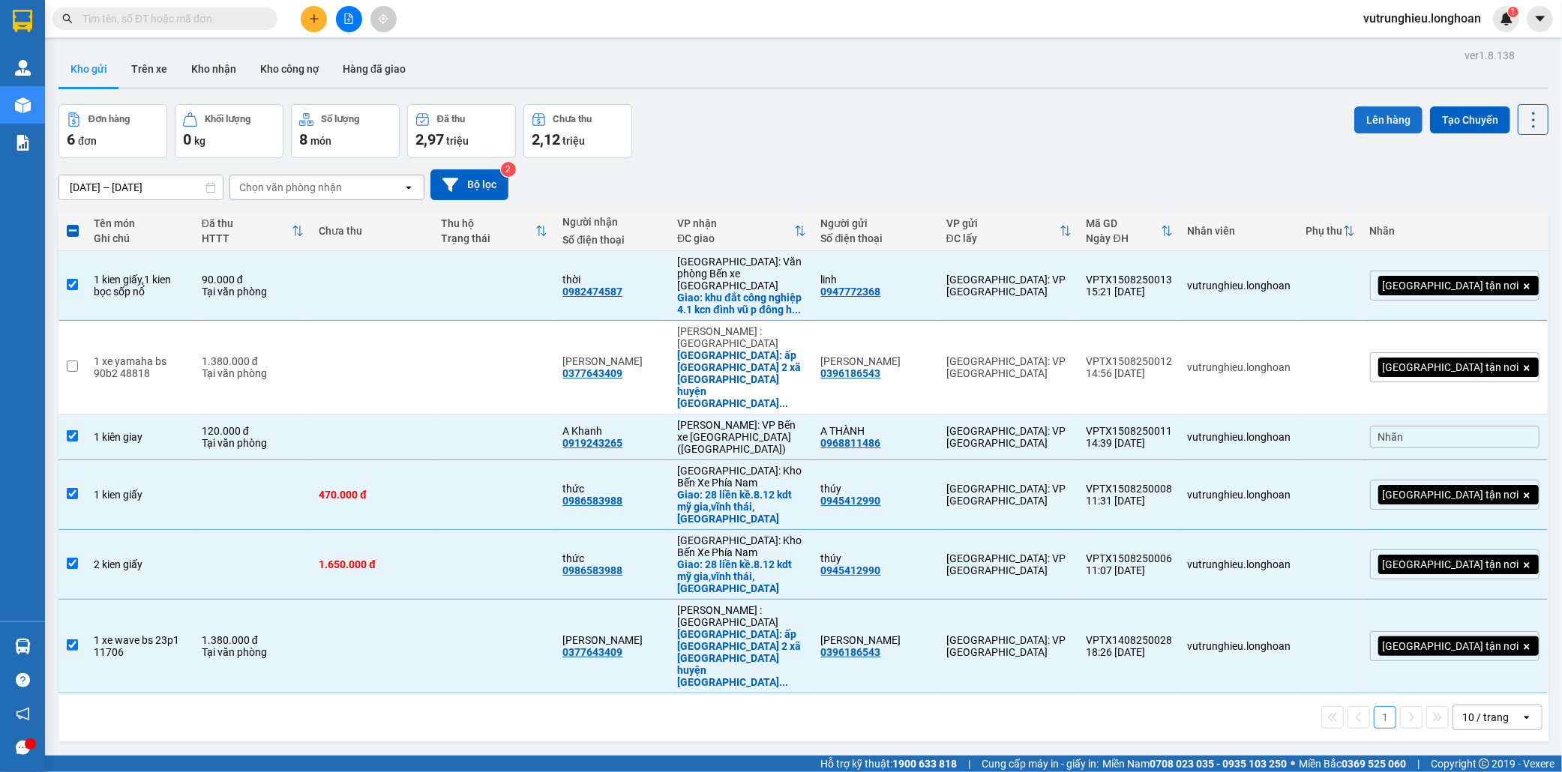
click at [1368, 121] on button "Lên hàng" at bounding box center [1388, 119] width 68 height 27
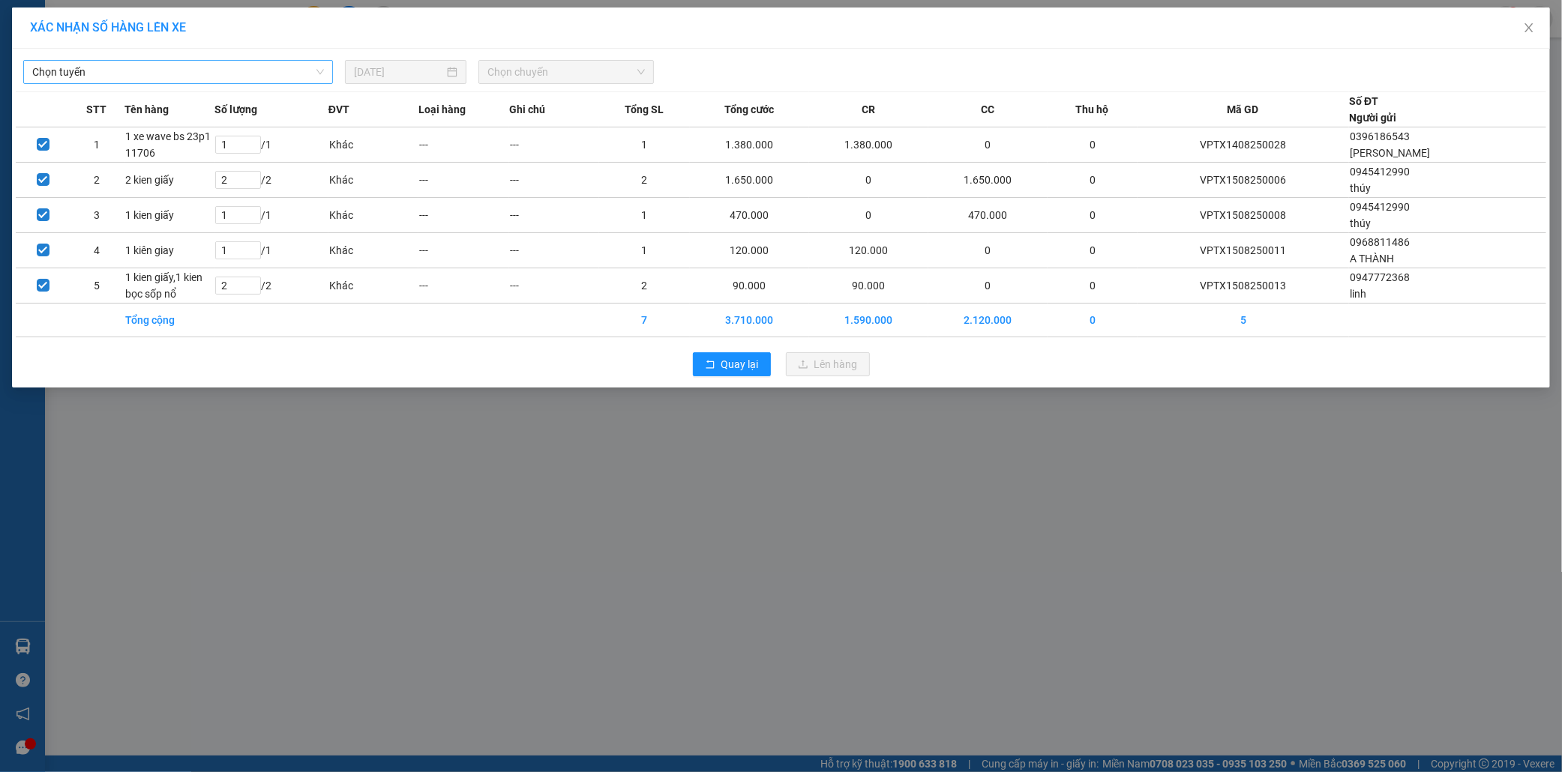
click at [201, 73] on span "Chọn tuyến" at bounding box center [178, 72] width 292 height 22
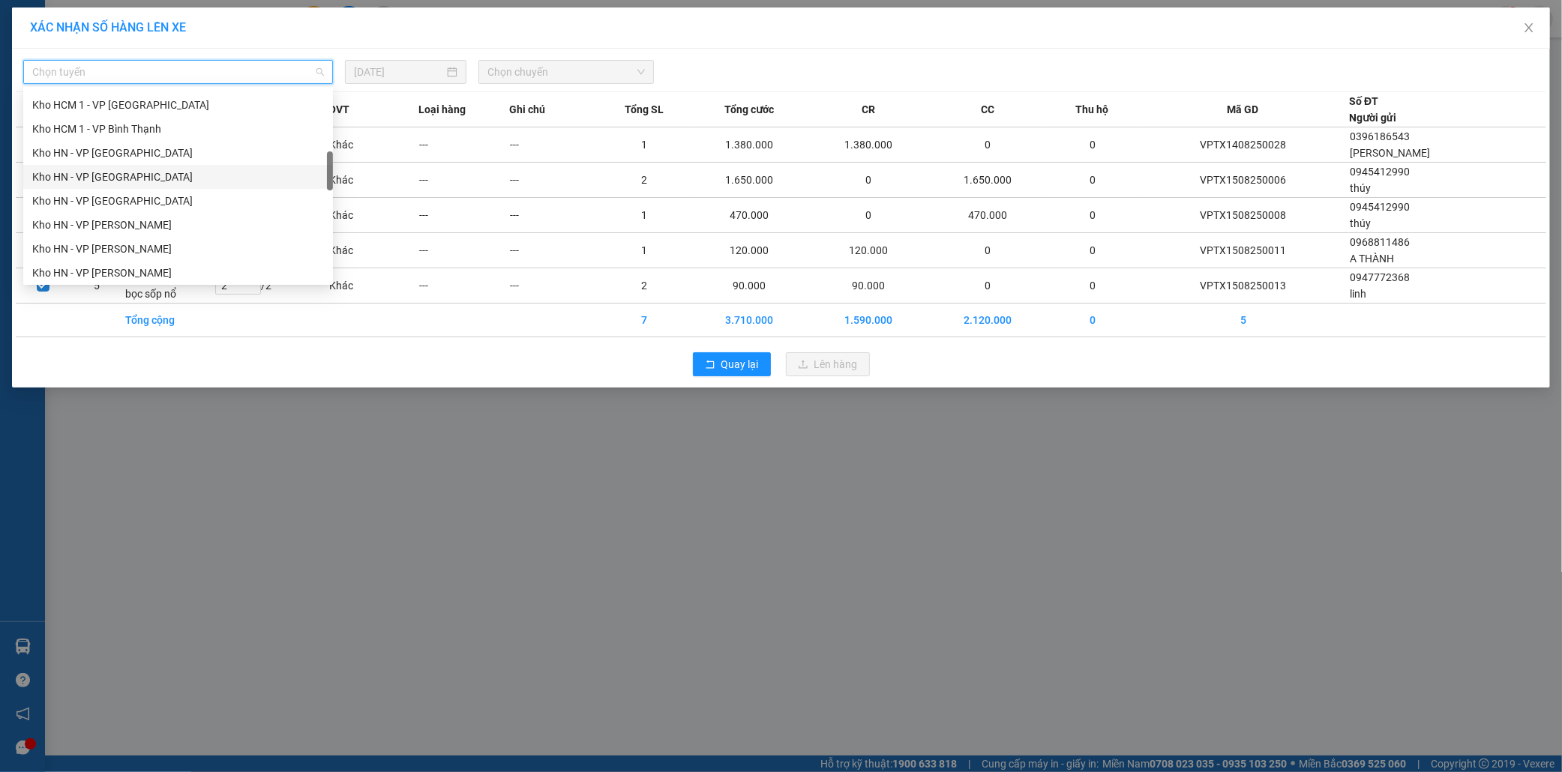
scroll to position [499, 0]
click at [143, 130] on div "VP [PERSON_NAME]" at bounding box center [178, 130] width 292 height 16
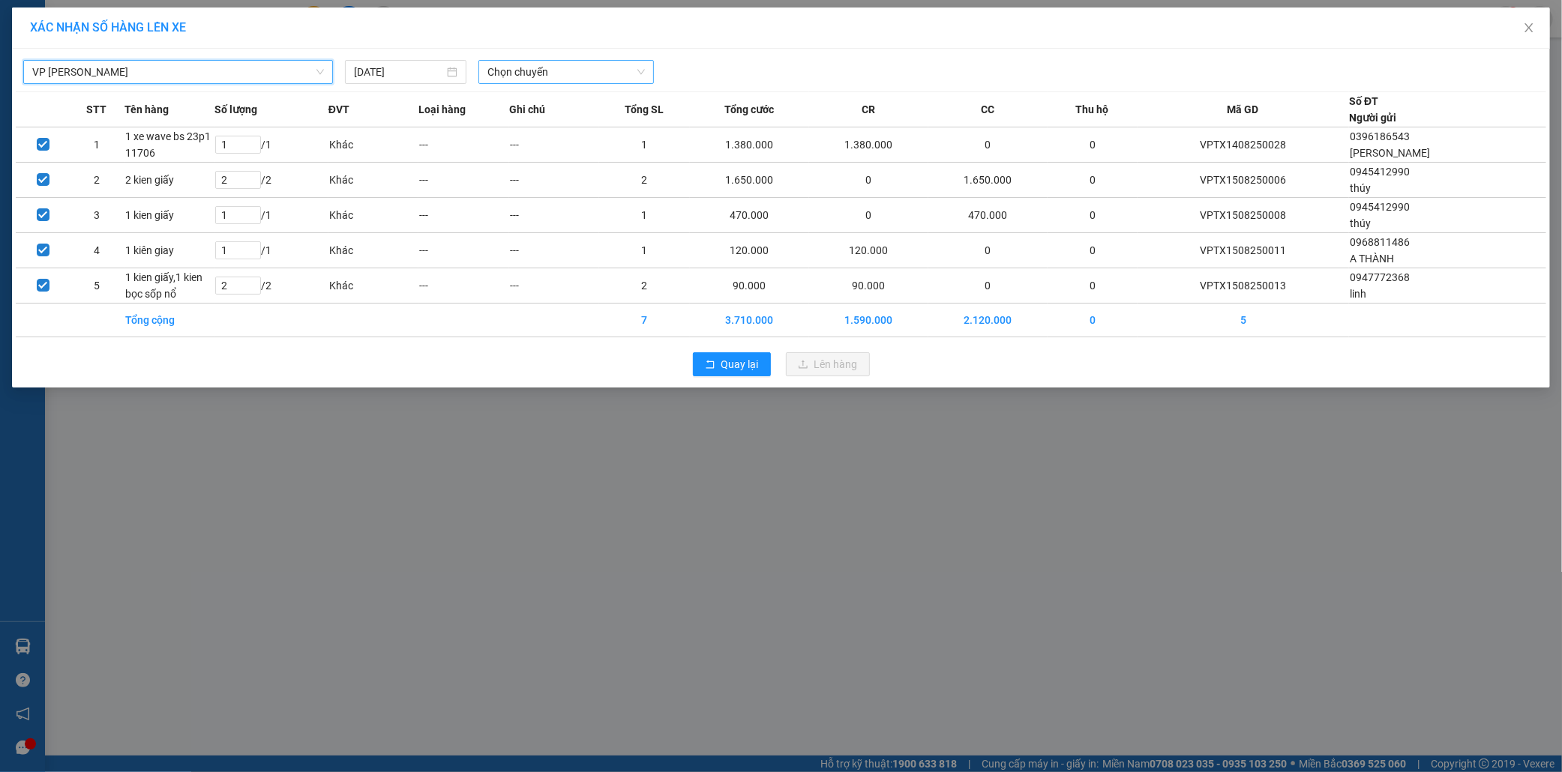
click at [531, 70] on span "Chọn chuyến" at bounding box center [565, 72] width 157 height 22
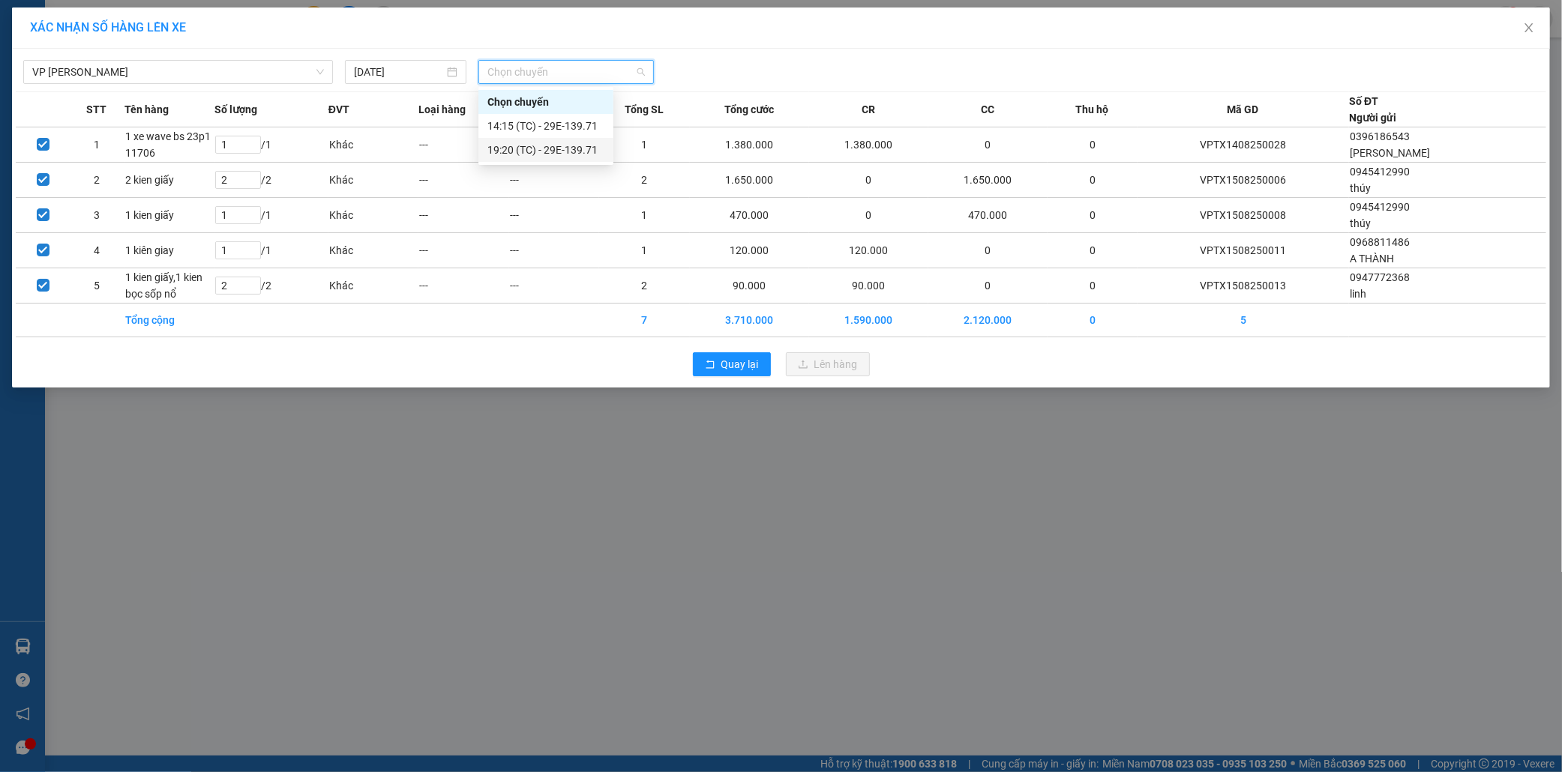
click at [542, 147] on div "19:20 (TC) - 29E-139.71" at bounding box center [545, 150] width 117 height 16
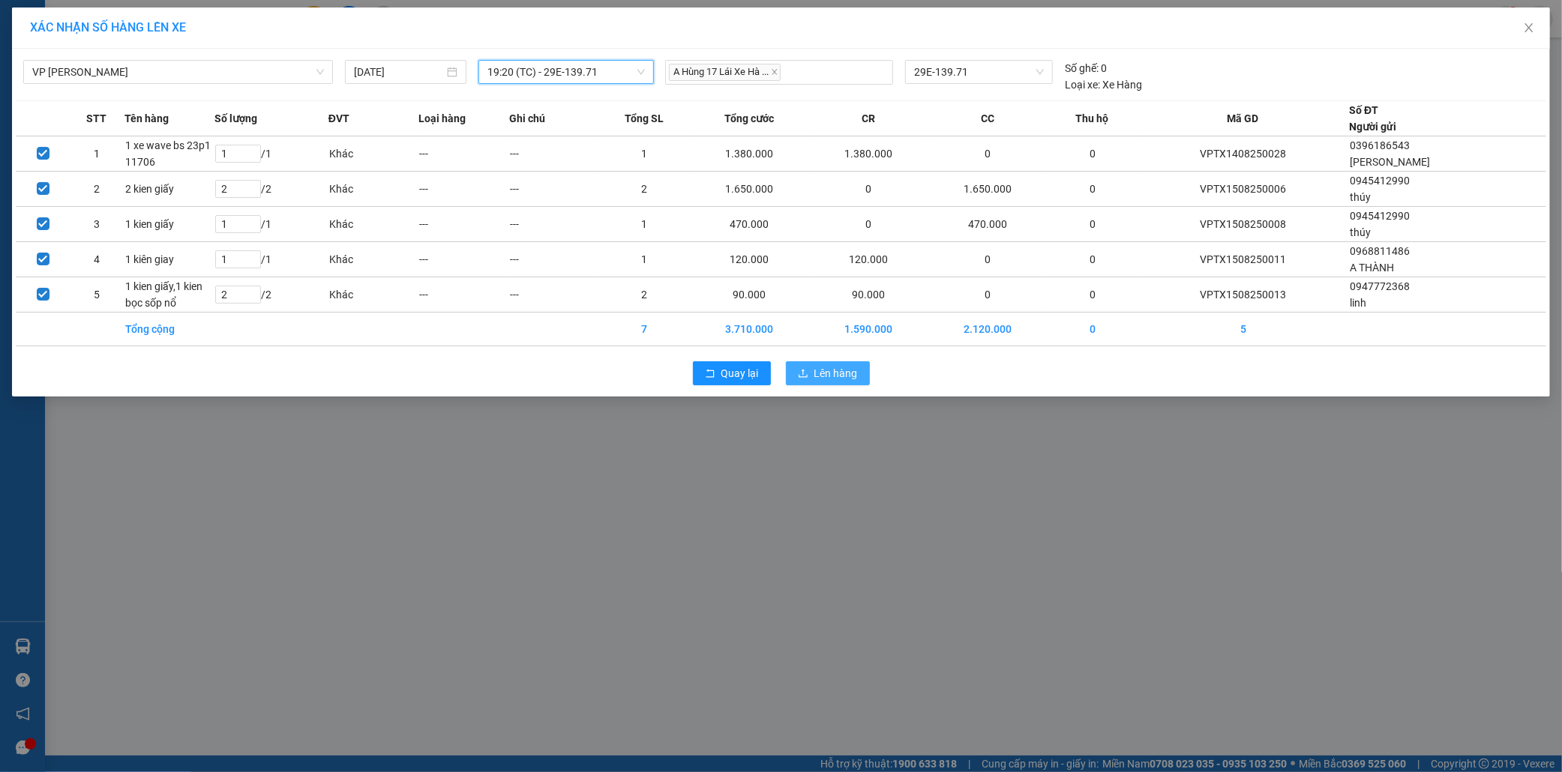
click at [822, 370] on span "Lên hàng" at bounding box center [835, 373] width 43 height 16
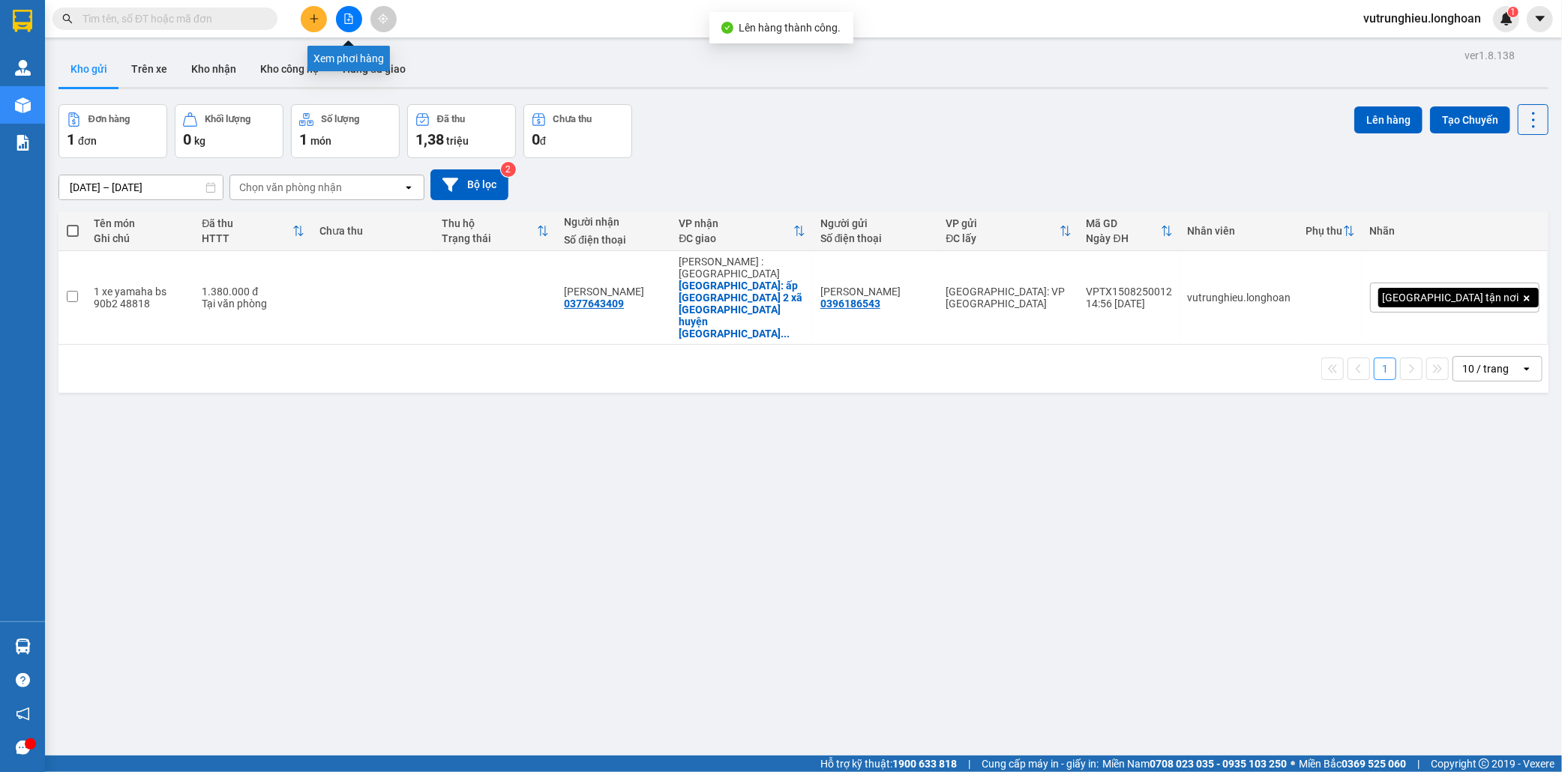
click at [348, 20] on icon "file-add" at bounding box center [348, 18] width 10 height 10
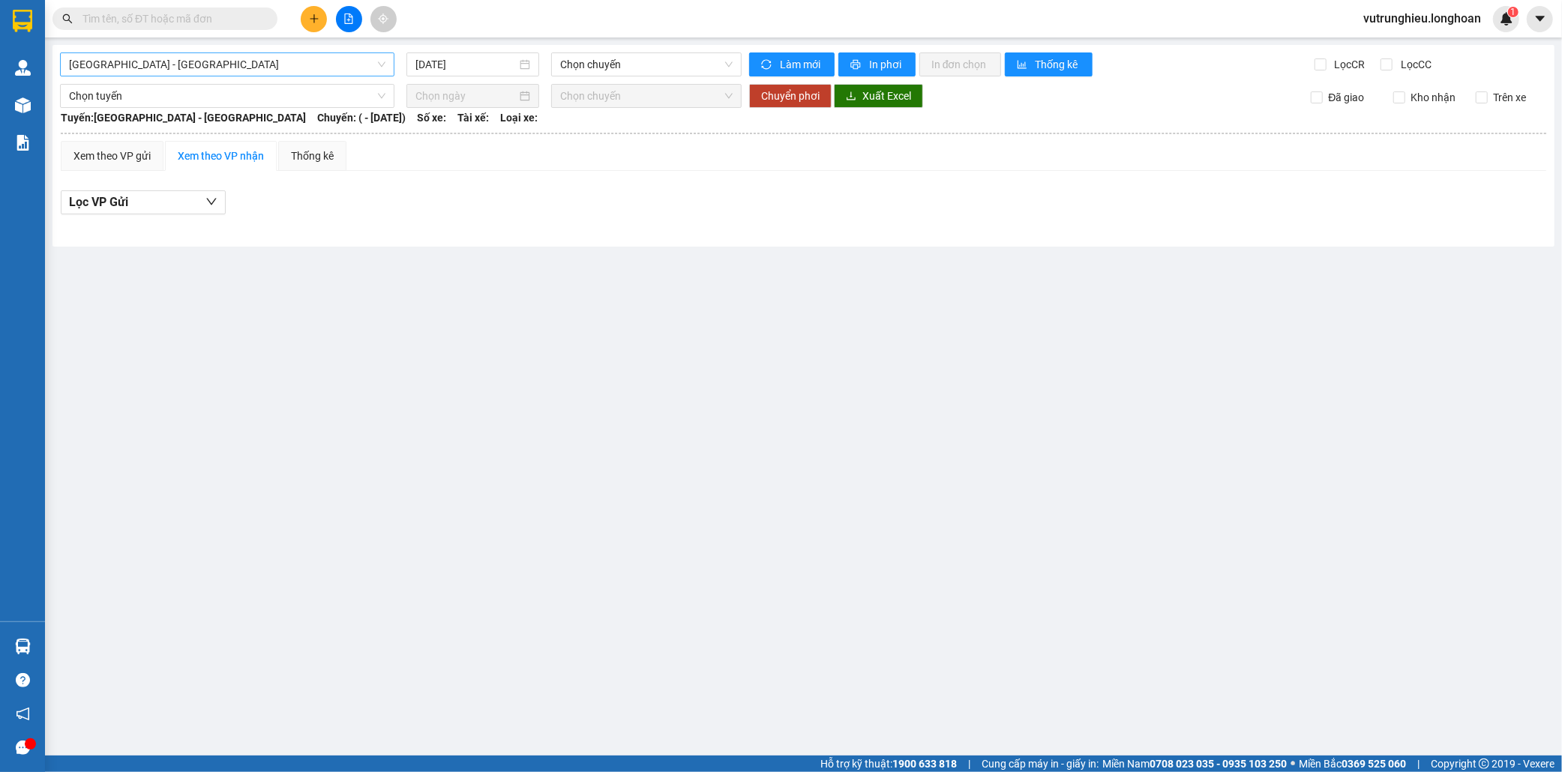
click at [280, 67] on span "[GEOGRAPHIC_DATA] - [GEOGRAPHIC_DATA]" at bounding box center [227, 64] width 316 height 22
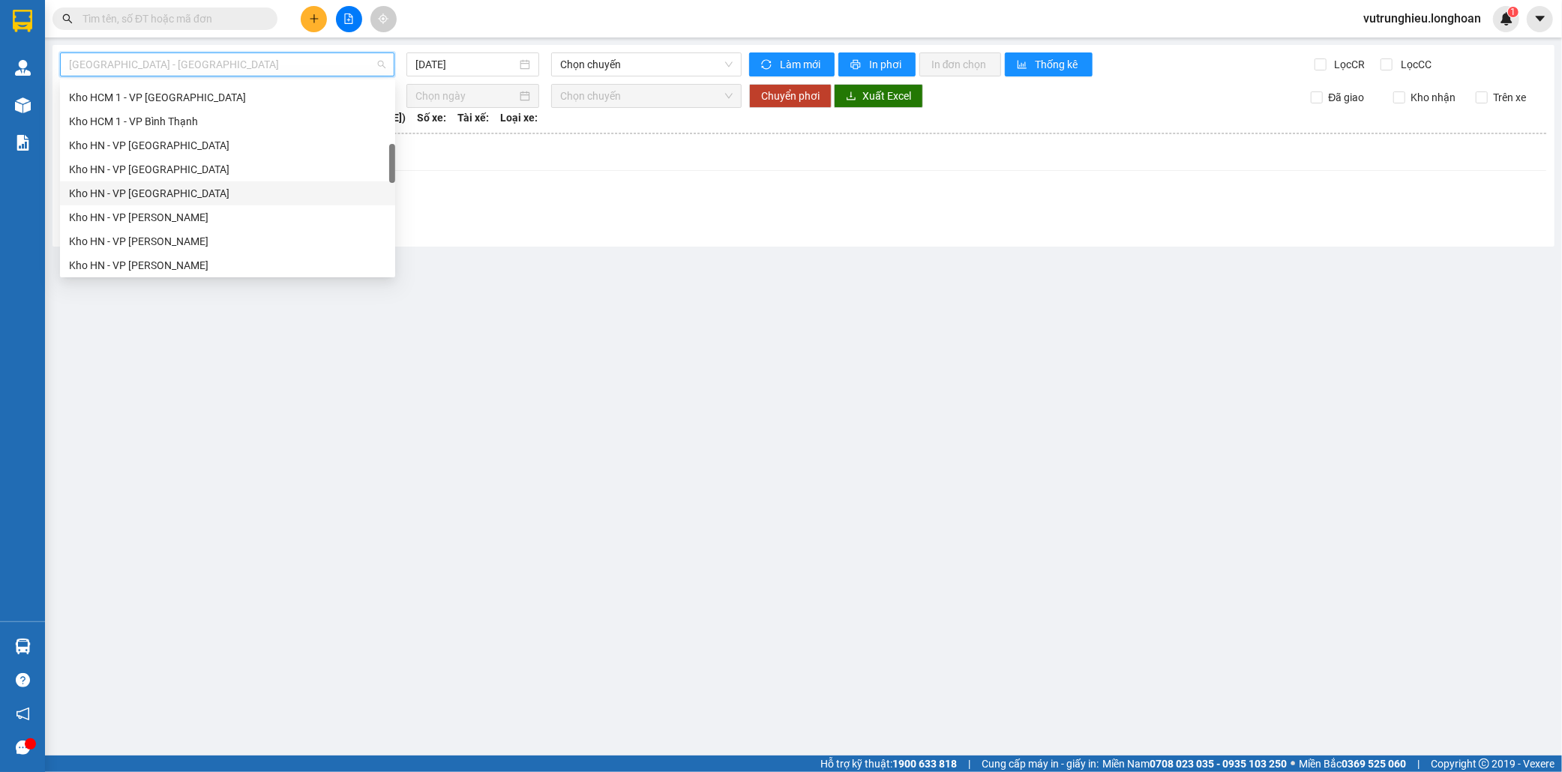
scroll to position [416, 0]
click at [166, 205] on div "VP [PERSON_NAME]" at bounding box center [227, 206] width 317 height 16
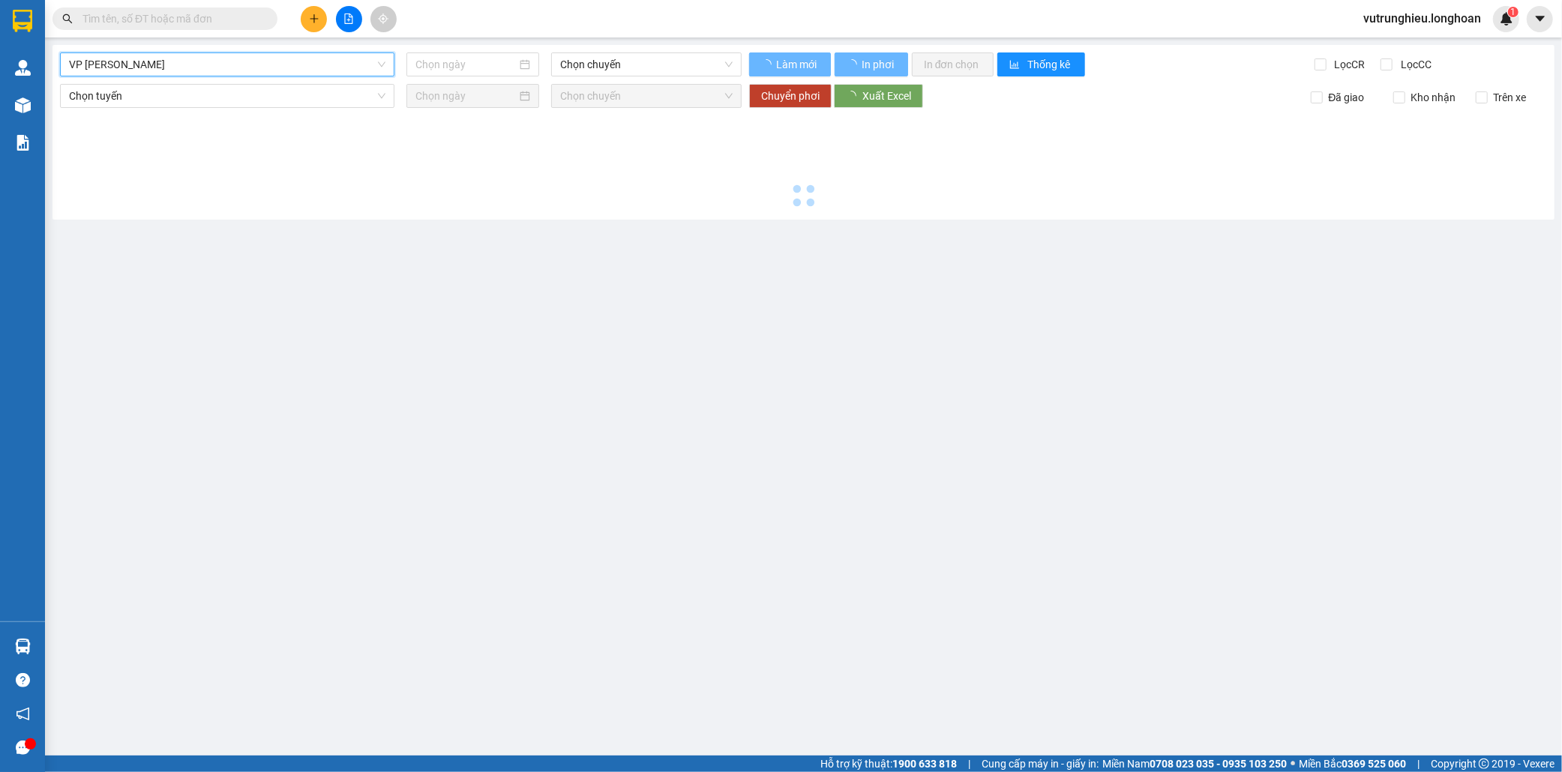
type input "[DATE]"
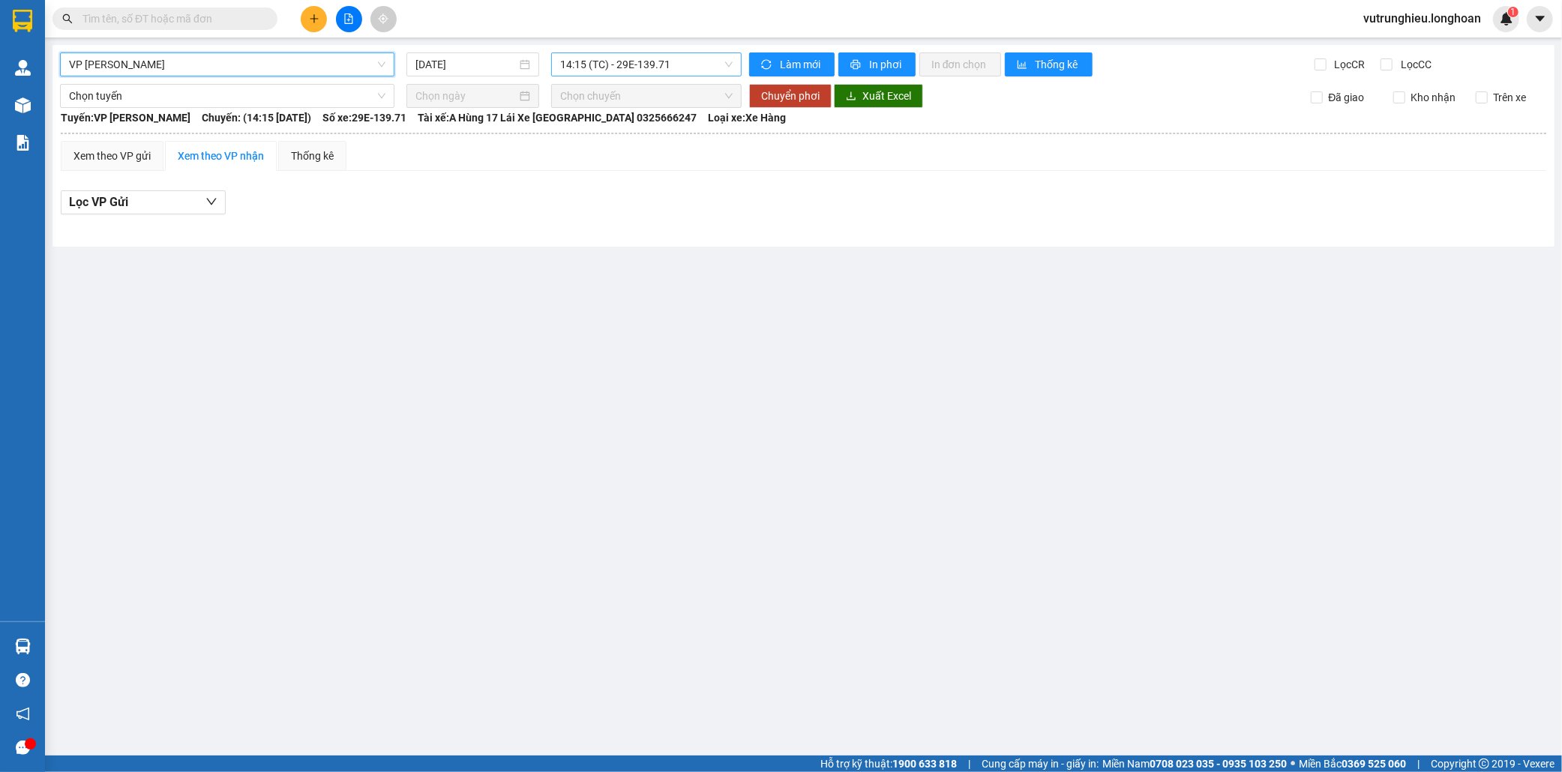
click at [621, 63] on span "14:15 (TC) - 29E-139.71" at bounding box center [646, 64] width 172 height 22
drag, startPoint x: 602, startPoint y: 144, endPoint x: 807, endPoint y: 97, distance: 209.9
click at [603, 144] on div "19:20 (TC) - 29E-139.71" at bounding box center [618, 142] width 117 height 16
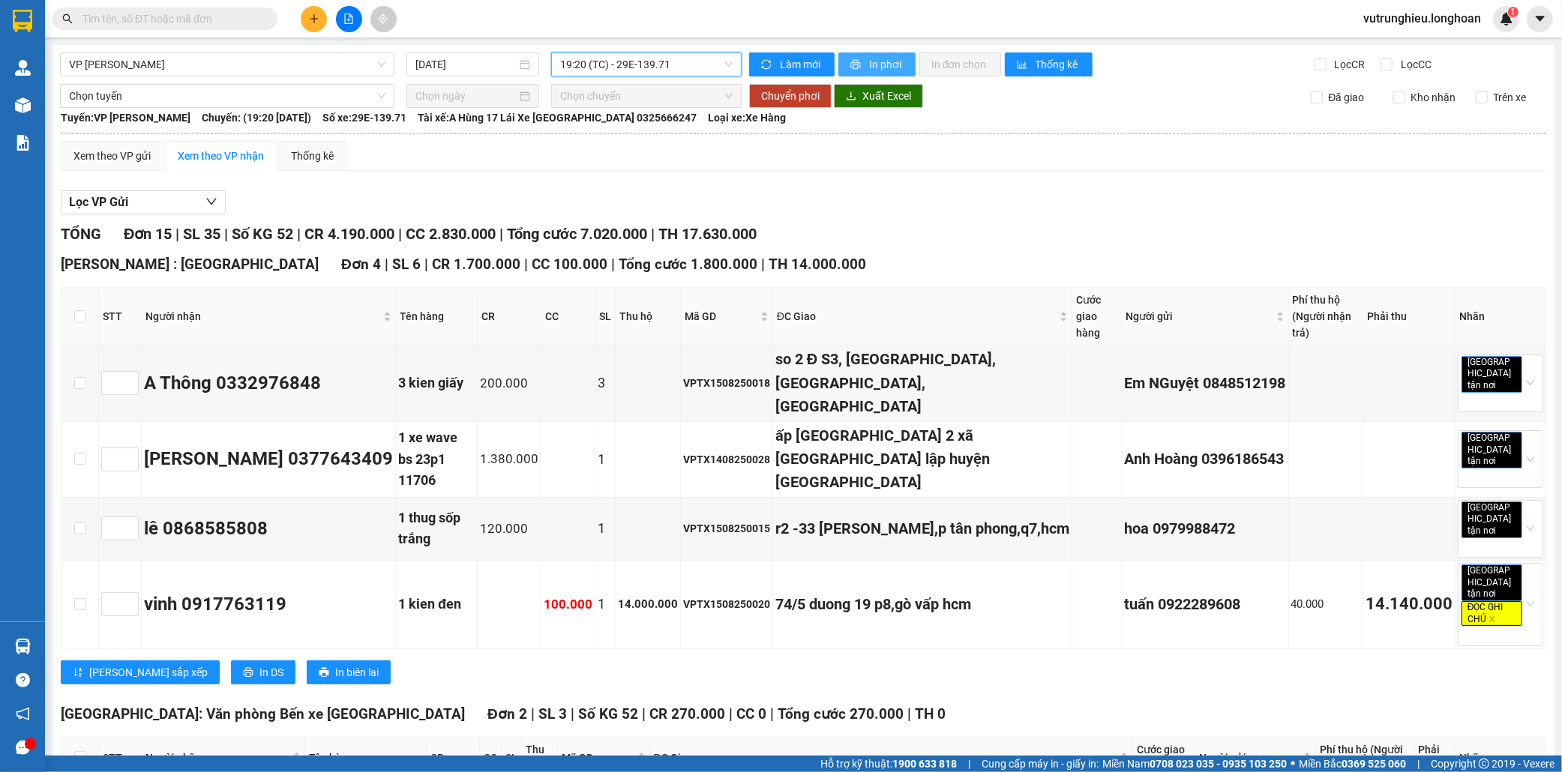
click at [872, 65] on span "In phơi" at bounding box center [886, 64] width 34 height 16
